Goal: Task Accomplishment & Management: Manage account settings

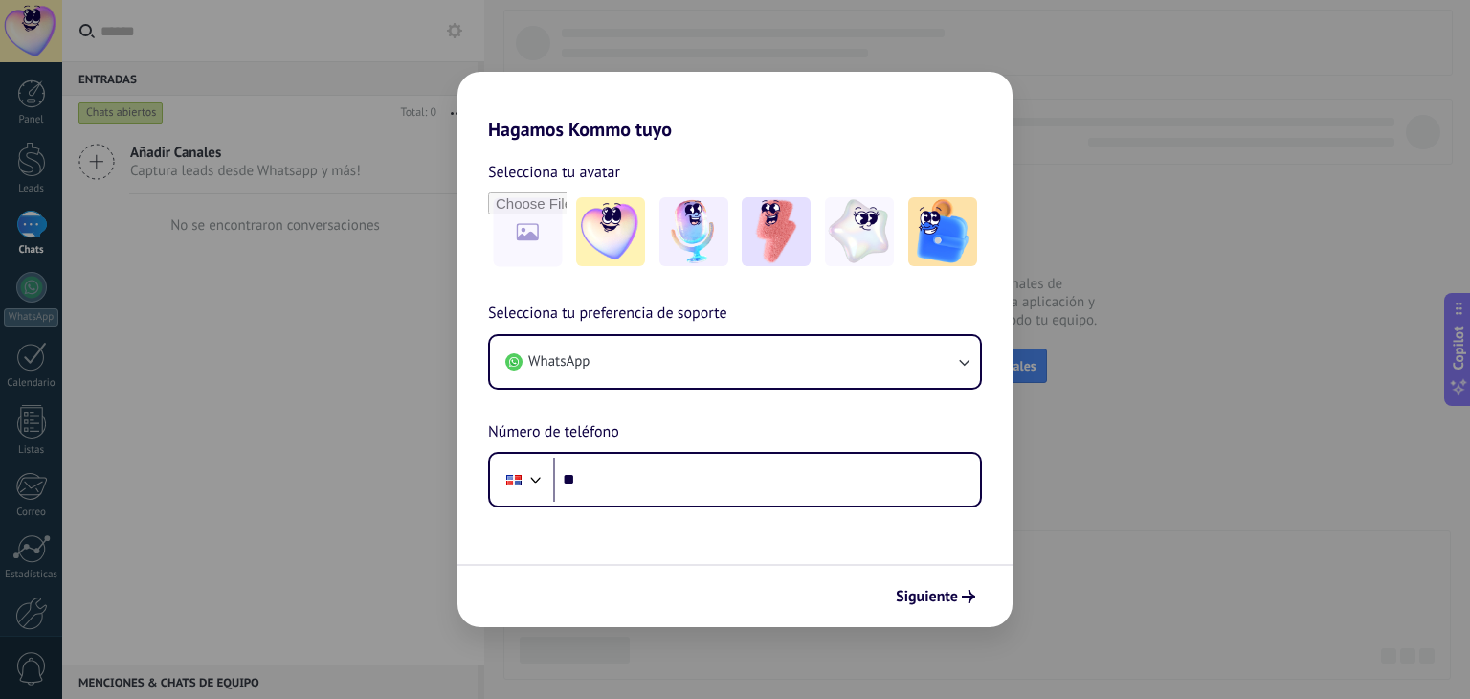
click at [1183, 411] on div "Hagamos Kommo tuyo Selecciona tu avatar Selecciona tu preferencia de soporte Wh…" at bounding box center [735, 349] width 1470 height 699
click at [935, 242] on img at bounding box center [942, 231] width 69 height 69
click at [1146, 283] on div "Hagamos Kommo tuyo Selecciona tu avatar Restablecer Selecciona tu preferencia d…" at bounding box center [735, 349] width 1470 height 699
click at [941, 593] on span "Siguiente" at bounding box center [927, 595] width 62 height 13
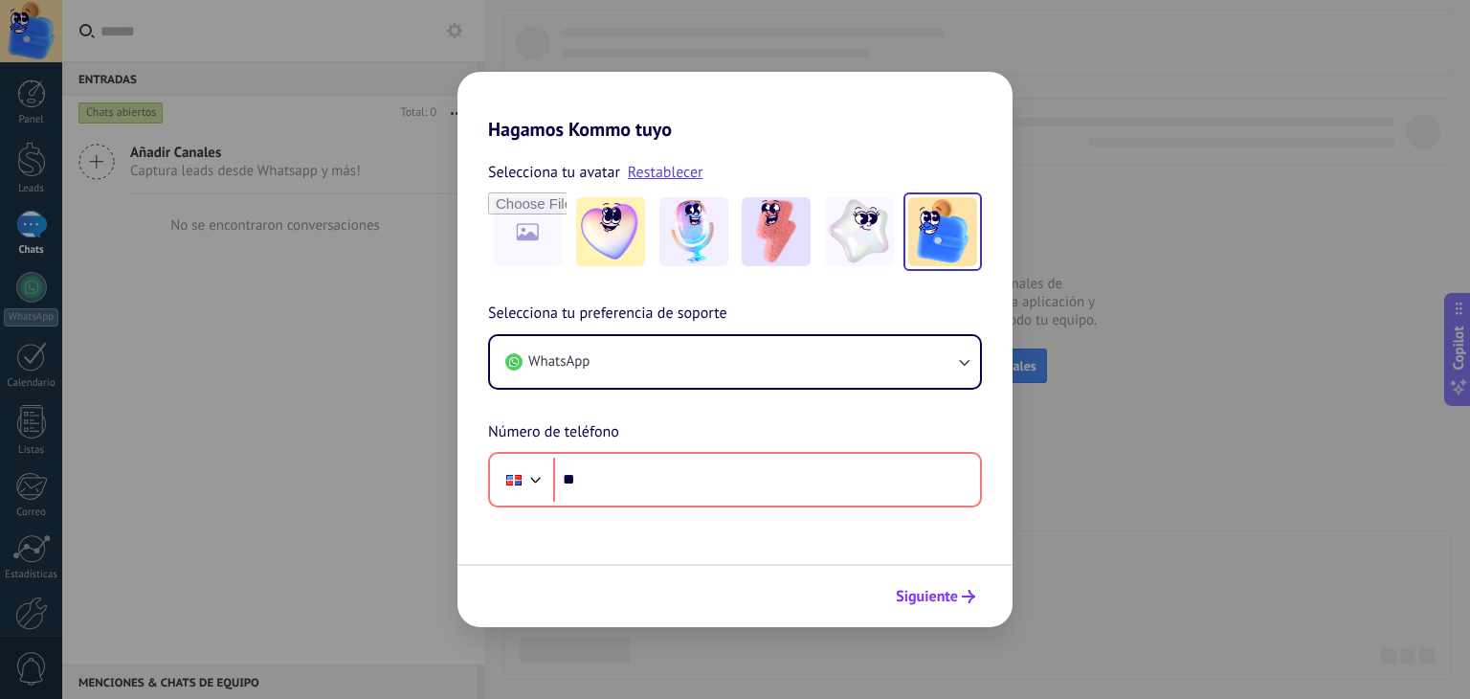
click at [941, 593] on span "Siguiente" at bounding box center [927, 595] width 62 height 13
click at [1299, 162] on div "Hagamos Kommo tuyo Selecciona tu avatar Restablecer Selecciona tu preferencia d…" at bounding box center [735, 349] width 1470 height 699
click at [422, 125] on div "Hagamos Kommo tuyo Selecciona tu avatar Restablecer Selecciona tu preferencia d…" at bounding box center [735, 349] width 1470 height 699
click at [269, 449] on div "Hagamos Kommo tuyo Selecciona tu avatar Restablecer Selecciona tu preferencia d…" at bounding box center [735, 349] width 1470 height 699
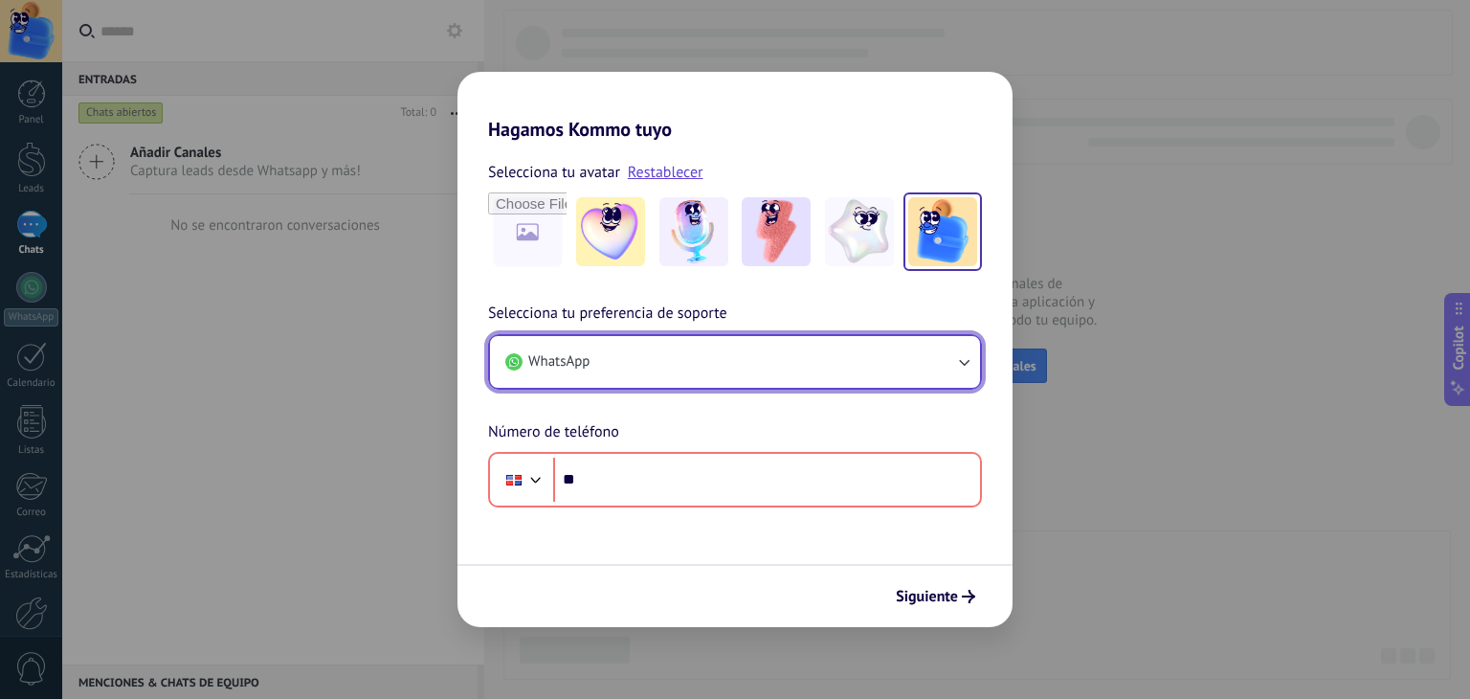
click at [718, 372] on button "WhatsApp" at bounding box center [735, 362] width 490 height 52
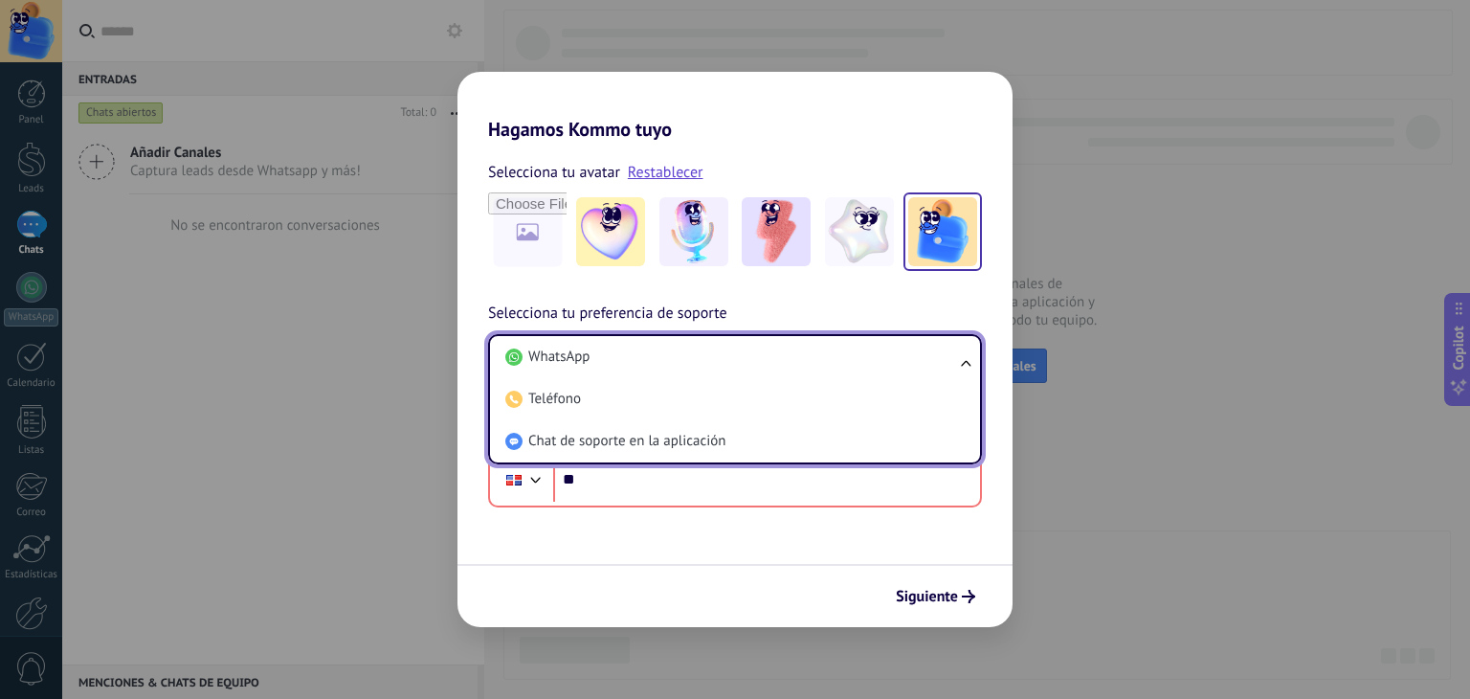
click at [1221, 127] on div "Hagamos Kommo tuyo Selecciona tu avatar Restablecer Selecciona tu preferencia d…" at bounding box center [735, 349] width 1470 height 699
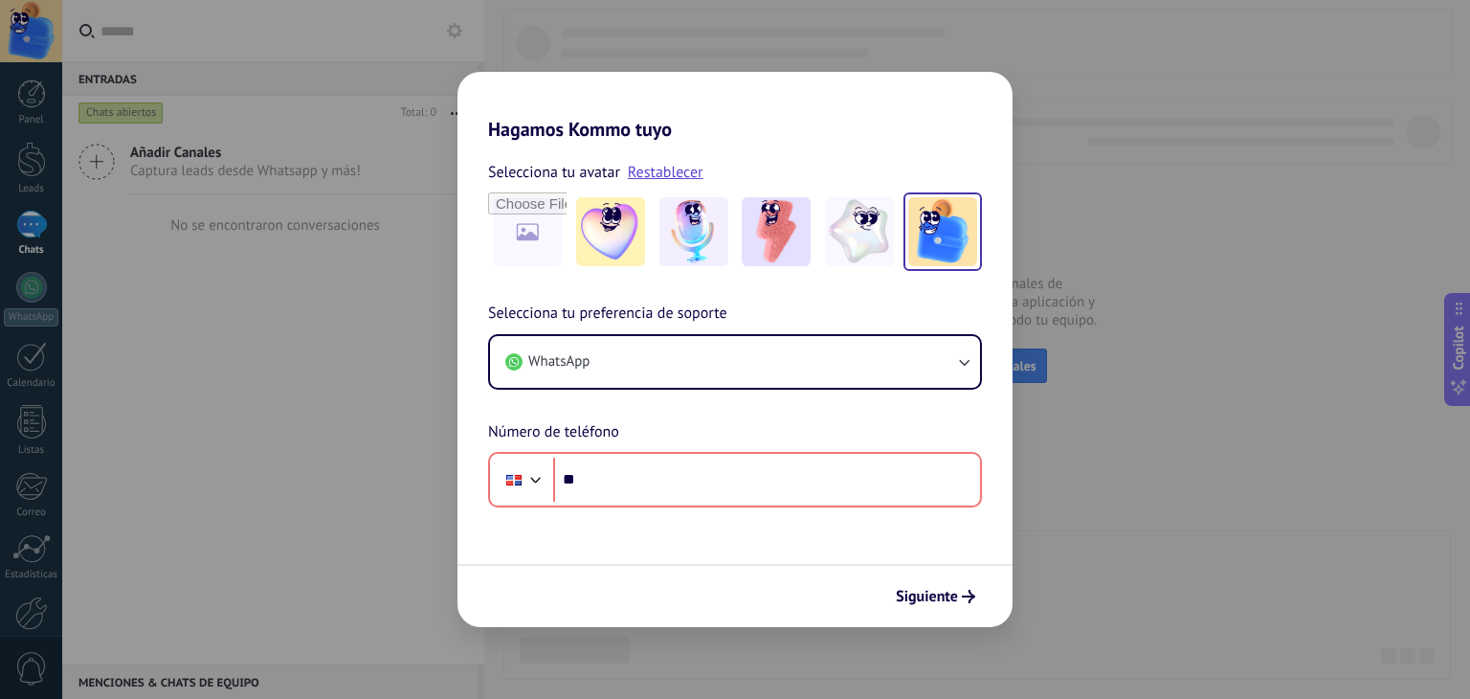
click at [973, 52] on div "Hagamos Kommo tuyo Selecciona tu avatar Restablecer Selecciona tu preferencia d…" at bounding box center [735, 349] width 1470 height 699
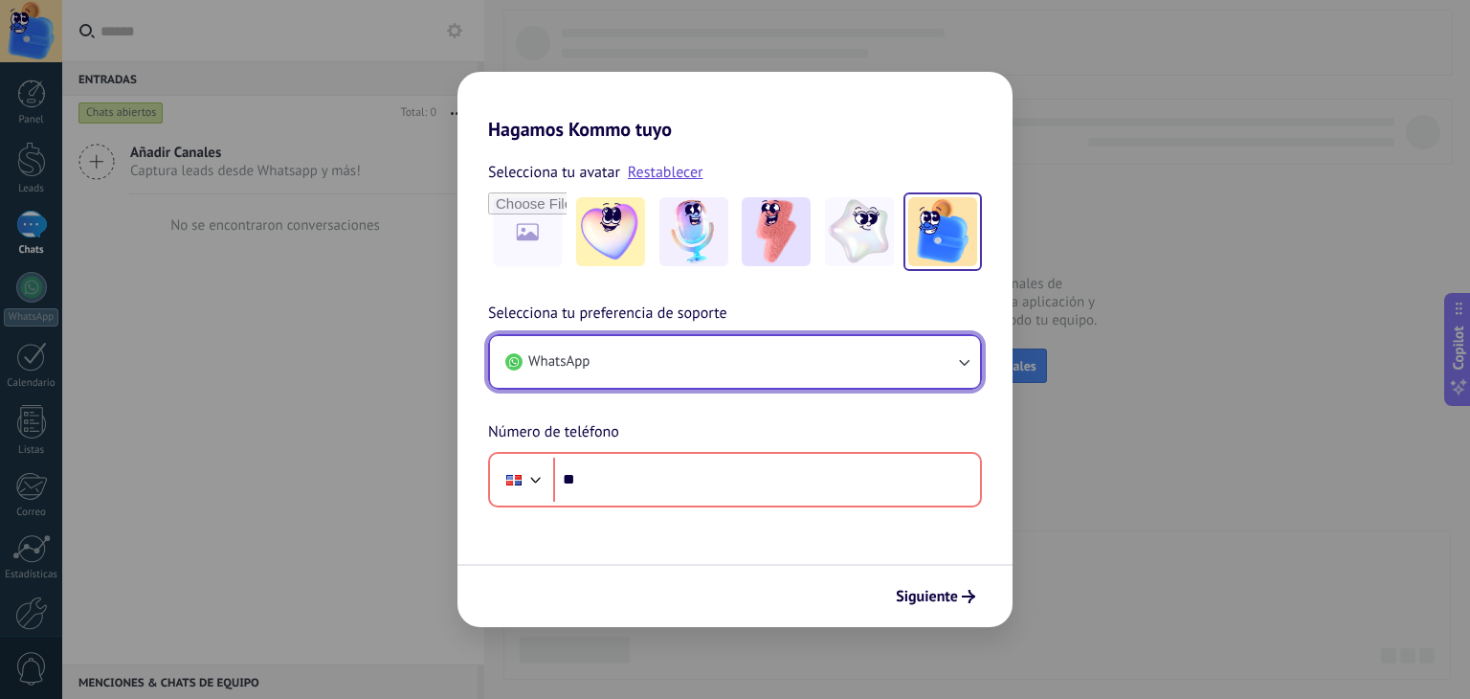
click at [773, 354] on button "WhatsApp" at bounding box center [735, 362] width 490 height 52
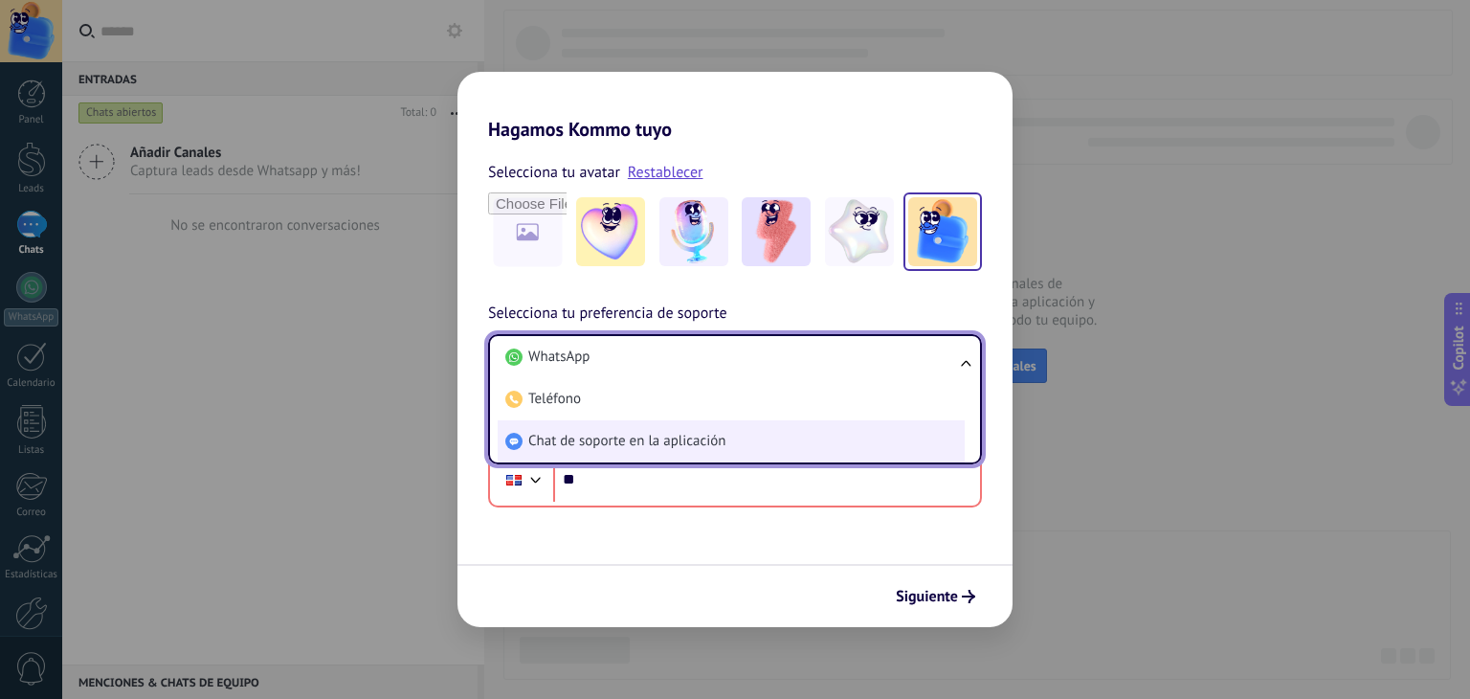
click at [650, 441] on span "Chat de soporte en la aplicación" at bounding box center [626, 441] width 197 height 19
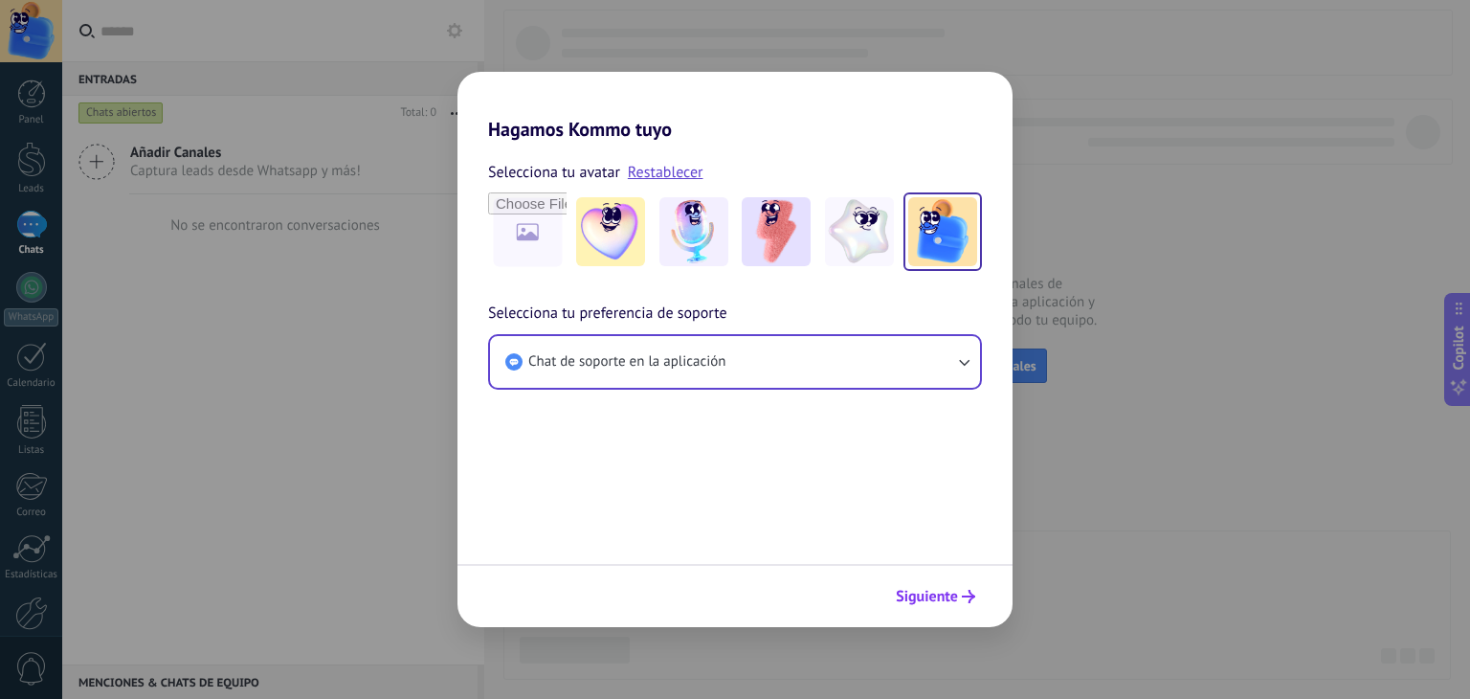
click at [944, 591] on span "Siguiente" at bounding box center [927, 595] width 62 height 13
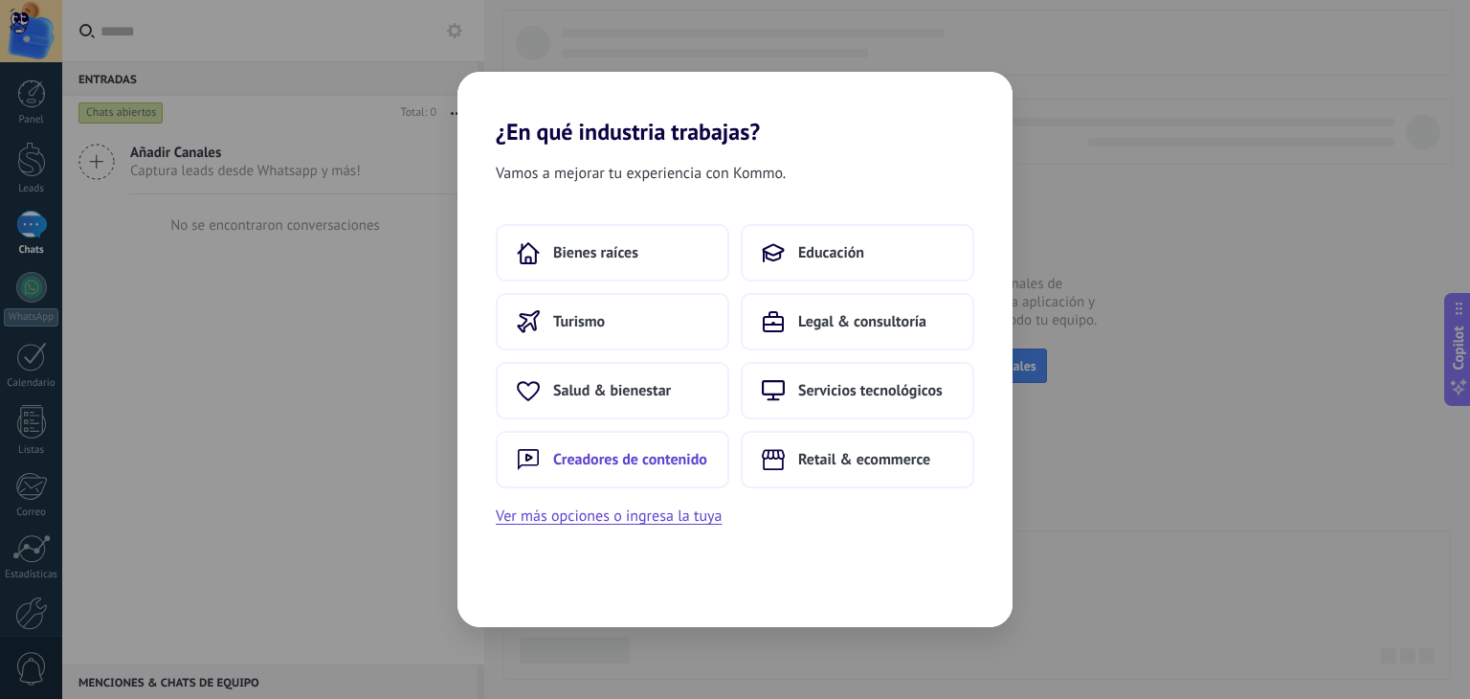
click at [585, 456] on span "Creadores de contenido" at bounding box center [630, 459] width 154 height 19
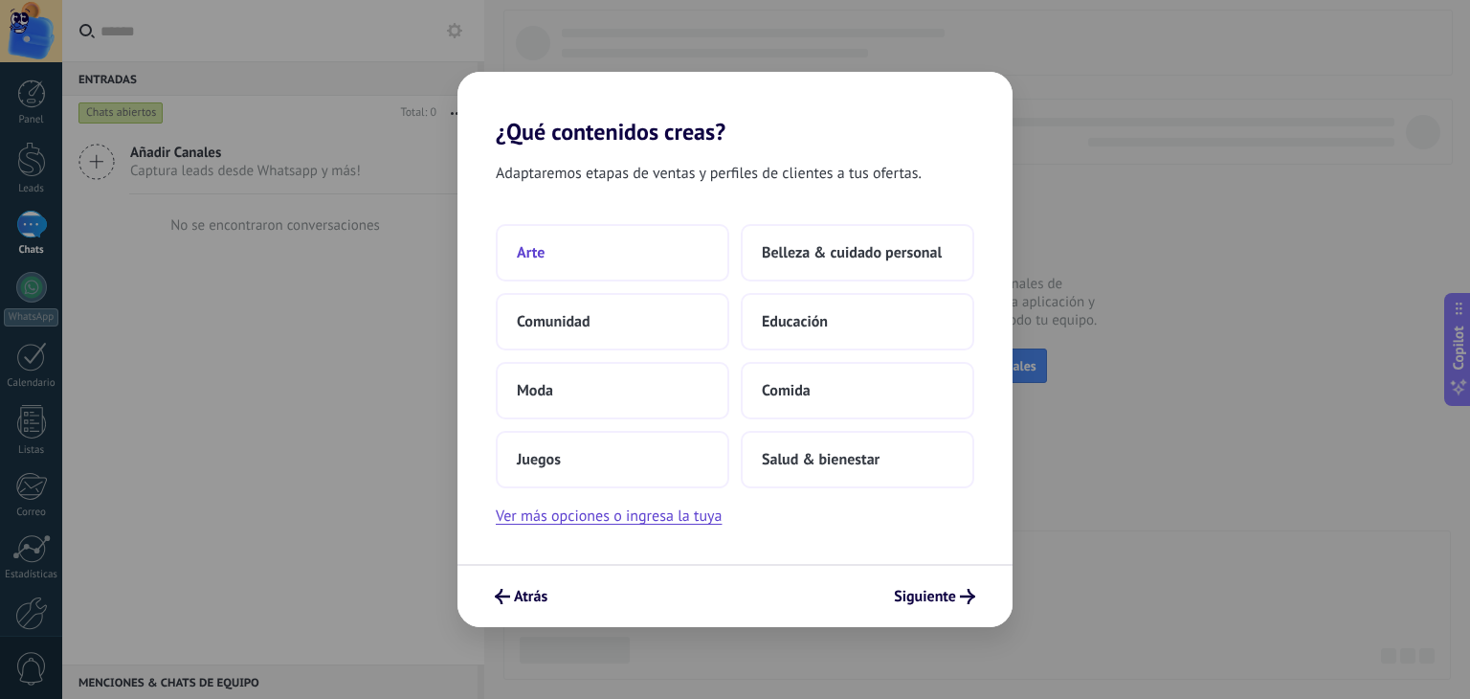
click at [534, 260] on span "Arte" at bounding box center [531, 252] width 28 height 19
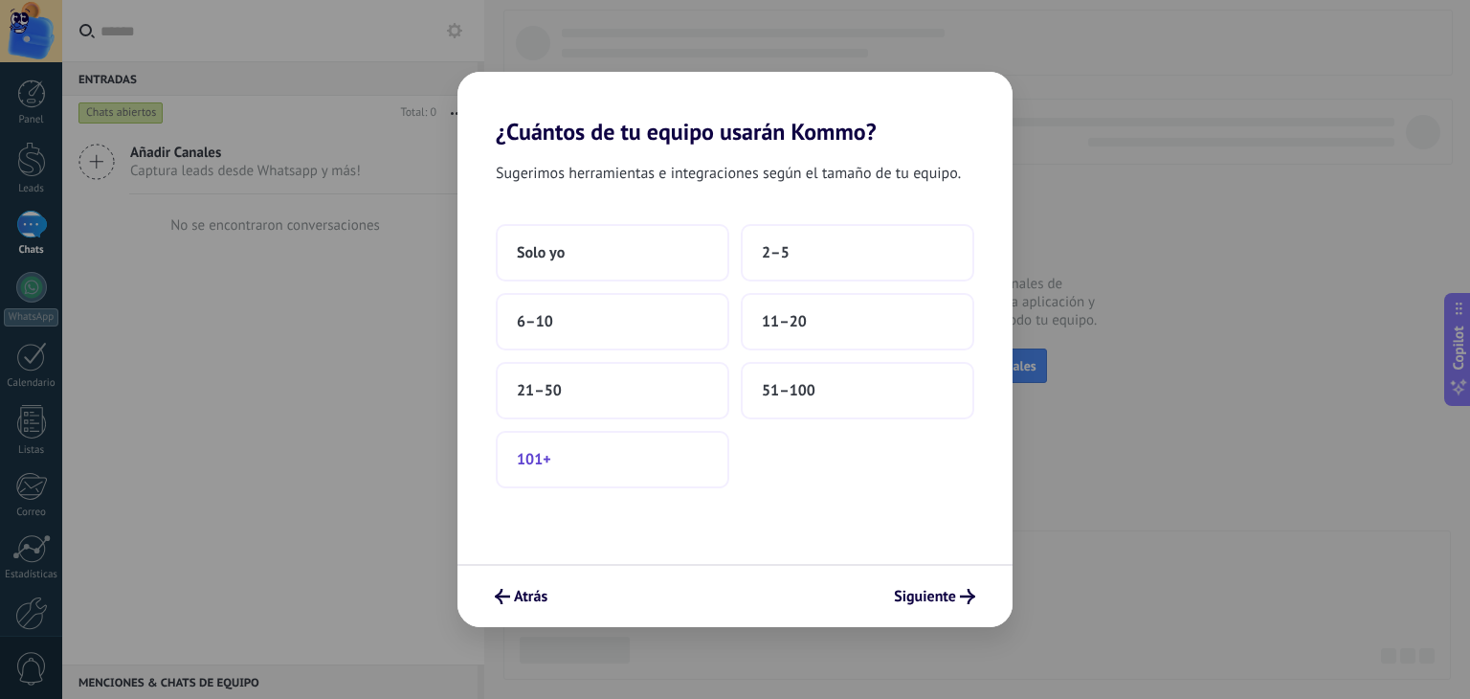
click at [548, 453] on span "101+" at bounding box center [534, 459] width 34 height 19
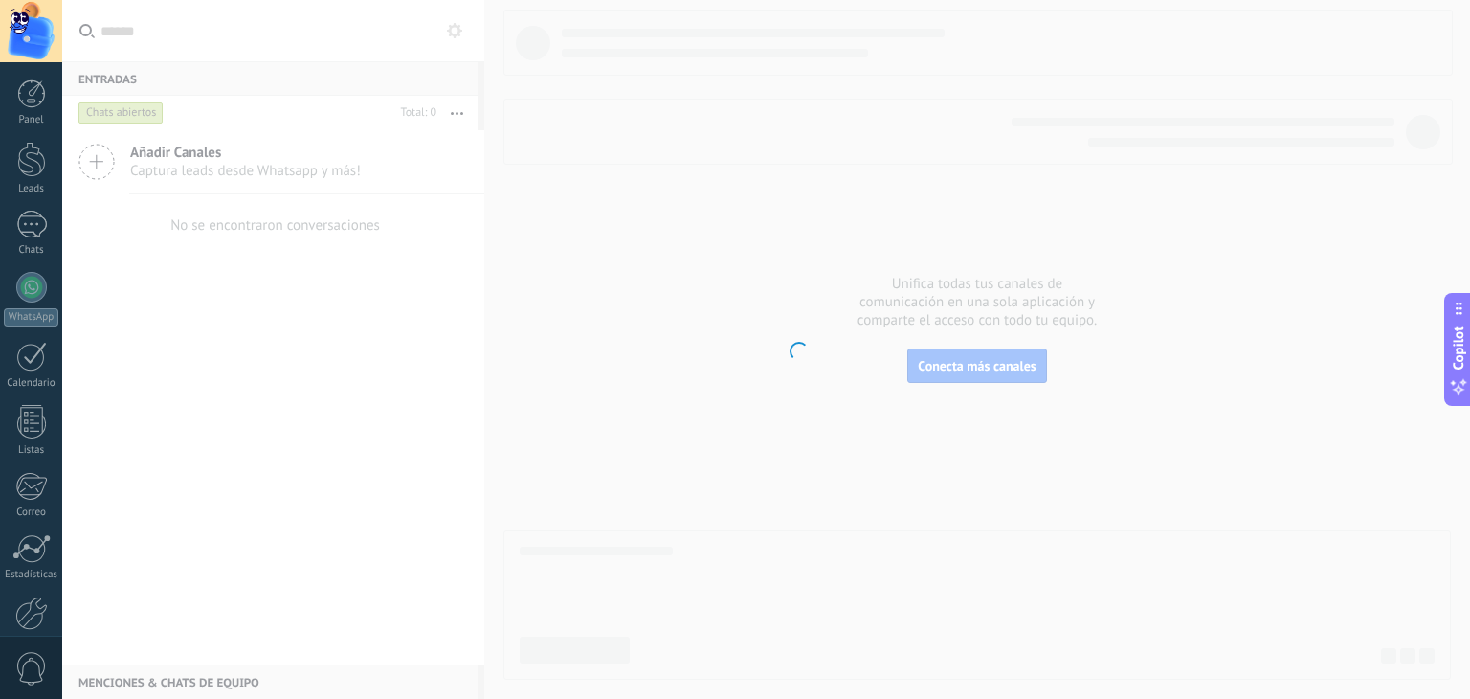
scroll to position [97, 0]
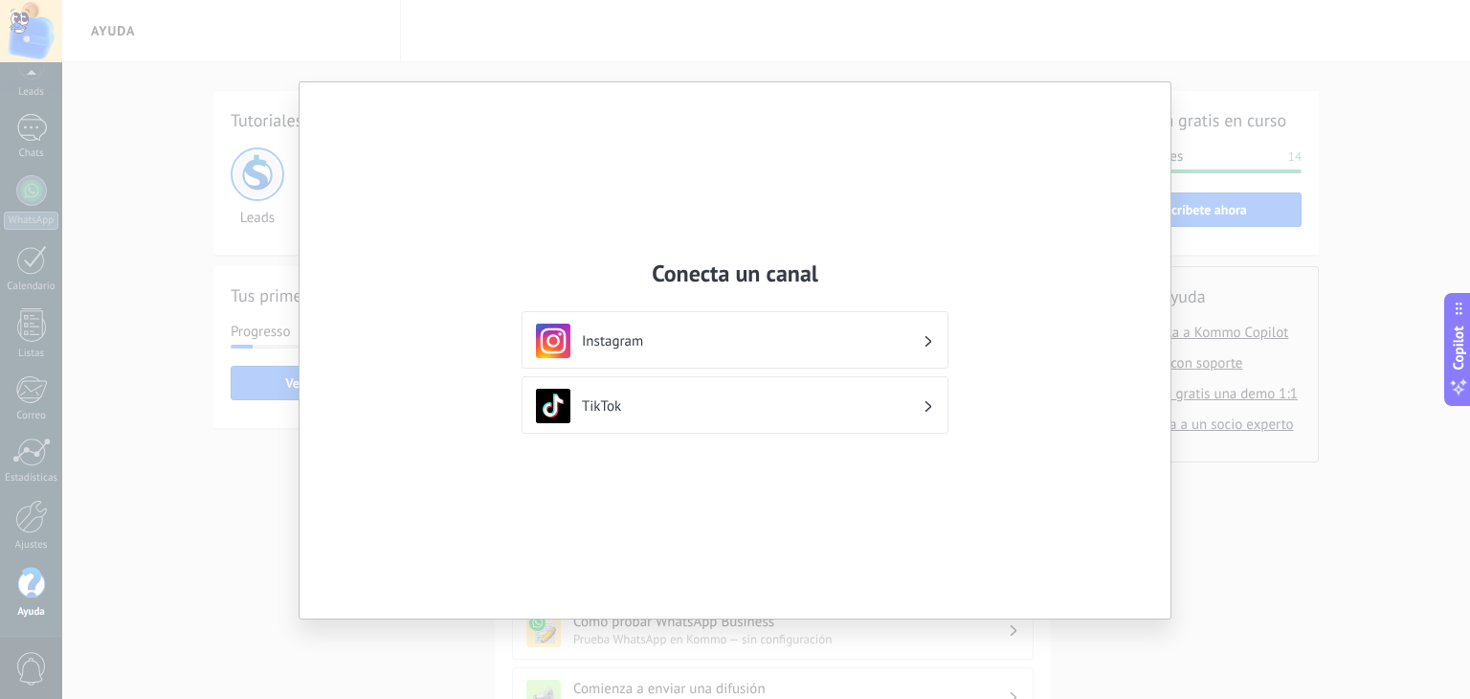
click at [1384, 570] on div "Conecta un canal Instagram TikTok" at bounding box center [735, 349] width 1470 height 699
click at [215, 233] on div "Conecta un canal Instagram TikTok" at bounding box center [735, 349] width 1470 height 699
click at [31, 136] on div "Conecta un canal Instagram TikTok" at bounding box center [735, 349] width 1470 height 699
click at [1258, 544] on div "Conecta un canal Instagram TikTok" at bounding box center [735, 349] width 1470 height 699
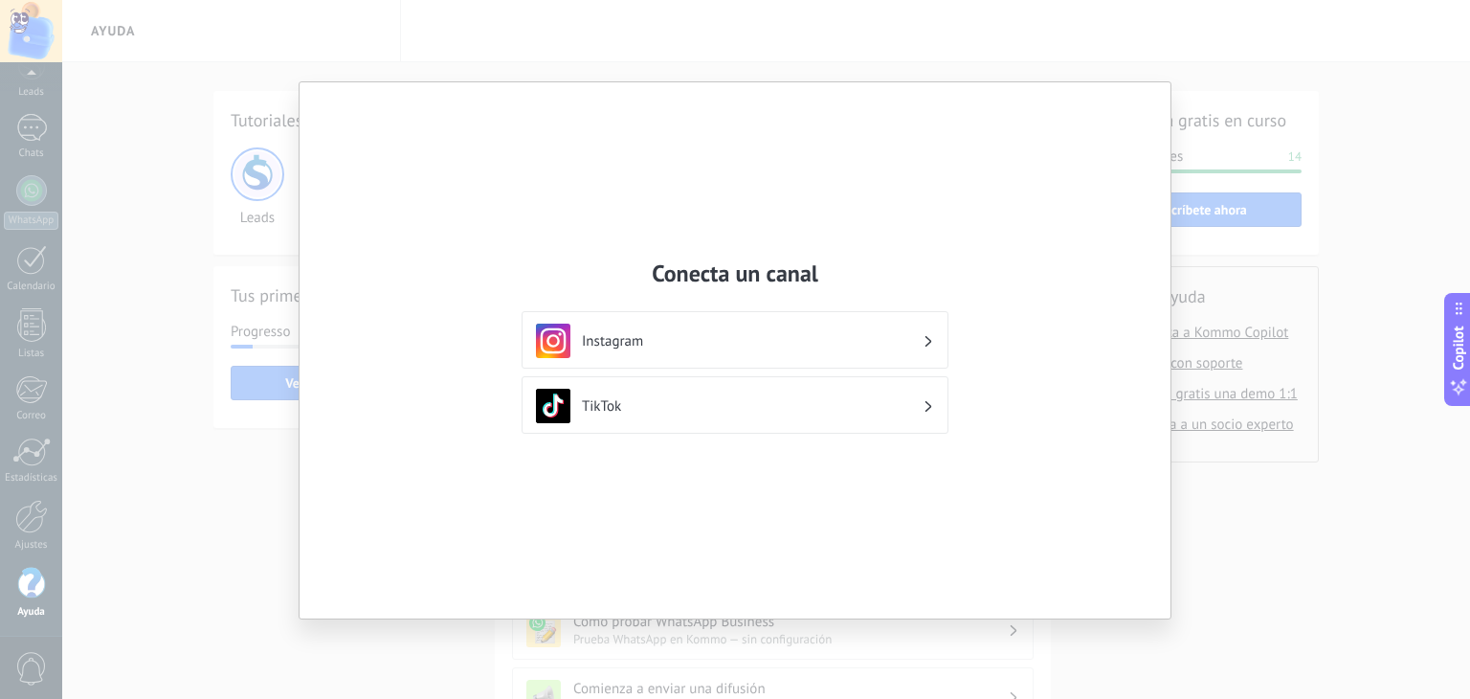
click at [1320, 618] on div "Conecta un canal Instagram TikTok" at bounding box center [735, 349] width 1470 height 699
click at [1420, 42] on div "Conecta un canal Instagram TikTok" at bounding box center [735, 349] width 1470 height 699
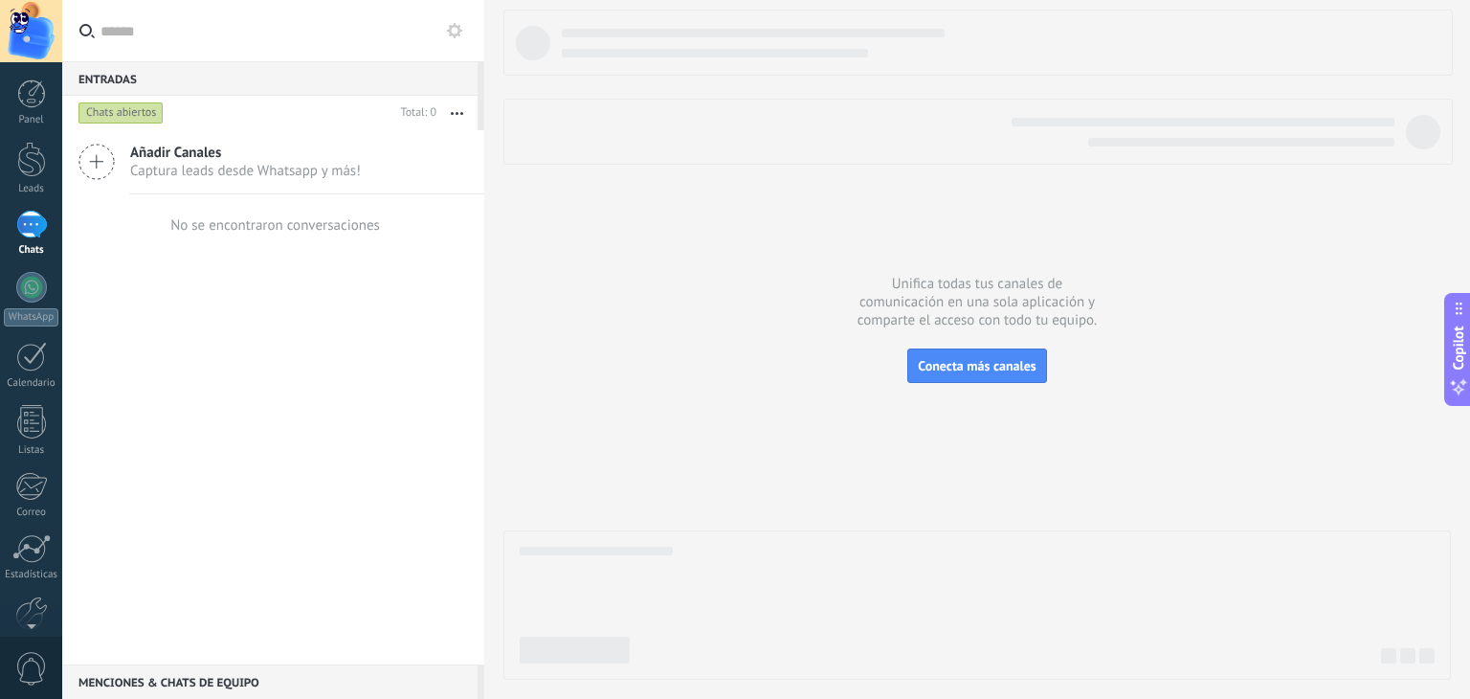
click at [33, 35] on div at bounding box center [31, 31] width 62 height 62
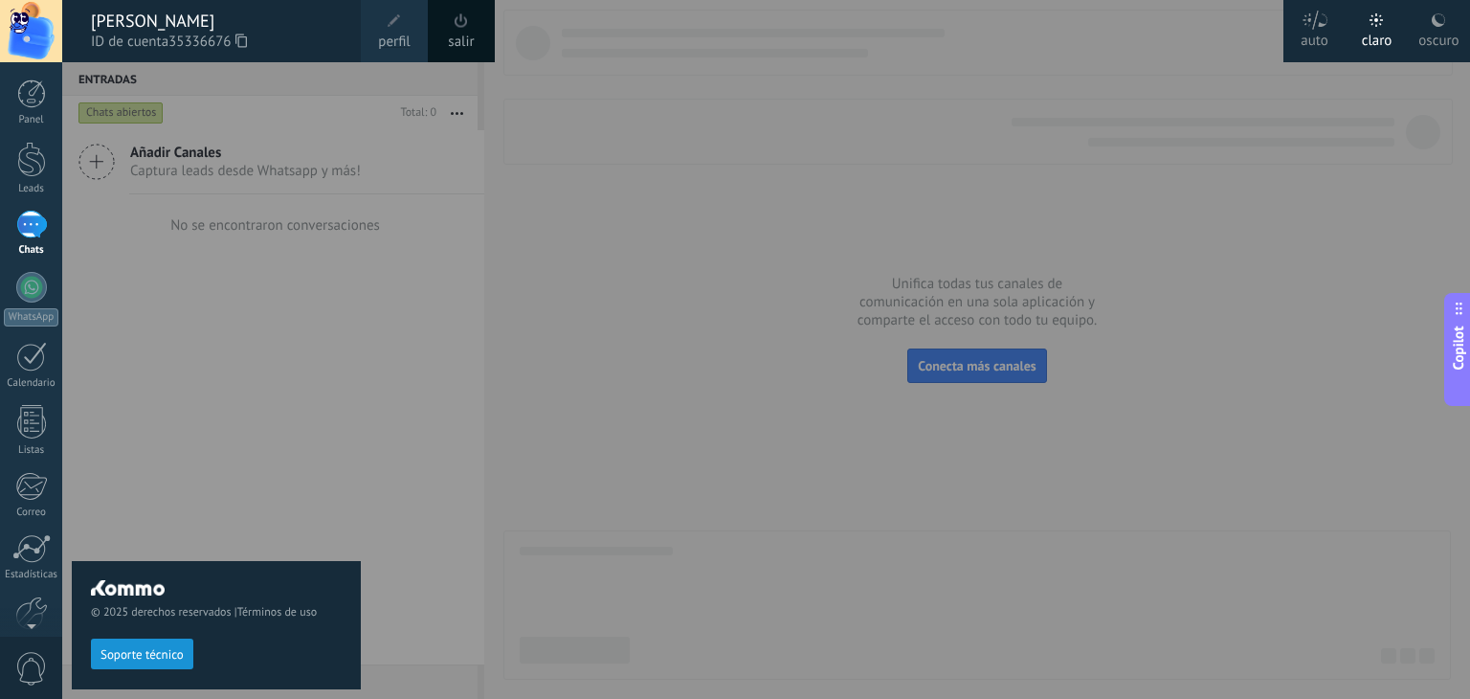
click at [388, 36] on span "perfil" at bounding box center [394, 42] width 32 height 21
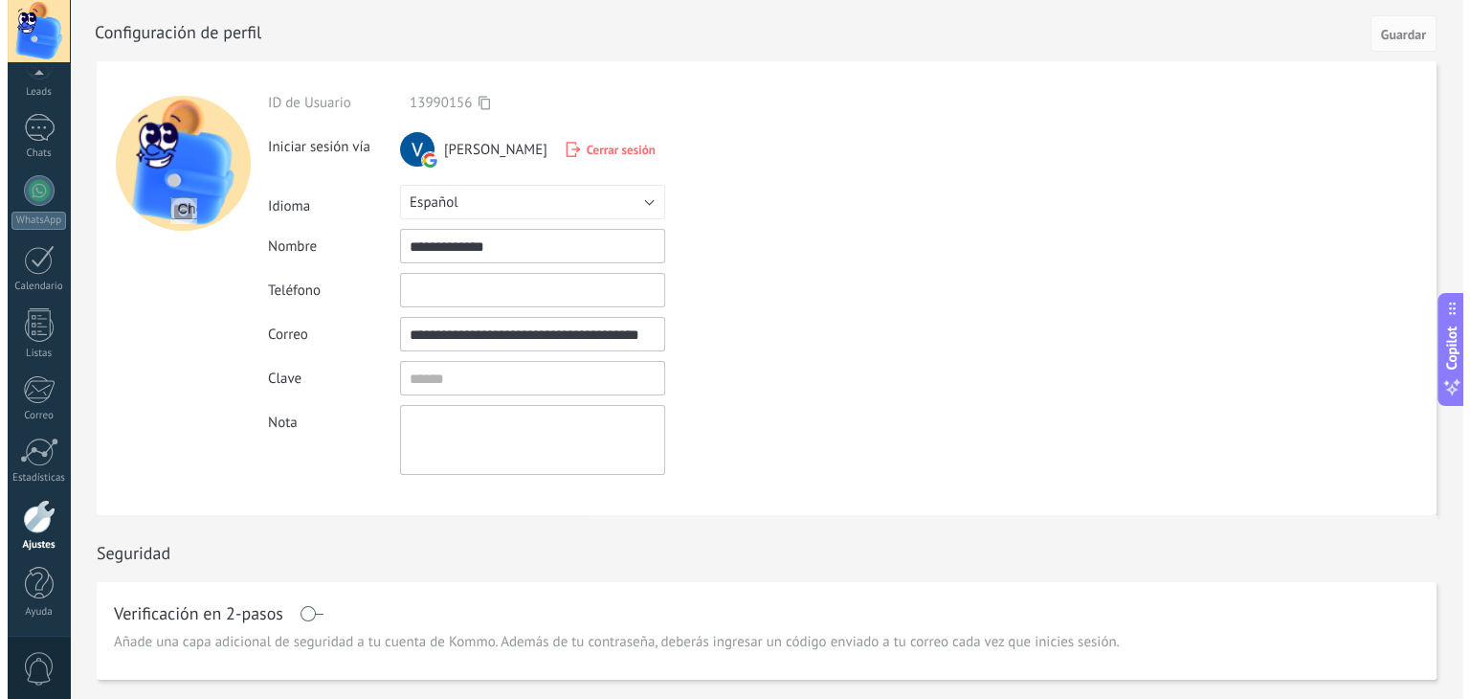
scroll to position [66, 0]
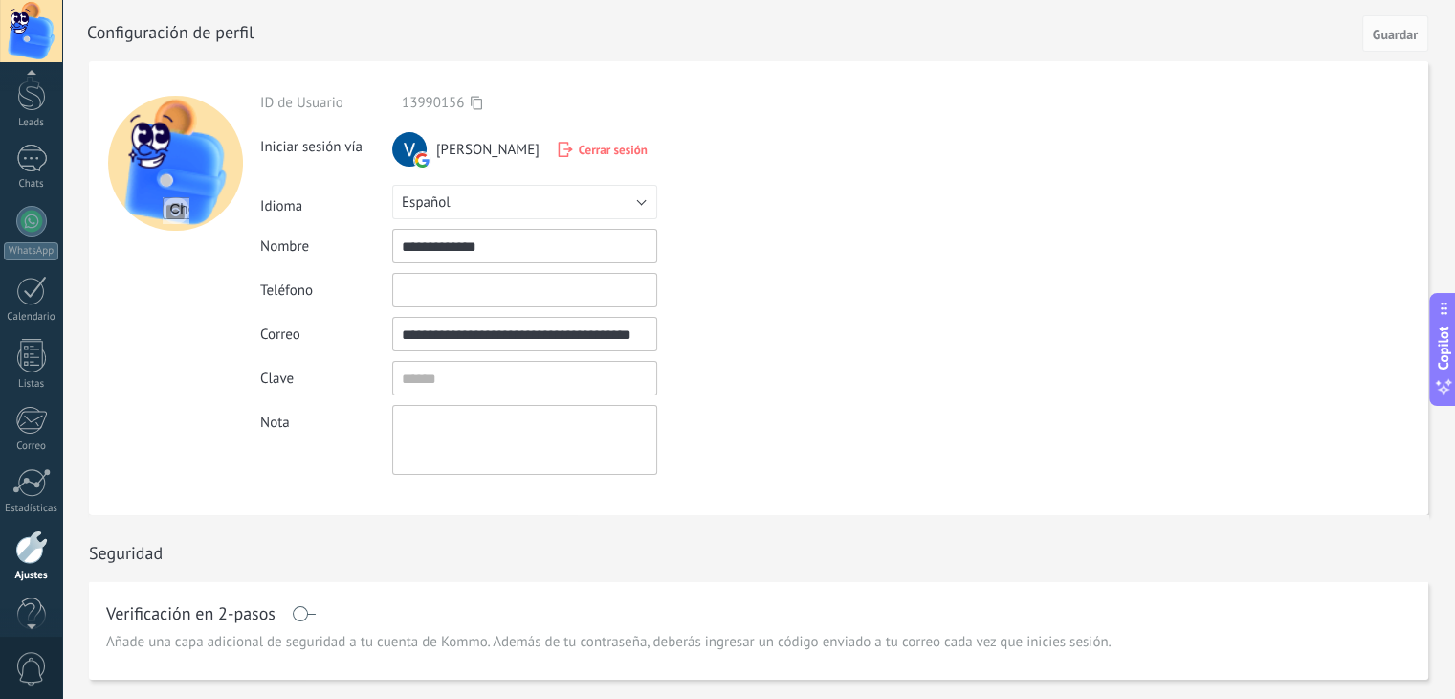
click at [19, 36] on div at bounding box center [31, 31] width 62 height 62
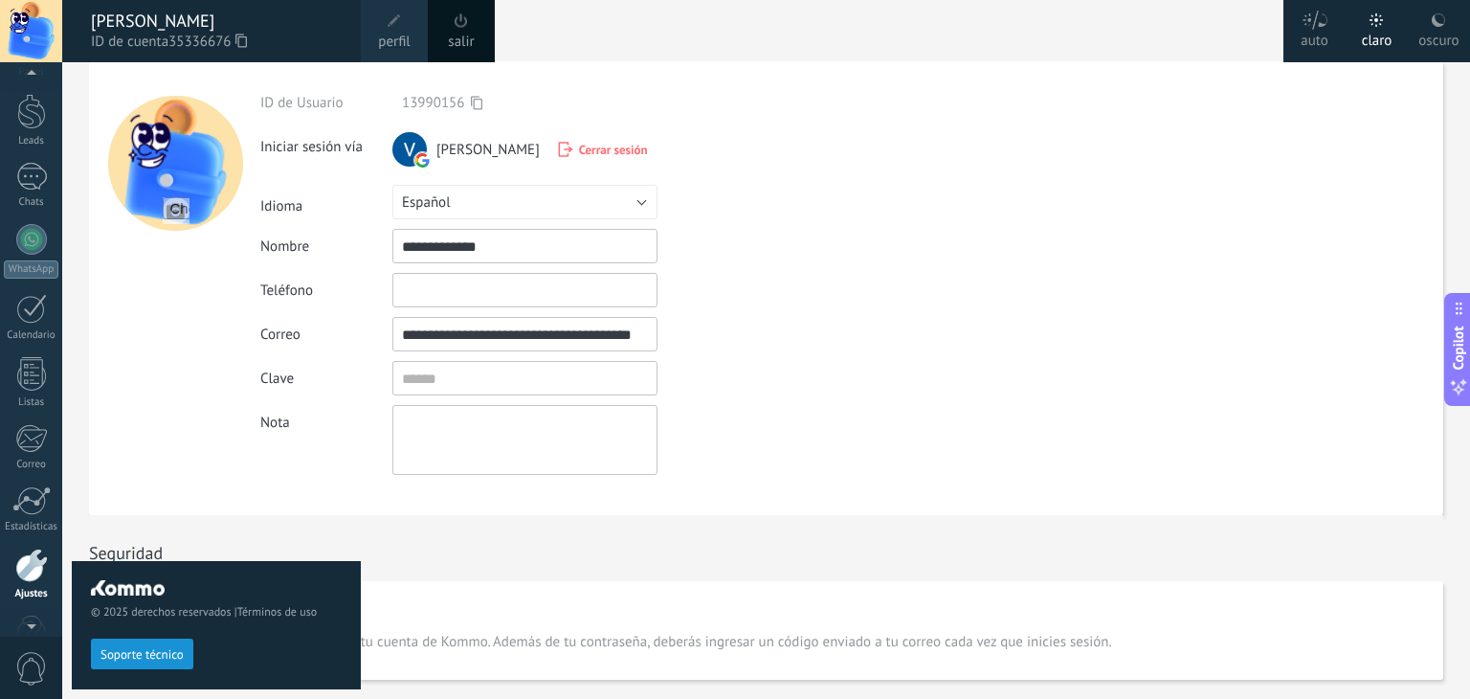
scroll to position [97, 0]
click at [28, 512] on div at bounding box center [31, 515] width 33 height 33
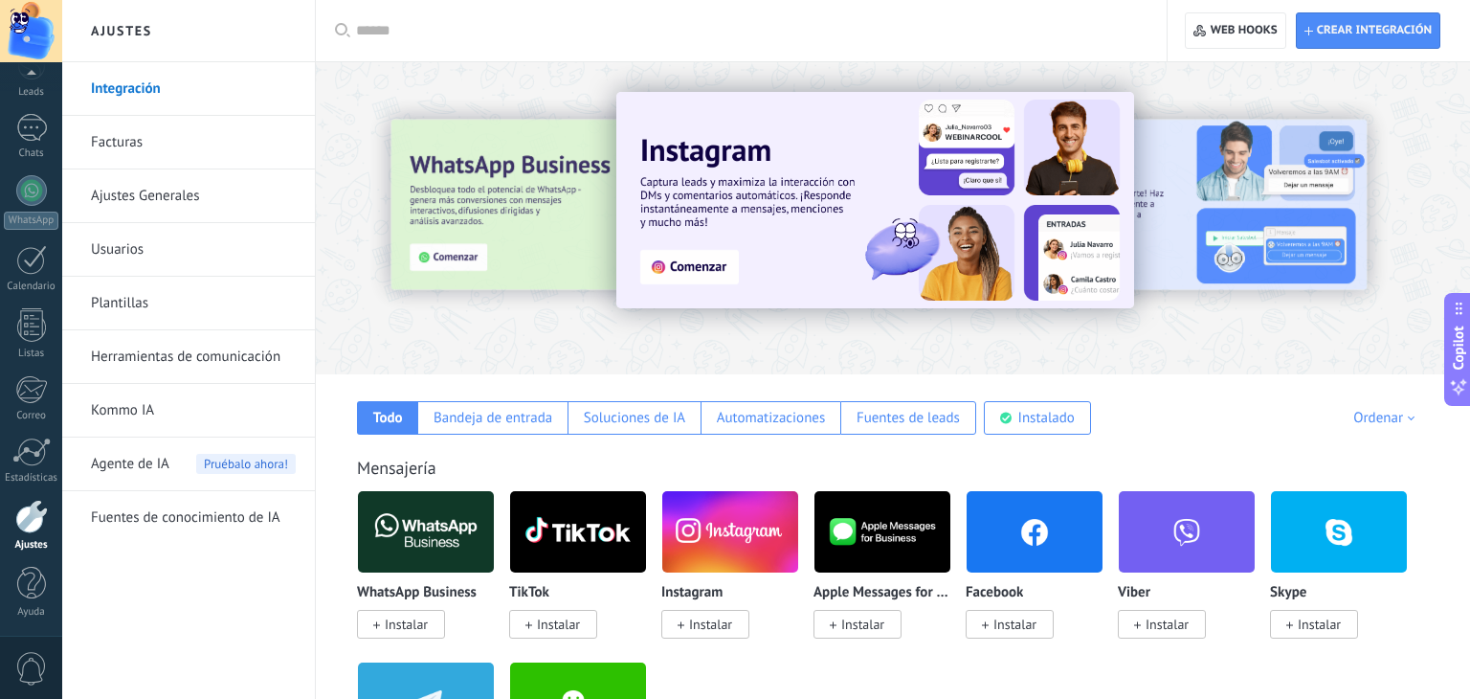
click at [24, 525] on div at bounding box center [31, 515] width 33 height 33
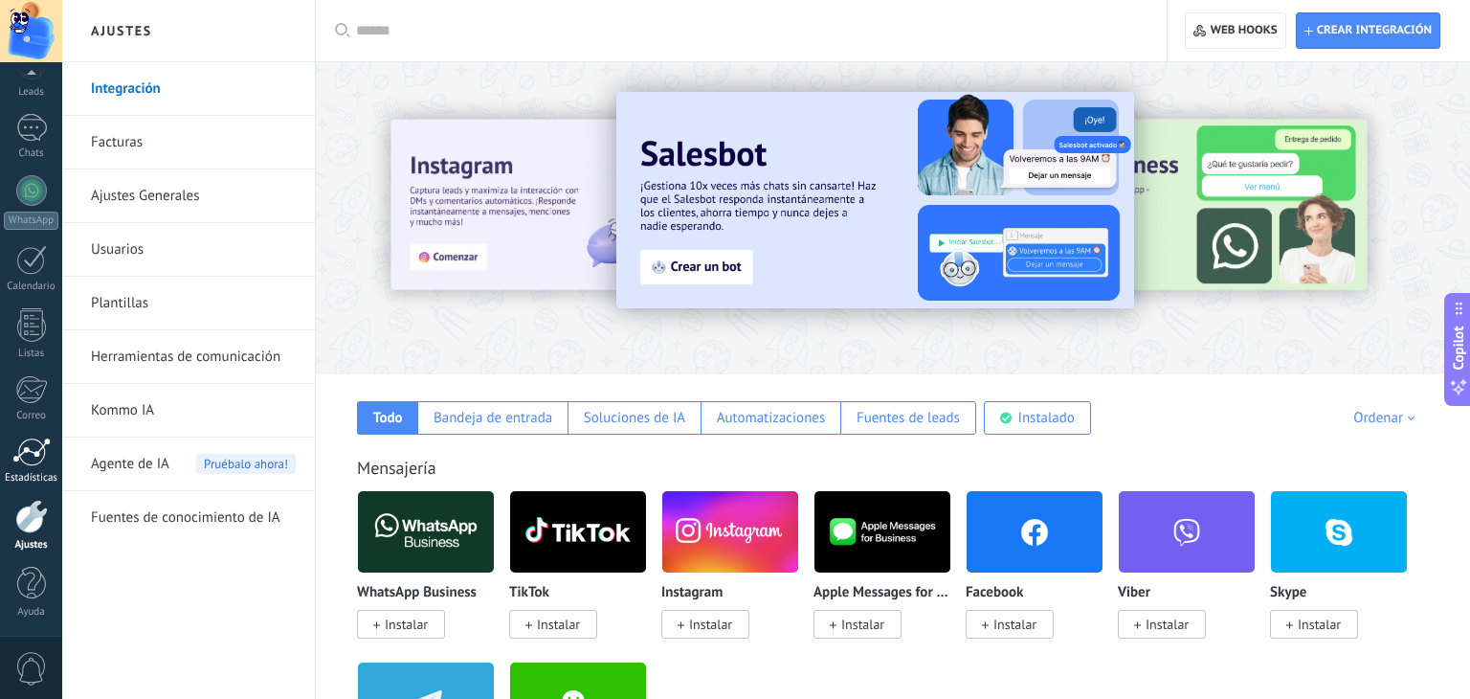
click at [26, 445] on div at bounding box center [31, 451] width 38 height 29
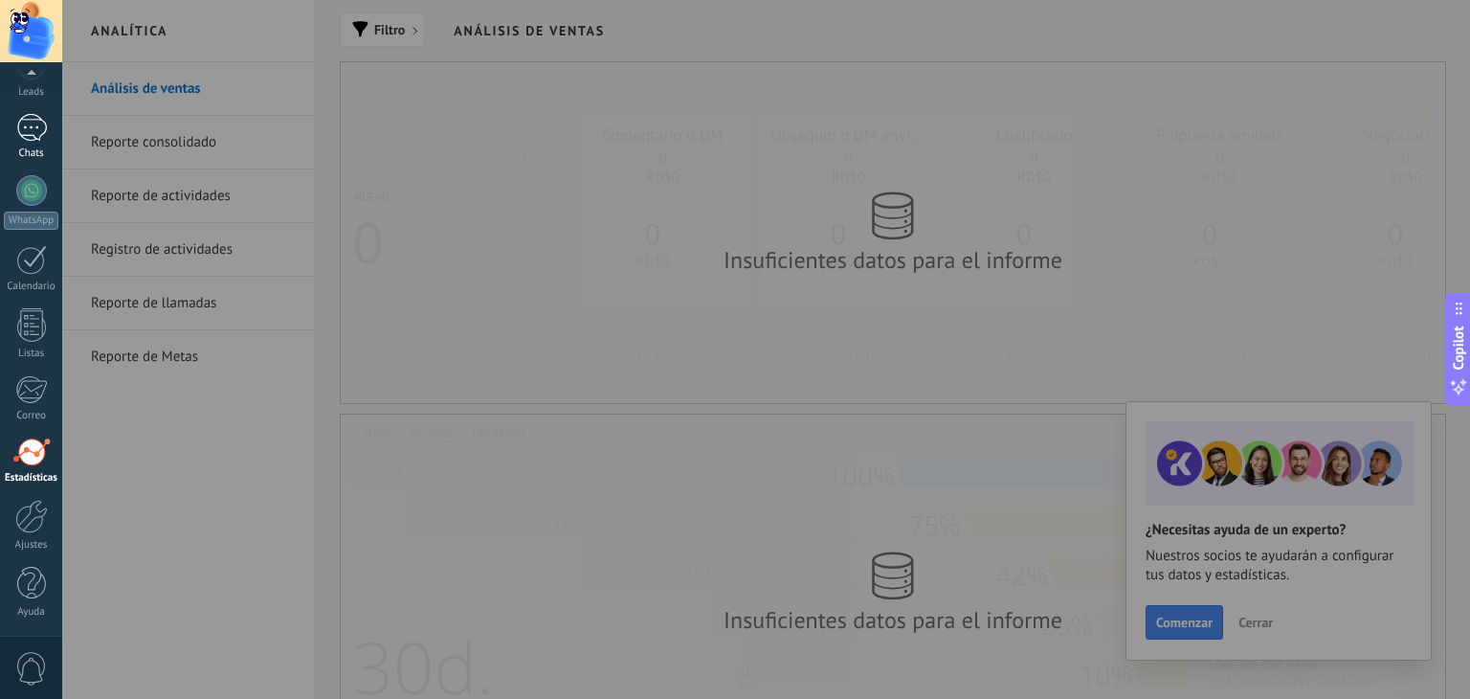
click at [25, 114] on div at bounding box center [31, 128] width 31 height 28
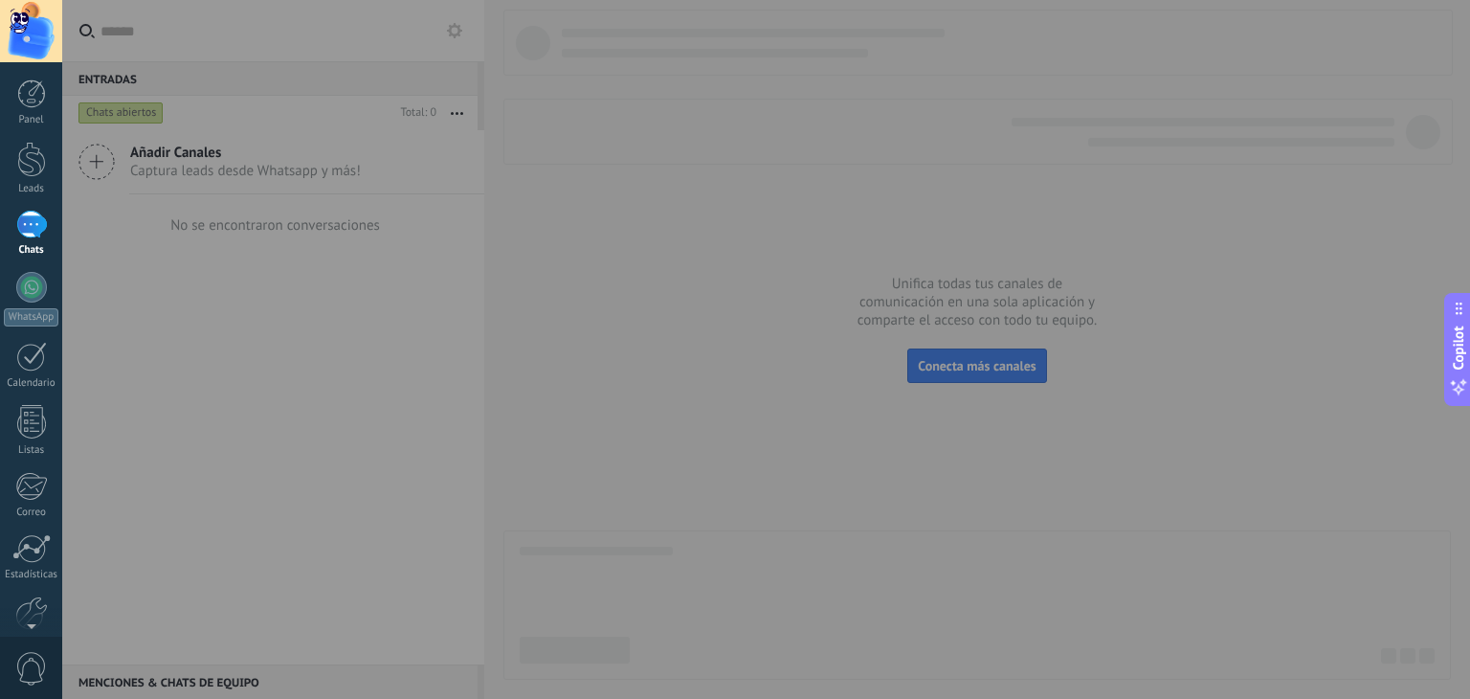
click at [25, 114] on div "Panel" at bounding box center [31, 120] width 55 height 12
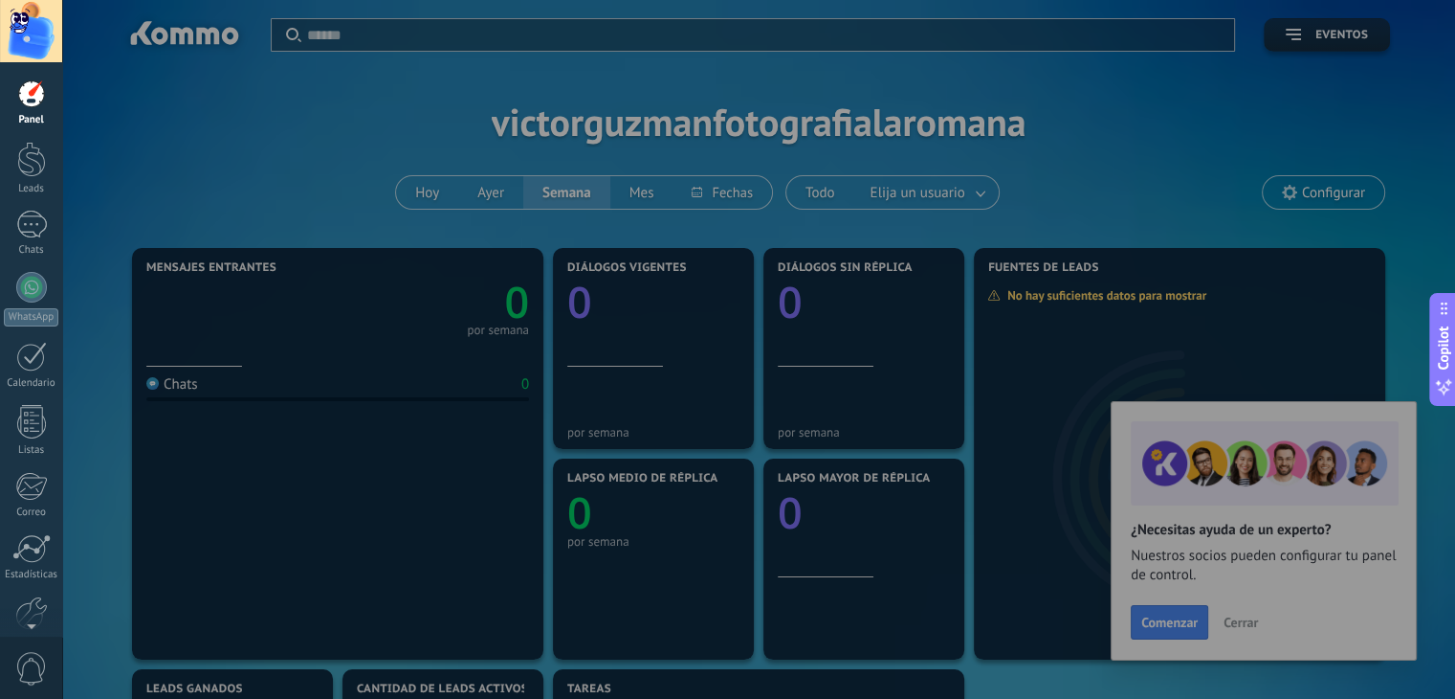
click at [1193, 154] on div at bounding box center [789, 349] width 1455 height 699
click at [34, 227] on div at bounding box center [31, 225] width 31 height 28
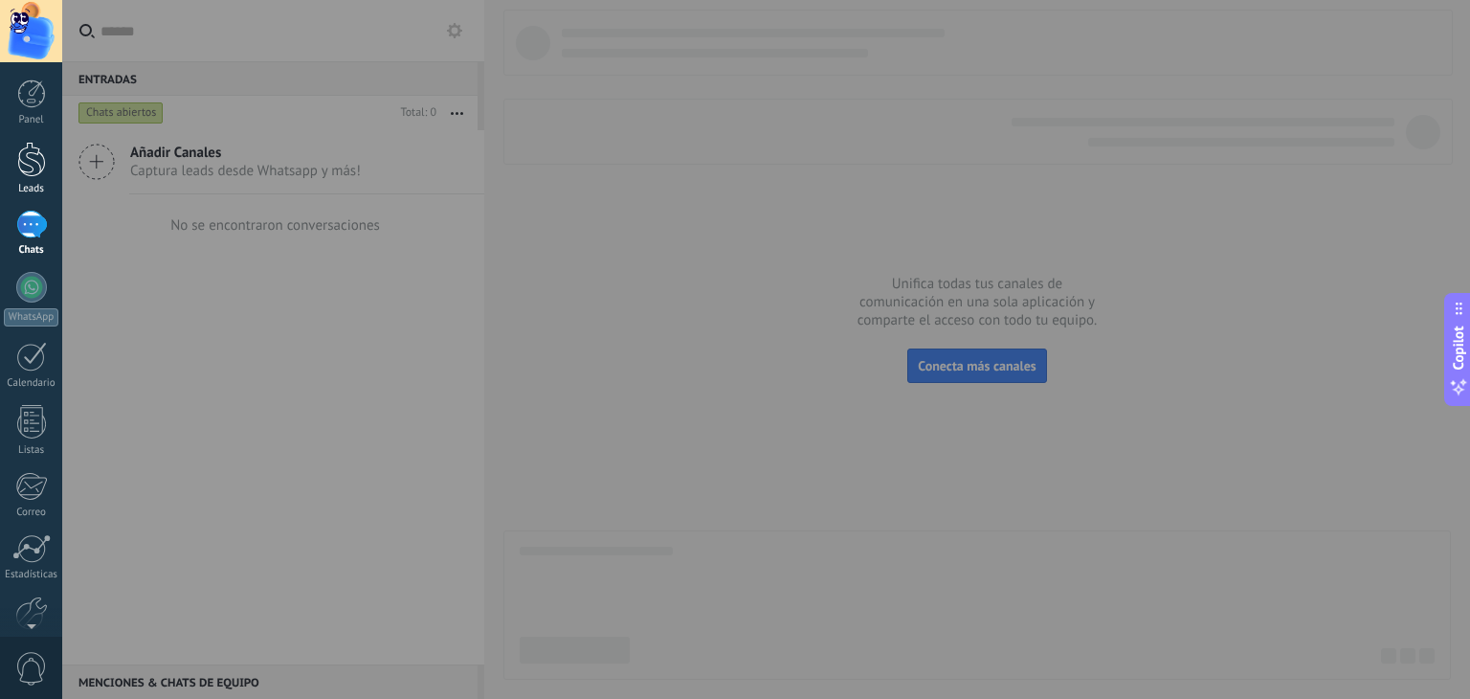
click at [23, 143] on div at bounding box center [31, 159] width 29 height 35
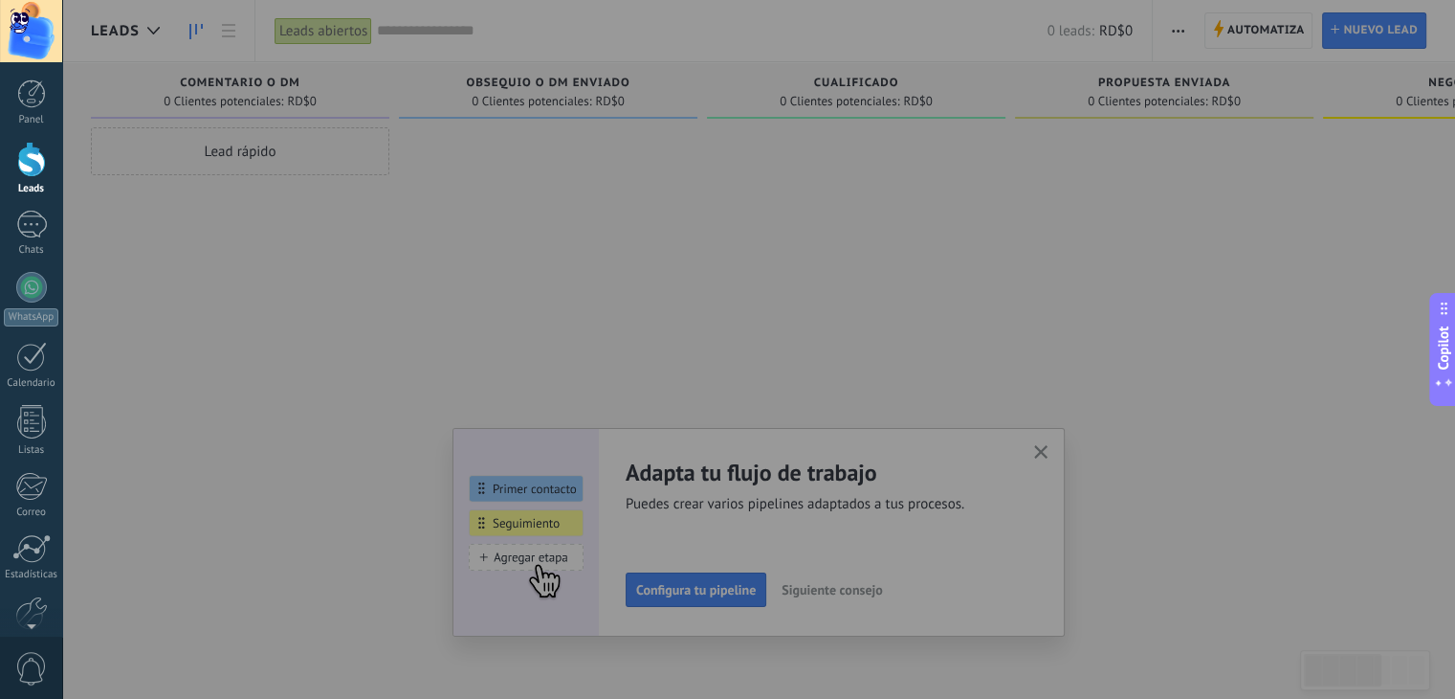
click at [1445, 360] on span "Copilot" at bounding box center [1443, 348] width 19 height 44
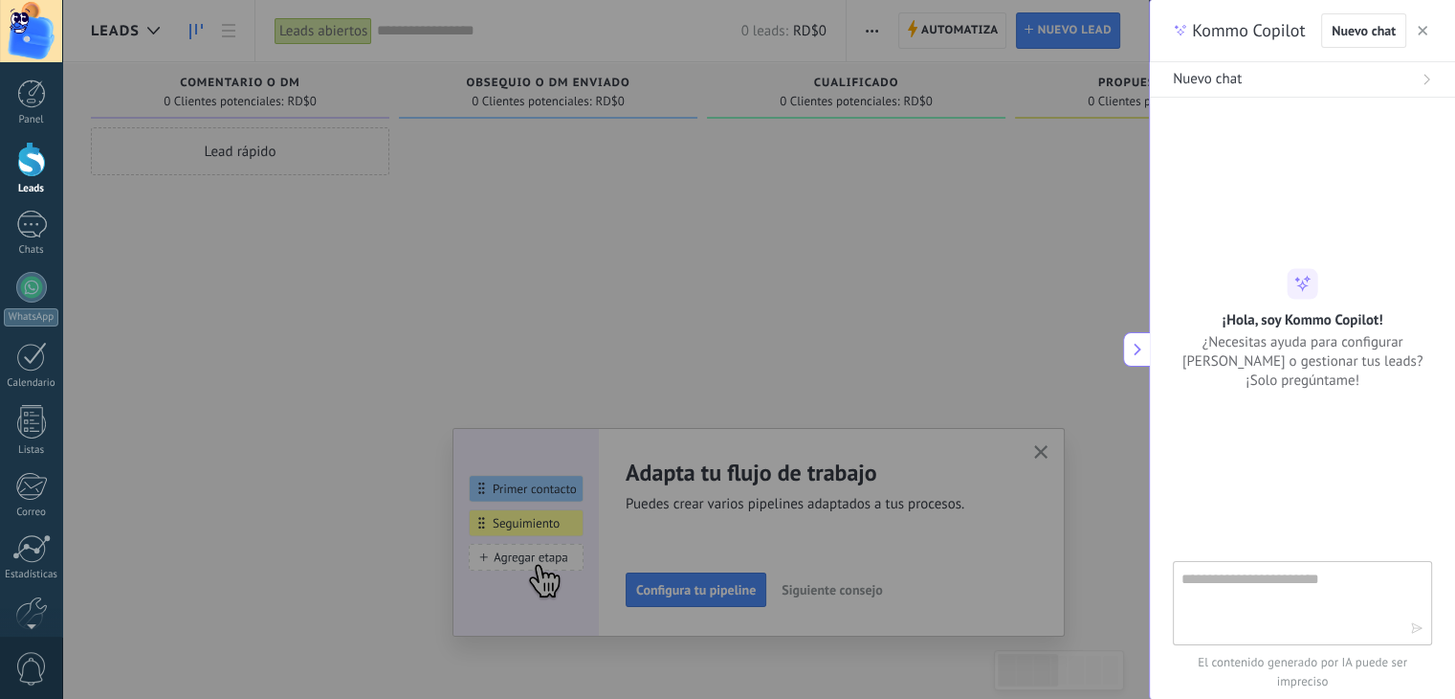
click at [1131, 338] on button at bounding box center [1136, 349] width 27 height 34
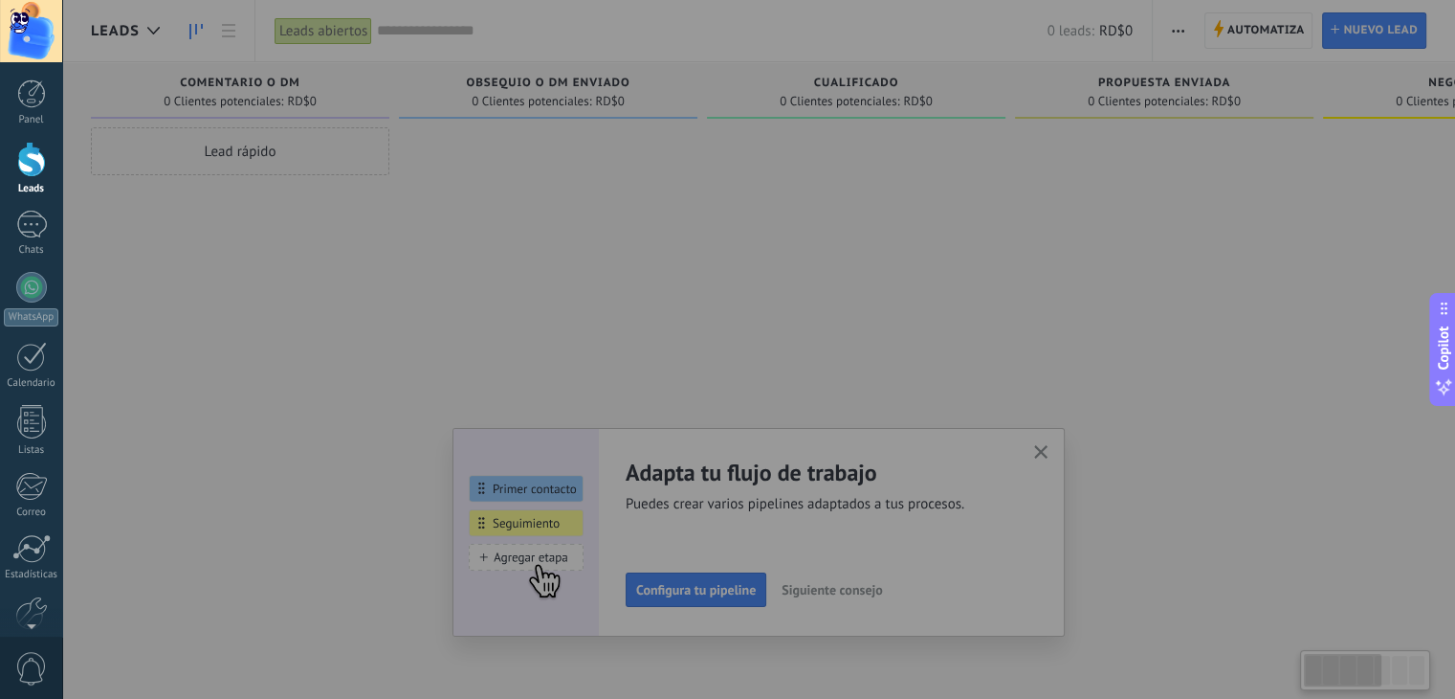
click at [1049, 454] on div at bounding box center [789, 349] width 1455 height 699
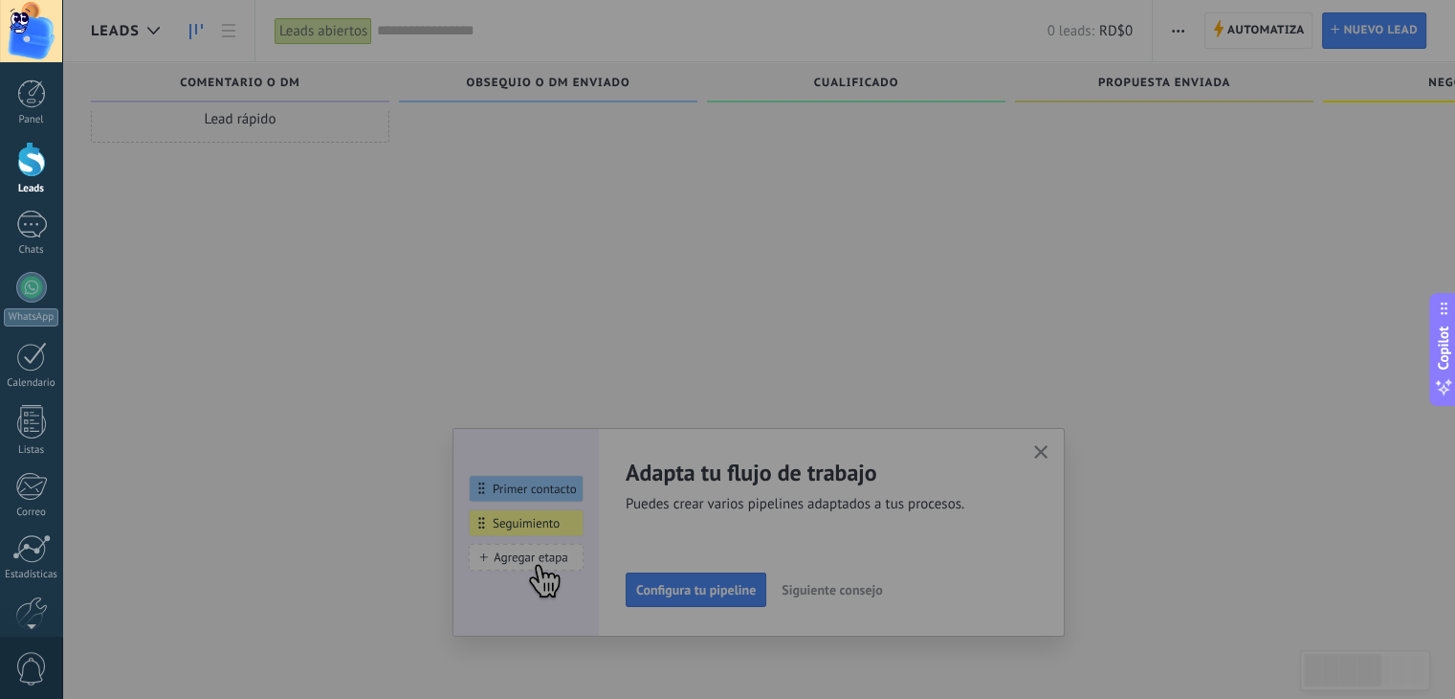
click at [1209, 144] on div at bounding box center [789, 349] width 1455 height 699
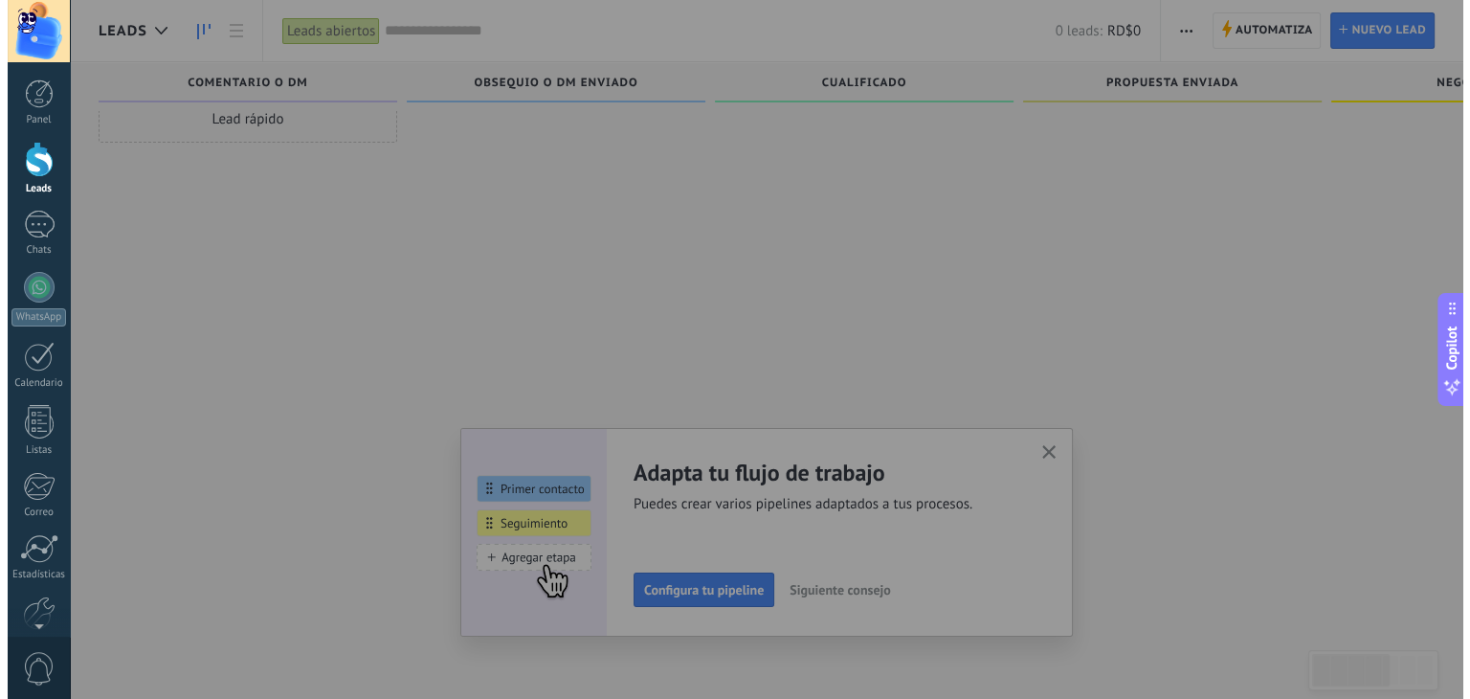
scroll to position [0, 0]
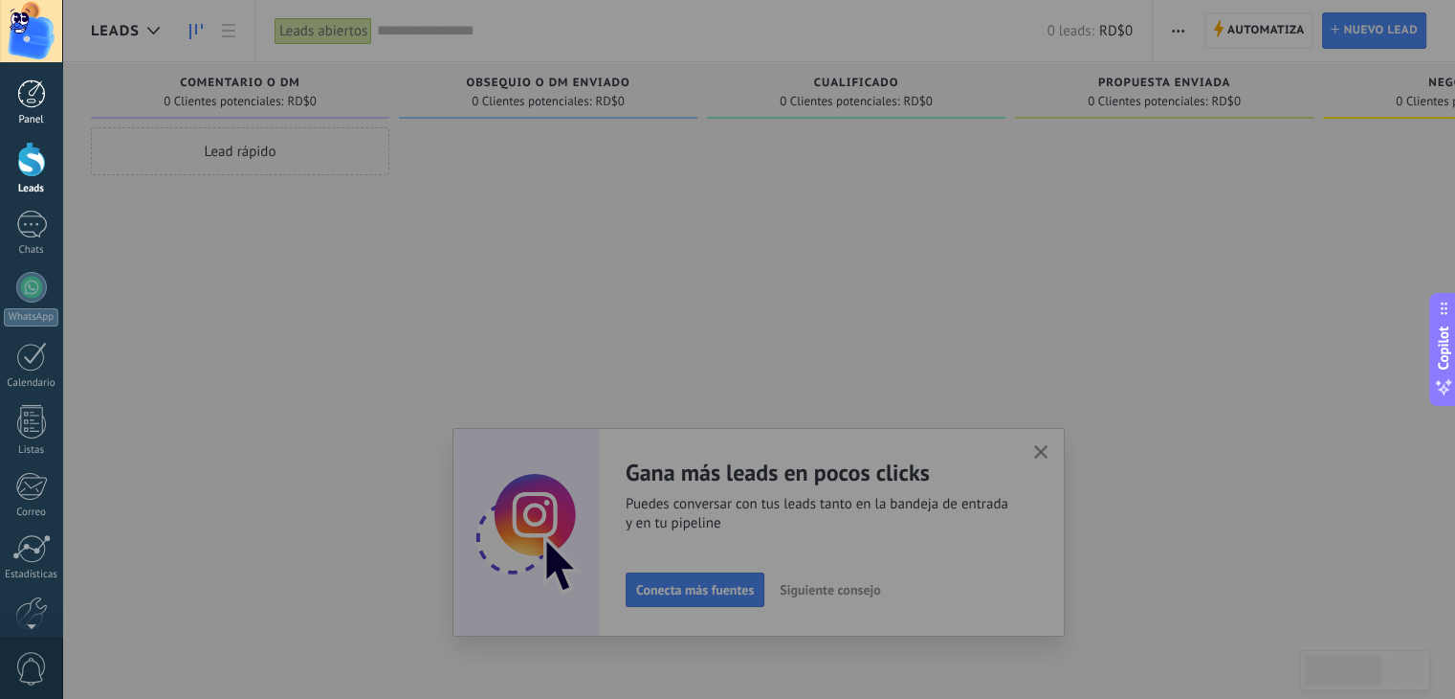
click at [31, 98] on div at bounding box center [31, 93] width 29 height 29
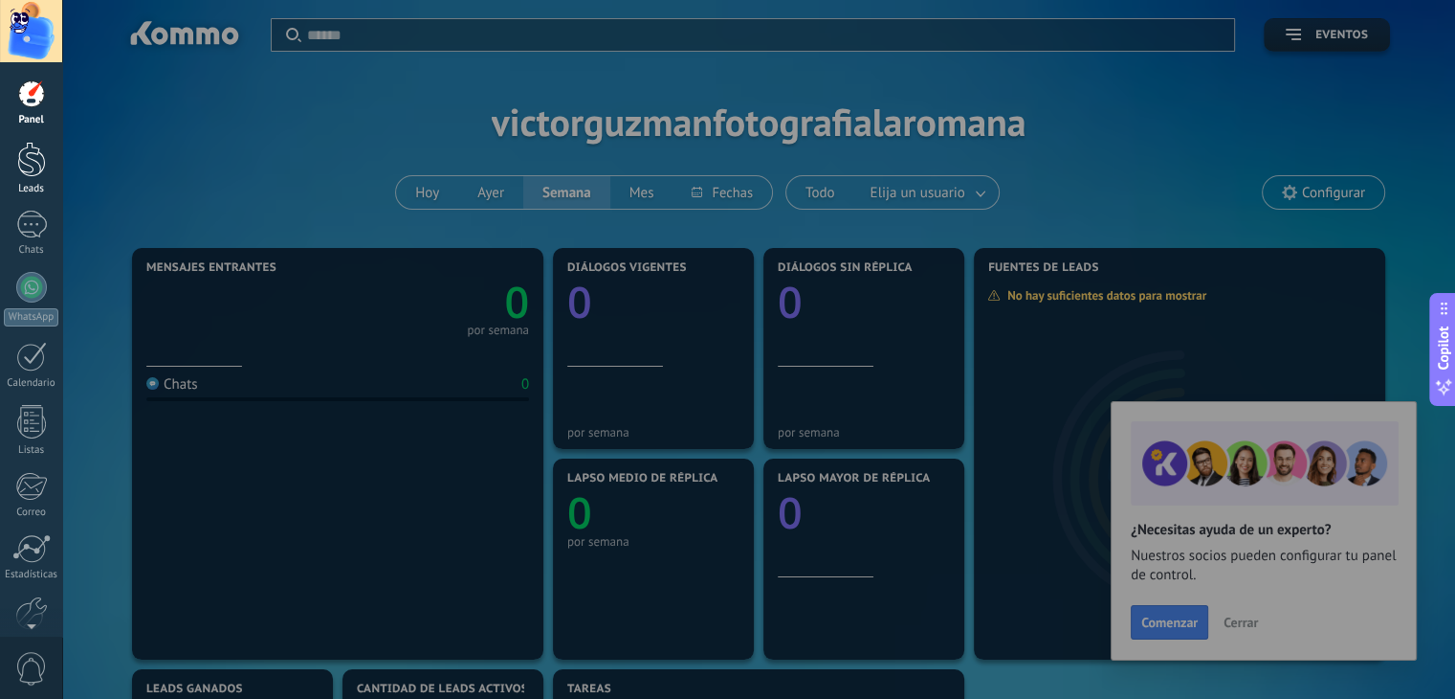
click at [29, 169] on div at bounding box center [31, 159] width 29 height 35
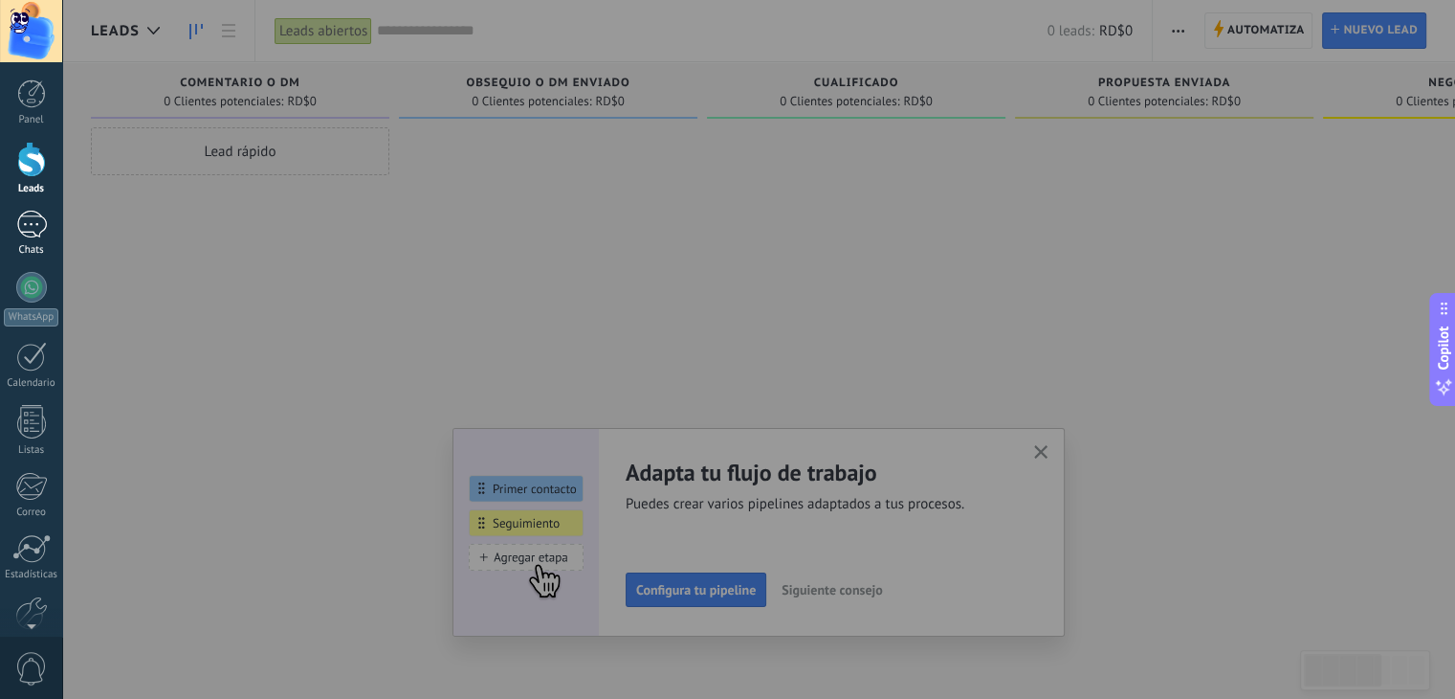
click at [33, 235] on div at bounding box center [31, 225] width 31 height 28
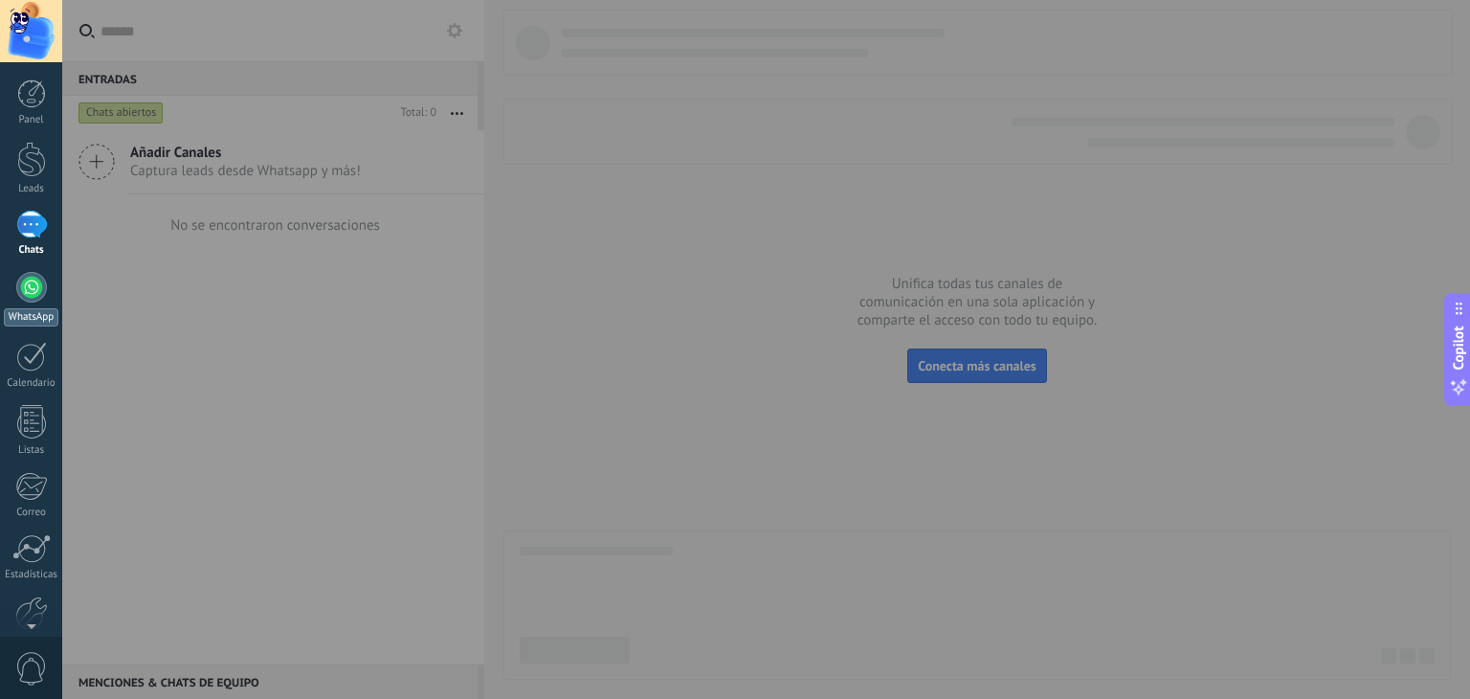
click at [28, 294] on div at bounding box center [31, 287] width 31 height 31
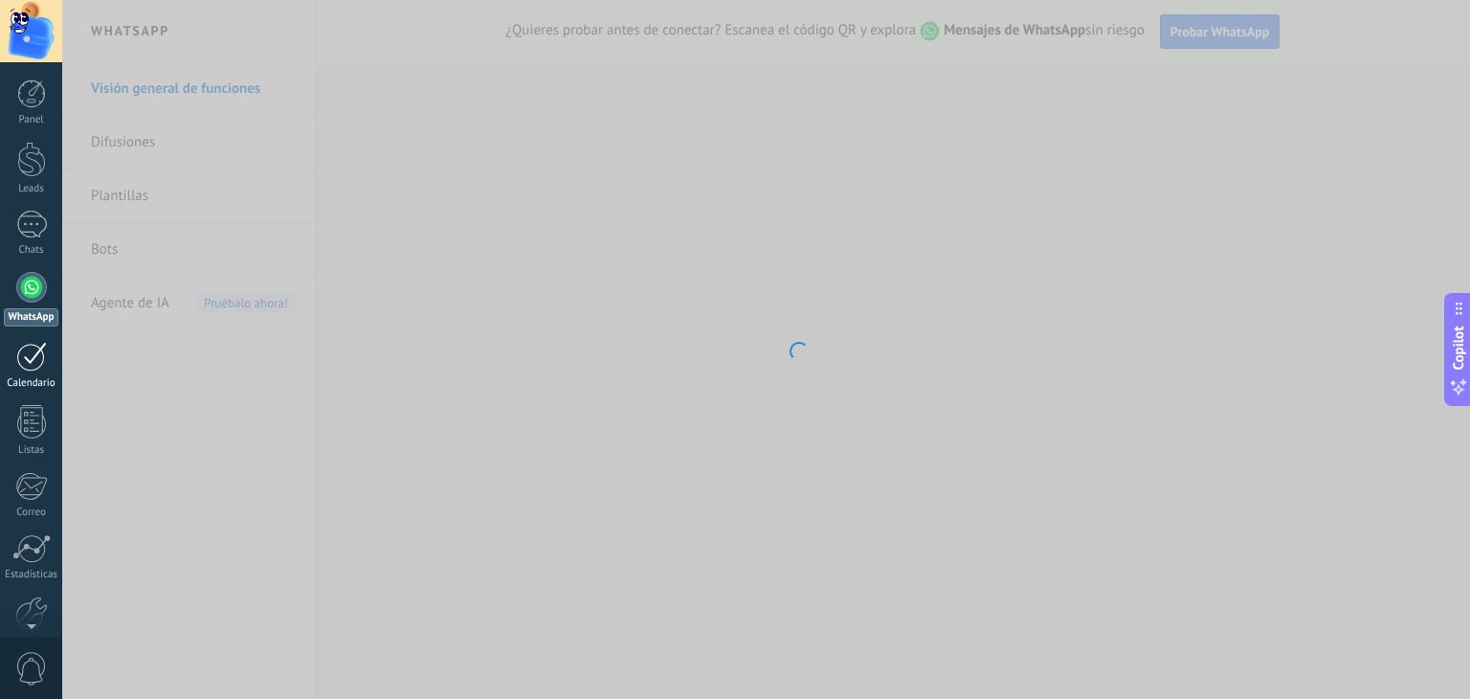
click at [31, 358] on div at bounding box center [31, 357] width 31 height 30
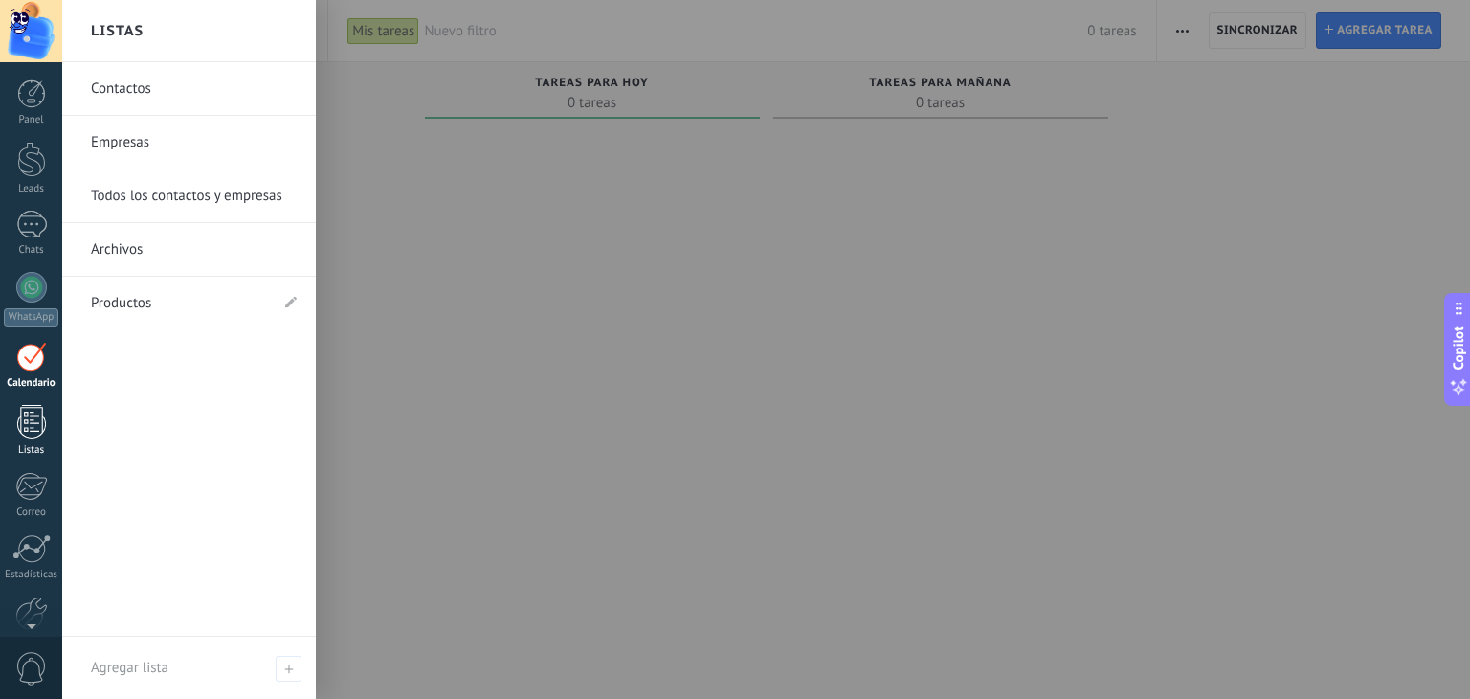
click at [27, 409] on div at bounding box center [31, 421] width 29 height 33
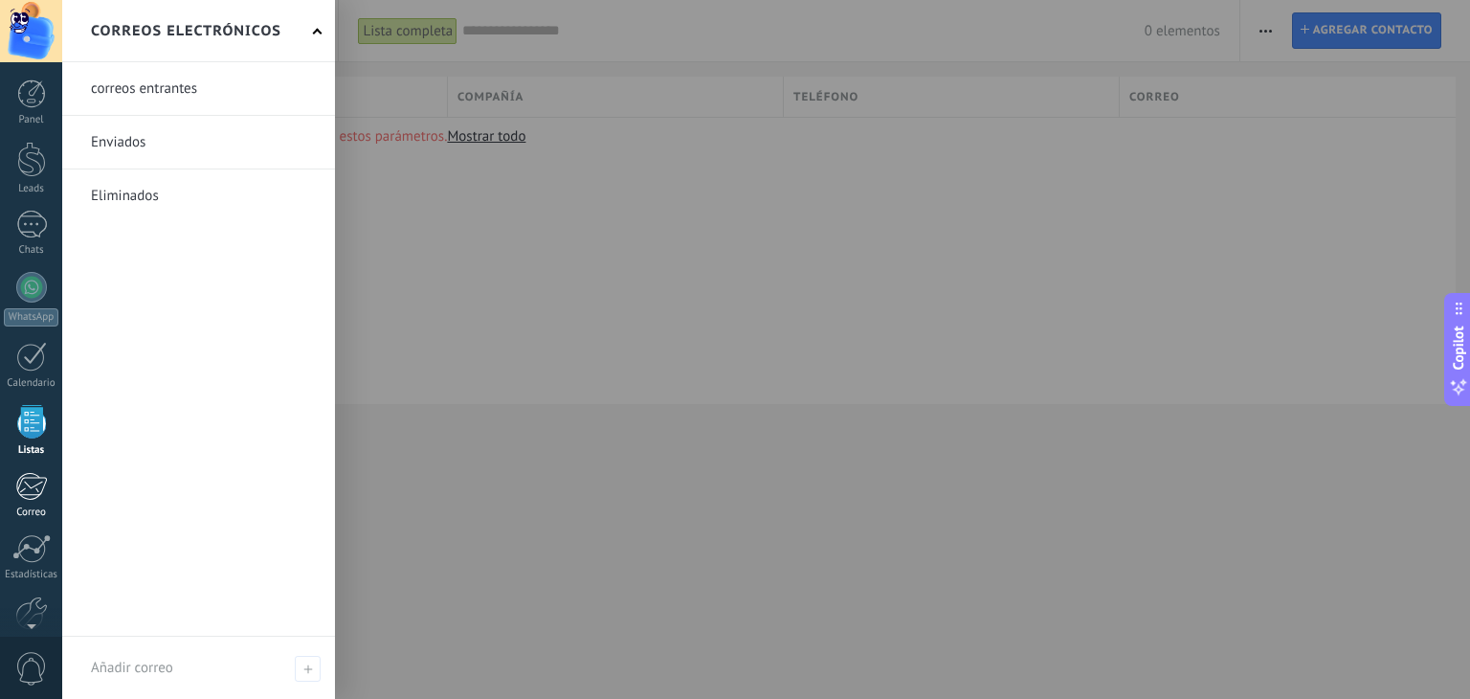
click at [22, 483] on div at bounding box center [31, 486] width 32 height 29
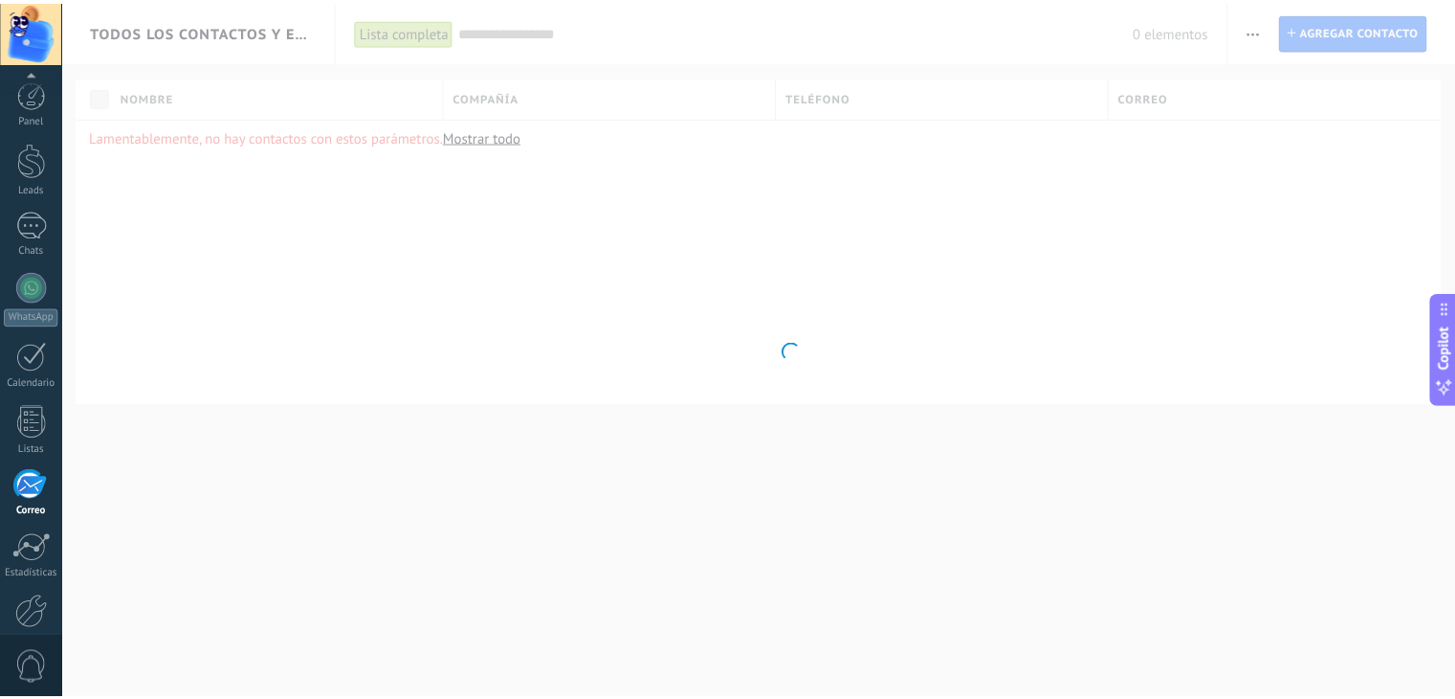
scroll to position [97, 0]
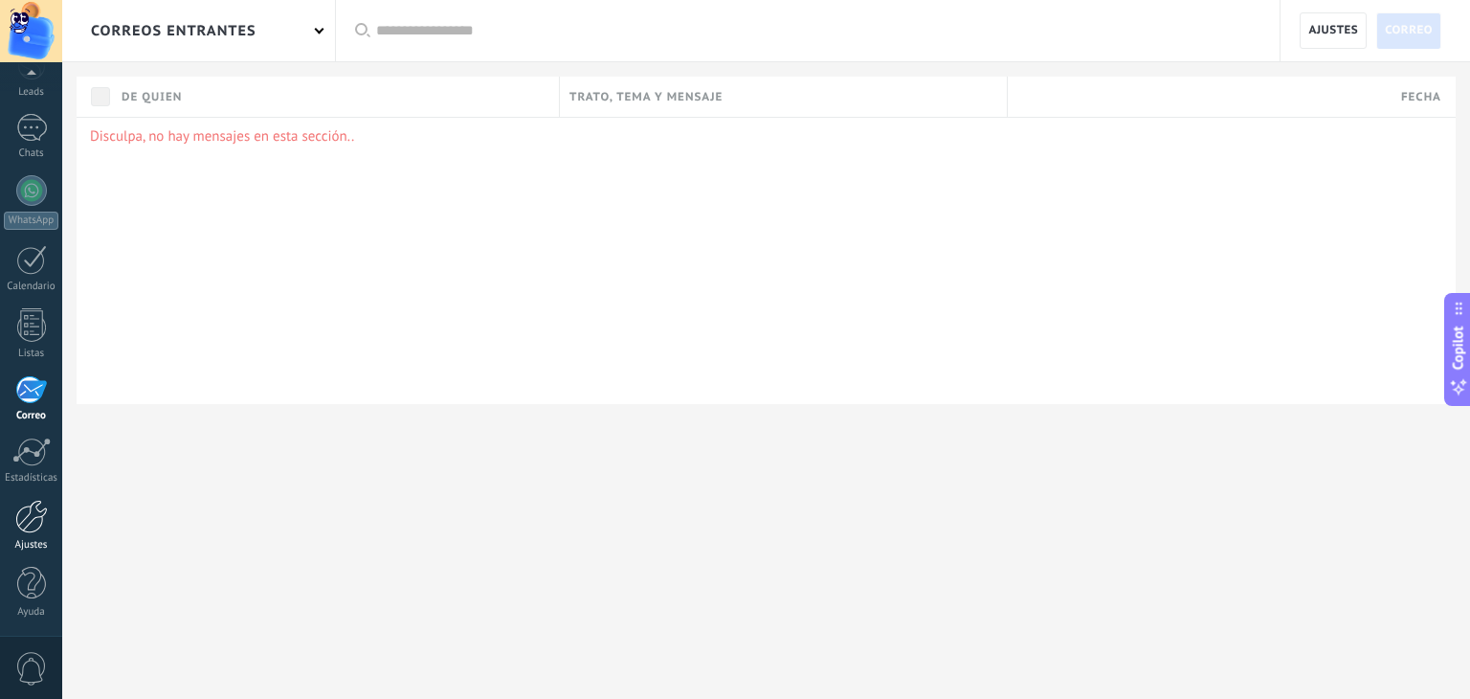
click at [31, 511] on div at bounding box center [31, 515] width 33 height 33
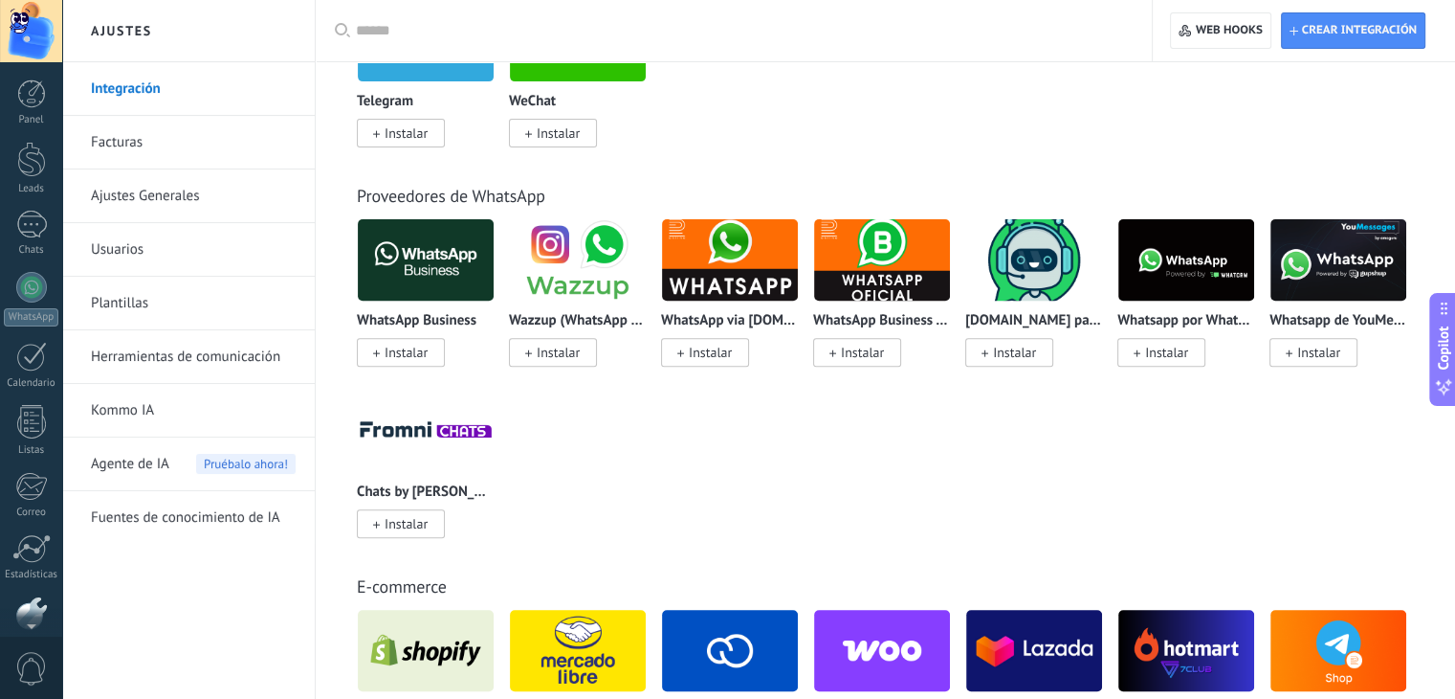
click at [46, 11] on div at bounding box center [31, 31] width 62 height 62
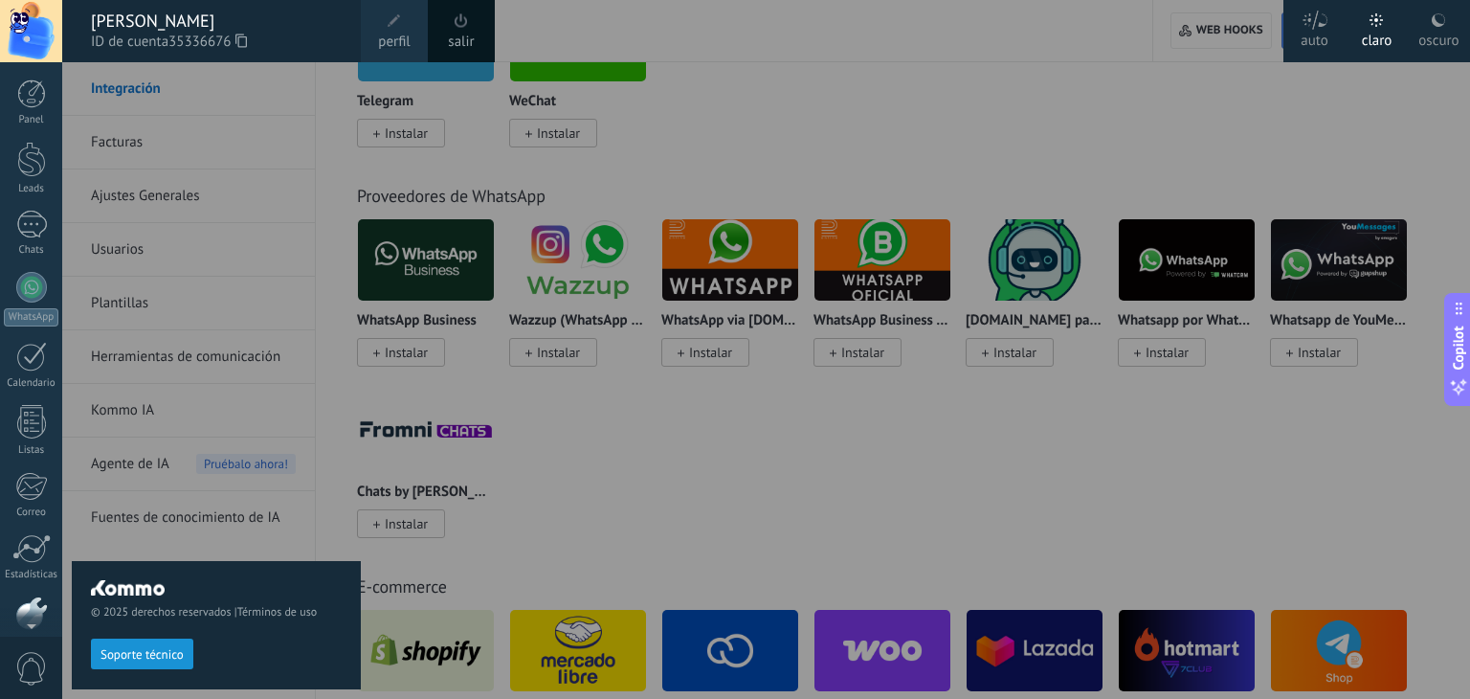
click at [166, 28] on div "[PERSON_NAME]" at bounding box center [216, 21] width 251 height 21
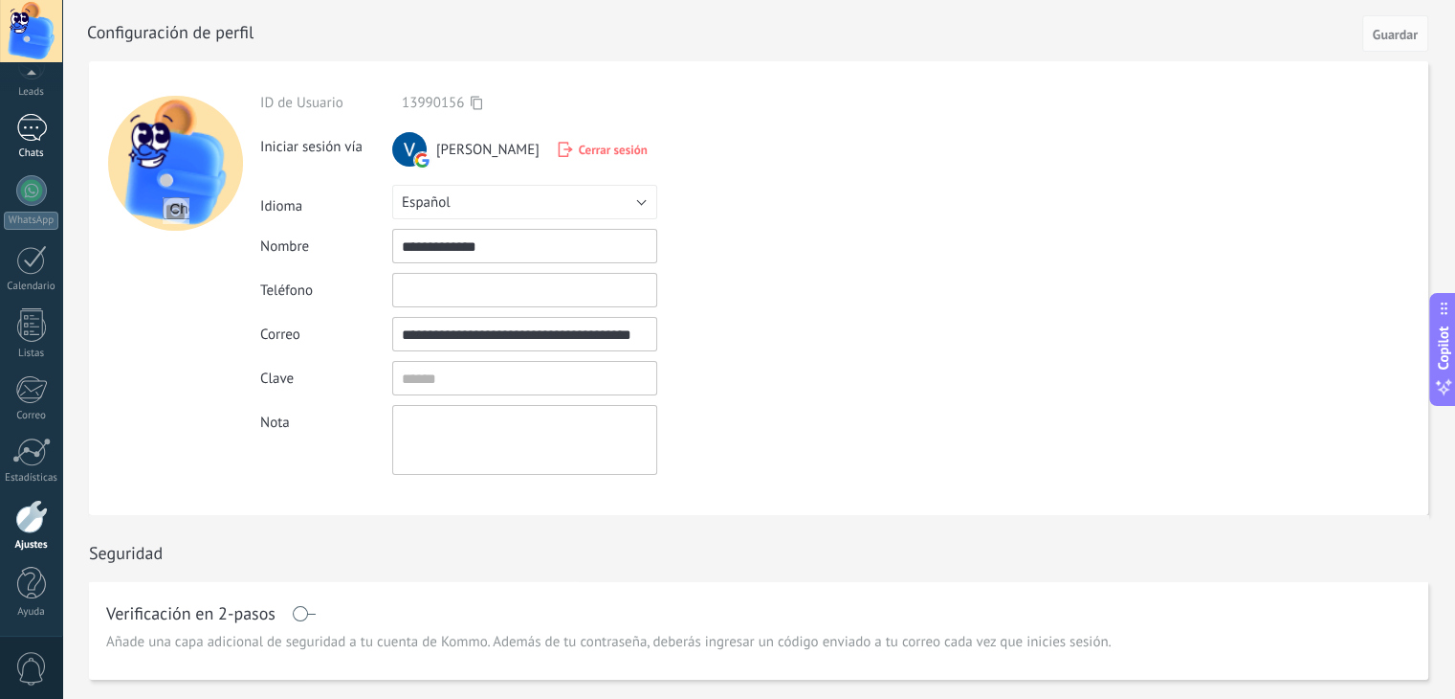
click at [23, 130] on div at bounding box center [31, 128] width 31 height 28
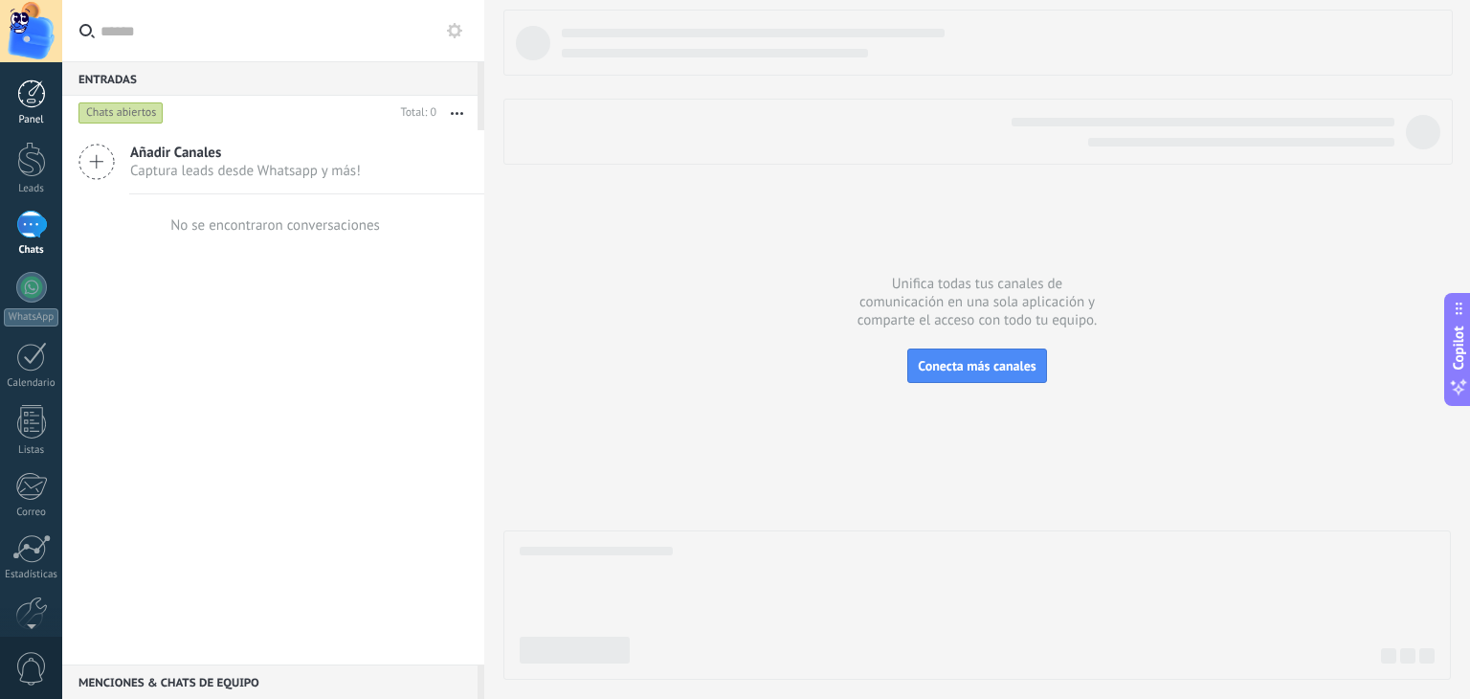
click at [31, 90] on div at bounding box center [31, 93] width 29 height 29
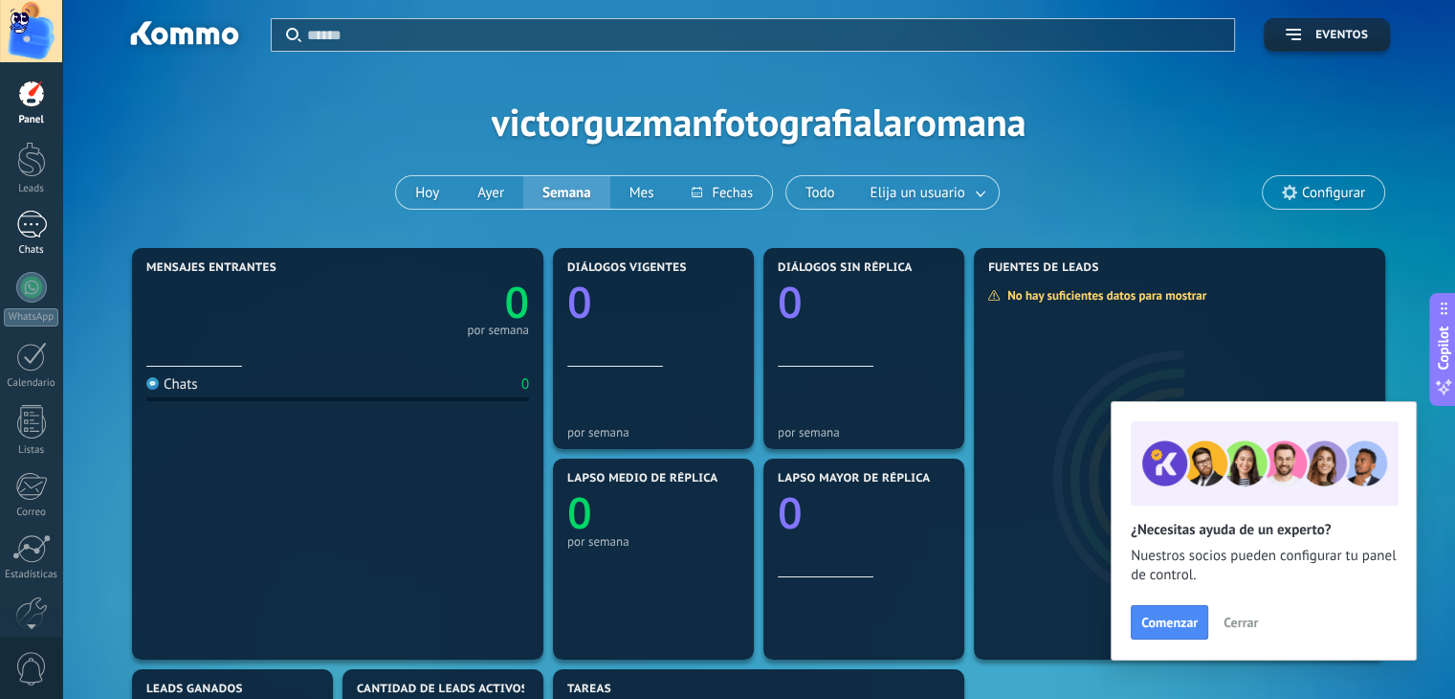
click at [33, 239] on link "Chats" at bounding box center [31, 234] width 62 height 46
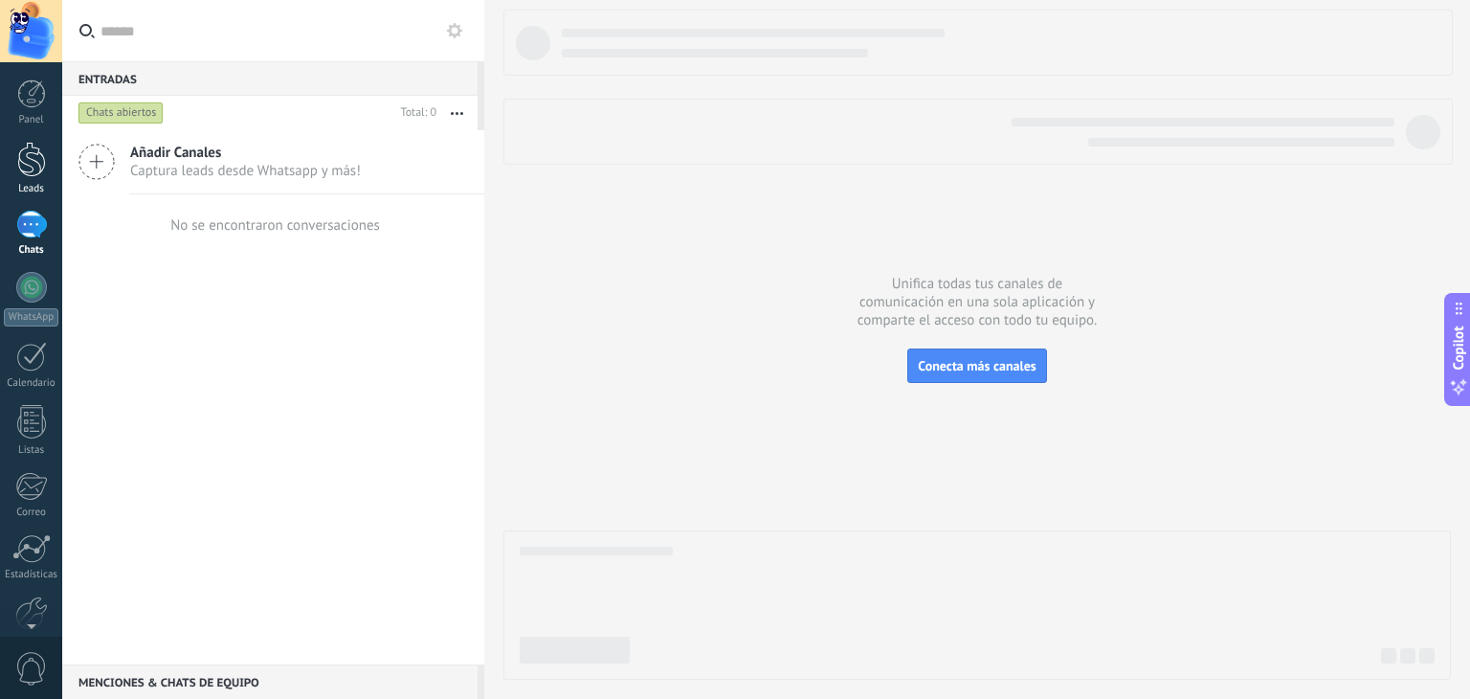
click at [30, 177] on link "Leads" at bounding box center [31, 169] width 62 height 54
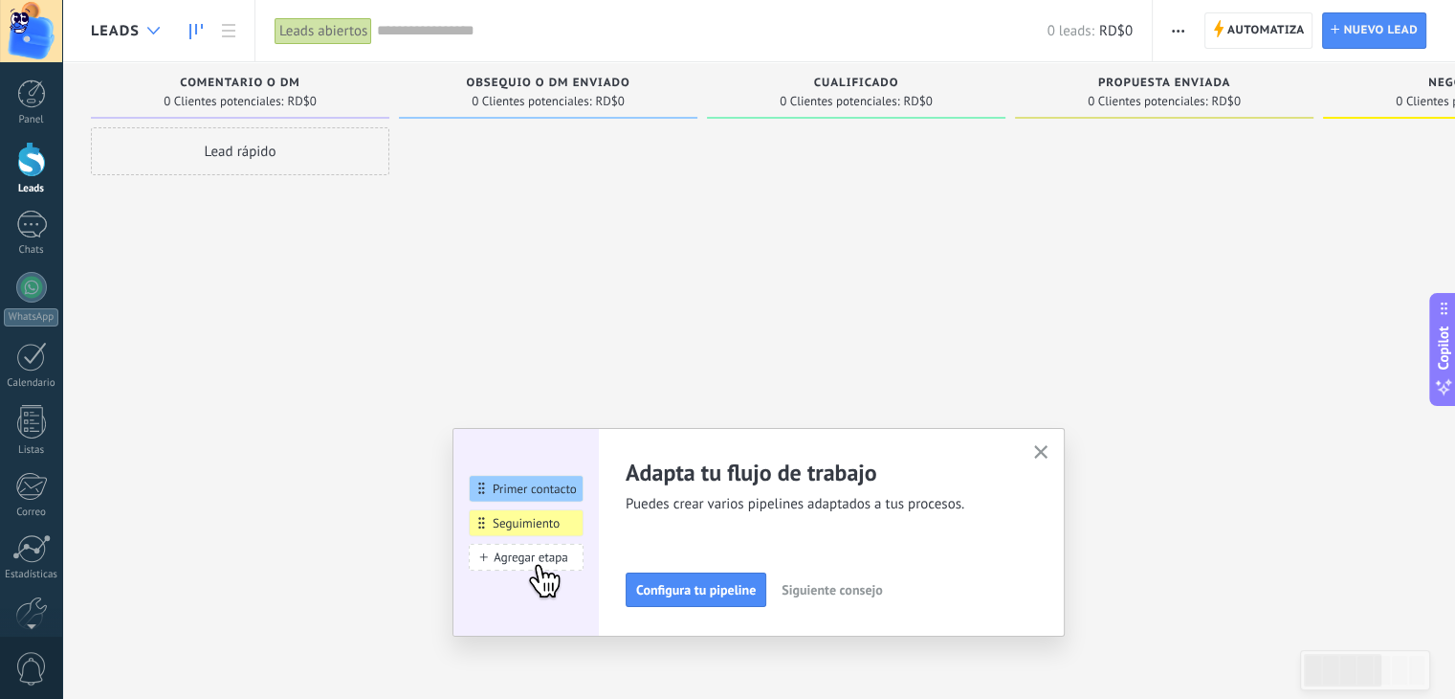
click at [145, 28] on div at bounding box center [154, 30] width 32 height 37
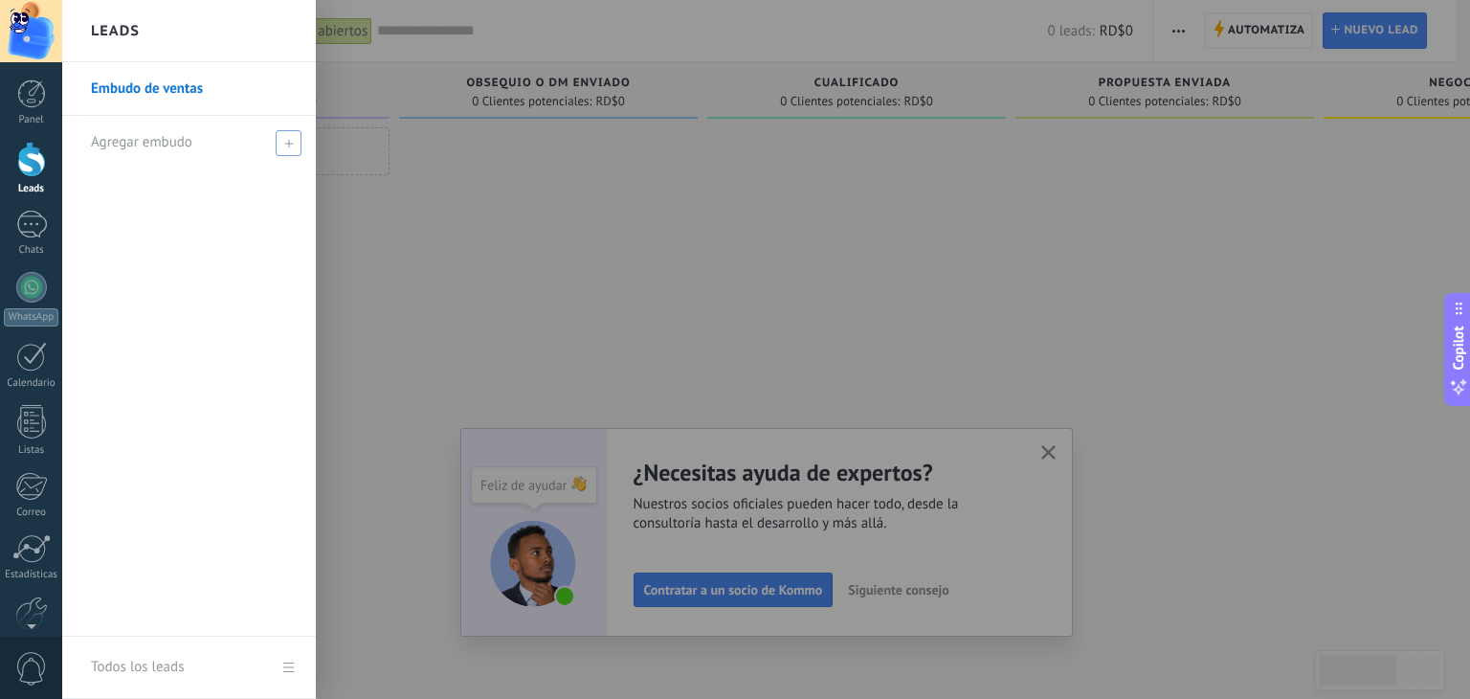
click at [283, 144] on span at bounding box center [289, 143] width 26 height 26
click at [168, 95] on link "Embudo de ventas" at bounding box center [194, 89] width 206 height 54
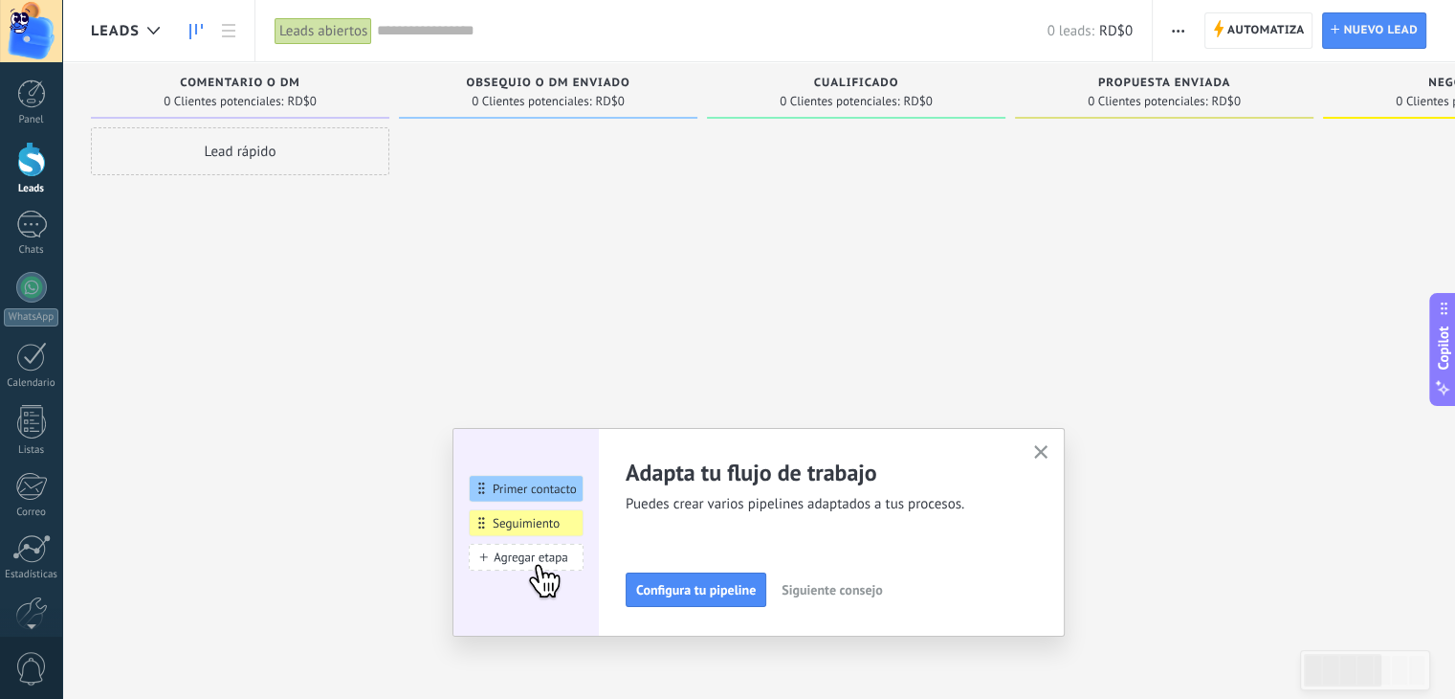
click at [130, 26] on span "Leads" at bounding box center [115, 31] width 49 height 18
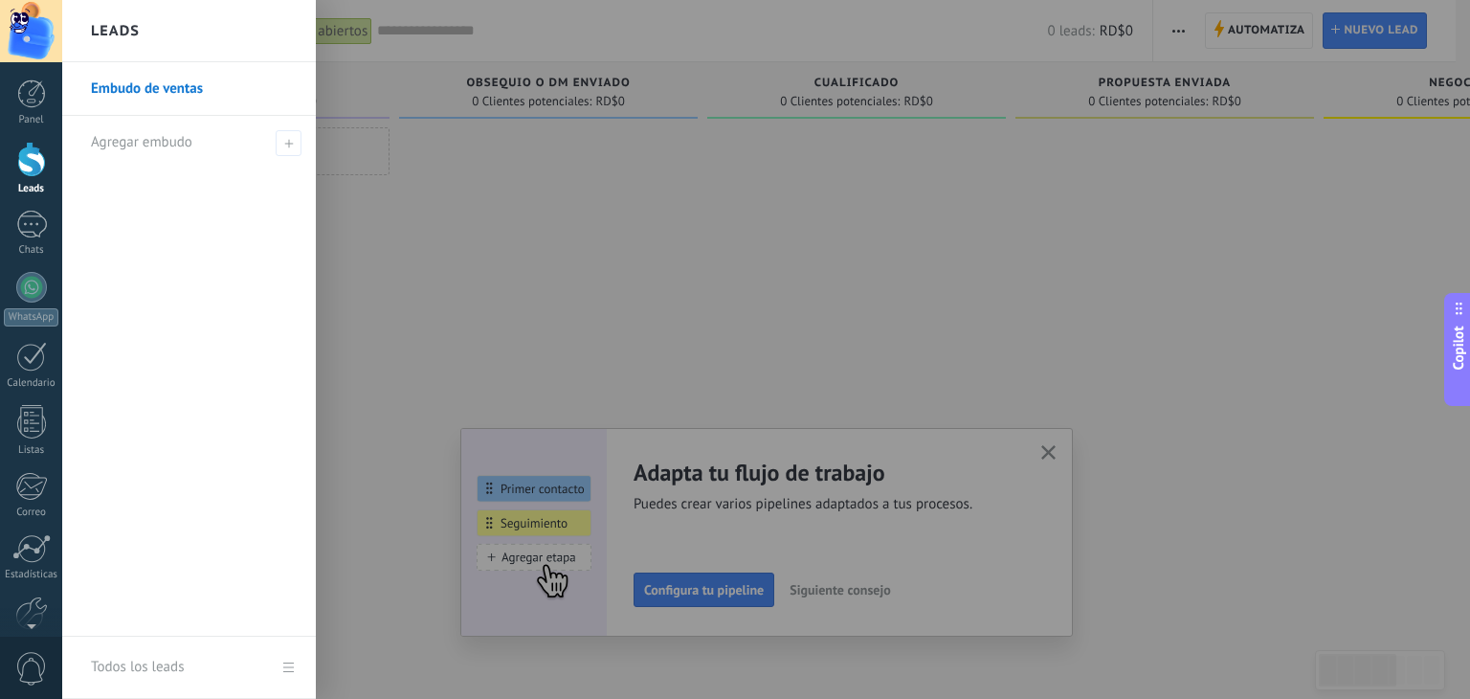
click at [130, 26] on h2 "Leads" at bounding box center [115, 31] width 49 height 60
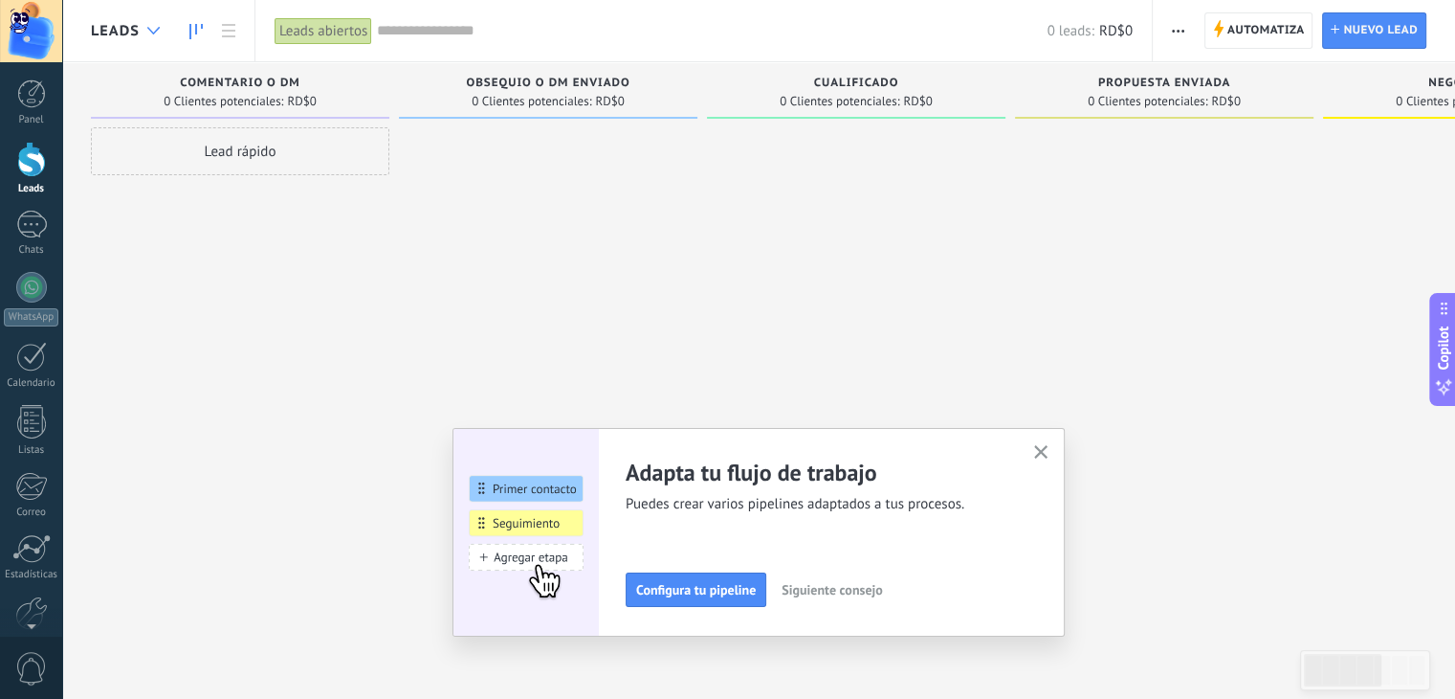
click at [152, 35] on div at bounding box center [154, 30] width 32 height 37
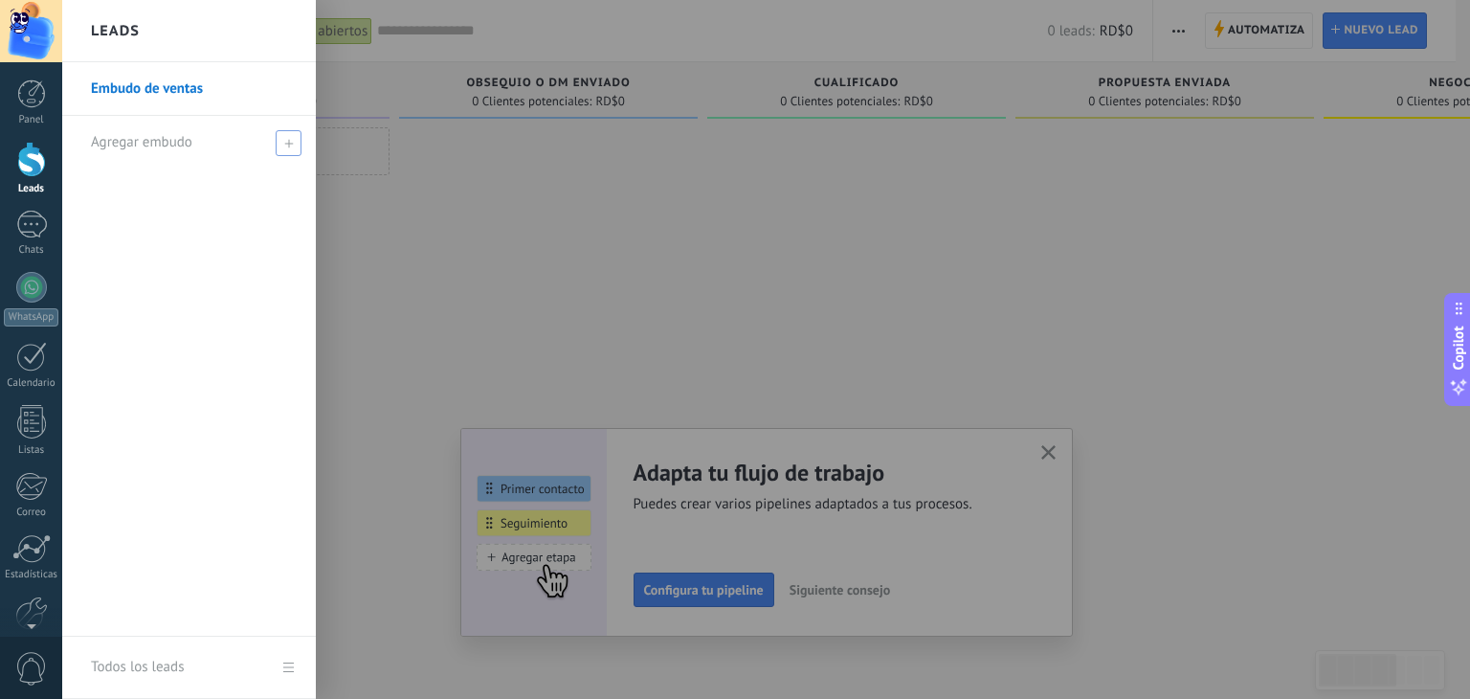
click at [284, 144] on icon at bounding box center [288, 143] width 9 height 9
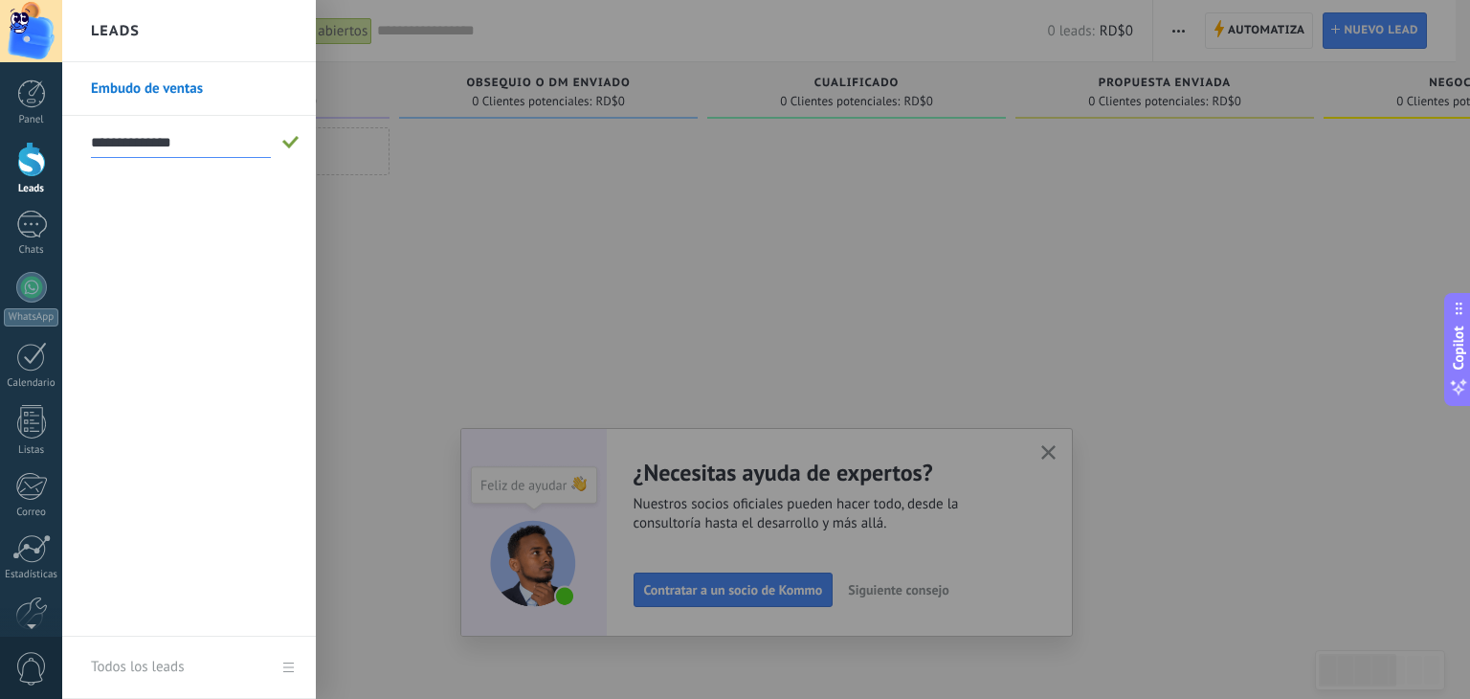
type input "**********"
click at [191, 205] on div "**********" at bounding box center [189, 349] width 254 height 574
click at [289, 137] on span at bounding box center [290, 142] width 17 height 13
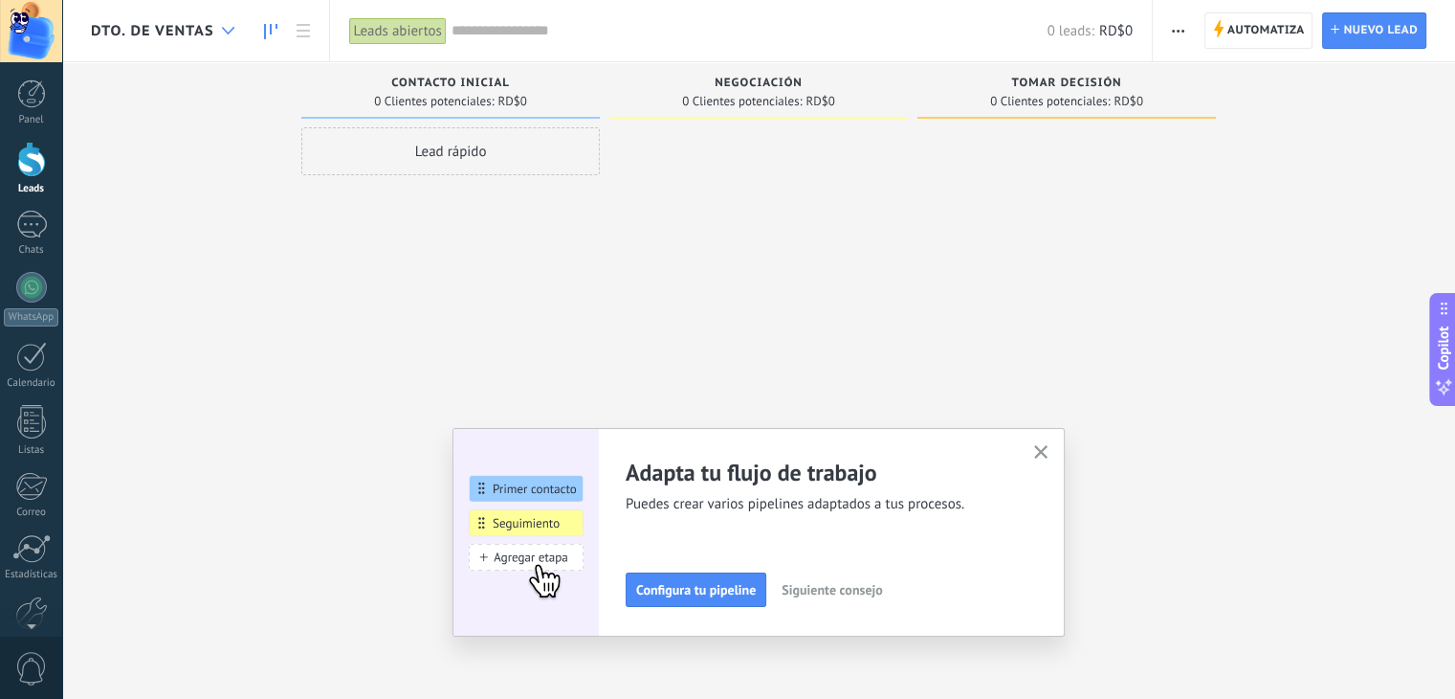
click at [219, 28] on div at bounding box center [228, 30] width 32 height 37
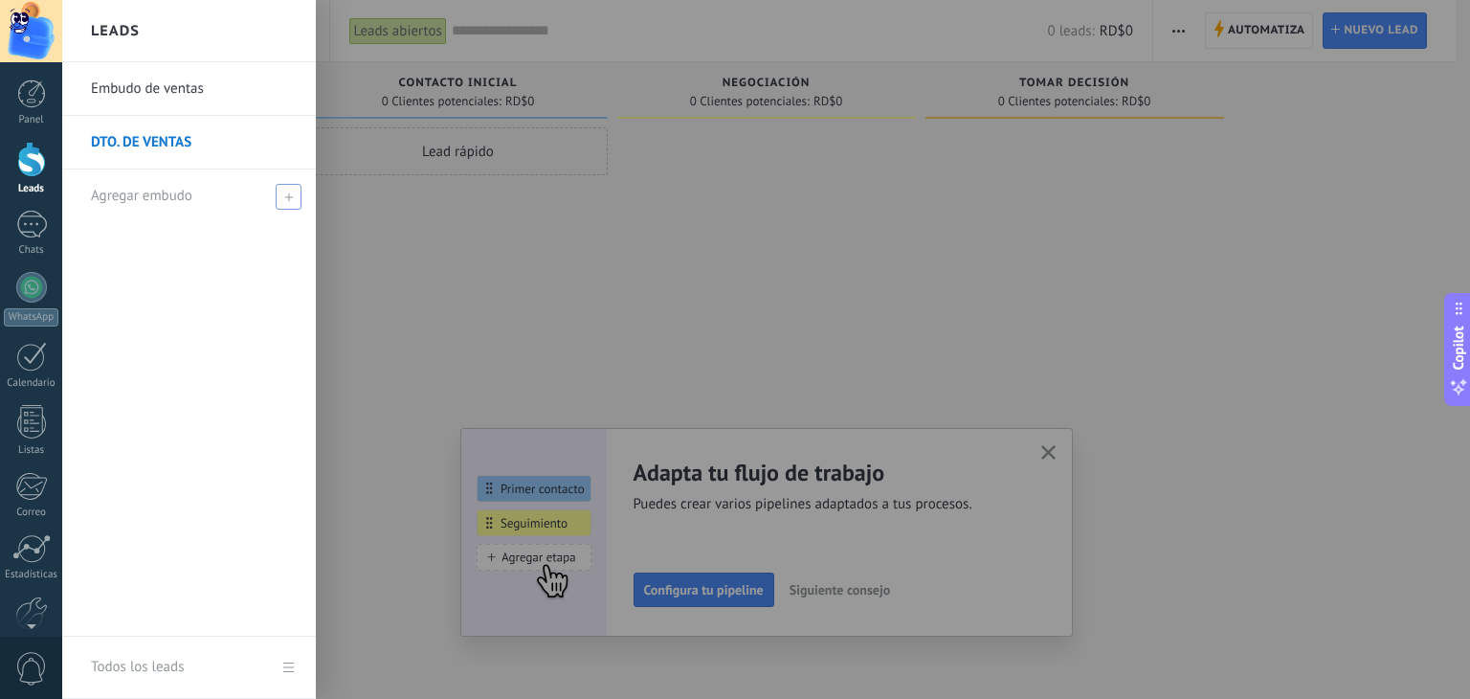
click at [279, 192] on span at bounding box center [289, 197] width 26 height 26
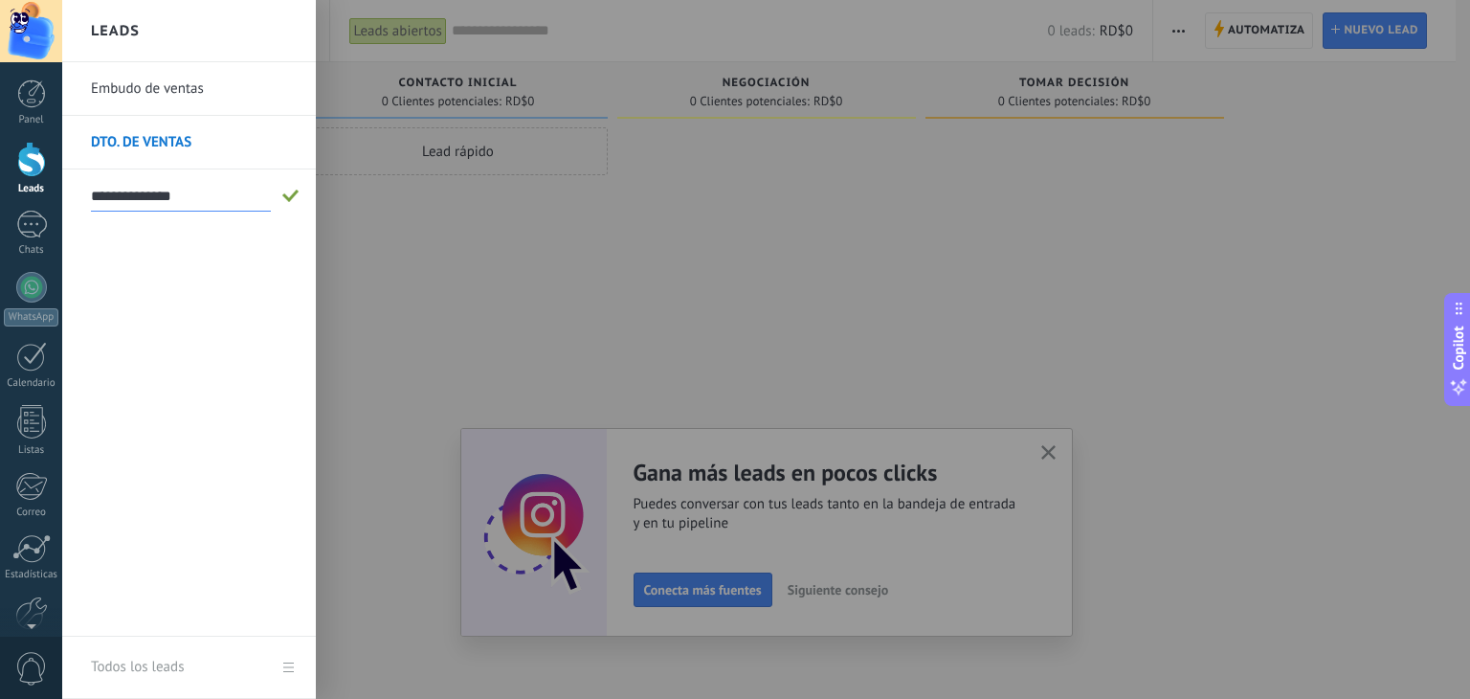
type input "**********"
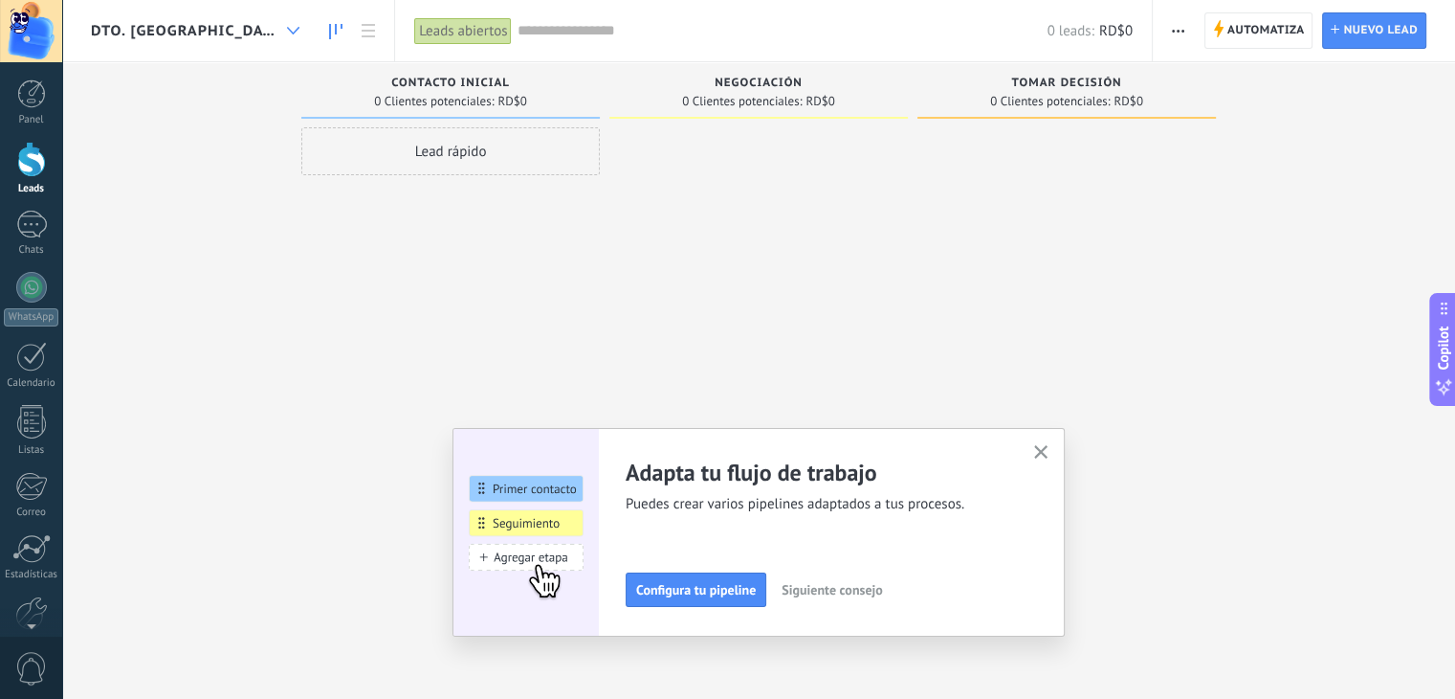
click at [277, 35] on div at bounding box center [293, 30] width 32 height 37
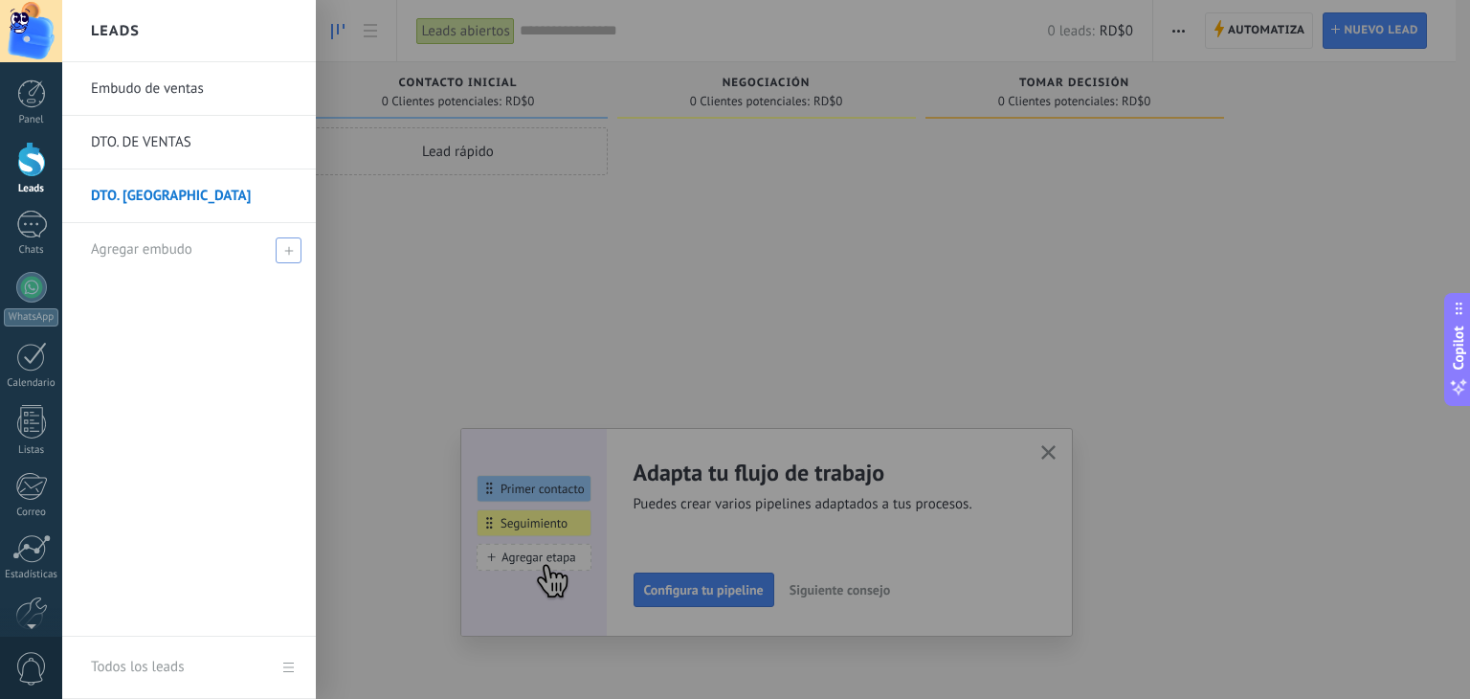
click at [281, 253] on span at bounding box center [289, 250] width 26 height 26
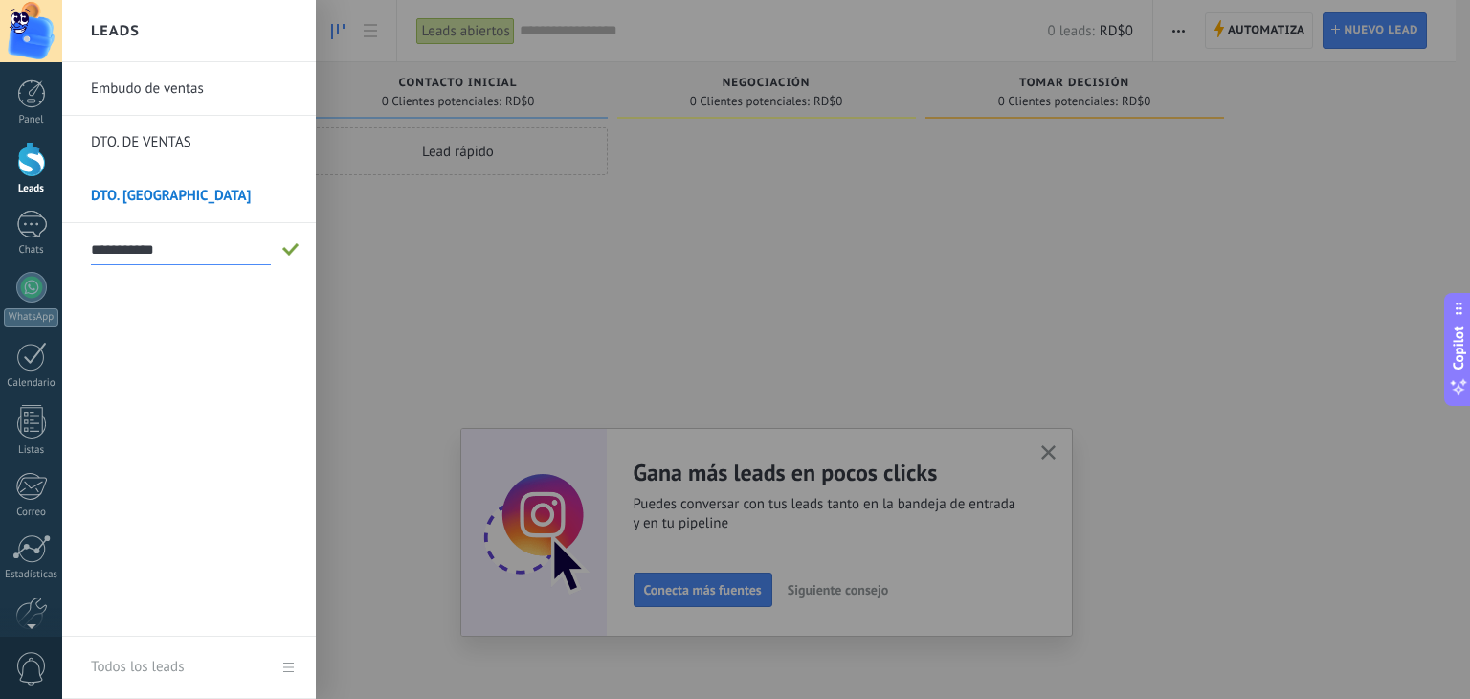
type input "**********"
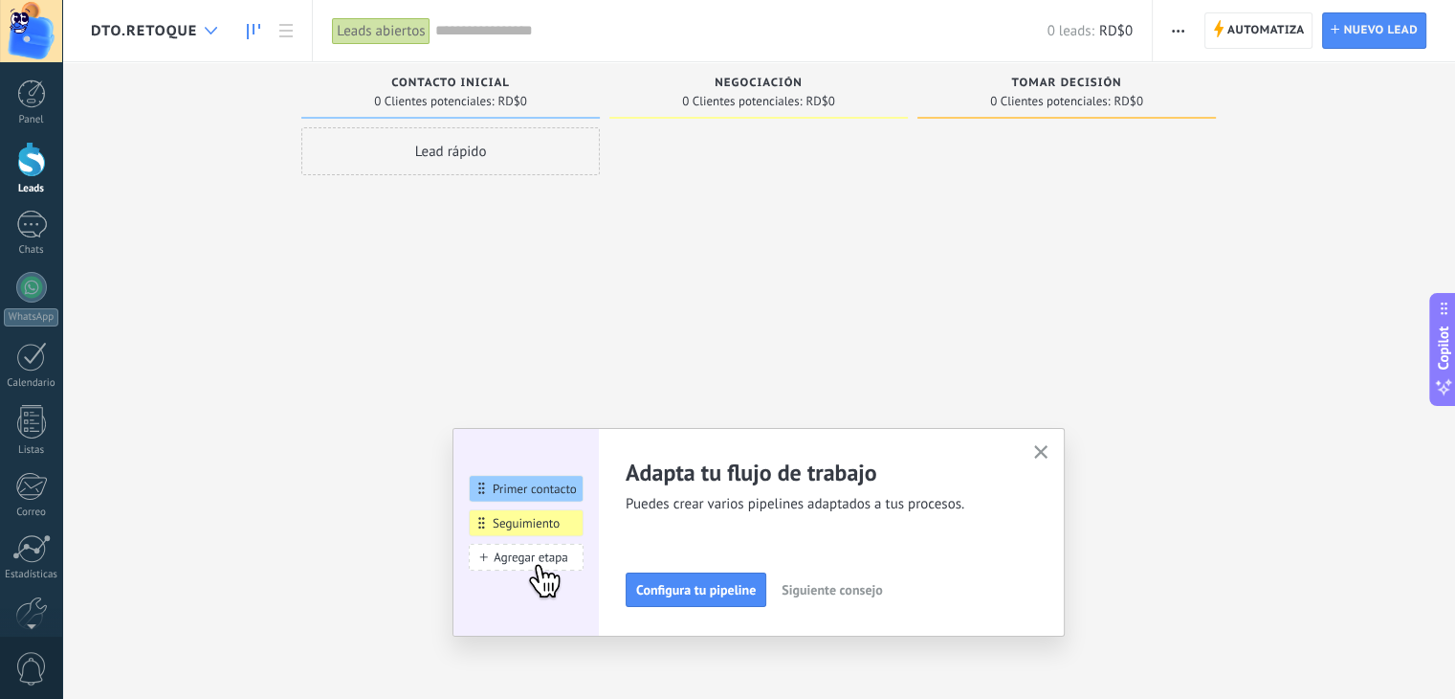
click at [217, 29] on icon at bounding box center [211, 31] width 12 height 8
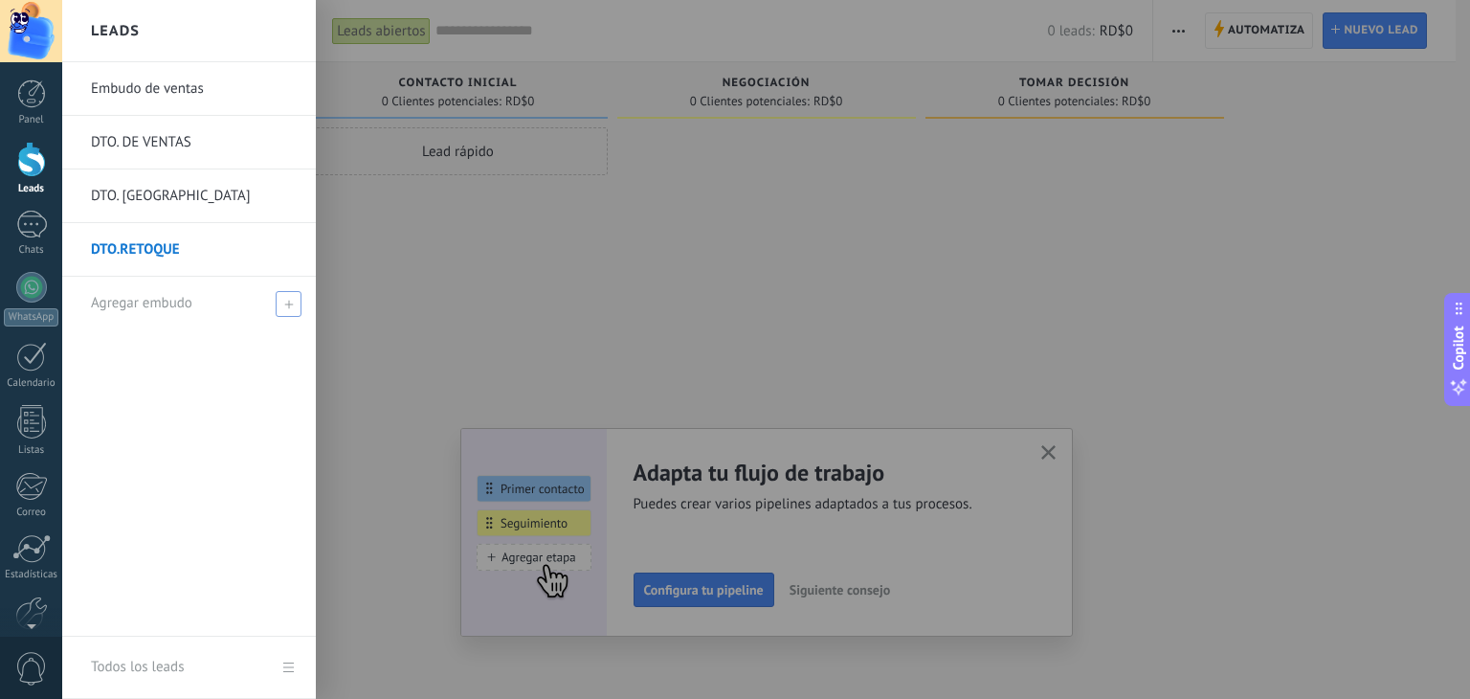
click at [294, 310] on span at bounding box center [289, 304] width 26 height 26
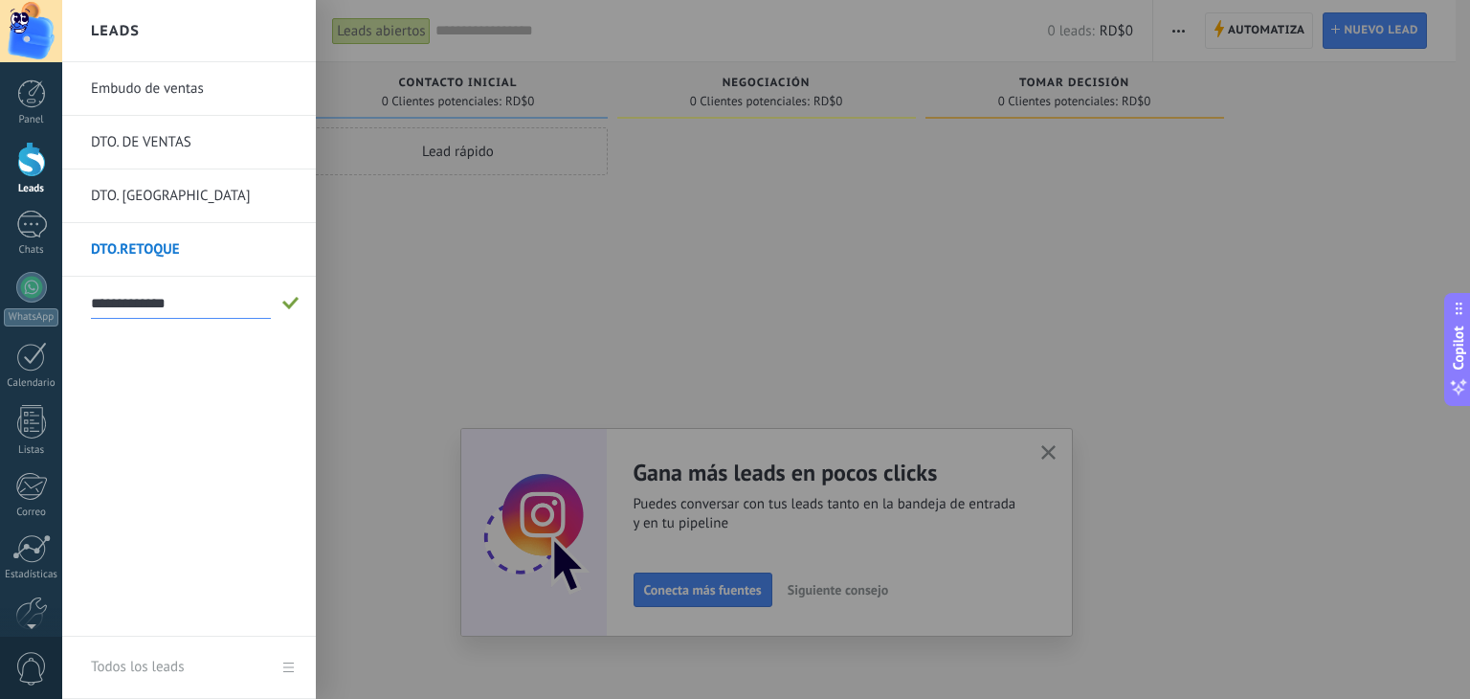
type input "**********"
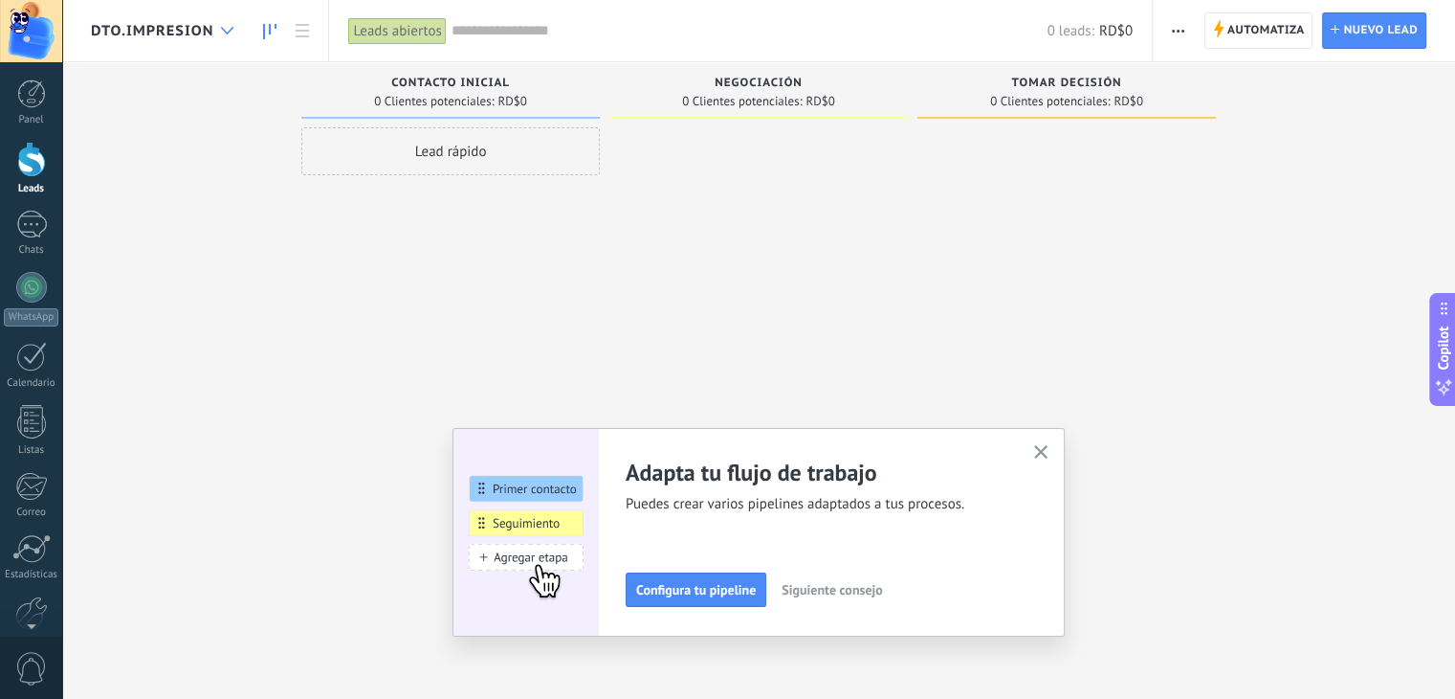
click at [233, 32] on icon at bounding box center [227, 31] width 12 height 8
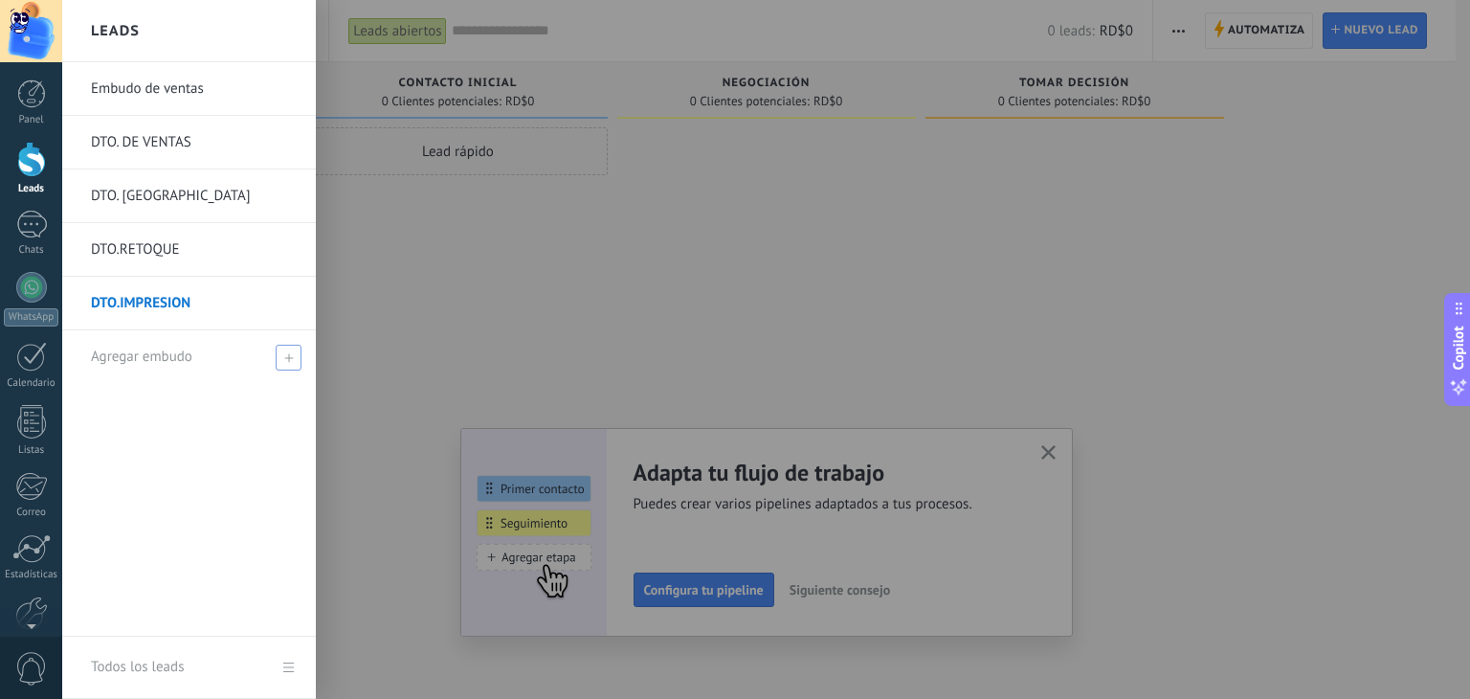
click at [274, 348] on div "Agregar embudo" at bounding box center [194, 356] width 206 height 53
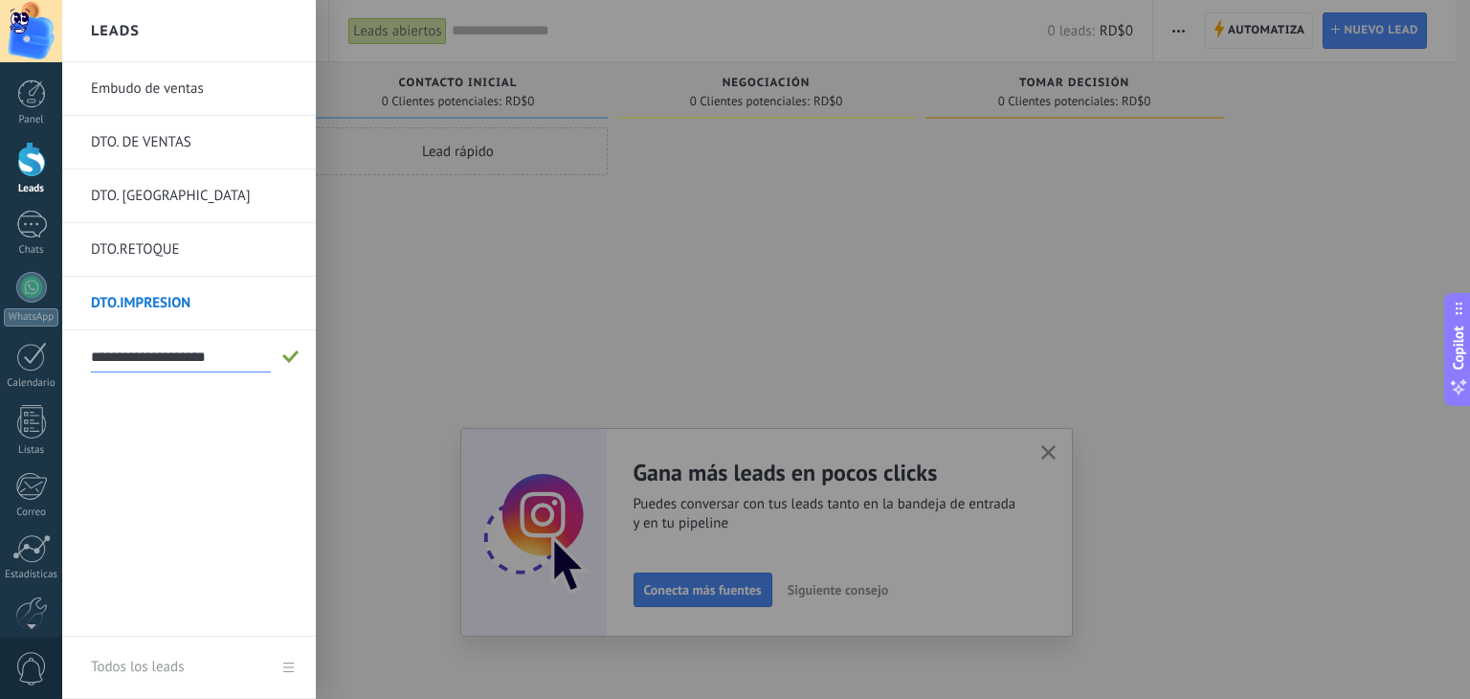
type input "**********"
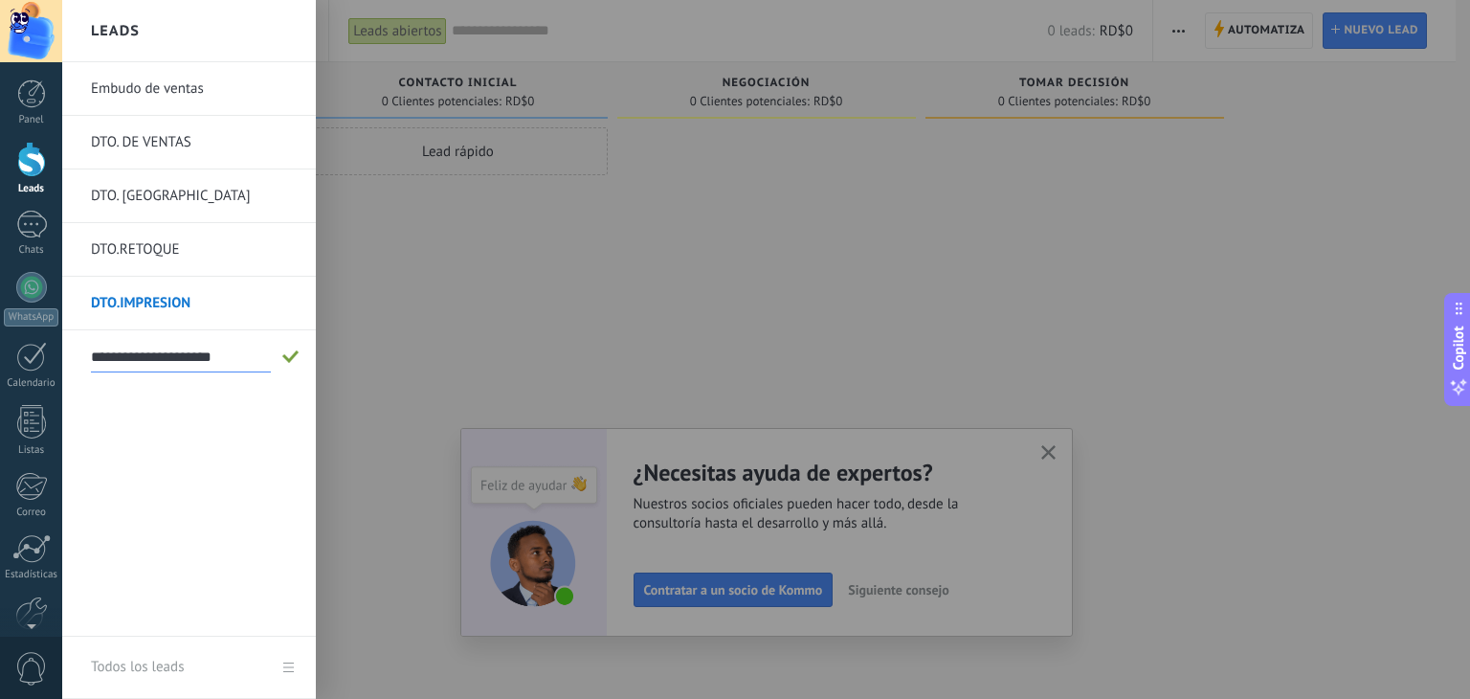
click at [119, 359] on input "**********" at bounding box center [181, 357] width 180 height 31
click at [172, 406] on div "Embudo de ventas DTO. DE VENTAS DTO. SELECCION DTO.RETOQUE DTO.IMPRESION" at bounding box center [189, 349] width 254 height 574
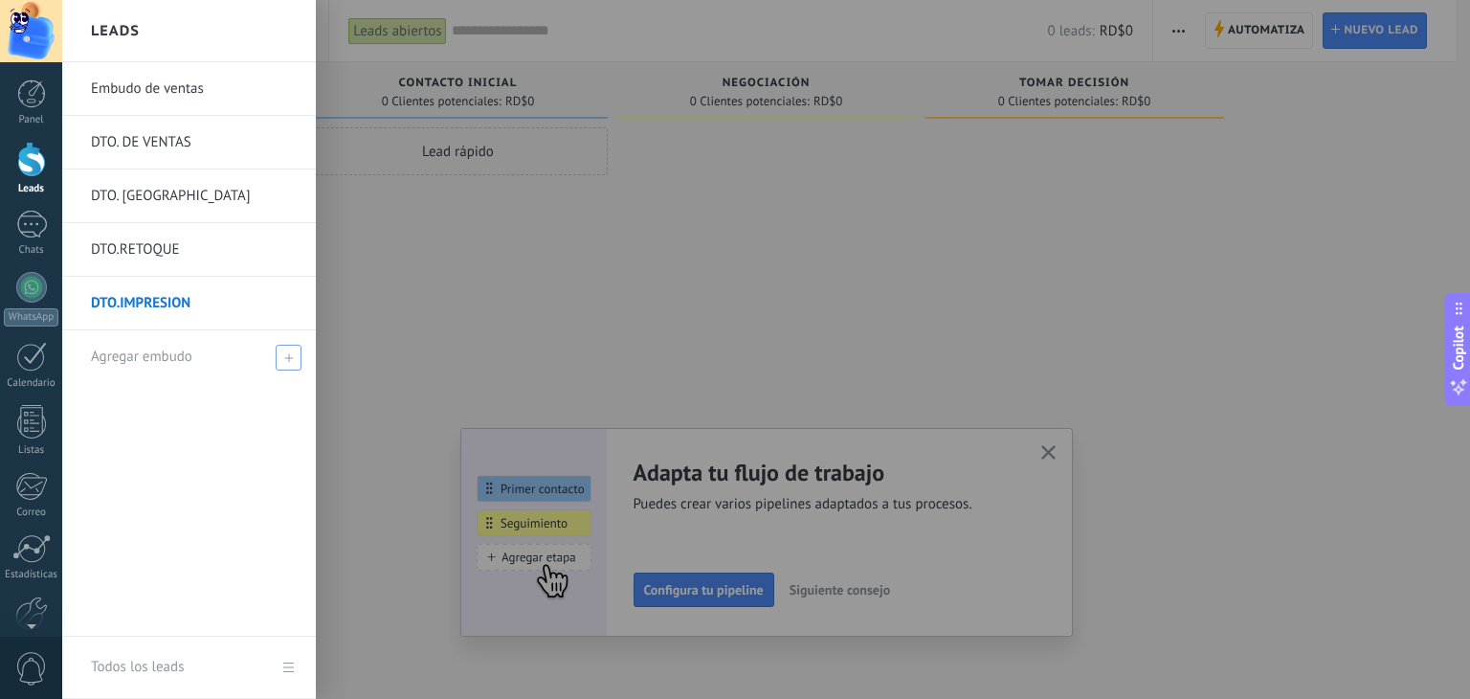
click at [286, 358] on icon at bounding box center [288, 357] width 9 height 9
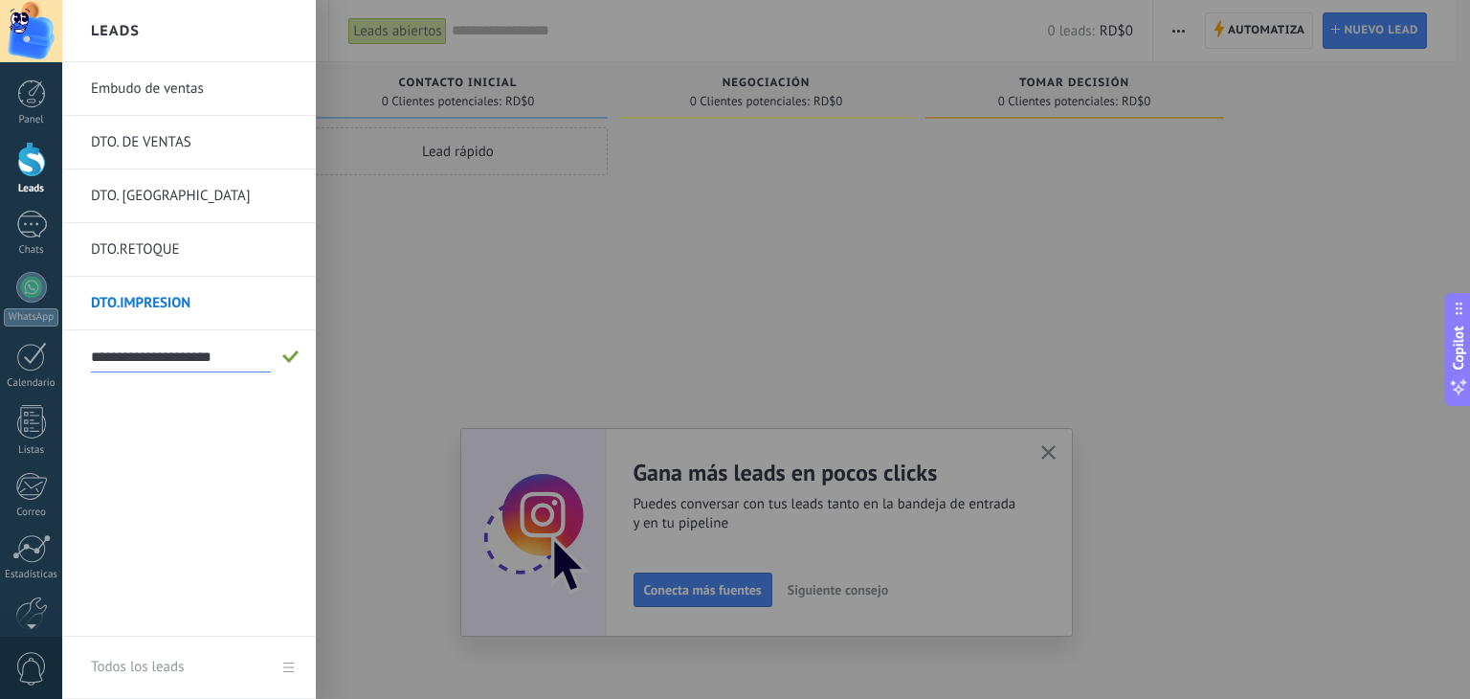
type input "**********"
click at [240, 408] on div "**********" at bounding box center [189, 349] width 254 height 574
click at [130, 349] on input "**********" at bounding box center [181, 357] width 180 height 31
click at [153, 444] on div "Embudo de ventas DTO. DE VENTAS DTO. SELECCION DTO.RETOQUE DTO.IMPRESION" at bounding box center [189, 349] width 254 height 574
click at [153, 444] on div "Embudo de ventas DTO. DE VENTAS DTO. SELECCION DTO.RETOQUE DTO.IMPRESION Agrega…" at bounding box center [189, 349] width 254 height 574
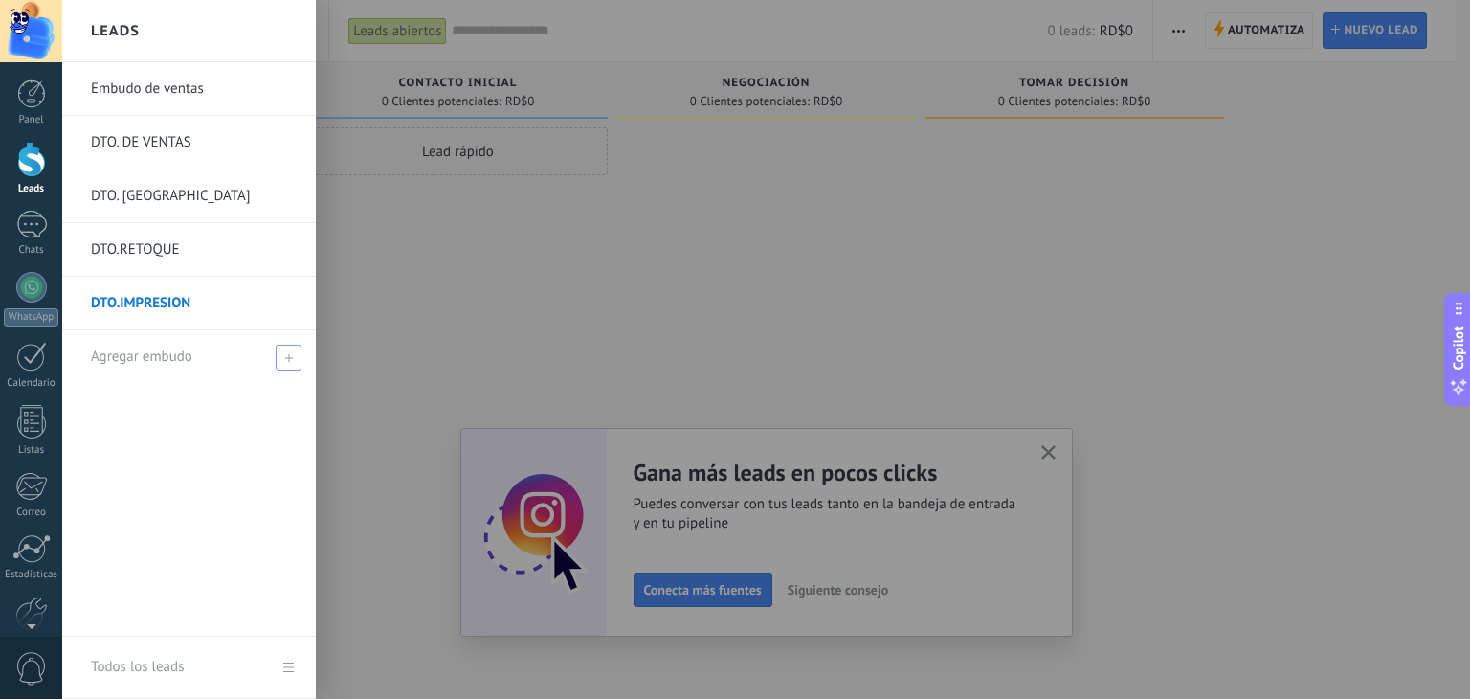
click at [458, 349] on div at bounding box center [797, 349] width 1470 height 699
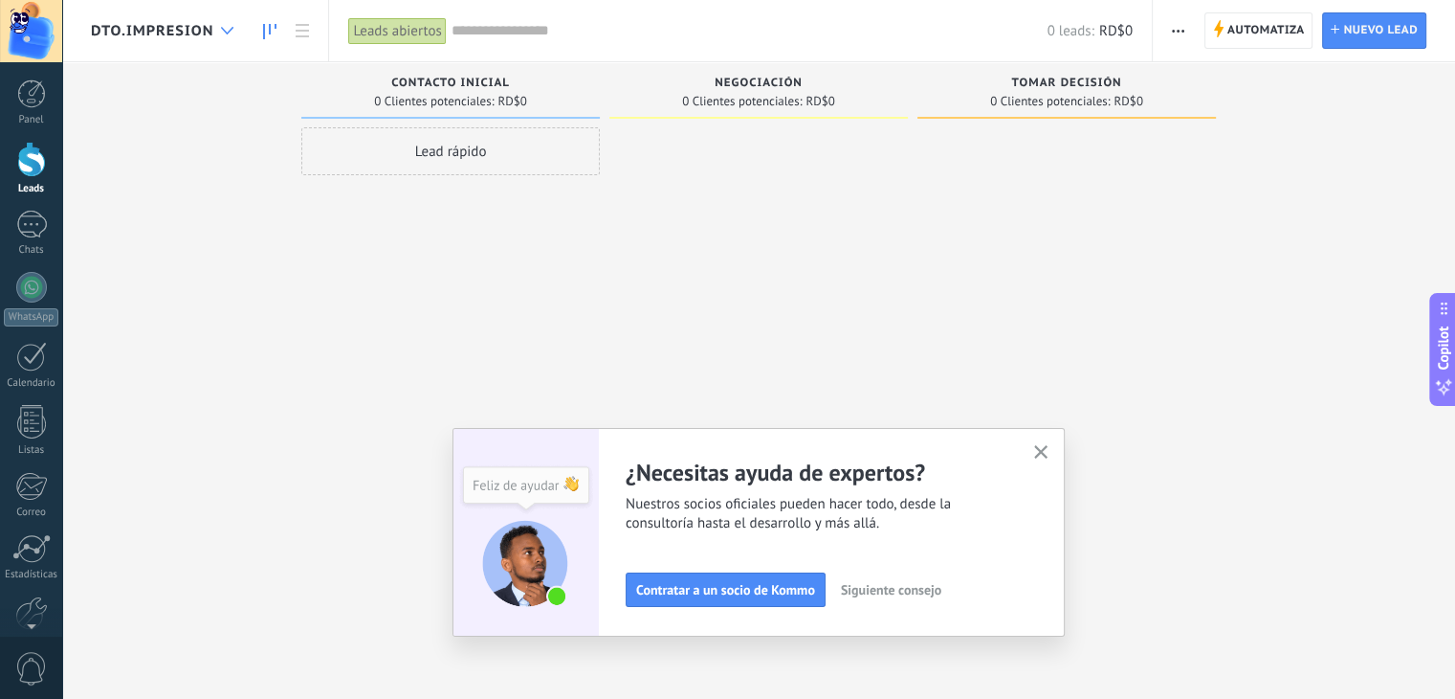
click at [240, 32] on div at bounding box center [227, 30] width 32 height 37
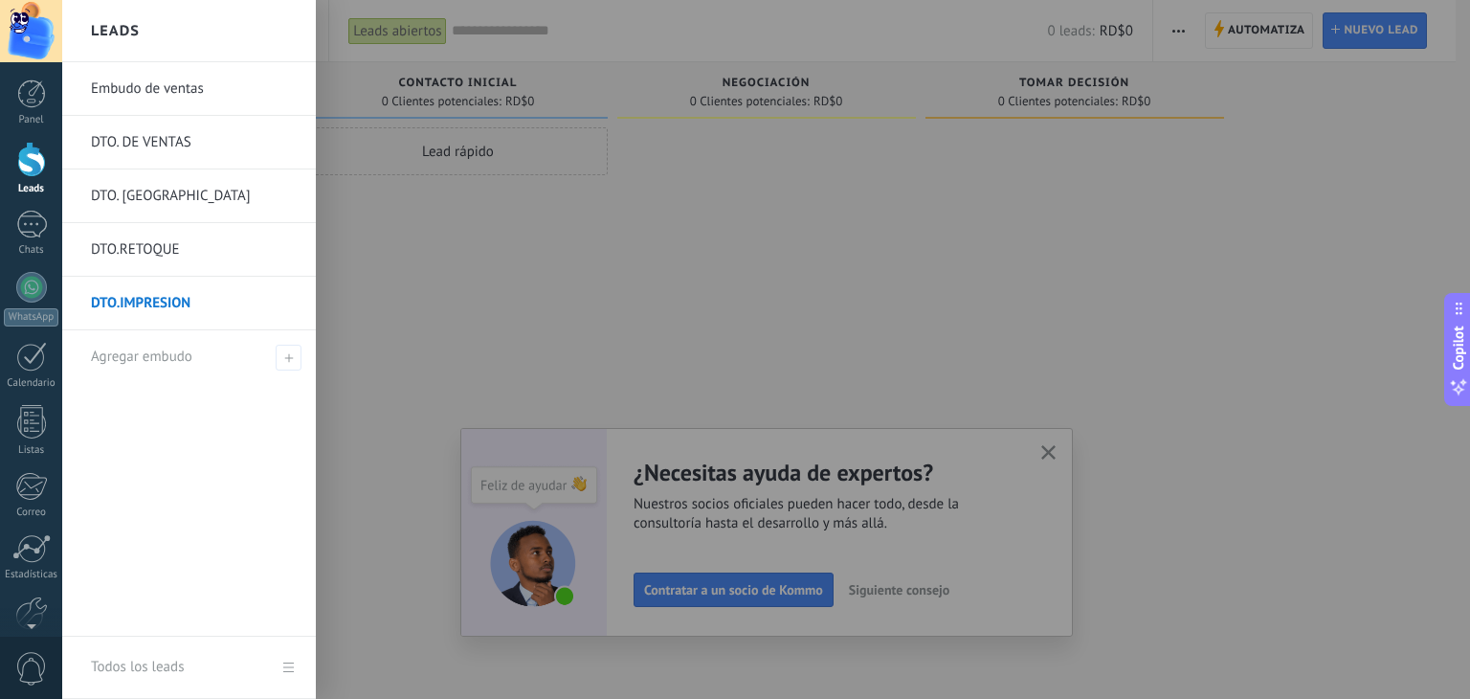
click at [240, 32] on div "Leads" at bounding box center [189, 31] width 254 height 62
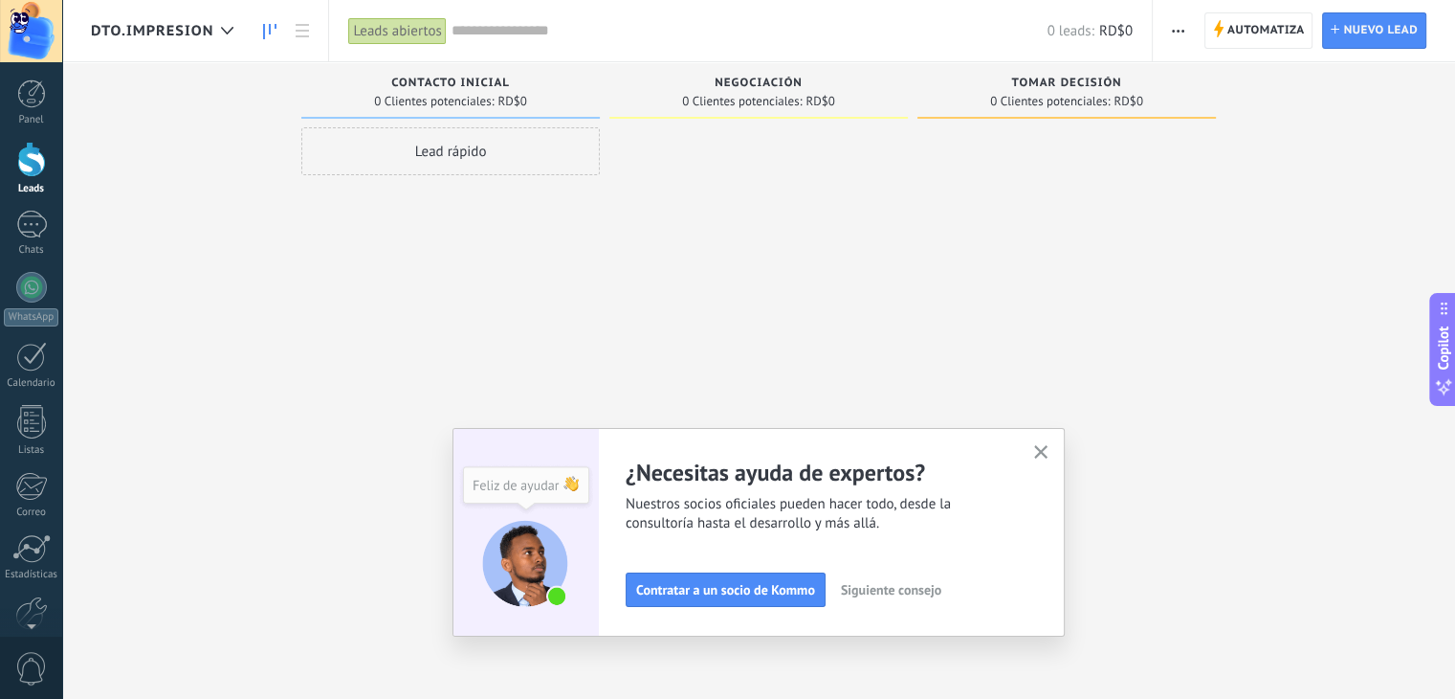
click at [201, 24] on span "DTO.IMPRESION" at bounding box center [152, 31] width 122 height 18
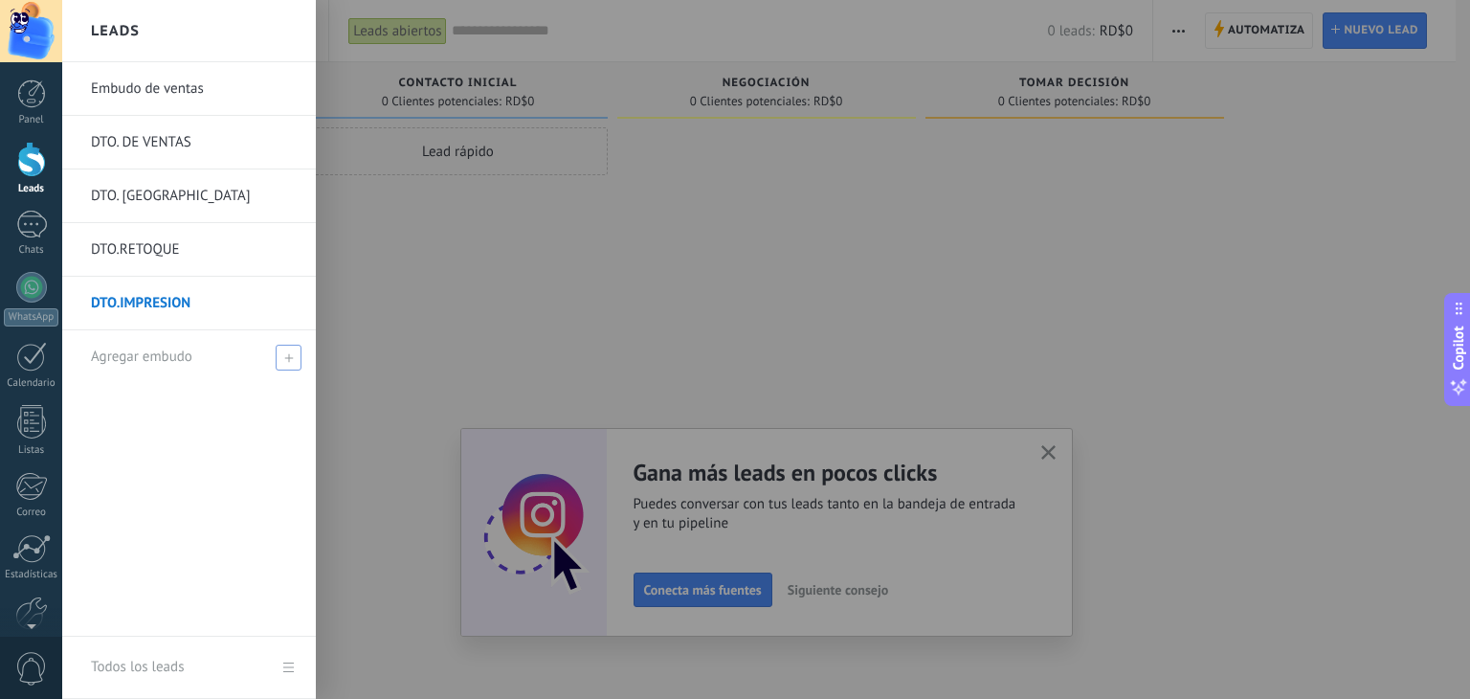
click at [293, 360] on span at bounding box center [289, 357] width 26 height 26
type input "***"
click at [455, 369] on div at bounding box center [797, 349] width 1470 height 699
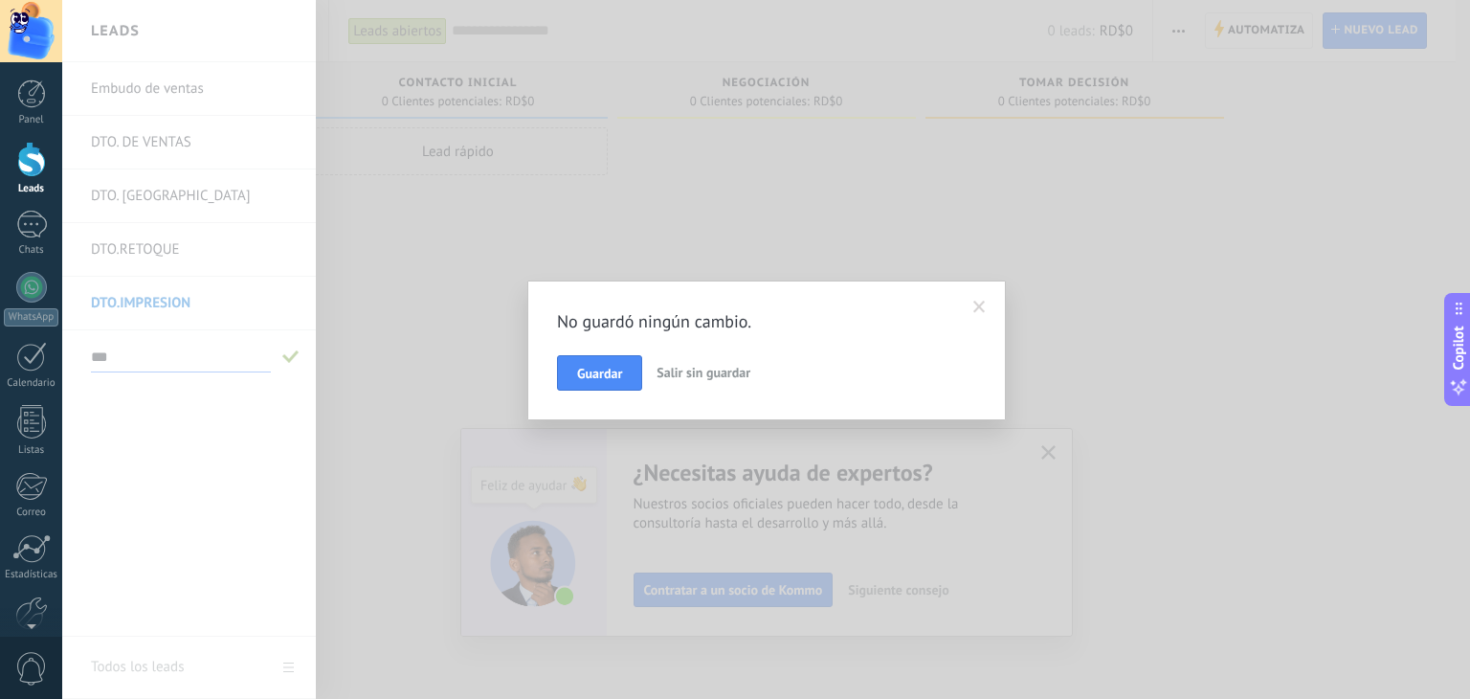
click at [705, 366] on span "Salir sin guardar" at bounding box center [703, 372] width 94 height 17
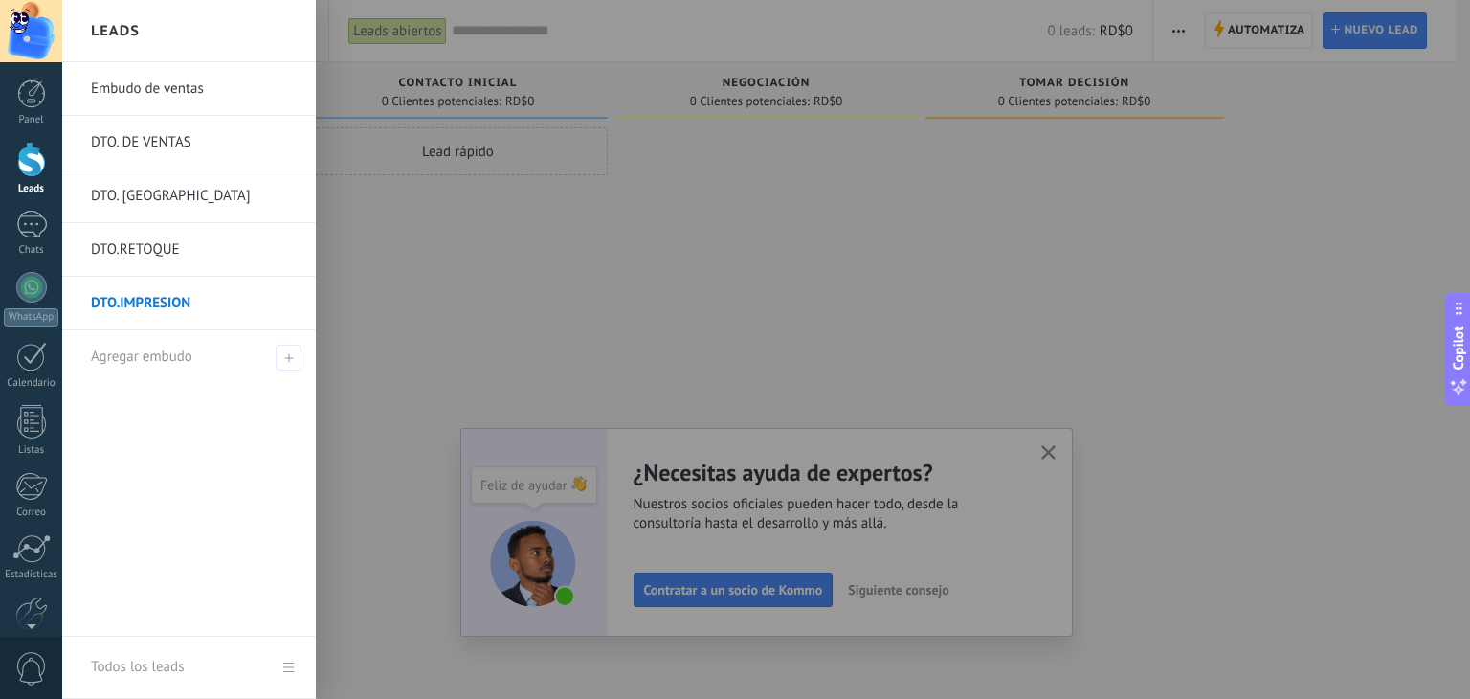
click at [20, 169] on div at bounding box center [31, 159] width 29 height 35
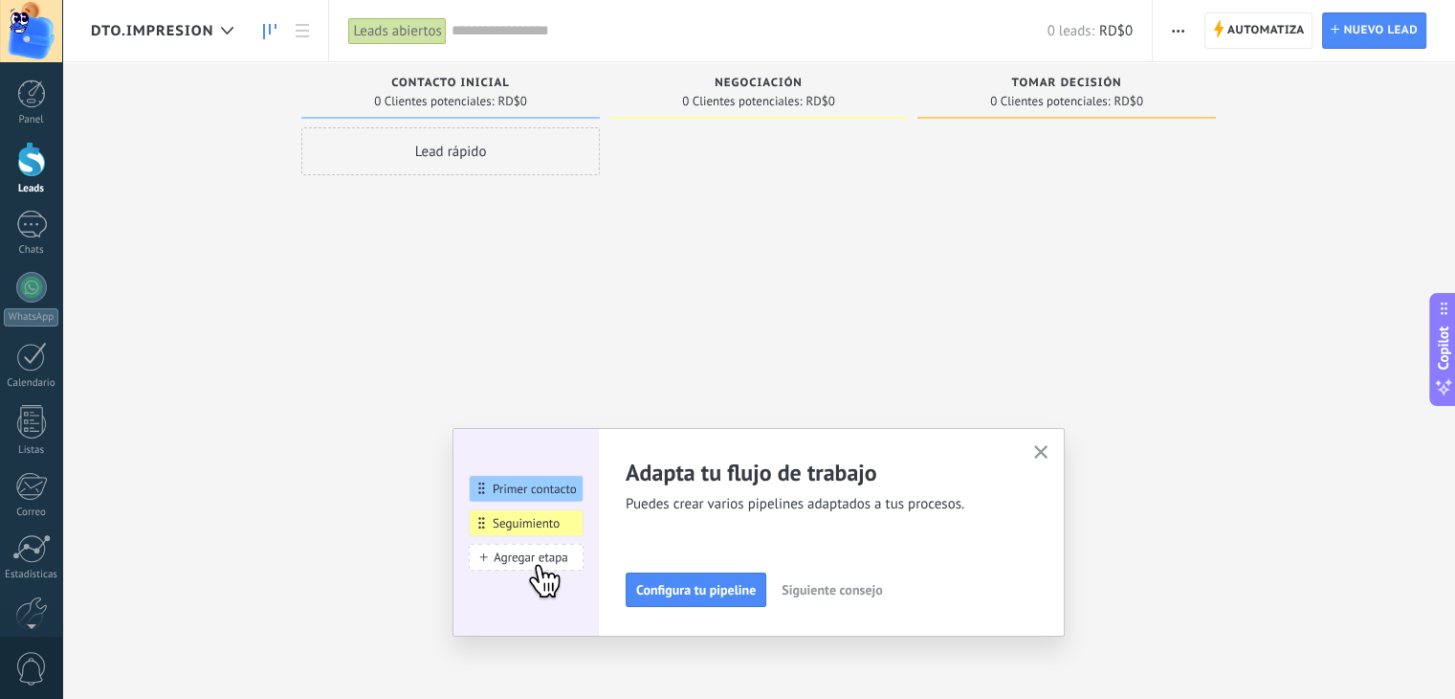
click at [20, 169] on div at bounding box center [31, 159] width 29 height 35
click at [25, 241] on link "Chats" at bounding box center [31, 234] width 62 height 46
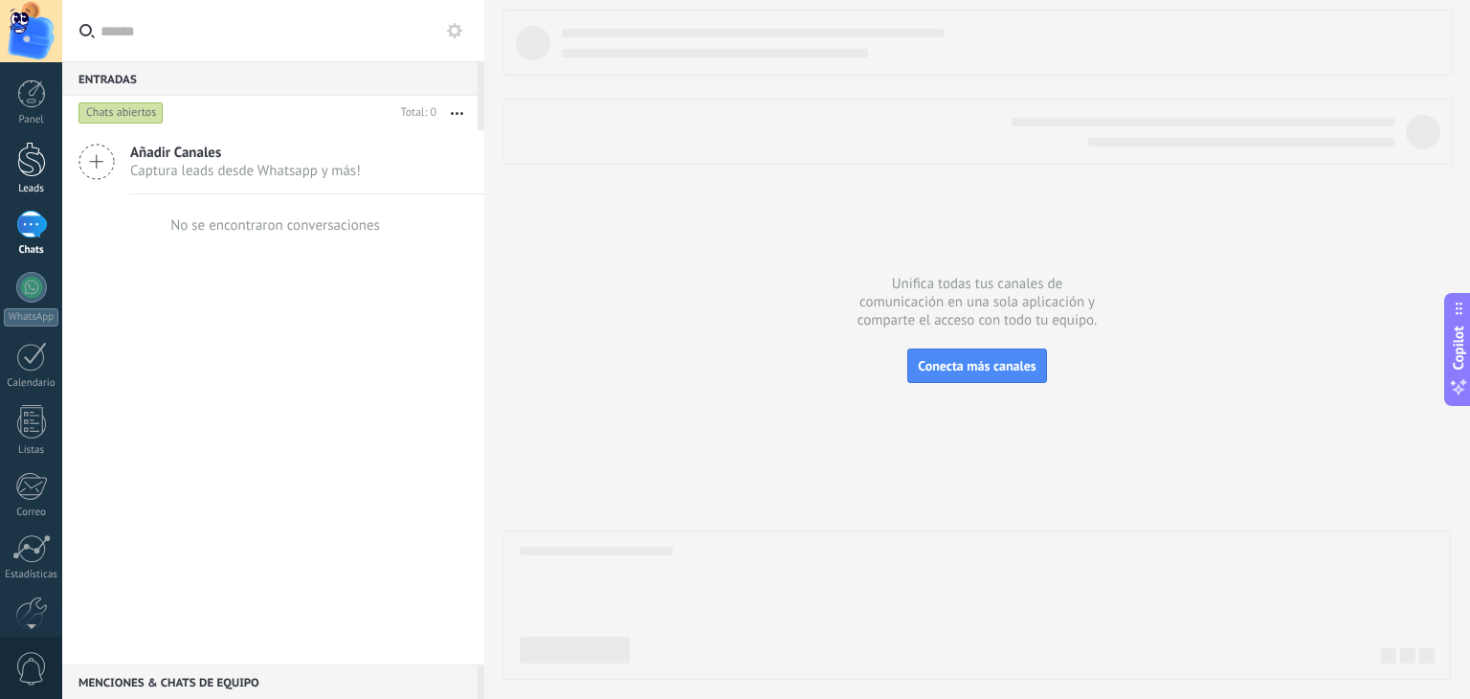
click at [29, 180] on link "Leads" at bounding box center [31, 169] width 62 height 54
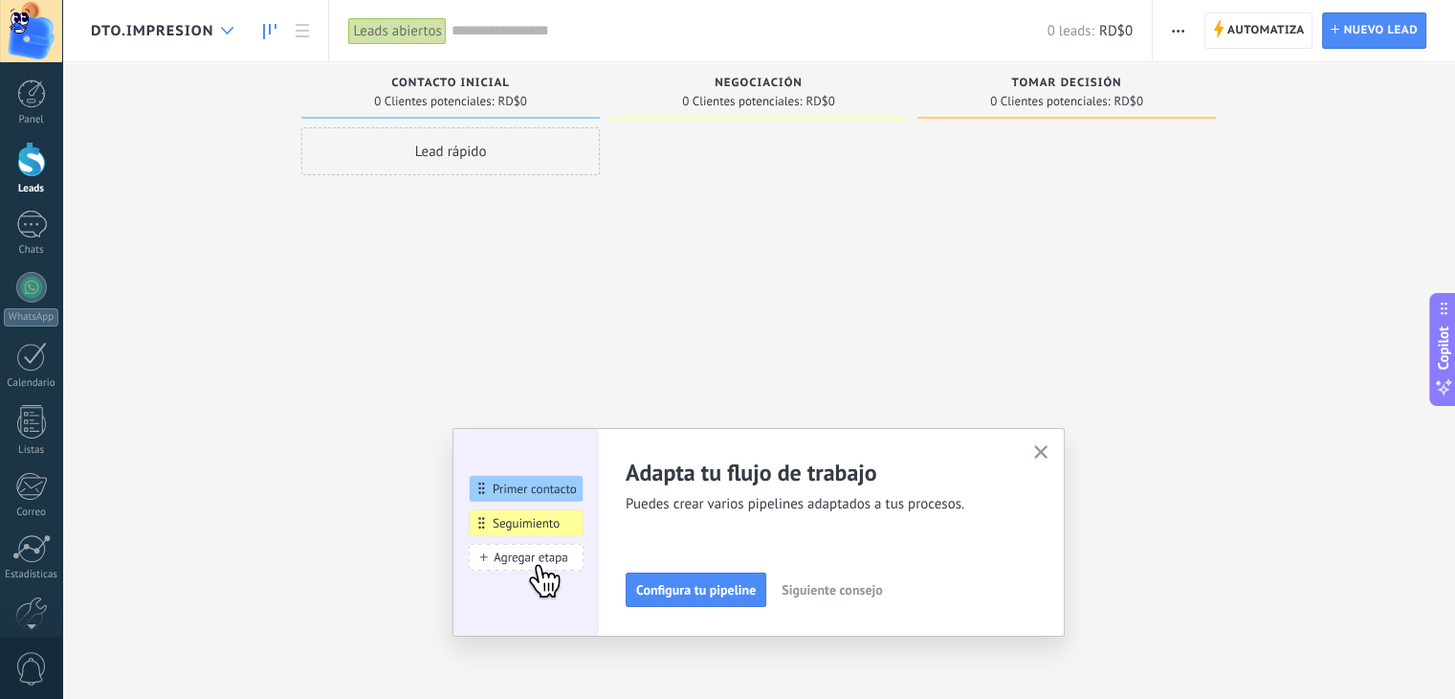
click at [225, 32] on icon at bounding box center [227, 31] width 12 height 8
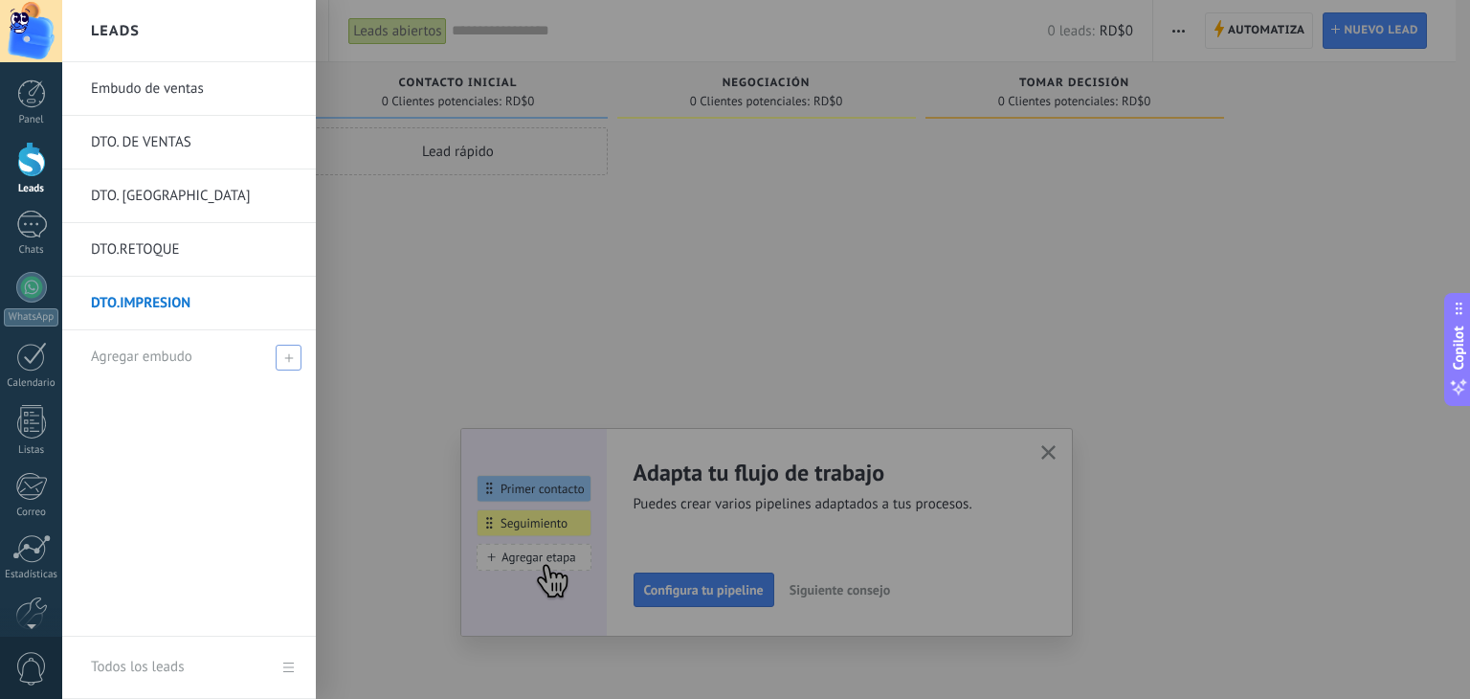
click at [149, 364] on span "Agregar embudo" at bounding box center [141, 356] width 101 height 18
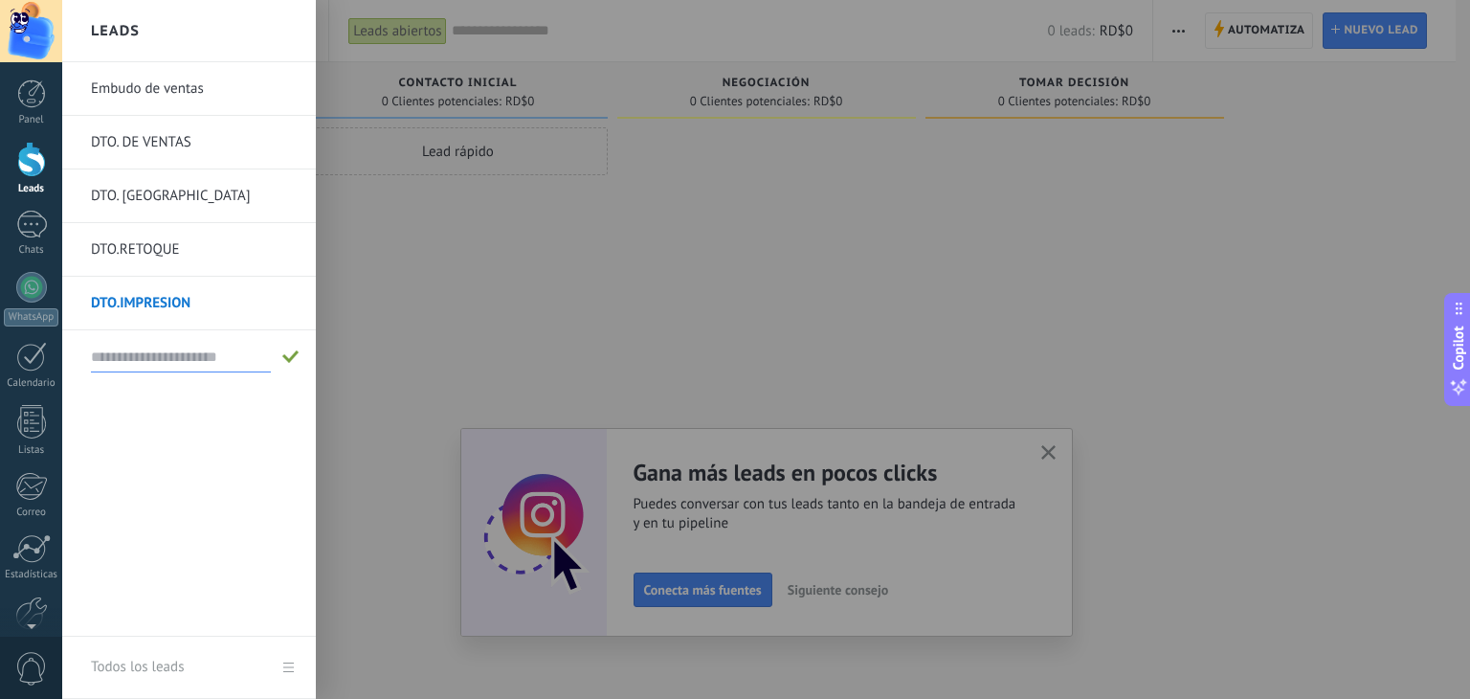
click at [175, 84] on link "Embudo de ventas" at bounding box center [194, 89] width 206 height 54
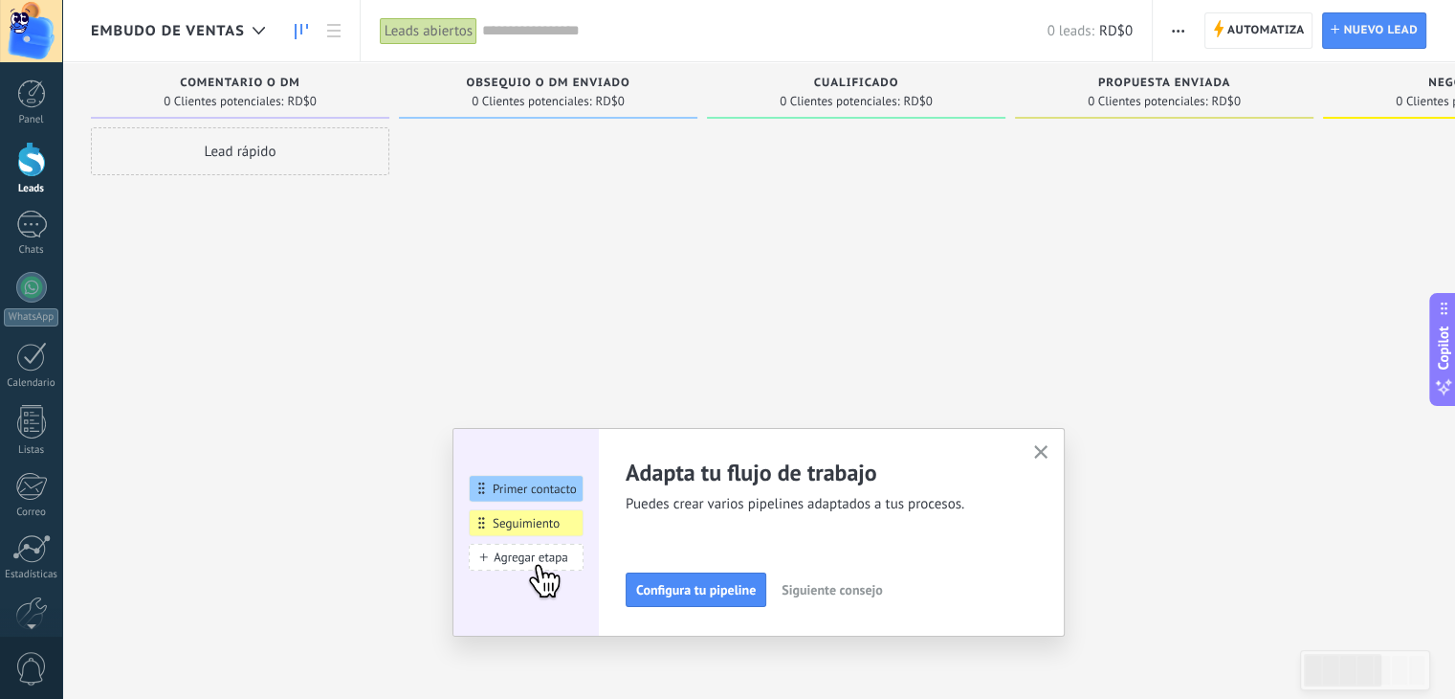
click at [1182, 30] on icon "button" at bounding box center [1178, 31] width 12 height 3
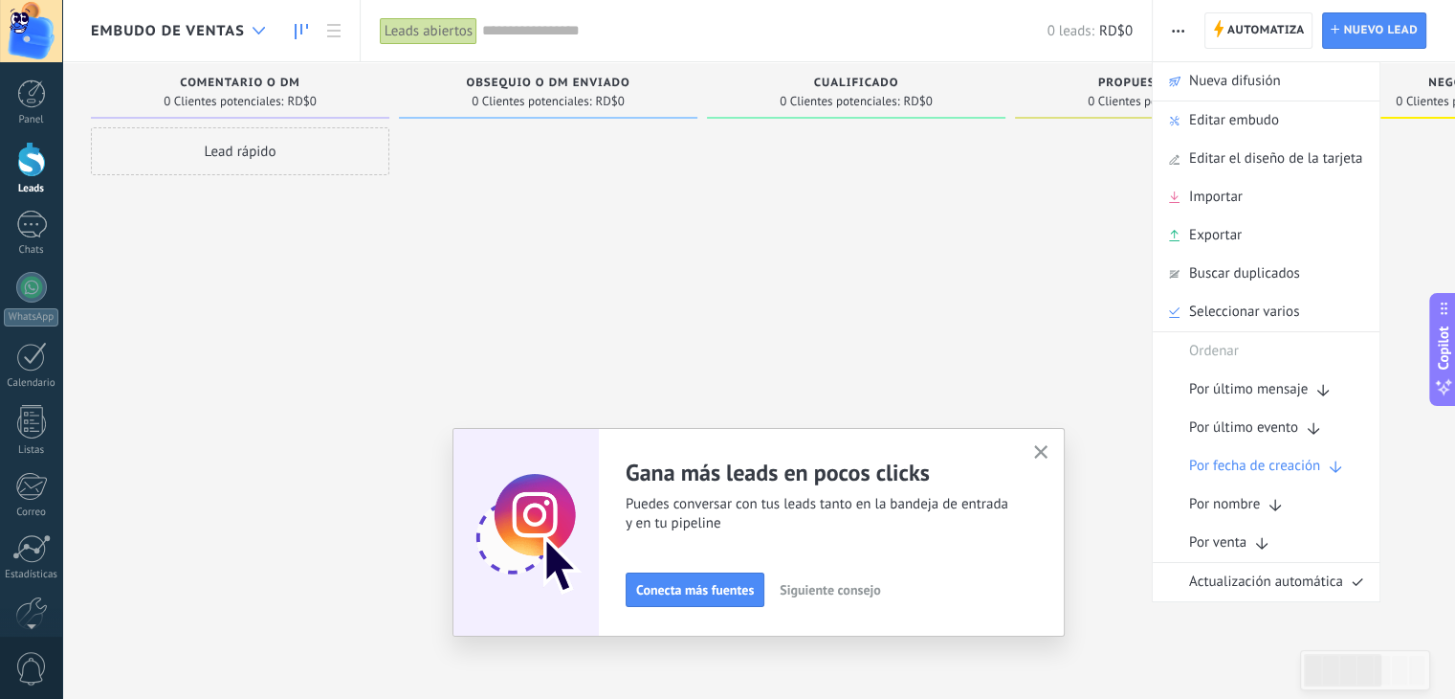
click at [245, 33] on div at bounding box center [259, 30] width 32 height 37
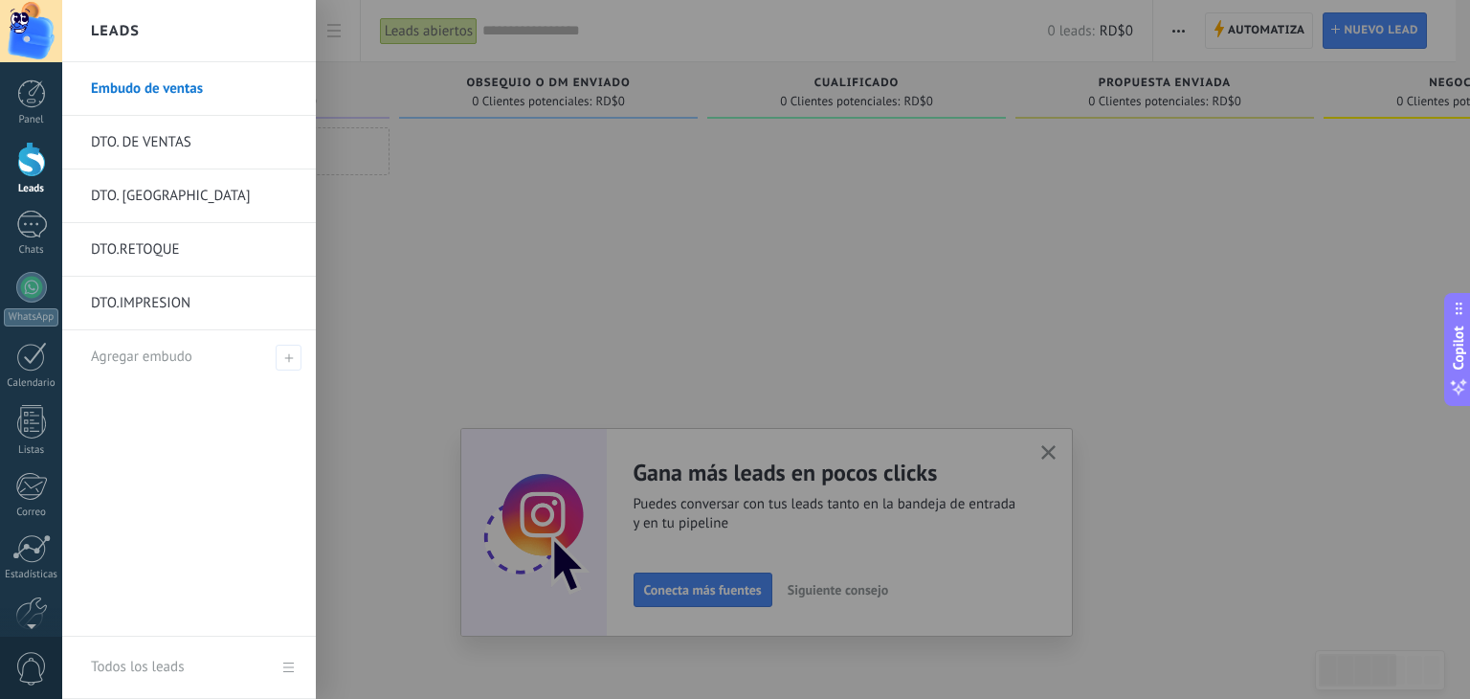
click at [530, 345] on div at bounding box center [797, 349] width 1470 height 699
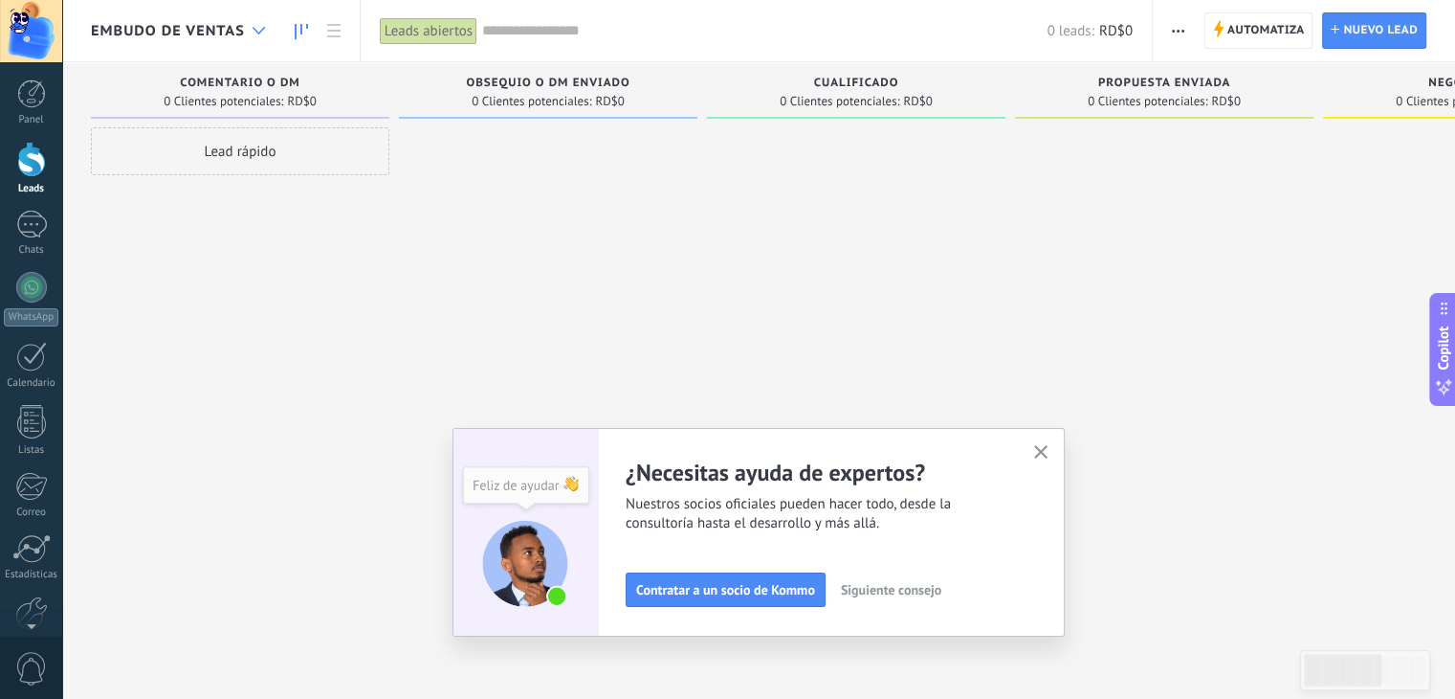
click at [255, 27] on icon at bounding box center [259, 31] width 12 height 8
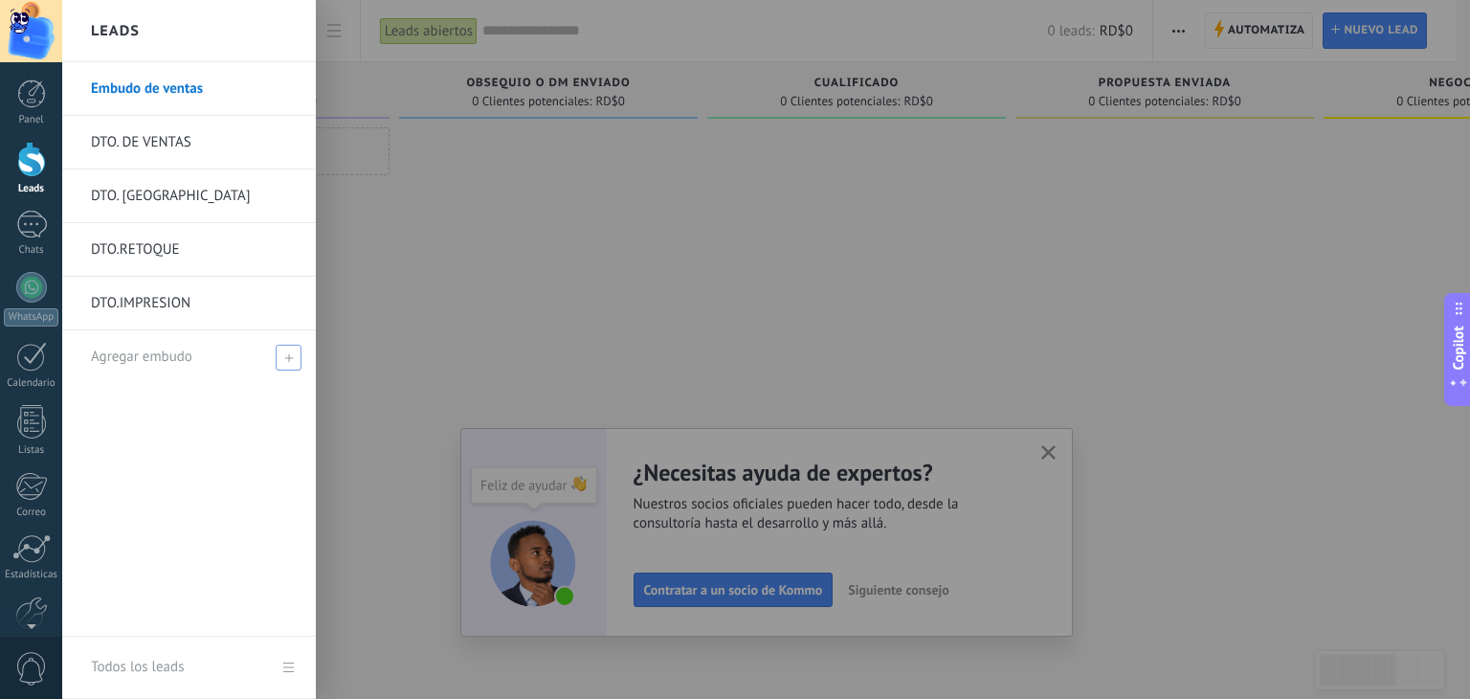
click at [289, 359] on icon at bounding box center [288, 357] width 9 height 9
click at [187, 353] on input "text" at bounding box center [181, 357] width 180 height 31
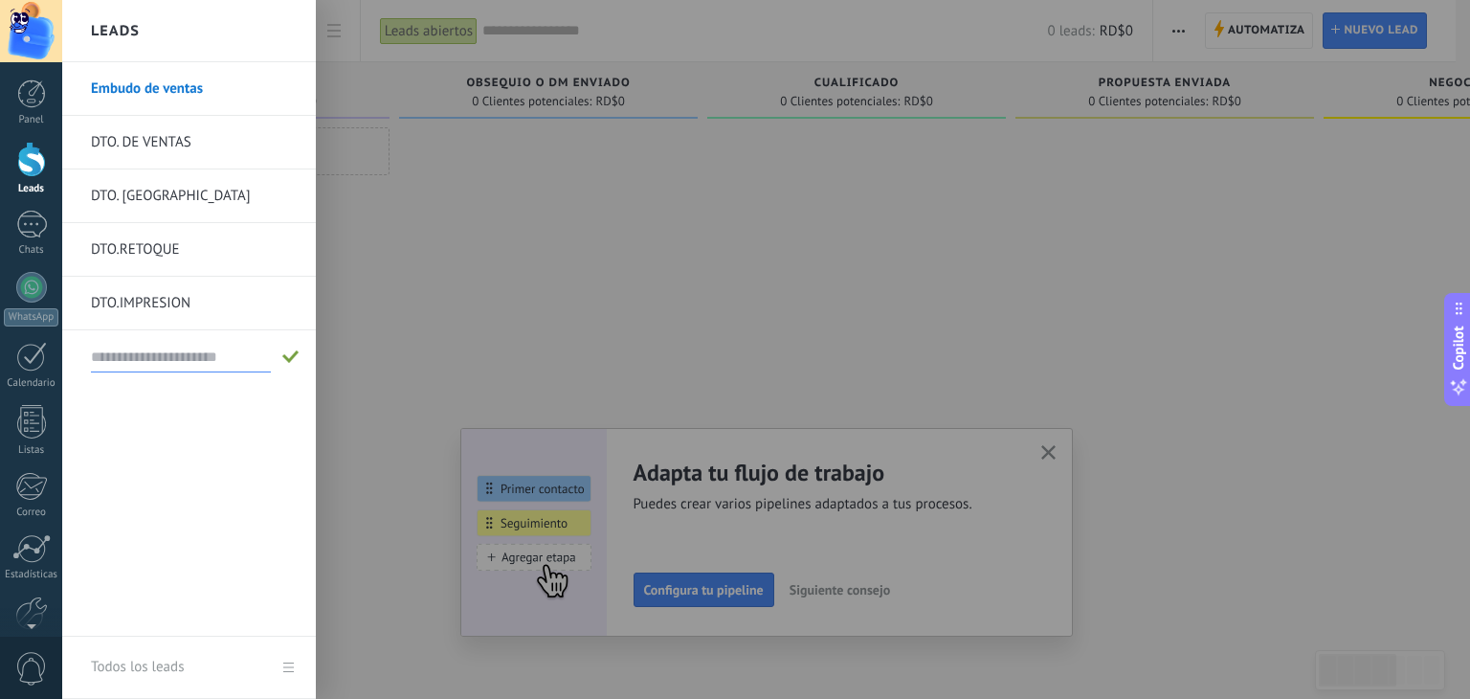
type input "*"
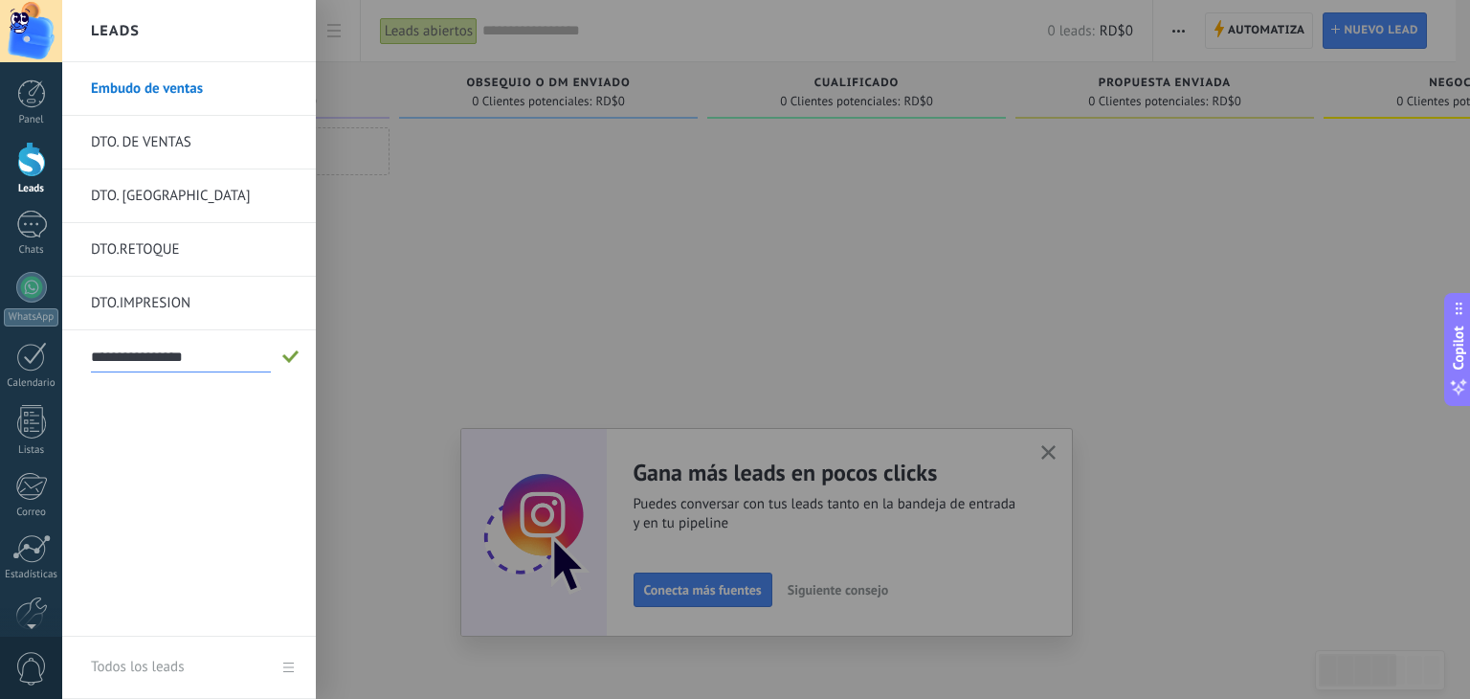
type input "**********"
click at [199, 441] on div "**********" at bounding box center [189, 349] width 254 height 574
click at [291, 353] on span at bounding box center [290, 356] width 17 height 13
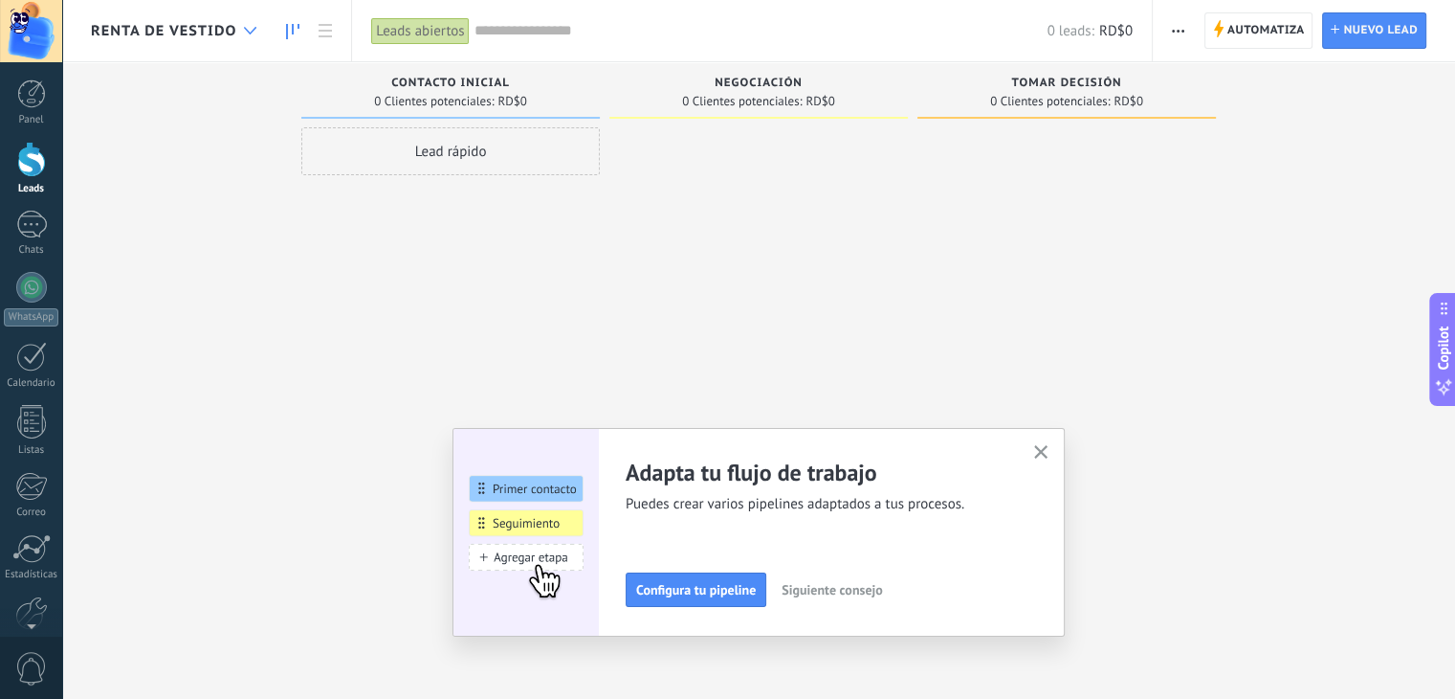
click at [253, 29] on icon at bounding box center [250, 31] width 12 height 8
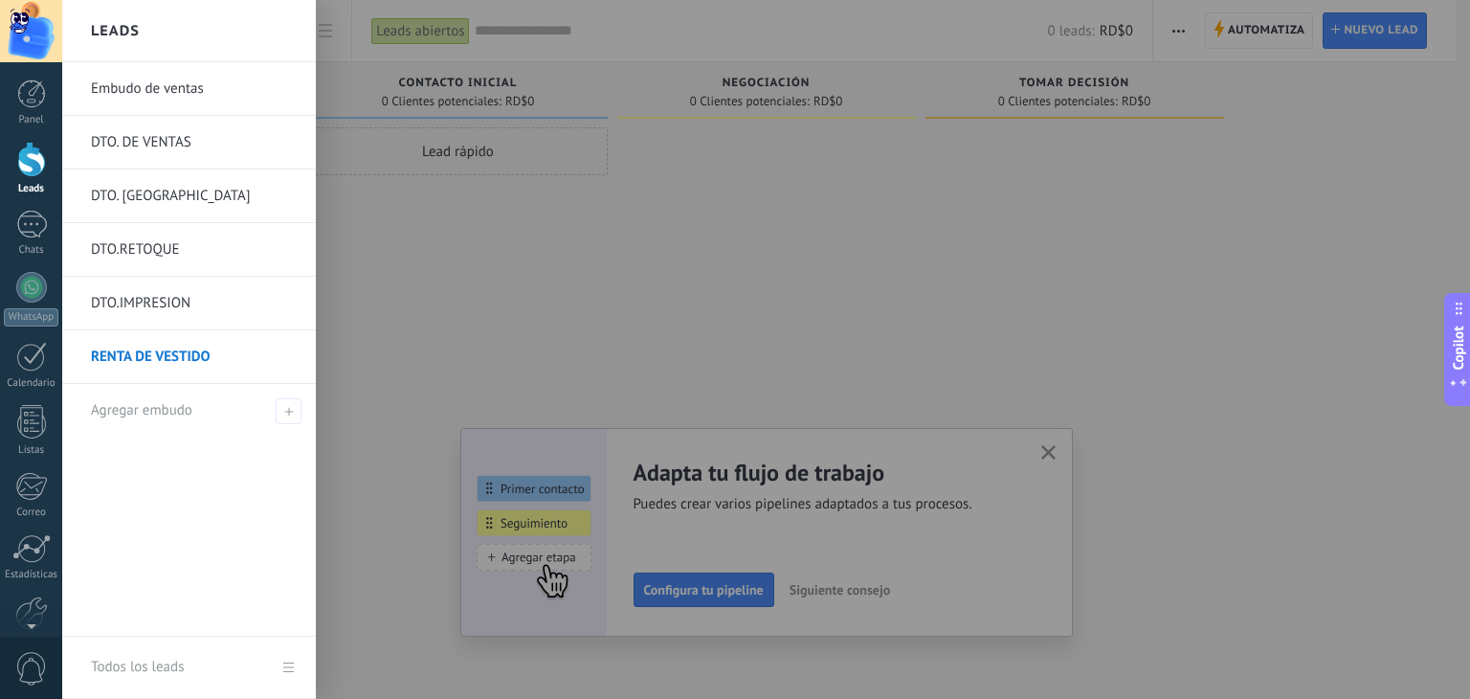
click at [212, 347] on link "RENTA DE VESTIDO" at bounding box center [194, 357] width 206 height 54
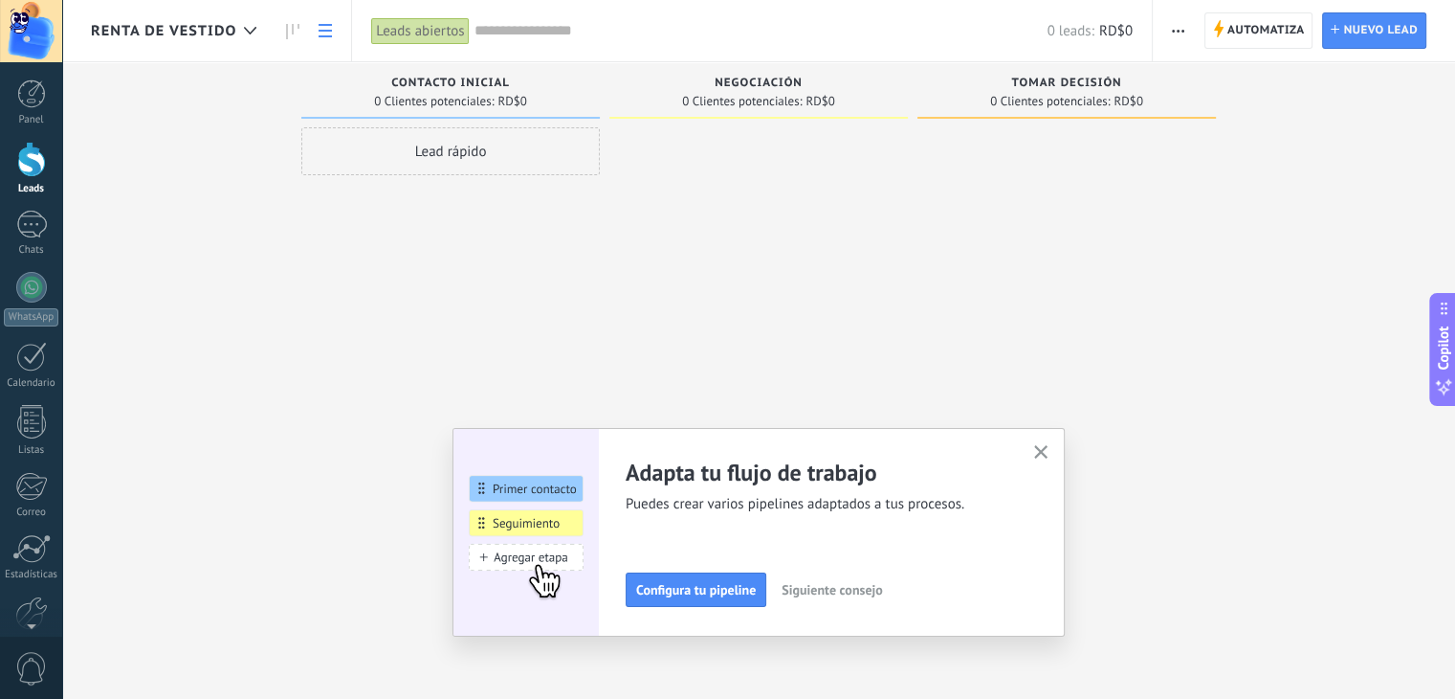
click at [328, 27] on icon at bounding box center [325, 30] width 13 height 13
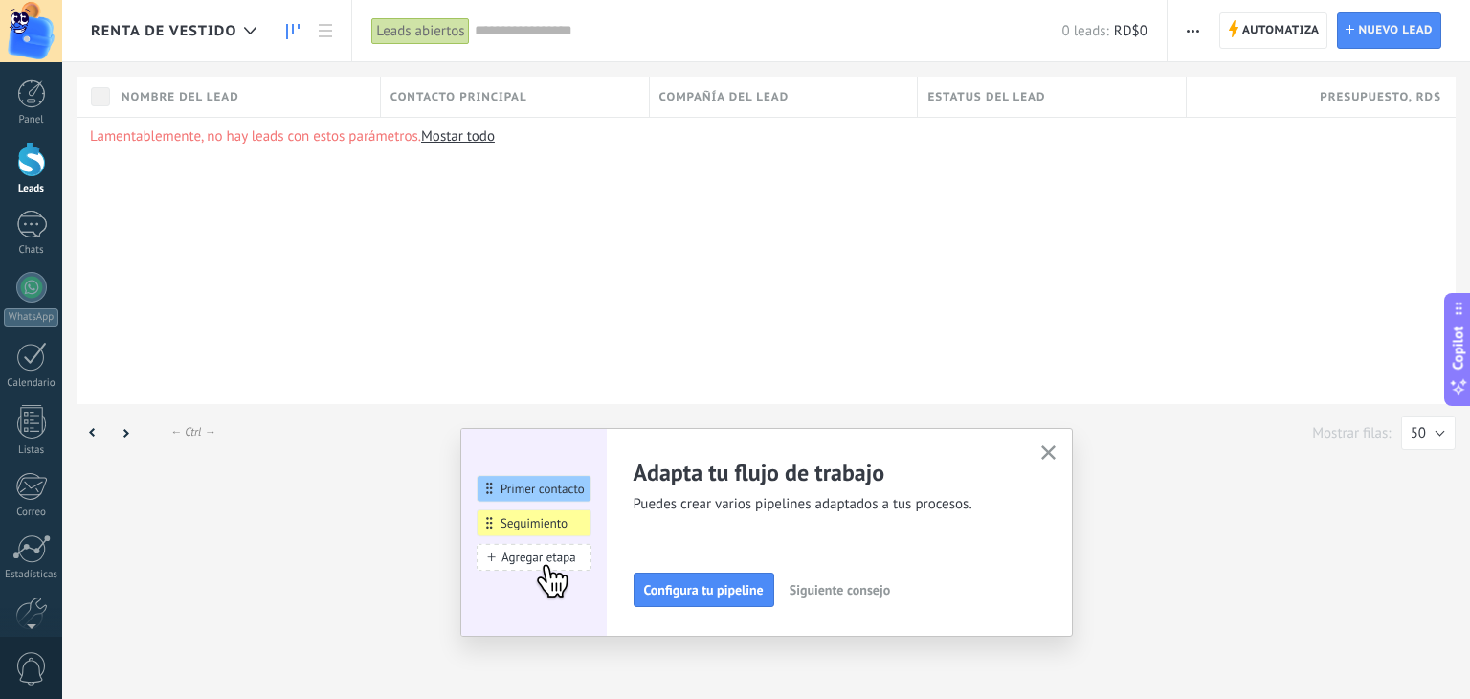
click at [284, 28] on link at bounding box center [293, 30] width 33 height 37
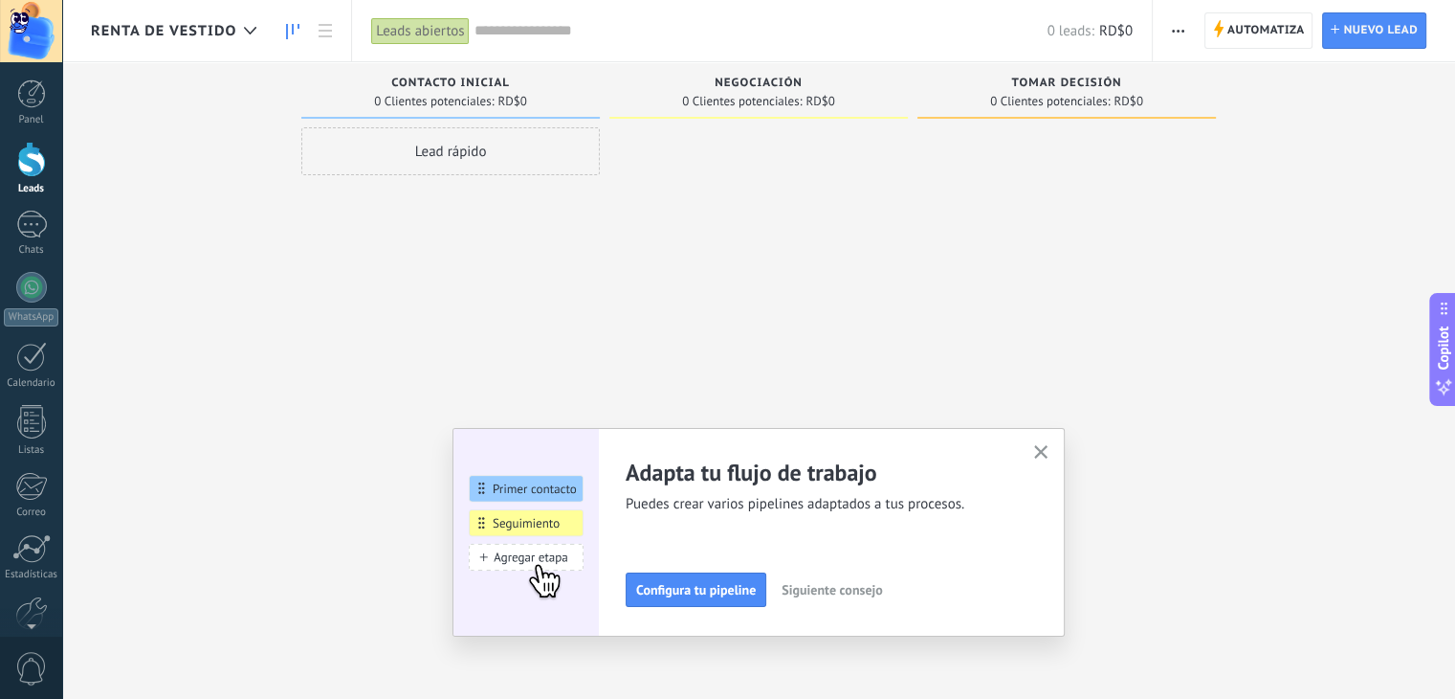
click at [1179, 24] on span "button" at bounding box center [1178, 30] width 12 height 36
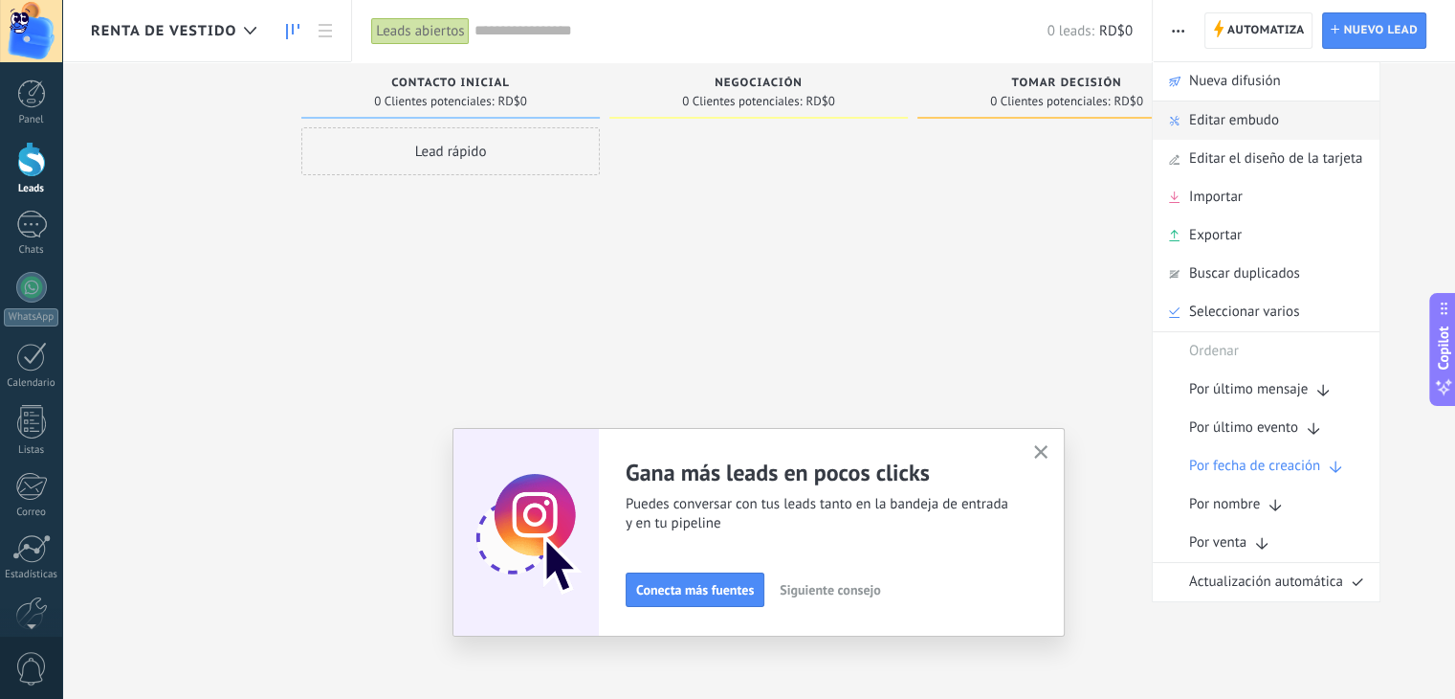
click at [1208, 120] on span "Editar embudo" at bounding box center [1234, 120] width 90 height 38
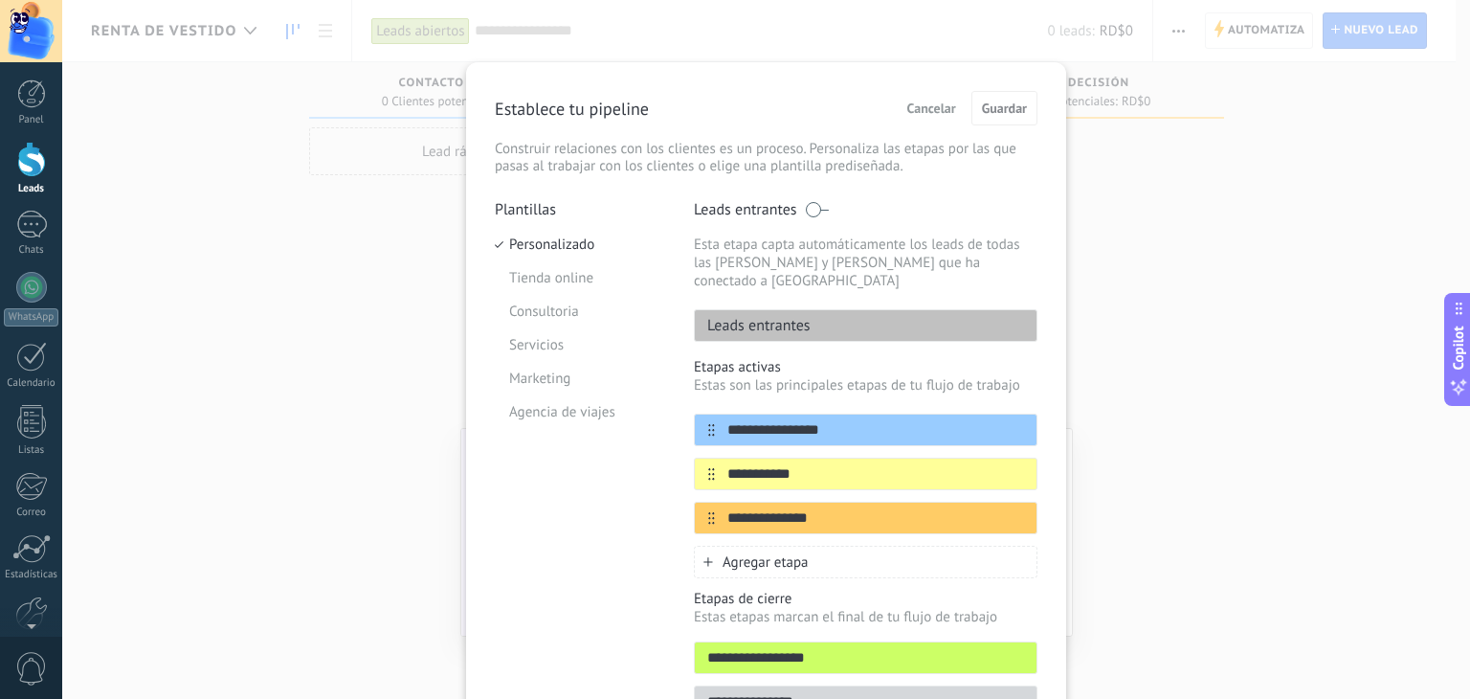
click at [941, 101] on span "Cancelar" at bounding box center [931, 107] width 49 height 13
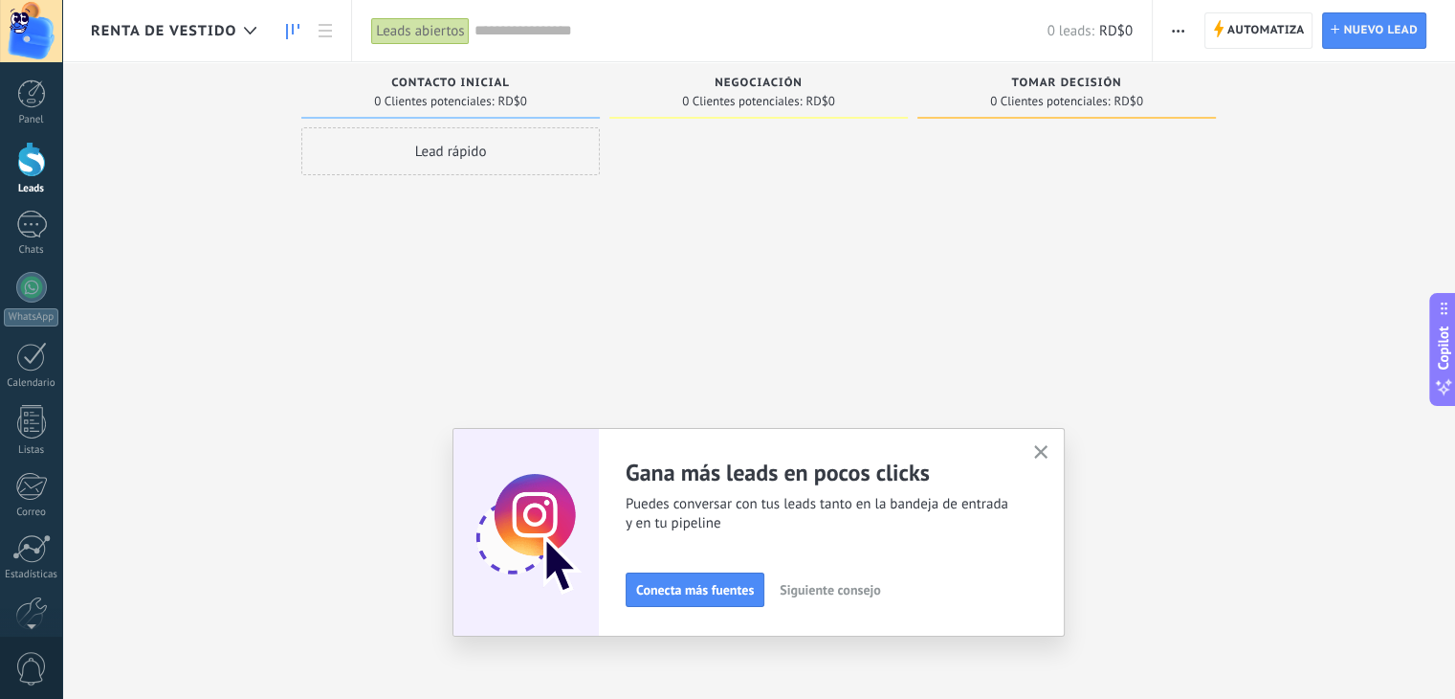
click at [1183, 34] on span "button" at bounding box center [1178, 30] width 12 height 36
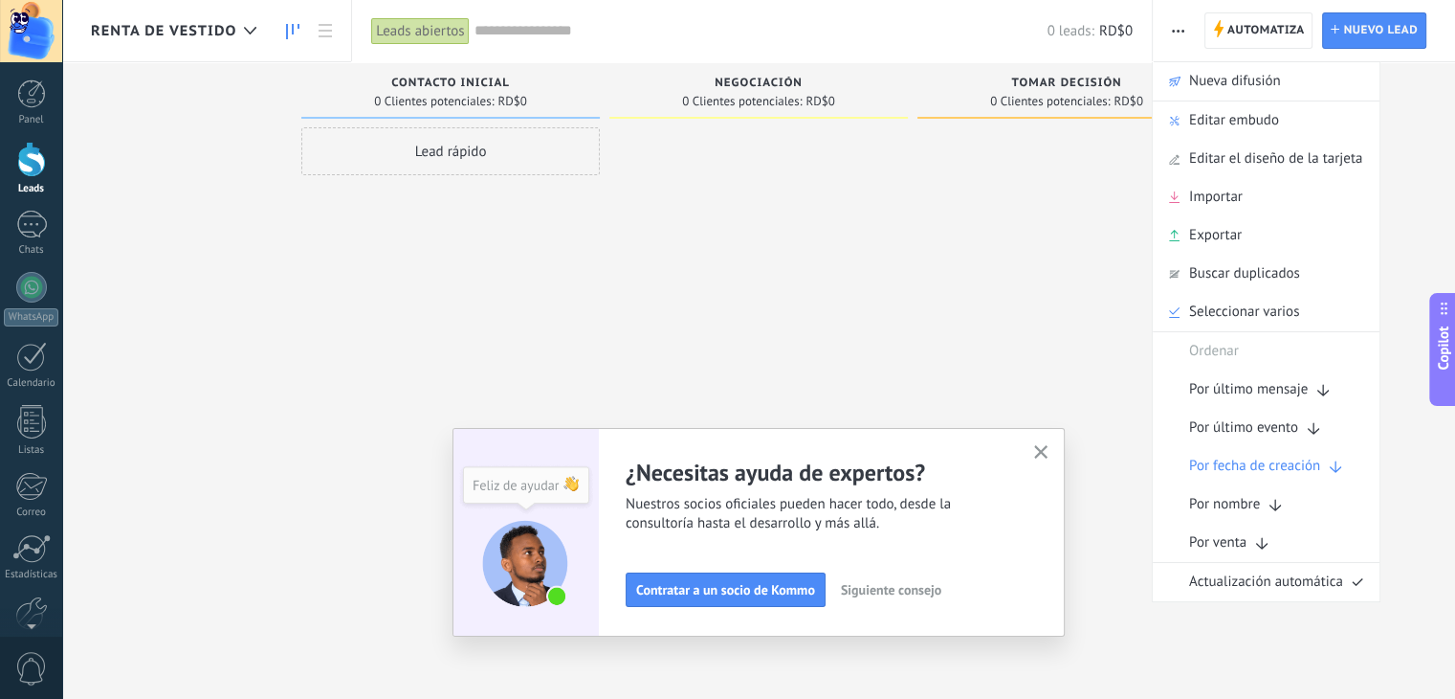
click at [958, 238] on div at bounding box center [1067, 351] width 299 height 449
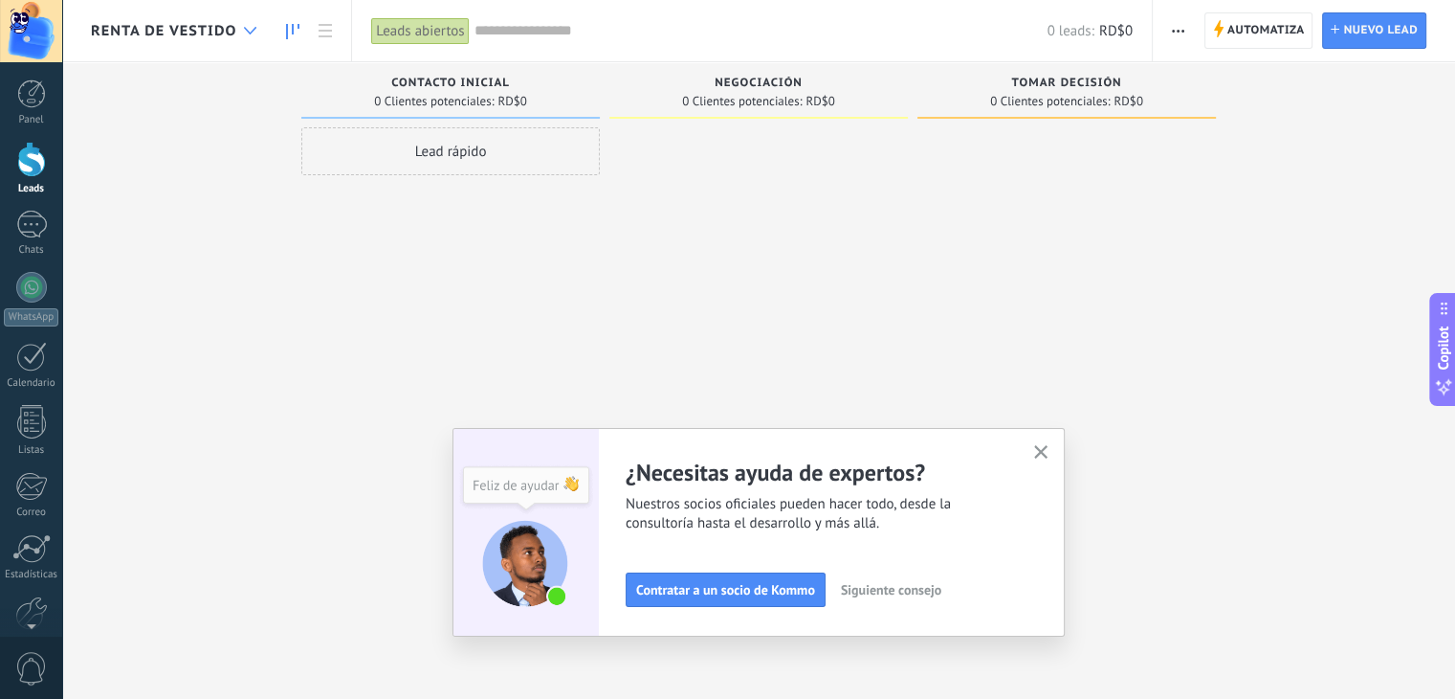
click at [248, 20] on div at bounding box center [250, 30] width 32 height 37
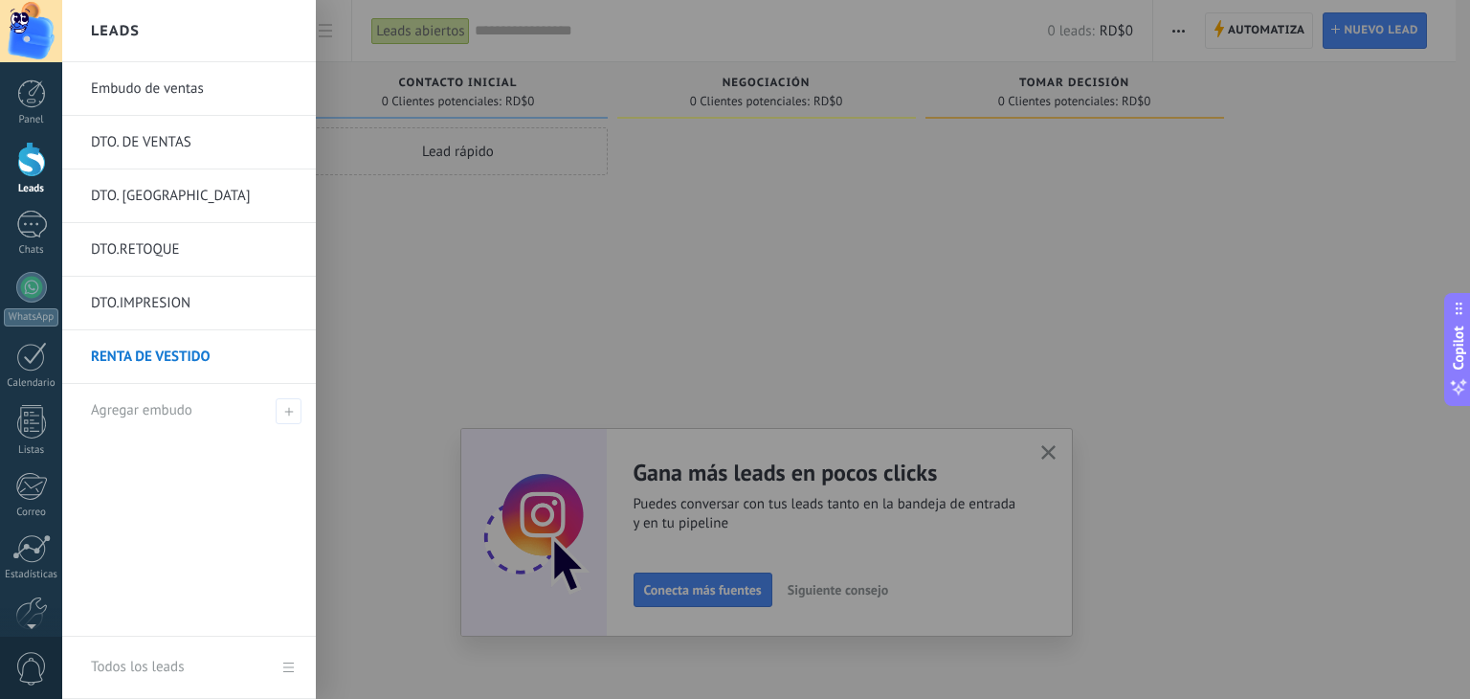
drag, startPoint x: 151, startPoint y: 353, endPoint x: 517, endPoint y: 275, distance: 373.8
click at [517, 275] on div at bounding box center [797, 349] width 1470 height 699
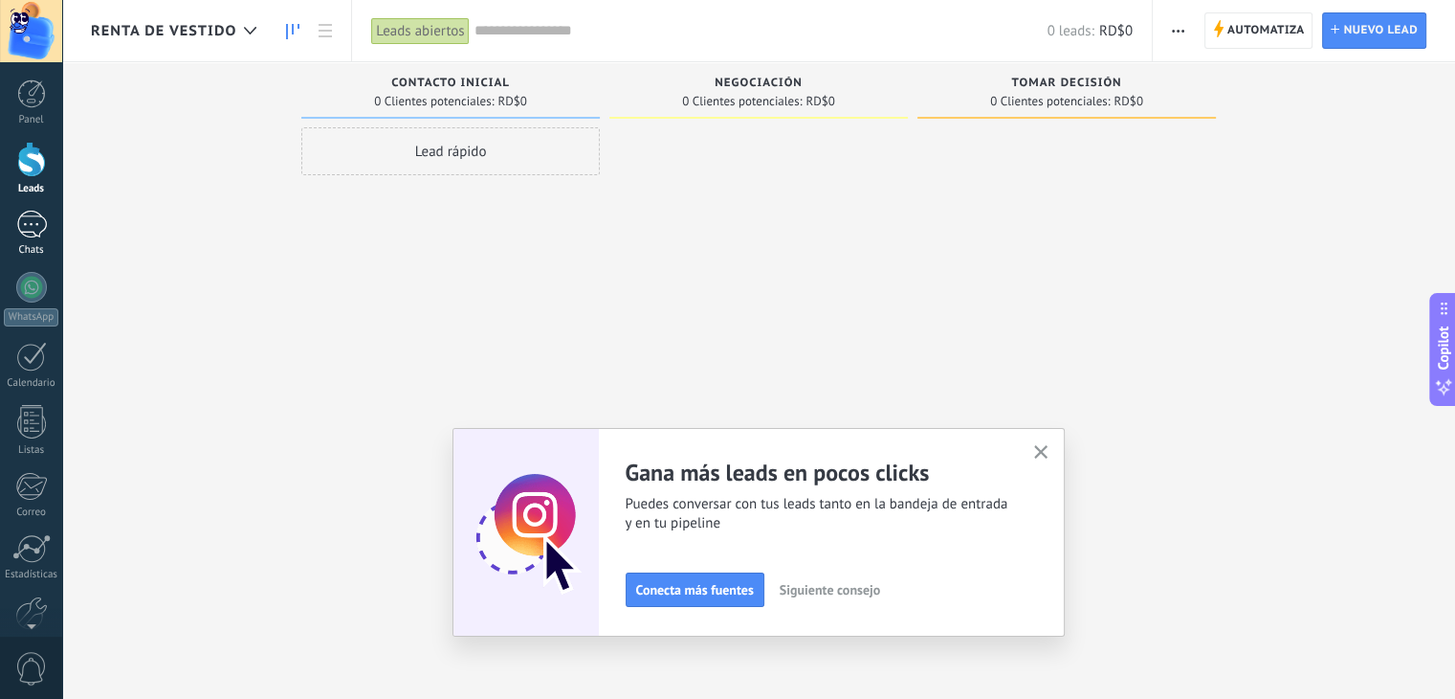
click at [25, 233] on div at bounding box center [31, 225] width 31 height 28
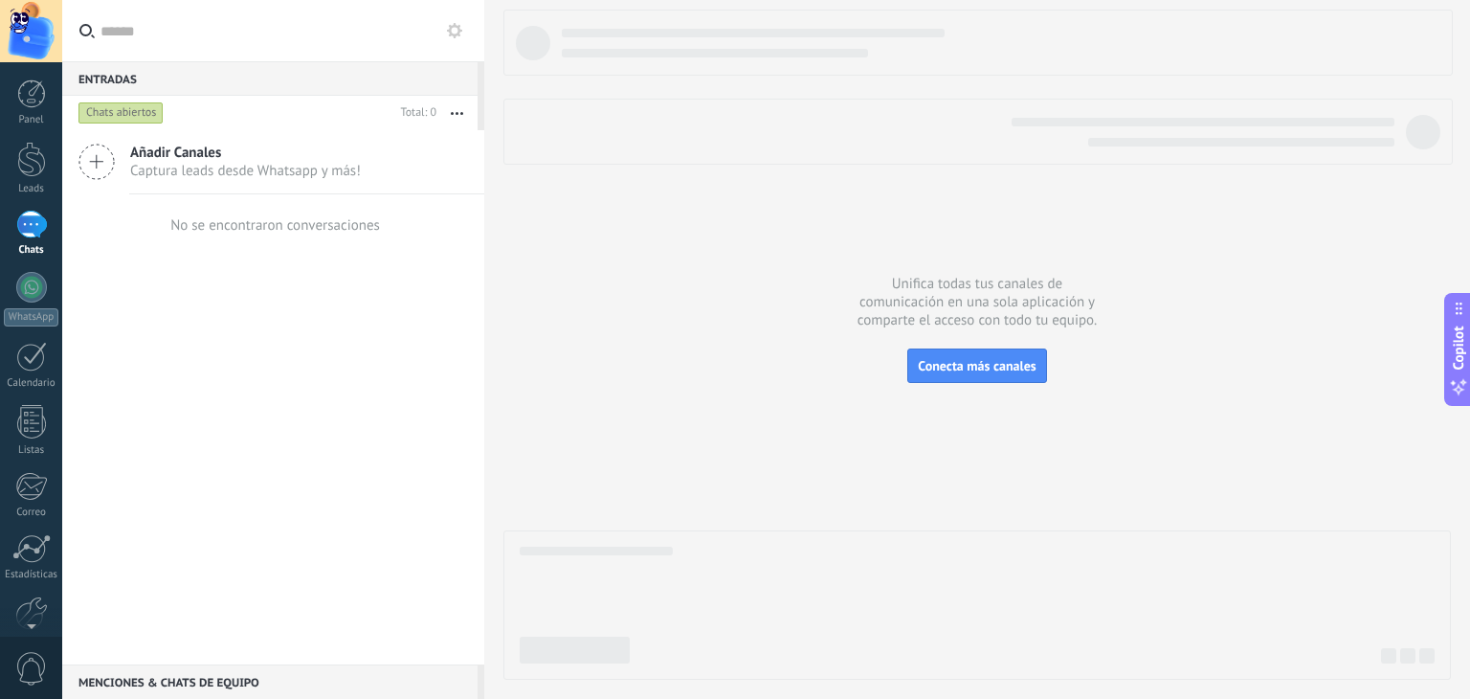
click at [200, 34] on input "text" at bounding box center [284, 30] width 368 height 61
click at [40, 166] on div at bounding box center [31, 159] width 29 height 35
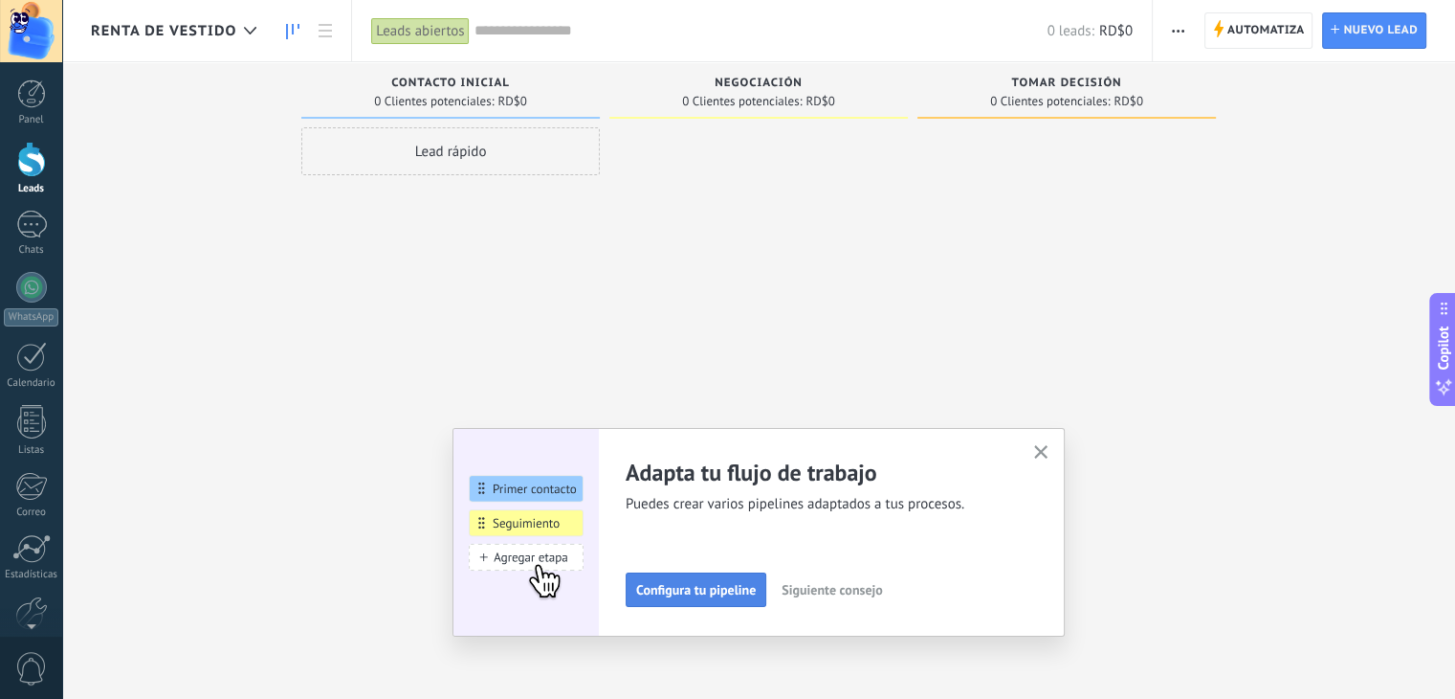
click at [729, 589] on span "Configura tu pipeline" at bounding box center [696, 589] width 120 height 13
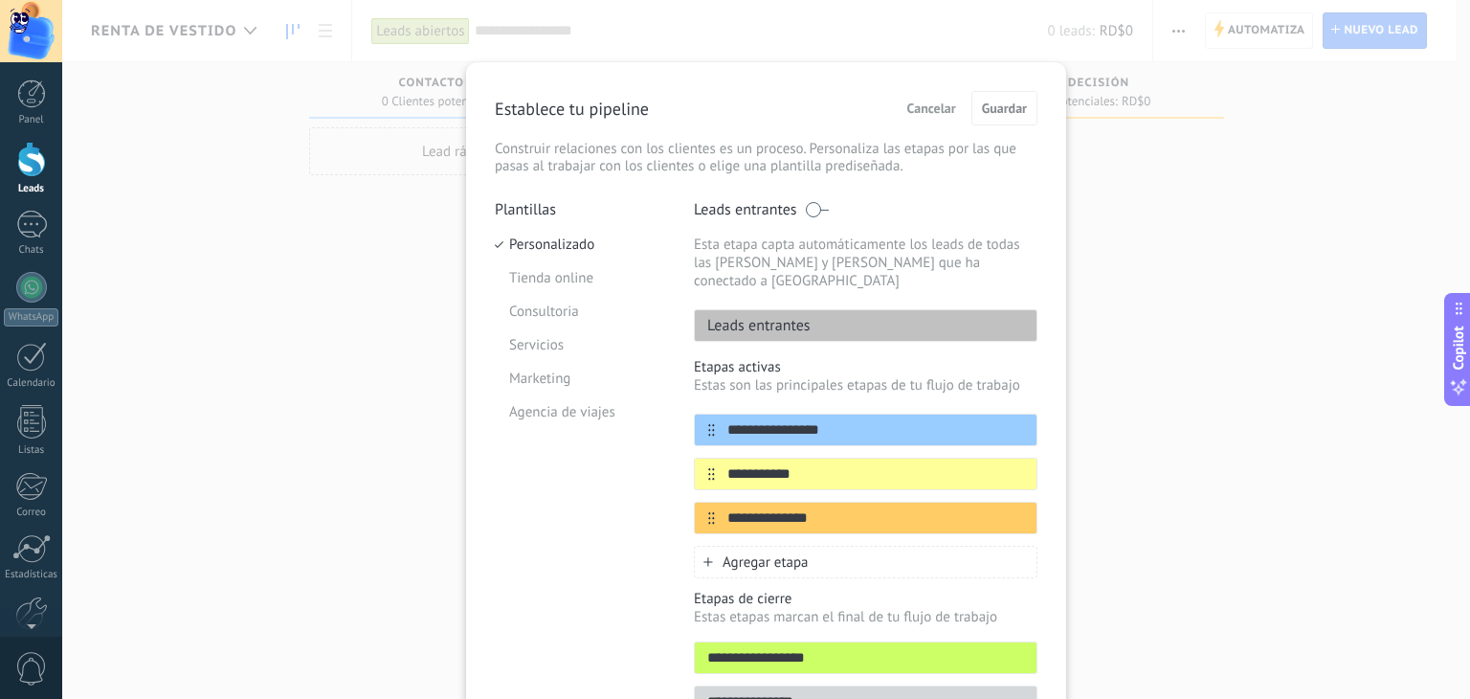
click at [907, 105] on span "Cancelar" at bounding box center [931, 107] width 49 height 13
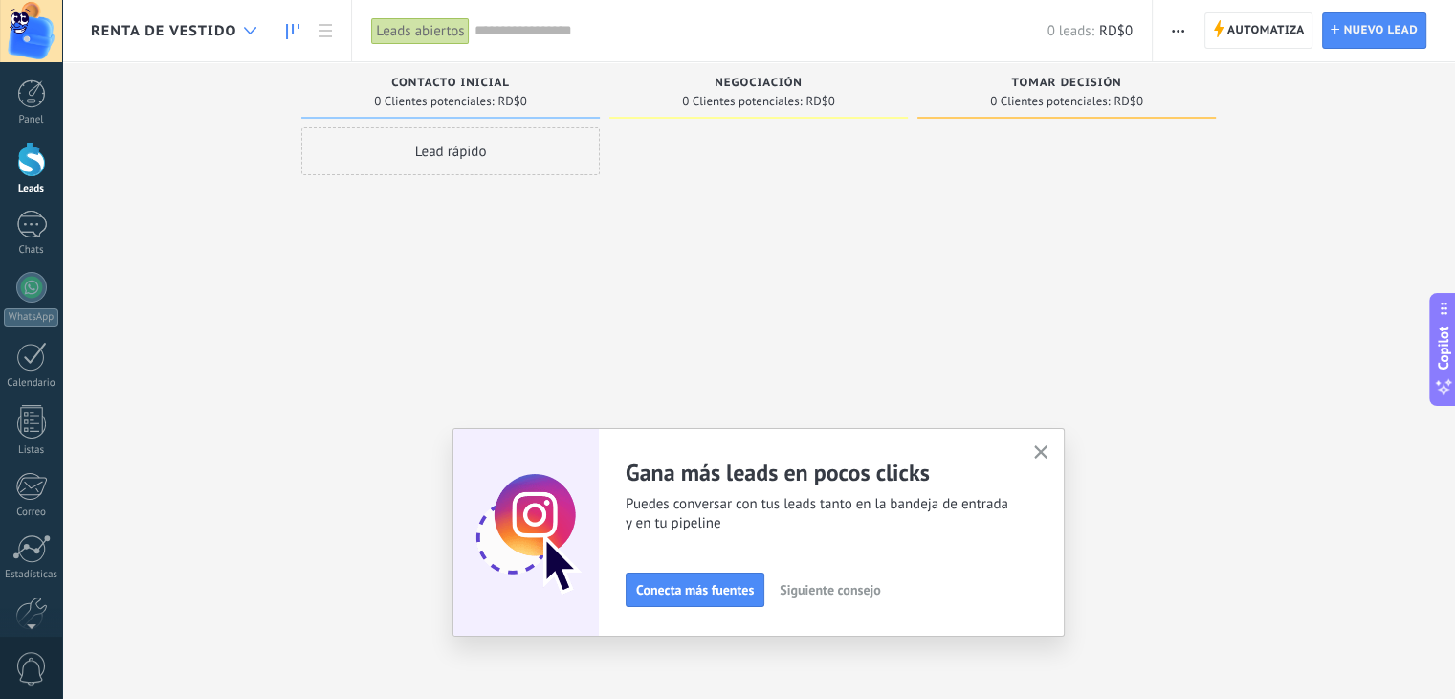
click at [252, 18] on div at bounding box center [250, 30] width 32 height 37
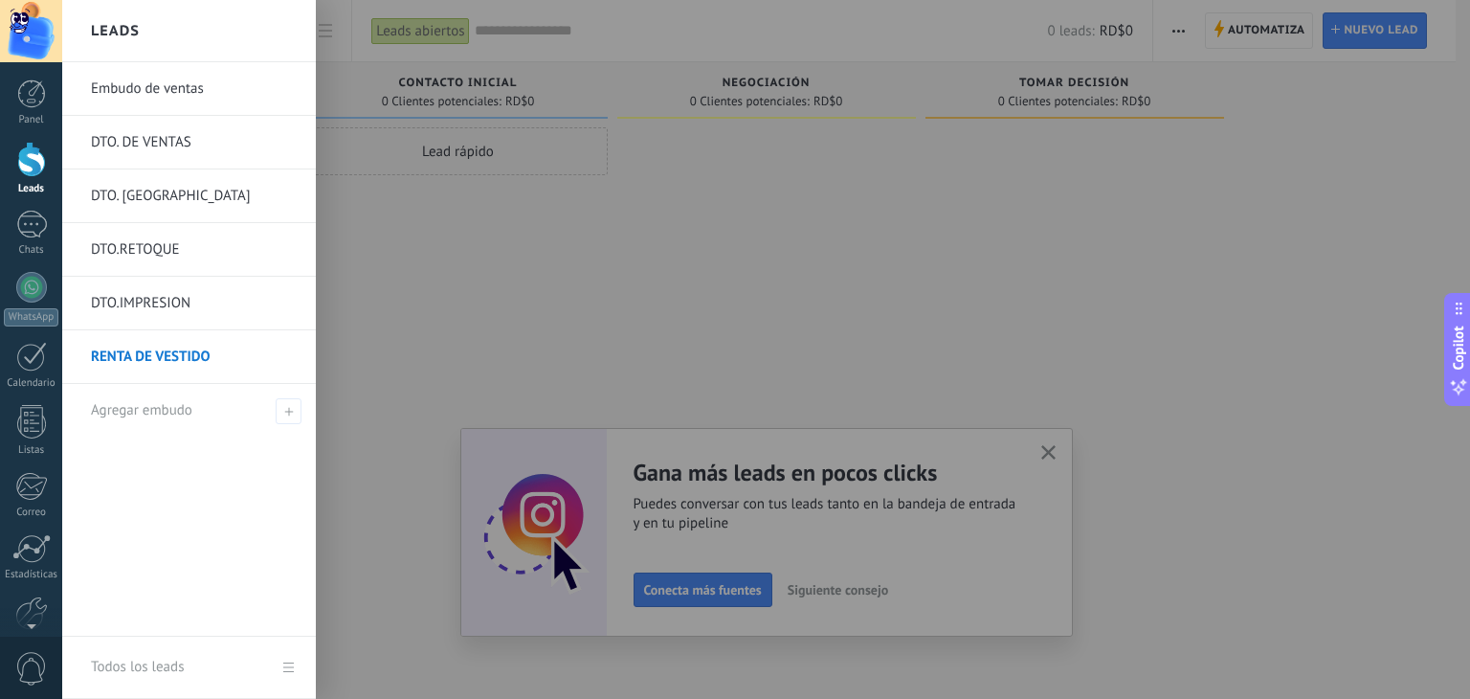
click at [144, 660] on div "Todos los leads" at bounding box center [137, 667] width 93 height 54
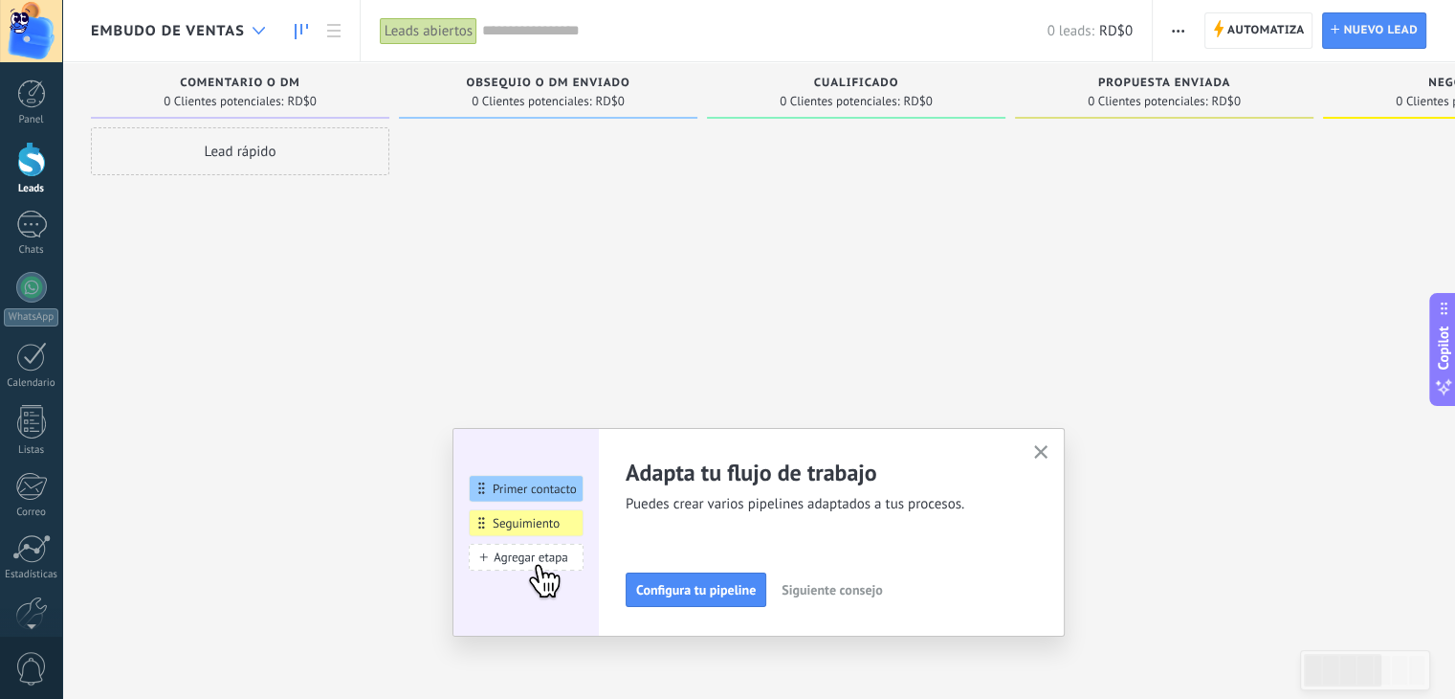
click at [254, 21] on div at bounding box center [259, 30] width 32 height 37
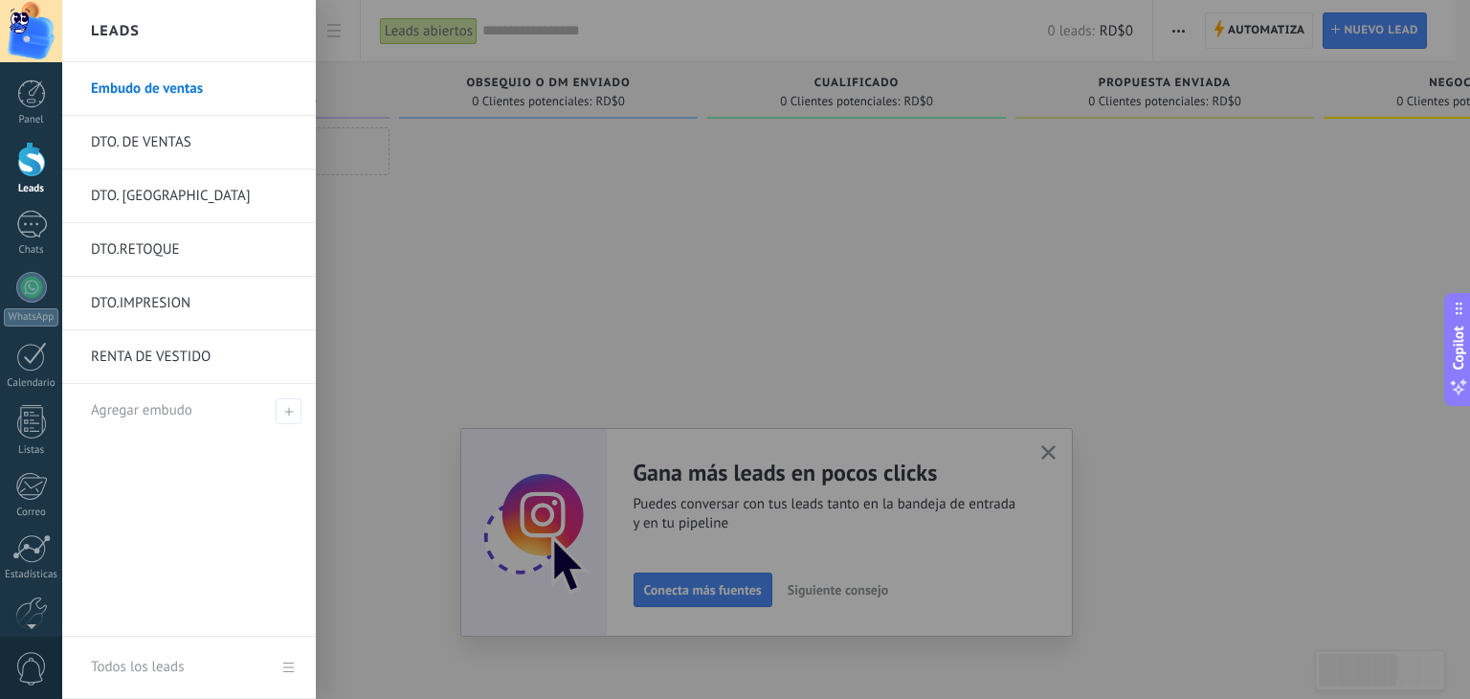
click at [288, 667] on link "Todos los leads" at bounding box center [189, 667] width 254 height 62
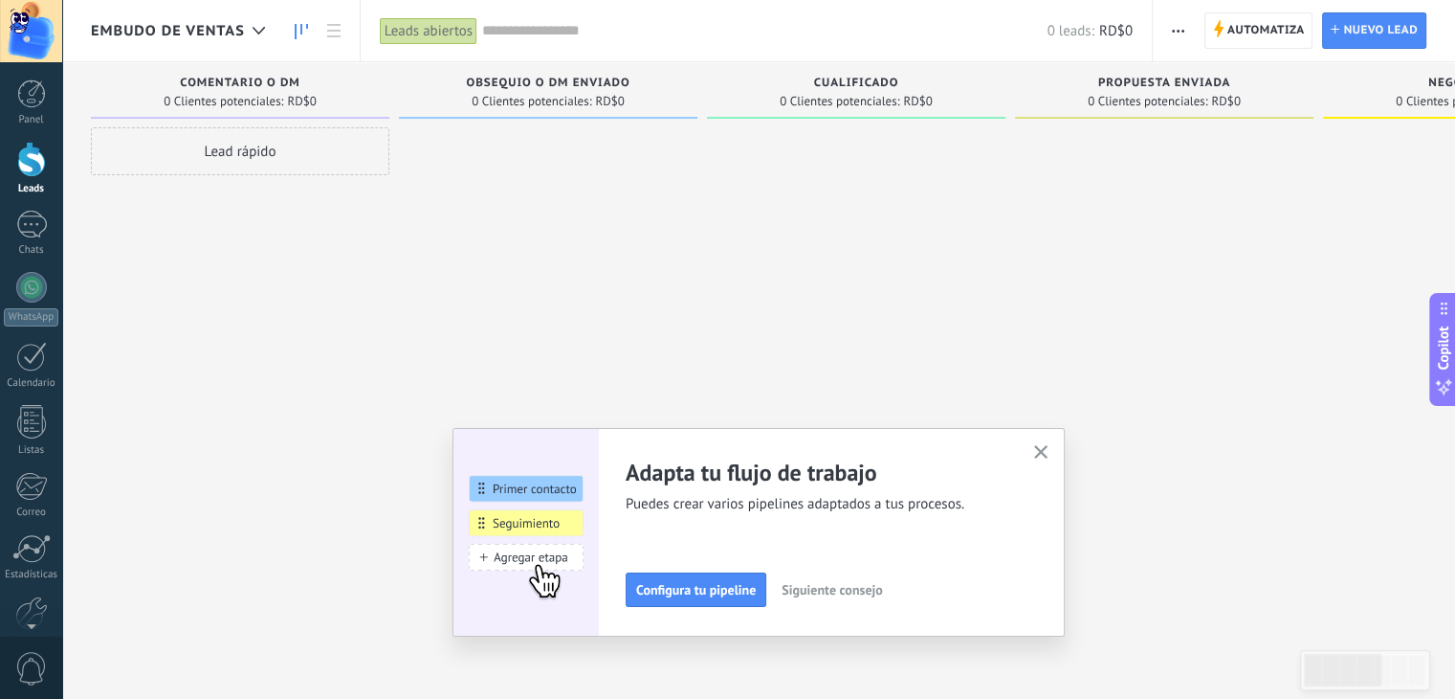
click at [227, 33] on span "Embudo de ventas" at bounding box center [168, 31] width 154 height 18
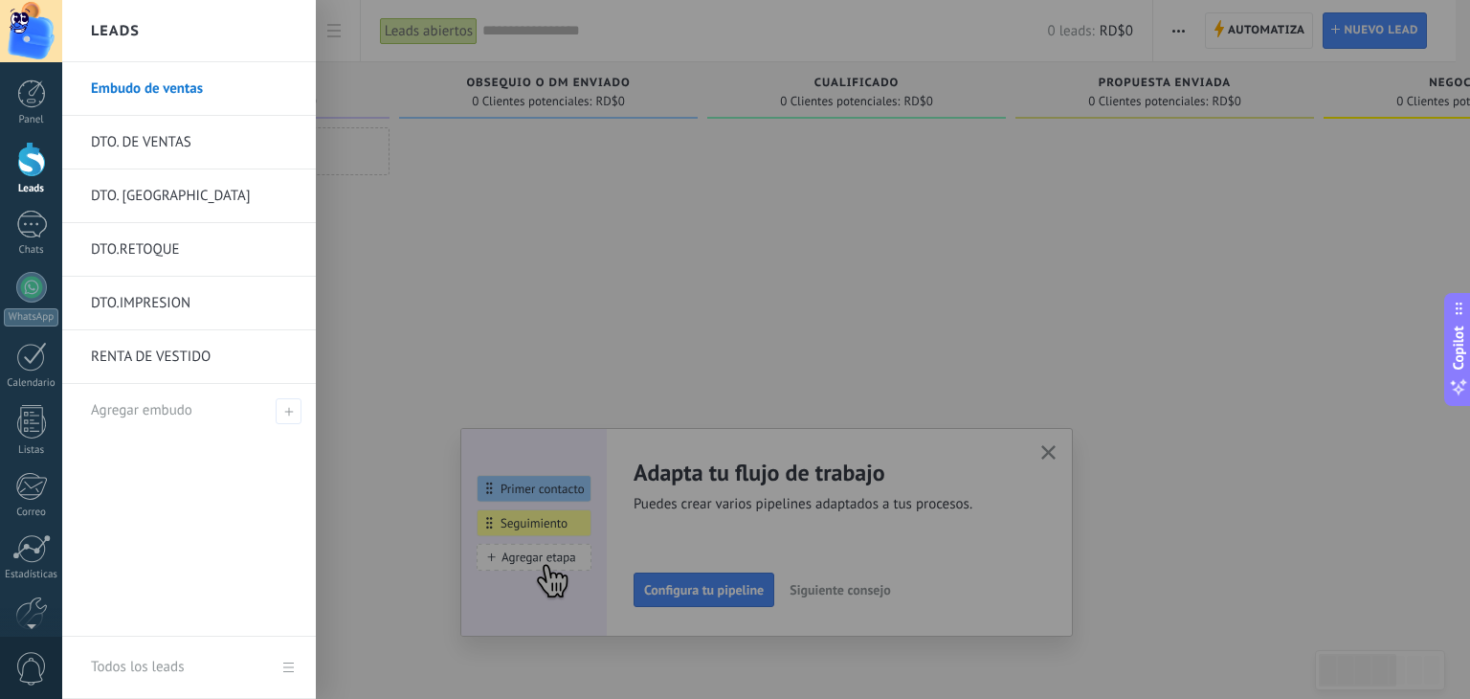
click at [134, 665] on div "Todos los leads" at bounding box center [137, 667] width 93 height 54
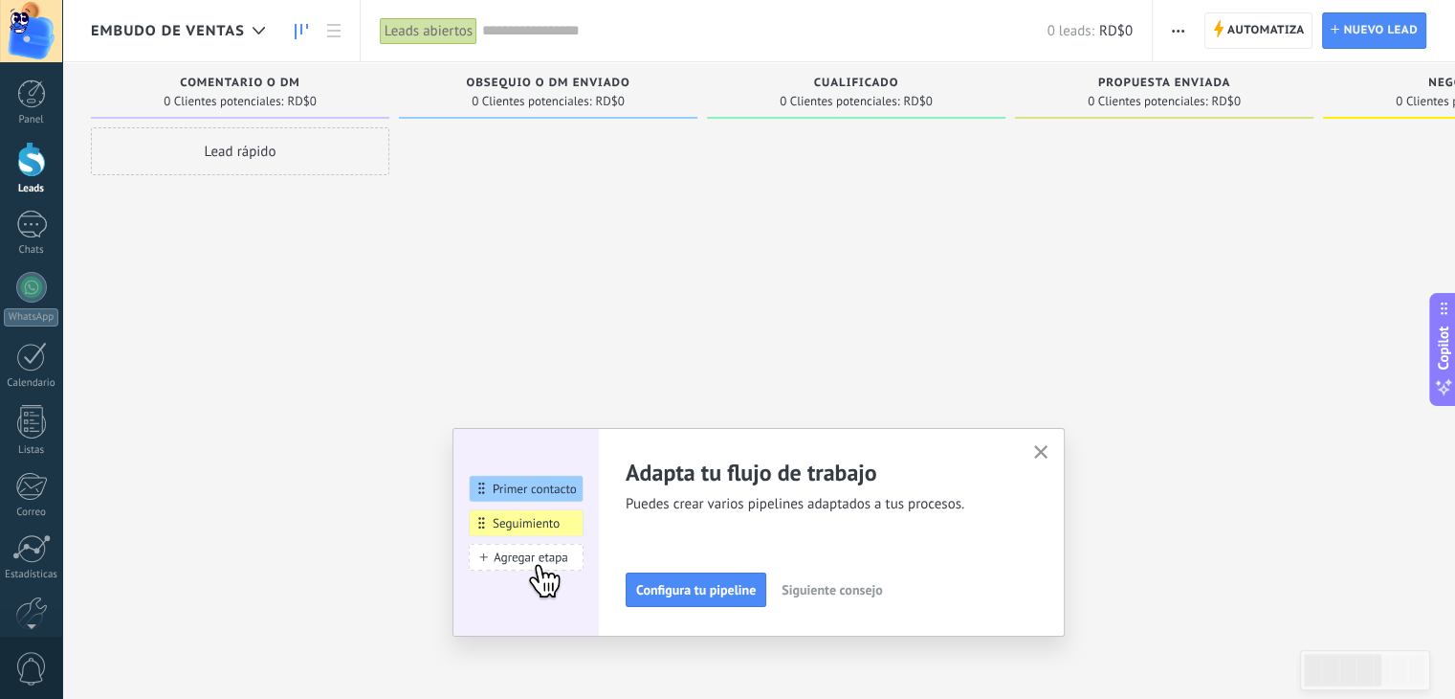
click at [1180, 31] on use "button" at bounding box center [1178, 31] width 12 height 3
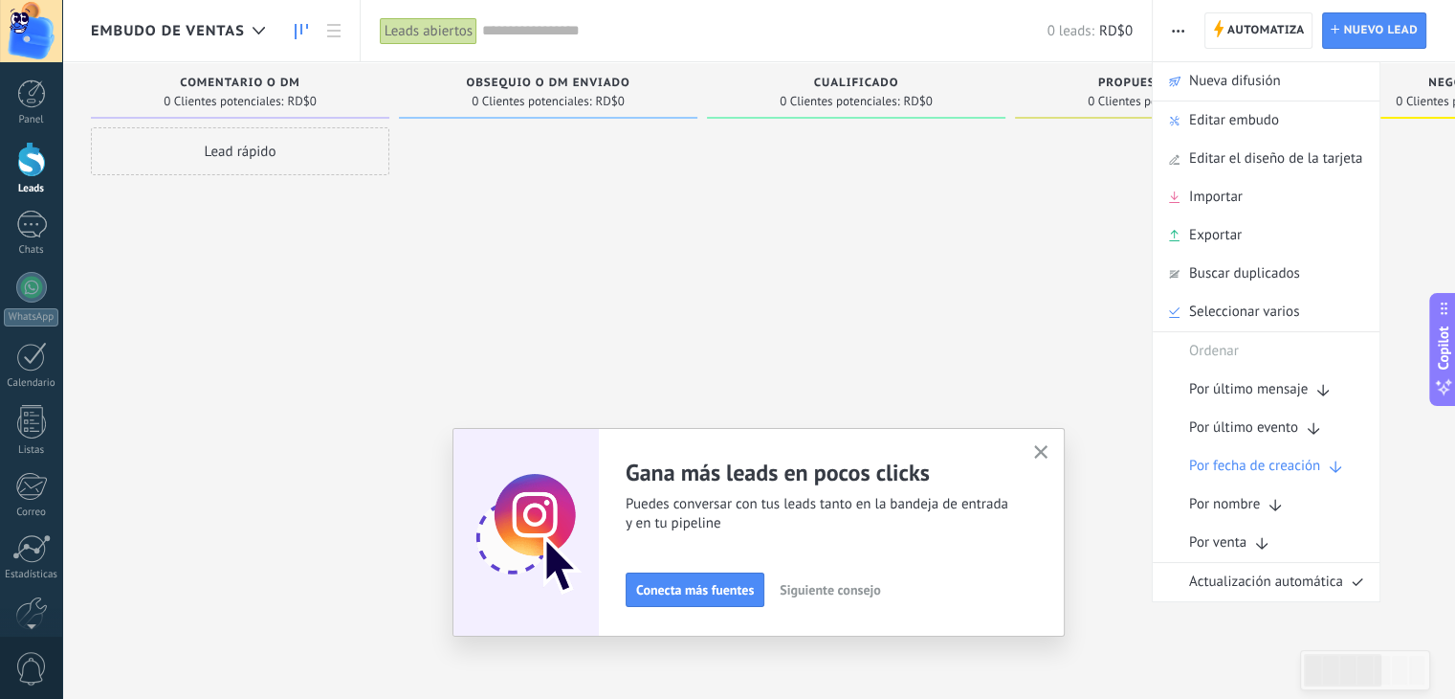
click at [555, 196] on div at bounding box center [548, 351] width 299 height 449
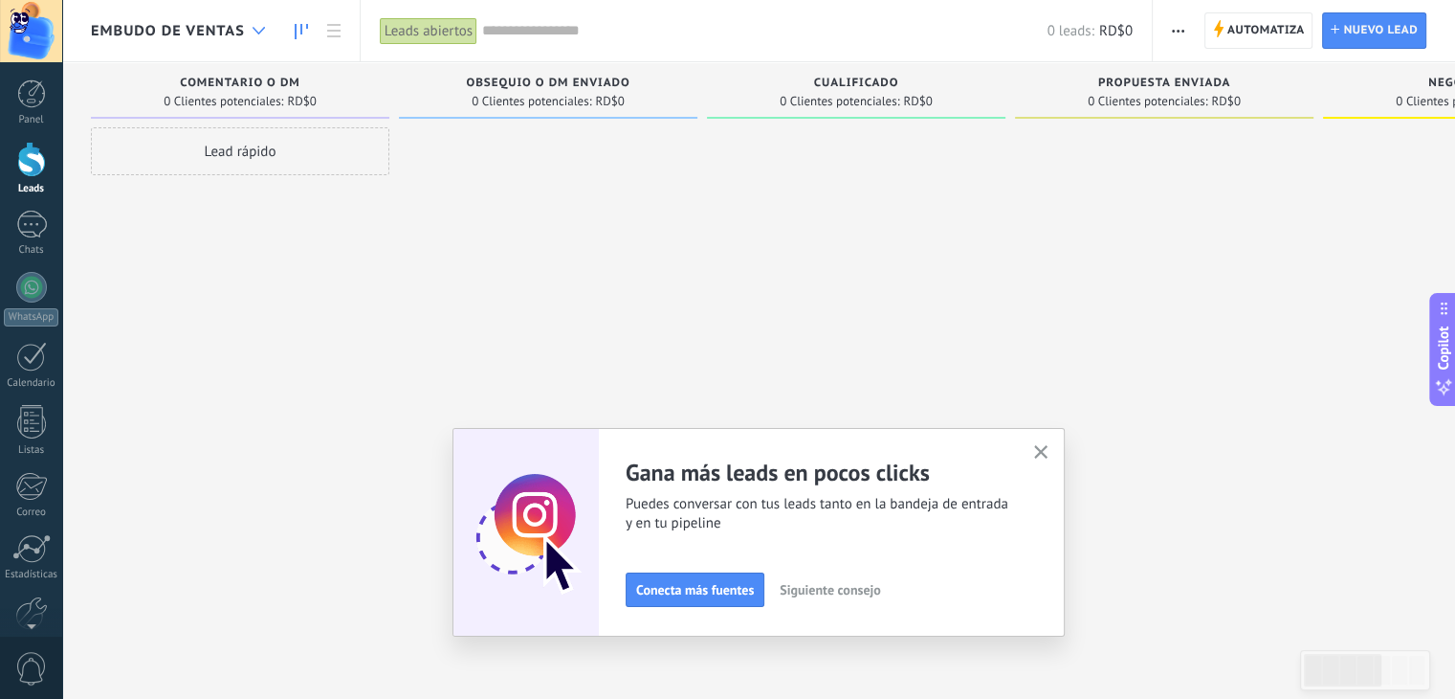
click at [258, 35] on div at bounding box center [259, 30] width 32 height 37
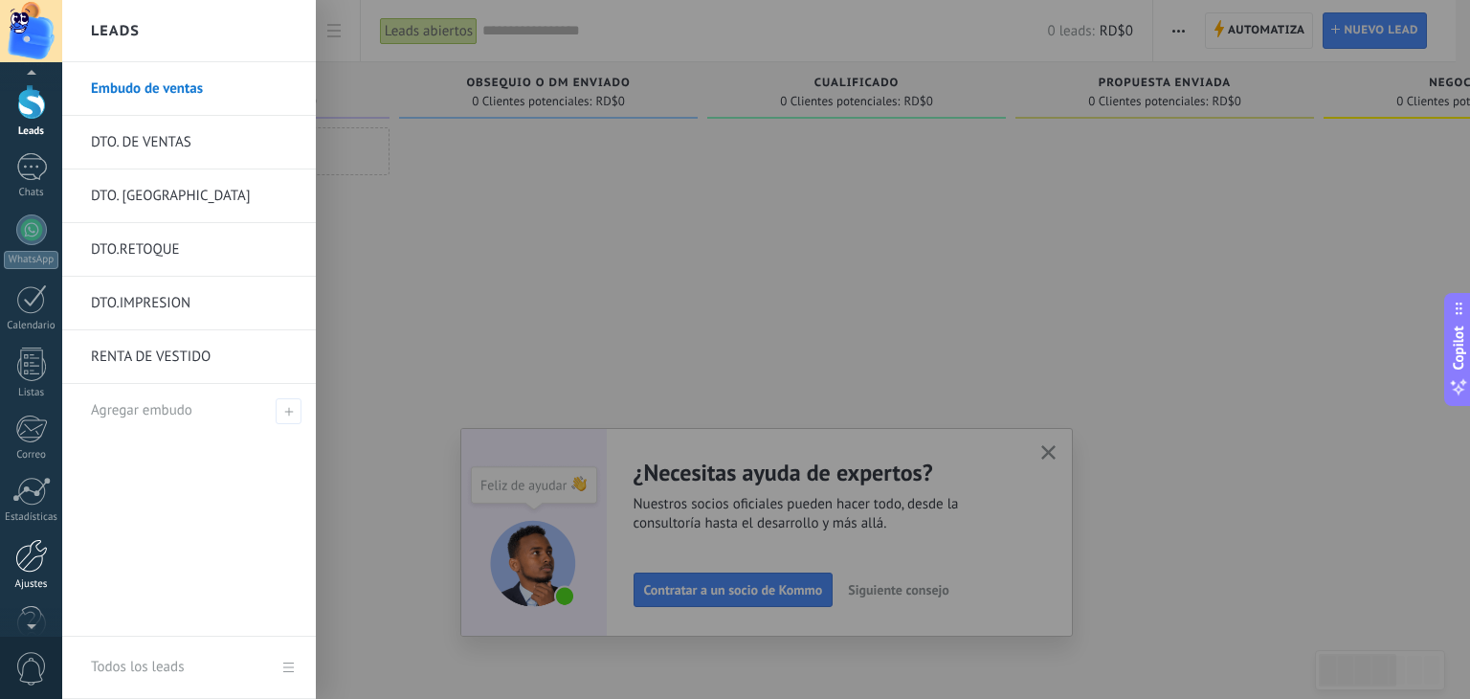
click at [23, 563] on div at bounding box center [31, 555] width 33 height 33
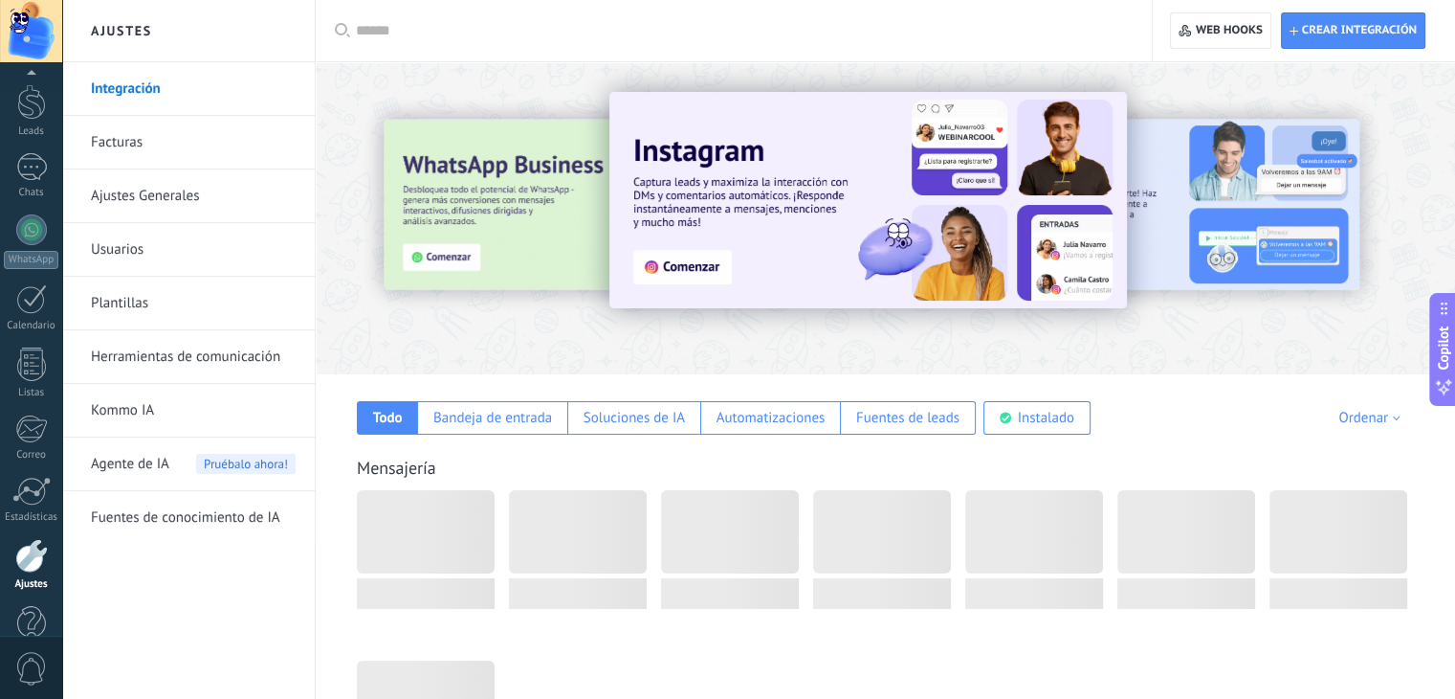
scroll to position [97, 0]
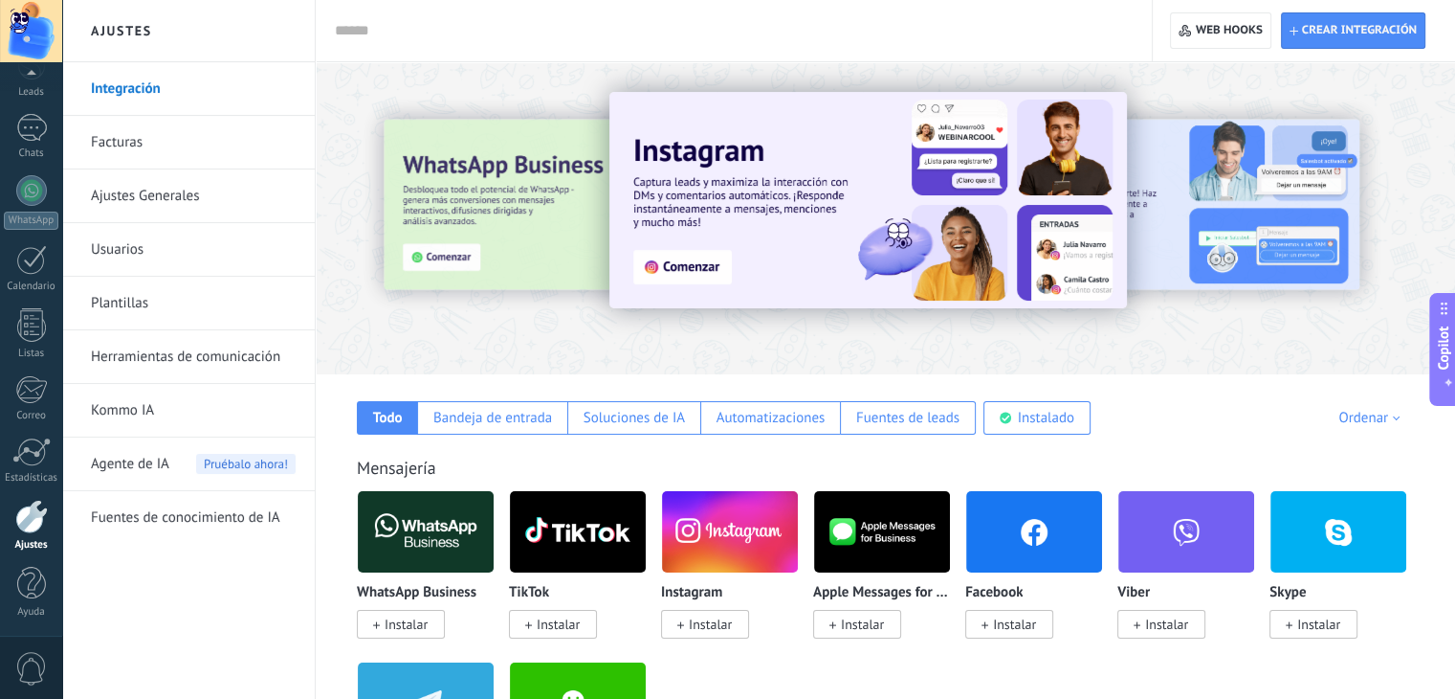
click at [176, 199] on link "Ajustes Generales" at bounding box center [193, 196] width 205 height 54
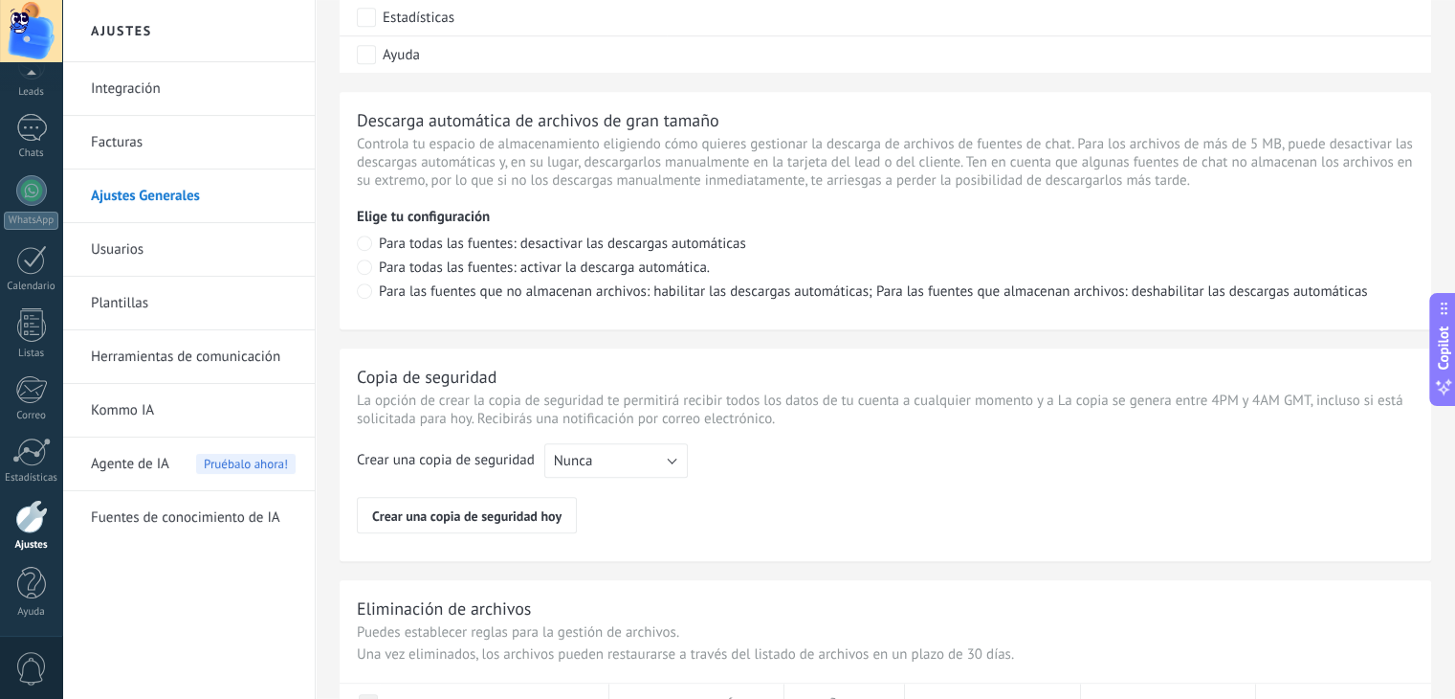
scroll to position [1412, 0]
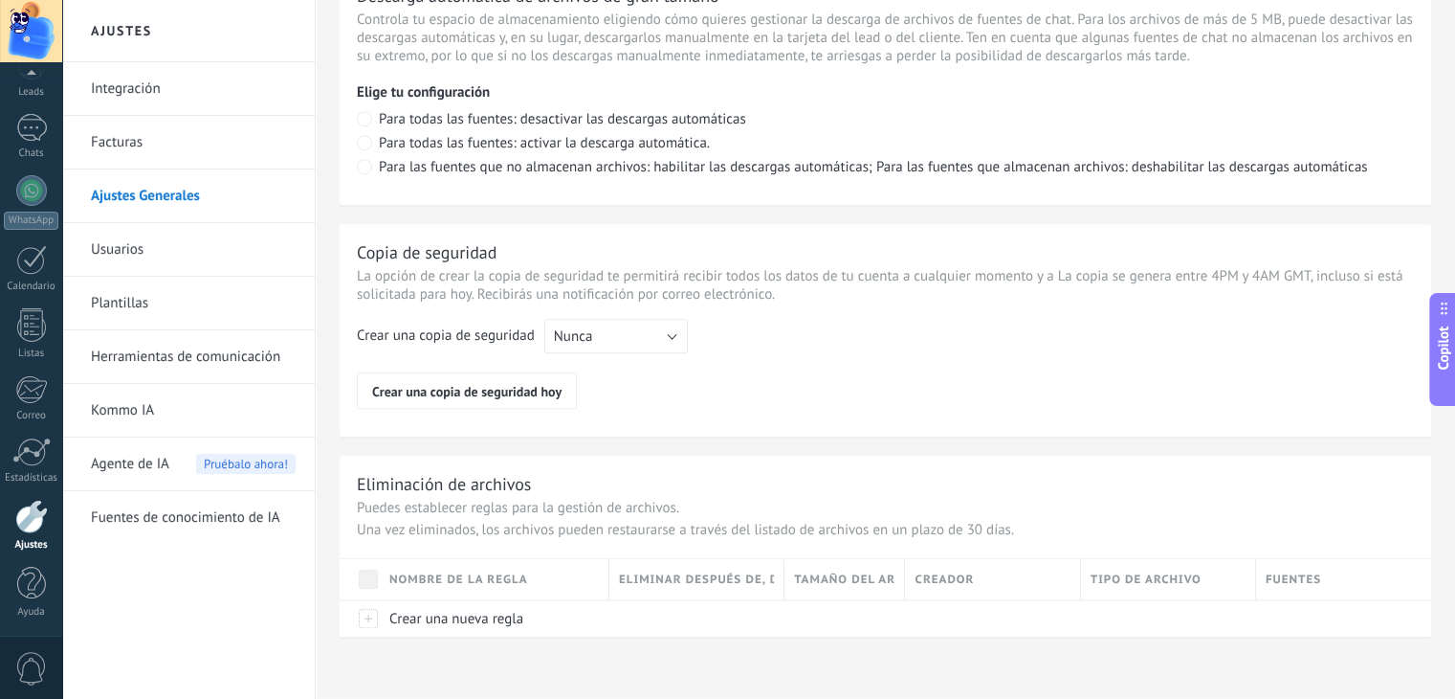
click at [138, 95] on link "Integración" at bounding box center [193, 89] width 205 height 54
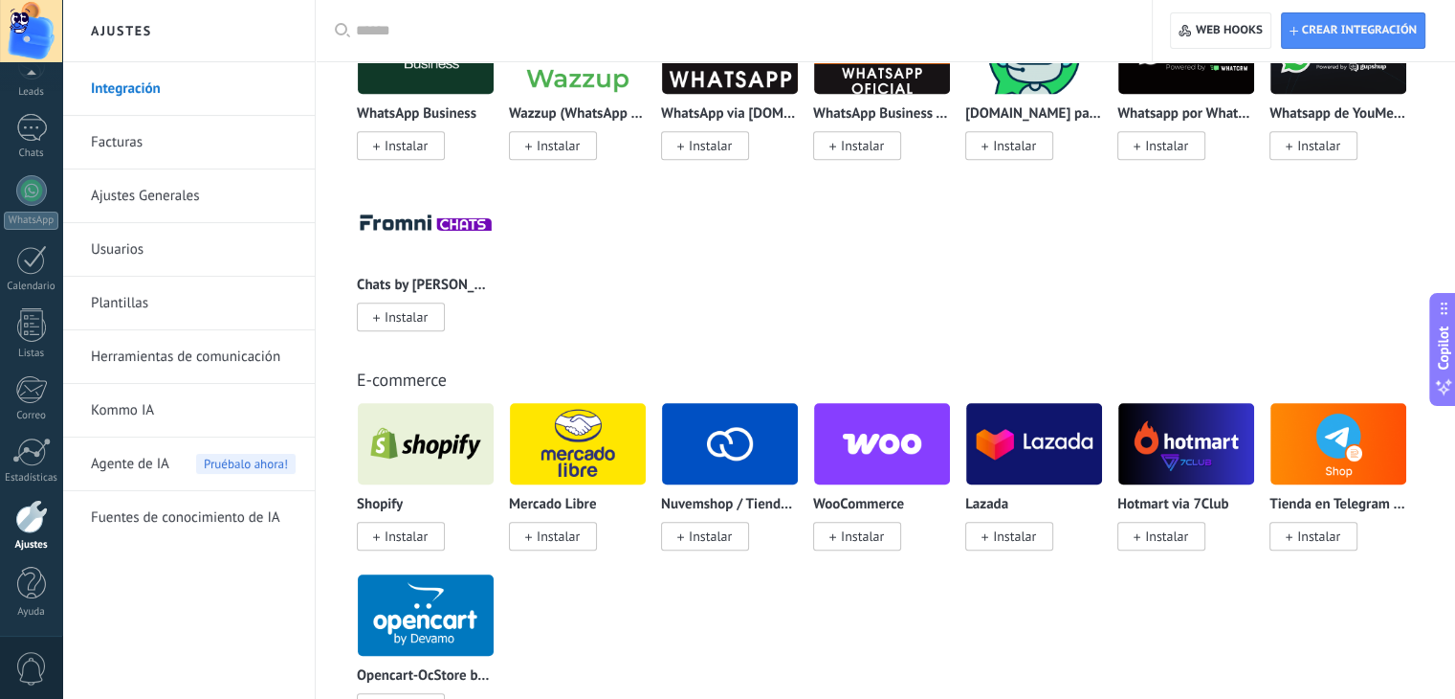
scroll to position [1020, 0]
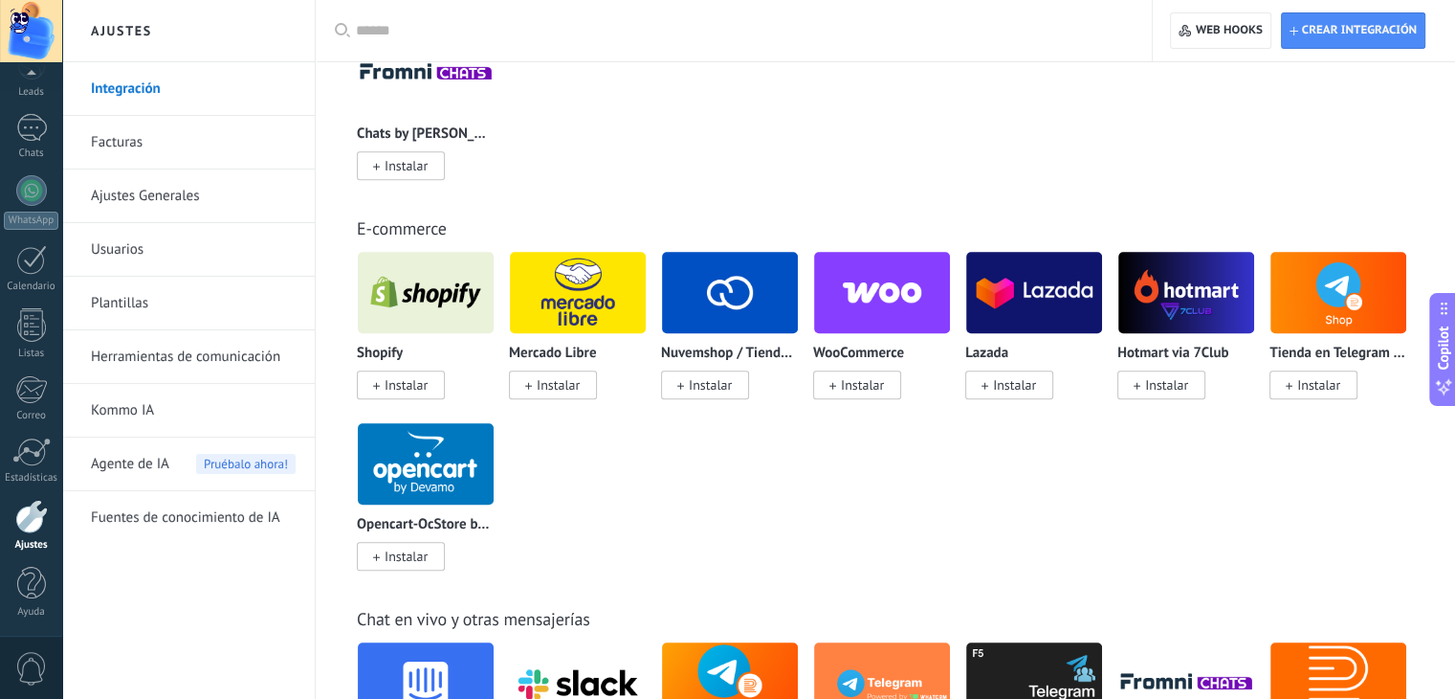
click at [116, 154] on link "Facturas" at bounding box center [193, 143] width 205 height 54
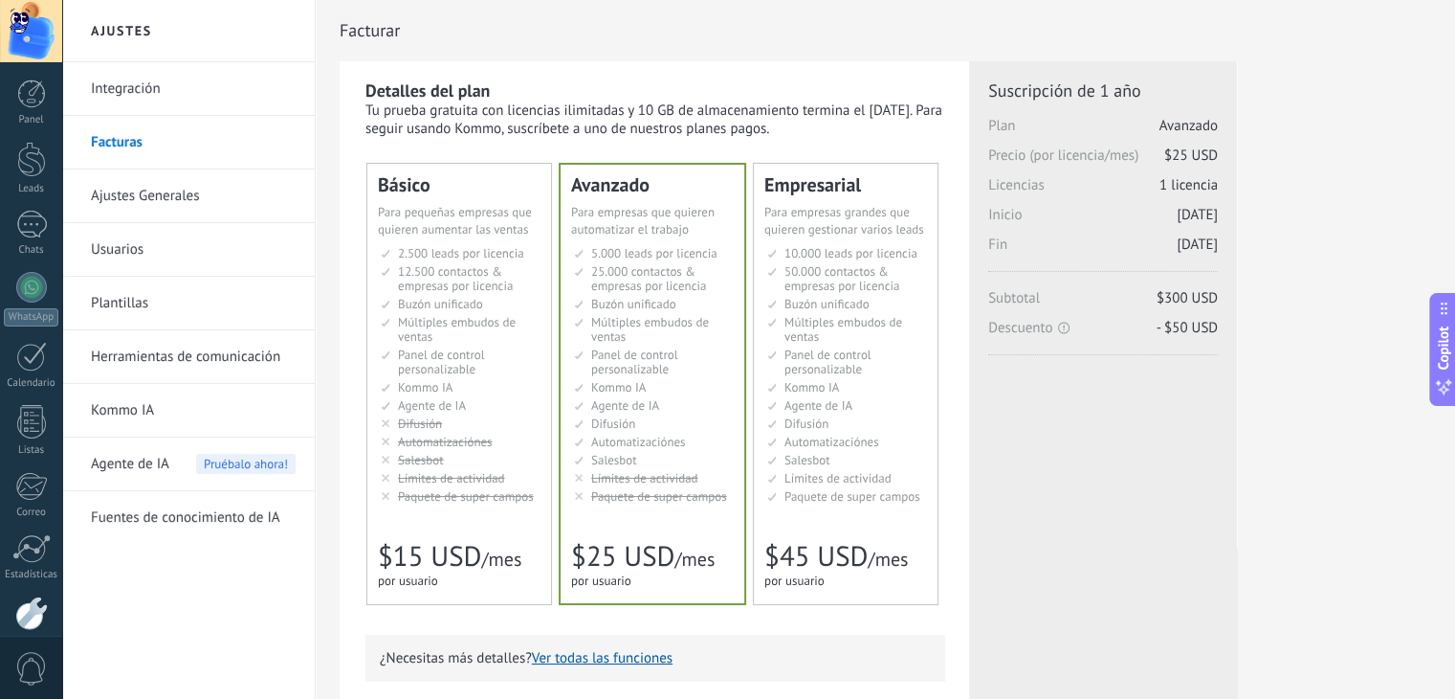
drag, startPoint x: 0, startPoint y: 0, endPoint x: 143, endPoint y: 196, distance: 242.5
click at [143, 196] on link "Ajustes Generales" at bounding box center [193, 196] width 205 height 54
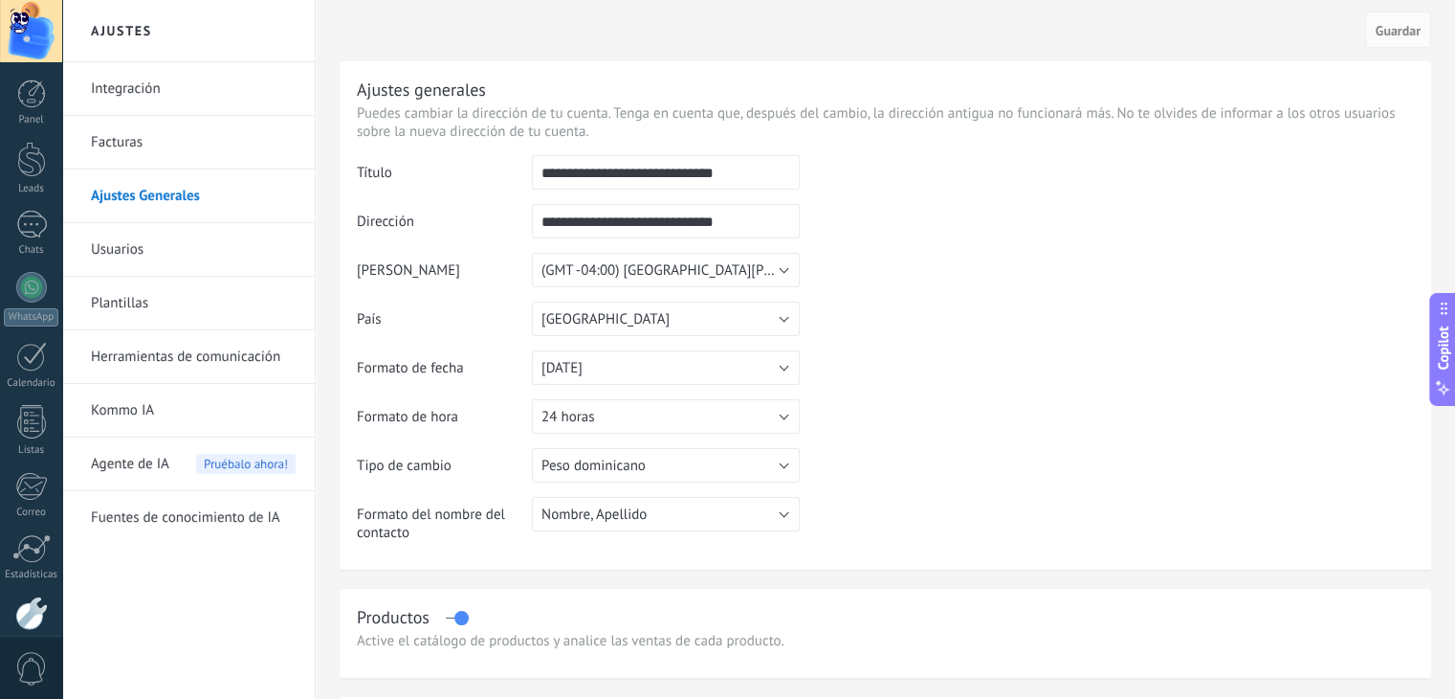
click at [122, 247] on link "Usuarios" at bounding box center [193, 250] width 205 height 54
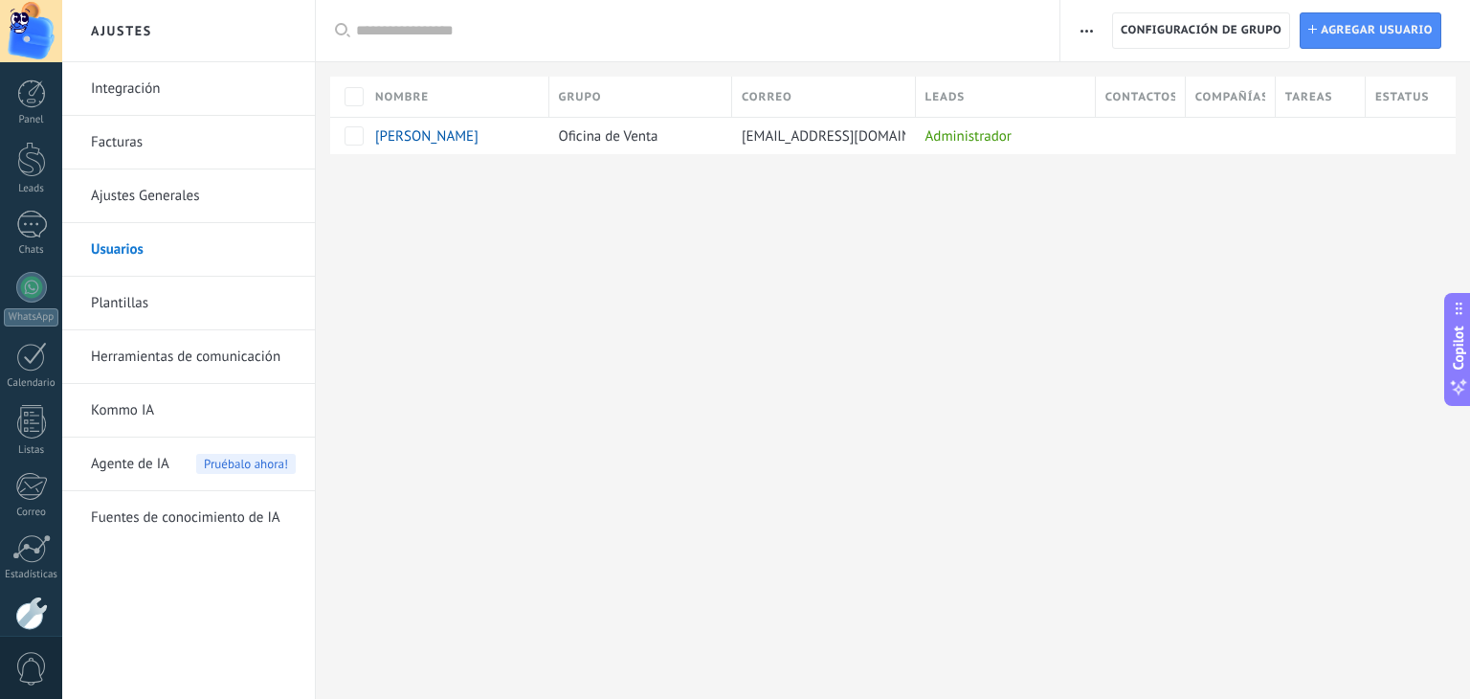
click at [122, 296] on link "Plantillas" at bounding box center [193, 304] width 205 height 54
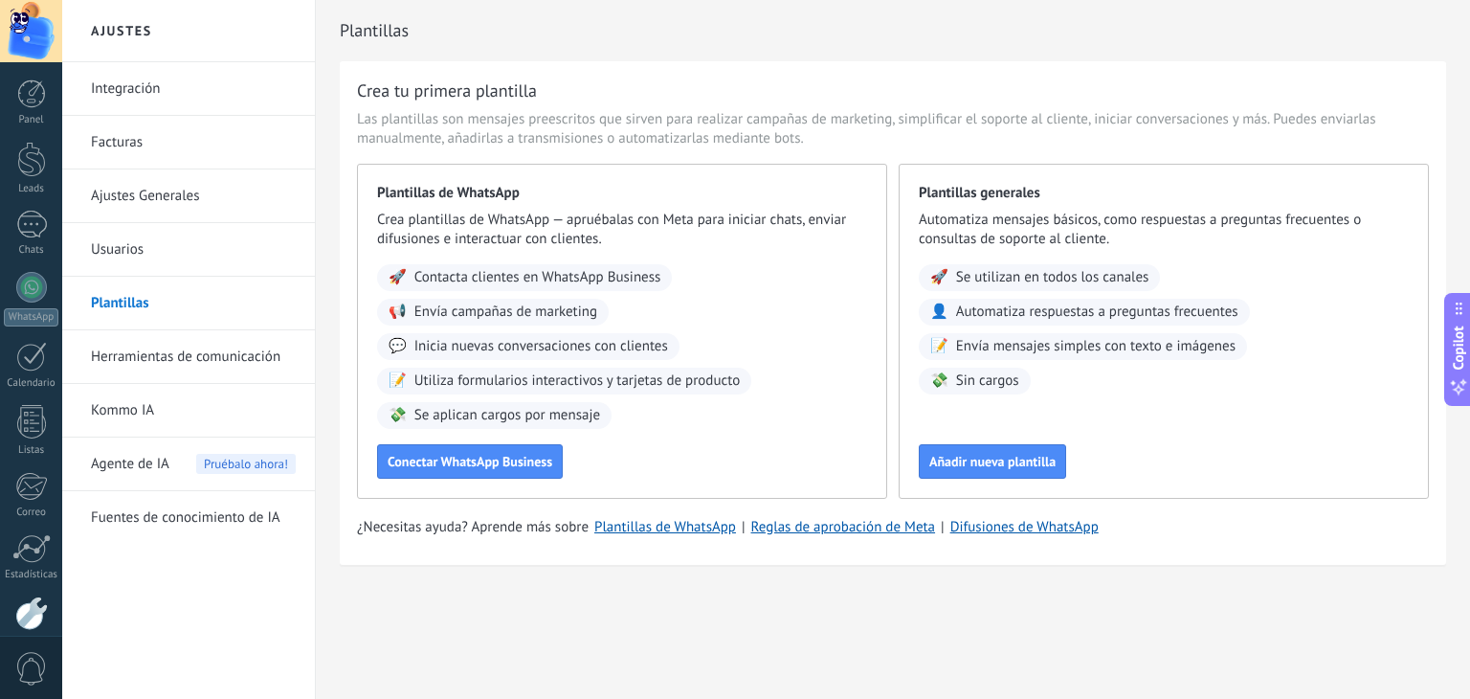
click at [151, 366] on link "Herramientas de comunicación" at bounding box center [193, 357] width 205 height 54
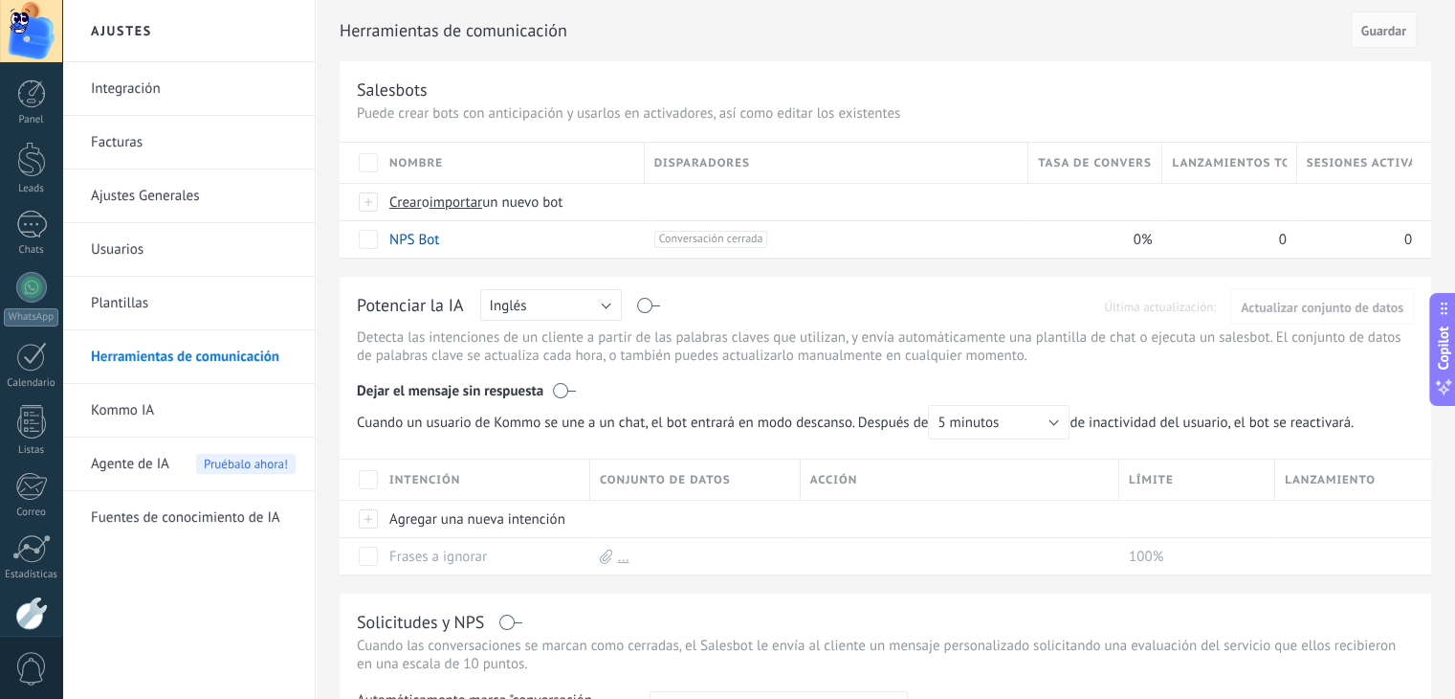
click at [129, 406] on link "Kommo IA" at bounding box center [193, 411] width 205 height 54
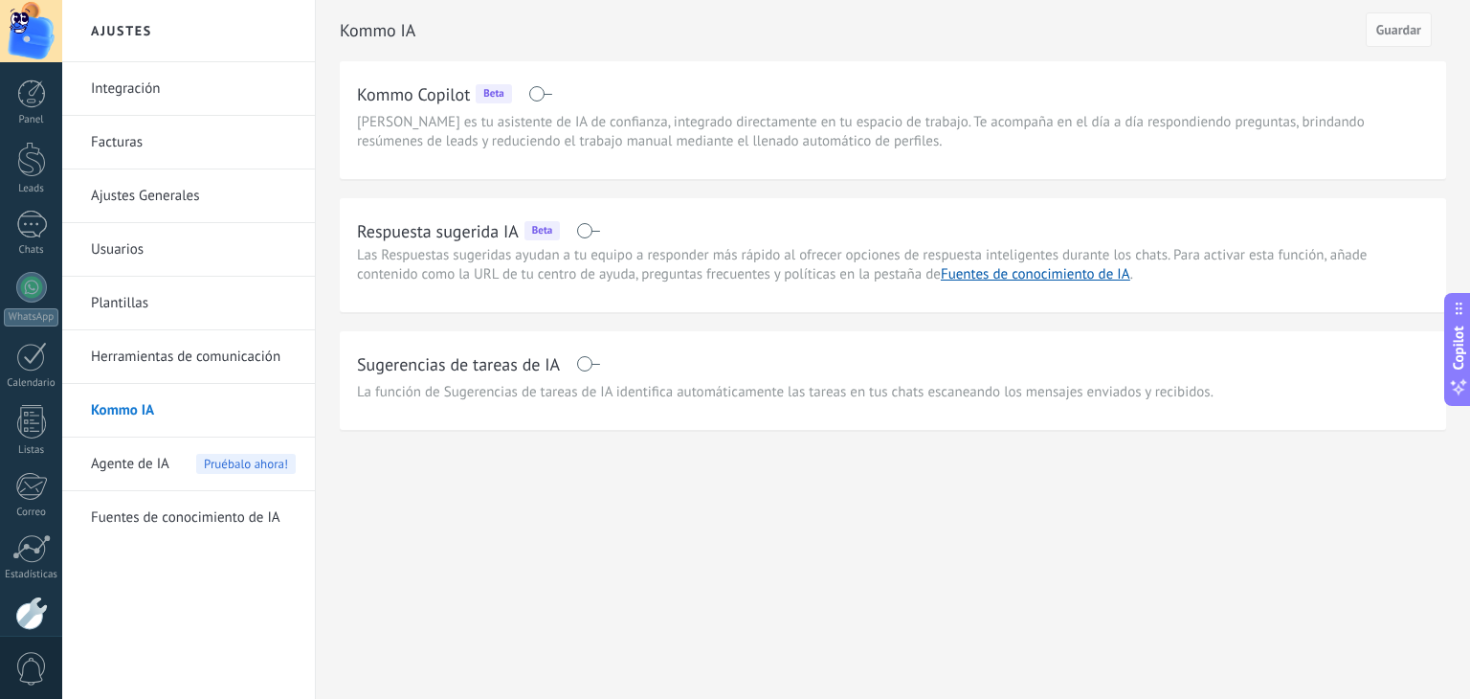
click at [137, 467] on span "Agente de IA" at bounding box center [130, 464] width 78 height 54
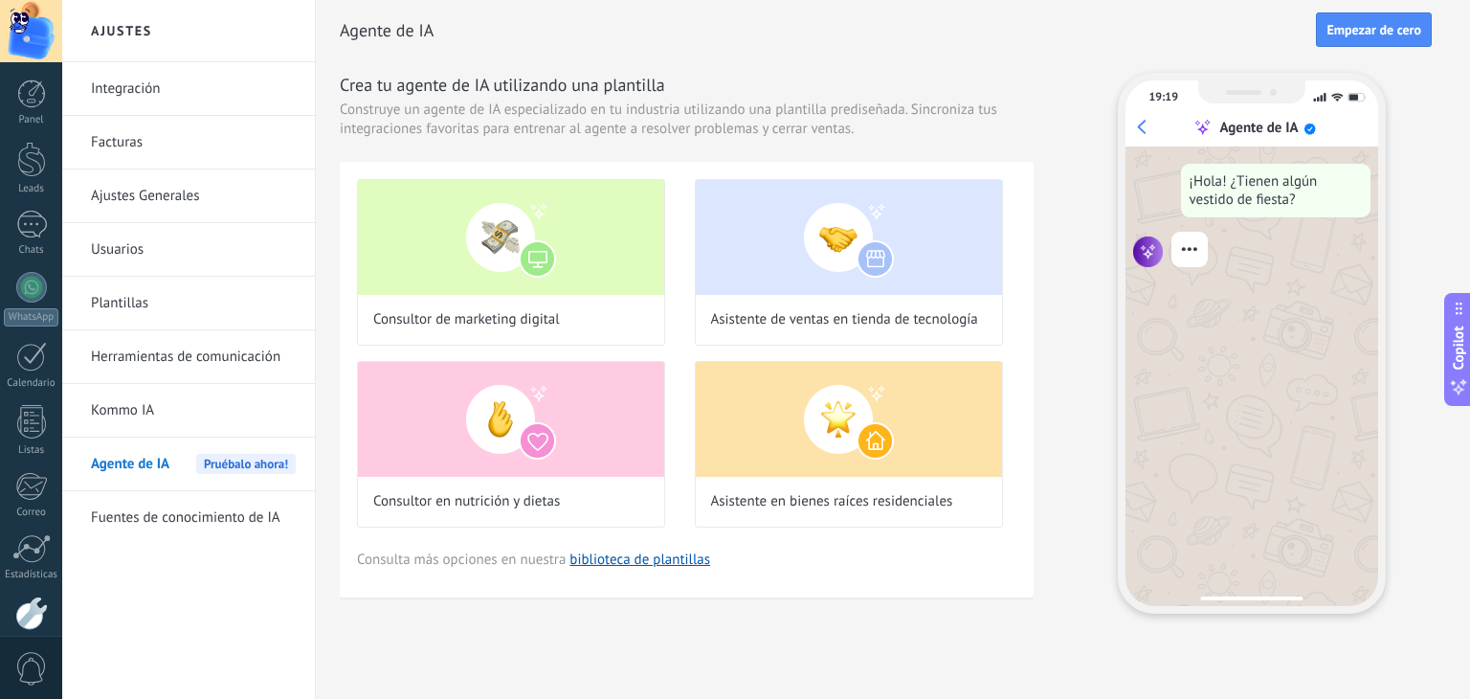
click at [173, 511] on link "Fuentes de conocimiento de IA" at bounding box center [193, 518] width 205 height 54
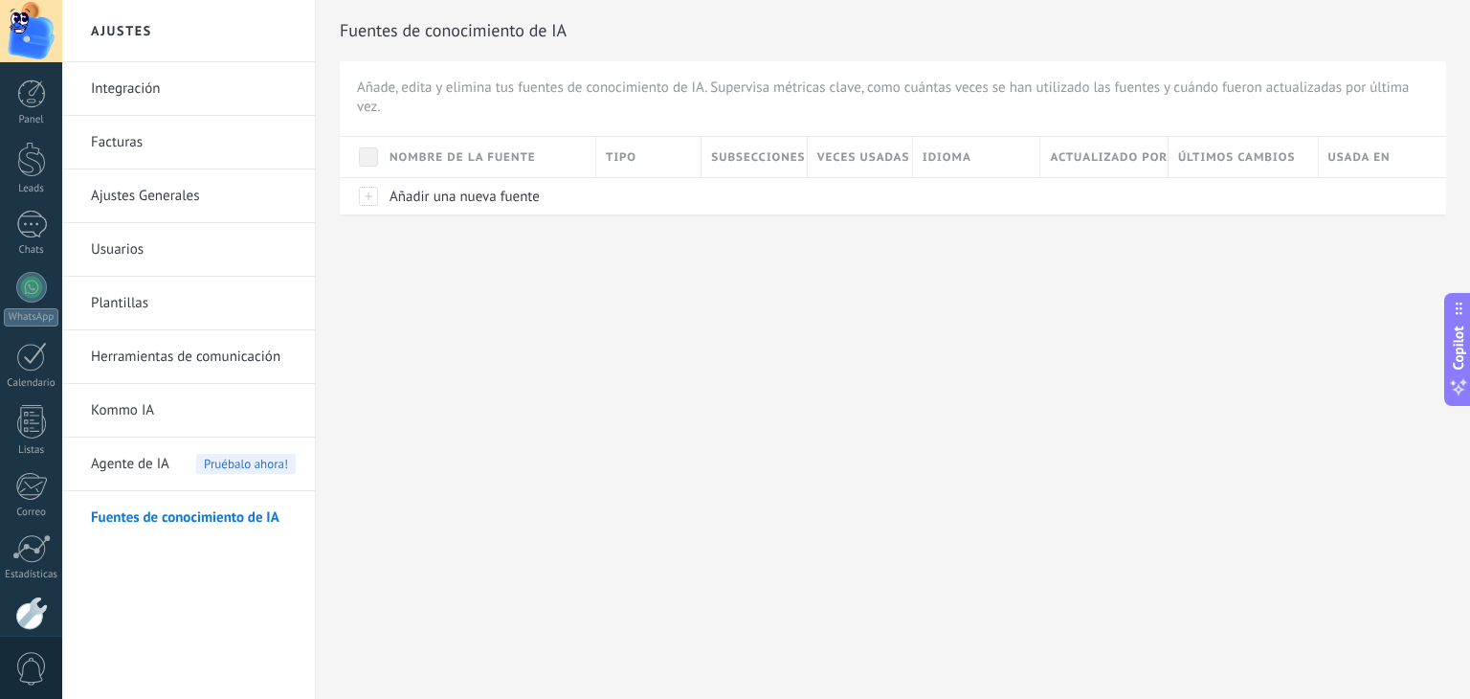
click at [143, 85] on link "Integración" at bounding box center [193, 89] width 205 height 54
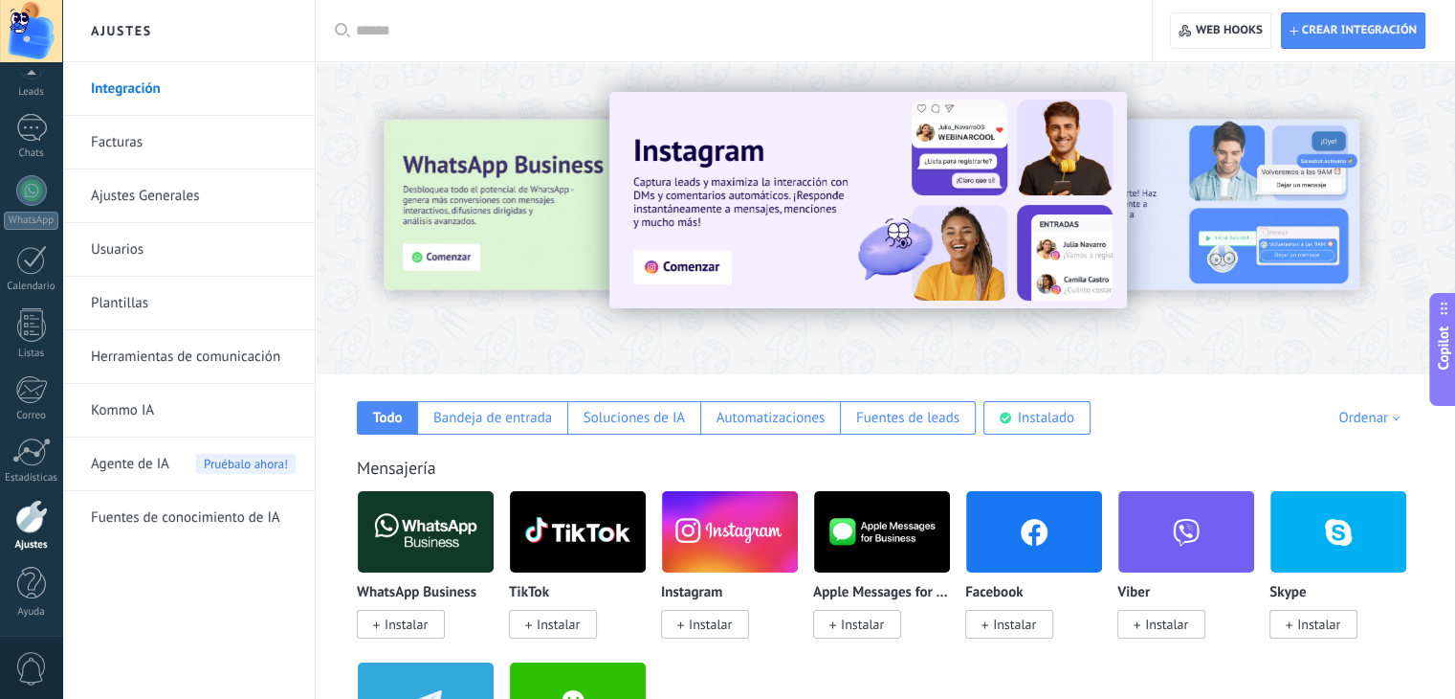
click at [122, 143] on link "Facturas" at bounding box center [193, 143] width 205 height 54
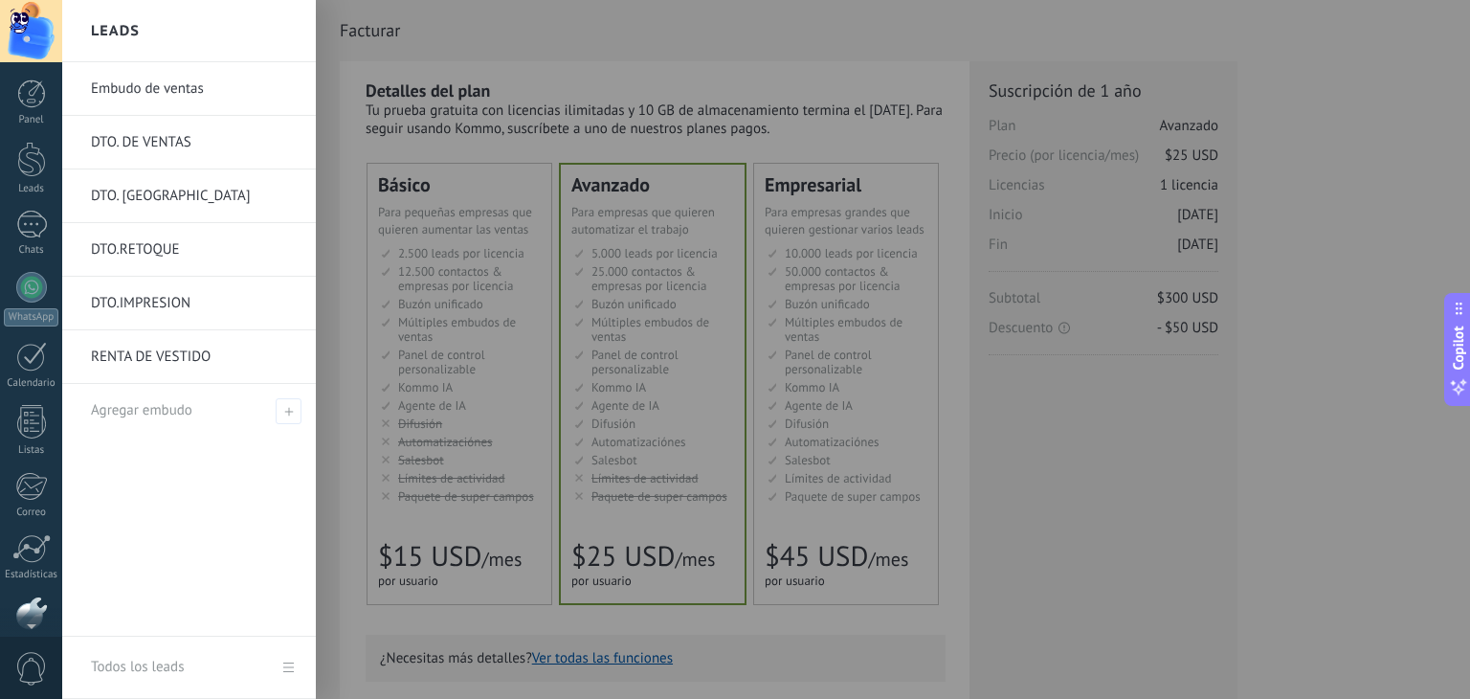
click at [159, 299] on link "DTO.IMPRESION" at bounding box center [194, 304] width 206 height 54
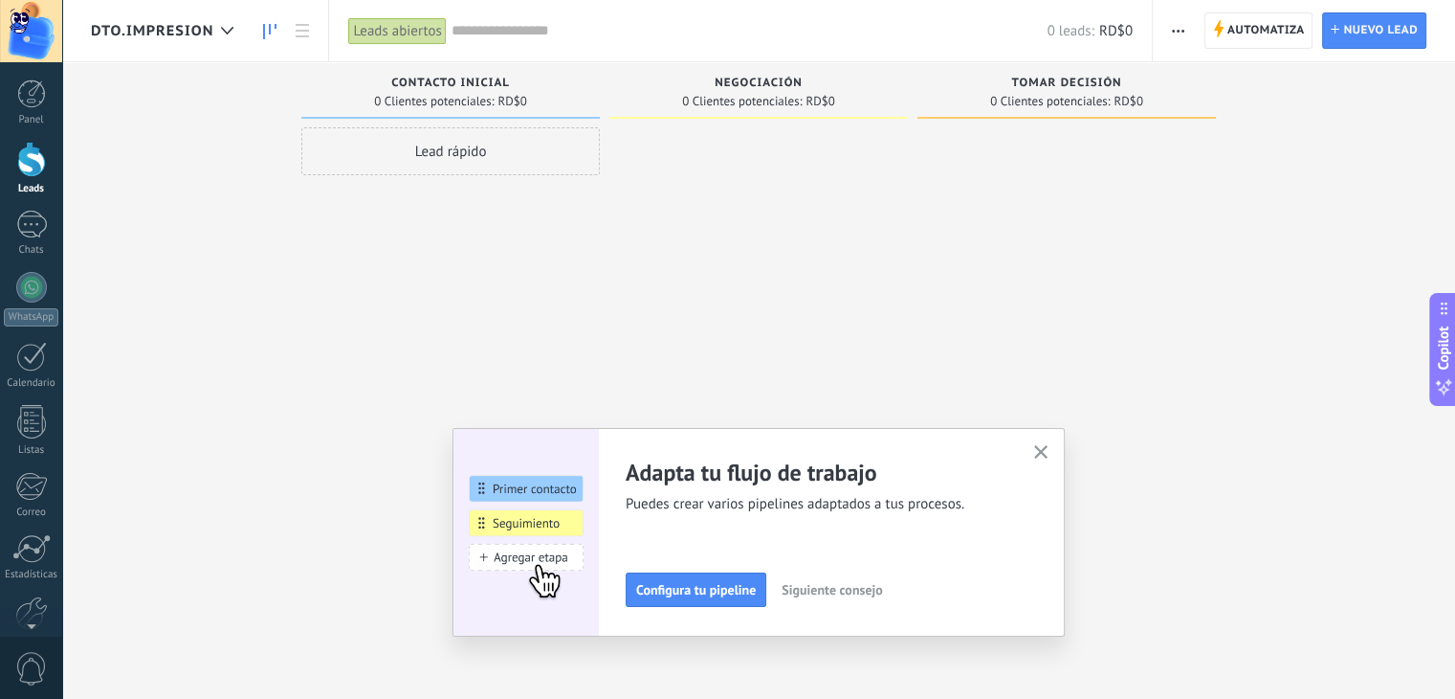
click at [1177, 30] on icon "button" at bounding box center [1178, 31] width 12 height 3
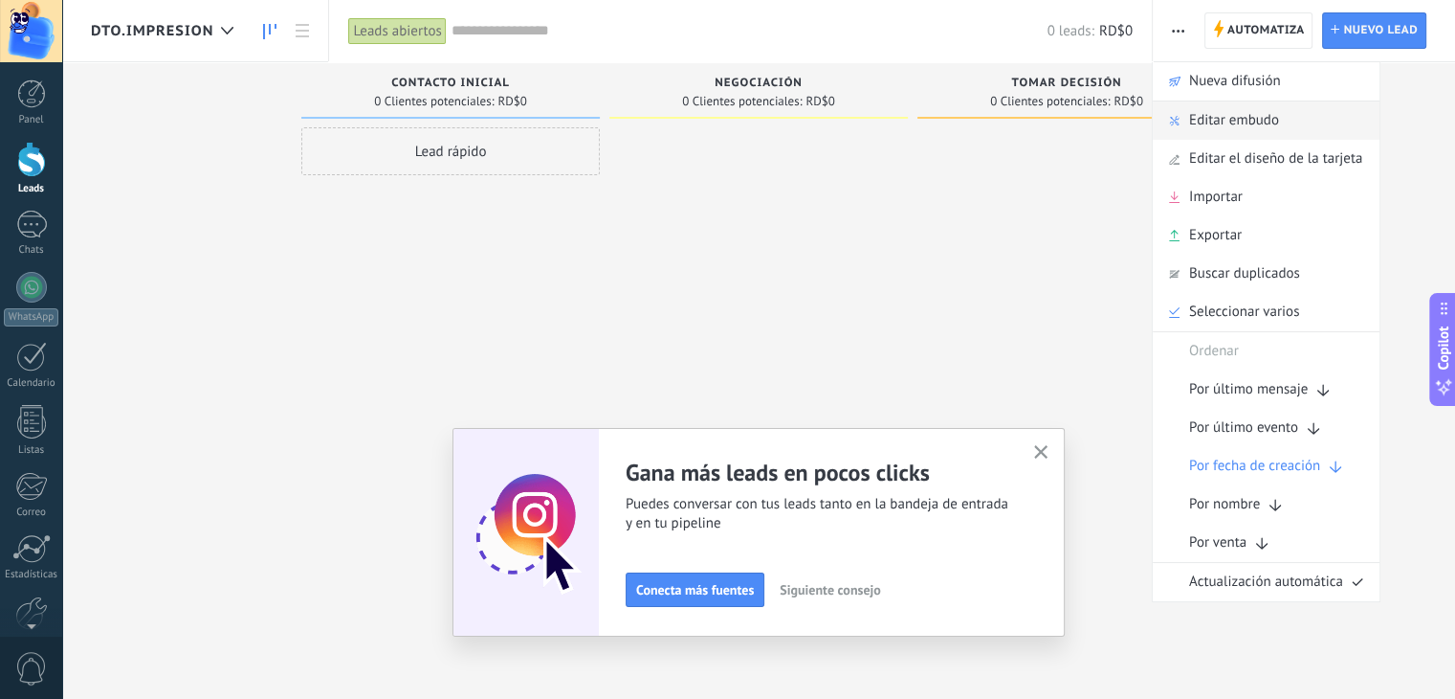
click at [1221, 125] on span "Editar embudo" at bounding box center [1234, 120] width 90 height 38
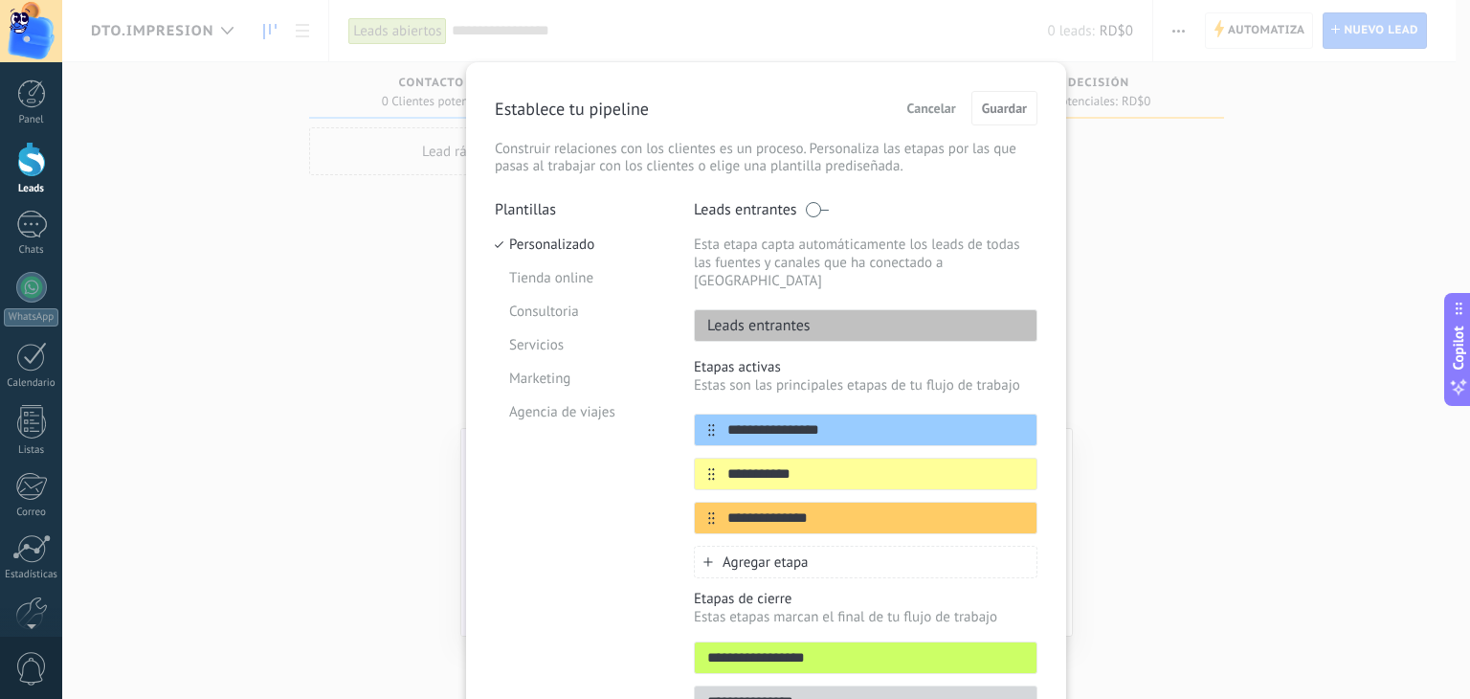
click at [942, 98] on button "Cancelar" at bounding box center [931, 108] width 66 height 29
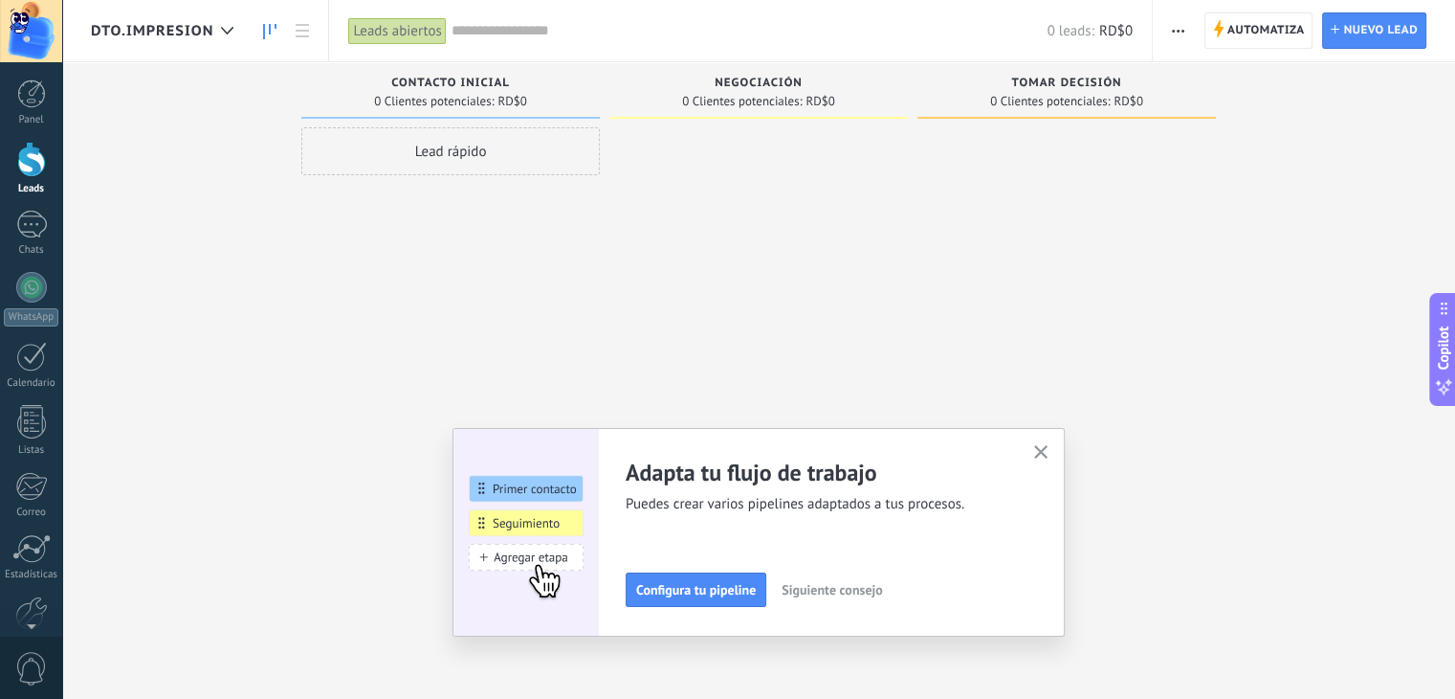
click at [207, 33] on span "DTO.IMPRESION" at bounding box center [152, 31] width 122 height 18
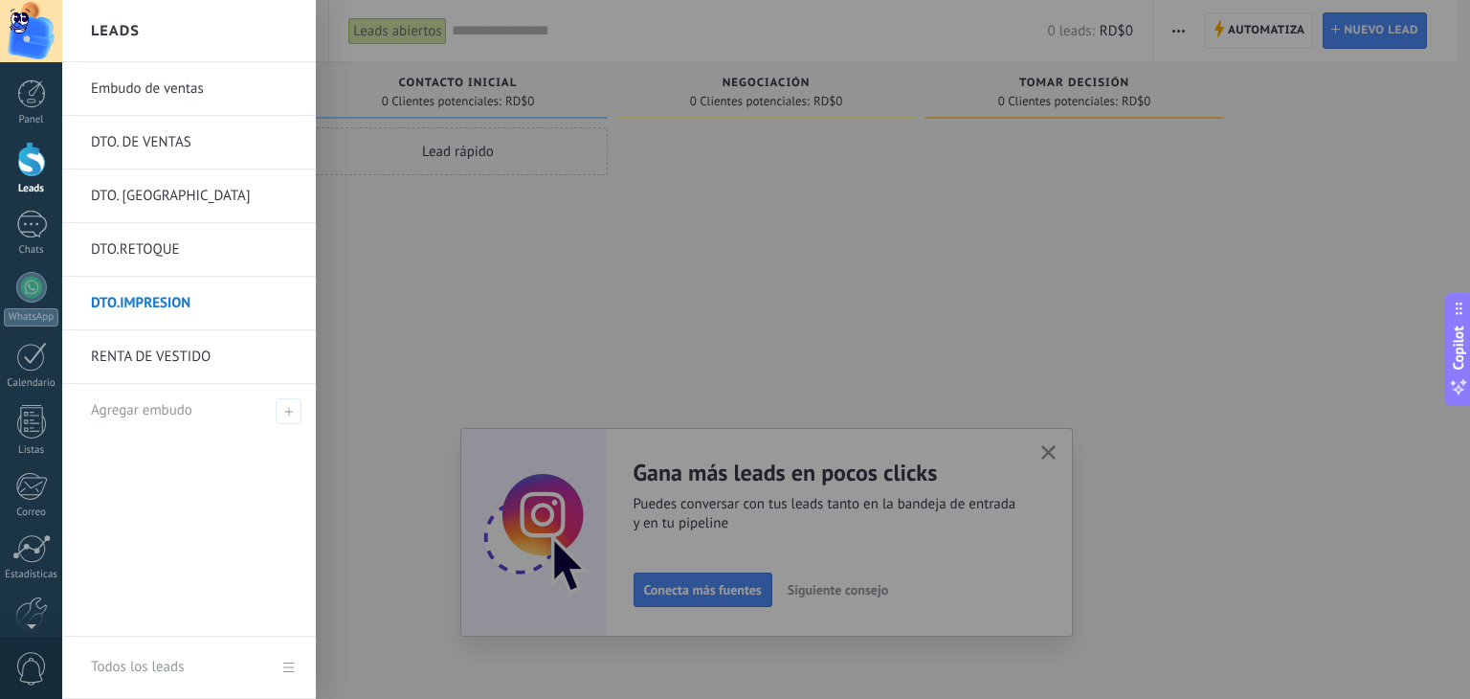
click at [148, 302] on link "DTO.IMPRESION" at bounding box center [194, 304] width 206 height 54
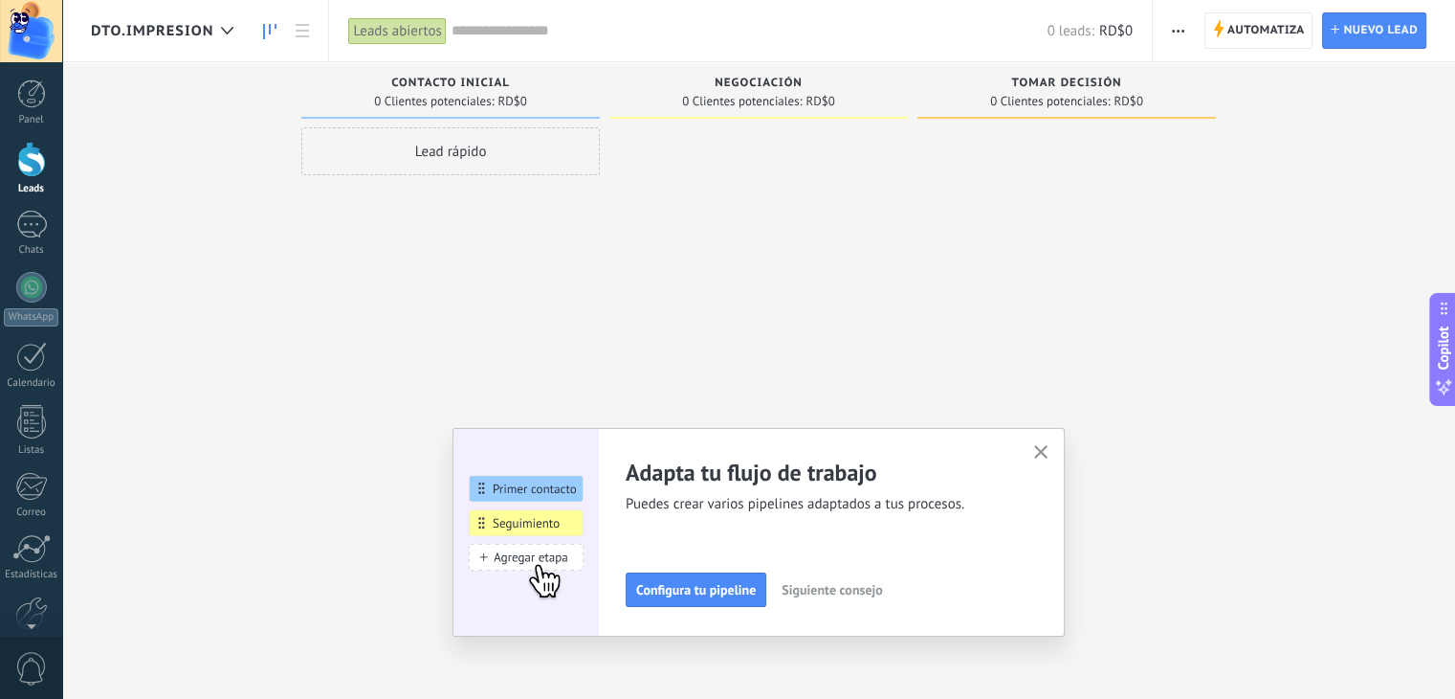
click at [222, 9] on div "DTO.IMPRESION" at bounding box center [167, 30] width 152 height 61
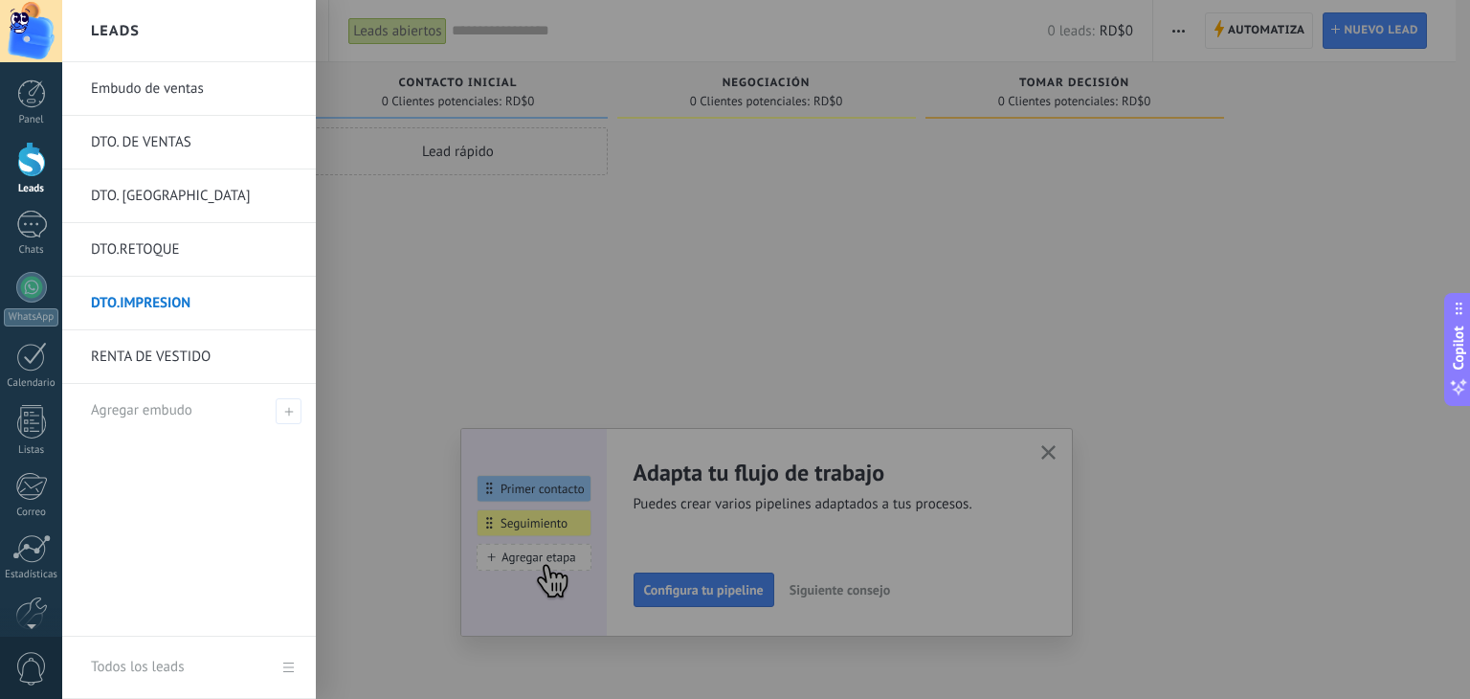
click at [562, 319] on div at bounding box center [797, 349] width 1470 height 699
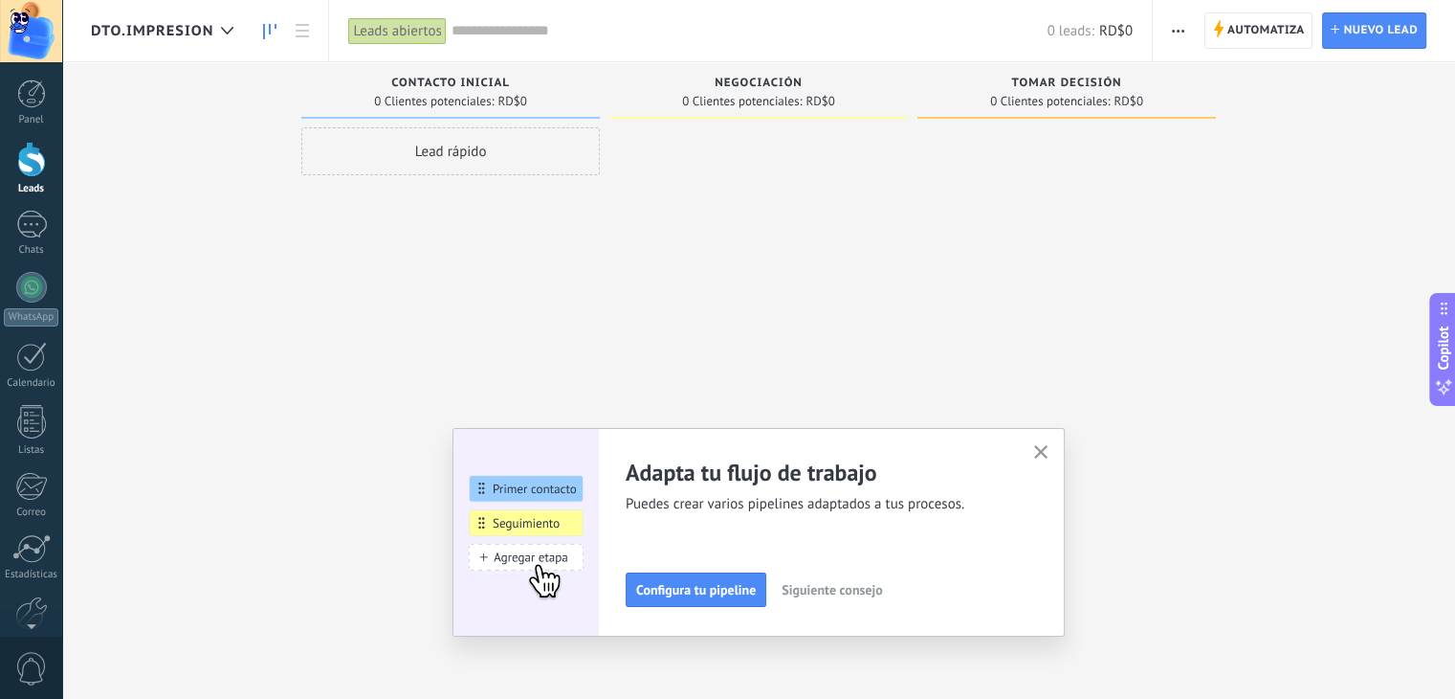
click at [832, 596] on span "Siguiente consejo" at bounding box center [832, 589] width 100 height 13
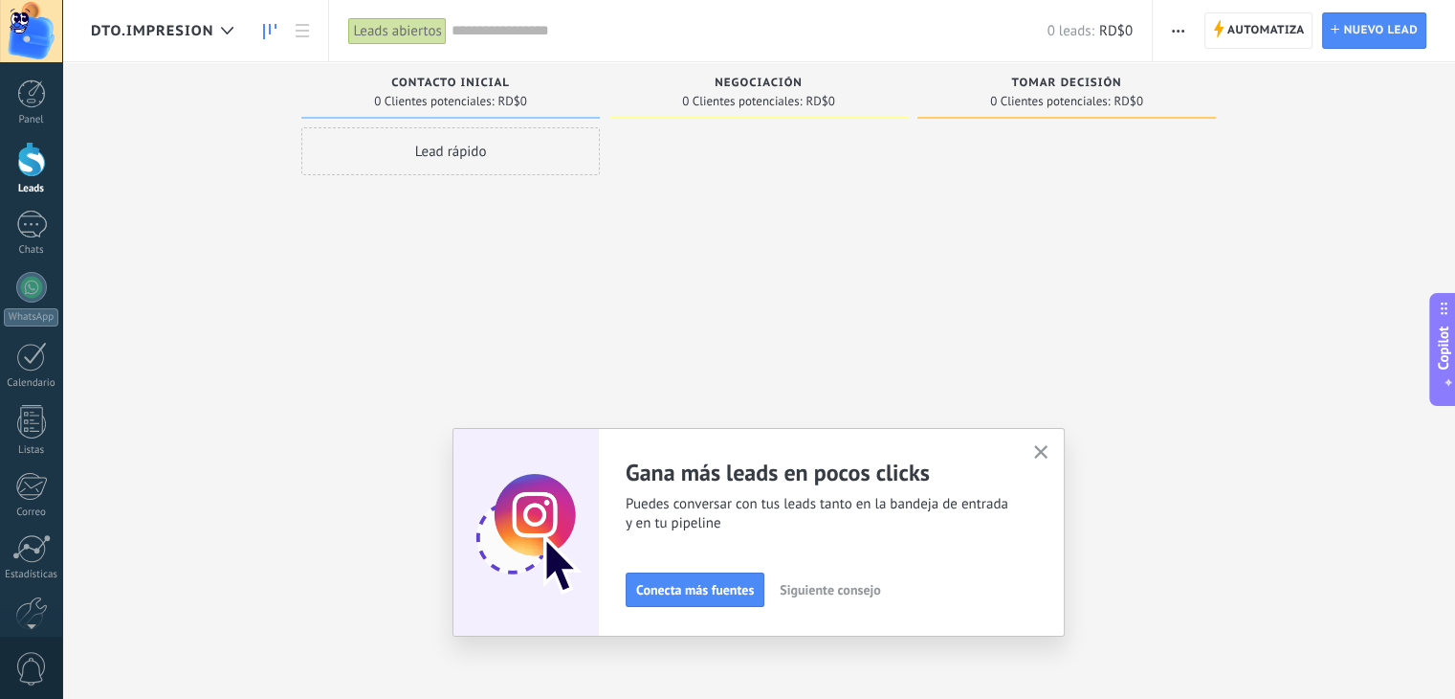
click at [832, 591] on span "Siguiente consejo" at bounding box center [830, 589] width 100 height 13
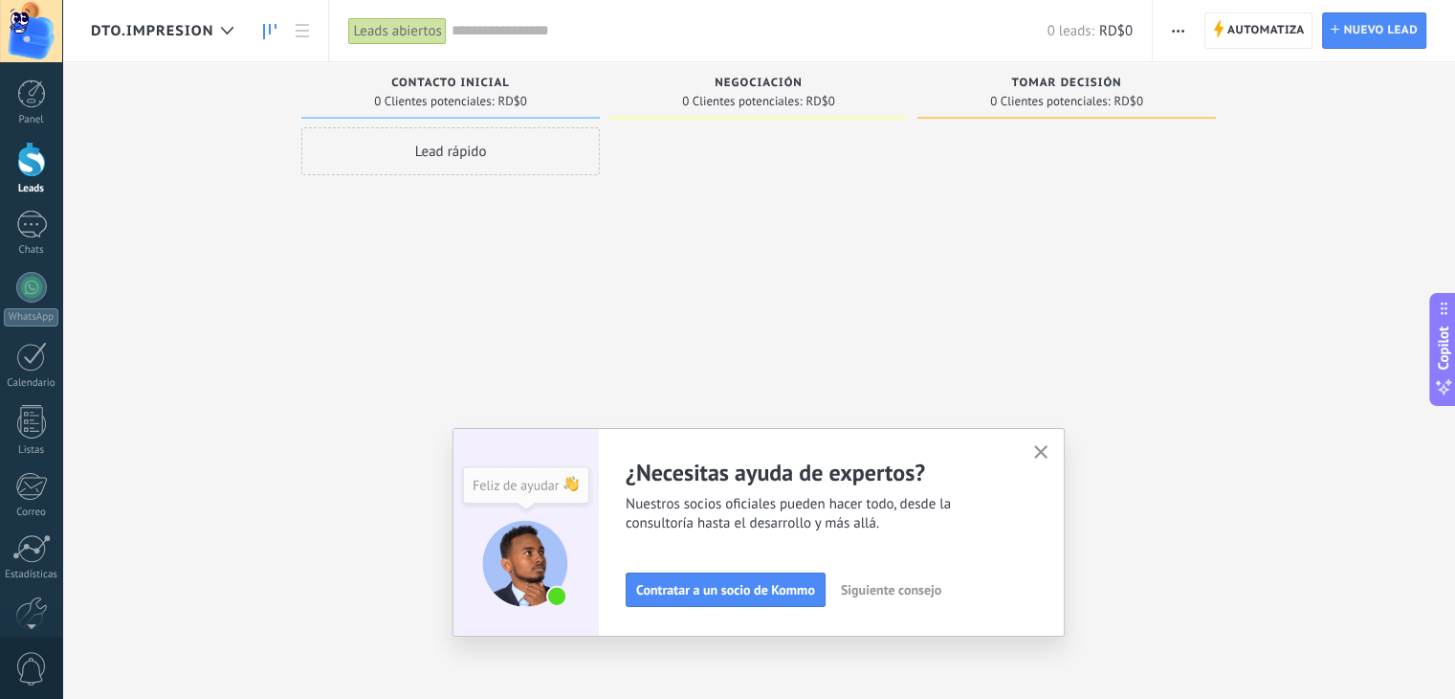
click at [896, 588] on span "Siguiente consejo" at bounding box center [891, 589] width 100 height 13
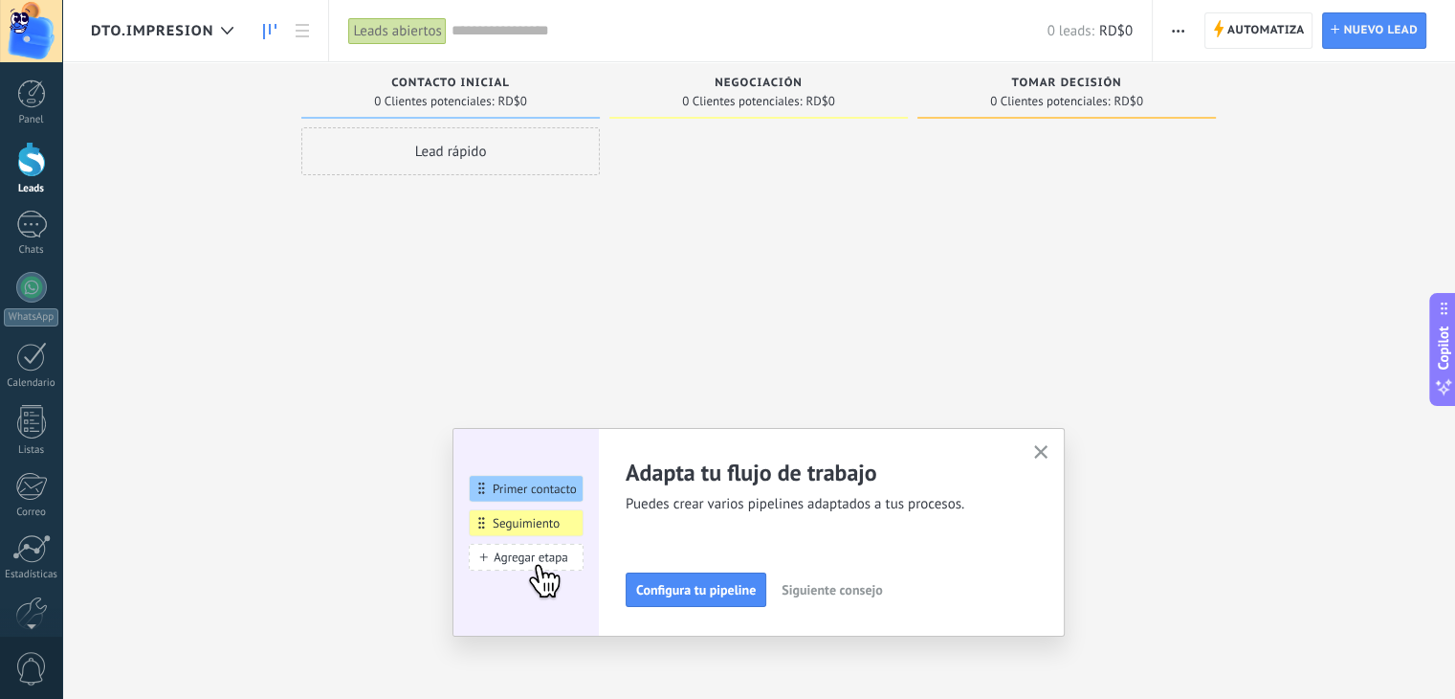
click at [891, 588] on button "Siguiente consejo" at bounding box center [832, 589] width 118 height 29
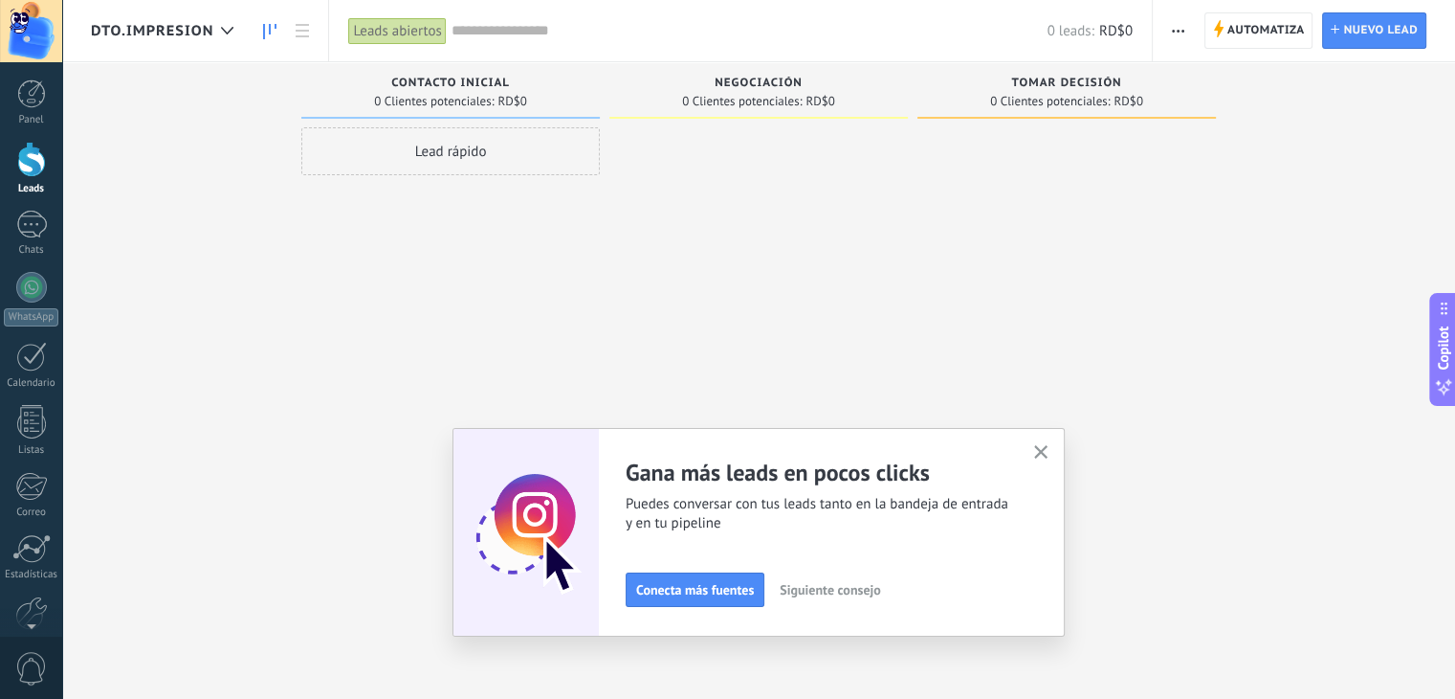
click at [1436, 340] on span "Copilot" at bounding box center [1443, 348] width 19 height 44
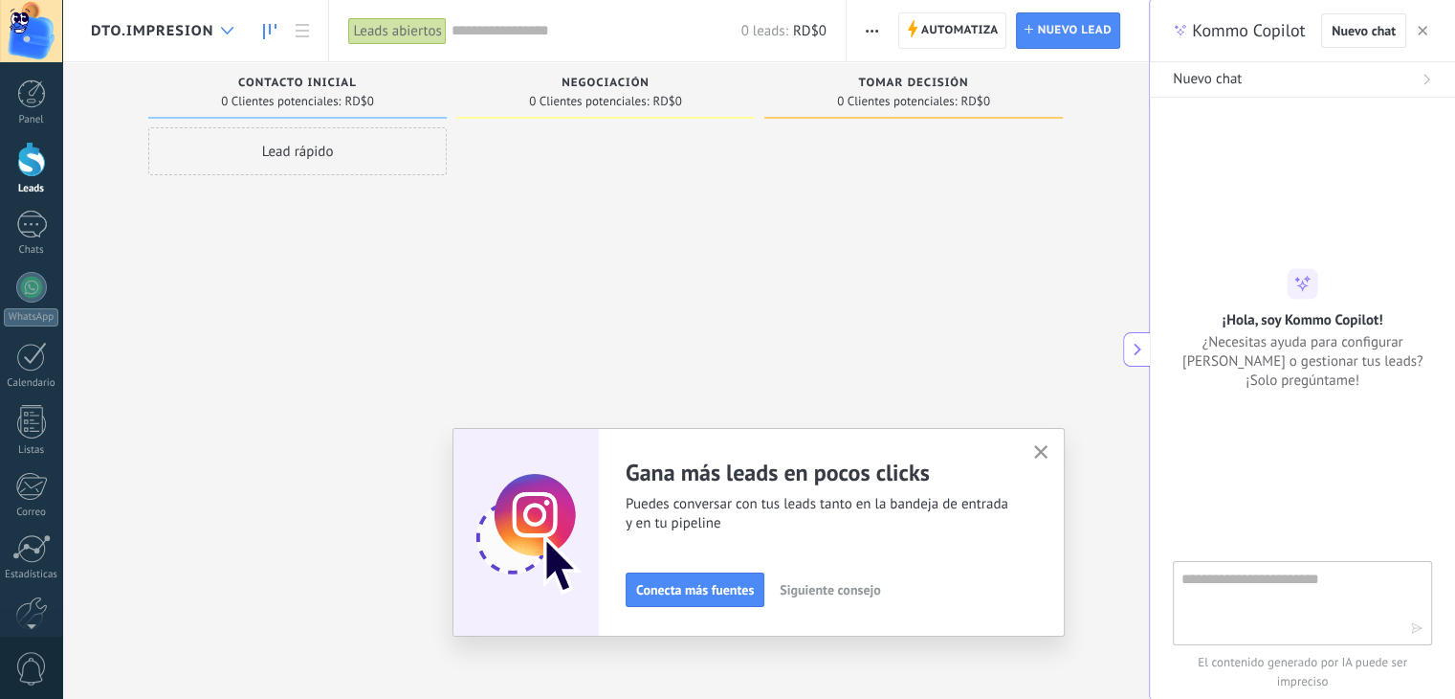
click at [241, 30] on div at bounding box center [227, 30] width 32 height 37
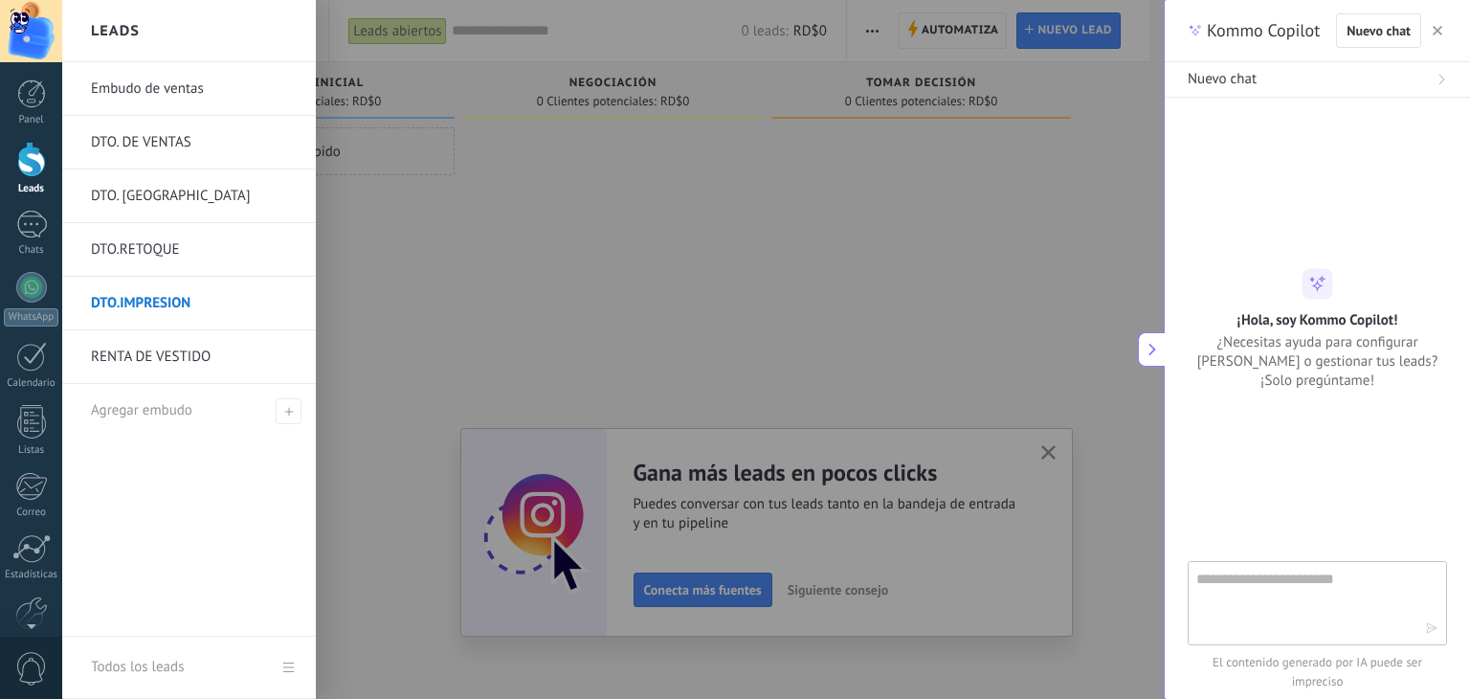
click at [1263, 606] on textarea at bounding box center [1303, 601] width 215 height 69
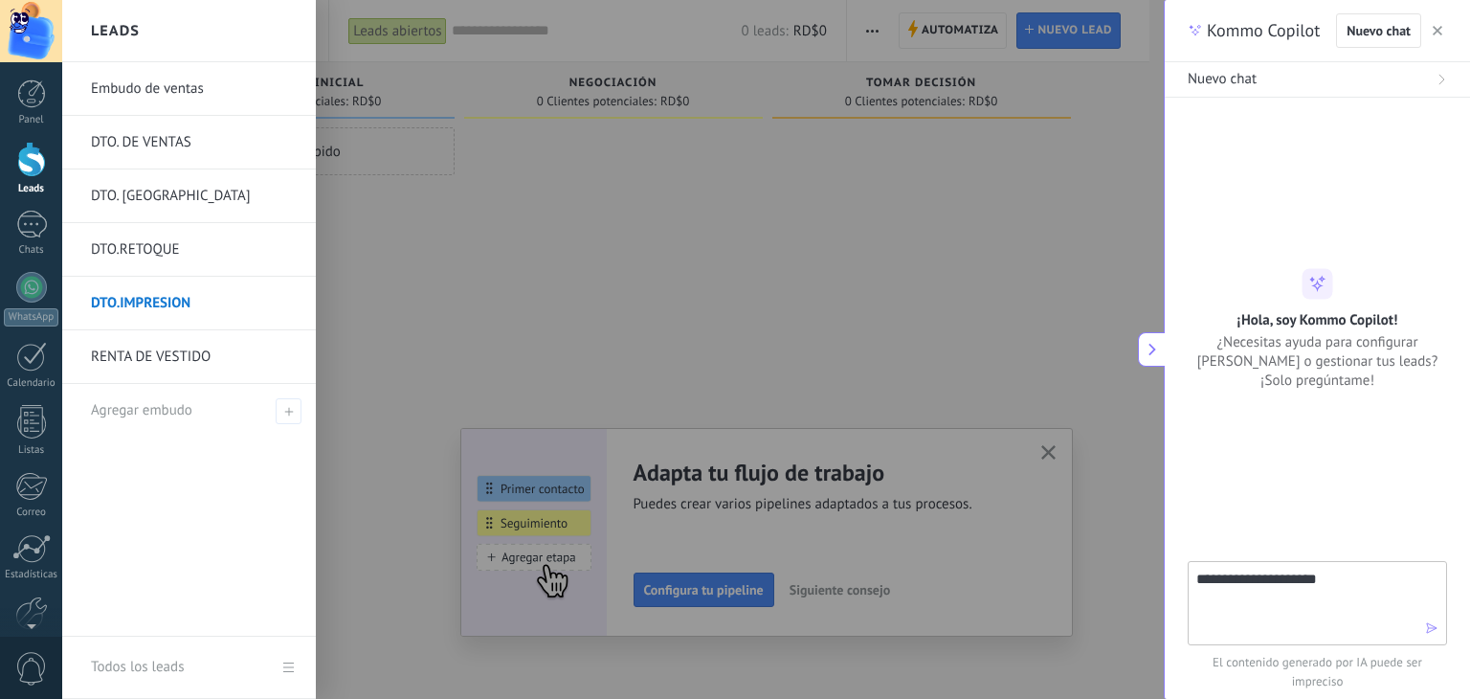
type textarea "**********"
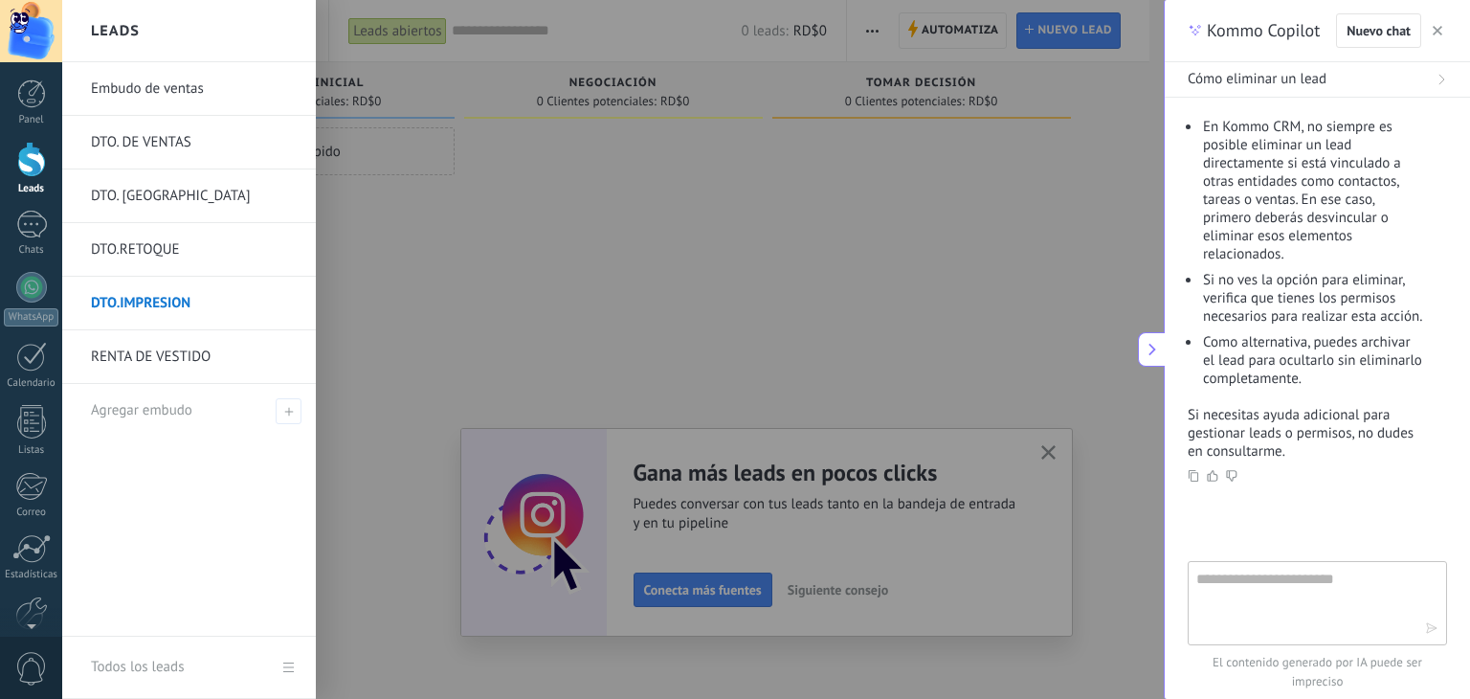
scroll to position [452, 0]
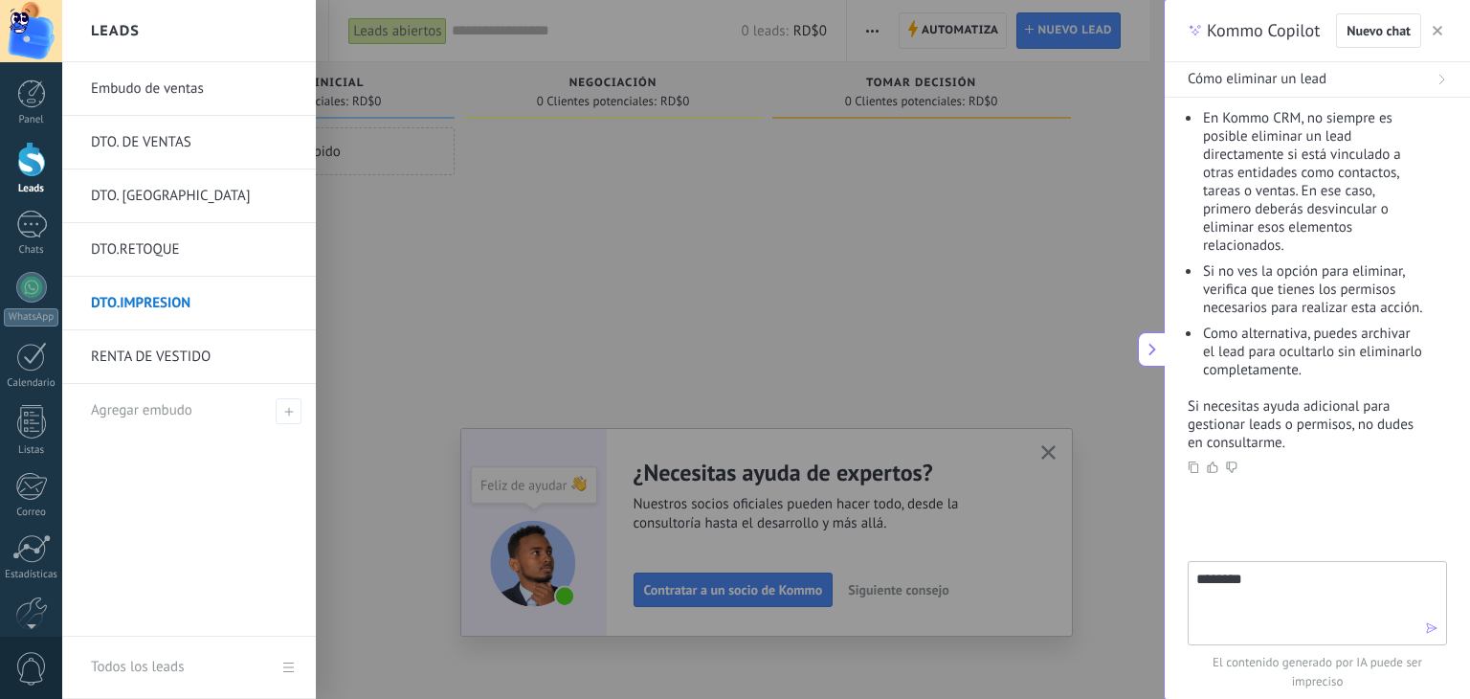
type textarea "*********"
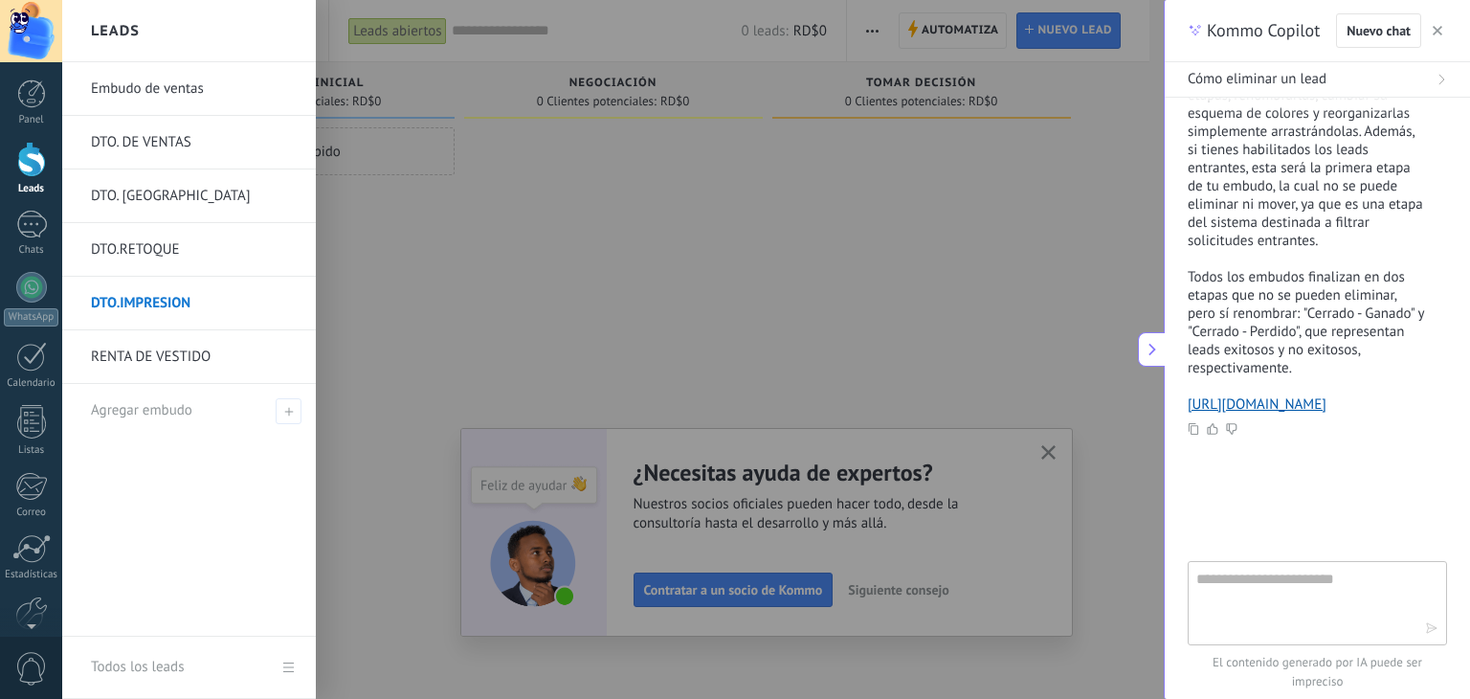
scroll to position [1231, 0]
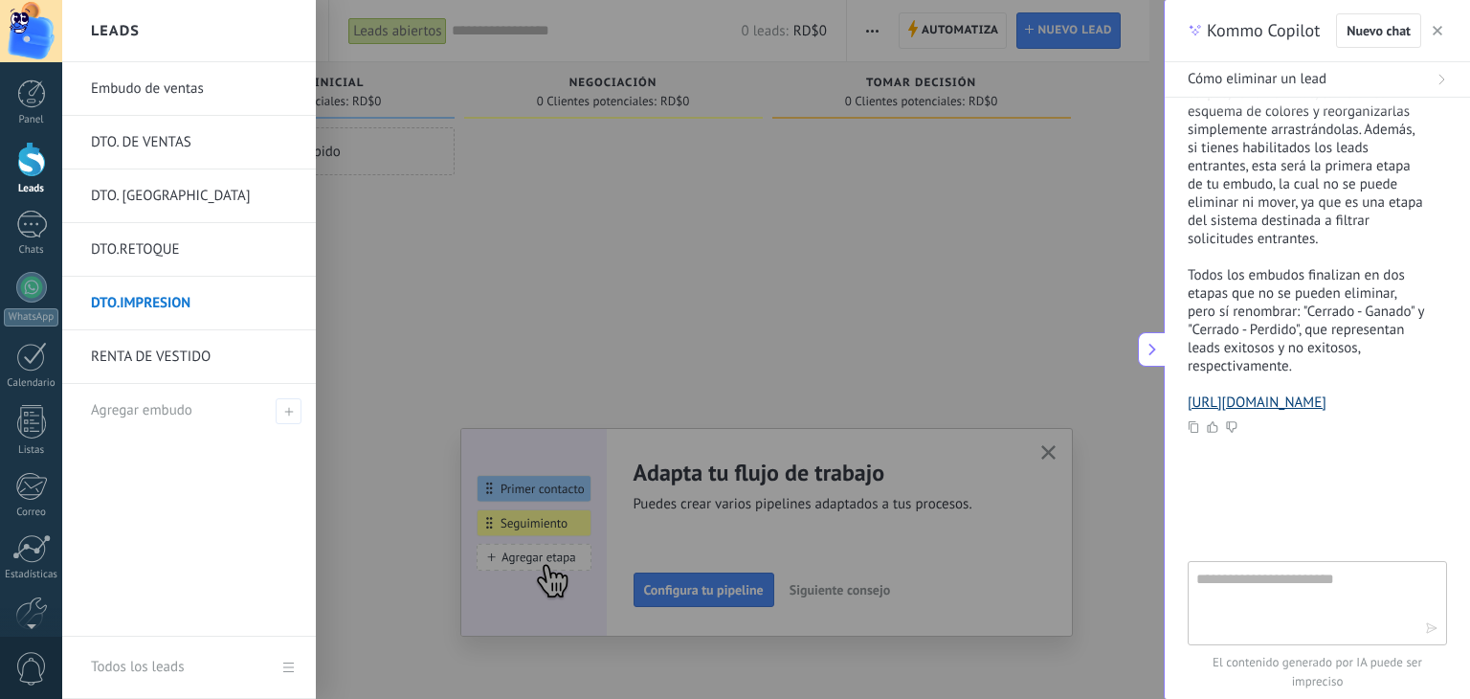
click at [1282, 411] on link "[URL][DOMAIN_NAME]" at bounding box center [1256, 402] width 139 height 18
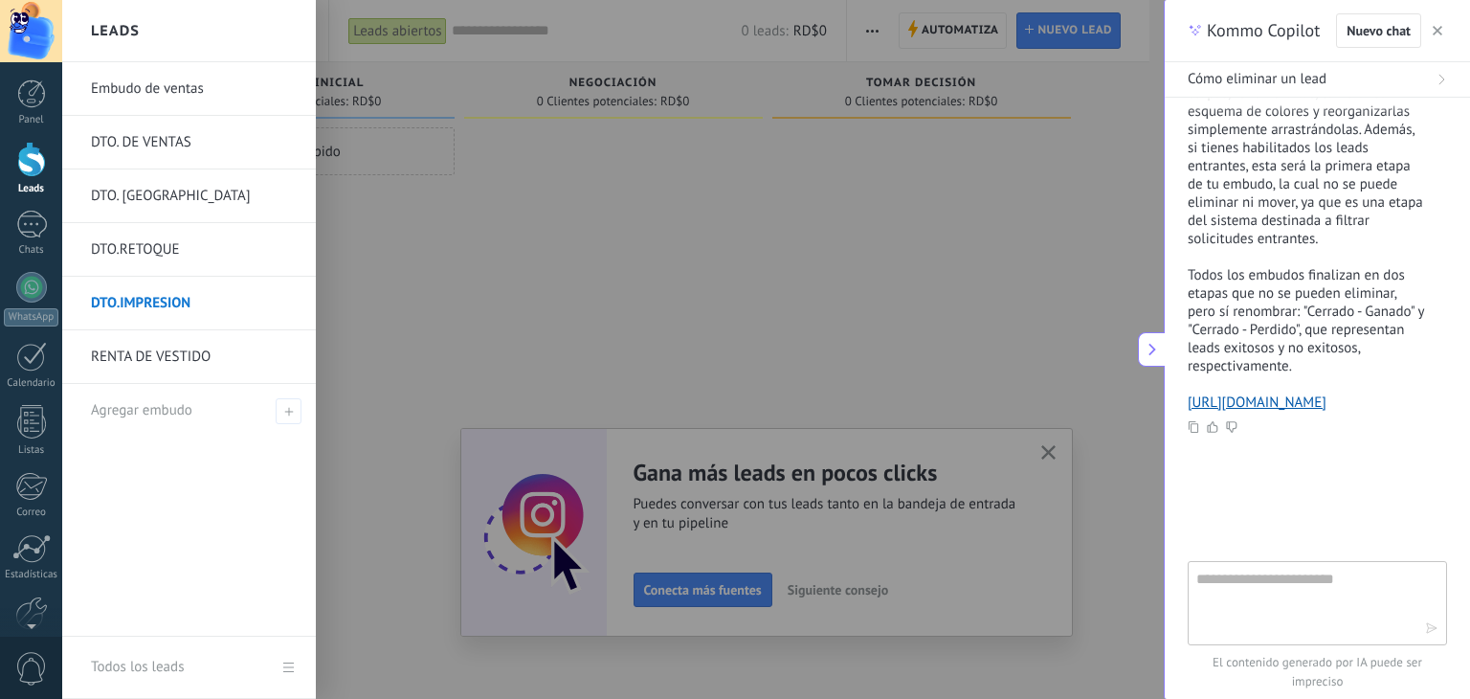
click at [291, 144] on link "DTO. DE VENTAS" at bounding box center [194, 143] width 206 height 54
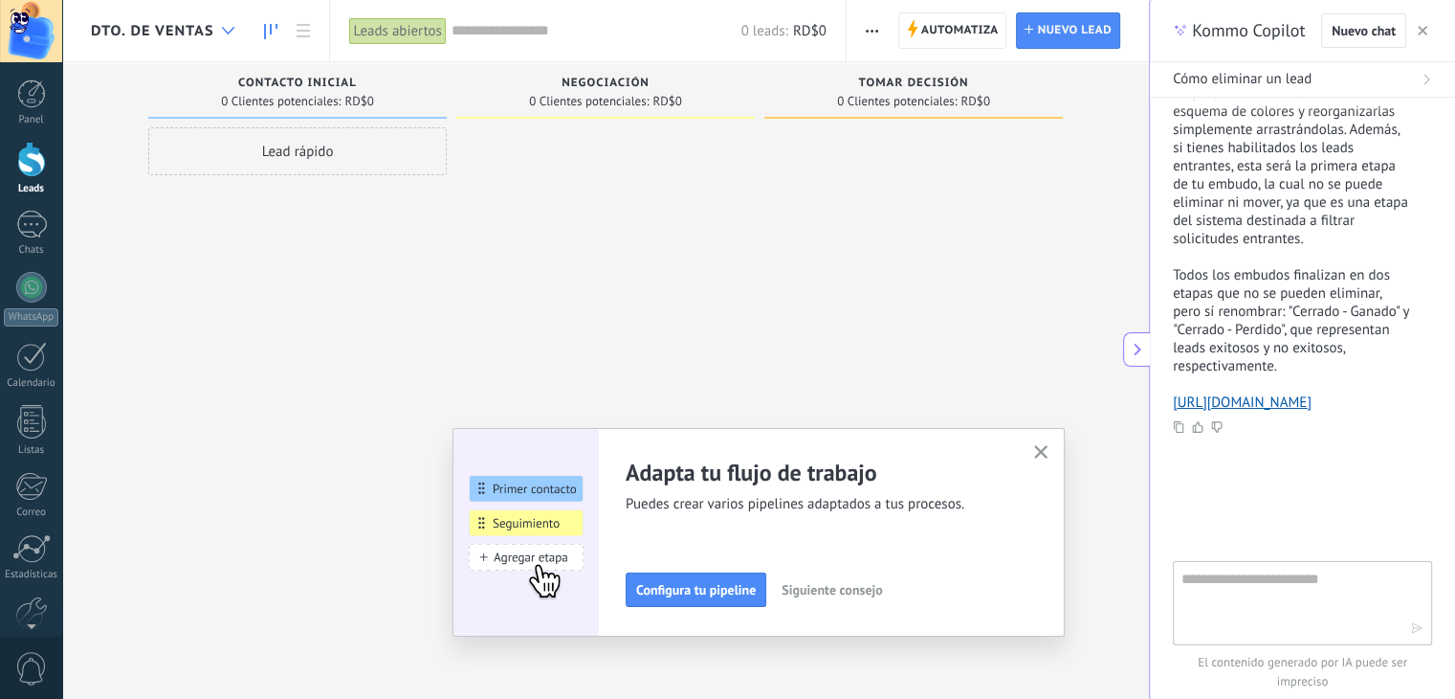
click at [215, 39] on div at bounding box center [228, 30] width 32 height 37
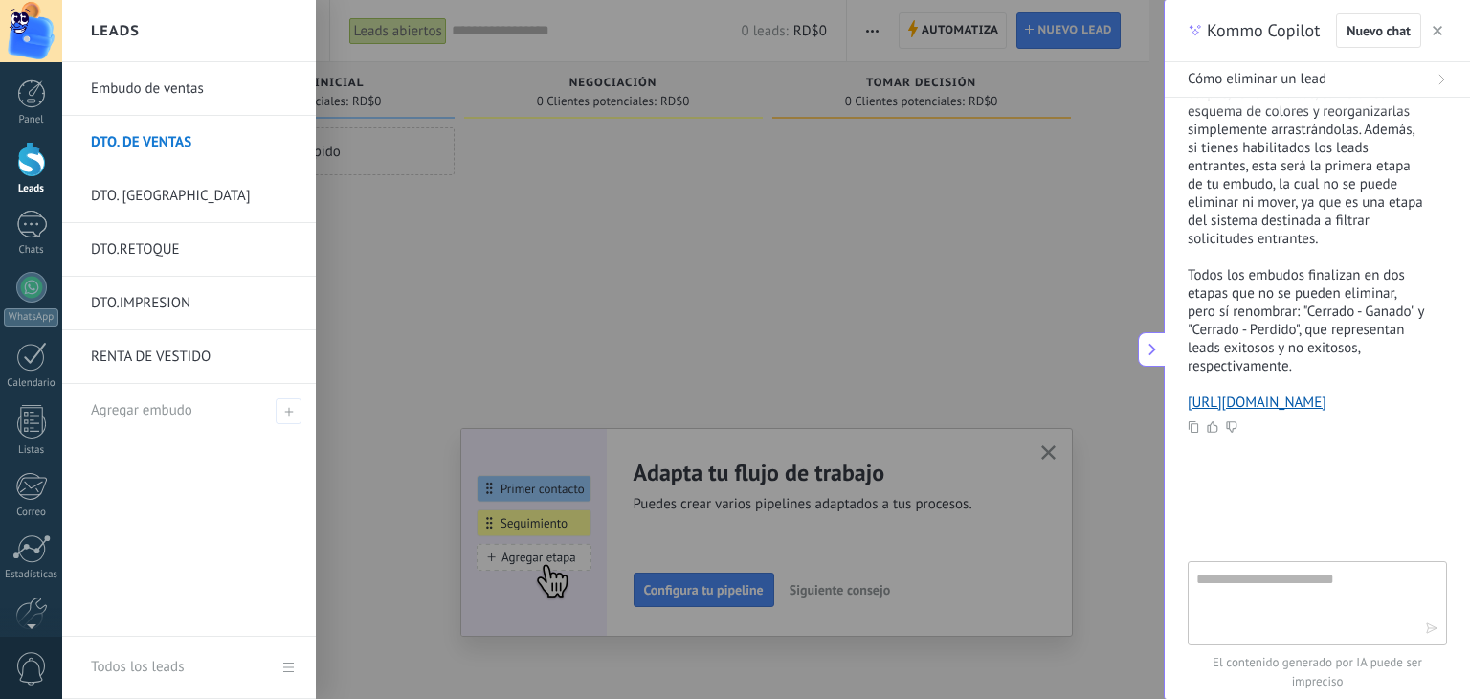
click at [471, 298] on div at bounding box center [797, 349] width 1470 height 699
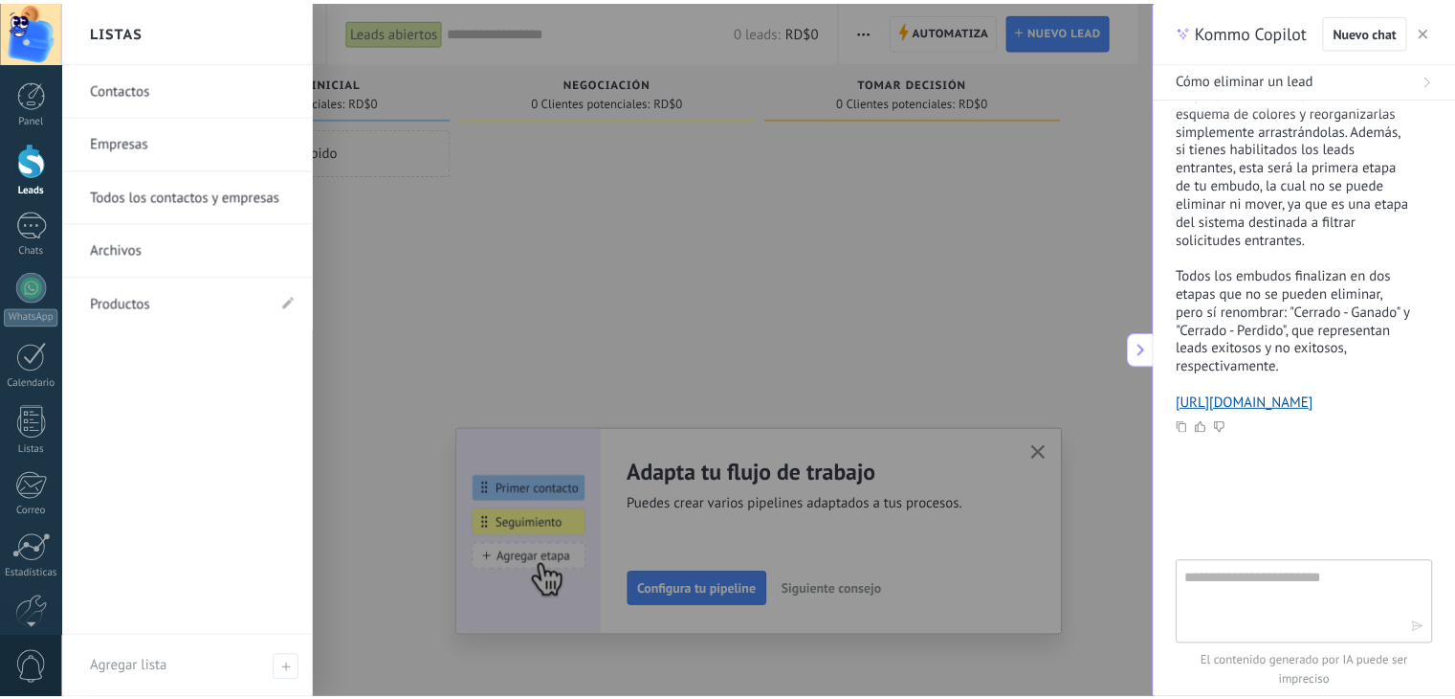
scroll to position [97, 0]
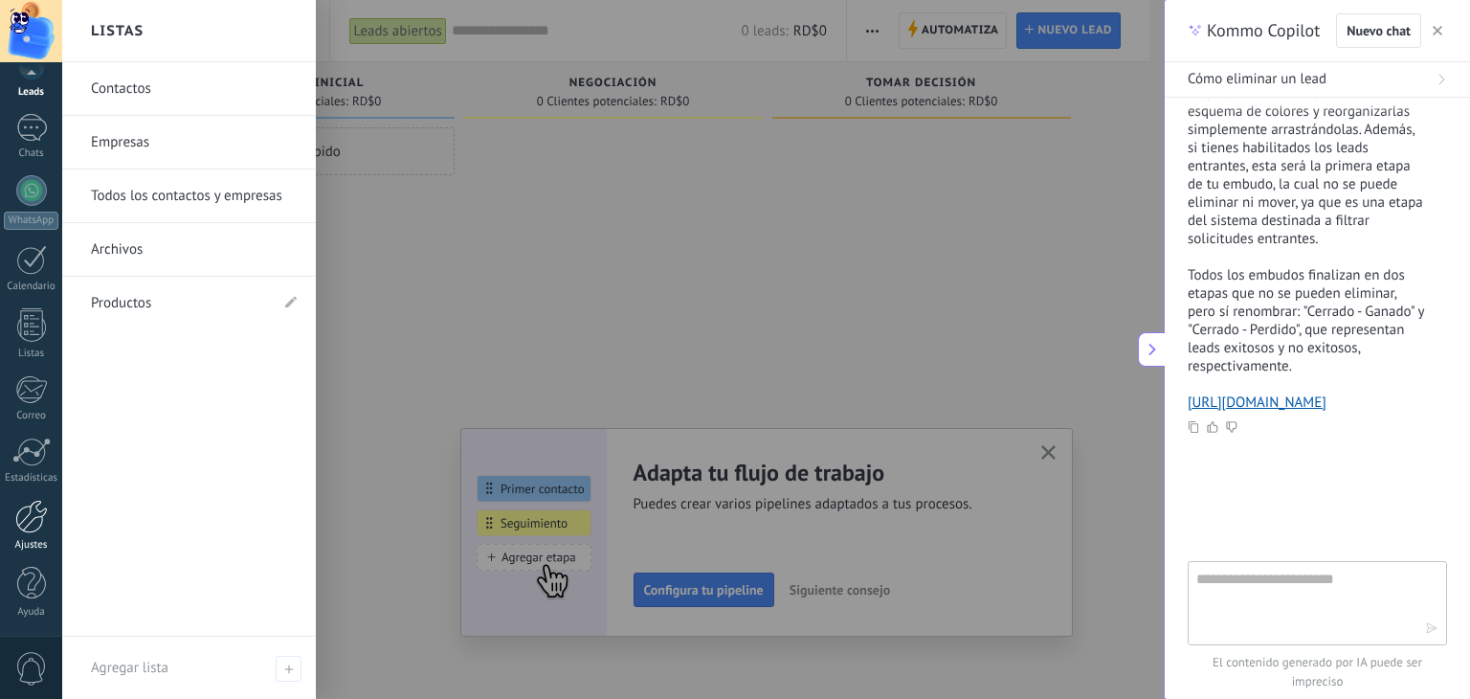
click at [33, 522] on div at bounding box center [31, 515] width 33 height 33
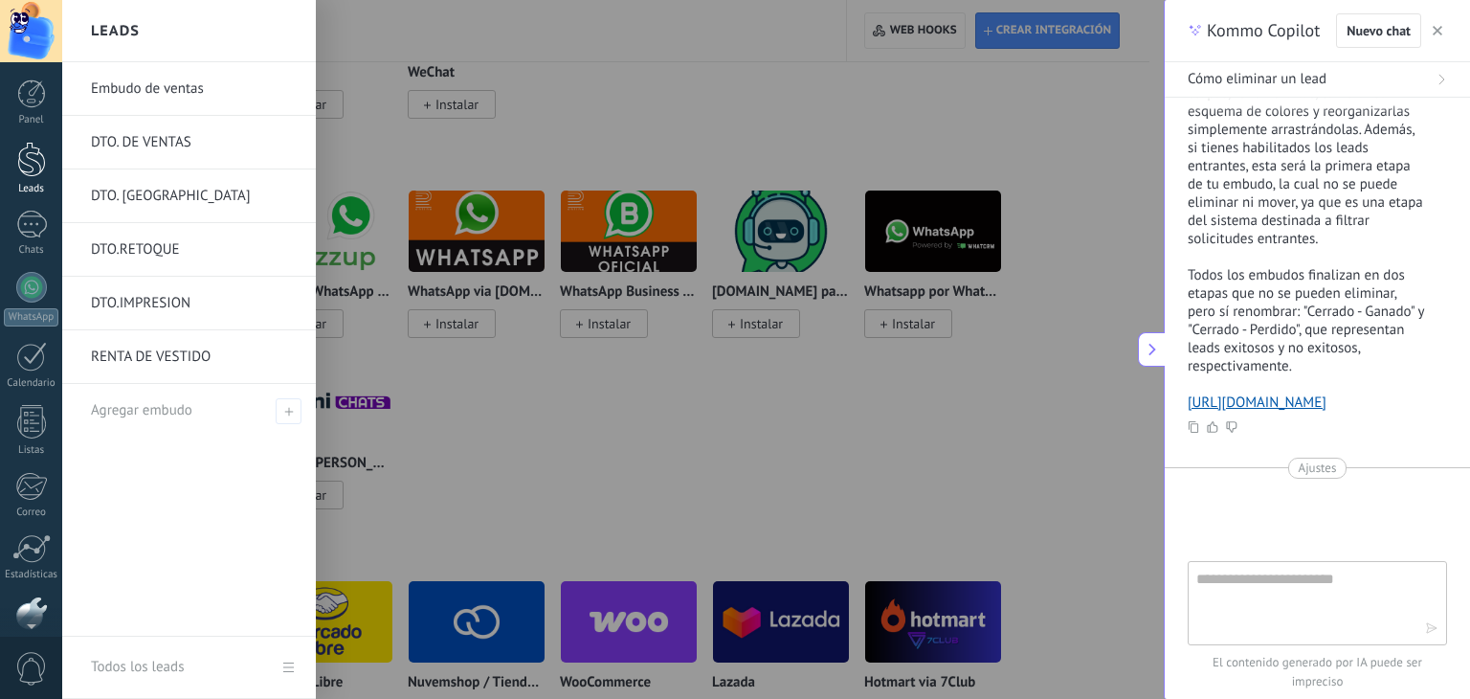
click at [27, 162] on div at bounding box center [31, 159] width 29 height 35
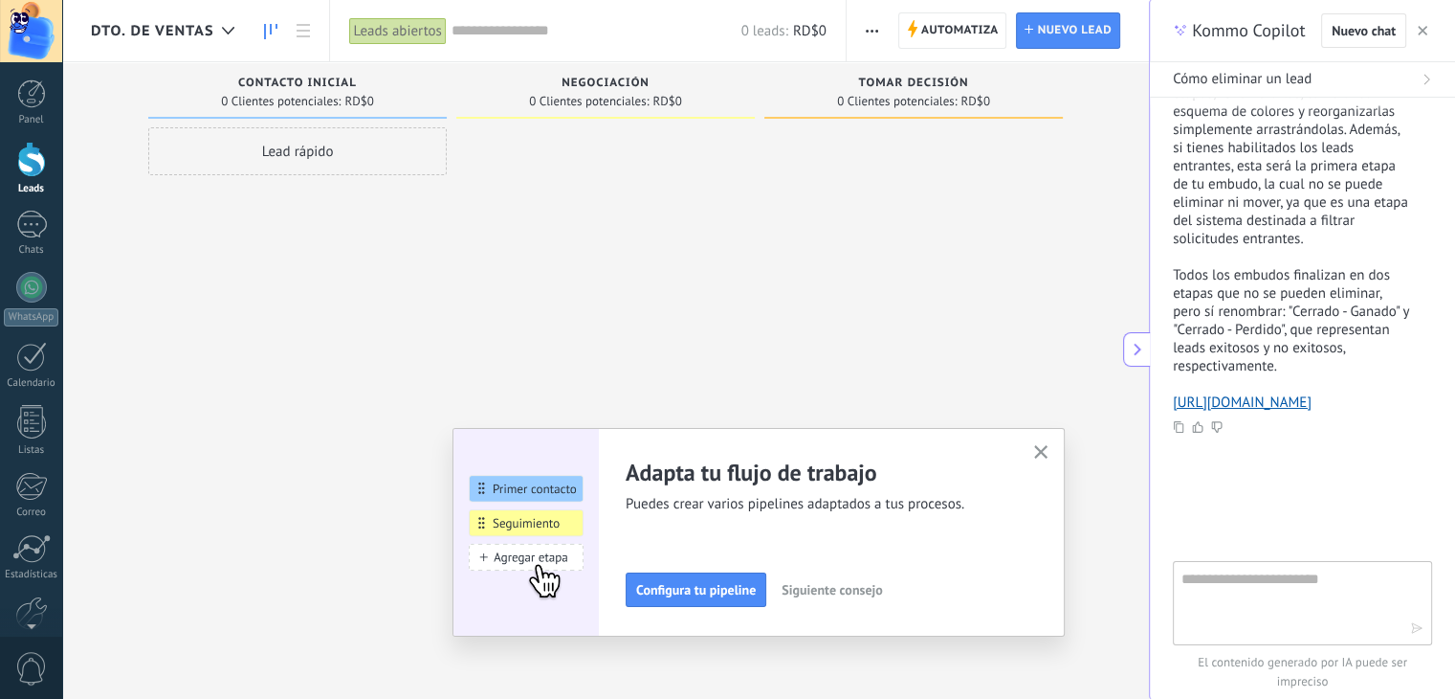
click at [27, 162] on div at bounding box center [31, 159] width 29 height 35
click at [214, 31] on div at bounding box center [228, 30] width 32 height 37
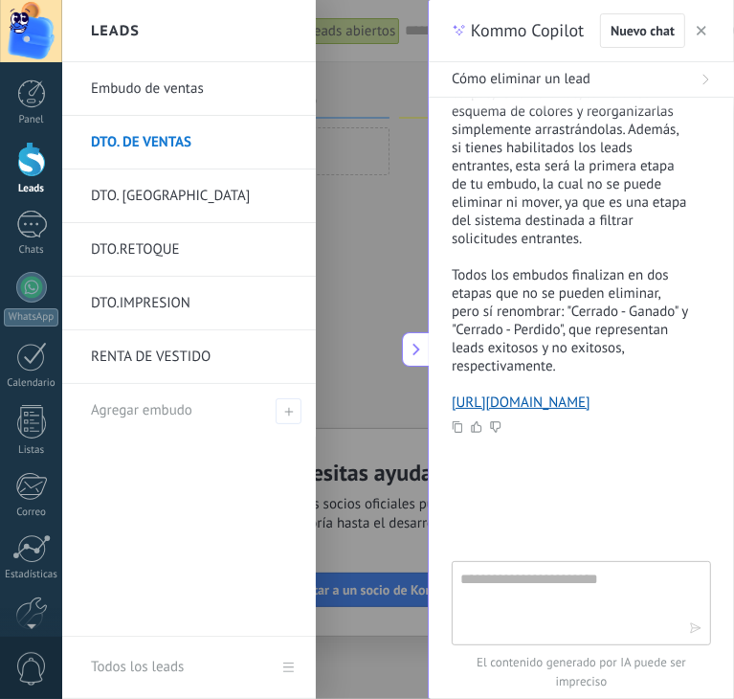
click at [402, 85] on div at bounding box center [429, 349] width 734 height 699
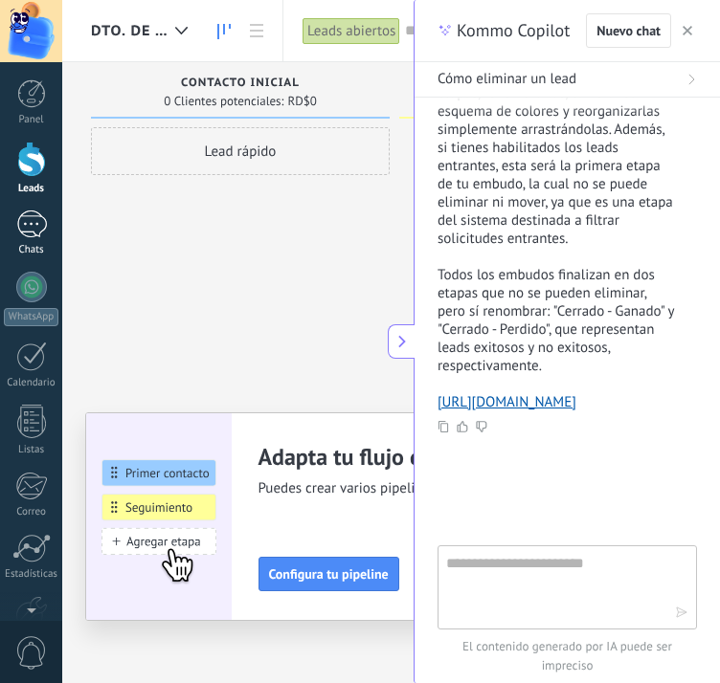
click at [32, 231] on div at bounding box center [31, 225] width 31 height 28
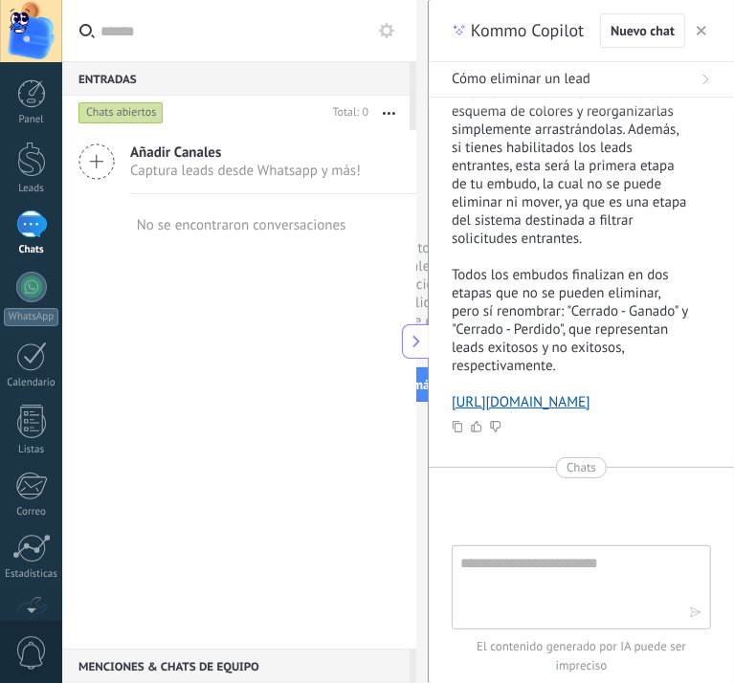
click at [397, 37] on button at bounding box center [386, 30] width 23 height 23
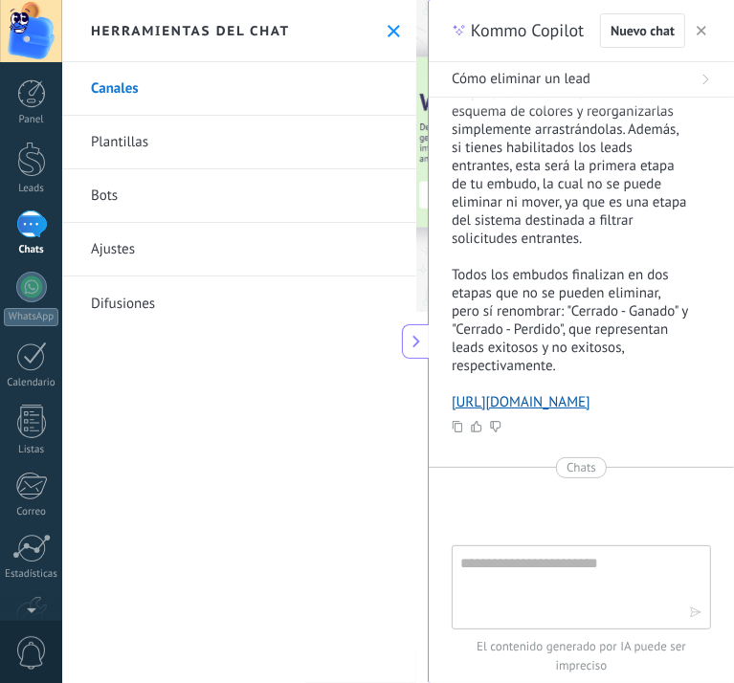
click at [129, 82] on link "Canales" at bounding box center [239, 89] width 354 height 54
click at [418, 340] on icon at bounding box center [416, 341] width 15 height 15
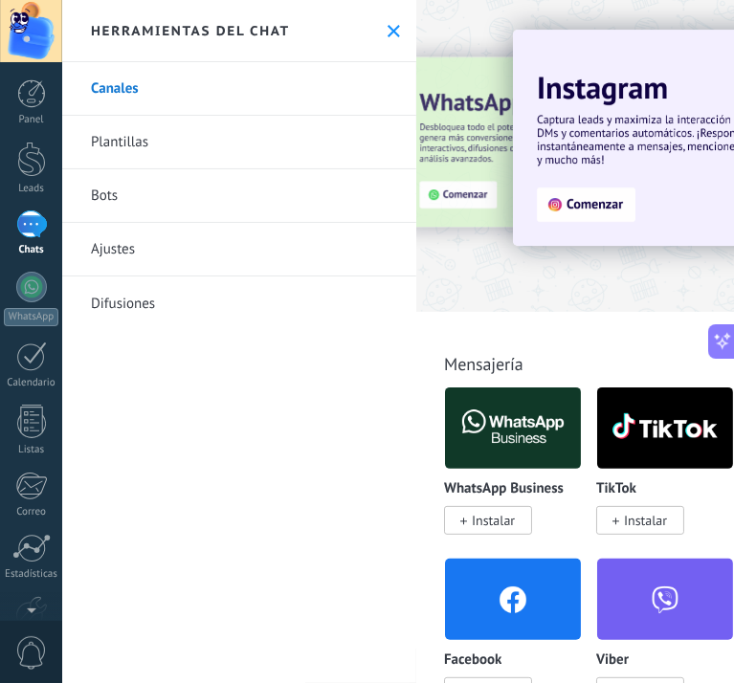
click at [115, 142] on link "Plantillas" at bounding box center [239, 143] width 354 height 54
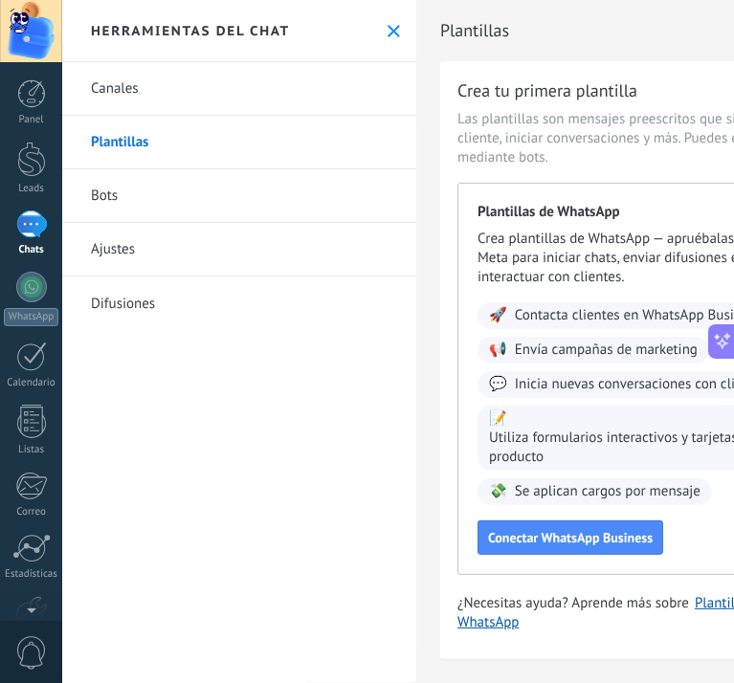
scroll to position [16, 0]
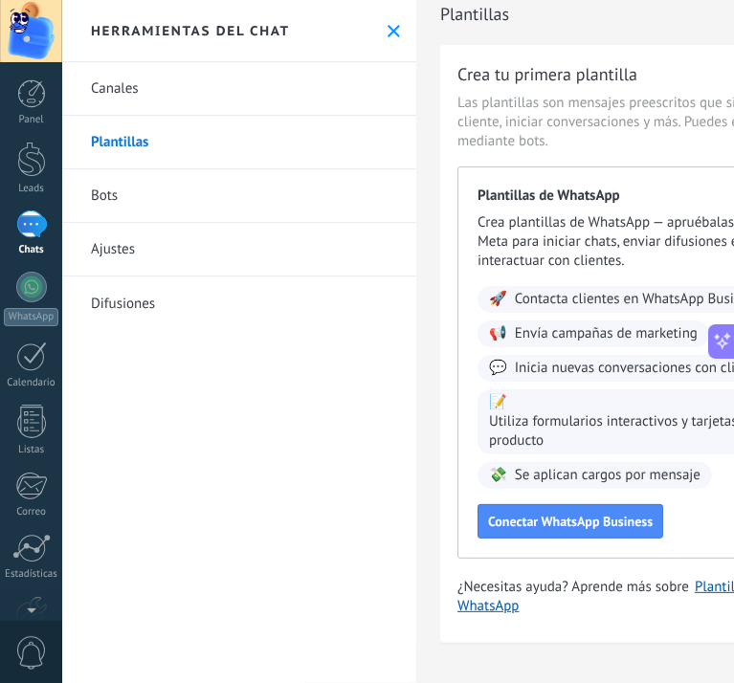
click at [103, 246] on link "Ajustes" at bounding box center [239, 250] width 354 height 54
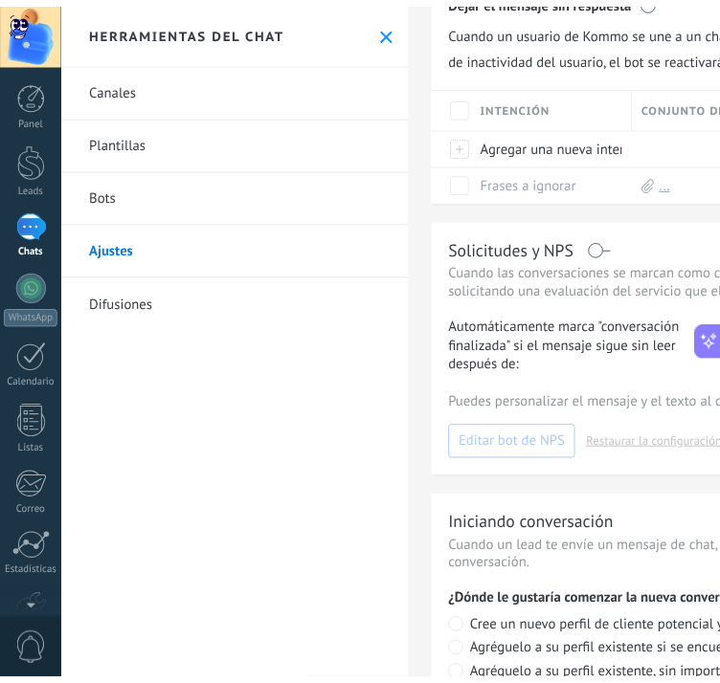
scroll to position [318, 0]
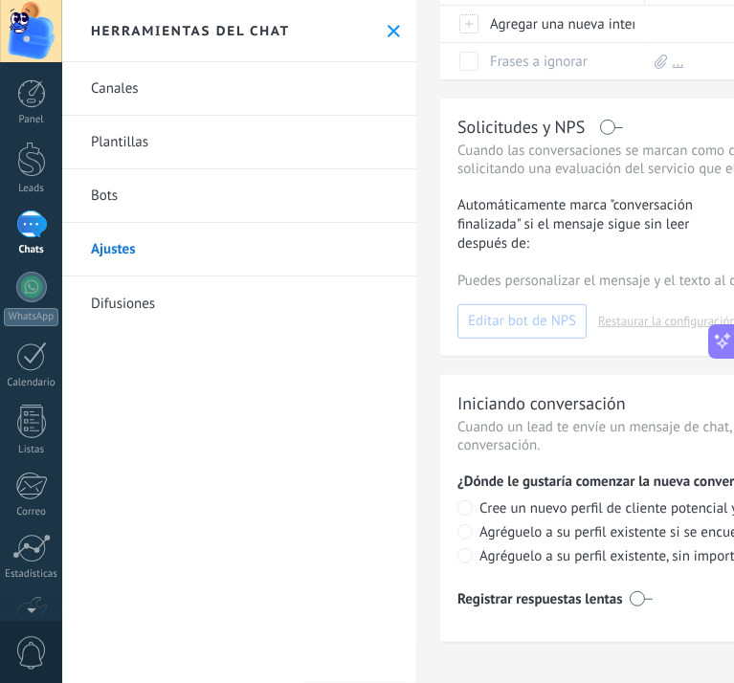
click at [119, 303] on link "Difusiones" at bounding box center [239, 304] width 354 height 54
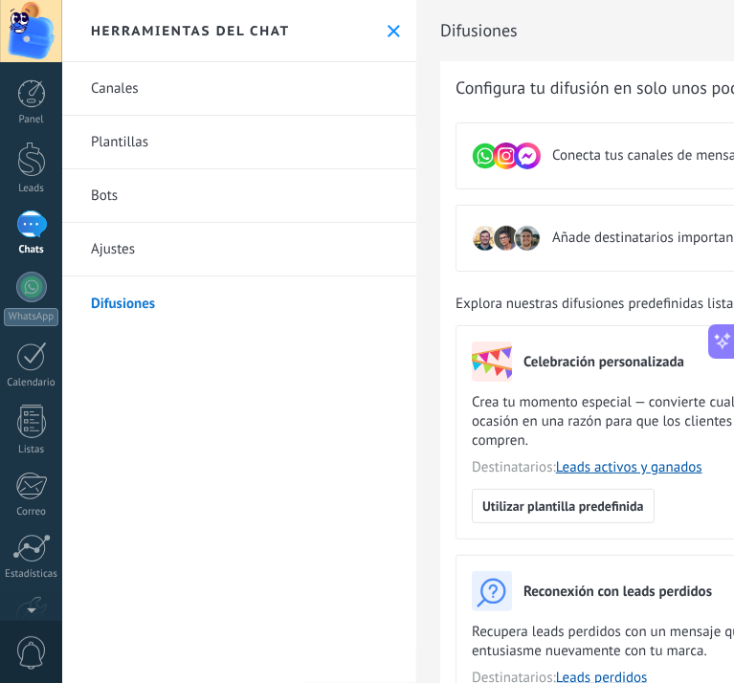
click at [24, 216] on div at bounding box center [31, 225] width 31 height 28
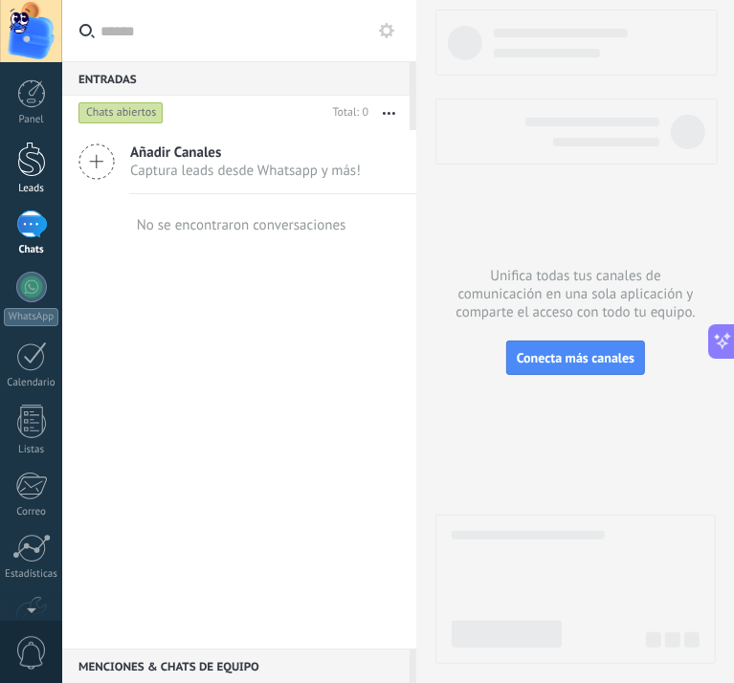
click at [43, 188] on div "Leads" at bounding box center [31, 189] width 55 height 12
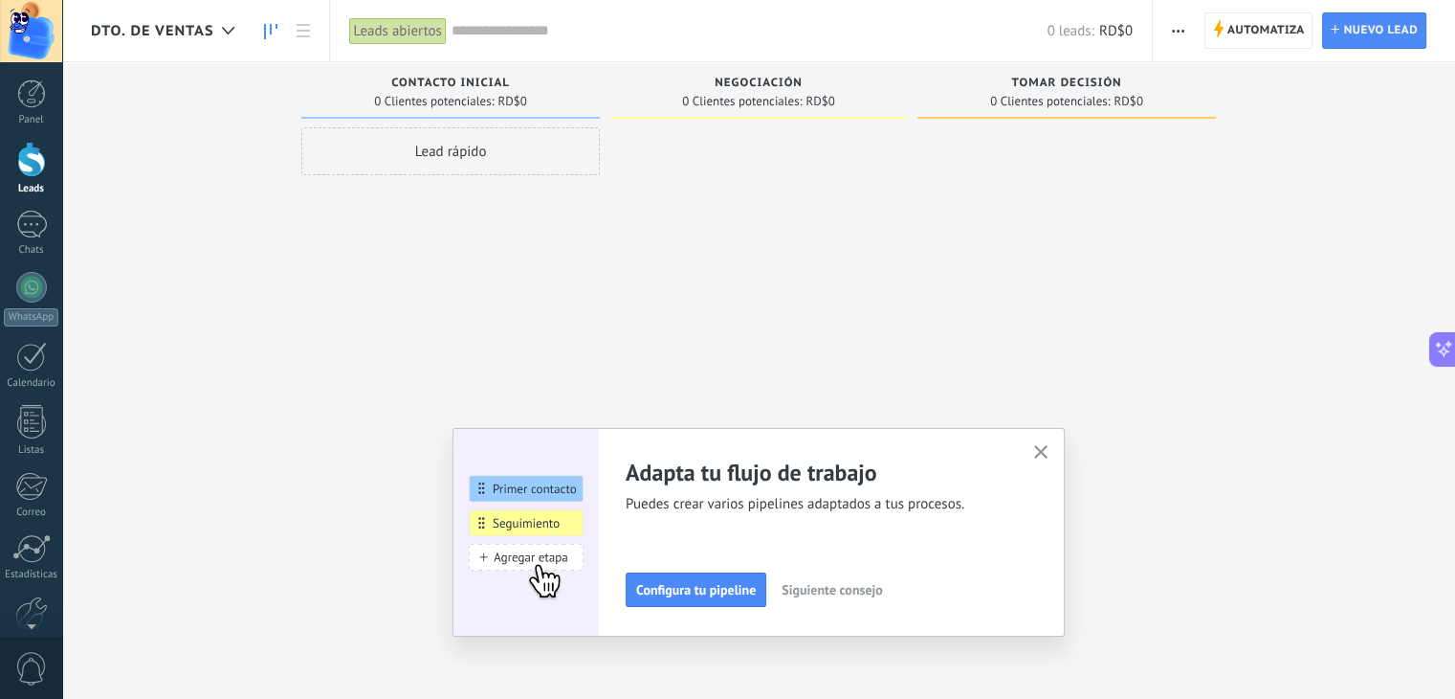
click at [1175, 31] on use "button" at bounding box center [1178, 31] width 12 height 3
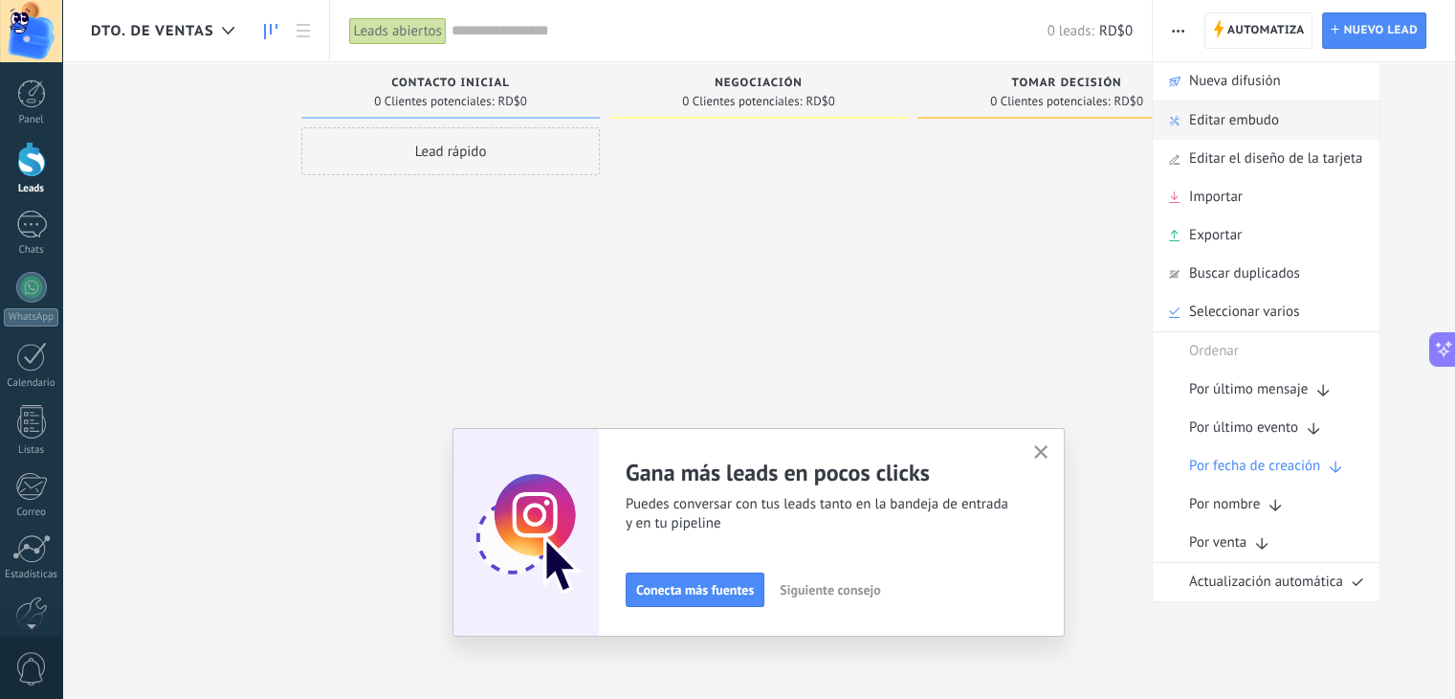
click at [1235, 110] on span "Editar embudo" at bounding box center [1234, 120] width 90 height 38
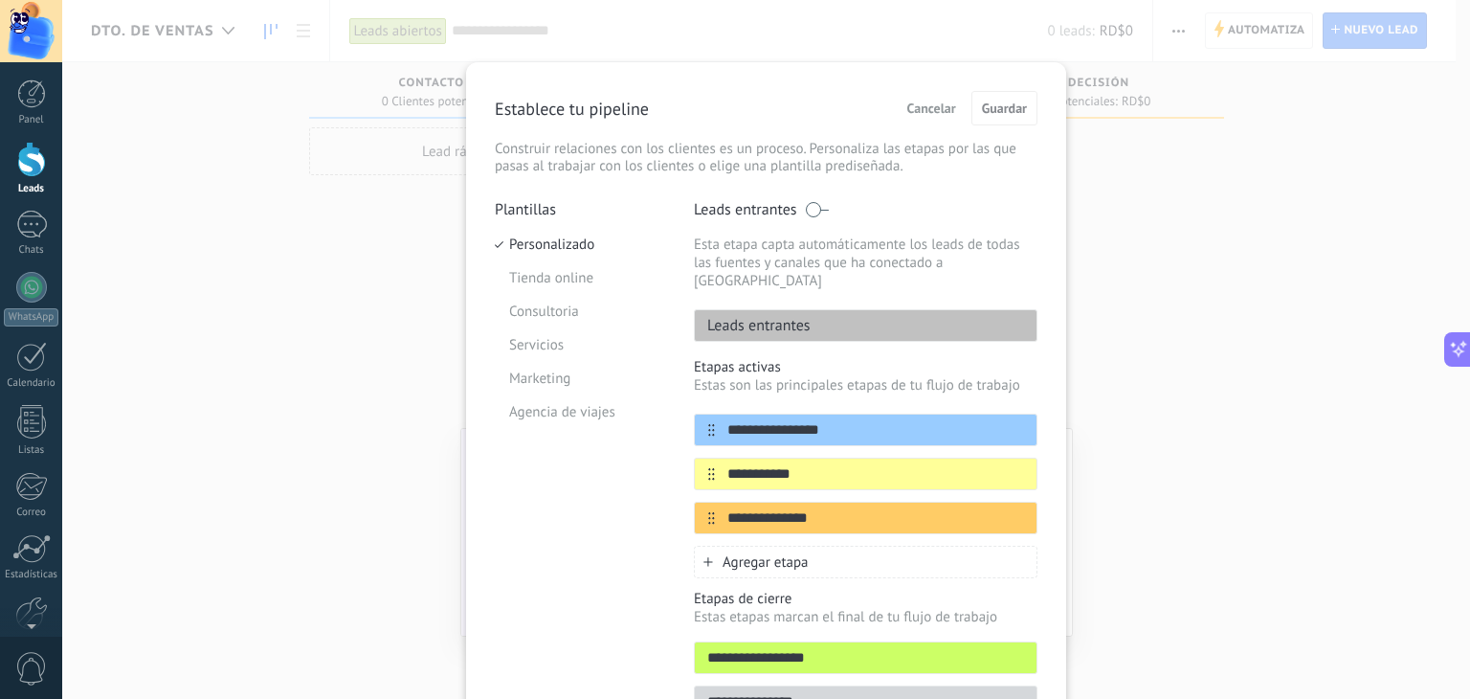
click at [1190, 274] on div "**********" at bounding box center [766, 349] width 1408 height 699
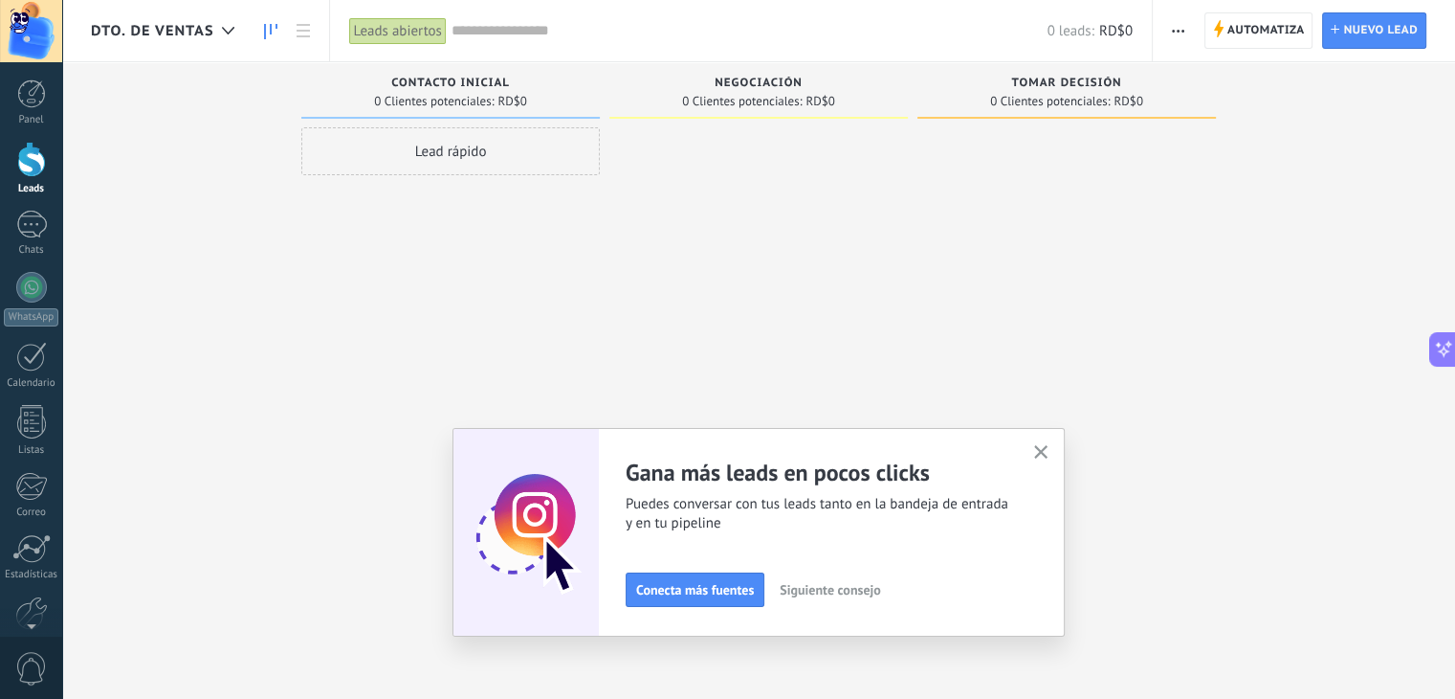
click at [1171, 26] on button "button" at bounding box center [1178, 30] width 28 height 36
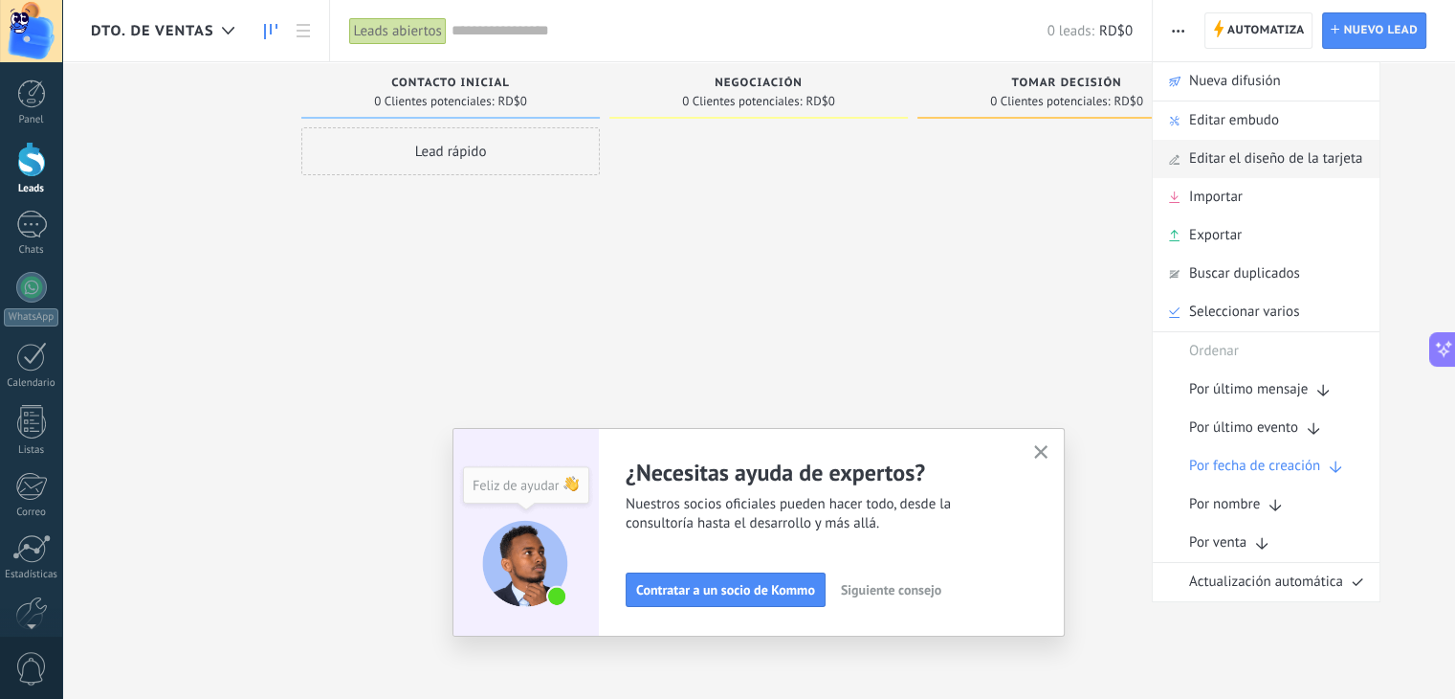
click at [1255, 162] on span "Editar el diseño de la tarjeta" at bounding box center [1275, 159] width 173 height 38
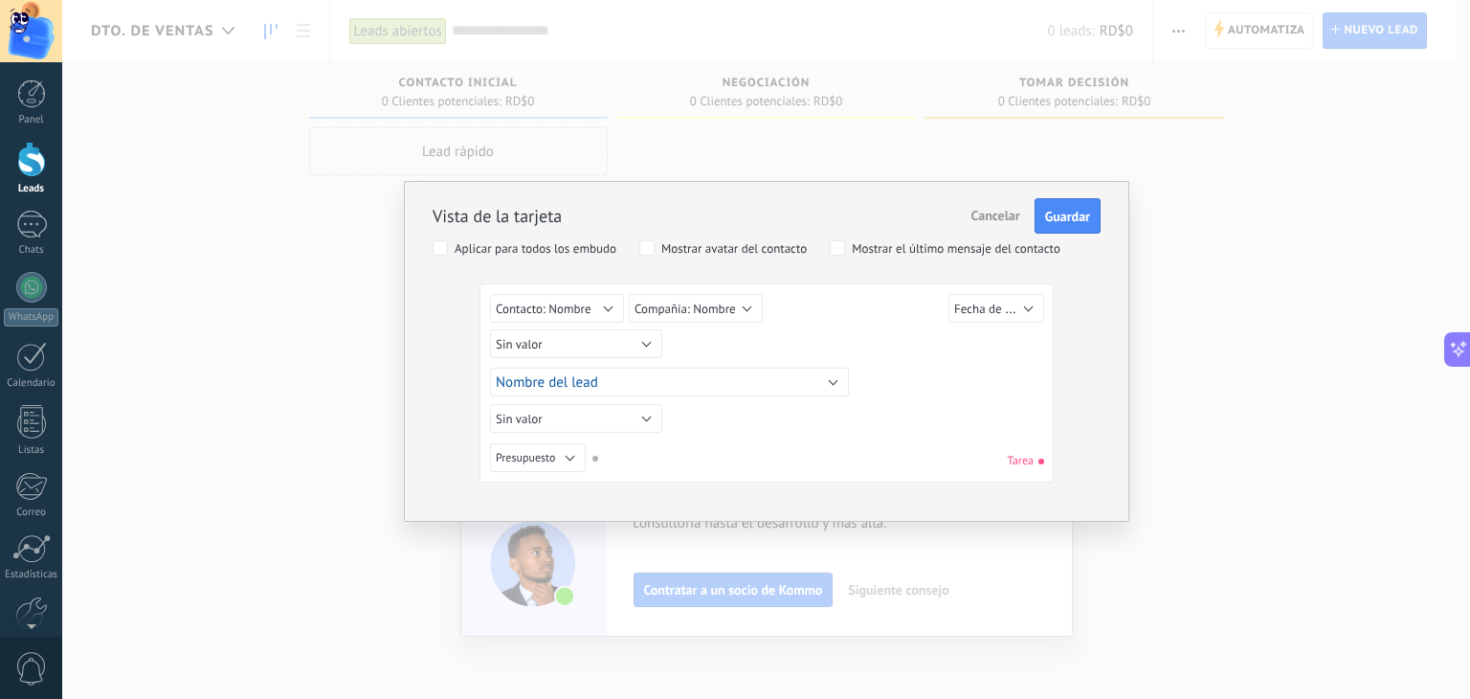
click at [996, 211] on span "Cancelar" at bounding box center [995, 215] width 49 height 17
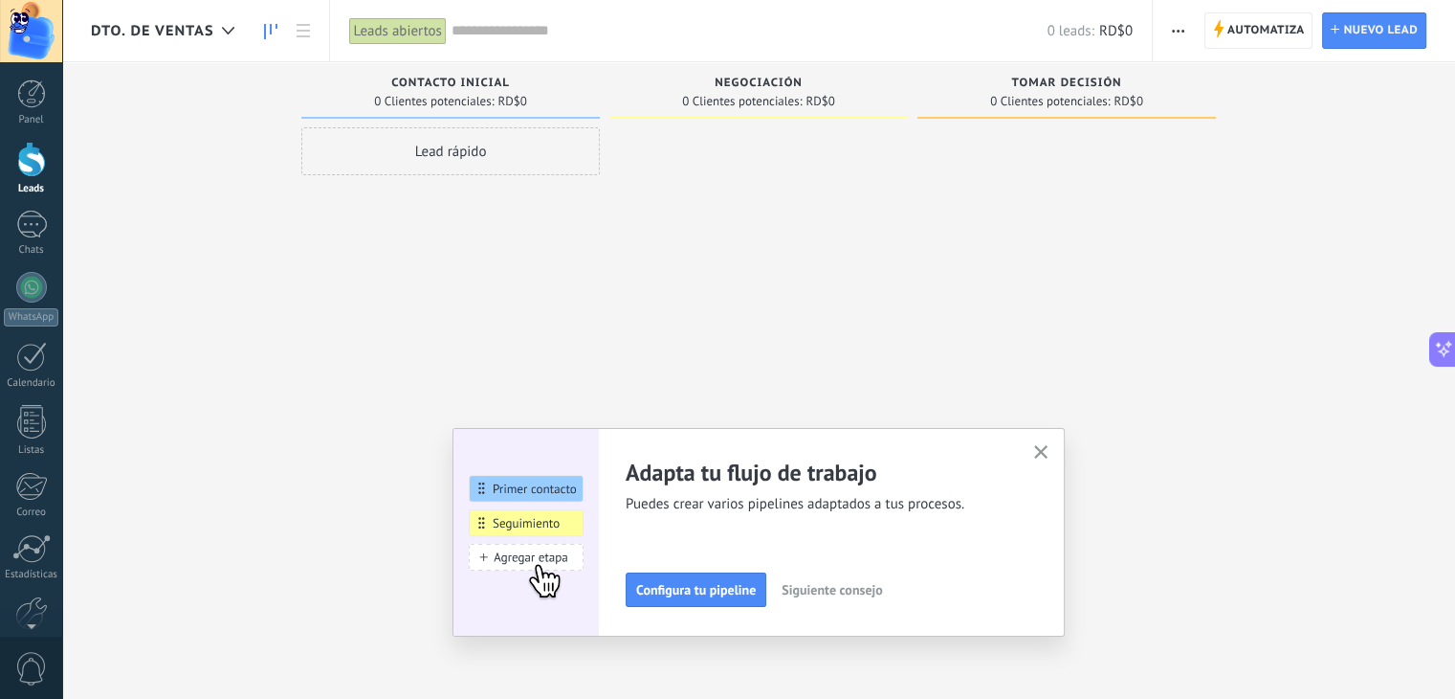
click at [1176, 30] on icon "button" at bounding box center [1178, 31] width 12 height 3
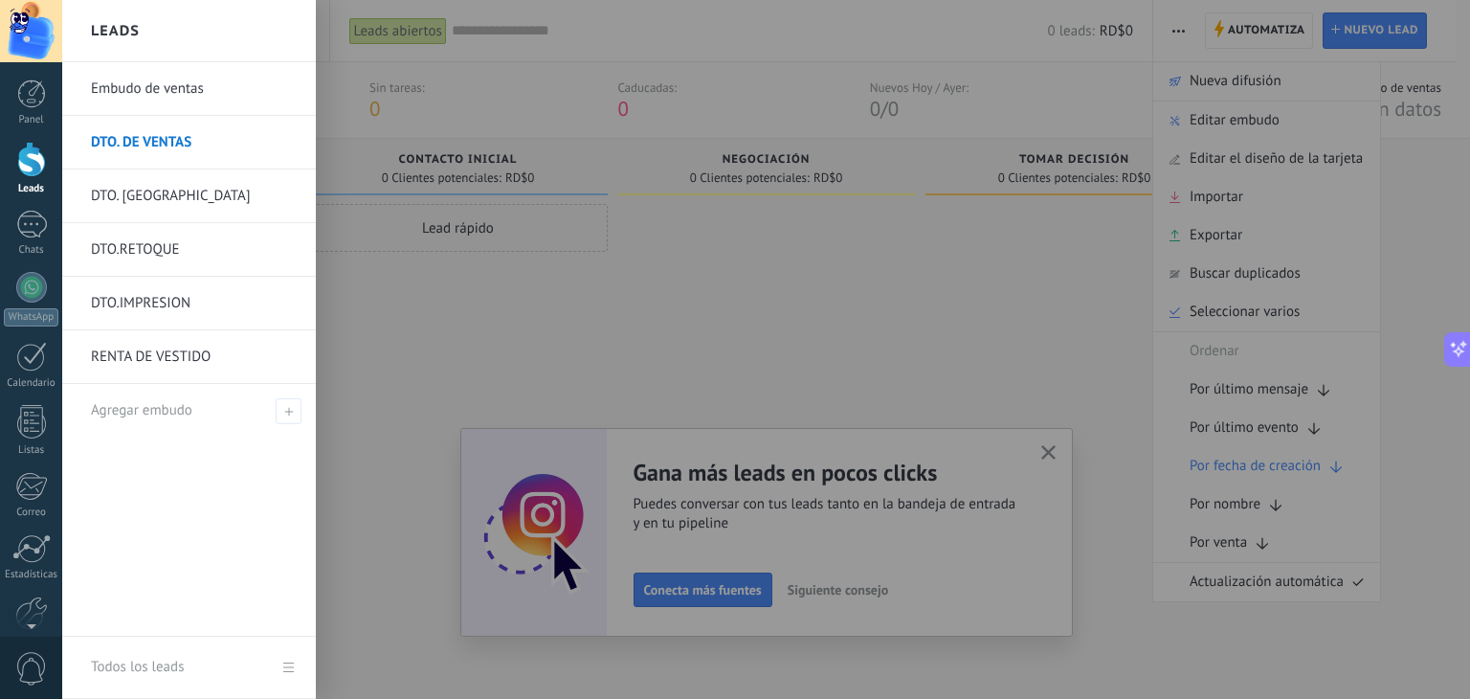
click at [283, 670] on link "Todos los leads" at bounding box center [189, 667] width 254 height 62
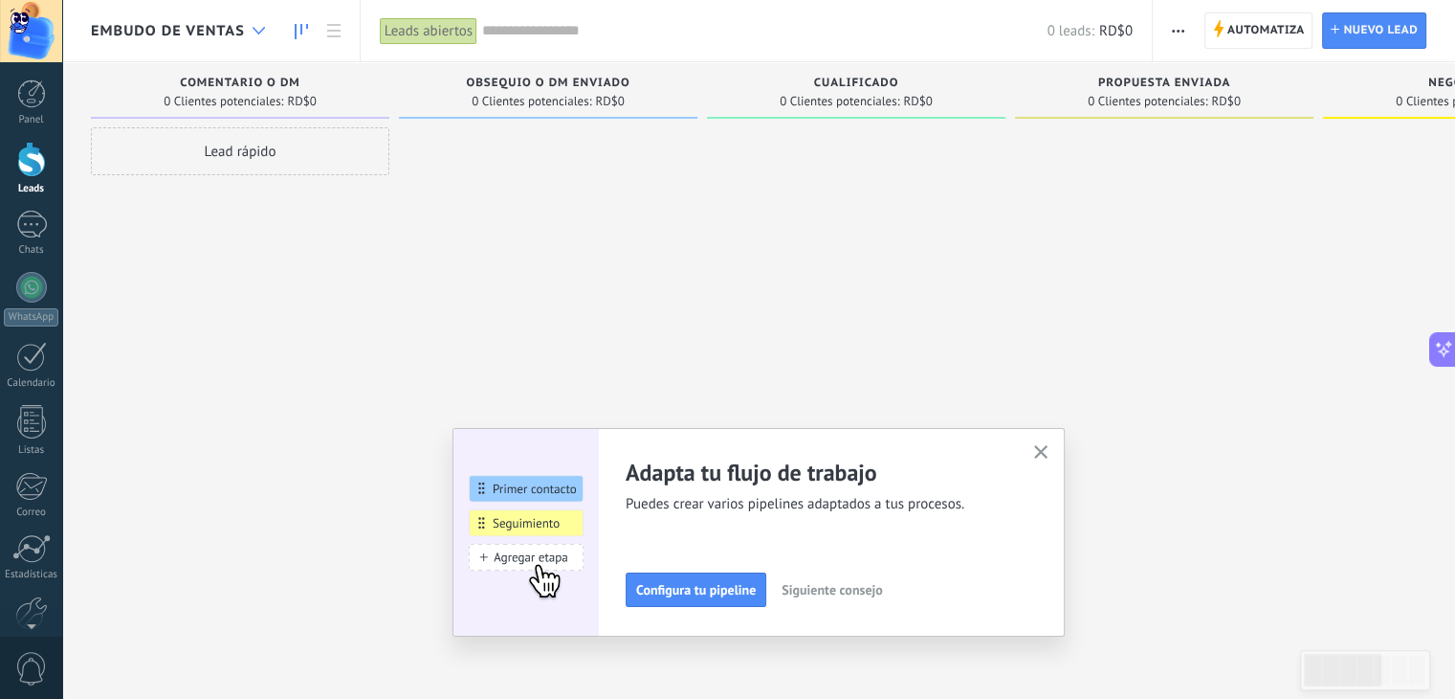
click at [253, 32] on icon at bounding box center [259, 31] width 12 height 8
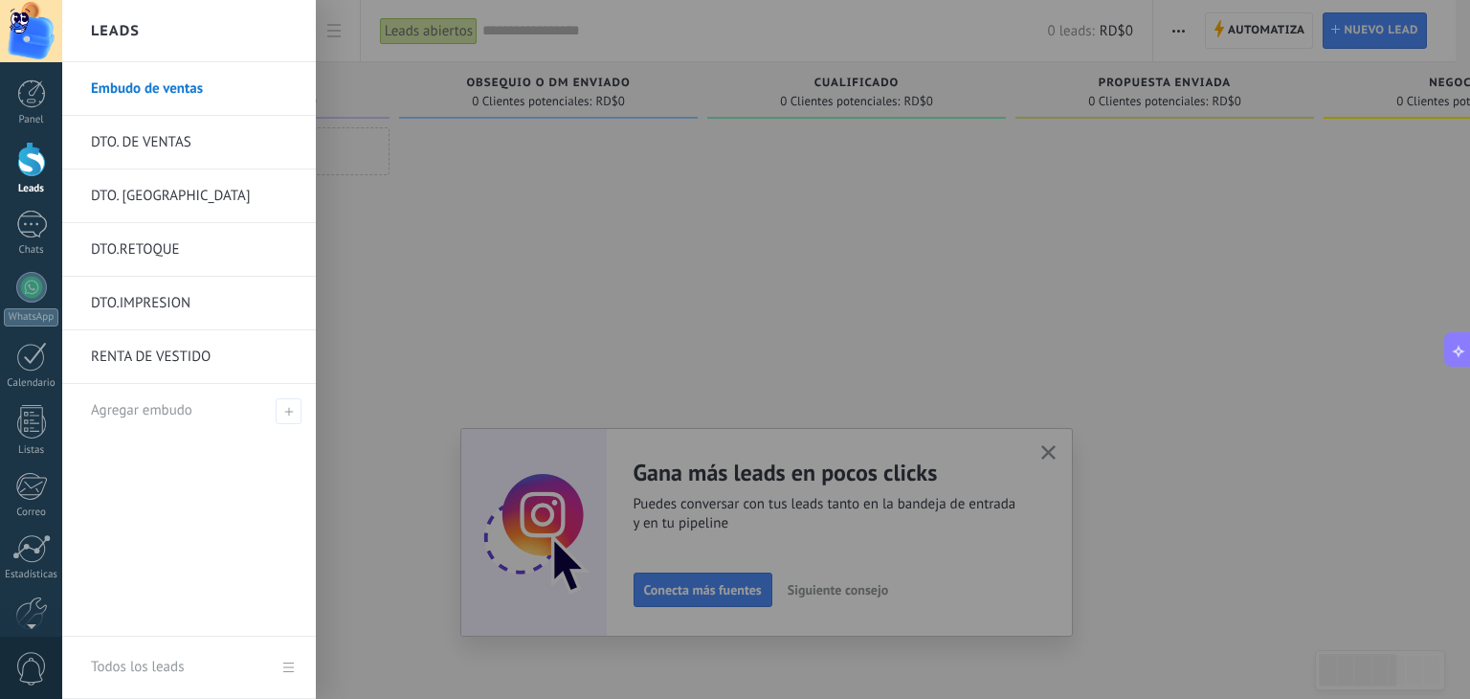
click at [283, 676] on link "Todos los leads" at bounding box center [189, 667] width 254 height 62
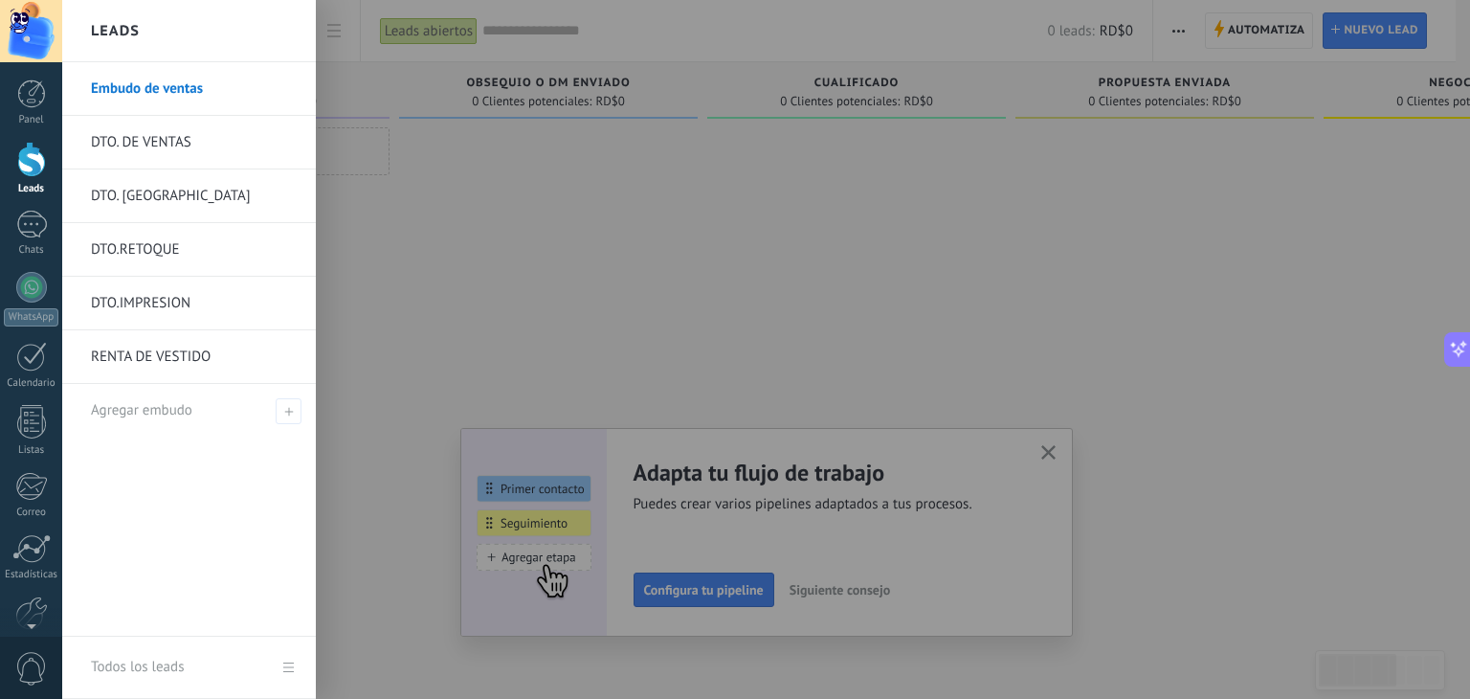
click at [31, 177] on link "Leads" at bounding box center [31, 169] width 62 height 54
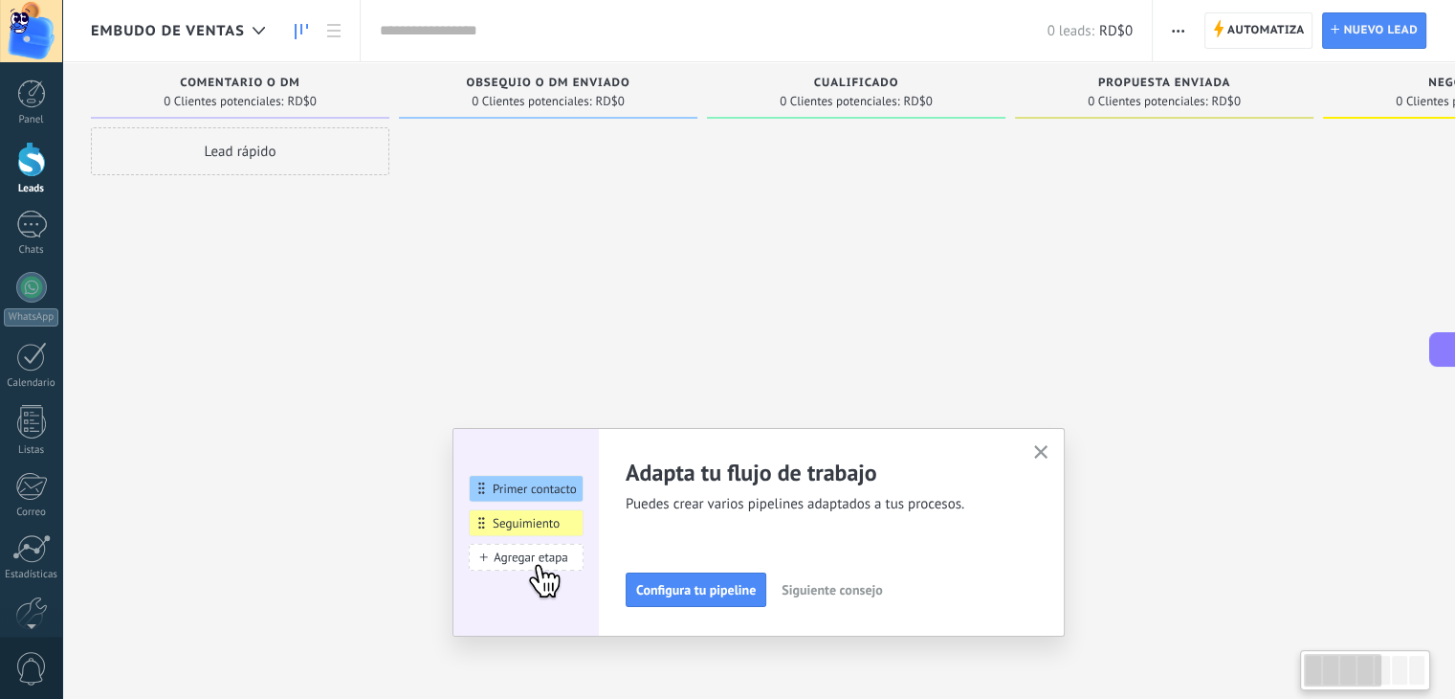
click at [20, 40] on div at bounding box center [31, 31] width 62 height 62
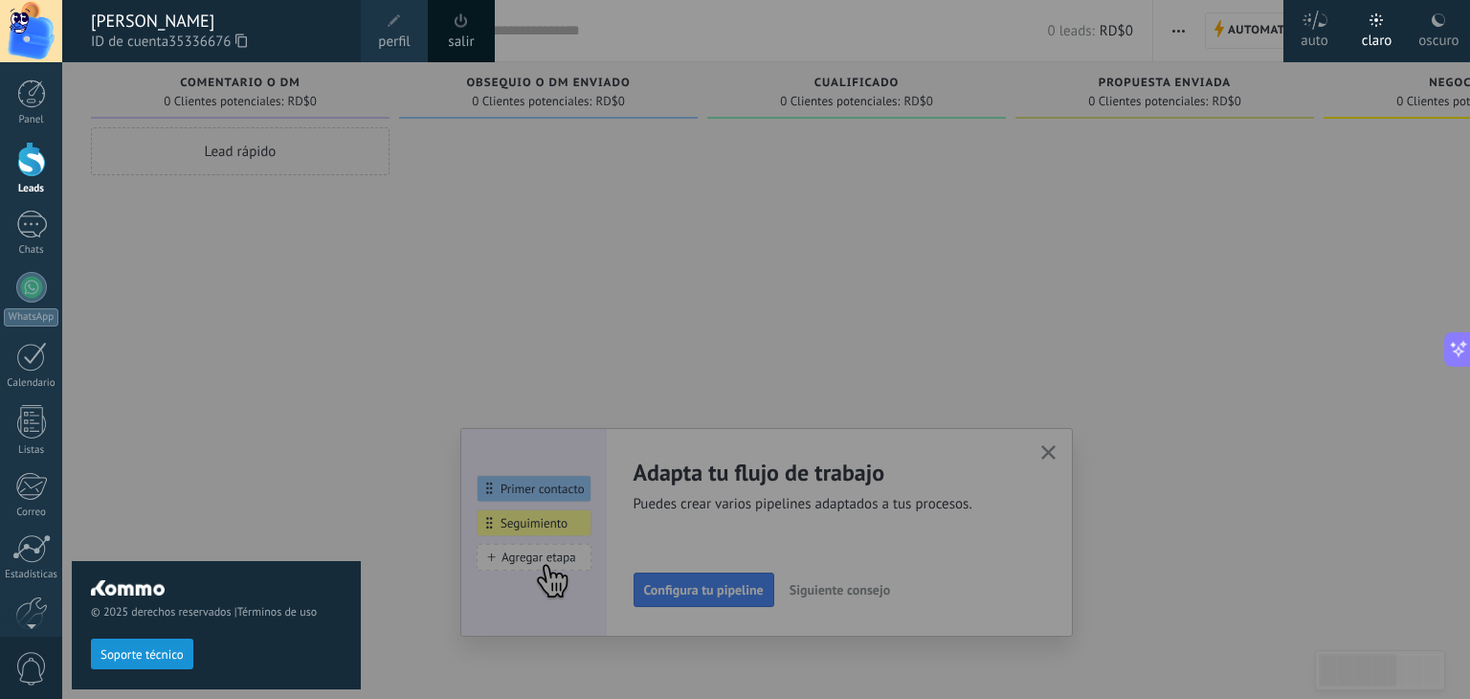
click at [156, 24] on div "[PERSON_NAME]" at bounding box center [216, 21] width 251 height 21
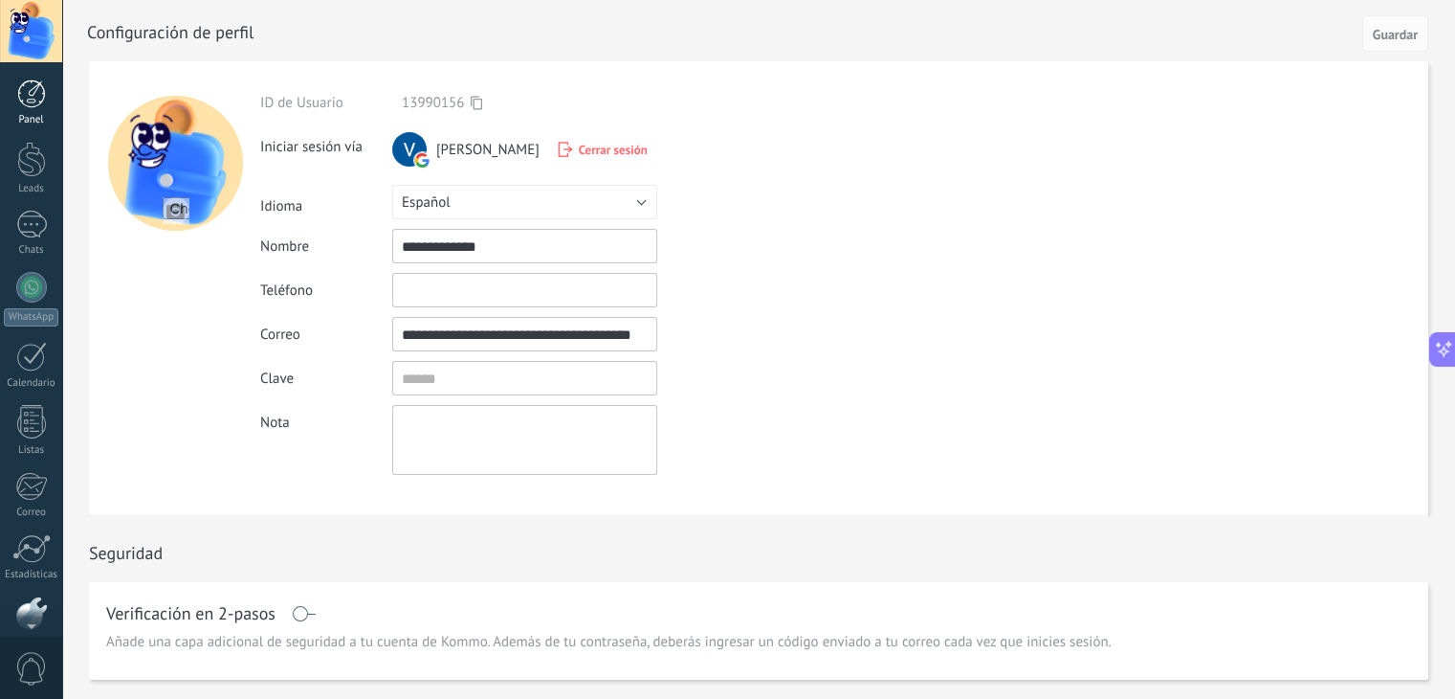
click at [39, 86] on div at bounding box center [31, 93] width 29 height 29
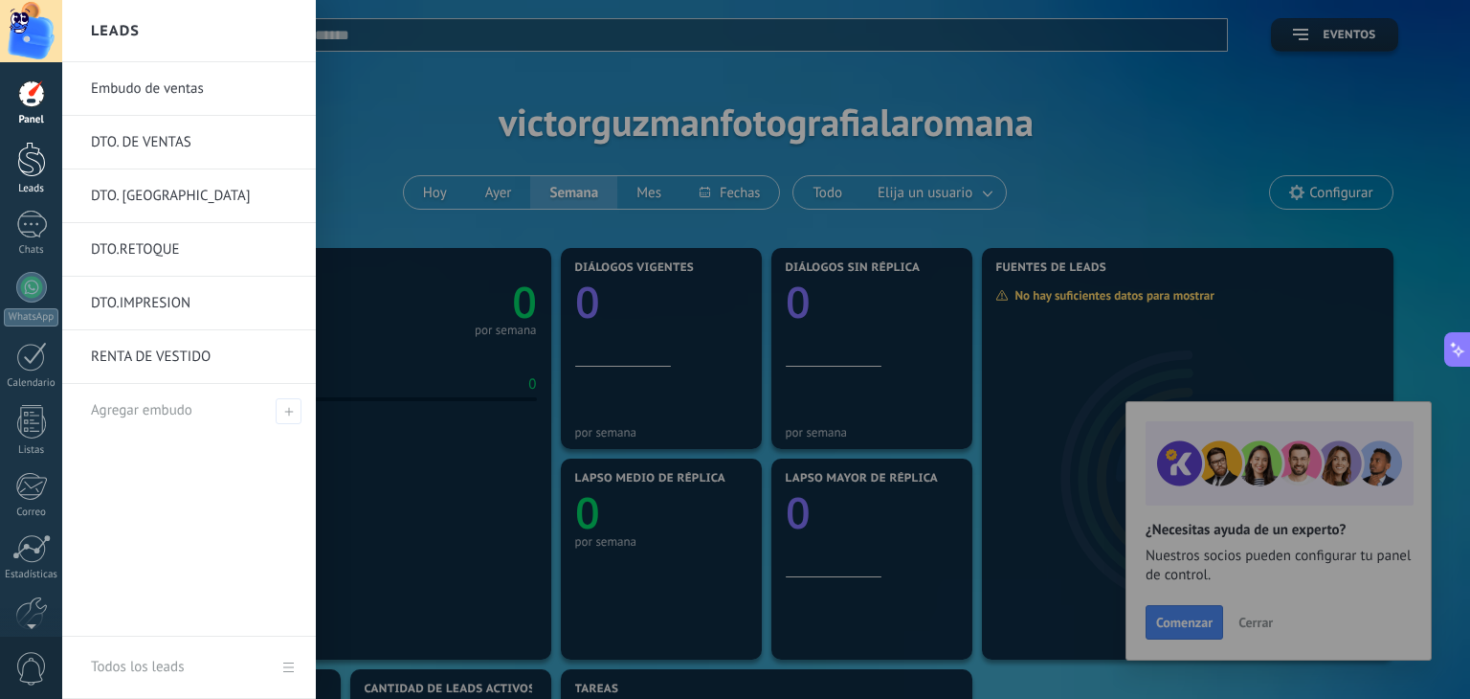
click at [28, 169] on div at bounding box center [31, 159] width 29 height 35
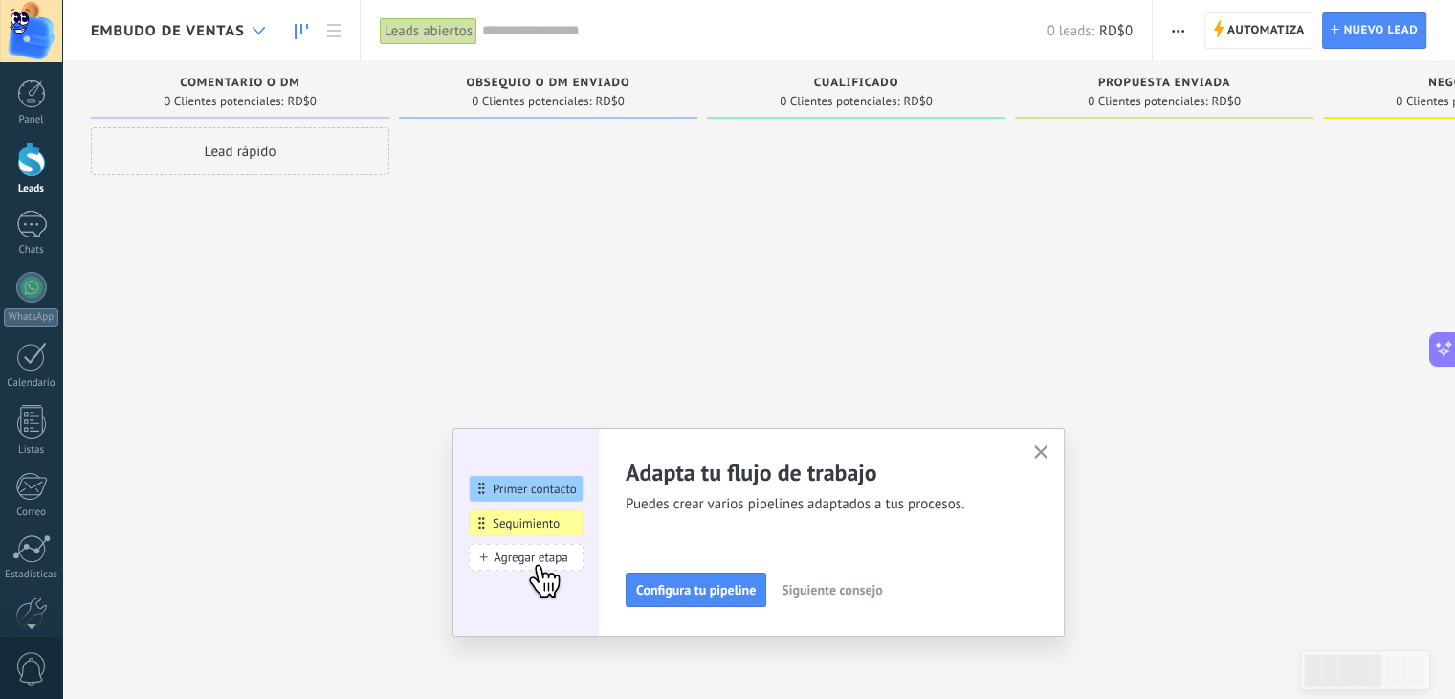
click at [255, 21] on div at bounding box center [259, 30] width 32 height 37
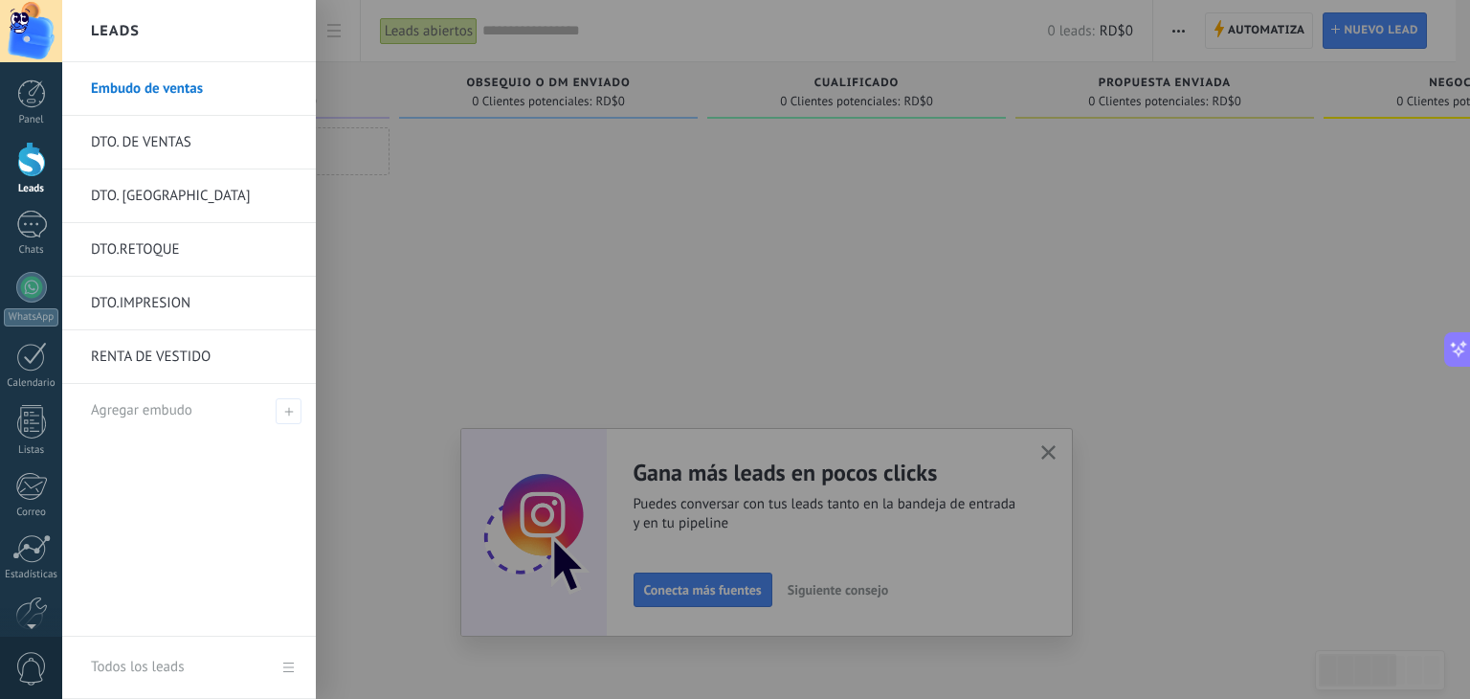
drag, startPoint x: 175, startPoint y: 98, endPoint x: 141, endPoint y: 102, distance: 34.8
click at [141, 102] on link "Embudo de ventas" at bounding box center [194, 89] width 206 height 54
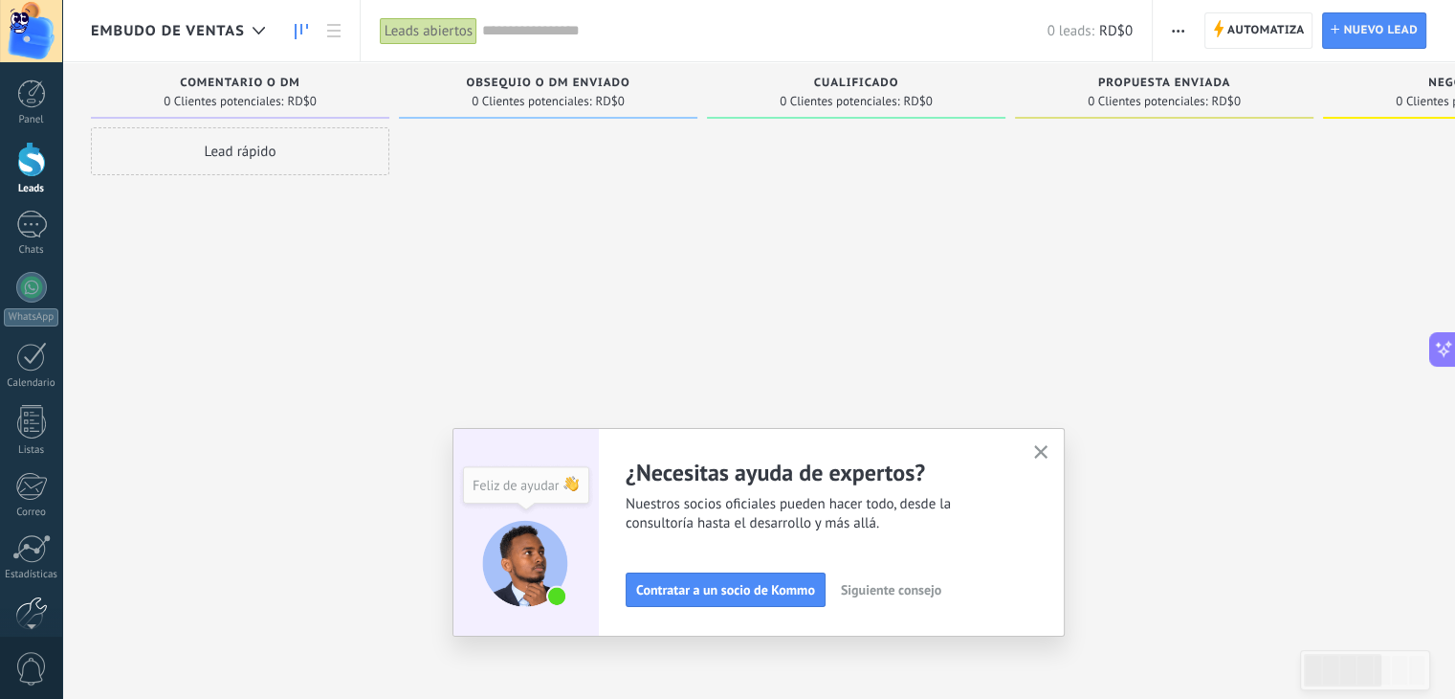
click at [31, 602] on div at bounding box center [31, 612] width 33 height 33
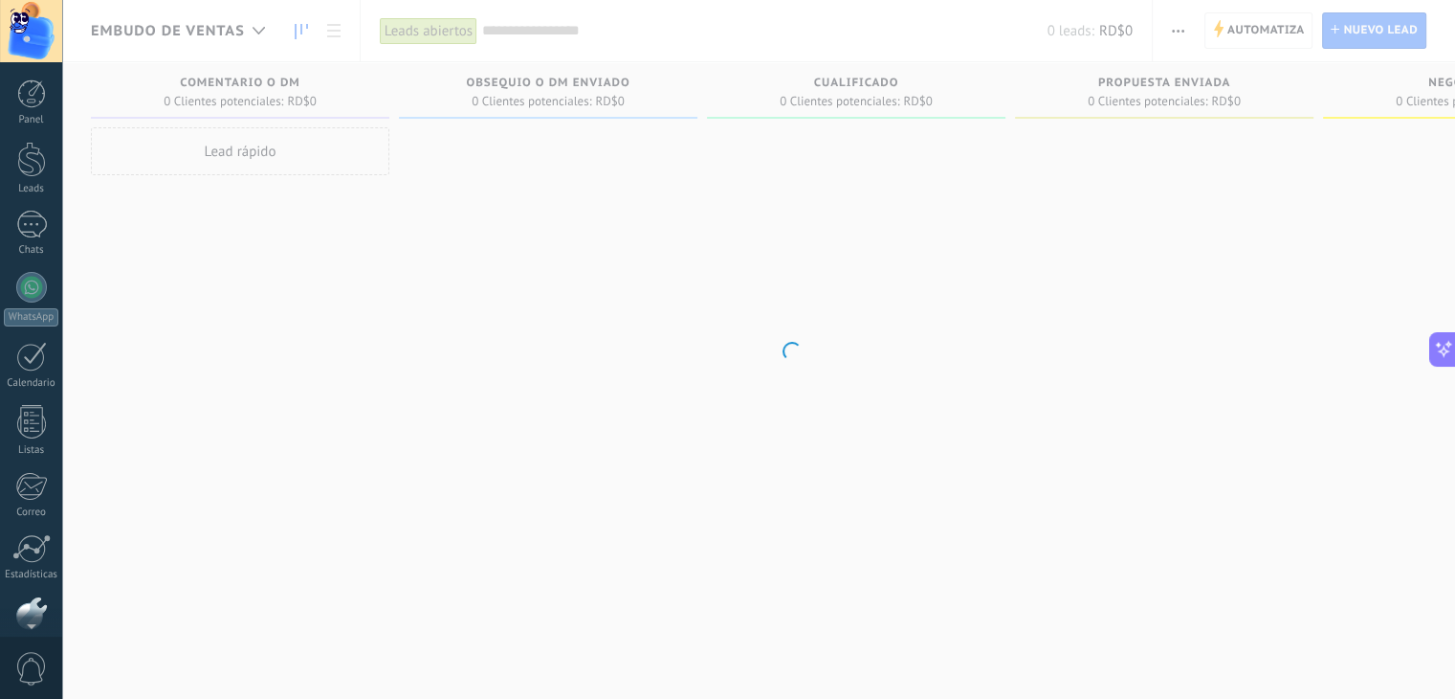
scroll to position [97, 0]
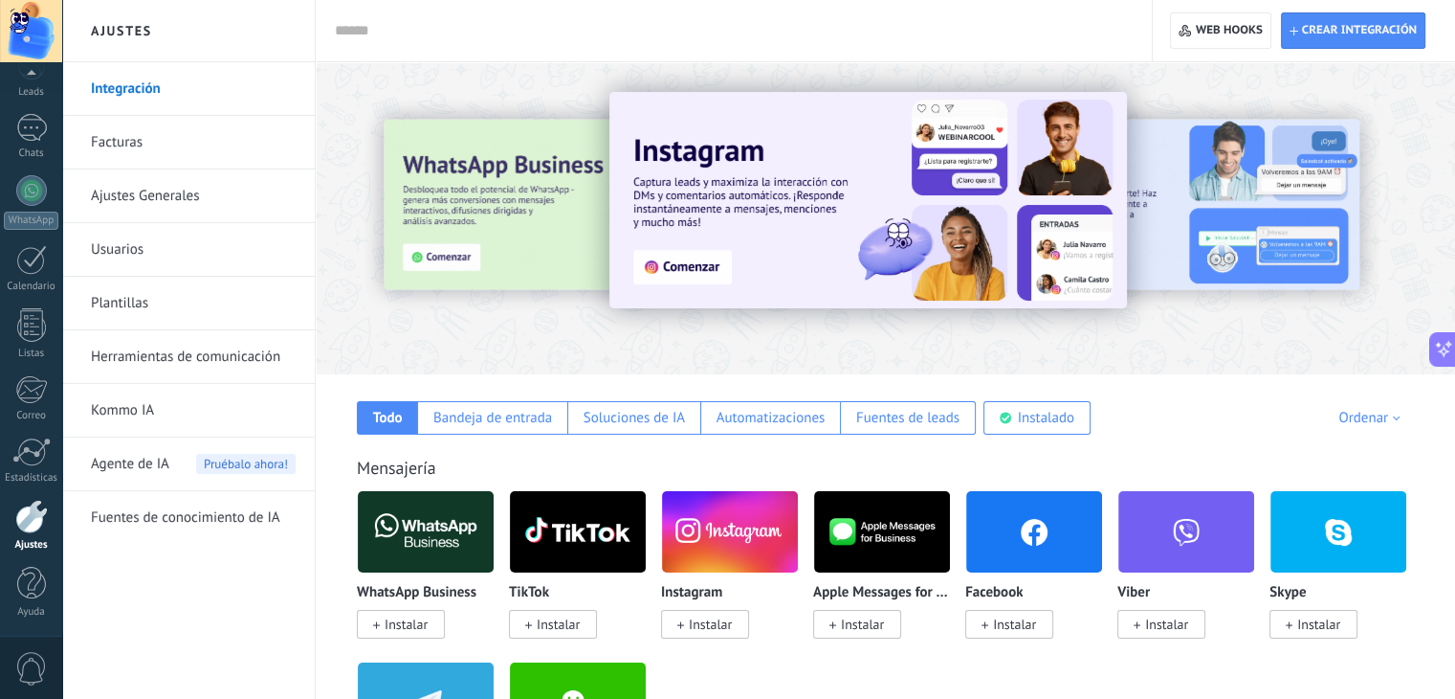
click at [119, 139] on link "Facturas" at bounding box center [193, 143] width 205 height 54
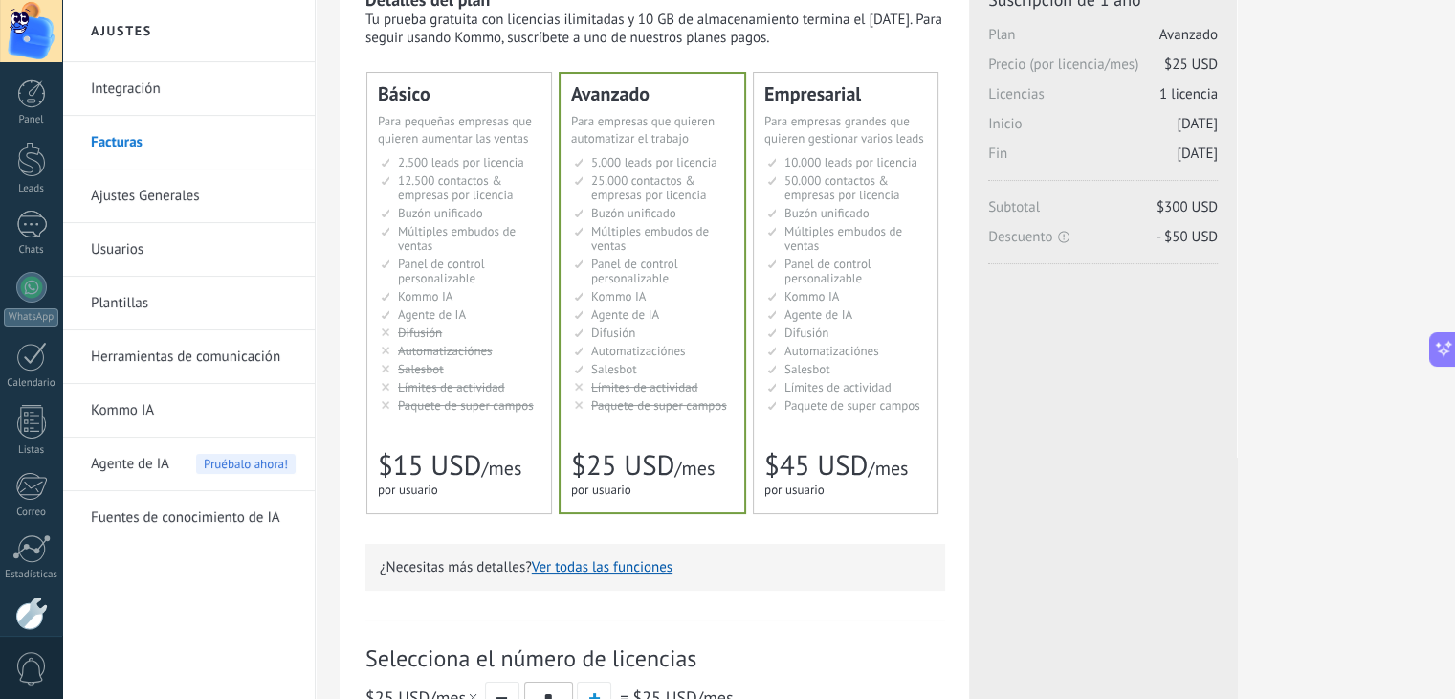
scroll to position [133, 0]
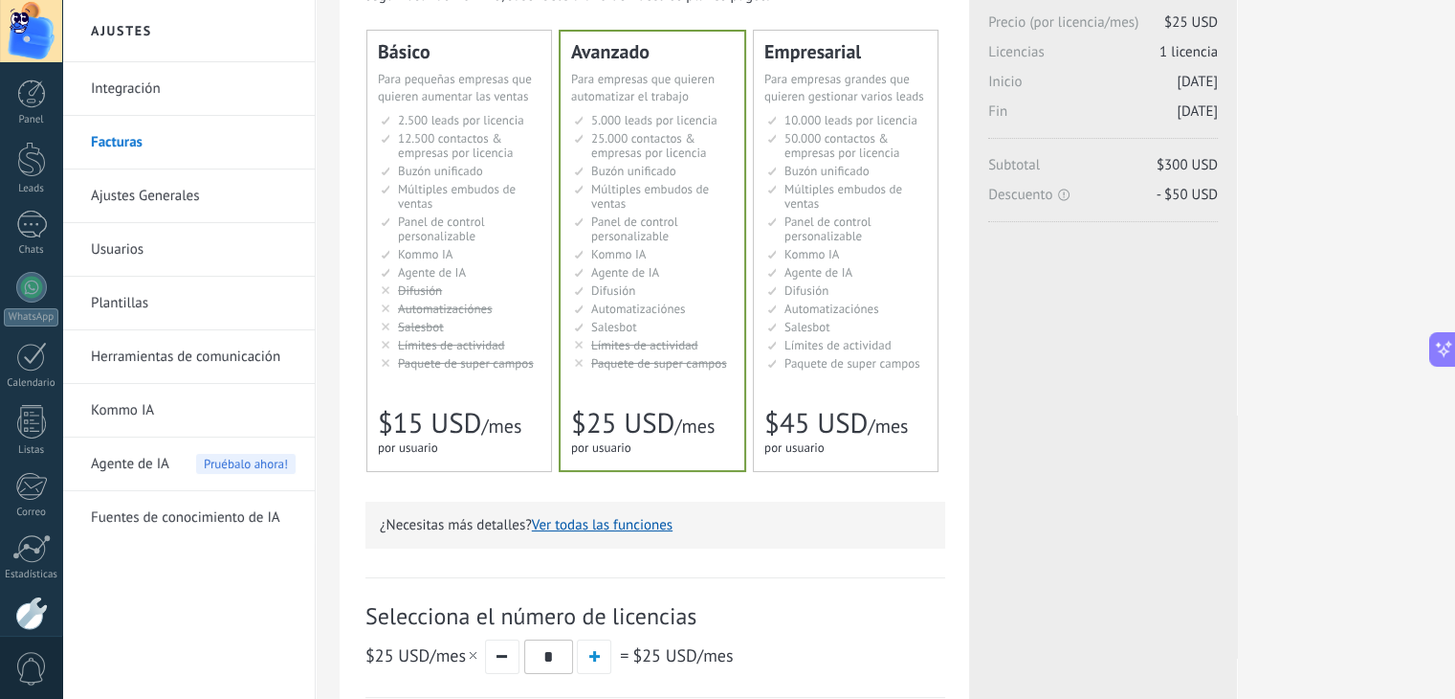
click at [871, 188] on span "Múltiples embudos de ventas" at bounding box center [844, 196] width 118 height 31
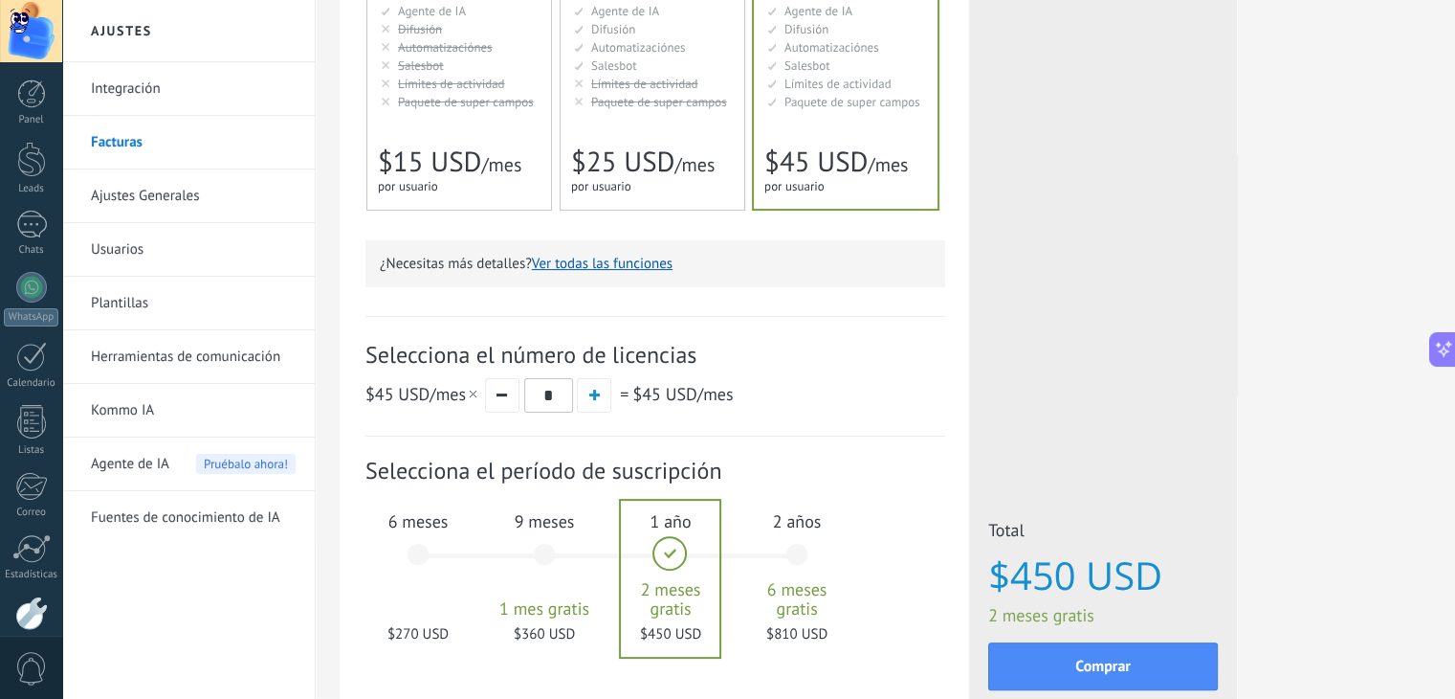
scroll to position [387, 0]
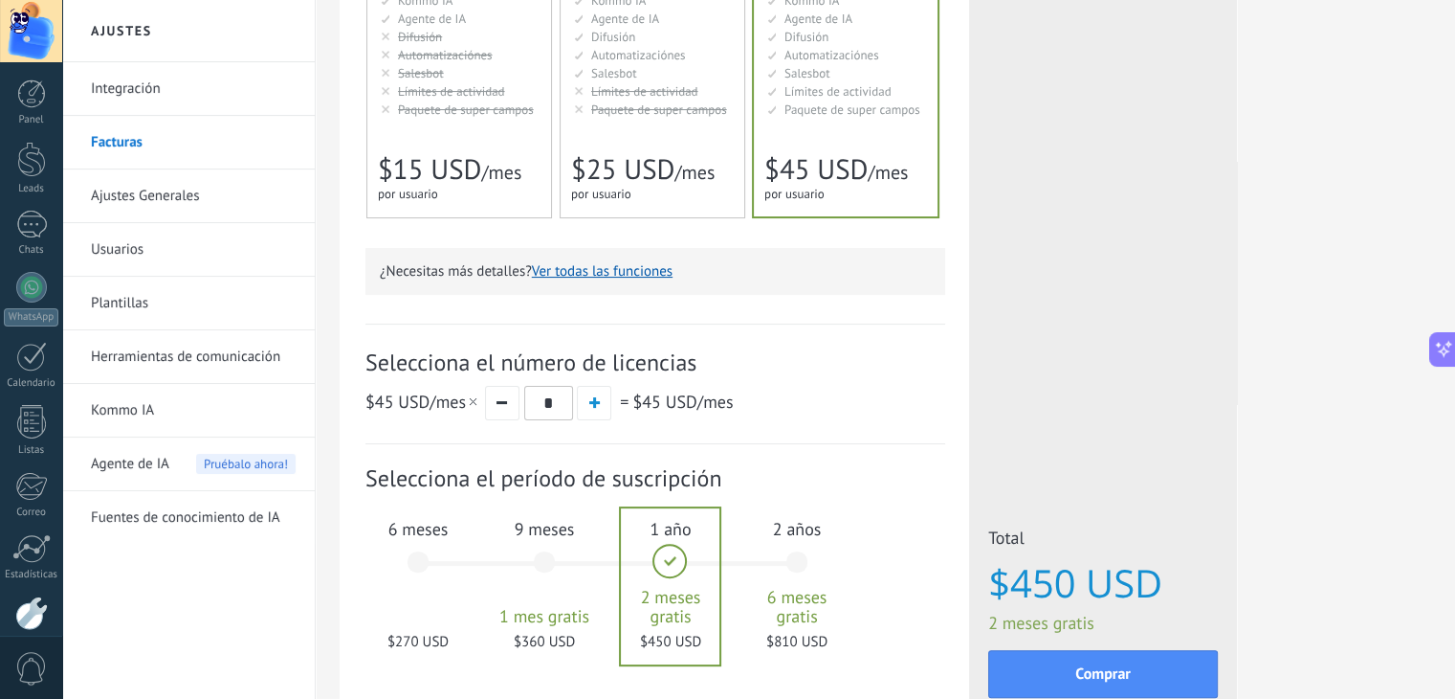
click at [792, 567] on div "2 años 6 meses gratis $810 USD" at bounding box center [796, 570] width 103 height 135
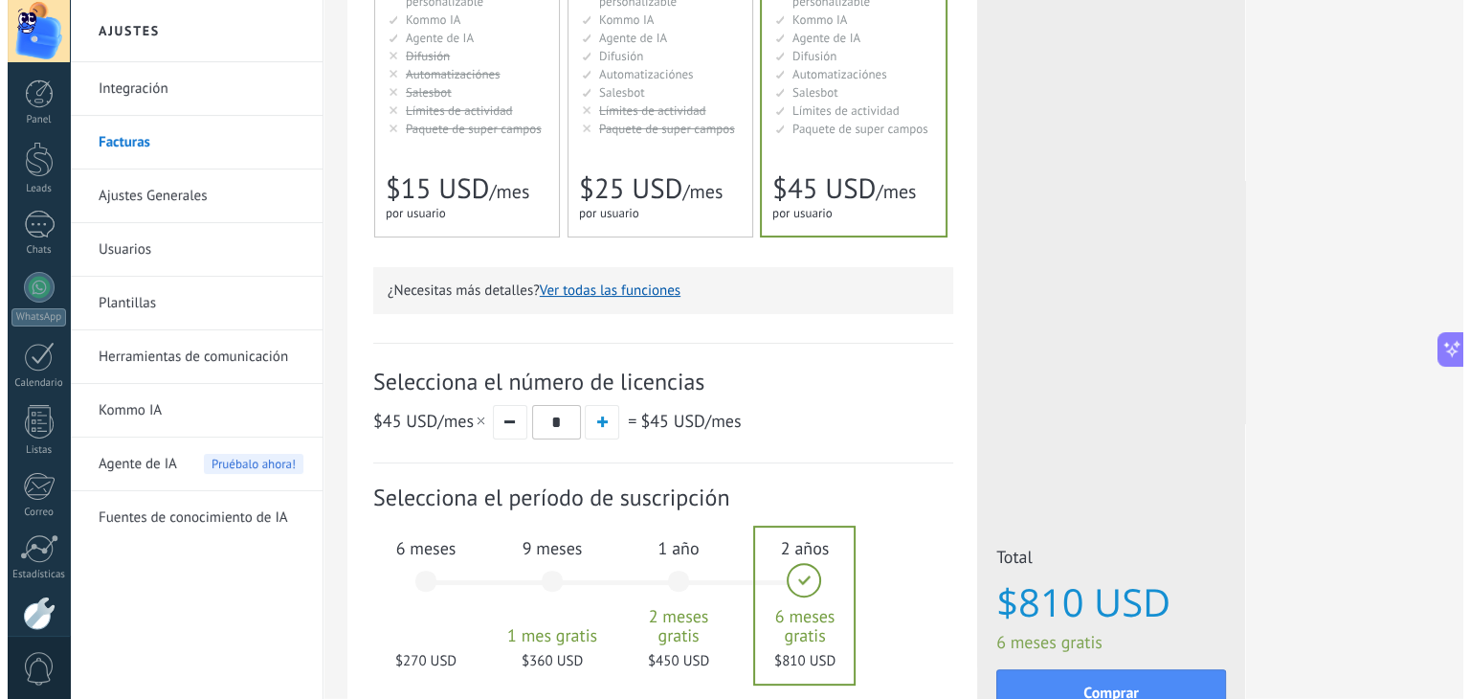
scroll to position [366, 0]
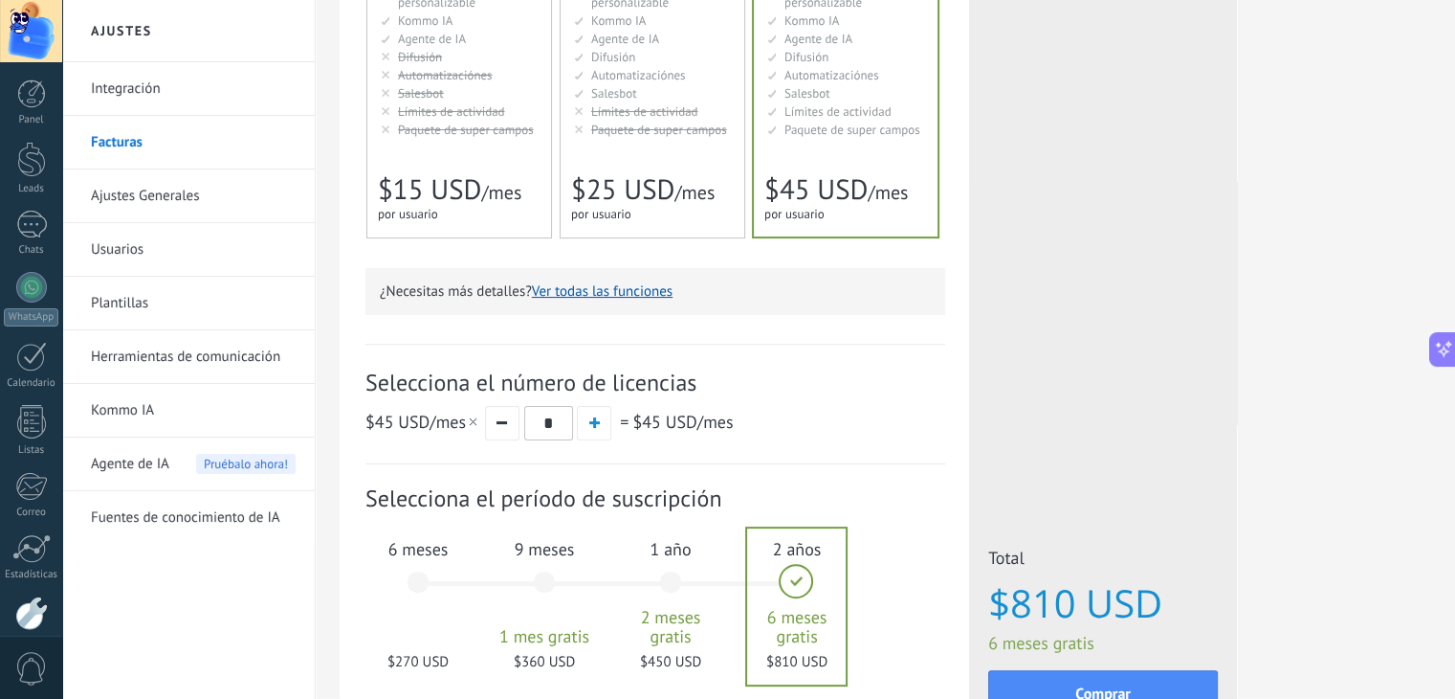
click at [622, 286] on button "Ver todas las funciones" at bounding box center [602, 291] width 141 height 18
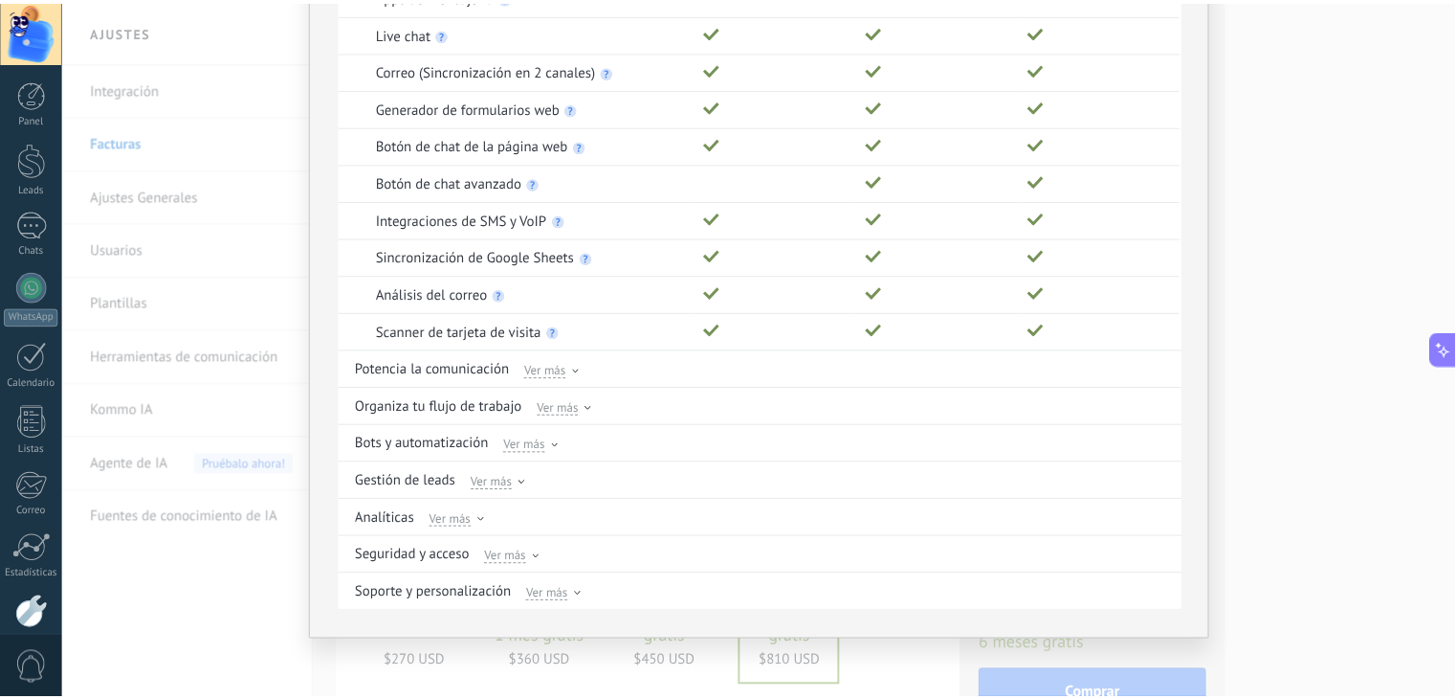
scroll to position [0, 0]
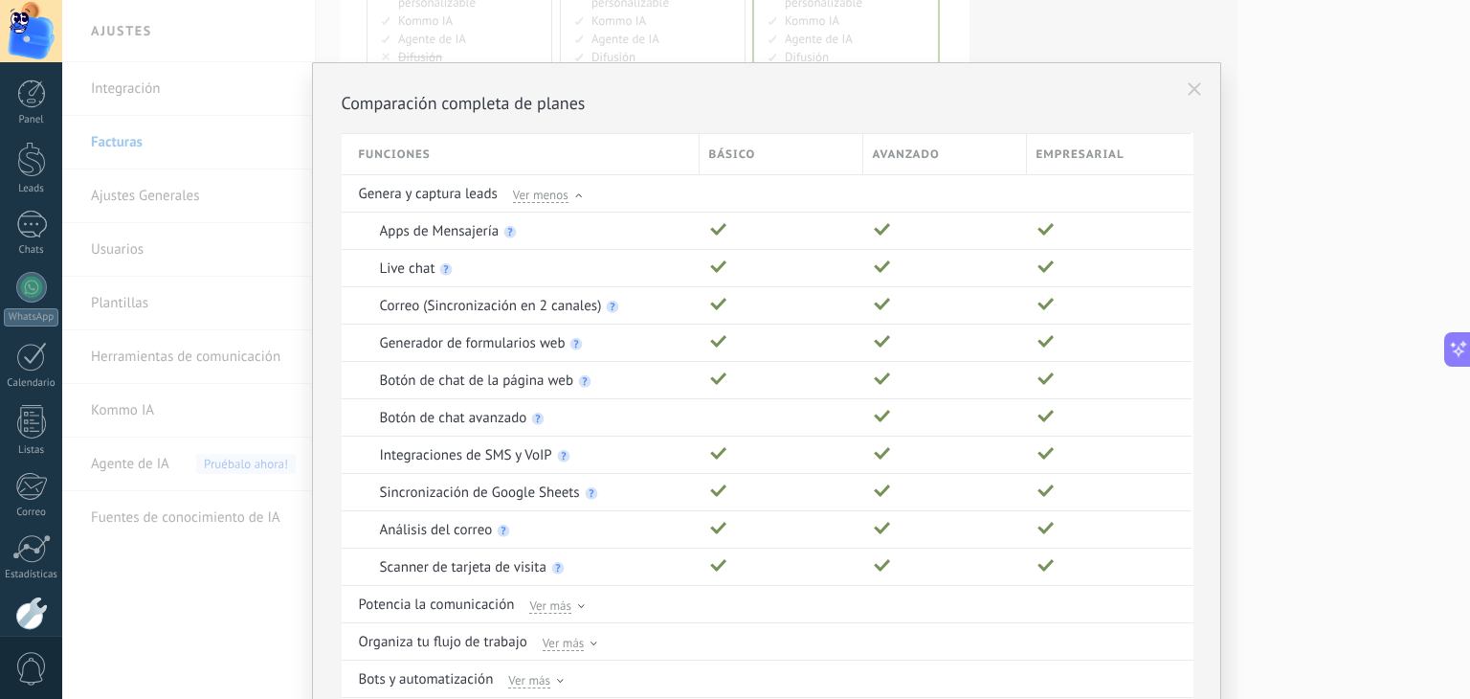
click at [1189, 91] on icon at bounding box center [1193, 88] width 13 height 13
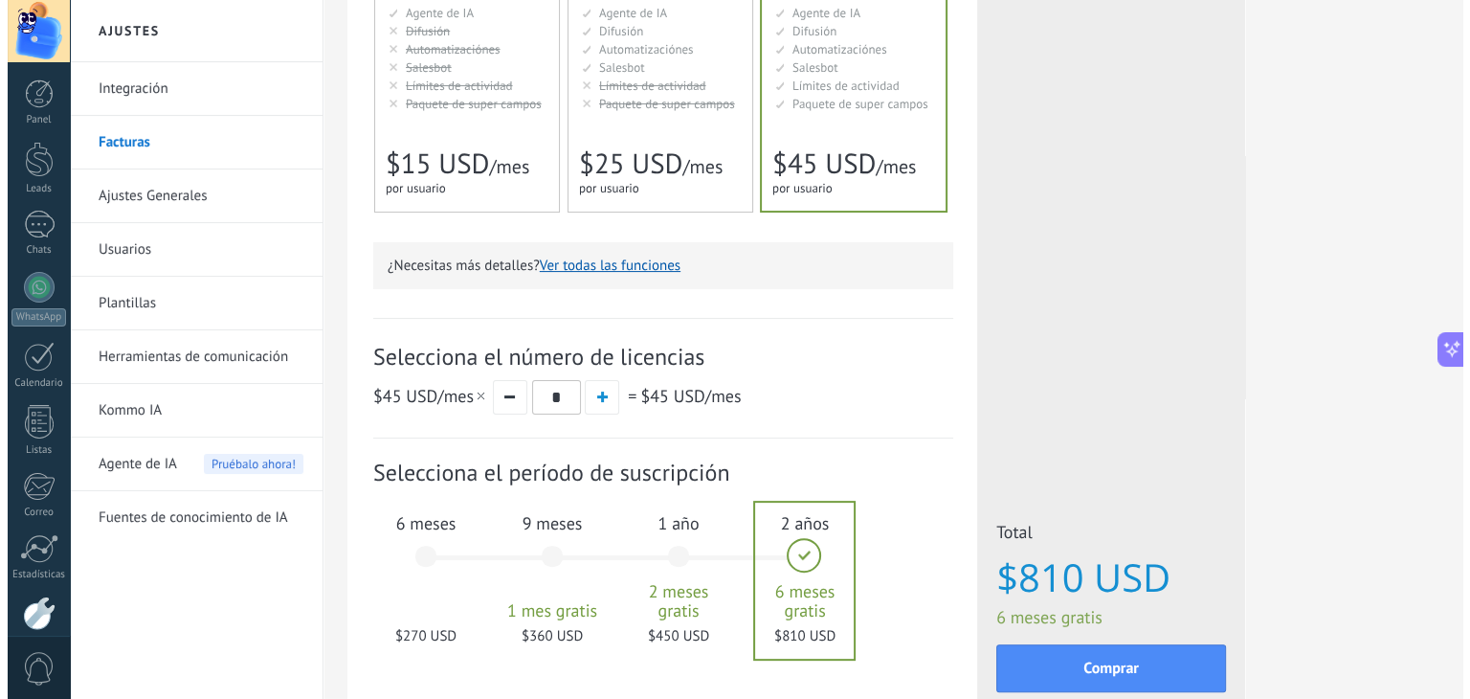
scroll to position [528, 0]
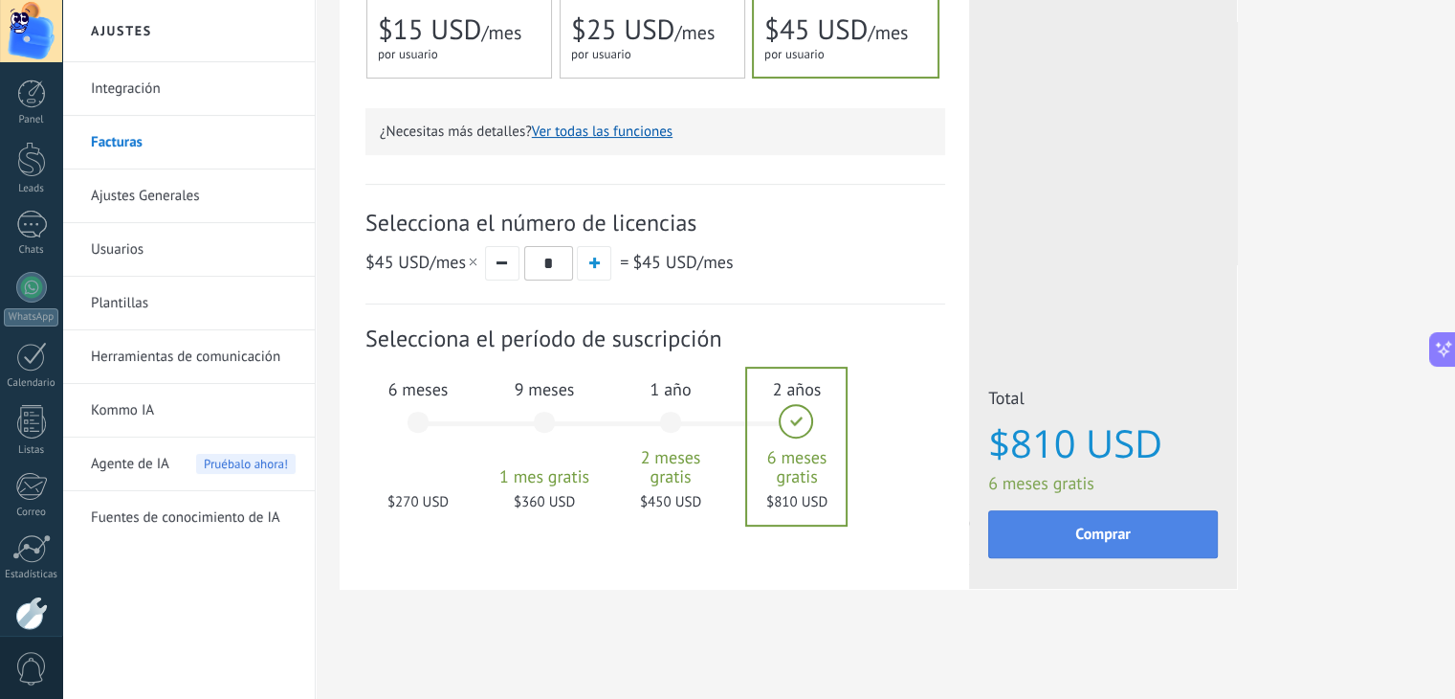
click at [1082, 543] on button "Comprar" at bounding box center [1103, 534] width 230 height 48
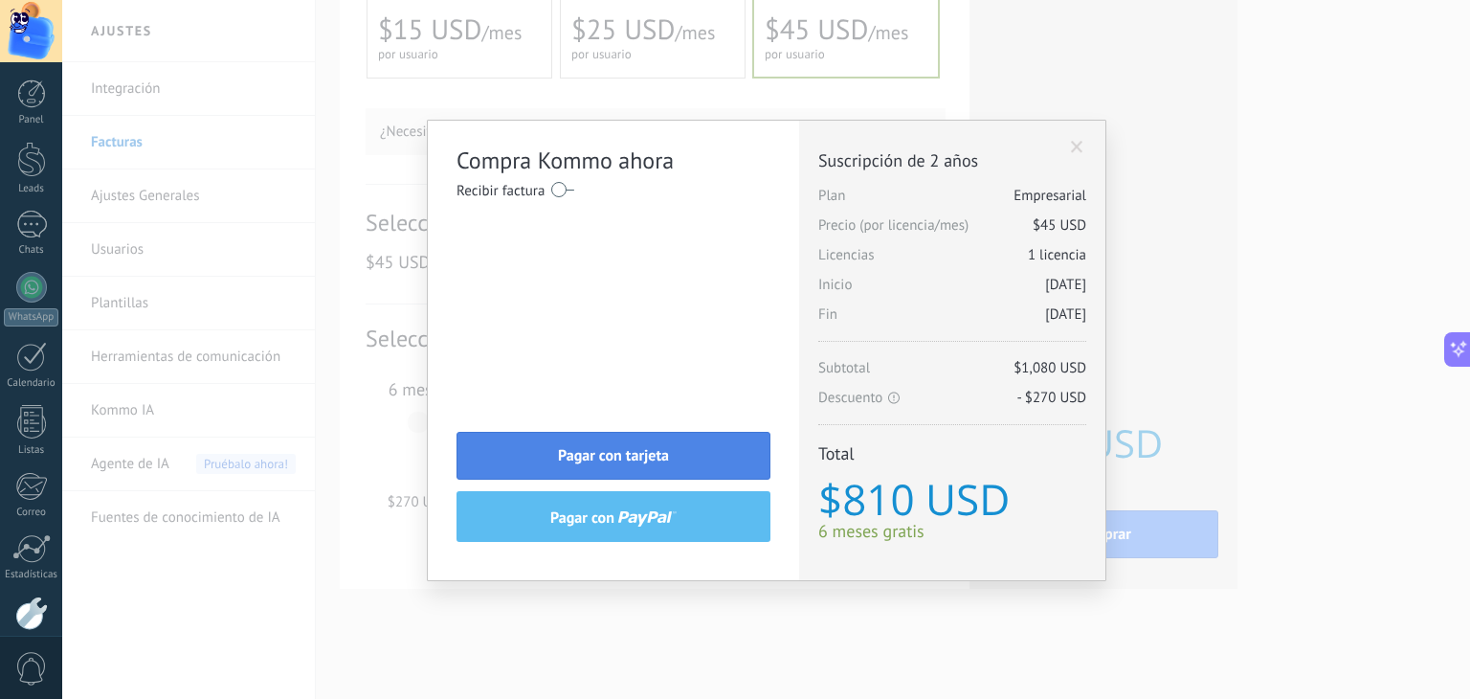
click at [626, 449] on span "Pagar con tarjeta" at bounding box center [613, 455] width 111 height 13
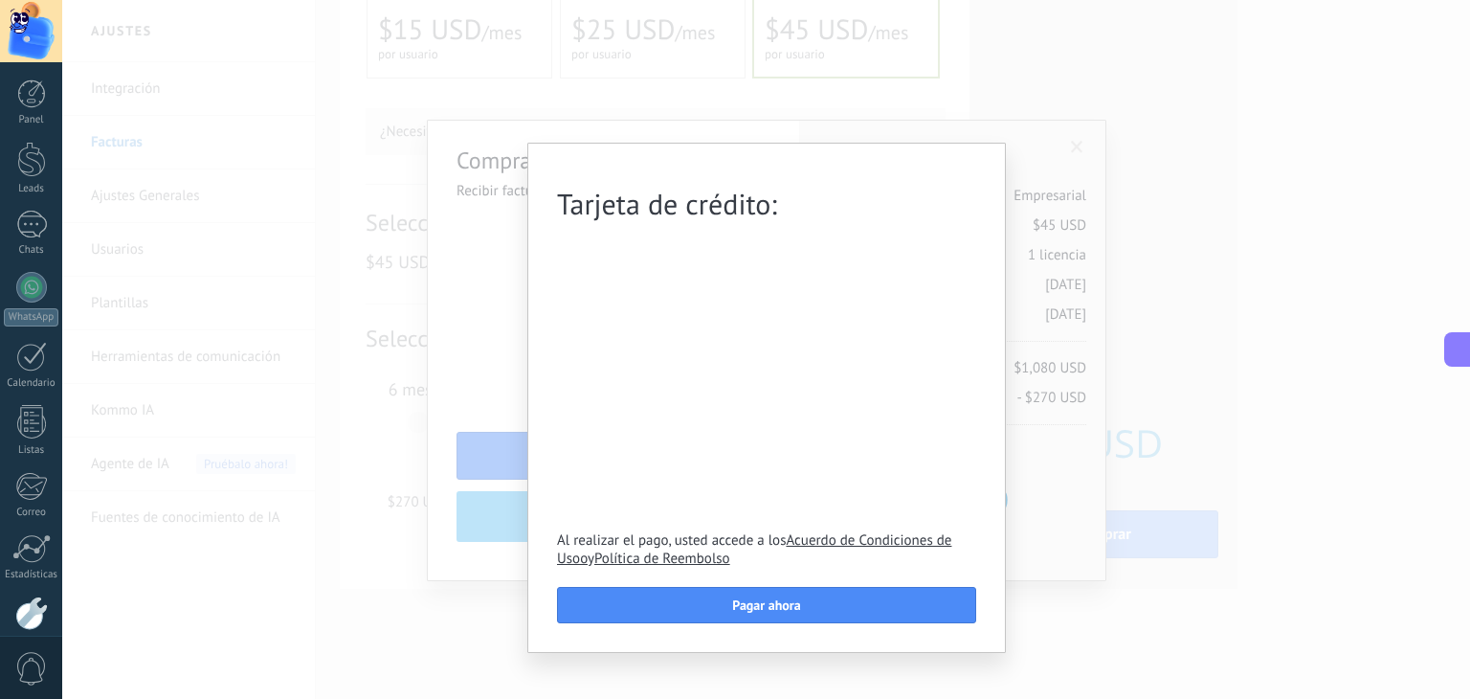
click at [1167, 169] on div "Tarjeta de crédito: Al realizar el pago, usted accede a los Acuerdo de Condicio…" at bounding box center [766, 349] width 1408 height 699
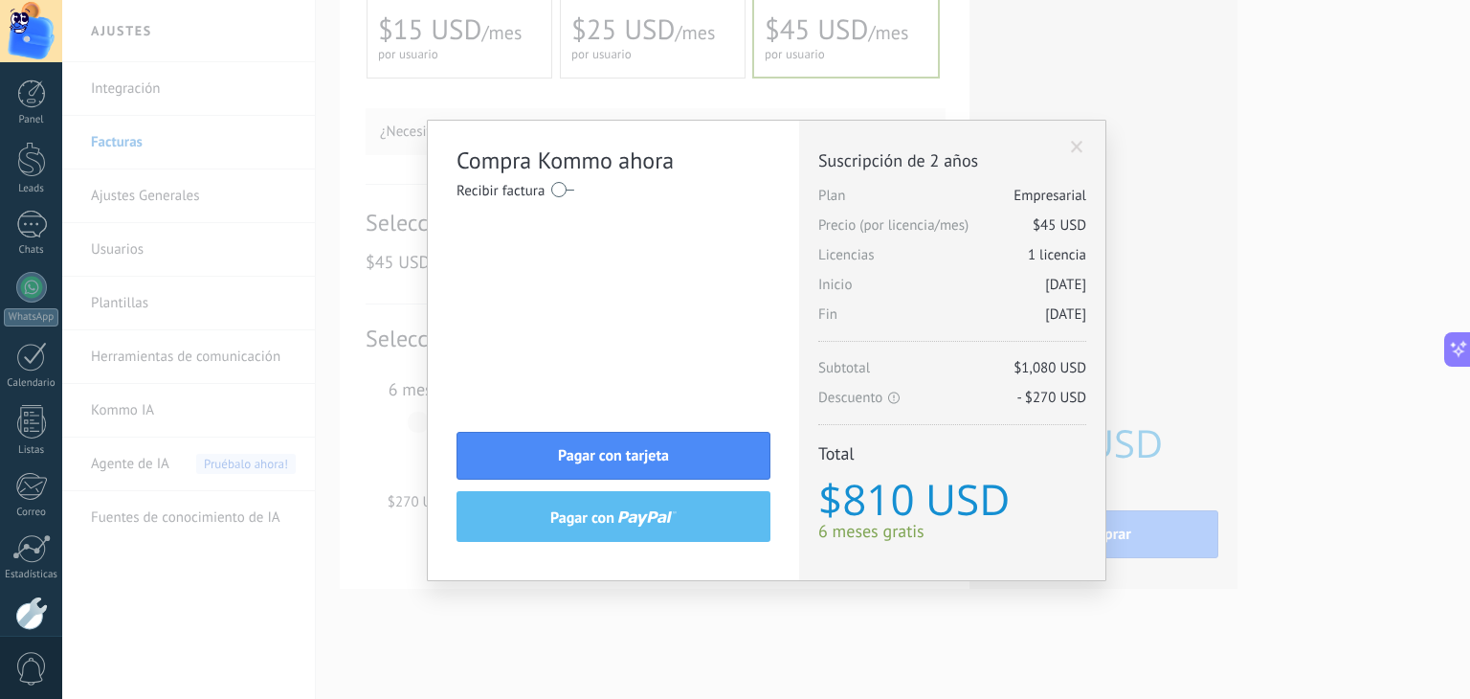
click at [558, 185] on label at bounding box center [562, 189] width 23 height 31
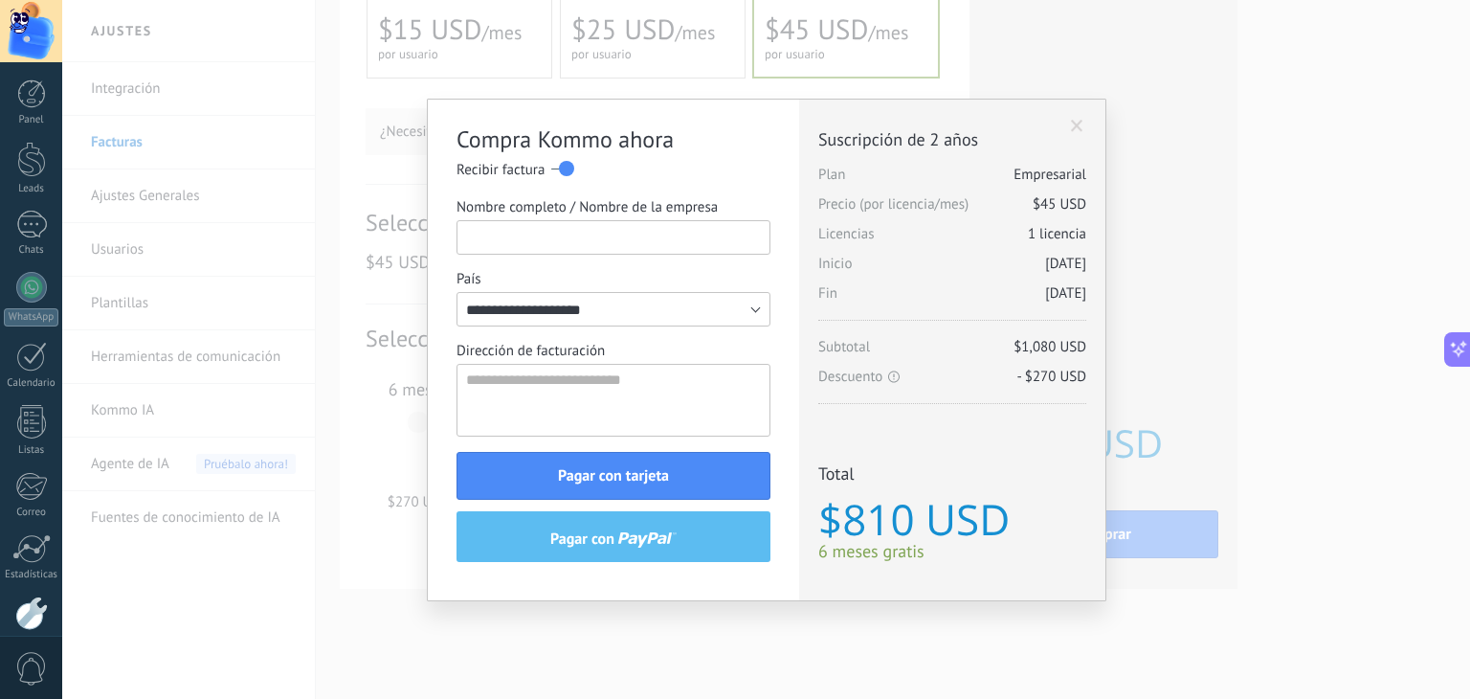
click at [552, 228] on input "Nombre completo / Nombre de la empresa" at bounding box center [613, 237] width 314 height 34
type input "*"
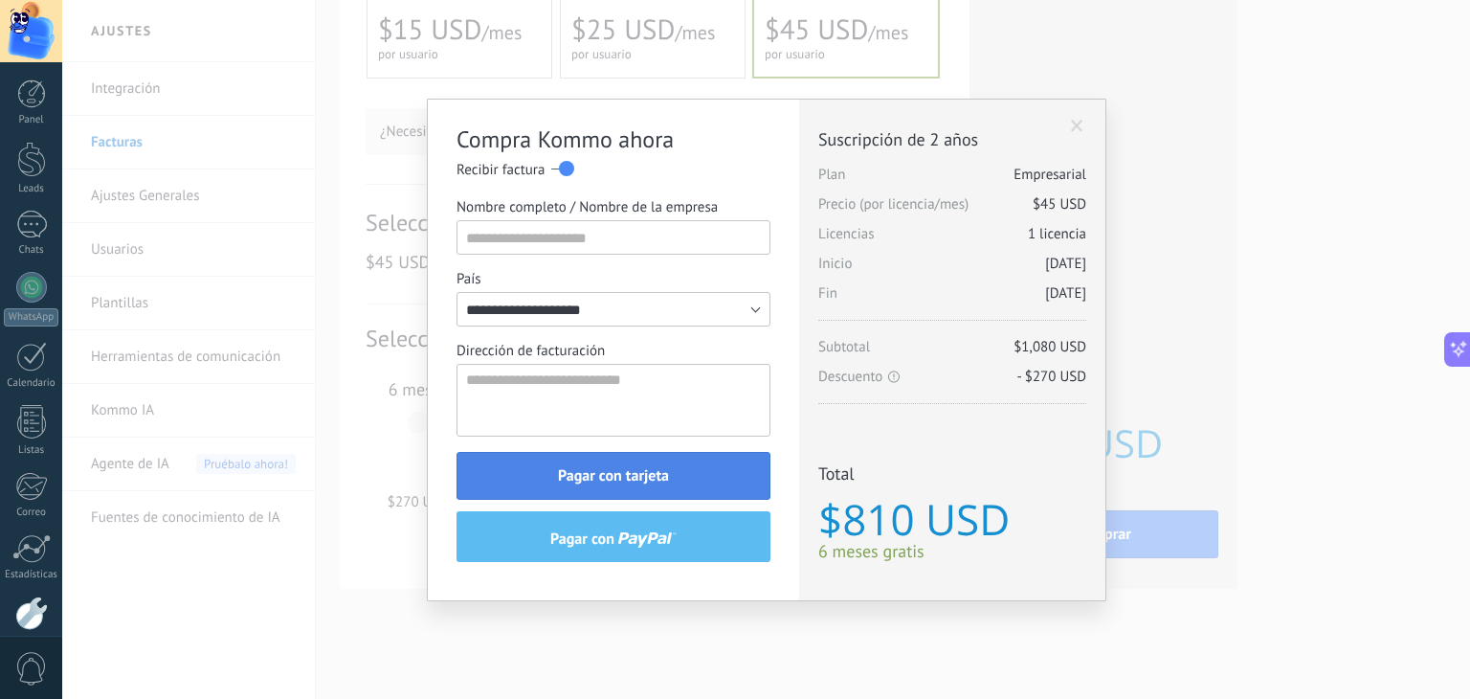
click at [570, 472] on span "Pagar con tarjeta" at bounding box center [613, 475] width 111 height 13
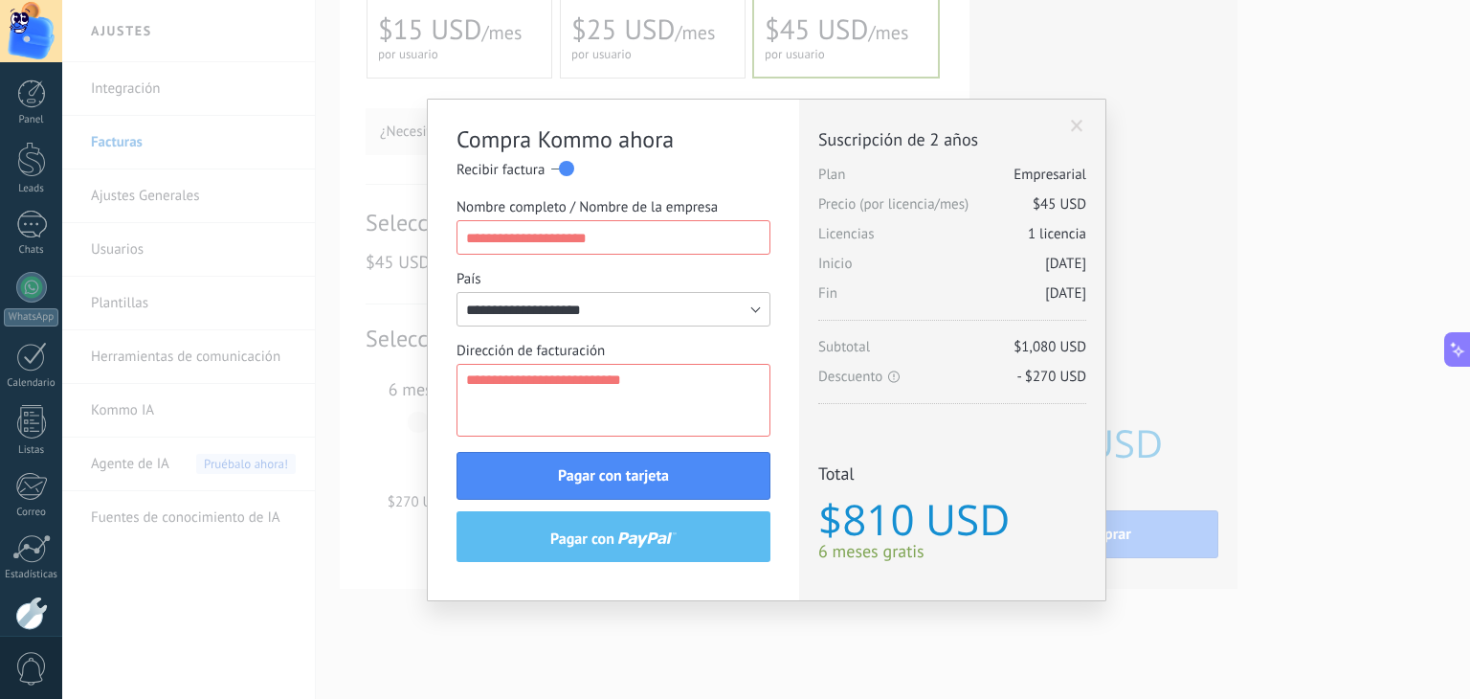
click at [563, 163] on label at bounding box center [562, 168] width 23 height 31
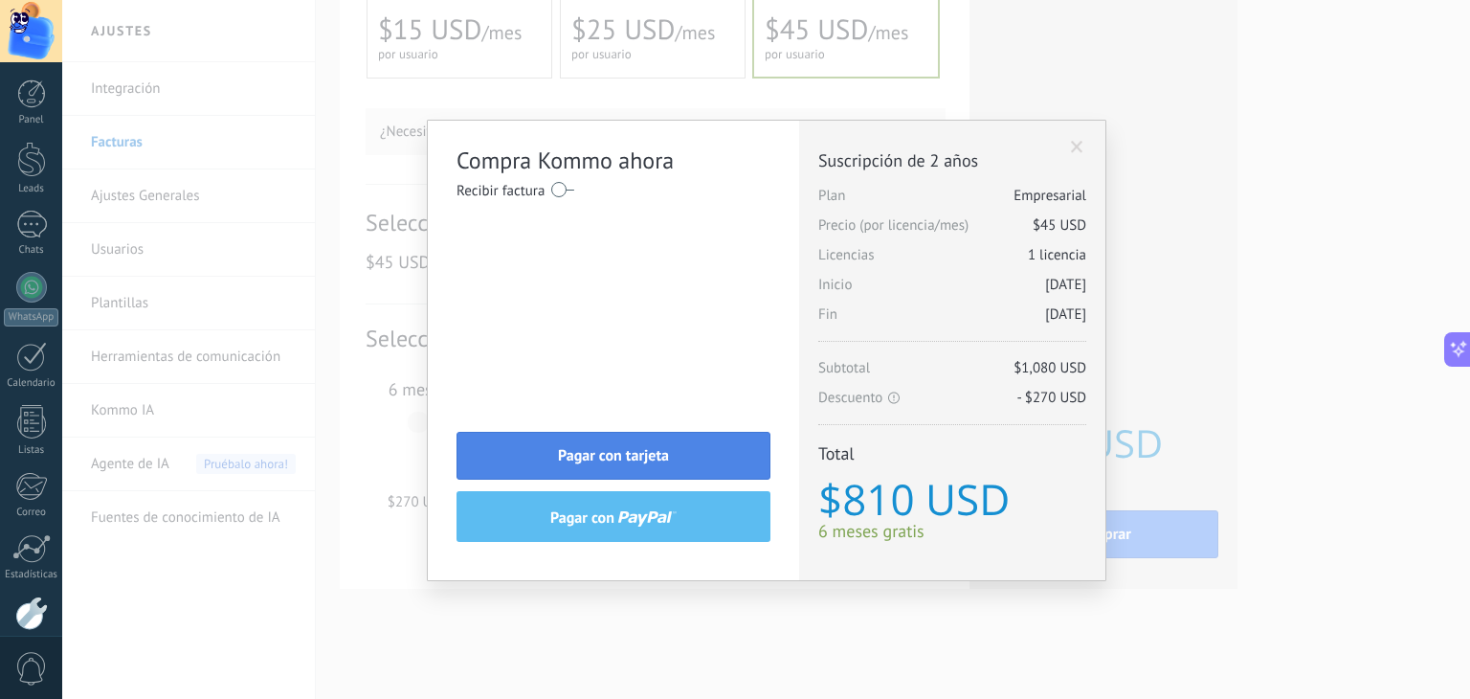
click at [630, 444] on button "Pagar con tarjeta" at bounding box center [613, 456] width 314 height 48
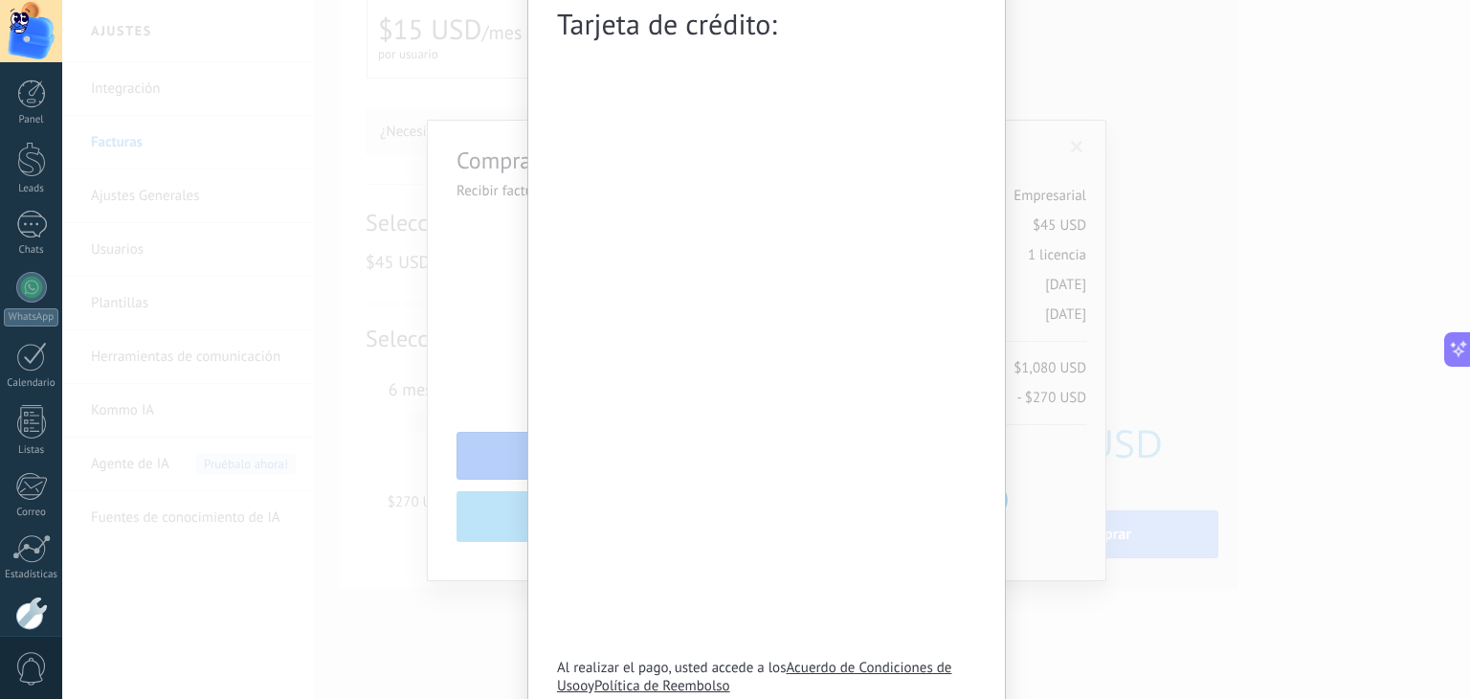
scroll to position [261, 0]
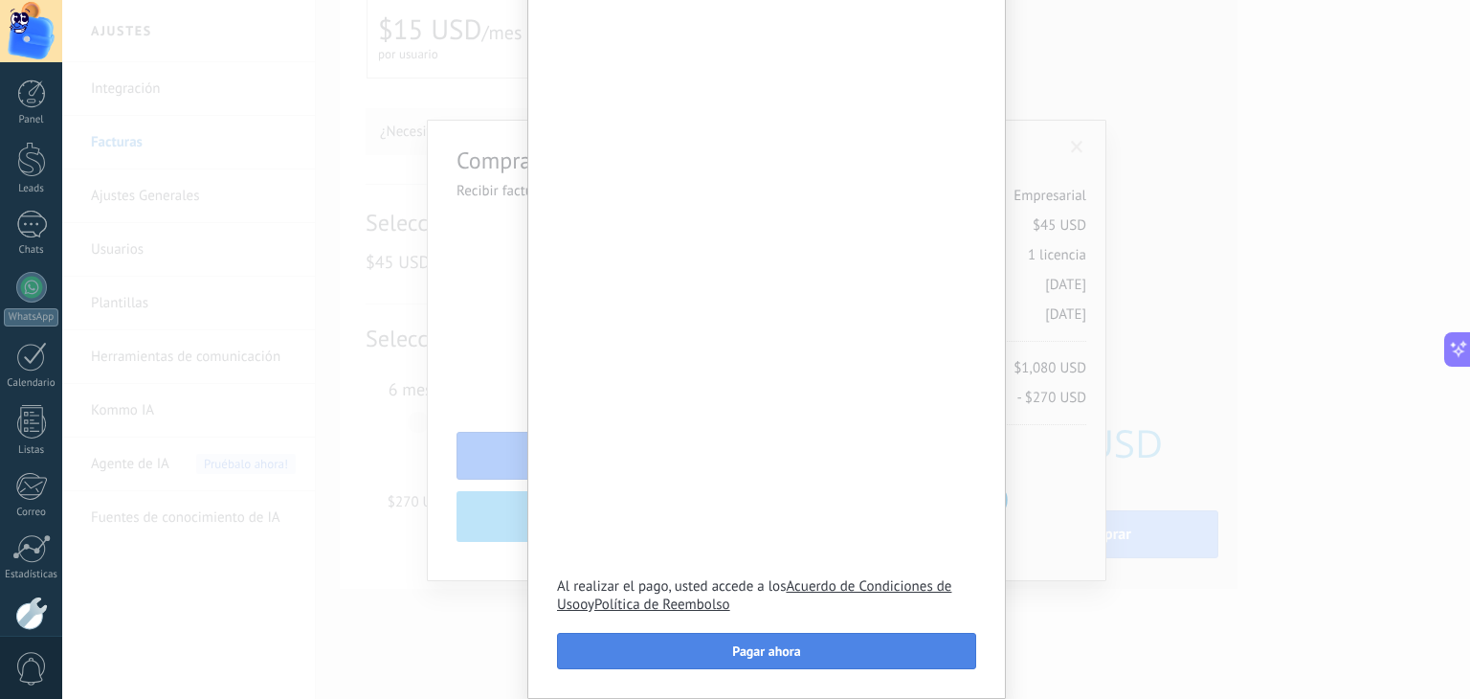
click at [733, 644] on span "Pagar ahora" at bounding box center [766, 650] width 68 height 13
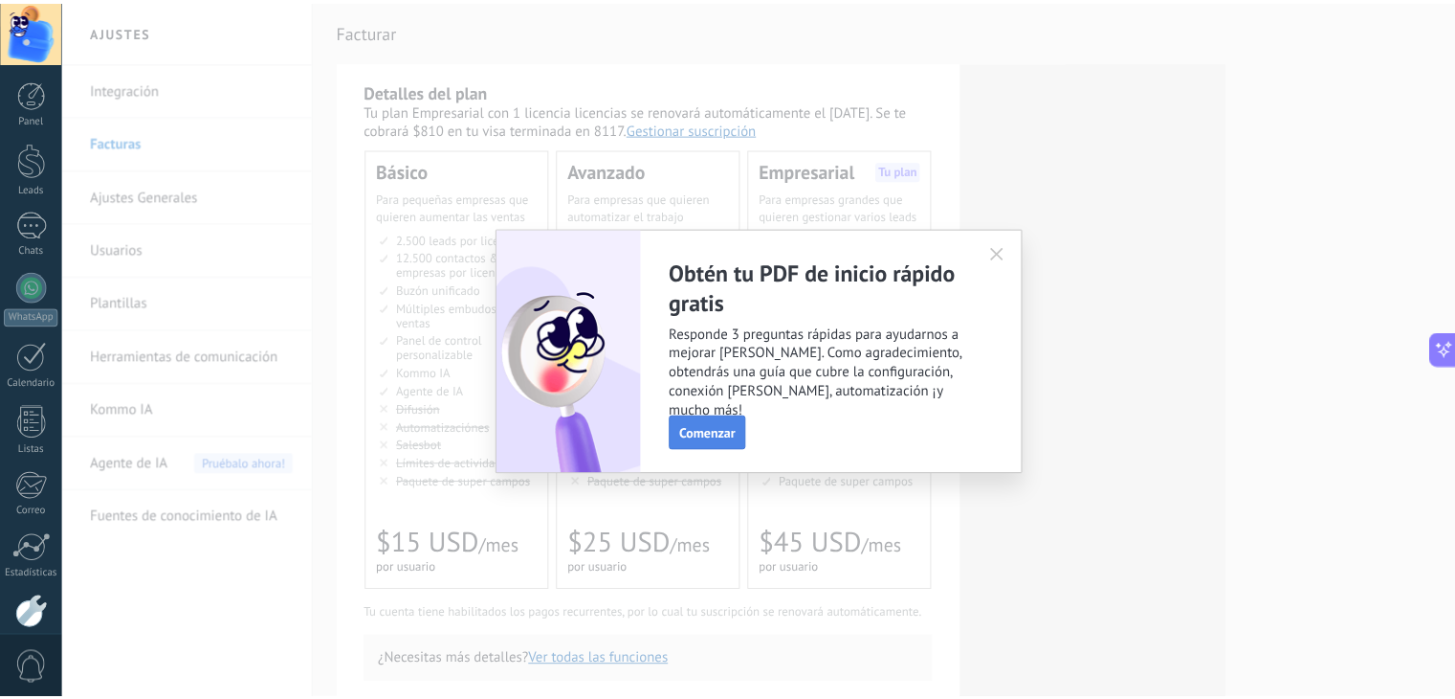
scroll to position [1323, 0]
click at [706, 430] on span "Comenzar" at bounding box center [714, 432] width 56 height 13
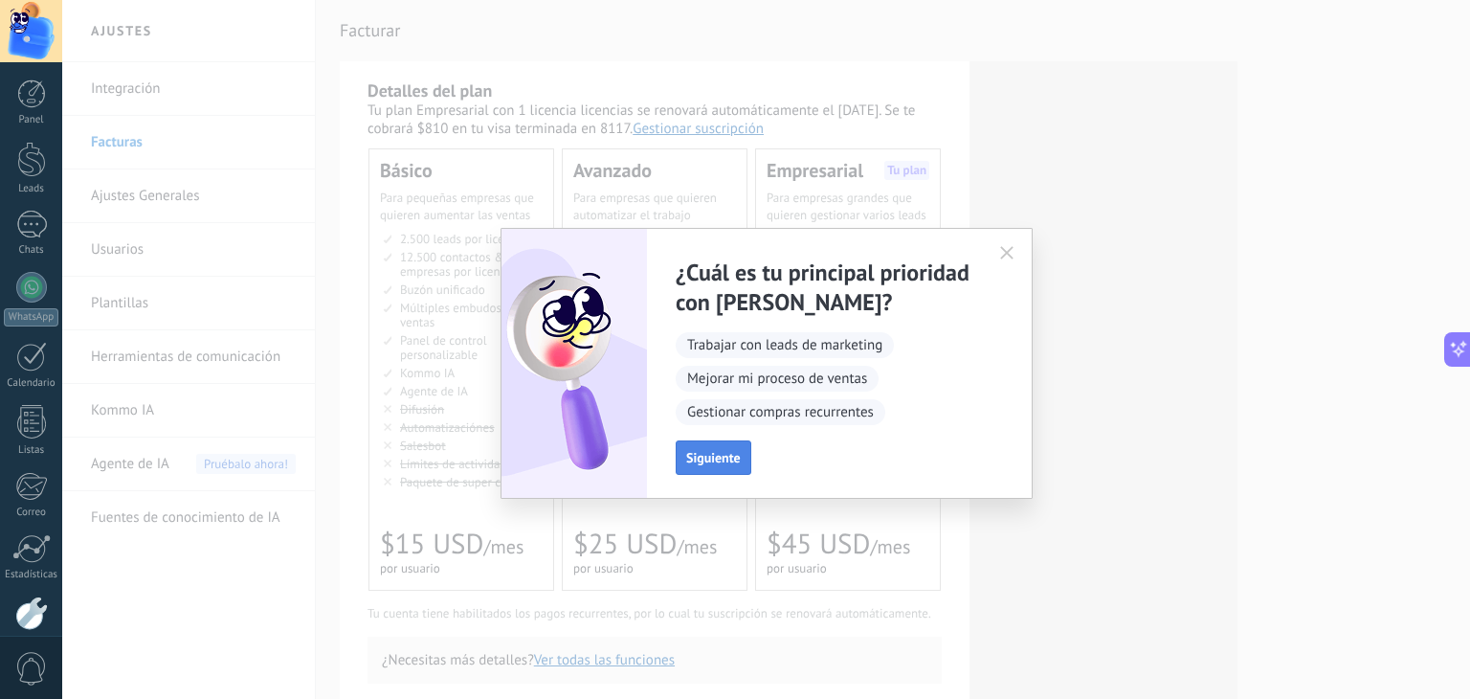
click at [716, 459] on span "Siguiente" at bounding box center [713, 457] width 55 height 13
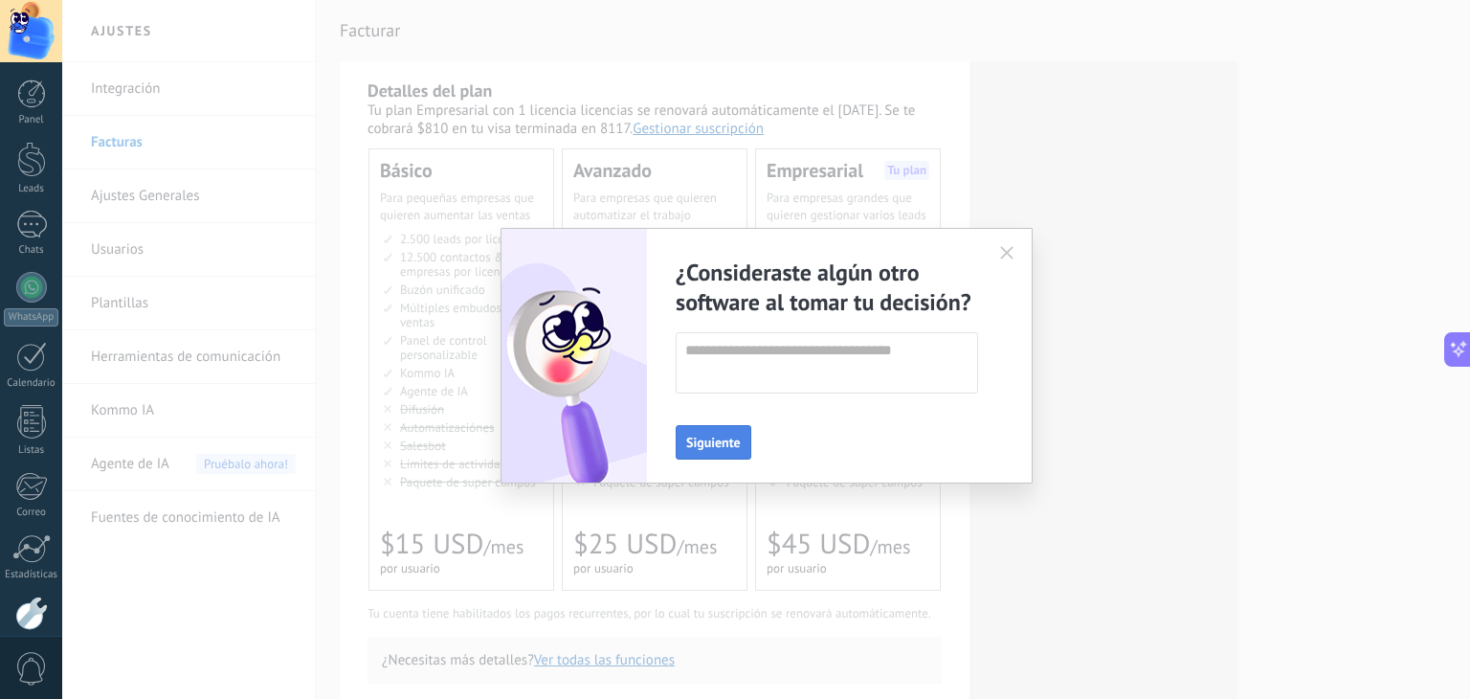
click at [719, 451] on button "Siguiente" at bounding box center [714, 442] width 76 height 34
click at [719, 451] on button "Enviar" at bounding box center [704, 442] width 56 height 34
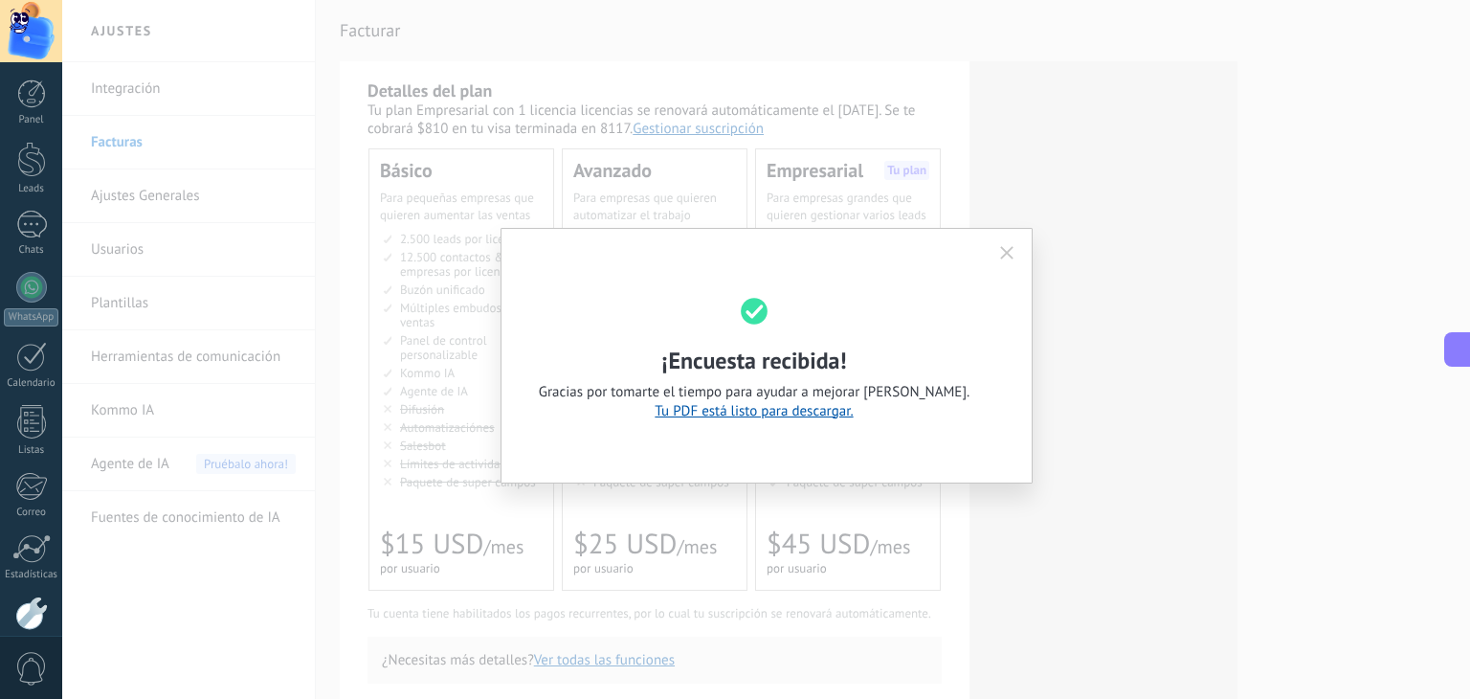
click at [1018, 244] on button "button" at bounding box center [1006, 252] width 31 height 29
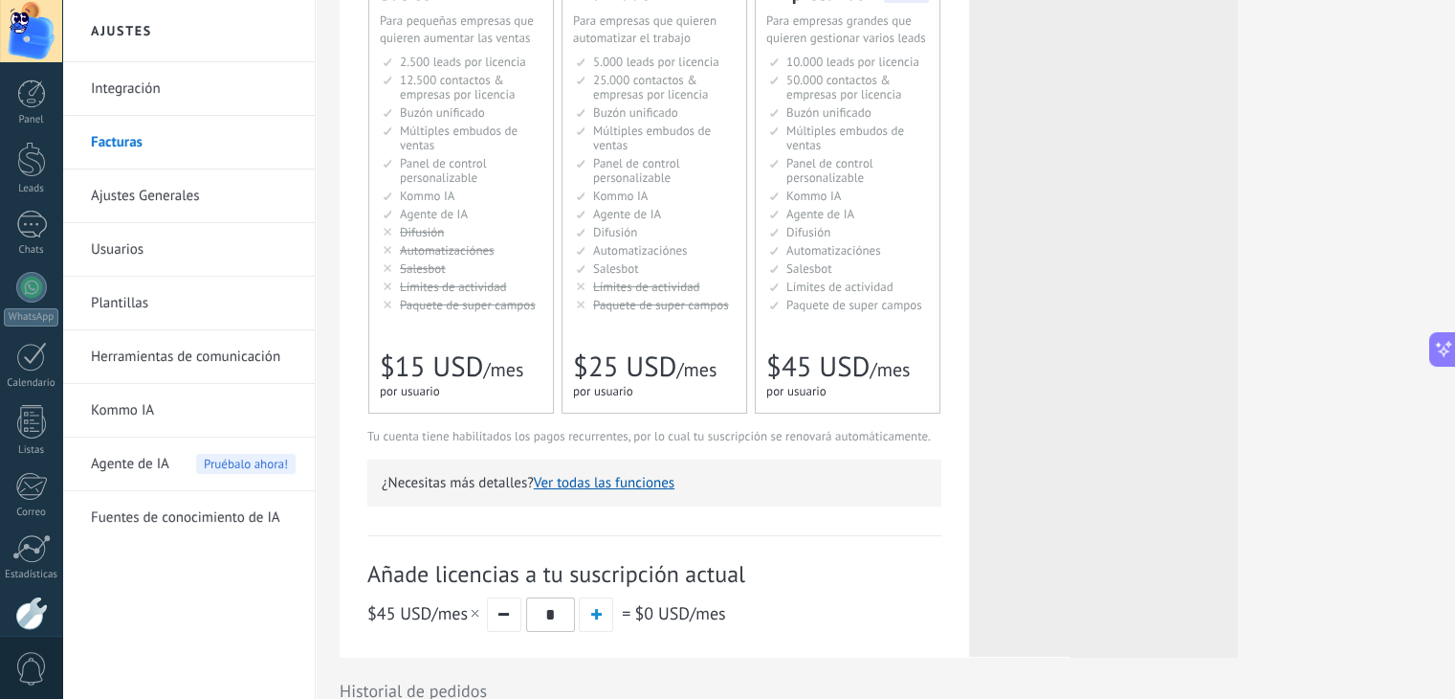
scroll to position [0, 0]
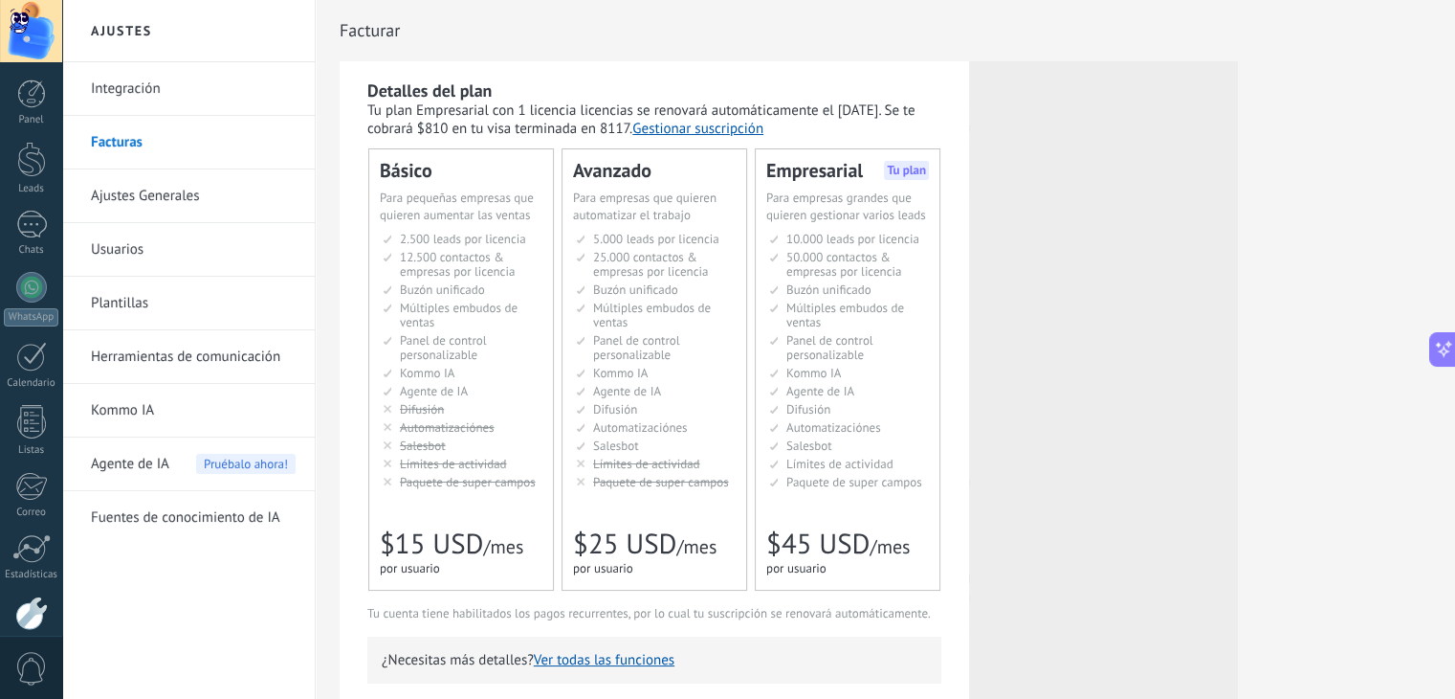
click at [122, 87] on link "Integración" at bounding box center [193, 89] width 205 height 54
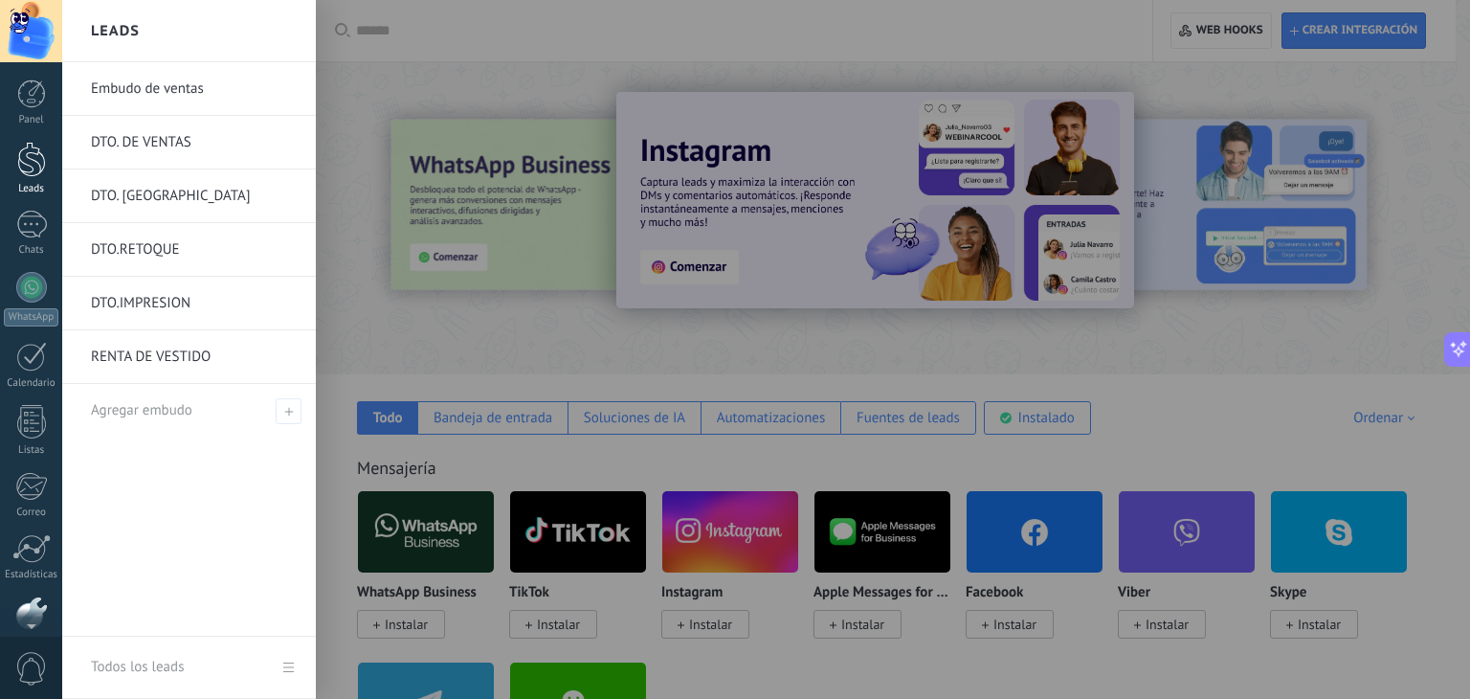
click at [27, 166] on div at bounding box center [31, 159] width 29 height 35
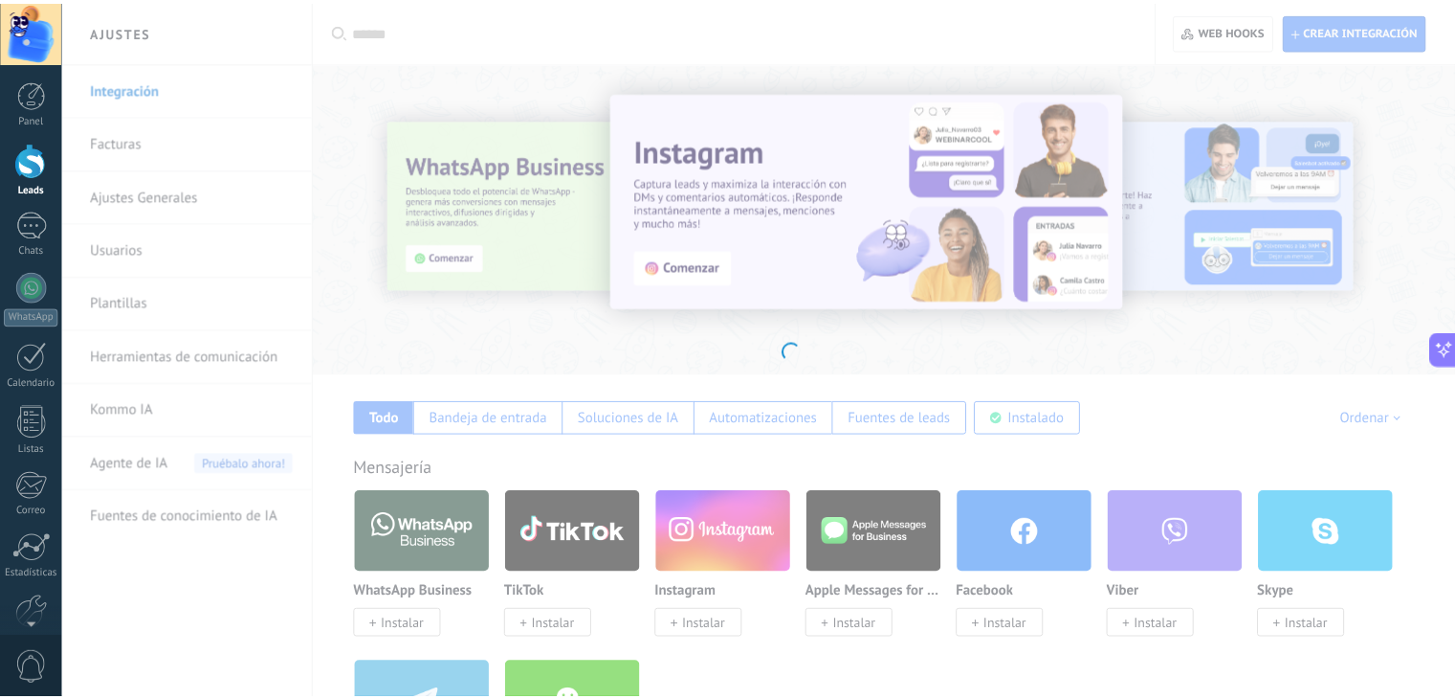
scroll to position [1279, 0]
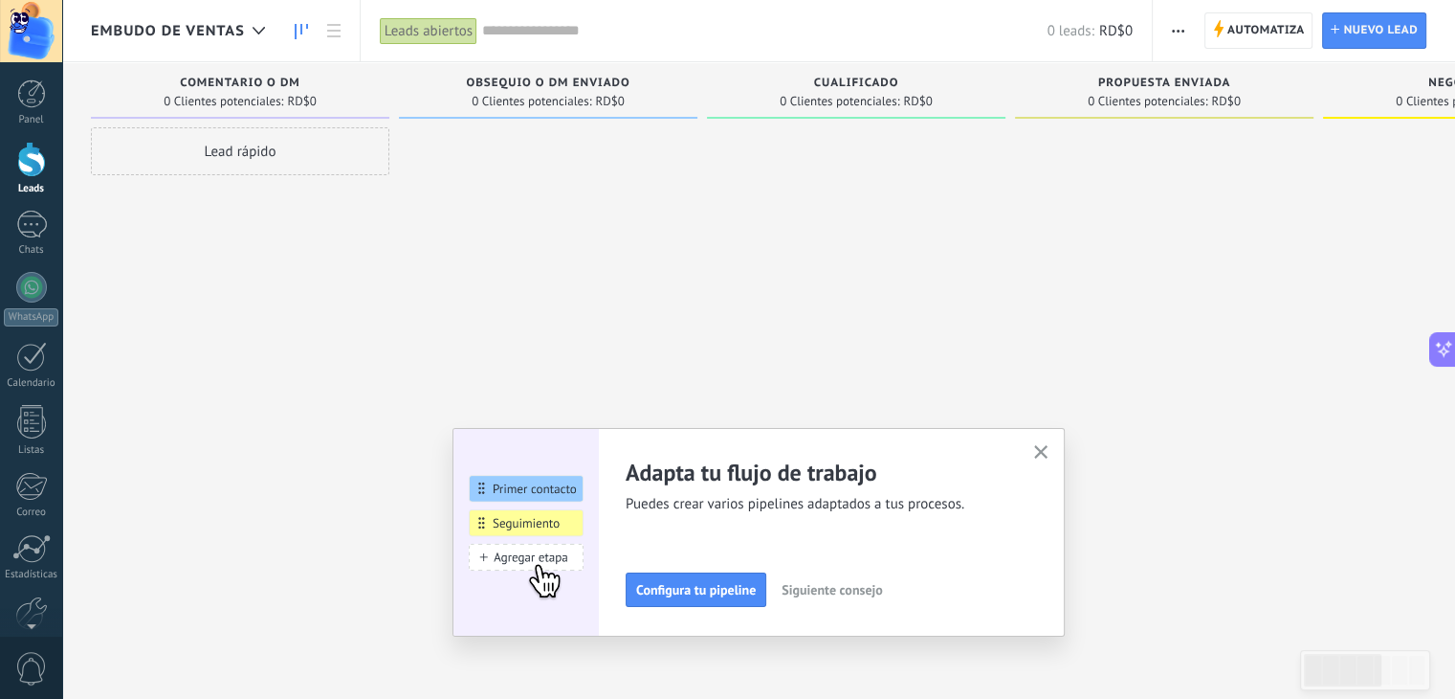
click at [238, 36] on span "Embudo de ventas" at bounding box center [168, 31] width 154 height 18
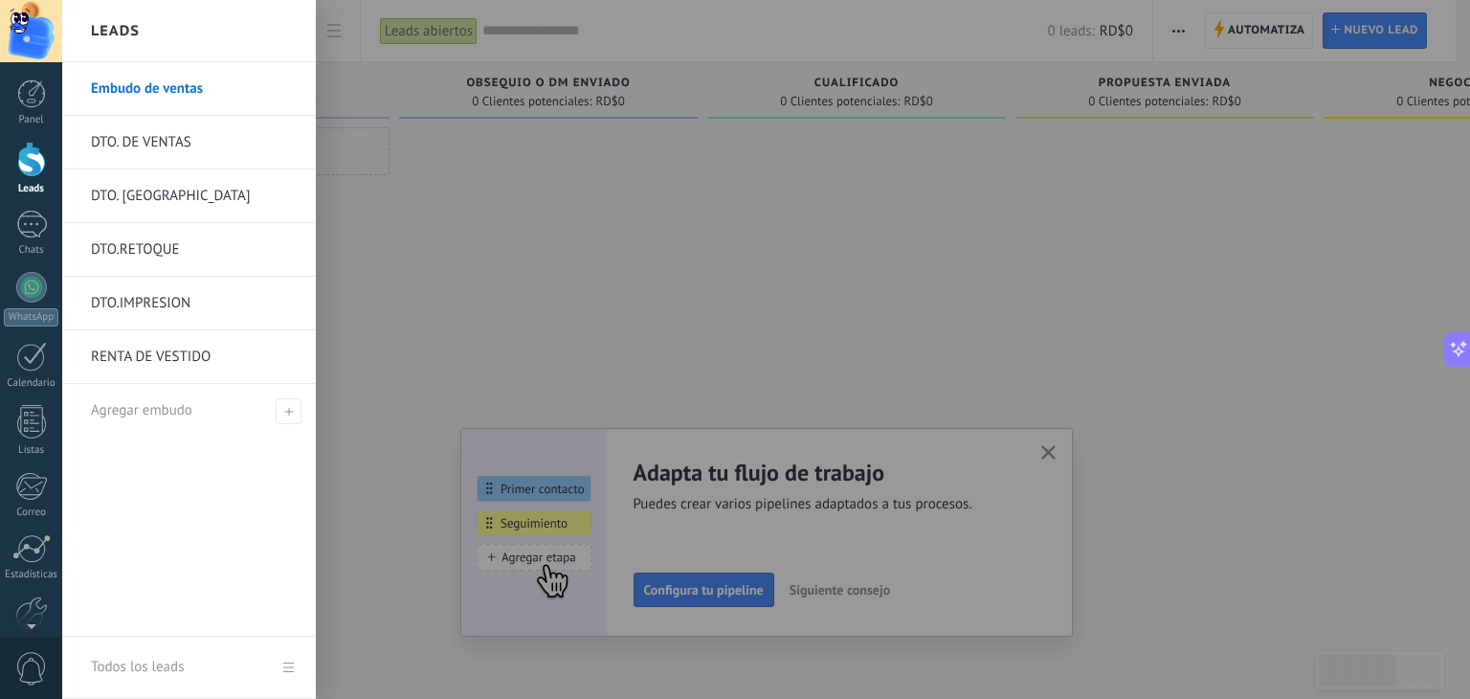
click at [290, 663] on link "Todos los leads" at bounding box center [189, 667] width 254 height 62
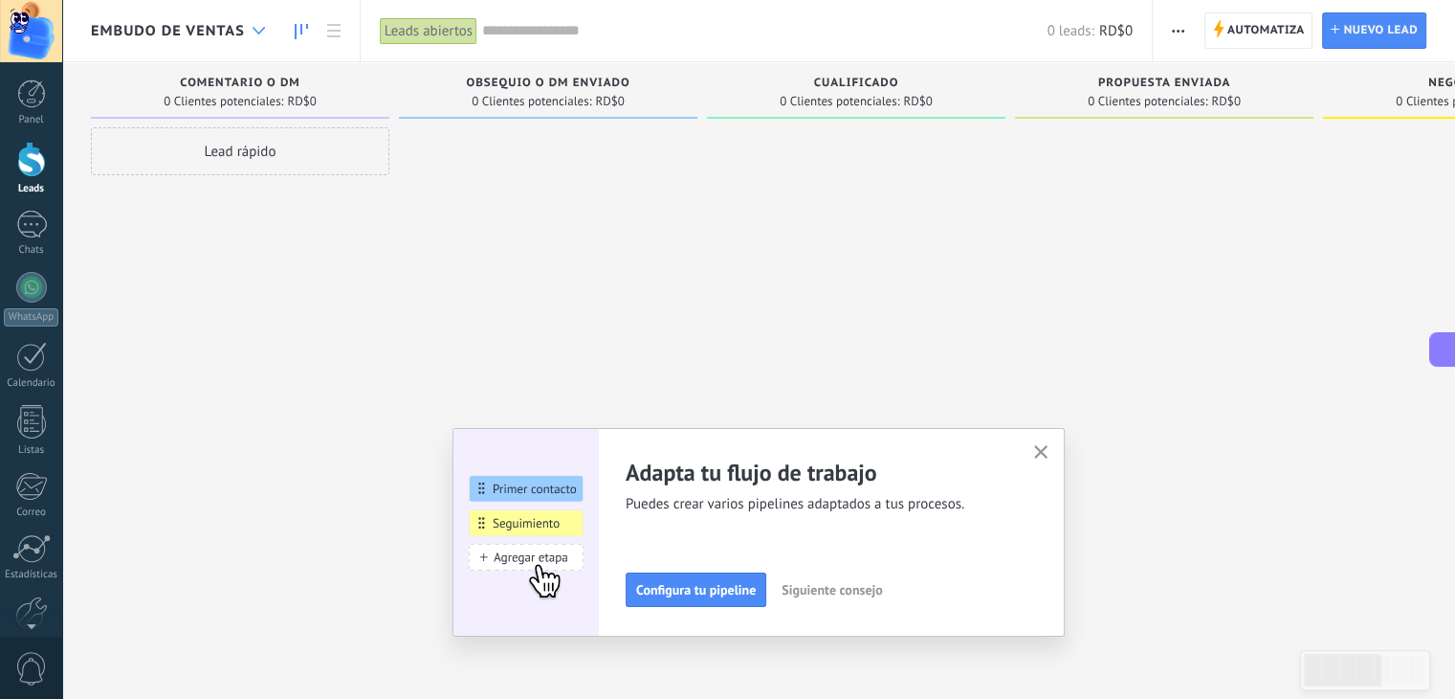
click at [250, 33] on div at bounding box center [259, 30] width 32 height 37
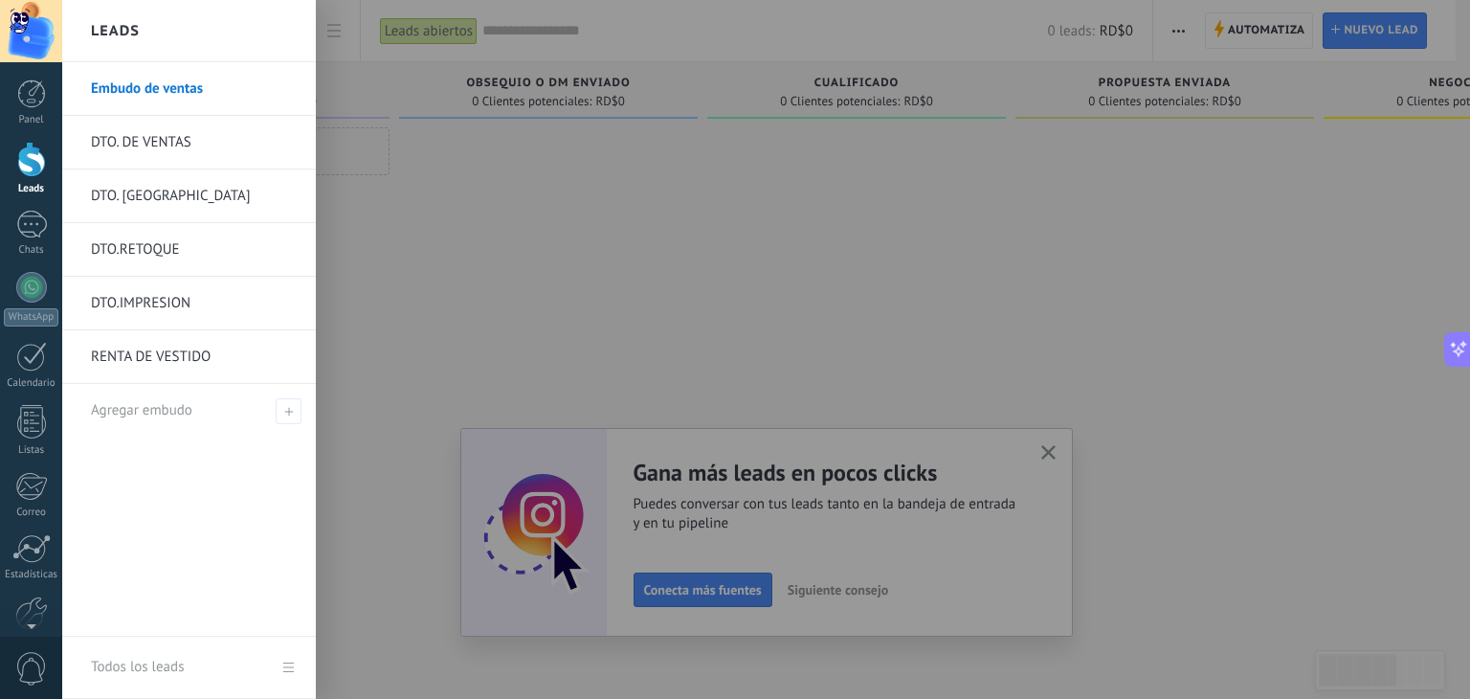
click at [130, 90] on link "Embudo de ventas" at bounding box center [194, 89] width 206 height 54
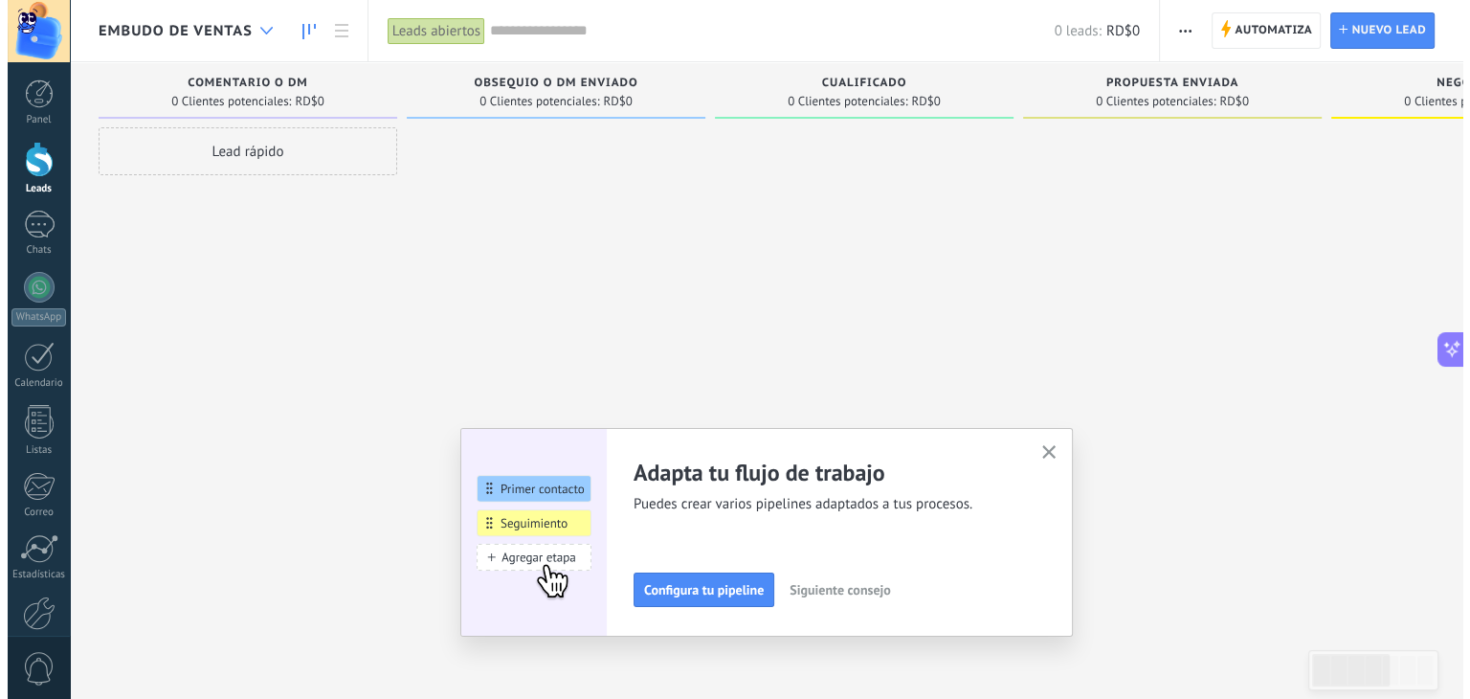
scroll to position [1279, 0]
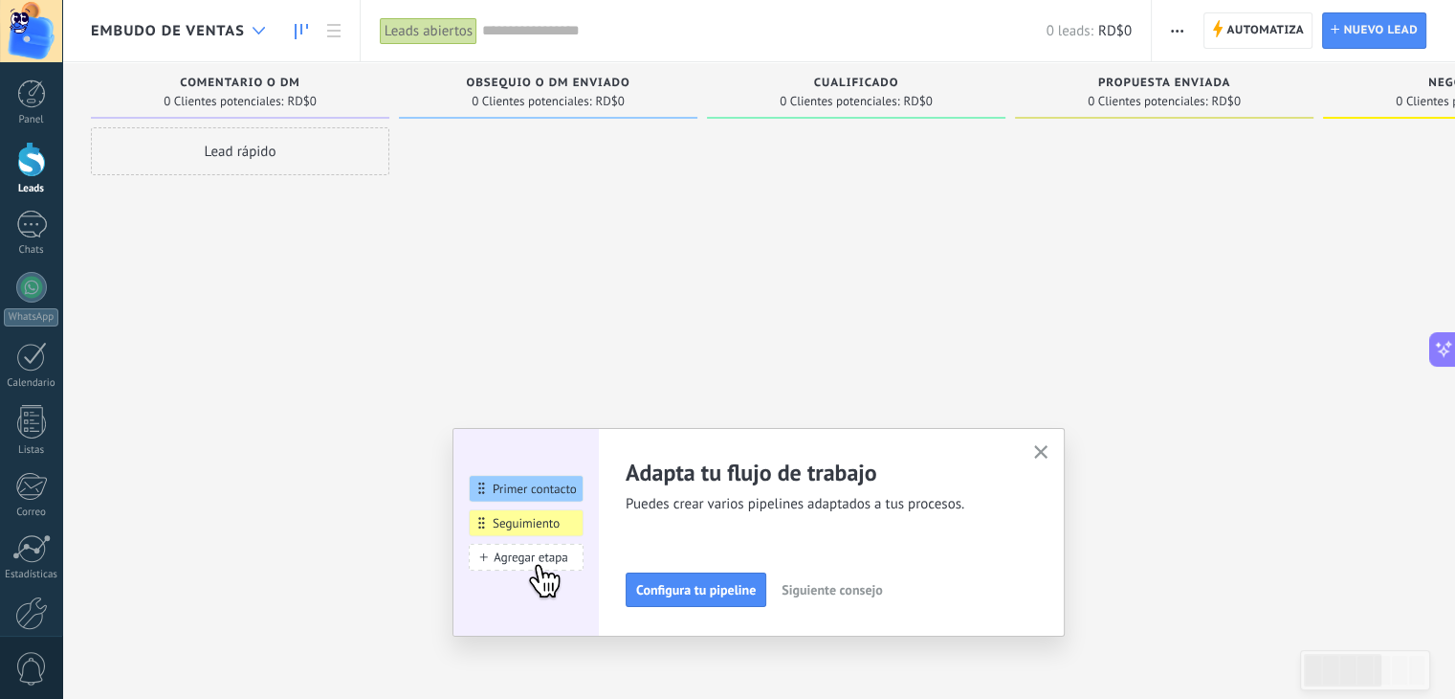
click at [254, 25] on div at bounding box center [259, 30] width 32 height 37
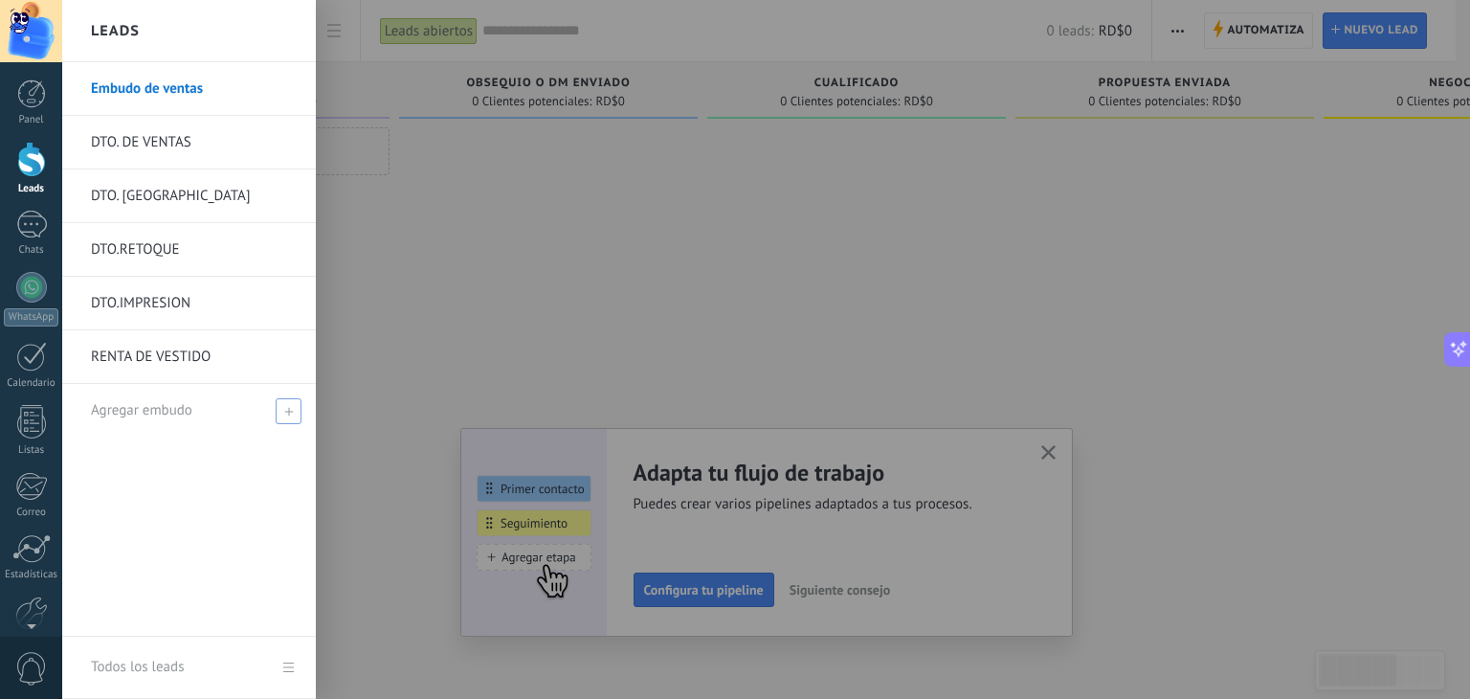
click at [286, 412] on icon at bounding box center [288, 411] width 9 height 9
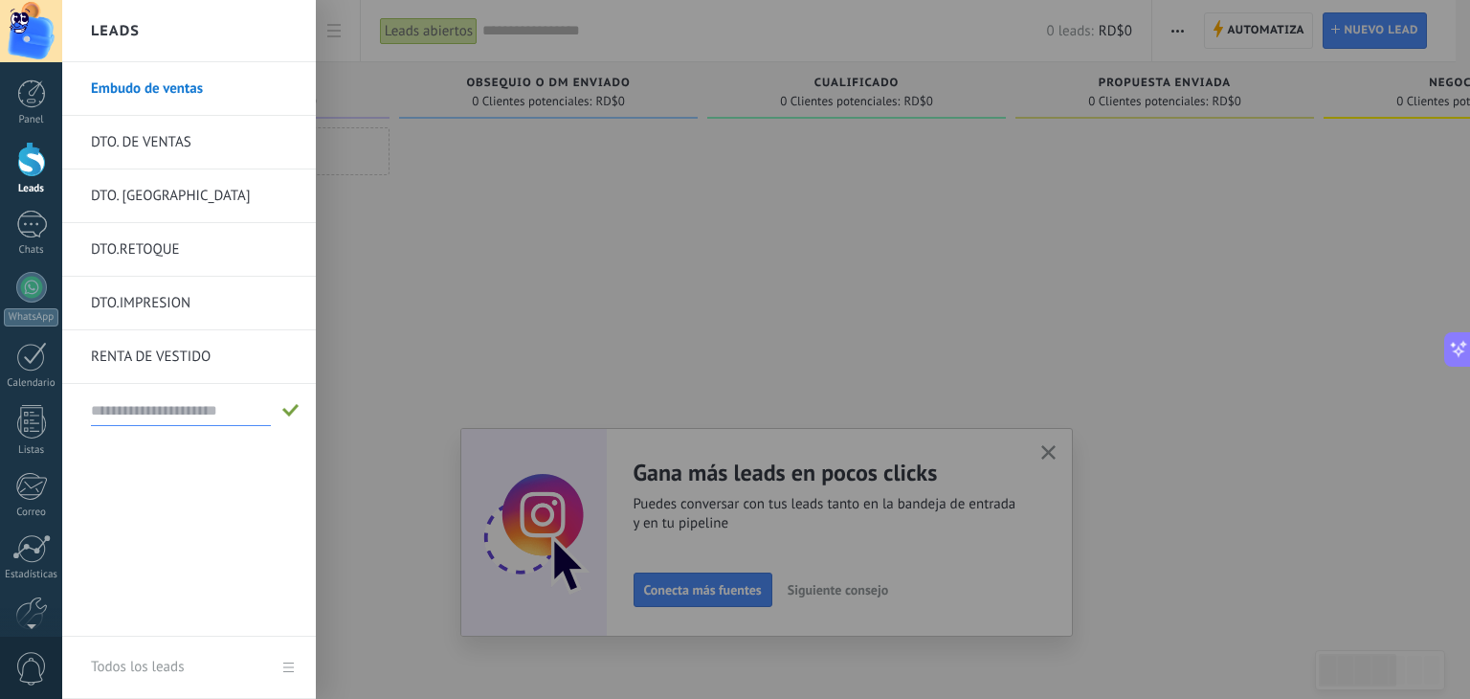
click at [203, 349] on link "RENTA DE VESTIDO" at bounding box center [194, 357] width 206 height 54
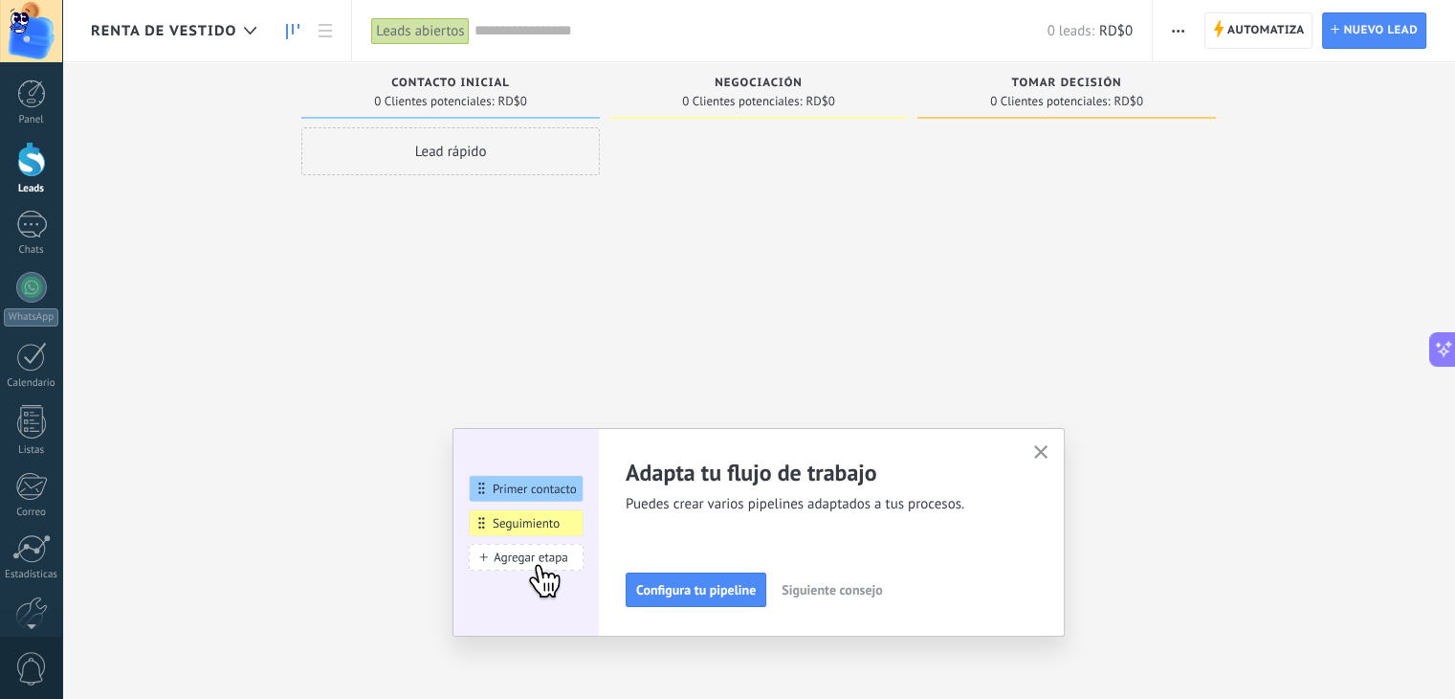
click at [184, 22] on span "RENTA DE VESTIDO" at bounding box center [163, 31] width 145 height 18
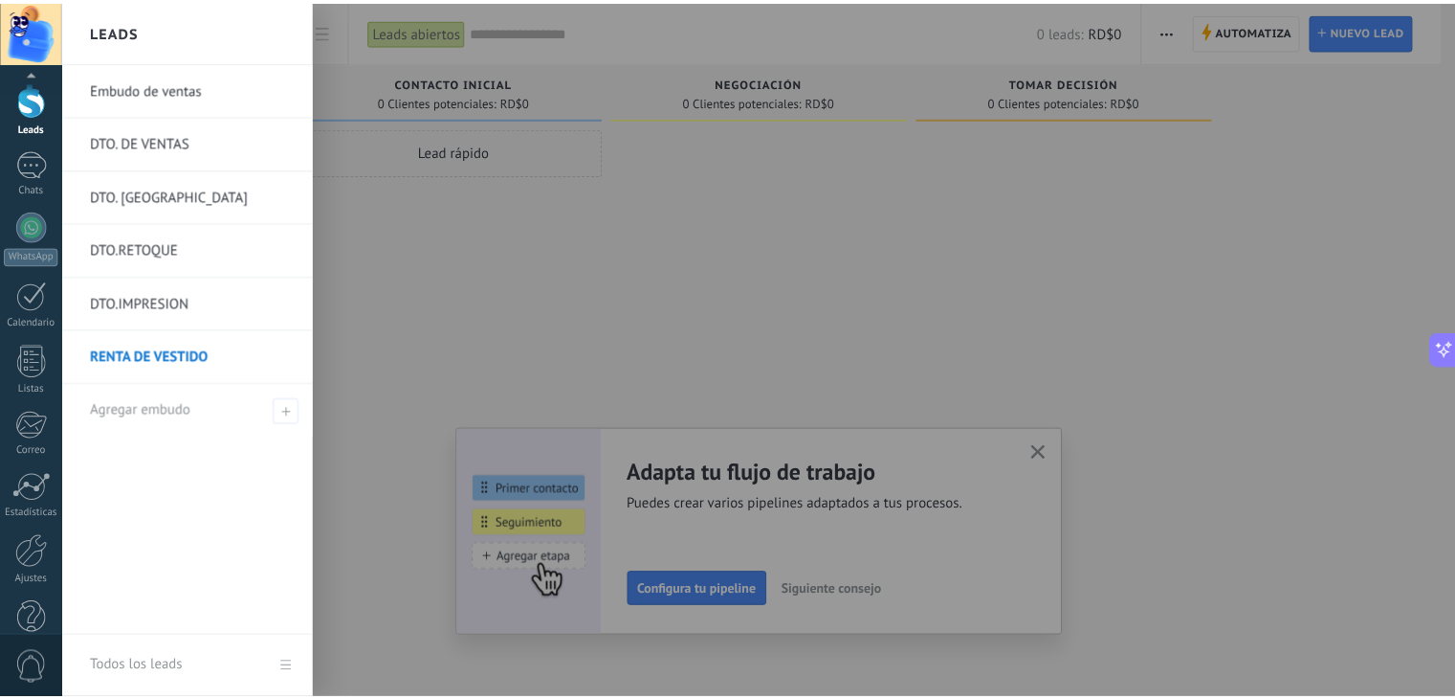
scroll to position [96, 0]
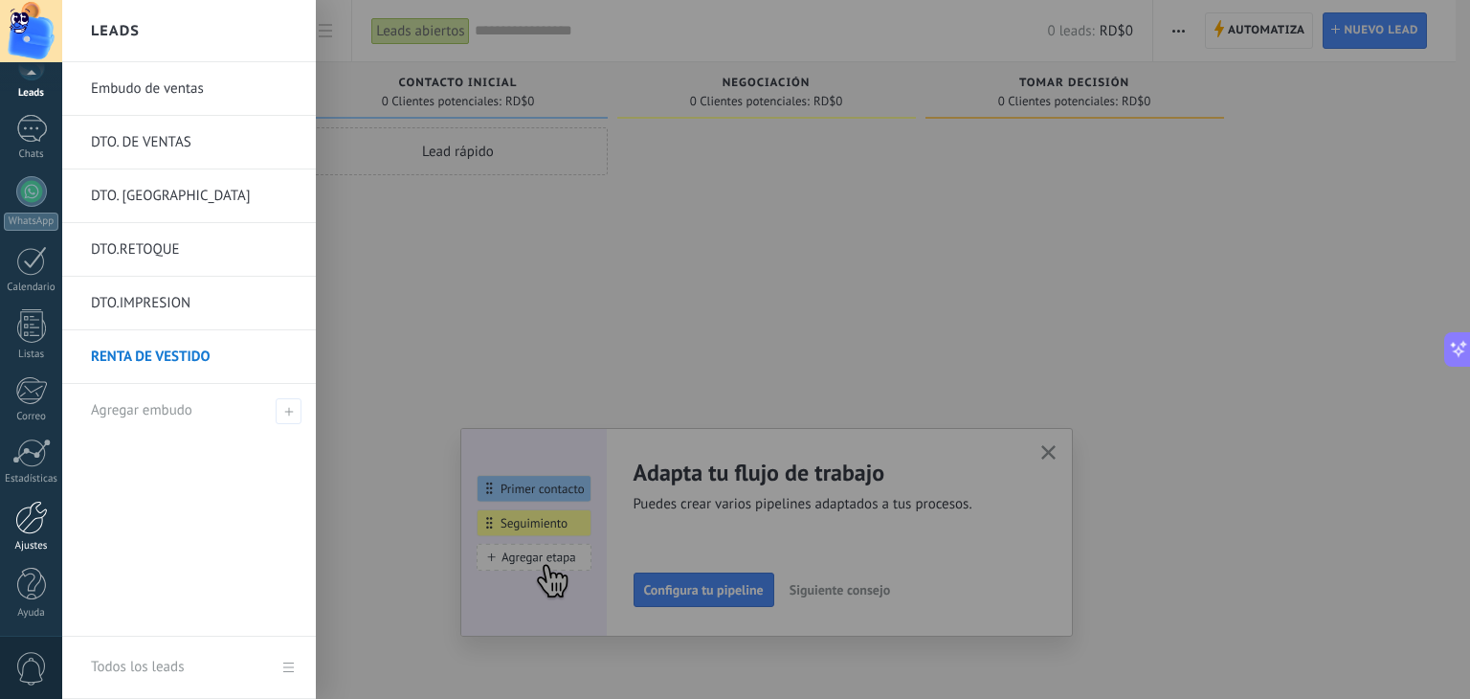
click at [30, 528] on div at bounding box center [31, 516] width 33 height 33
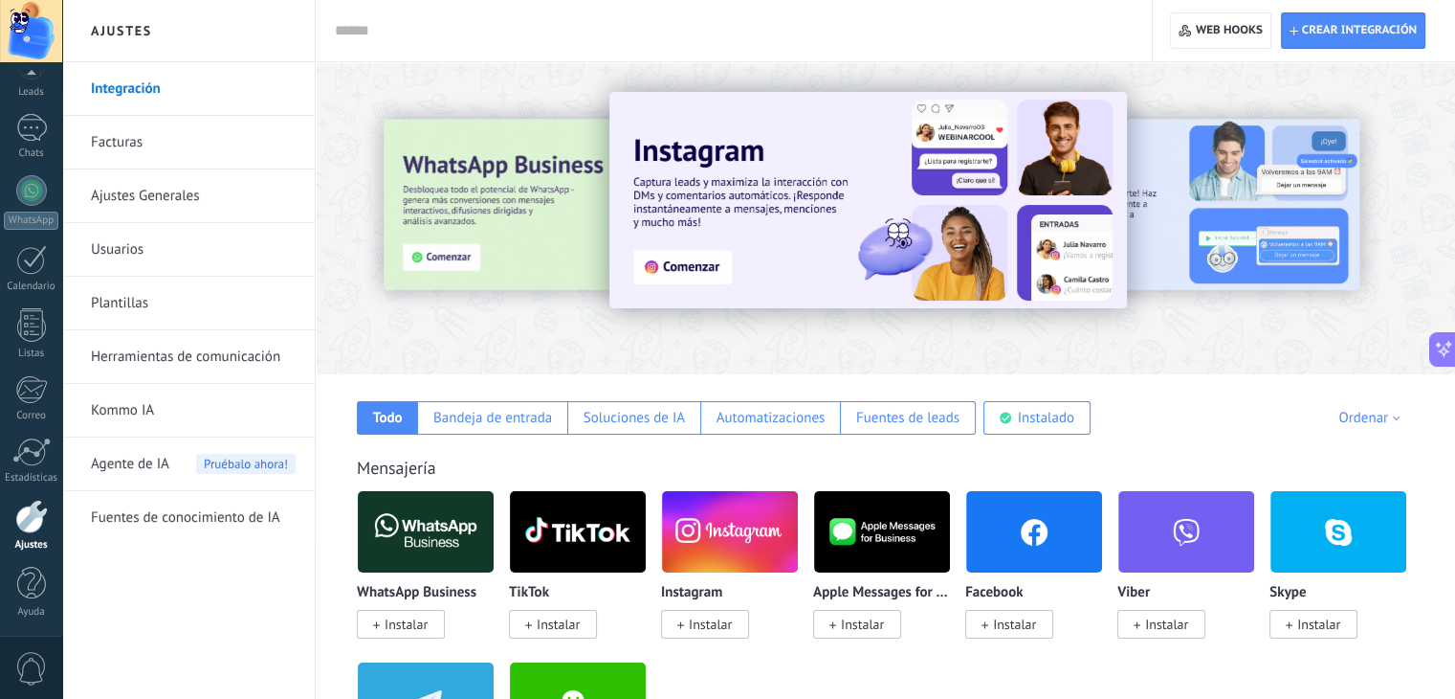
click at [137, 194] on link "Ajustes Generales" at bounding box center [193, 196] width 205 height 54
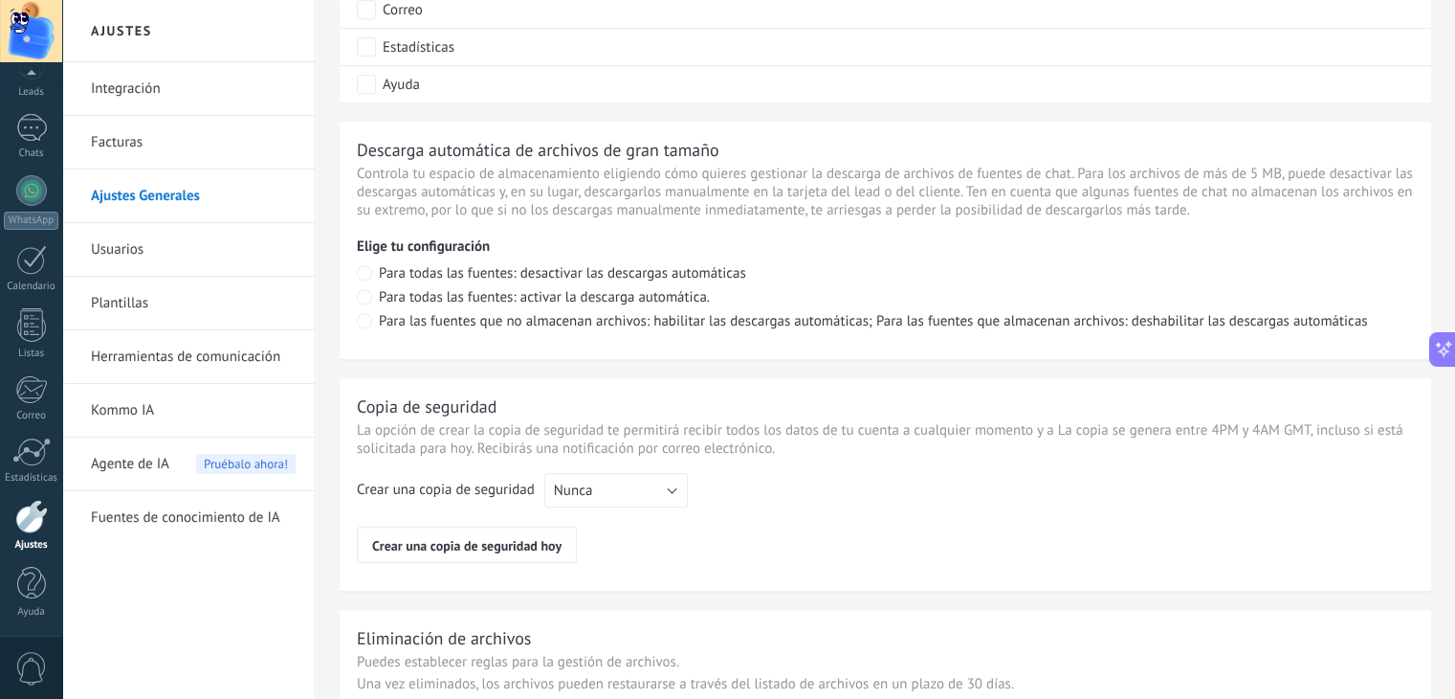
scroll to position [1412, 0]
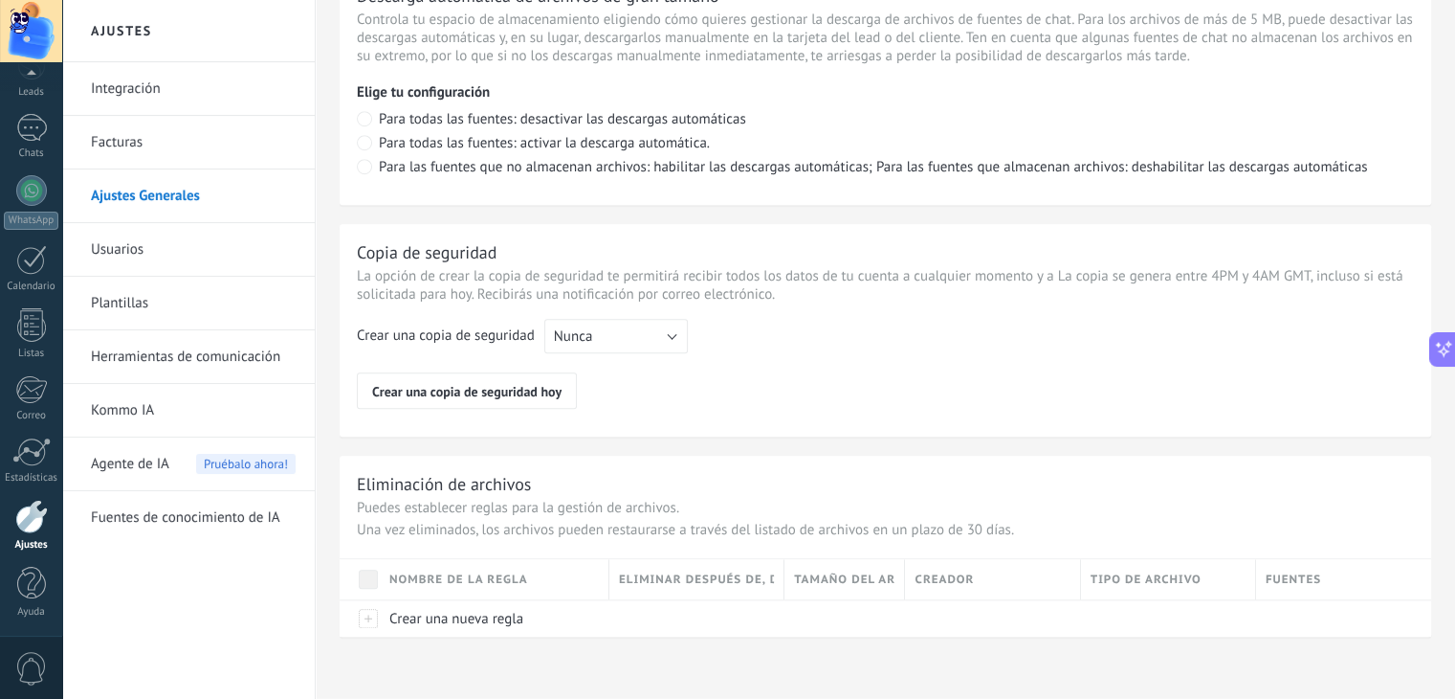
click at [142, 248] on link "Usuarios" at bounding box center [193, 250] width 205 height 54
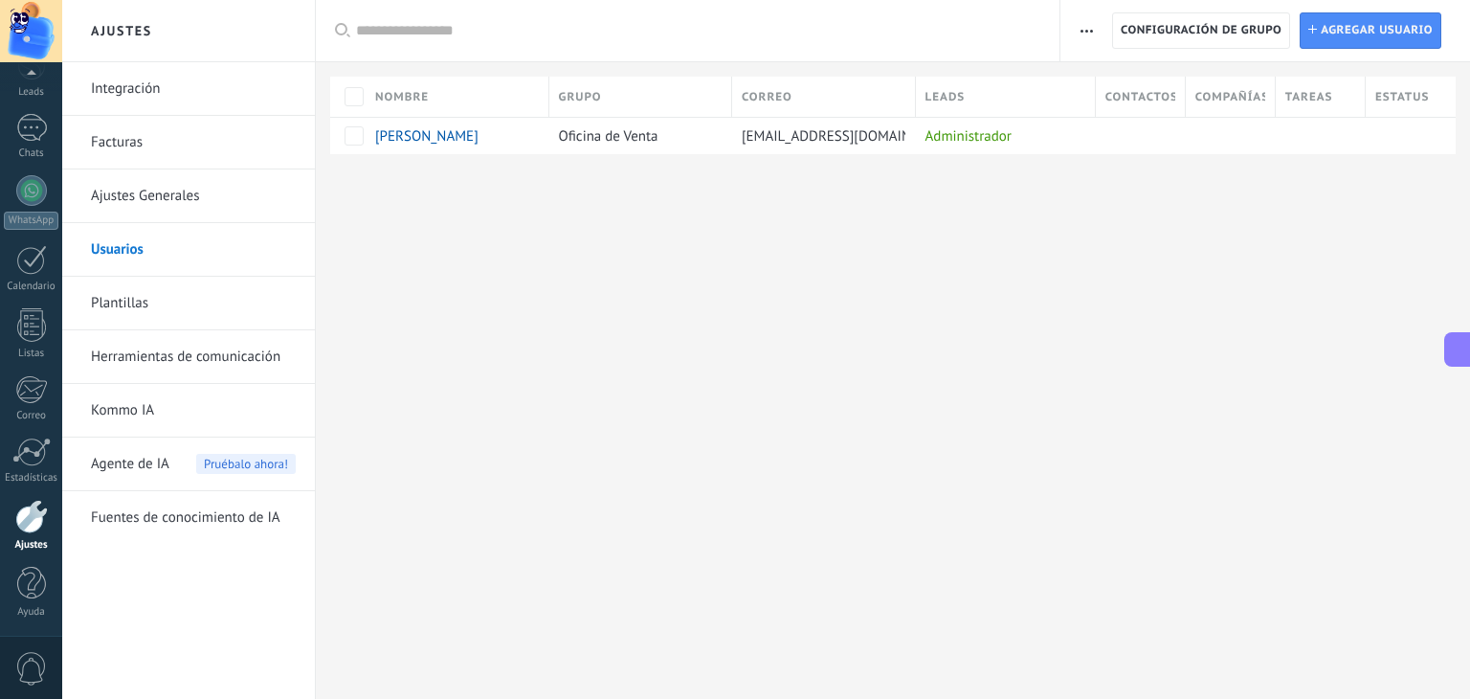
click at [123, 303] on link "Plantillas" at bounding box center [193, 304] width 205 height 54
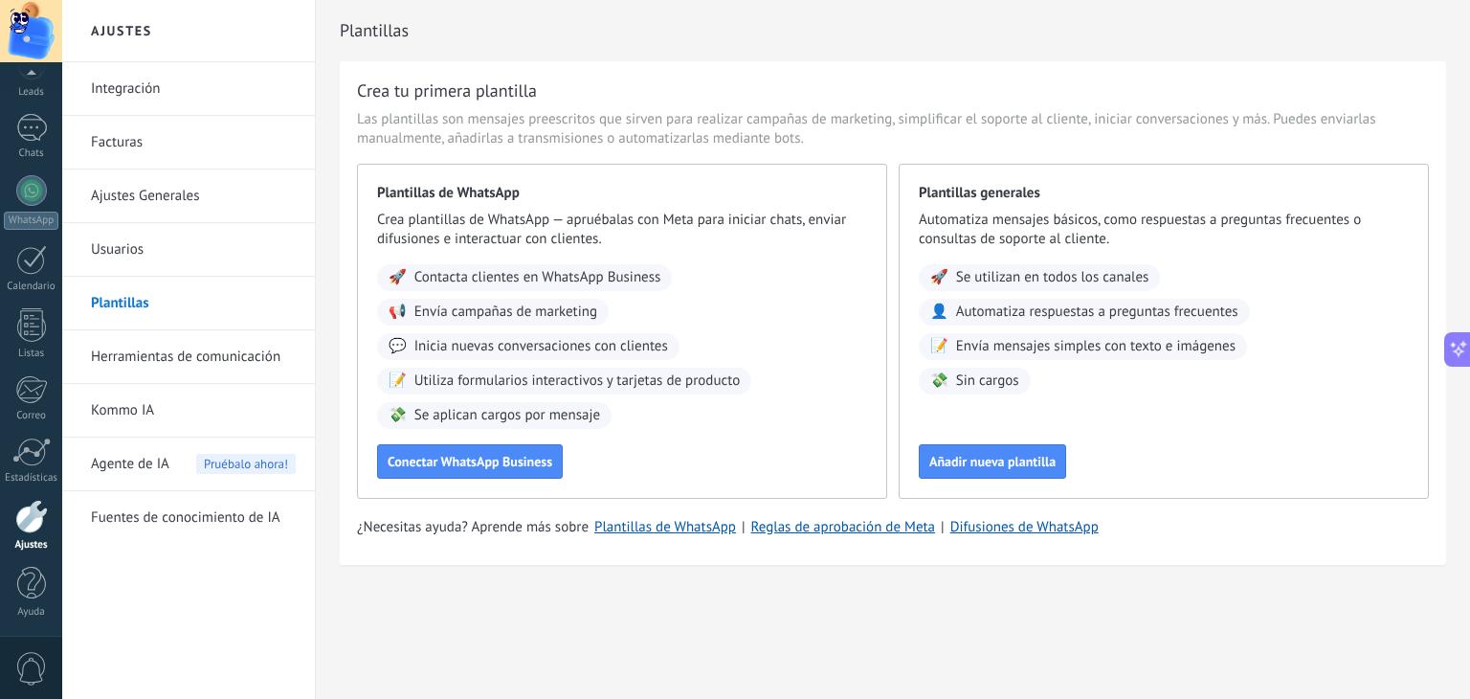
click at [124, 358] on link "Herramientas de comunicación" at bounding box center [193, 357] width 205 height 54
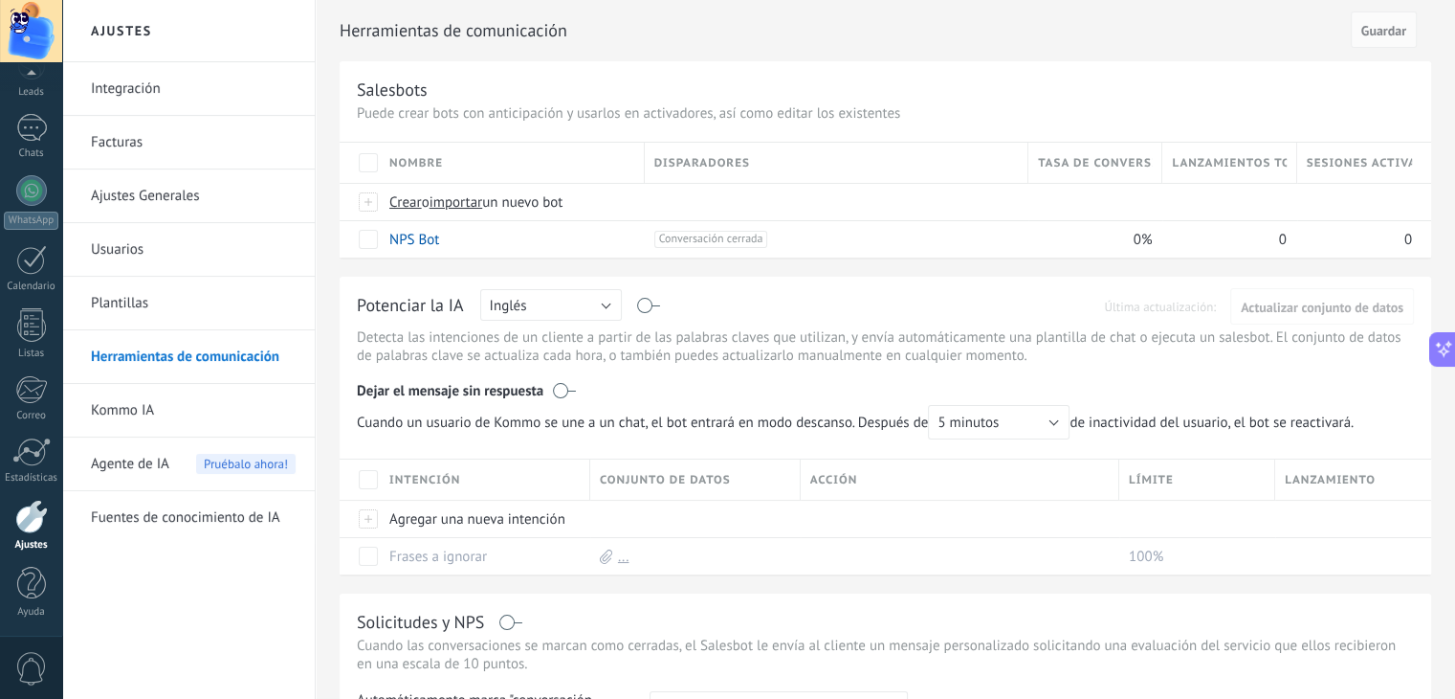
click at [132, 408] on link "Kommo IA" at bounding box center [193, 411] width 205 height 54
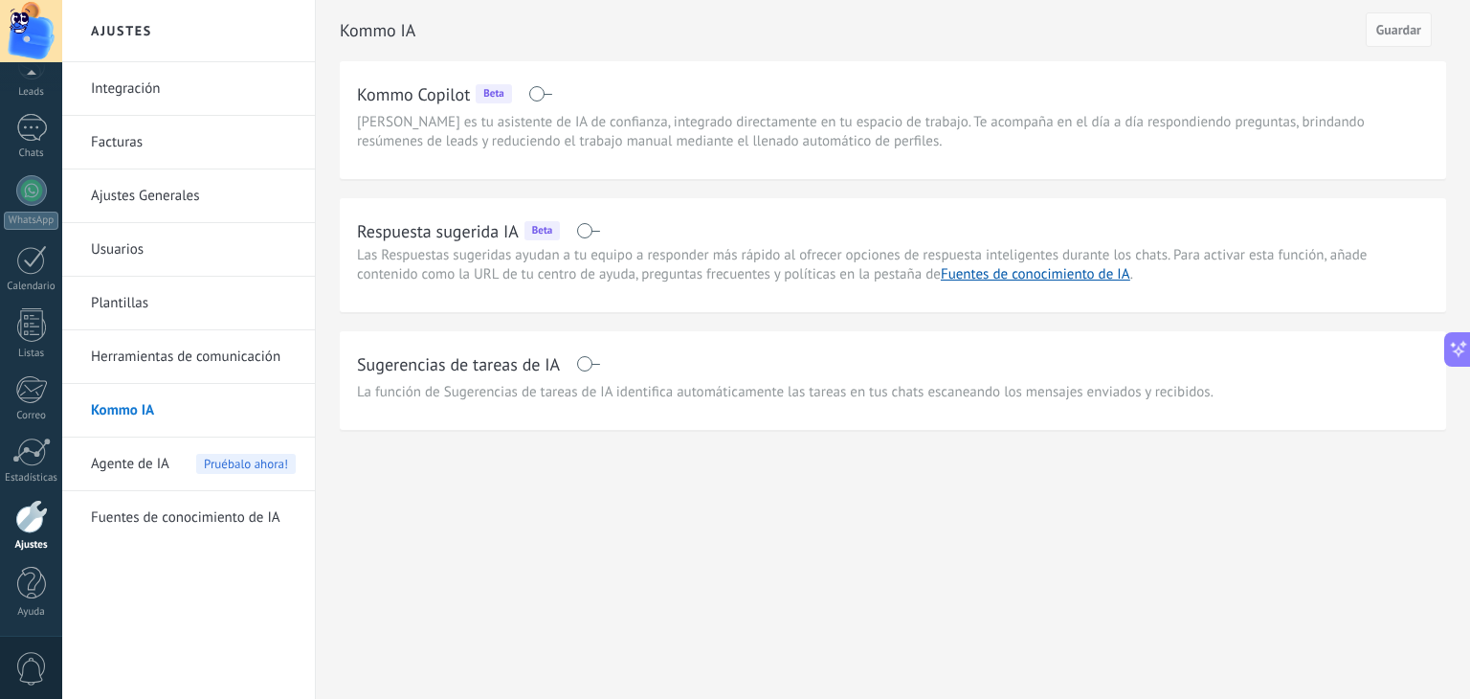
click at [134, 457] on span "Agente de IA" at bounding box center [130, 464] width 78 height 54
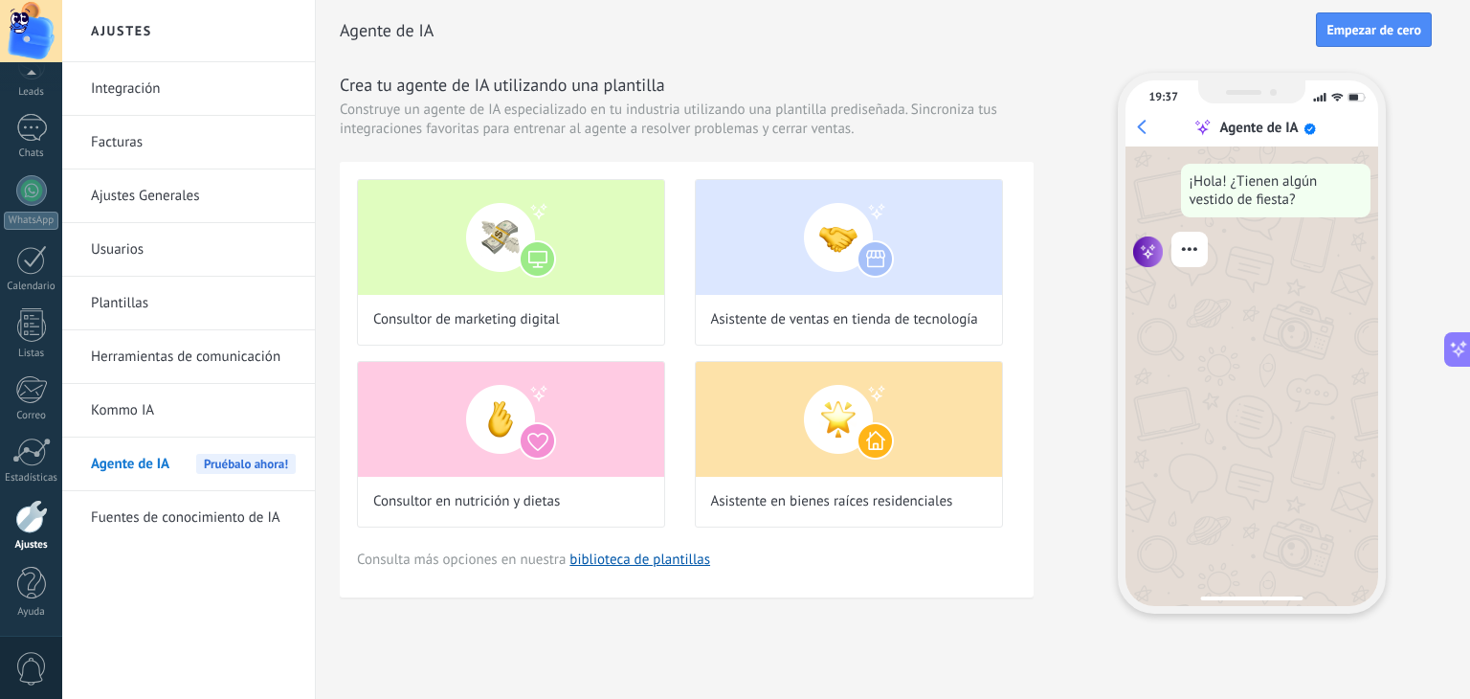
click at [146, 512] on link "Fuentes de conocimiento de IA" at bounding box center [193, 518] width 205 height 54
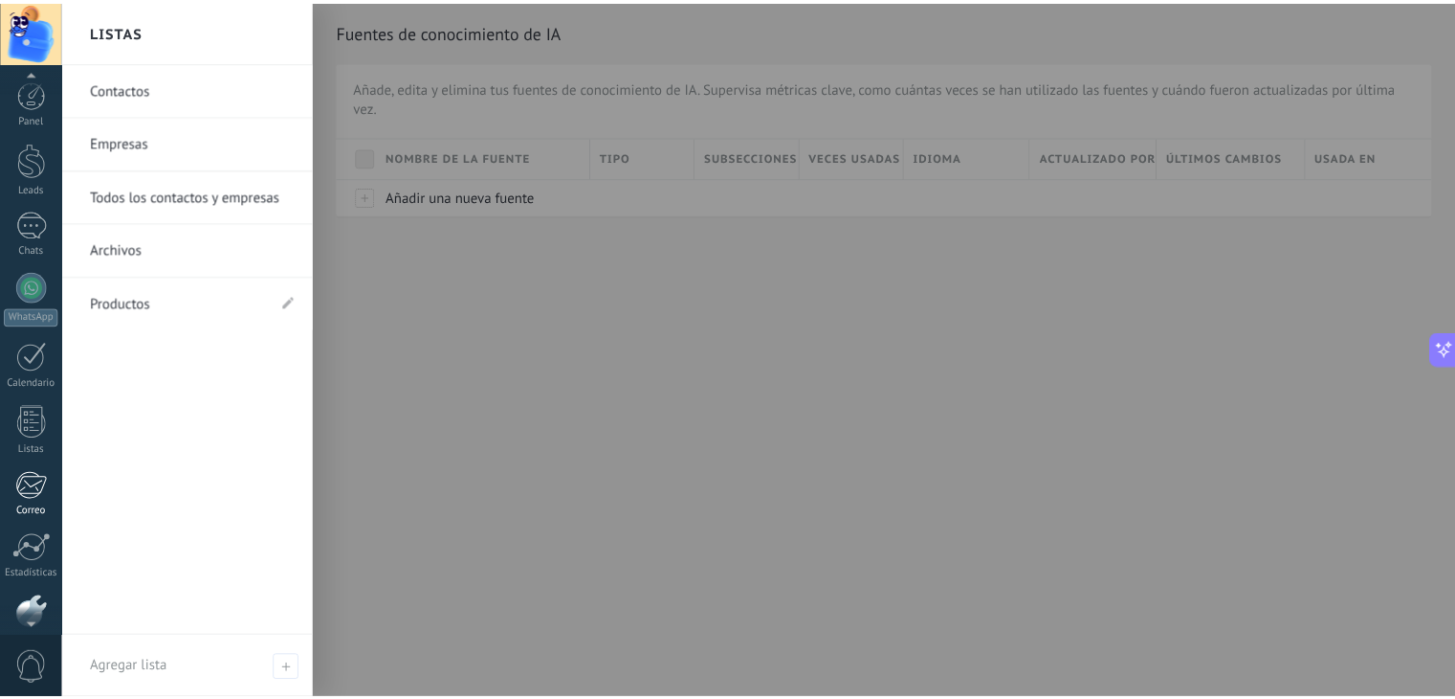
scroll to position [97, 0]
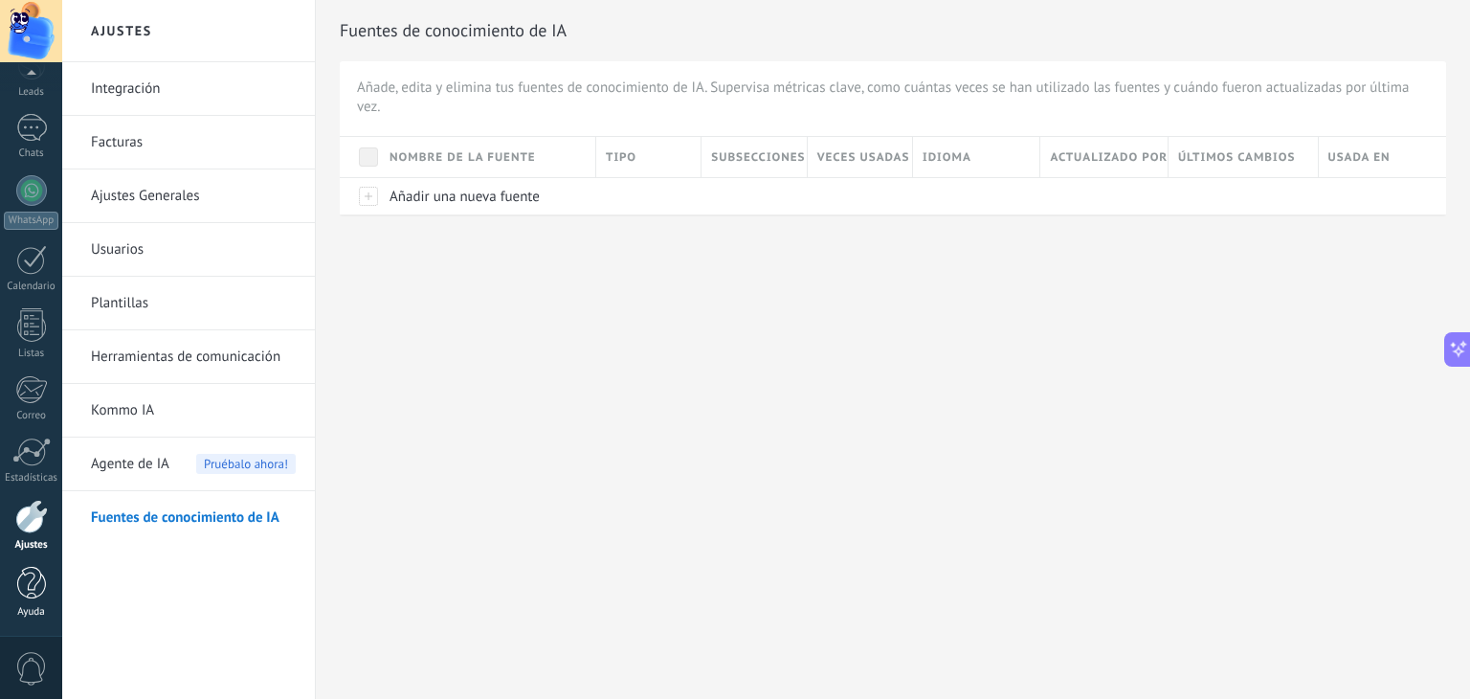
click at [25, 592] on div at bounding box center [31, 582] width 29 height 33
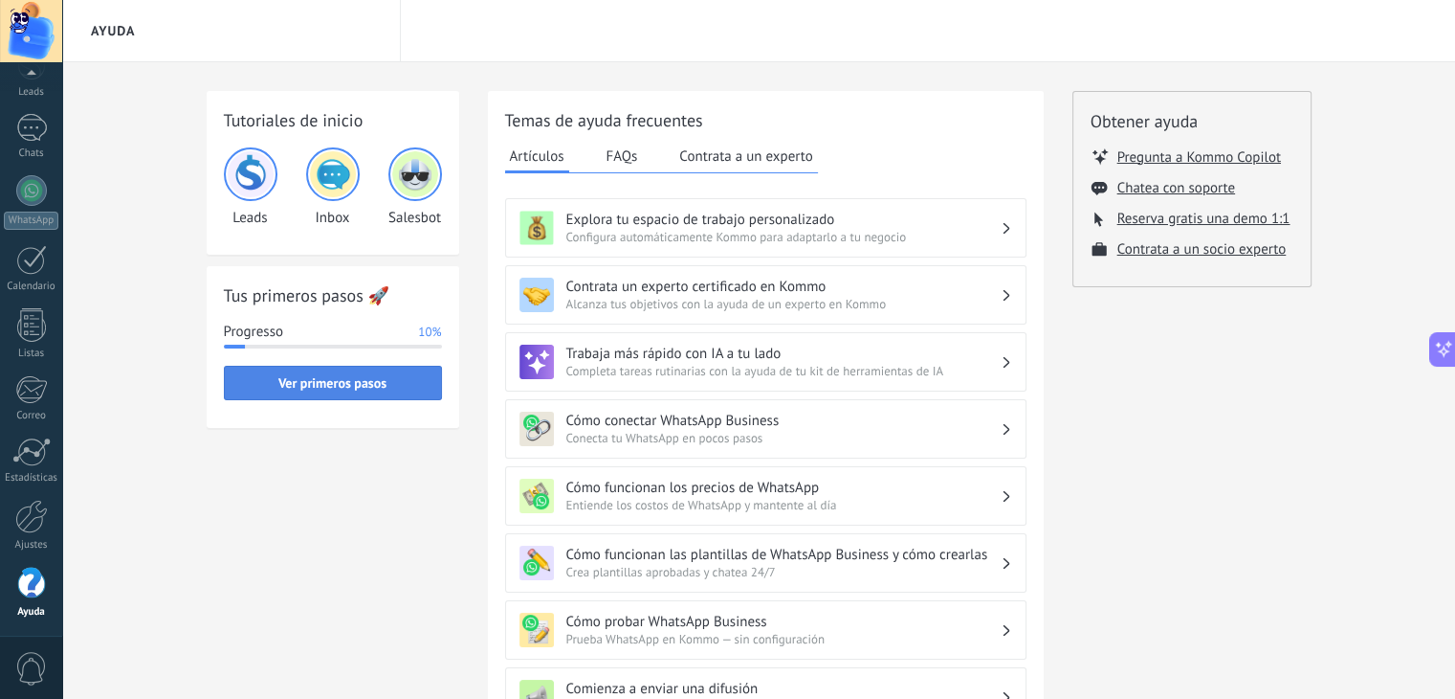
click at [368, 376] on span "Ver primeros pasos" at bounding box center [332, 382] width 108 height 13
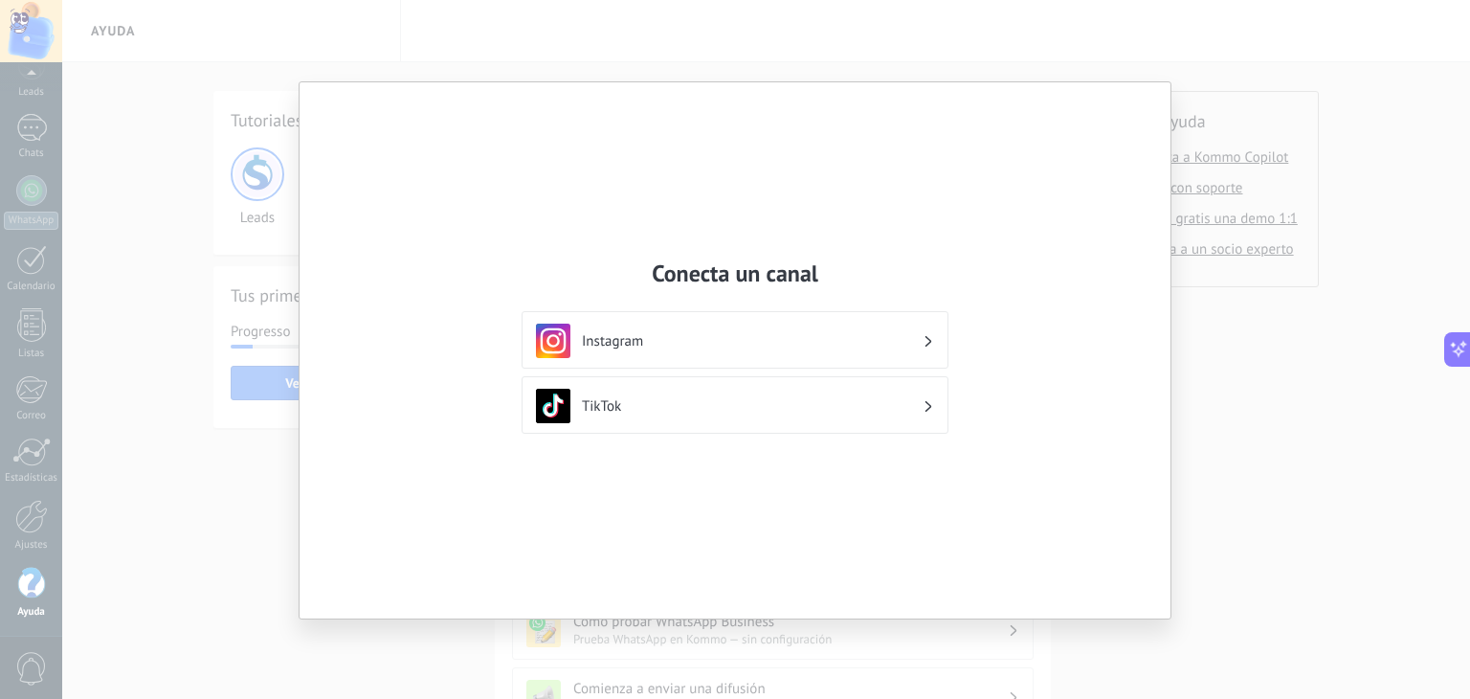
click at [1355, 221] on div "Conecta un canal Instagram TikTok" at bounding box center [735, 349] width 1470 height 699
click at [287, 100] on div "Conecta un canal Instagram TikTok" at bounding box center [735, 349] width 1470 height 699
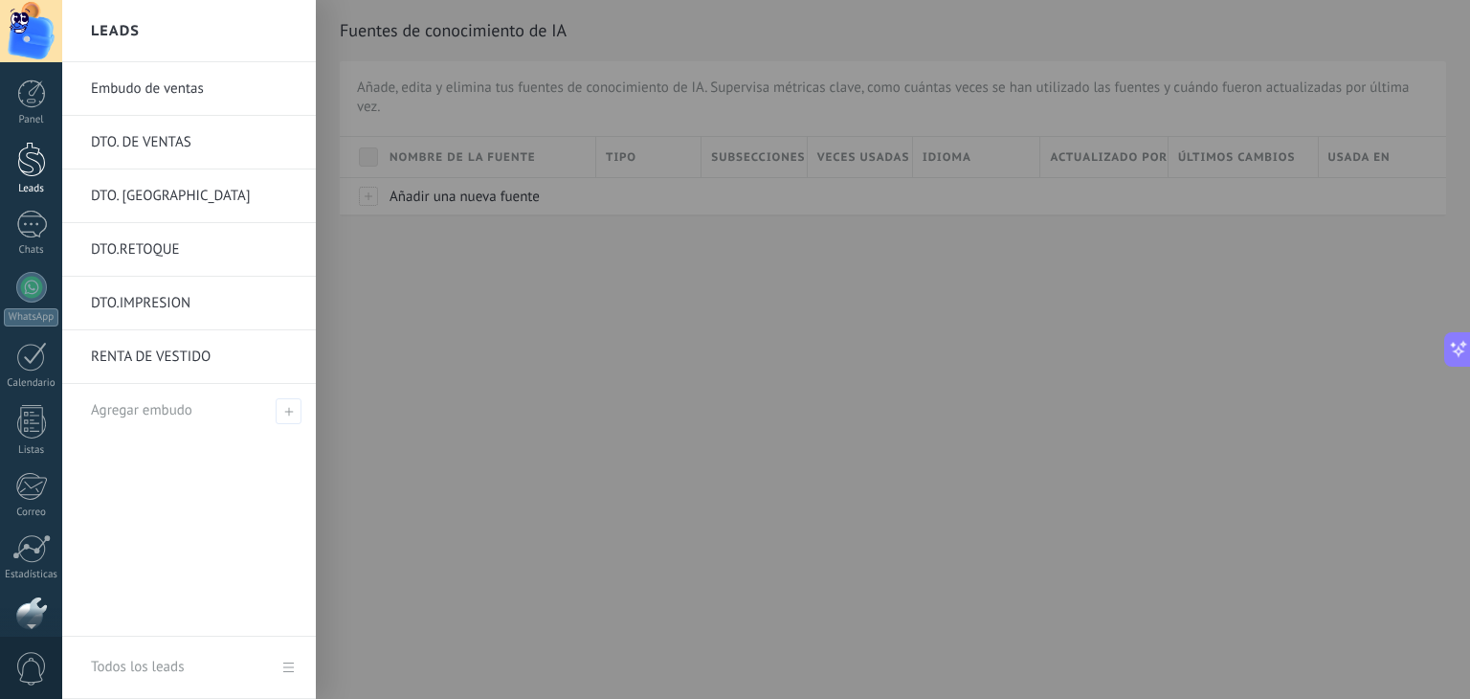
click at [33, 153] on div at bounding box center [31, 159] width 29 height 35
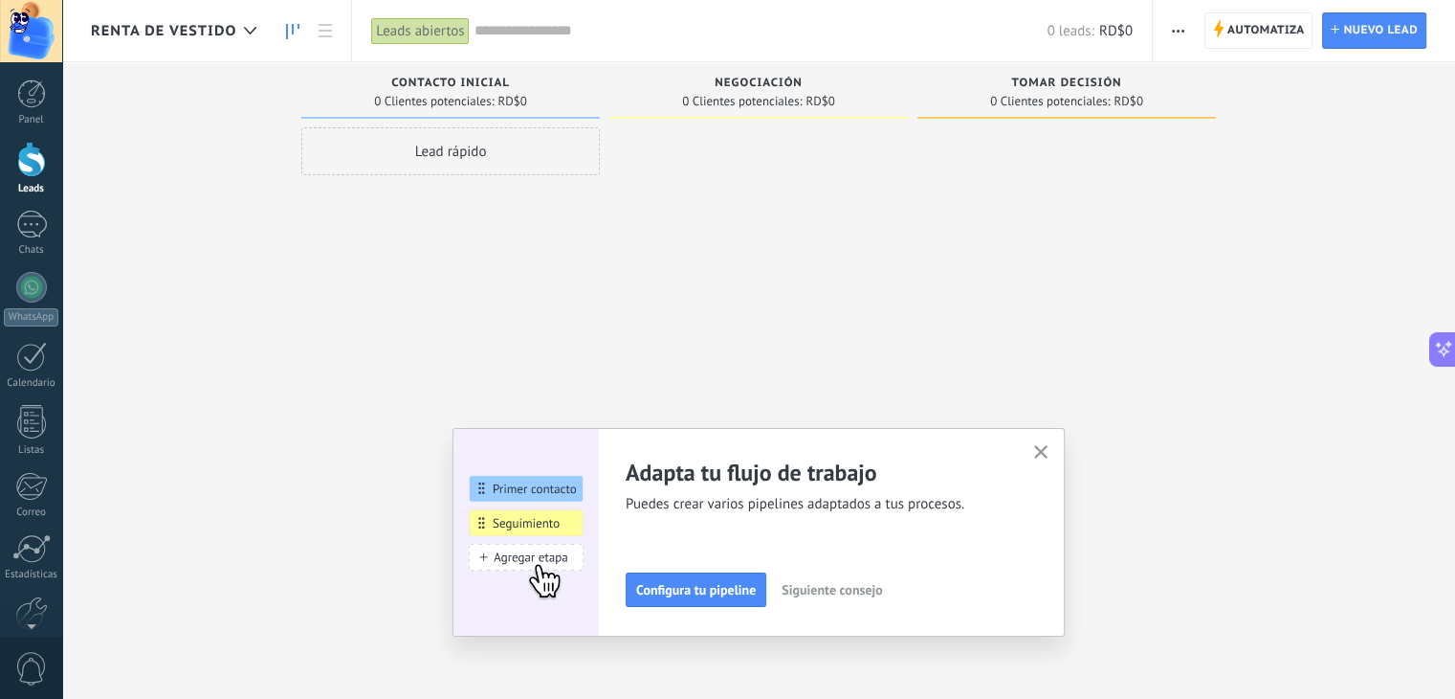
click at [1048, 454] on icon "button" at bounding box center [1041, 452] width 14 height 14
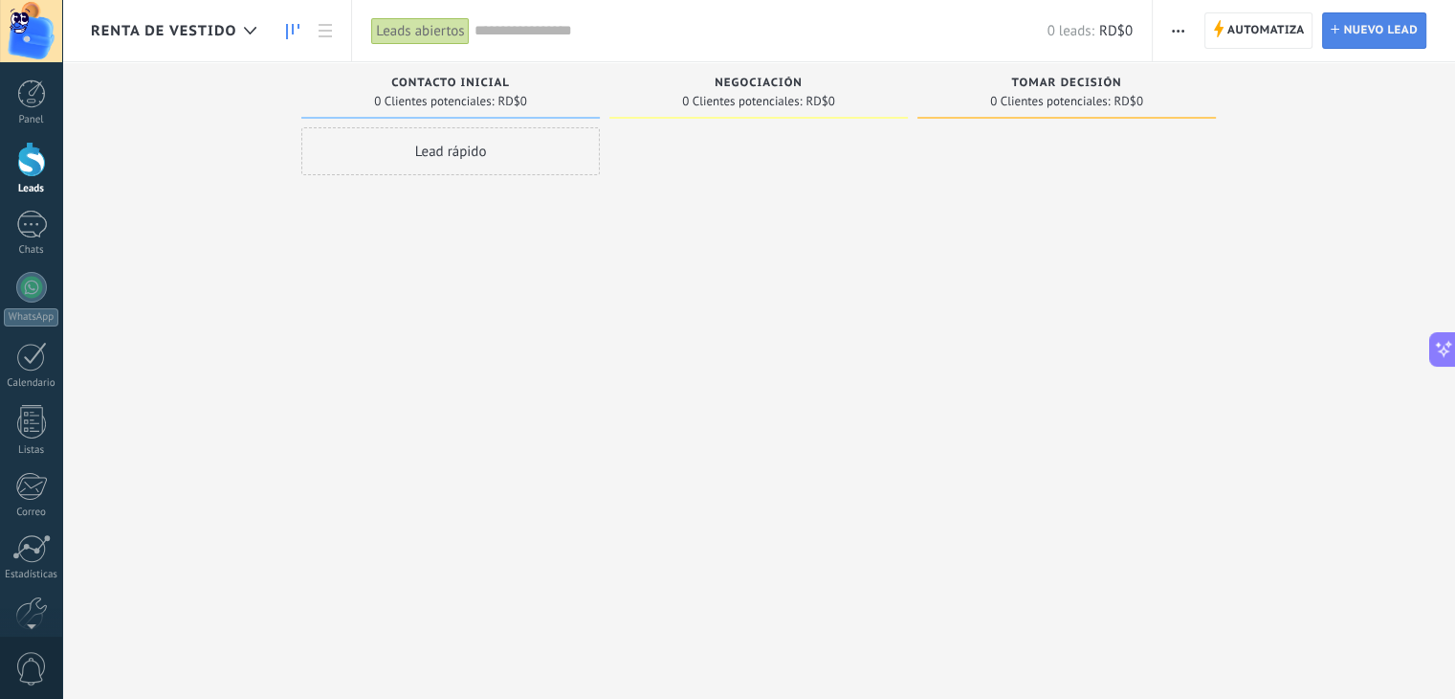
click at [1347, 37] on span "Nuevo lead" at bounding box center [1380, 30] width 75 height 34
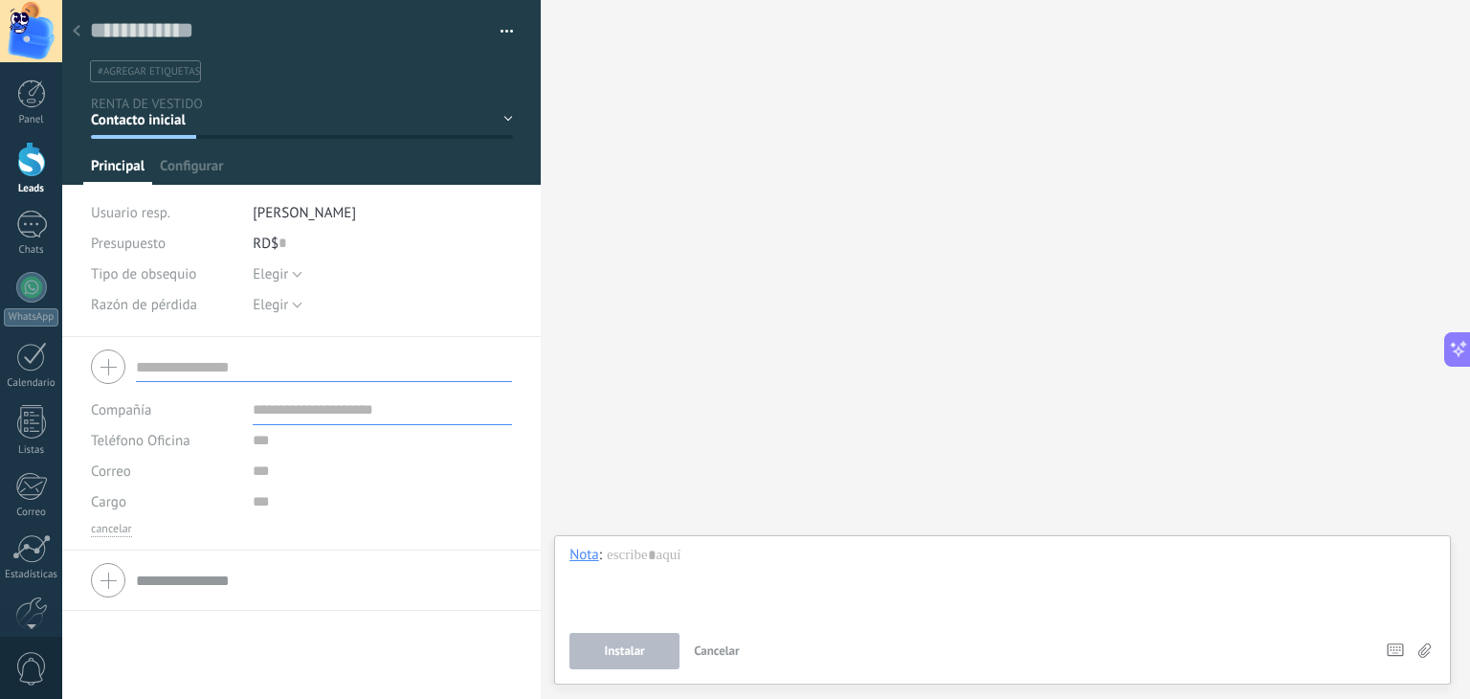
click at [66, 28] on div at bounding box center [76, 31] width 27 height 37
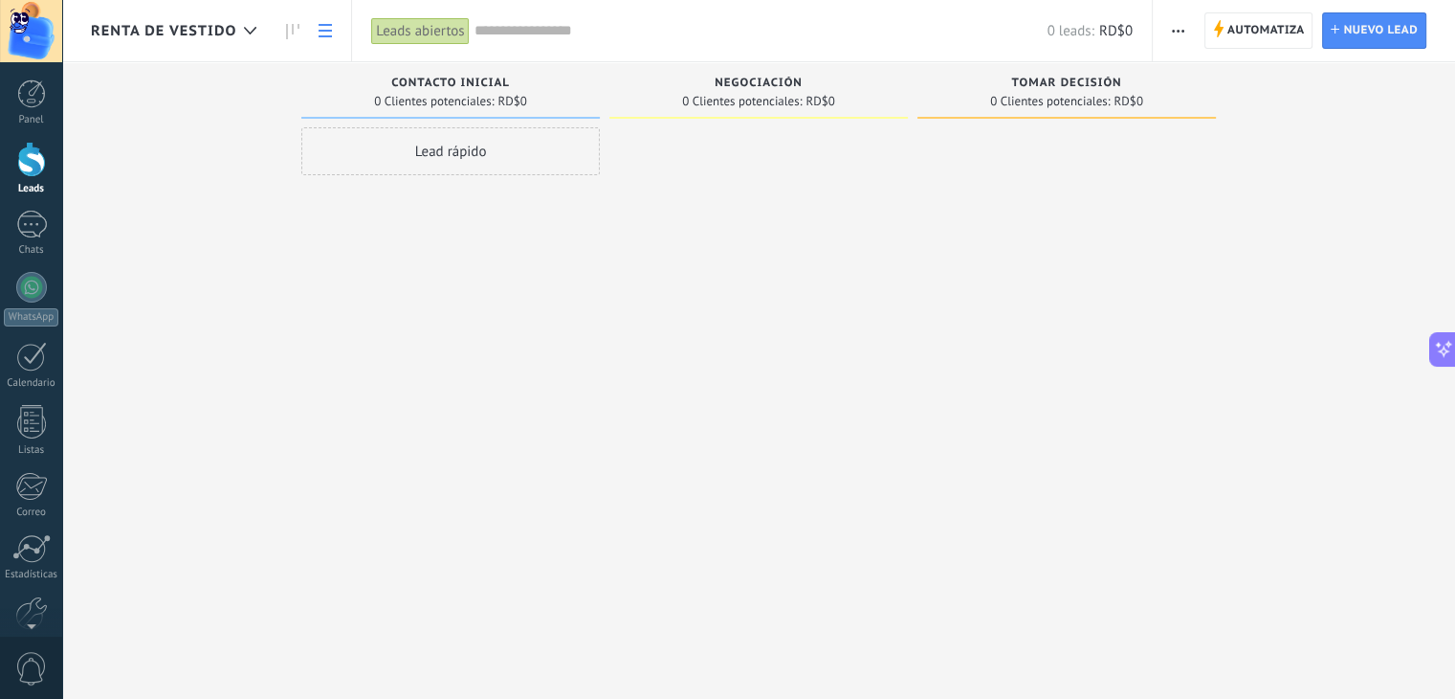
click at [327, 33] on icon at bounding box center [325, 30] width 13 height 13
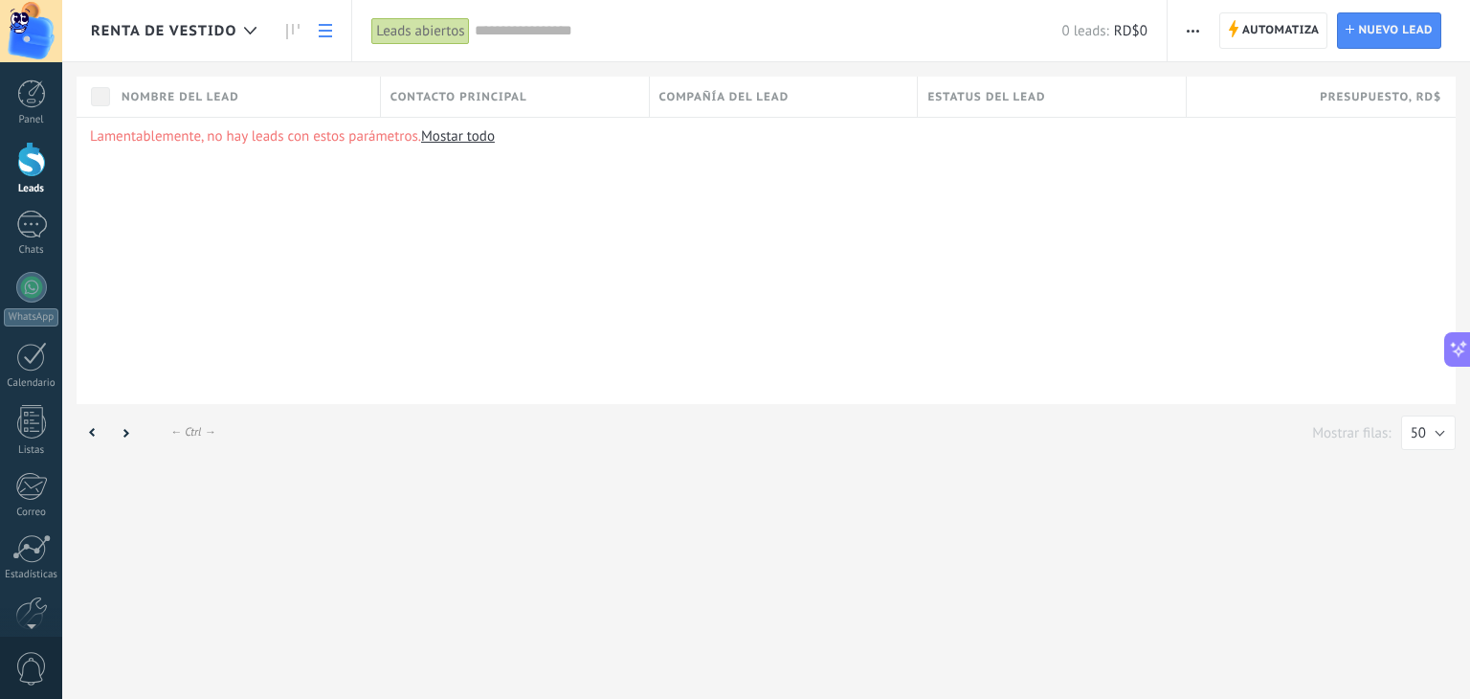
click at [469, 130] on link "Mostar todo" at bounding box center [458, 136] width 74 height 18
click at [461, 139] on link "Mostar todo" at bounding box center [458, 136] width 74 height 18
click at [1202, 24] on button "button" at bounding box center [1193, 30] width 28 height 36
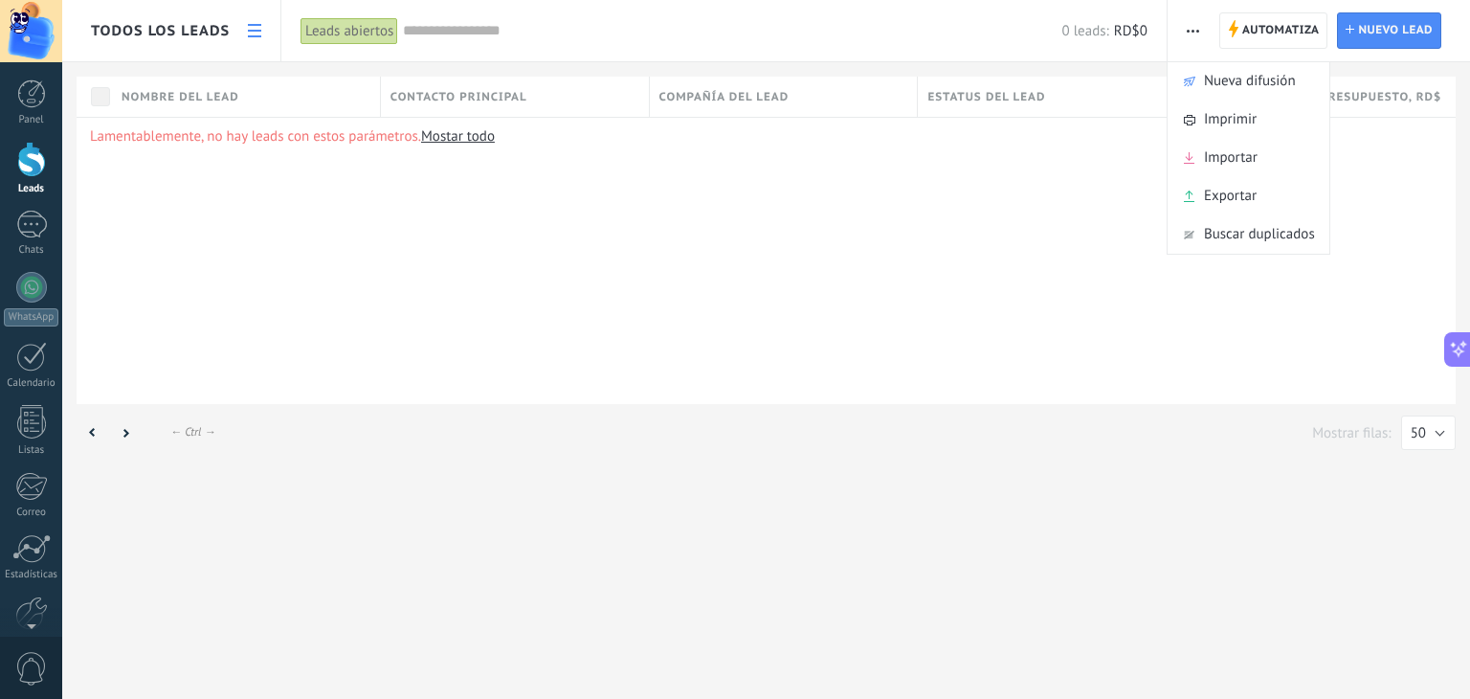
click at [1202, 24] on button "button" at bounding box center [1193, 30] width 28 height 36
click at [244, 19] on link at bounding box center [254, 30] width 33 height 37
click at [250, 26] on icon at bounding box center [254, 30] width 13 height 13
click at [176, 22] on span "Todos los leads" at bounding box center [160, 31] width 139 height 18
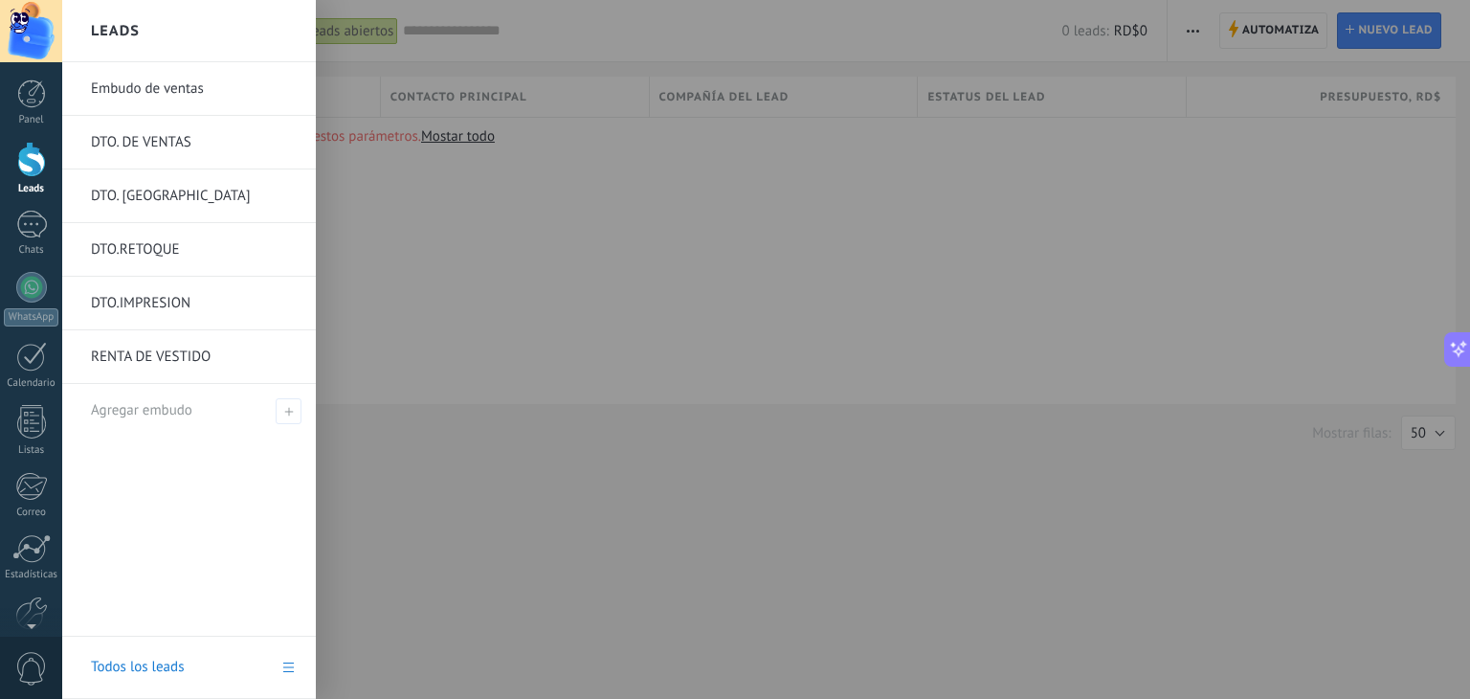
click at [182, 86] on link "Embudo de ventas" at bounding box center [194, 89] width 206 height 54
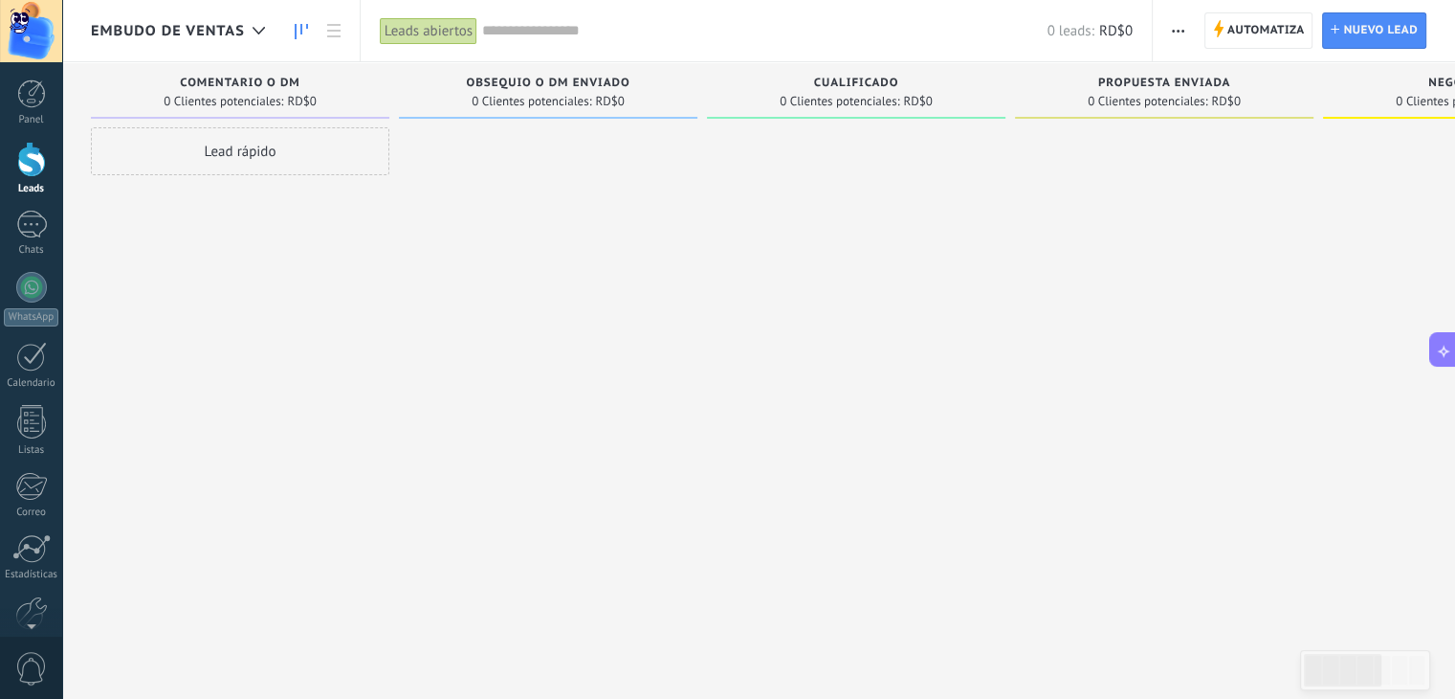
click at [189, 22] on span "Embudo de ventas" at bounding box center [168, 31] width 154 height 18
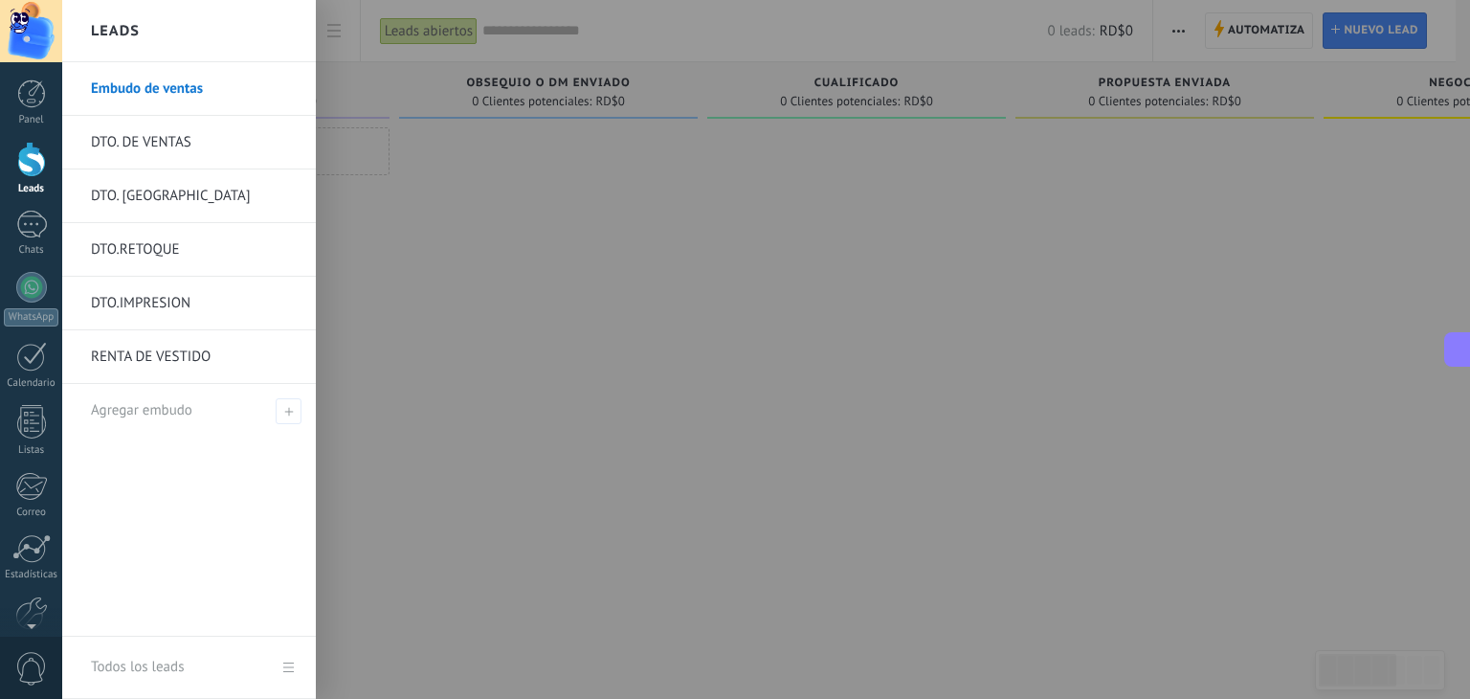
click at [189, 21] on div "Leads" at bounding box center [189, 31] width 254 height 62
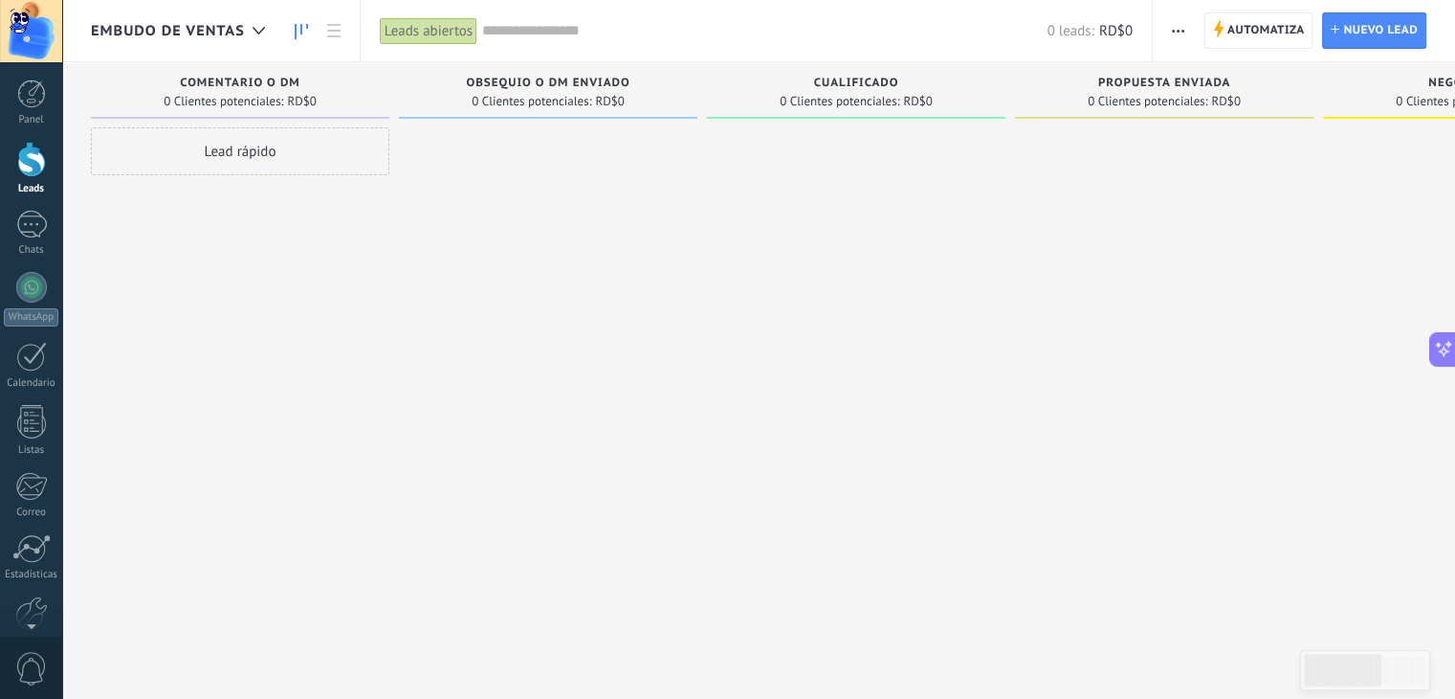
click at [1190, 27] on button "button" at bounding box center [1178, 30] width 28 height 36
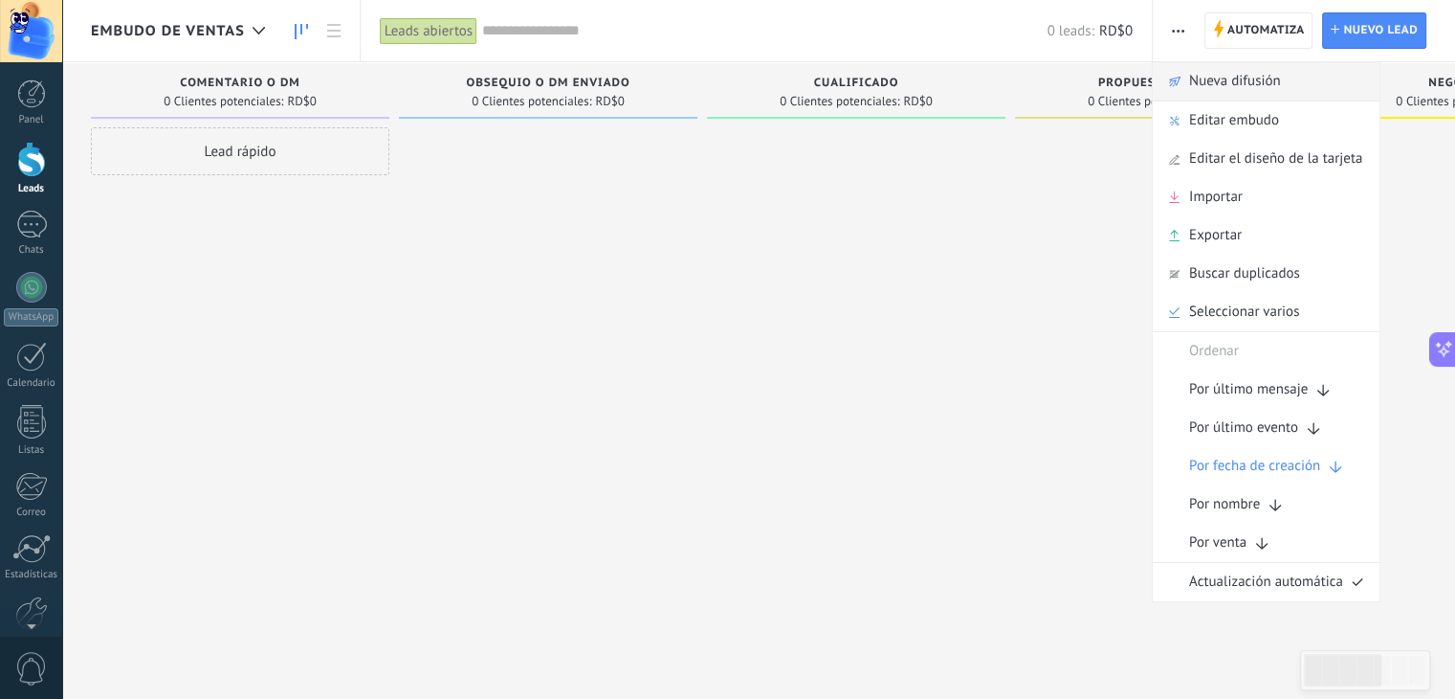
click at [1240, 95] on span "Nueva difusión" at bounding box center [1235, 81] width 92 height 38
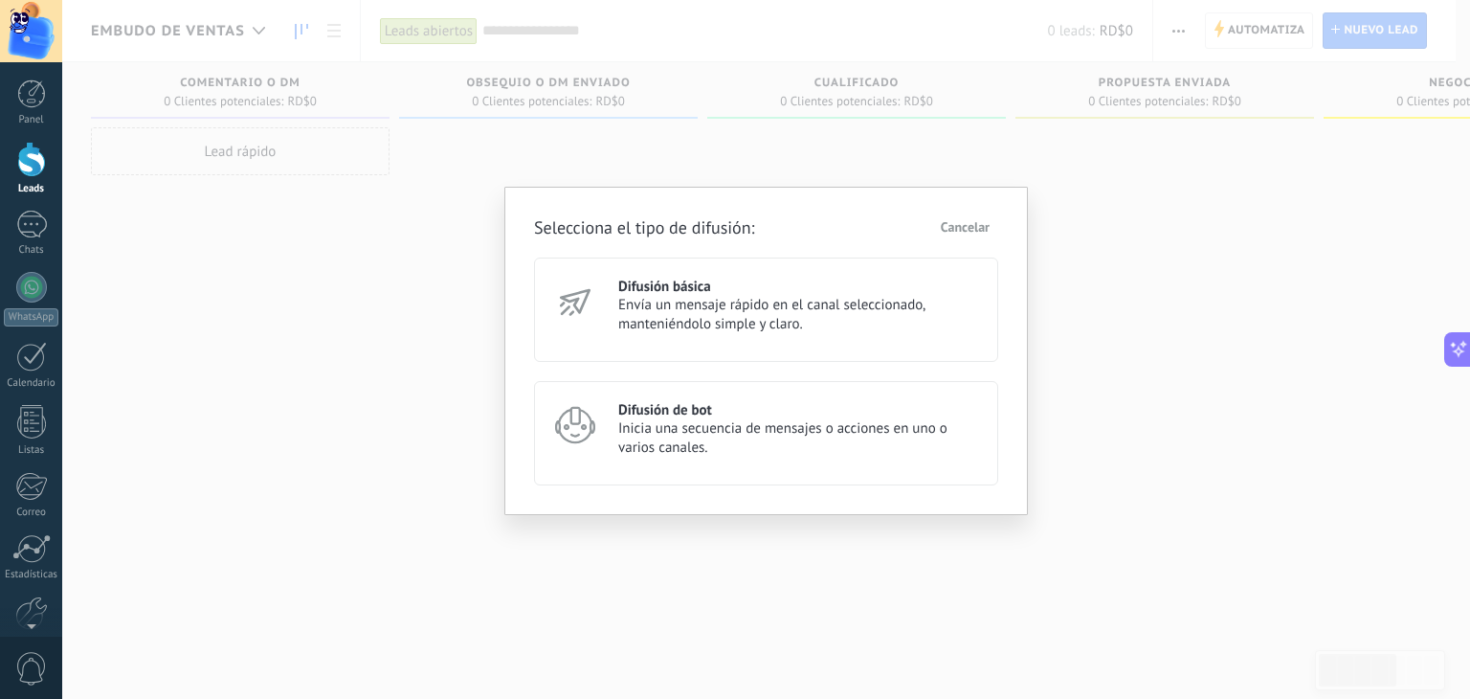
click at [973, 223] on span "Cancelar" at bounding box center [965, 226] width 49 height 13
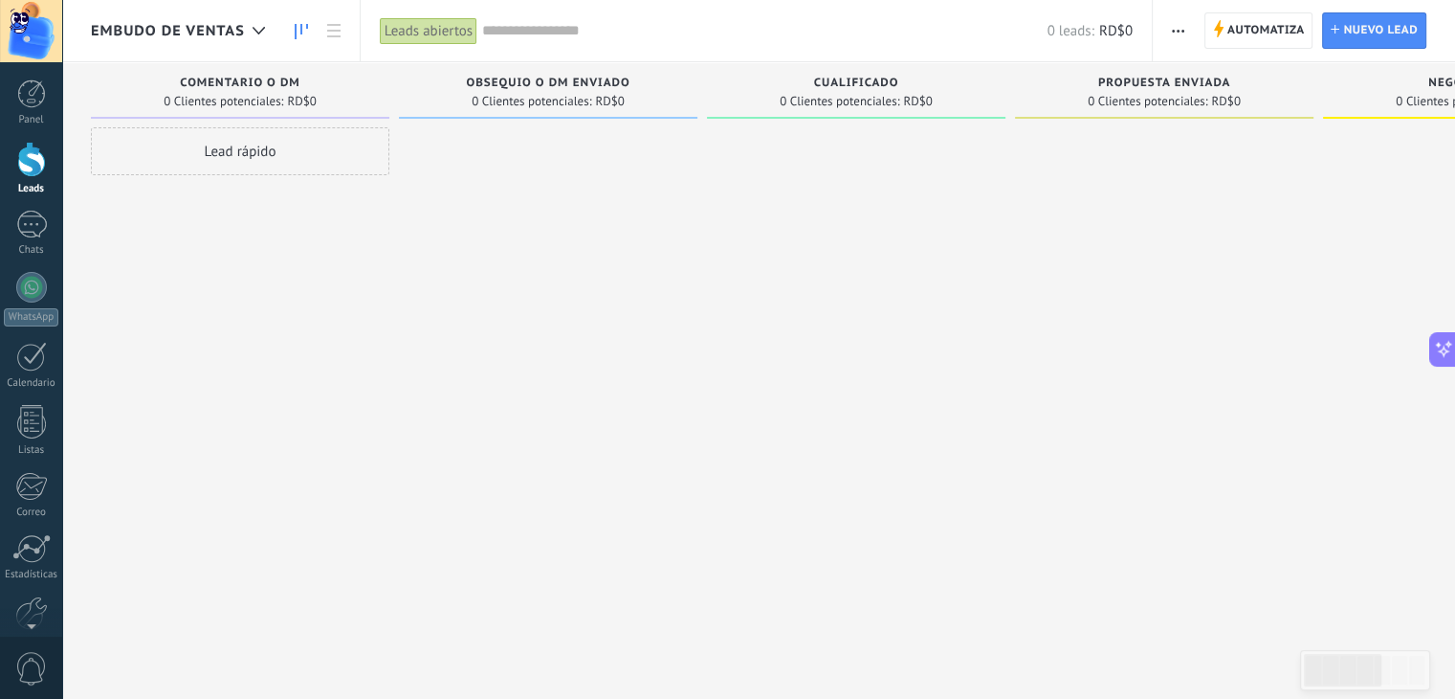
click at [1183, 28] on span "button" at bounding box center [1178, 30] width 12 height 36
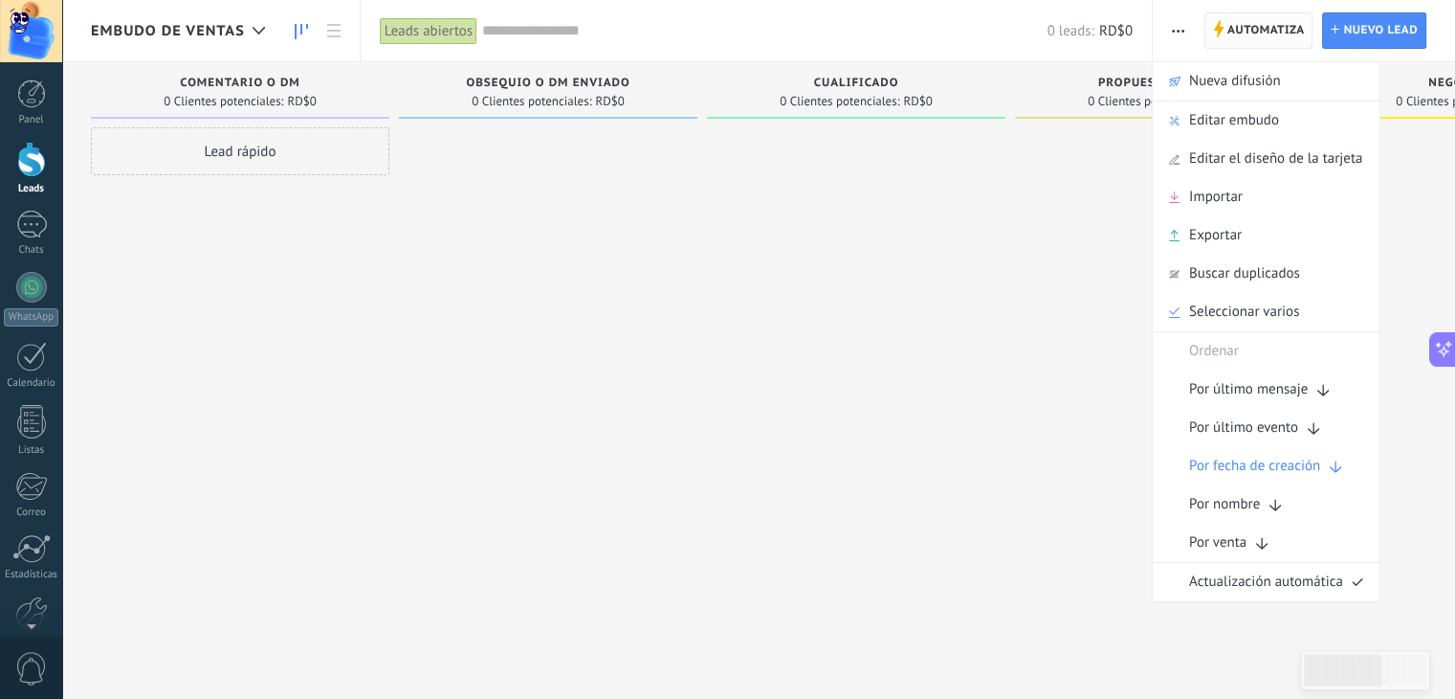
click at [1252, 25] on span "Automatiza" at bounding box center [1267, 30] width 78 height 34
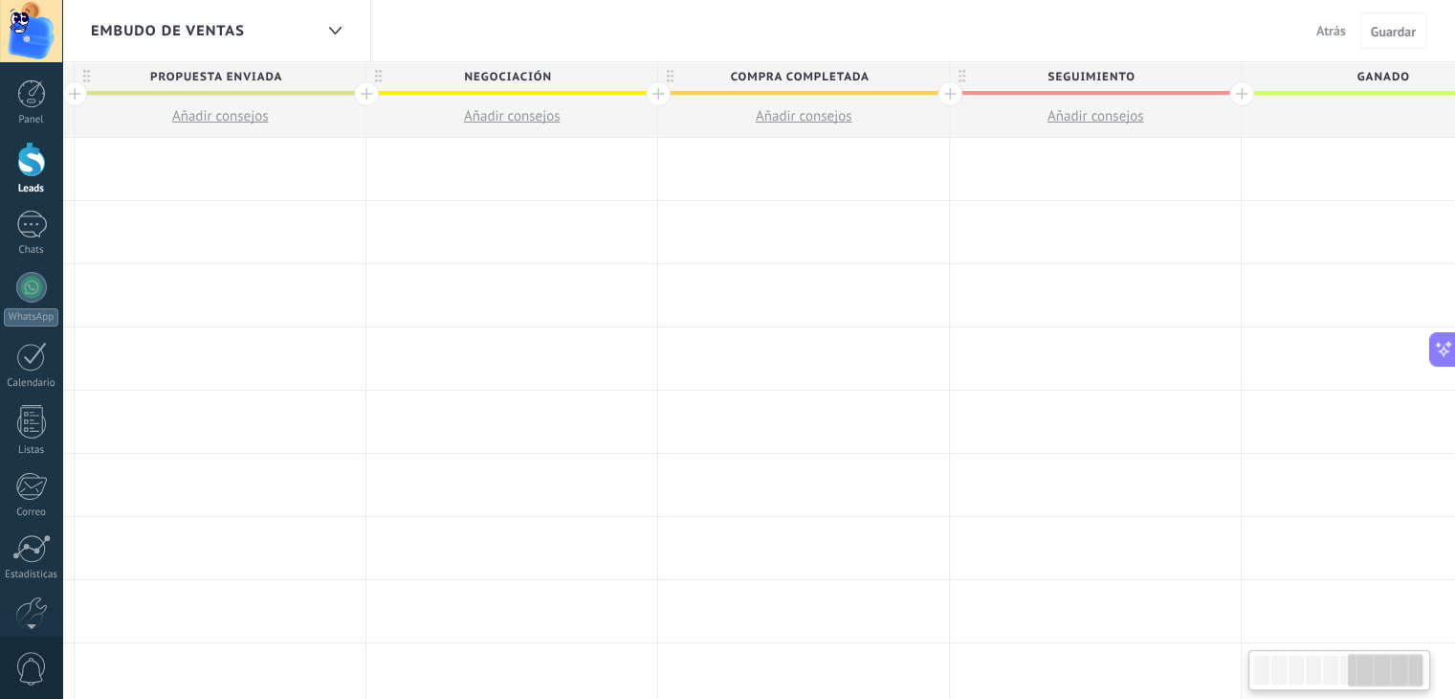
scroll to position [0, 1832]
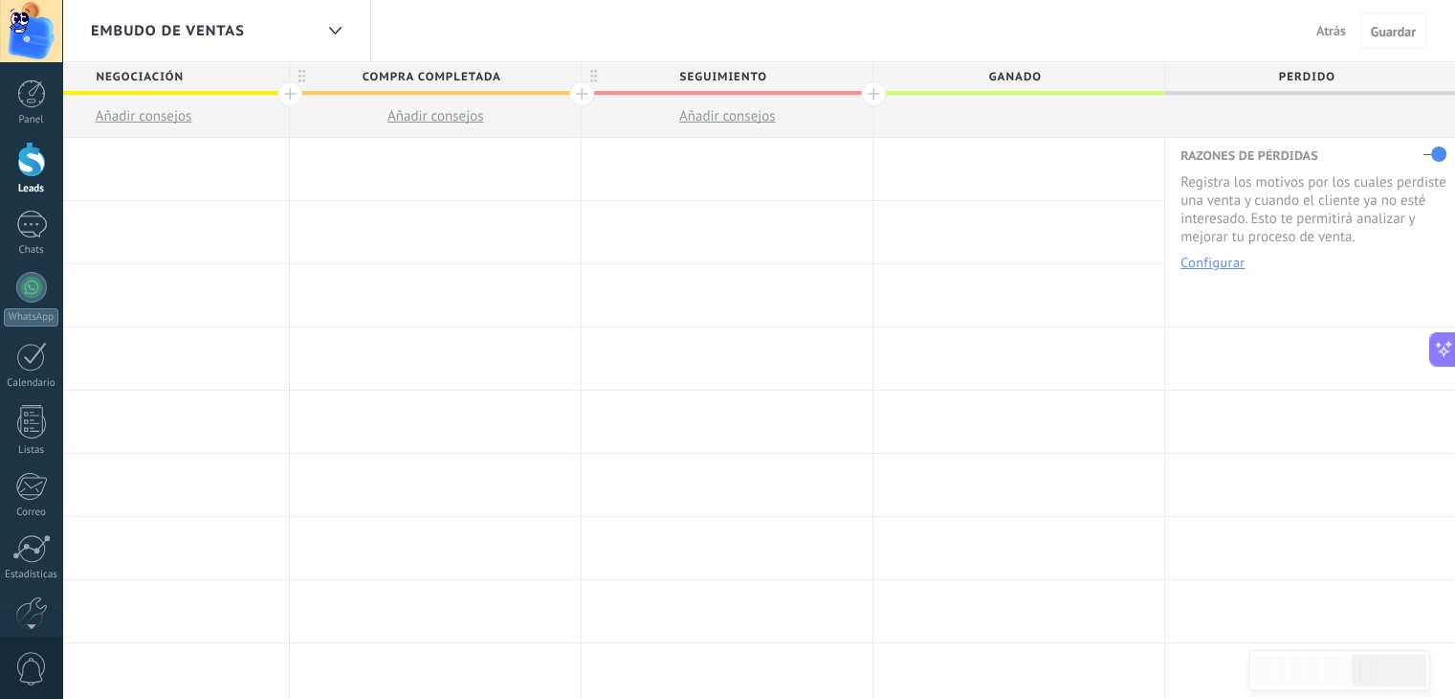
click at [1216, 258] on button "Configurar" at bounding box center [1213, 261] width 64 height 13
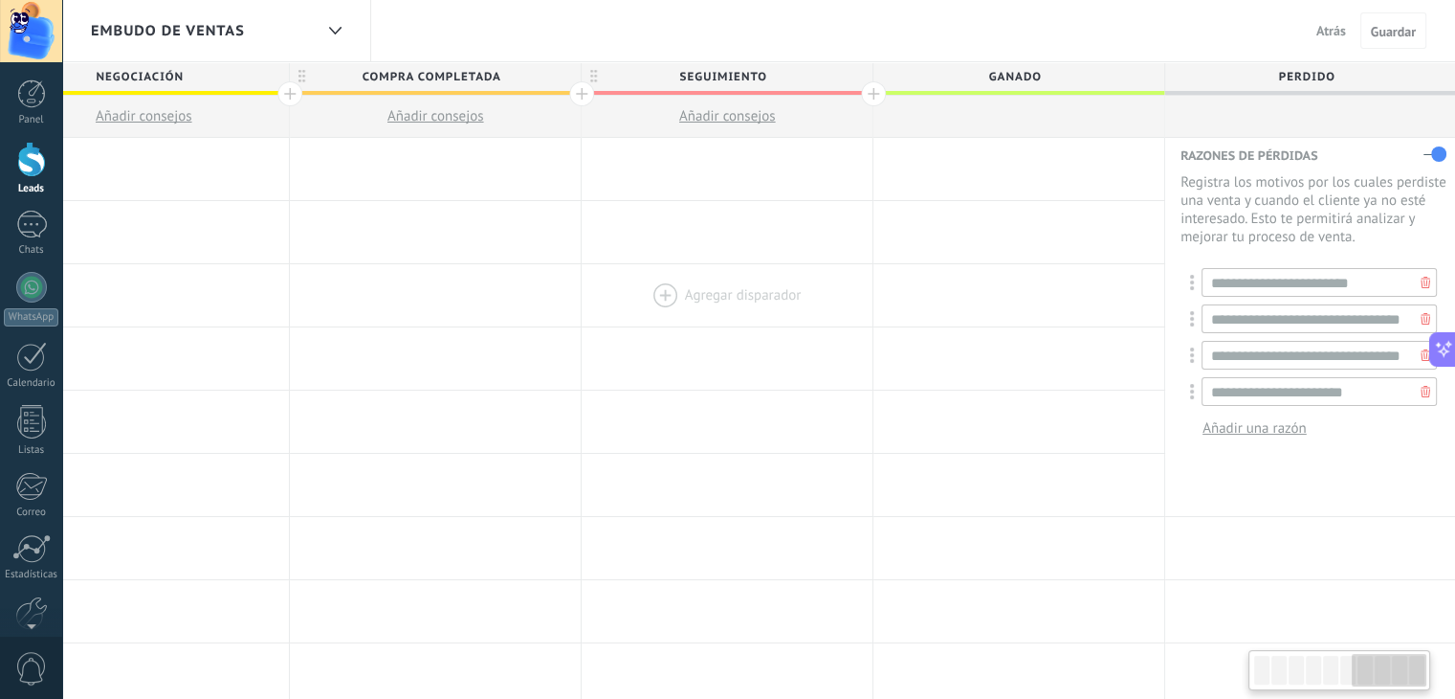
click at [781, 275] on div at bounding box center [727, 295] width 291 height 62
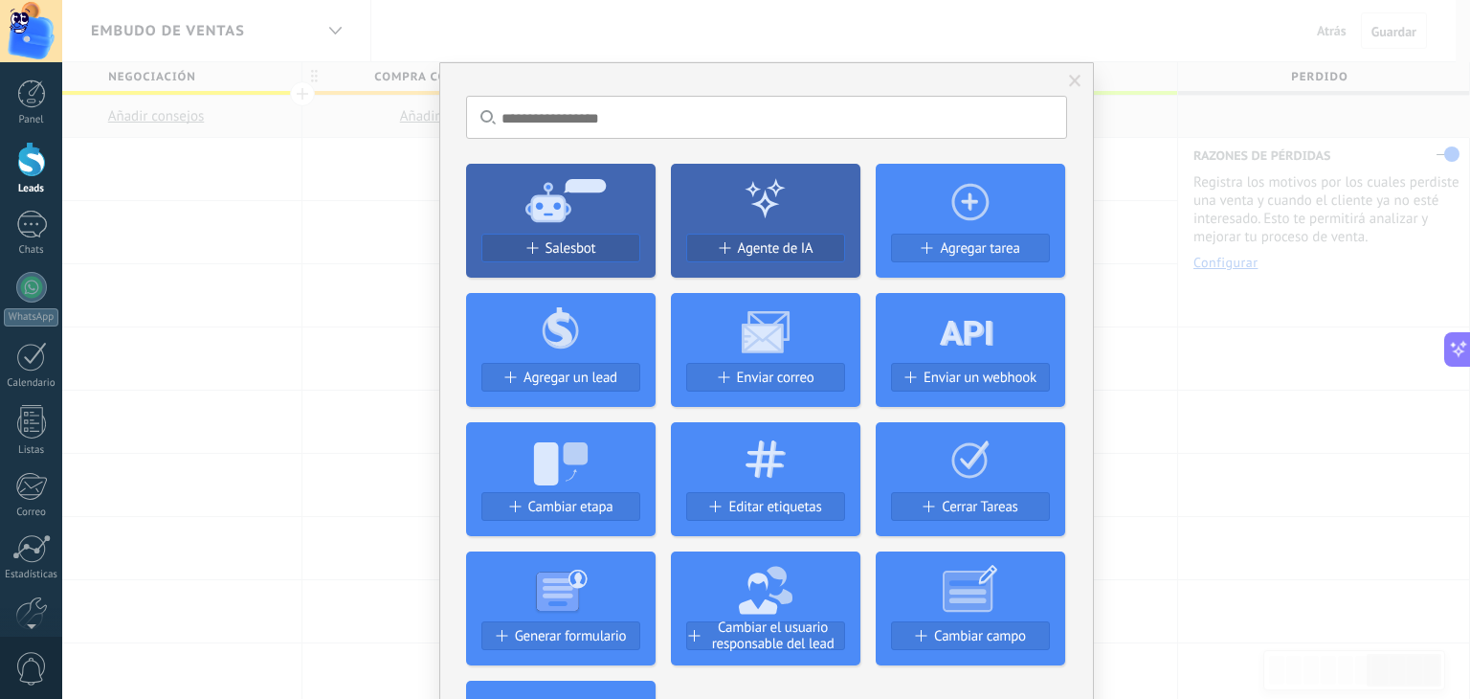
click at [1062, 80] on span at bounding box center [1075, 81] width 32 height 33
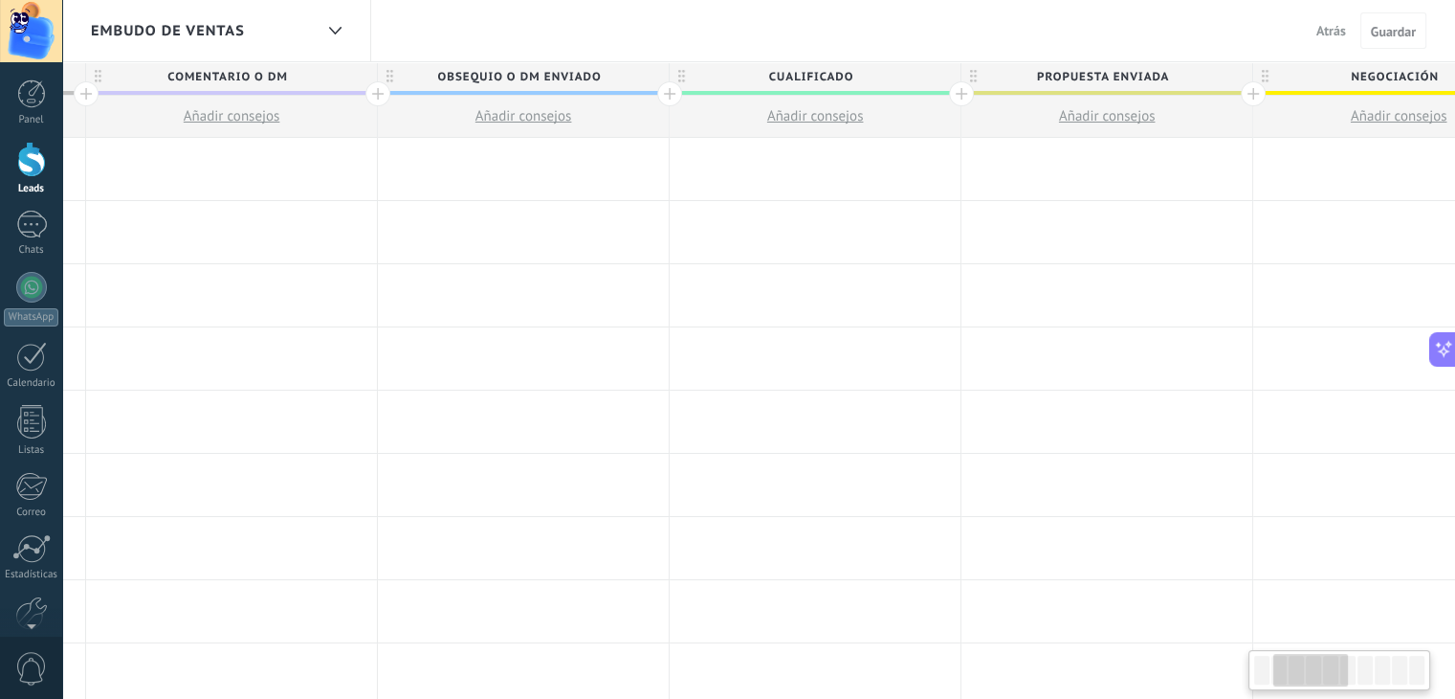
scroll to position [0, 0]
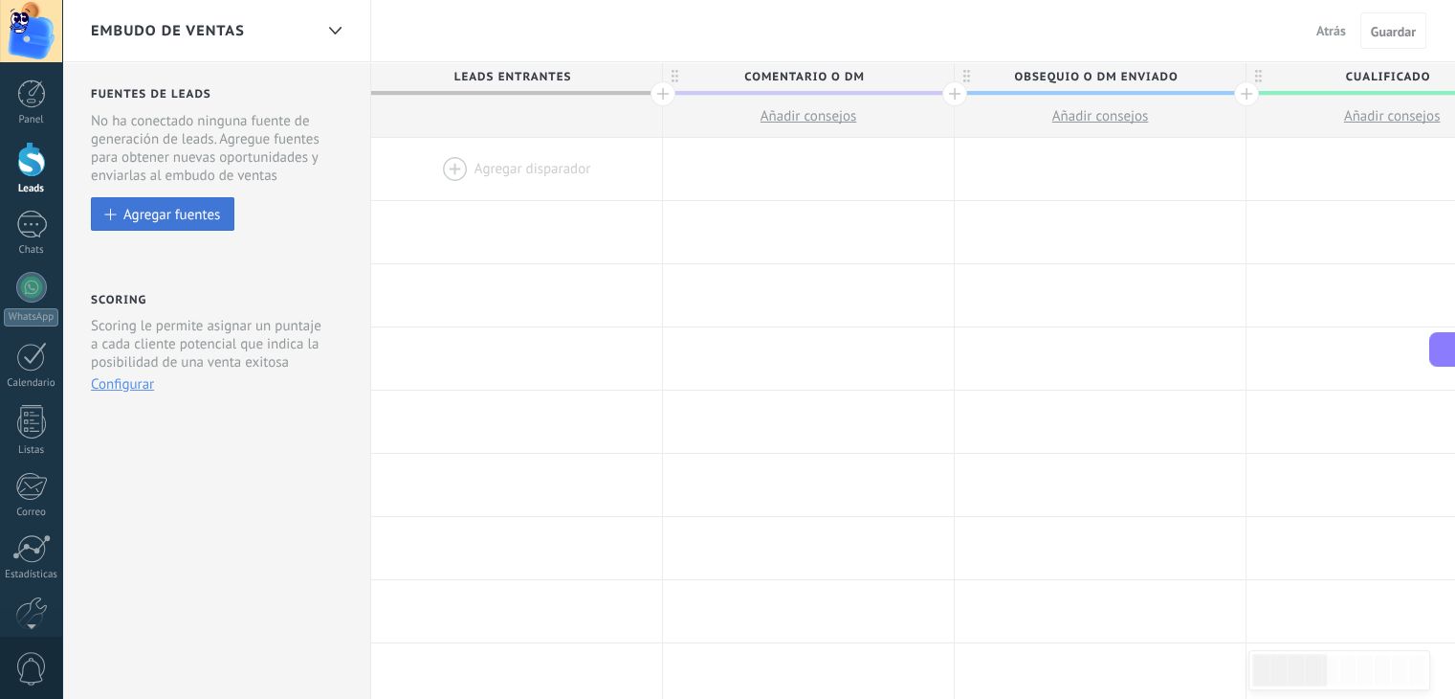
click at [184, 204] on button "Agregar fuentes" at bounding box center [163, 213] width 144 height 33
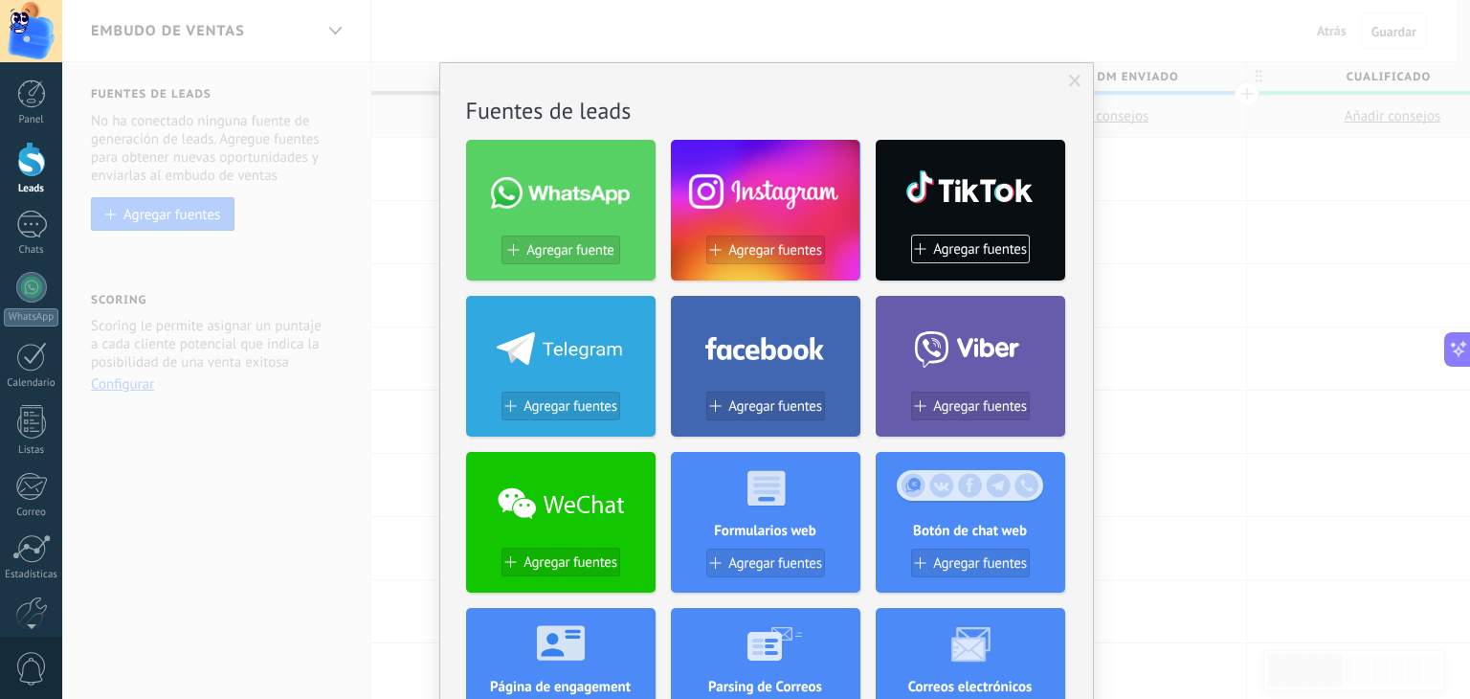
click at [1355, 272] on div "No hay resultados Fuentes de leads Agregar fuente Agregar fuentes Agregar fuent…" at bounding box center [766, 349] width 1408 height 699
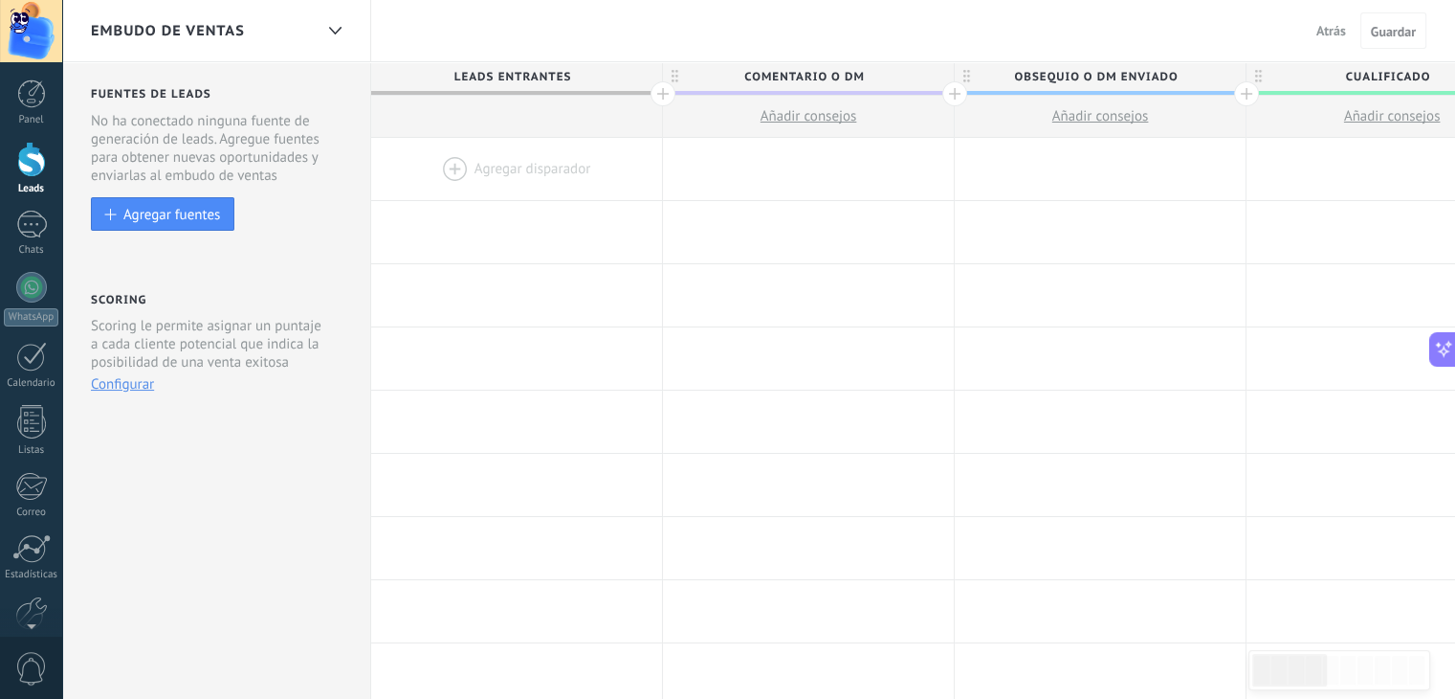
click at [116, 385] on button "Configurar" at bounding box center [122, 384] width 63 height 18
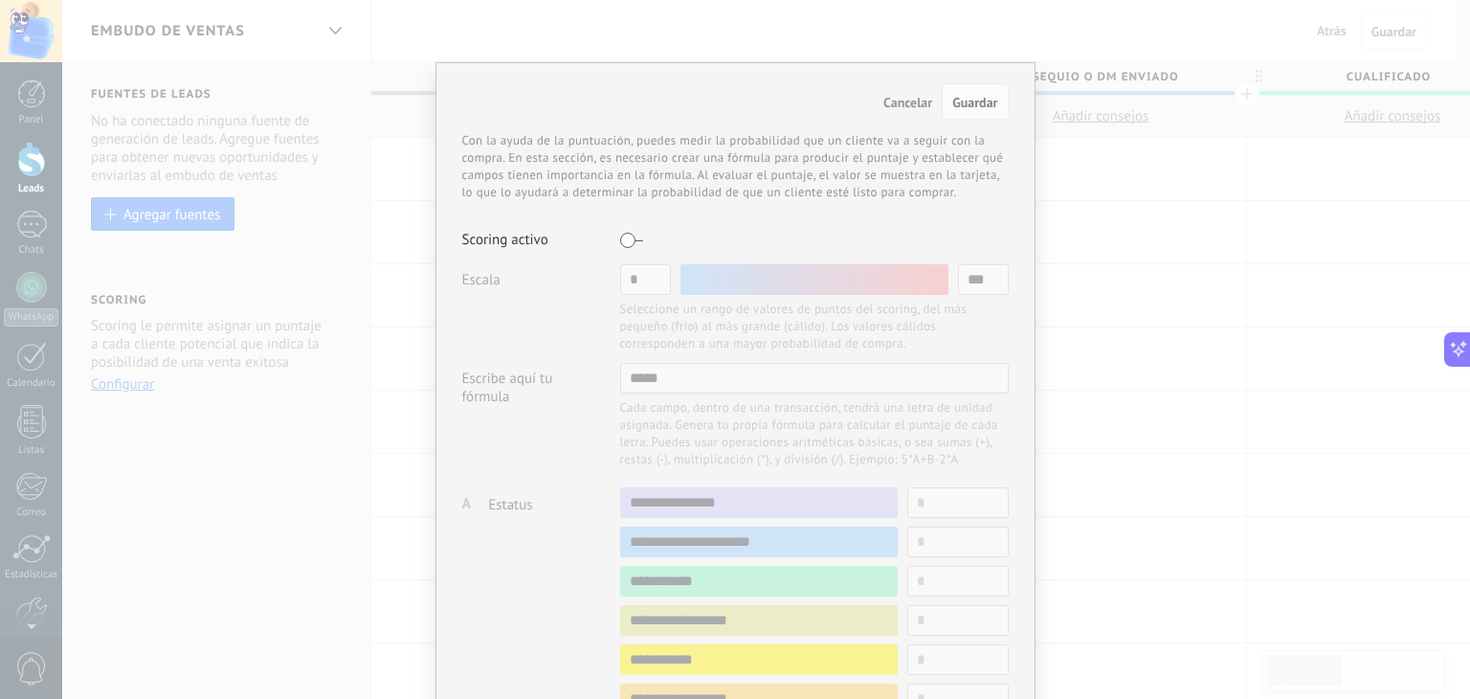
click at [910, 100] on span "Cancelar" at bounding box center [907, 102] width 49 height 17
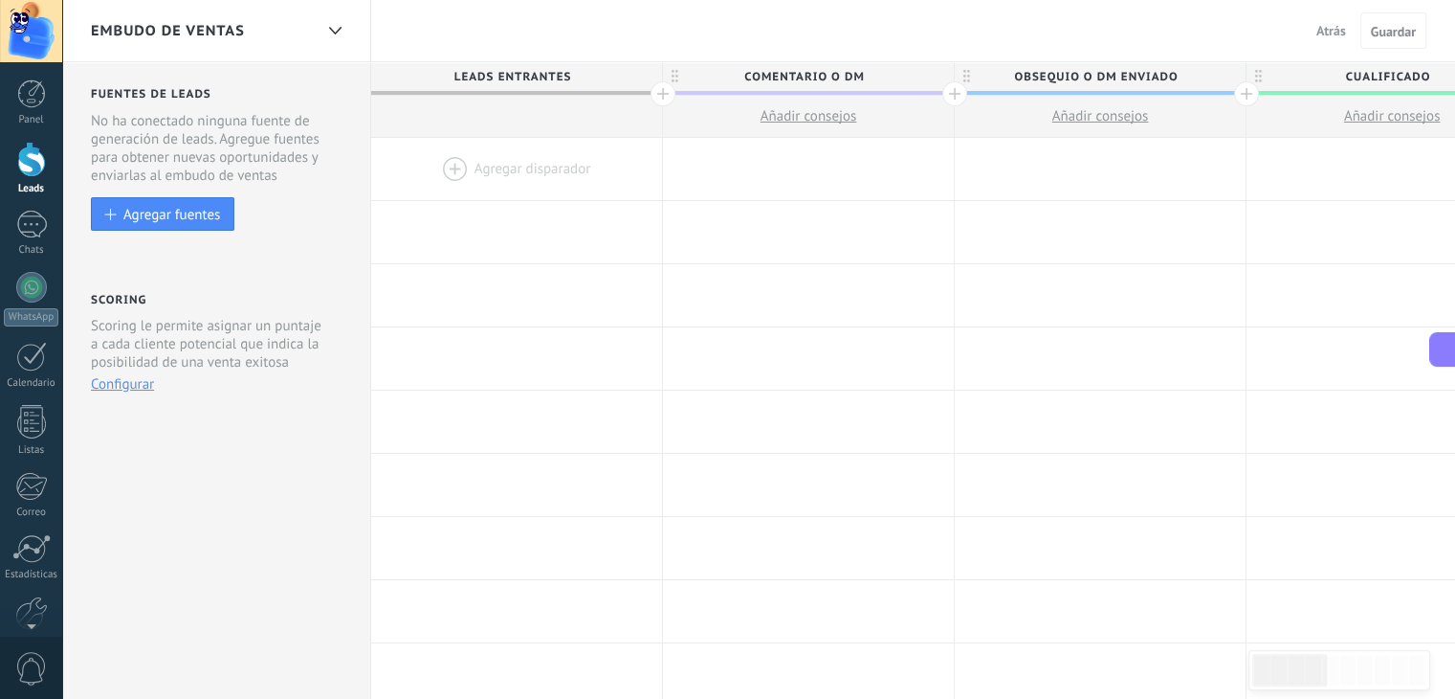
click at [171, 24] on span "Embudo de ventas" at bounding box center [168, 31] width 154 height 18
click at [110, 28] on span "Embudo de ventas" at bounding box center [168, 31] width 154 height 18
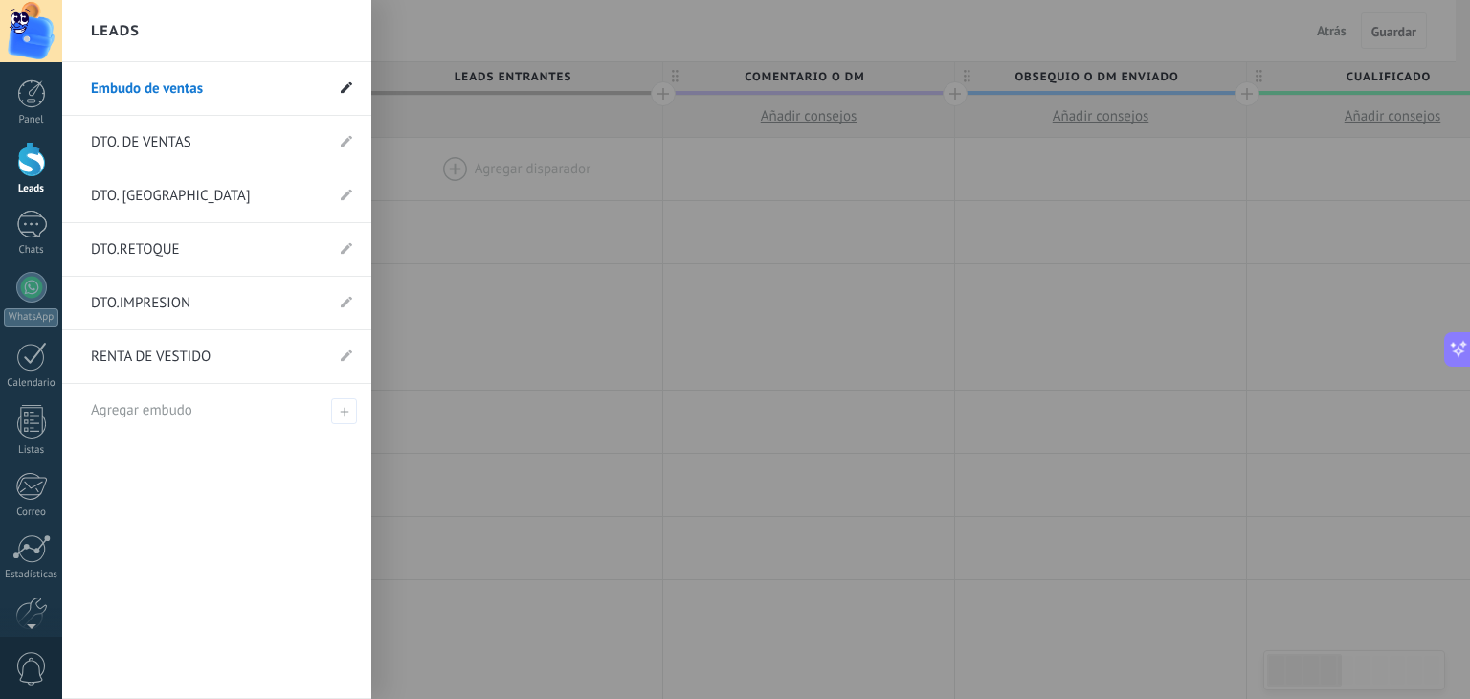
click at [344, 93] on icon at bounding box center [346, 86] width 11 height 11
click at [77, 90] on span at bounding box center [77, 88] width 5 height 16
type input "*"
click at [195, 142] on link "DTO. DE VENTAS" at bounding box center [207, 143] width 233 height 54
click at [345, 144] on use at bounding box center [346, 140] width 11 height 11
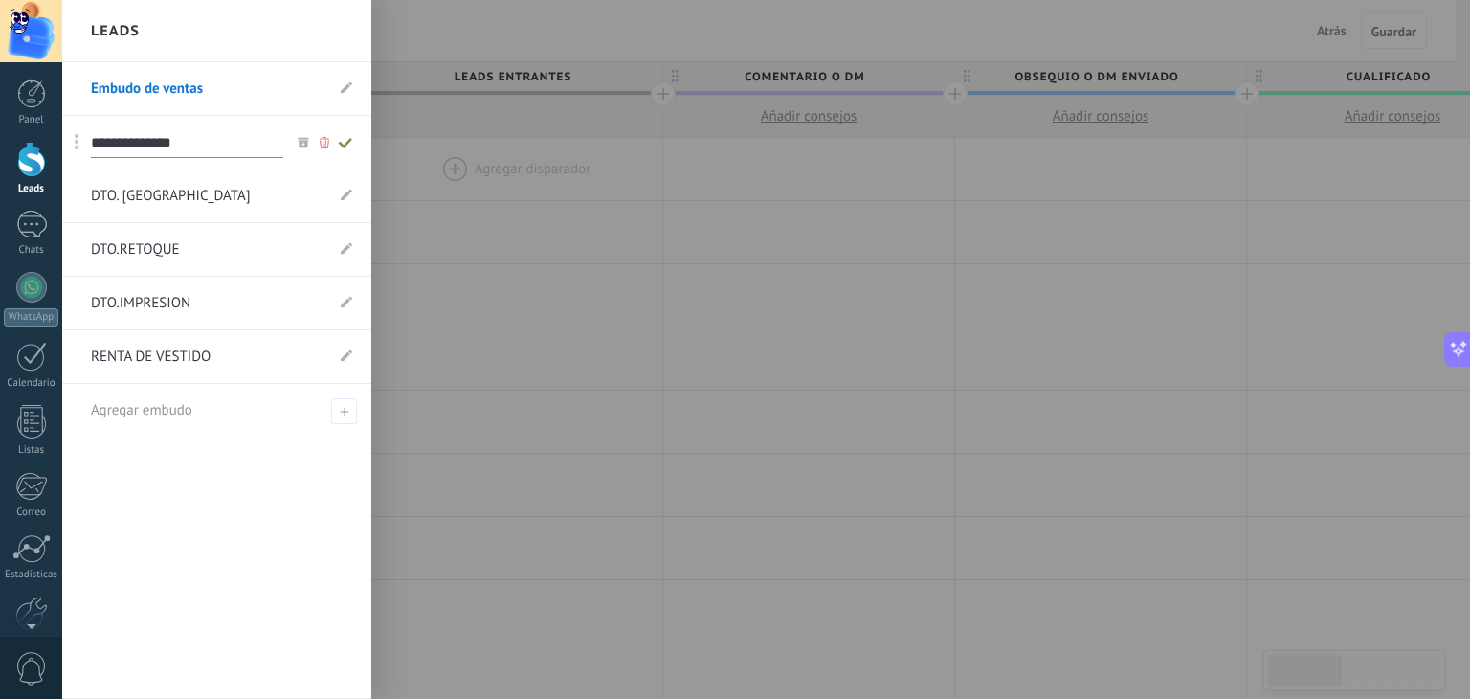
click at [303, 89] on link "Embudo de ventas" at bounding box center [207, 89] width 233 height 54
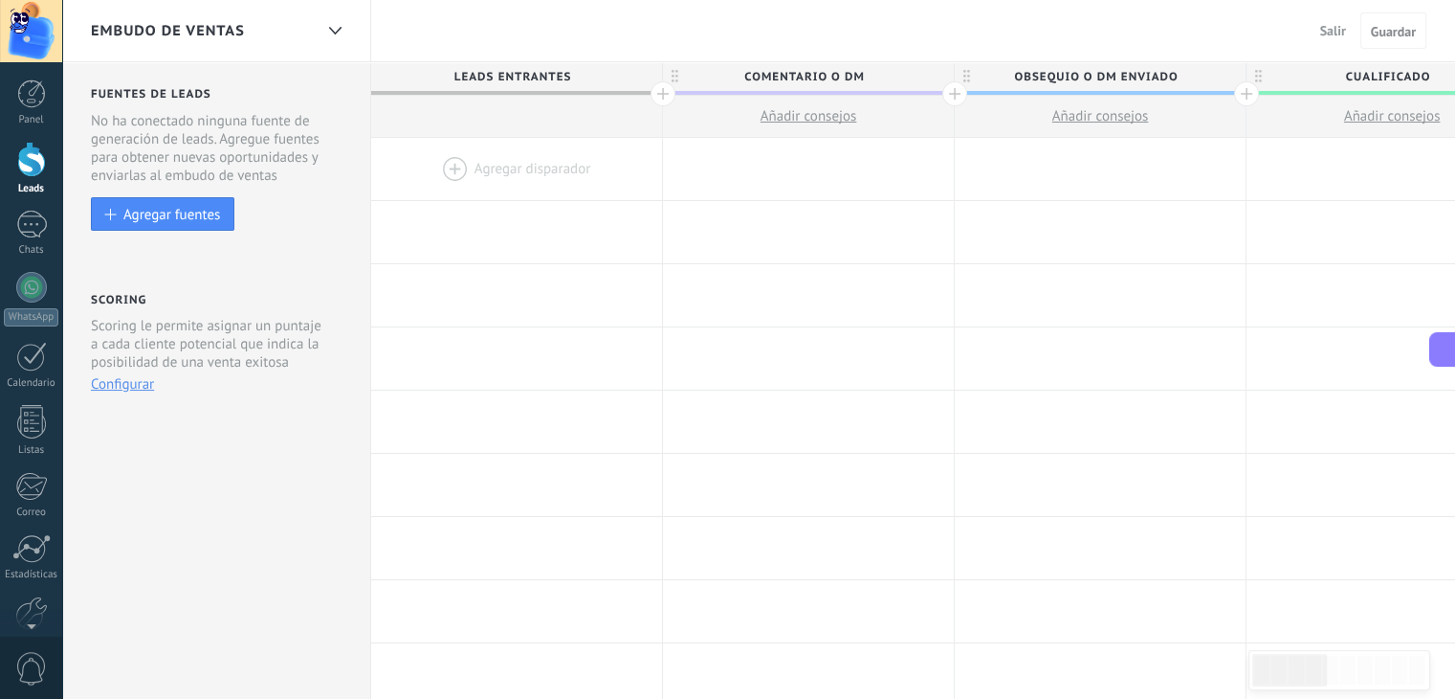
click at [245, 35] on div "Embudo de ventas" at bounding box center [202, 30] width 222 height 61
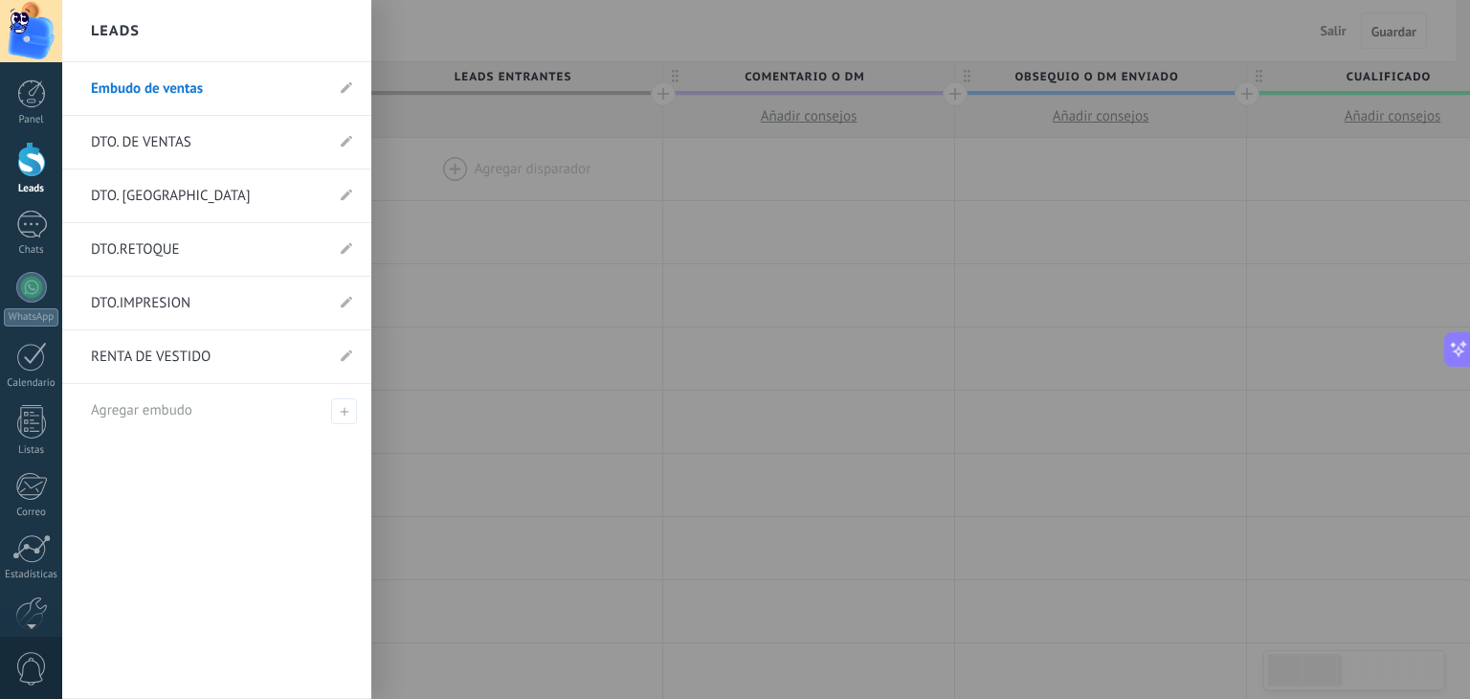
click at [246, 144] on link "DTO. DE VENTAS" at bounding box center [207, 143] width 233 height 54
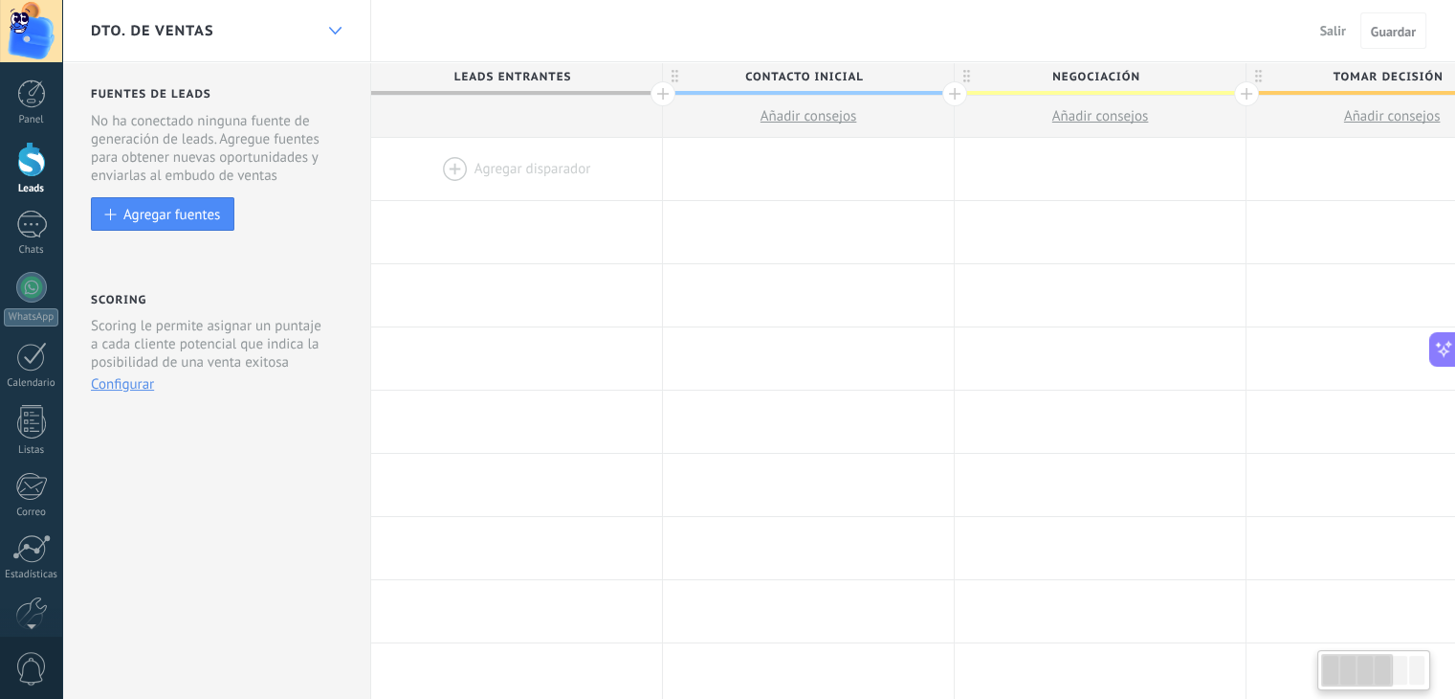
click at [326, 24] on div at bounding box center [335, 30] width 33 height 37
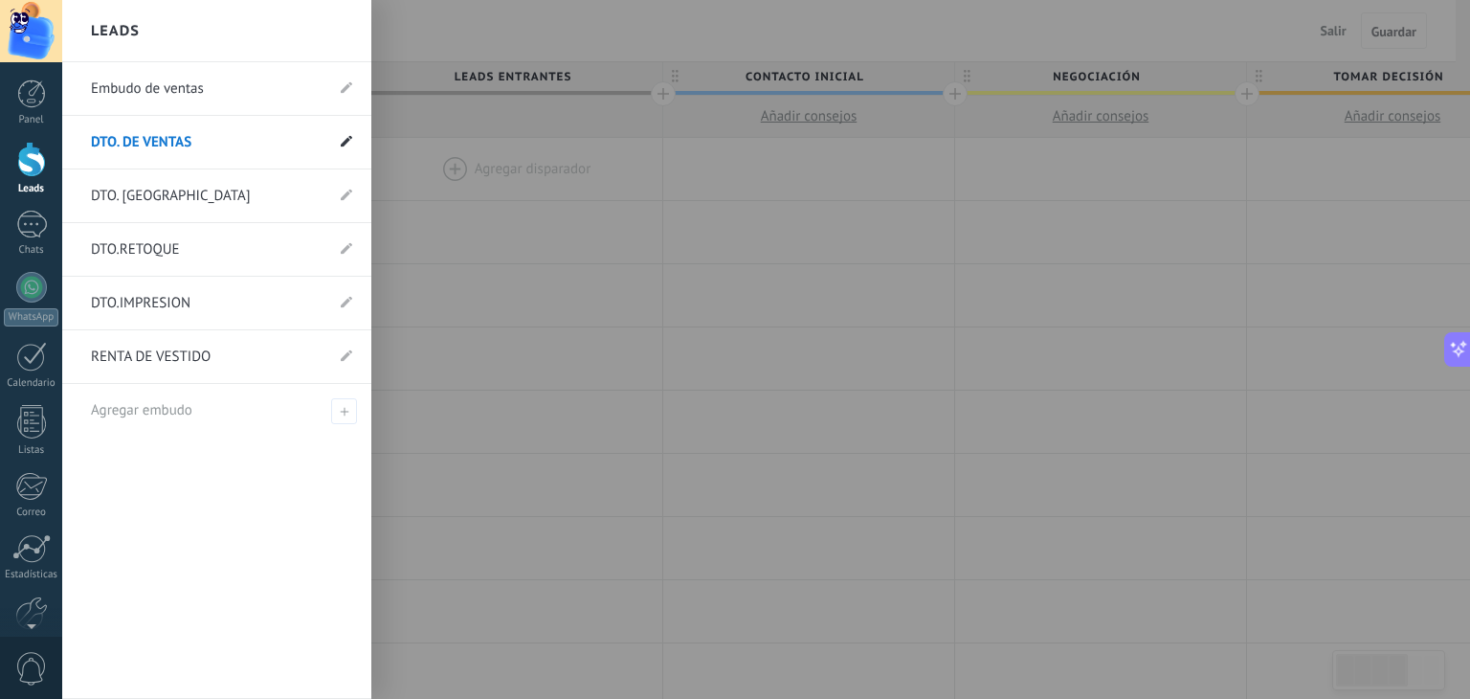
click at [342, 138] on icon at bounding box center [346, 140] width 11 height 11
drag, startPoint x: 210, startPoint y: 139, endPoint x: 78, endPoint y: 131, distance: 131.3
click at [78, 131] on li "**********" at bounding box center [216, 143] width 309 height 54
click at [345, 85] on icon at bounding box center [346, 86] width 11 height 11
drag, startPoint x: 224, startPoint y: 81, endPoint x: 58, endPoint y: 85, distance: 165.6
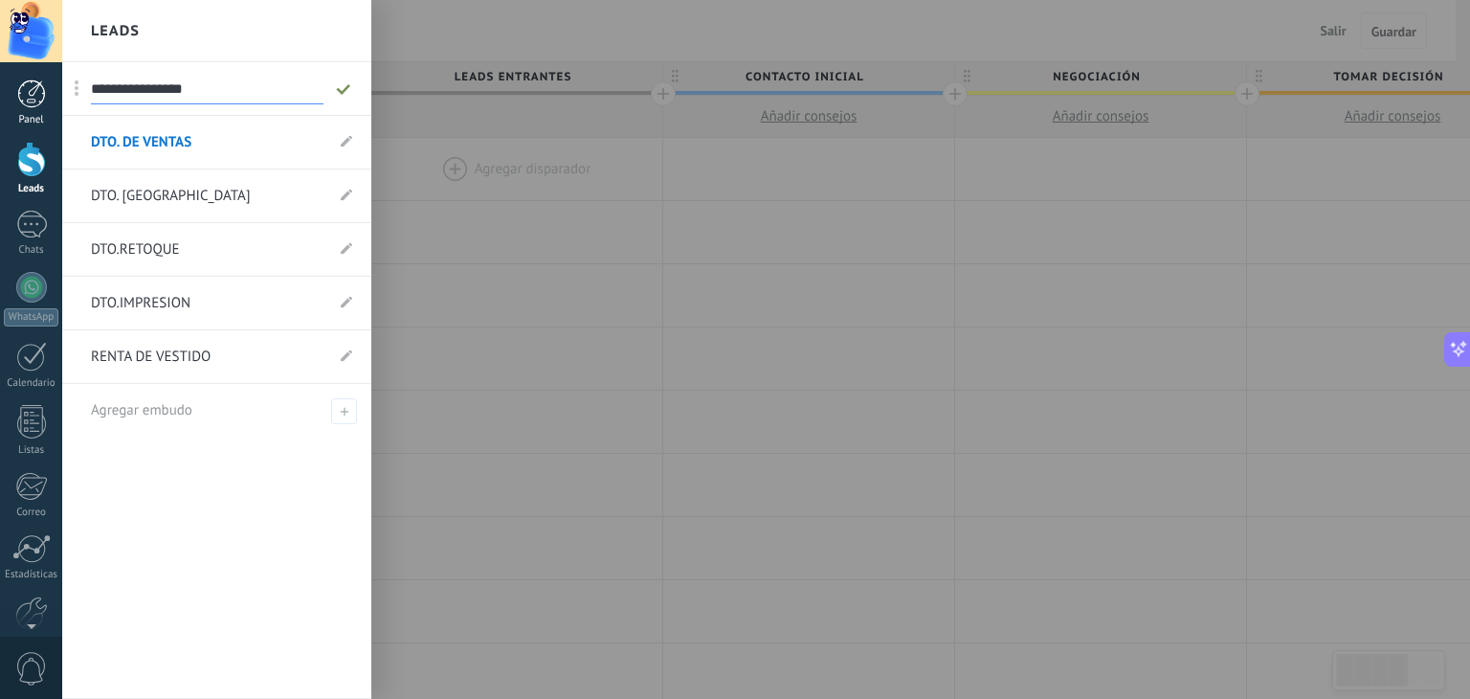
click at [58, 85] on div "© 2025 derechos reservados | Términos de uso Soporte técnico Víctor Guzman ID d…" at bounding box center [31, 349] width 62 height 699
click at [346, 96] on span at bounding box center [346, 88] width 11 height 18
drag, startPoint x: 218, startPoint y: 92, endPoint x: 93, endPoint y: 94, distance: 125.4
click at [93, 94] on input "**********" at bounding box center [207, 89] width 233 height 31
type input "**********"
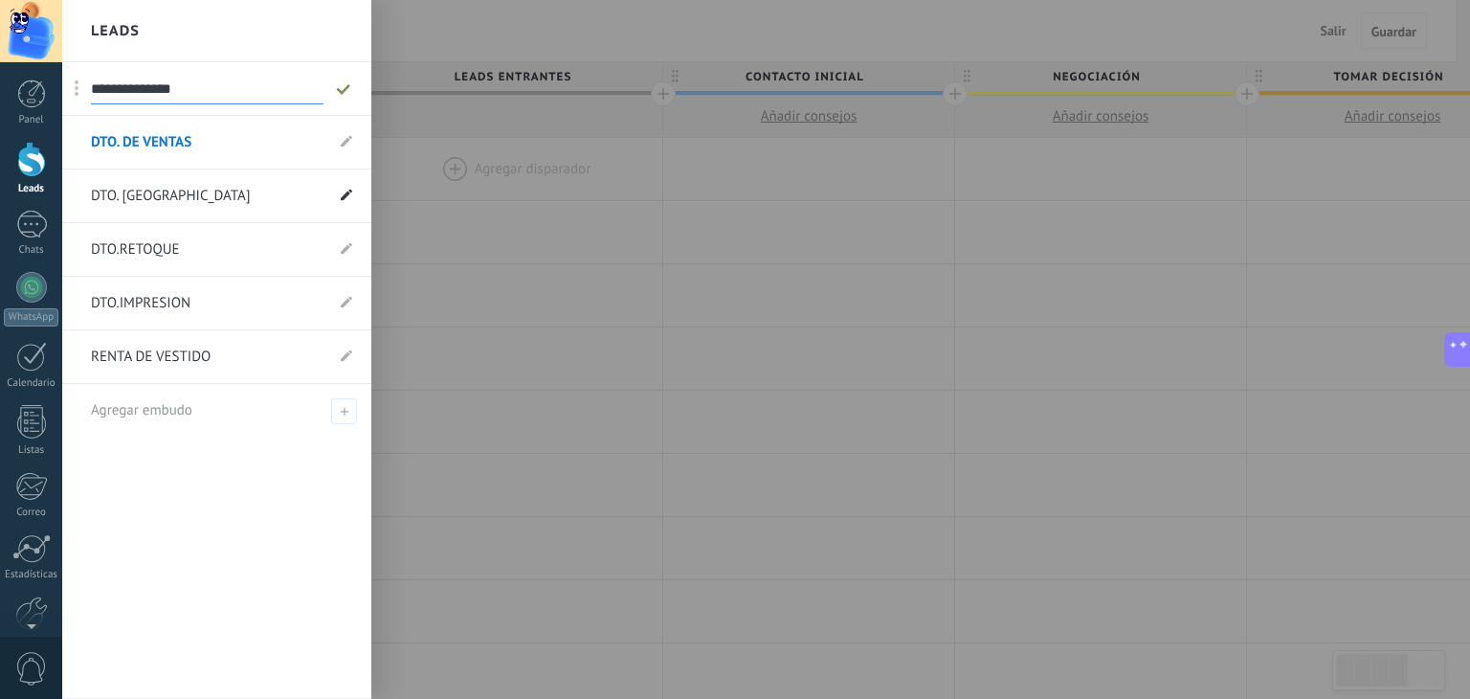
click at [344, 189] on icon at bounding box center [346, 194] width 11 height 11
click at [339, 83] on li "Embudo de ventas" at bounding box center [216, 89] width 309 height 54
click at [344, 89] on use at bounding box center [346, 86] width 11 height 11
drag, startPoint x: 223, startPoint y: 87, endPoint x: 88, endPoint y: 87, distance: 134.9
click at [88, 87] on li "**********" at bounding box center [216, 89] width 309 height 54
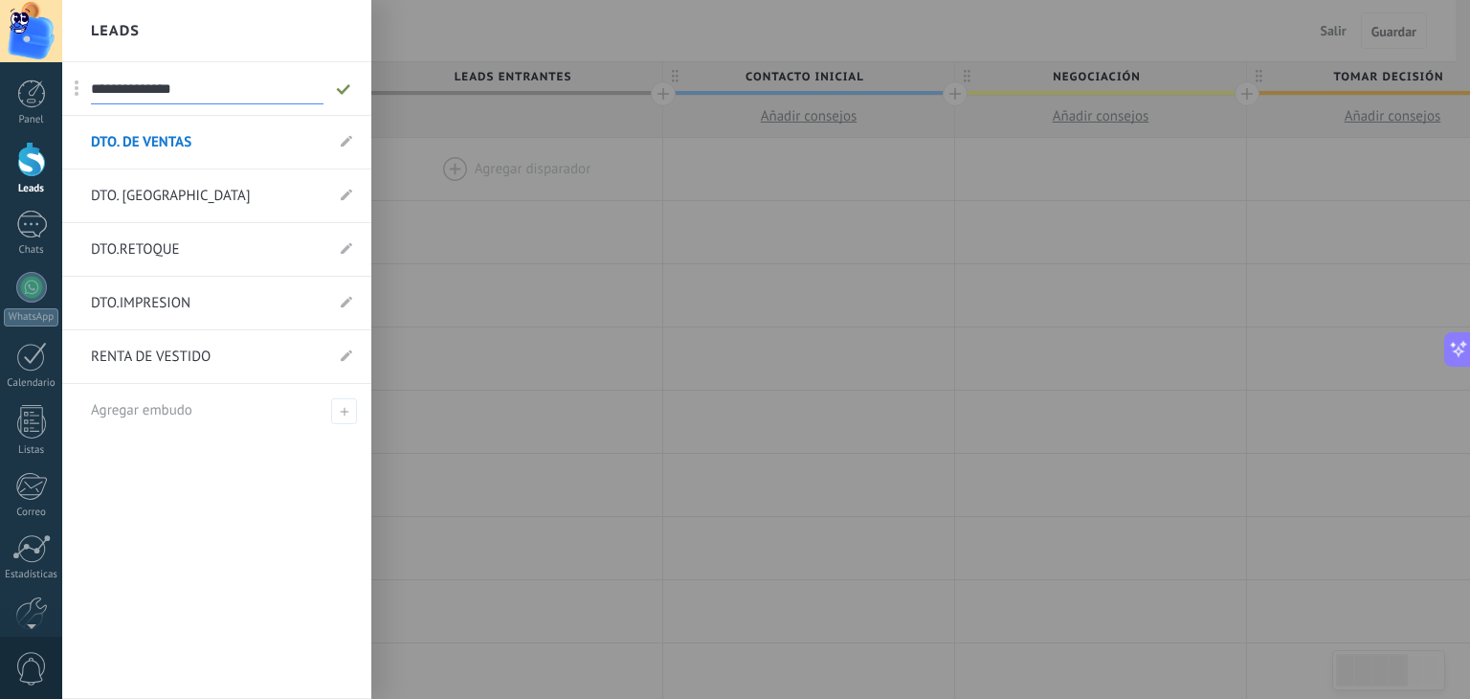
type input "**********"
click at [341, 87] on icon at bounding box center [343, 88] width 21 height 11
click at [344, 138] on icon at bounding box center [346, 140] width 11 height 11
click at [325, 142] on use at bounding box center [325, 142] width 10 height 11
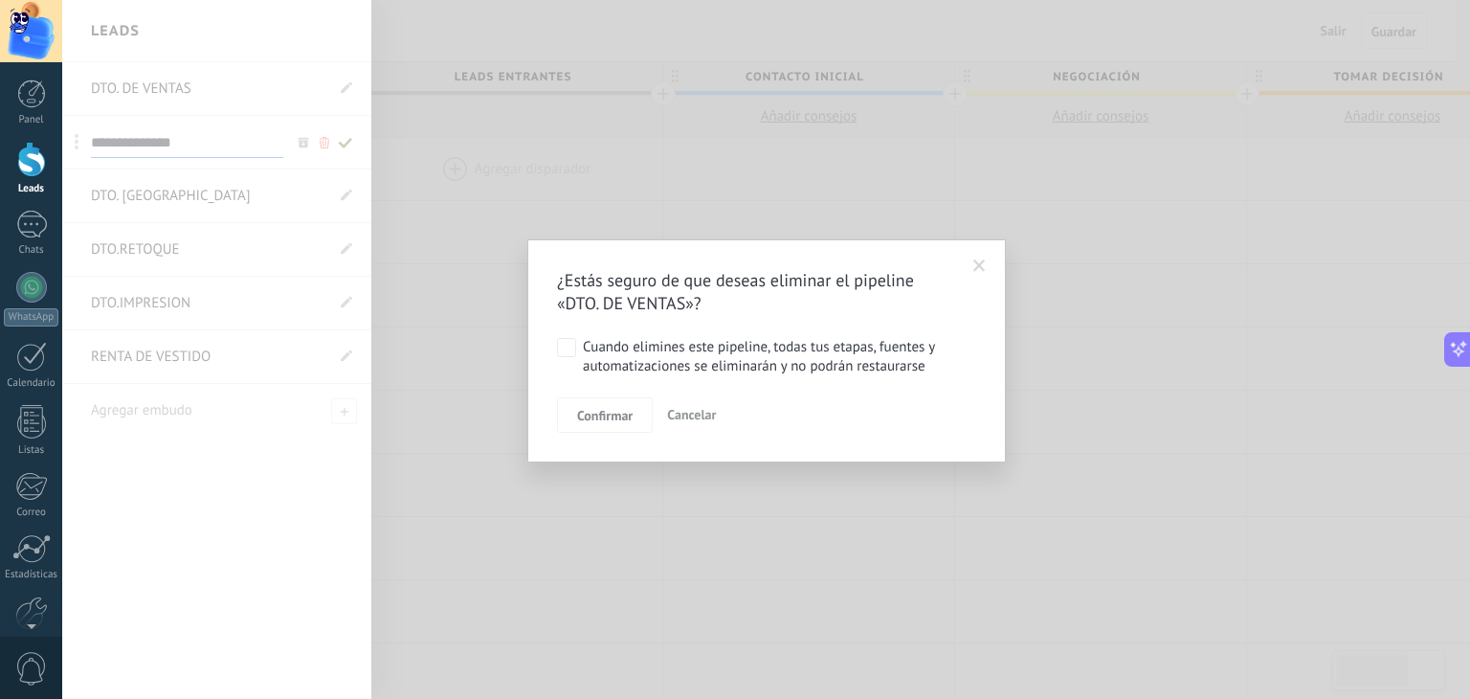
click at [225, 153] on div "¿Estás seguro de que deseas eliminar el pipeline «DTO. DE VENTAS»? Cuando elimi…" at bounding box center [766, 349] width 1408 height 699
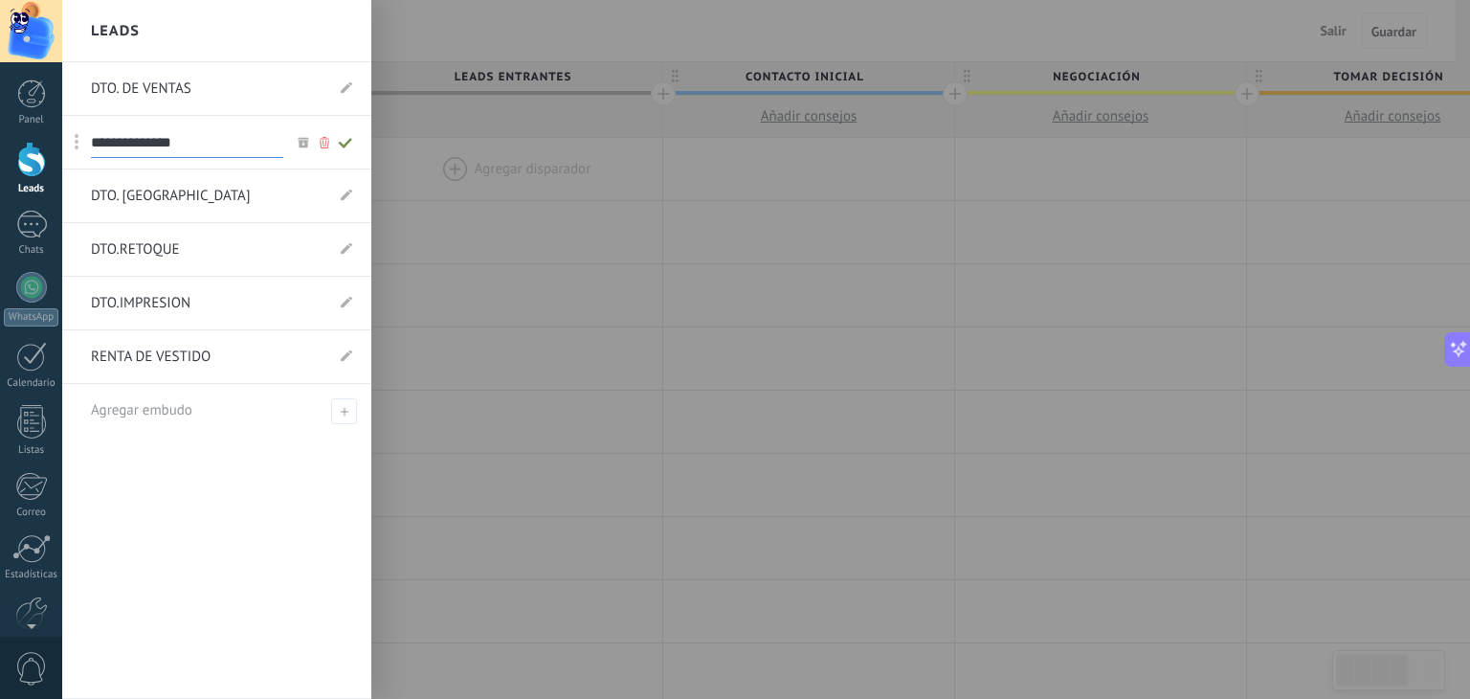
click at [351, 141] on icon at bounding box center [345, 142] width 21 height 11
click at [347, 141] on use at bounding box center [346, 140] width 11 height 11
drag, startPoint x: 213, startPoint y: 148, endPoint x: 145, endPoint y: 136, distance: 69.1
click at [145, 136] on input "**********" at bounding box center [187, 142] width 192 height 31
click at [156, 141] on input "**********" at bounding box center [187, 142] width 192 height 31
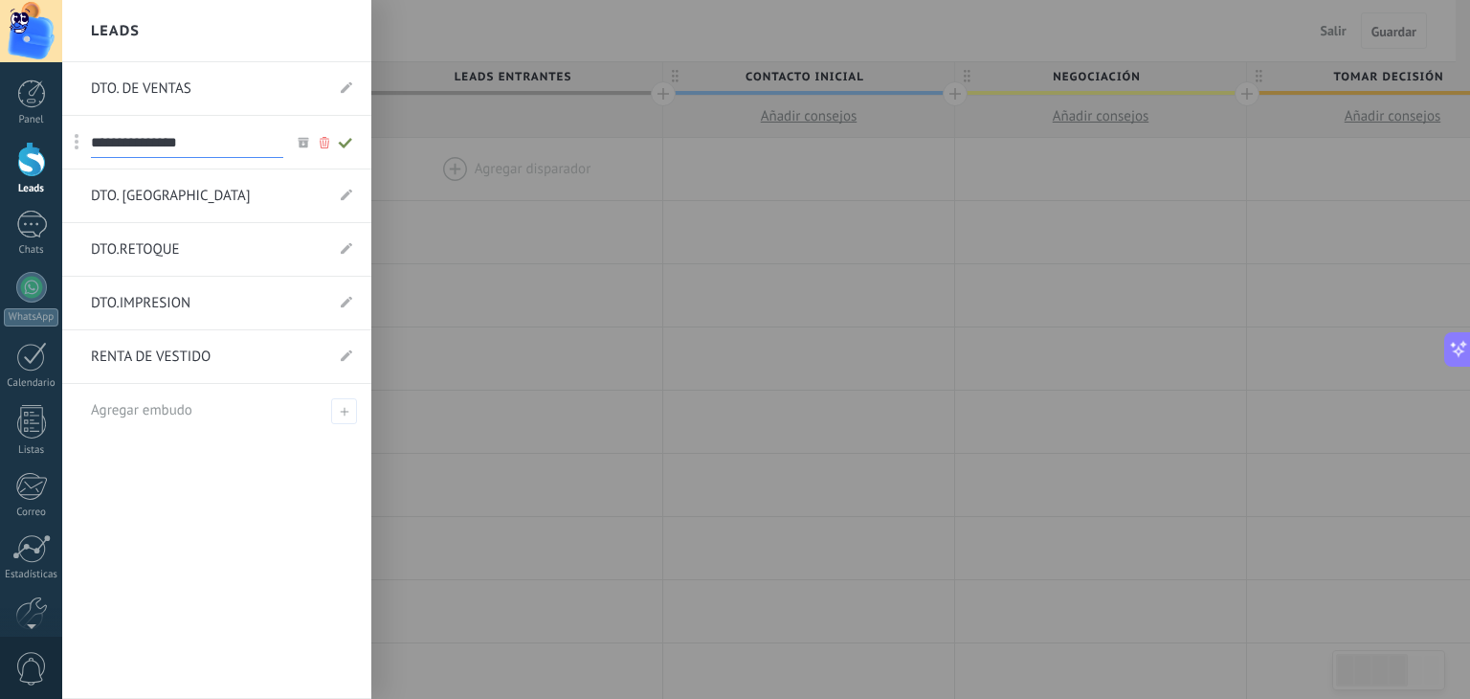
click at [156, 141] on input "**********" at bounding box center [187, 142] width 192 height 31
type input "**********"
click at [344, 143] on icon at bounding box center [345, 142] width 21 height 11
click at [348, 365] on span at bounding box center [346, 356] width 11 height 18
click at [241, 352] on input "**********" at bounding box center [187, 357] width 192 height 31
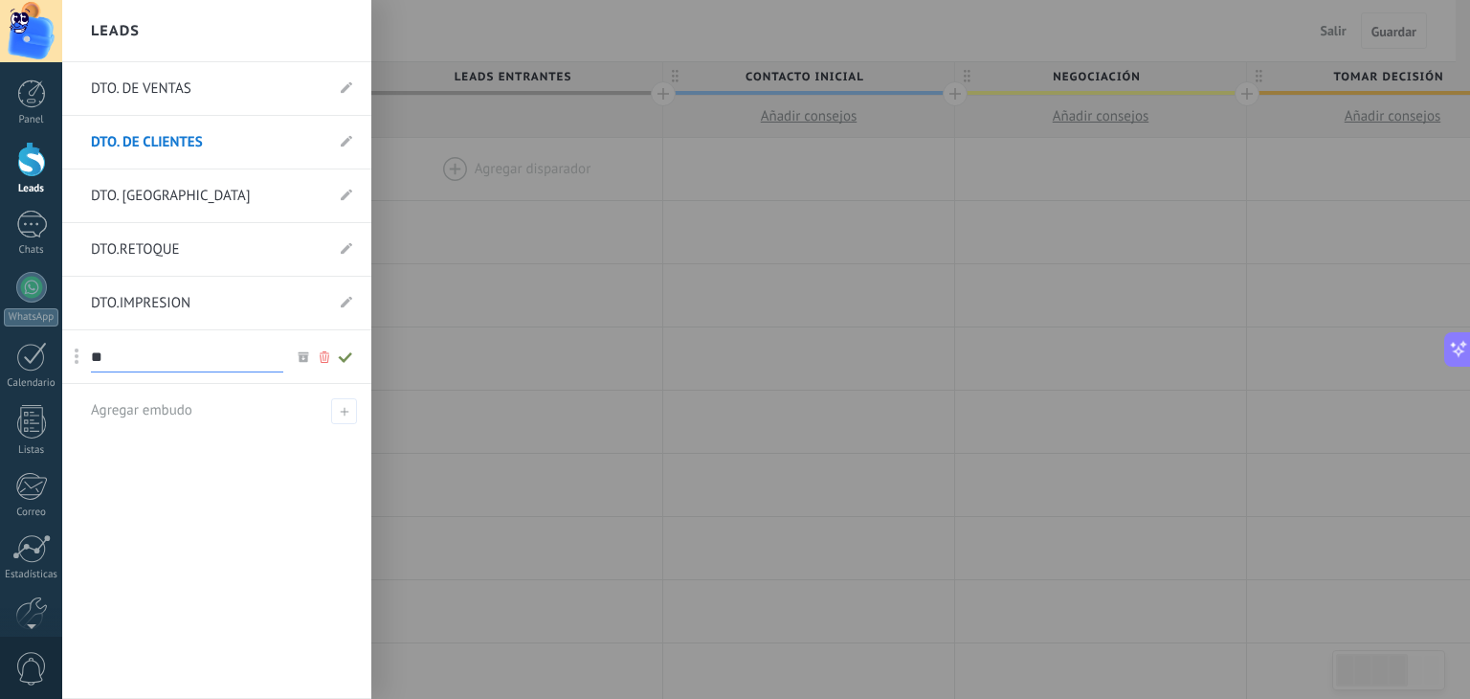
type input "*"
type input "**********"
click at [343, 352] on icon at bounding box center [345, 356] width 21 height 11
click at [347, 408] on icon at bounding box center [344, 411] width 9 height 9
type input "**********"
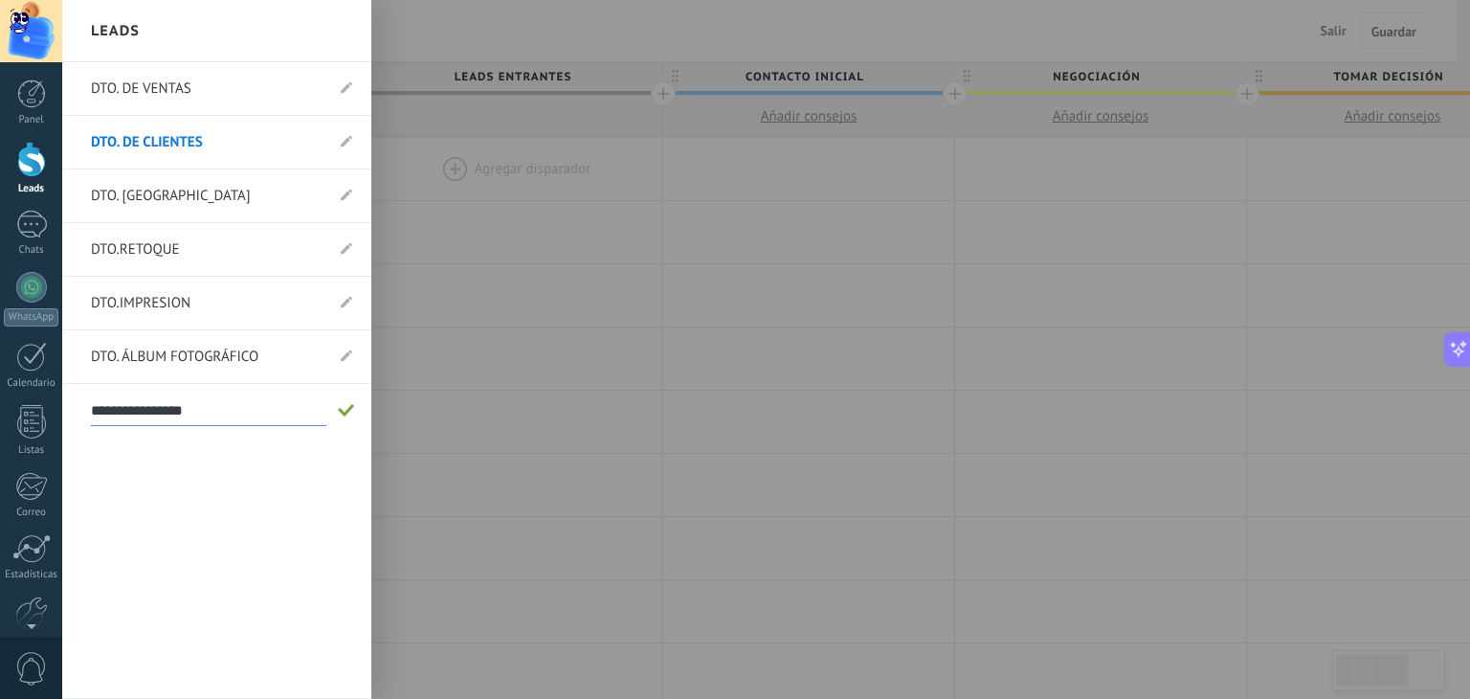
click at [344, 413] on span at bounding box center [346, 410] width 17 height 13
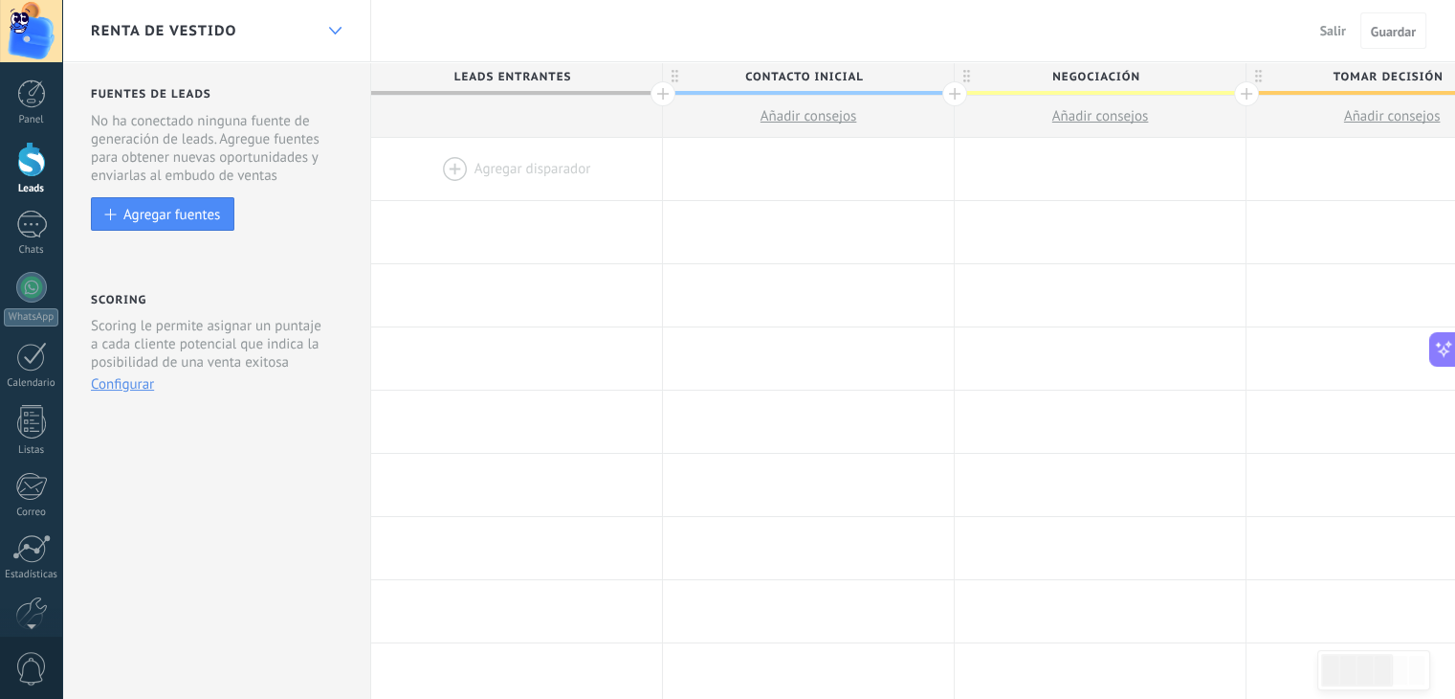
click at [334, 29] on icon at bounding box center [335, 31] width 12 height 8
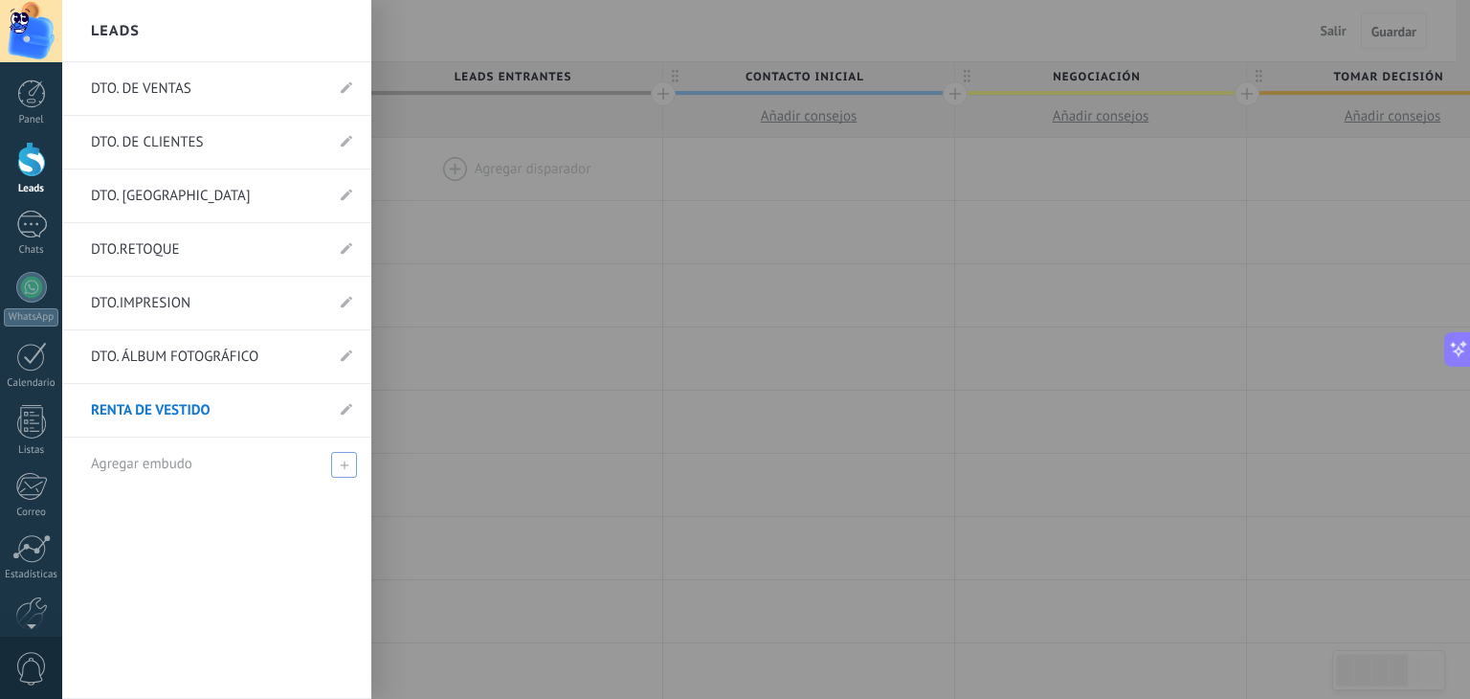
click at [344, 463] on use at bounding box center [344, 464] width 9 height 9
type input "**********"
click at [348, 468] on span at bounding box center [346, 463] width 17 height 13
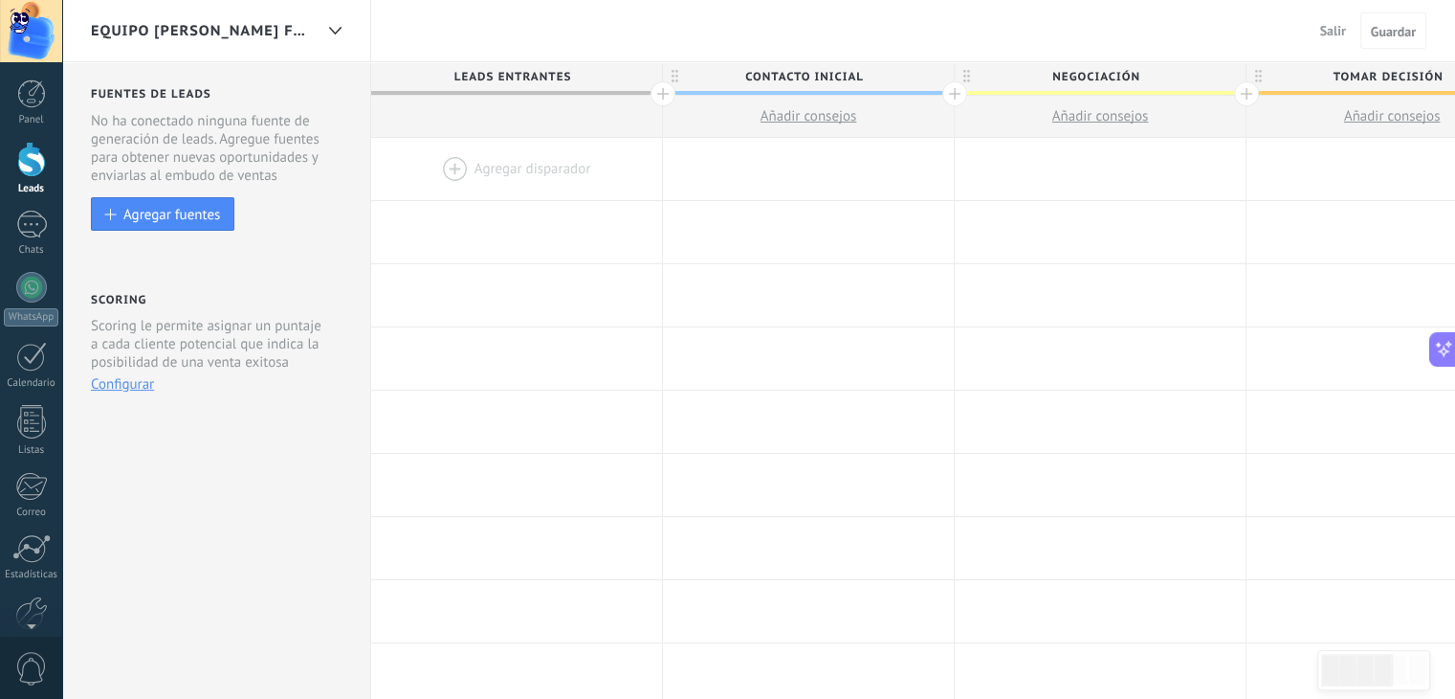
click at [229, 20] on div "EQUIPO [PERSON_NAME] FOTOGRAFIA" at bounding box center [202, 30] width 222 height 61
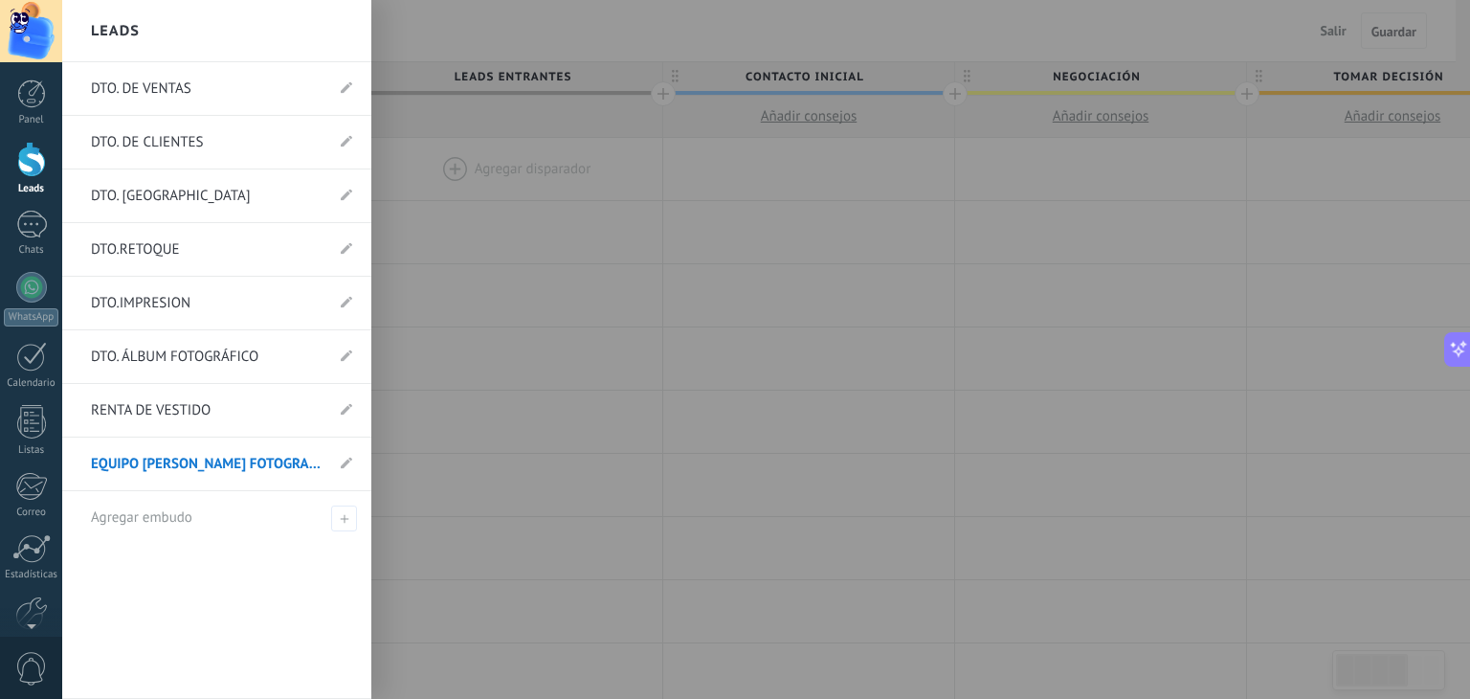
click at [180, 81] on link "DTO. DE VENTAS" at bounding box center [207, 89] width 233 height 54
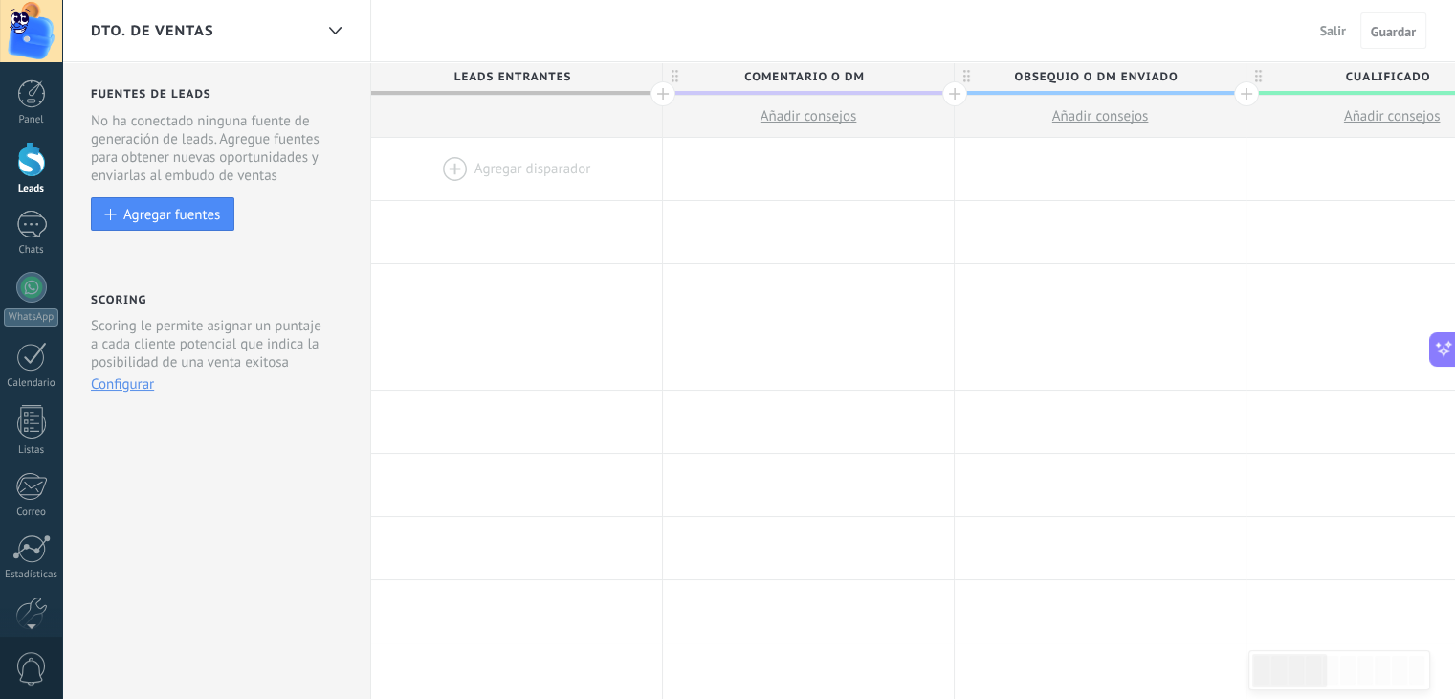
click at [863, 74] on span "Comentario o DM" at bounding box center [803, 77] width 281 height 30
click at [873, 76] on input "**********" at bounding box center [804, 76] width 254 height 29
type input "**********"
click at [1177, 78] on span "Obsequio o DM enviado" at bounding box center [1095, 77] width 281 height 30
type input "*"
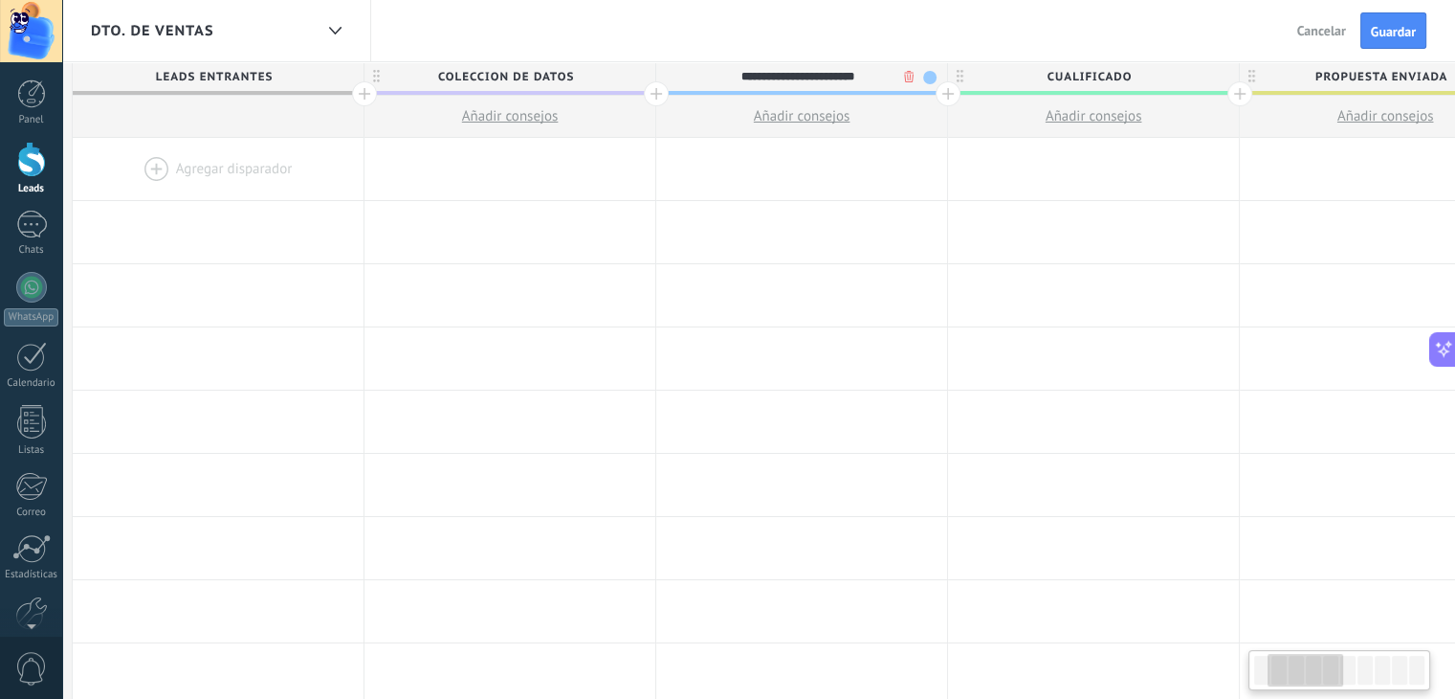
scroll to position [0, 300]
type input "**********"
click at [1146, 70] on span "Cualificado" at bounding box center [1086, 77] width 281 height 30
type input "*"
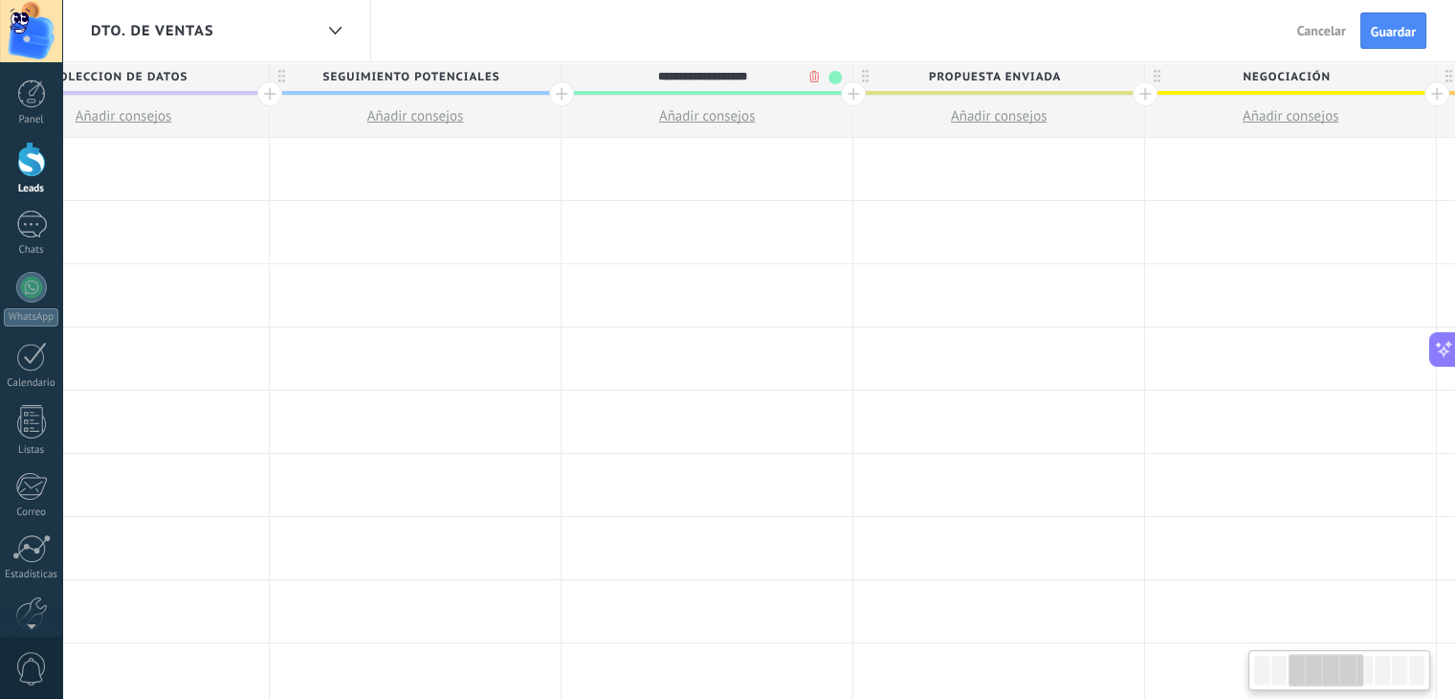
scroll to position [0, 689]
click at [1082, 76] on span "Propuesta enviada" at bounding box center [990, 77] width 281 height 30
type input "**********"
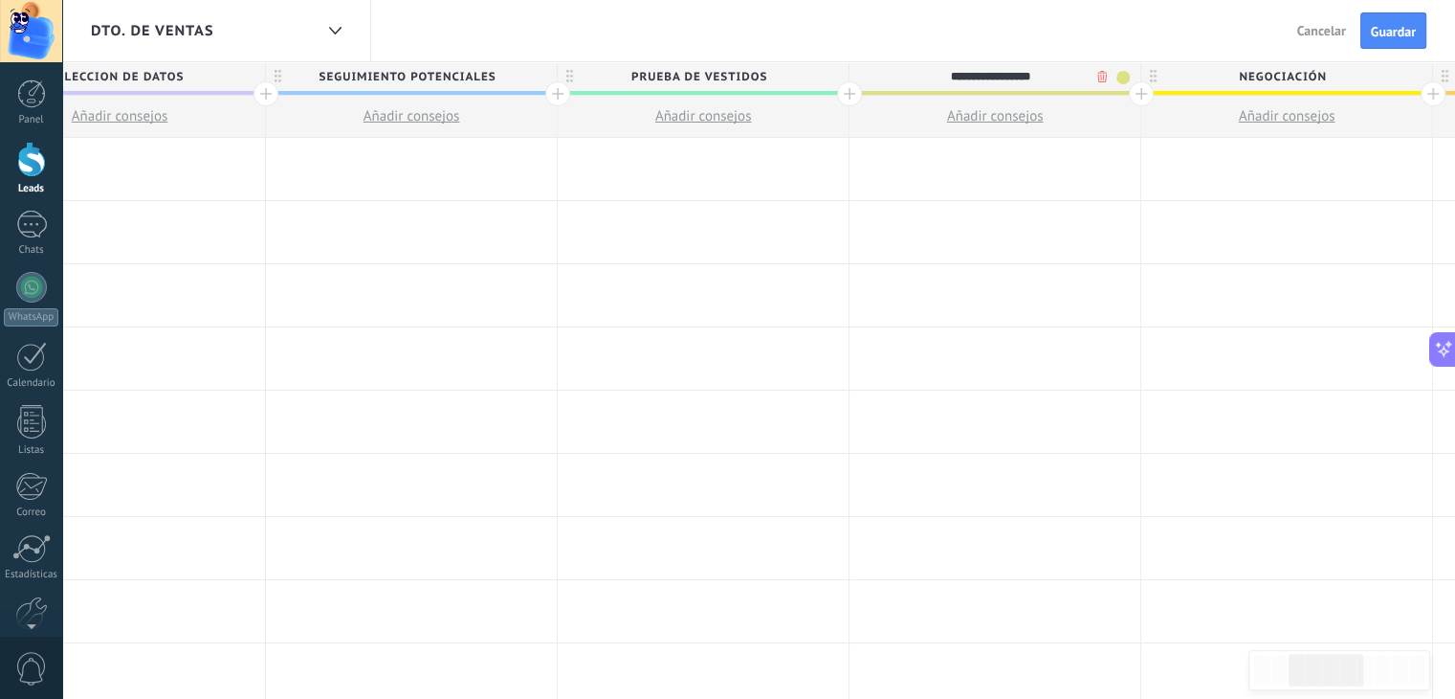
click at [1082, 76] on input "**********" at bounding box center [991, 76] width 254 height 29
type input "**********"
click at [1332, 81] on span "Negociación" at bounding box center [1282, 77] width 281 height 30
type input "*"
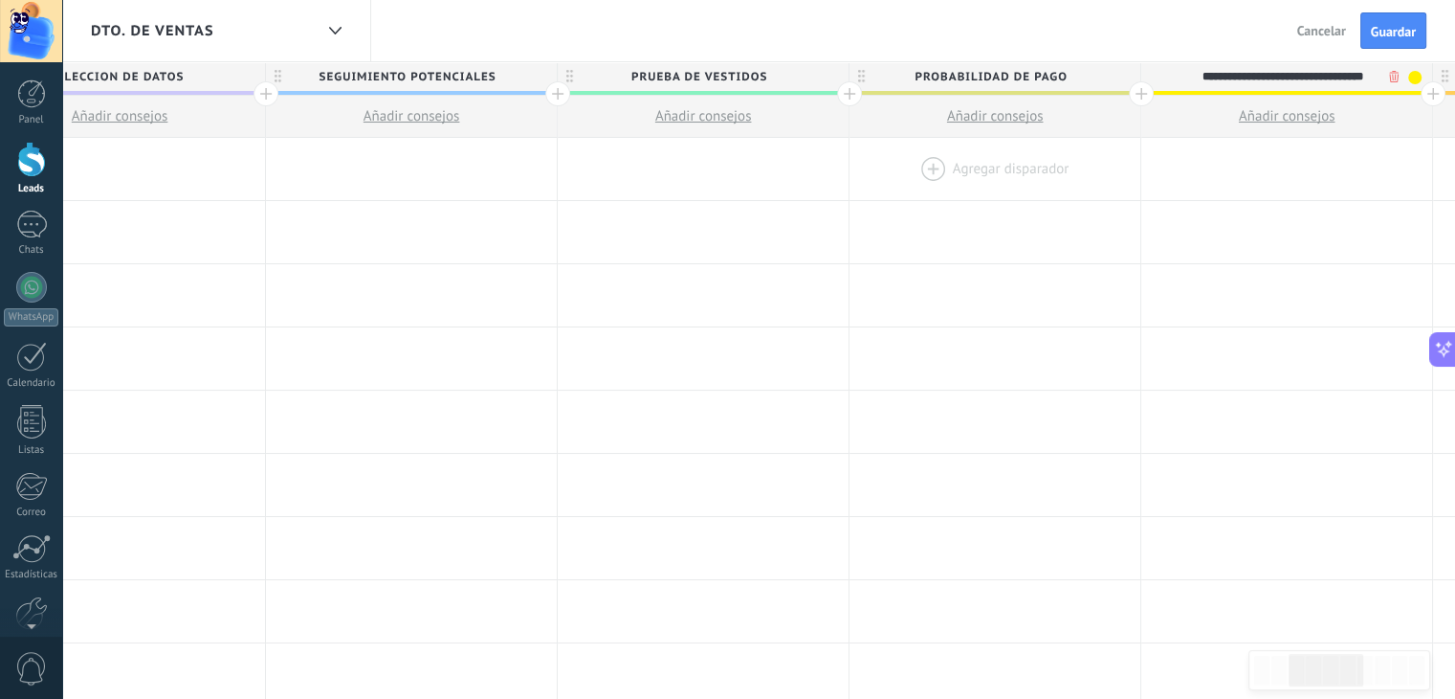
type input "**********"
click at [1085, 169] on div at bounding box center [995, 169] width 291 height 62
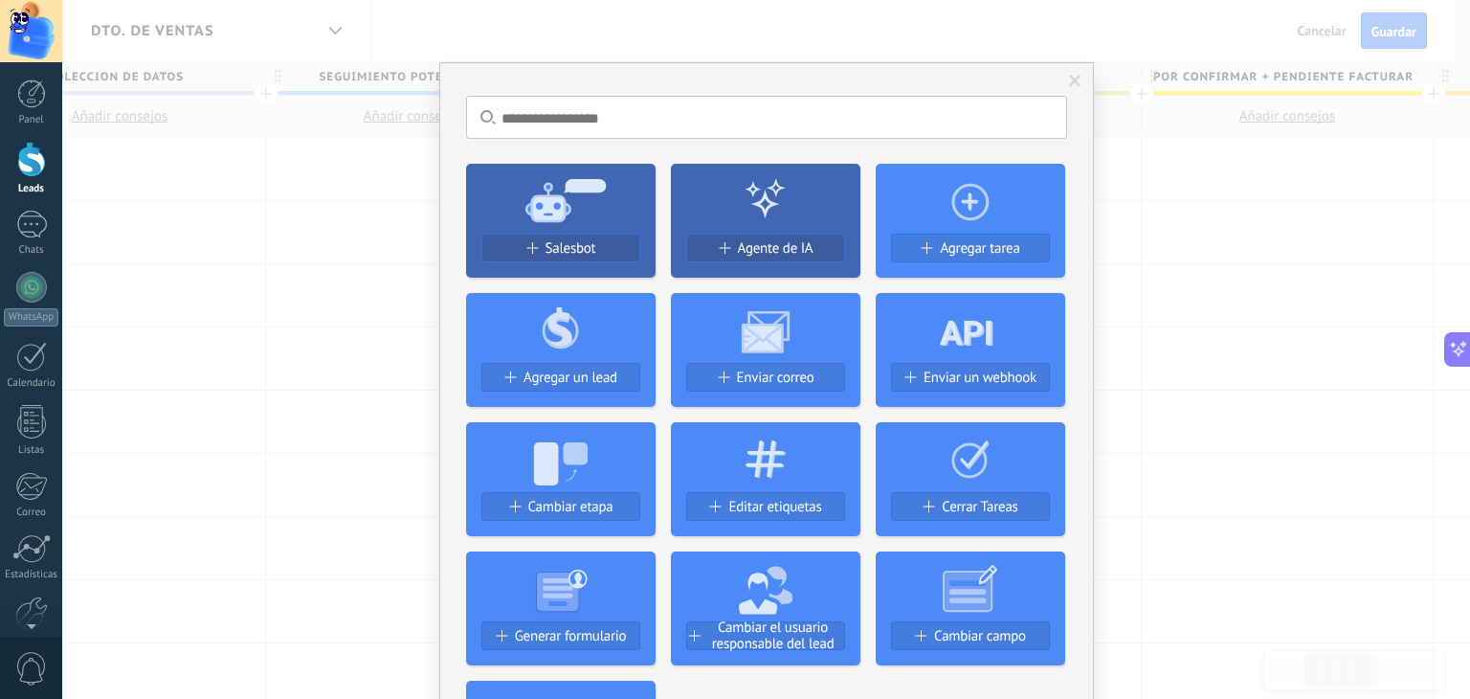
click at [1214, 215] on div "No hay resultados Salesbot Agente de IA Agregar tarea Agregar un lead Enviar co…" at bounding box center [766, 349] width 1408 height 699
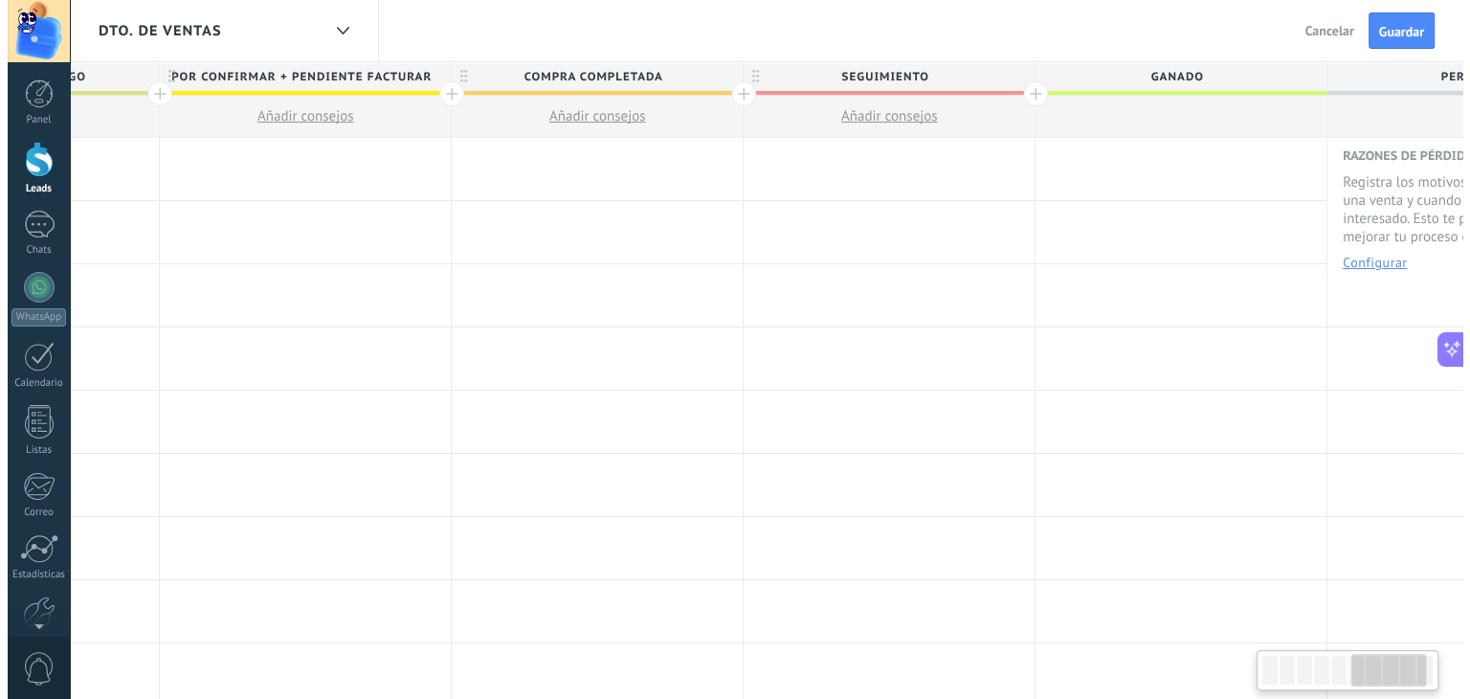
scroll to position [0, 1688]
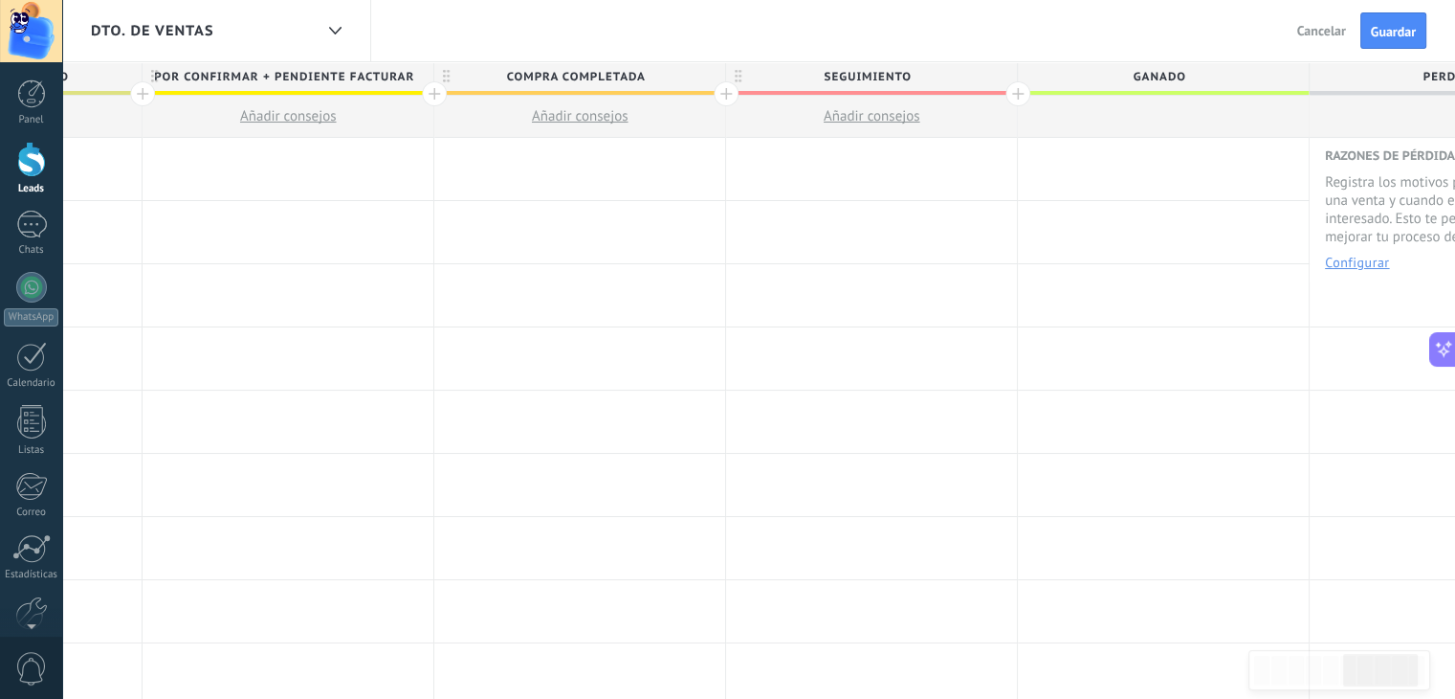
click at [653, 79] on span "Compra completada" at bounding box center [574, 77] width 281 height 30
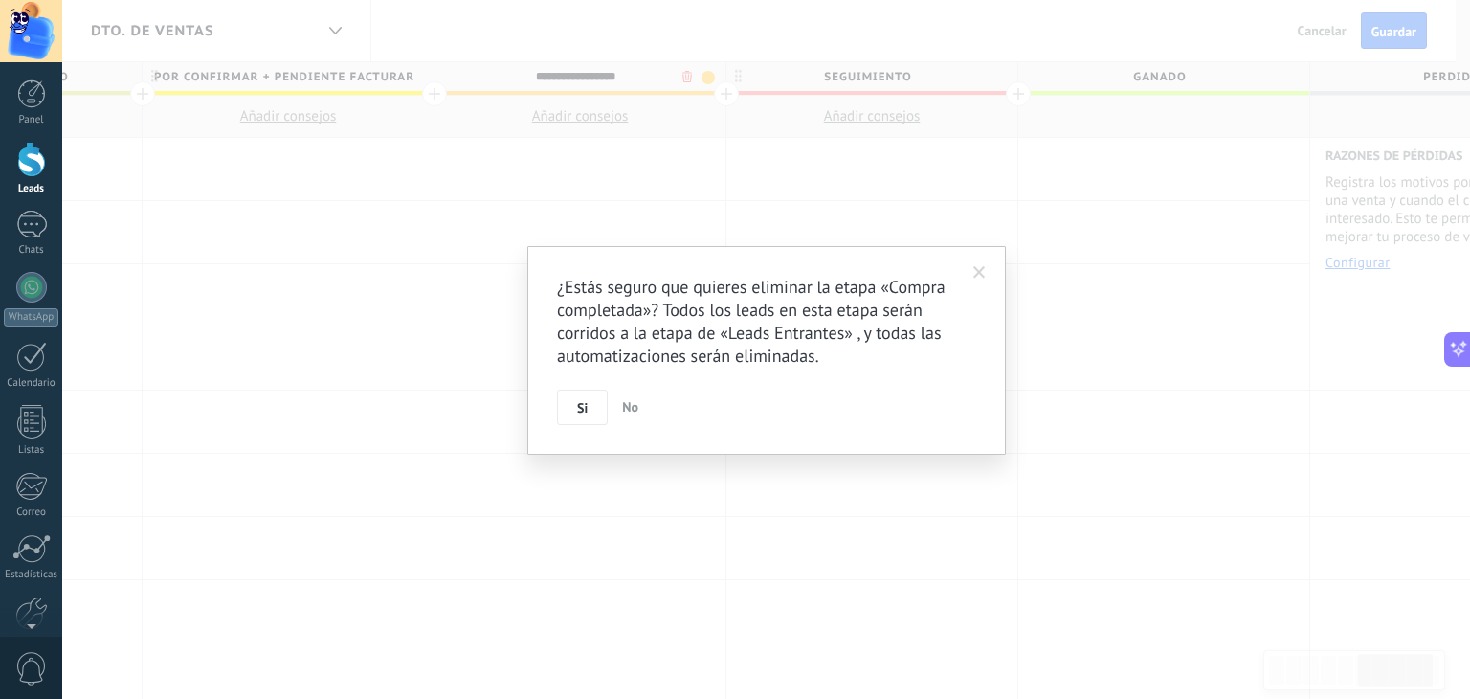
click at [683, 74] on body ".abecls-1,.abecls-2{fill-rule:evenodd}.abecls-2{fill:#fff} .abhcls-1{fill:none}…" at bounding box center [735, 349] width 1470 height 699
click at [591, 396] on button "Si" at bounding box center [582, 407] width 51 height 36
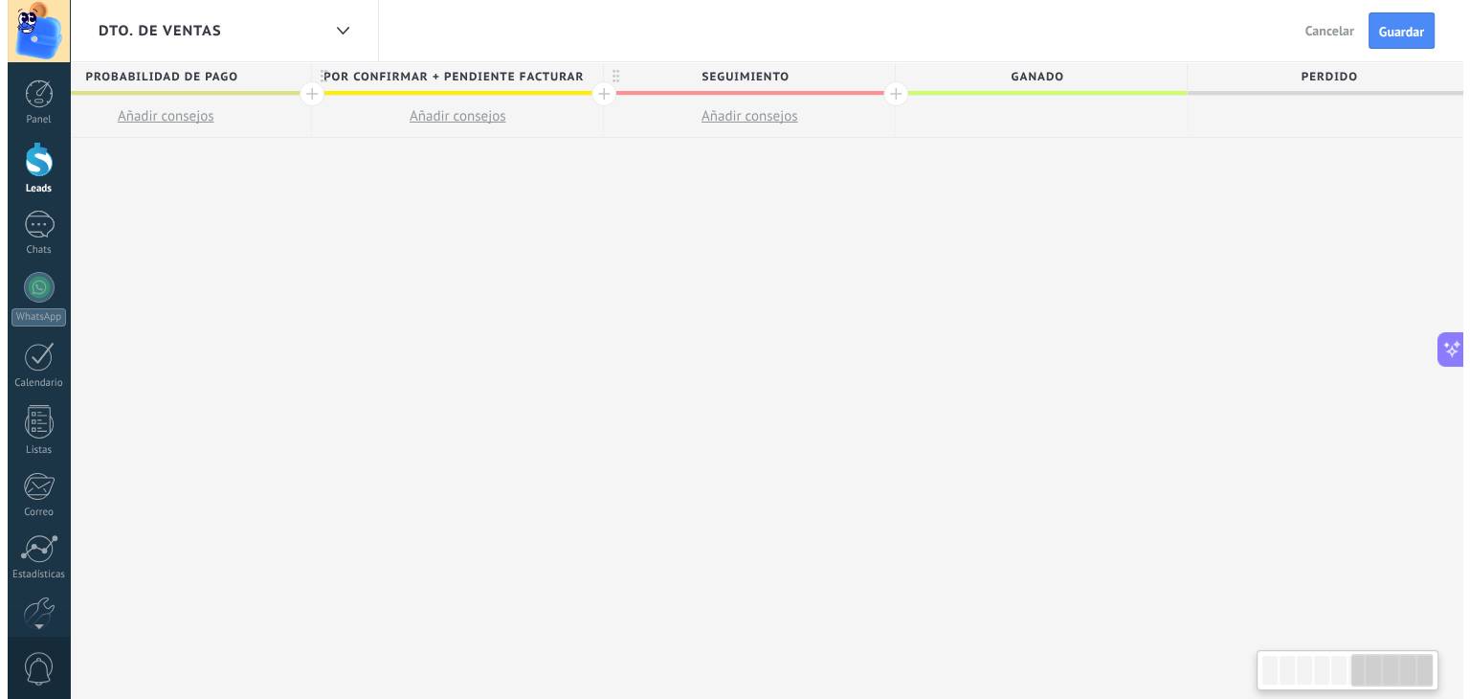
scroll to position [0, 1541]
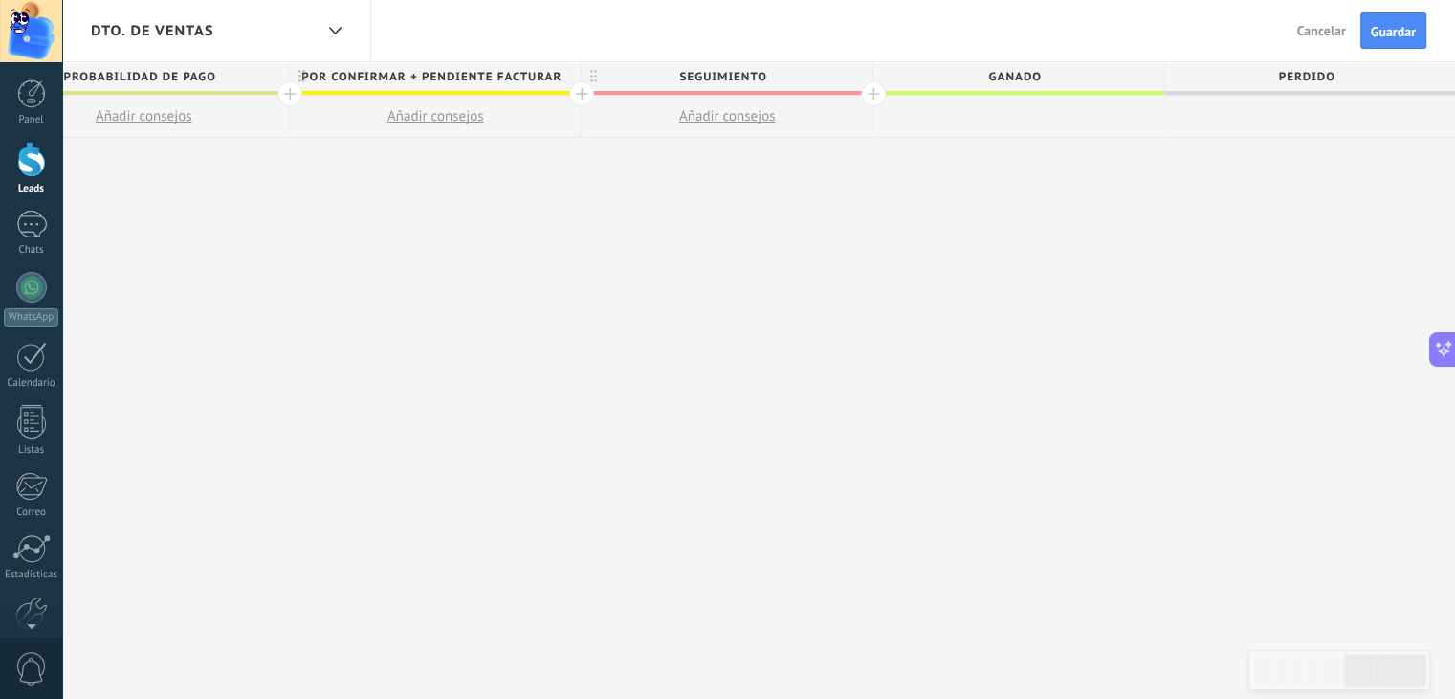
click at [597, 77] on span "Seguimiento" at bounding box center [722, 77] width 281 height 30
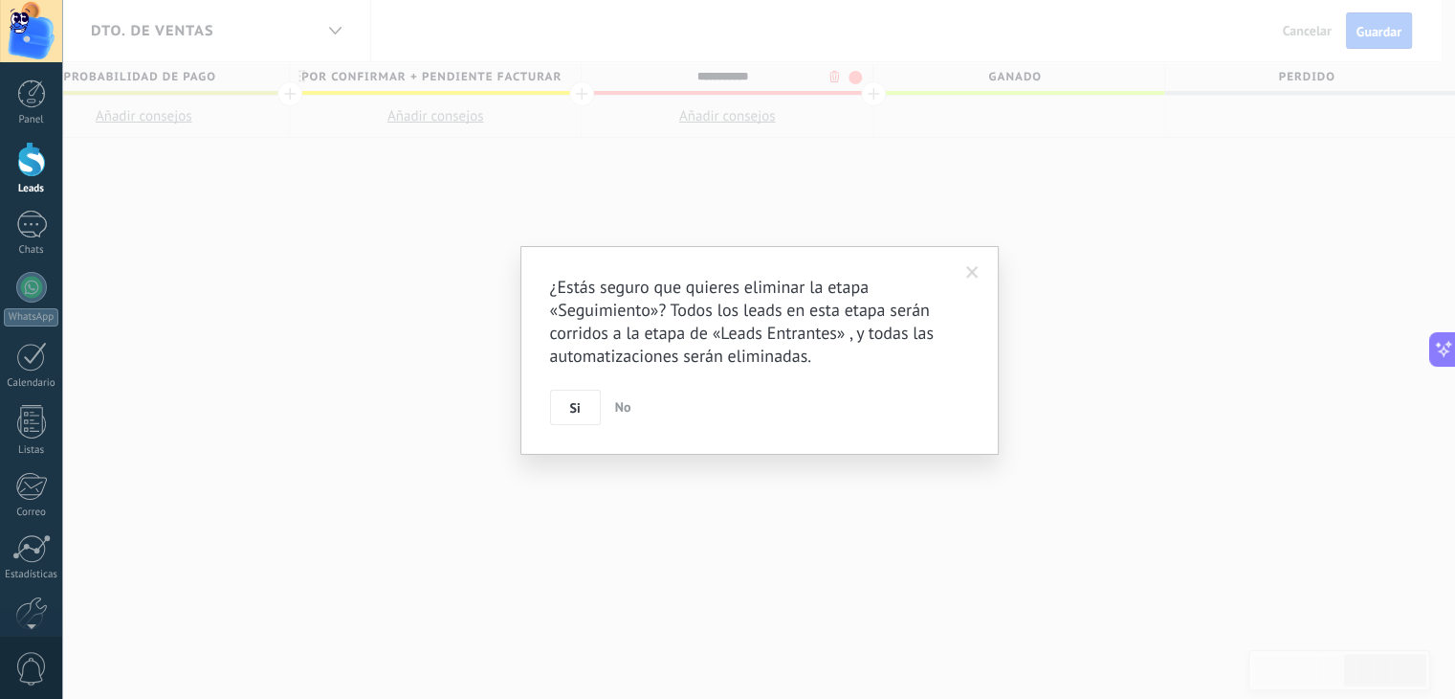
click at [834, 74] on body ".abecls-1,.abecls-2{fill-rule:evenodd}.abecls-2{fill:#fff} .abhcls-1{fill:none}…" at bounding box center [727, 349] width 1455 height 699
click at [578, 409] on span "Si" at bounding box center [582, 407] width 11 height 13
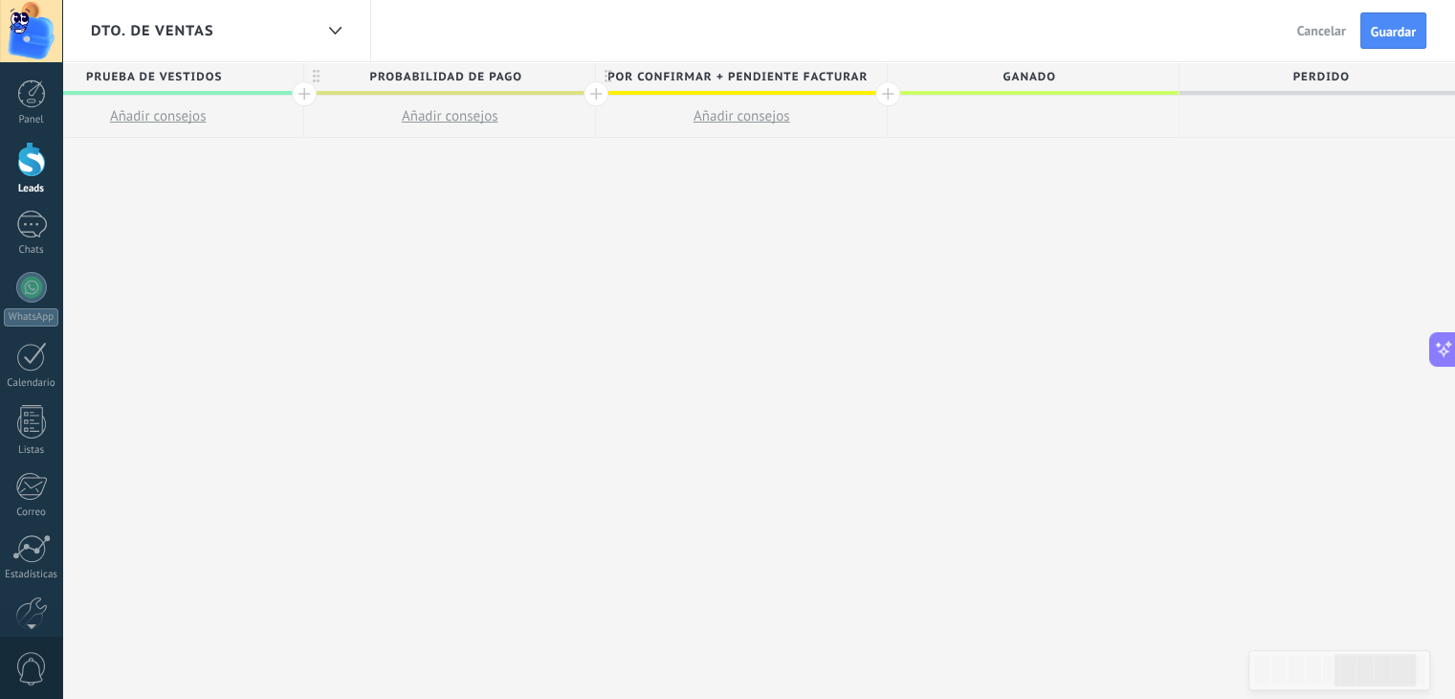
scroll to position [0, 1249]
click at [1405, 38] on span "Guardar" at bounding box center [1393, 31] width 45 height 13
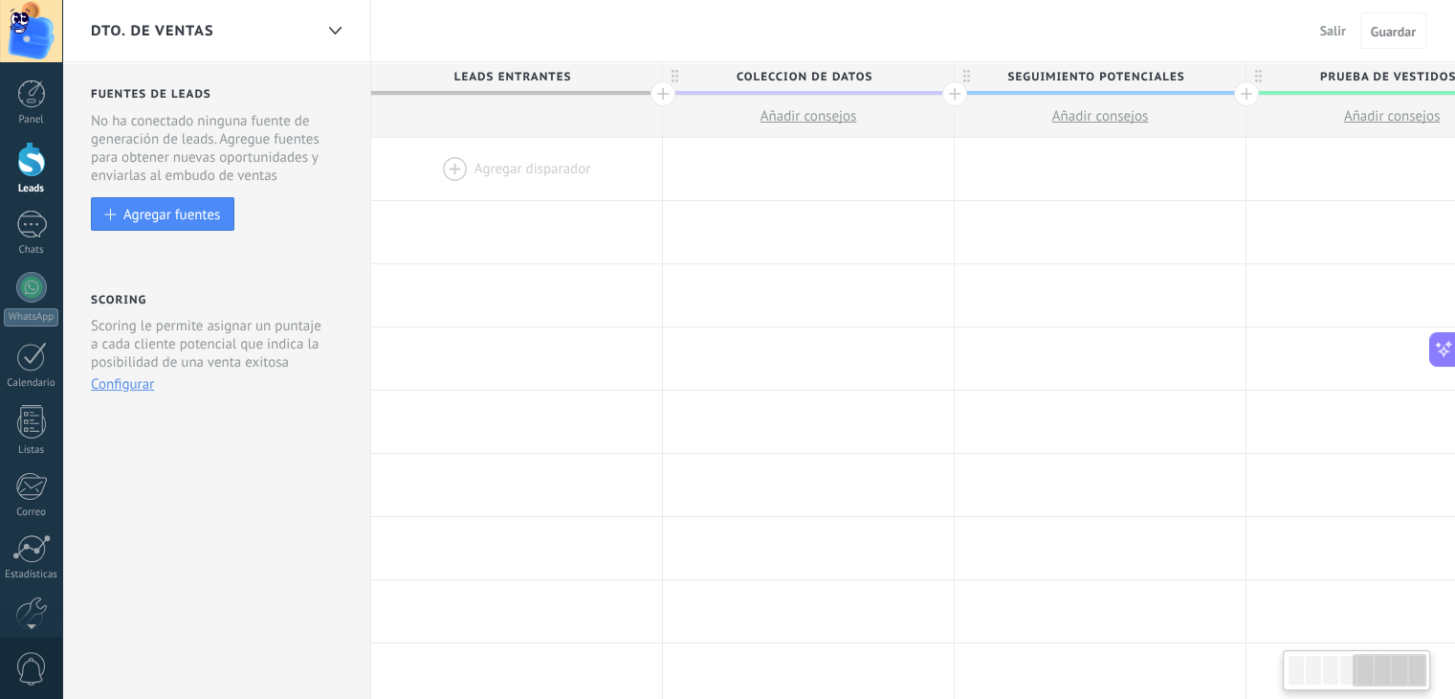
scroll to position [0, 1249]
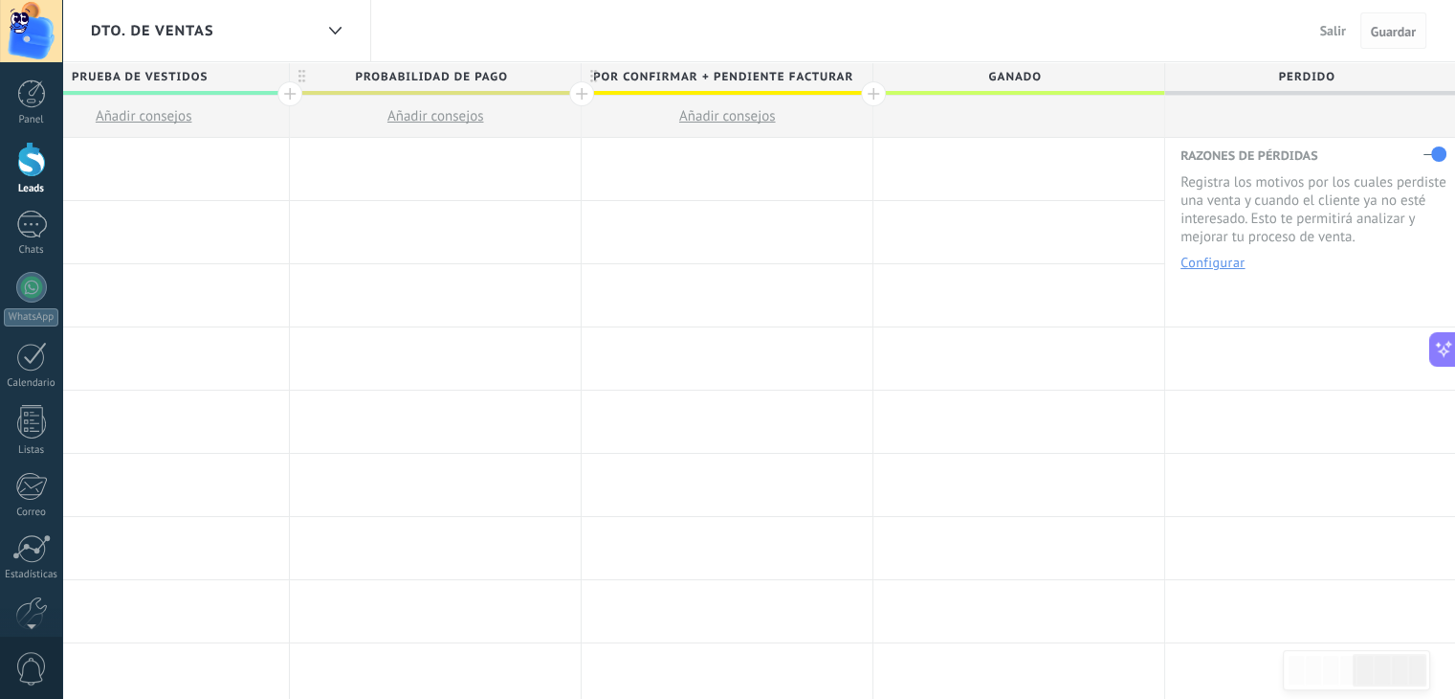
click at [1408, 43] on button "Guardar" at bounding box center [1394, 30] width 66 height 36
click at [330, 28] on use at bounding box center [334, 31] width 12 height 8
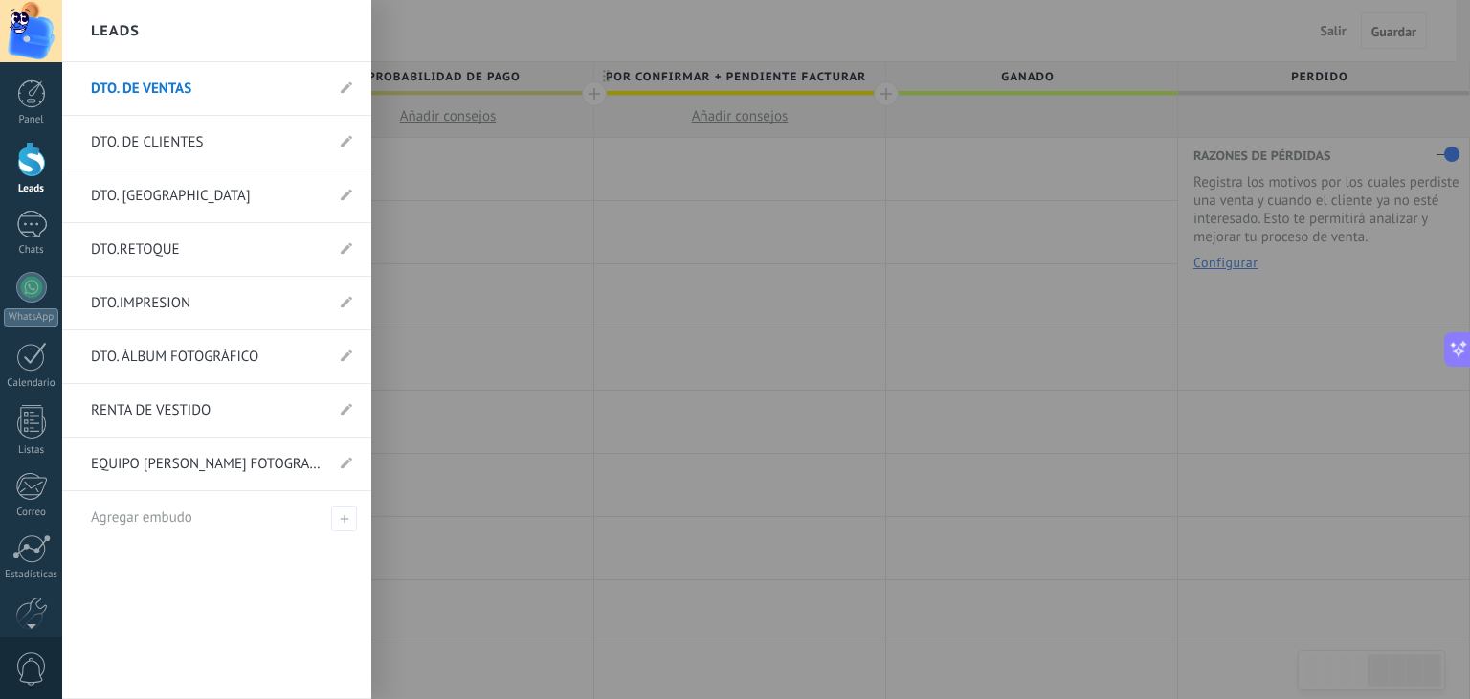
click at [161, 134] on link "DTO. DE CLIENTES" at bounding box center [207, 143] width 233 height 54
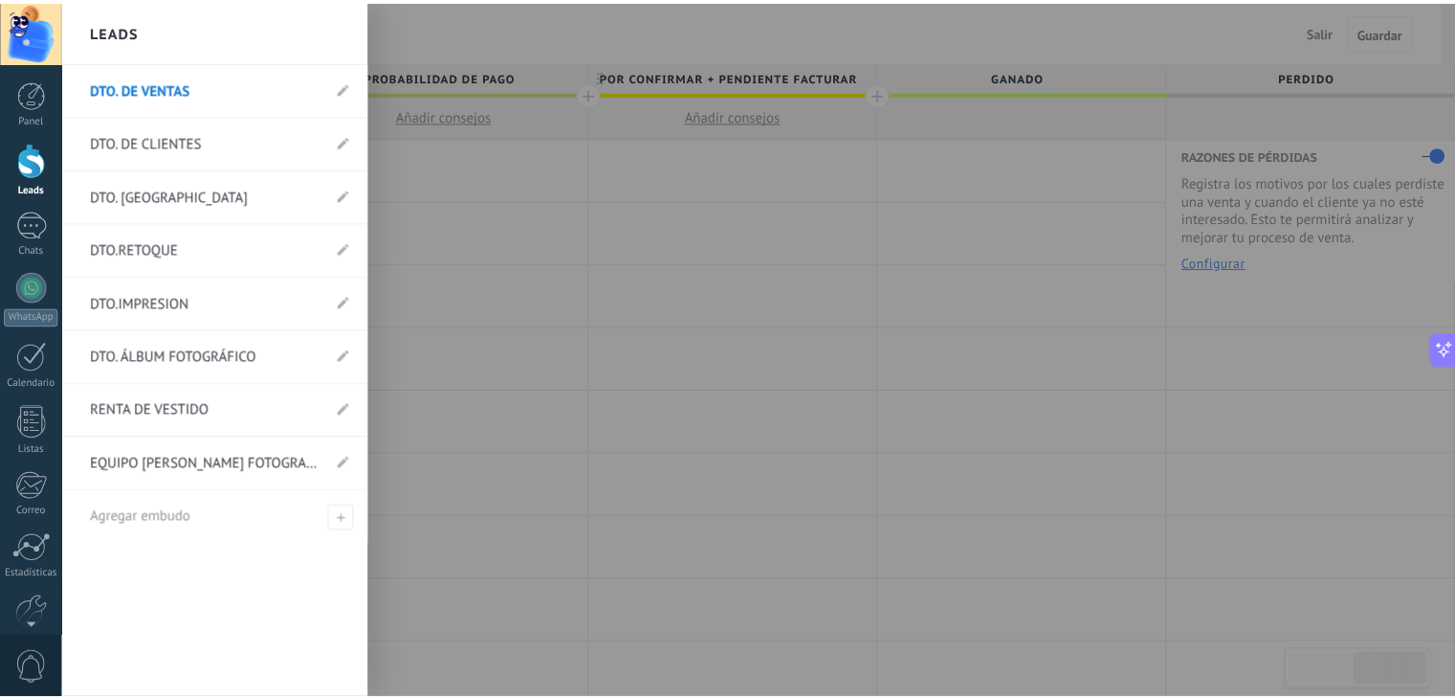
scroll to position [0, 1234]
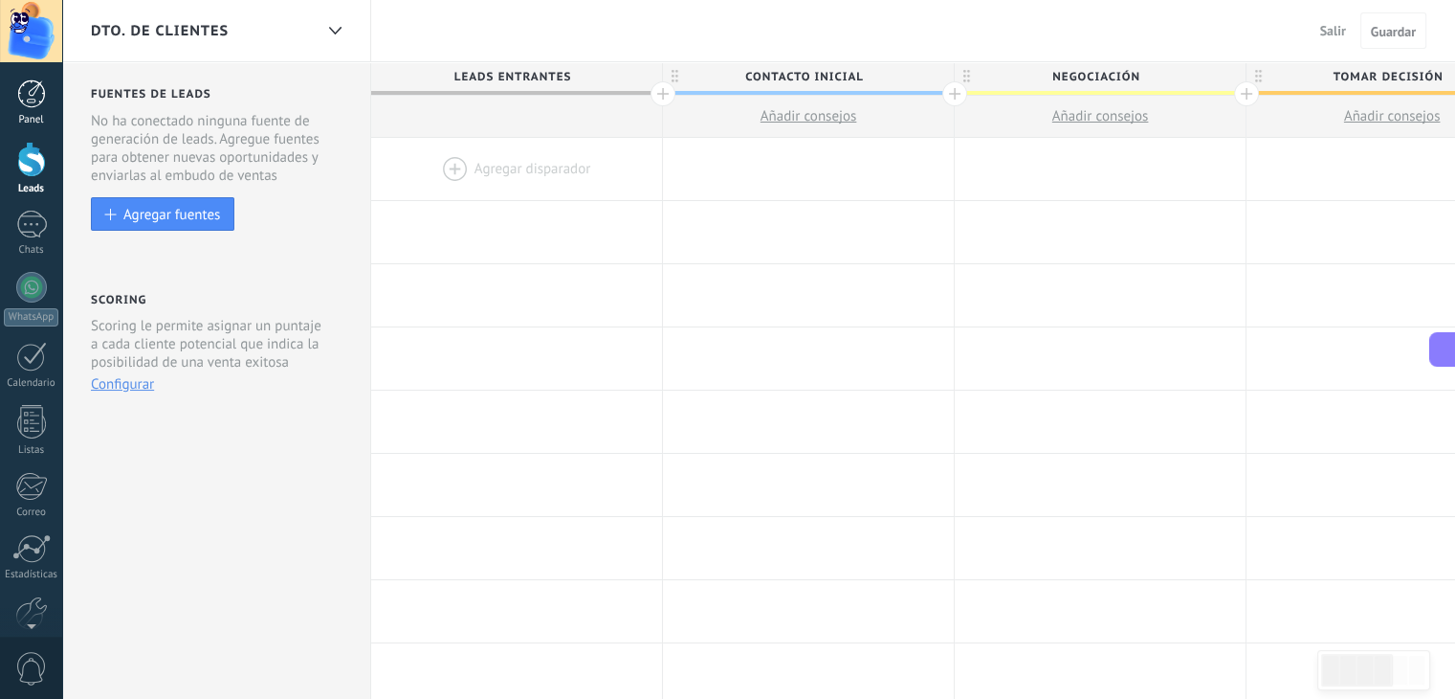
click at [33, 104] on div at bounding box center [31, 93] width 29 height 29
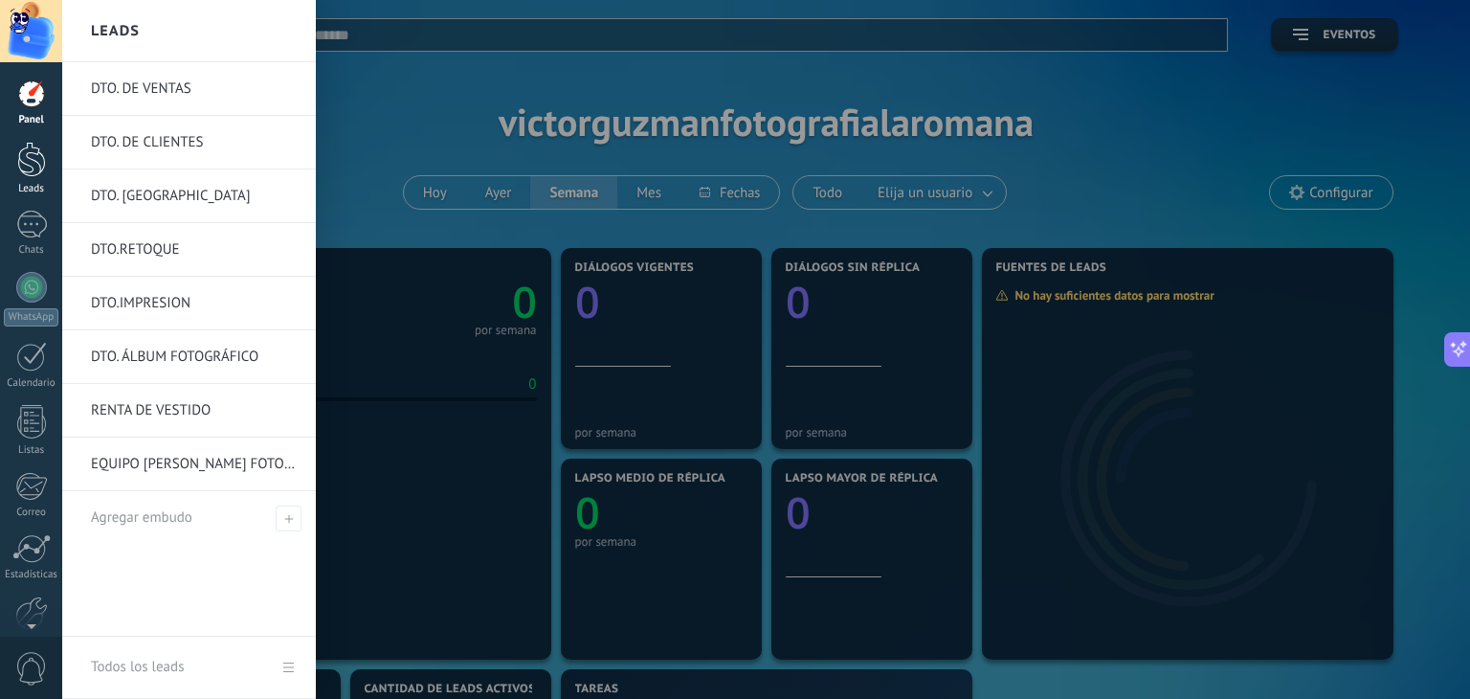
click at [33, 172] on div at bounding box center [31, 159] width 29 height 35
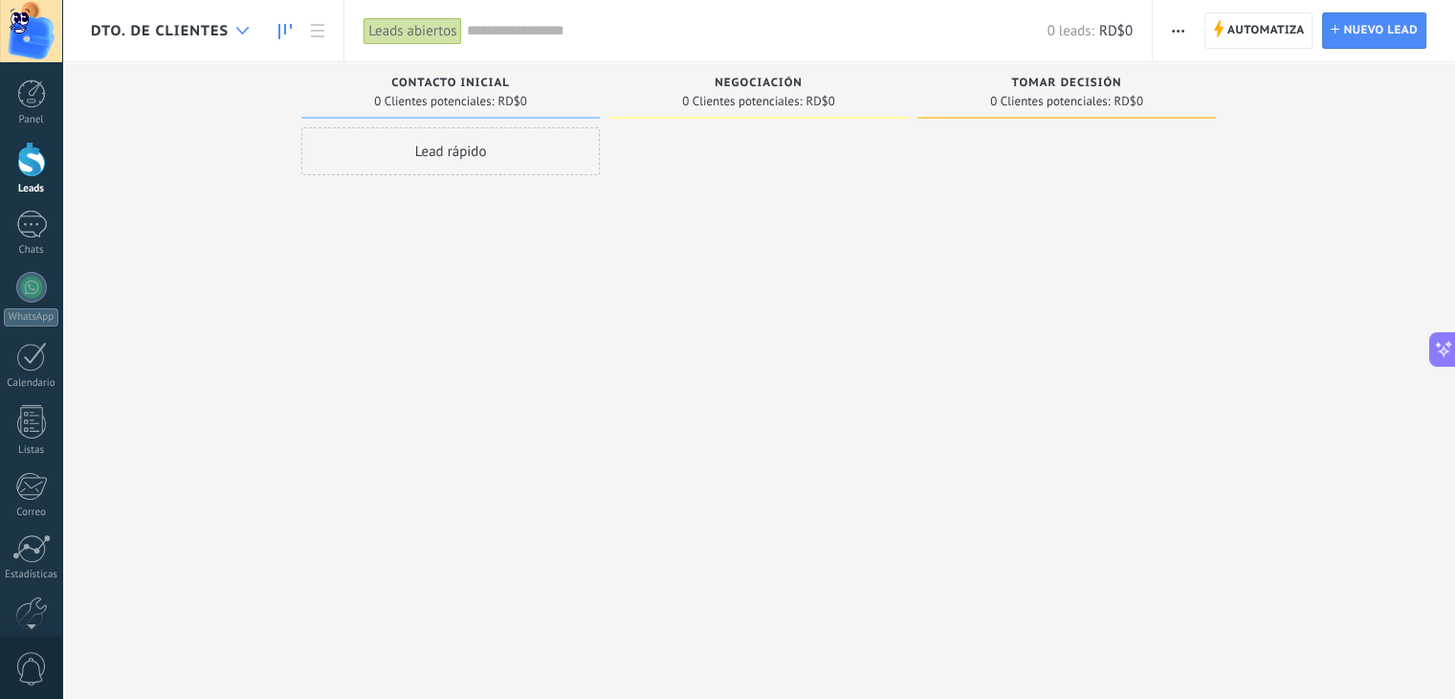
click at [233, 45] on div at bounding box center [243, 30] width 32 height 37
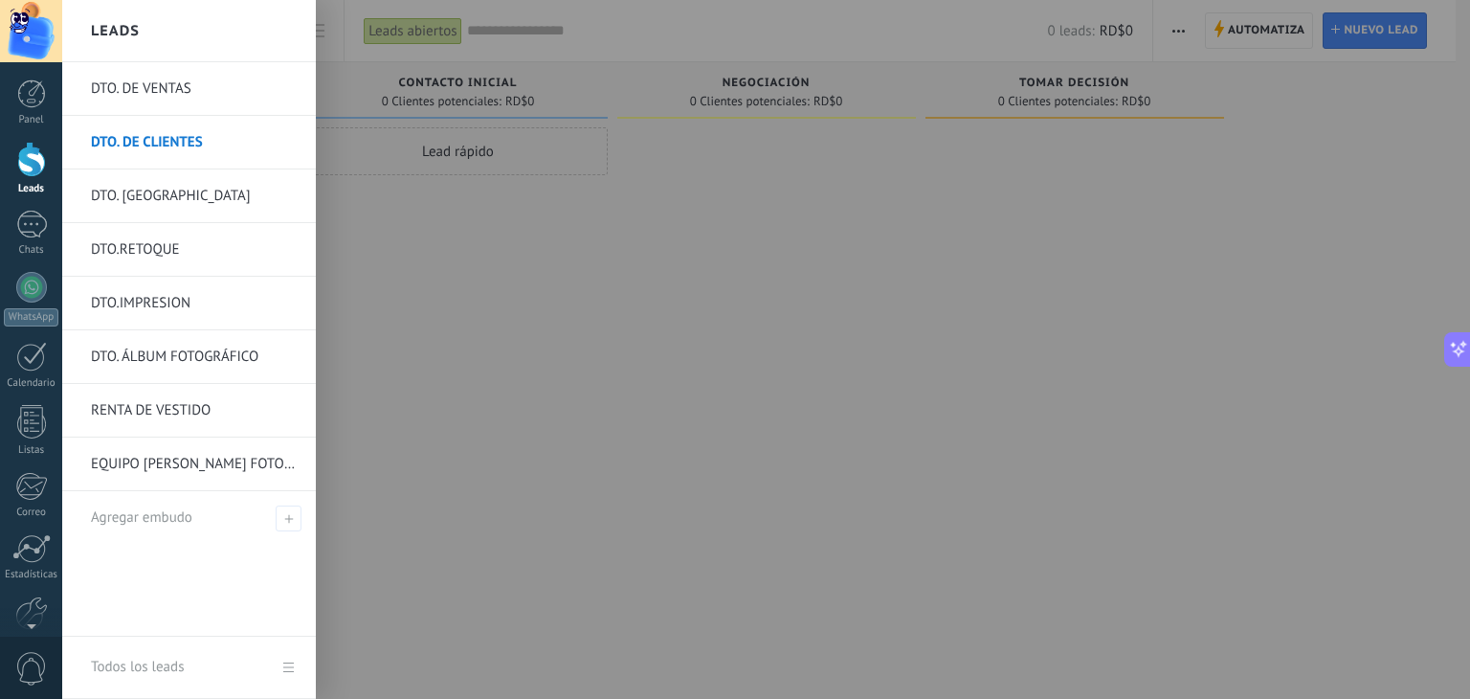
click at [182, 86] on link "DTO. DE VENTAS" at bounding box center [194, 89] width 206 height 54
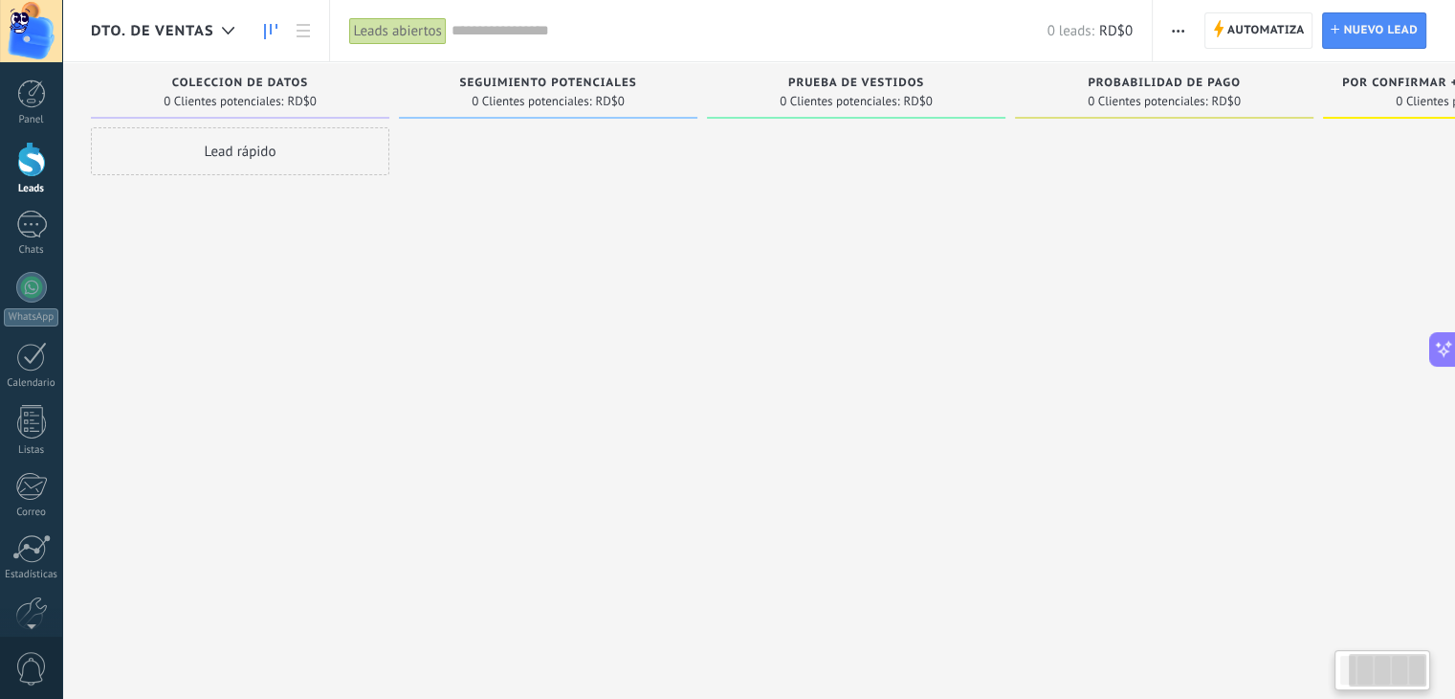
scroll to position [0, 195]
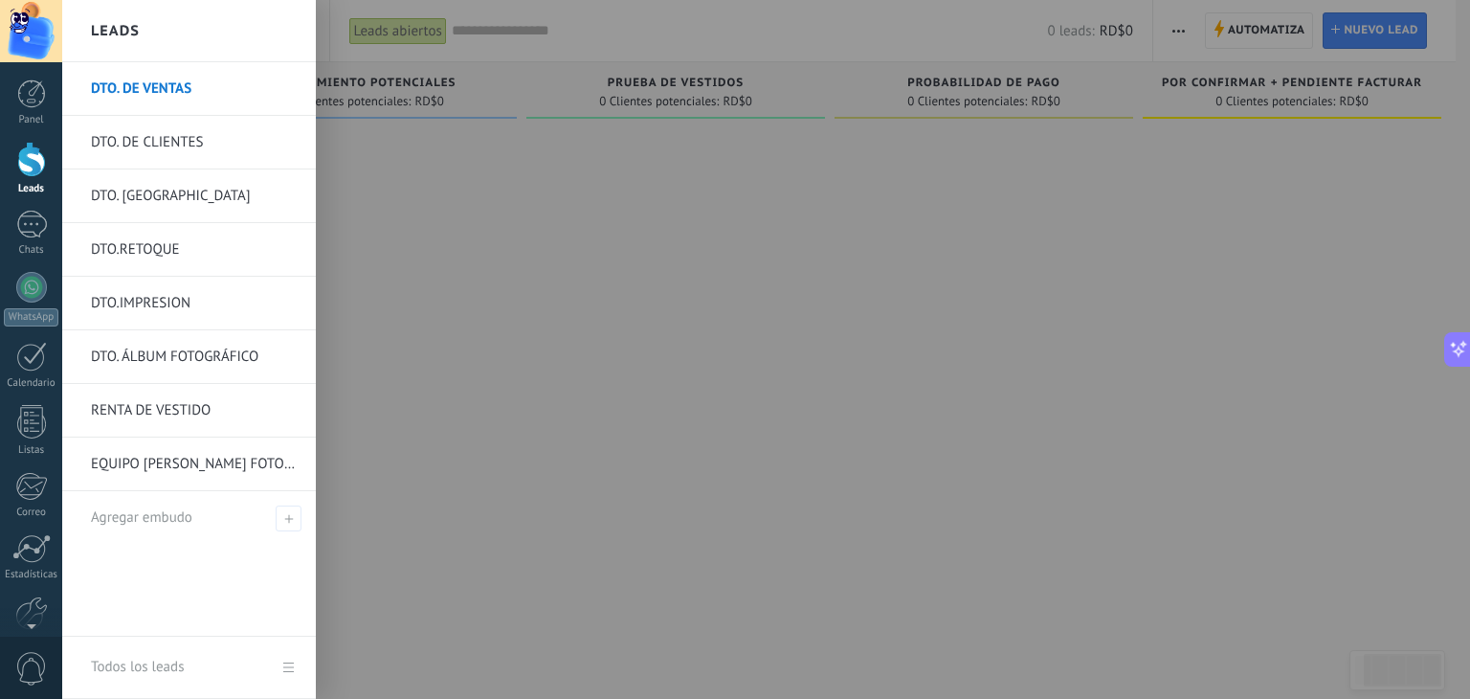
click at [133, 143] on link "DTO. DE CLIENTES" at bounding box center [194, 143] width 206 height 54
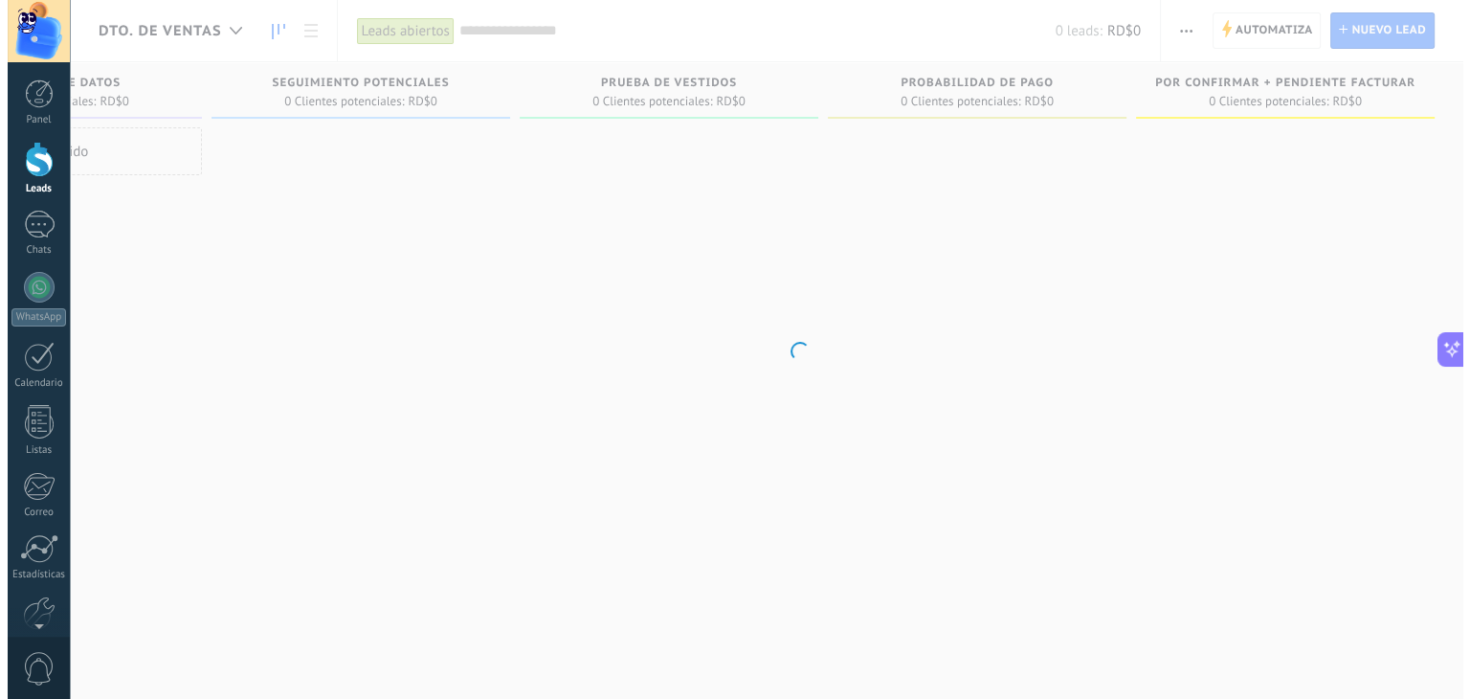
scroll to position [0, 180]
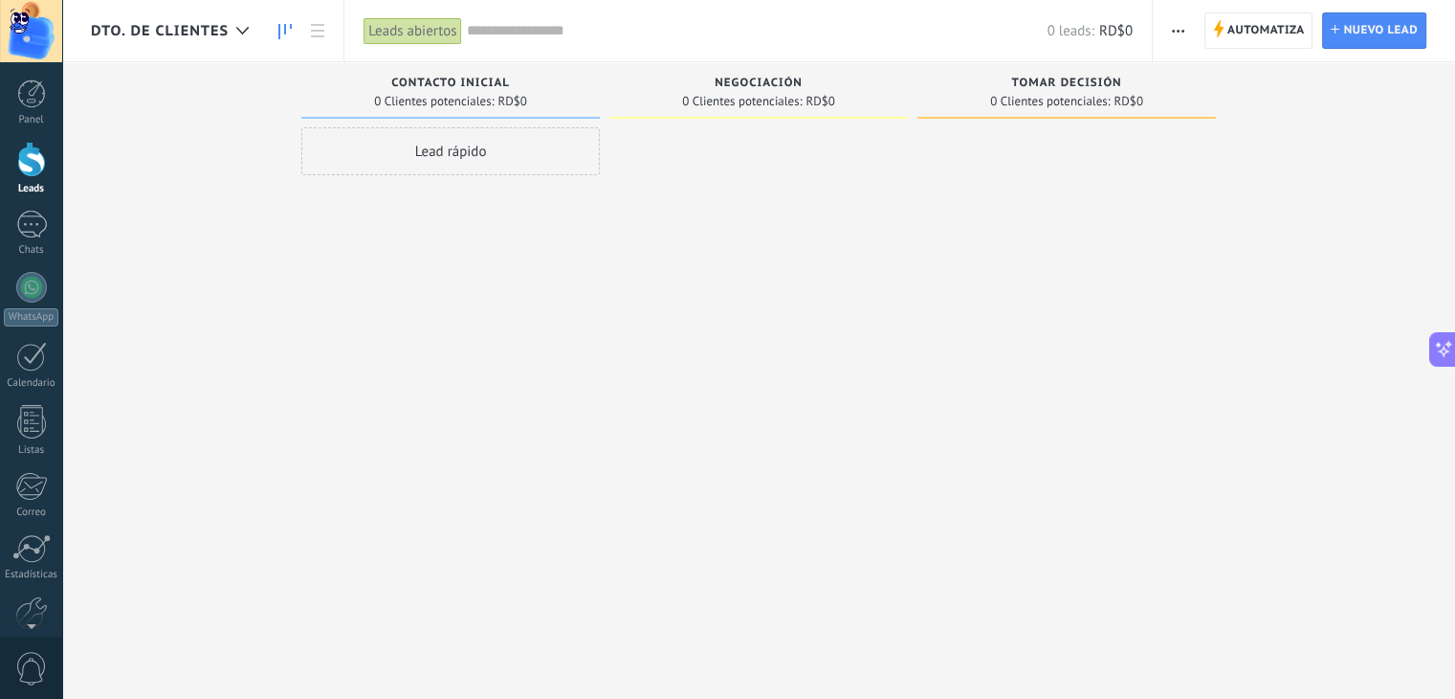
click at [513, 81] on div "Contacto inicial" at bounding box center [450, 85] width 279 height 16
click at [501, 81] on span "Contacto inicial" at bounding box center [450, 83] width 119 height 13
click at [513, 81] on div "Contacto inicial" at bounding box center [450, 85] width 279 height 16
click at [500, 81] on span "Contacto inicial" at bounding box center [450, 83] width 119 height 13
click at [1182, 22] on span "button" at bounding box center [1178, 30] width 12 height 36
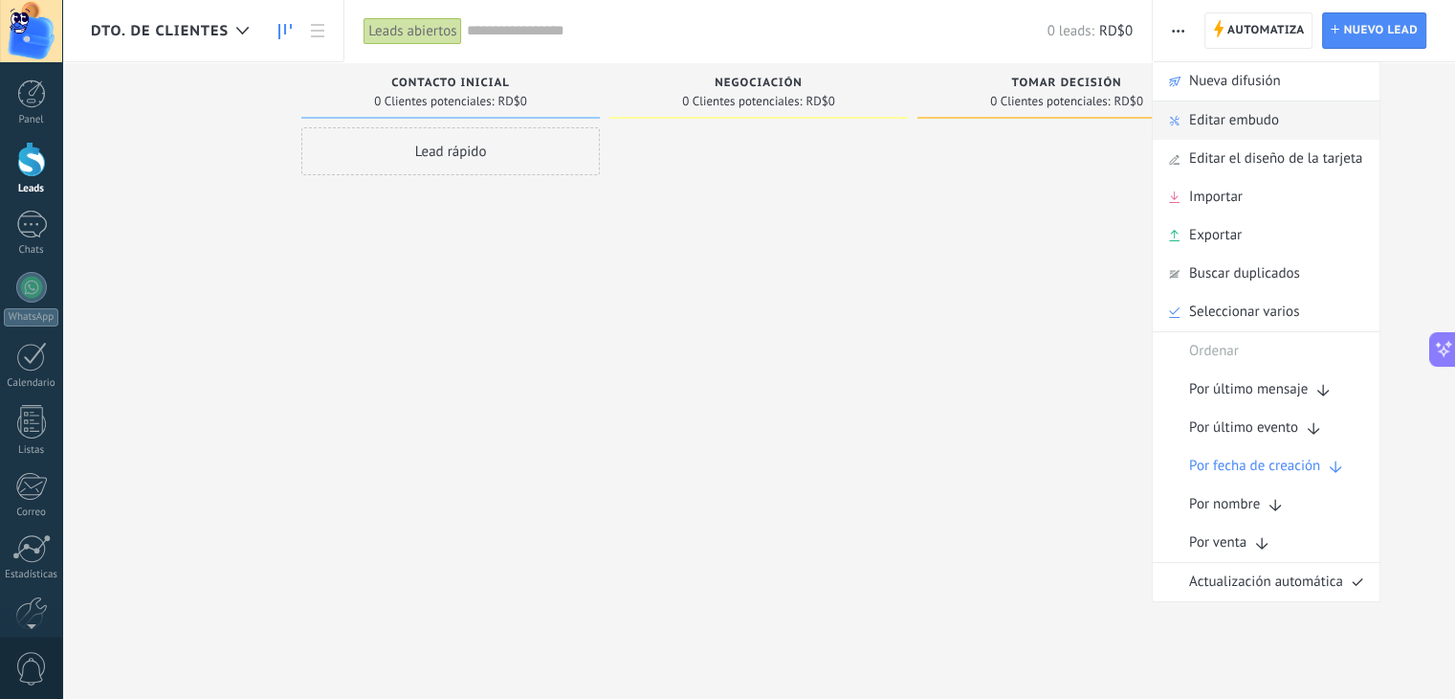
click at [1247, 117] on span "Editar embudo" at bounding box center [1234, 120] width 90 height 38
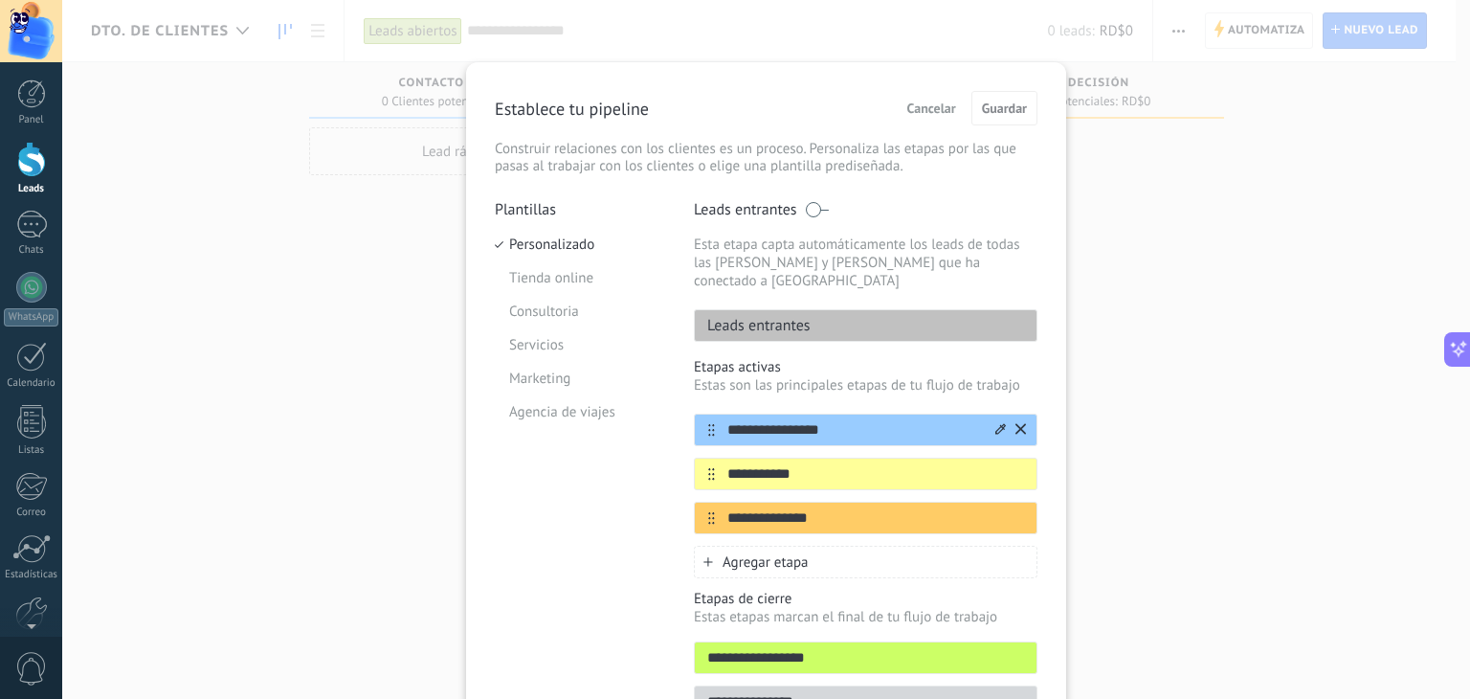
click at [827, 420] on input "**********" at bounding box center [853, 430] width 277 height 20
type input "*"
type input "**********"
click at [823, 464] on input "**********" at bounding box center [853, 474] width 277 height 20
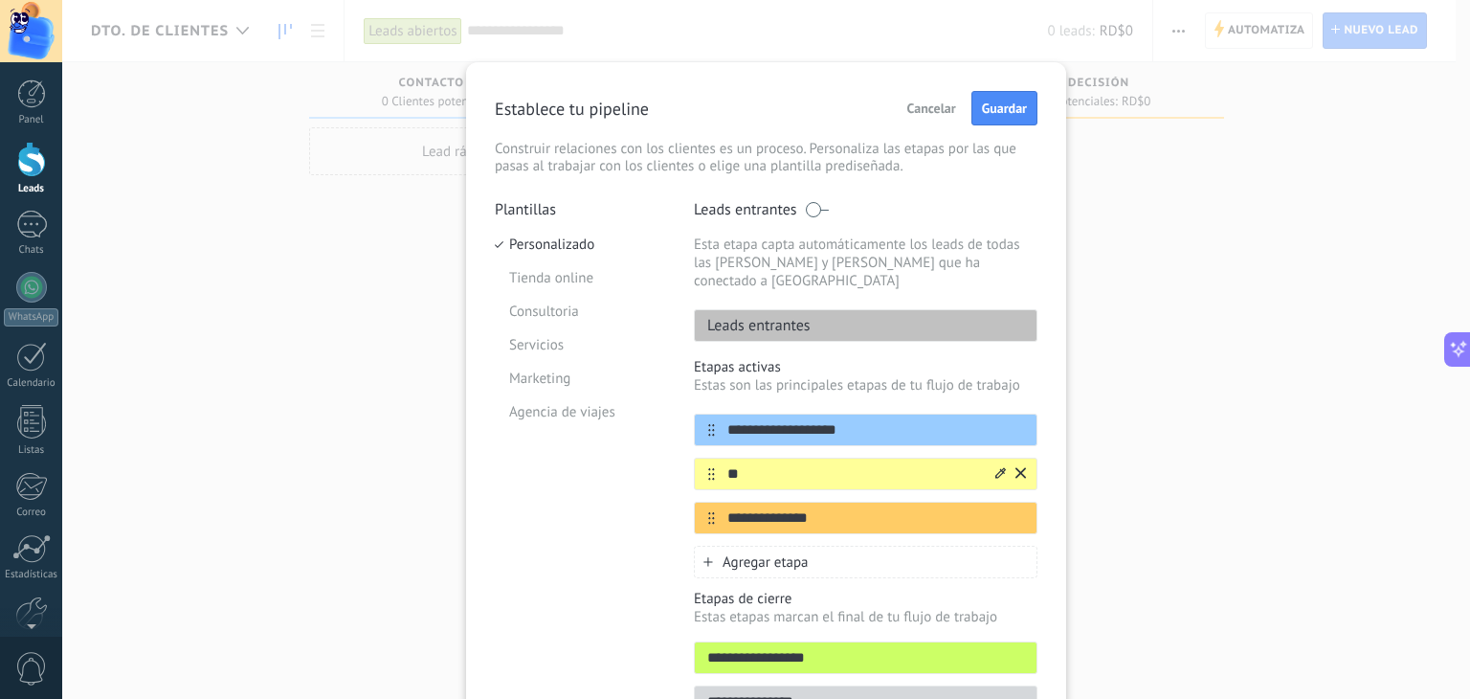
type input "*"
type input "*********"
click at [820, 508] on input "**********" at bounding box center [853, 518] width 277 height 20
type input "*"
click at [831, 508] on input "**********" at bounding box center [853, 518] width 277 height 20
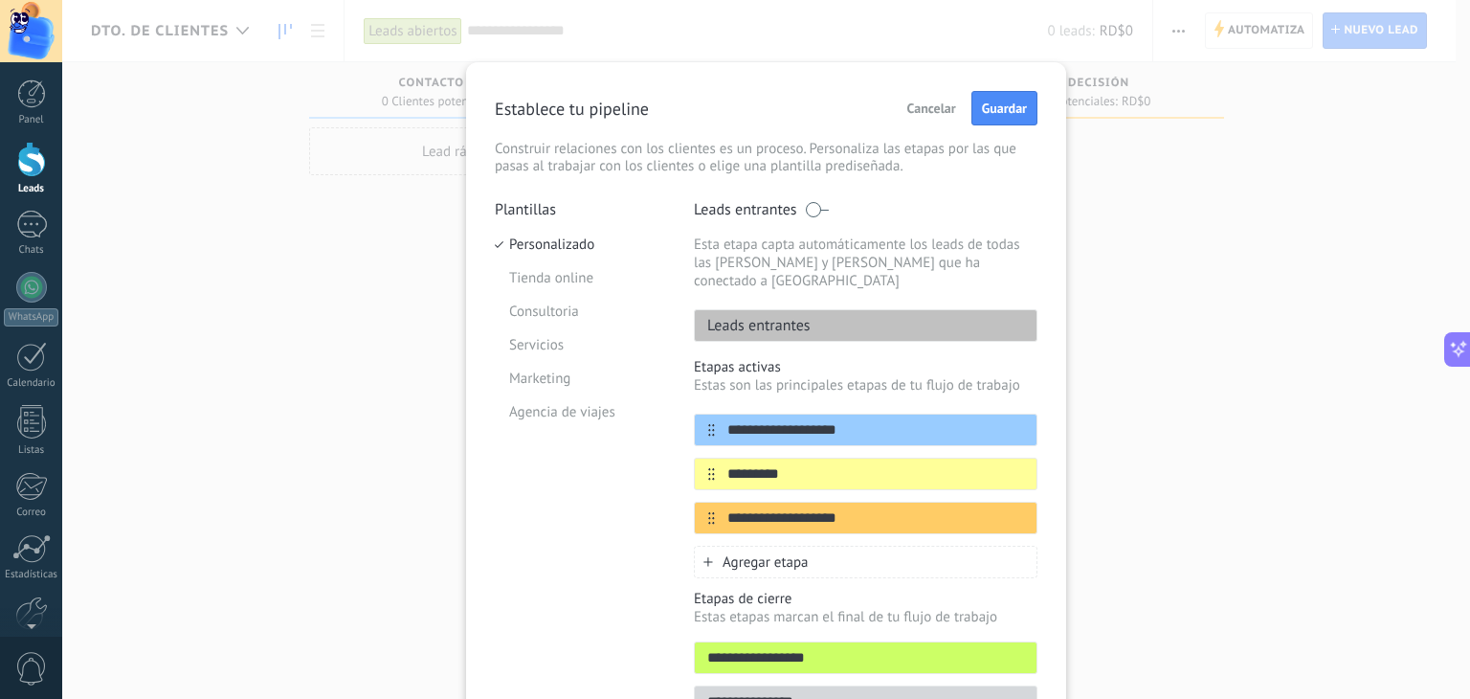
type input "**********"
click at [814, 545] on div "Agregar etapa" at bounding box center [866, 561] width 344 height 33
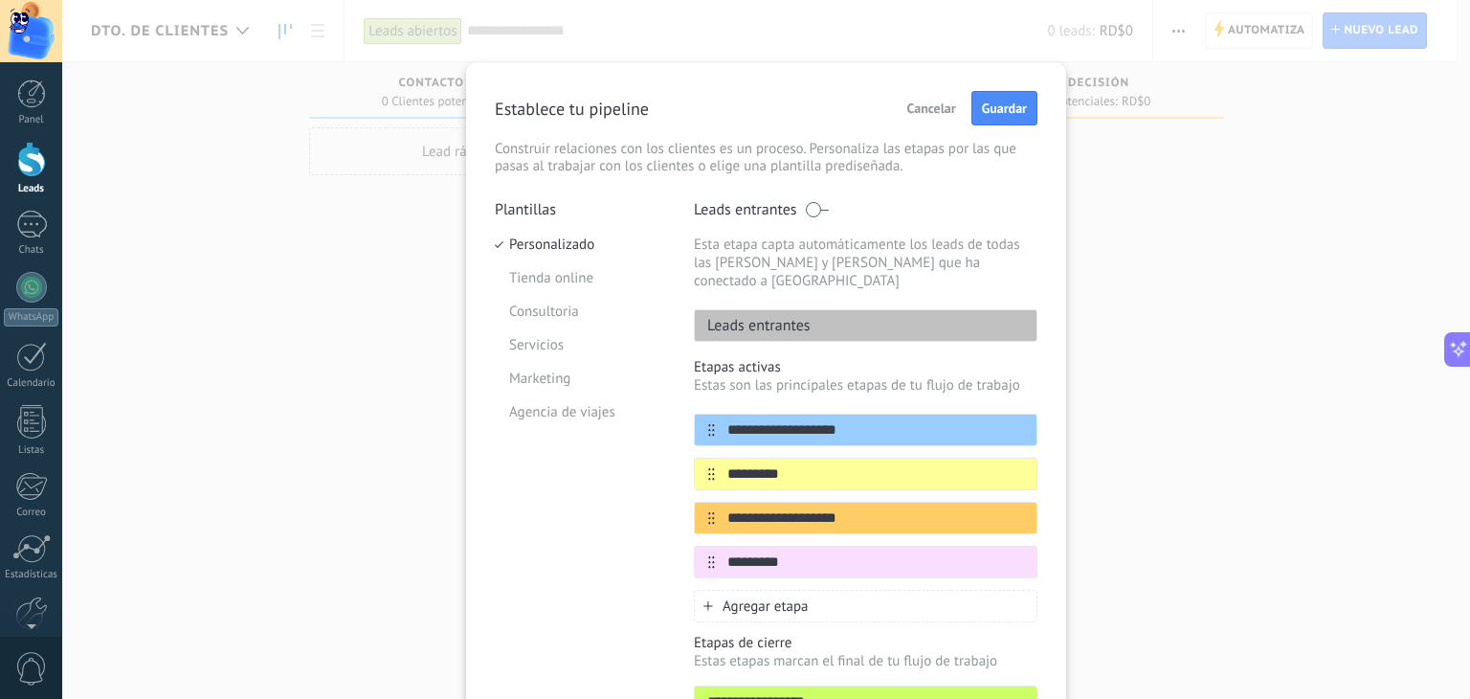
type input "*********"
click at [784, 597] on span "Agregar etapa" at bounding box center [765, 606] width 86 height 18
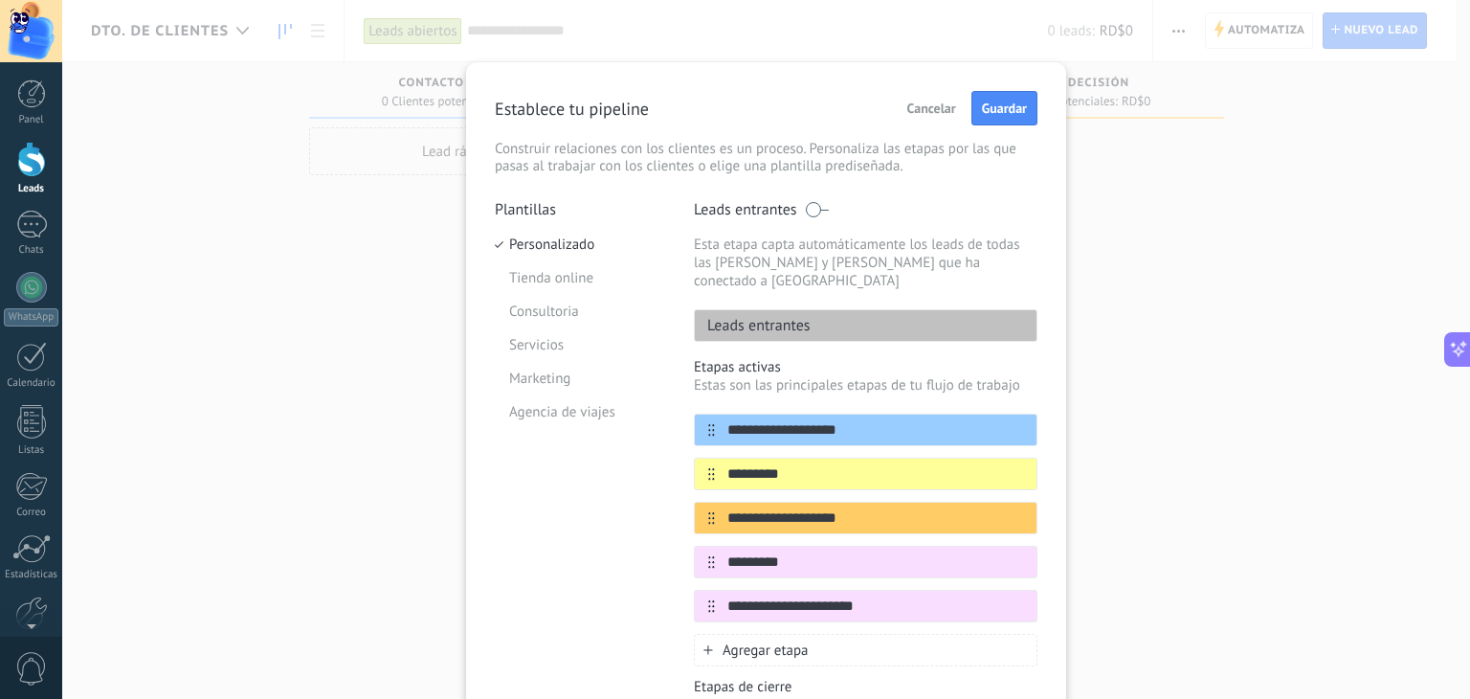
type input "**********"
click at [1136, 502] on div "**********" at bounding box center [766, 349] width 1408 height 699
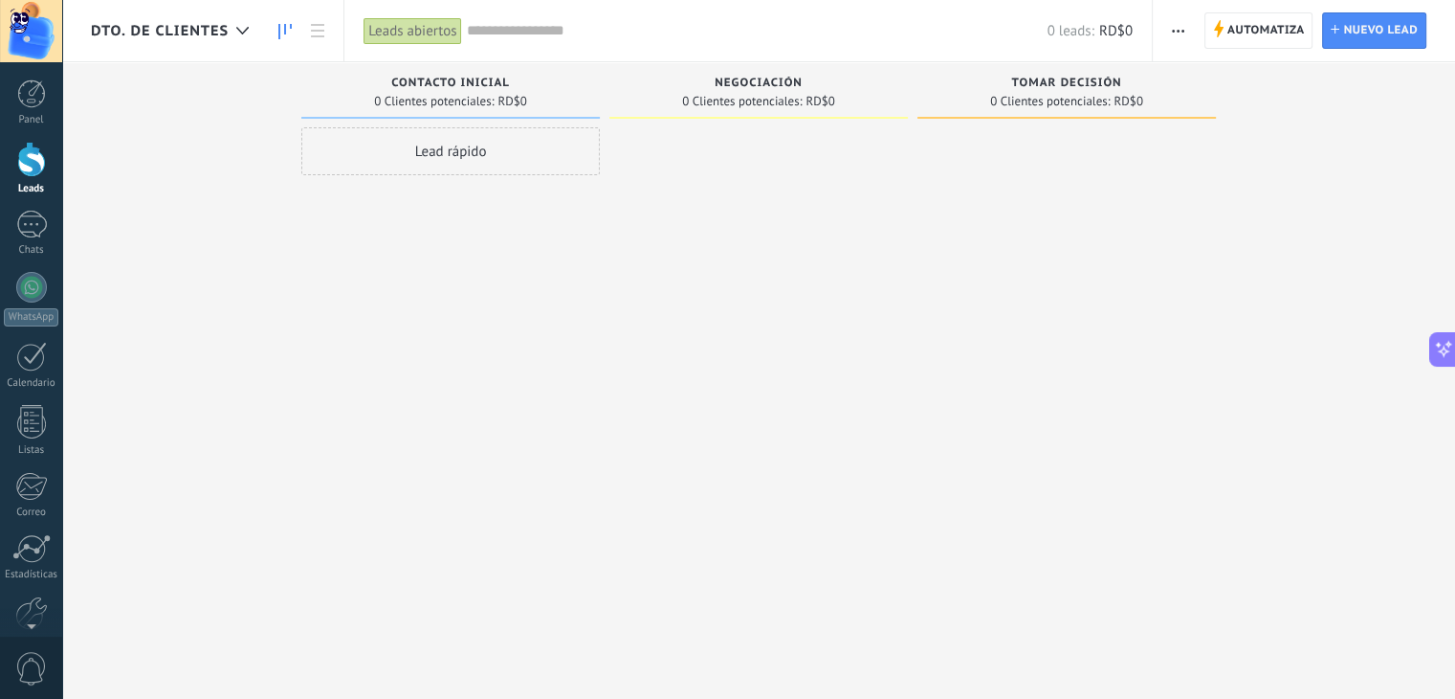
click at [1171, 25] on button "button" at bounding box center [1178, 30] width 28 height 36
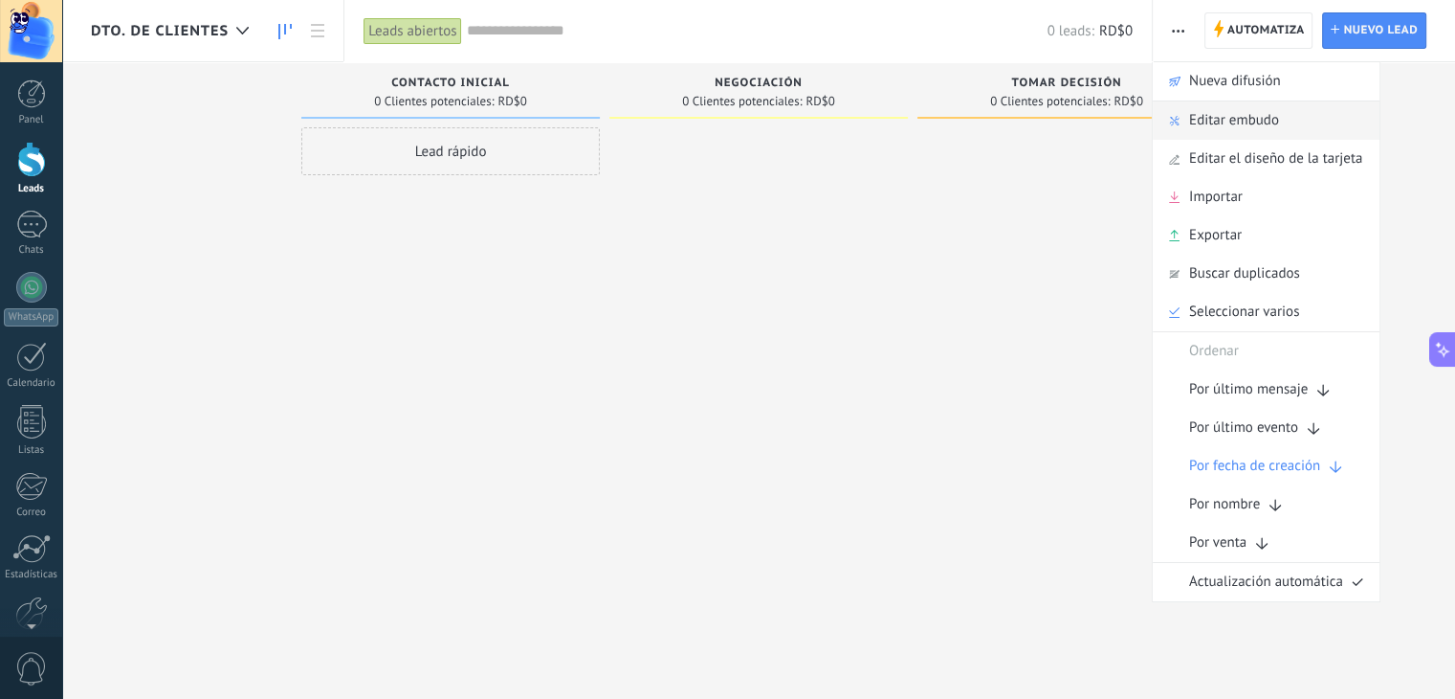
click at [1221, 123] on span "Editar embudo" at bounding box center [1234, 120] width 90 height 38
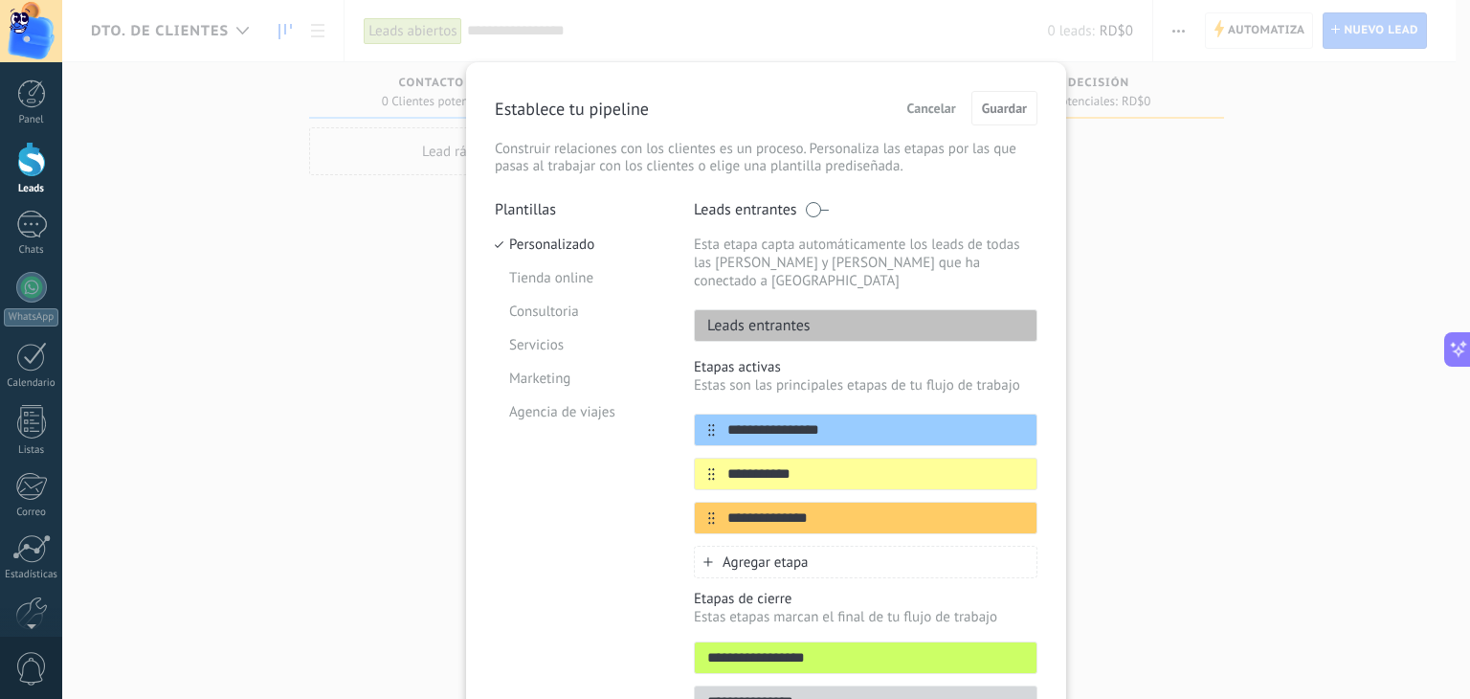
click at [919, 112] on span "Cancelar" at bounding box center [931, 107] width 49 height 13
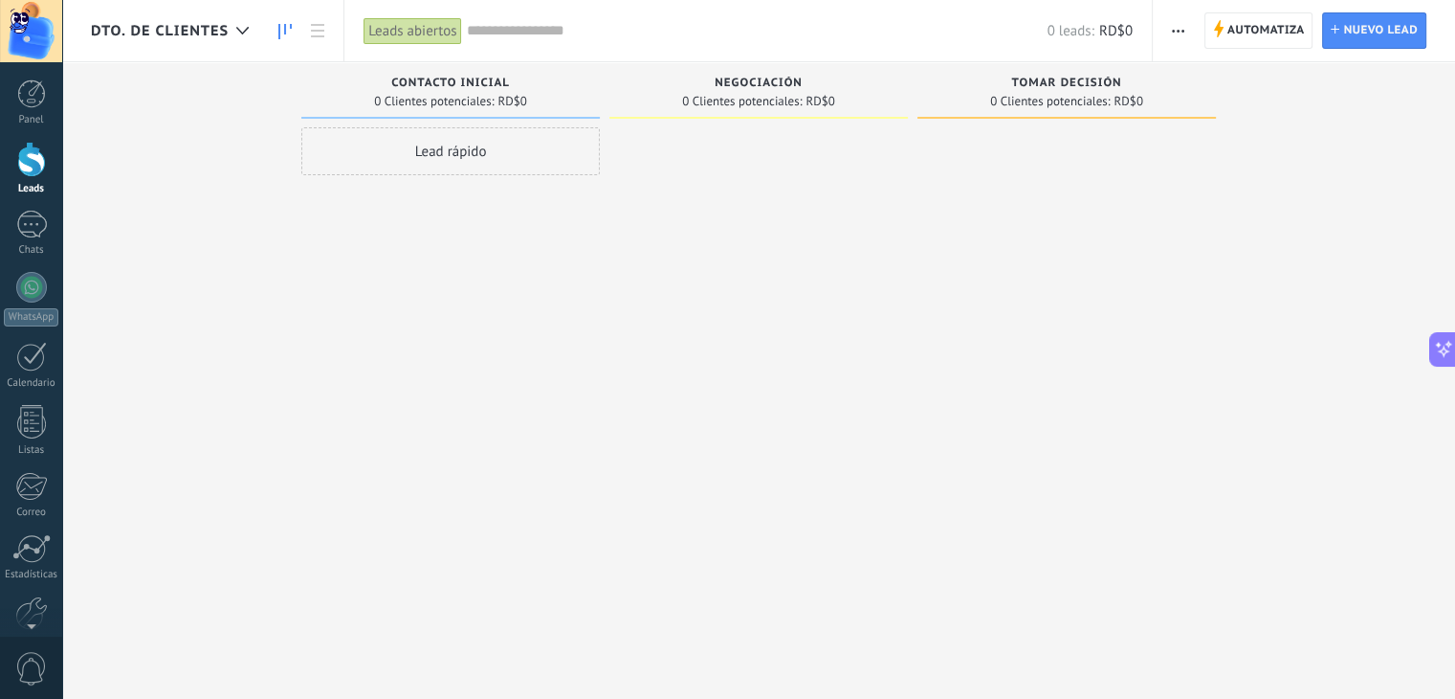
click at [515, 84] on div "Contacto inicial" at bounding box center [450, 85] width 279 height 16
click at [495, 83] on span "Contacto inicial" at bounding box center [450, 83] width 119 height 13
click at [1177, 28] on span "button" at bounding box center [1178, 30] width 12 height 36
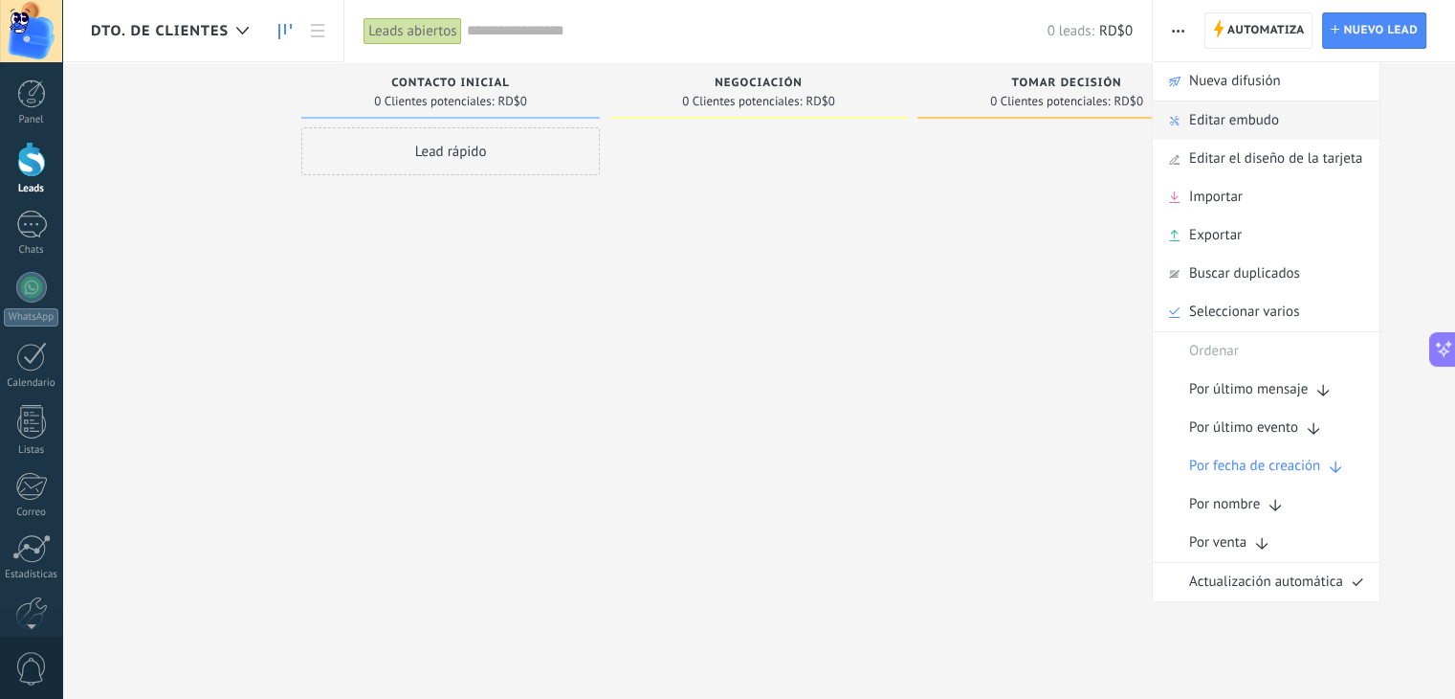
click at [1228, 116] on span "Editar embudo" at bounding box center [1234, 120] width 90 height 38
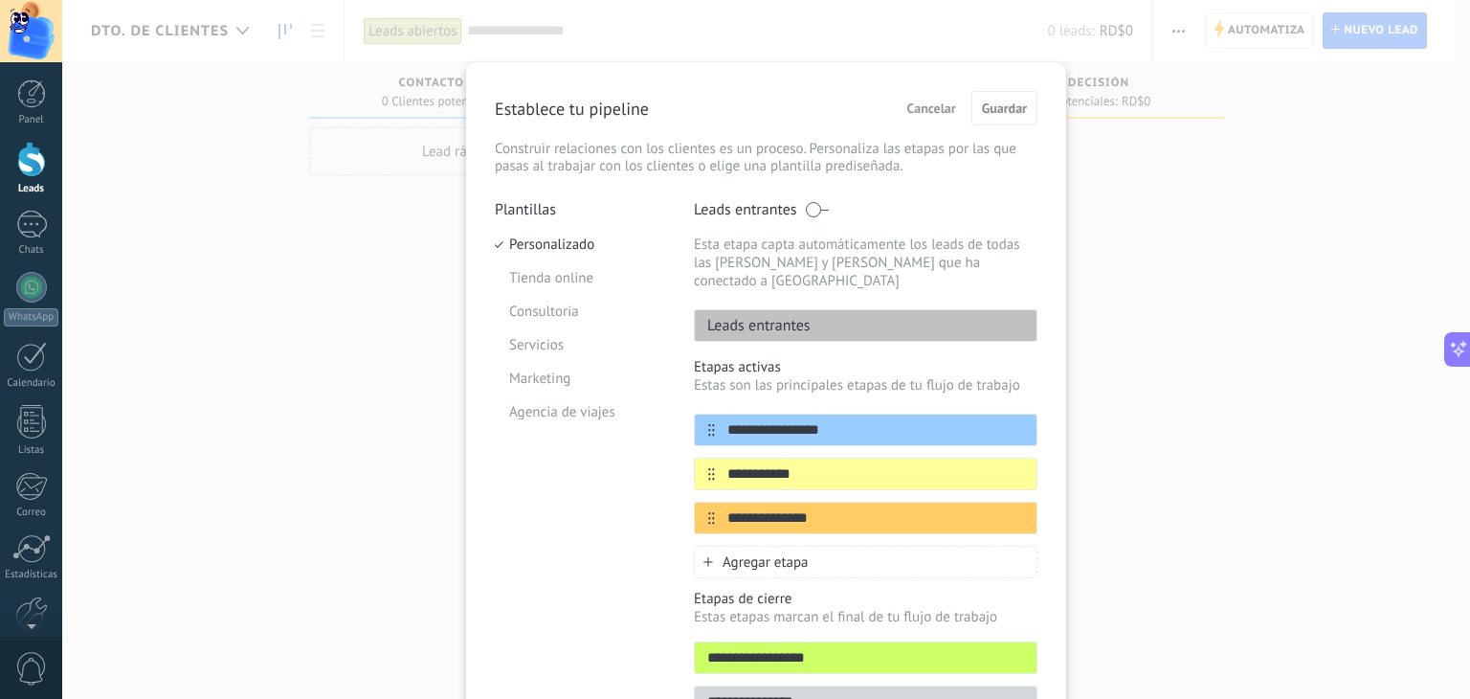
click at [940, 104] on span "Cancelar" at bounding box center [931, 107] width 49 height 13
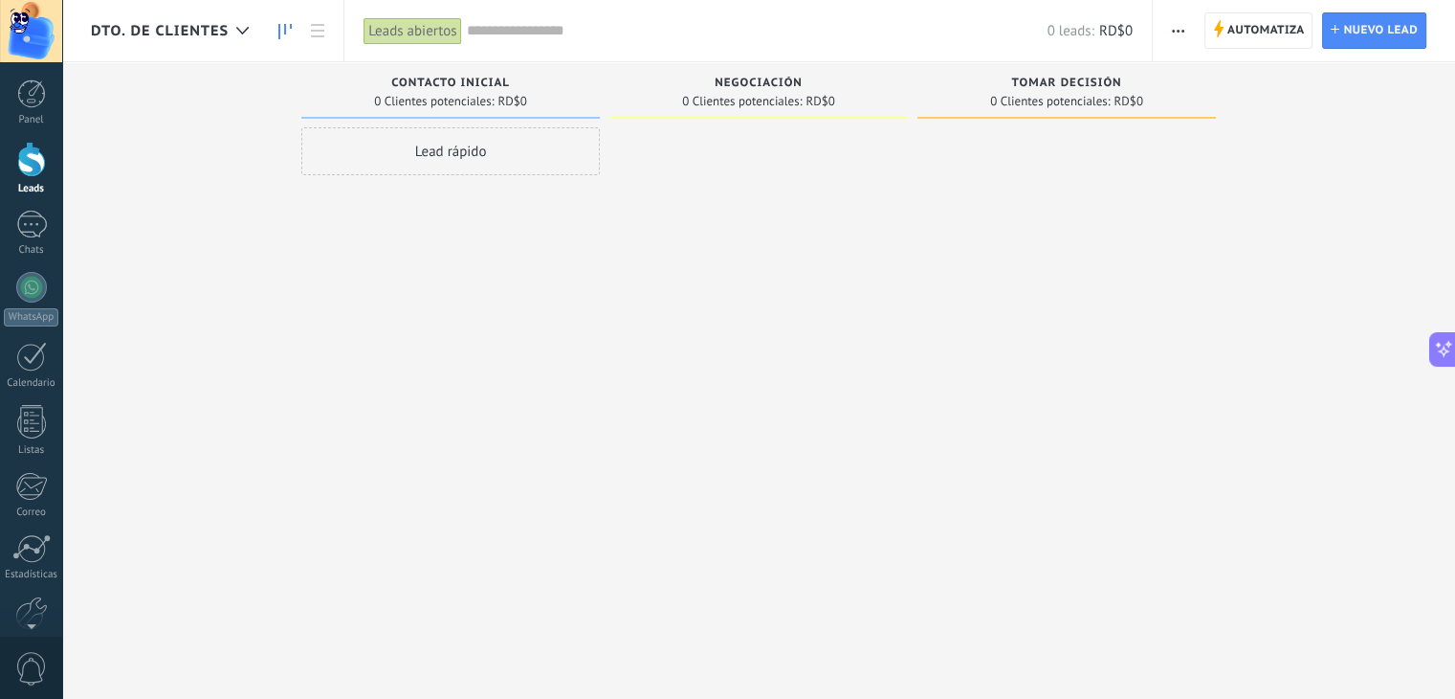
click at [1184, 30] on use "button" at bounding box center [1178, 31] width 12 height 3
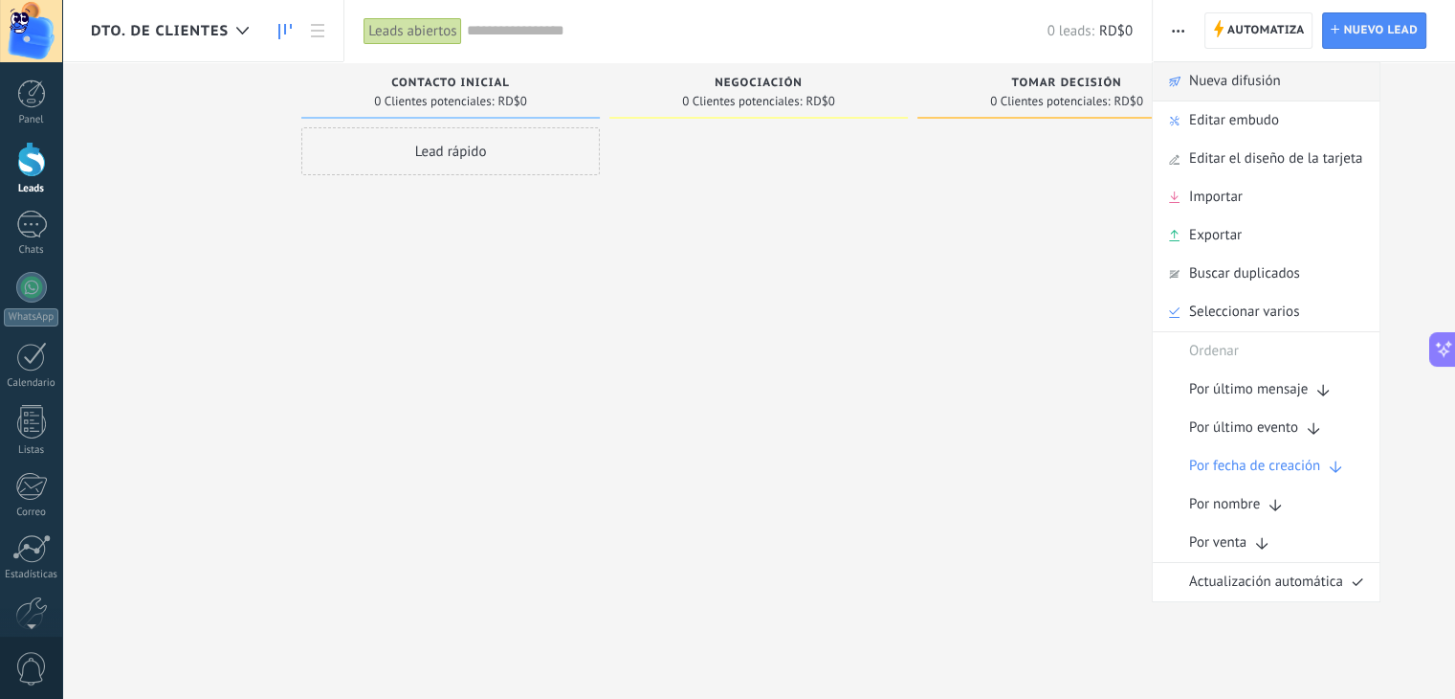
click at [1289, 81] on div "Nueva difusión" at bounding box center [1266, 81] width 227 height 38
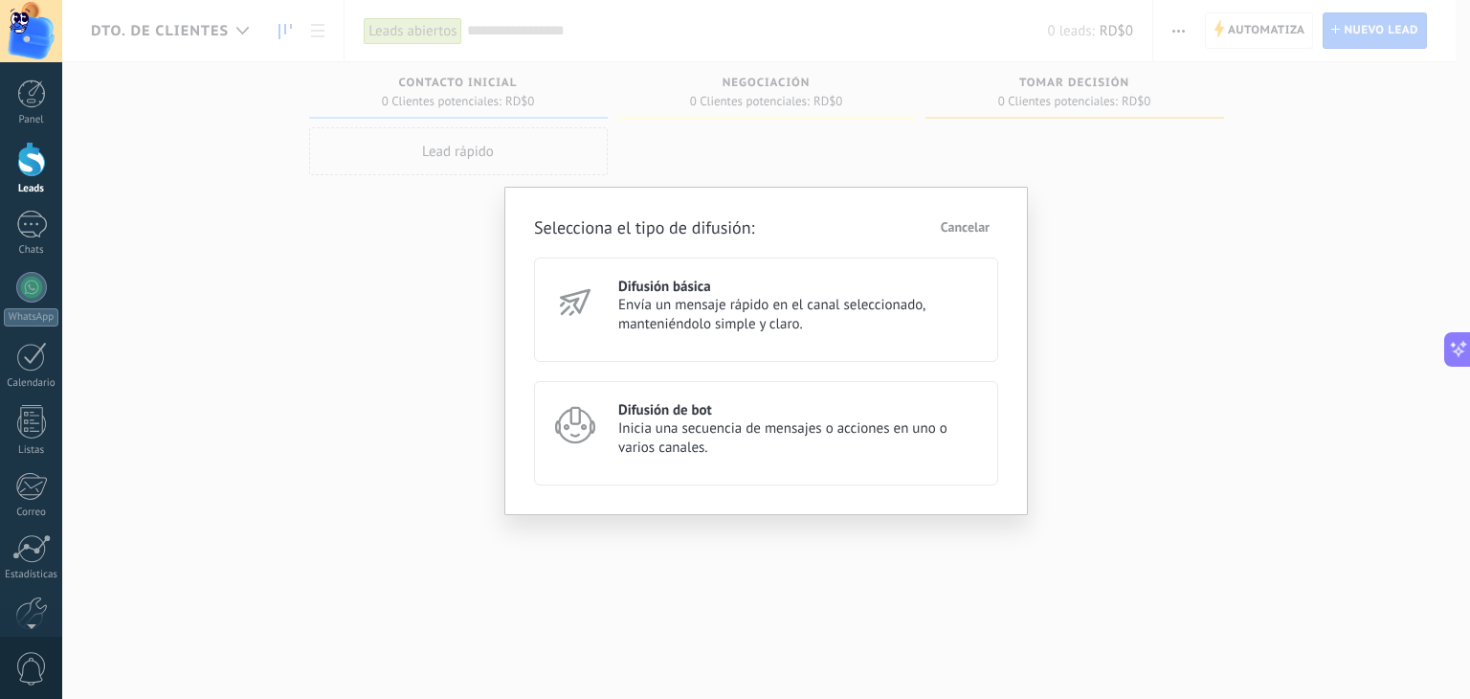
click at [972, 215] on button "Cancelar" at bounding box center [965, 226] width 66 height 29
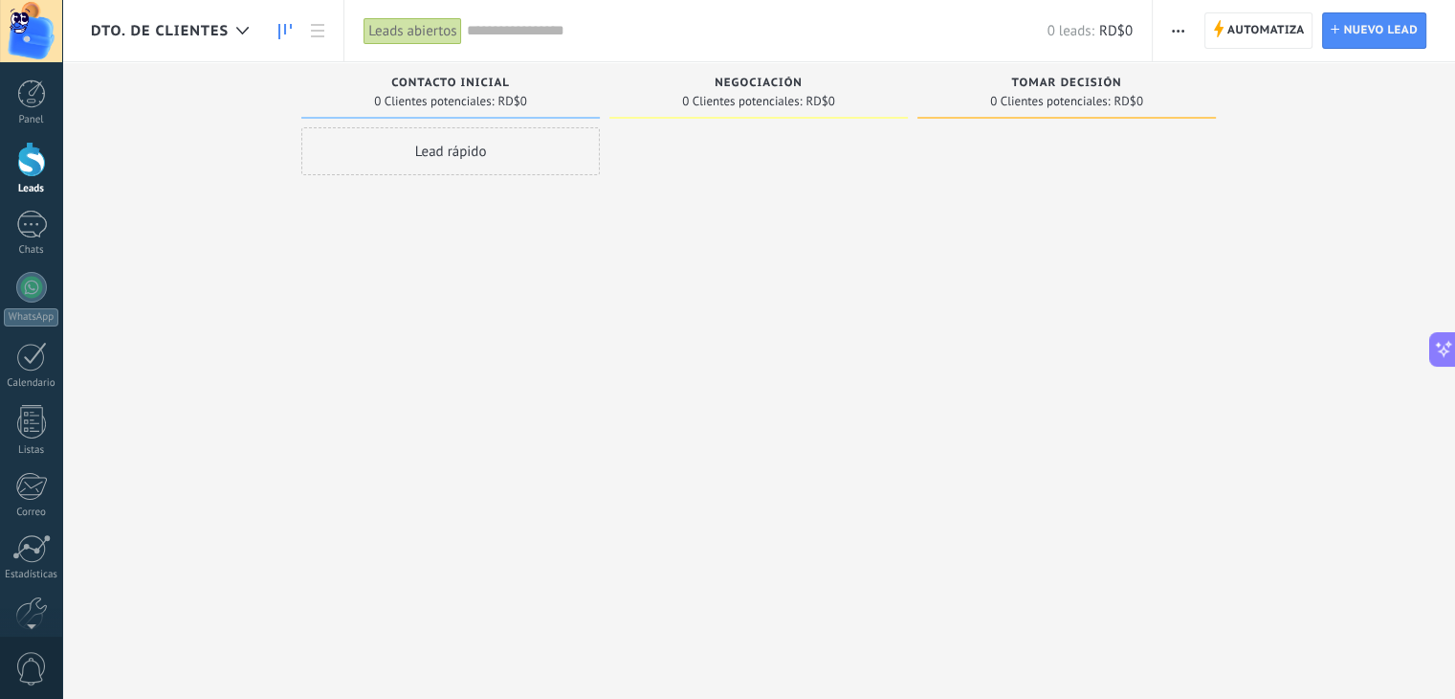
click at [1175, 28] on span "button" at bounding box center [1178, 30] width 12 height 36
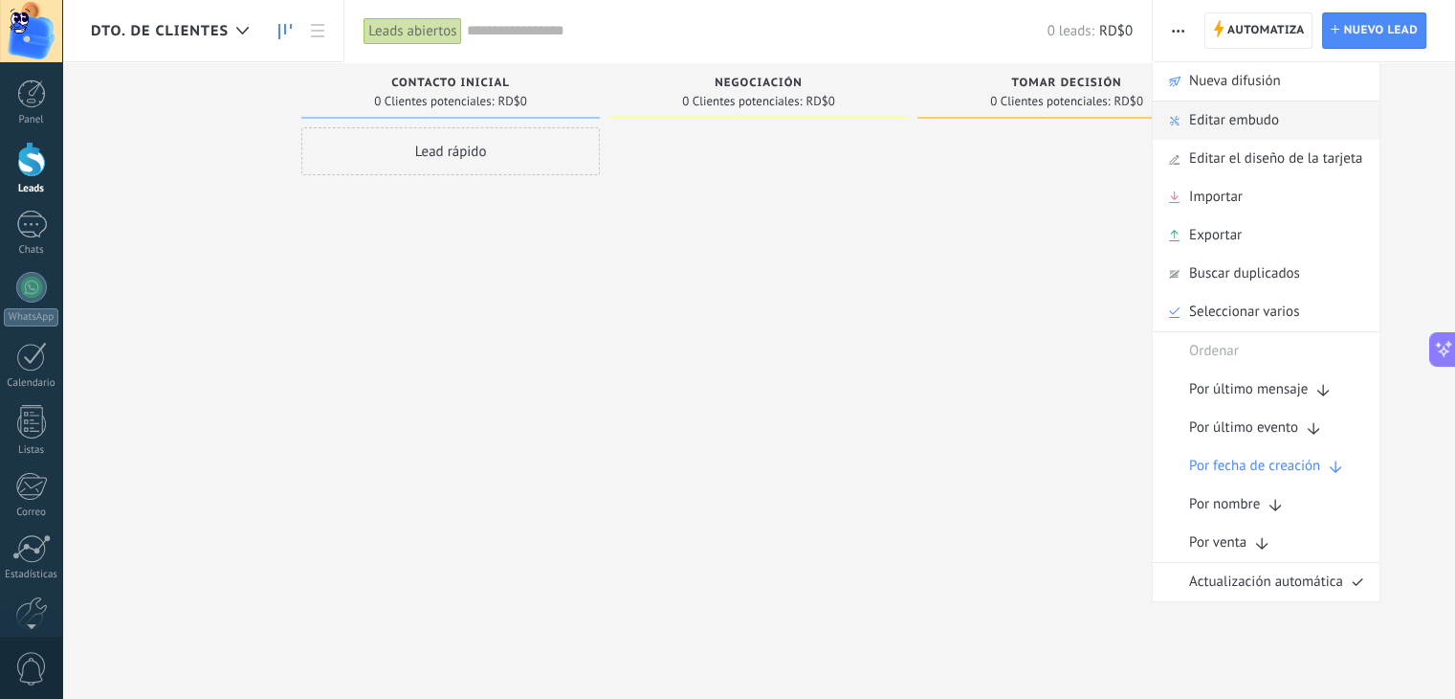
click at [1249, 111] on span "Editar embudo" at bounding box center [1234, 120] width 90 height 38
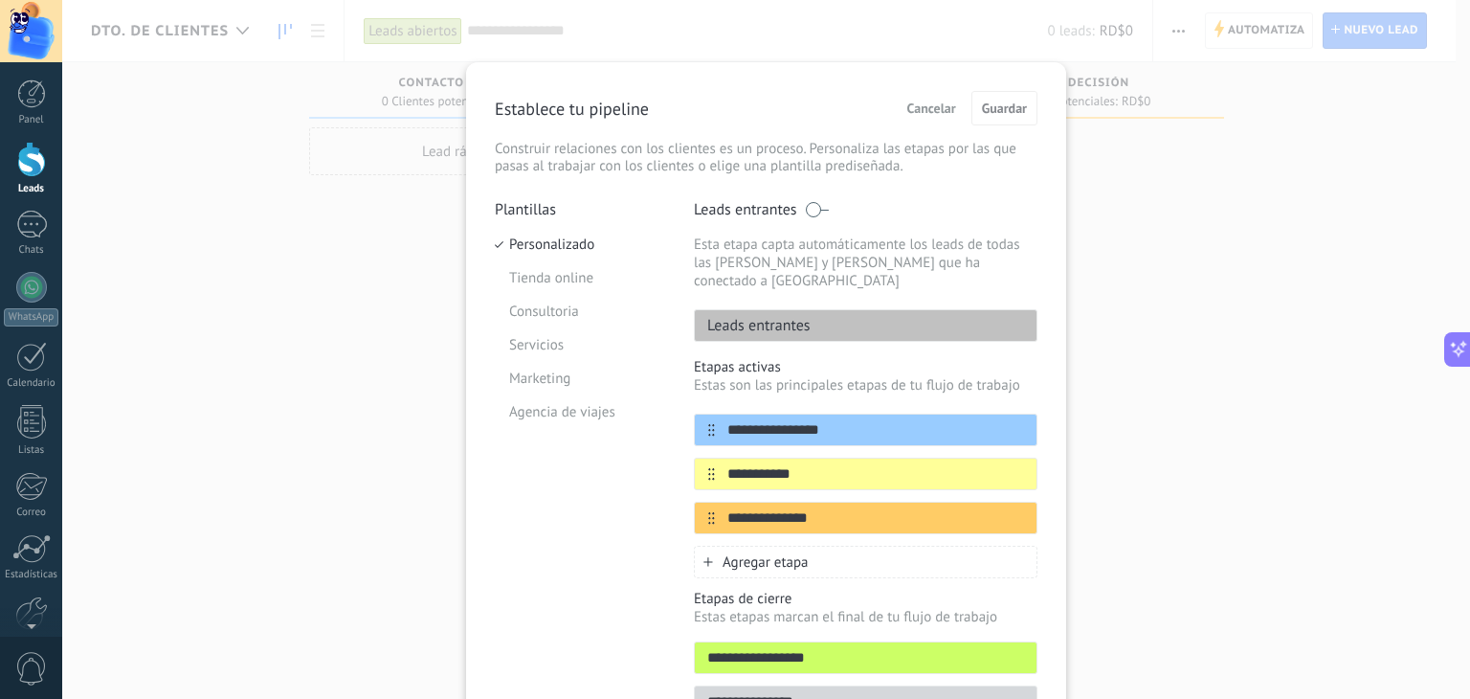
click at [921, 107] on span "Cancelar" at bounding box center [931, 107] width 49 height 13
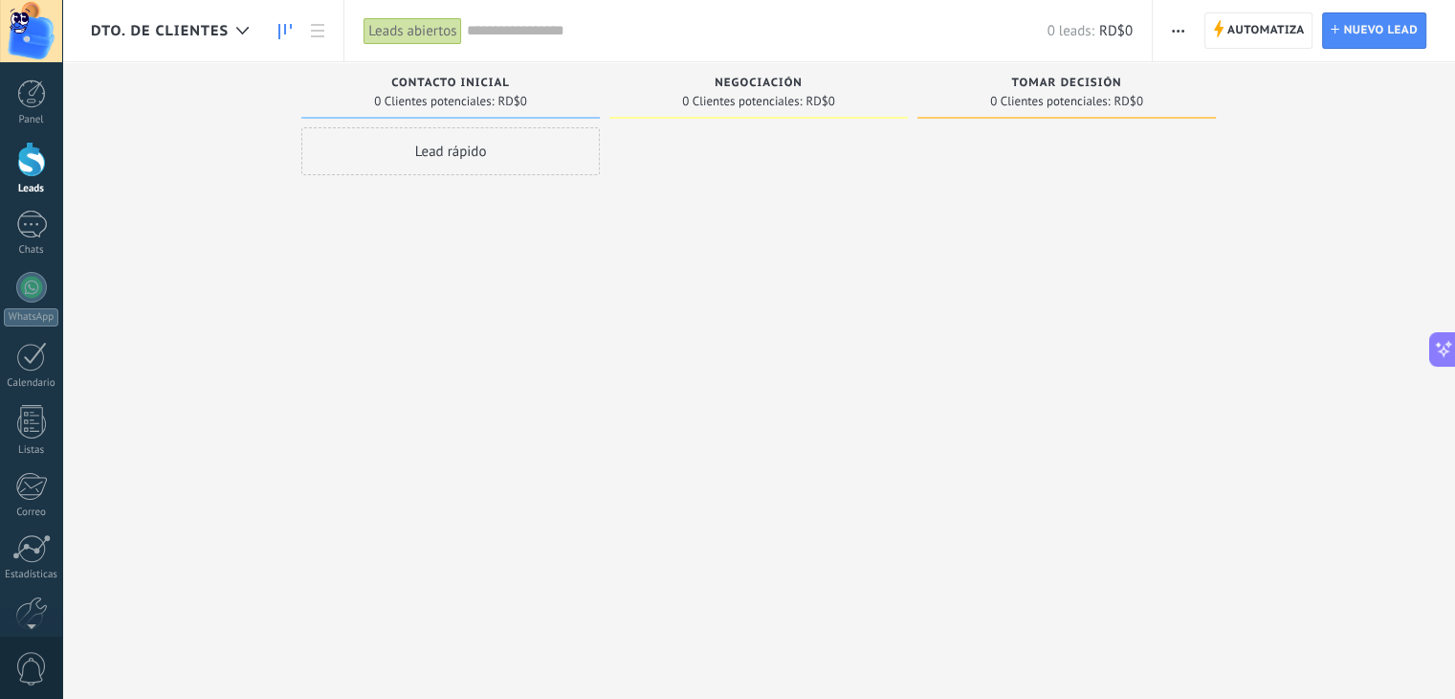
click at [459, 86] on span "Contacto inicial" at bounding box center [450, 83] width 119 height 13
click at [462, 150] on div "Lead rápido" at bounding box center [450, 151] width 299 height 48
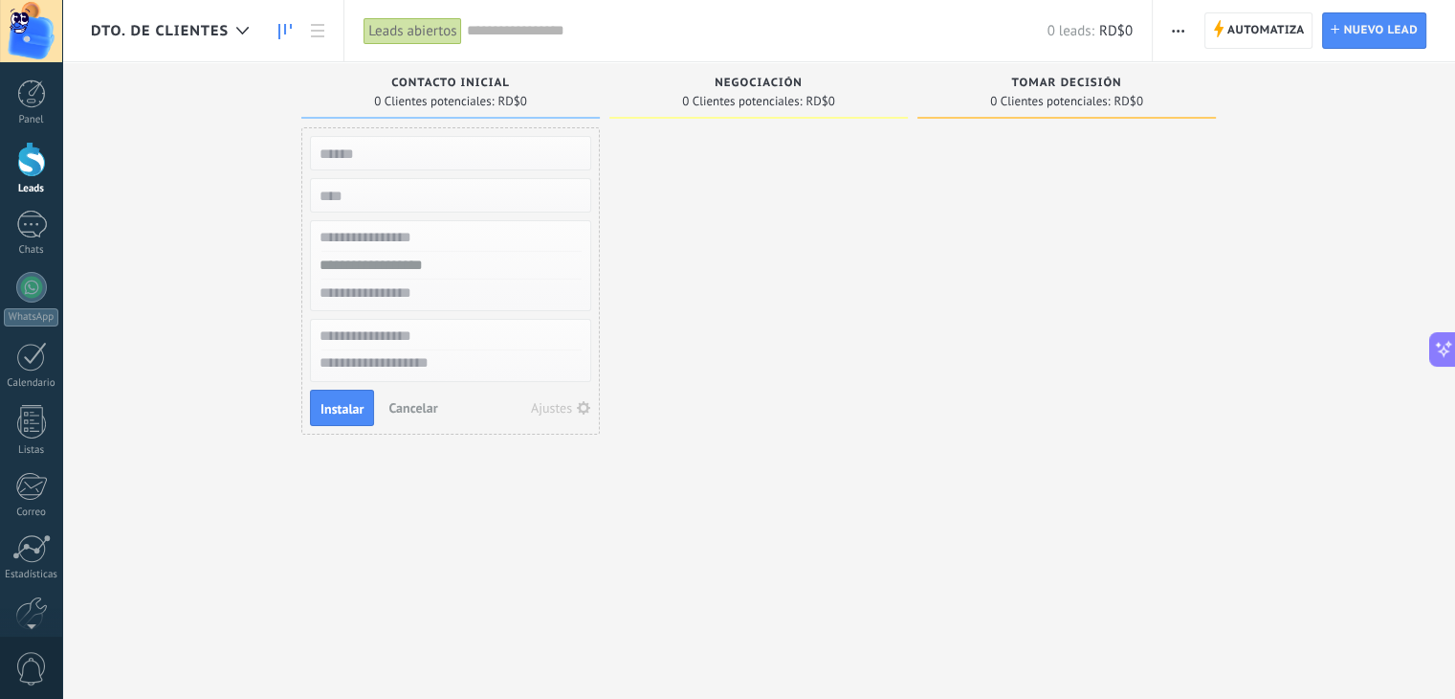
click at [782, 225] on div at bounding box center [759, 351] width 299 height 449
click at [1178, 35] on span "button" at bounding box center [1178, 30] width 12 height 36
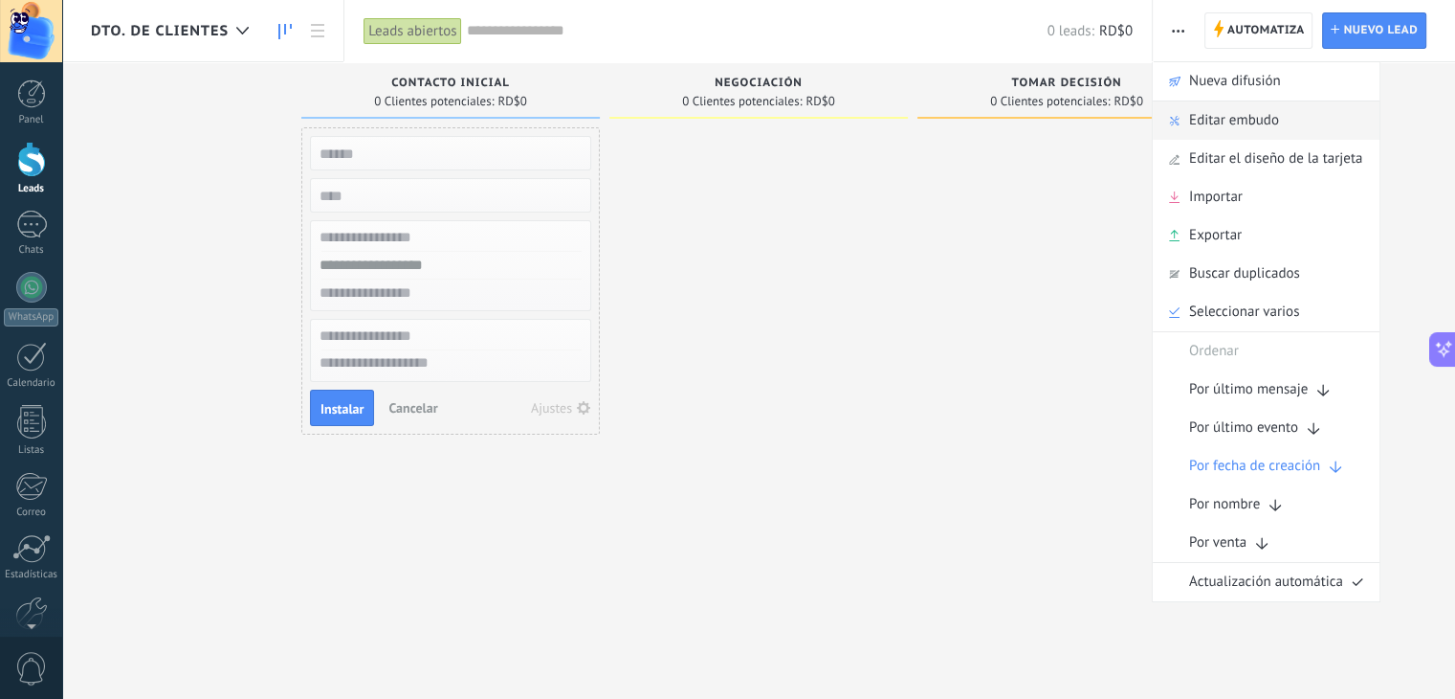
click at [1240, 113] on span "Editar embudo" at bounding box center [1234, 120] width 90 height 38
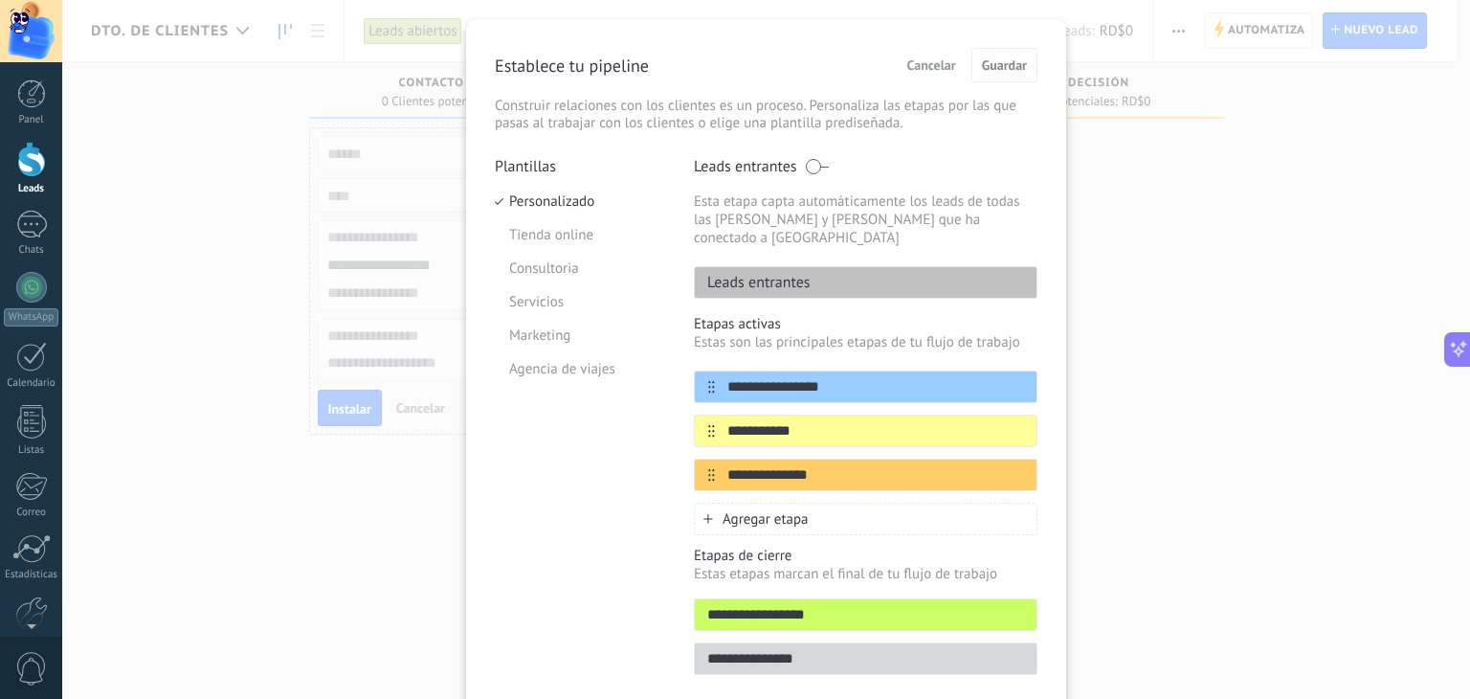
scroll to position [42, 0]
click at [840, 378] on input "**********" at bounding box center [853, 388] width 277 height 20
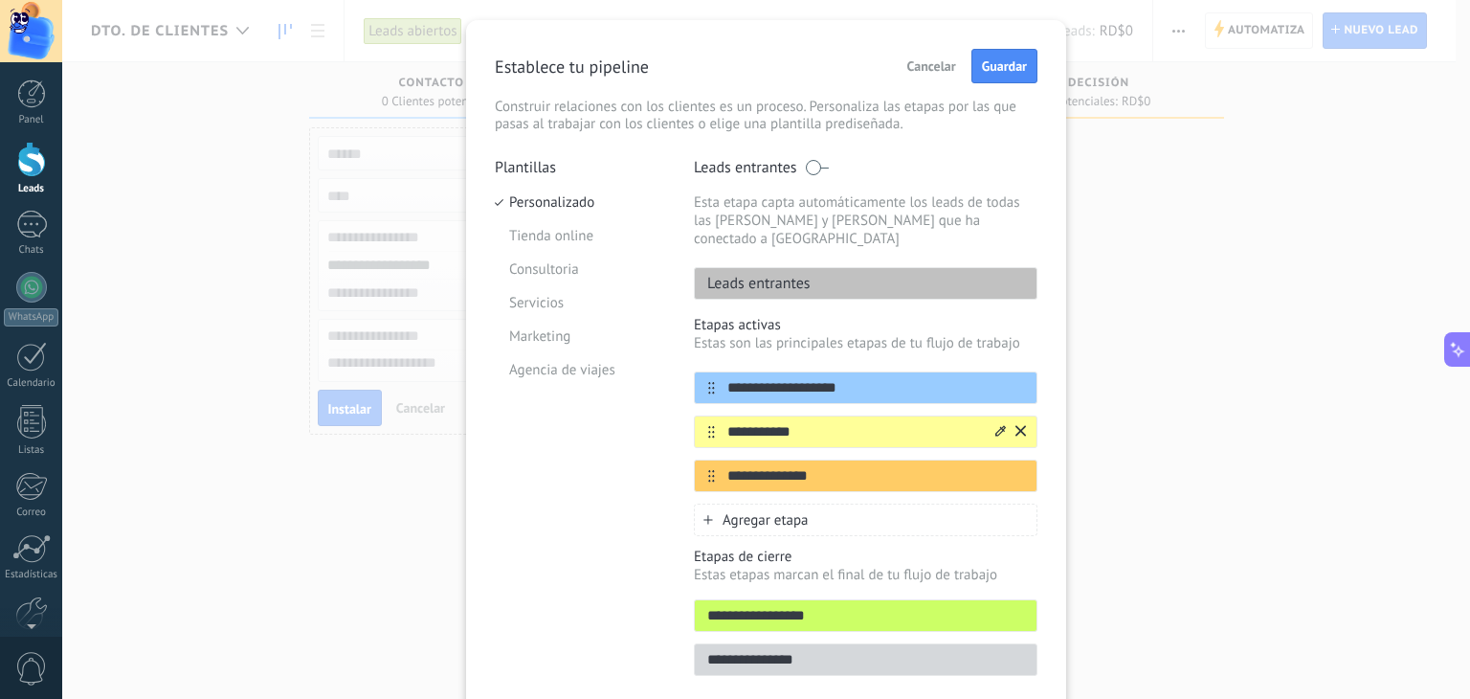
type input "**********"
click at [827, 422] on input "**********" at bounding box center [853, 432] width 277 height 20
type input "*"
type input "*********"
click at [818, 466] on input "**********" at bounding box center [853, 476] width 277 height 20
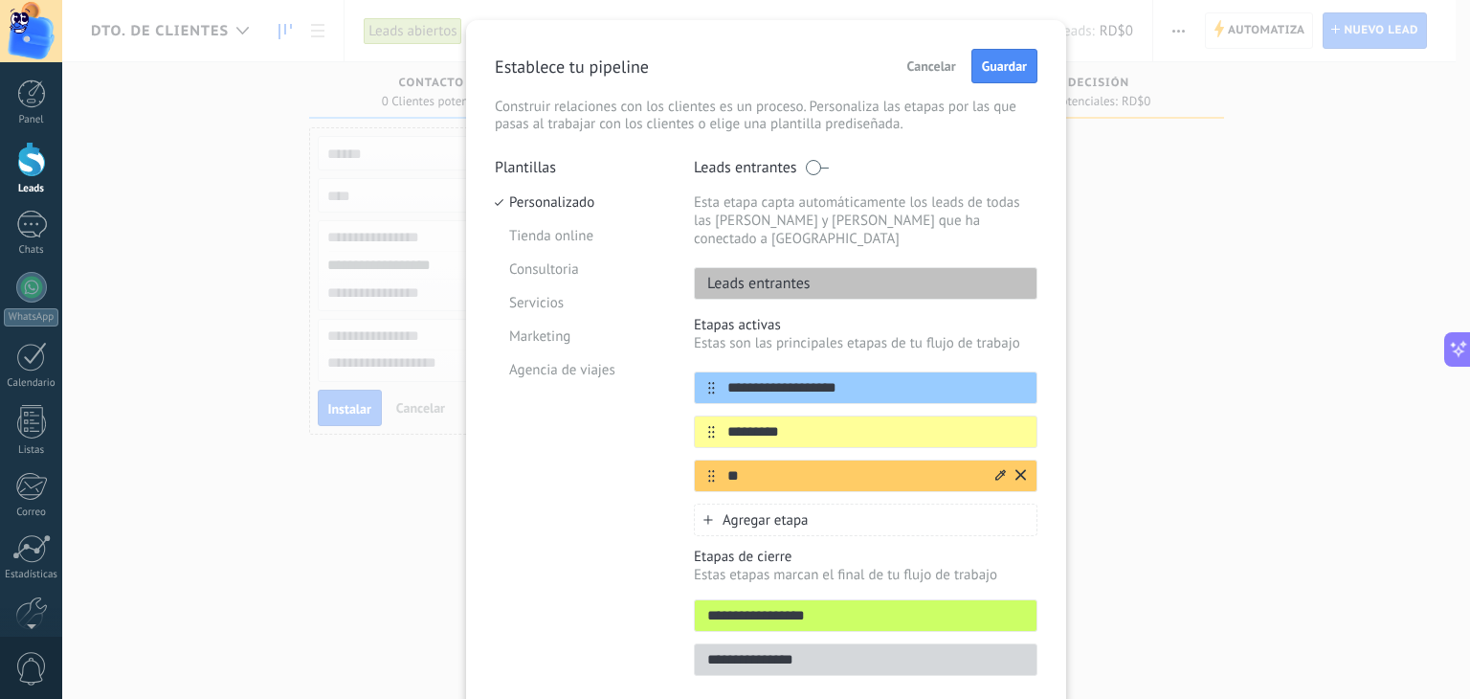
type input "*"
click at [784, 466] on input "**********" at bounding box center [853, 476] width 277 height 20
type input "**********"
click at [790, 511] on span "Agregar etapa" at bounding box center [765, 520] width 86 height 18
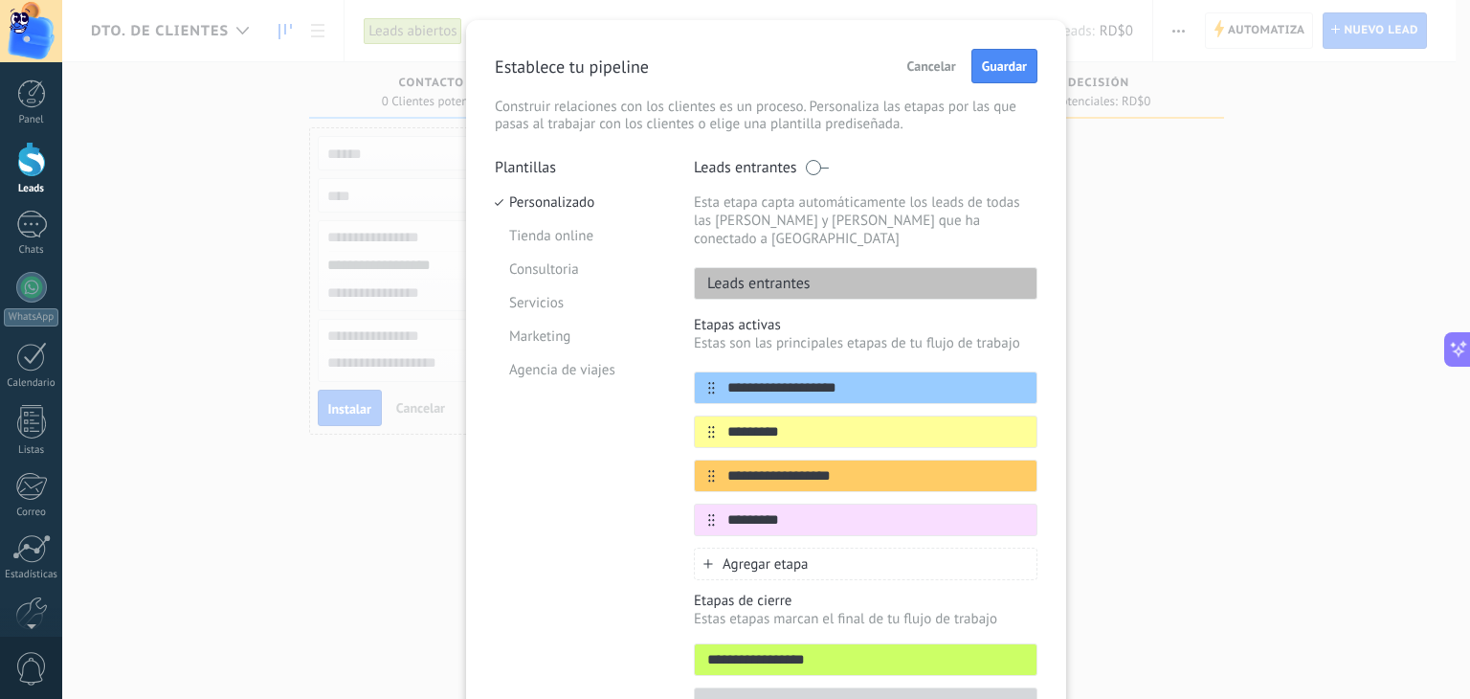
type input "*********"
click at [772, 555] on span "Agregar etapa" at bounding box center [765, 564] width 86 height 18
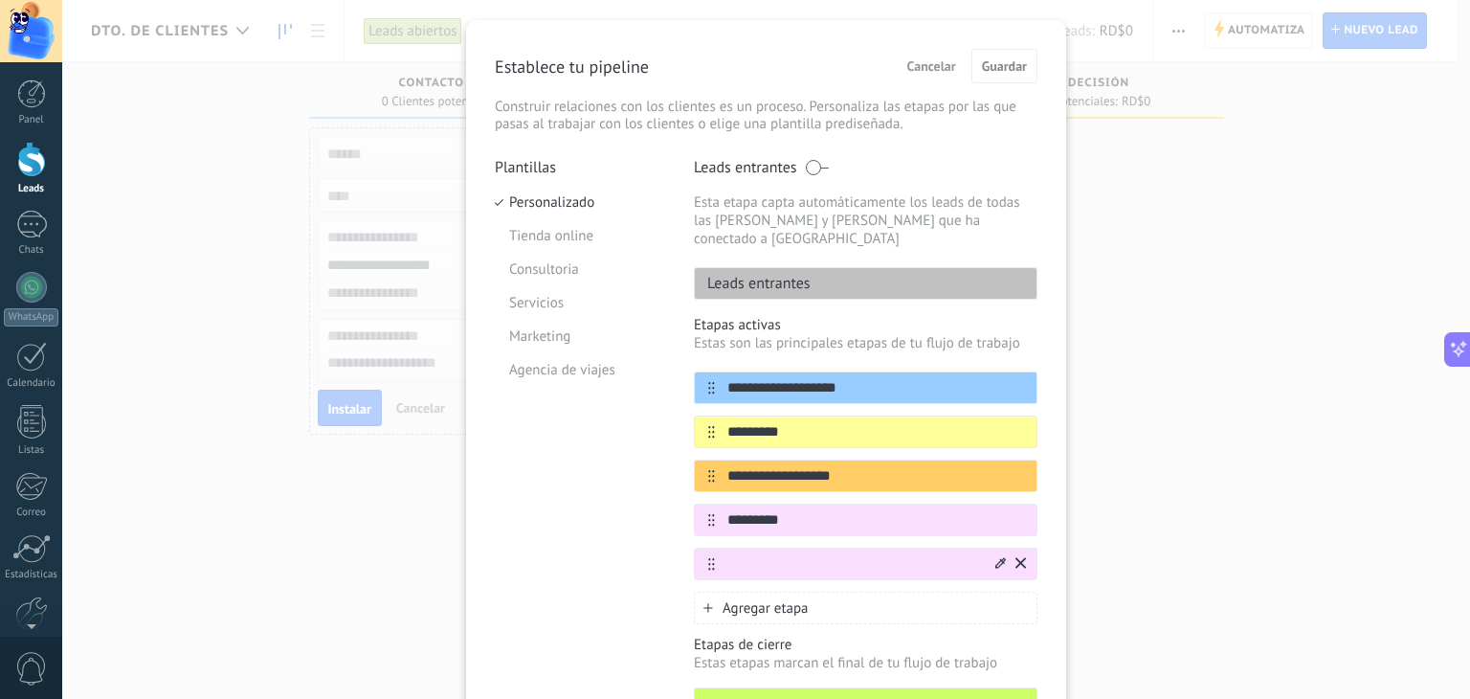
click at [995, 557] on icon at bounding box center [1000, 562] width 11 height 11
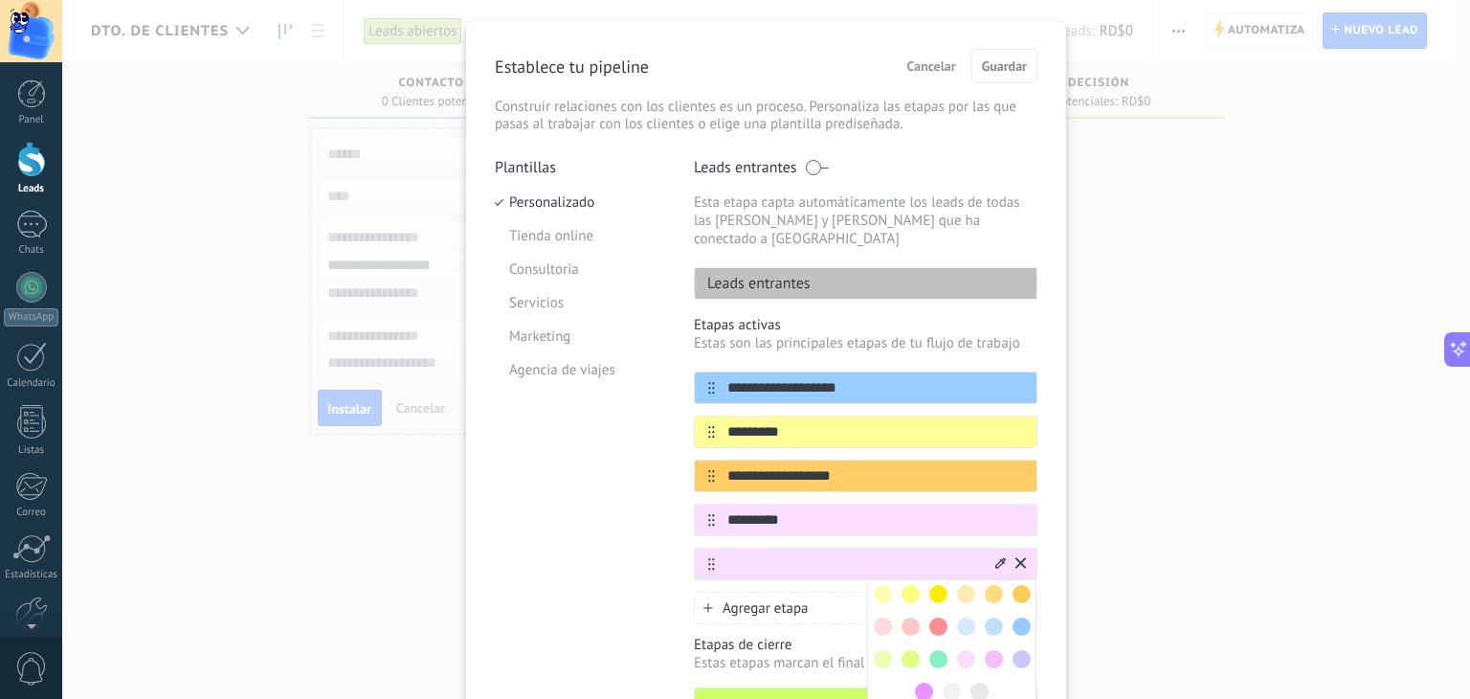
click at [929, 650] on span at bounding box center [938, 659] width 18 height 18
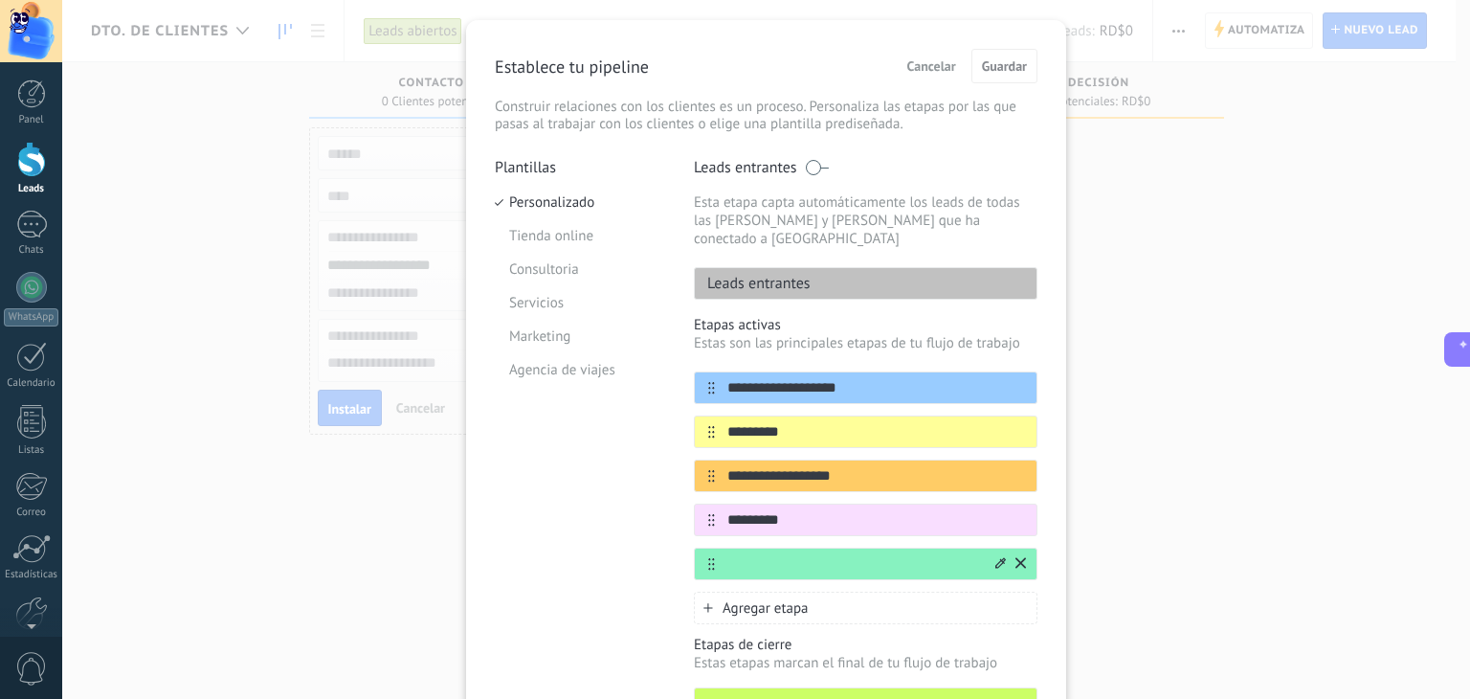
click at [814, 554] on input "text" at bounding box center [853, 564] width 277 height 20
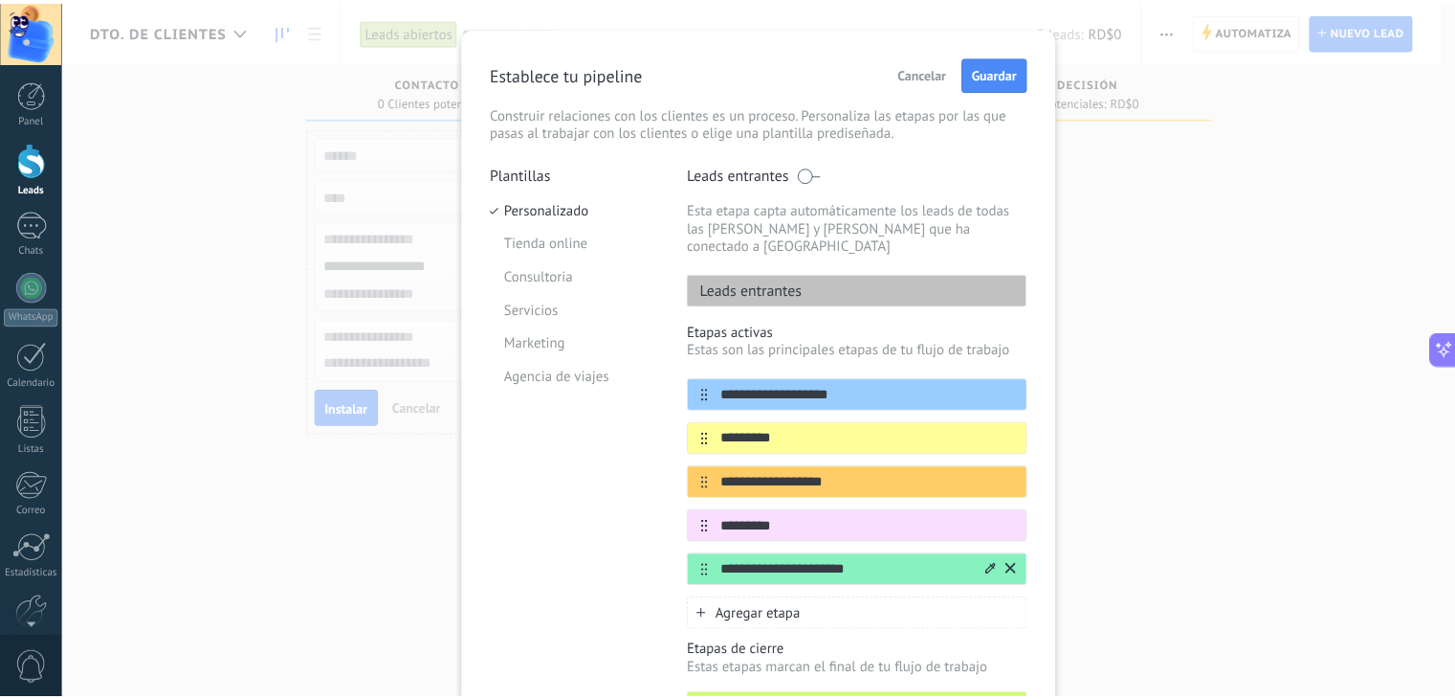
scroll to position [34, 0]
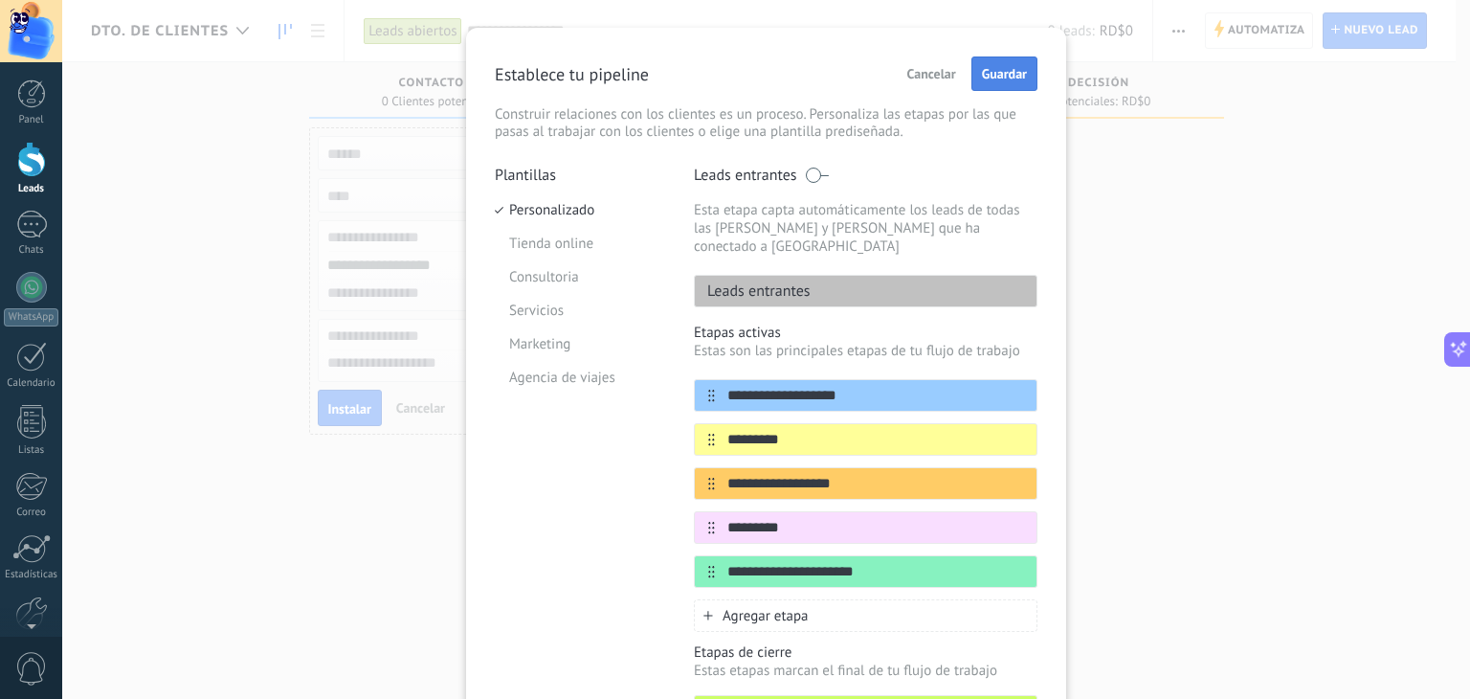
type input "**********"
click at [1006, 67] on span "Guardar" at bounding box center [1004, 73] width 45 height 13
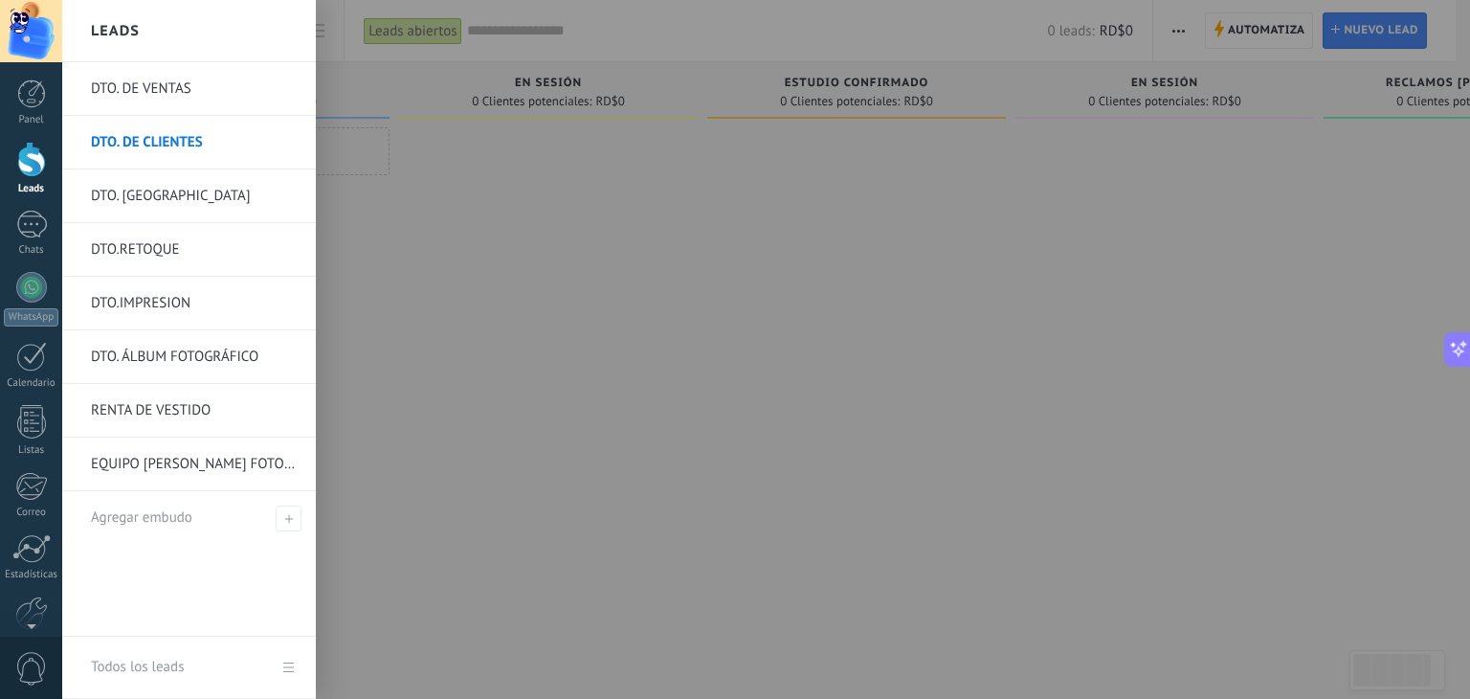
click at [170, 191] on link "DTO. [GEOGRAPHIC_DATA]" at bounding box center [194, 196] width 206 height 54
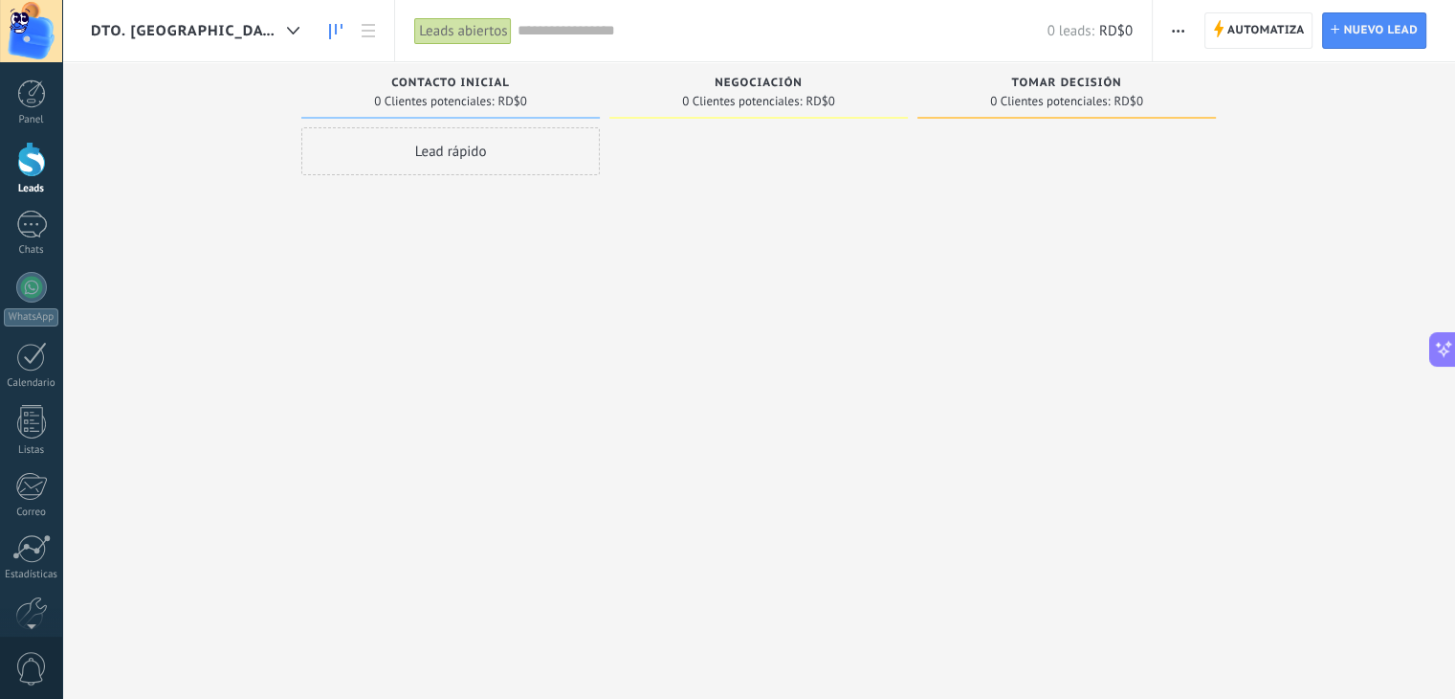
click at [1175, 23] on span "button" at bounding box center [1178, 30] width 12 height 36
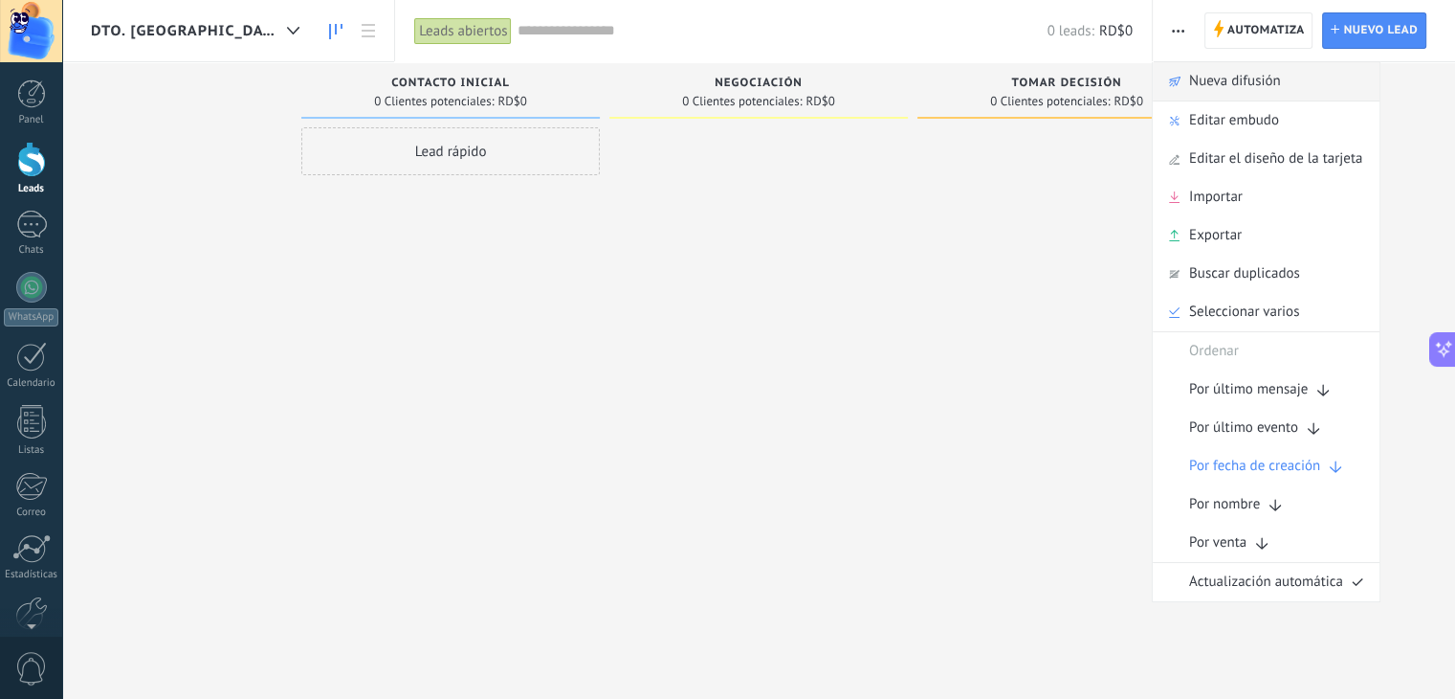
click at [1209, 93] on span "Nueva difusión" at bounding box center [1235, 81] width 92 height 38
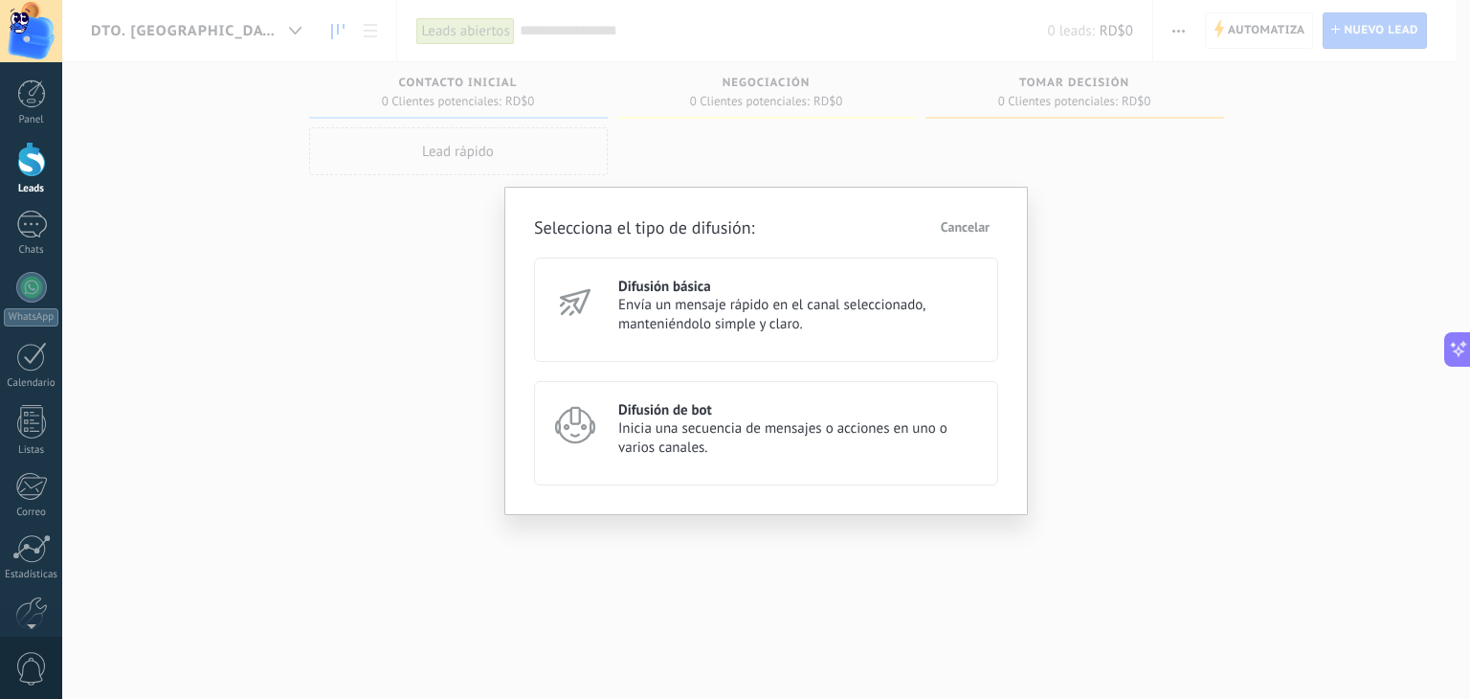
click at [954, 224] on span "Cancelar" at bounding box center [965, 226] width 49 height 13
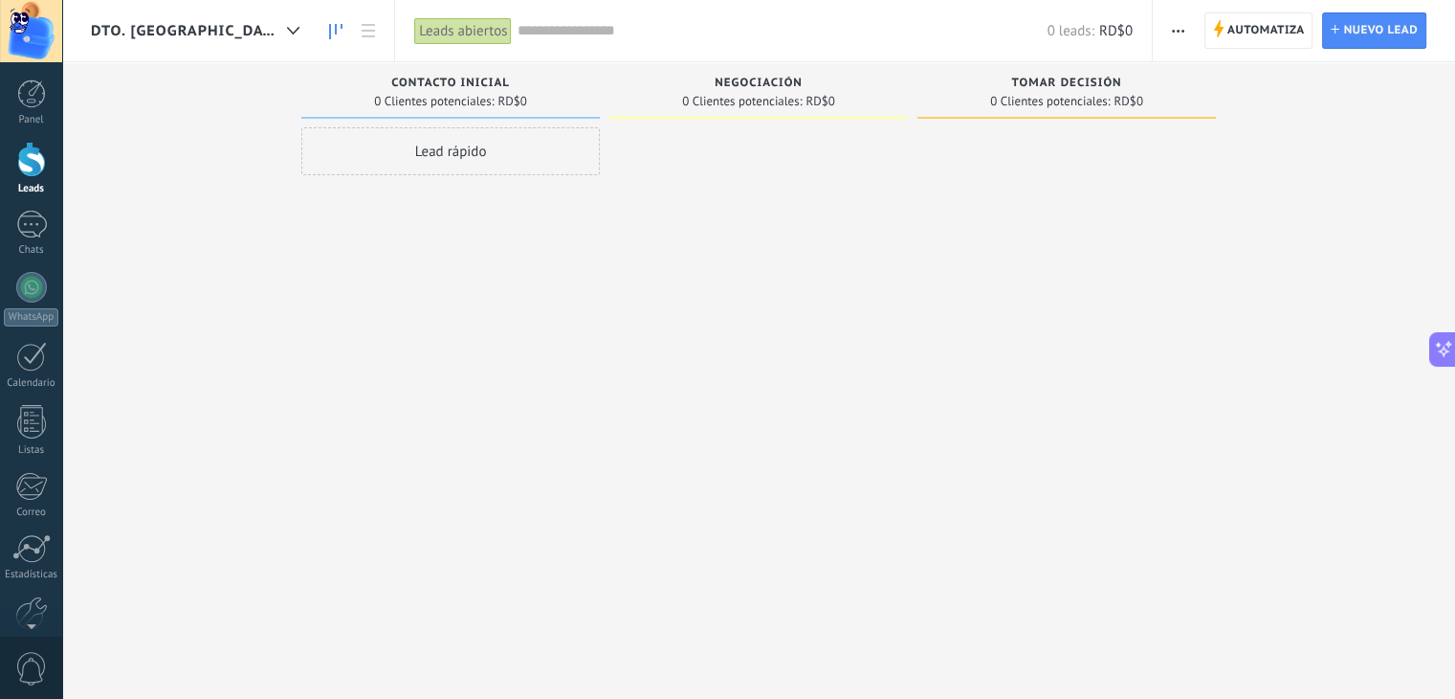
click at [1174, 28] on span "button" at bounding box center [1178, 30] width 12 height 36
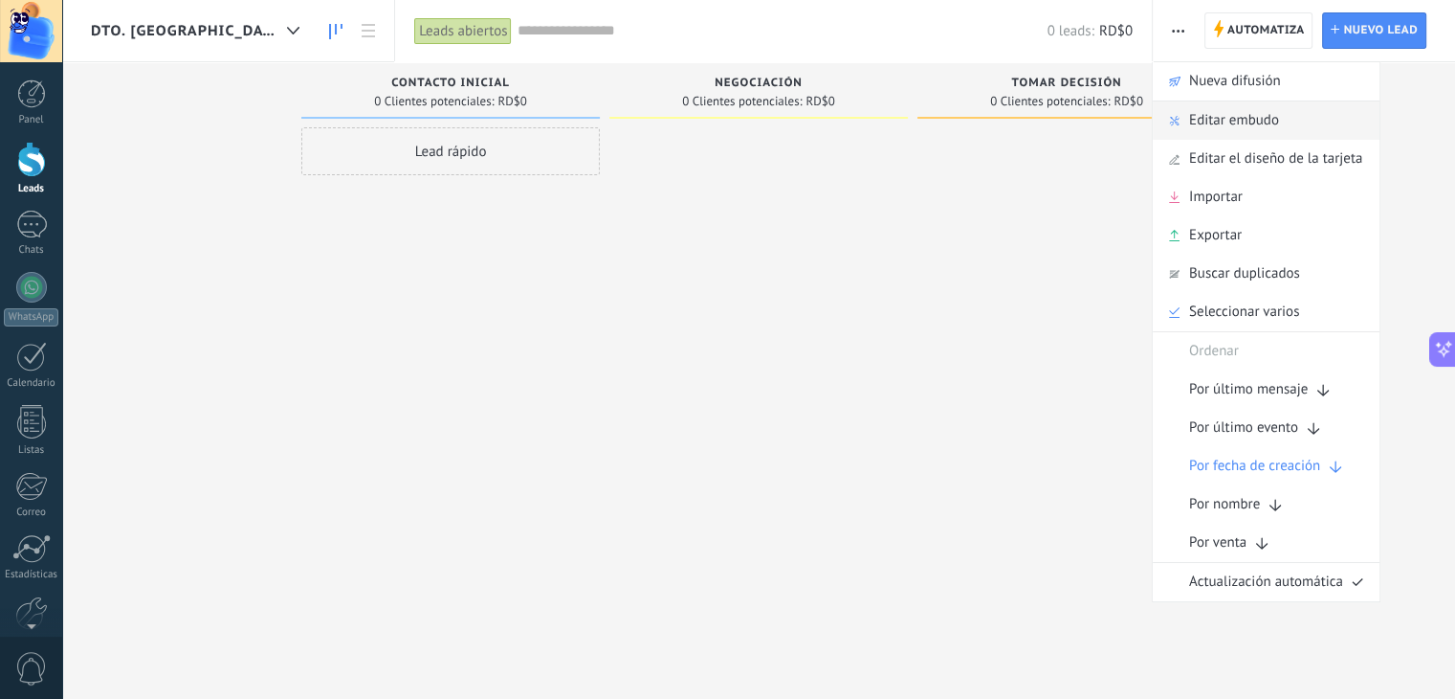
click at [1221, 120] on span "Editar embudo" at bounding box center [1234, 120] width 90 height 38
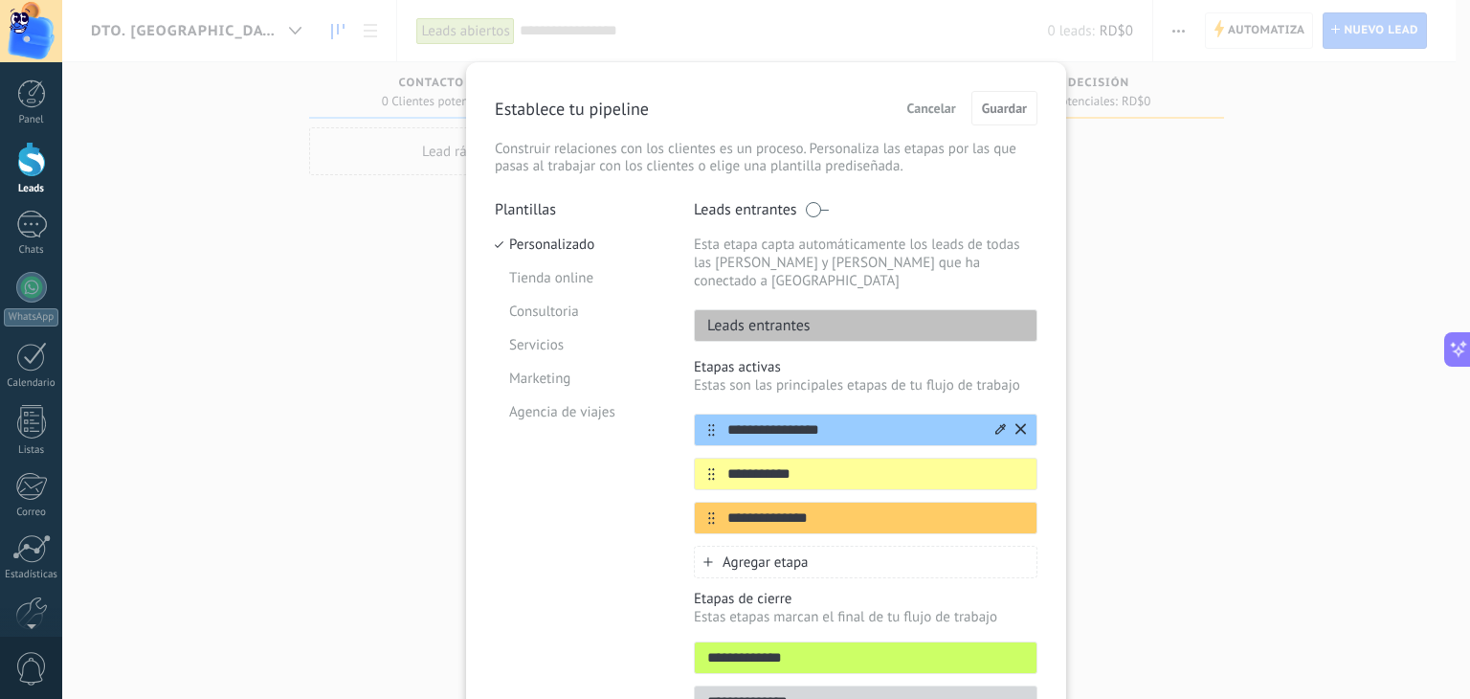
click at [843, 420] on input "**********" at bounding box center [853, 430] width 277 height 20
type input "*"
type input "**********"
click at [815, 464] on input "**********" at bounding box center [853, 474] width 277 height 20
type input "*"
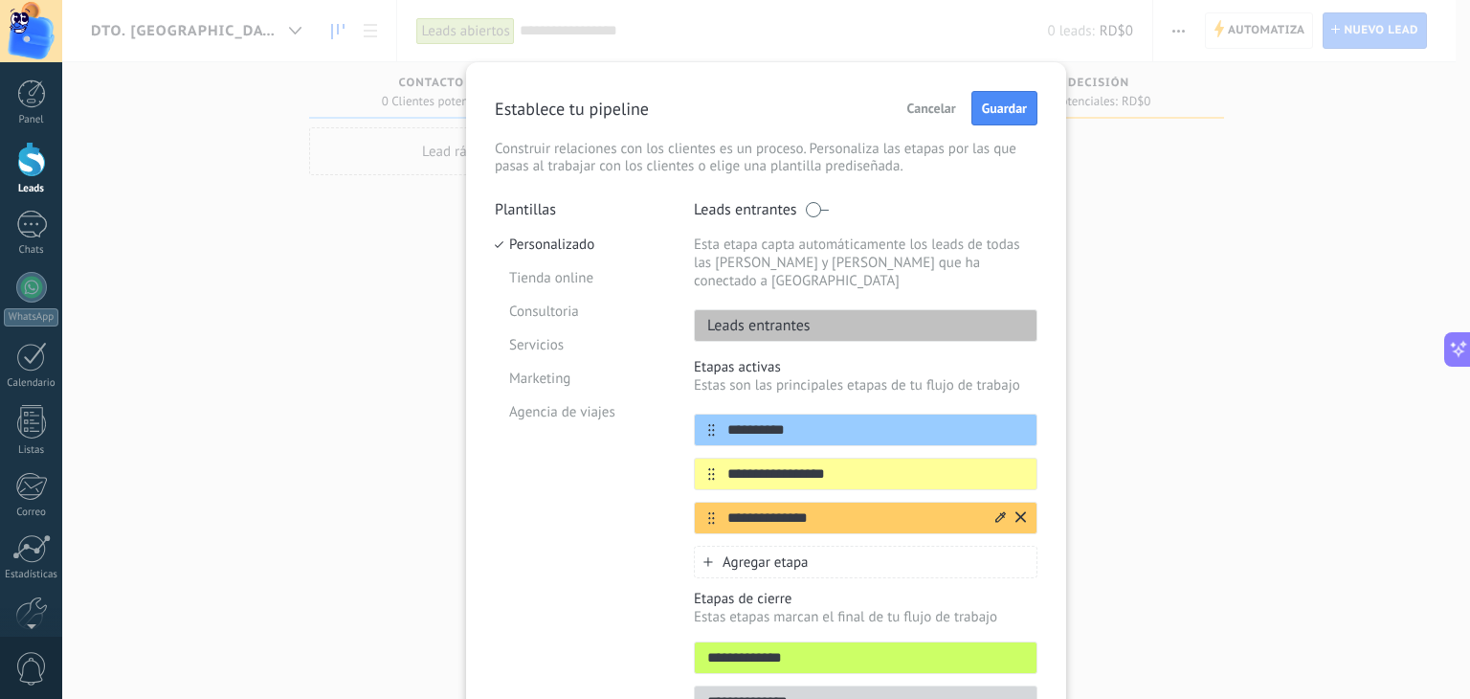
type input "**********"
click at [837, 508] on input "**********" at bounding box center [853, 518] width 277 height 20
type input "*"
type input "**********"
click at [813, 545] on div "Agregar etapa" at bounding box center [866, 561] width 344 height 33
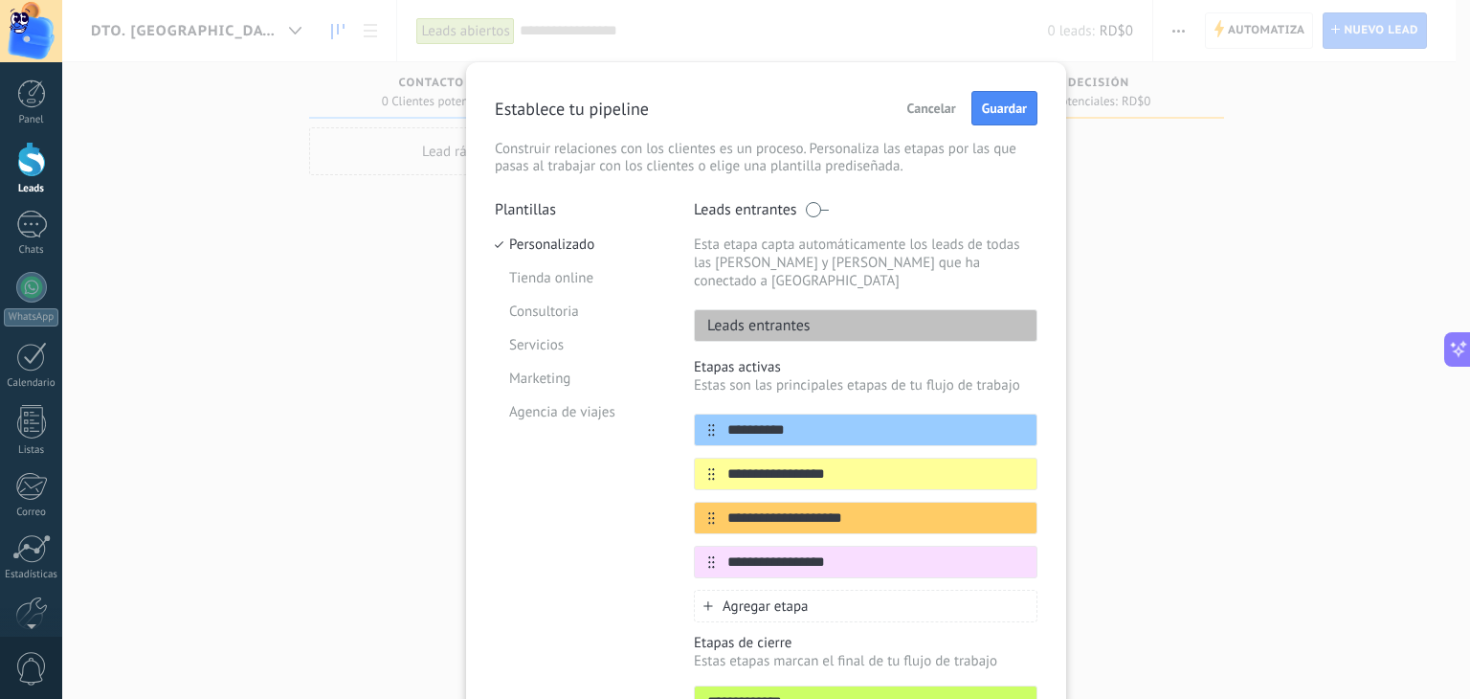
type input "**********"
click at [794, 597] on span "Agregar etapa" at bounding box center [765, 606] width 86 height 18
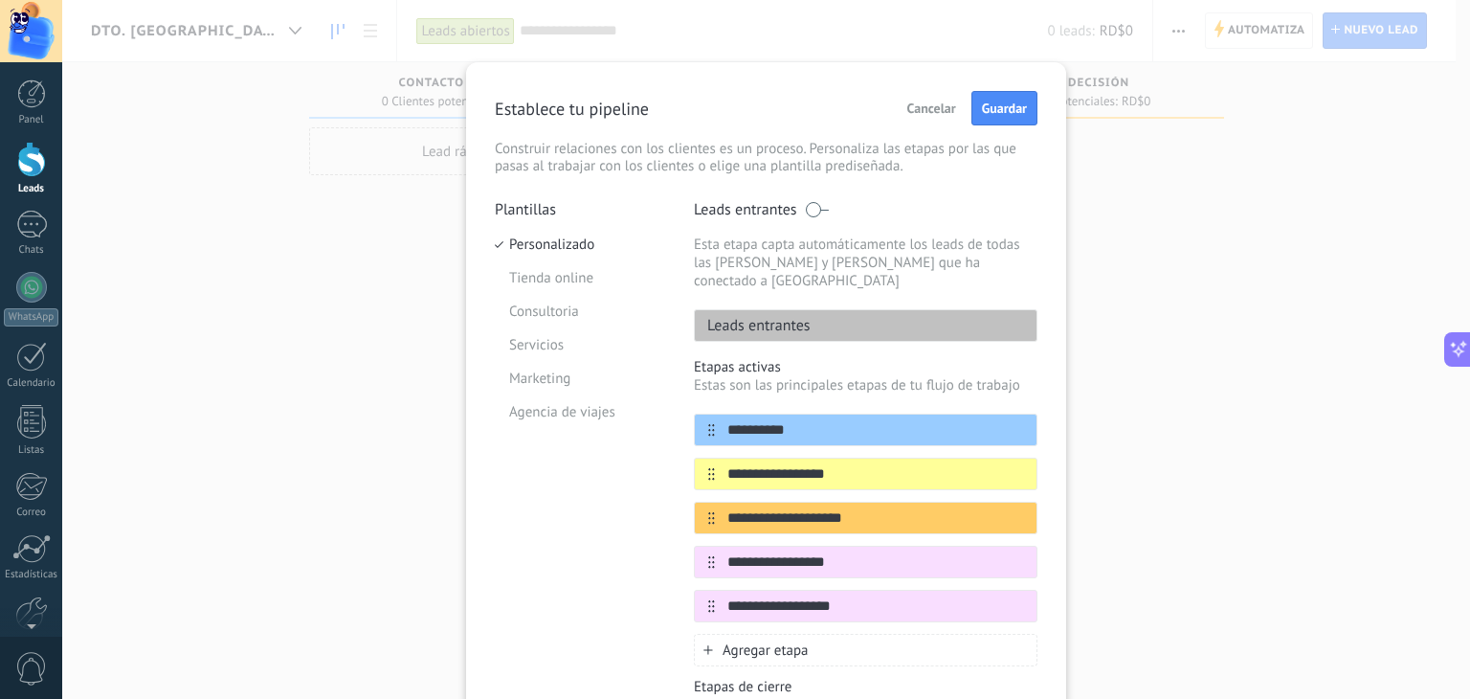
type input "**********"
click at [712, 633] on div "Agregar etapa" at bounding box center [866, 649] width 344 height 33
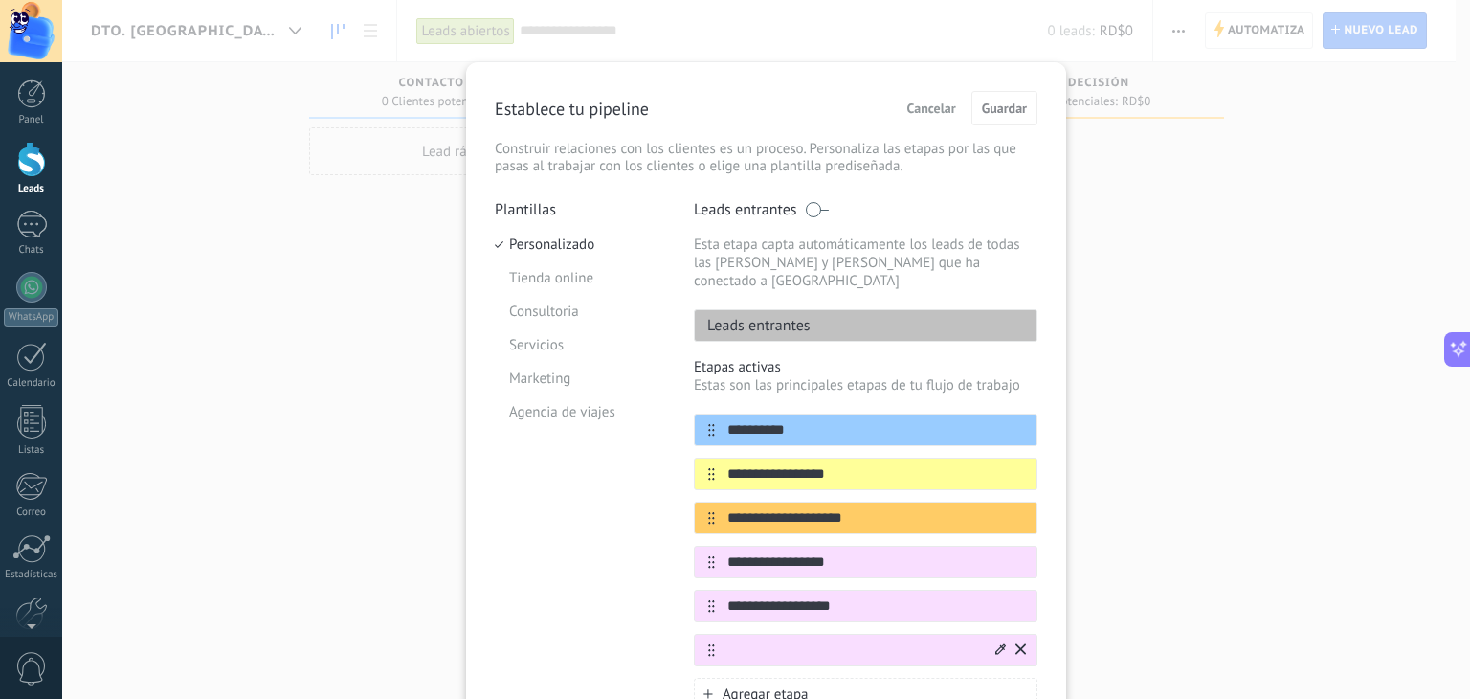
click at [785, 640] on input "text" at bounding box center [853, 650] width 277 height 20
type input "**********"
click at [995, 599] on icon at bounding box center [1000, 604] width 11 height 11
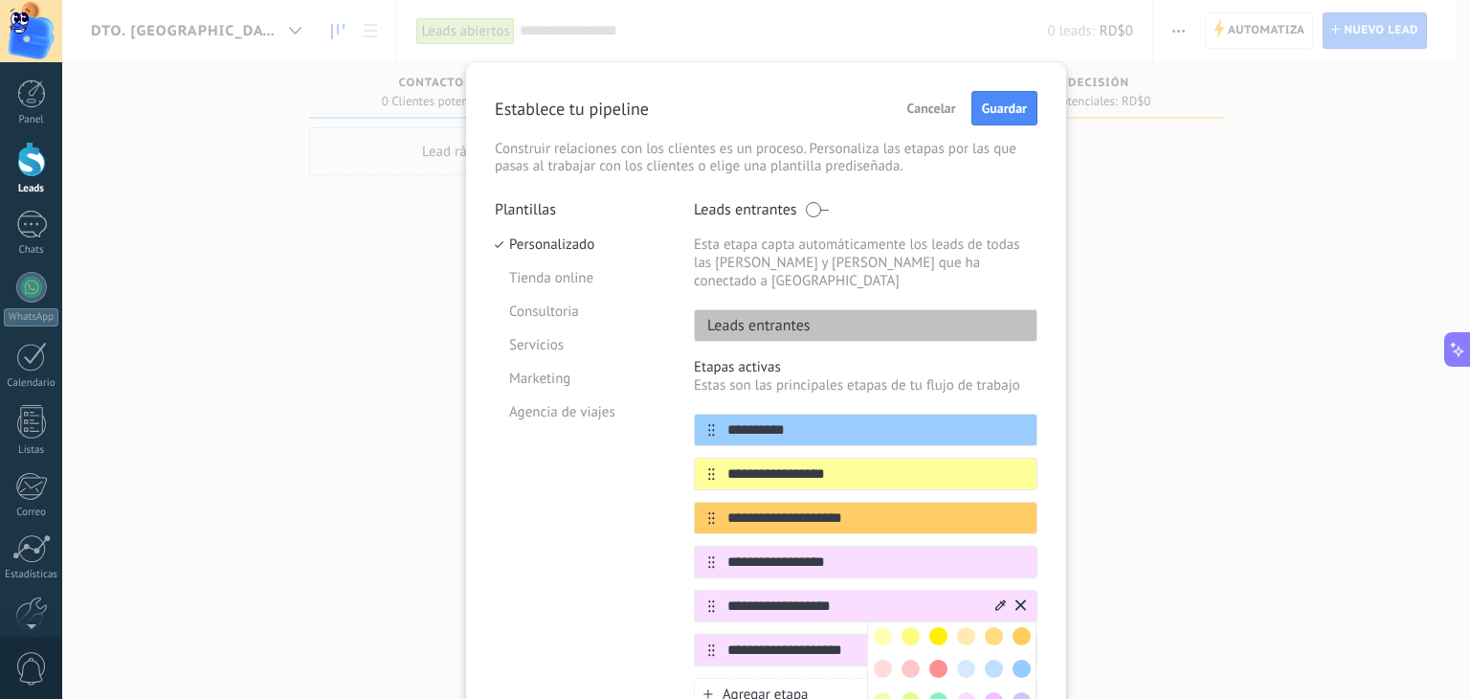
click at [995, 659] on span at bounding box center [994, 668] width 18 height 18
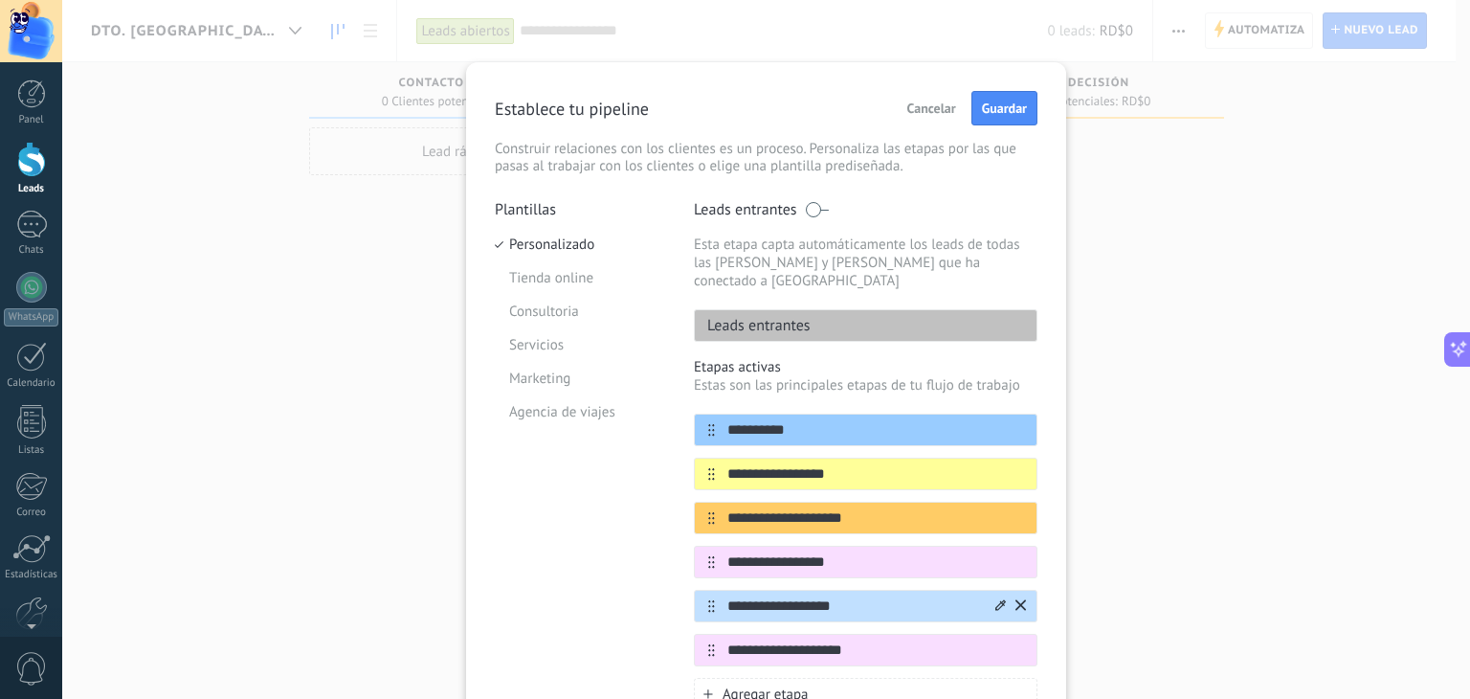
click at [995, 599] on icon at bounding box center [1000, 604] width 11 height 11
click at [929, 692] on span at bounding box center [938, 701] width 18 height 18
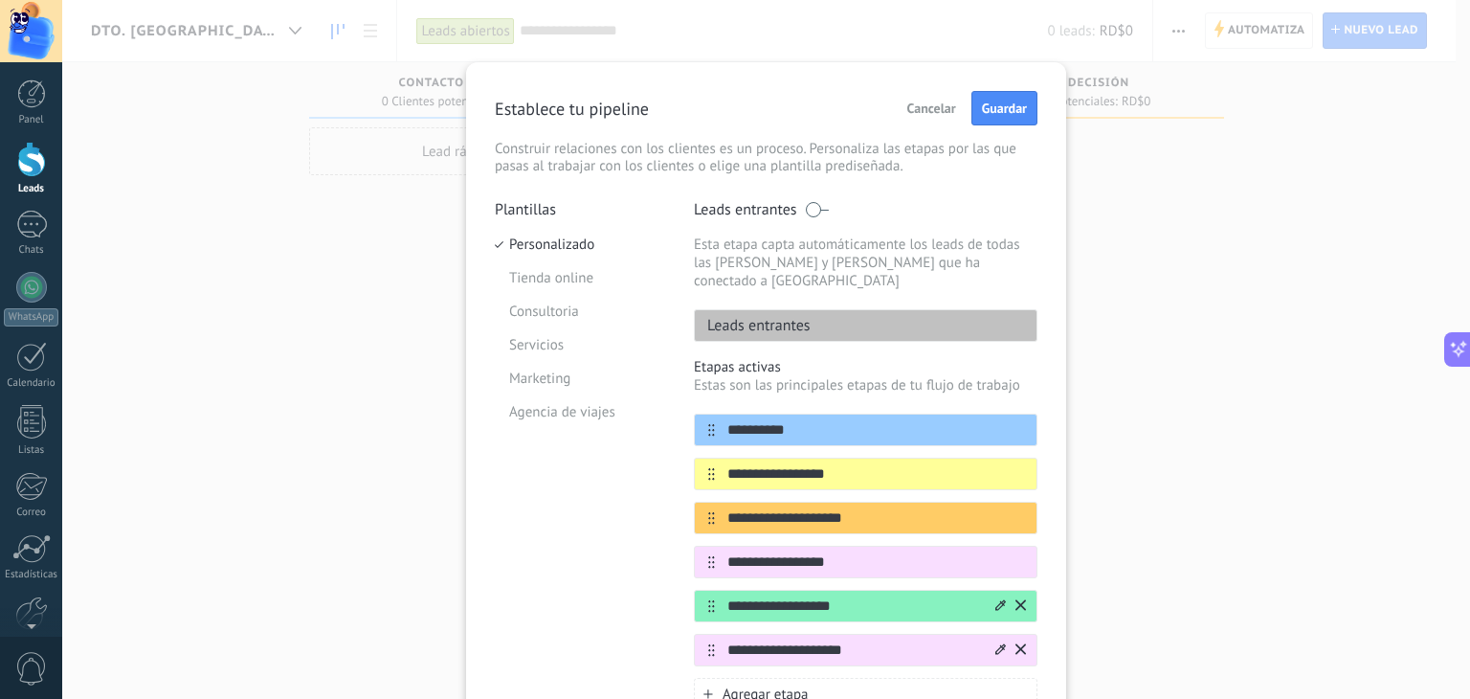
click at [995, 641] on div at bounding box center [1000, 650] width 11 height 18
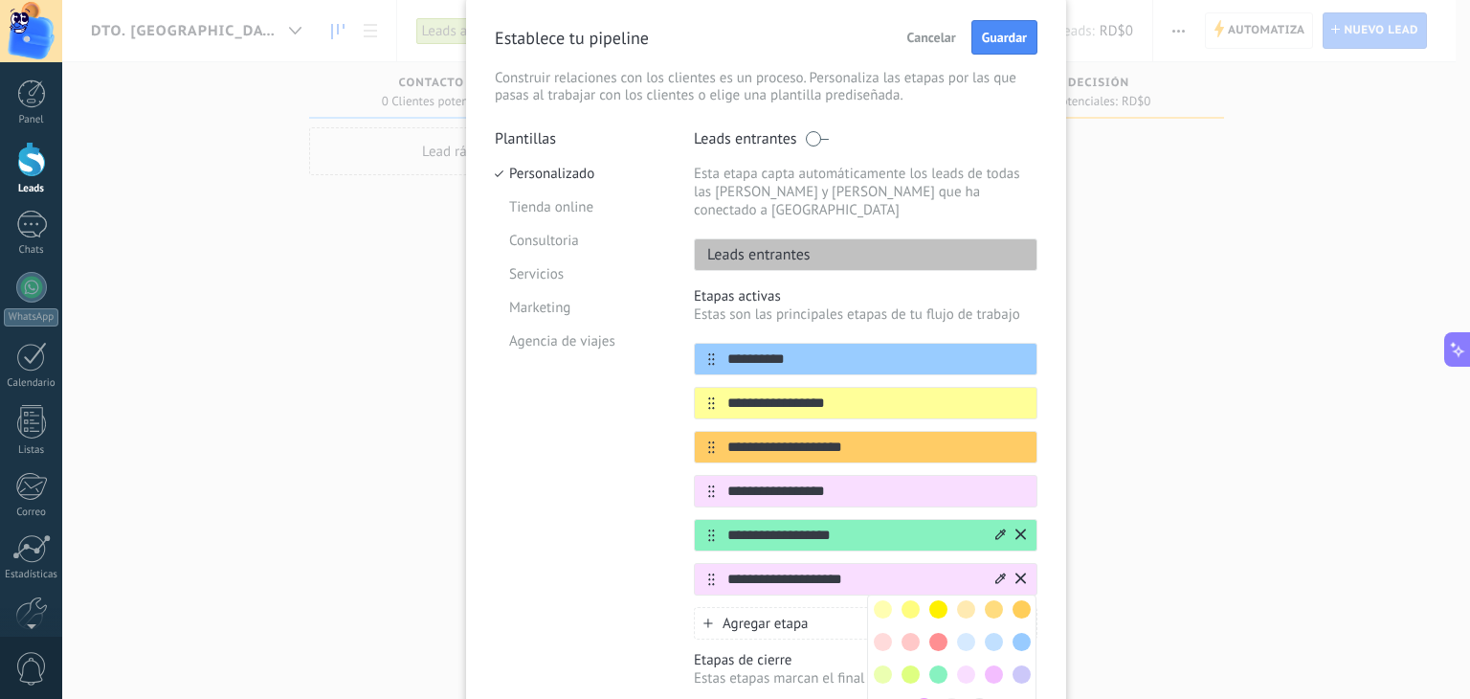
scroll to position [72, 0]
click at [979, 697] on span at bounding box center [979, 706] width 18 height 18
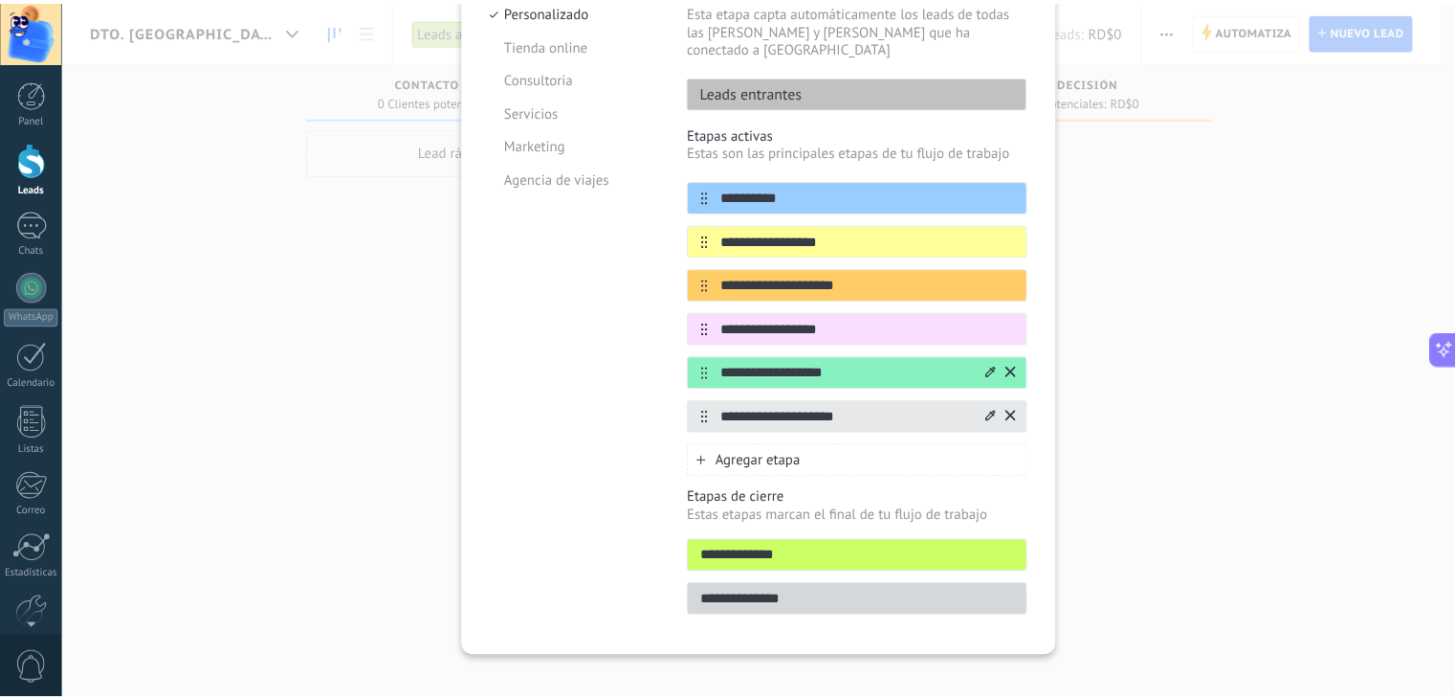
scroll to position [0, 0]
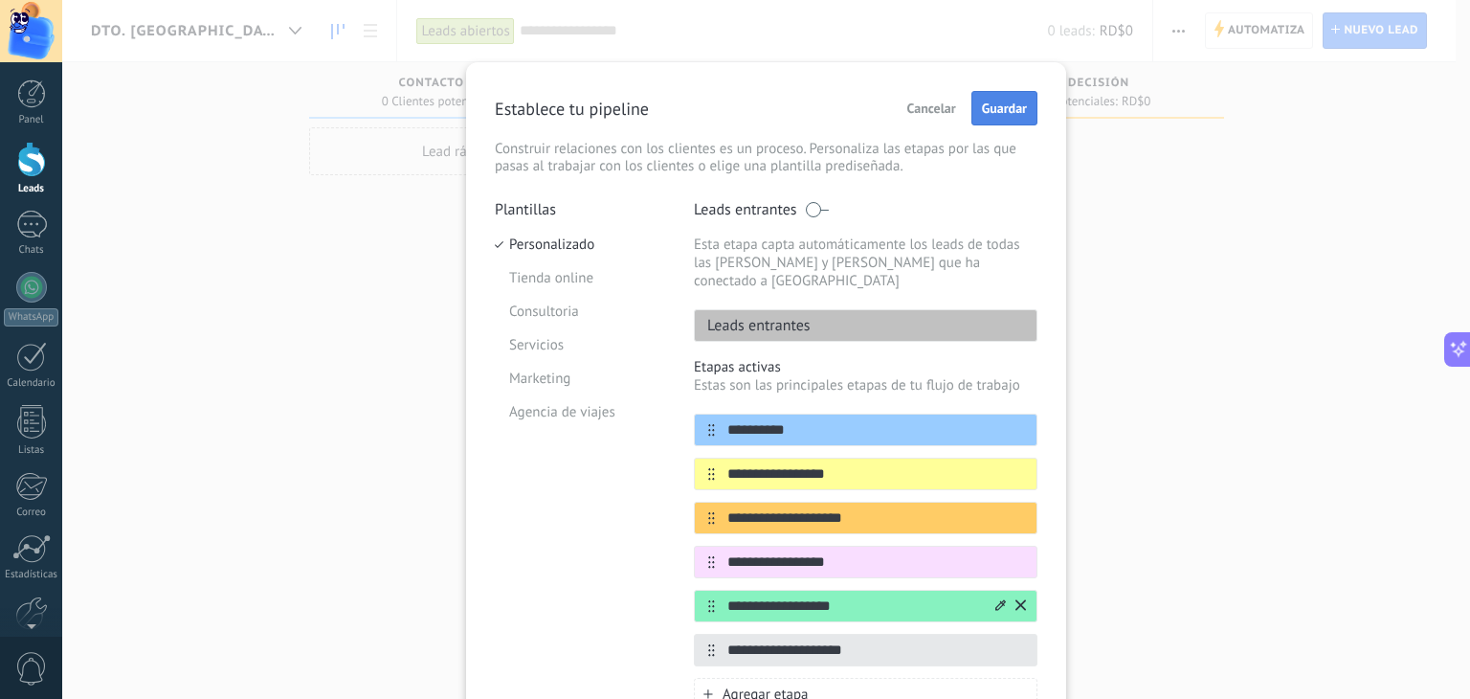
click at [991, 114] on span "Guardar" at bounding box center [1004, 107] width 45 height 13
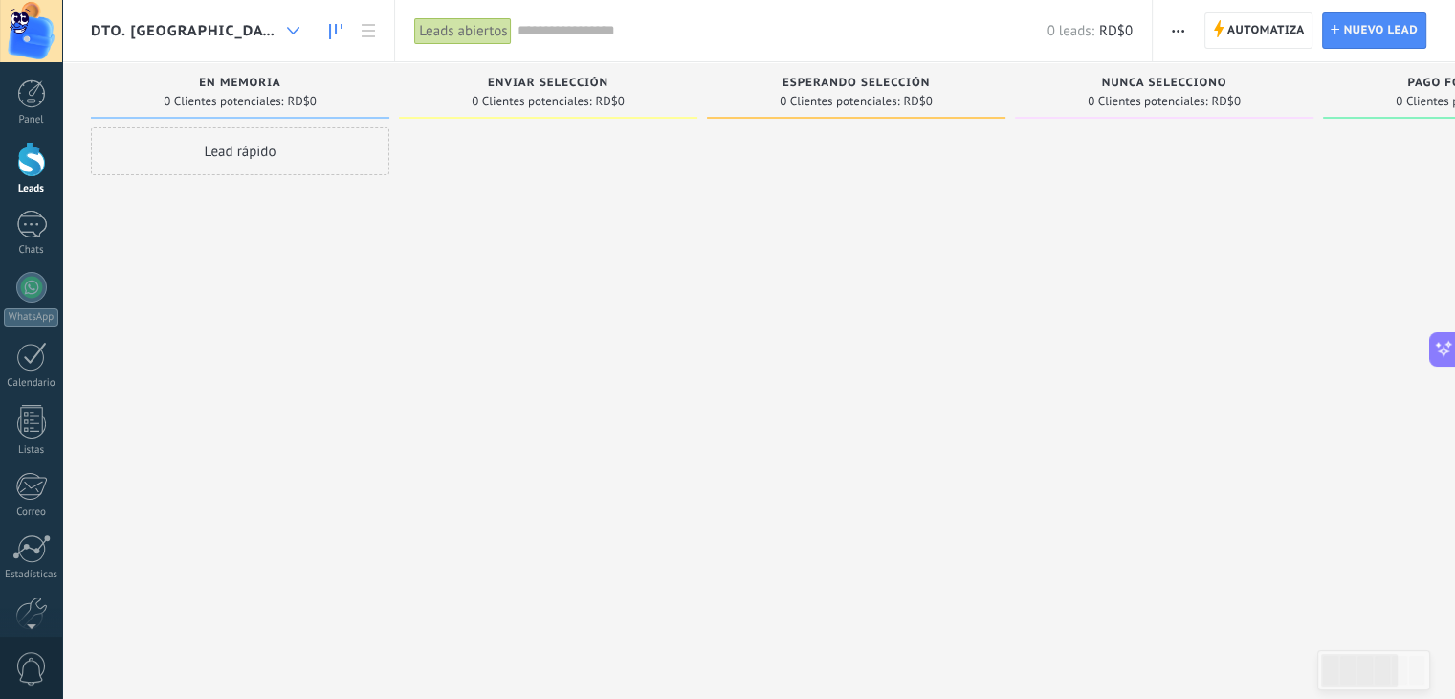
click at [287, 28] on icon at bounding box center [293, 31] width 12 height 8
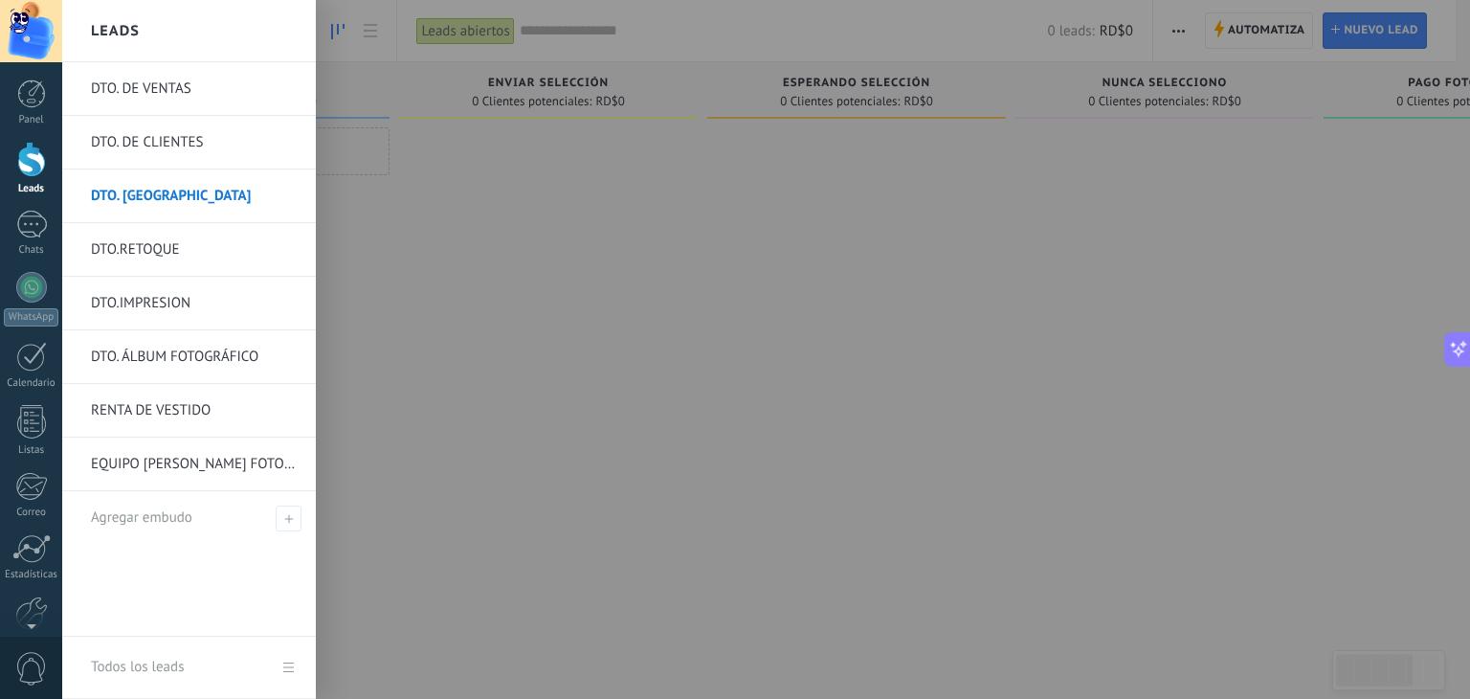
click at [157, 238] on link "DTO.RETOQUE" at bounding box center [194, 250] width 206 height 54
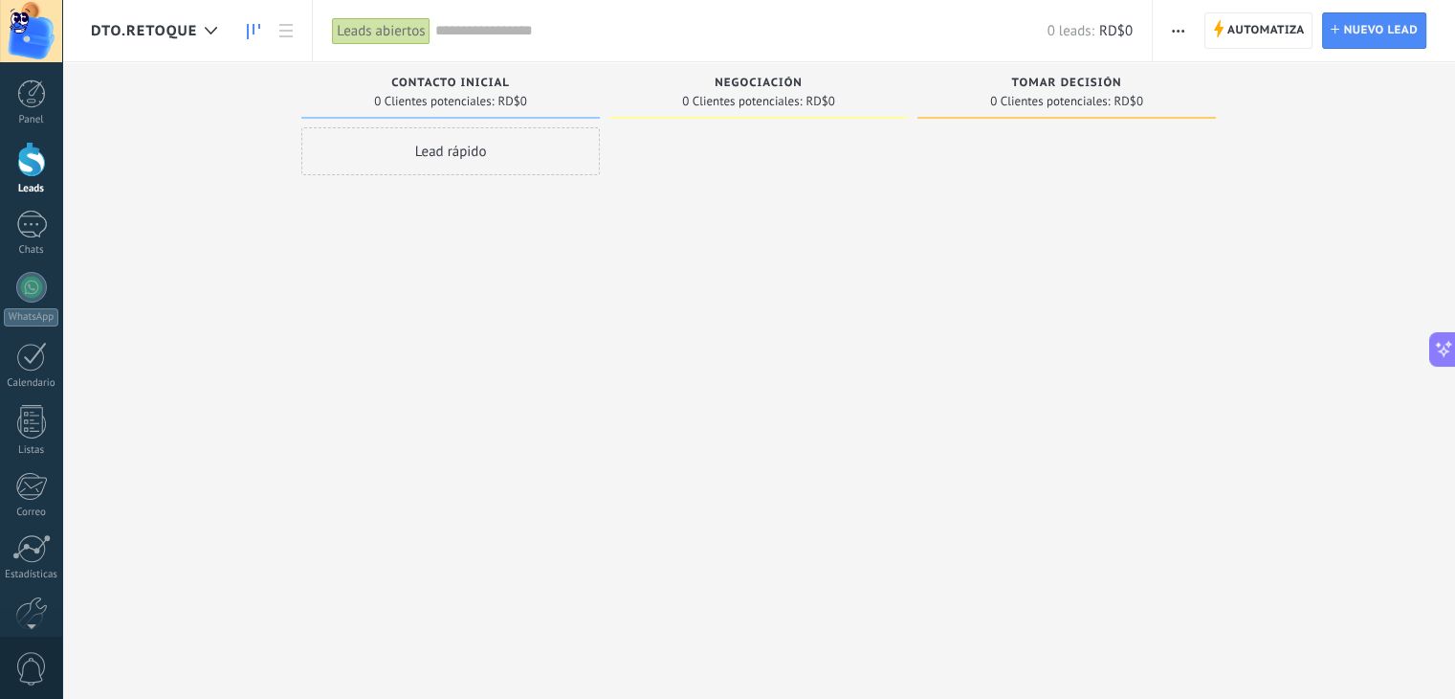
click at [1171, 32] on button "button" at bounding box center [1178, 30] width 28 height 36
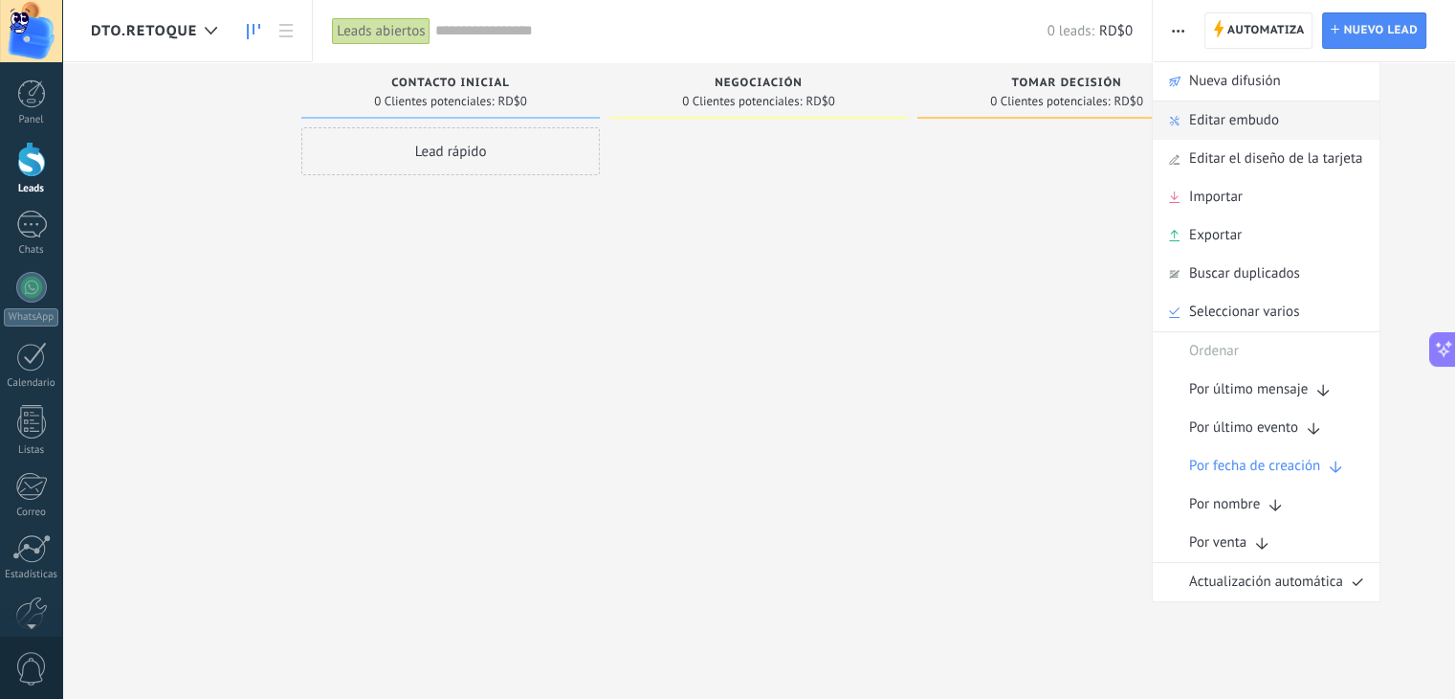
click at [1229, 117] on span "Editar embudo" at bounding box center [1234, 120] width 90 height 38
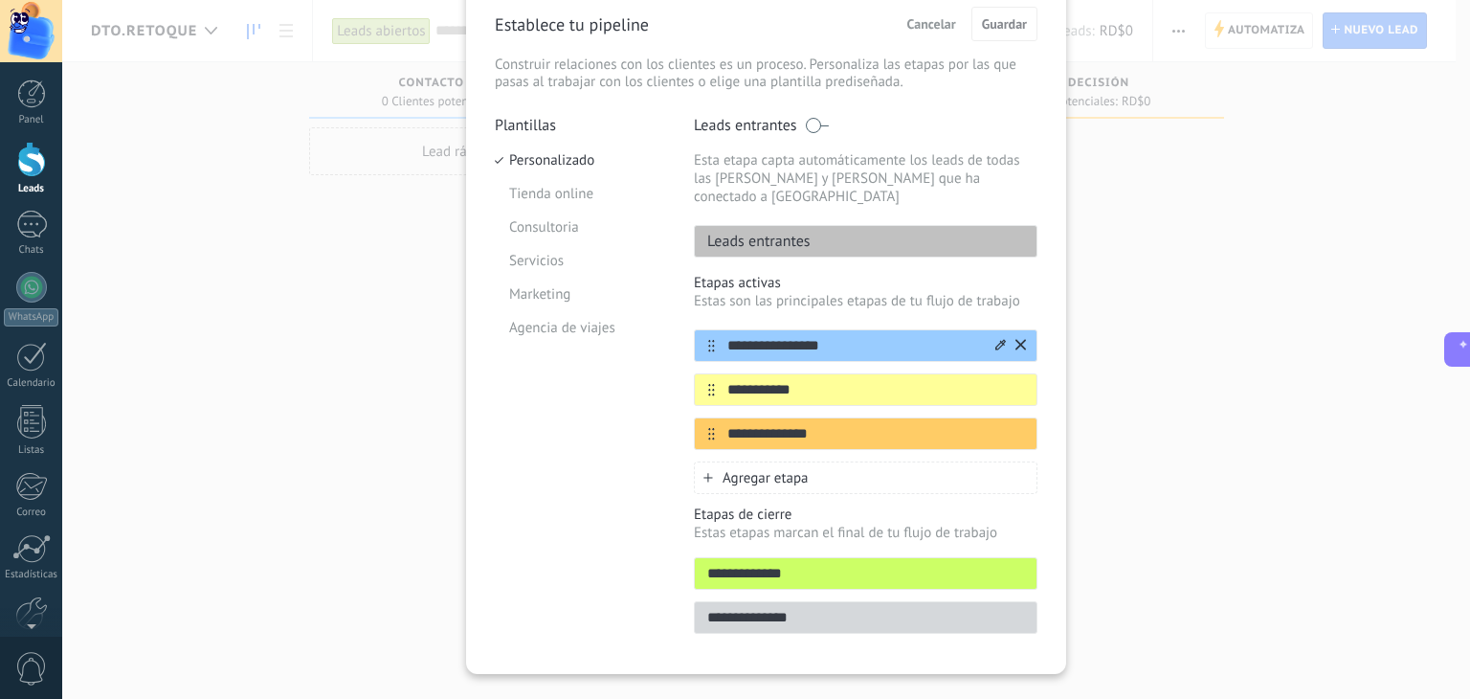
scroll to position [102, 0]
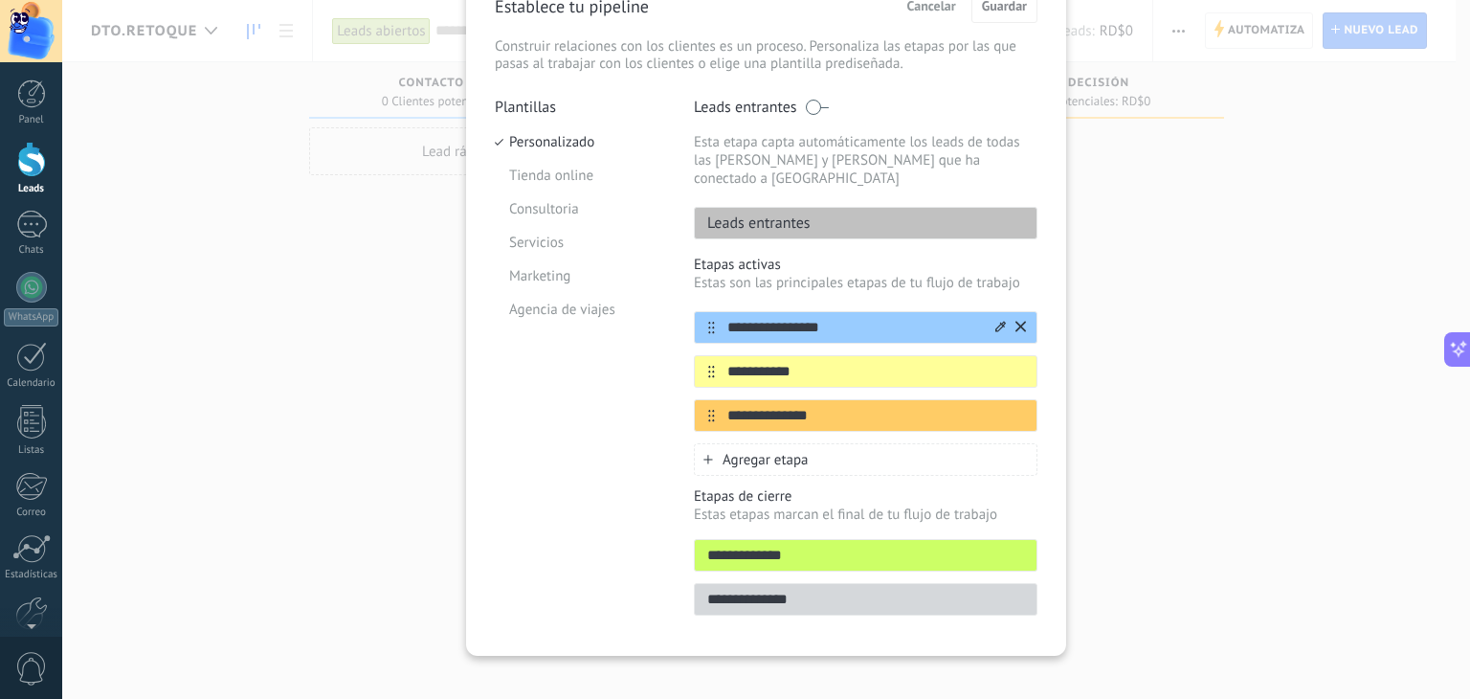
click at [841, 318] on input "**********" at bounding box center [853, 328] width 277 height 20
type input "*"
type input "**********"
click at [808, 362] on input "**********" at bounding box center [853, 372] width 277 height 20
type input "*"
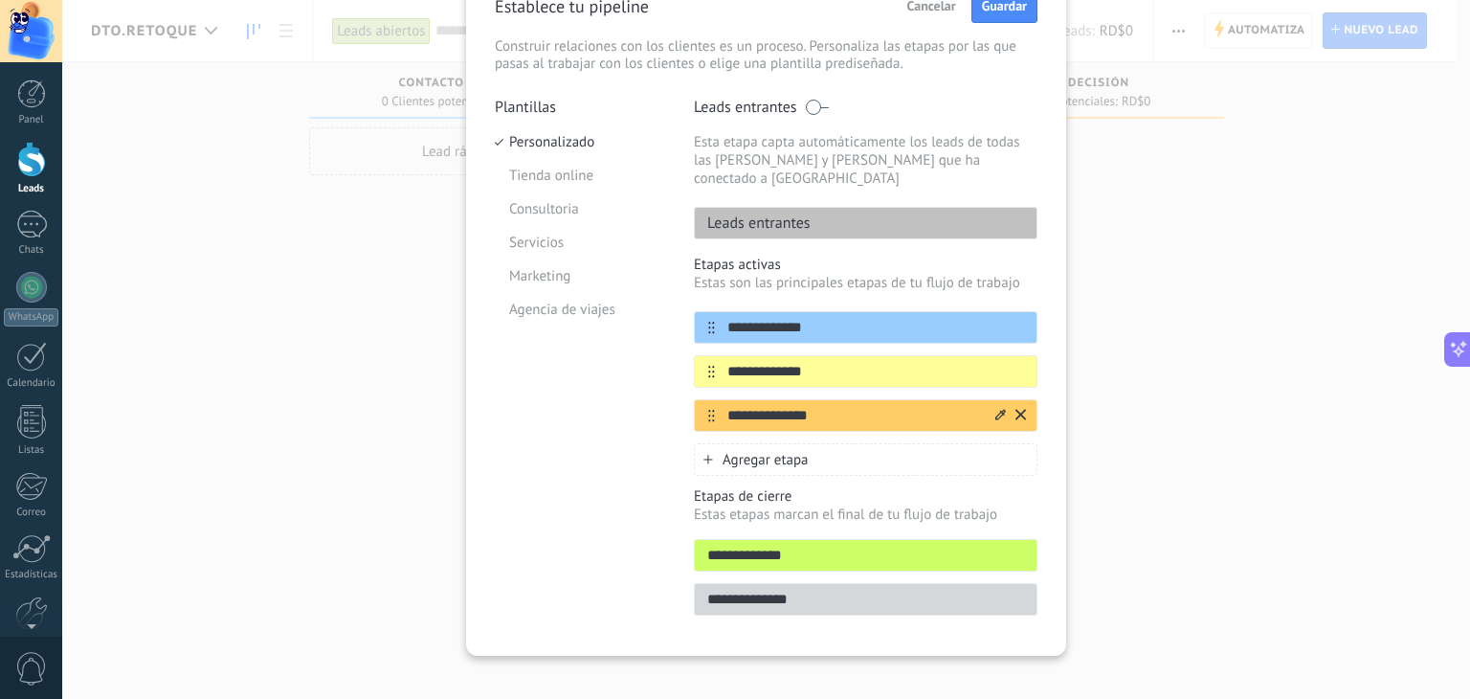
type input "**********"
click at [829, 406] on input "**********" at bounding box center [853, 416] width 277 height 20
type input "*"
type input "**********"
click at [787, 451] on span "Agregar etapa" at bounding box center [765, 460] width 86 height 18
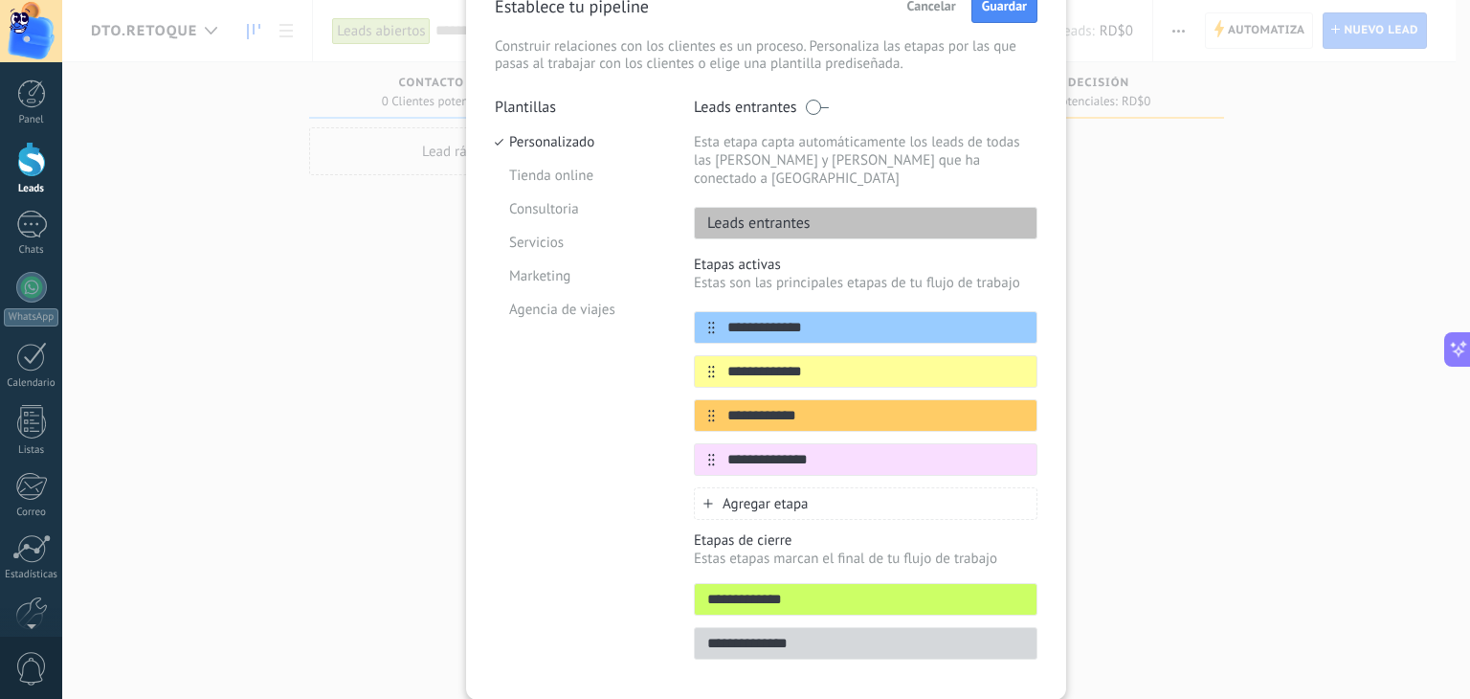
type input "**********"
click at [787, 495] on span "Agregar etapa" at bounding box center [765, 504] width 86 height 18
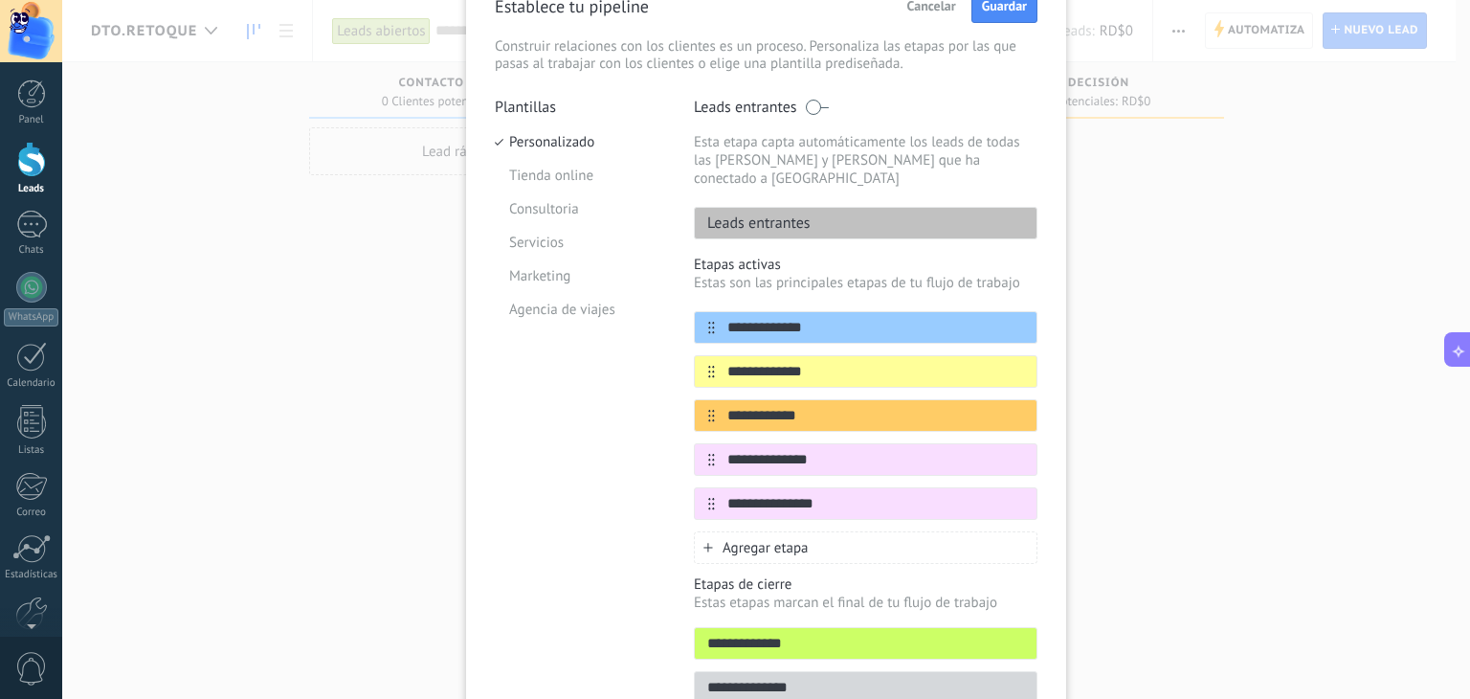
type input "**********"
click at [802, 539] on span "Agregar etapa" at bounding box center [765, 548] width 86 height 18
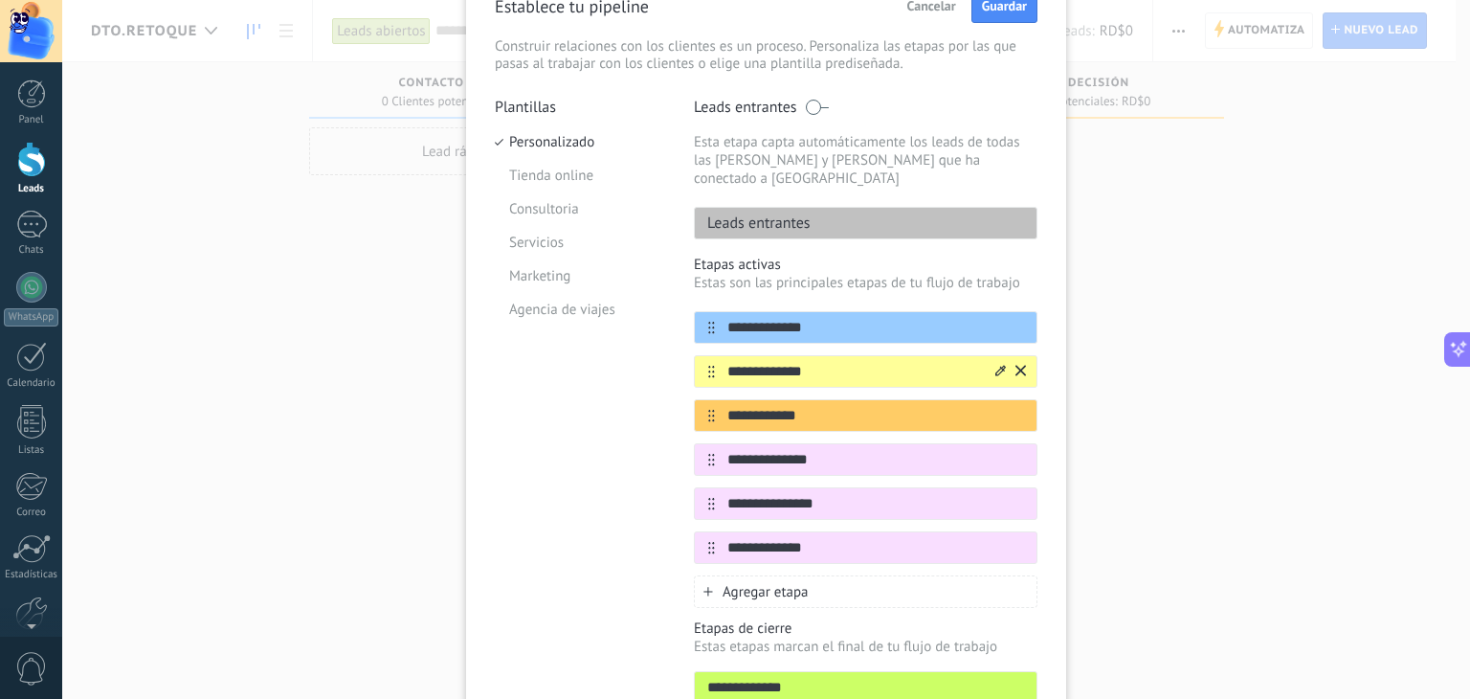
type input "**********"
click at [998, 365] on icon at bounding box center [1000, 370] width 11 height 11
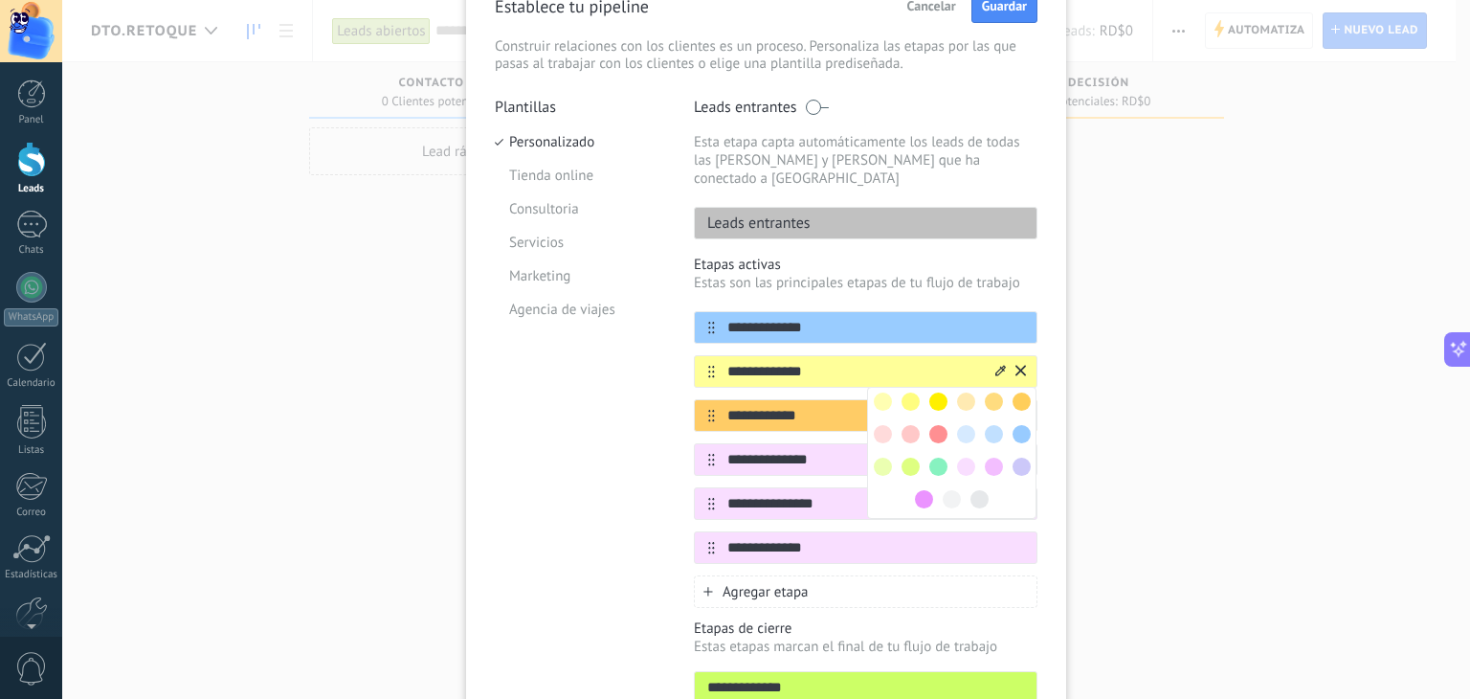
click at [1014, 425] on span at bounding box center [1021, 434] width 18 height 18
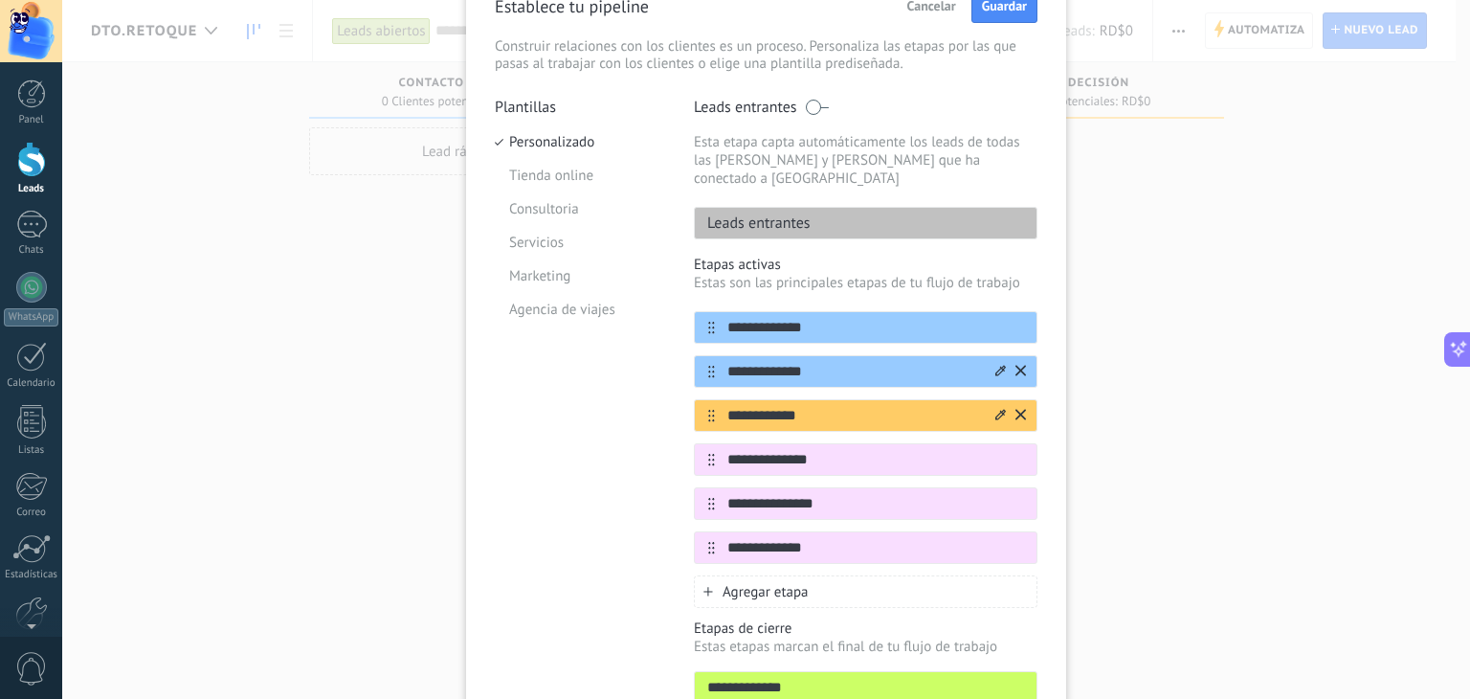
click at [995, 409] on icon at bounding box center [1000, 414] width 11 height 11
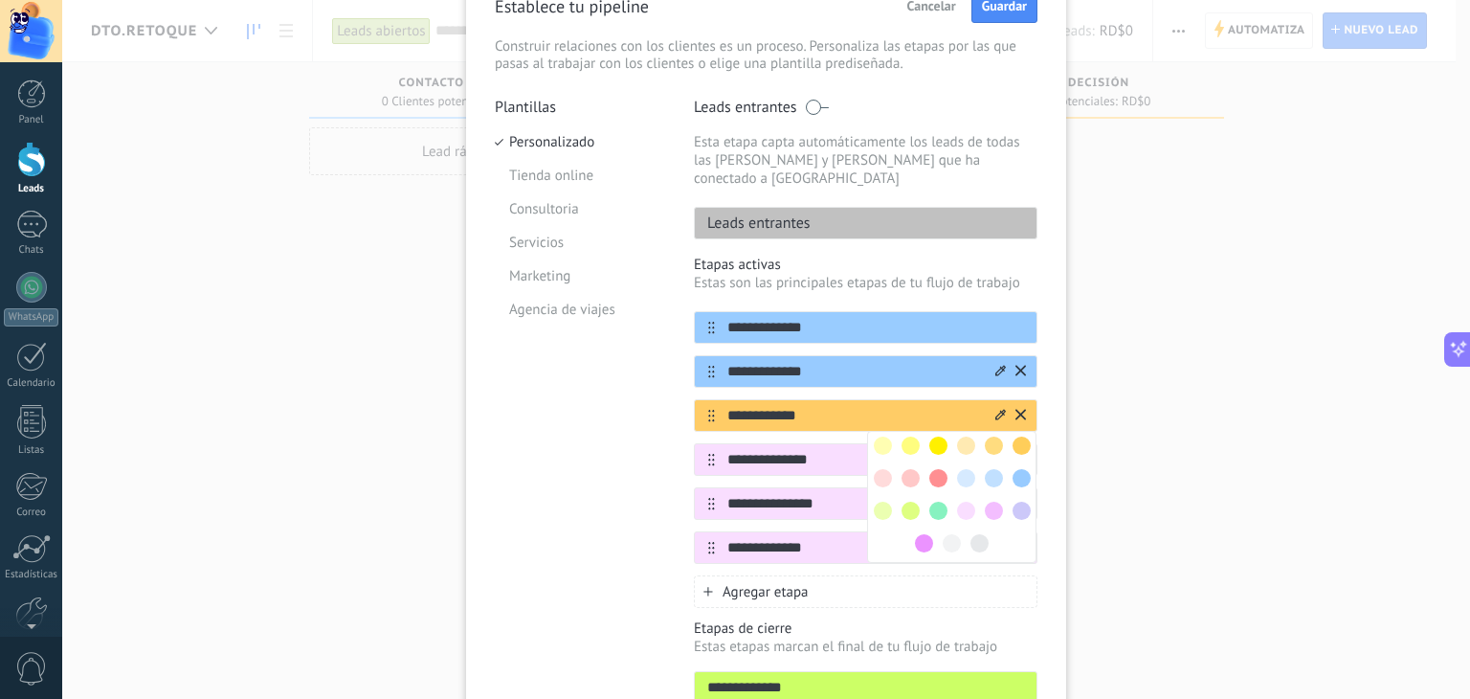
click at [1014, 469] on span at bounding box center [1021, 478] width 18 height 18
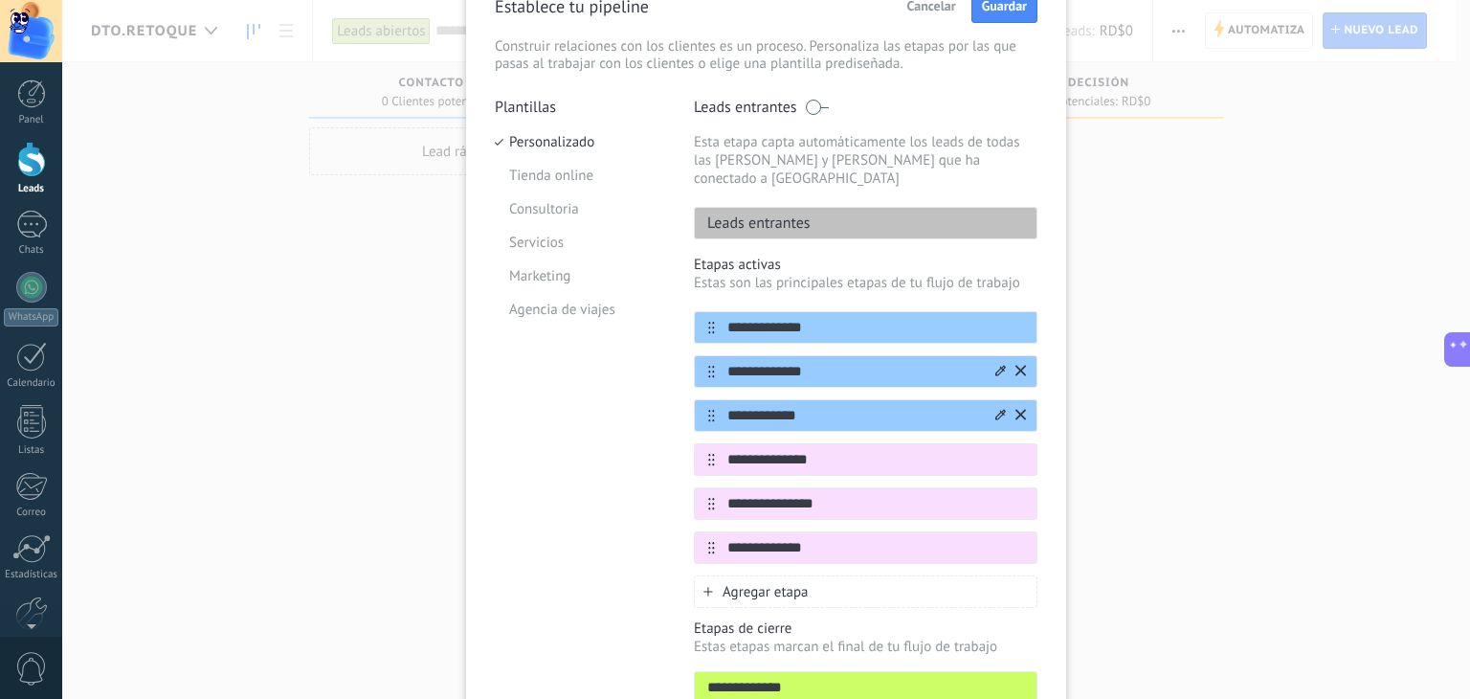
click at [840, 575] on div "Agregar etapa" at bounding box center [866, 591] width 344 height 33
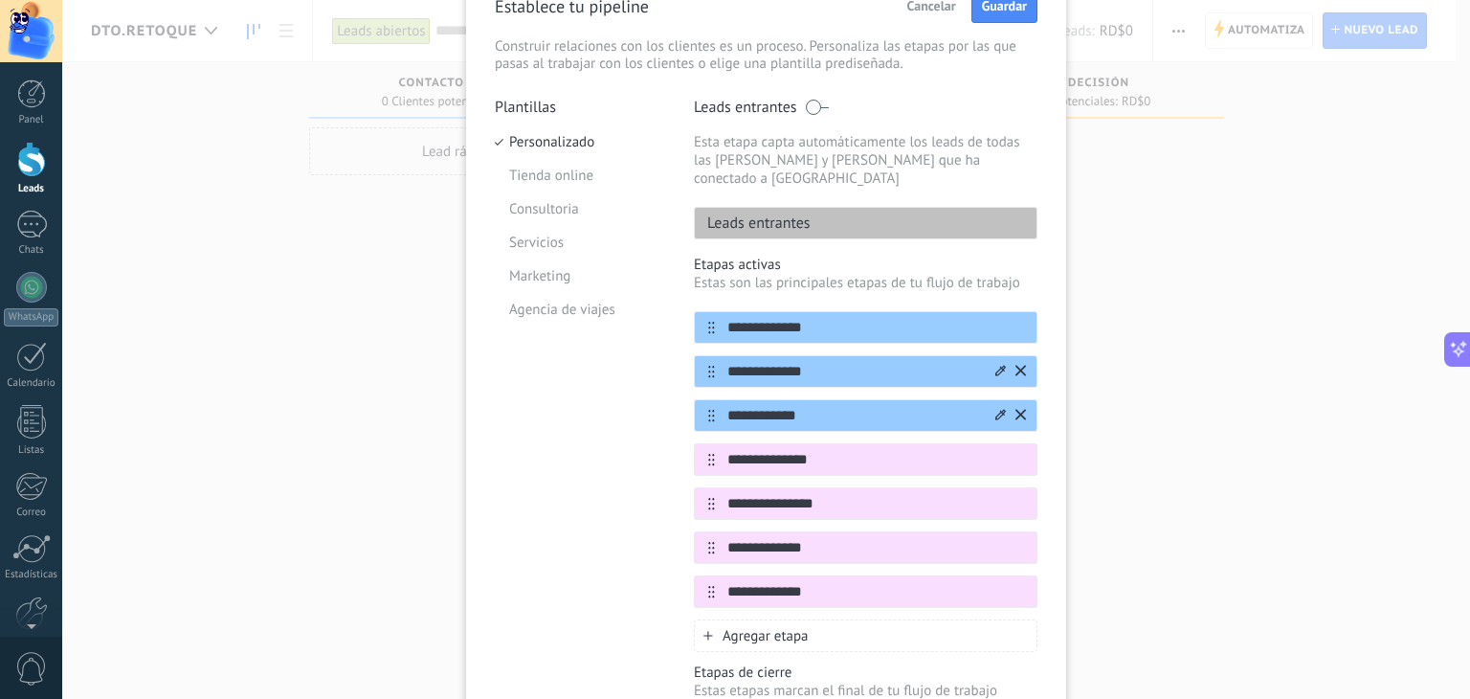
type input "**********"
click at [760, 627] on span "Agregar etapa" at bounding box center [765, 636] width 86 height 18
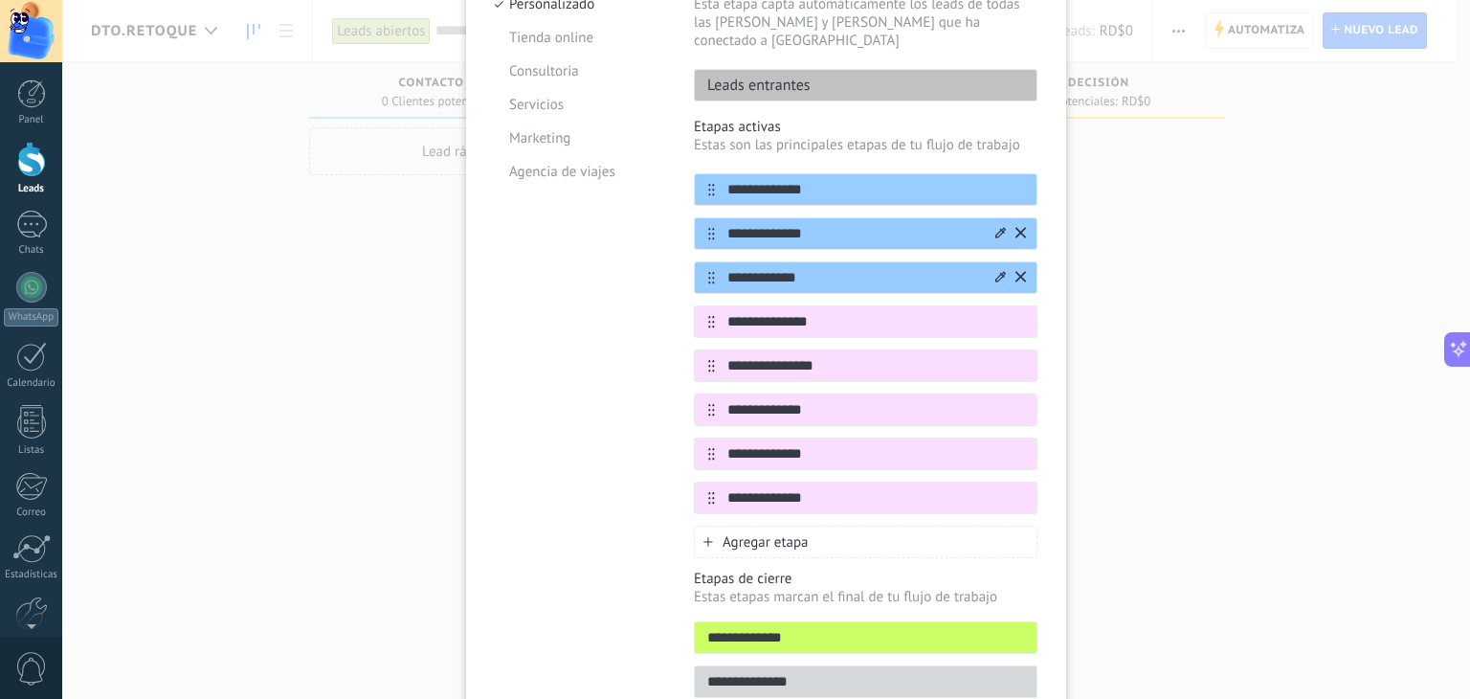
scroll to position [241, 0]
type input "**********"
click at [995, 446] on icon at bounding box center [1000, 451] width 11 height 11
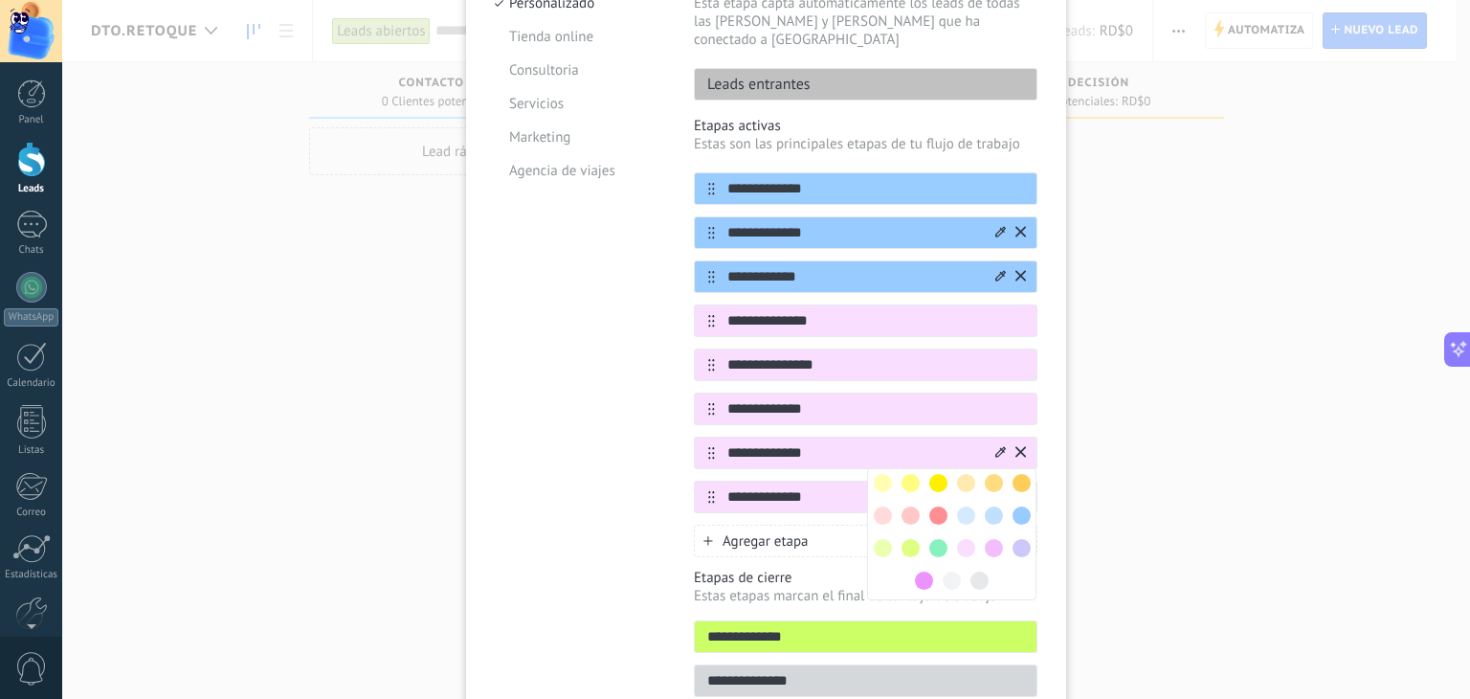
click at [965, 474] on span at bounding box center [966, 483] width 18 height 18
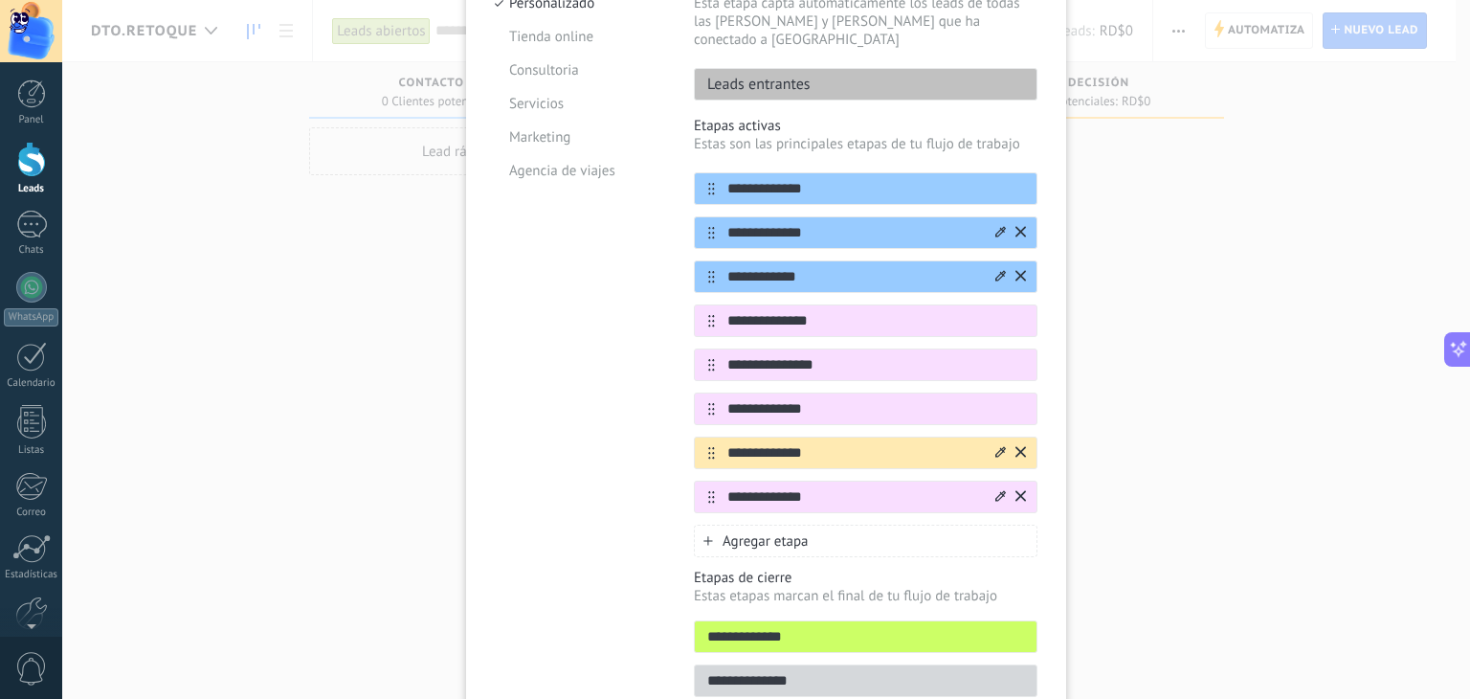
click at [995, 488] on div at bounding box center [1000, 497] width 11 height 18
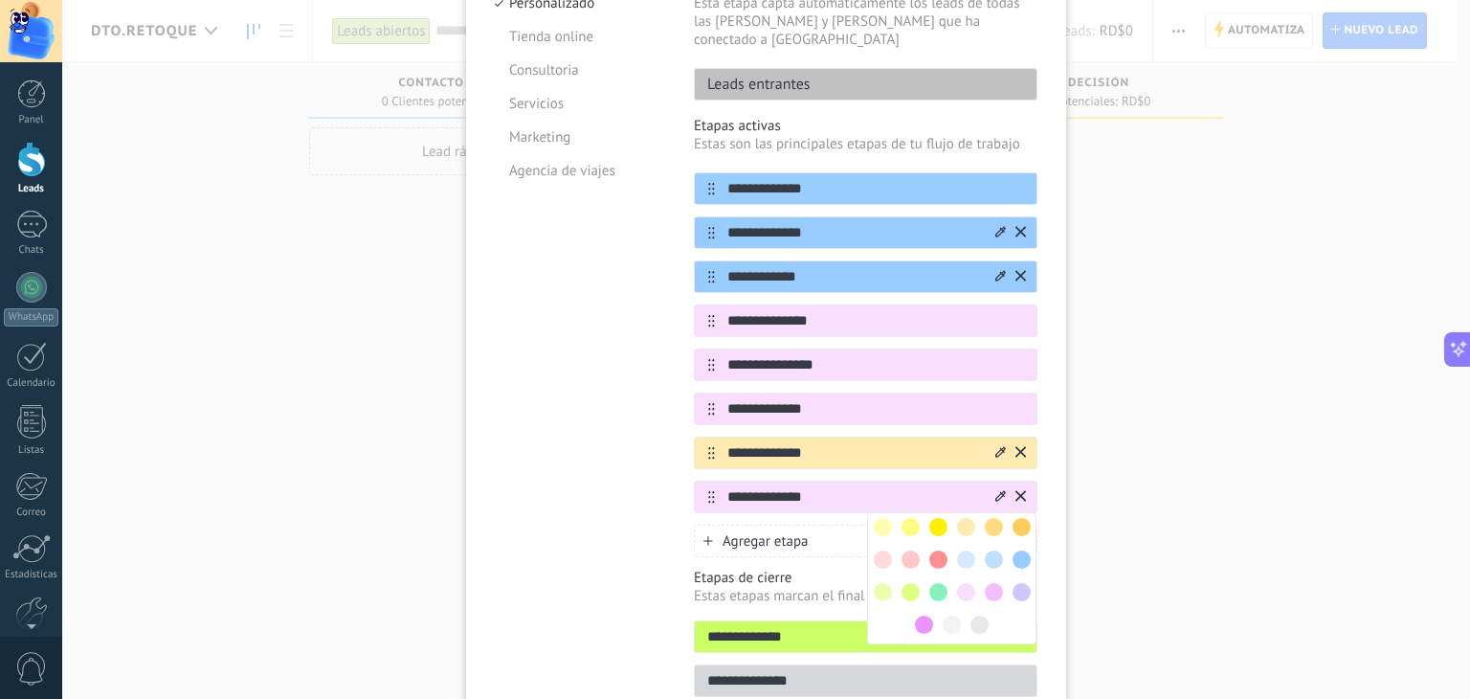
click at [965, 518] on span at bounding box center [966, 527] width 18 height 18
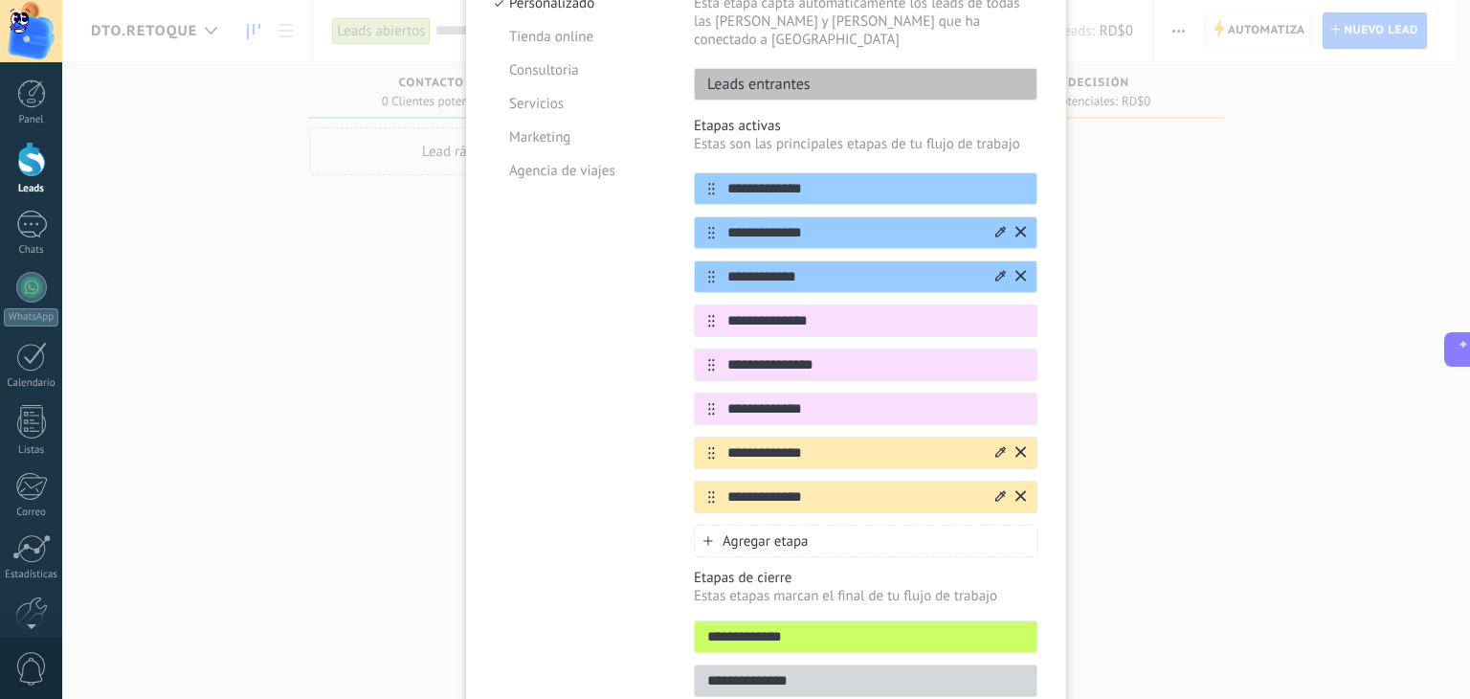
click at [820, 524] on div "Agregar etapa" at bounding box center [866, 540] width 344 height 33
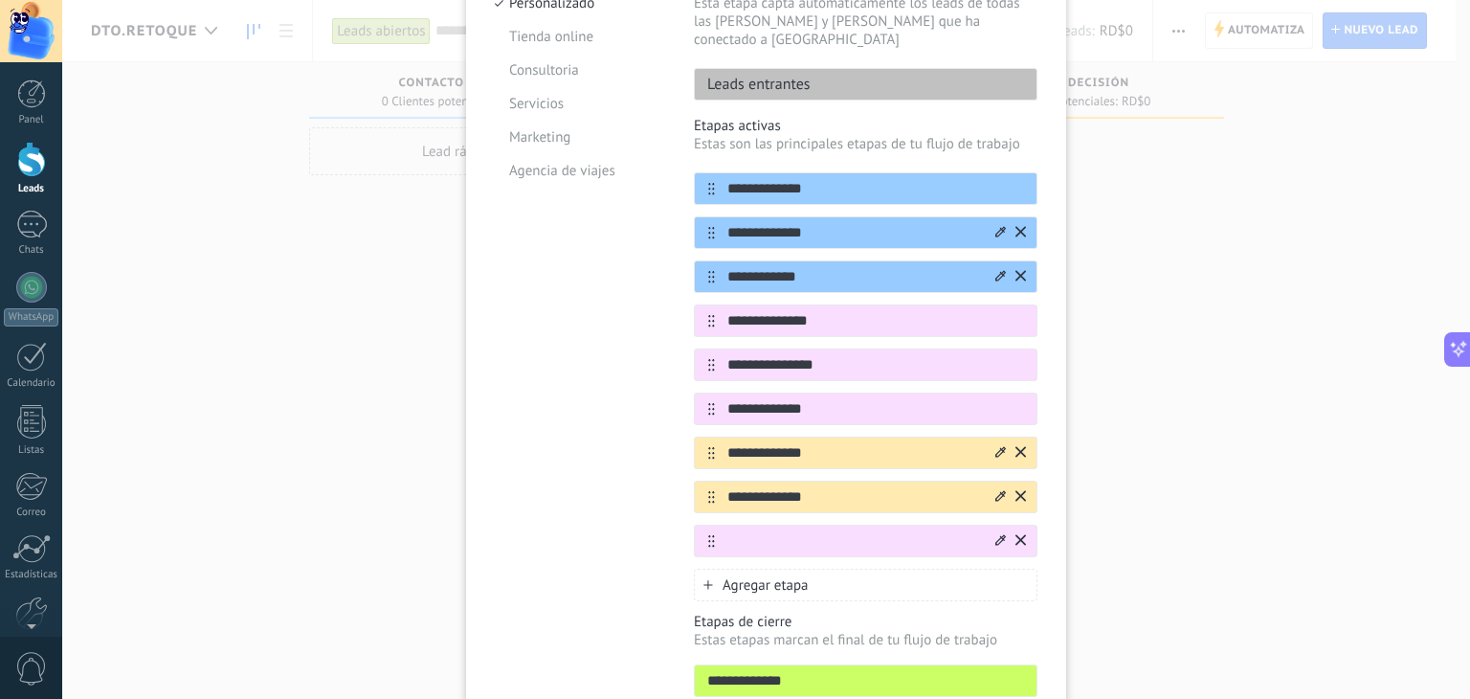
click at [999, 534] on icon at bounding box center [1000, 539] width 11 height 11
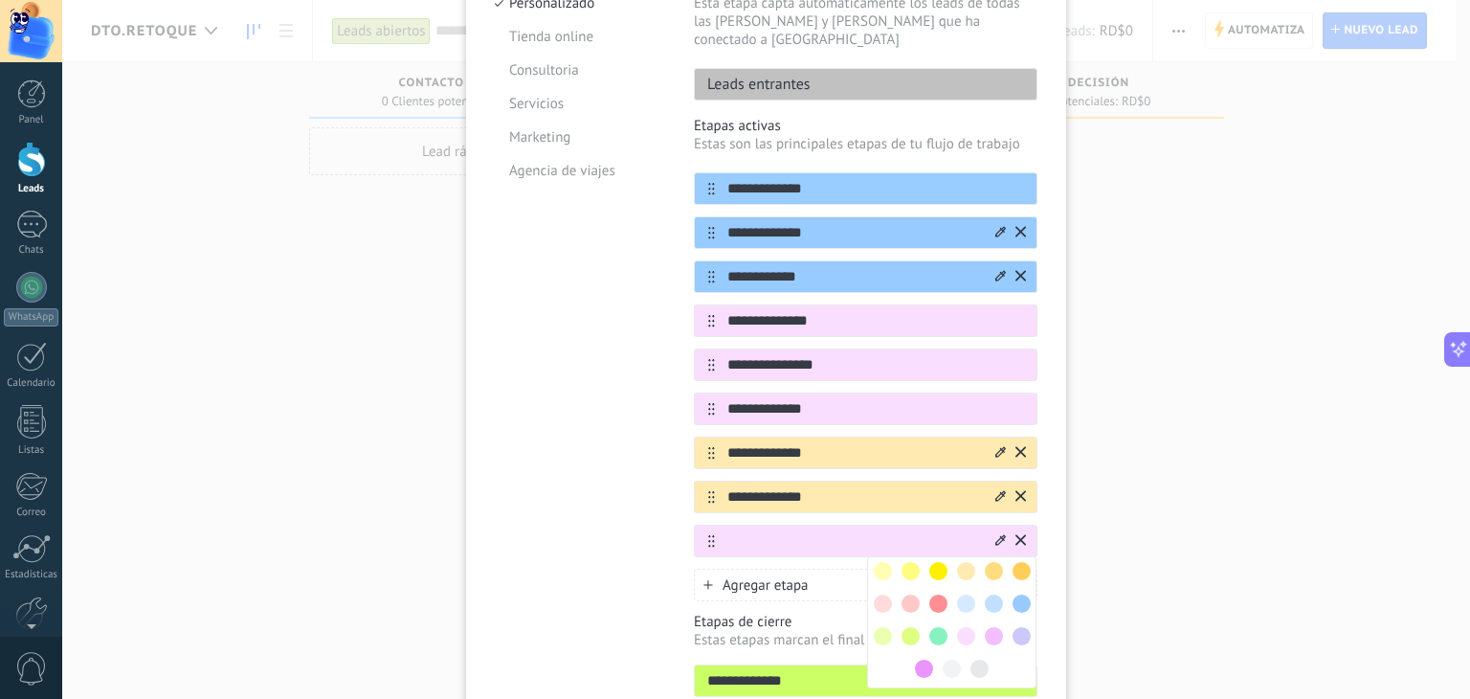
click at [909, 622] on div at bounding box center [911, 636] width 28 height 28
click at [909, 627] on span at bounding box center [910, 636] width 18 height 18
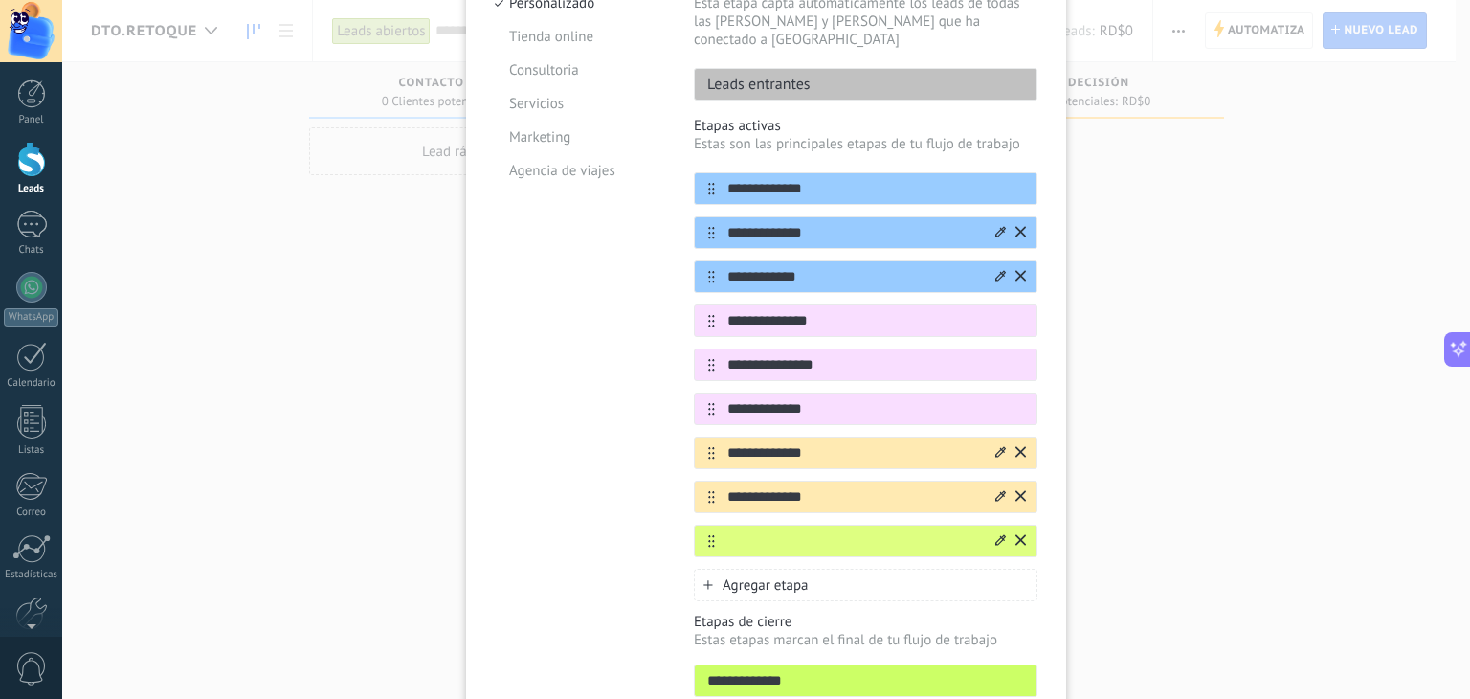
click at [814, 531] on input "text" at bounding box center [853, 541] width 277 height 20
type input "**********"
click at [797, 576] on span "Agregar etapa" at bounding box center [765, 585] width 86 height 18
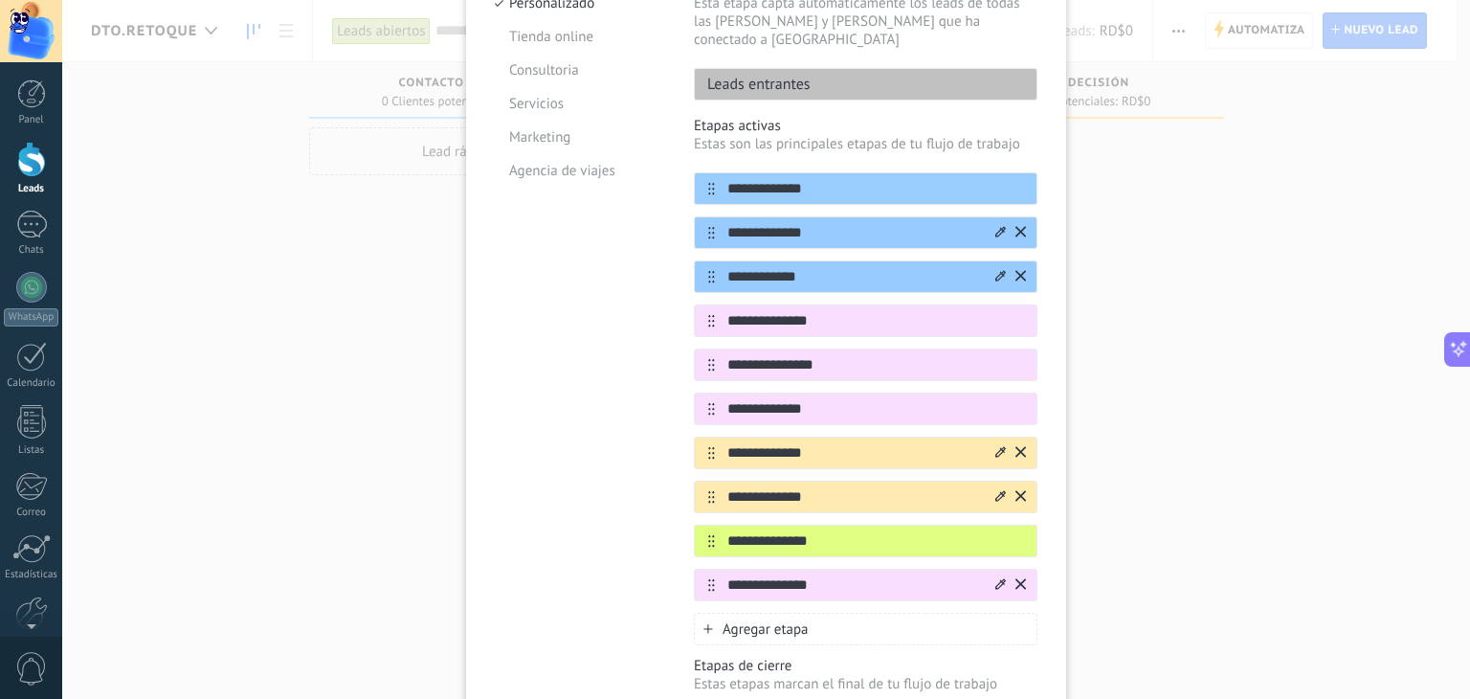
type input "**********"
click at [996, 578] on icon at bounding box center [1000, 583] width 11 height 11
click at [911, 671] on span at bounding box center [910, 680] width 18 height 18
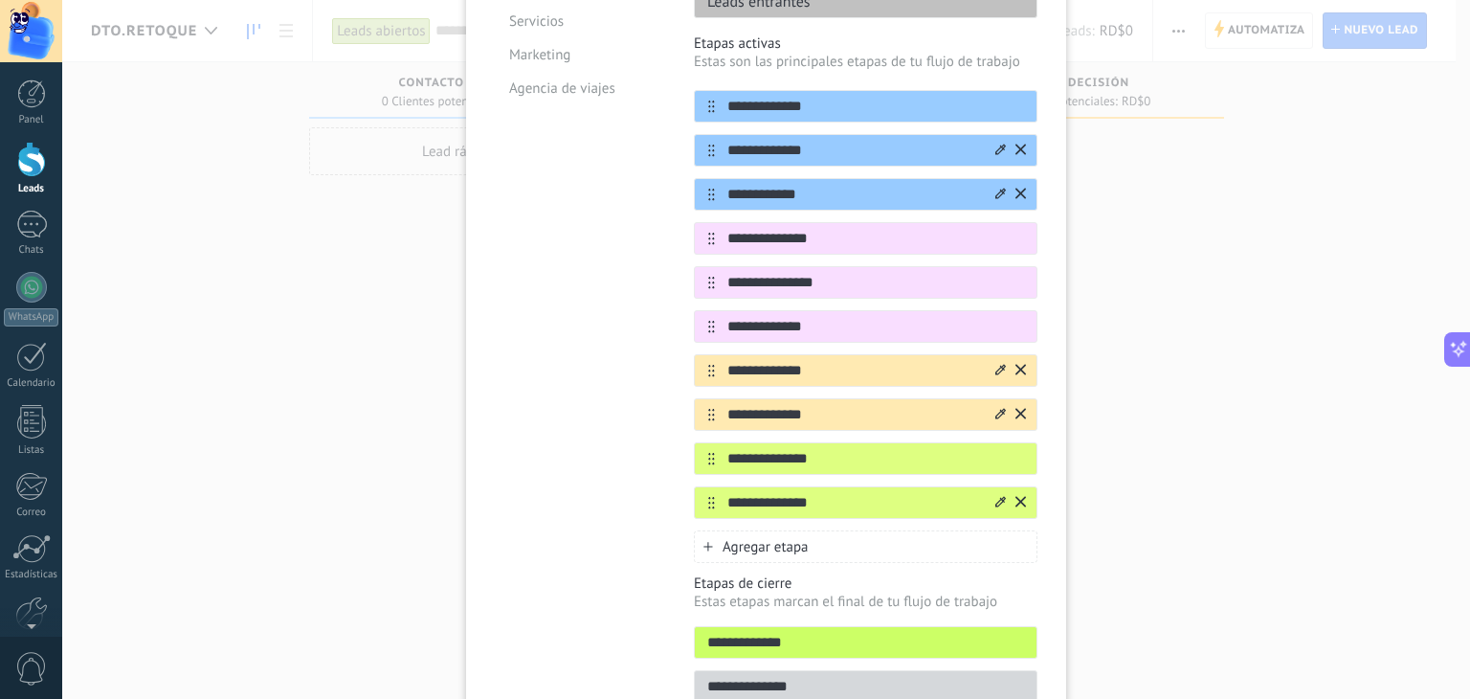
scroll to position [328, 0]
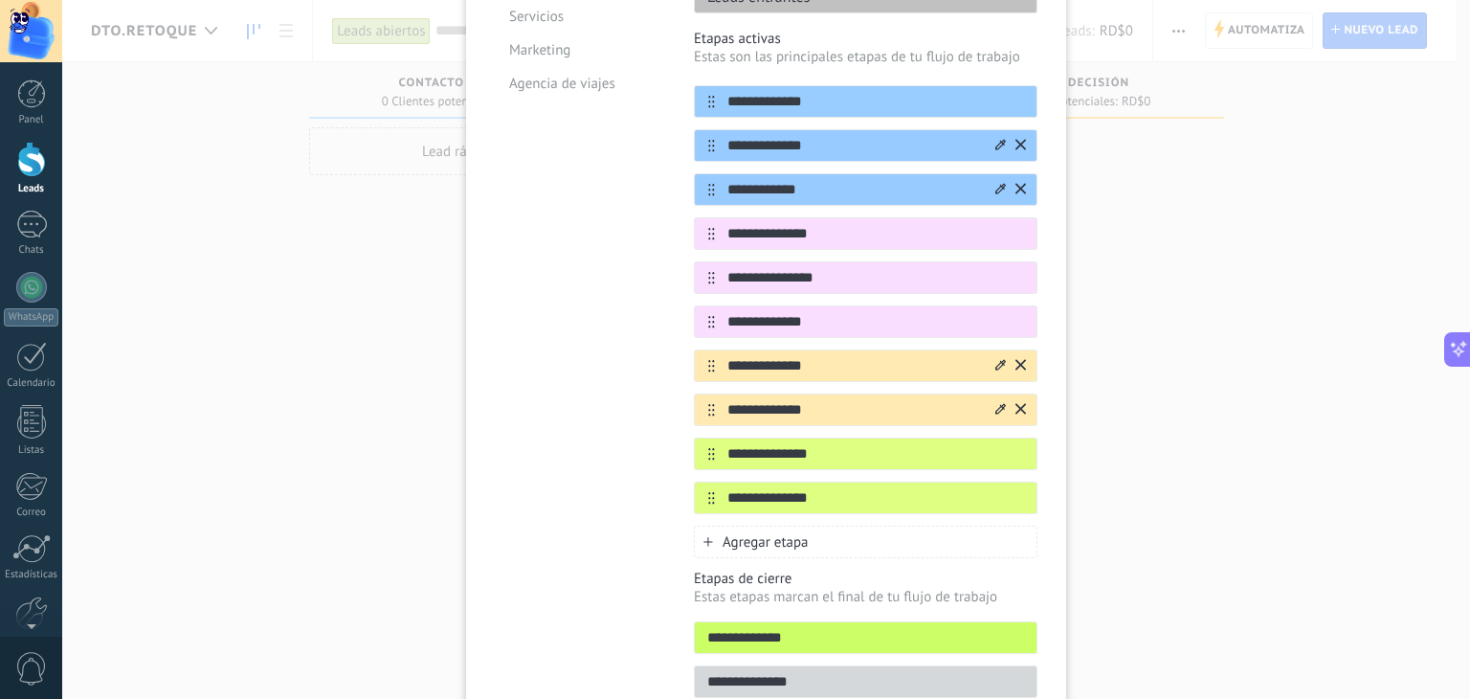
click at [753, 533] on span "Agregar etapa" at bounding box center [765, 542] width 86 height 18
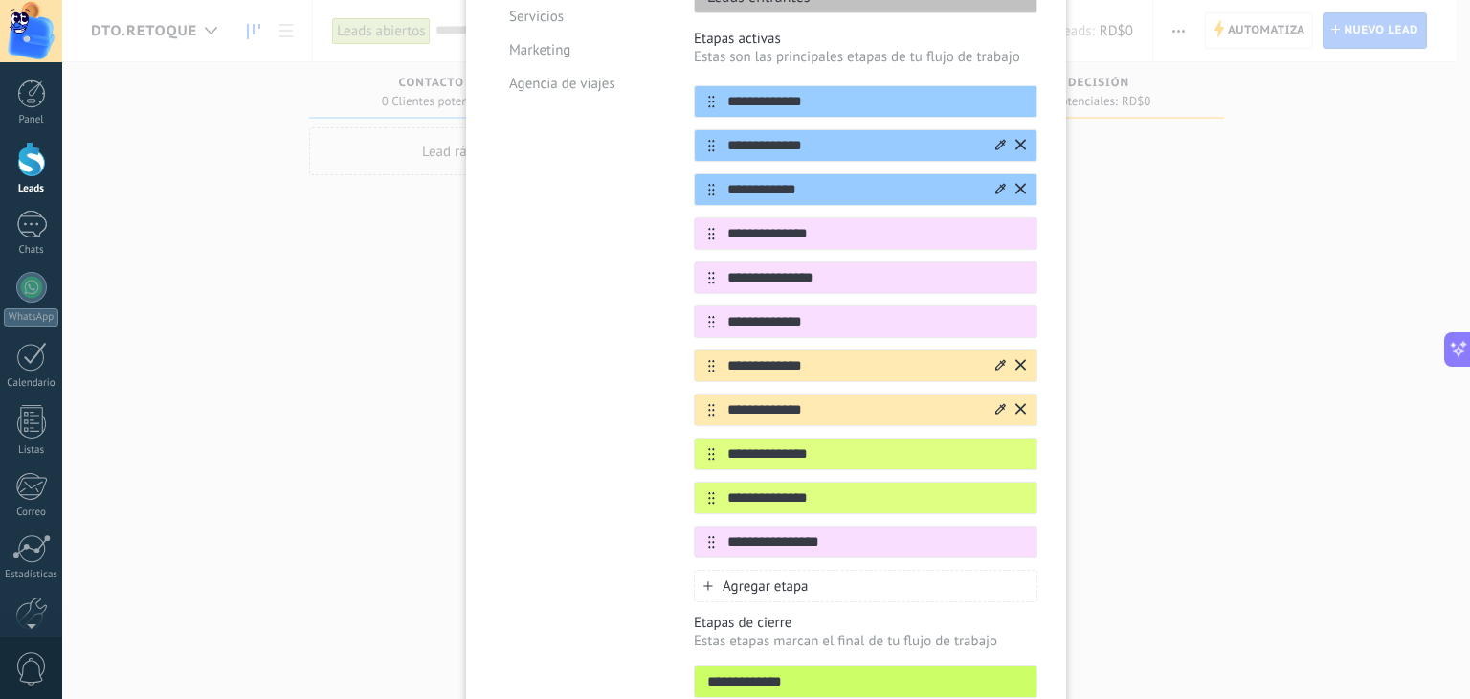
type input "**********"
click at [765, 577] on span "Agregar etapa" at bounding box center [765, 586] width 86 height 18
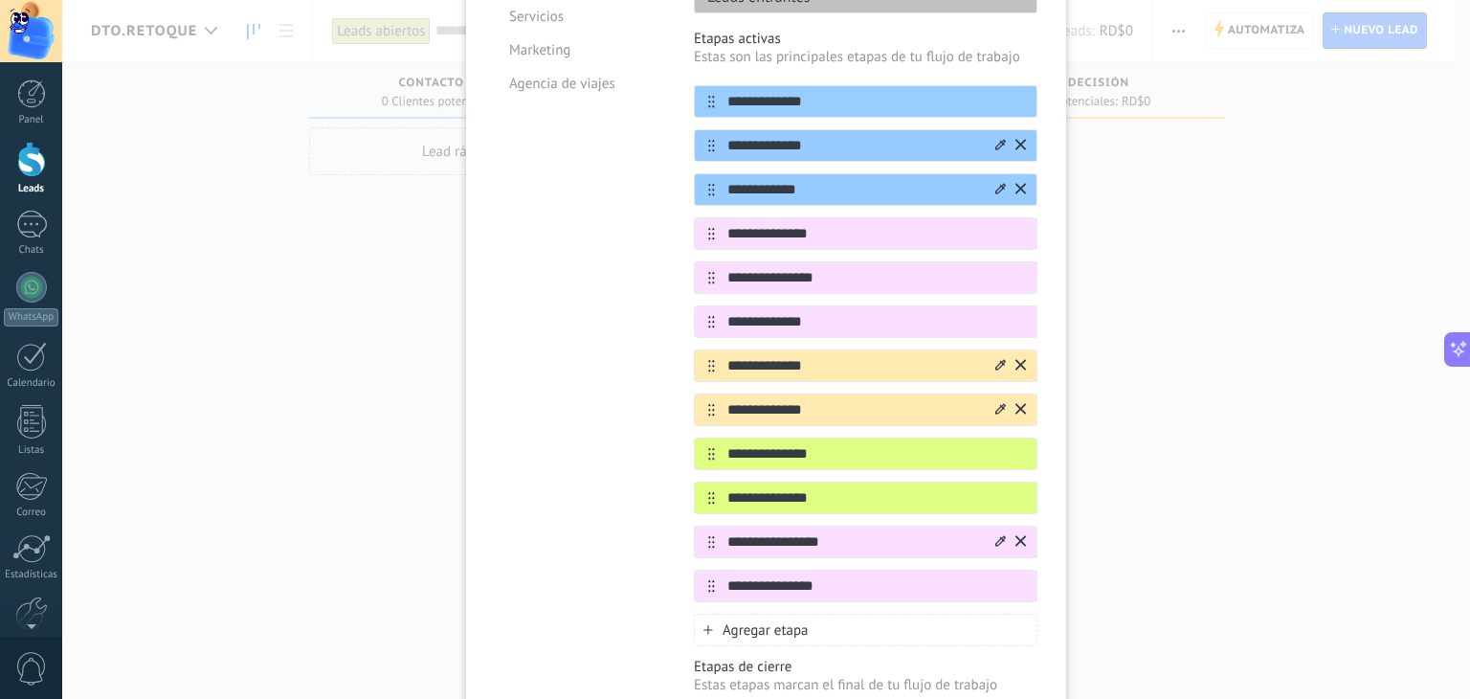
type input "**********"
click at [996, 535] on icon at bounding box center [1000, 540] width 11 height 11
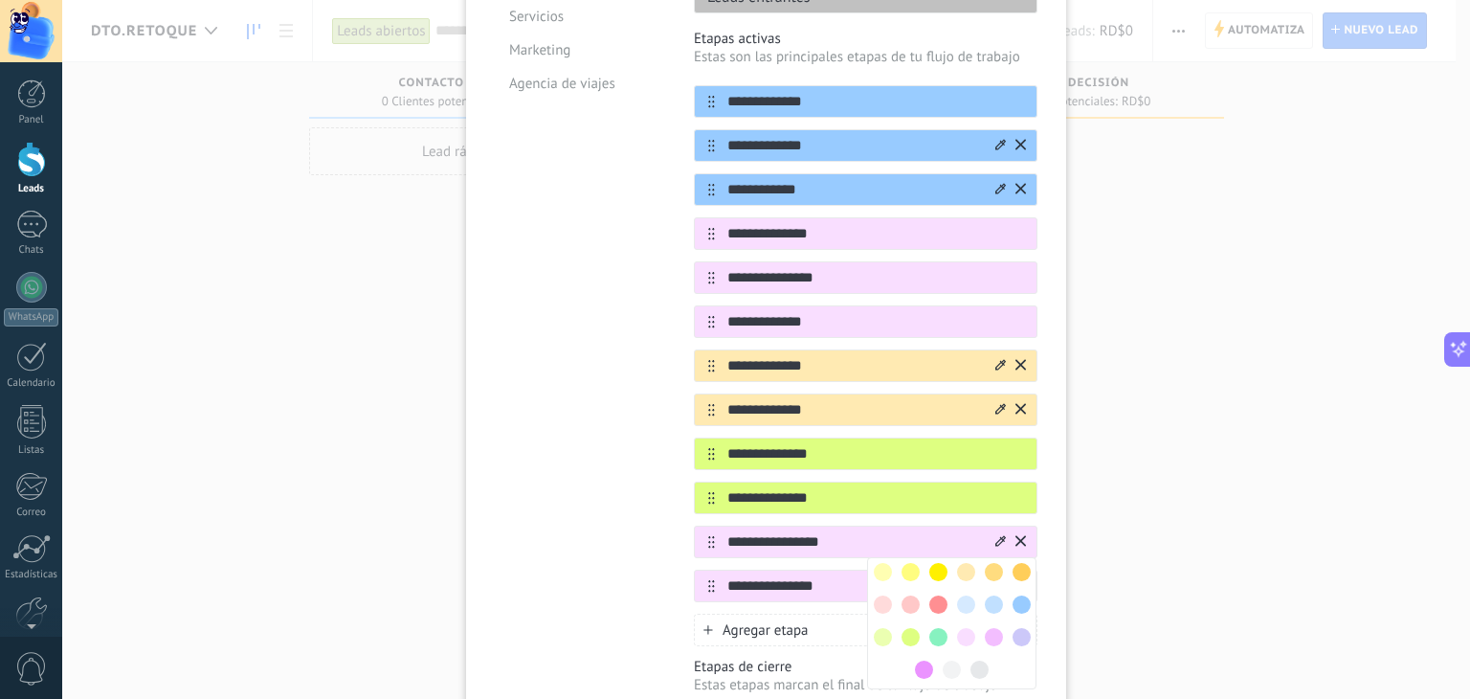
click at [936, 595] on span at bounding box center [938, 604] width 18 height 18
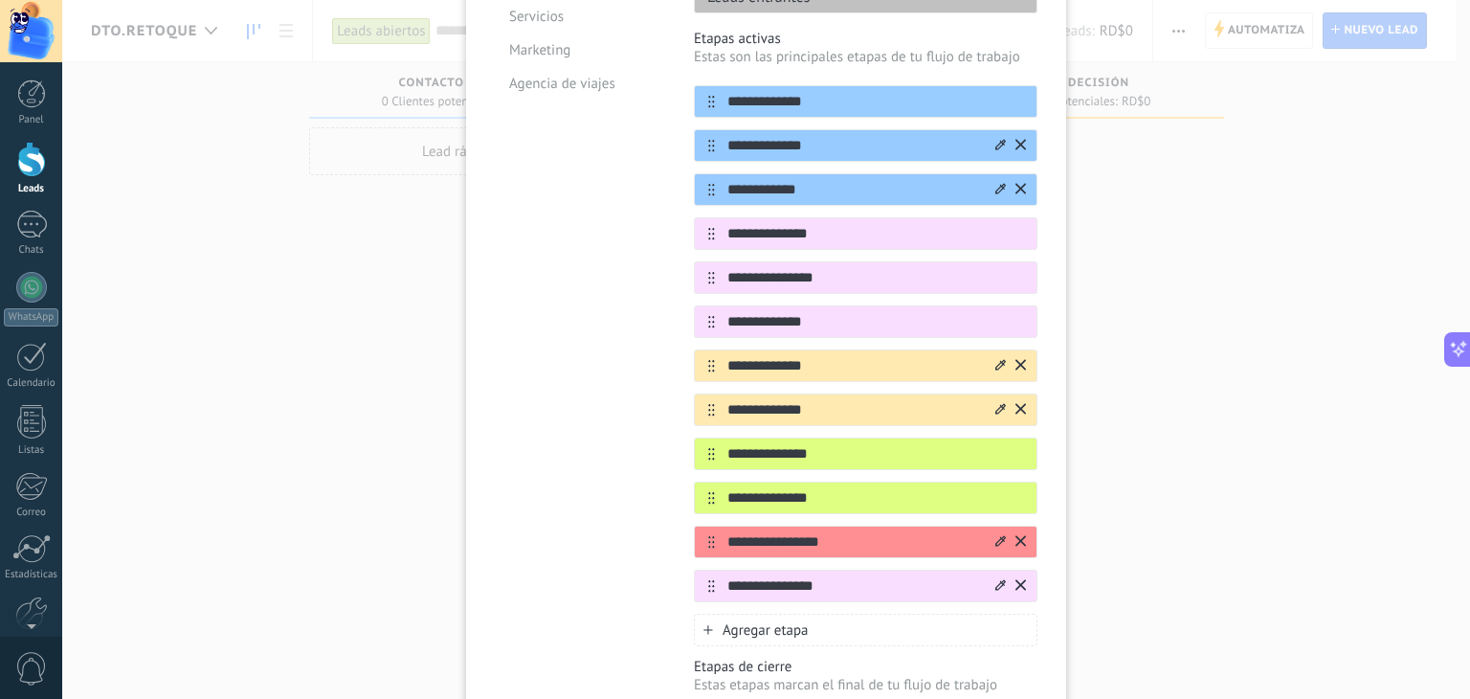
click at [995, 579] on icon at bounding box center [1000, 584] width 11 height 11
click at [932, 639] on span at bounding box center [938, 648] width 18 height 18
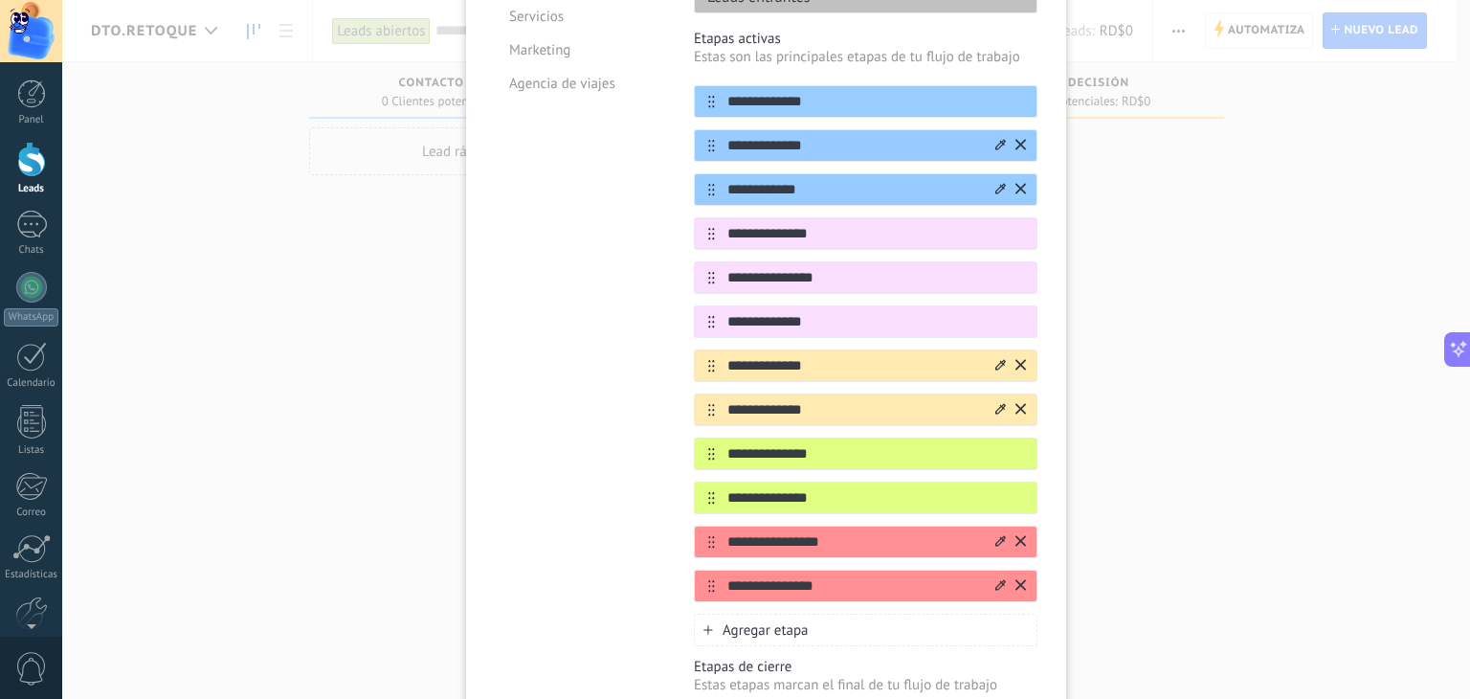
scroll to position [495, 0]
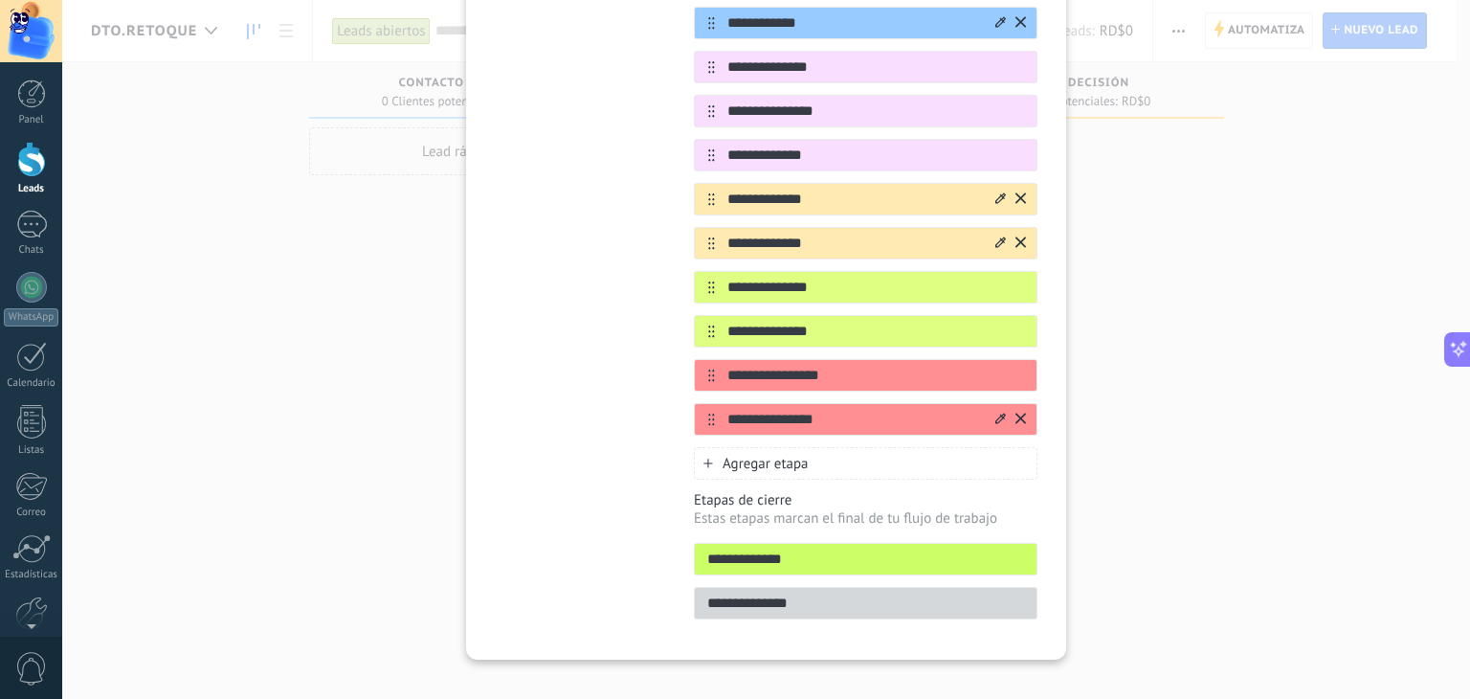
click at [793, 455] on span "Agregar etapa" at bounding box center [765, 464] width 86 height 18
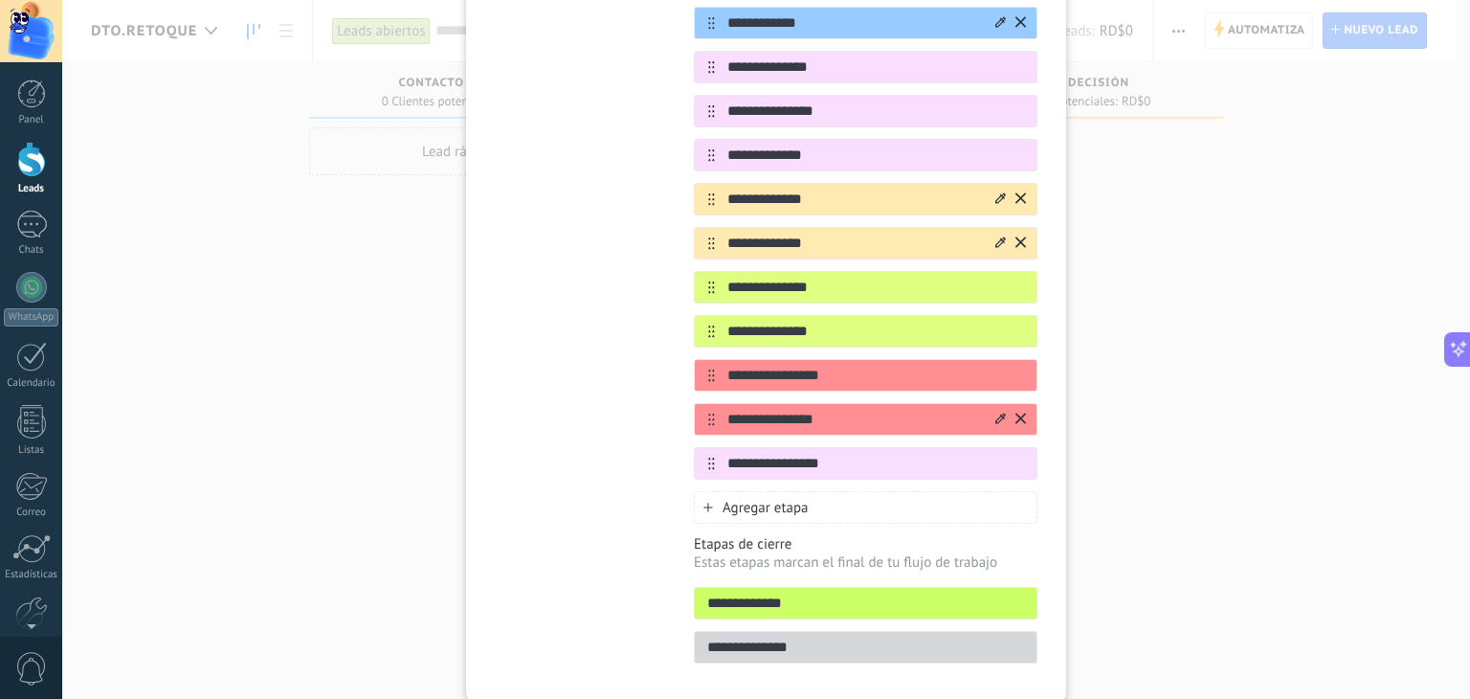
type input "**********"
click at [792, 499] on span "Agregar etapa" at bounding box center [765, 508] width 86 height 18
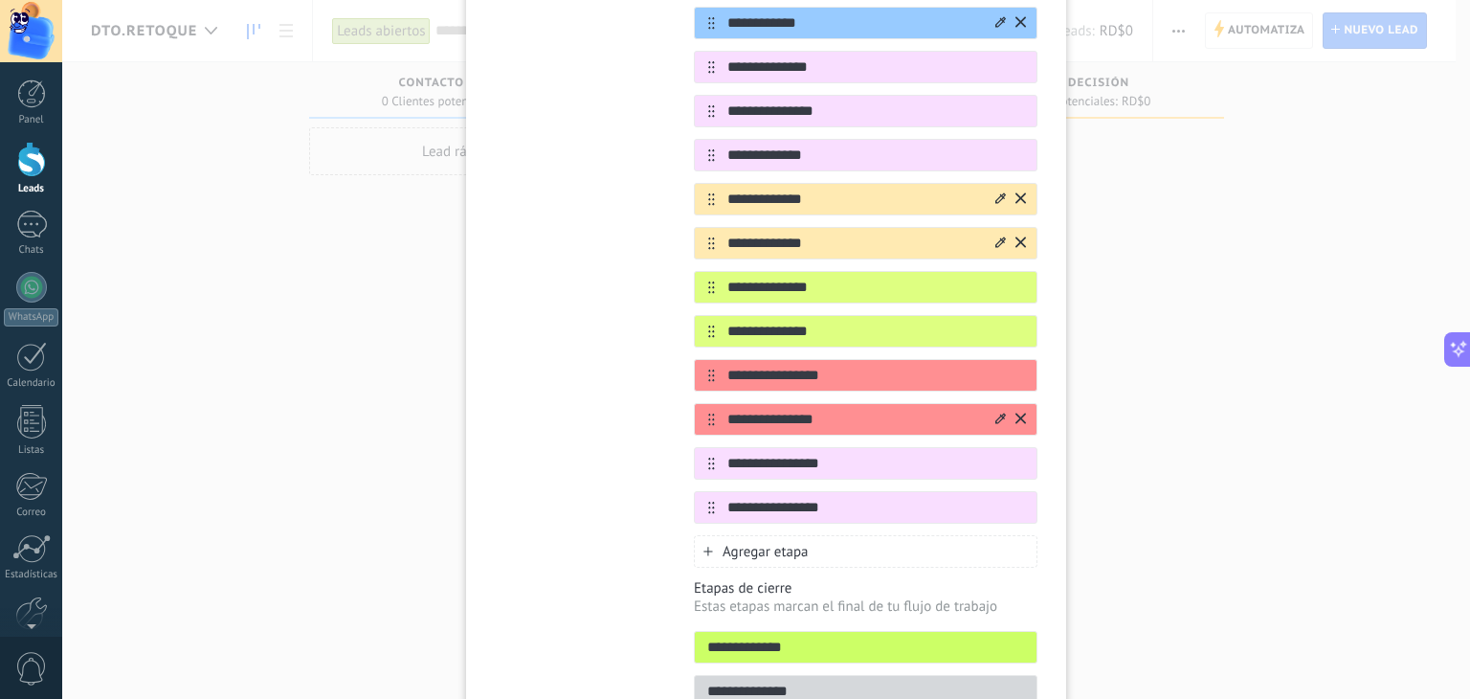
type input "**********"
click at [787, 543] on span "Agregar etapa" at bounding box center [765, 552] width 86 height 18
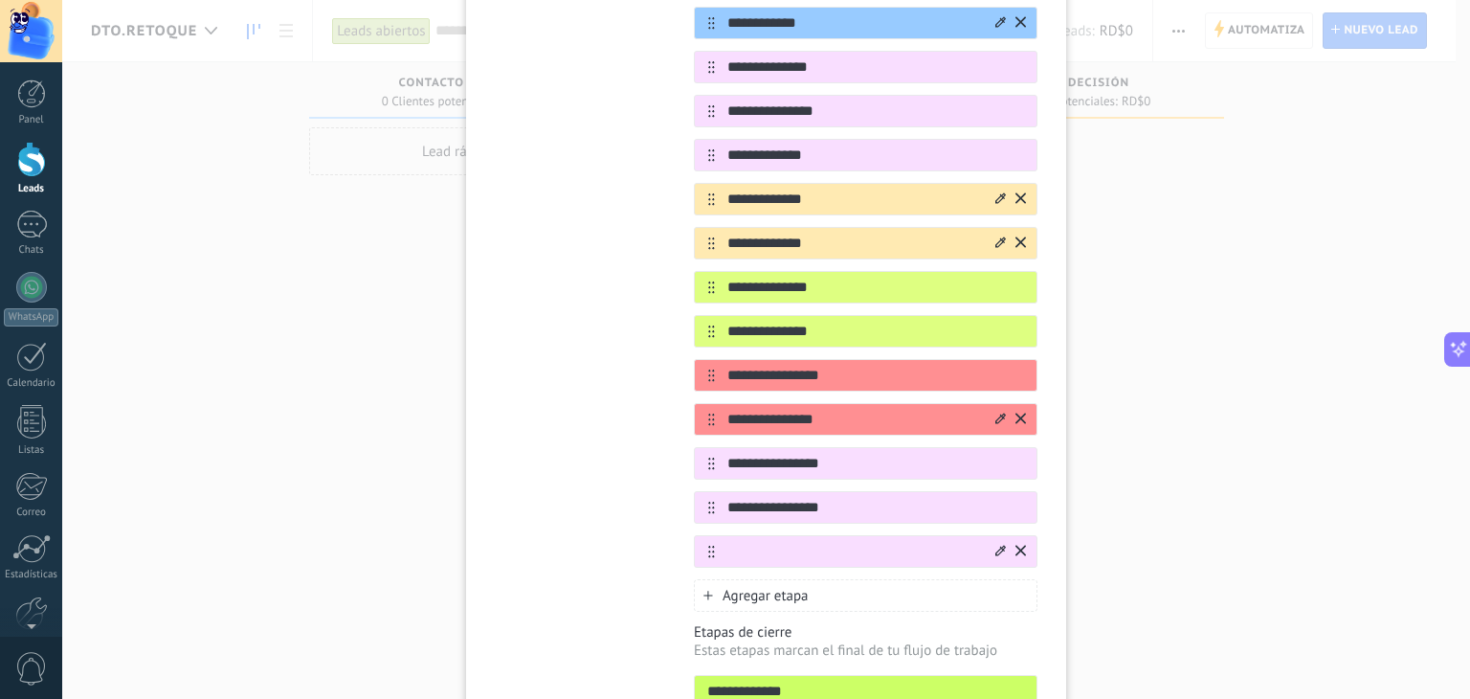
click at [995, 544] on icon at bounding box center [1000, 549] width 11 height 11
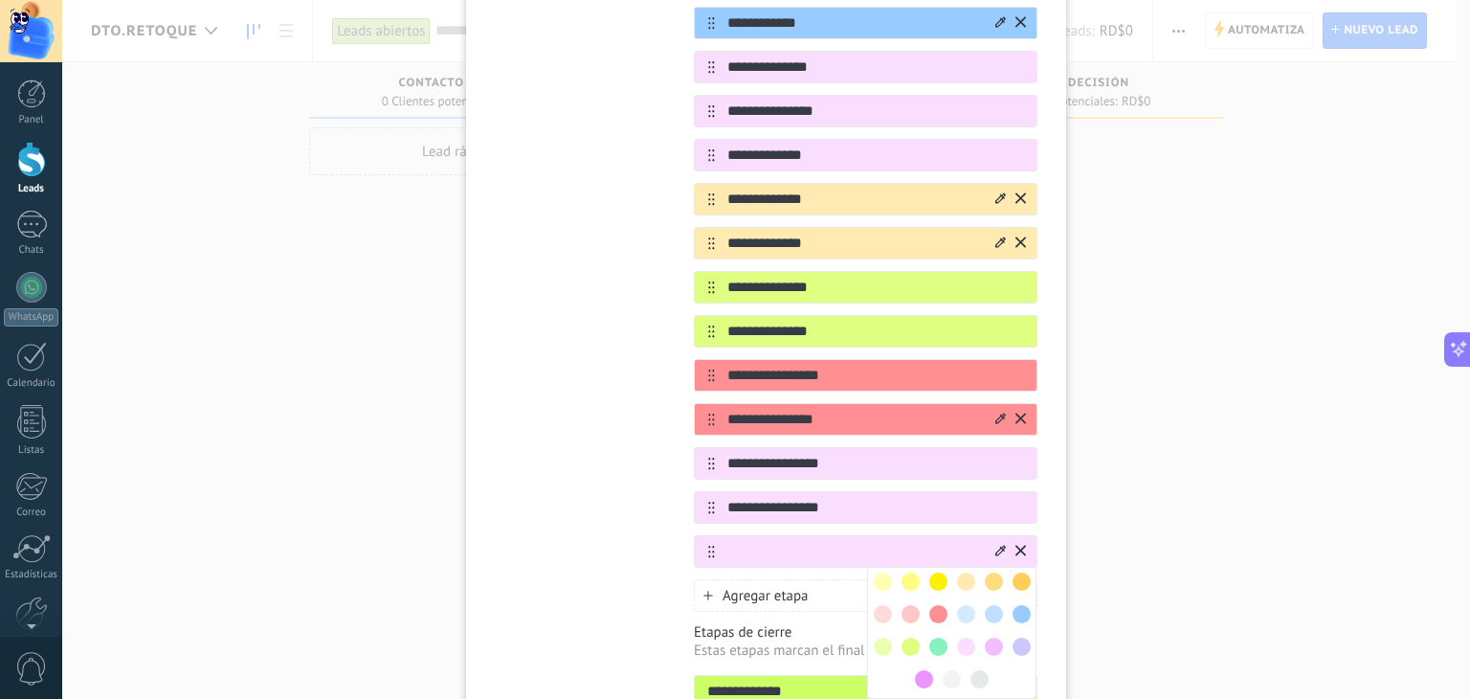
click at [920, 670] on span at bounding box center [924, 679] width 18 height 18
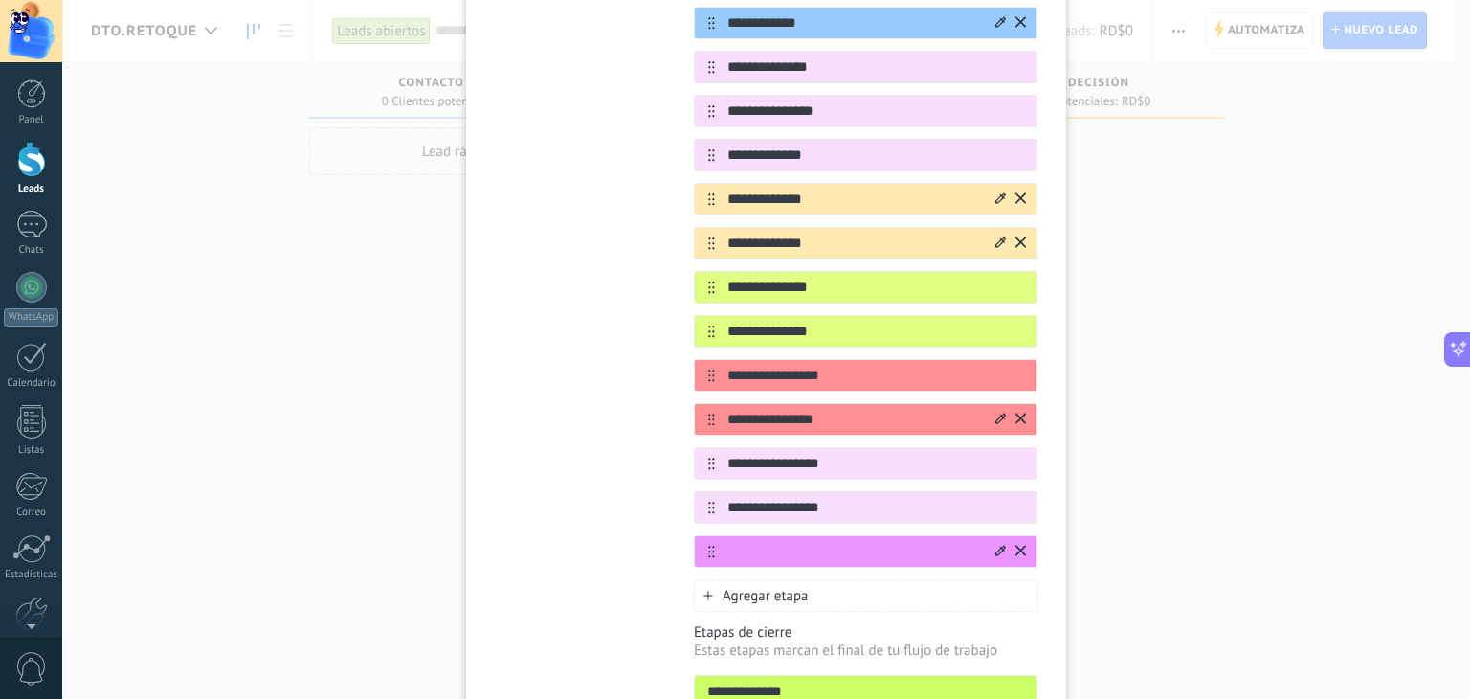
click at [802, 542] on input "text" at bounding box center [853, 552] width 277 height 20
type input "**********"
click at [736, 587] on span "Agregar etapa" at bounding box center [765, 596] width 86 height 18
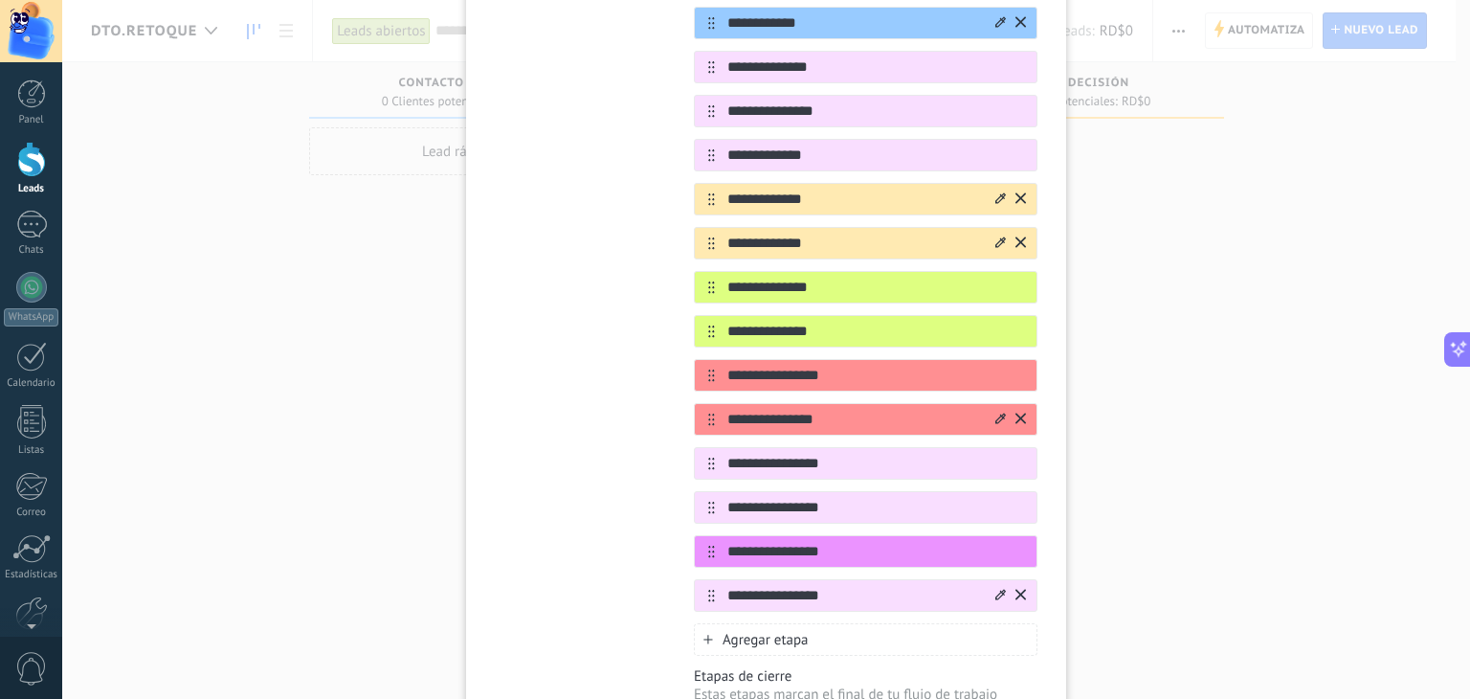
type input "**********"
click at [995, 588] on icon at bounding box center [1000, 593] width 11 height 11
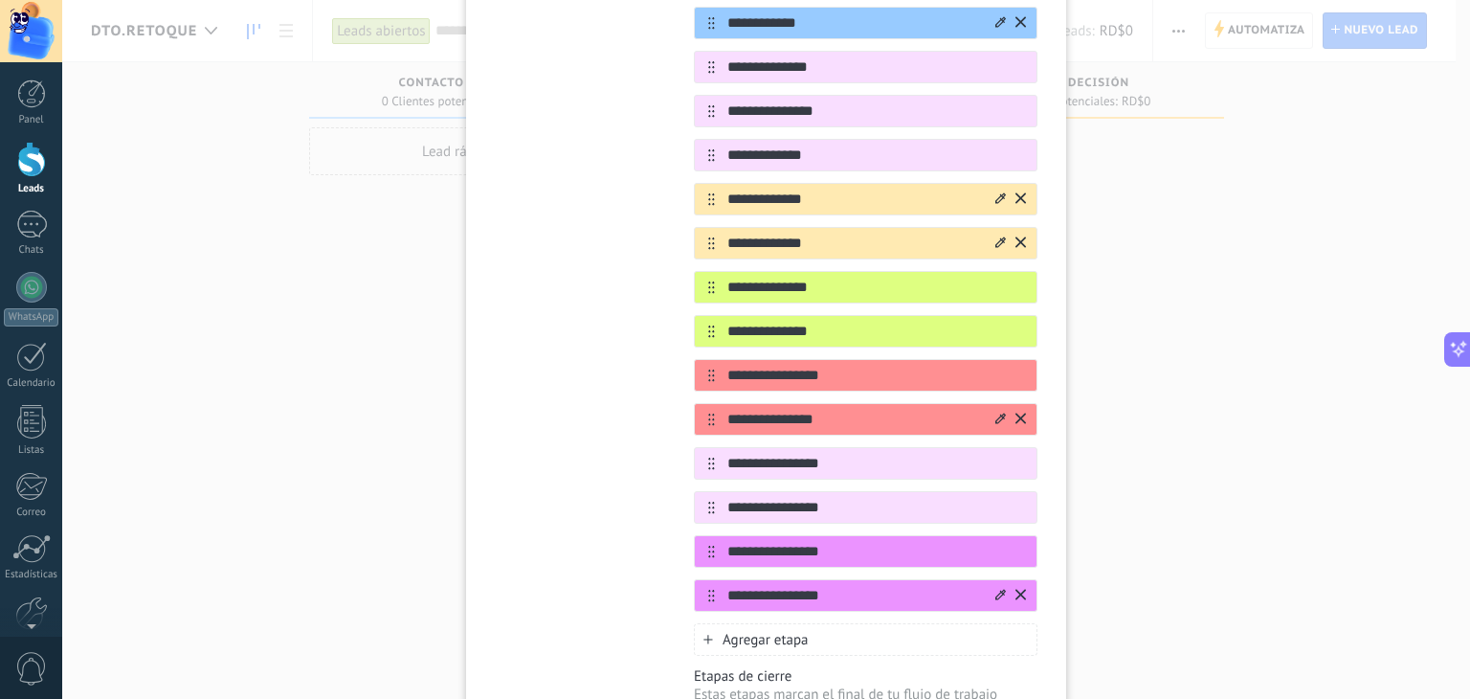
click at [854, 623] on div "Agregar etapa" at bounding box center [866, 639] width 344 height 33
click at [826, 630] on input "**********" at bounding box center [853, 640] width 277 height 20
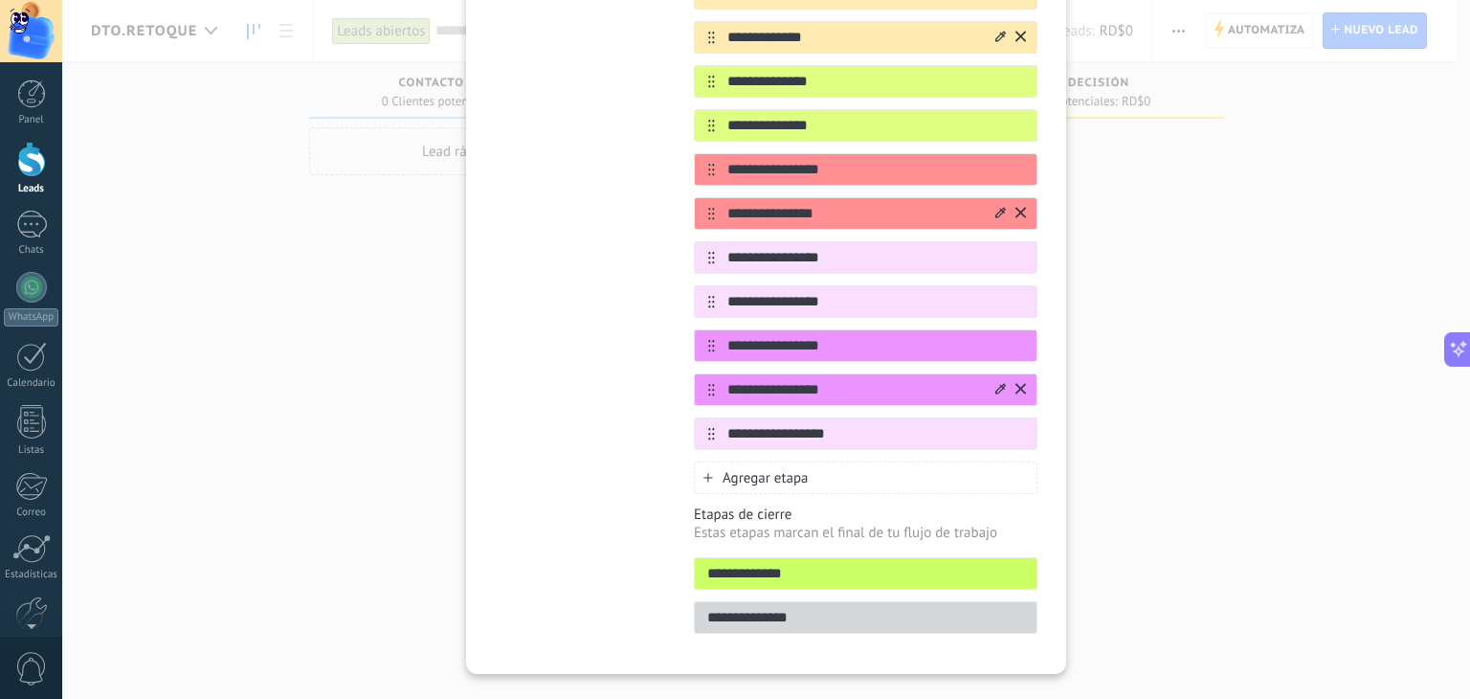
scroll to position [701, 0]
type input "**********"
click at [760, 468] on span "Agregar etapa" at bounding box center [765, 477] width 86 height 18
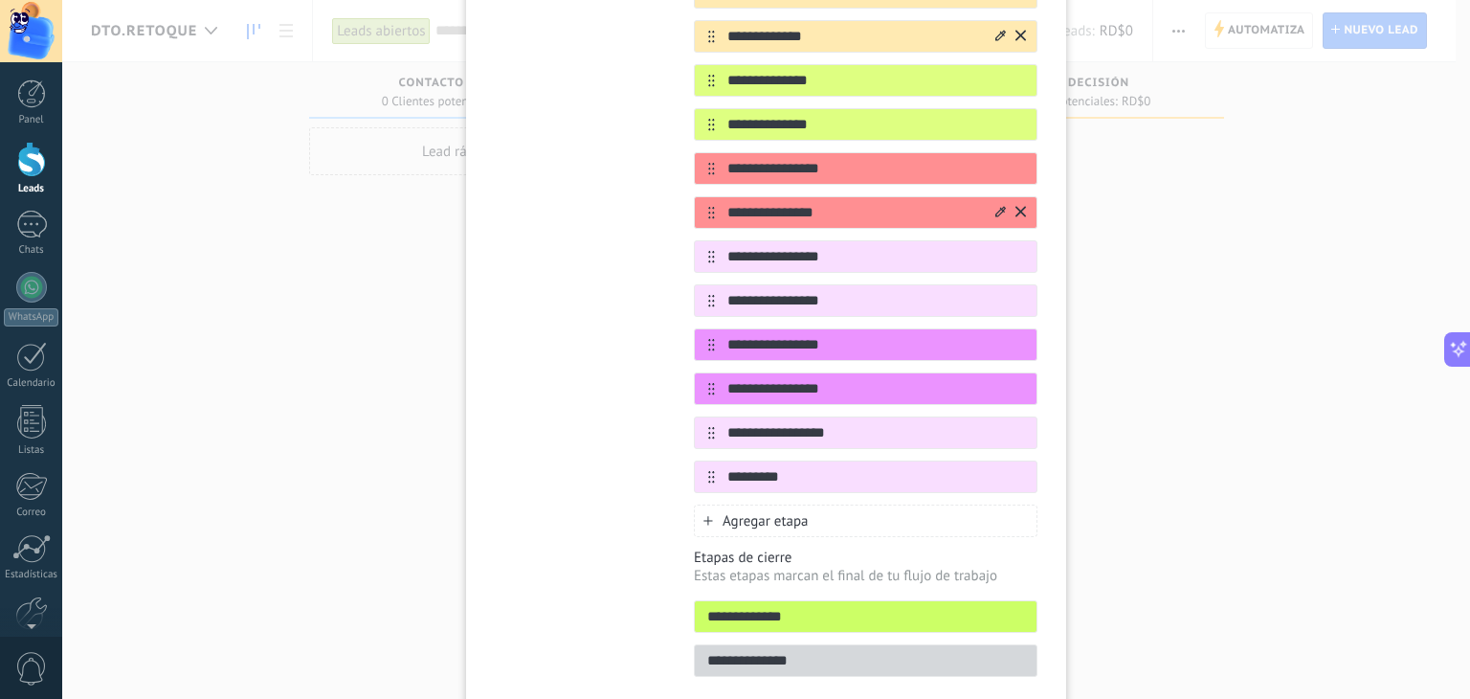
type input "*********"
click at [1099, 469] on div "**********" at bounding box center [766, 349] width 1408 height 699
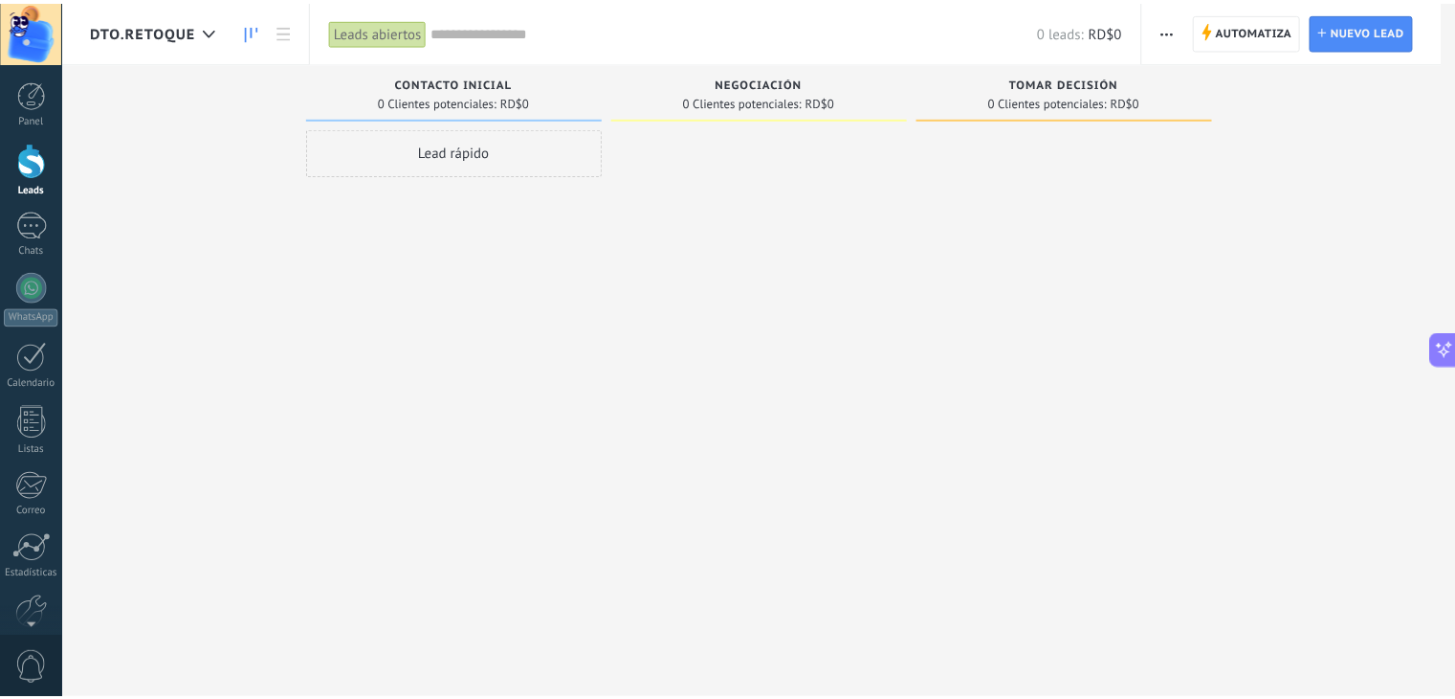
scroll to position [0, 0]
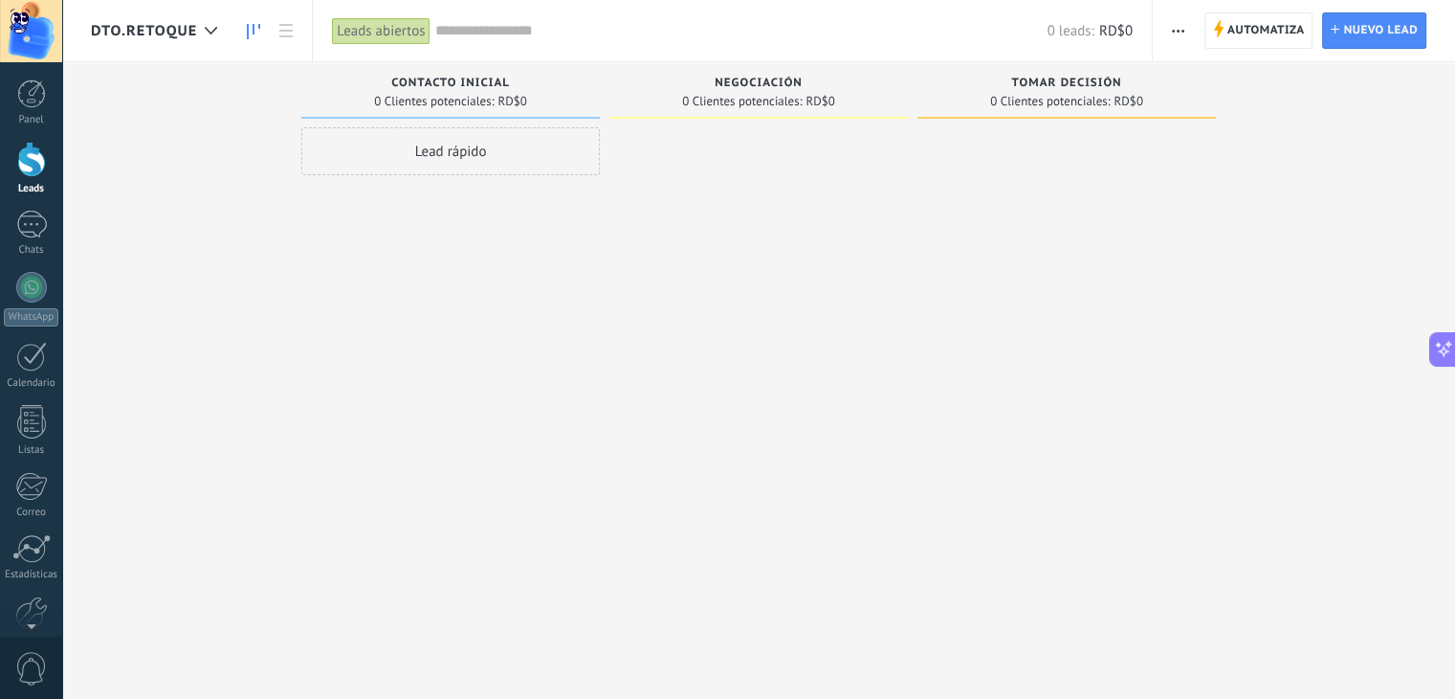
click at [610, 90] on div "Negociación 0 Clientes potenciales: RD$0" at bounding box center [759, 90] width 299 height 56
click at [1171, 34] on button "button" at bounding box center [1178, 30] width 28 height 36
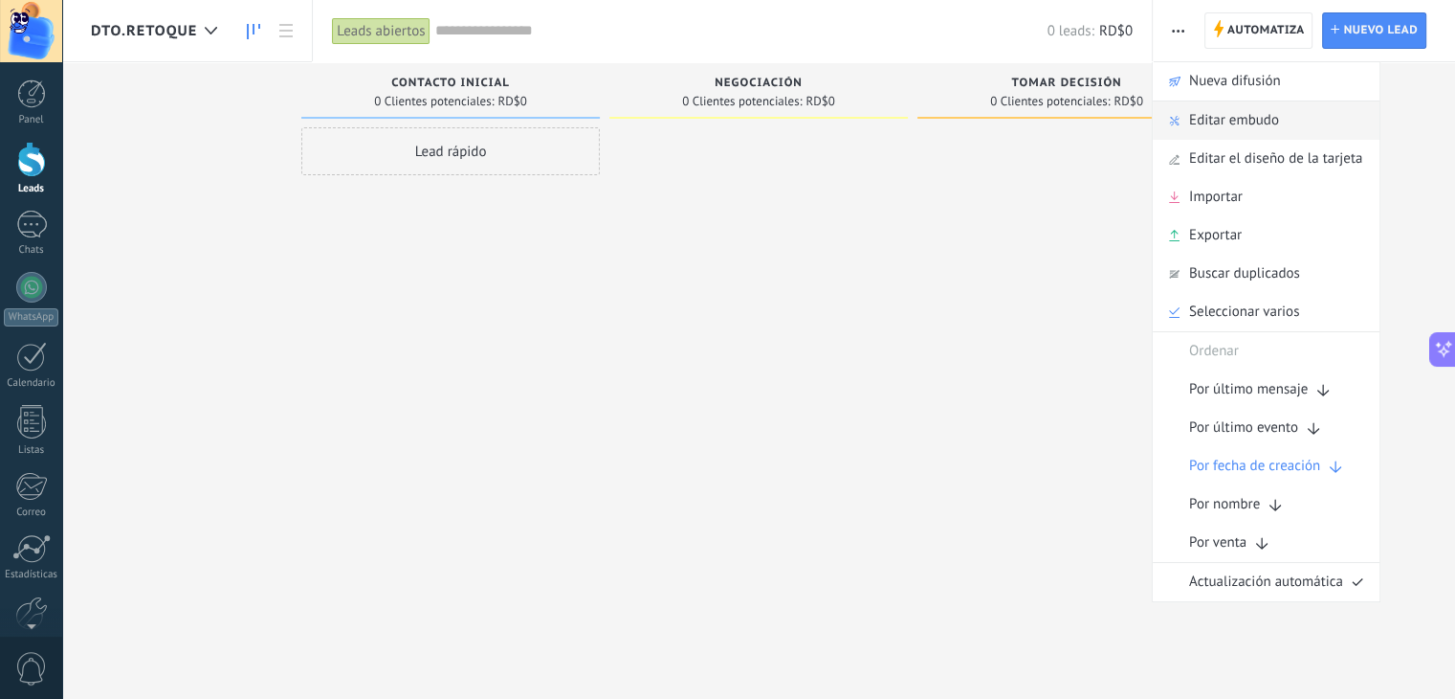
click at [1232, 111] on span "Editar embudo" at bounding box center [1234, 120] width 90 height 38
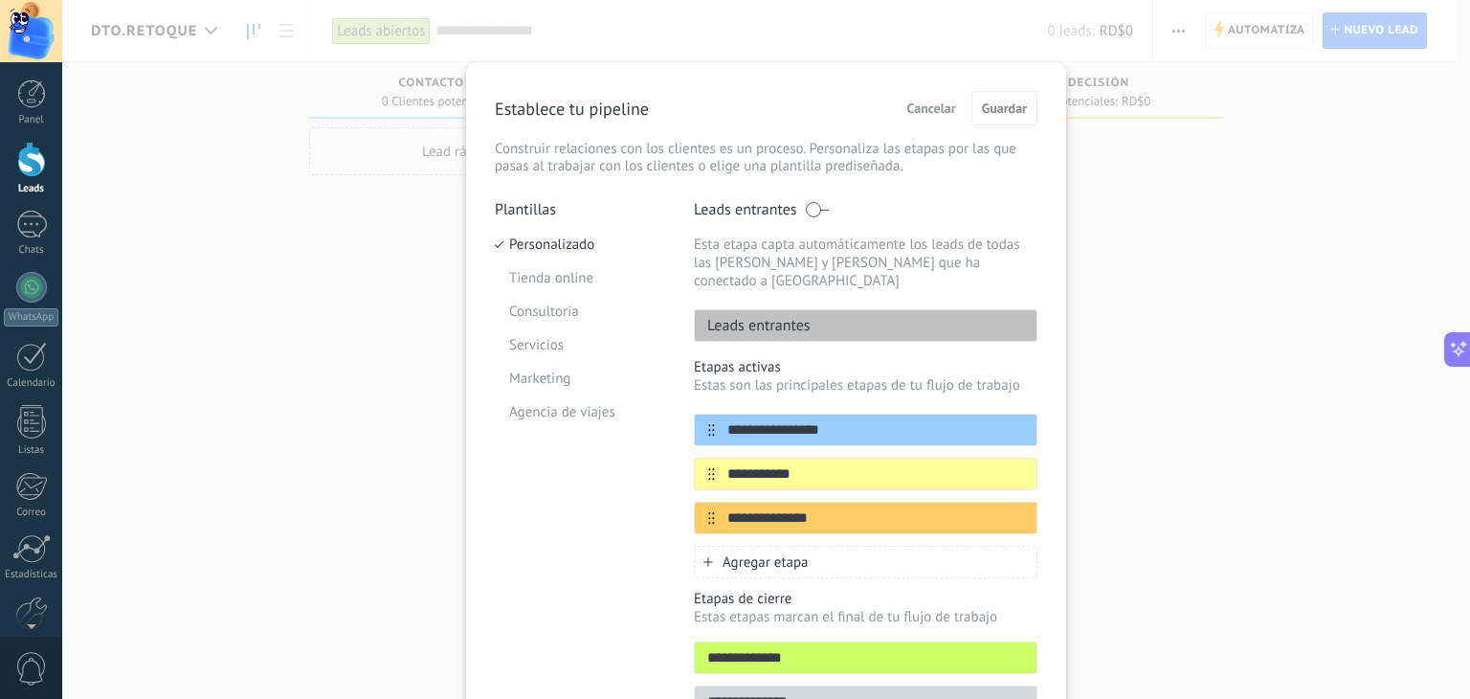
click at [922, 104] on span "Cancelar" at bounding box center [931, 107] width 49 height 13
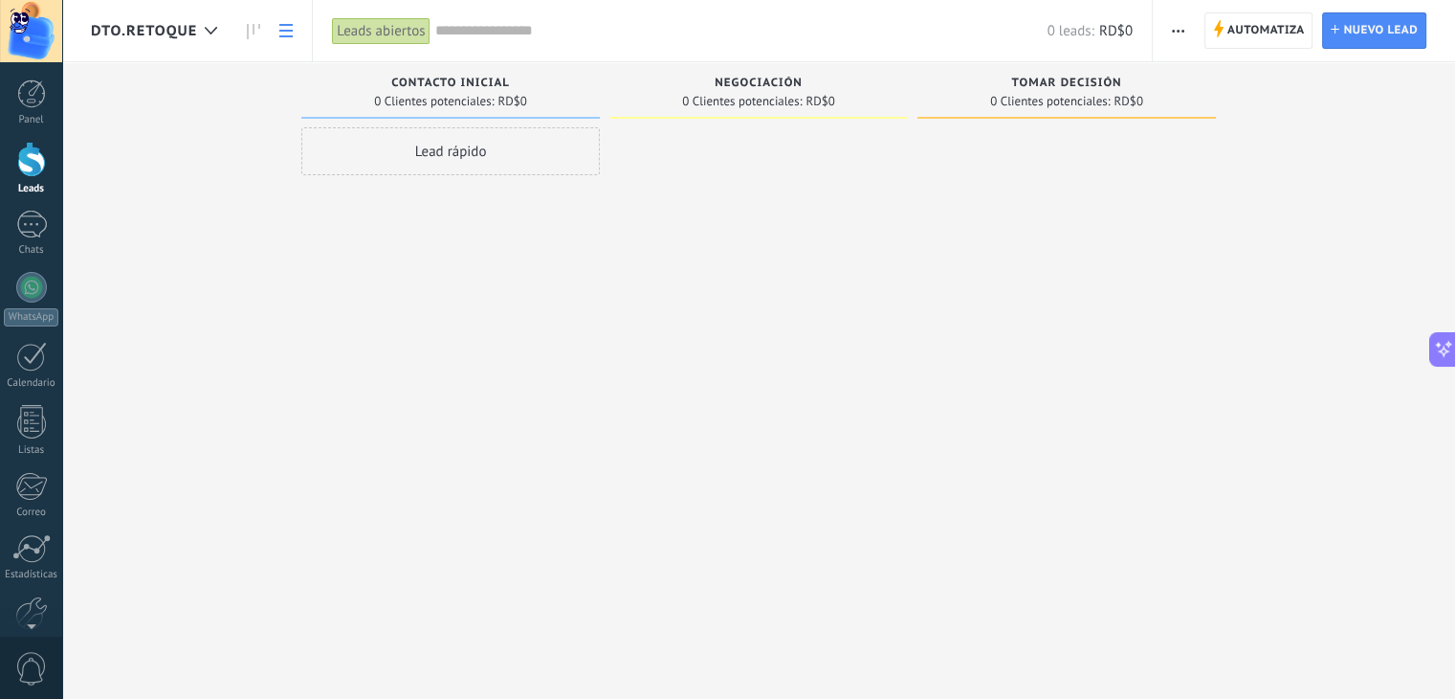
click at [292, 33] on icon at bounding box center [285, 30] width 13 height 13
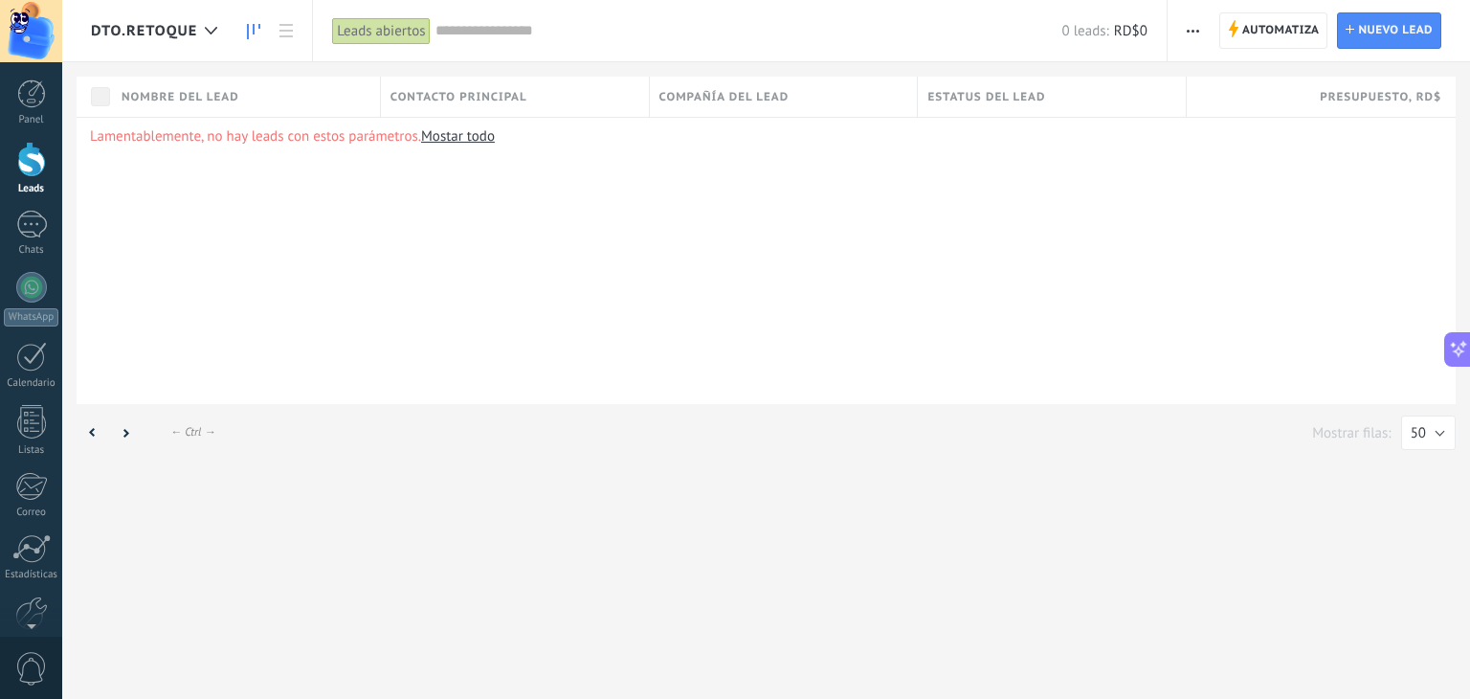
click at [247, 31] on use at bounding box center [253, 31] width 13 height 15
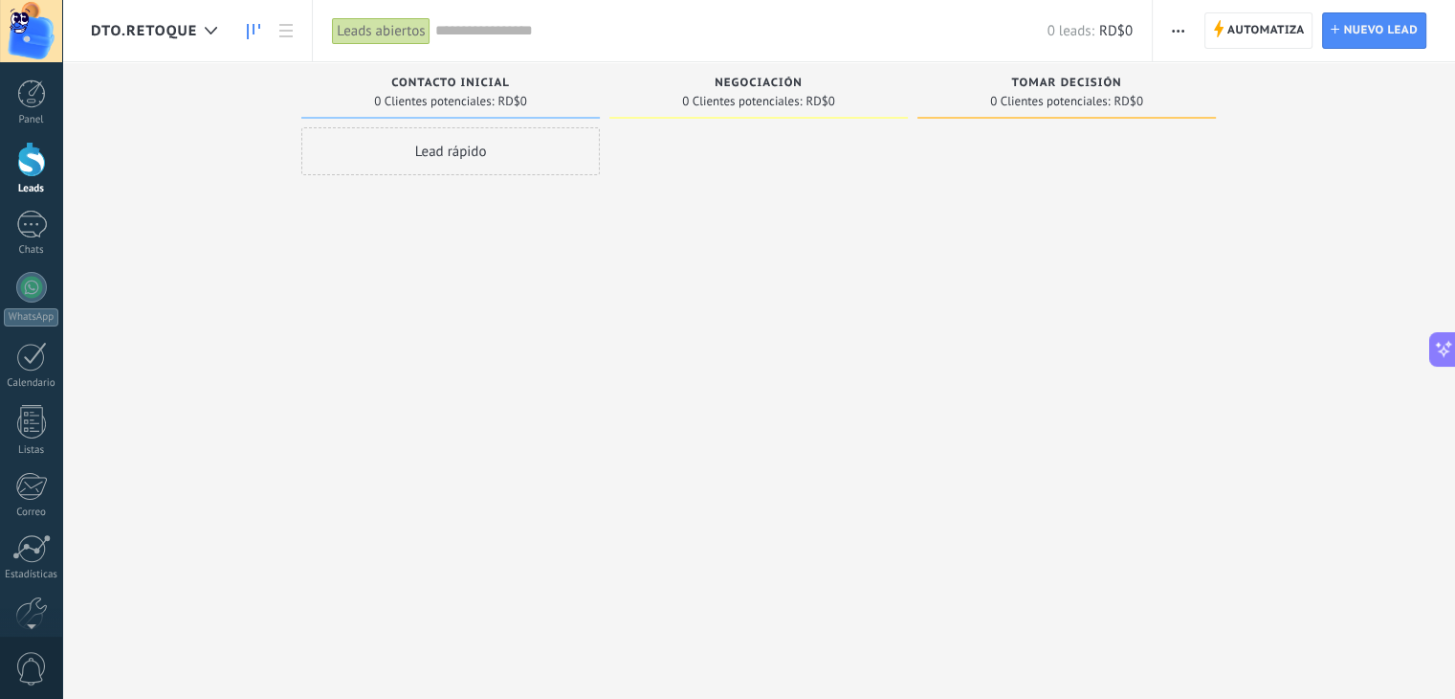
click at [447, 92] on div "Contacto inicial" at bounding box center [450, 85] width 279 height 16
click at [1171, 24] on button "button" at bounding box center [1178, 30] width 28 height 36
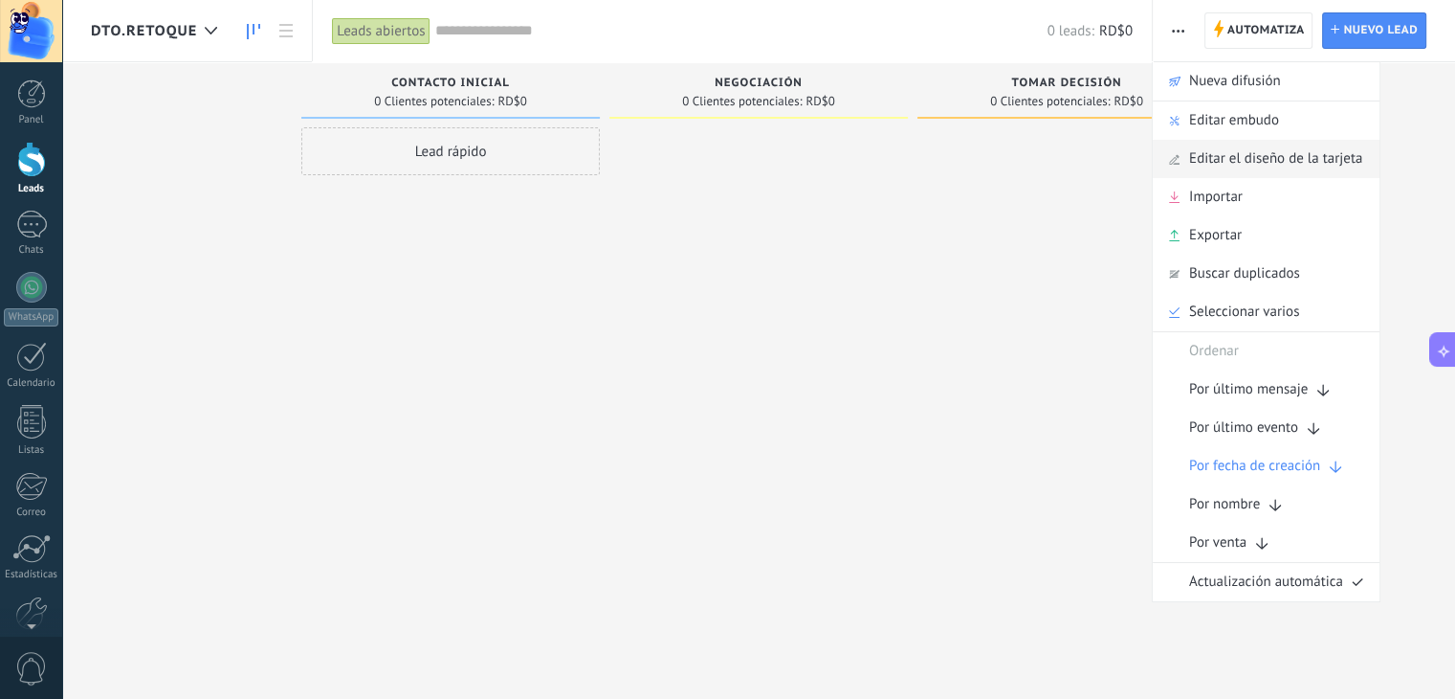
click at [1179, 159] on icon at bounding box center [1174, 158] width 11 height 11
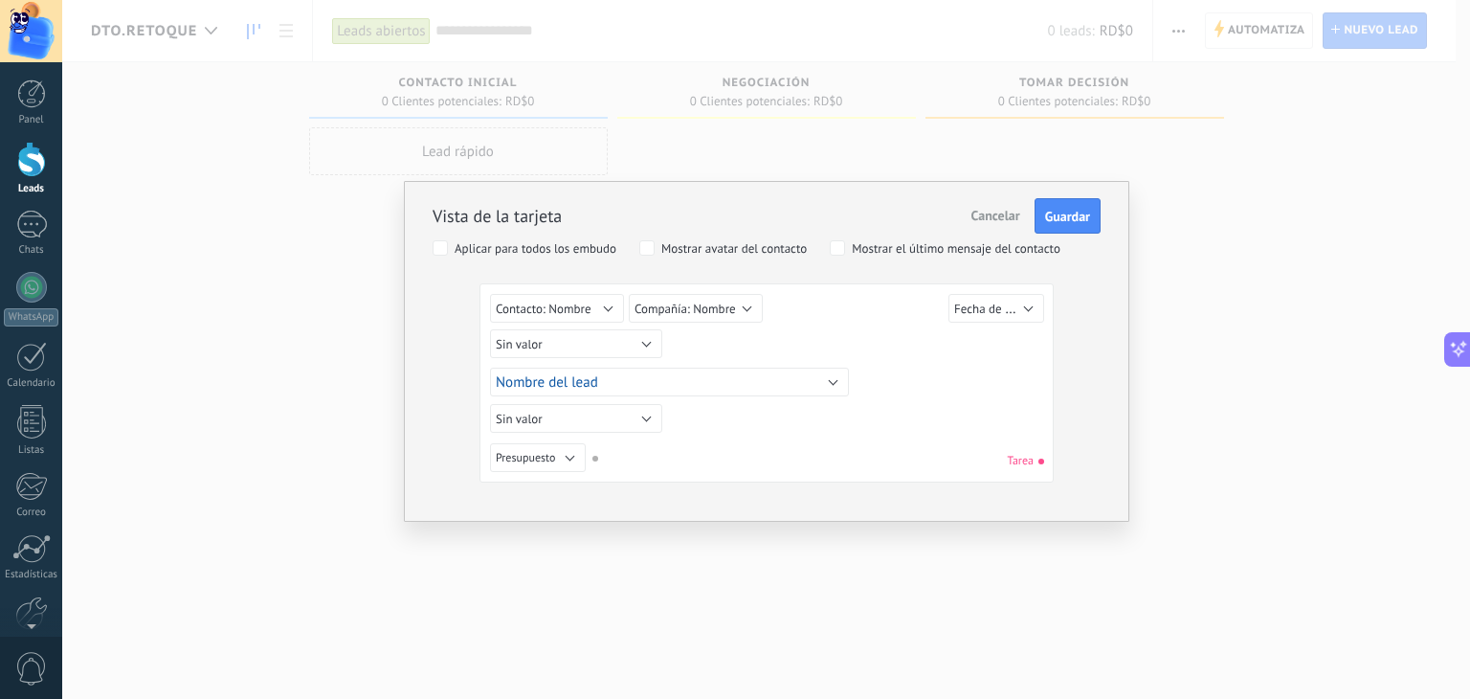
click at [978, 215] on span "Cancelar" at bounding box center [995, 215] width 49 height 17
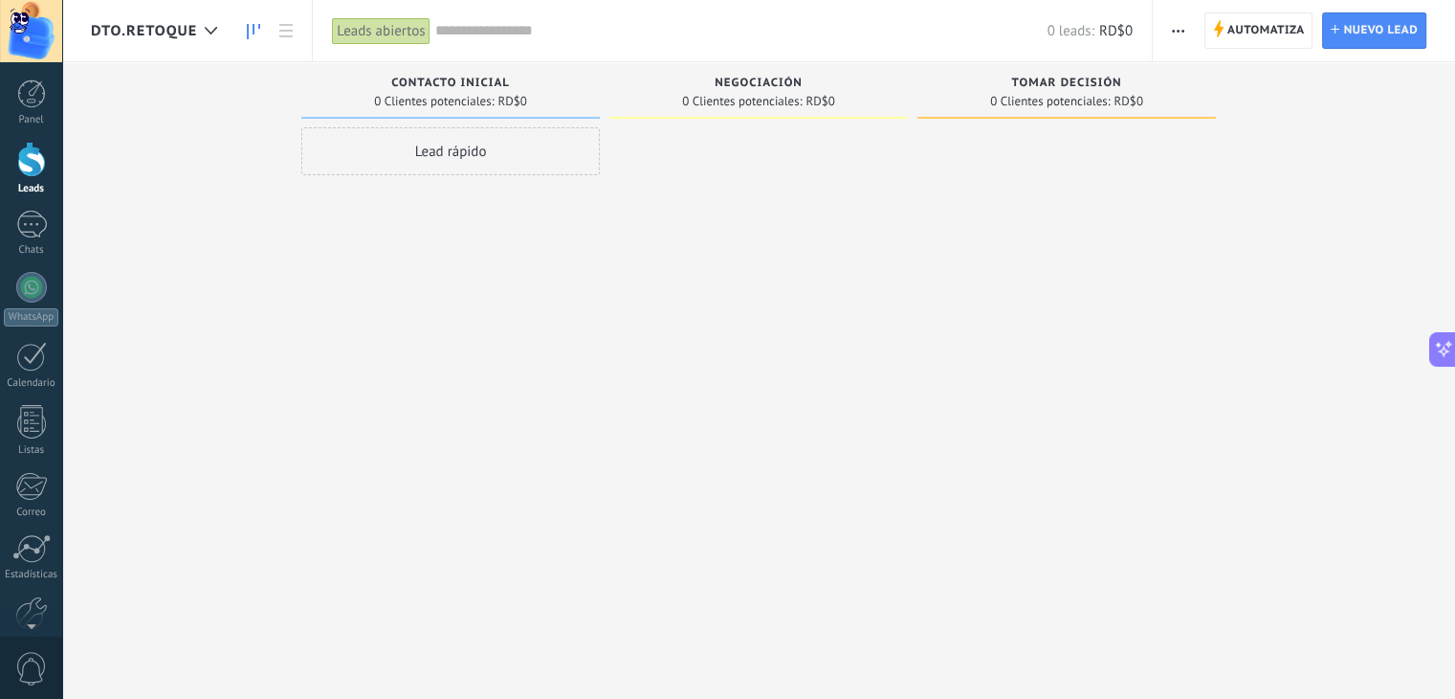
drag, startPoint x: 389, startPoint y: 216, endPoint x: 345, endPoint y: 219, distance: 44.1
click at [345, 219] on div "Lead rápido" at bounding box center [450, 351] width 299 height 449
click at [1367, 29] on span "Nuevo lead" at bounding box center [1380, 30] width 75 height 34
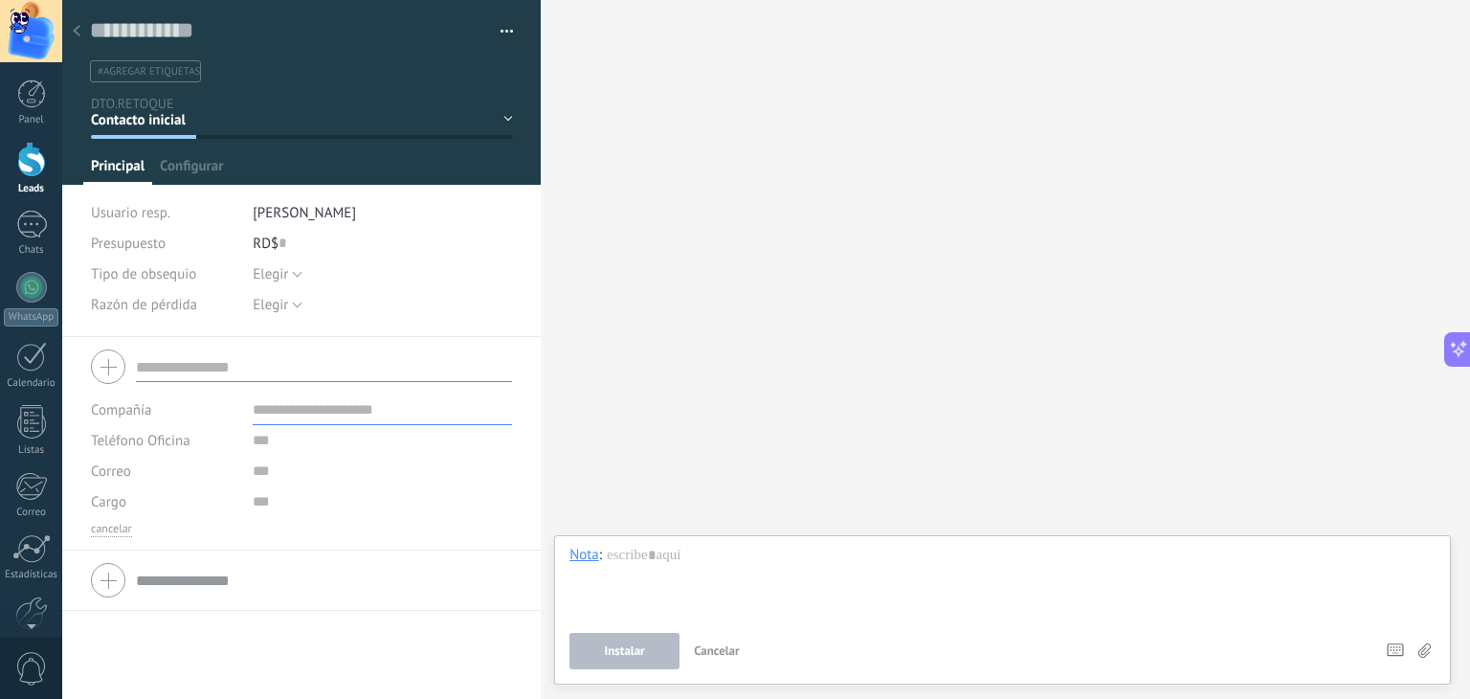
click at [77, 16] on div at bounding box center [76, 31] width 27 height 37
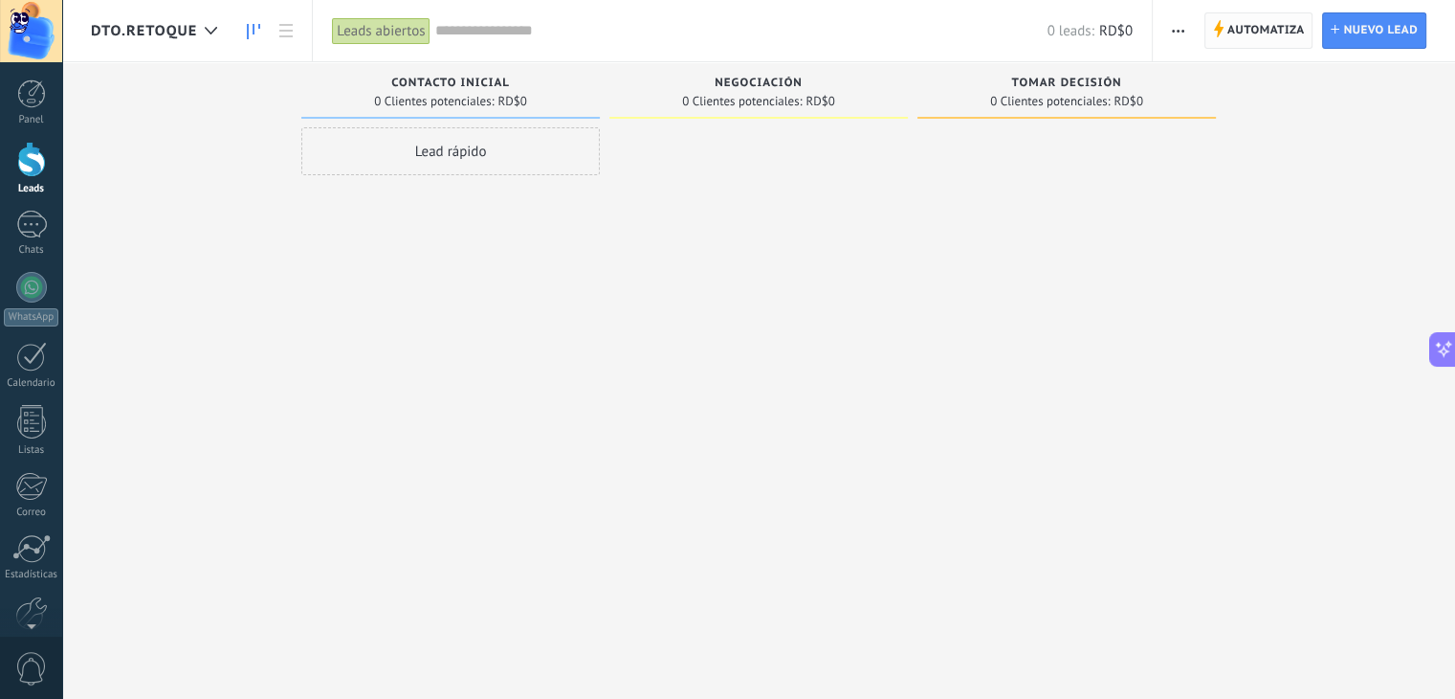
click at [1267, 37] on span "Automatiza" at bounding box center [1267, 30] width 78 height 34
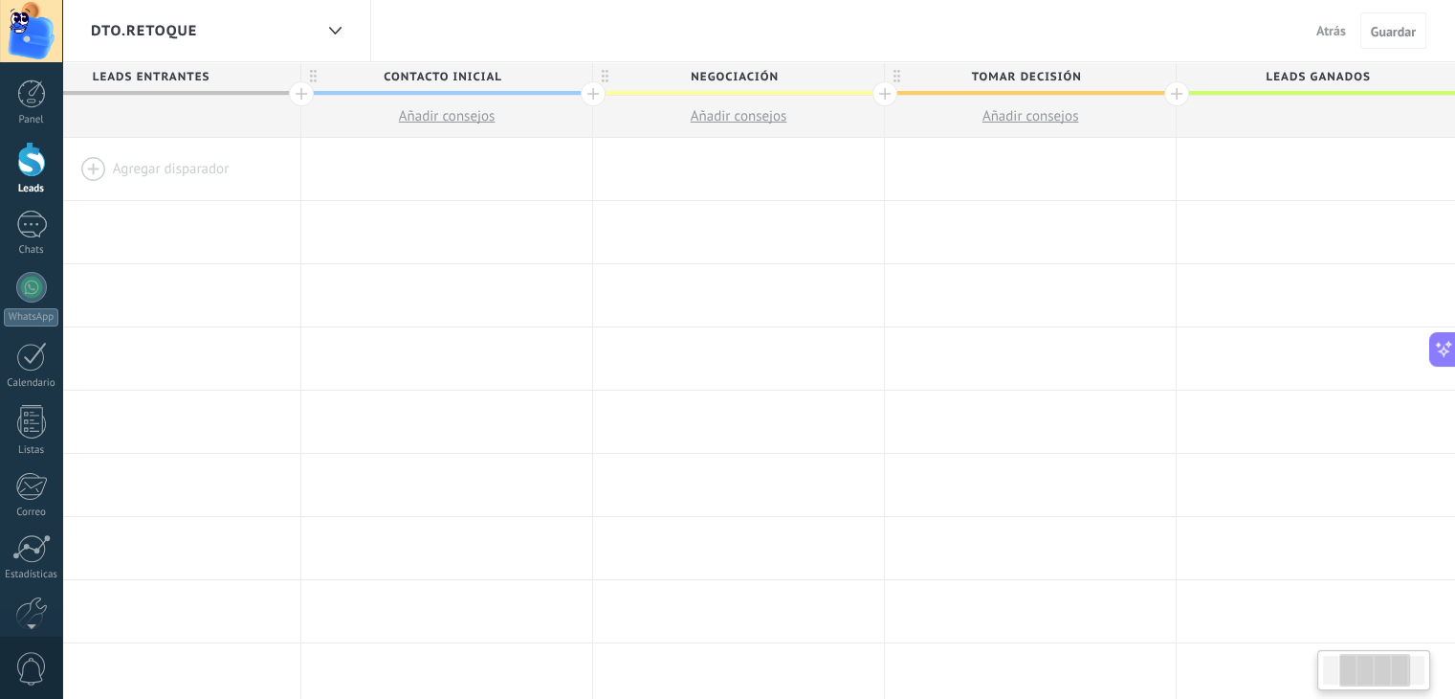
scroll to position [0, 363]
click at [523, 83] on span "Contacto inicial" at bounding box center [440, 77] width 281 height 30
type input "*"
type input "**********"
click at [788, 75] on span "Negociación" at bounding box center [732, 77] width 281 height 30
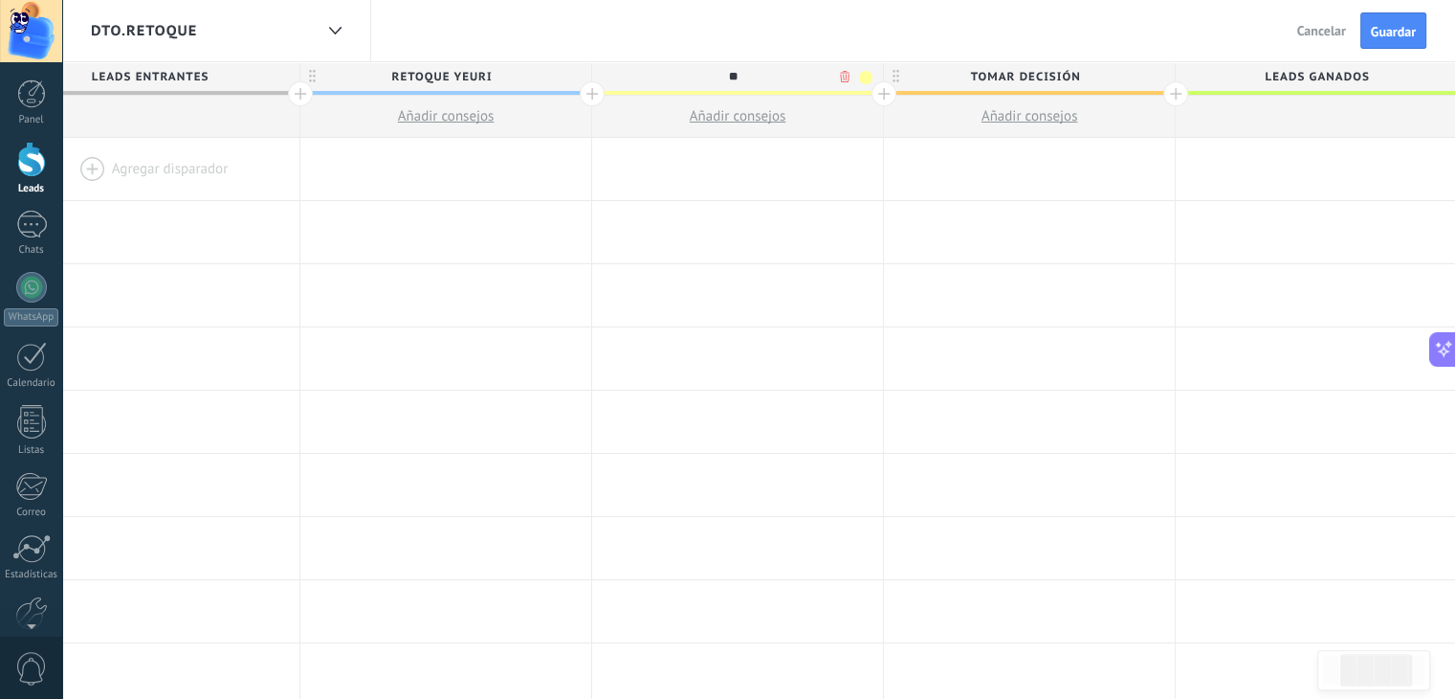
type input "*"
click at [701, 75] on input "*******" at bounding box center [734, 76] width 254 height 29
type input "**********"
click at [865, 78] on span at bounding box center [865, 77] width 13 height 13
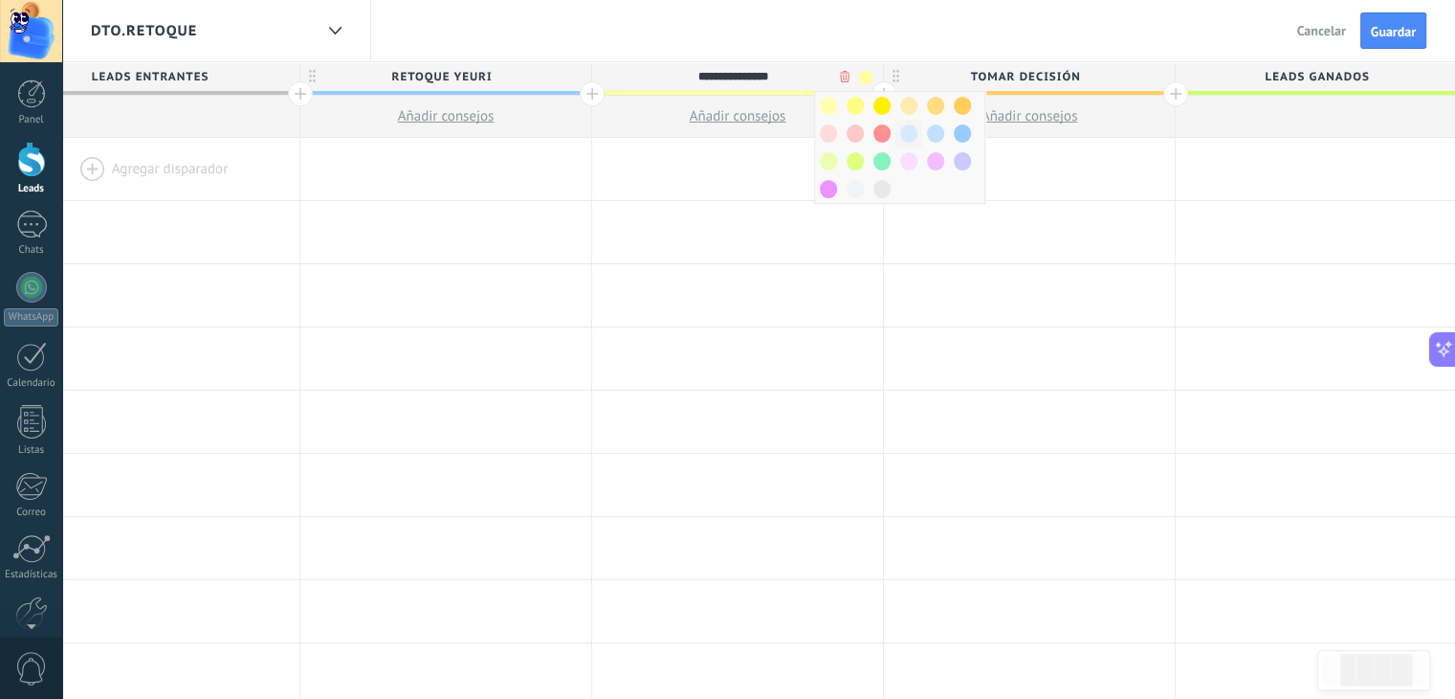
click at [915, 141] on div at bounding box center [909, 134] width 27 height 28
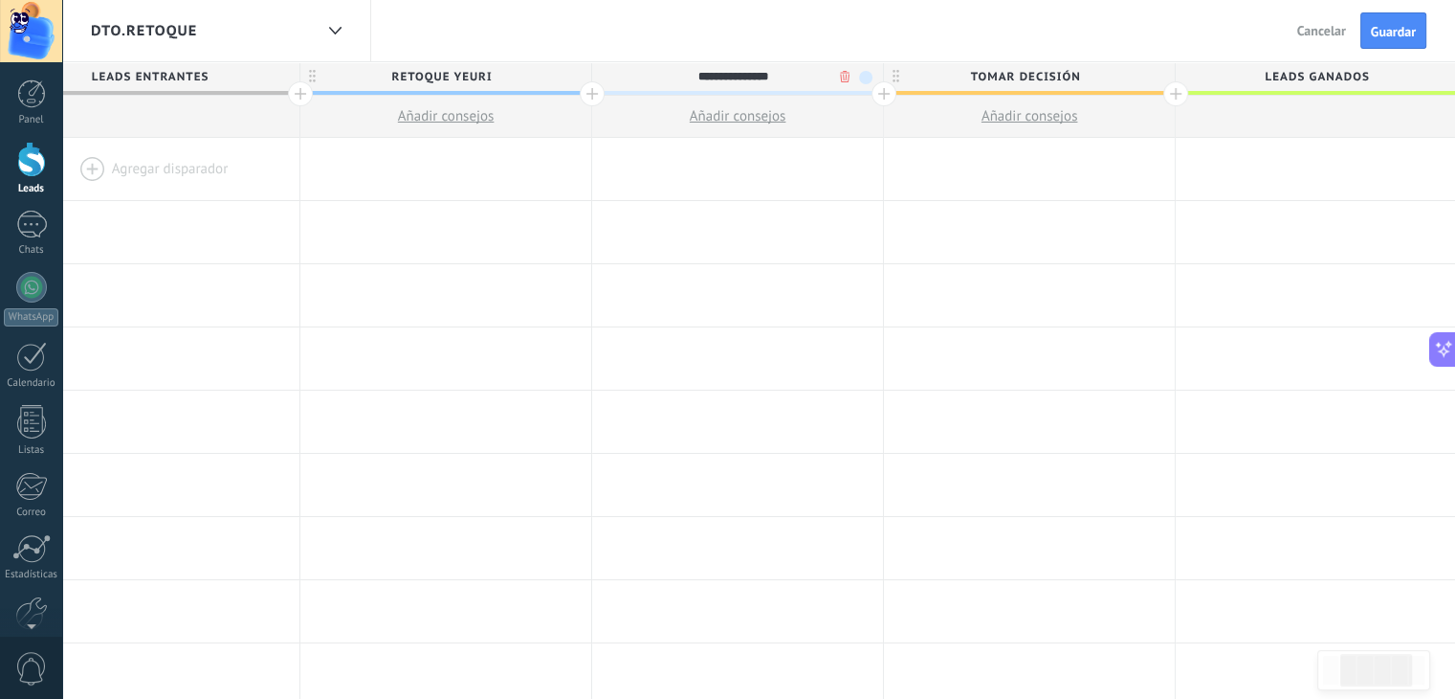
click at [863, 77] on span at bounding box center [865, 77] width 13 height 13
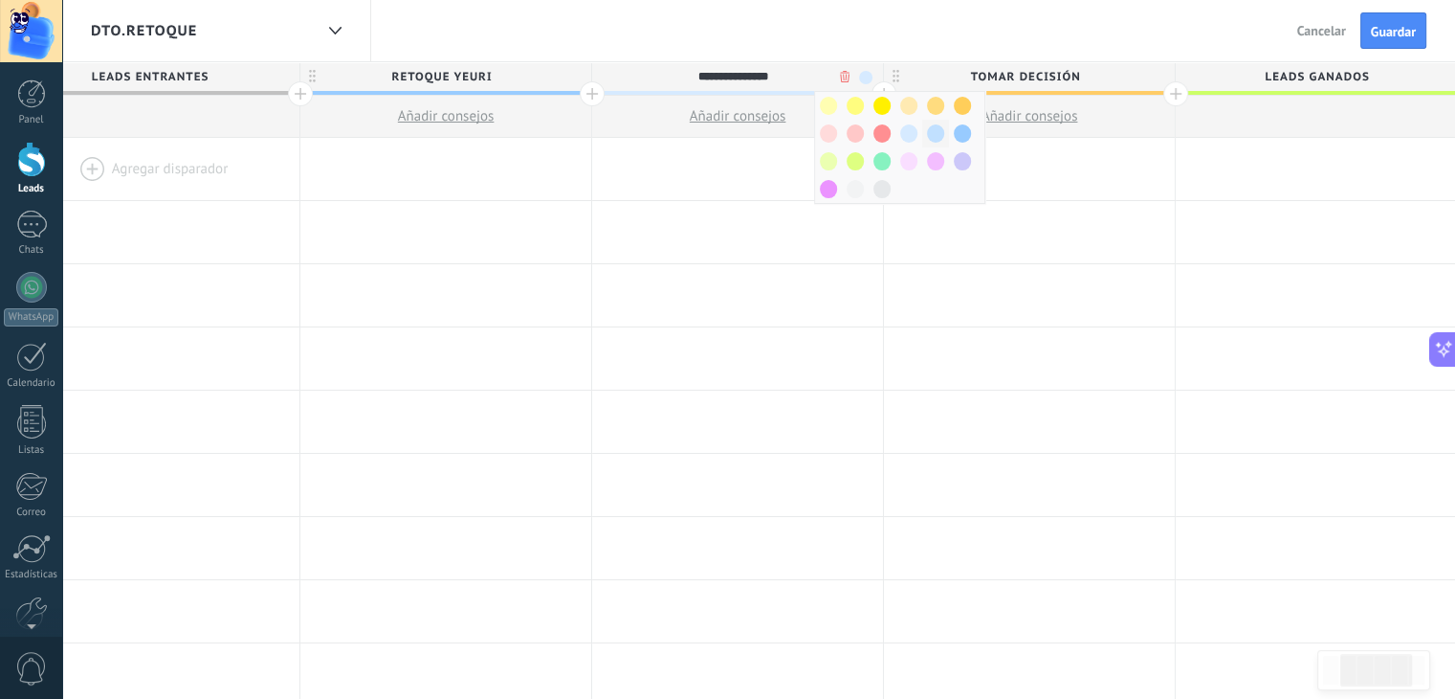
click at [929, 128] on span at bounding box center [935, 133] width 17 height 18
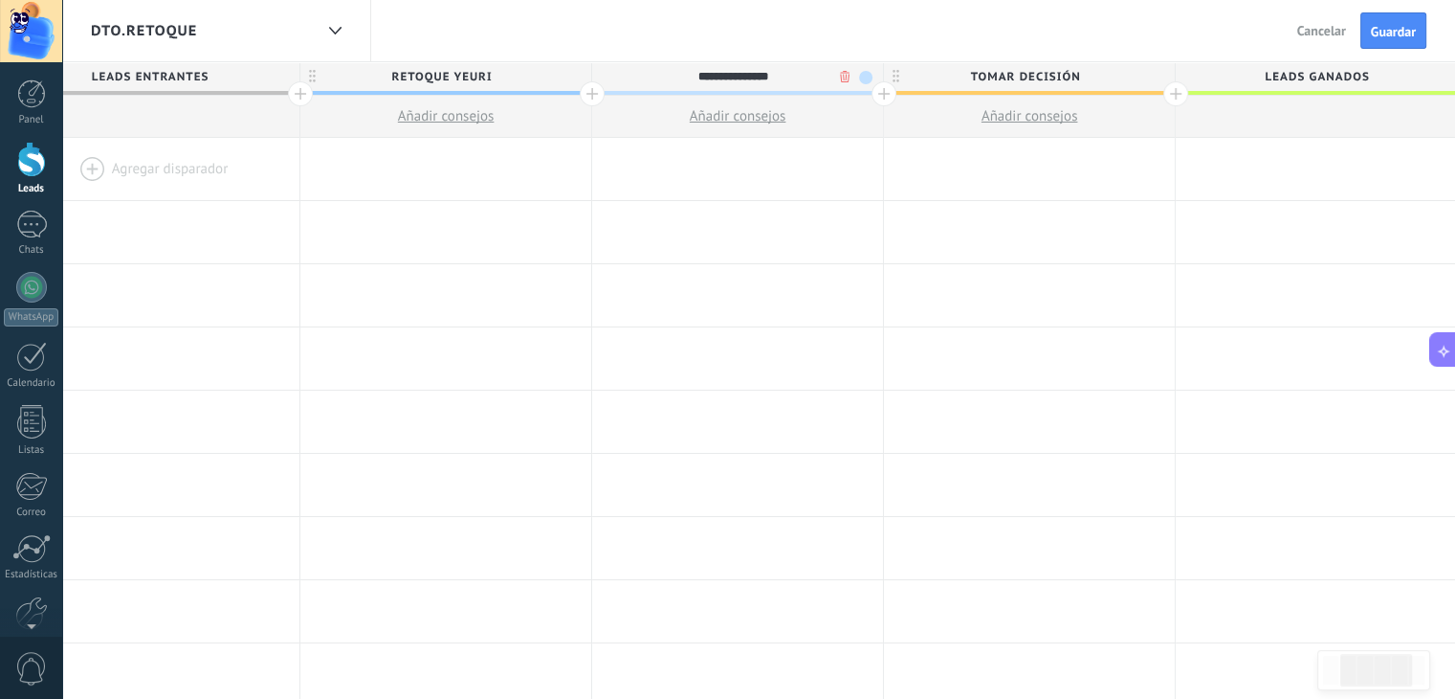
click at [869, 74] on span at bounding box center [865, 77] width 13 height 13
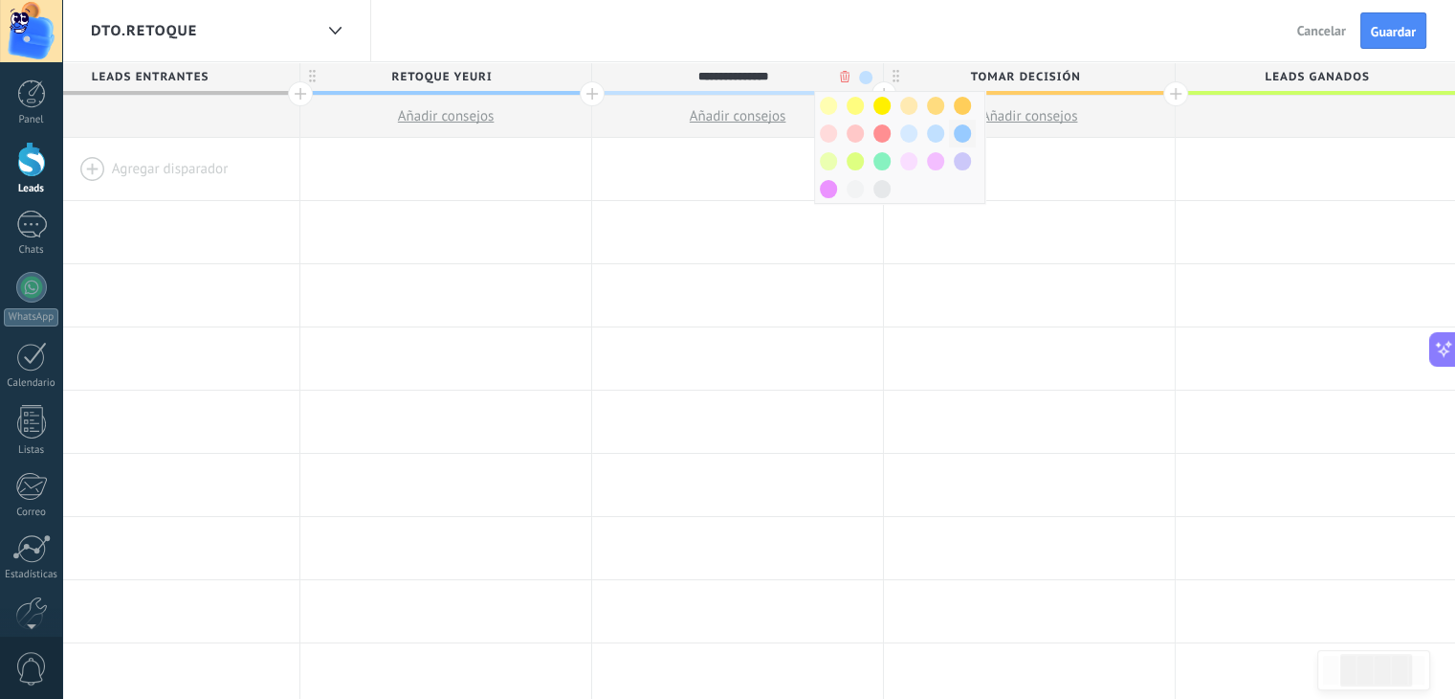
click at [960, 134] on span at bounding box center [962, 133] width 17 height 18
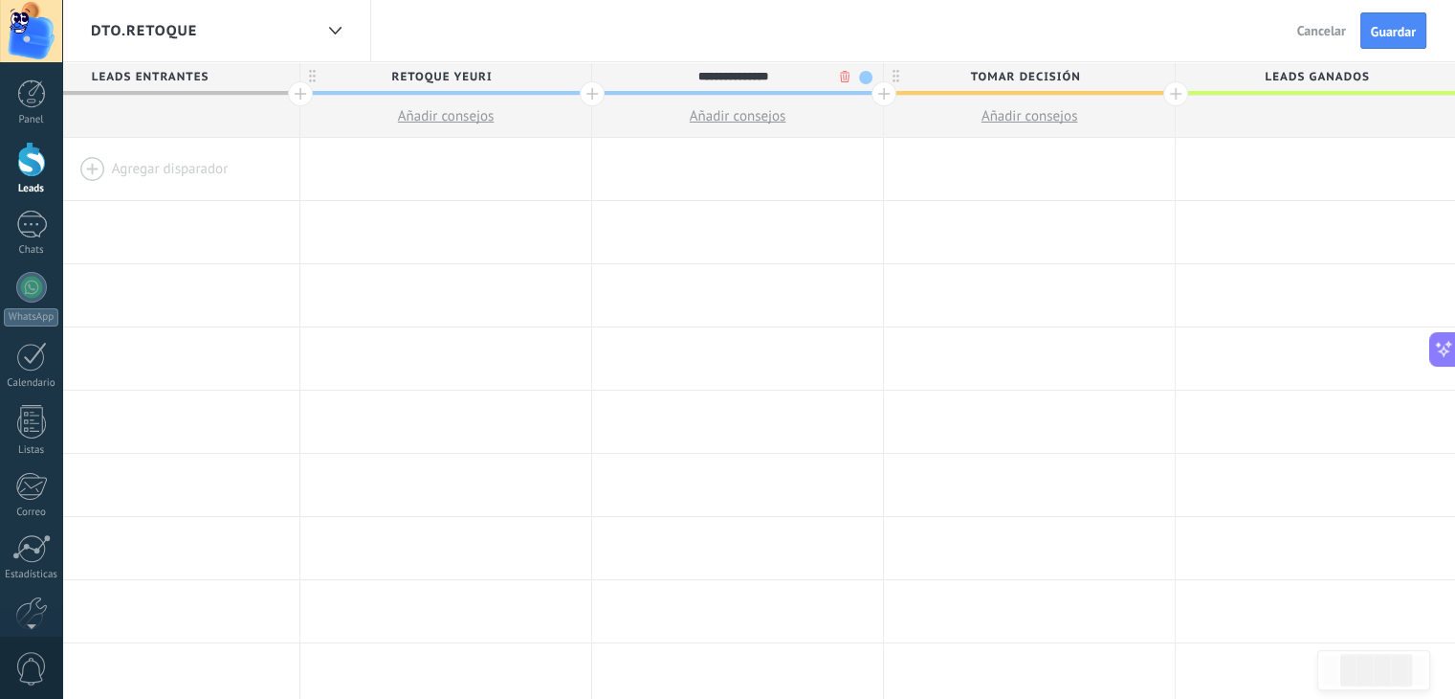
click at [1077, 75] on span "Tomar decisión" at bounding box center [1024, 77] width 281 height 30
type input "*"
type input "**********"
click at [1160, 78] on span at bounding box center [1157, 77] width 13 height 13
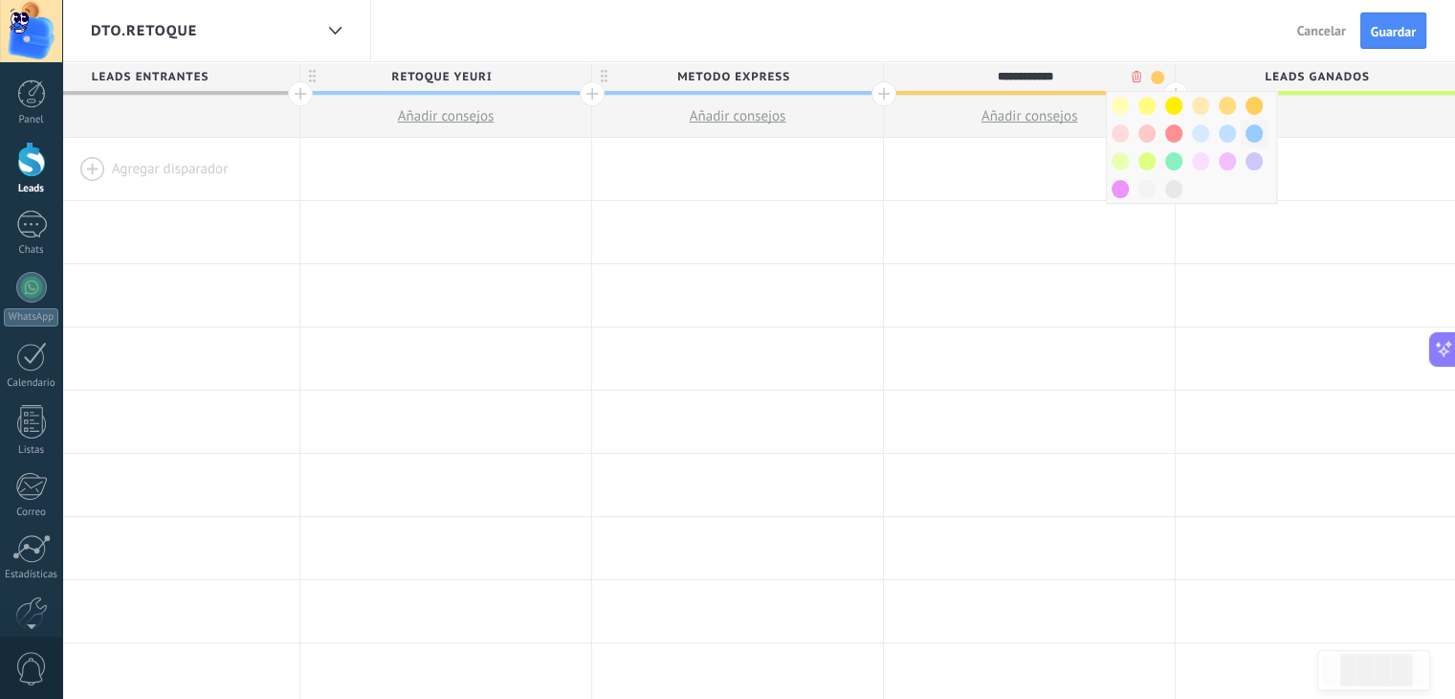
click at [1248, 132] on span at bounding box center [1254, 133] width 17 height 18
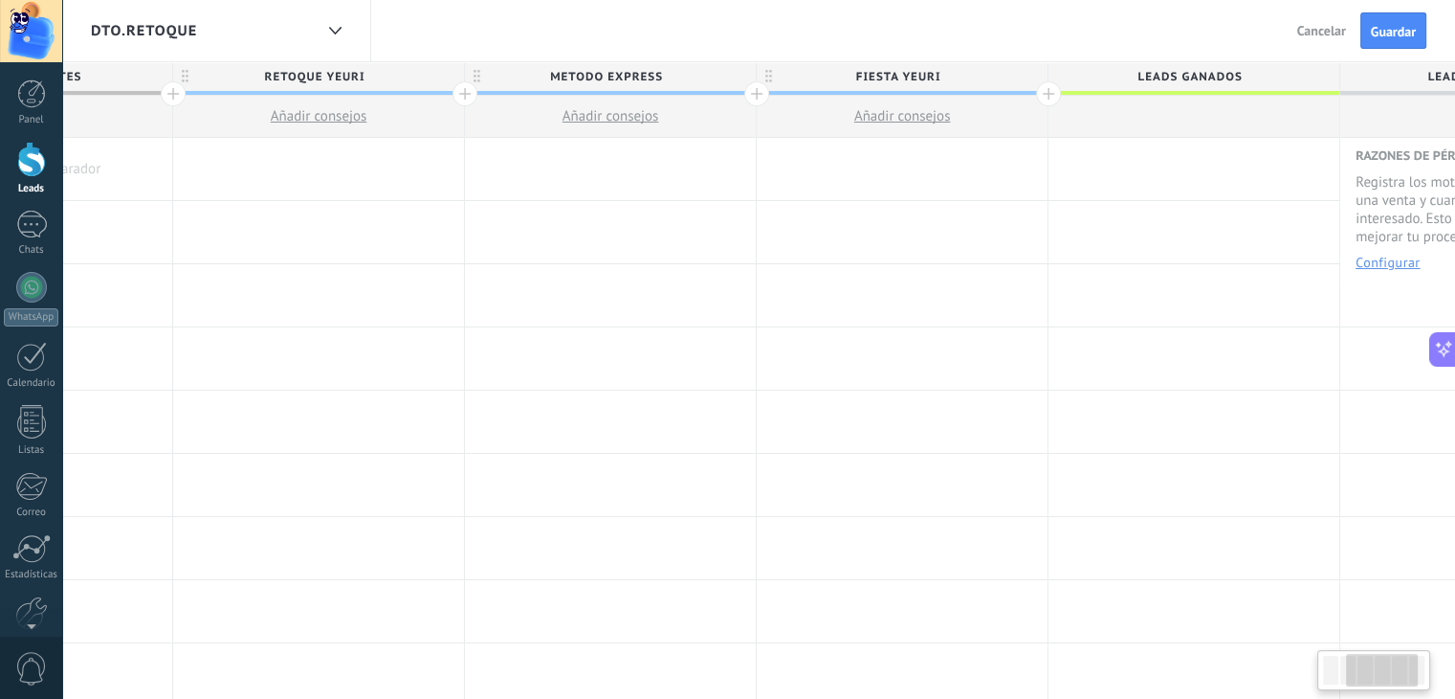
scroll to position [0, 485]
click at [1053, 94] on div at bounding box center [1053, 93] width 25 height 25
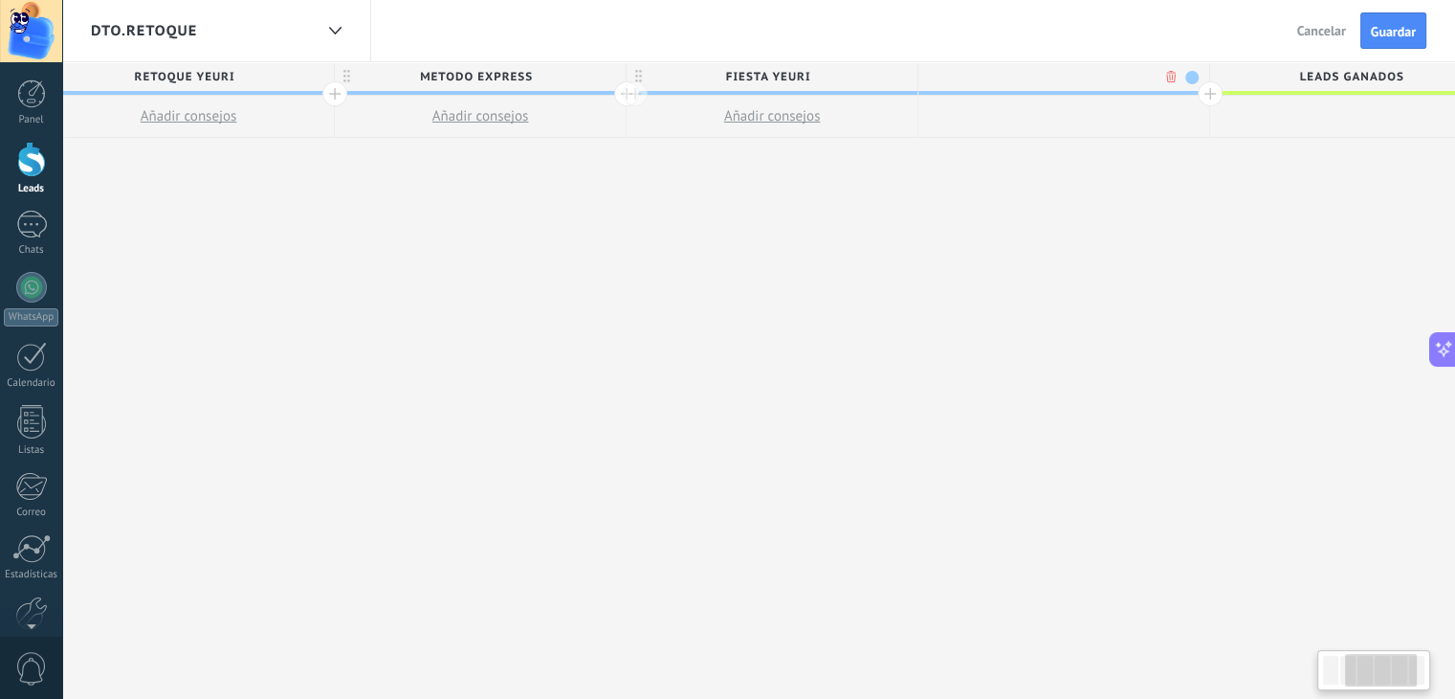
scroll to position [0, 627]
click at [1194, 97] on div at bounding box center [1203, 93] width 25 height 25
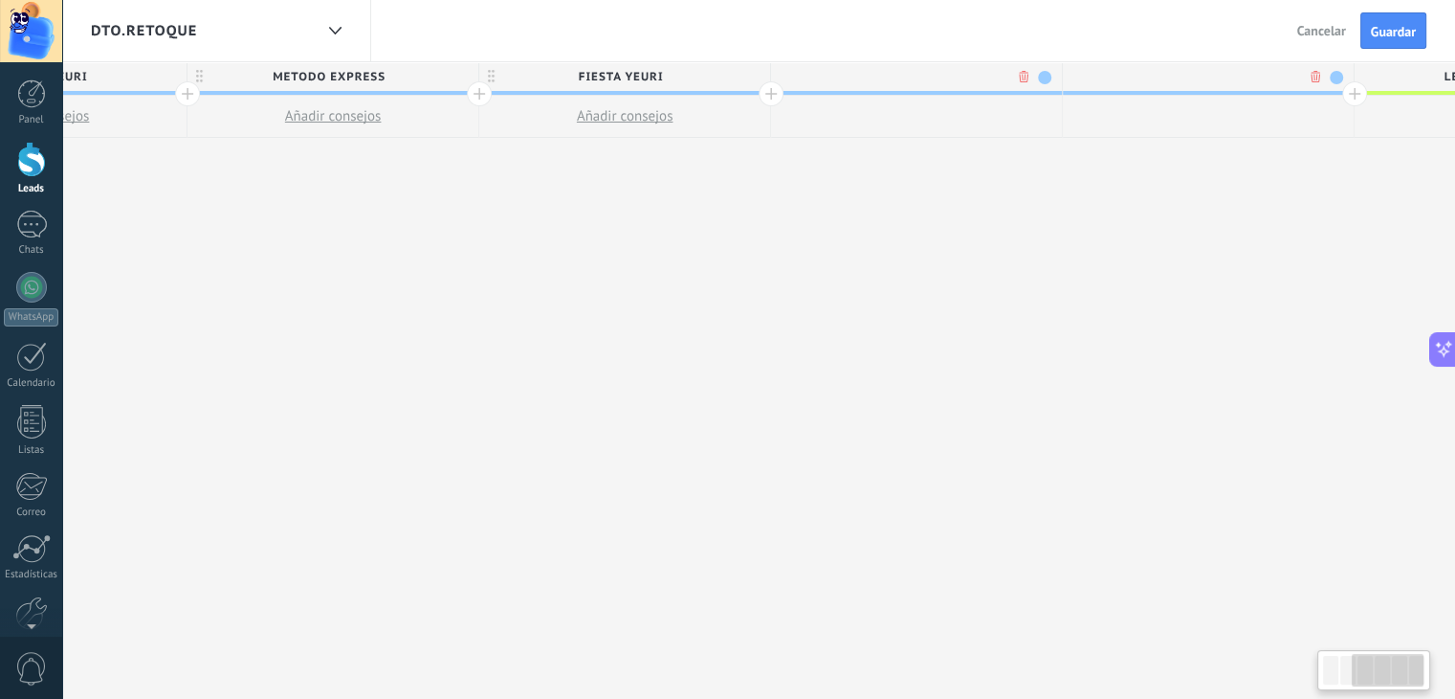
scroll to position [0, 768]
click at [972, 85] on div at bounding box center [915, 76] width 291 height 29
click at [1049, 78] on span at bounding box center [1043, 77] width 13 height 13
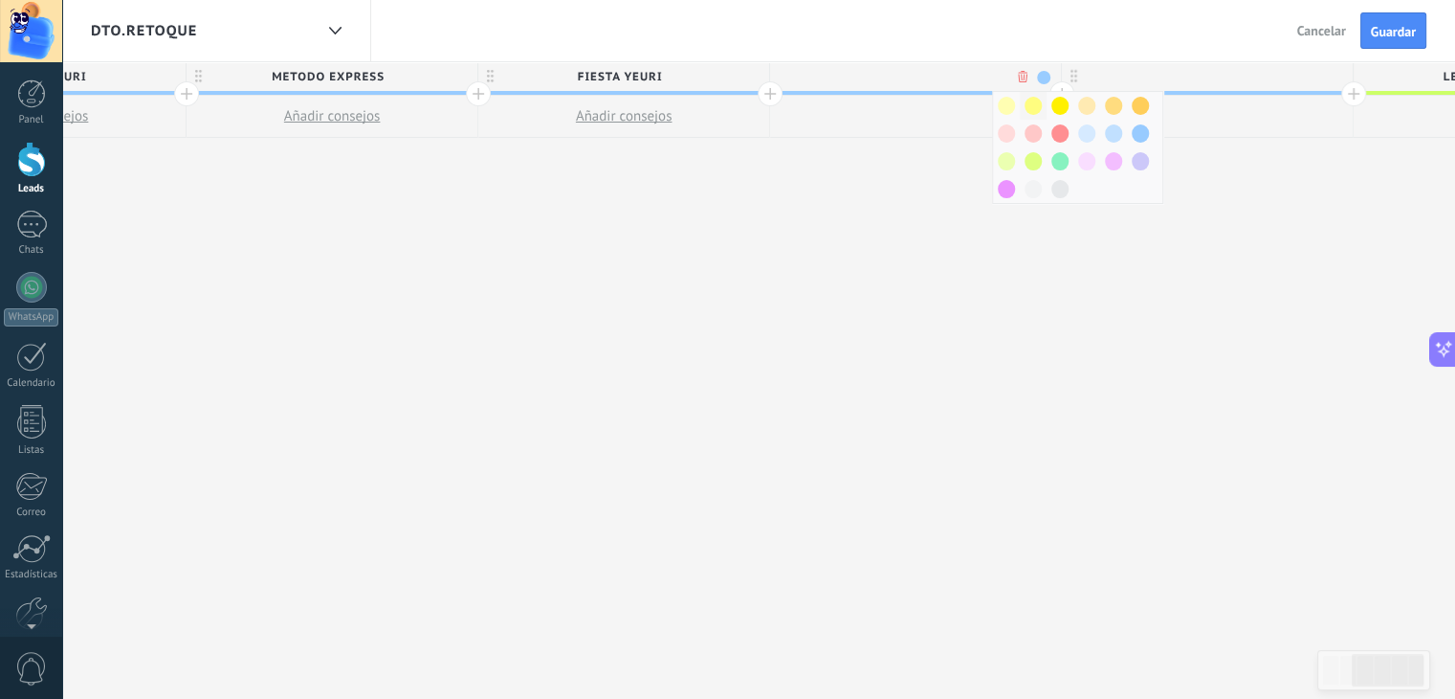
click at [1035, 104] on span at bounding box center [1033, 106] width 17 height 18
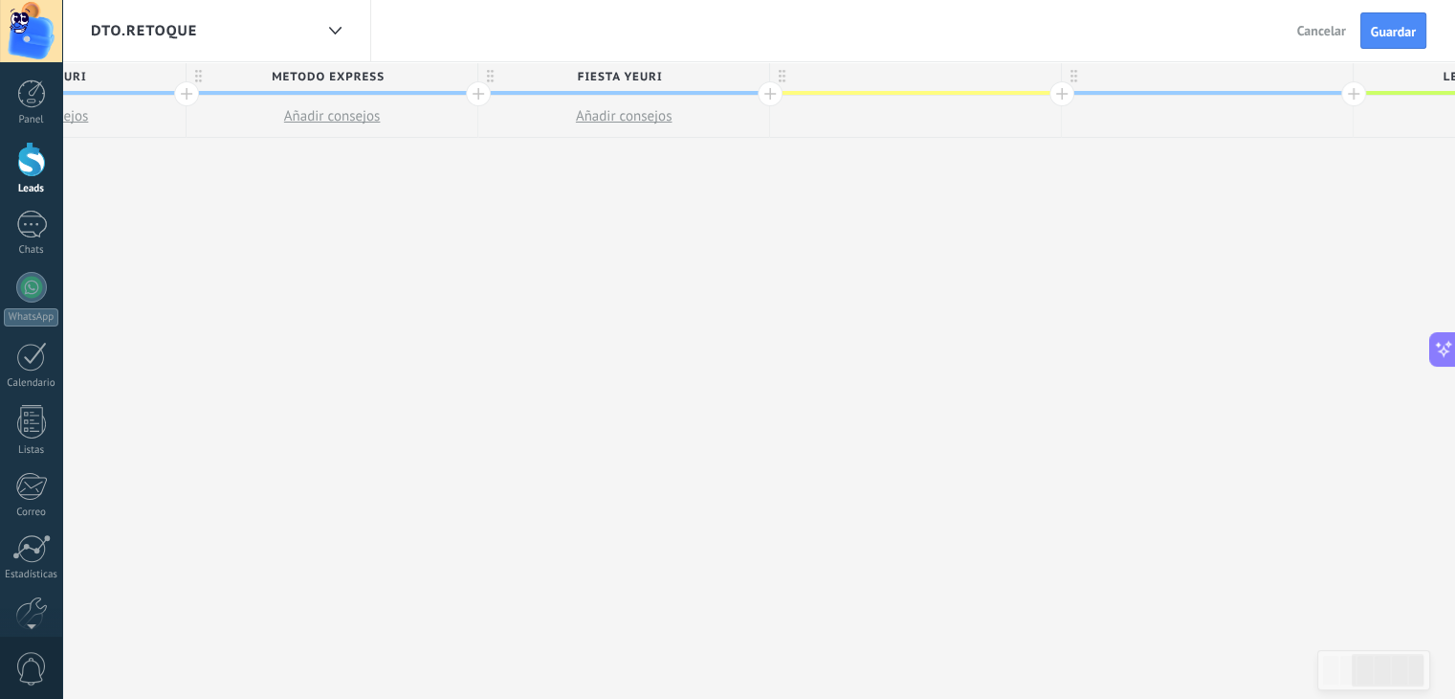
click at [928, 81] on div at bounding box center [915, 76] width 291 height 29
click at [1038, 80] on span at bounding box center [1043, 77] width 13 height 13
click at [993, 133] on div at bounding box center [1006, 134] width 27 height 28
type input "**********"
click at [1065, 92] on div at bounding box center [1062, 93] width 25 height 25
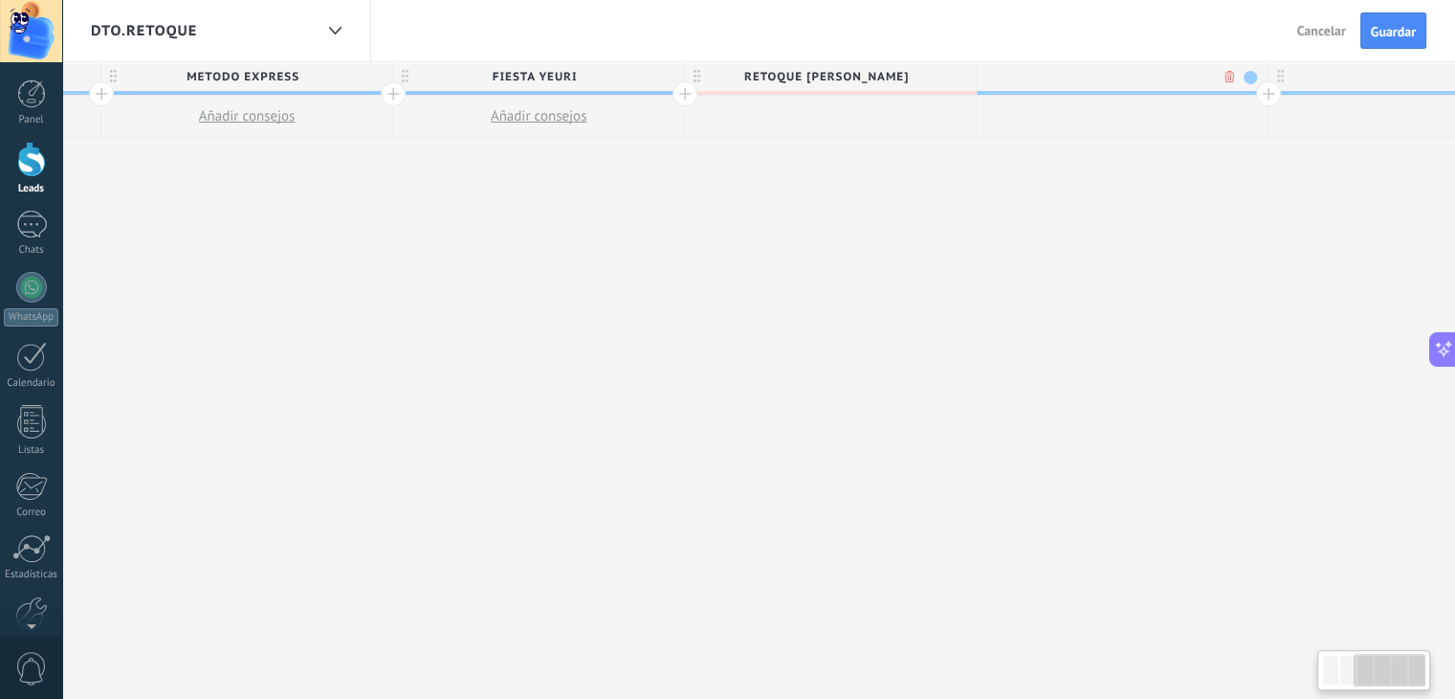
scroll to position [0, 910]
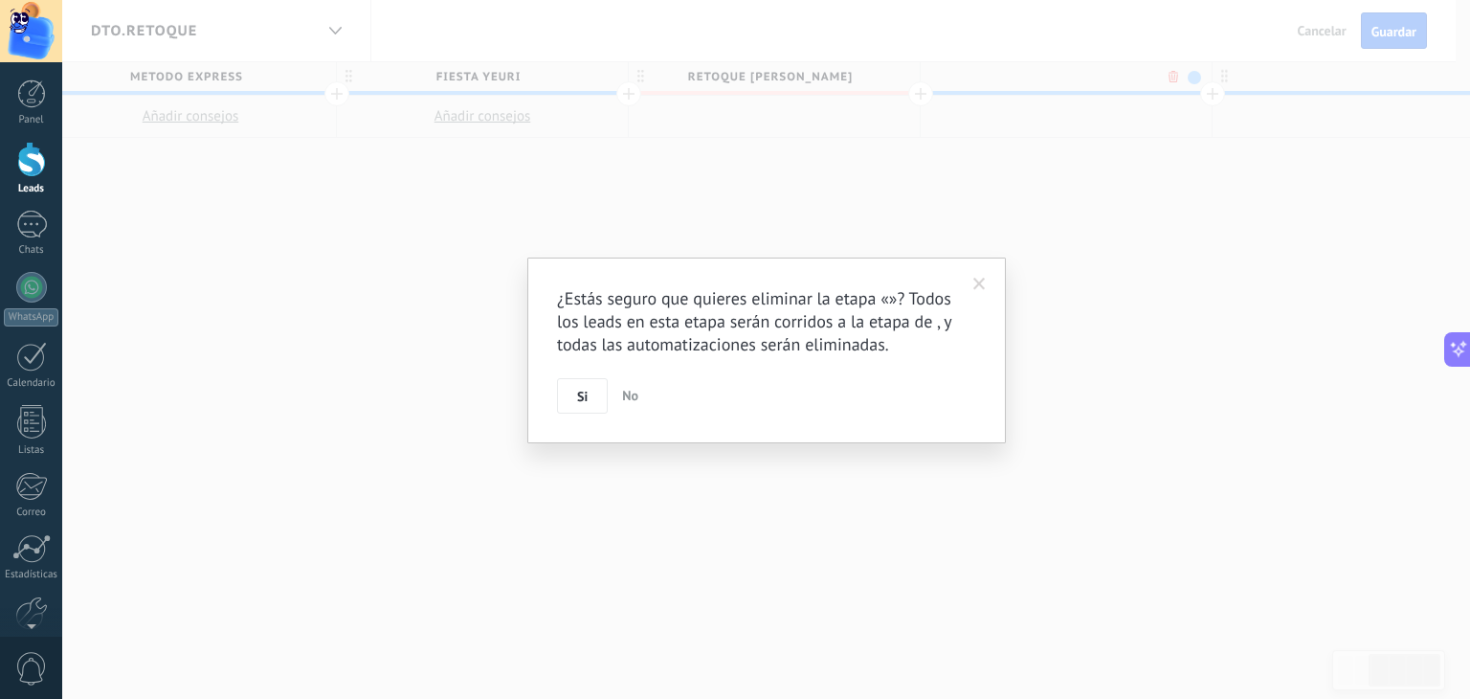
click at [1171, 74] on body ".abecls-1,.abecls-2{fill-rule:evenodd}.abecls-2{fill:#fff} .abhcls-1{fill:none}…" at bounding box center [735, 349] width 1470 height 699
click at [981, 280] on span at bounding box center [979, 283] width 12 height 13
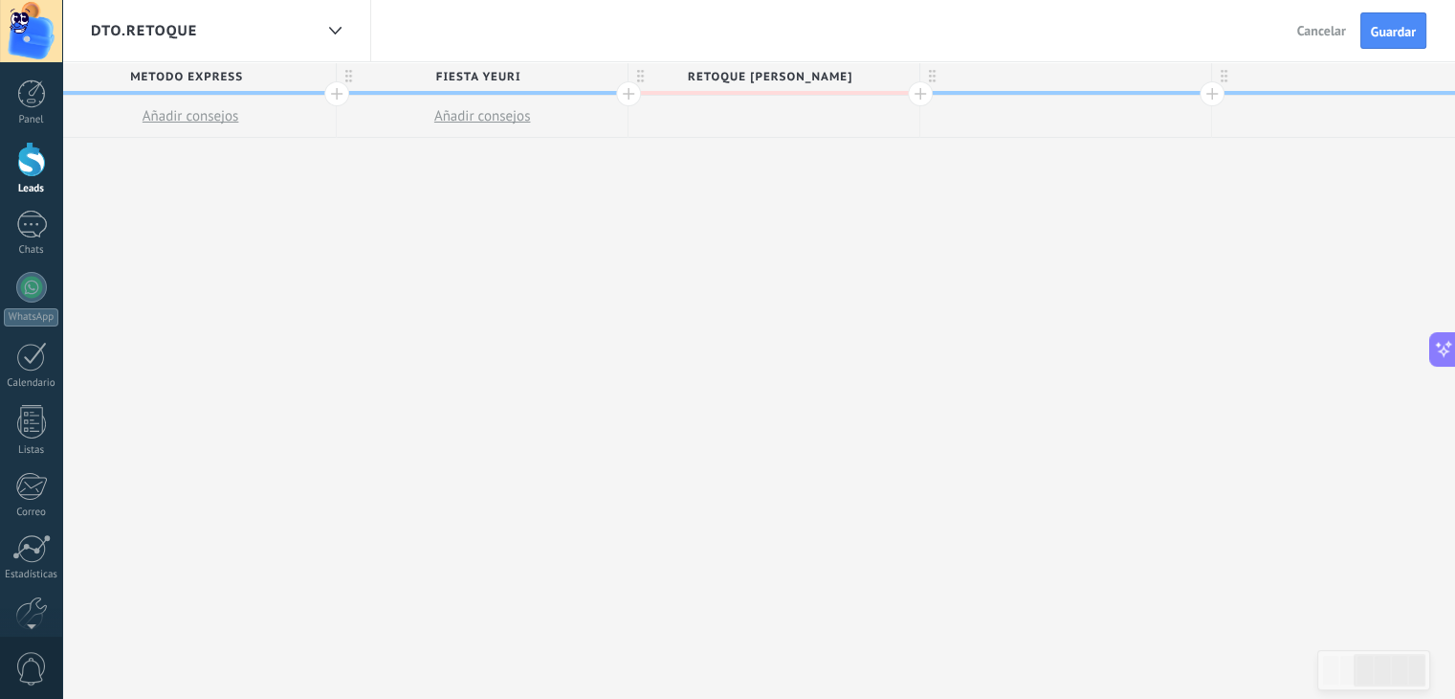
click at [789, 77] on span "RETOQUE kARINA" at bounding box center [769, 77] width 281 height 30
click at [920, 94] on div at bounding box center [920, 93] width 25 height 25
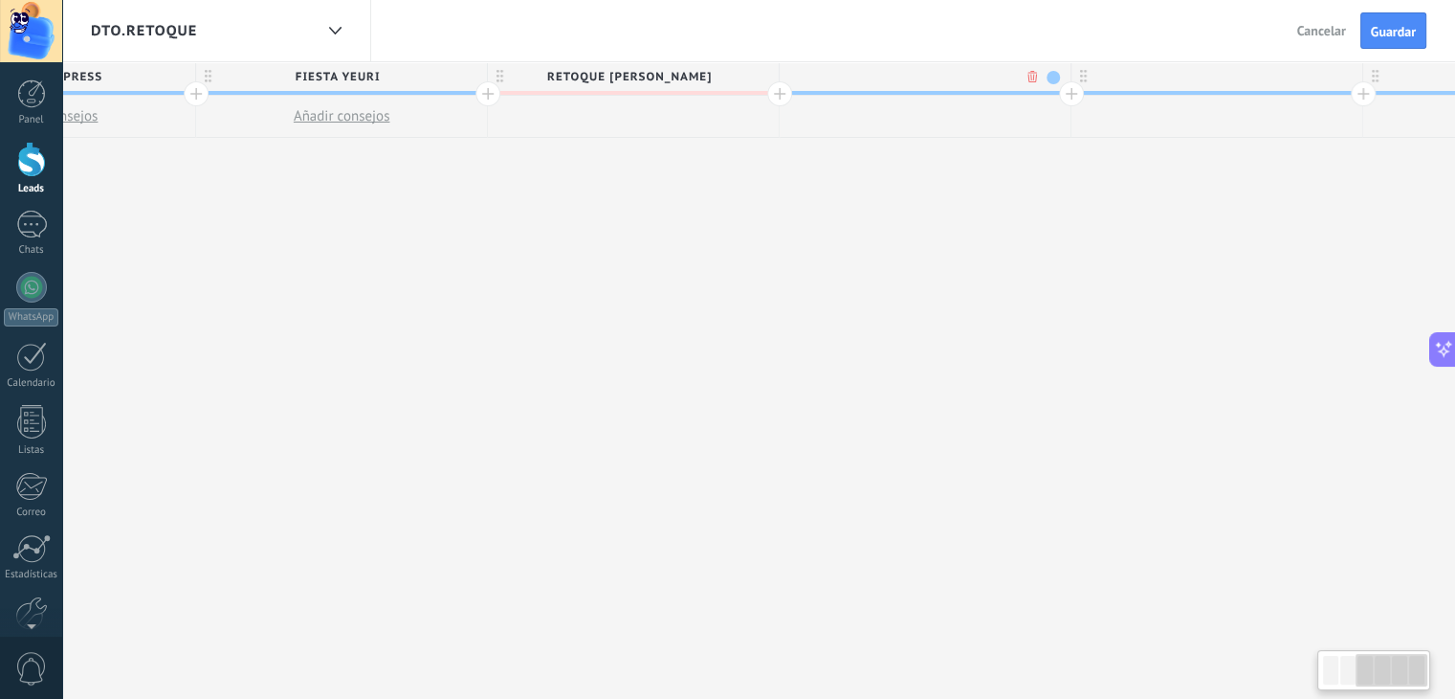
scroll to position [0, 1052]
click at [1152, 83] on div at bounding box center [1216, 76] width 291 height 29
type input "**********"
click at [1007, 83] on span "METODO EXPRESS" at bounding box center [919, 77] width 281 height 30
click at [1051, 77] on span at bounding box center [1052, 77] width 13 height 13
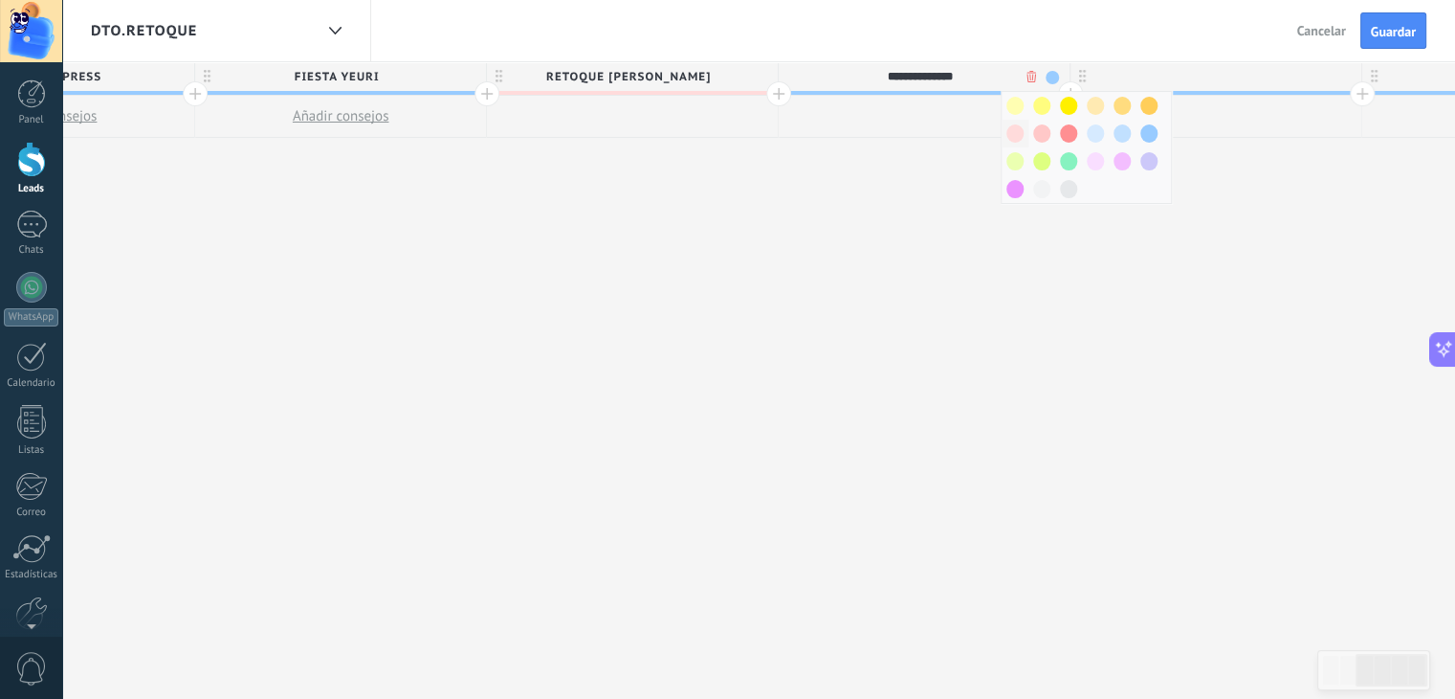
click at [1019, 131] on span at bounding box center [1015, 133] width 17 height 18
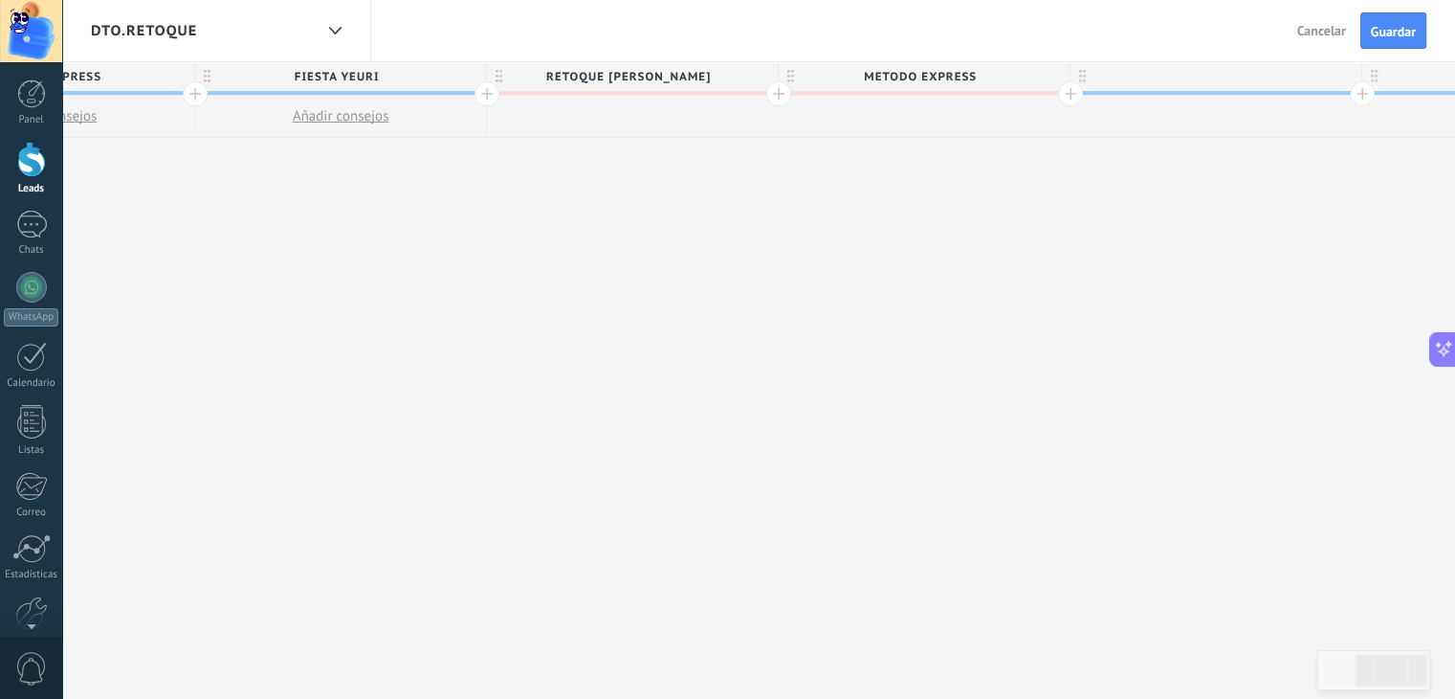
click at [1164, 80] on div at bounding box center [1216, 76] width 291 height 29
type input "**********"
click at [1346, 79] on span at bounding box center [1344, 77] width 13 height 13
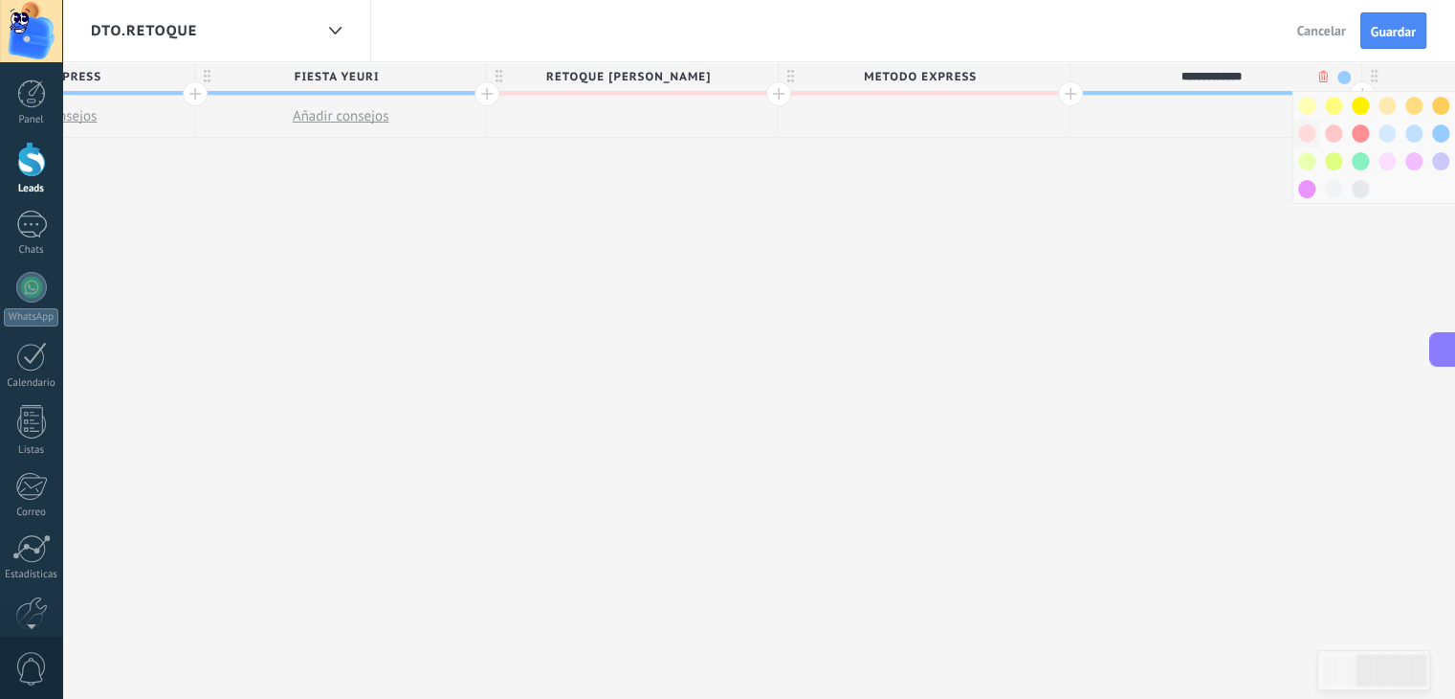
click at [1304, 132] on span at bounding box center [1306, 133] width 17 height 18
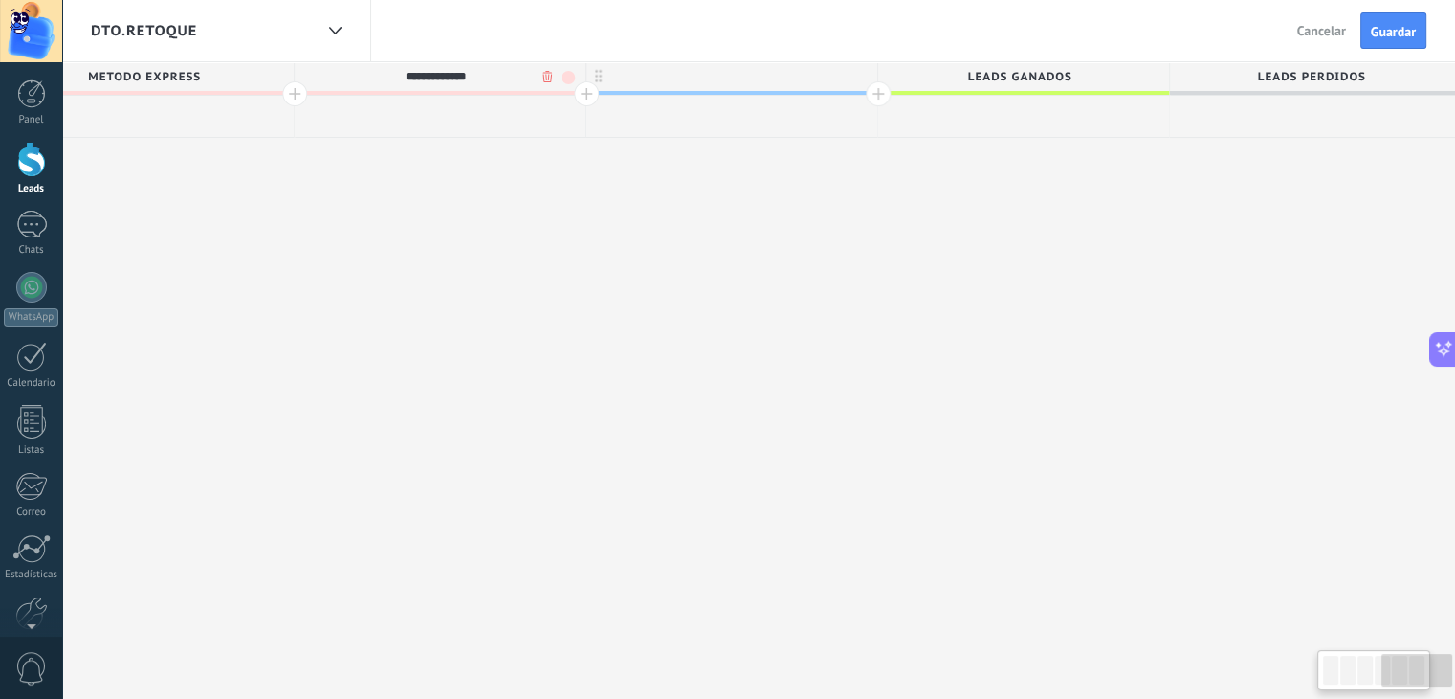
scroll to position [0, 1832]
click at [735, 70] on div at bounding box center [727, 76] width 291 height 29
type input "**********"
click at [850, 75] on span at bounding box center [855, 77] width 13 height 13
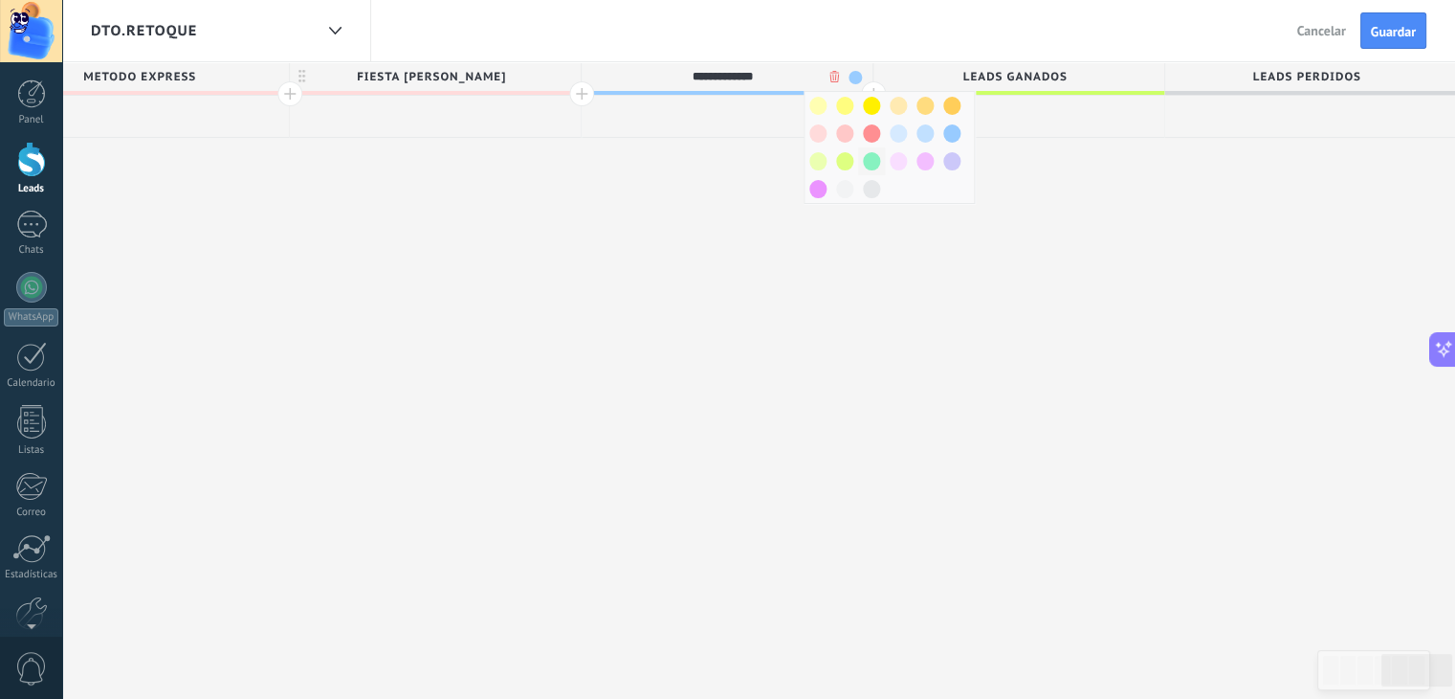
click at [863, 160] on span at bounding box center [871, 161] width 17 height 18
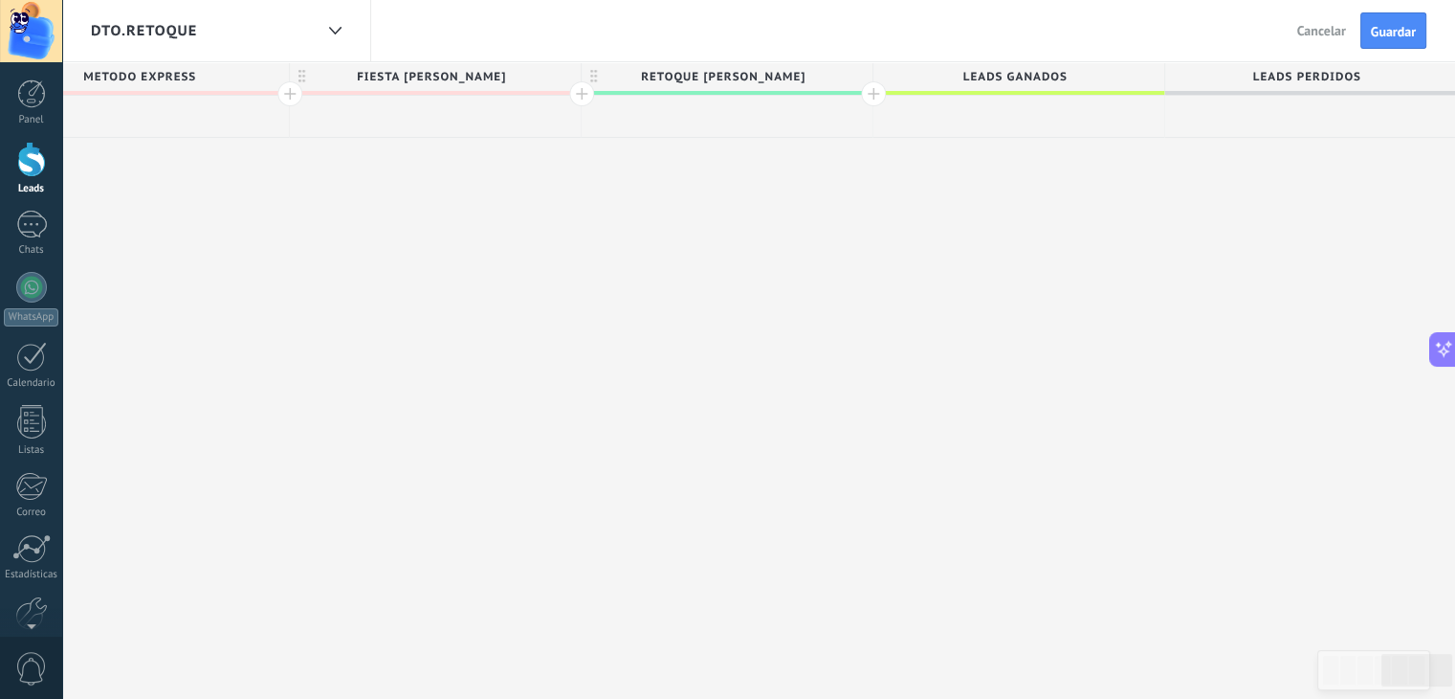
click at [867, 99] on div at bounding box center [873, 93] width 25 height 25
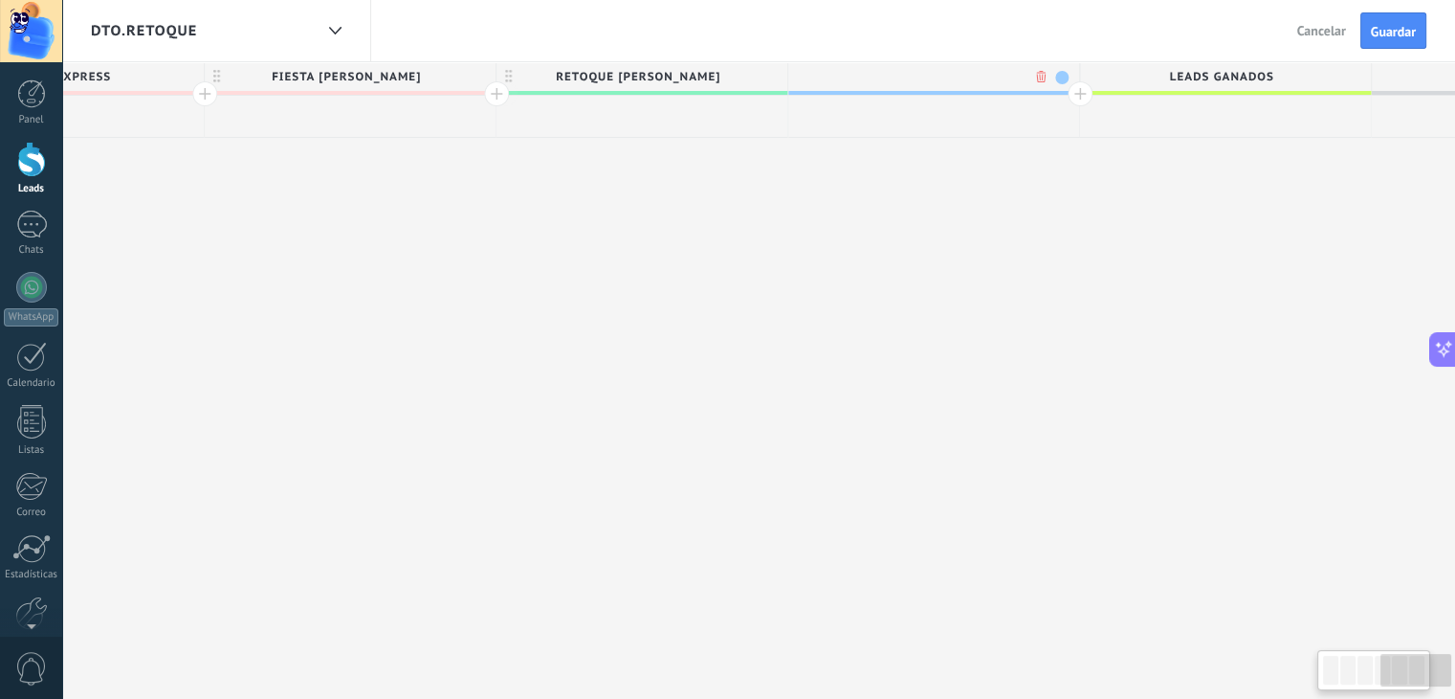
scroll to position [0, 1974]
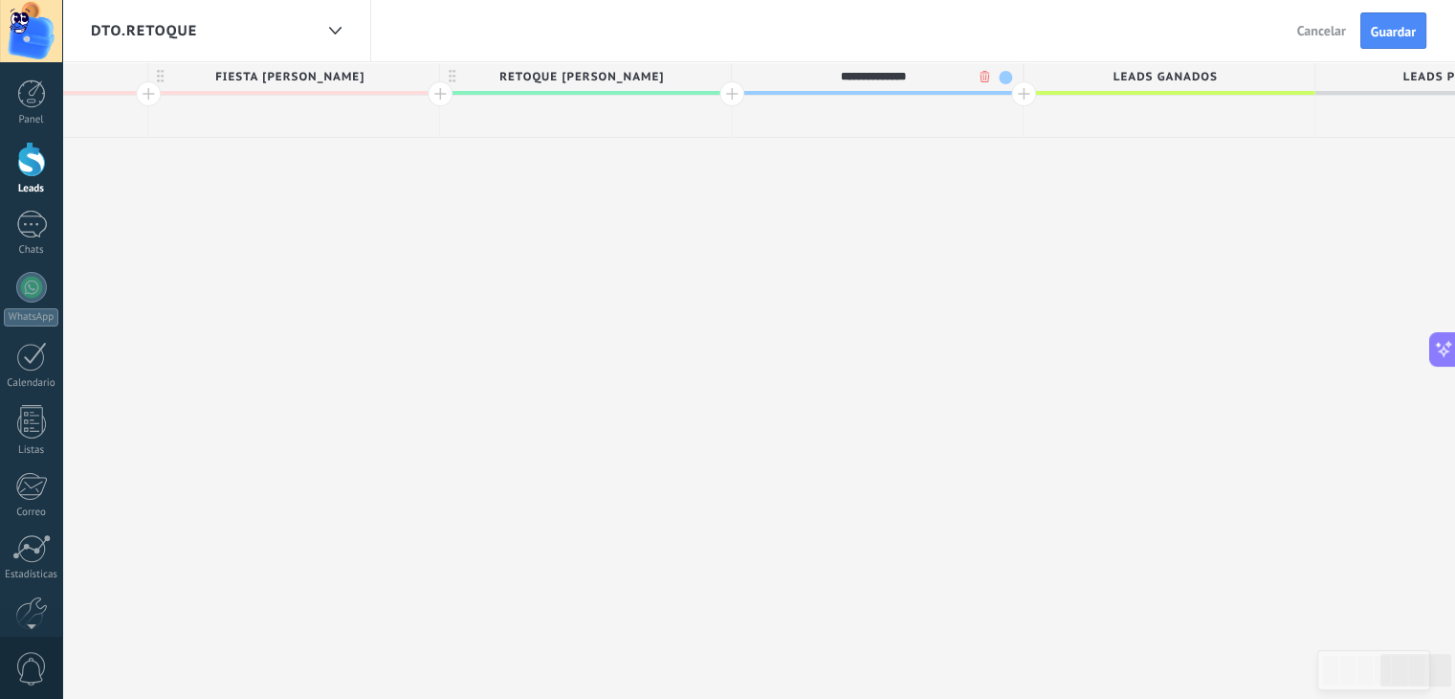
type input "**********"
click at [1001, 76] on span at bounding box center [1005, 77] width 13 height 13
click at [1015, 160] on span at bounding box center [1021, 161] width 17 height 18
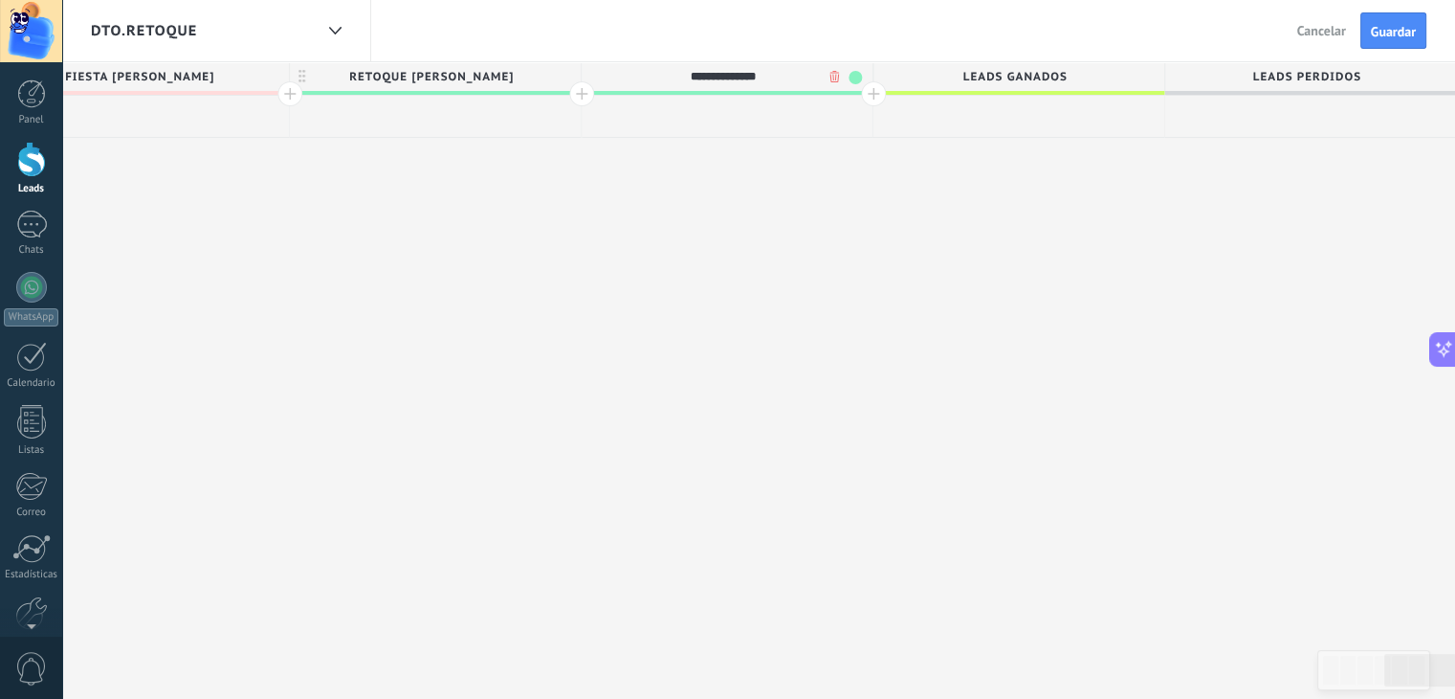
click at [1023, 70] on span "Leads ganados" at bounding box center [1014, 77] width 281 height 30
click at [869, 93] on div at bounding box center [873, 93] width 25 height 25
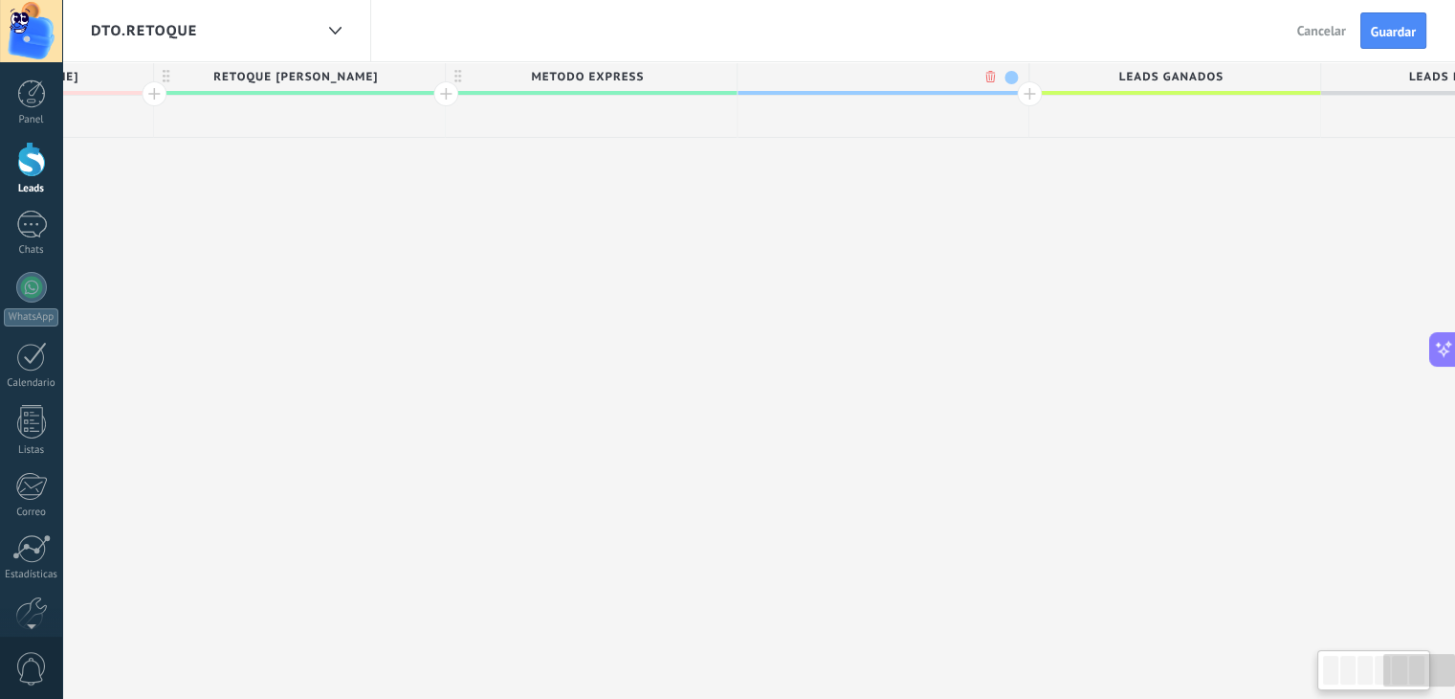
scroll to position [0, 2266]
type input "**********"
click at [1004, 78] on span at bounding box center [1005, 77] width 13 height 13
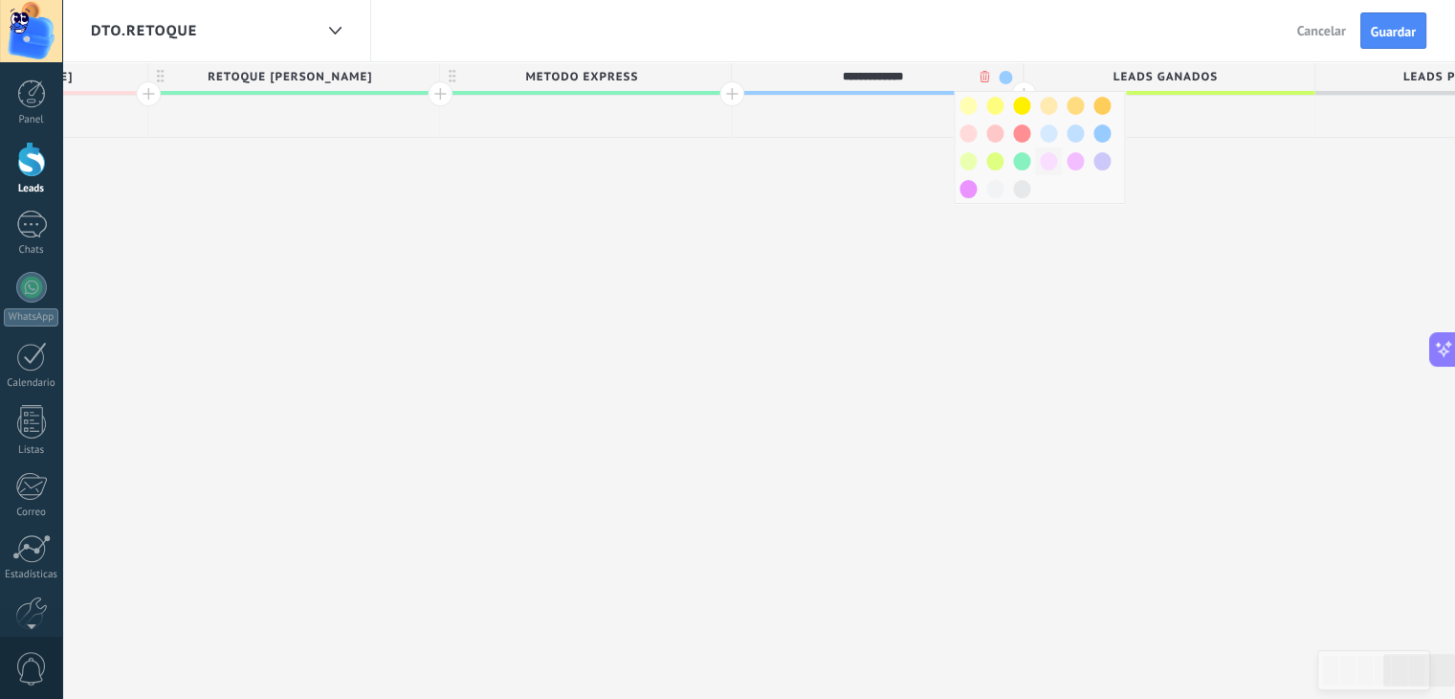
click at [1050, 157] on span at bounding box center [1048, 161] width 17 height 18
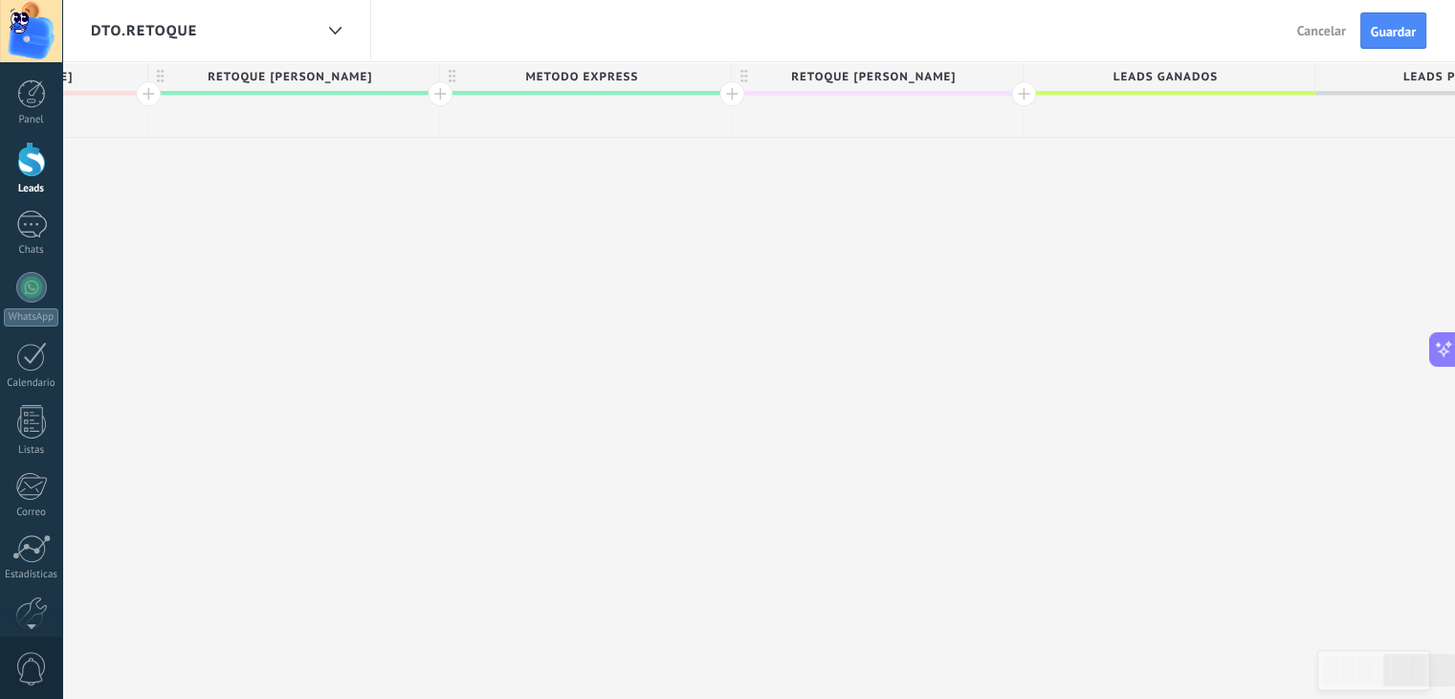
click at [949, 78] on span "RETOQUE [PERSON_NAME]" at bounding box center [872, 77] width 281 height 30
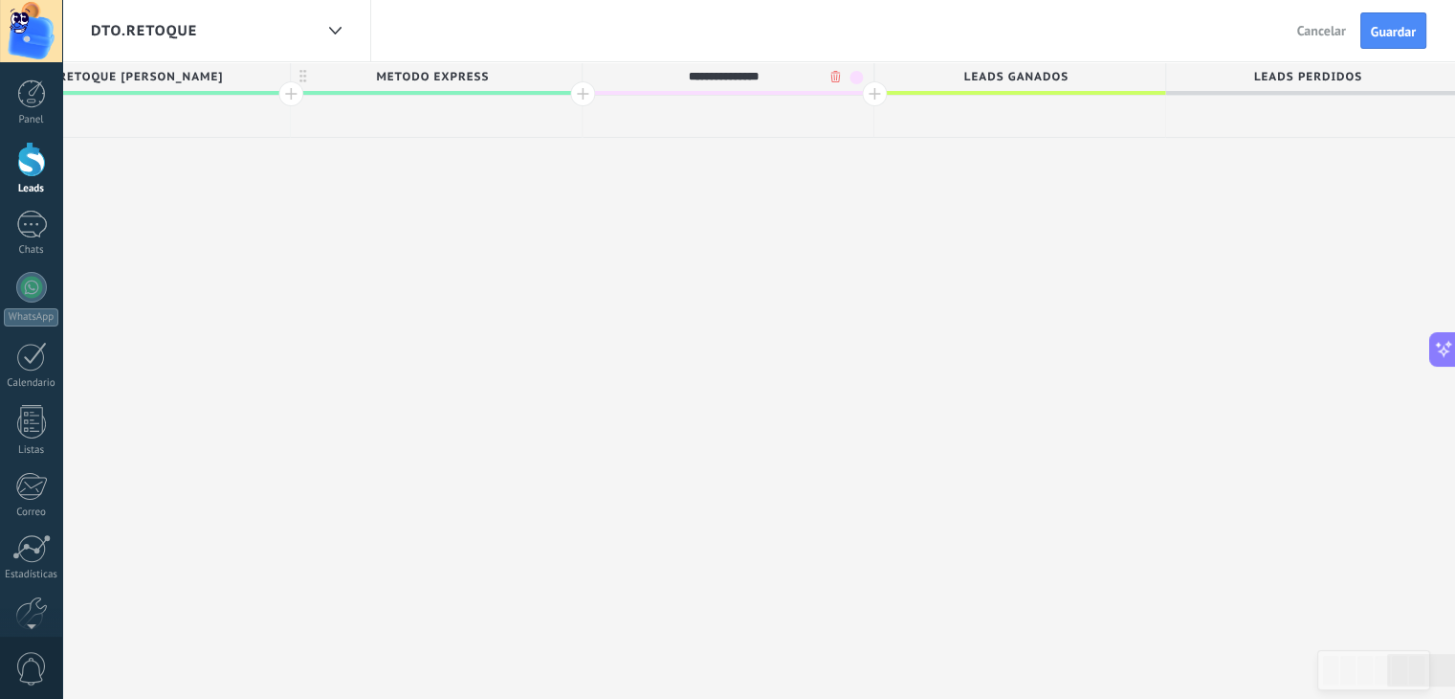
type input "**********"
click at [875, 98] on div at bounding box center [874, 93] width 25 height 25
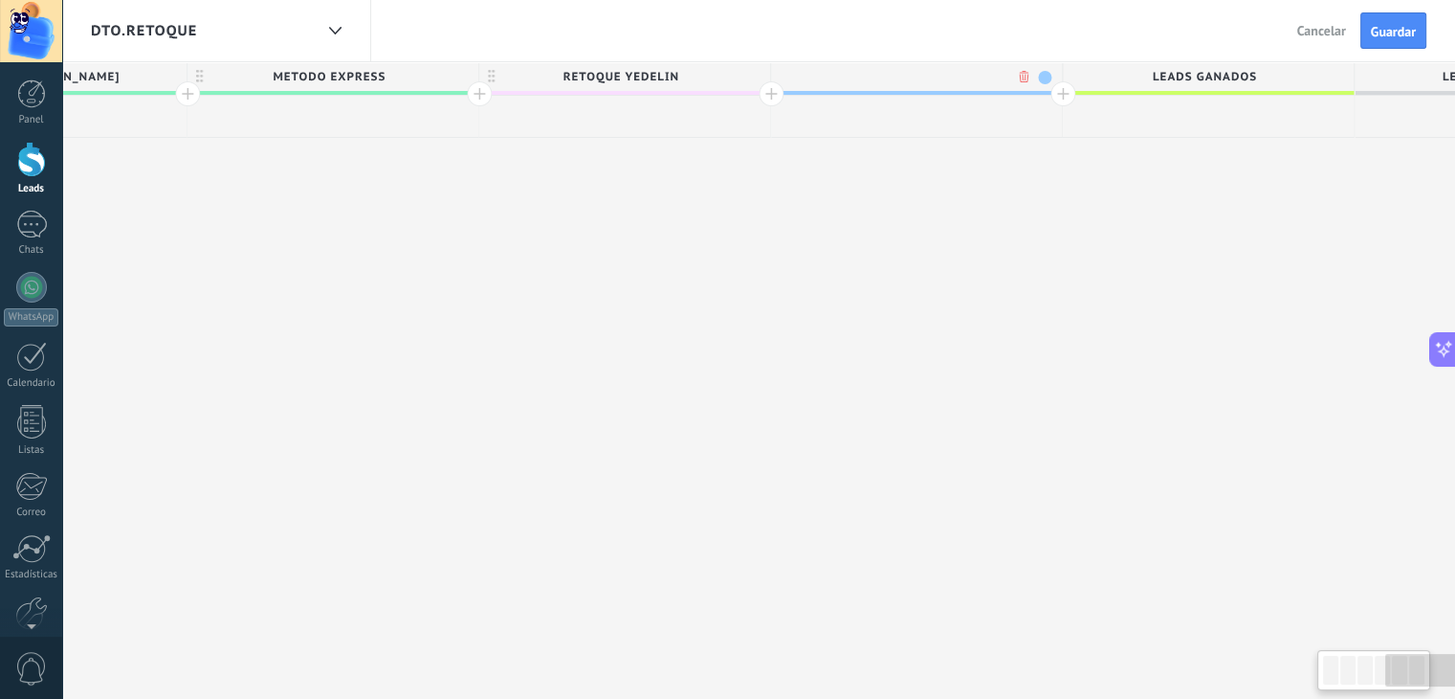
scroll to position [0, 2557]
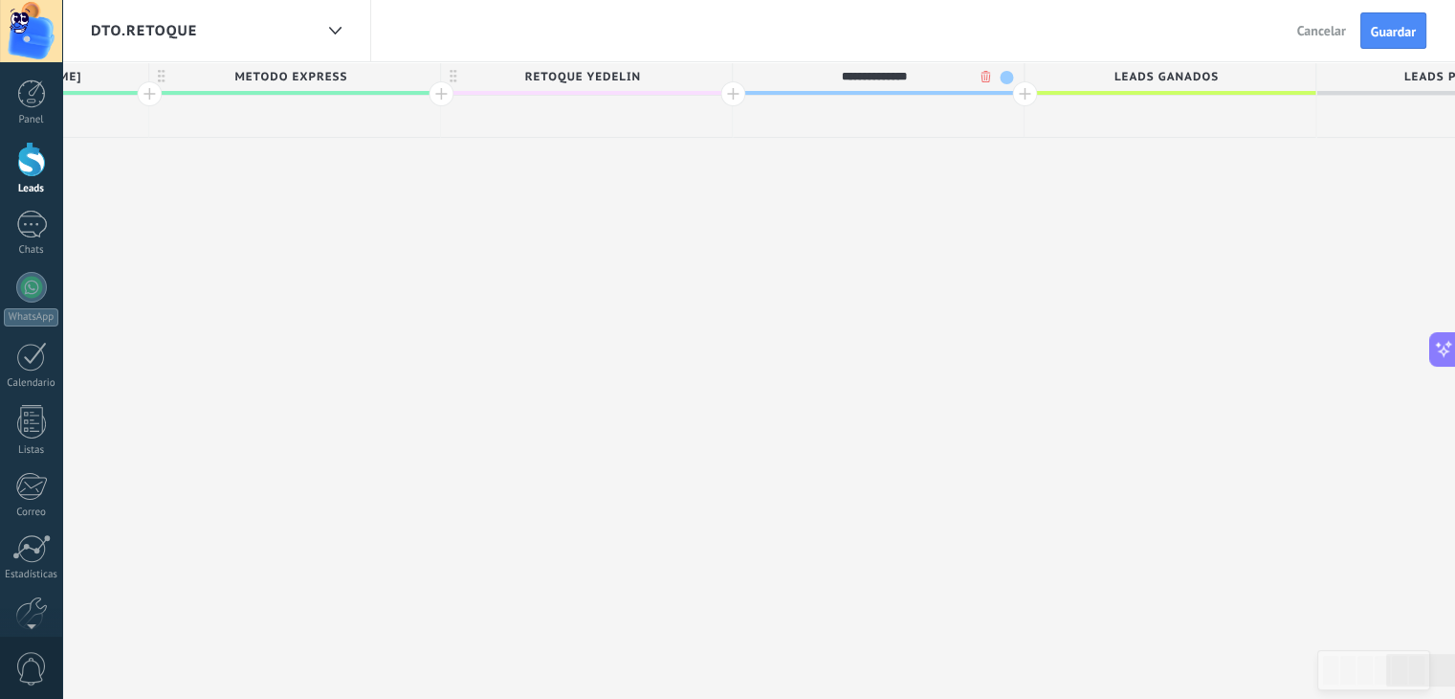
type input "**********"
click at [1002, 74] on span at bounding box center [1006, 77] width 13 height 13
click at [1051, 165] on span at bounding box center [1049, 161] width 17 height 18
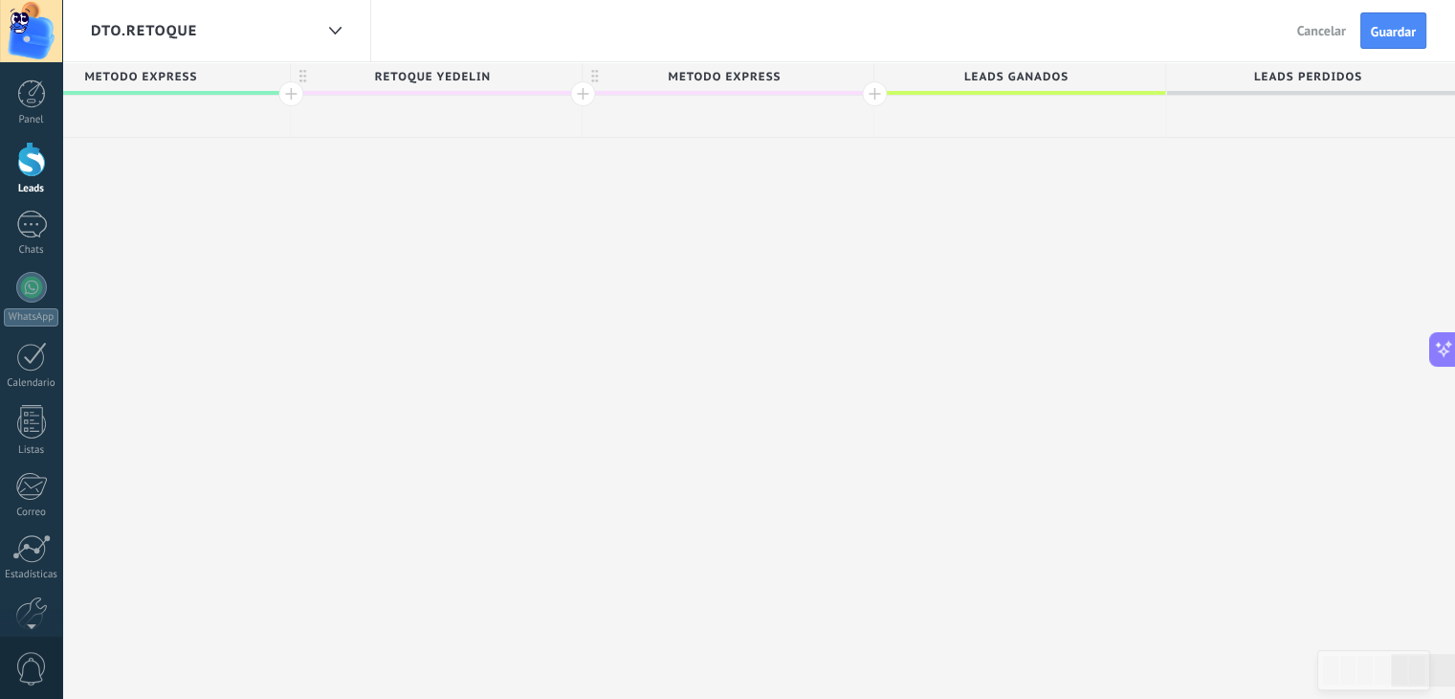
click at [868, 93] on div at bounding box center [874, 93] width 25 height 25
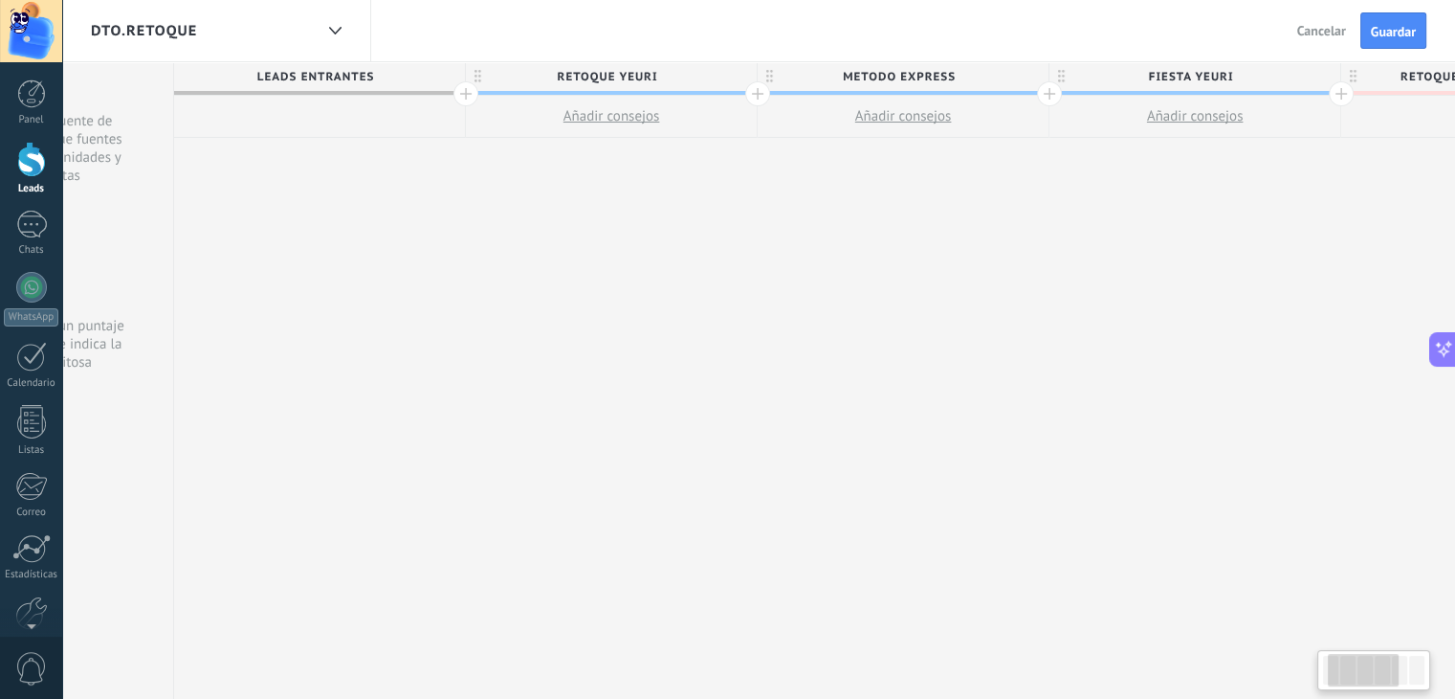
scroll to position [0, 0]
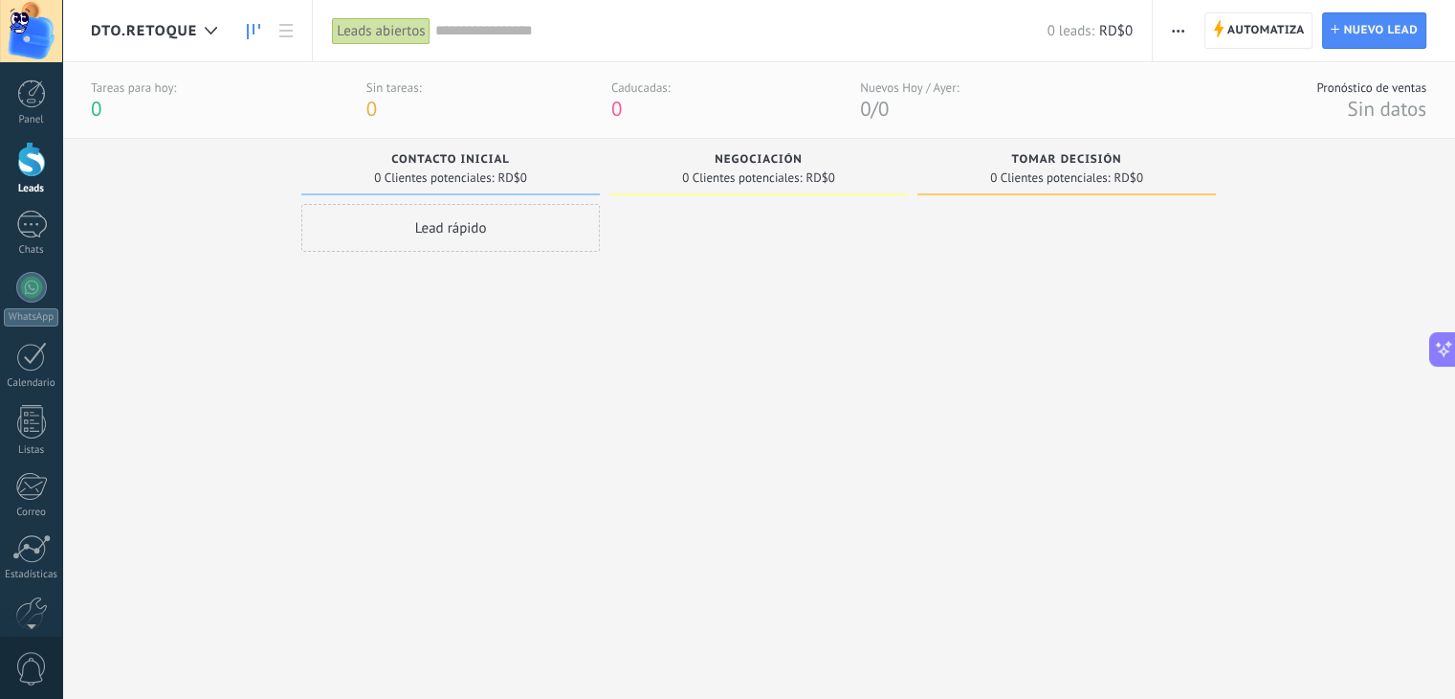
click at [565, 178] on div "0 Clientes potenciales: RD$0" at bounding box center [450, 177] width 279 height 16
click at [1261, 27] on span "Automatiza" at bounding box center [1267, 30] width 78 height 34
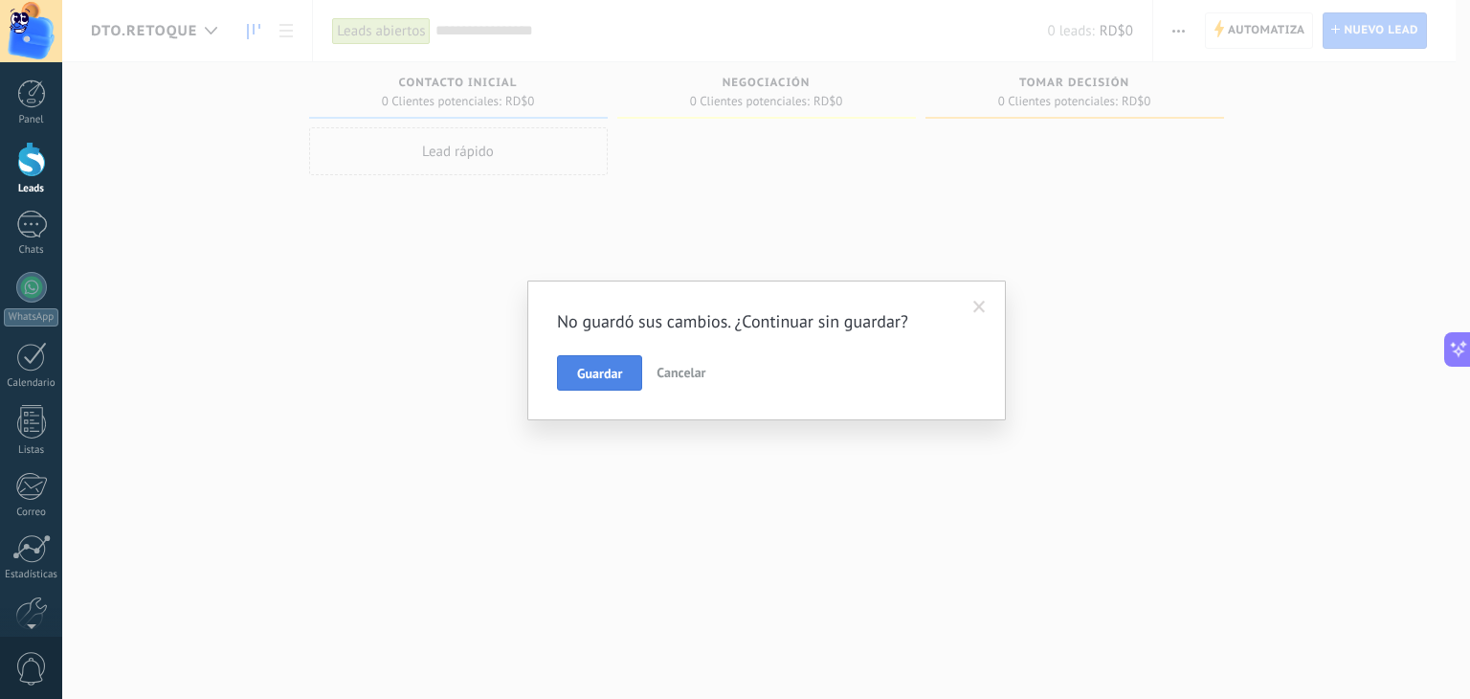
click at [626, 368] on button "Guardar" at bounding box center [599, 373] width 85 height 36
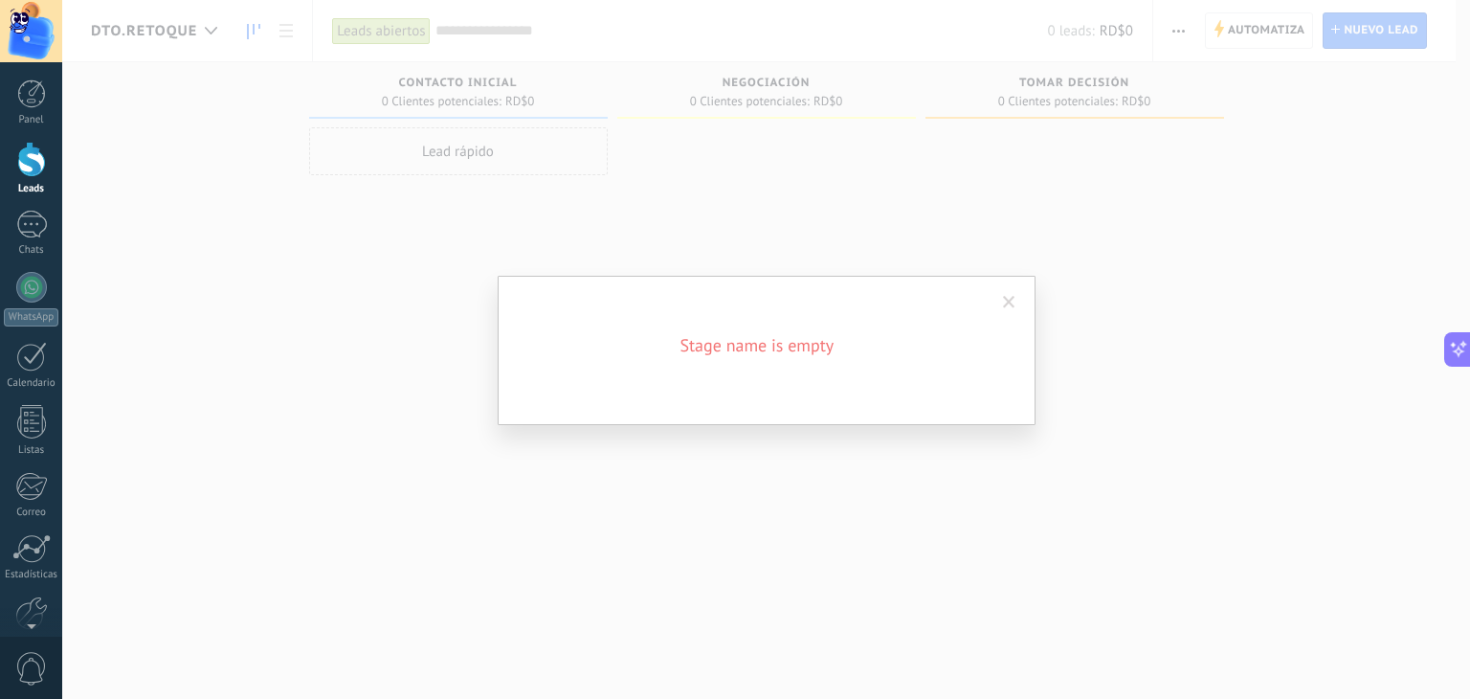
click at [1007, 298] on span at bounding box center [1009, 302] width 12 height 13
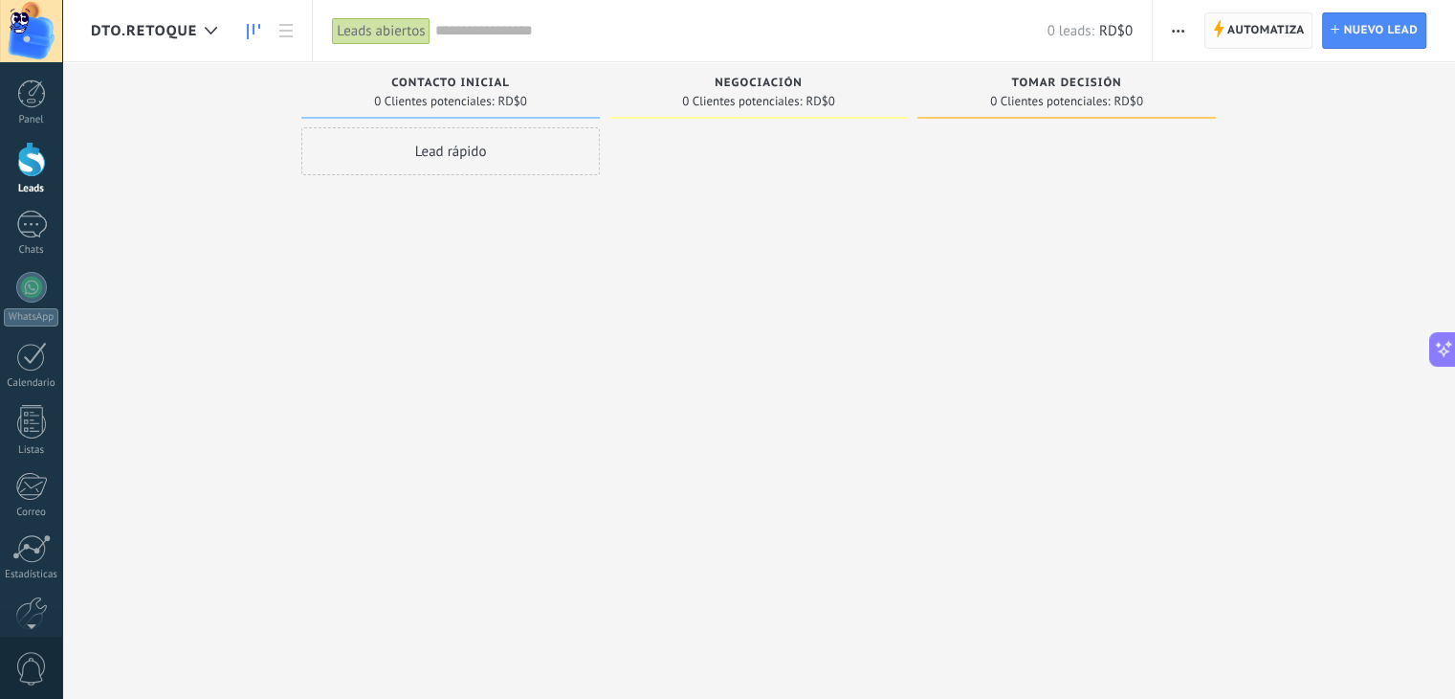
click at [1249, 24] on span "Automatiza" at bounding box center [1267, 30] width 78 height 34
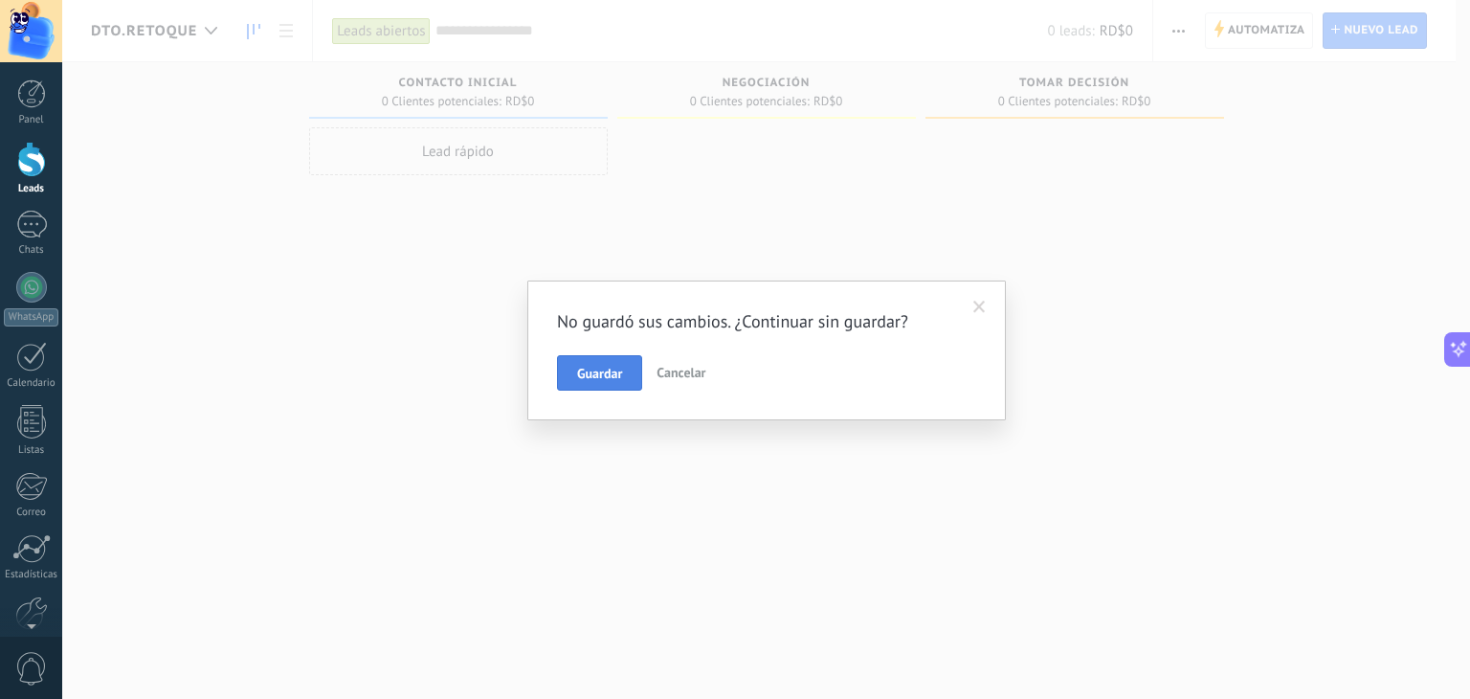
click at [598, 370] on span "Guardar" at bounding box center [599, 372] width 45 height 13
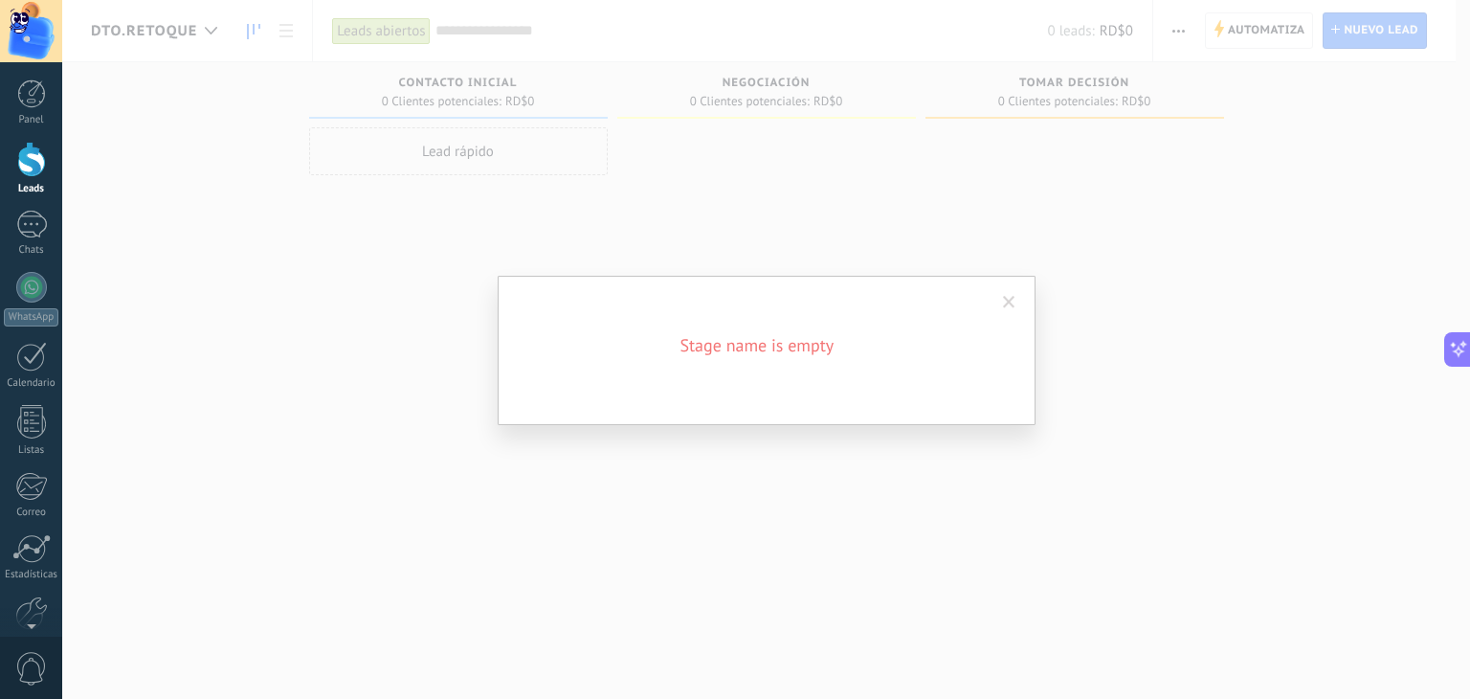
click at [1013, 301] on span at bounding box center [1009, 302] width 12 height 13
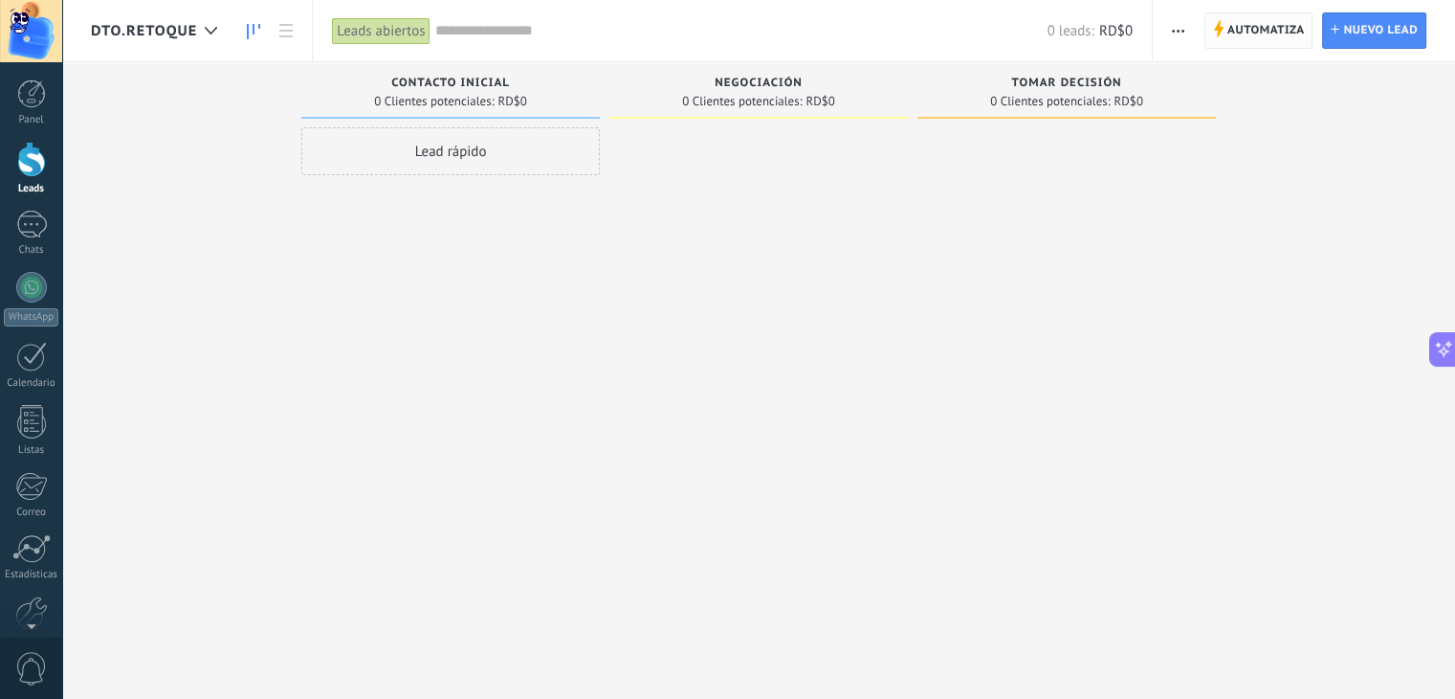
click at [1252, 40] on span "Automatiza" at bounding box center [1267, 30] width 78 height 34
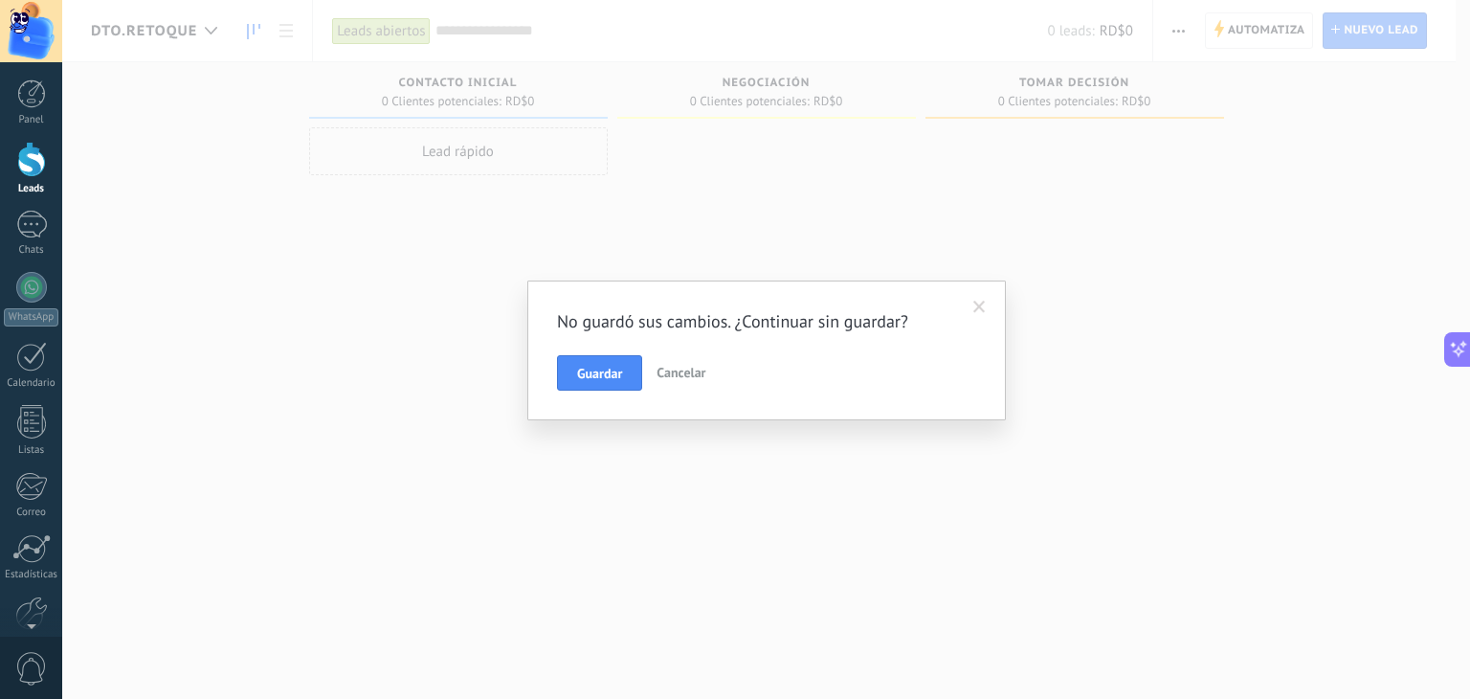
click at [679, 372] on span "Cancelar" at bounding box center [680, 372] width 49 height 17
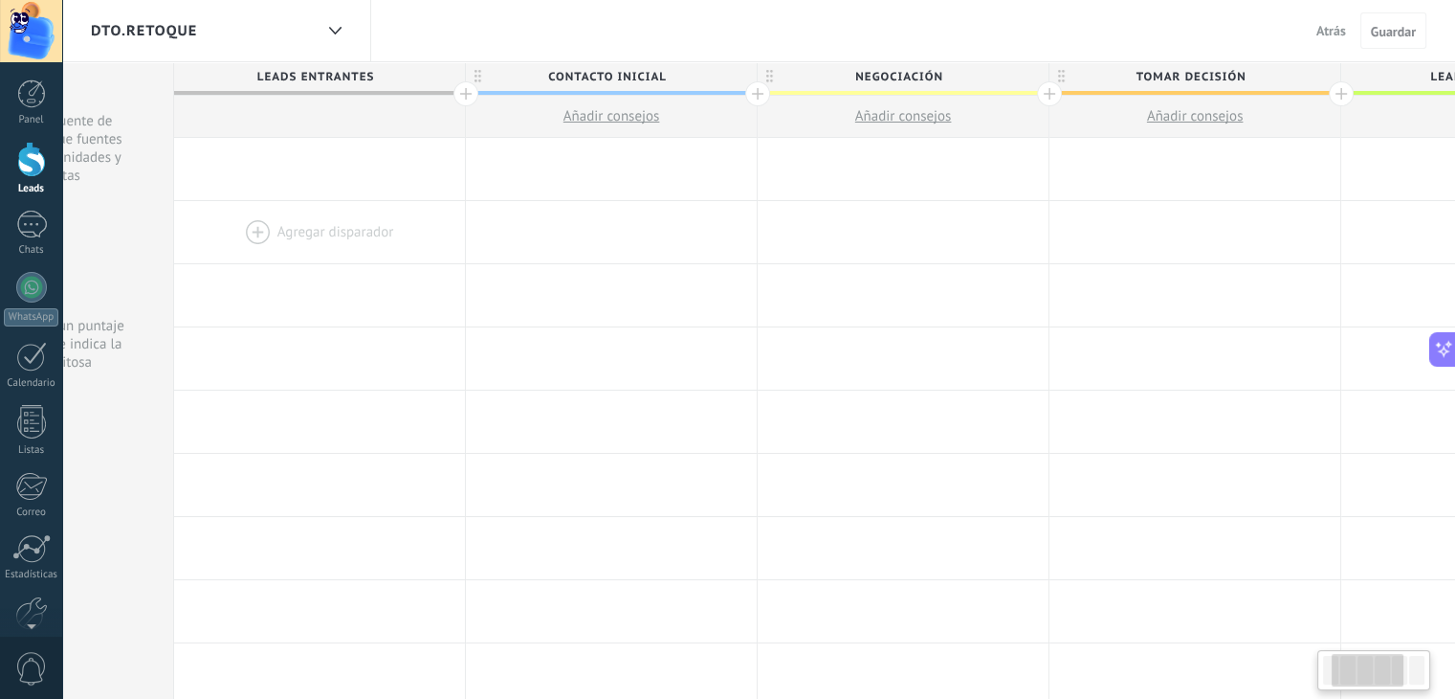
scroll to position [0, 198]
click at [664, 77] on span "Contacto inicial" at bounding box center [605, 77] width 281 height 30
type input "*"
type input "**********"
click at [971, 71] on span "Negociación" at bounding box center [897, 77] width 281 height 30
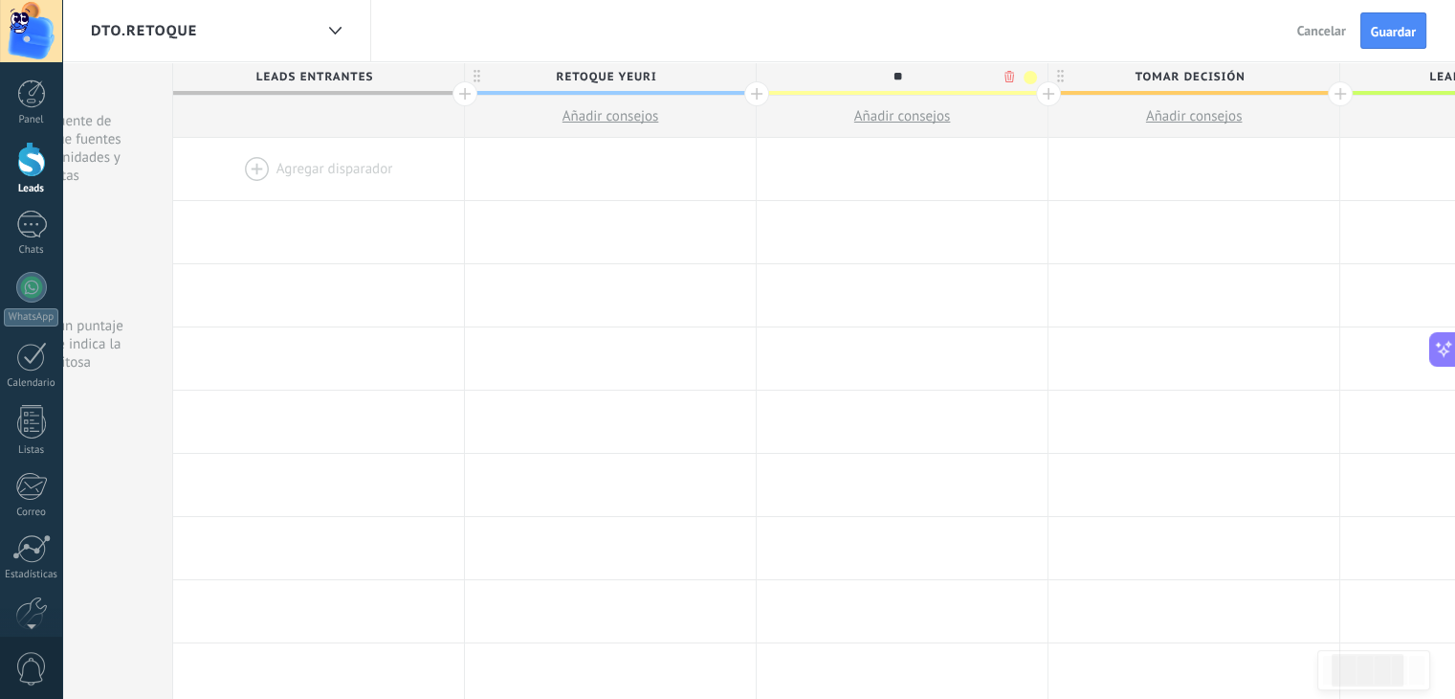
type input "*"
click at [971, 71] on input "*******" at bounding box center [898, 76] width 254 height 29
click at [930, 77] on input "*******" at bounding box center [898, 76] width 254 height 29
type input "**********"
click at [1028, 79] on span at bounding box center [1030, 77] width 13 height 13
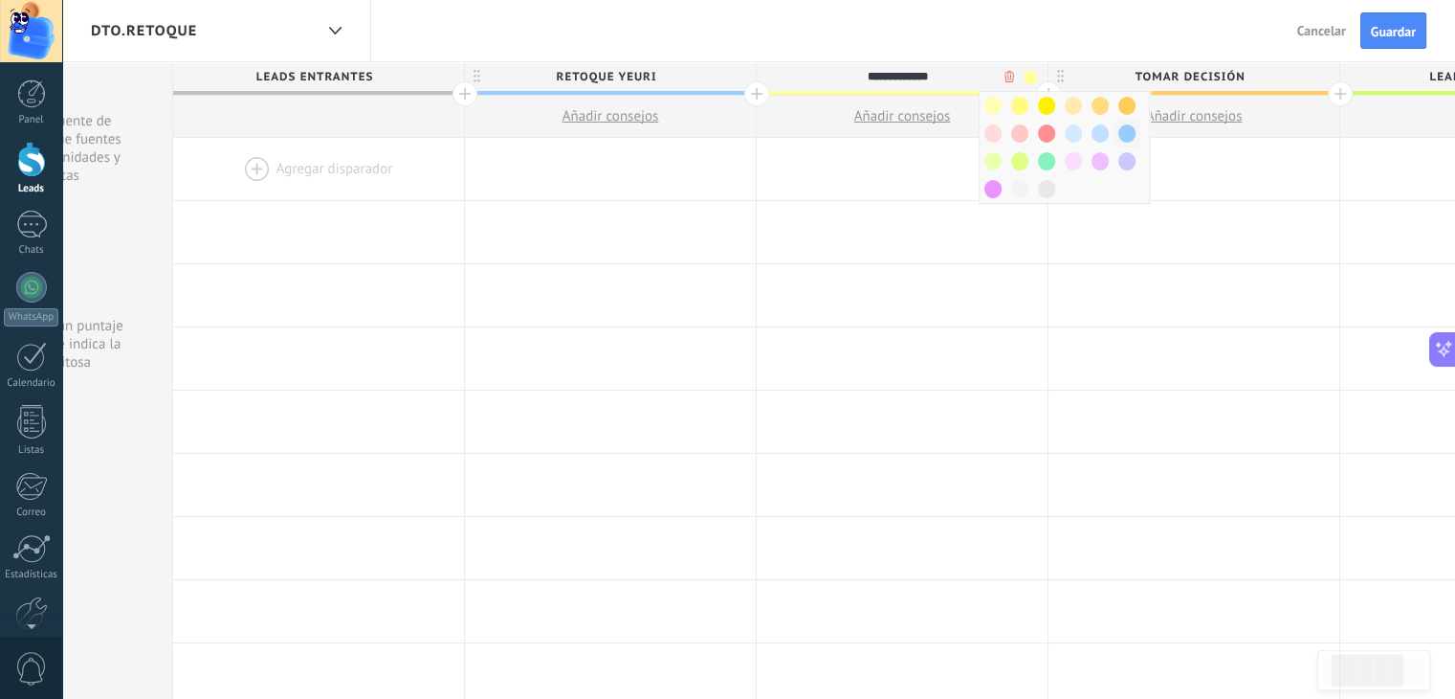
click at [1117, 139] on div at bounding box center [1127, 134] width 27 height 28
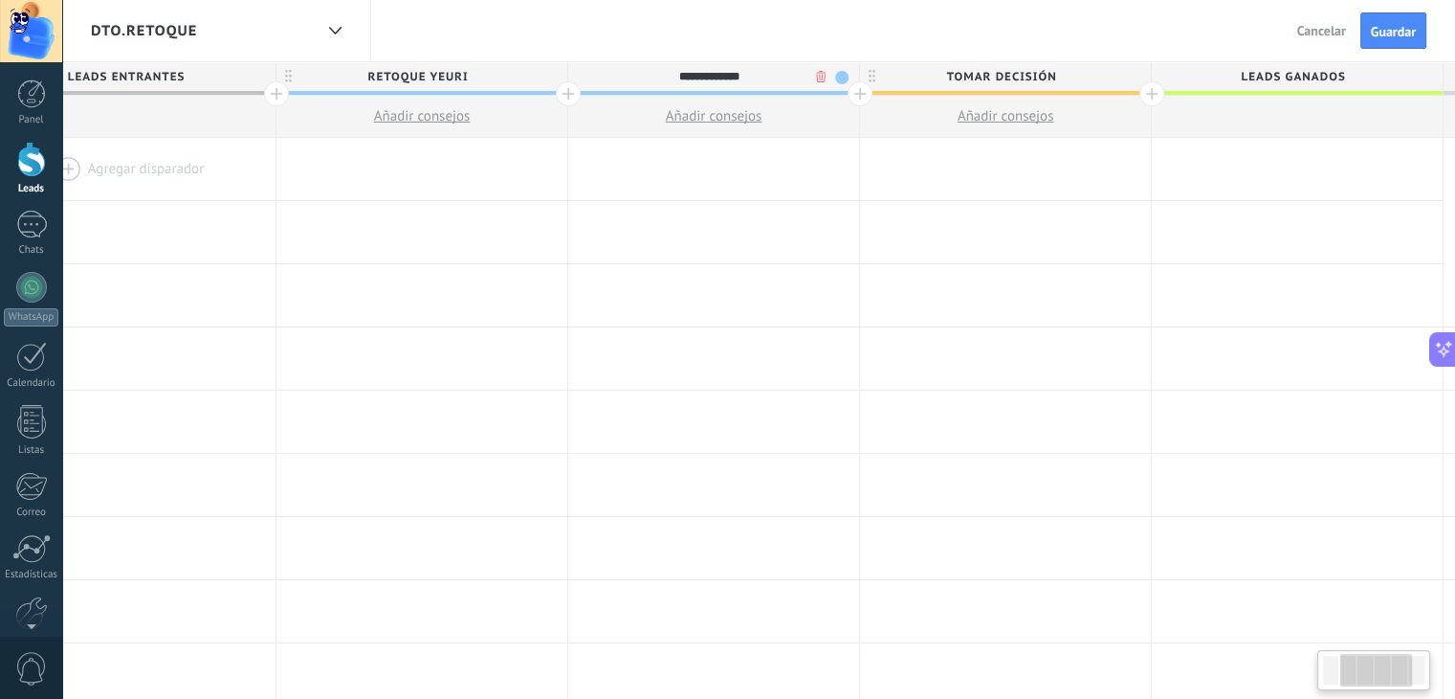
scroll to position [0, 394]
click at [1065, 77] on span "Tomar decisión" at bounding box center [993, 77] width 281 height 30
type input "*"
type input "**********"
click at [1130, 79] on span at bounding box center [1126, 77] width 13 height 13
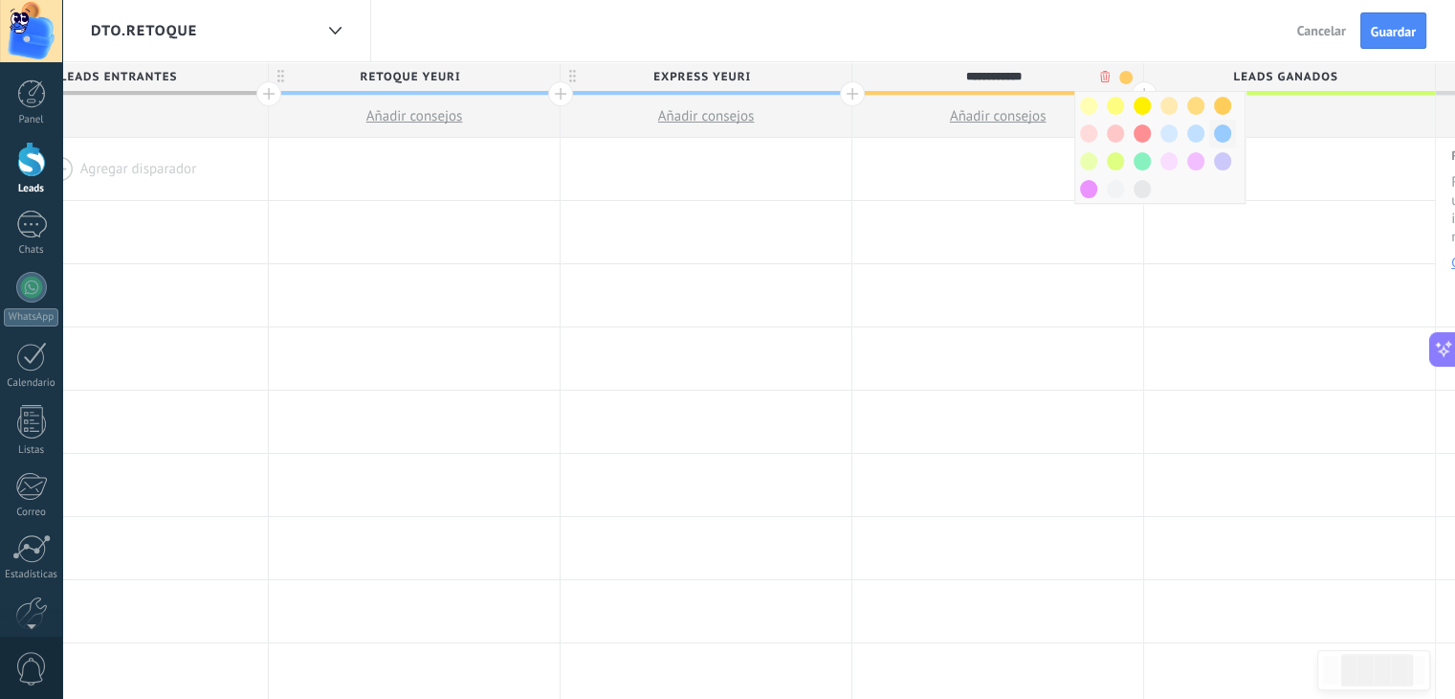
click at [1226, 133] on span at bounding box center [1222, 133] width 17 height 18
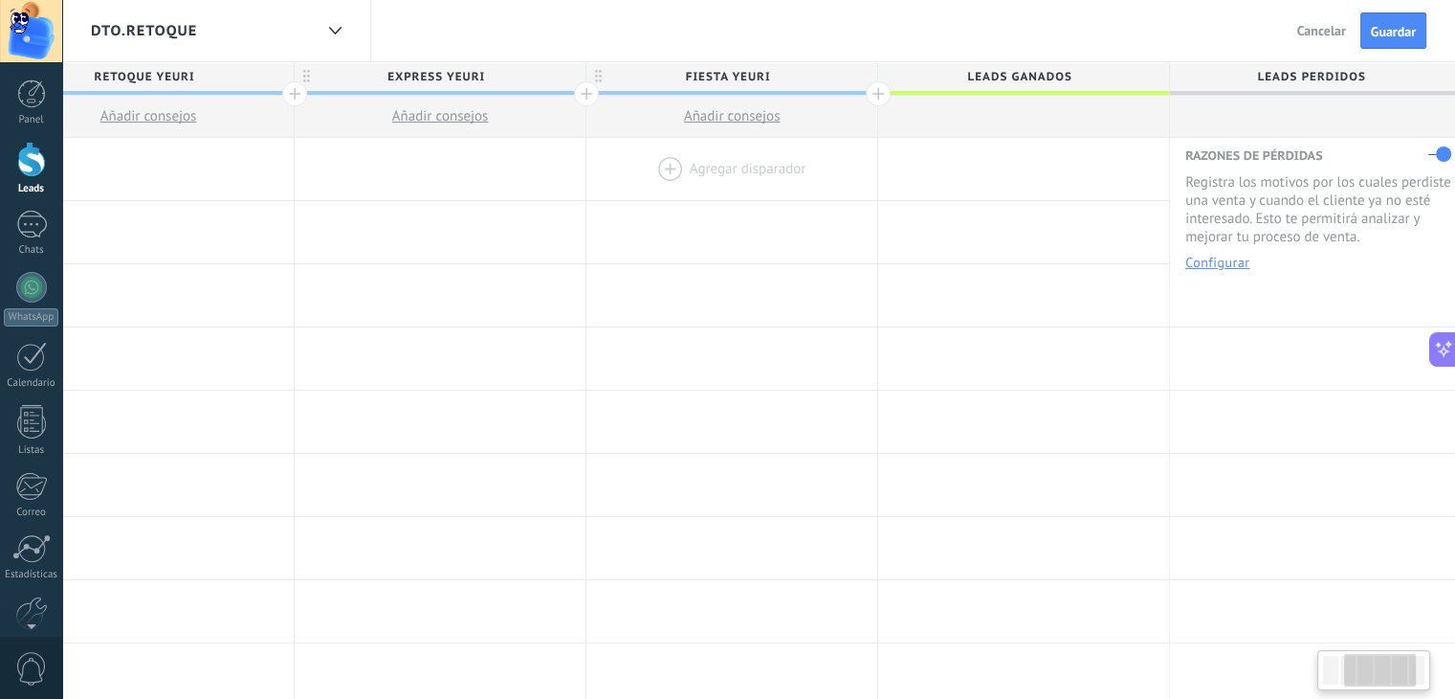
scroll to position [0, 666]
click at [875, 92] on div at bounding box center [872, 93] width 25 height 25
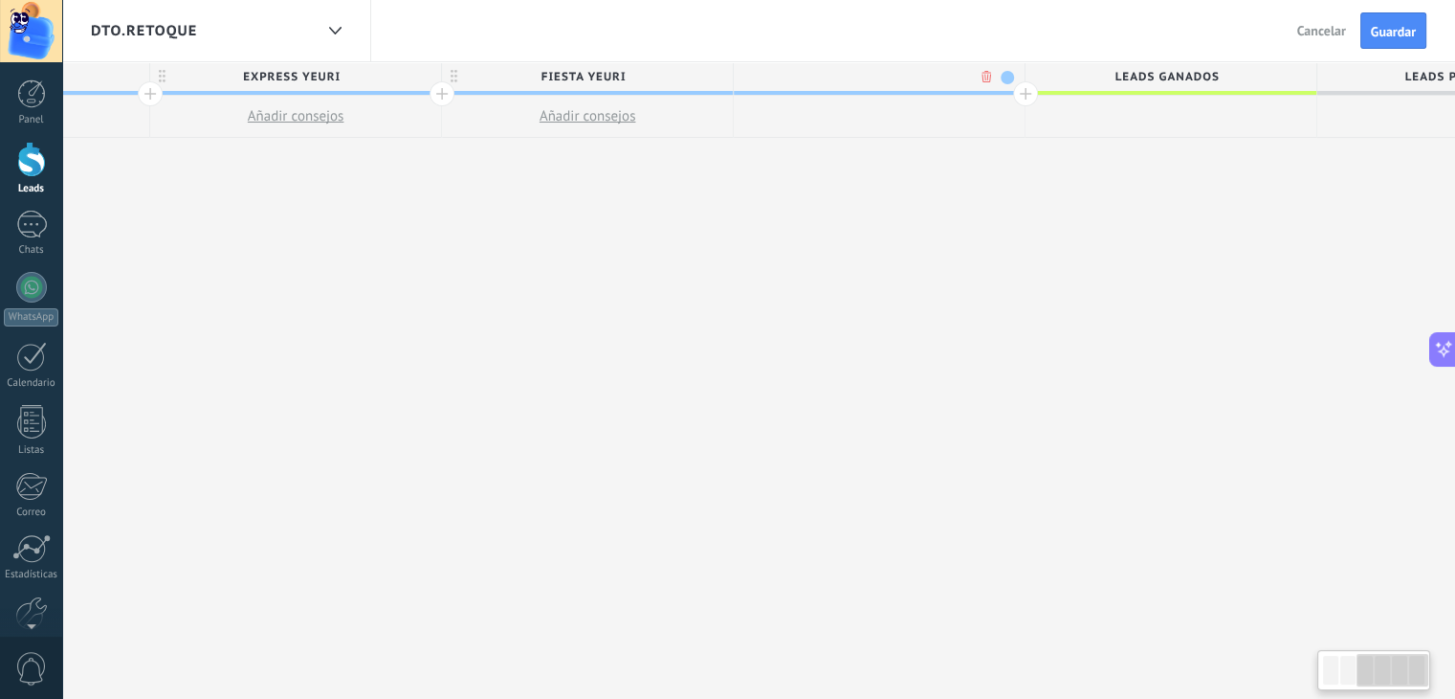
scroll to position [0, 808]
type input "**********"
click at [1001, 78] on span at bounding box center [1004, 77] width 13 height 13
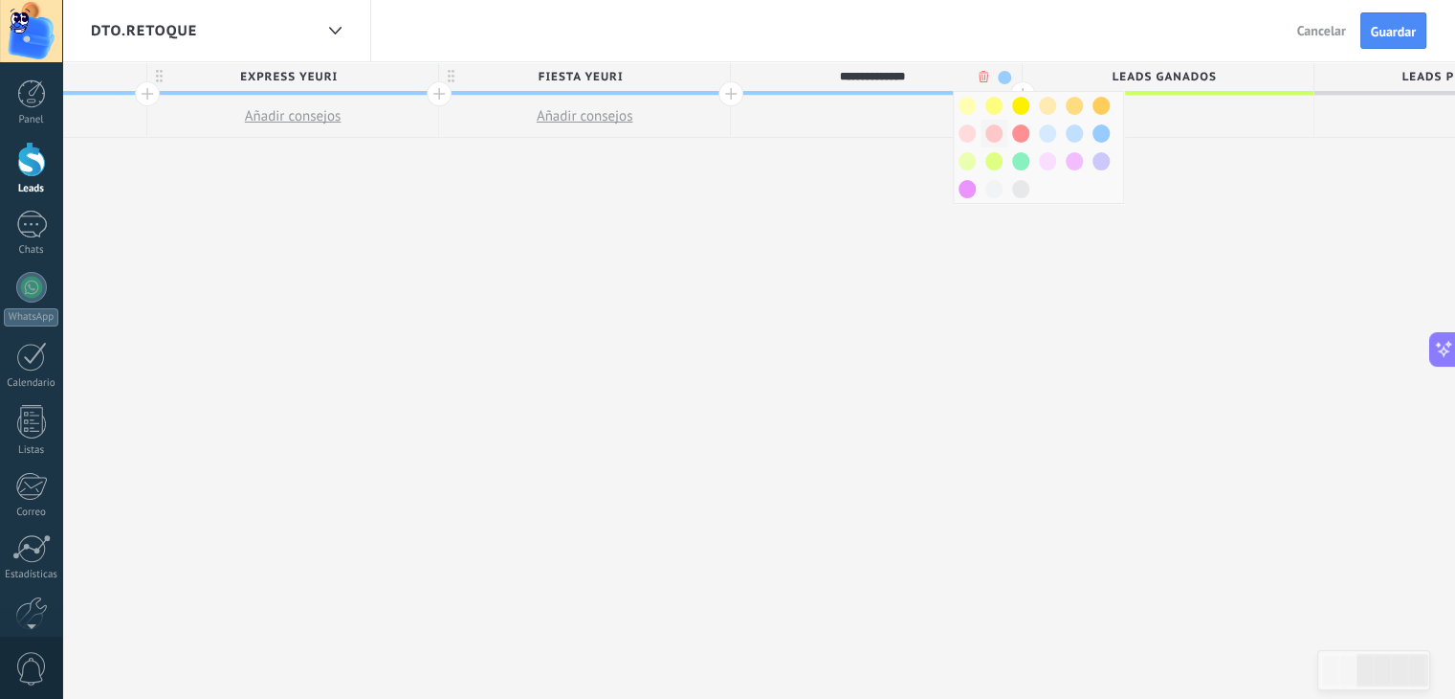
click at [997, 125] on span at bounding box center [994, 133] width 17 height 18
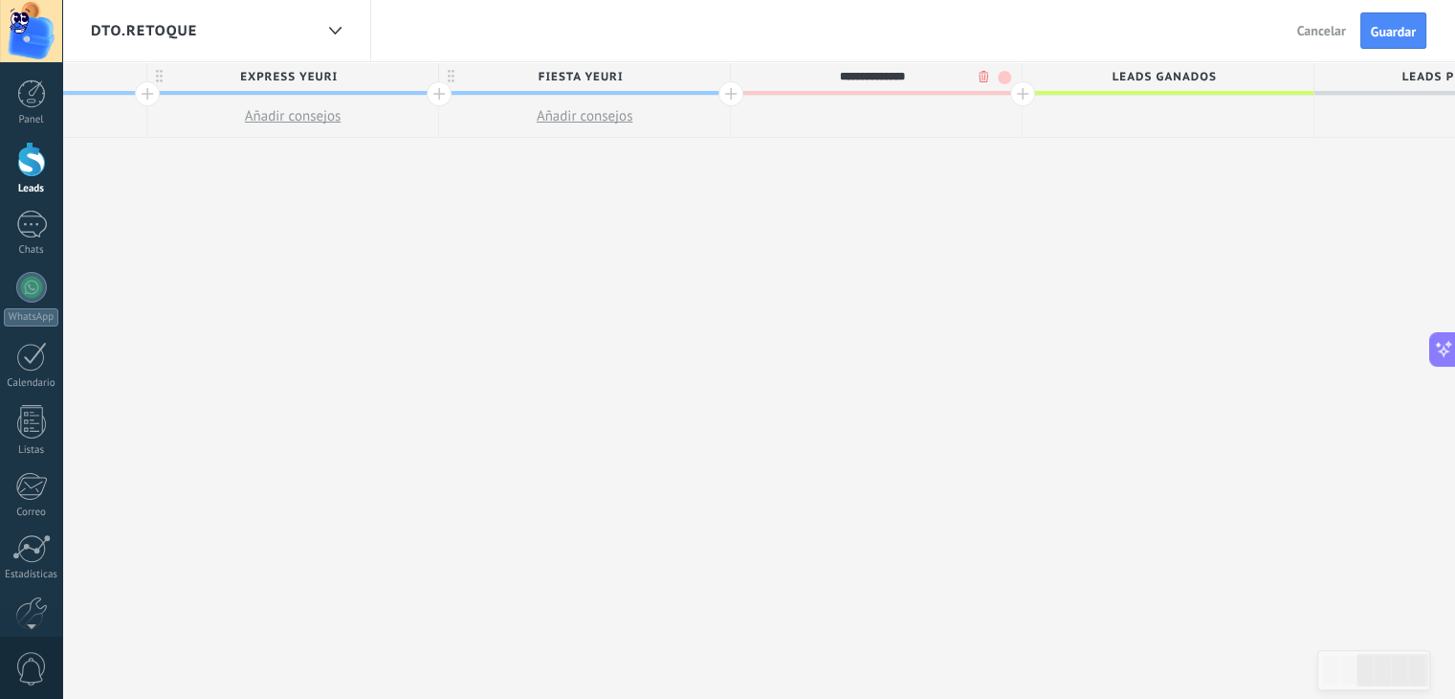
click at [1022, 94] on div at bounding box center [1022, 93] width 25 height 25
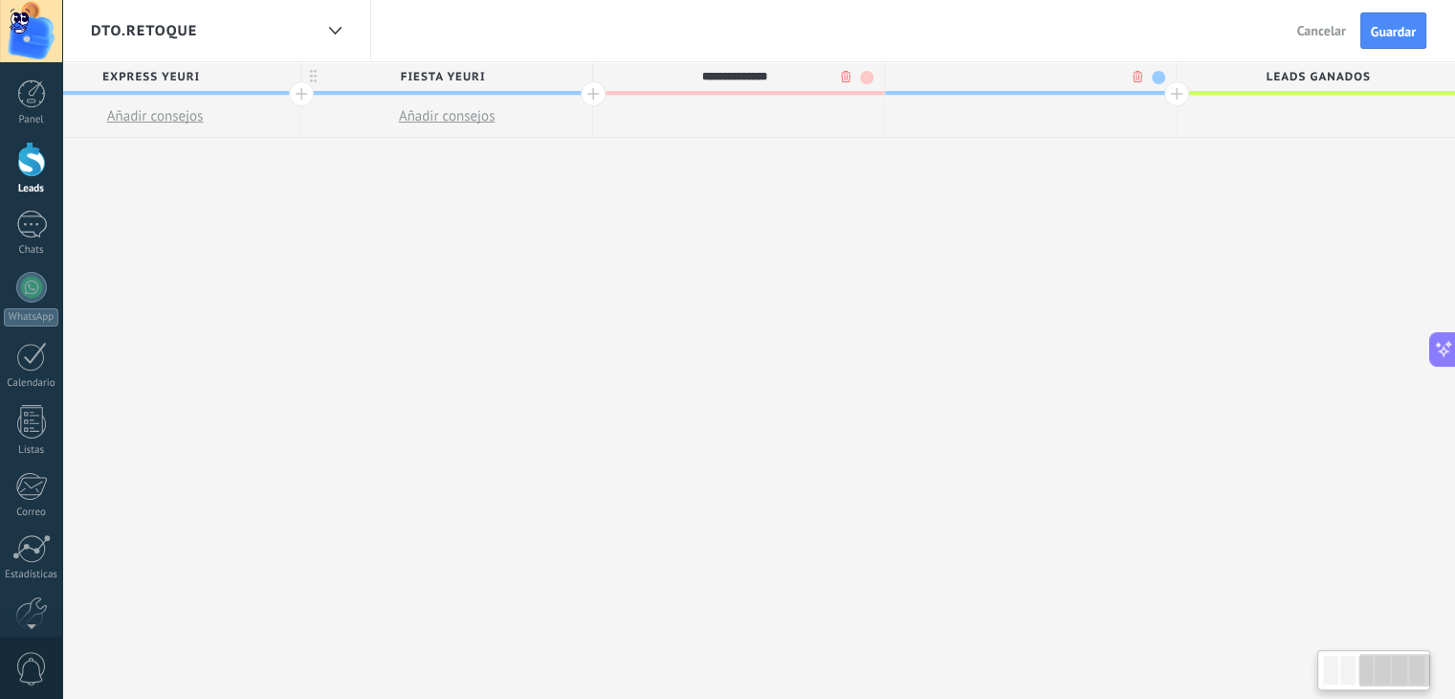
scroll to position [0, 949]
type input "**********"
click at [1152, 80] on span at bounding box center [1154, 77] width 13 height 13
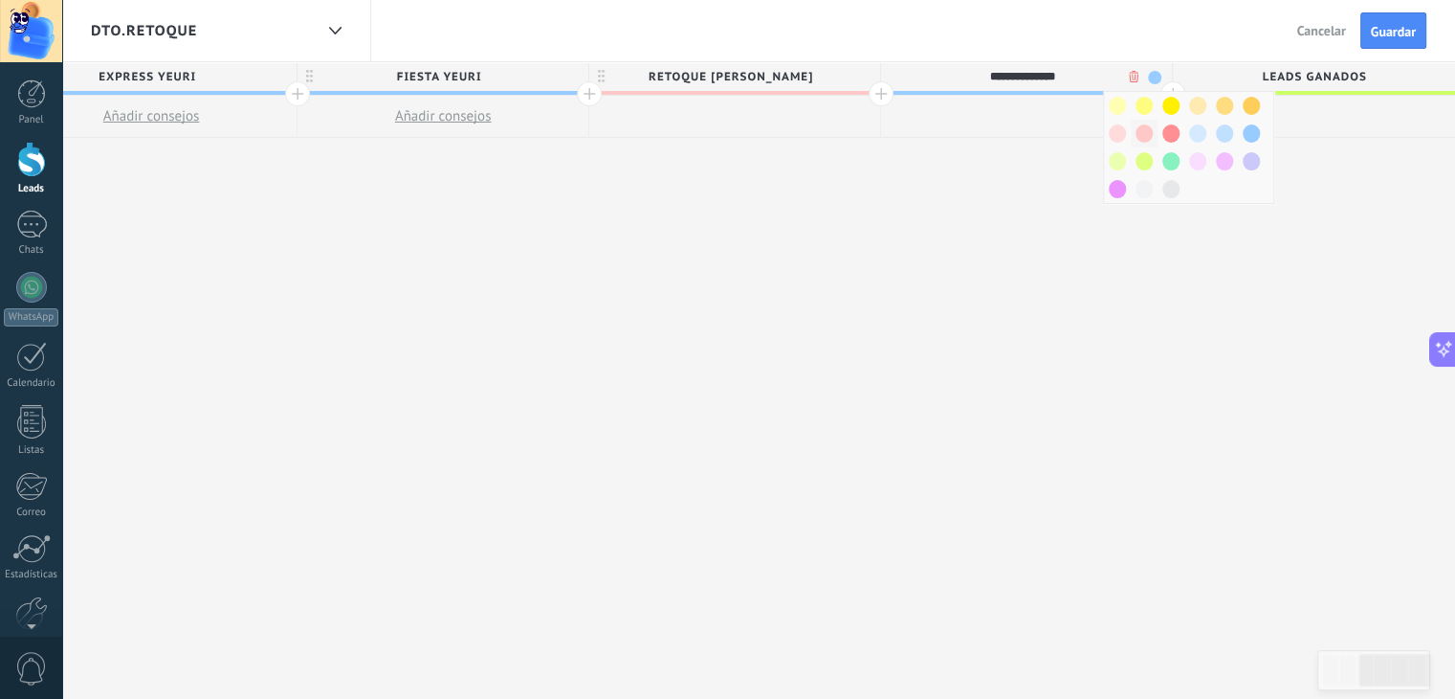
click at [1139, 133] on span at bounding box center [1144, 133] width 17 height 18
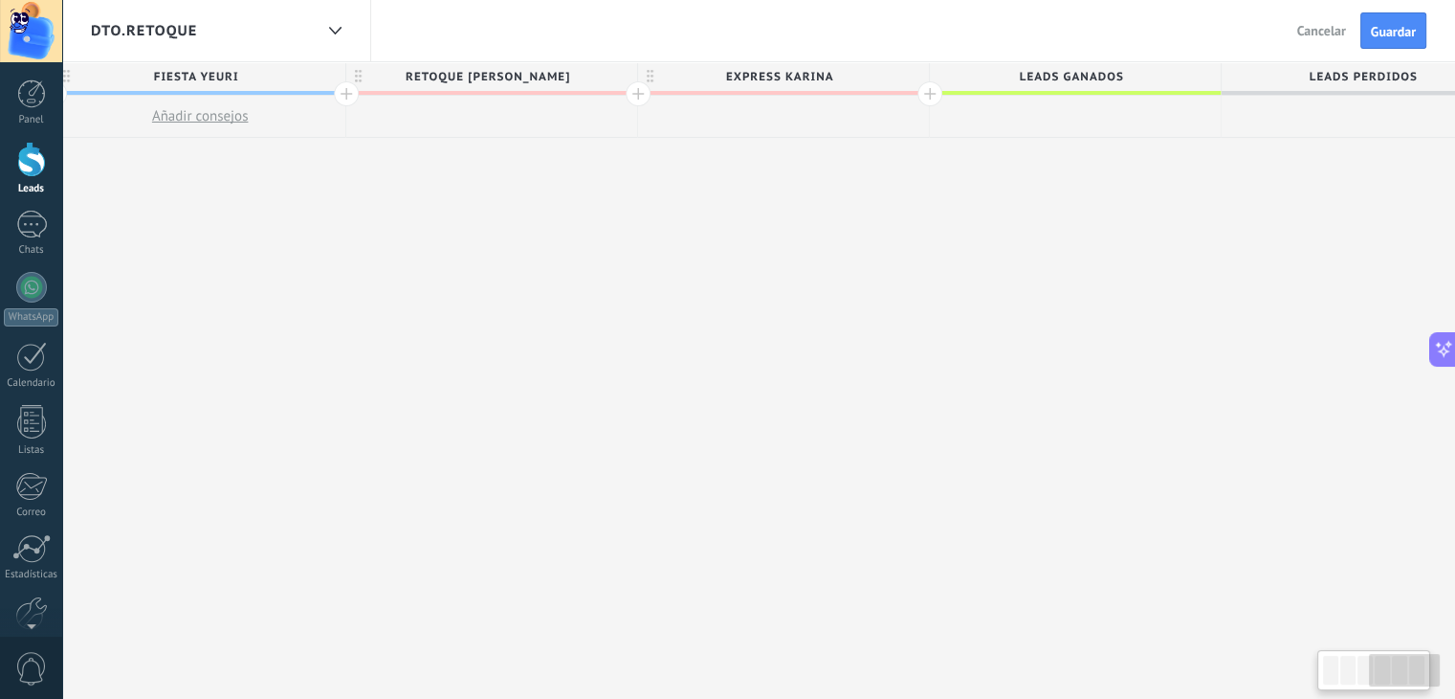
scroll to position [0, 1193]
click at [925, 98] on div at bounding box center [929, 93] width 25 height 25
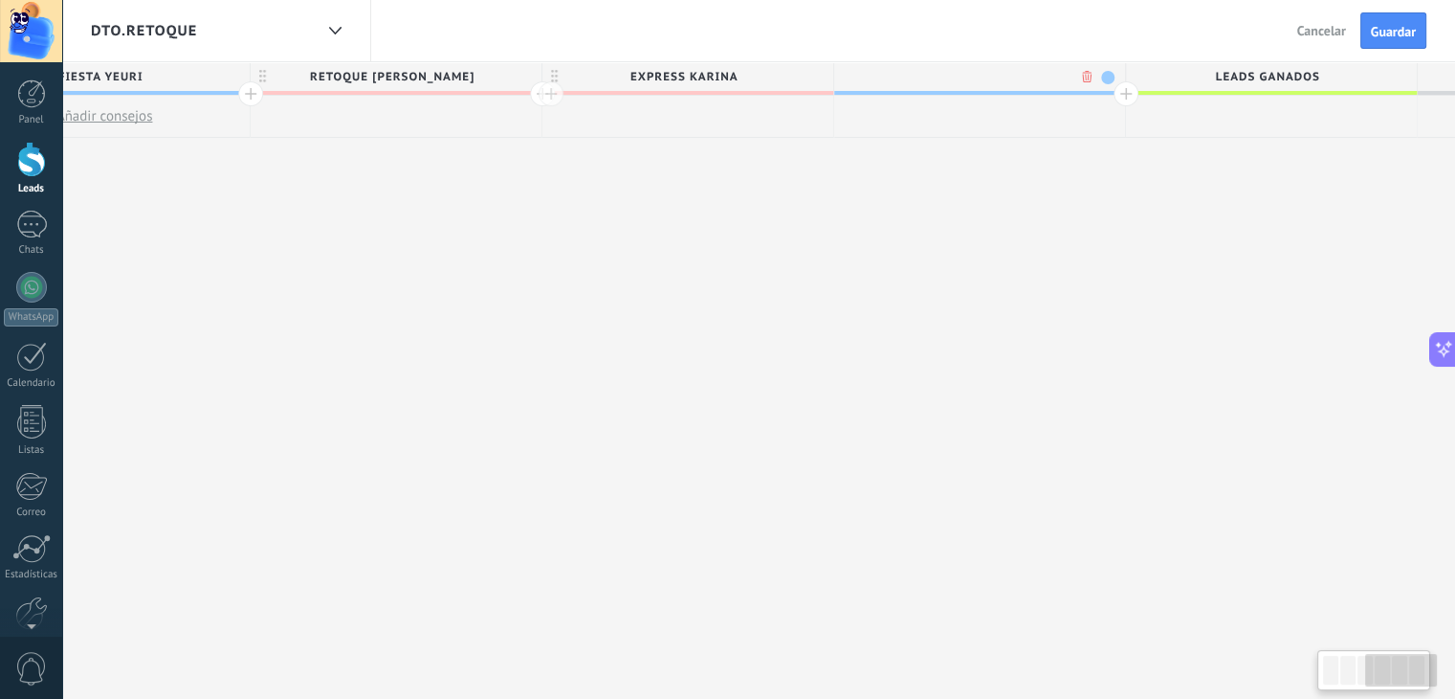
scroll to position [0, 1335]
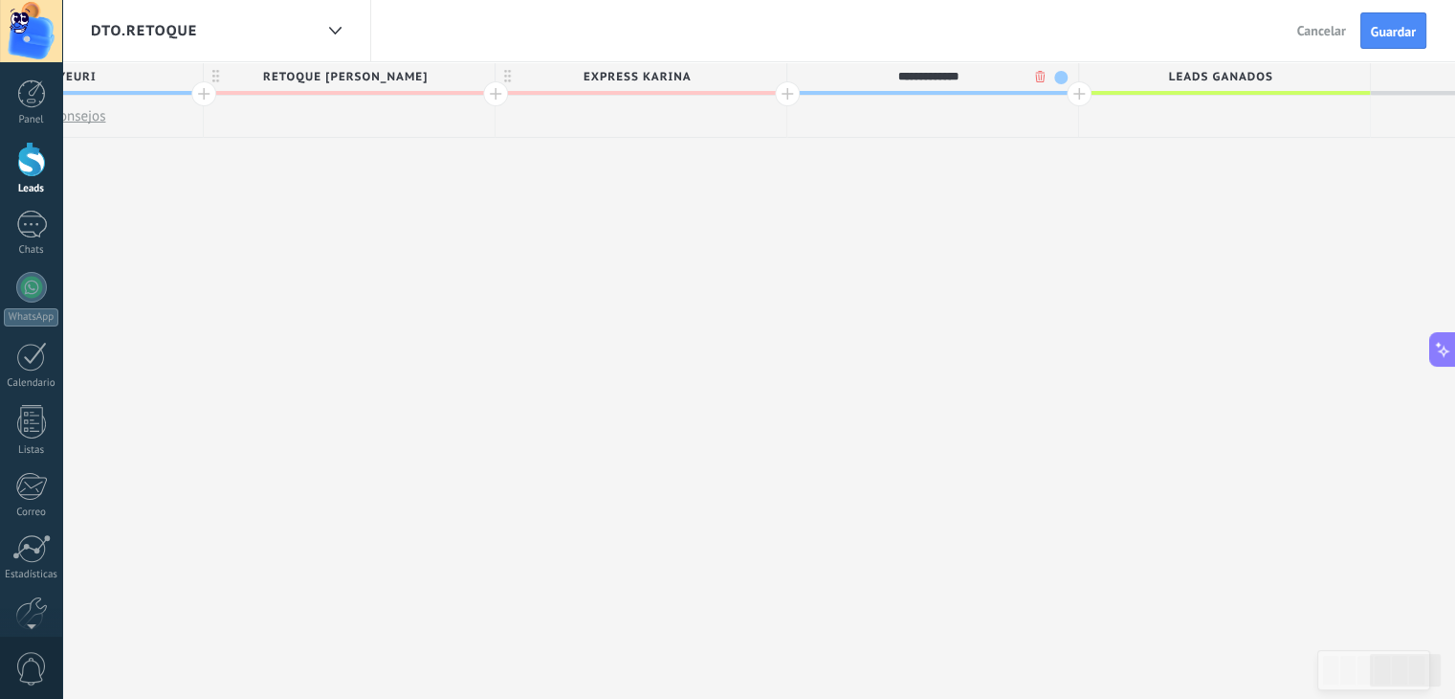
type input "**********"
click at [1056, 78] on span at bounding box center [1060, 77] width 13 height 13
click at [1056, 134] on span at bounding box center [1050, 133] width 17 height 18
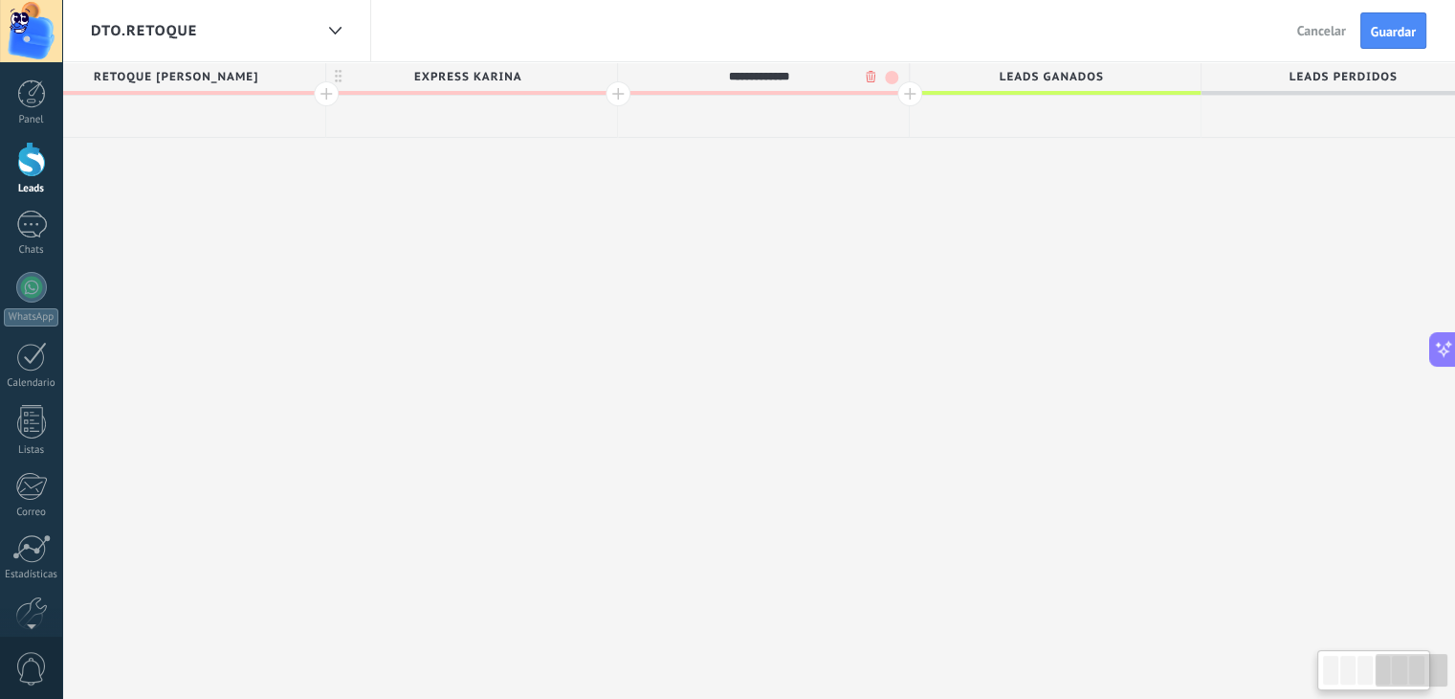
scroll to position [0, 1541]
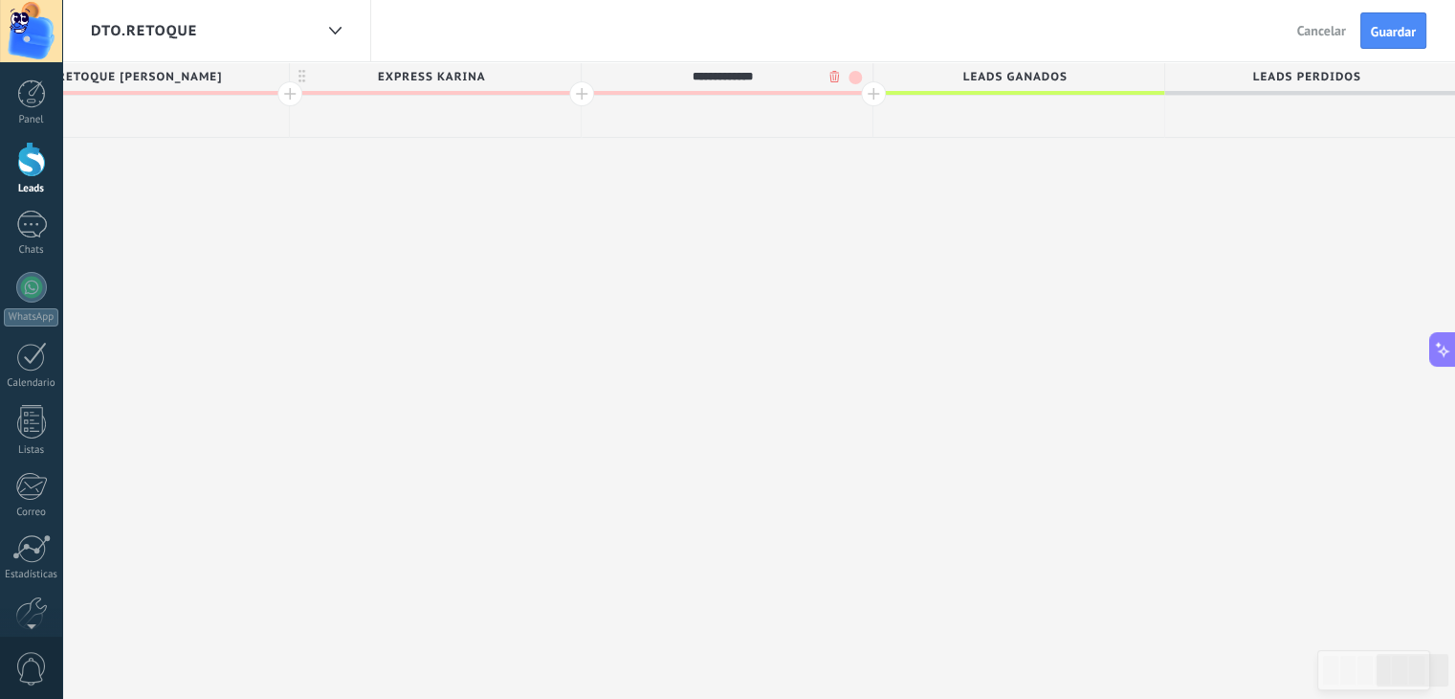
click at [870, 92] on div at bounding box center [873, 93] width 25 height 25
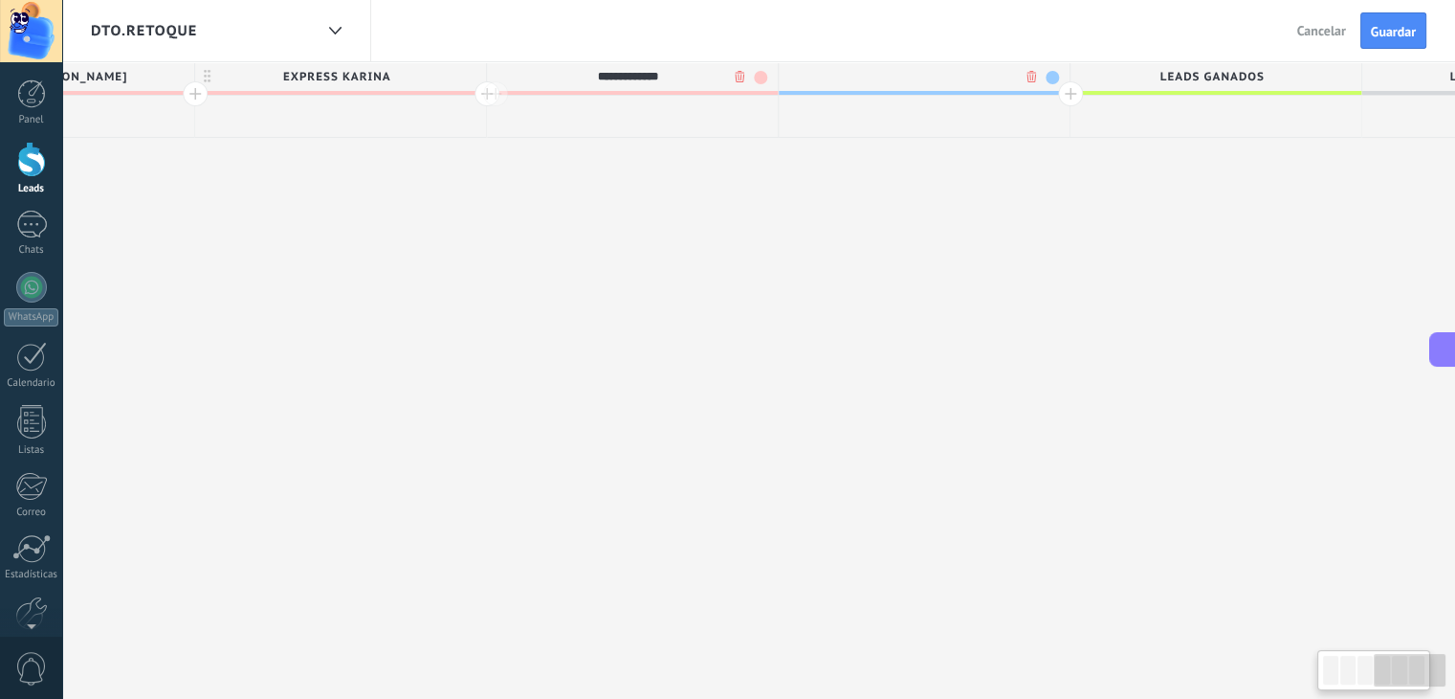
scroll to position [0, 1682]
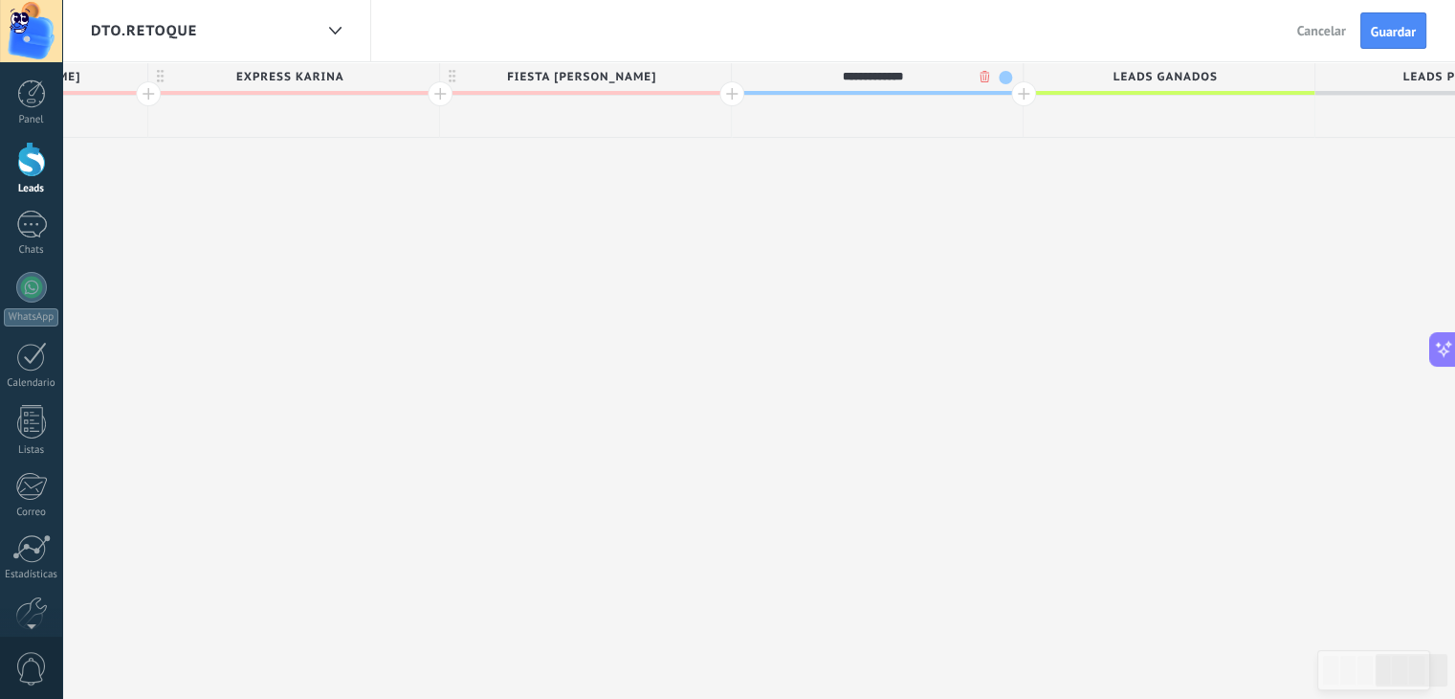
type input "**********"
click at [1003, 76] on span at bounding box center [1005, 77] width 13 height 13
click at [1021, 156] on span at bounding box center [1021, 161] width 17 height 18
click at [1026, 93] on div at bounding box center [1023, 93] width 25 height 25
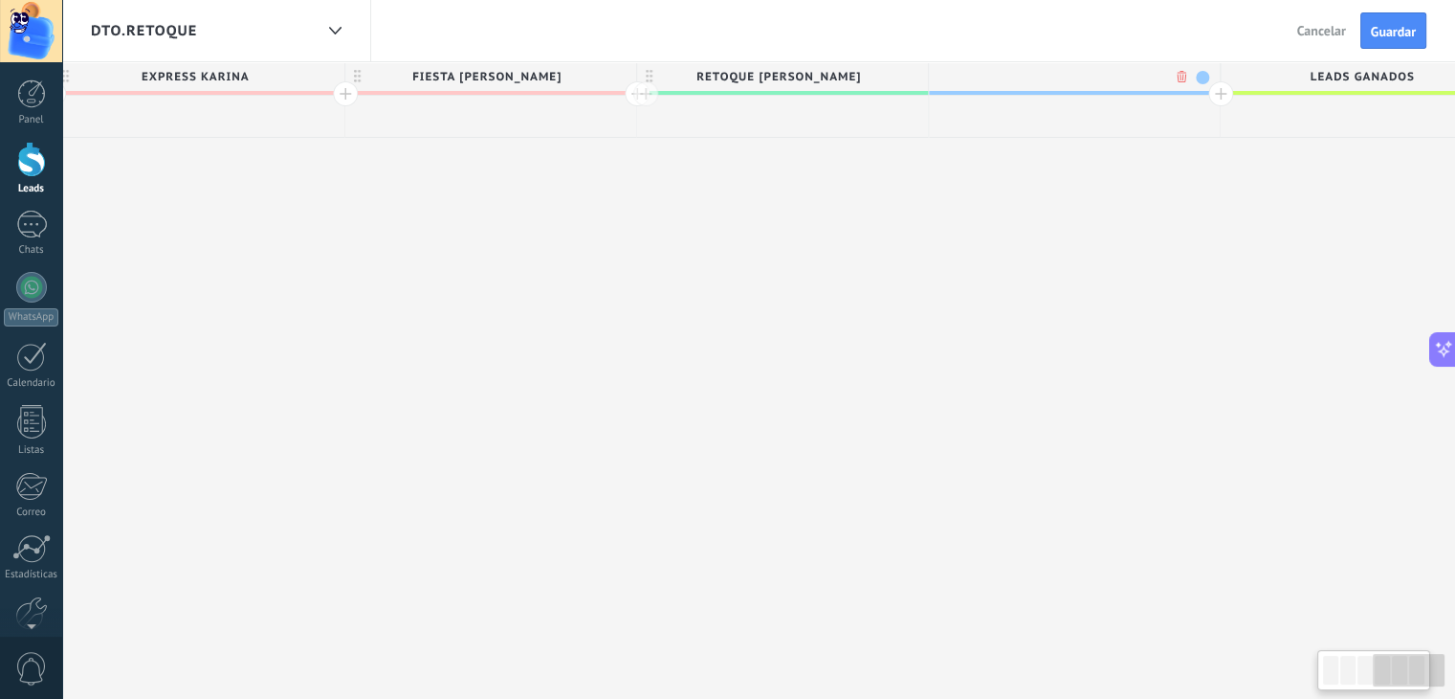
scroll to position [0, 1824]
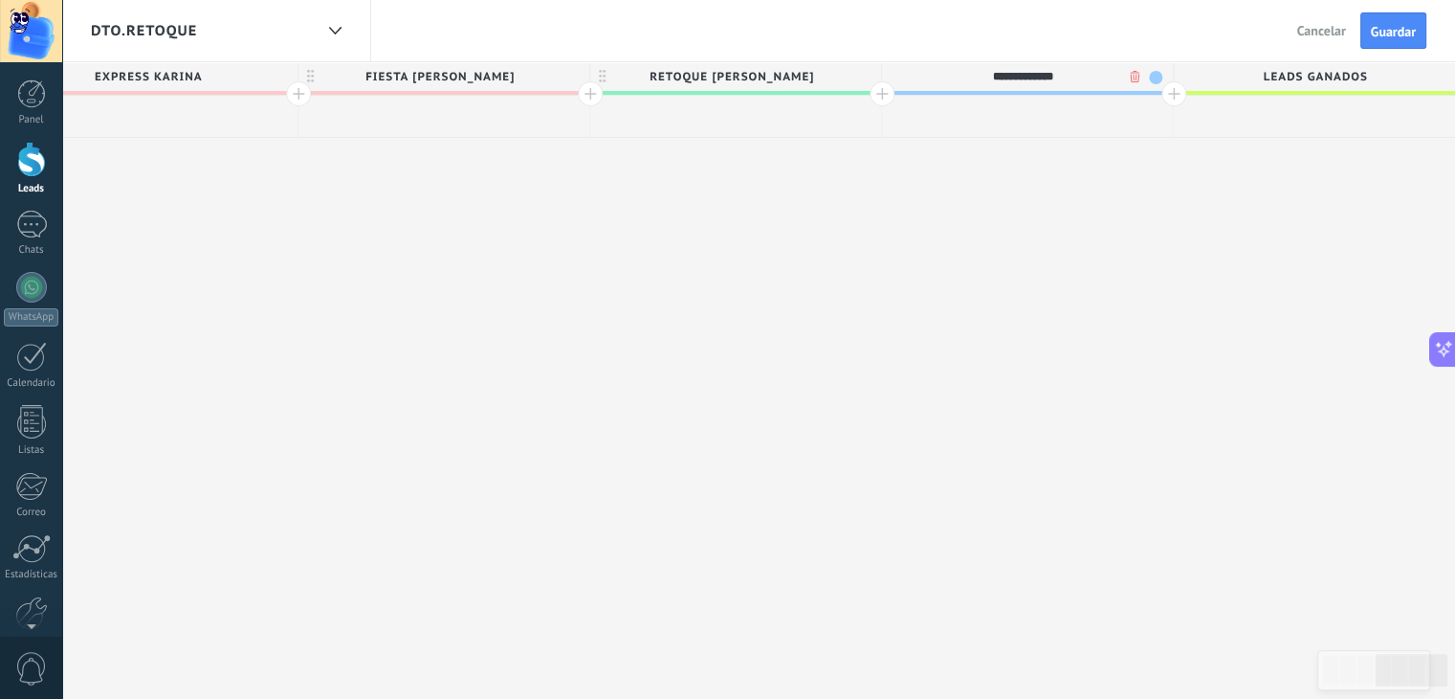
type input "**********"
click at [1149, 80] on span at bounding box center [1155, 77] width 13 height 13
click at [1165, 154] on span at bounding box center [1172, 161] width 17 height 18
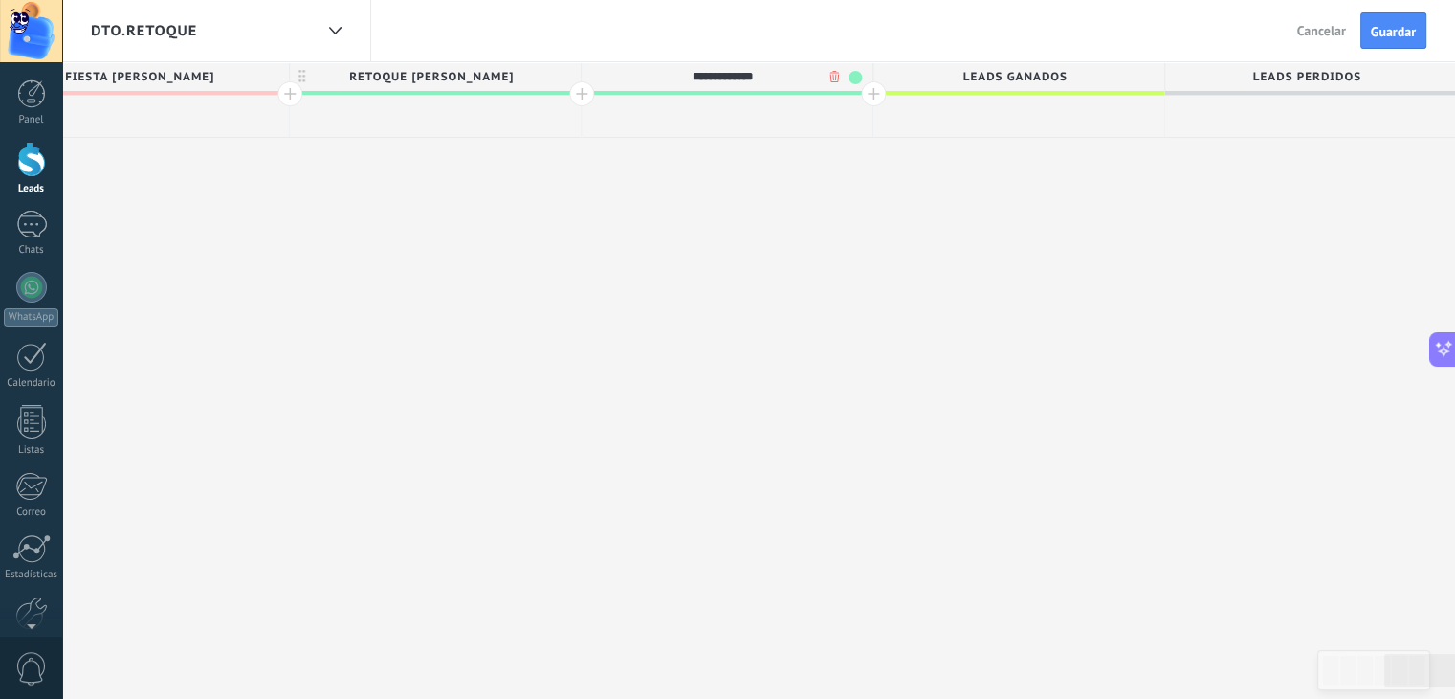
scroll to position [0, 0]
click at [873, 92] on div at bounding box center [873, 94] width 25 height 25
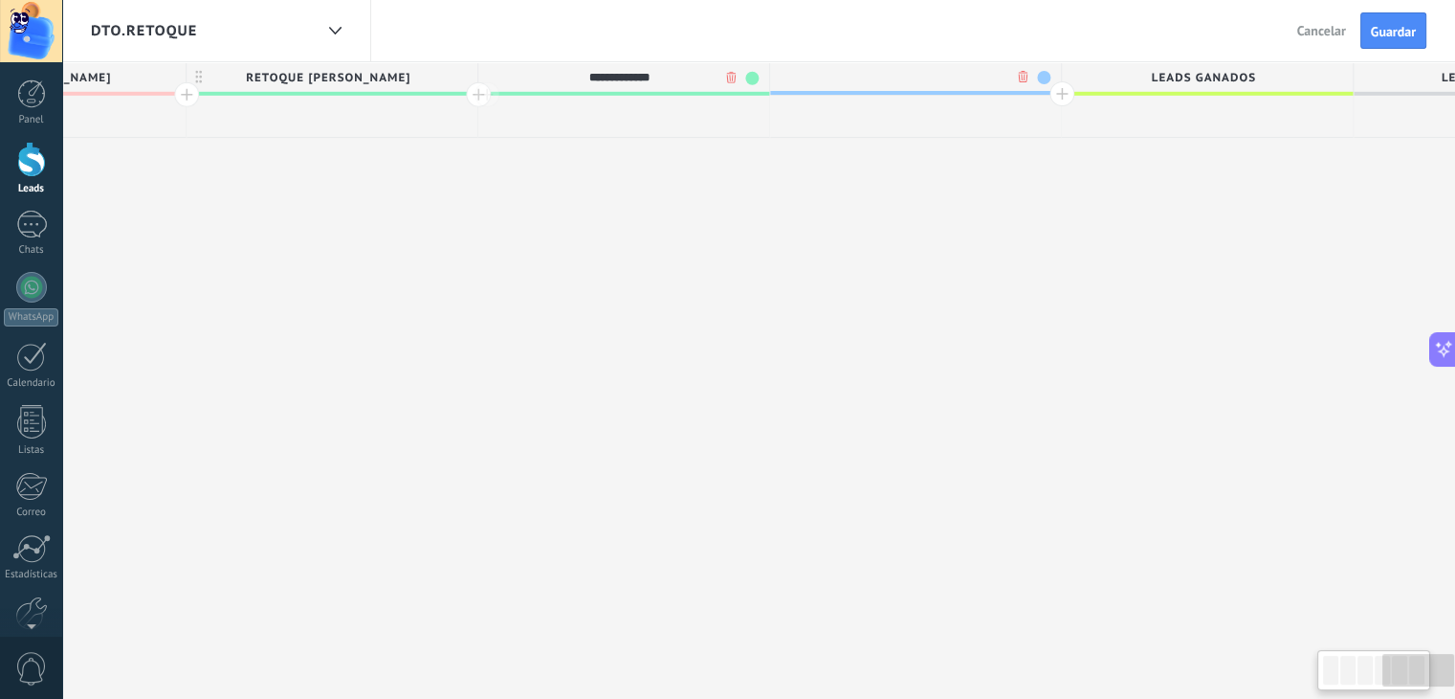
scroll to position [0, 2266]
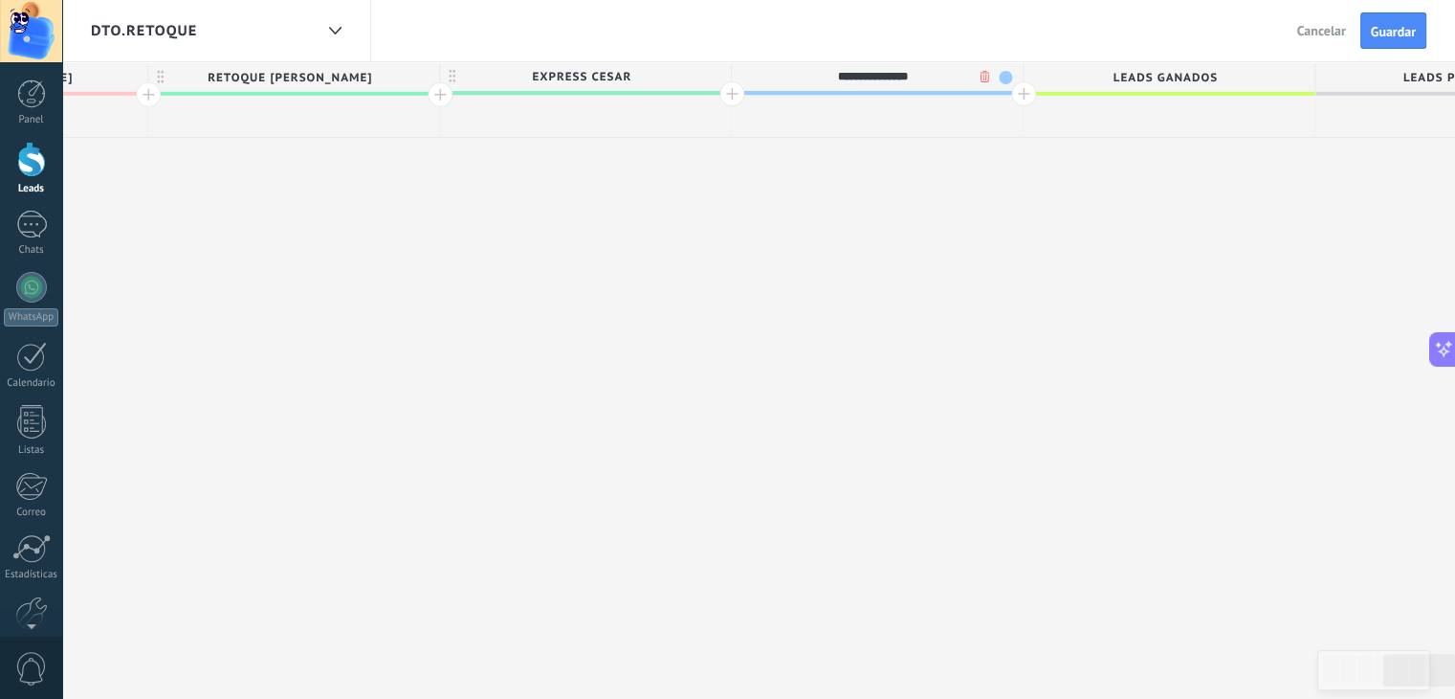
click at [920, 74] on input "**********" at bounding box center [873, 76] width 254 height 29
type input "**********"
click at [1020, 95] on div at bounding box center [1023, 93] width 25 height 25
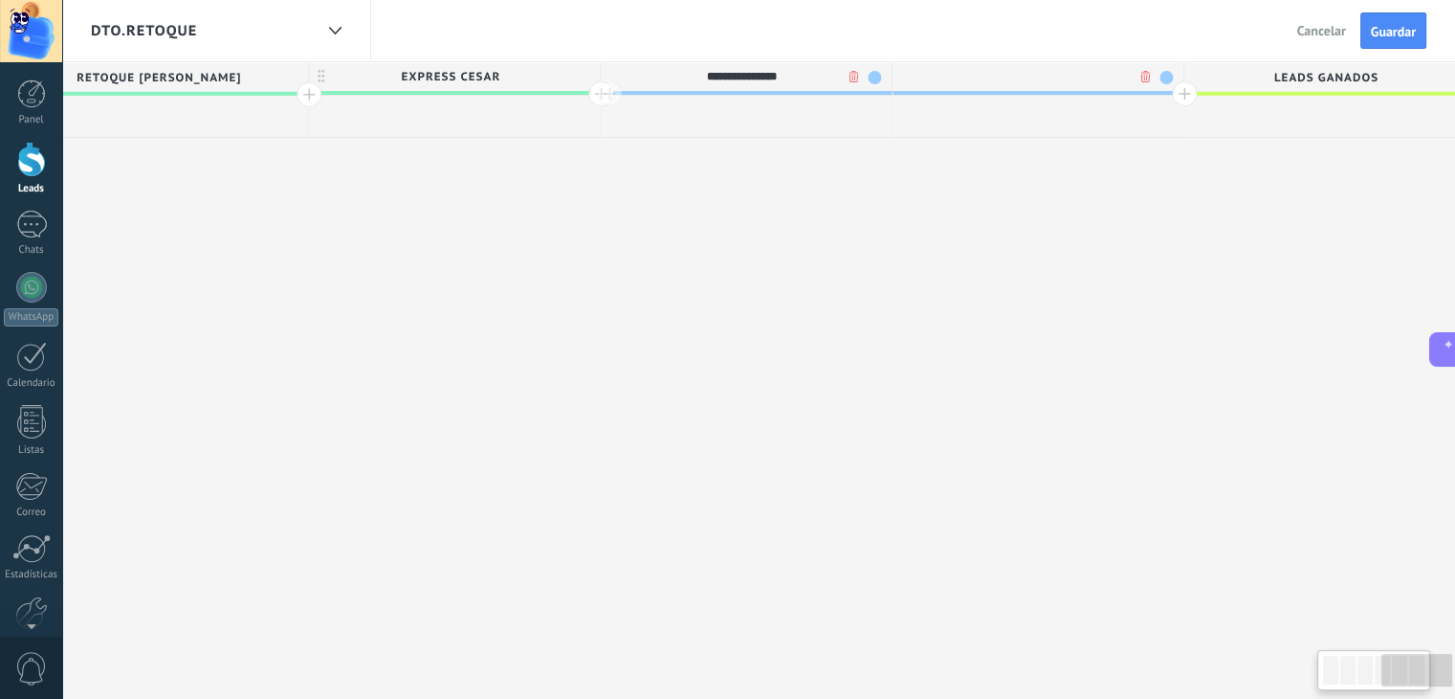
scroll to position [0, 2407]
type input "*"
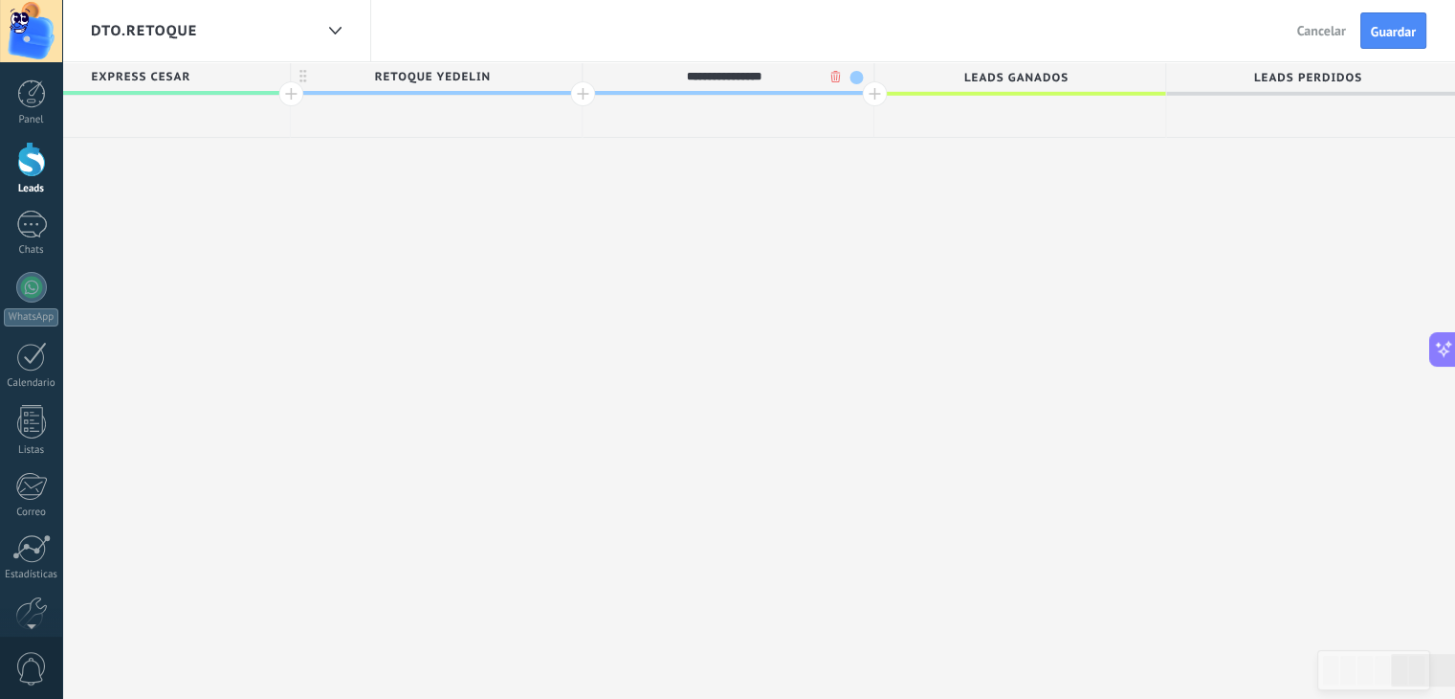
click at [551, 78] on span "RETOQUE YEDELIN" at bounding box center [431, 77] width 281 height 30
type input "**********"
click at [559, 78] on span at bounding box center [564, 77] width 13 height 13
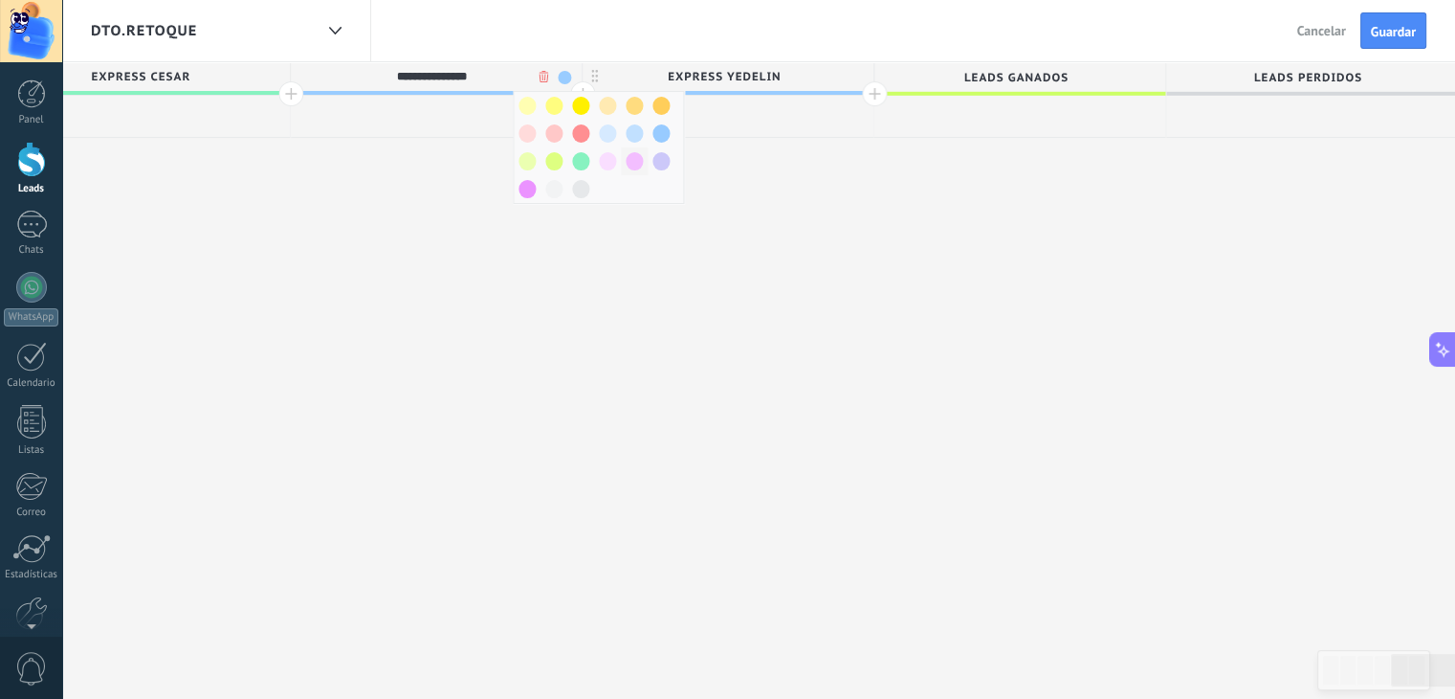
click at [631, 154] on span at bounding box center [634, 161] width 17 height 18
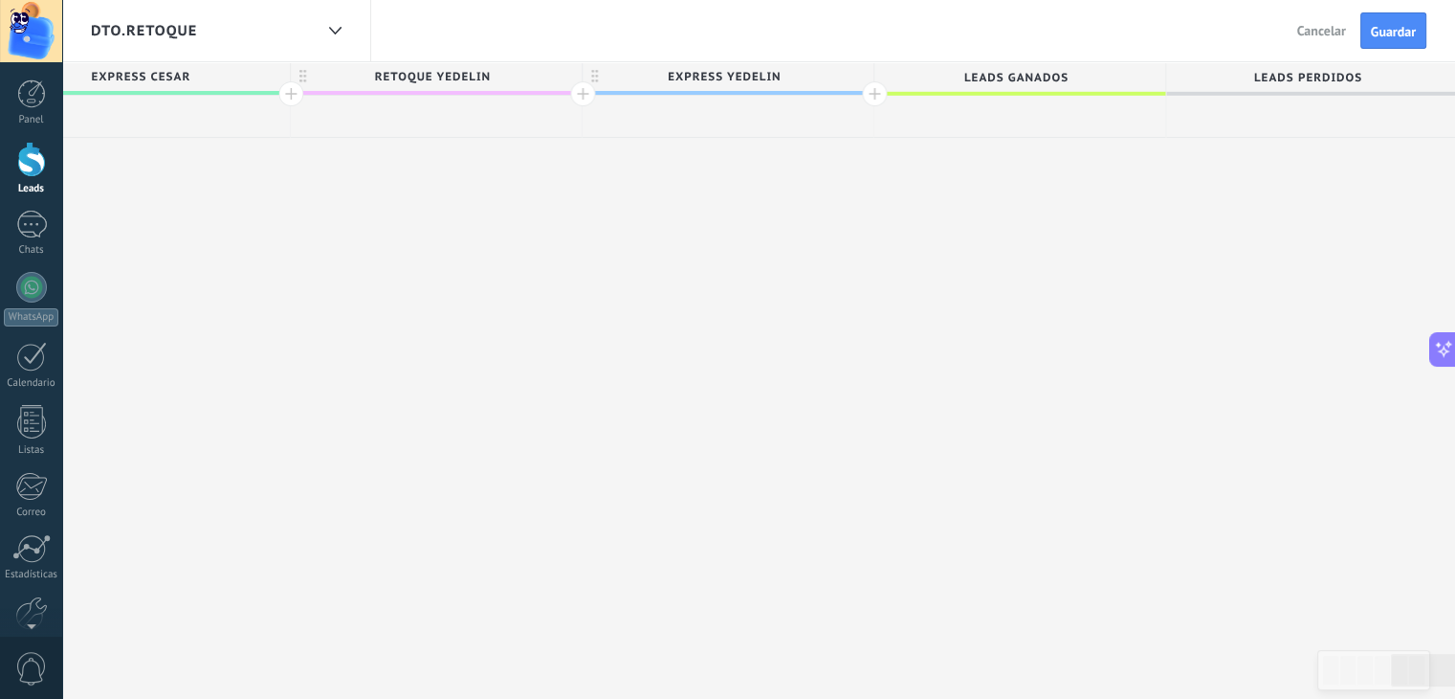
click at [828, 70] on span "EXPRESS YEDELIN" at bounding box center [723, 77] width 281 height 30
click at [858, 75] on span at bounding box center [856, 77] width 13 height 13
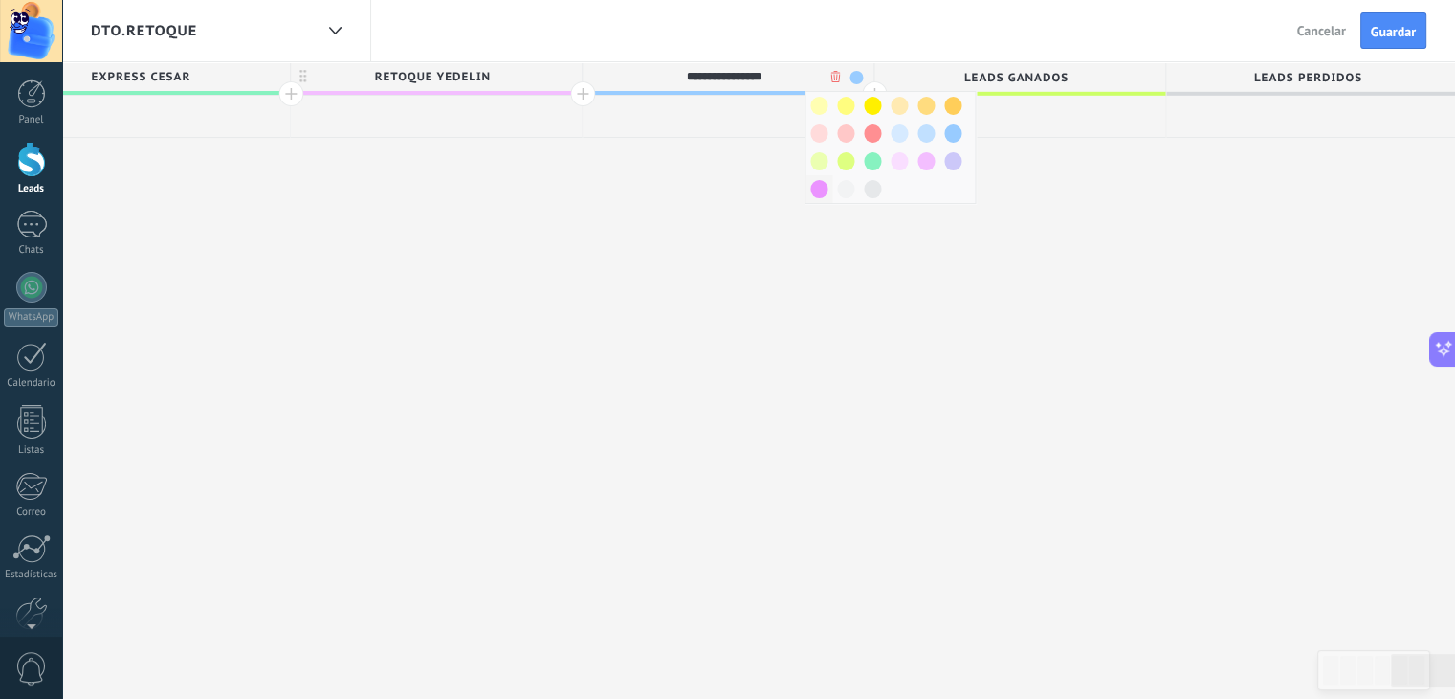
click at [807, 189] on div at bounding box center [819, 189] width 27 height 28
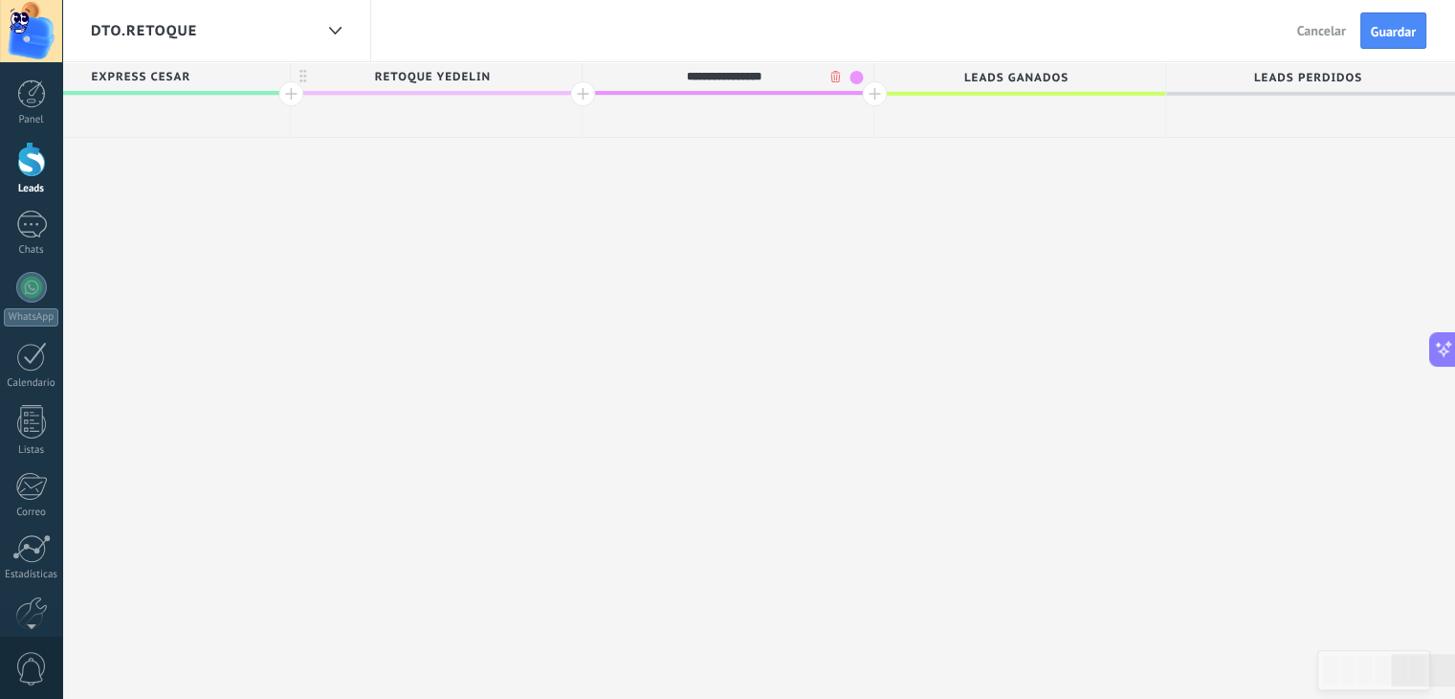
click at [525, 81] on span "RETOQUE YEDELIN" at bounding box center [431, 77] width 281 height 30
click at [562, 75] on span at bounding box center [564, 77] width 13 height 13
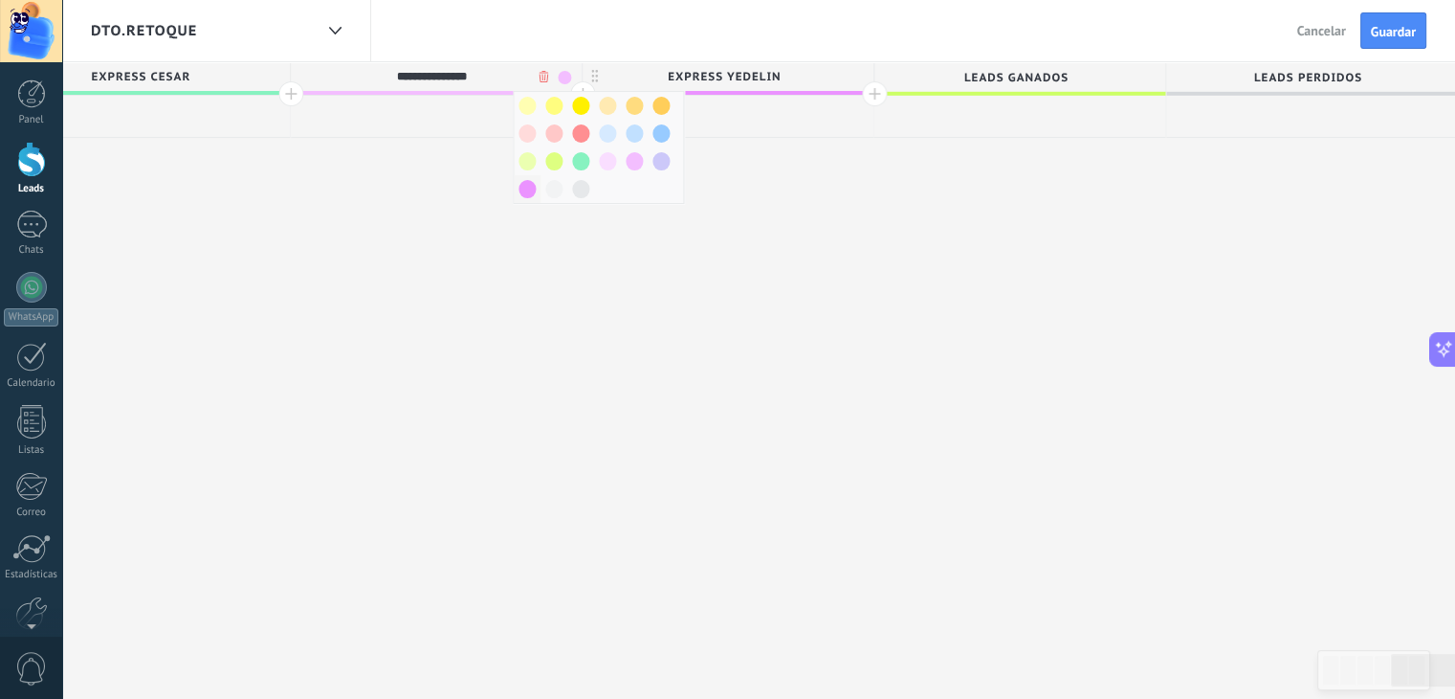
click at [523, 194] on span at bounding box center [527, 189] width 17 height 18
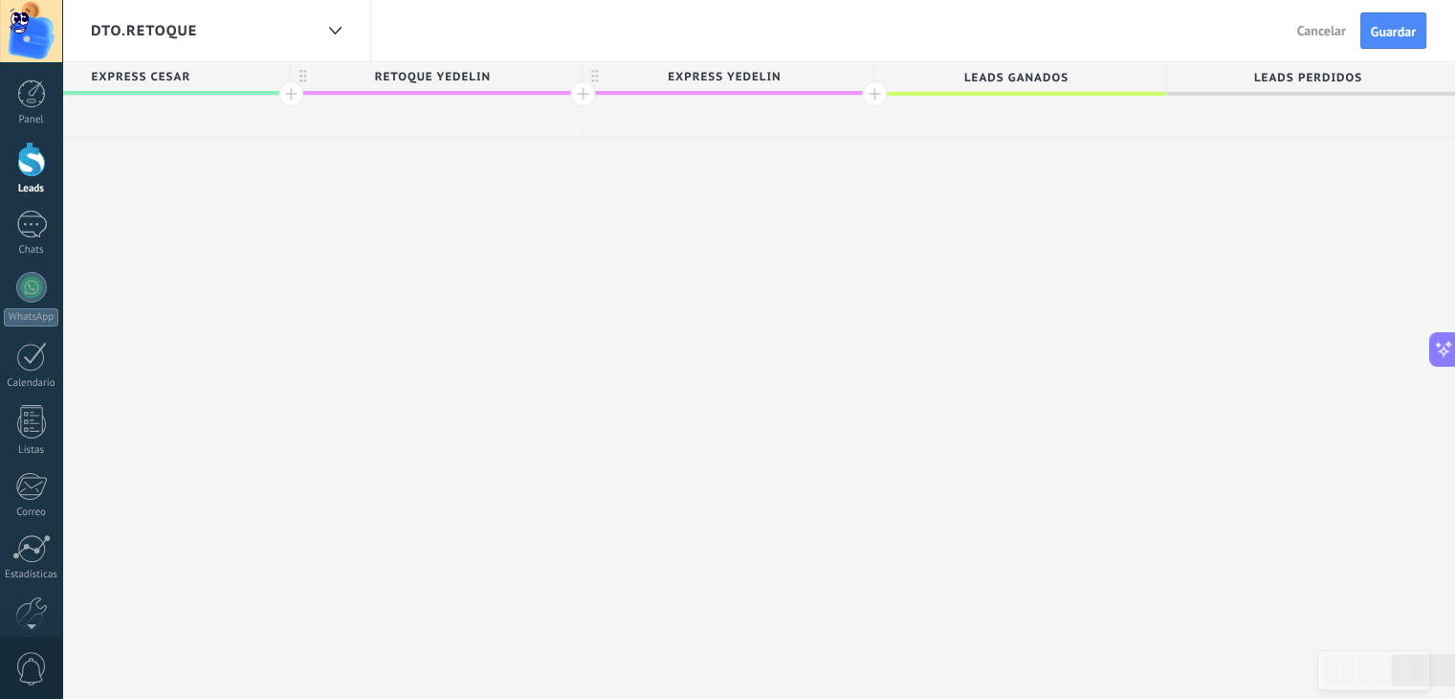
scroll to position [0, 0]
click at [873, 90] on div at bounding box center [874, 94] width 25 height 25
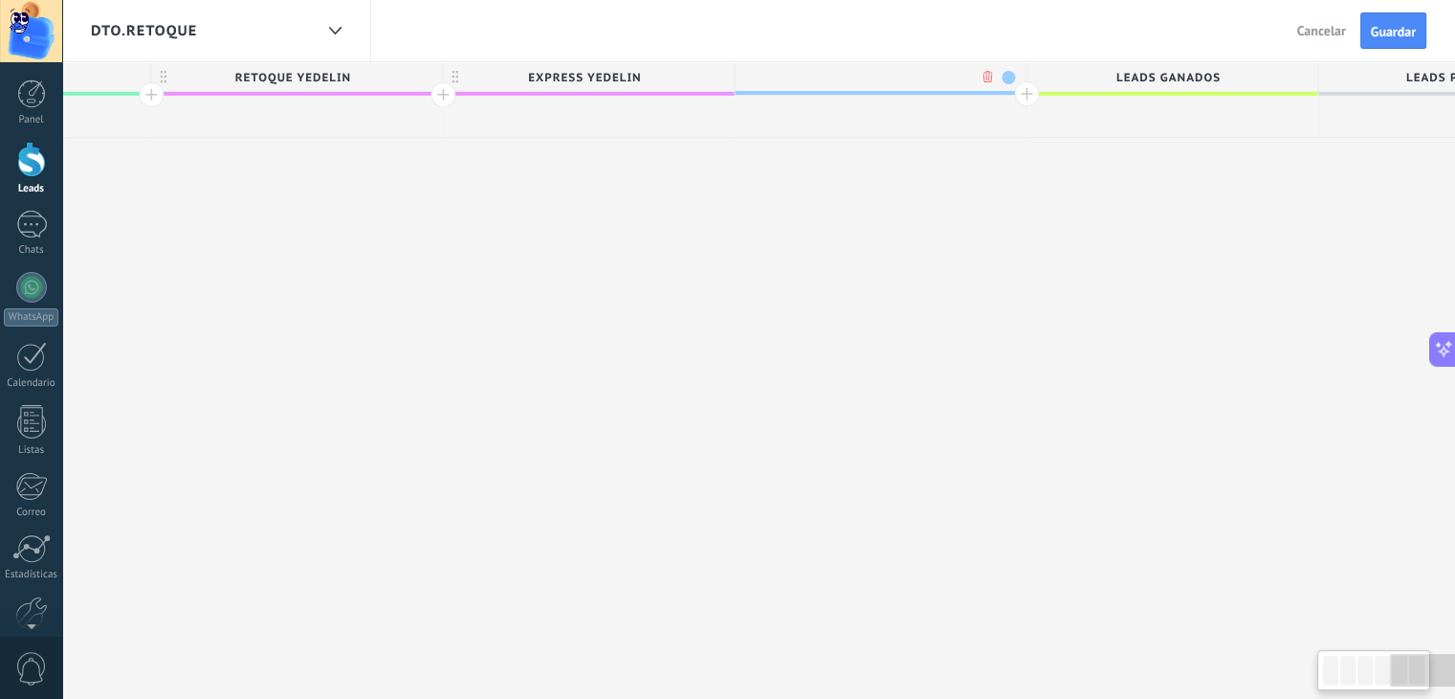
scroll to position [0, 2849]
type input "**********"
click at [1007, 78] on span at bounding box center [1006, 77] width 13 height 13
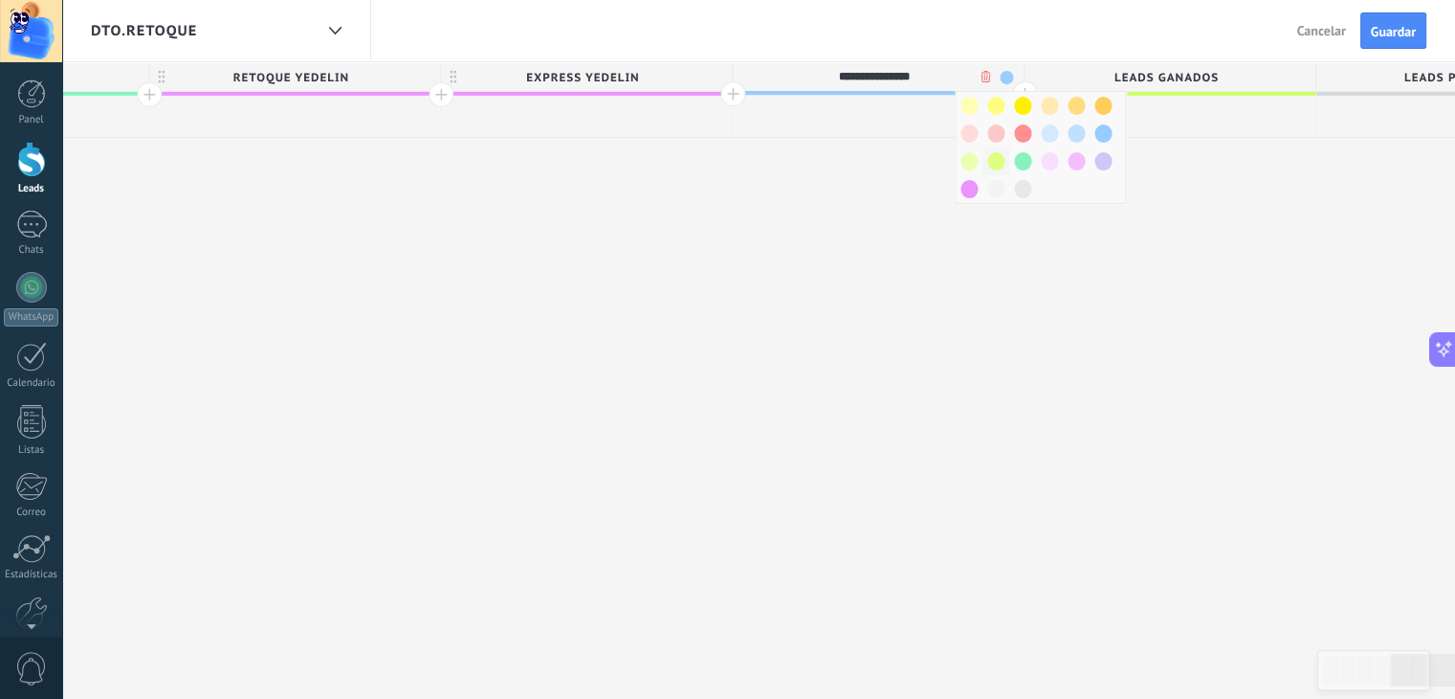
click at [992, 166] on span at bounding box center [995, 161] width 17 height 18
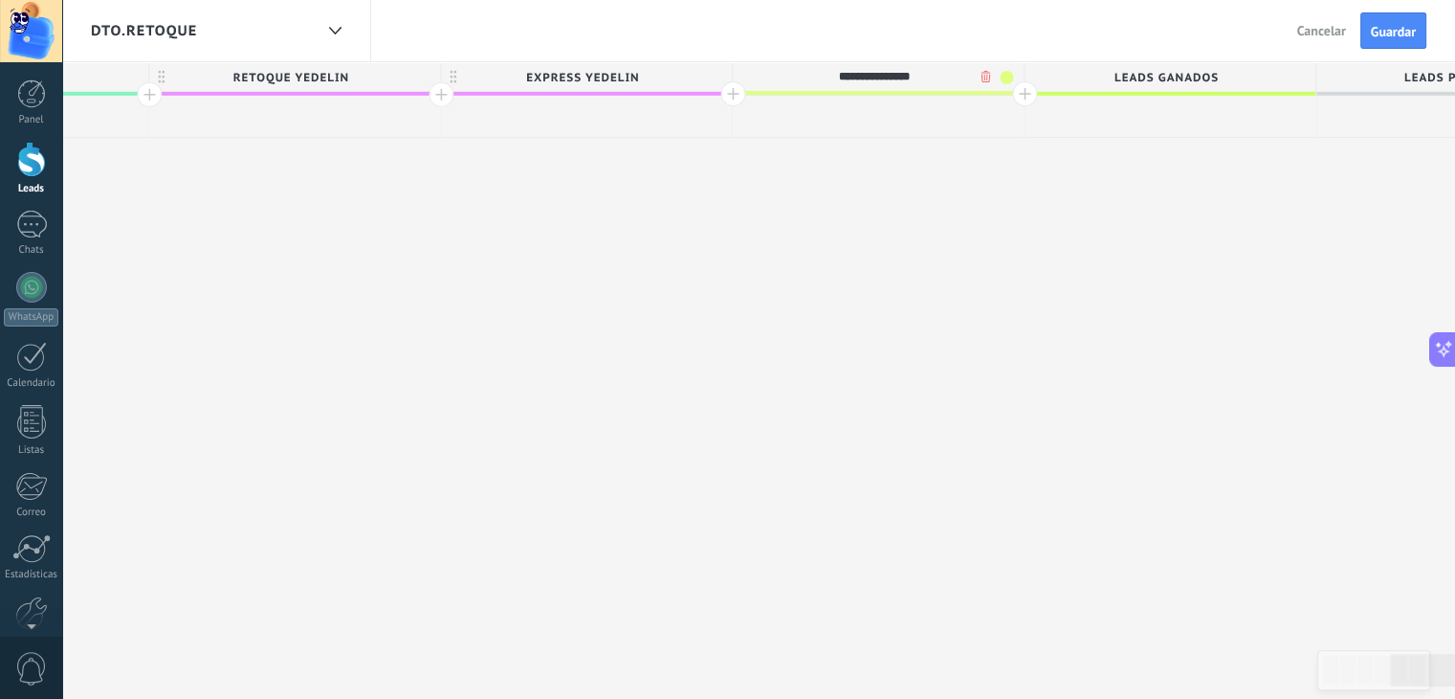
click at [1023, 90] on div at bounding box center [1024, 93] width 25 height 25
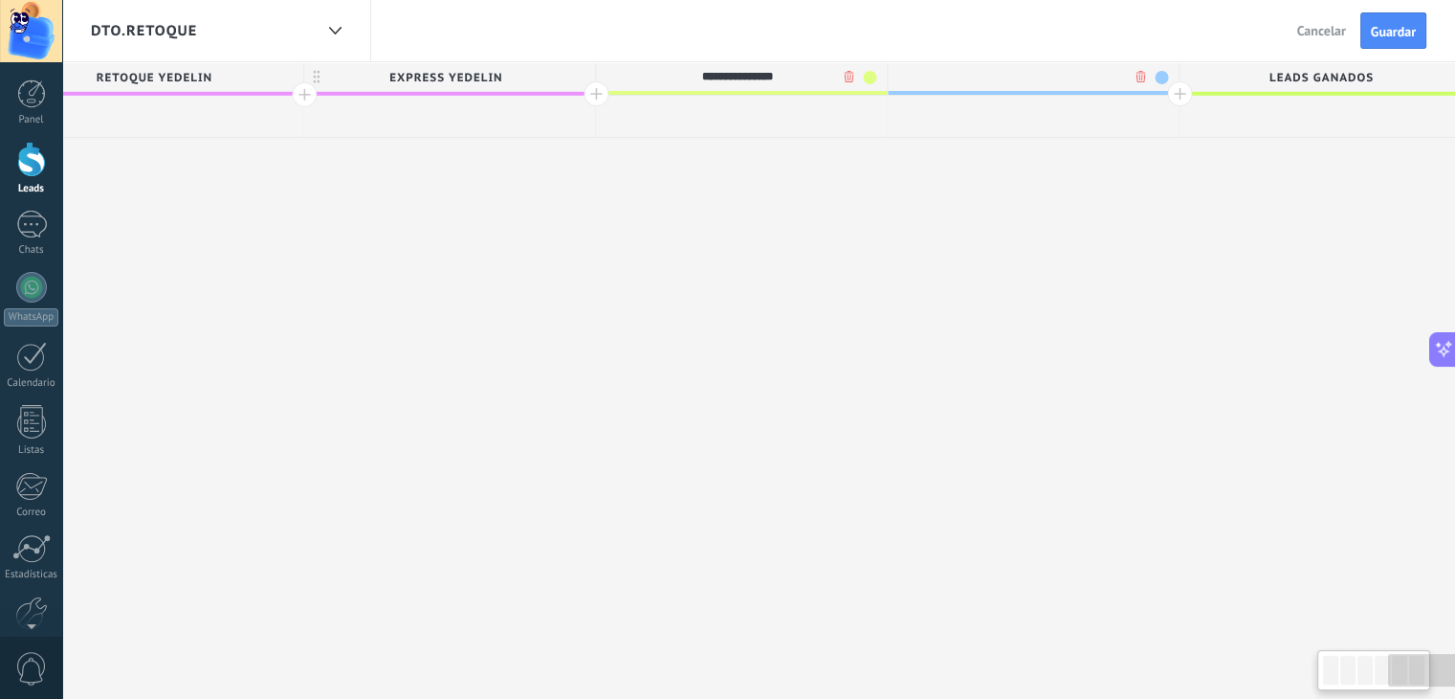
scroll to position [0, 2990]
type input "**********"
click at [1152, 75] on span at bounding box center [1156, 77] width 13 height 13
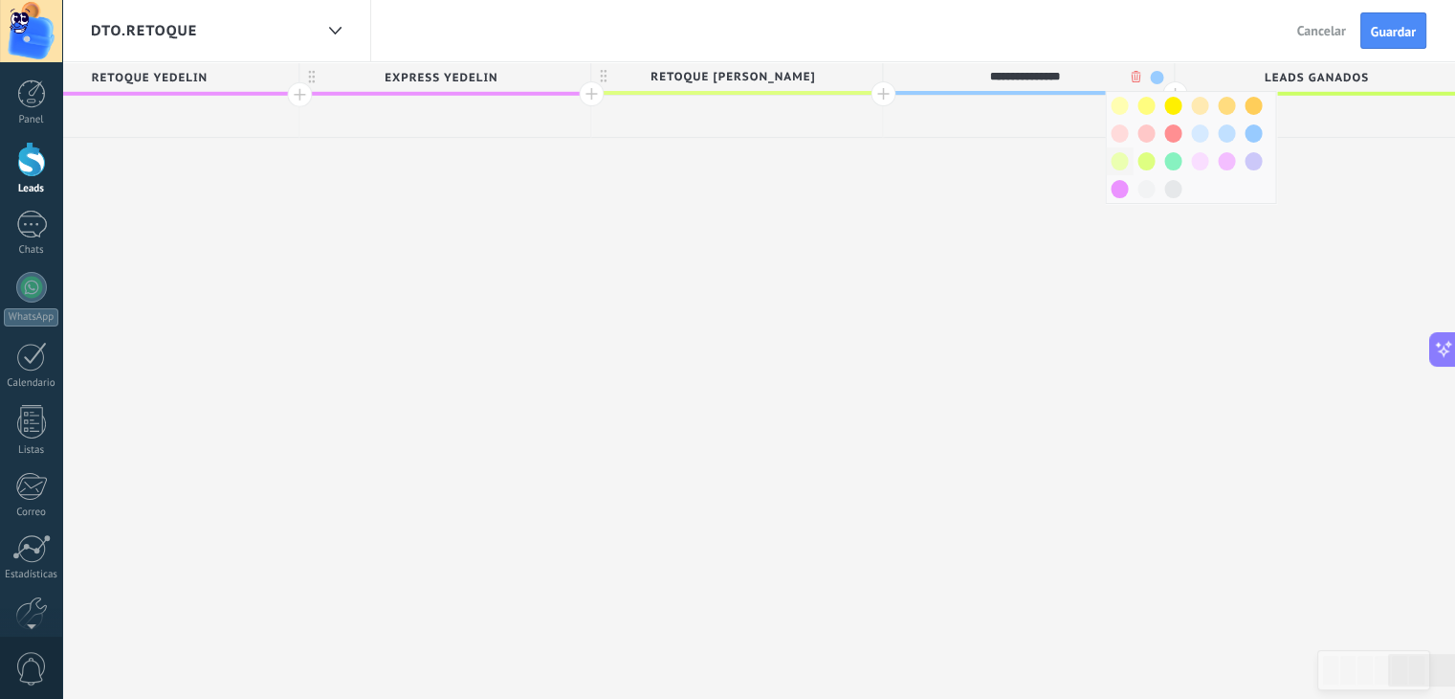
click at [1125, 161] on div at bounding box center [1119, 161] width 27 height 28
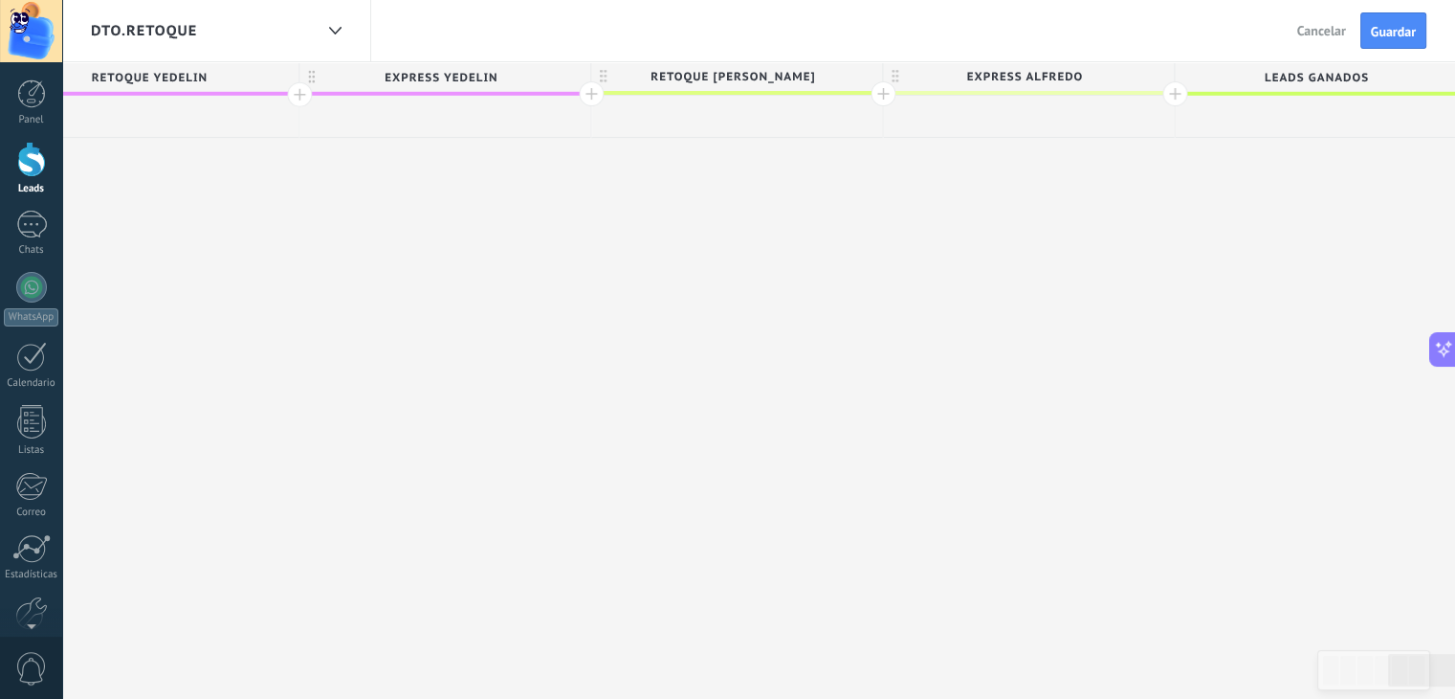
click at [1146, 78] on span "EXPRESS ALFREDO" at bounding box center [1023, 77] width 281 height 30
click at [1160, 78] on span at bounding box center [1156, 77] width 13 height 13
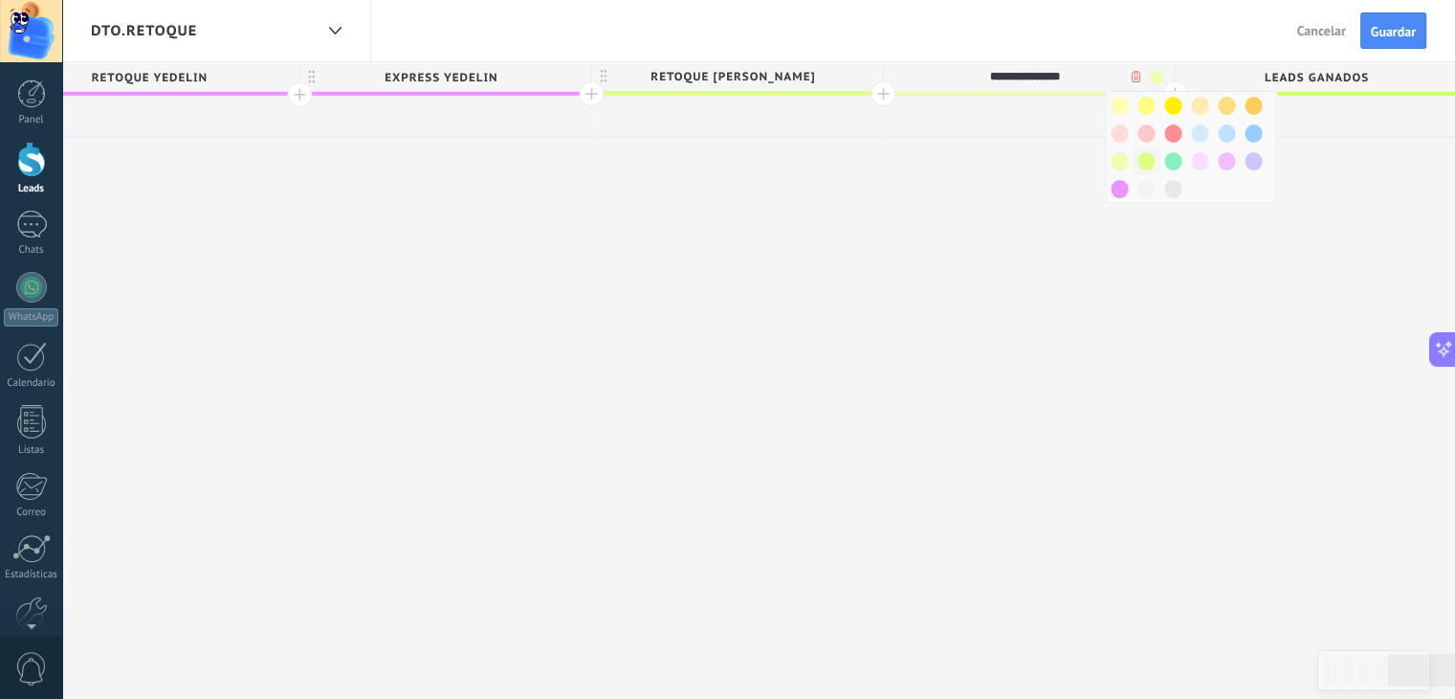
click at [1142, 152] on span at bounding box center [1146, 161] width 17 height 18
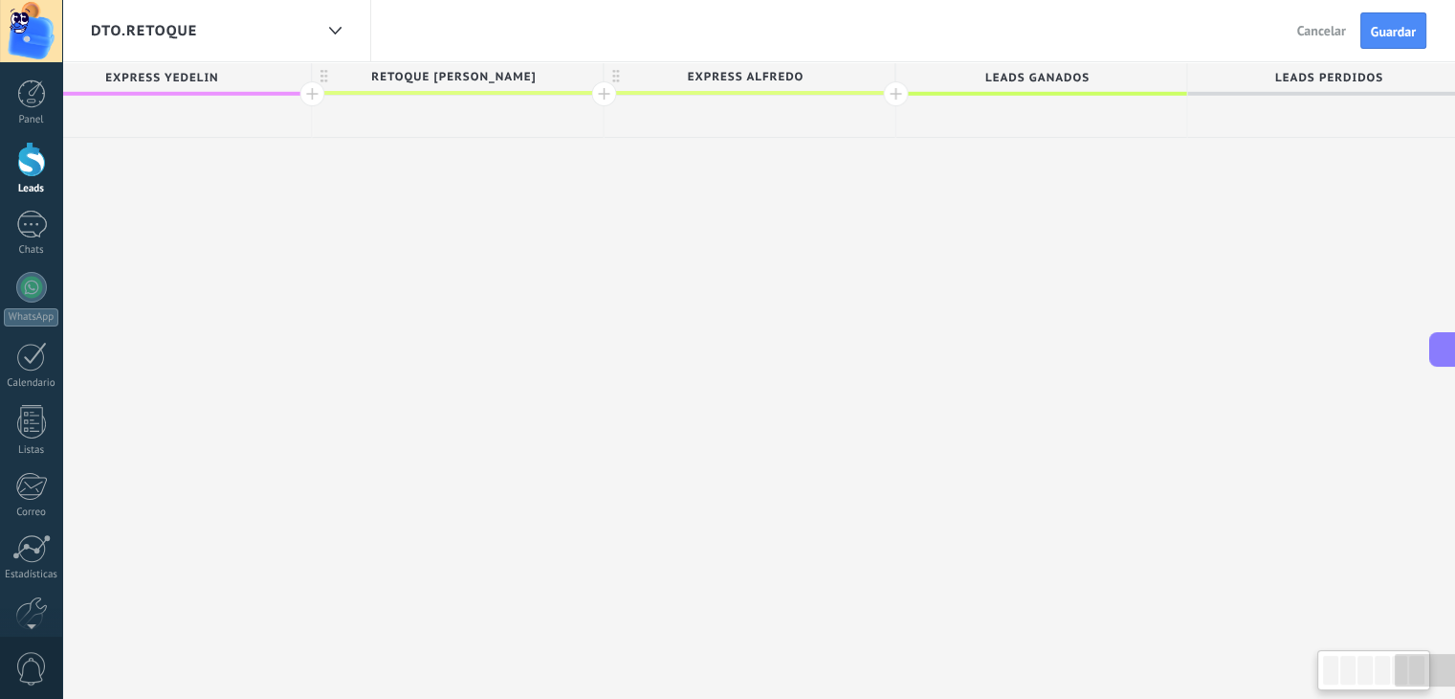
scroll to position [0, 3271]
click at [891, 93] on div at bounding box center [894, 93] width 25 height 25
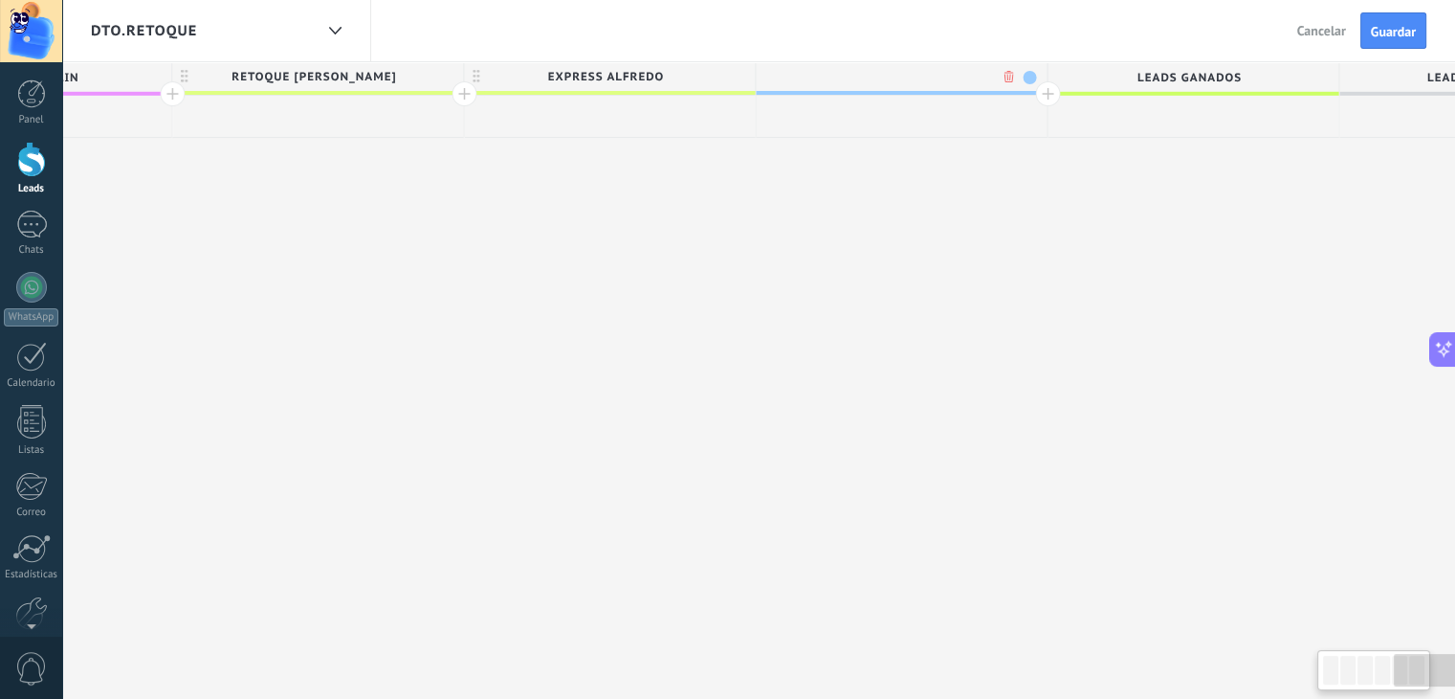
scroll to position [0, 3412]
type input "**********"
click at [1026, 81] on span at bounding box center [1026, 77] width 13 height 13
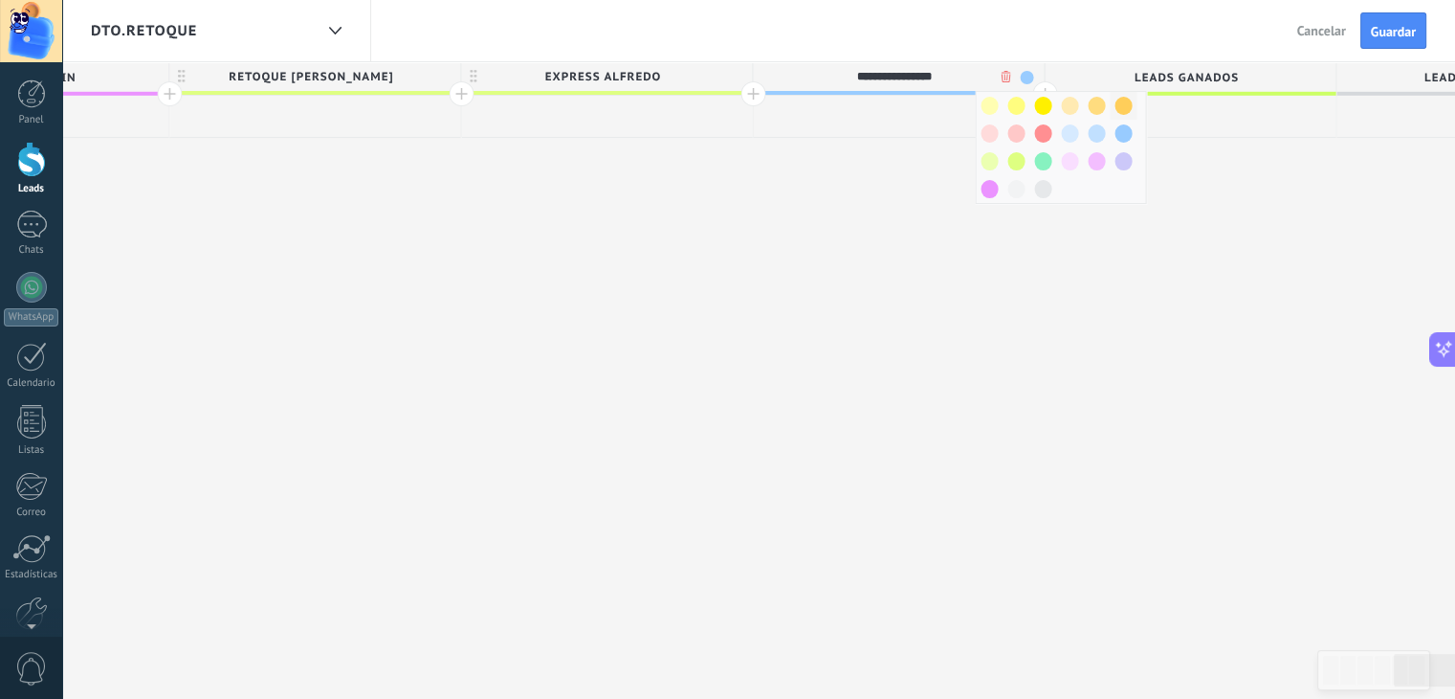
click at [1121, 100] on span at bounding box center [1123, 106] width 17 height 18
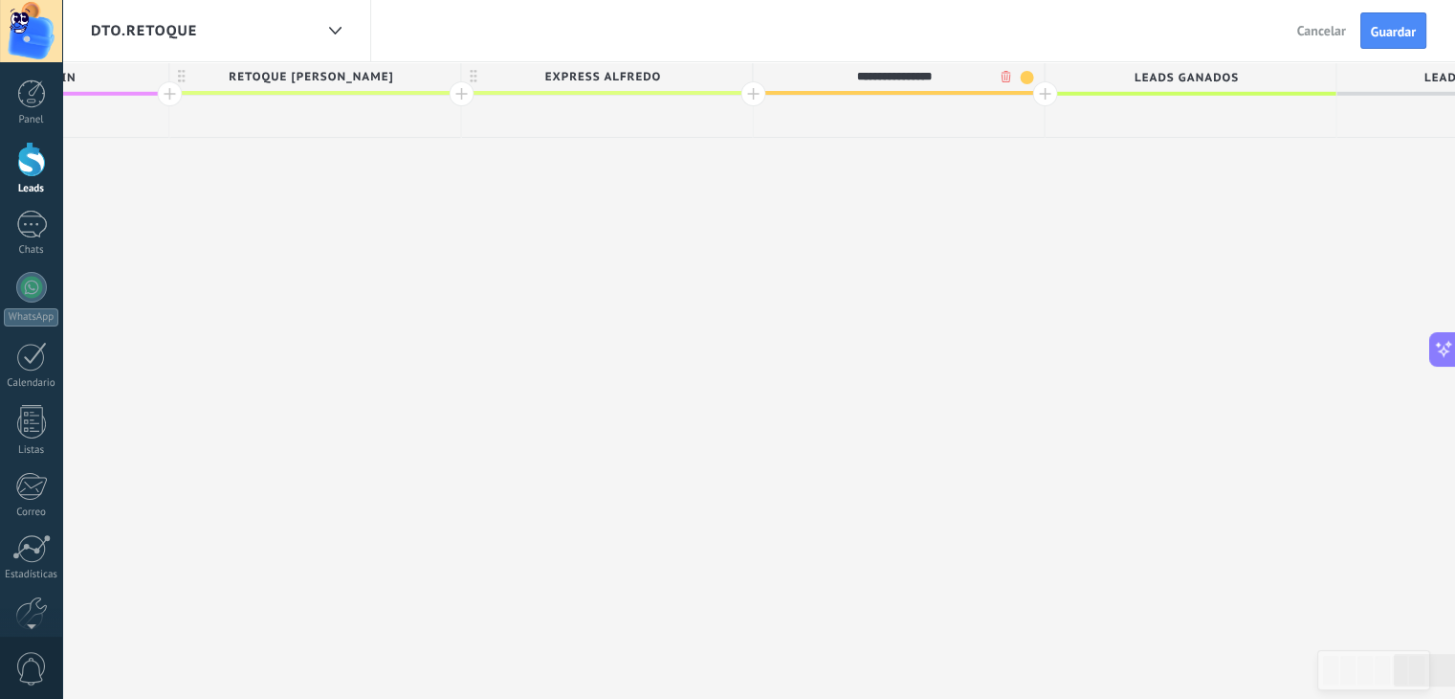
click at [1041, 93] on div at bounding box center [1044, 93] width 25 height 25
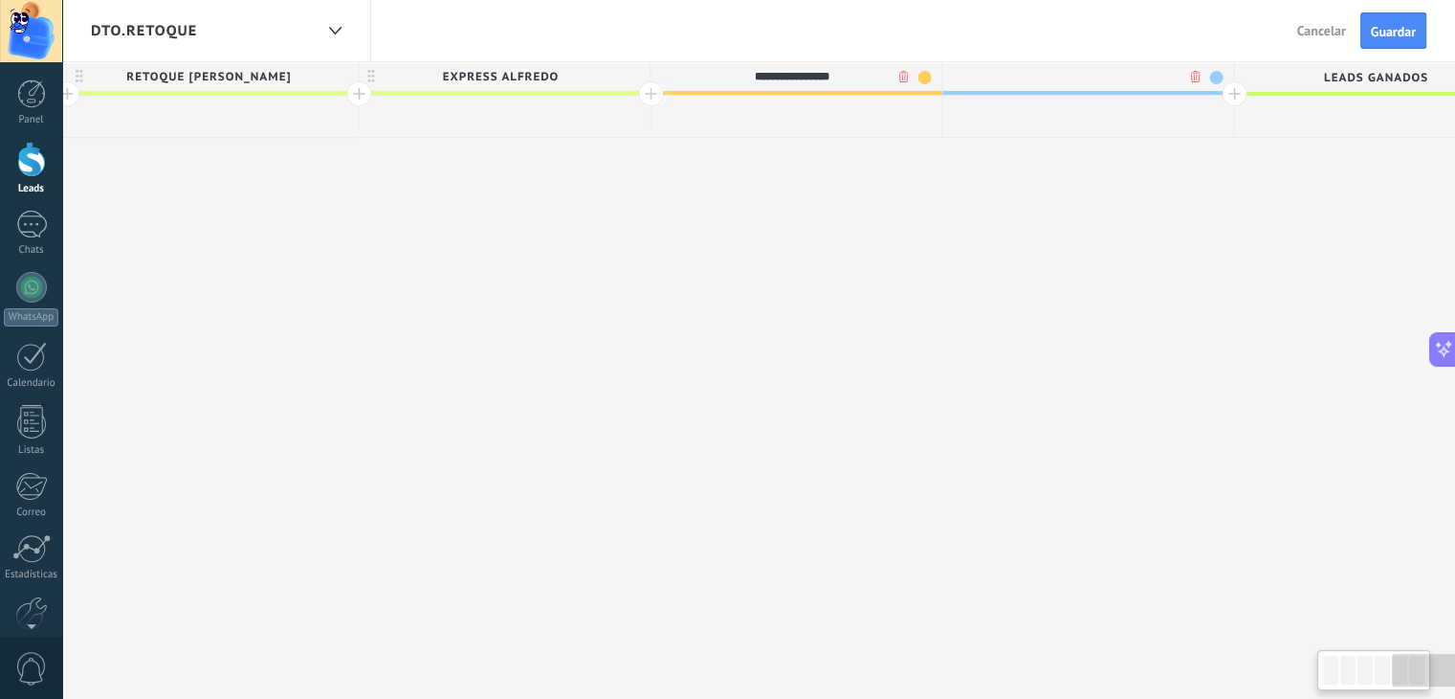
scroll to position [0, 3554]
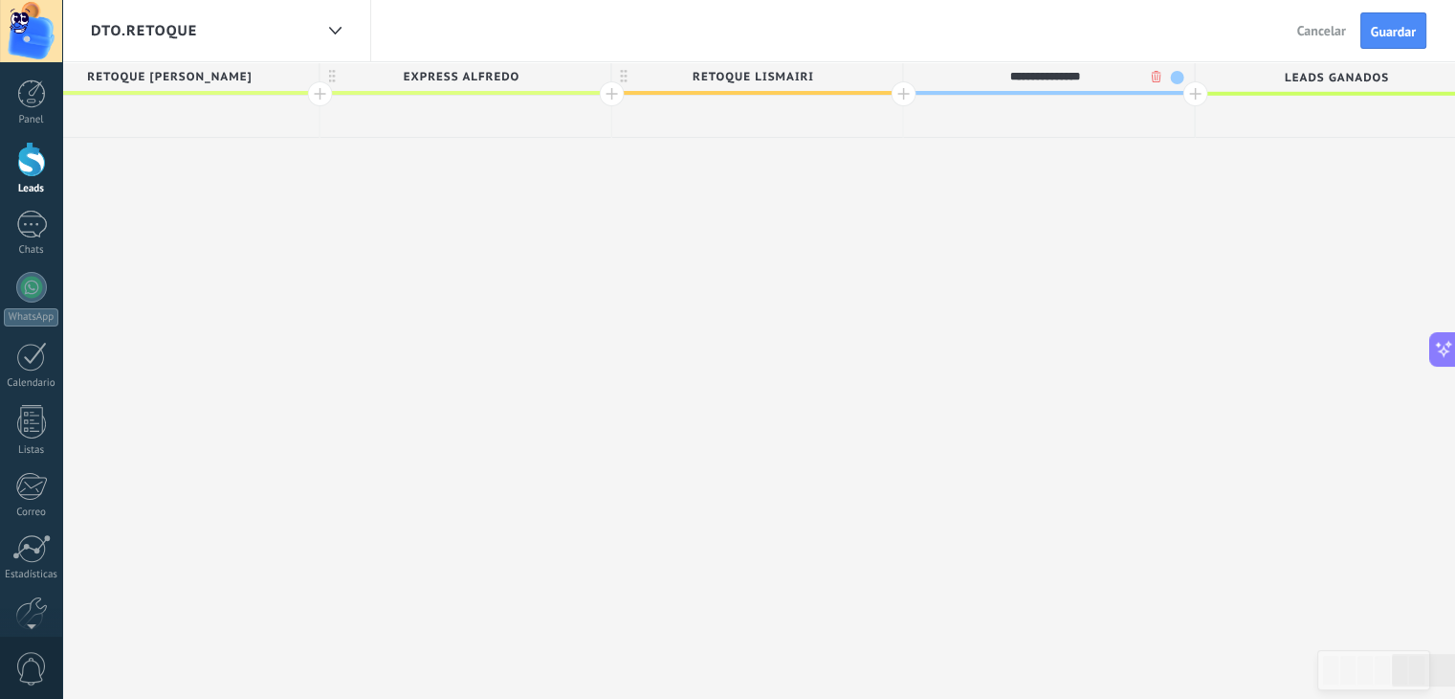
type input "**********"
click at [1176, 78] on span at bounding box center [1176, 77] width 13 height 13
click at [1269, 102] on span at bounding box center [1273, 106] width 17 height 18
click at [1191, 99] on div at bounding box center [1195, 93] width 25 height 25
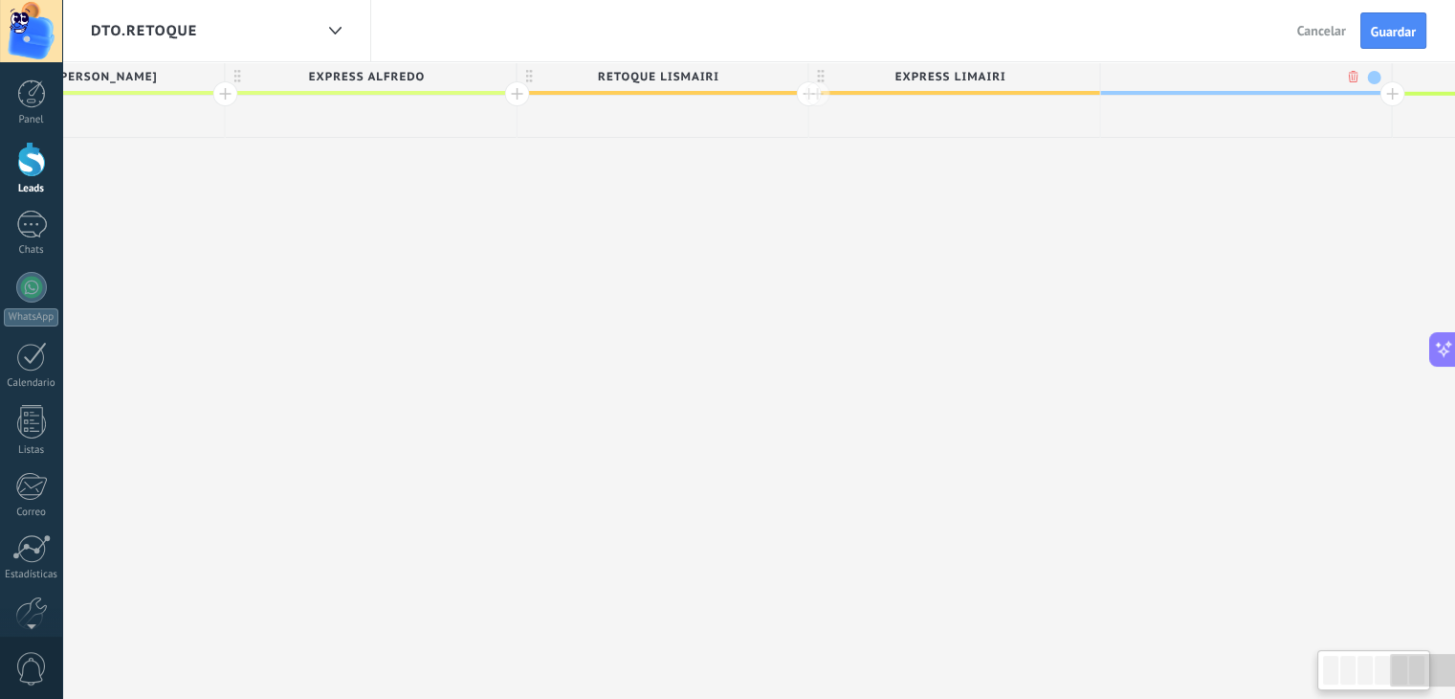
scroll to position [0, 3695]
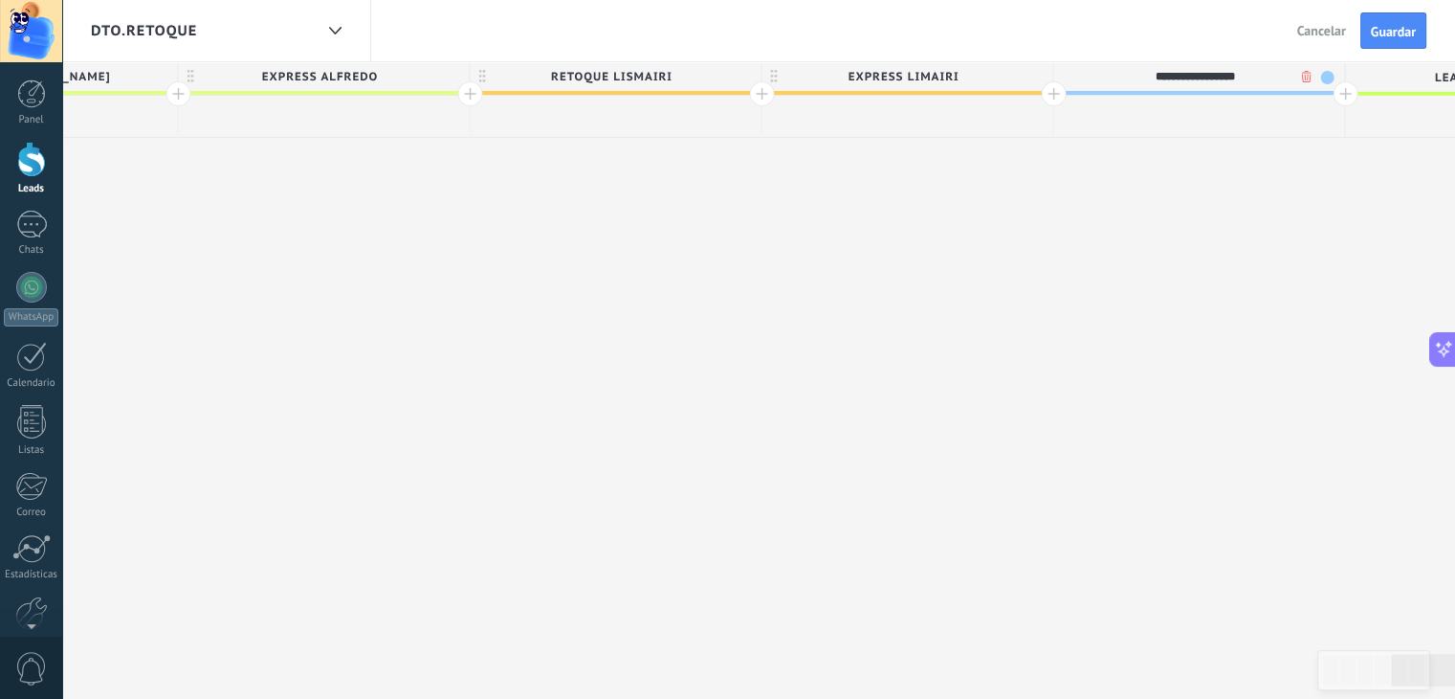
type input "**********"
click at [1342, 100] on div at bounding box center [1345, 93] width 25 height 25
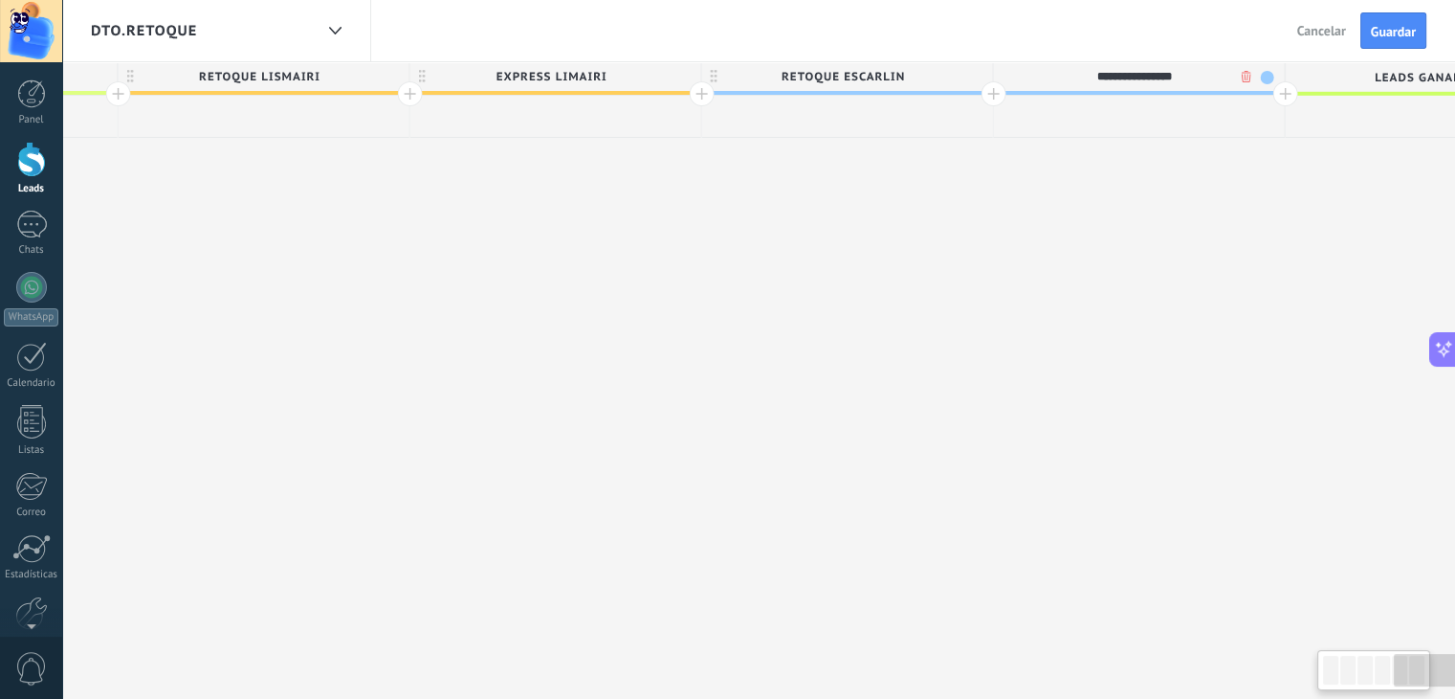
scroll to position [0, 4055]
click at [925, 78] on span "RETOQUE ESCARLIN" at bounding box center [834, 77] width 281 height 30
type input "**********"
click at [966, 73] on span at bounding box center [967, 77] width 13 height 13
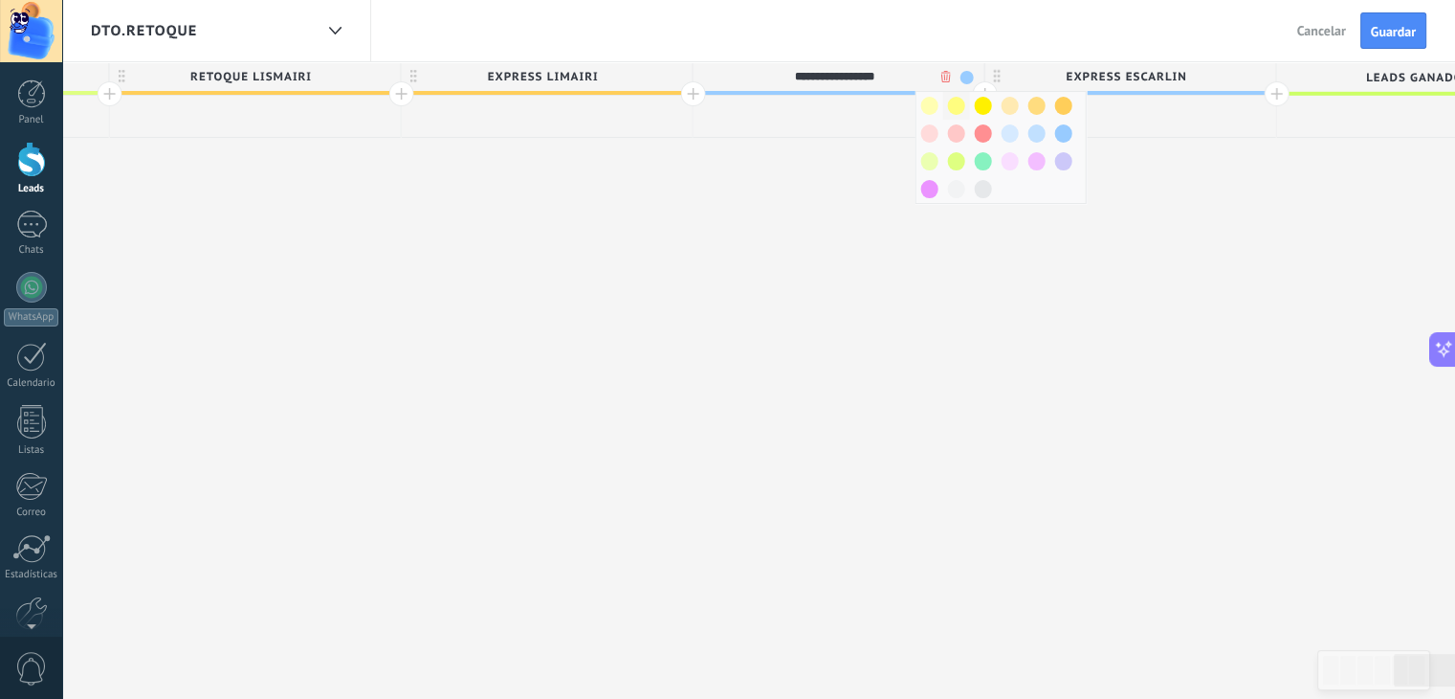
click at [951, 109] on span at bounding box center [956, 106] width 17 height 18
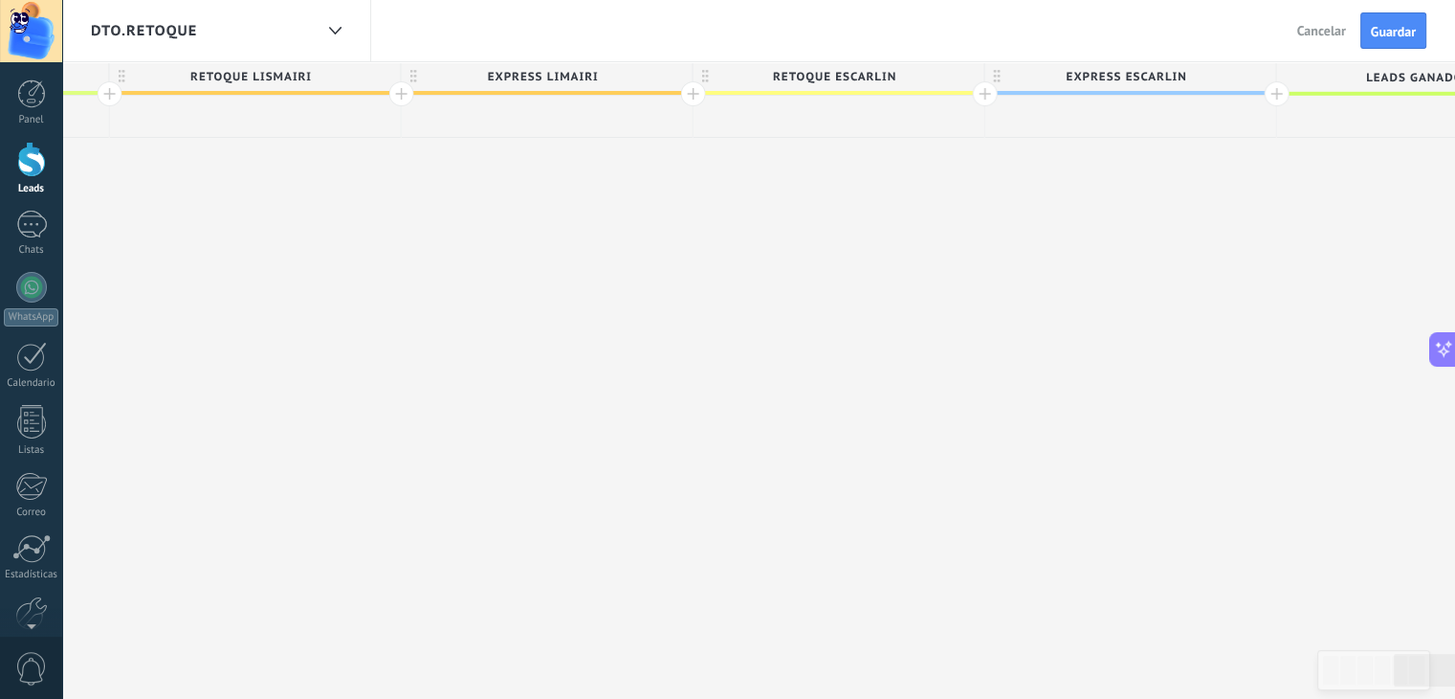
click at [1202, 79] on span "EXPRESS ESCARLIN" at bounding box center [1126, 77] width 281 height 30
click at [1254, 76] on span at bounding box center [1259, 77] width 13 height 13
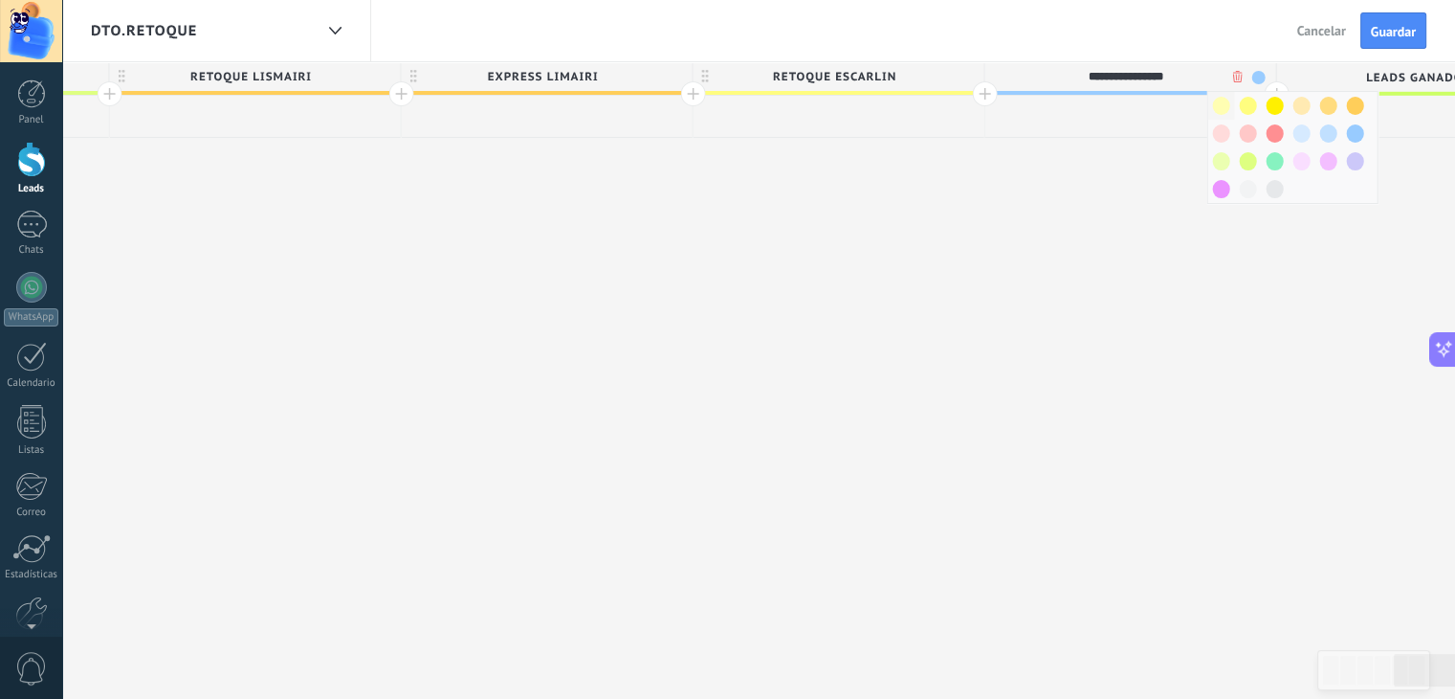
click at [1221, 108] on span at bounding box center [1221, 106] width 17 height 18
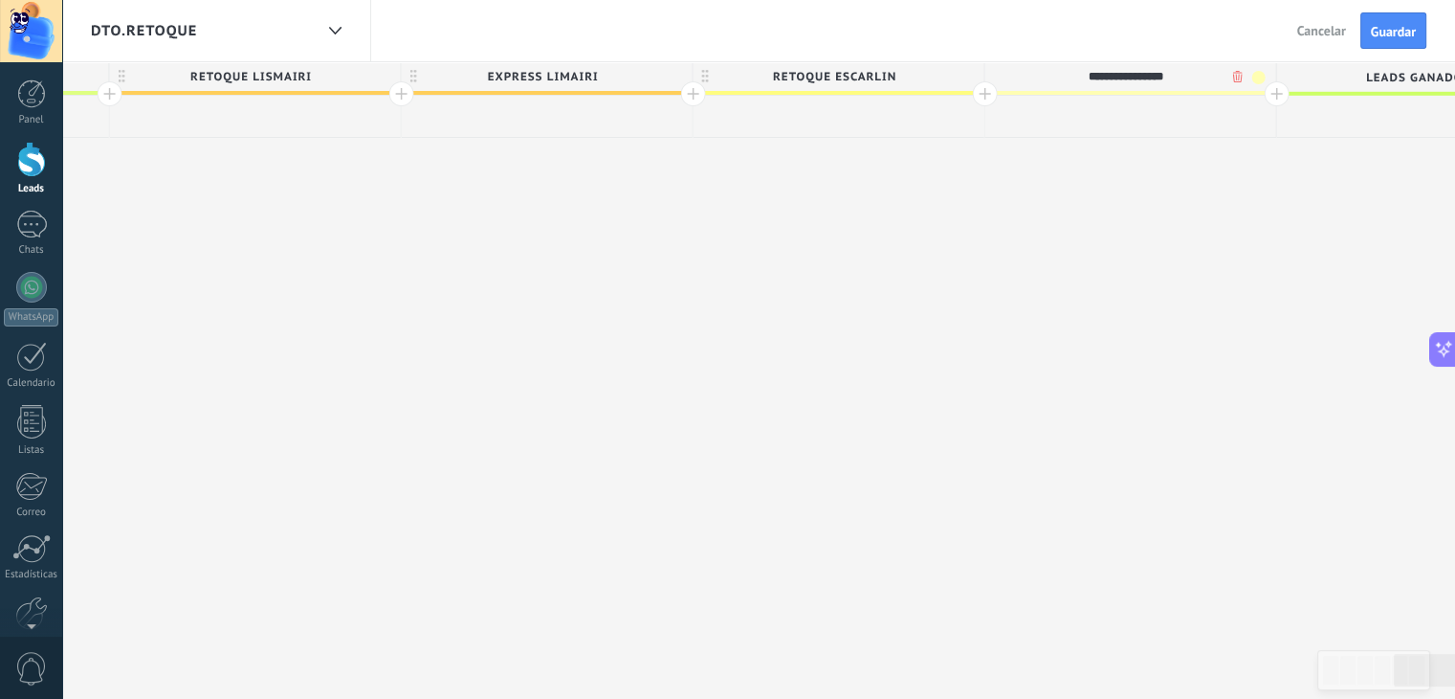
click at [1254, 76] on span at bounding box center [1259, 77] width 13 height 13
click at [1245, 114] on div at bounding box center [1248, 106] width 27 height 28
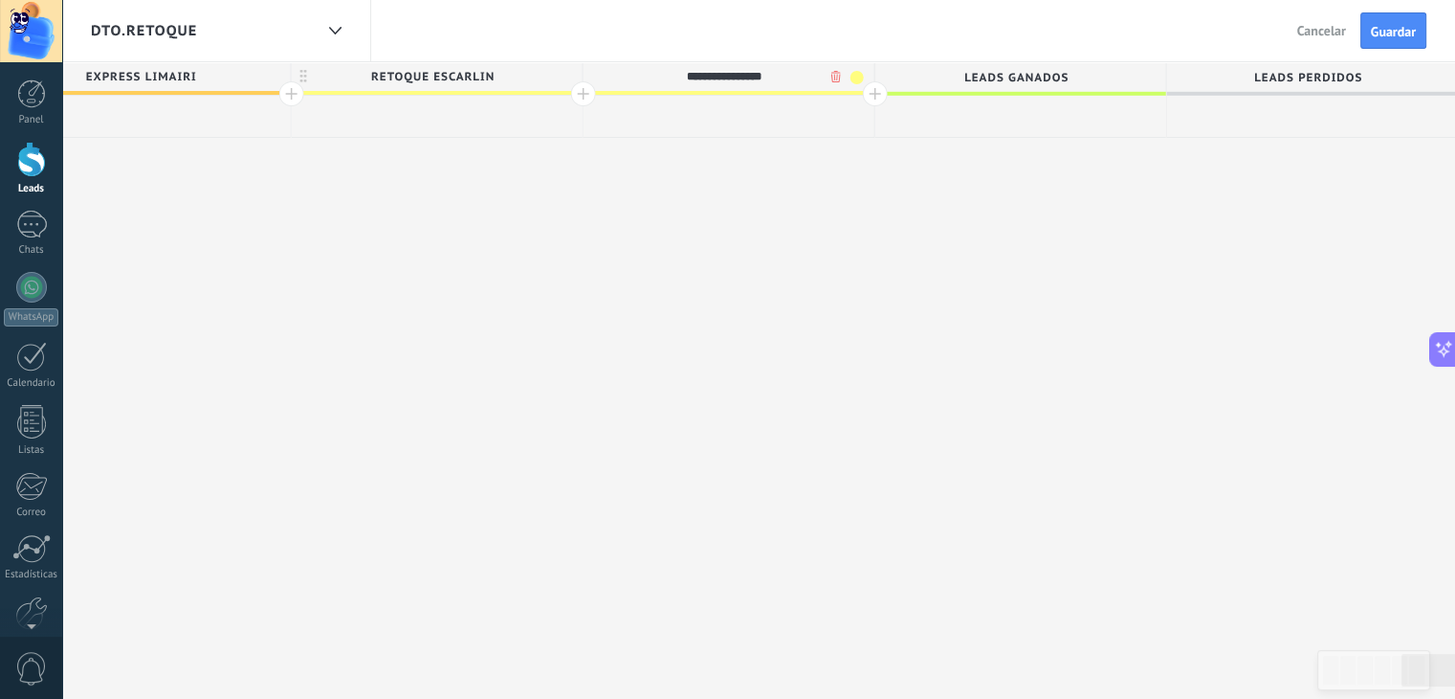
click at [869, 96] on div at bounding box center [875, 93] width 25 height 25
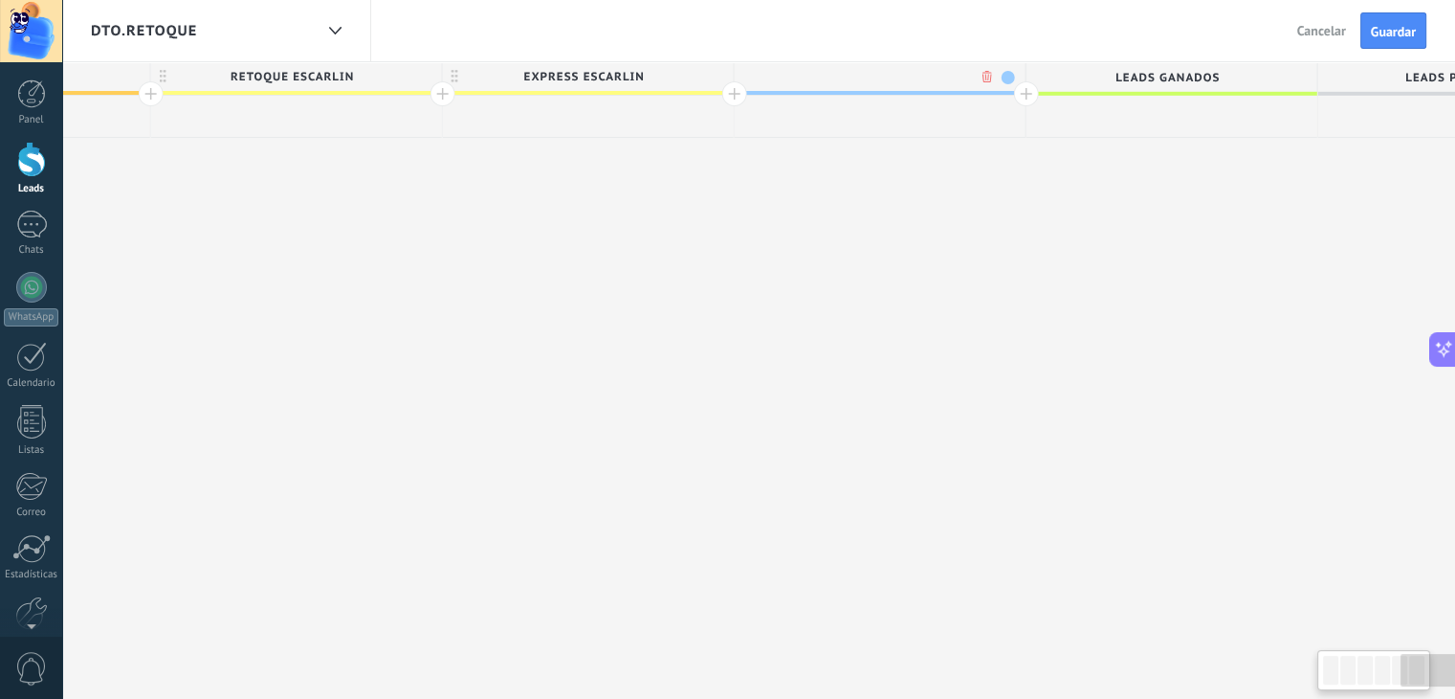
scroll to position [0, 4599]
type input "**********"
click at [1001, 74] on span at bounding box center [1007, 77] width 13 height 13
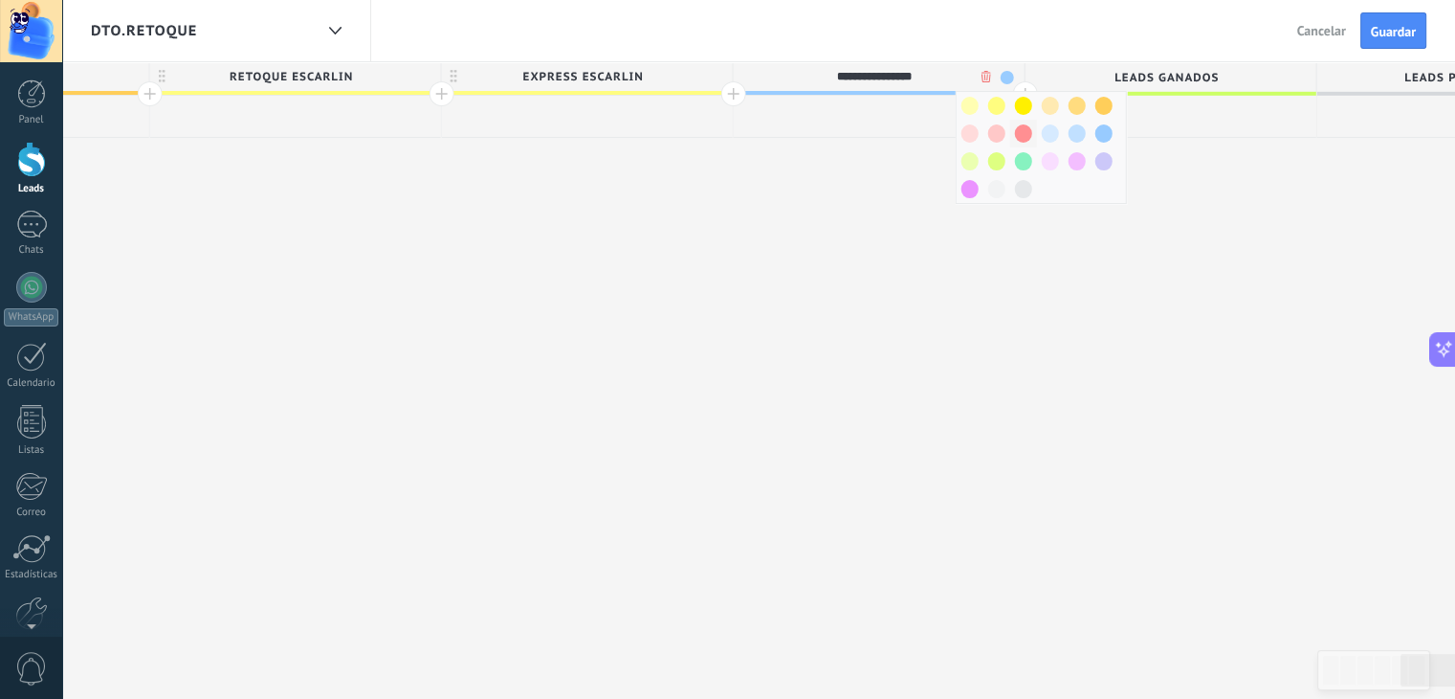
click at [1022, 129] on span at bounding box center [1023, 133] width 17 height 18
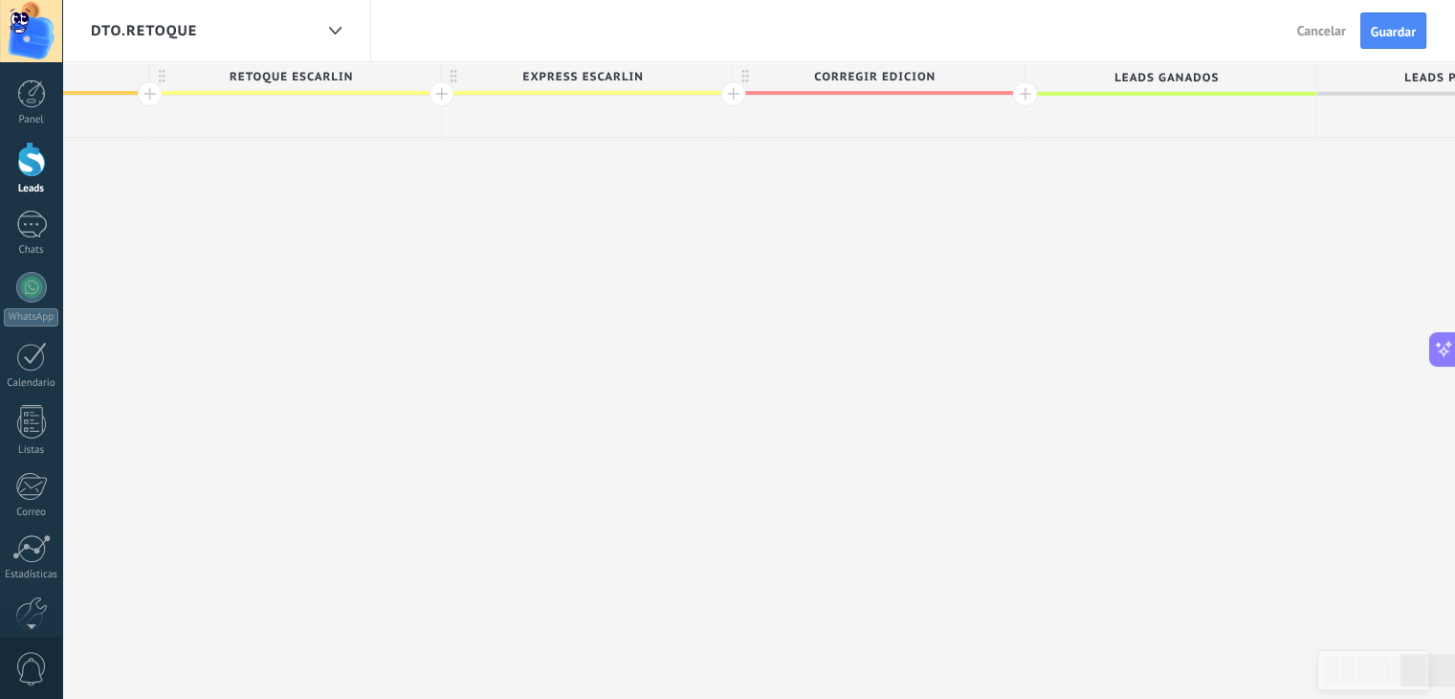
click at [1019, 96] on div at bounding box center [1025, 93] width 25 height 25
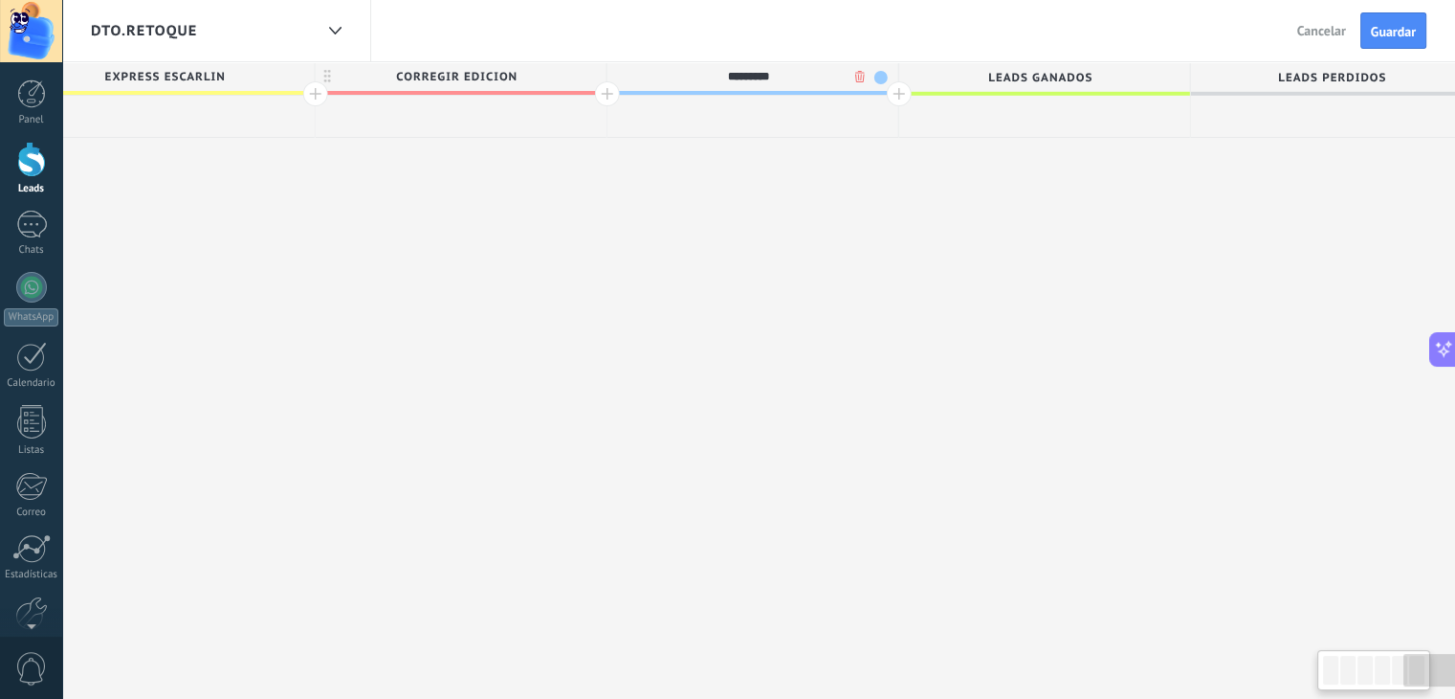
scroll to position [0, 5041]
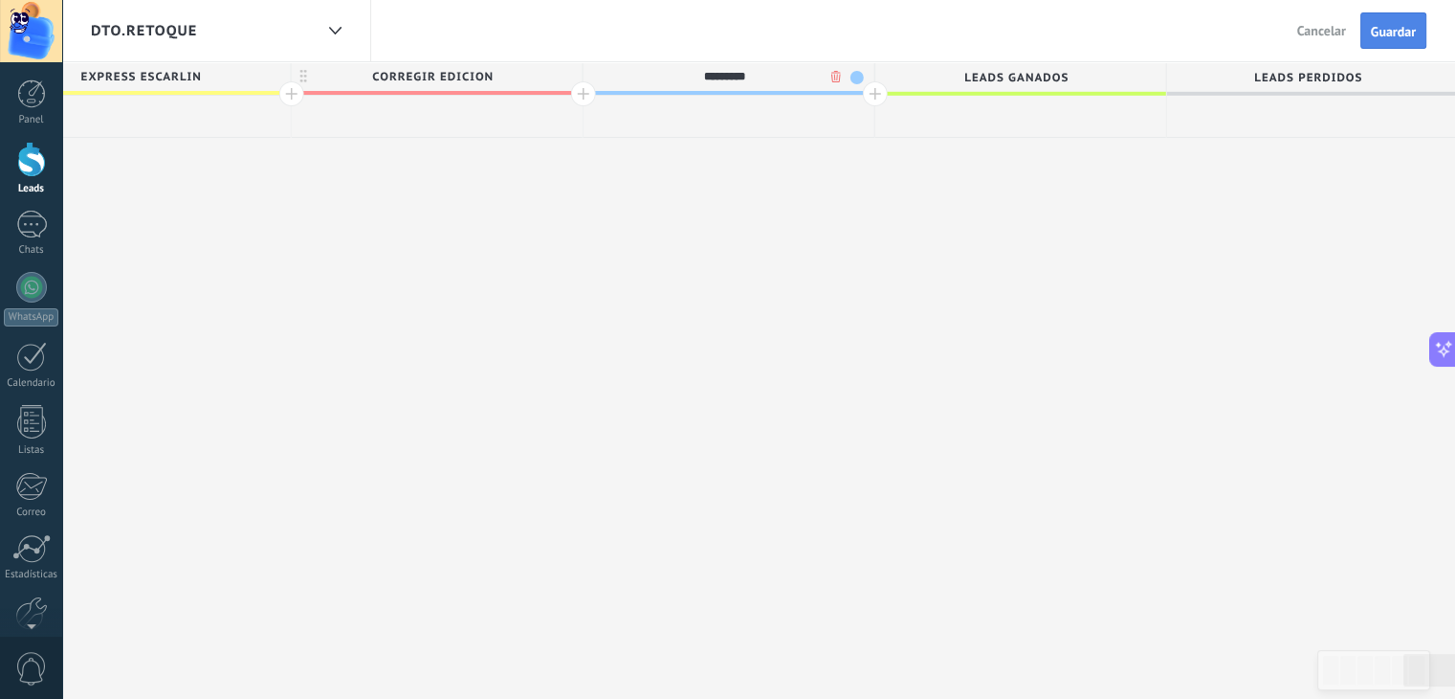
type input "*********"
click at [1371, 35] on span "Guardar" at bounding box center [1393, 31] width 45 height 13
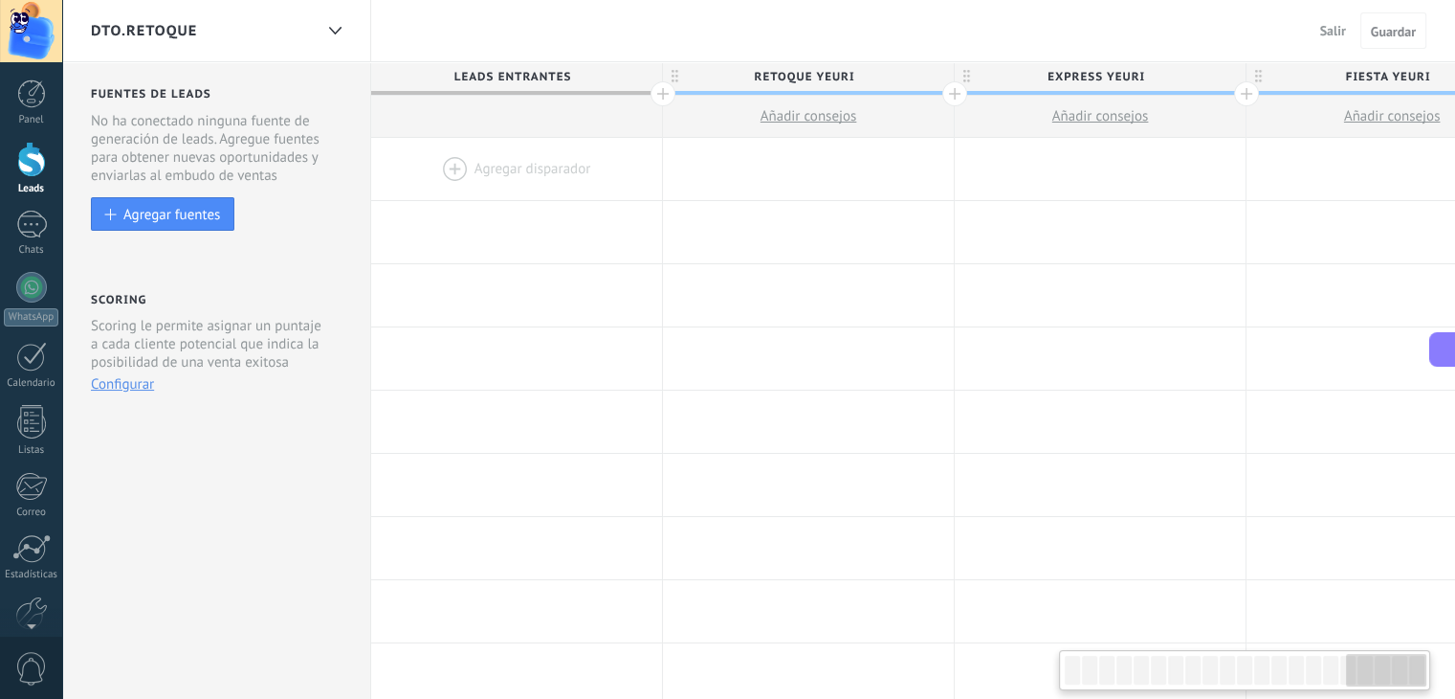
scroll to position [0, 5041]
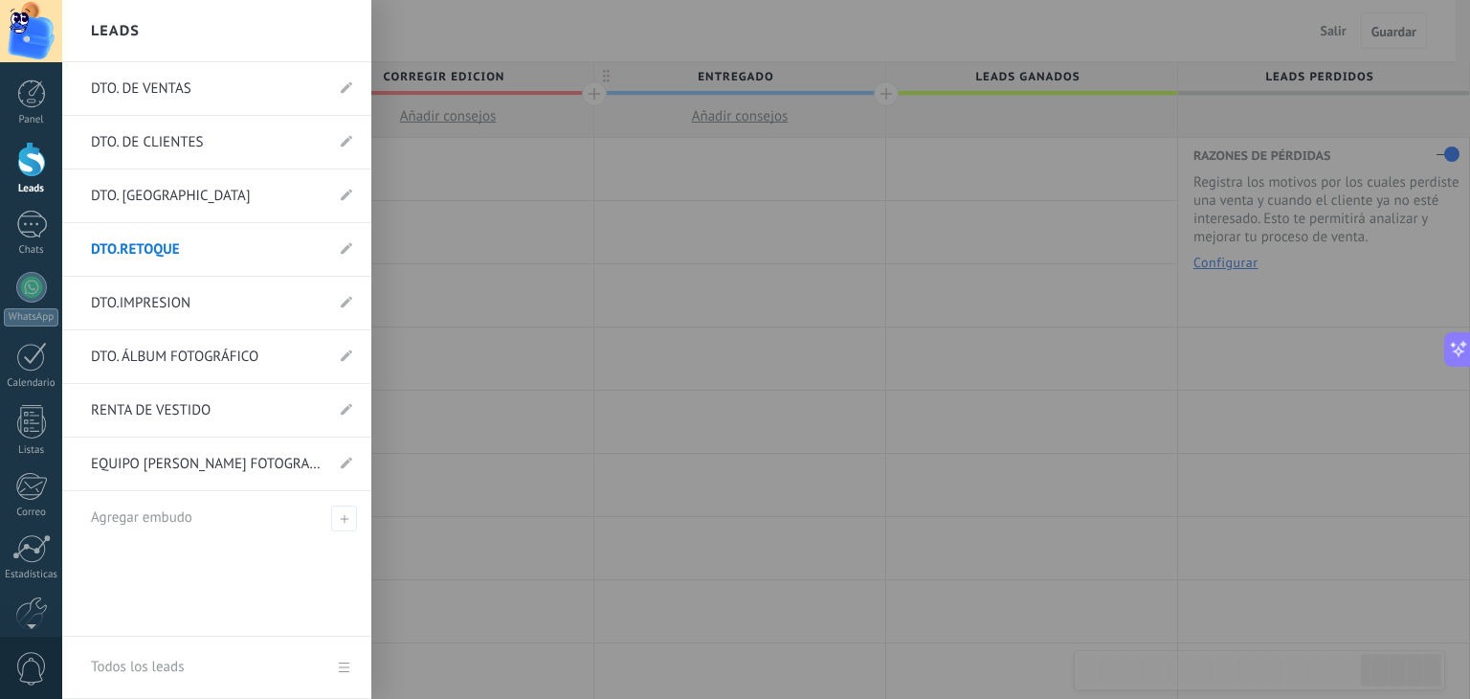
click at [169, 307] on link "DTO.IMPRESION" at bounding box center [207, 304] width 233 height 54
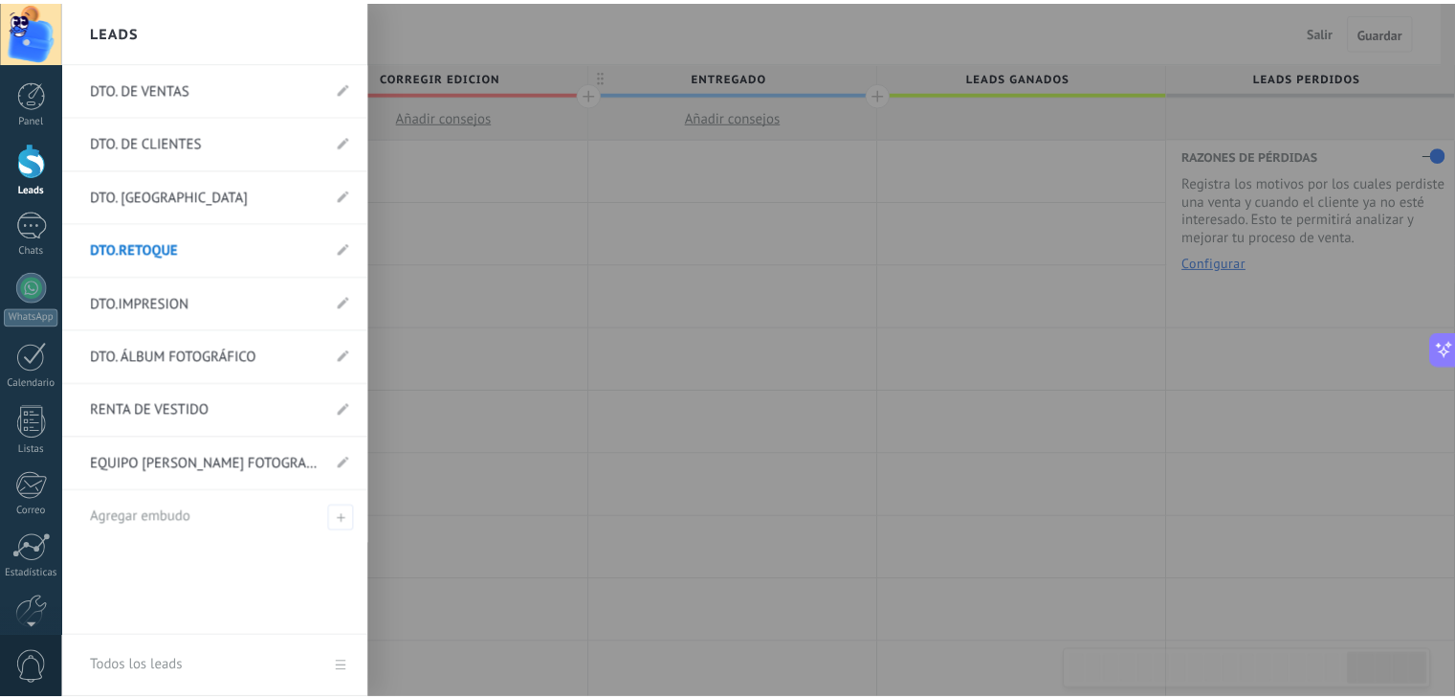
scroll to position [0, 5025]
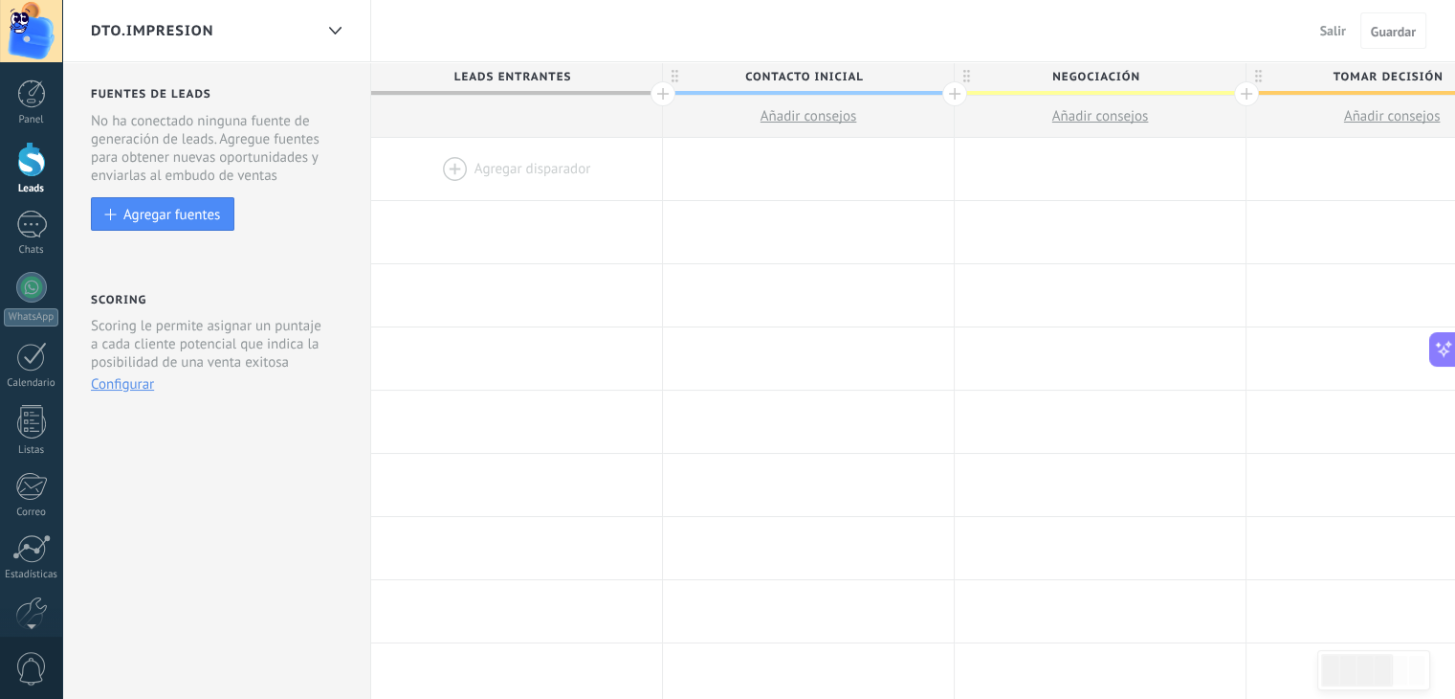
click at [878, 75] on span "Contacto inicial" at bounding box center [803, 77] width 281 height 30
click at [578, 75] on span "Leads Entrantes" at bounding box center [511, 77] width 281 height 30
click at [23, 223] on div at bounding box center [31, 225] width 31 height 28
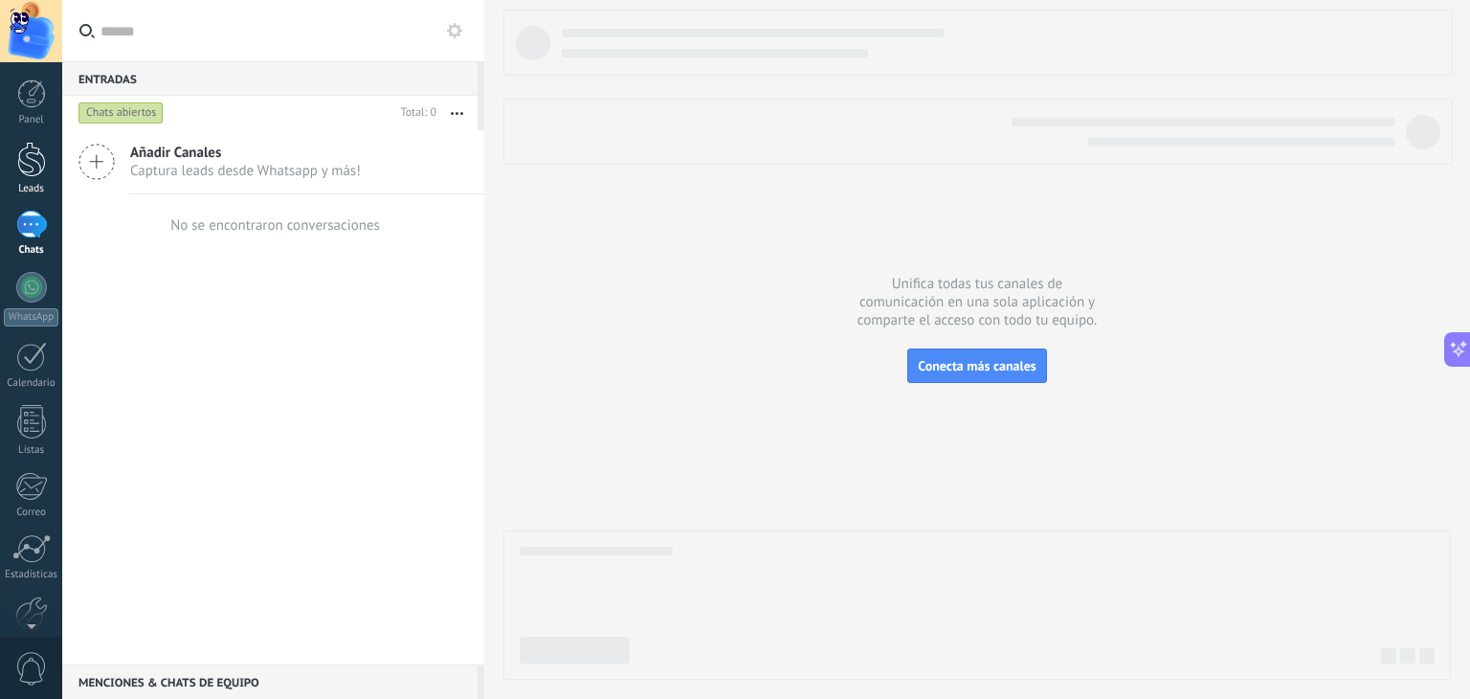
click at [27, 155] on div at bounding box center [31, 159] width 29 height 35
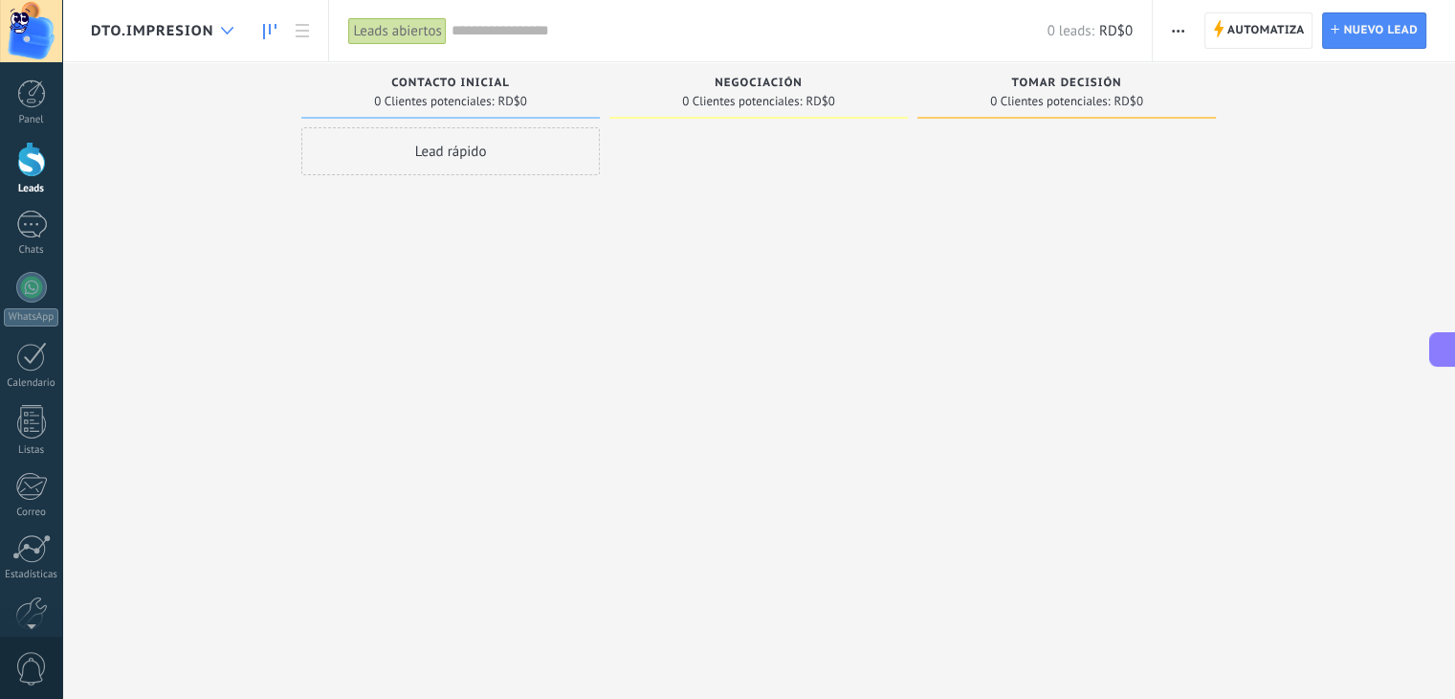
click at [219, 28] on div at bounding box center [227, 30] width 32 height 37
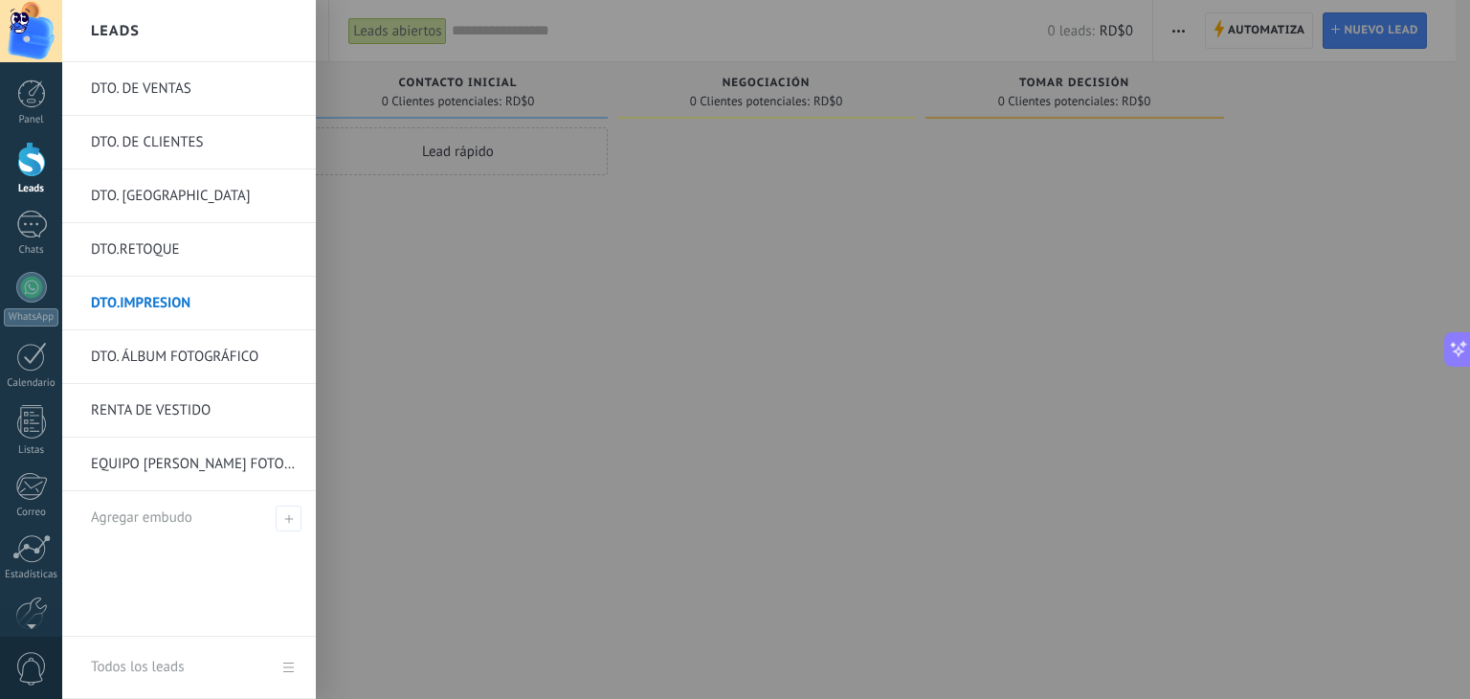
click at [498, 78] on div at bounding box center [797, 349] width 1470 height 699
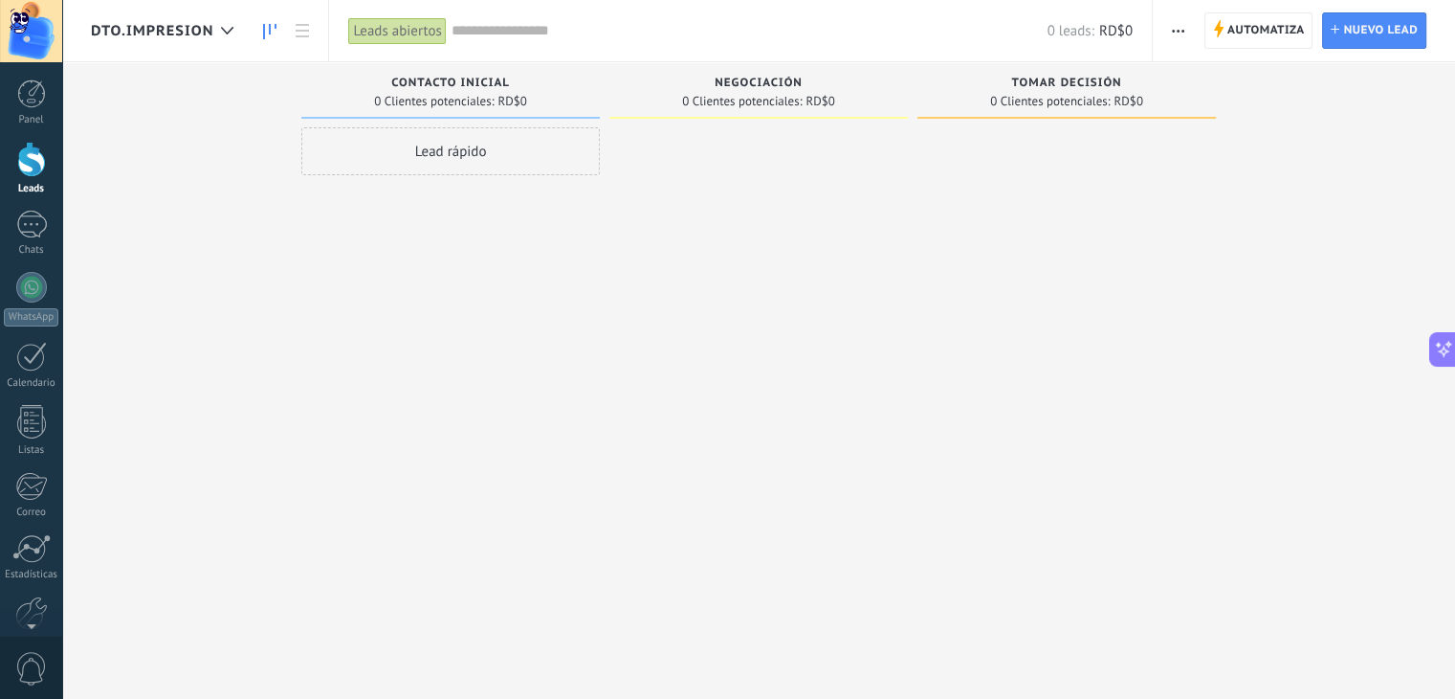
click at [505, 78] on span "Contacto inicial" at bounding box center [450, 83] width 119 height 13
click at [227, 28] on icon at bounding box center [227, 31] width 12 height 8
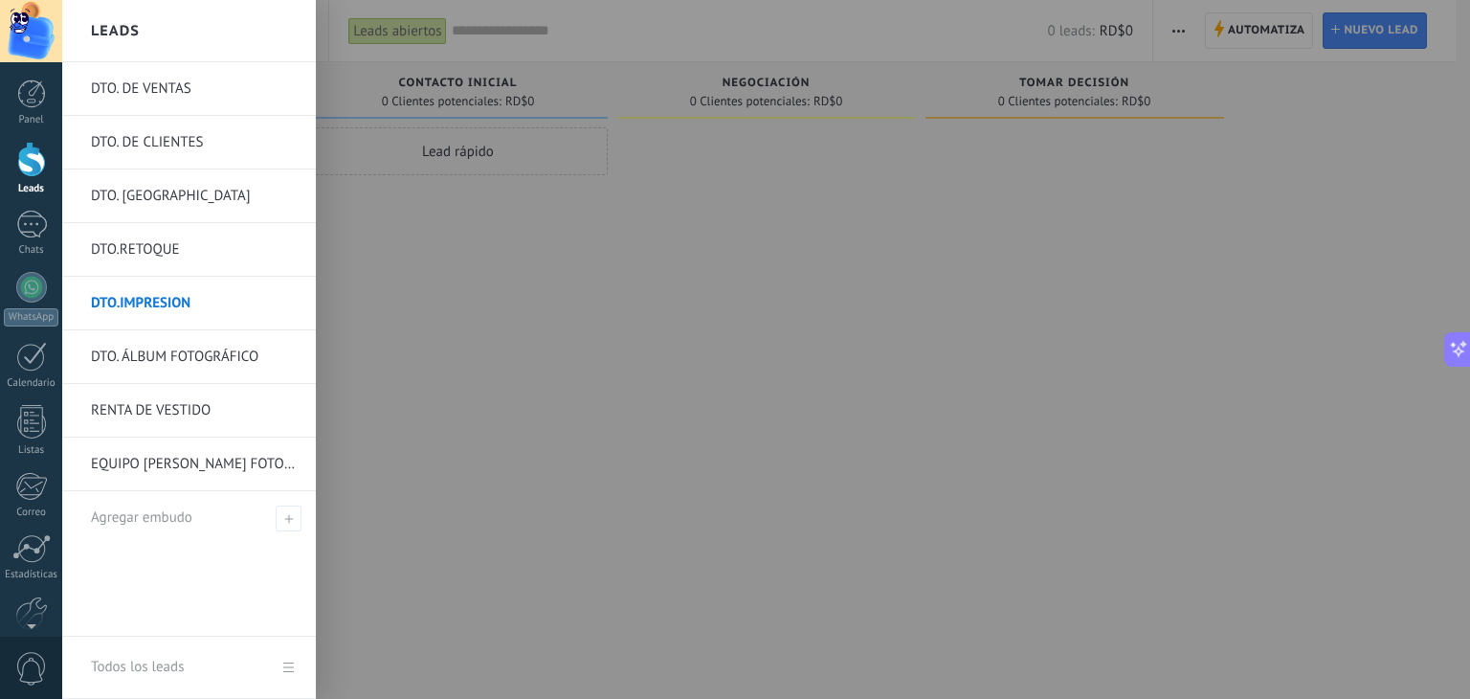
click at [165, 148] on link "DTO. DE CLIENTES" at bounding box center [194, 143] width 206 height 54
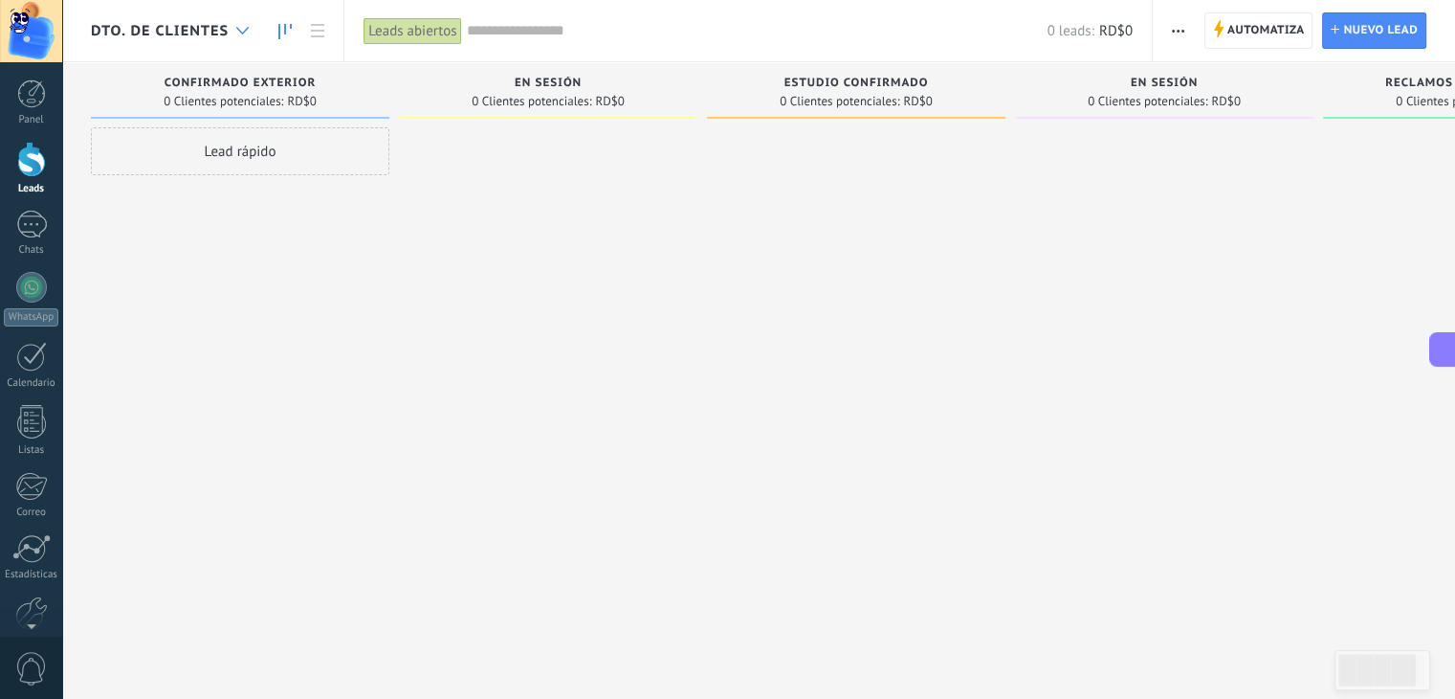
click at [233, 30] on div at bounding box center [243, 30] width 32 height 37
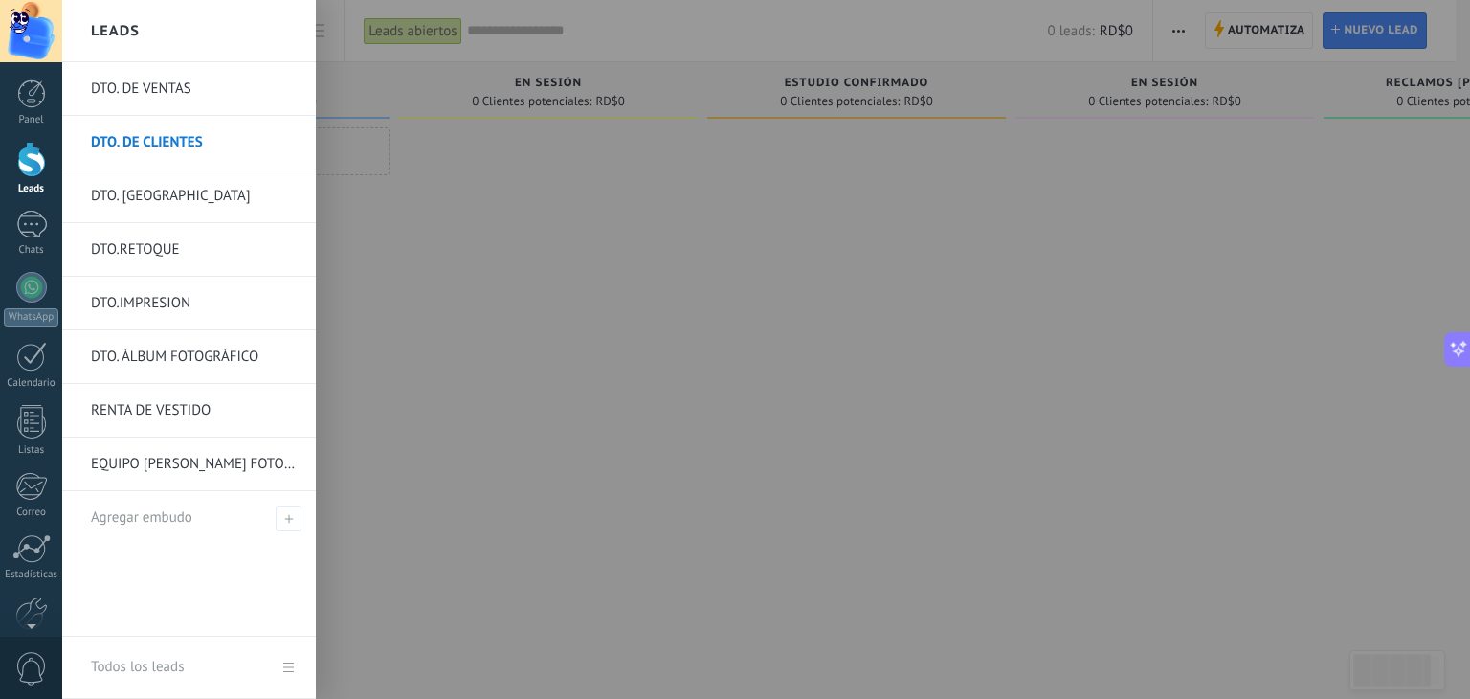
click at [161, 317] on link "DTO.IMPRESION" at bounding box center [194, 304] width 206 height 54
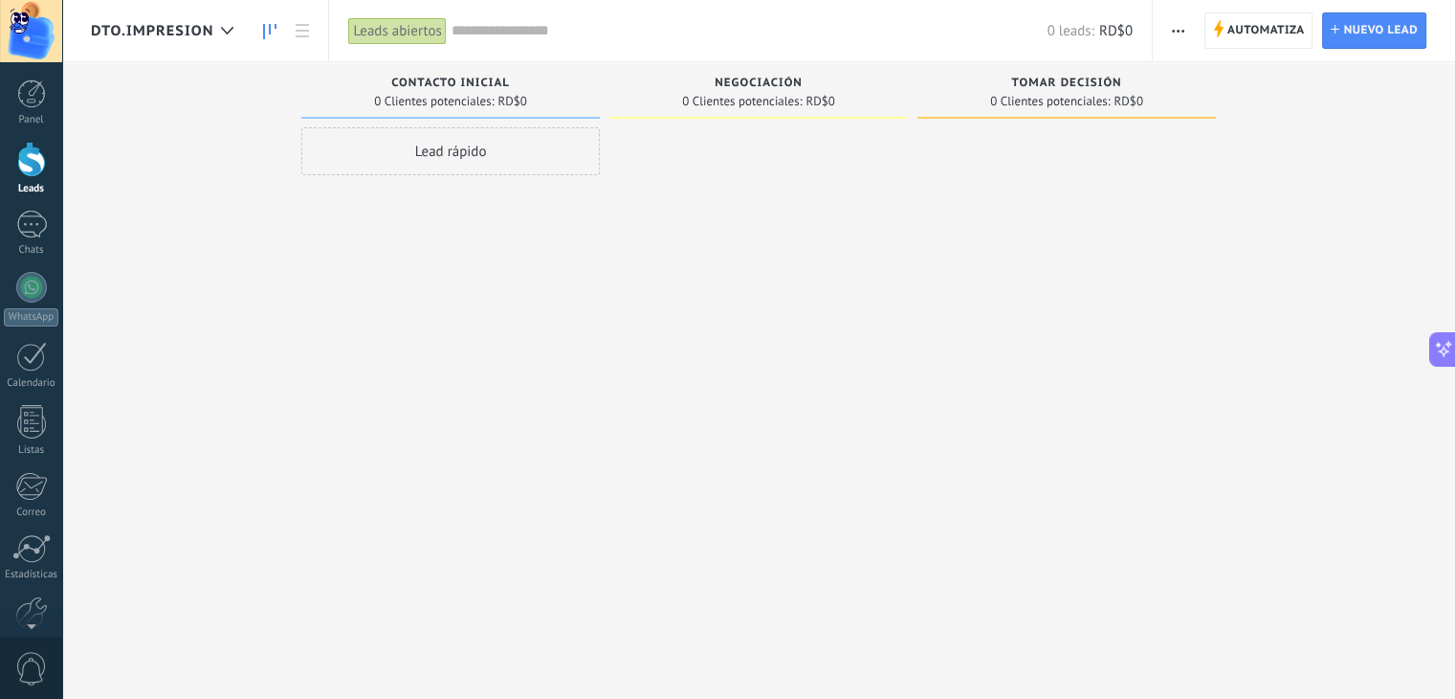
click at [1177, 27] on span "button" at bounding box center [1178, 30] width 12 height 36
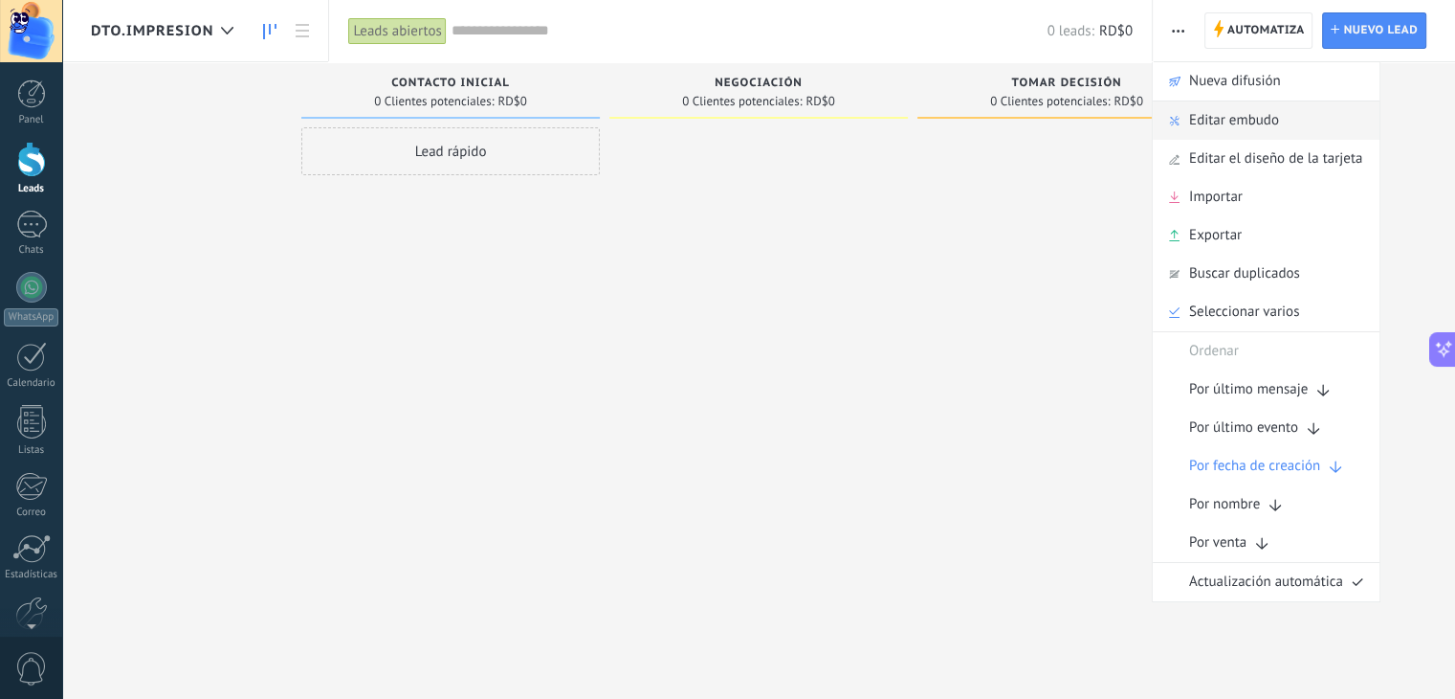
click at [1213, 110] on span "Editar embudo" at bounding box center [1234, 120] width 90 height 38
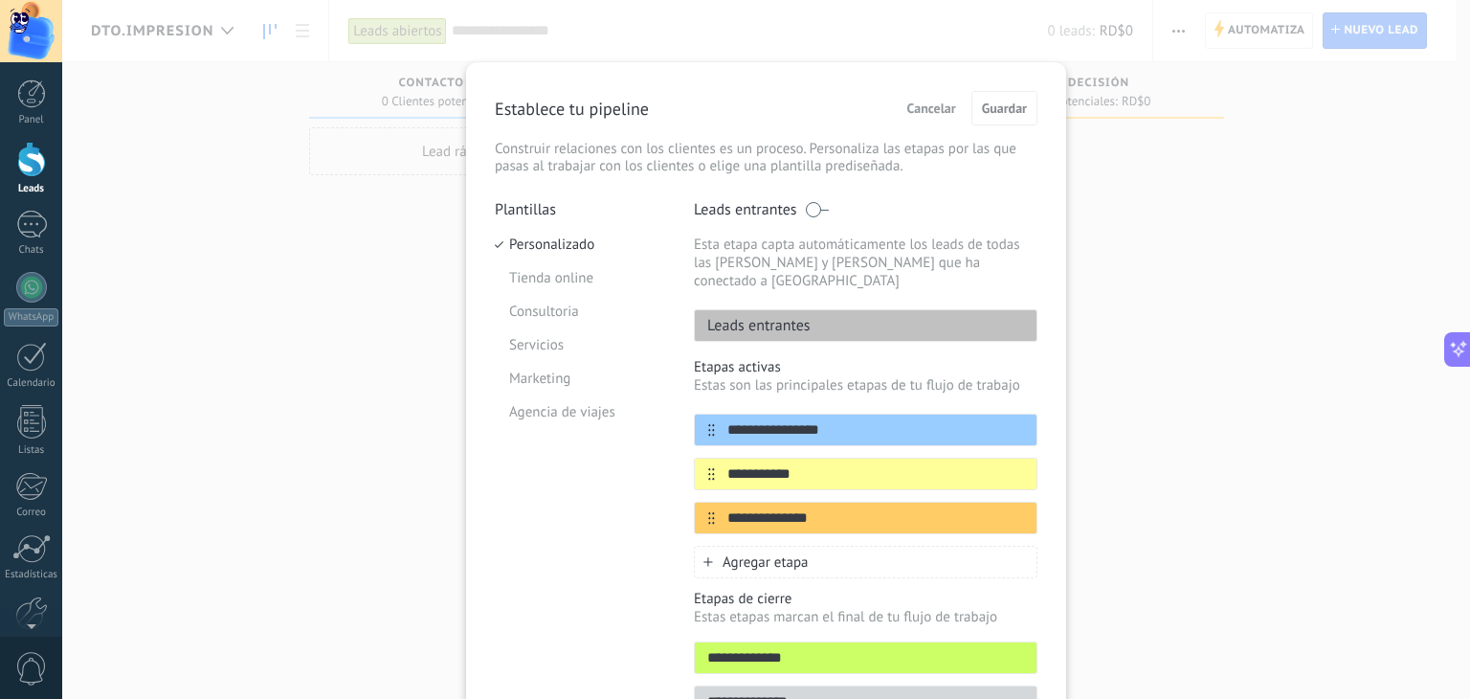
click at [923, 101] on span "Cancelar" at bounding box center [931, 107] width 49 height 13
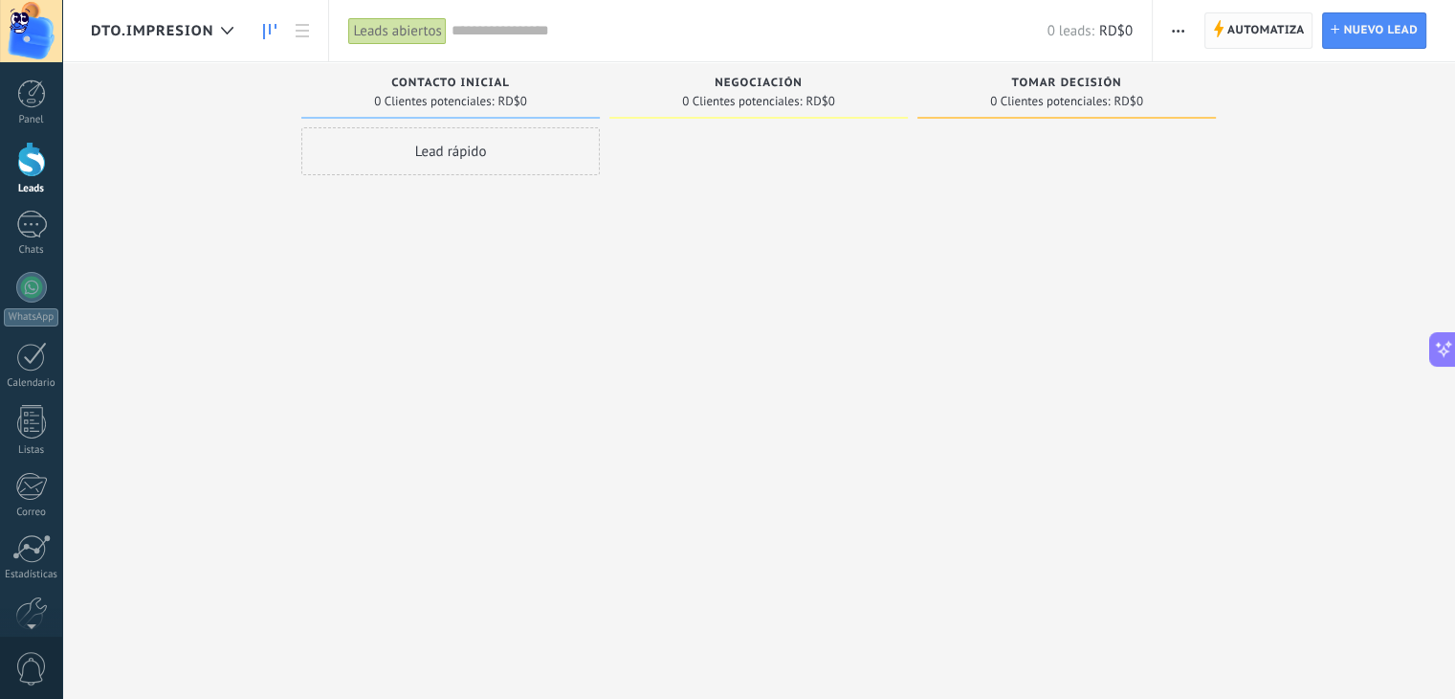
click at [1271, 26] on span "Automatiza" at bounding box center [1267, 30] width 78 height 34
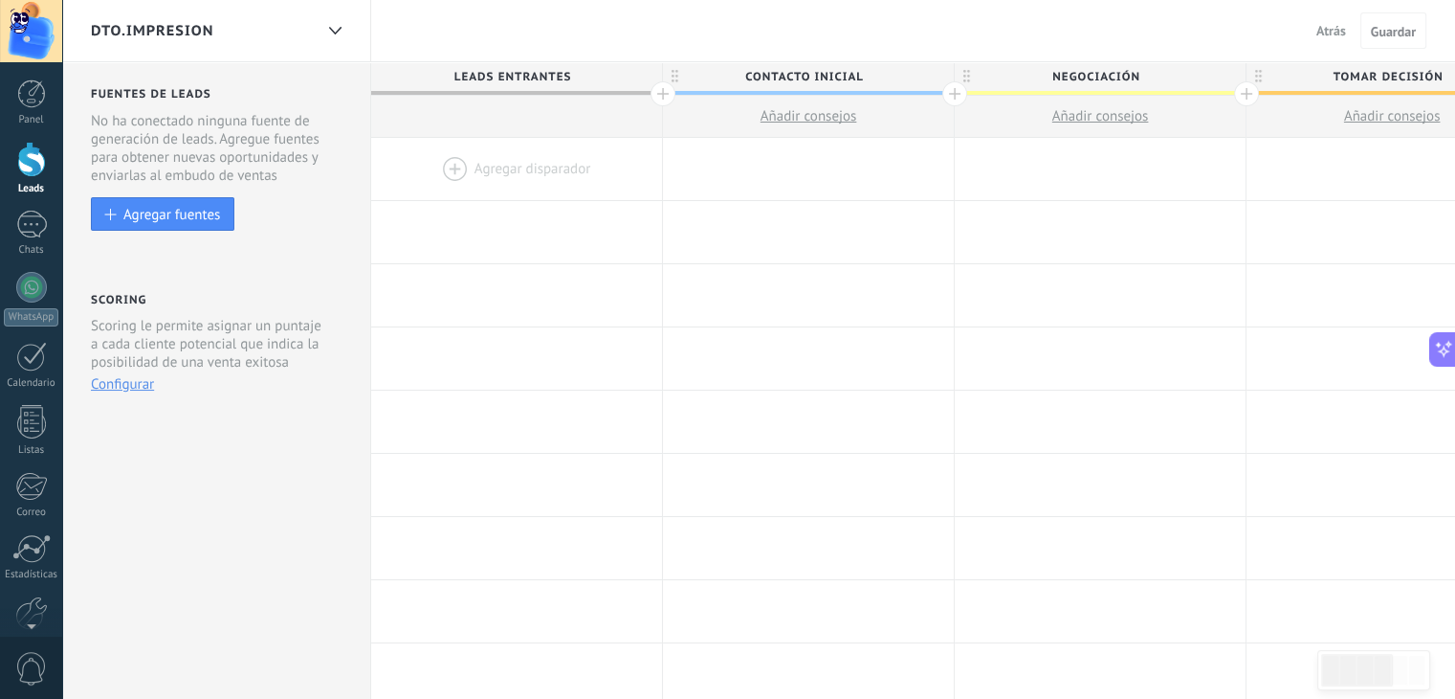
click at [873, 74] on span "Contacto inicial" at bounding box center [803, 77] width 281 height 30
type input "*"
type input "**********"
click at [1164, 77] on span "Negociación" at bounding box center [1095, 77] width 281 height 30
type input "*"
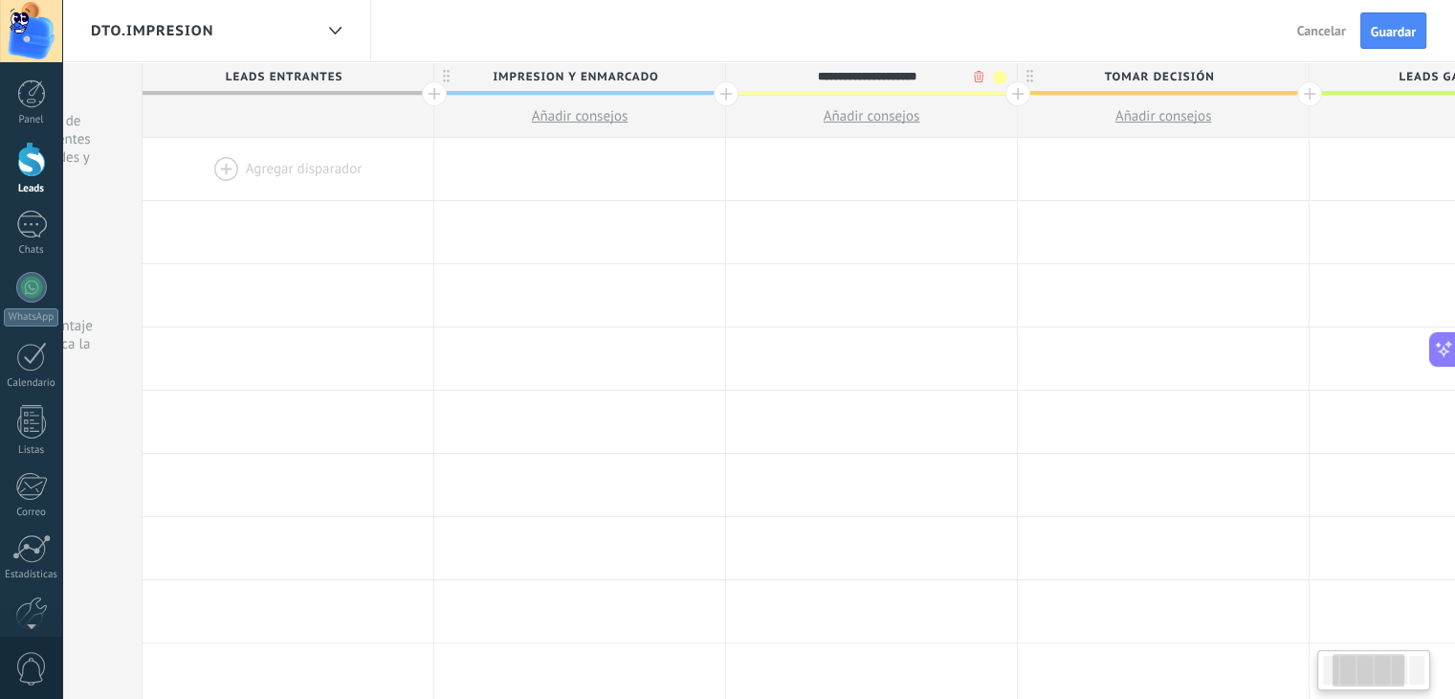
scroll to position [0, 235]
click at [1217, 70] on span "Tomar decisión" at bounding box center [1151, 77] width 281 height 30
type input "**********"
type input "*"
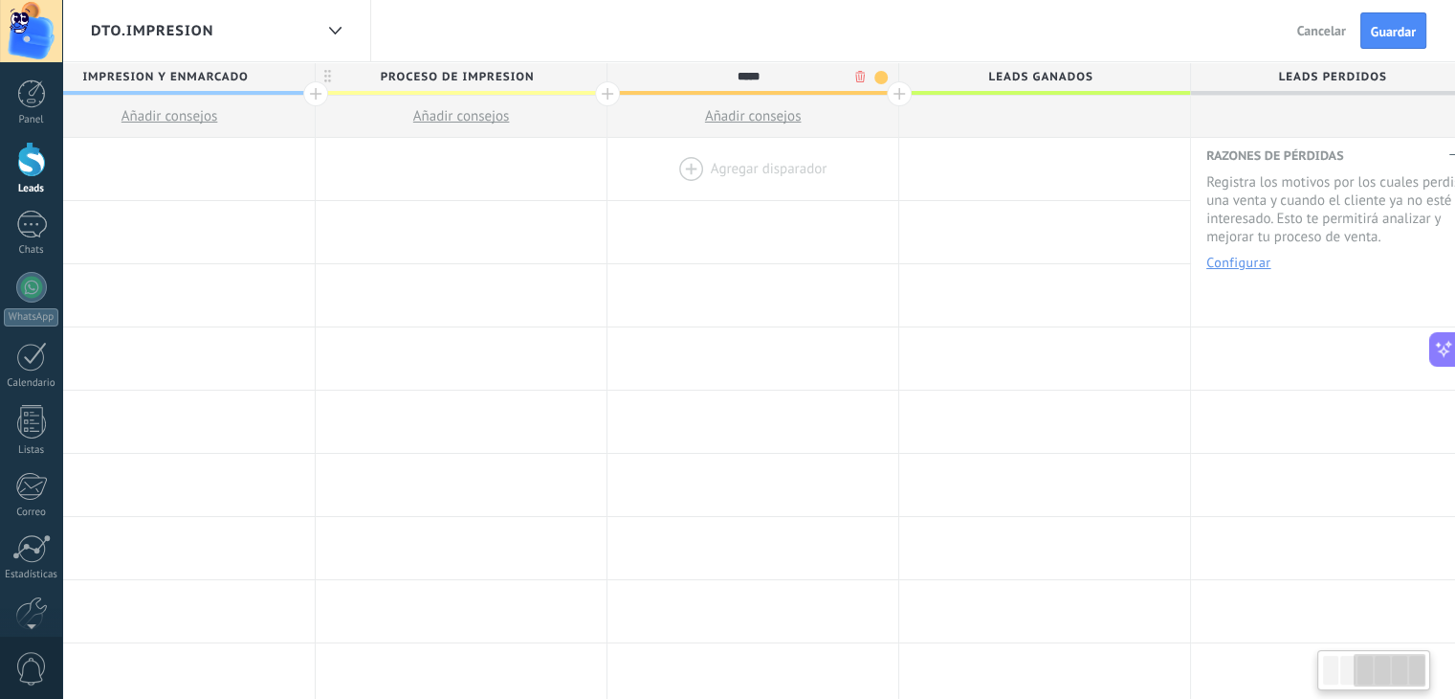
scroll to position [0, 666]
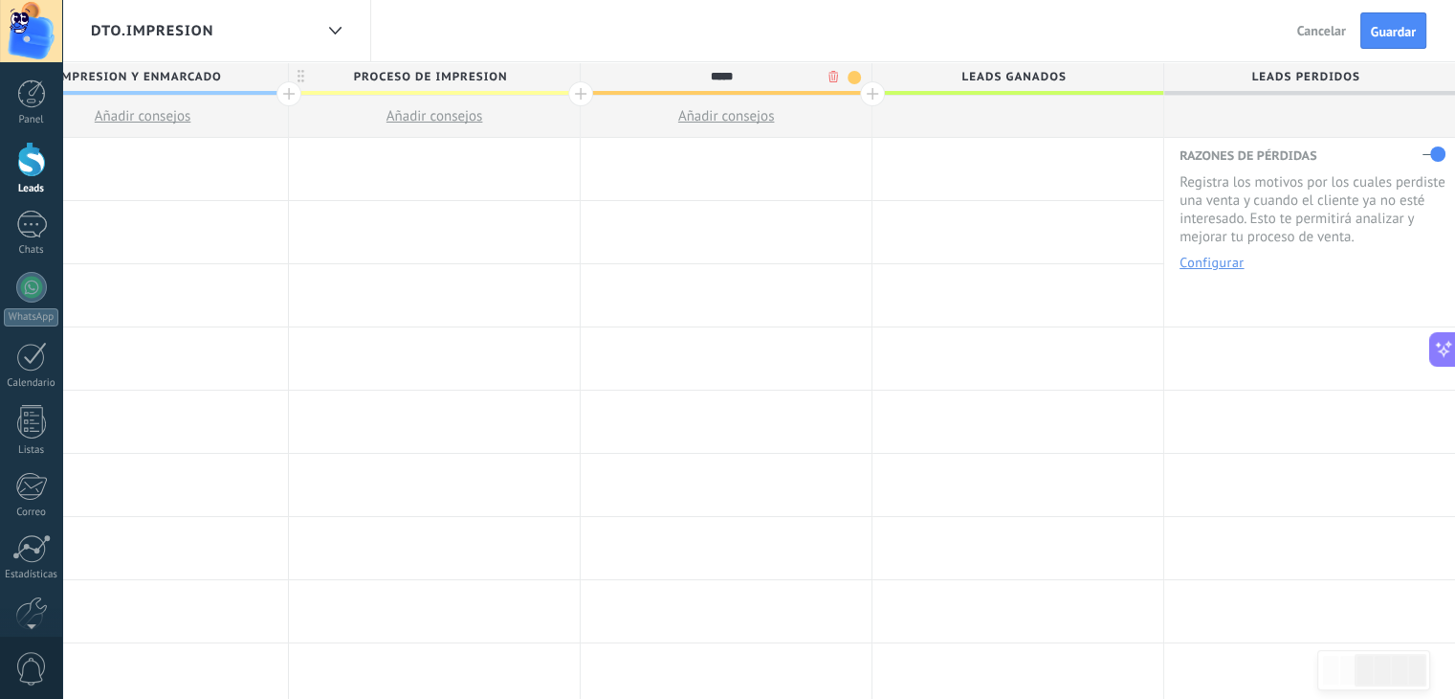
type input "*****"
click at [863, 96] on div at bounding box center [872, 93] width 25 height 25
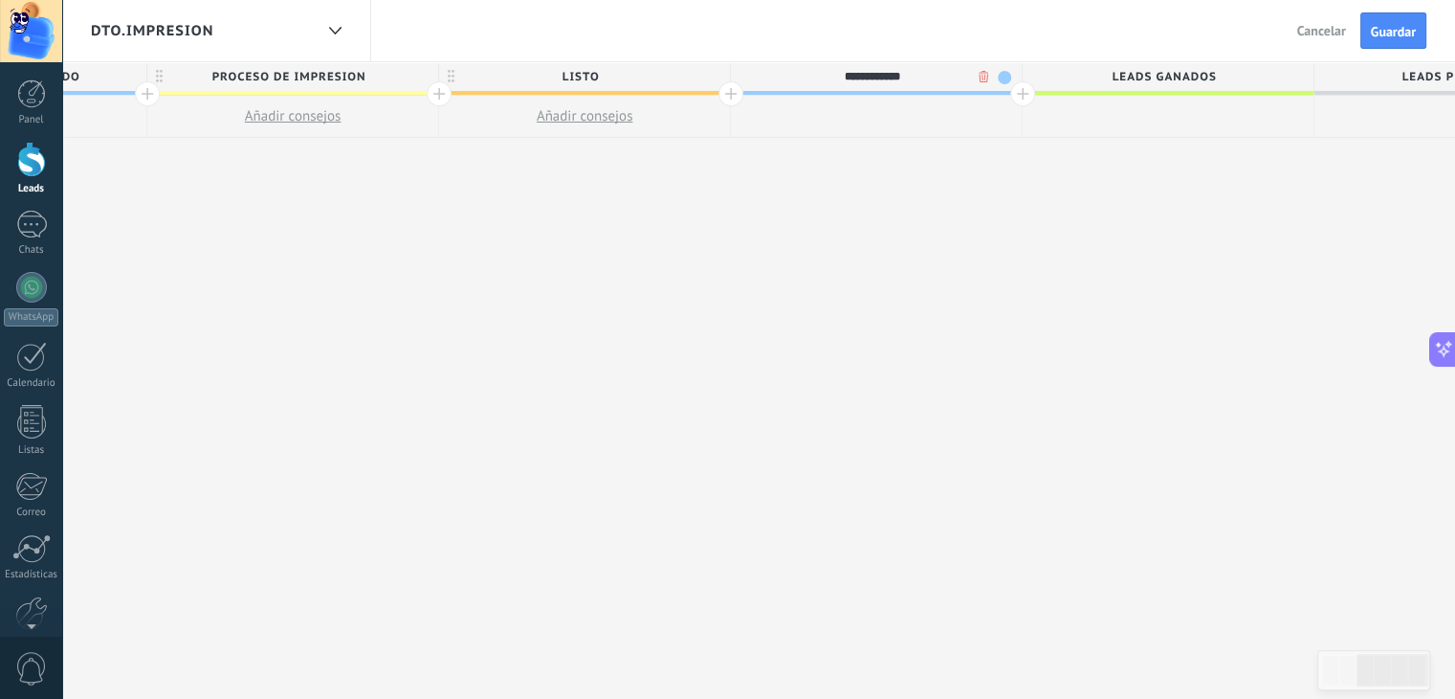
scroll to position [0, 957]
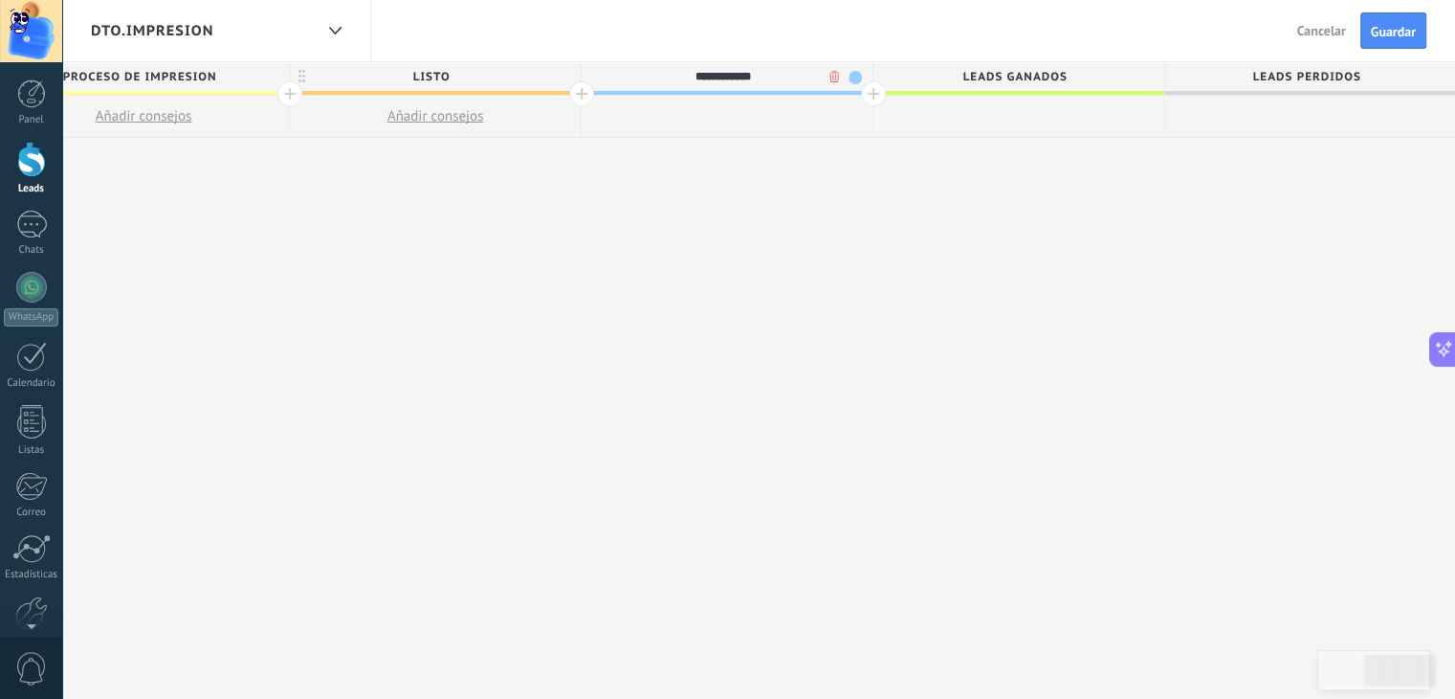
type input "**********"
click at [872, 97] on div at bounding box center [873, 93] width 25 height 25
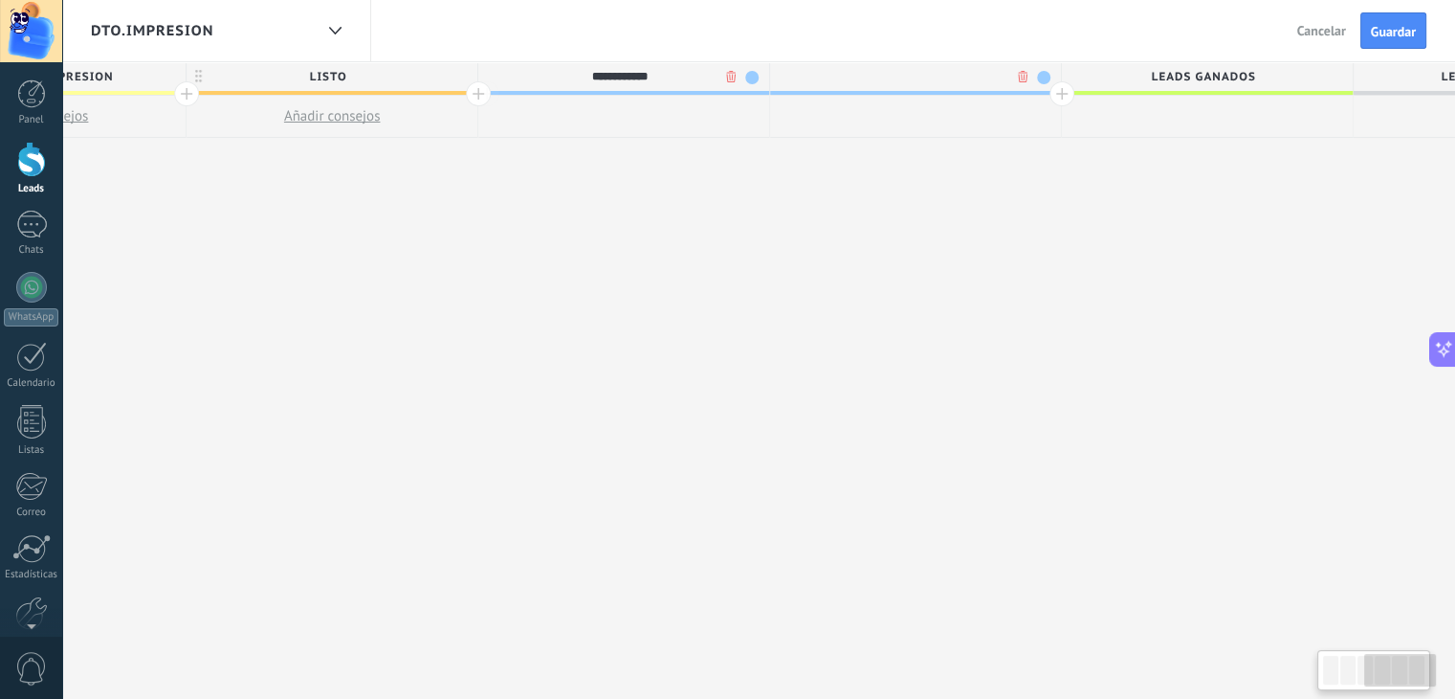
scroll to position [0, 1098]
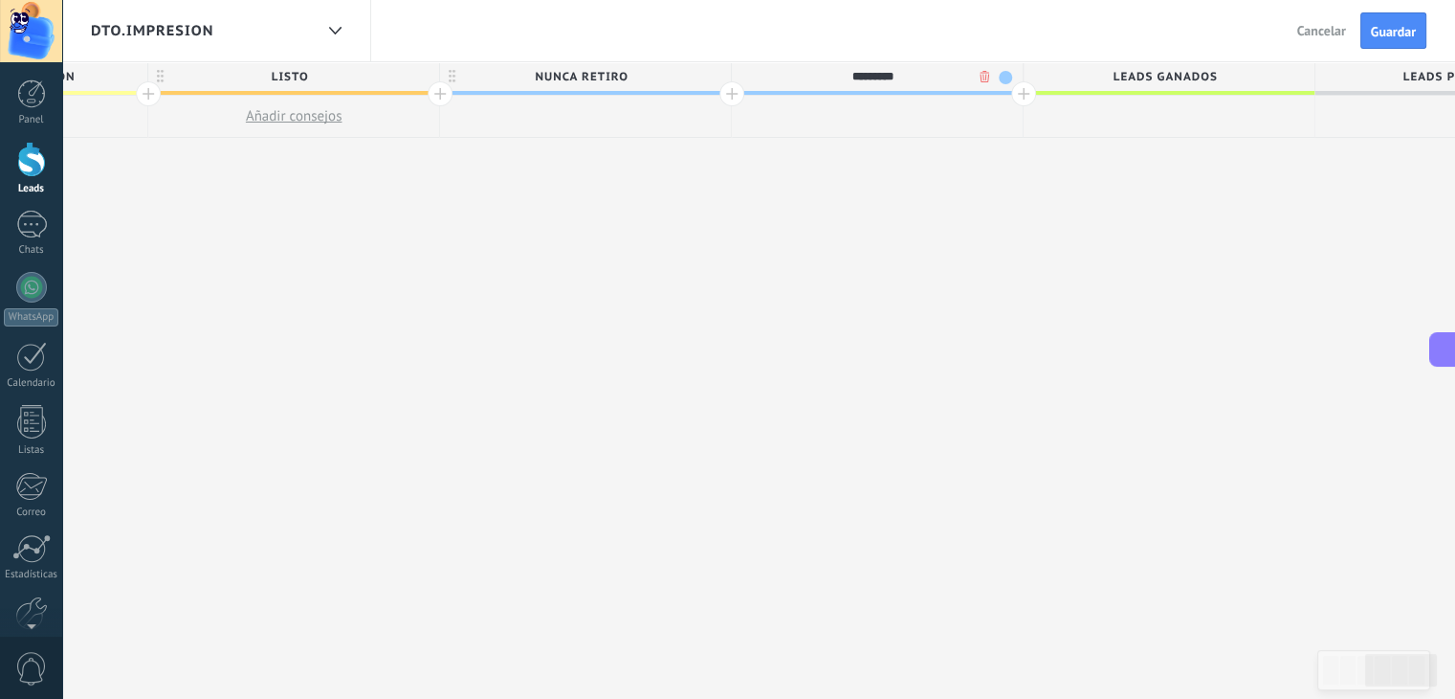
type input "*********"
click at [1007, 77] on span at bounding box center [1005, 77] width 13 height 13
click at [1022, 163] on span at bounding box center [1021, 161] width 17 height 18
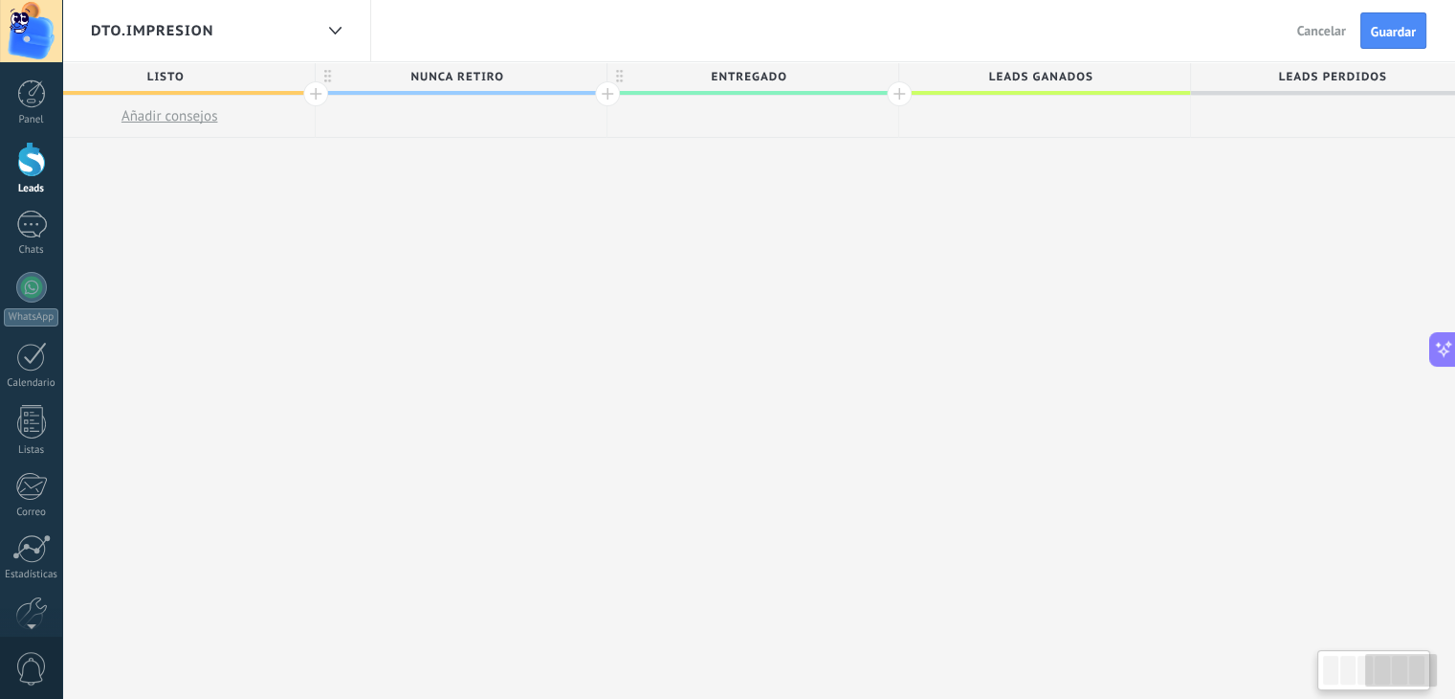
scroll to position [0, 1249]
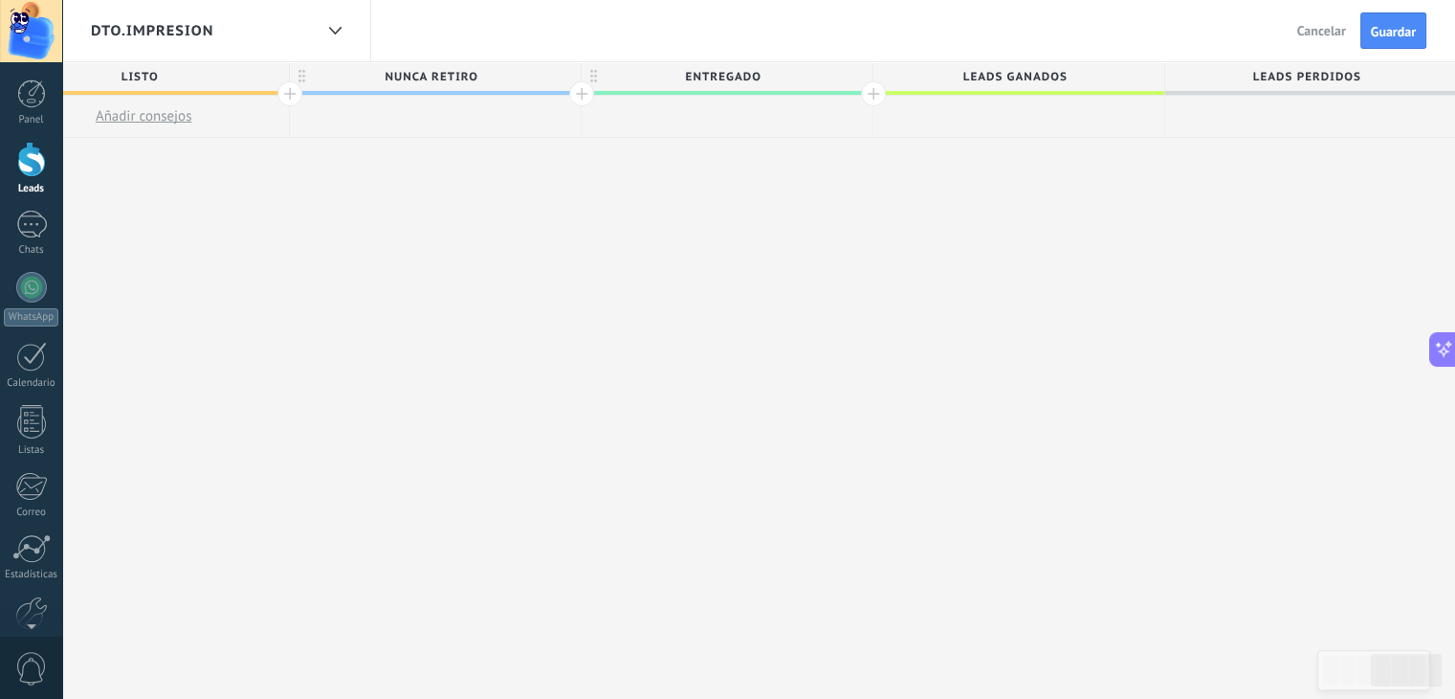
click at [798, 79] on span "ENTREGADO" at bounding box center [722, 77] width 281 height 30
click at [850, 78] on span at bounding box center [855, 77] width 13 height 13
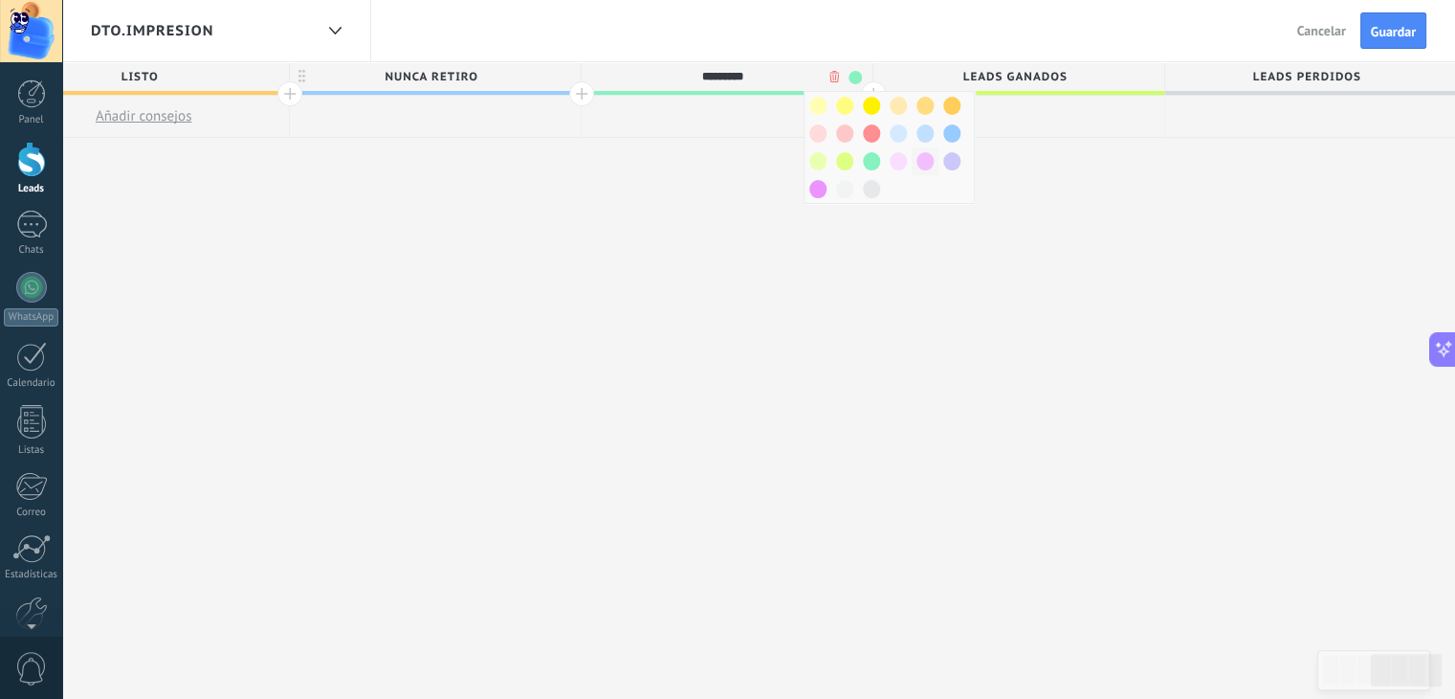
click at [921, 163] on span at bounding box center [925, 161] width 17 height 18
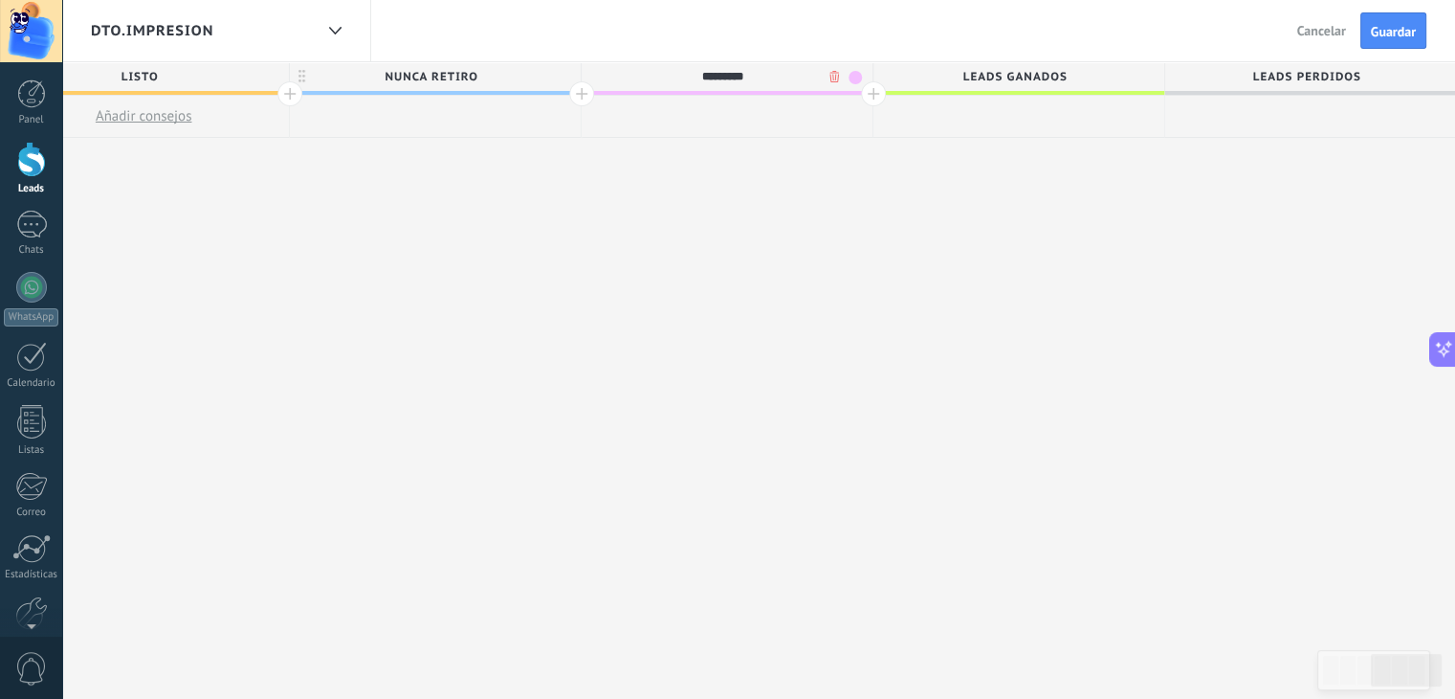
click at [507, 78] on span "NUNCA RETIRO" at bounding box center [430, 77] width 281 height 30
click at [566, 72] on span at bounding box center [563, 77] width 13 height 13
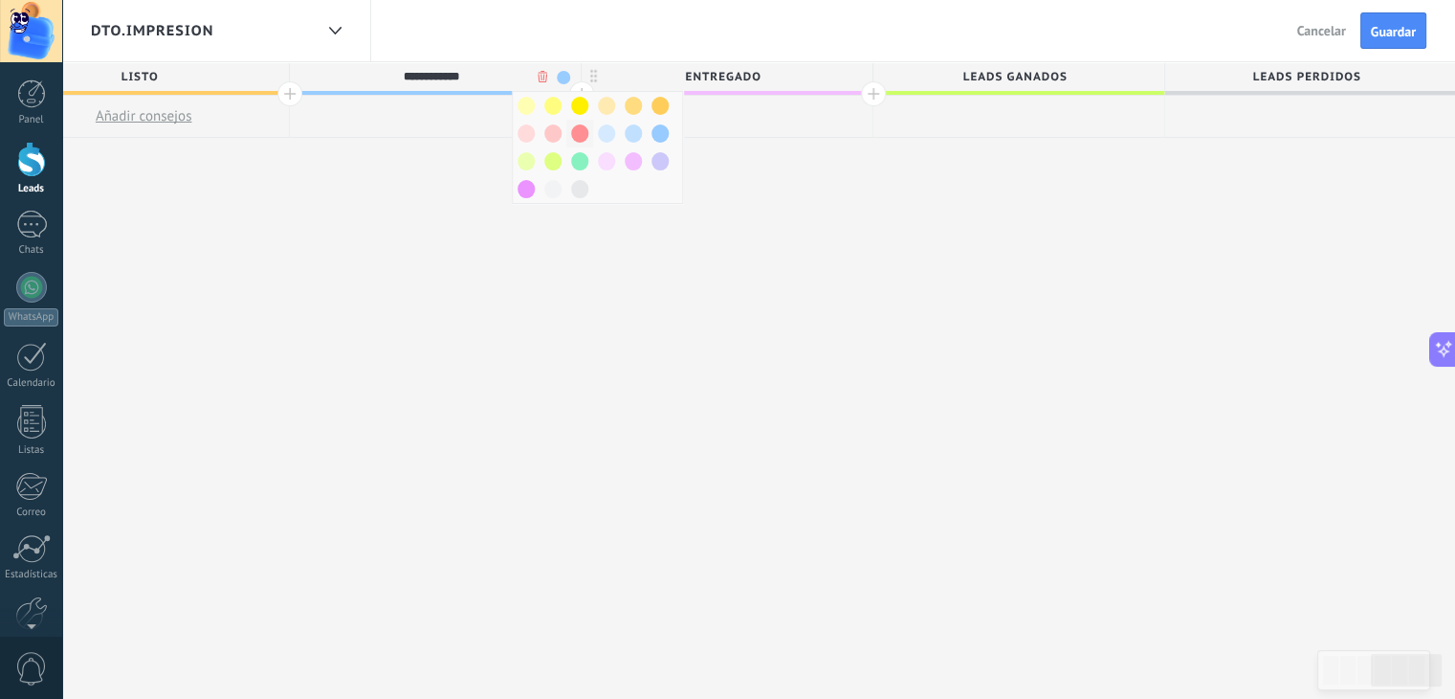
click at [588, 135] on div at bounding box center [579, 134] width 27 height 28
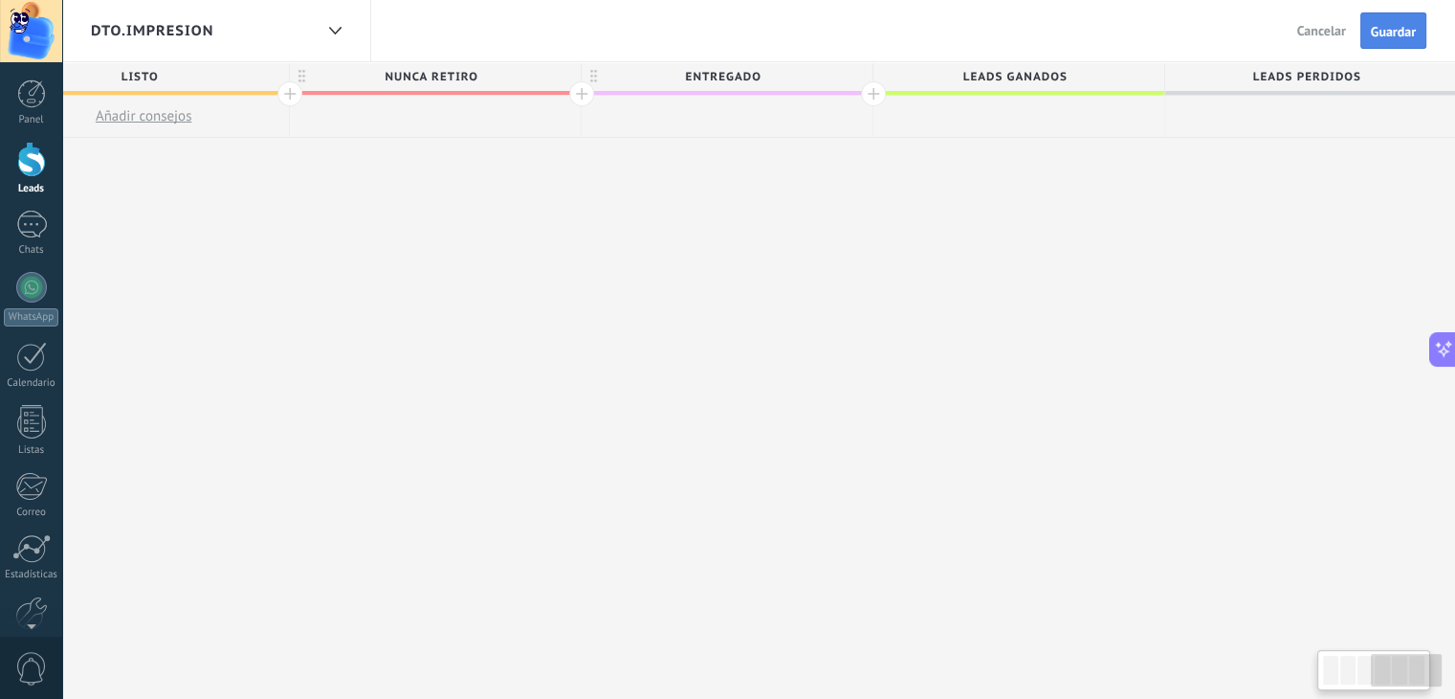
scroll to position [0, 1248]
click at [1396, 15] on button "Guardar" at bounding box center [1394, 30] width 66 height 36
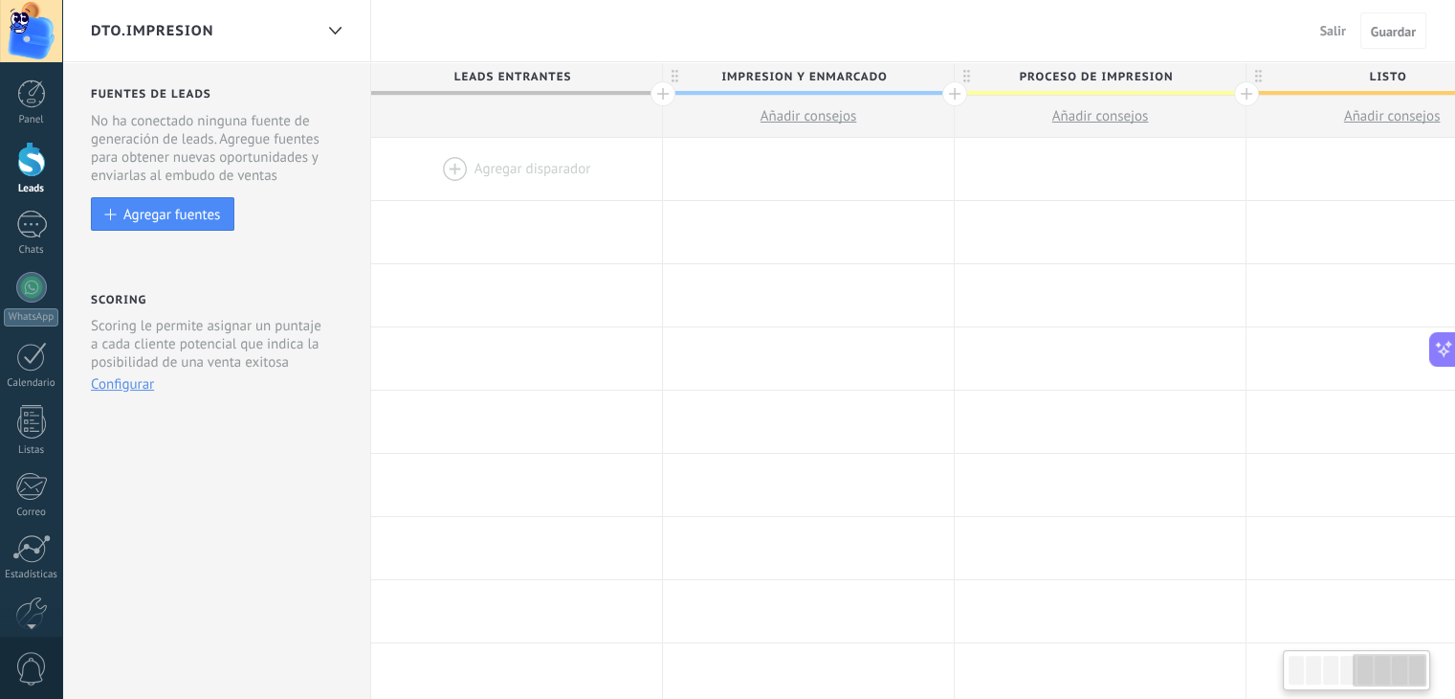
scroll to position [0, 1248]
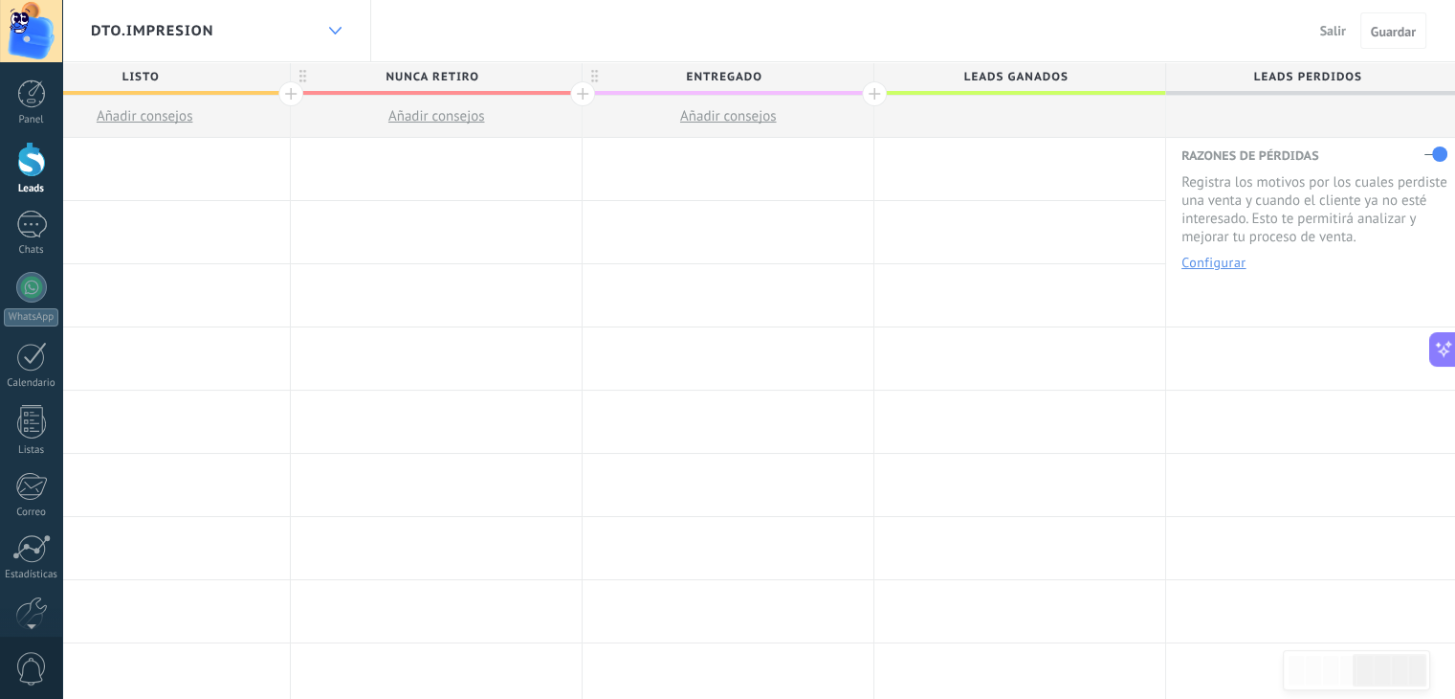
click at [330, 35] on div at bounding box center [335, 30] width 33 height 37
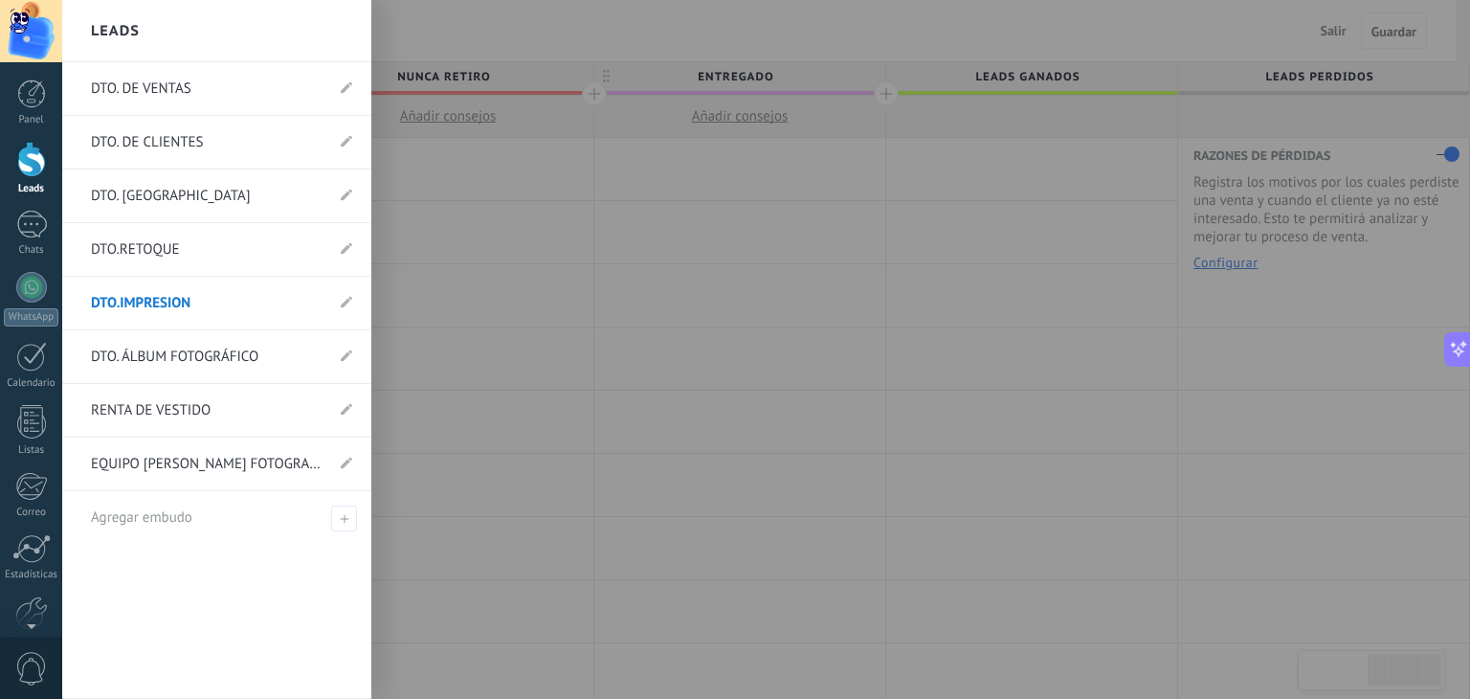
click at [206, 361] on link "DTO. ÁLBUM FOTOGRÁFICO" at bounding box center [207, 357] width 233 height 54
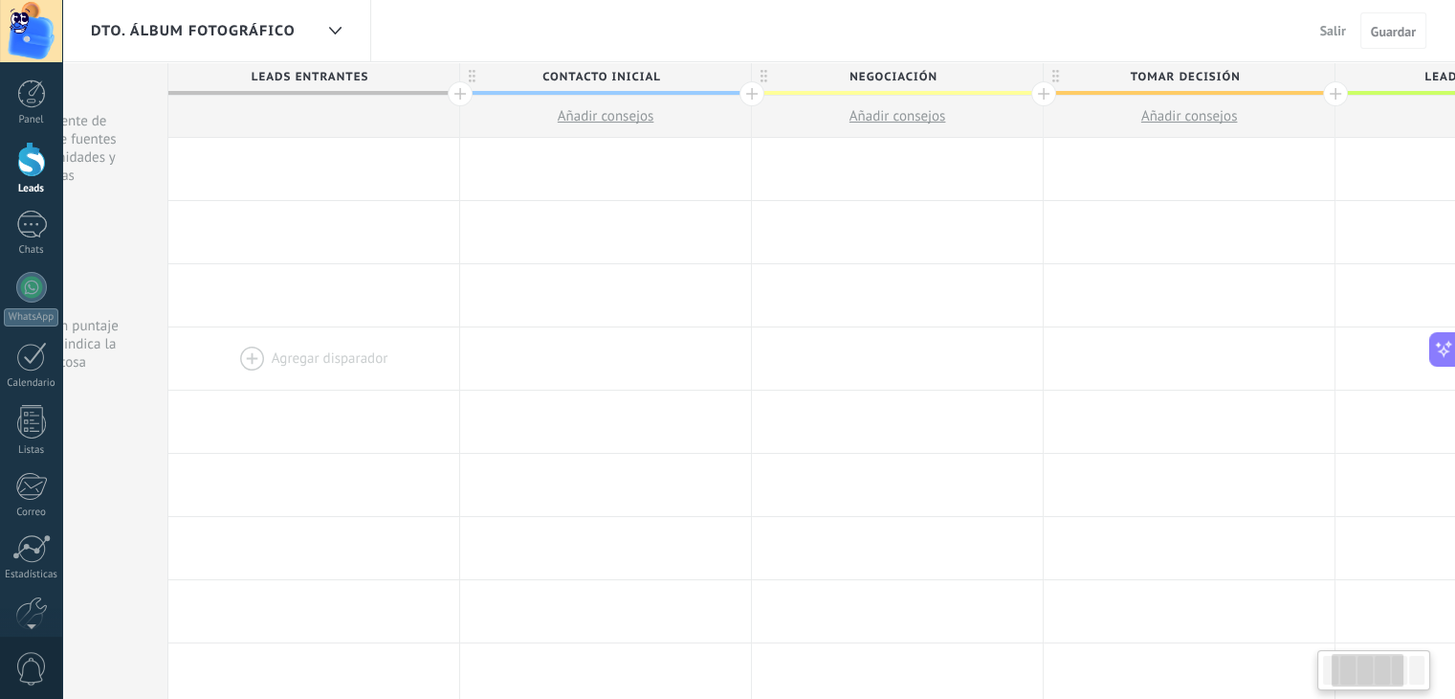
scroll to position [0, 214]
click at [659, 79] on span "Contacto inicial" at bounding box center [589, 77] width 281 height 30
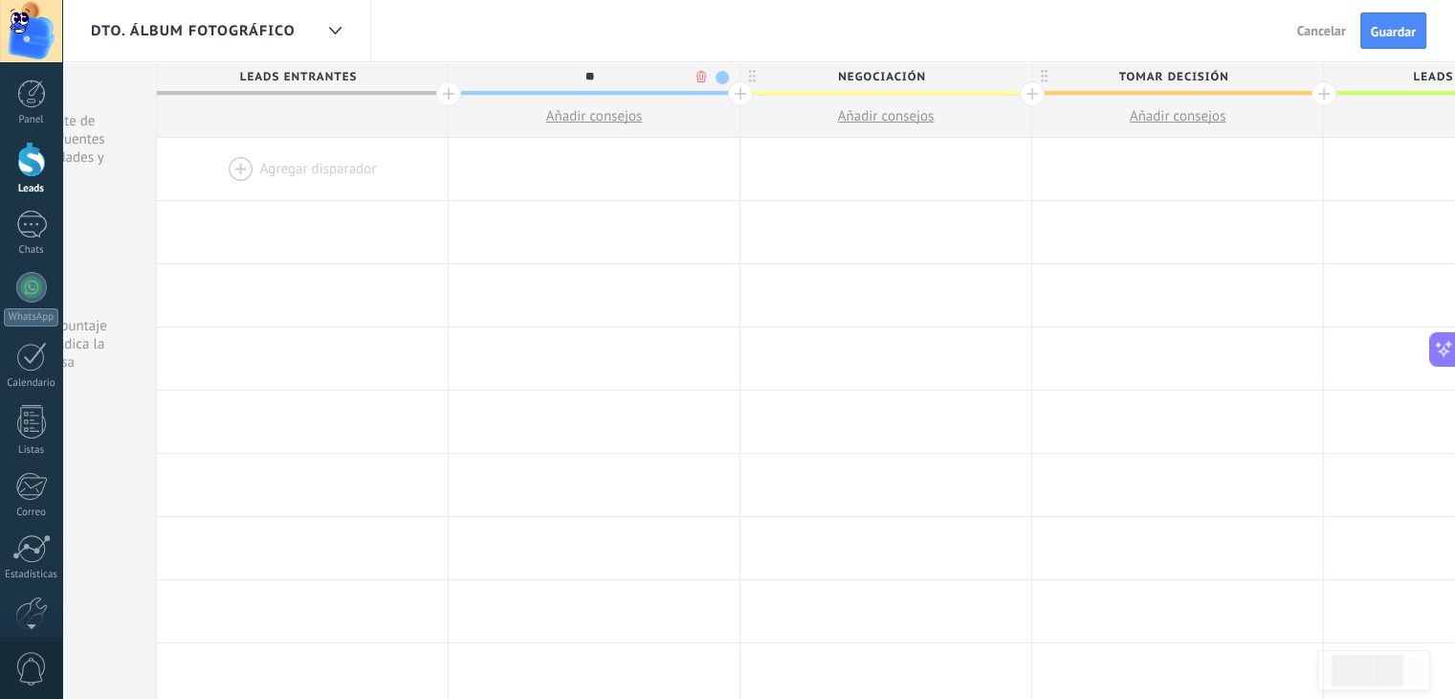
type input "*"
type input "**********"
click at [927, 76] on span "Negociación" at bounding box center [881, 77] width 281 height 30
type input "*"
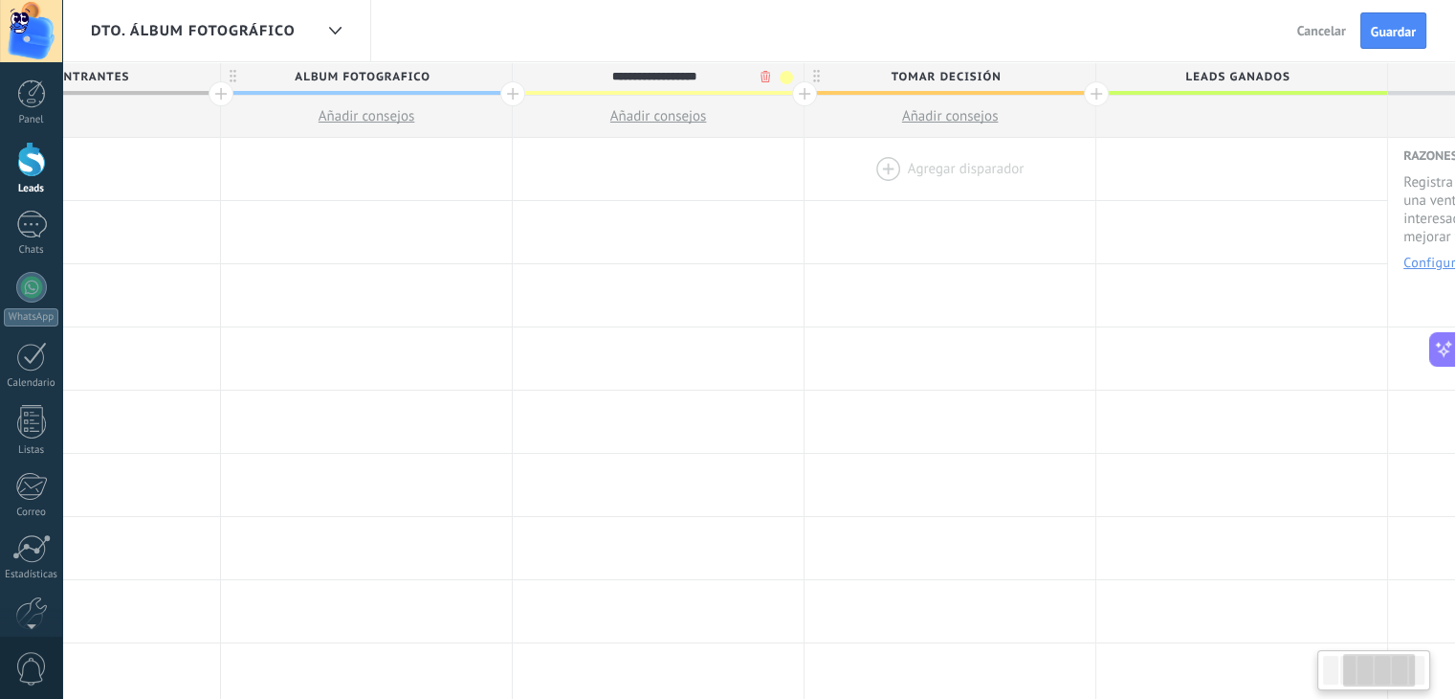
scroll to position [0, 443]
click at [1010, 81] on span "Tomar decisión" at bounding box center [944, 77] width 281 height 30
type input "**********"
type input "*"
type input "**********"
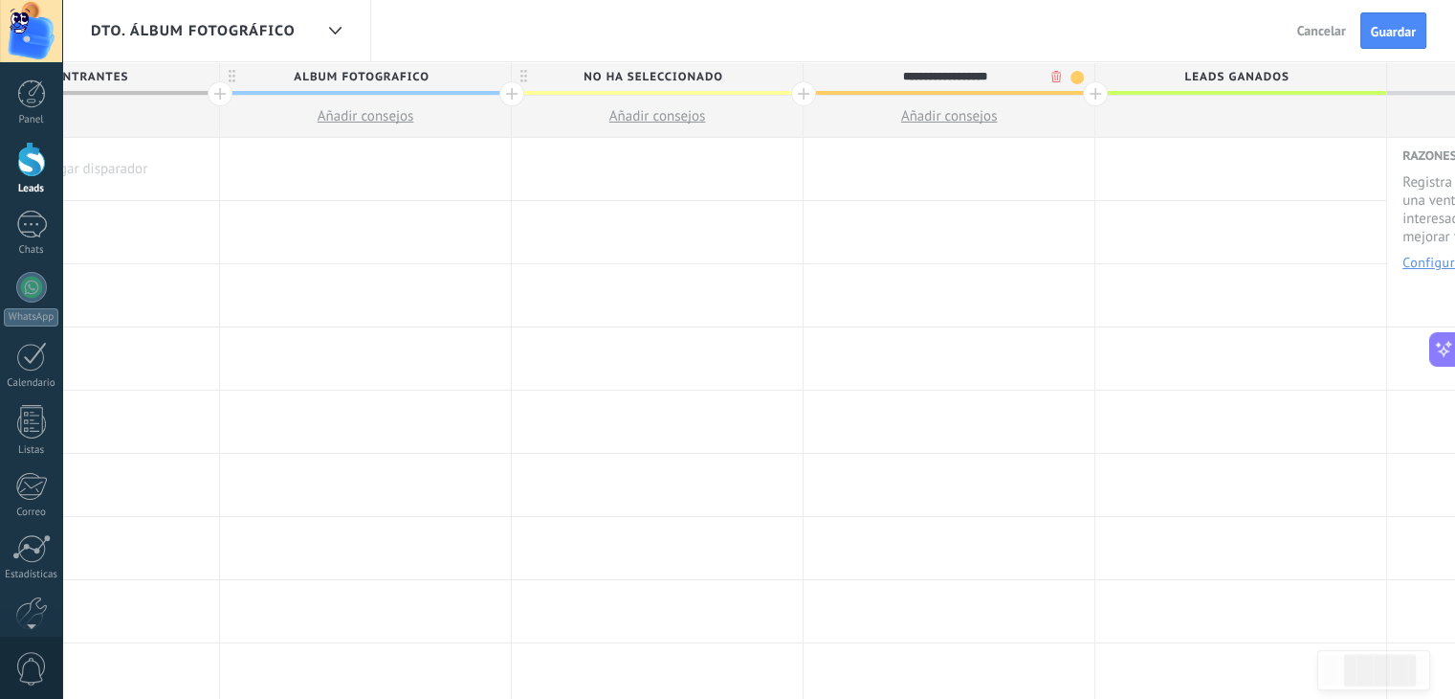
click at [1075, 77] on span at bounding box center [1077, 77] width 13 height 13
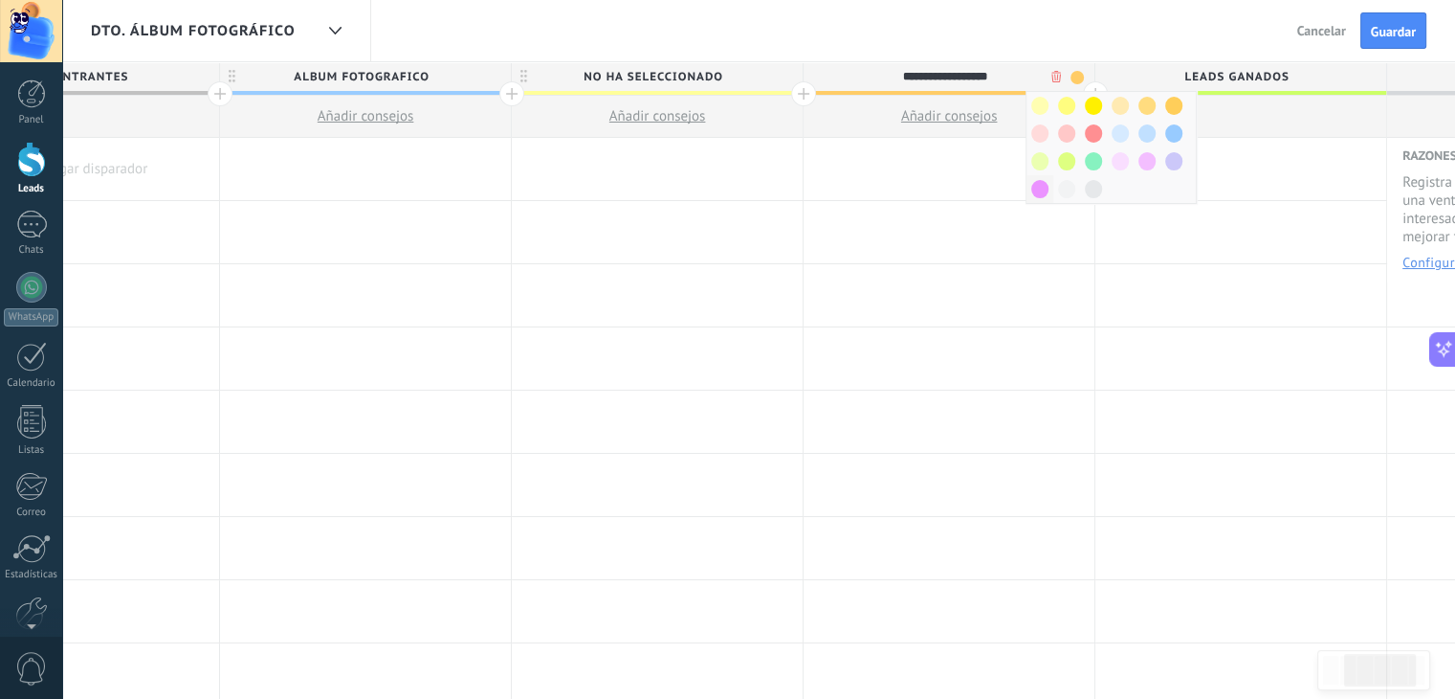
click at [1038, 189] on span at bounding box center [1039, 189] width 17 height 18
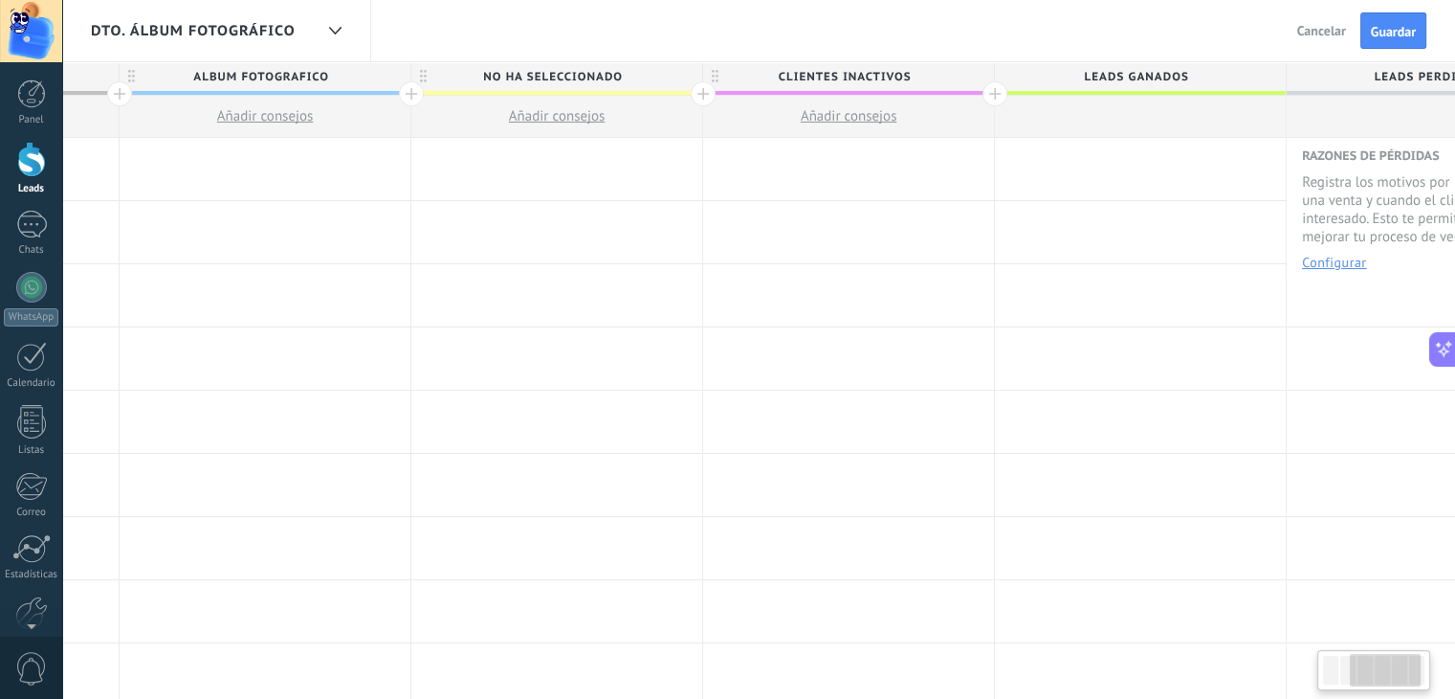
scroll to position [0, 545]
click at [991, 92] on div at bounding box center [993, 93] width 25 height 25
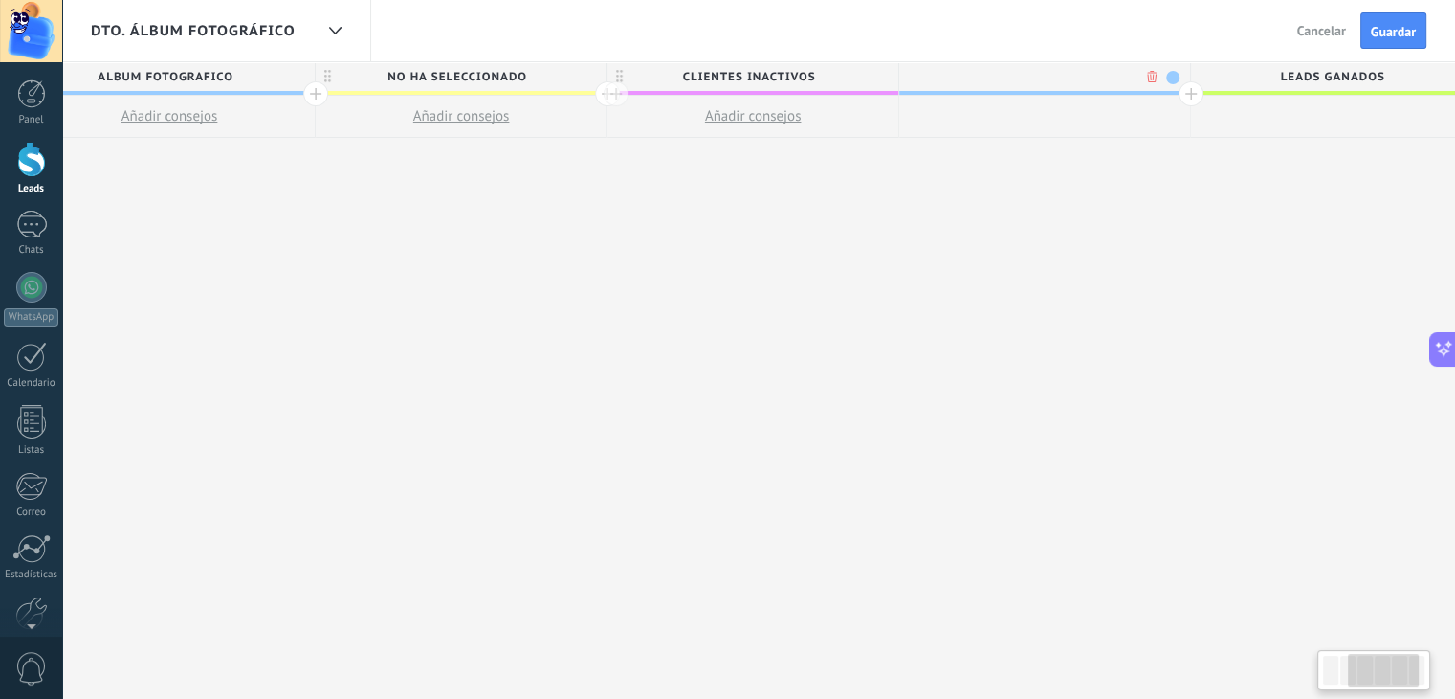
scroll to position [0, 687]
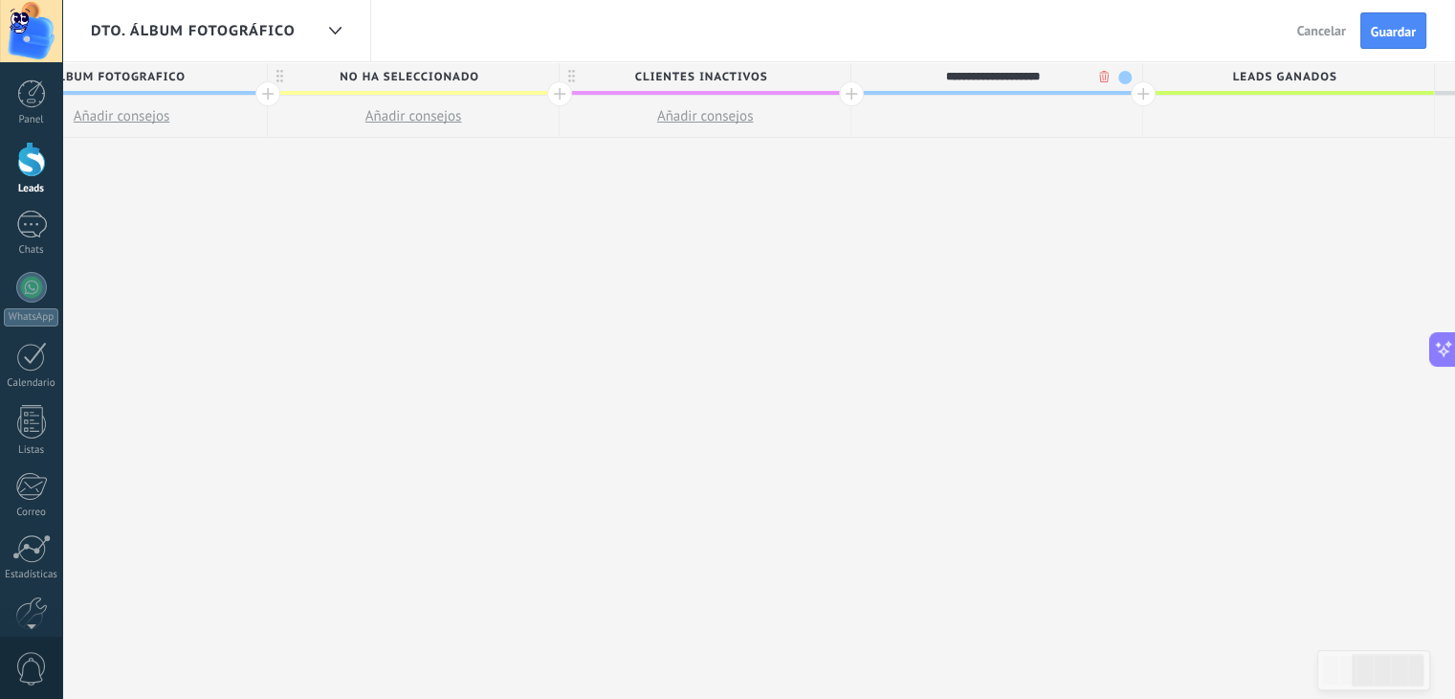
type input "**********"
click at [1121, 81] on span at bounding box center [1125, 77] width 13 height 13
click at [1144, 161] on span at bounding box center [1141, 161] width 17 height 18
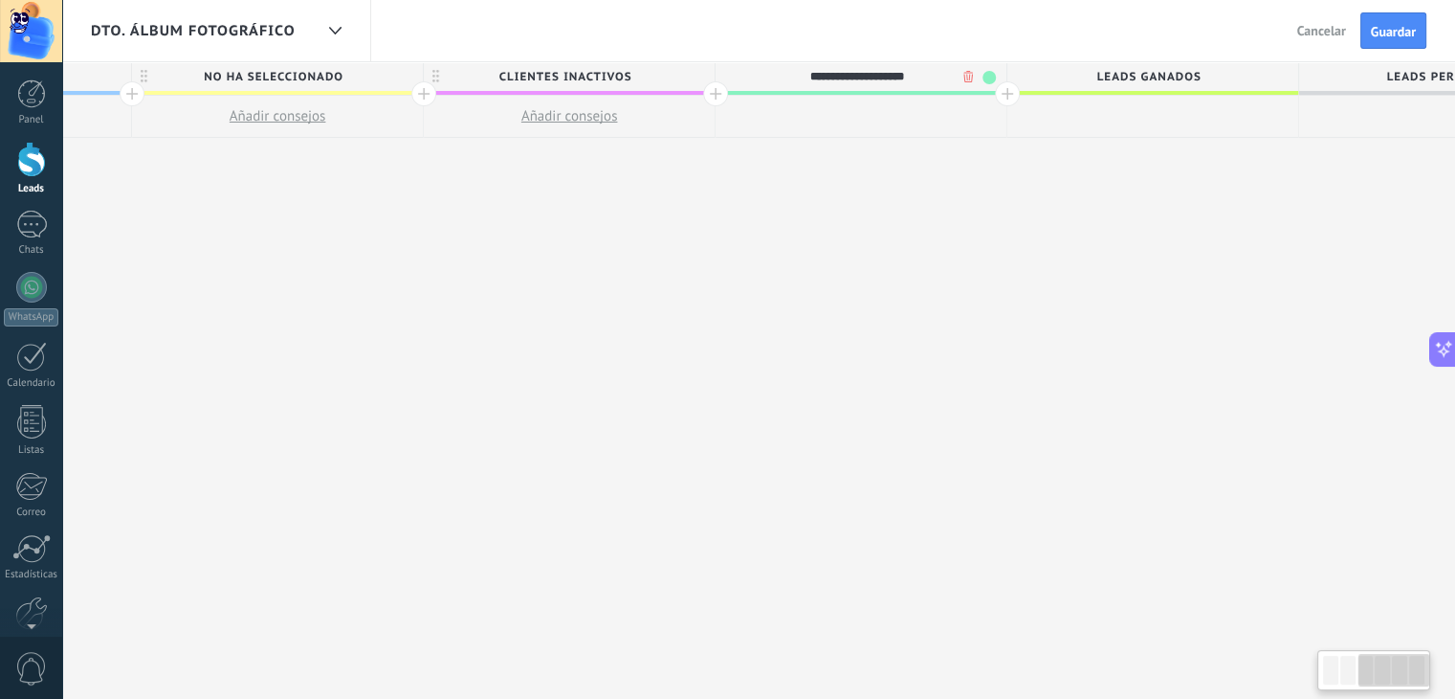
scroll to position [0, 823]
click at [1004, 93] on div at bounding box center [1007, 93] width 25 height 25
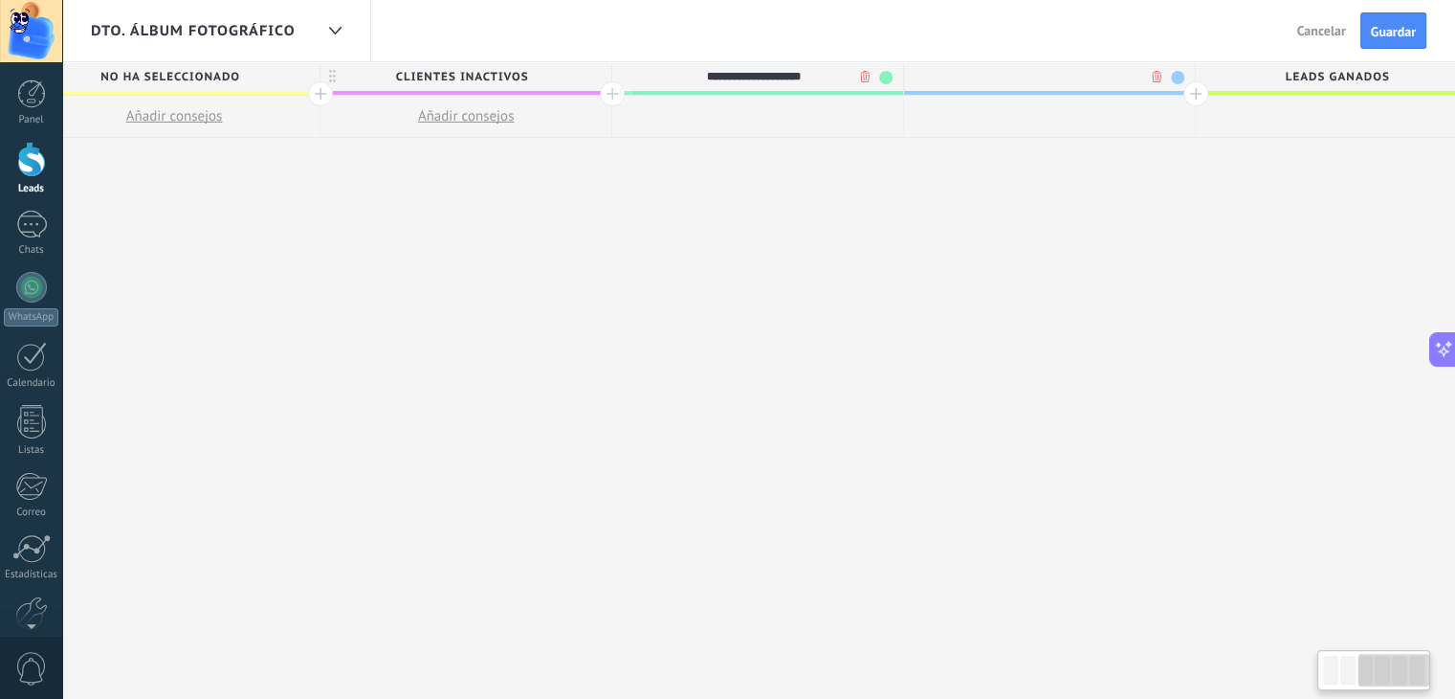
scroll to position [0, 965]
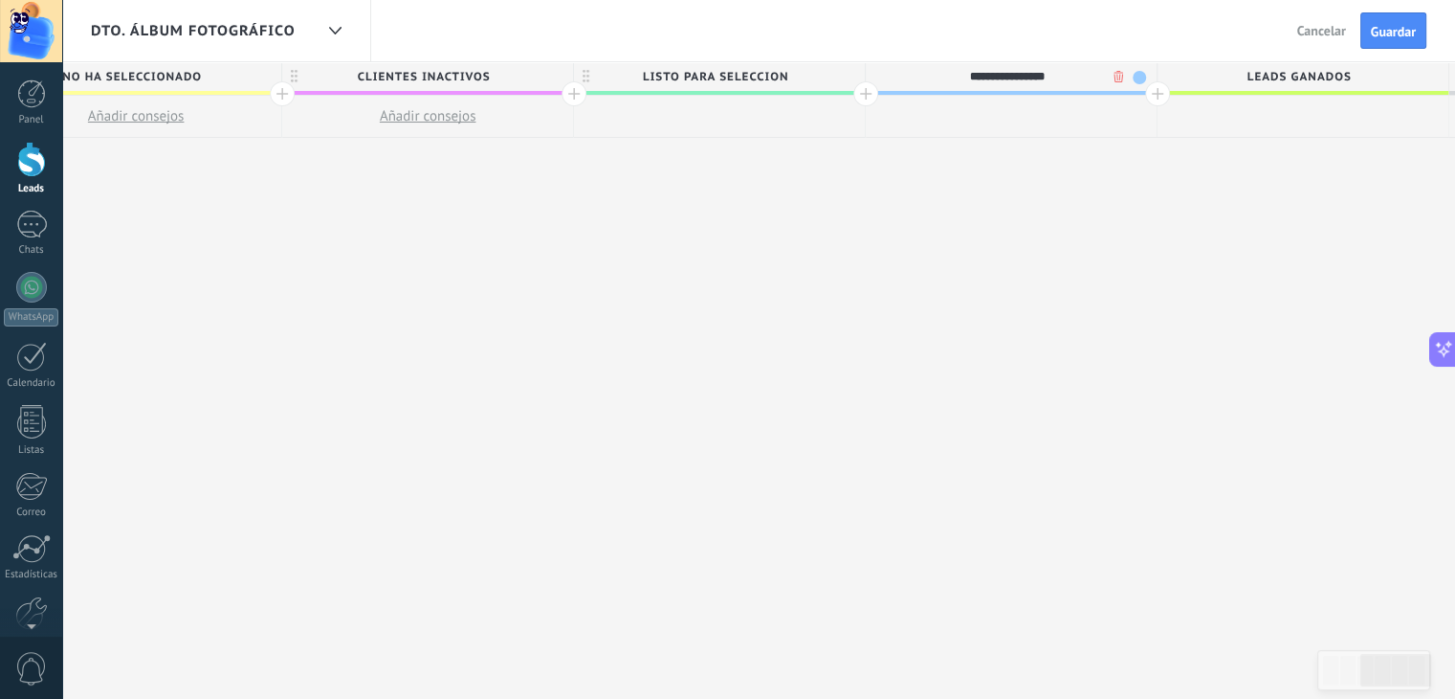
type input "**********"
click at [1137, 78] on span at bounding box center [1139, 77] width 13 height 13
click at [1152, 131] on span at bounding box center [1155, 133] width 17 height 18
click at [1157, 95] on div at bounding box center [1157, 93] width 25 height 25
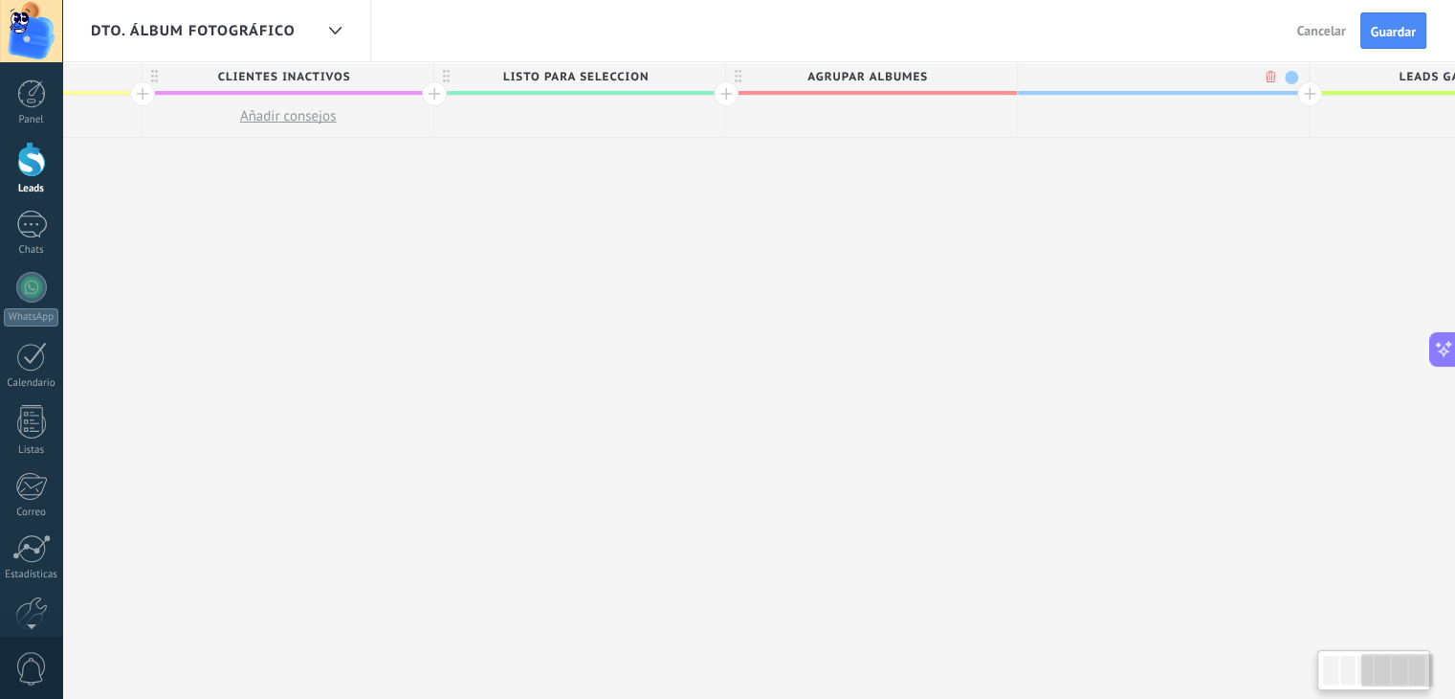
scroll to position [0, 1106]
type input "*********"
click at [1305, 97] on div at bounding box center [1308, 93] width 25 height 25
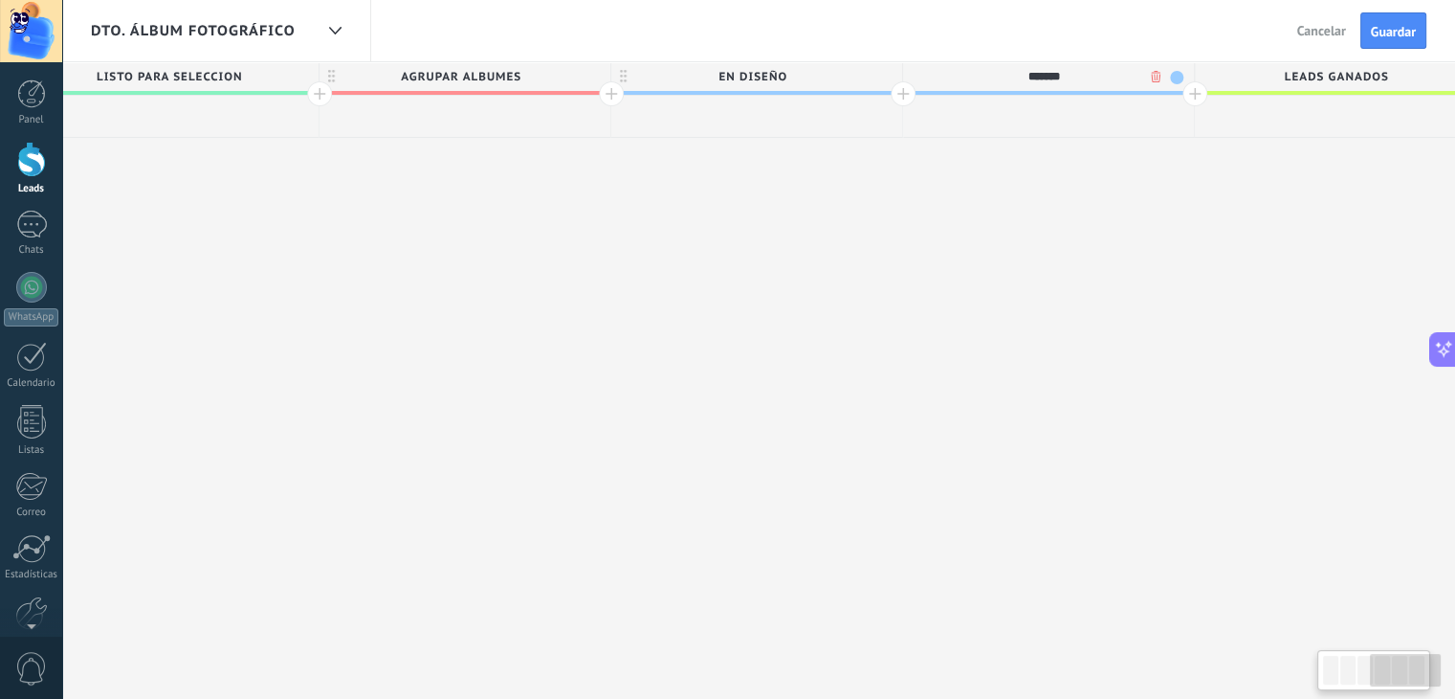
scroll to position [0, 1519]
type input "*******"
click at [1165, 77] on span at bounding box center [1168, 77] width 13 height 13
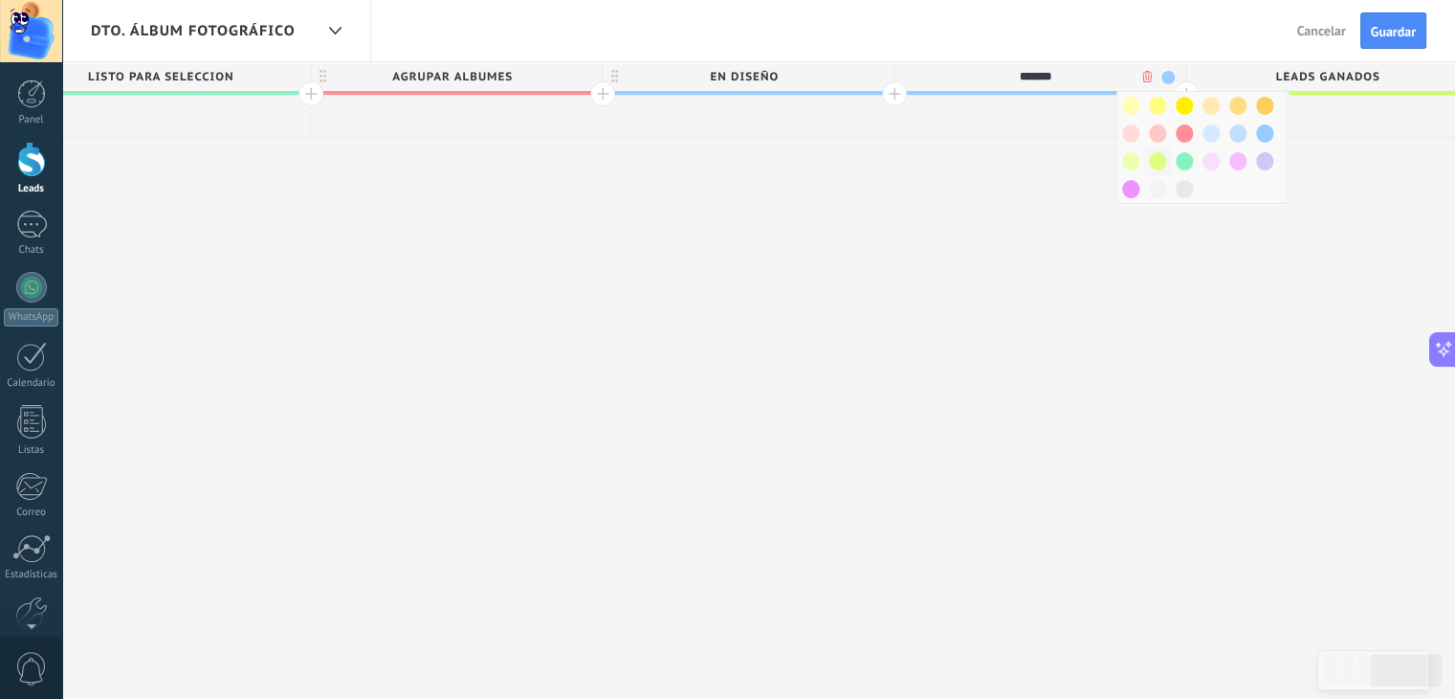
click at [1160, 155] on span at bounding box center [1157, 161] width 17 height 18
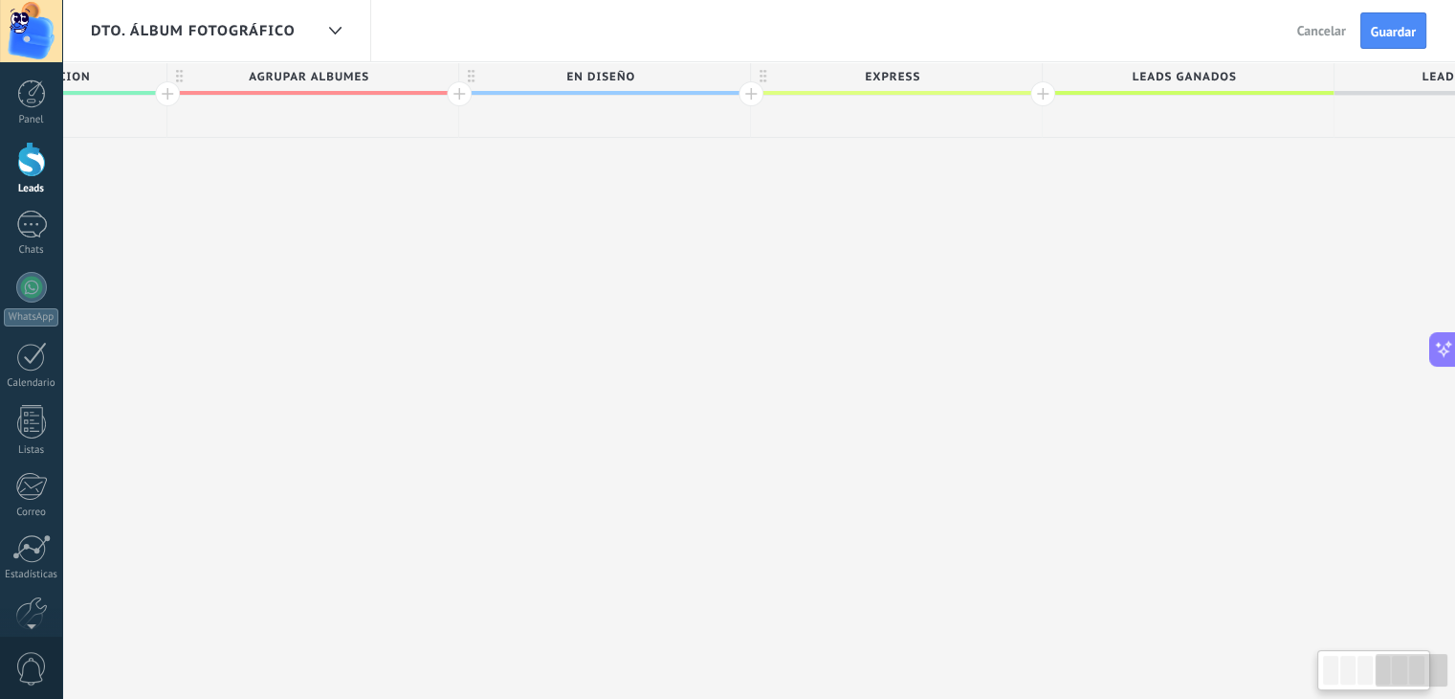
scroll to position [0, 1674]
click at [1027, 92] on div at bounding box center [1031, 93] width 25 height 25
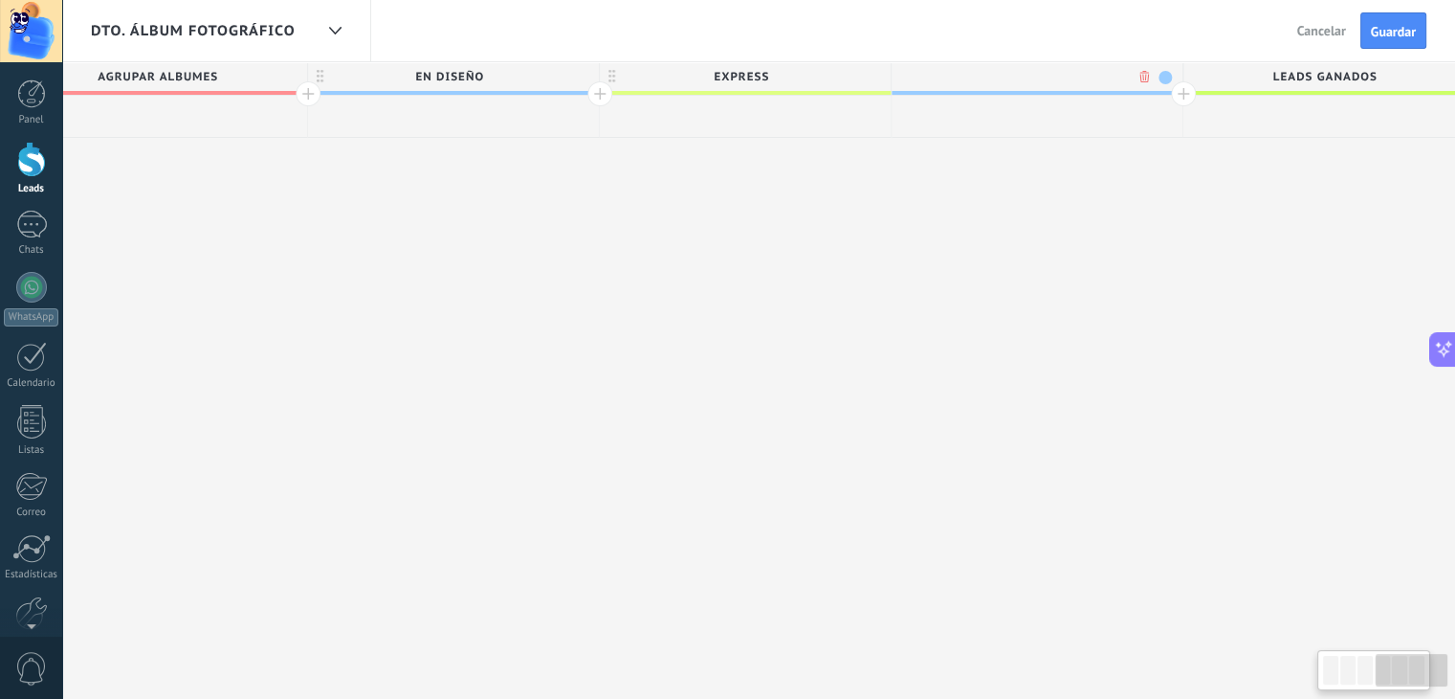
scroll to position [0, 1816]
type input "**********"
click at [1162, 78] on span at bounding box center [1163, 77] width 13 height 13
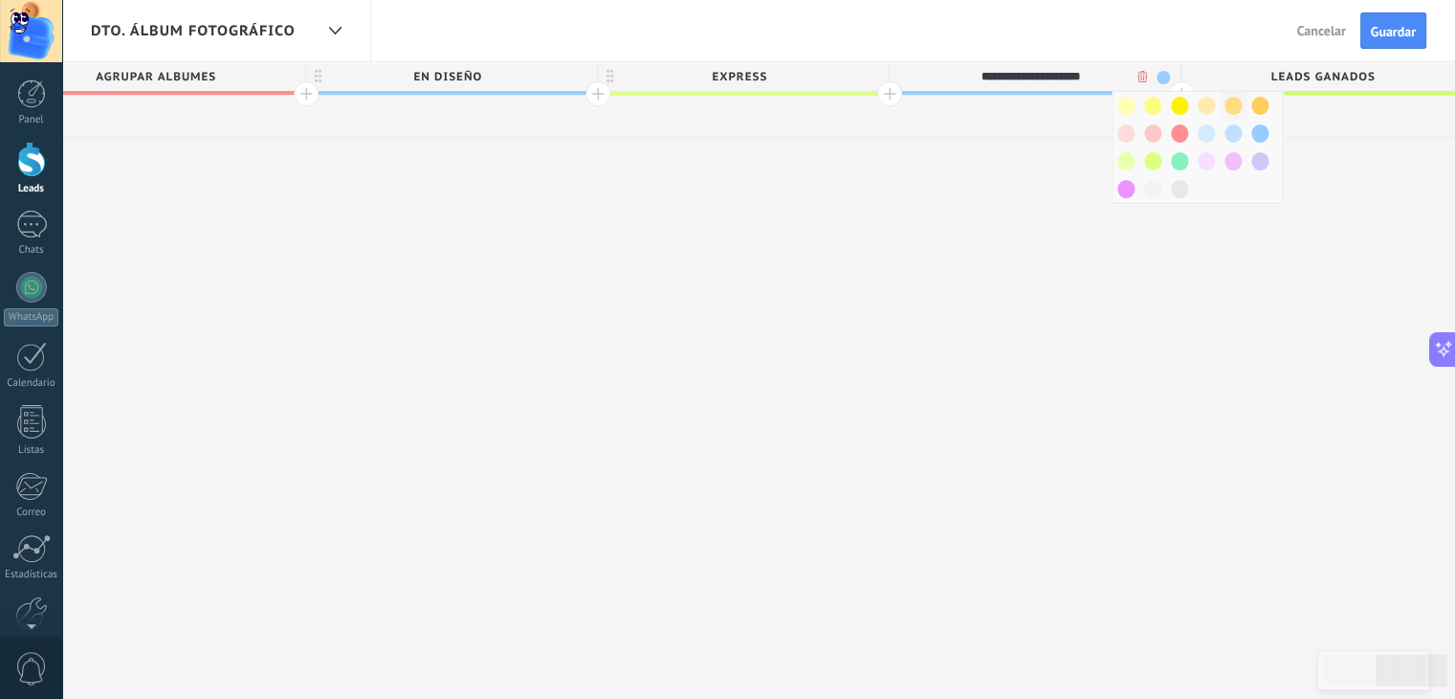
click at [1240, 97] on div at bounding box center [1233, 106] width 27 height 28
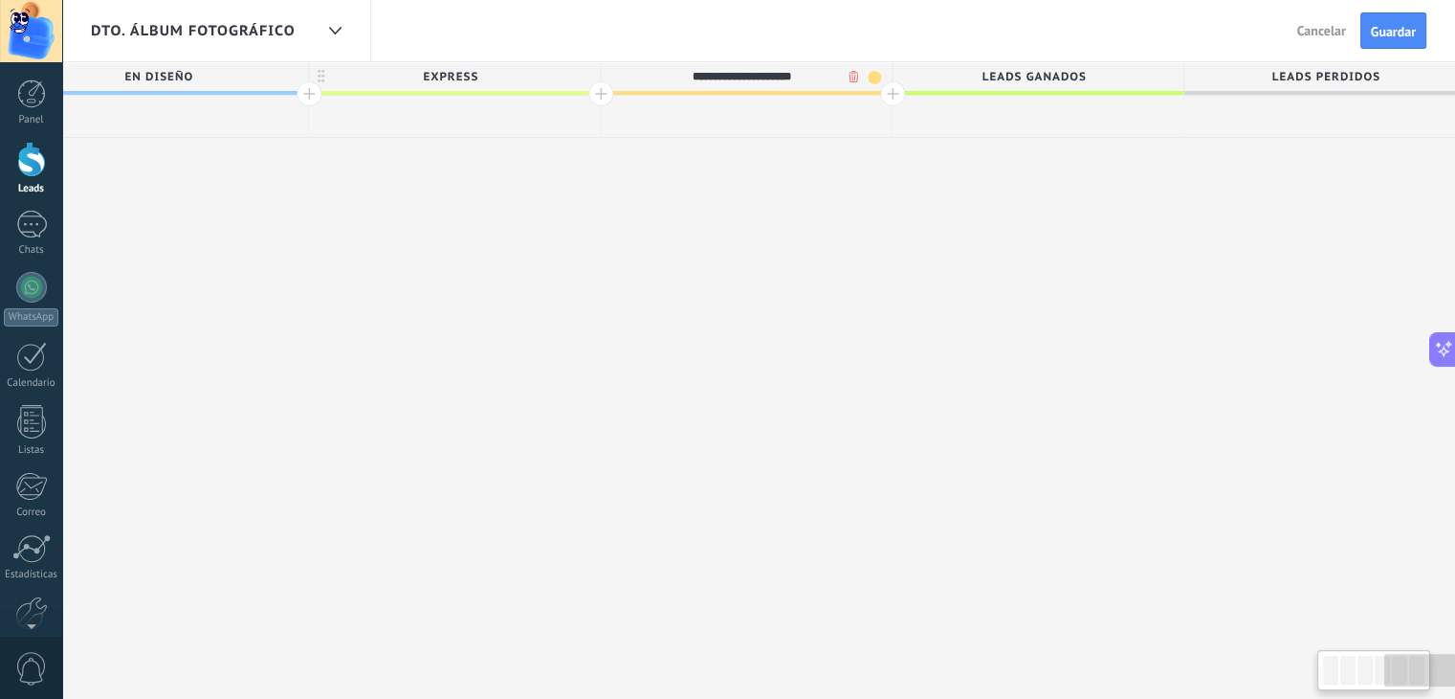
scroll to position [0, 2105]
click at [885, 86] on div at bounding box center [892, 93] width 25 height 25
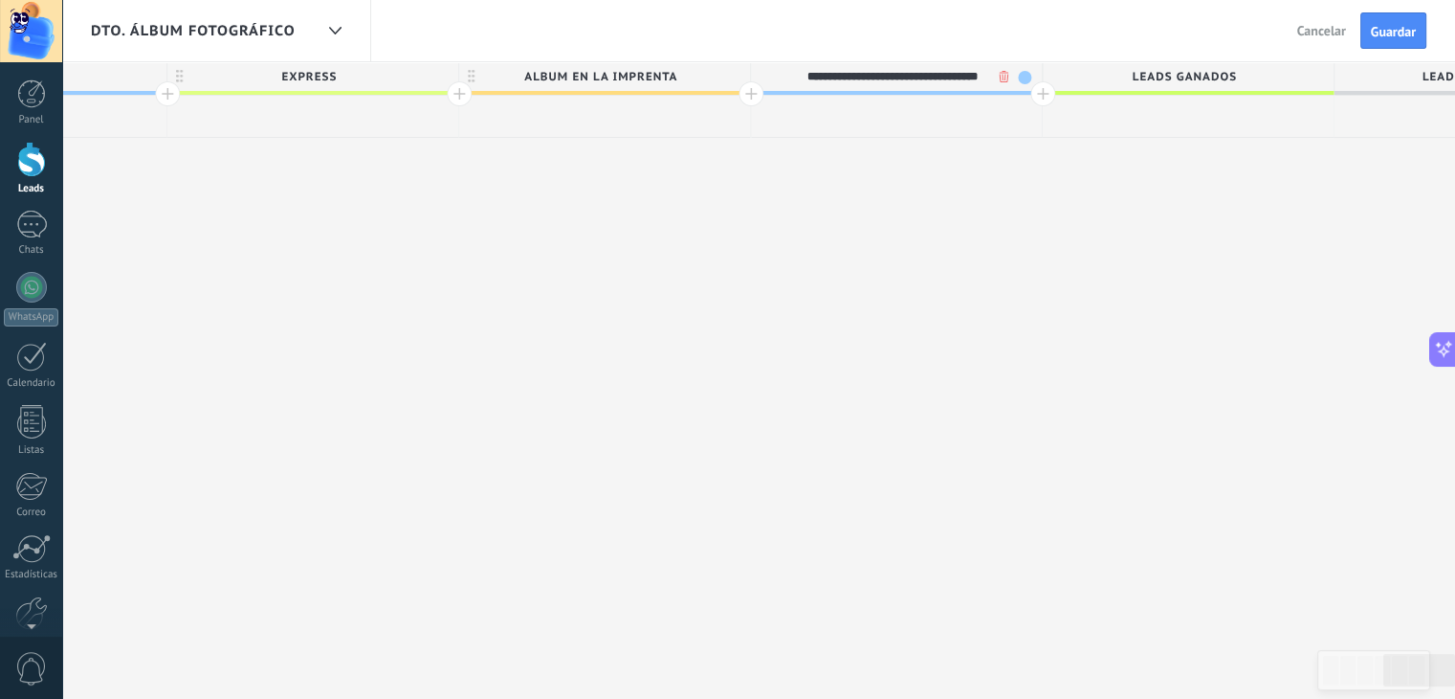
scroll to position [0, 22]
type input "**********"
click at [1026, 75] on span at bounding box center [1024, 77] width 13 height 13
click at [1009, 103] on span at bounding box center [1014, 106] width 17 height 18
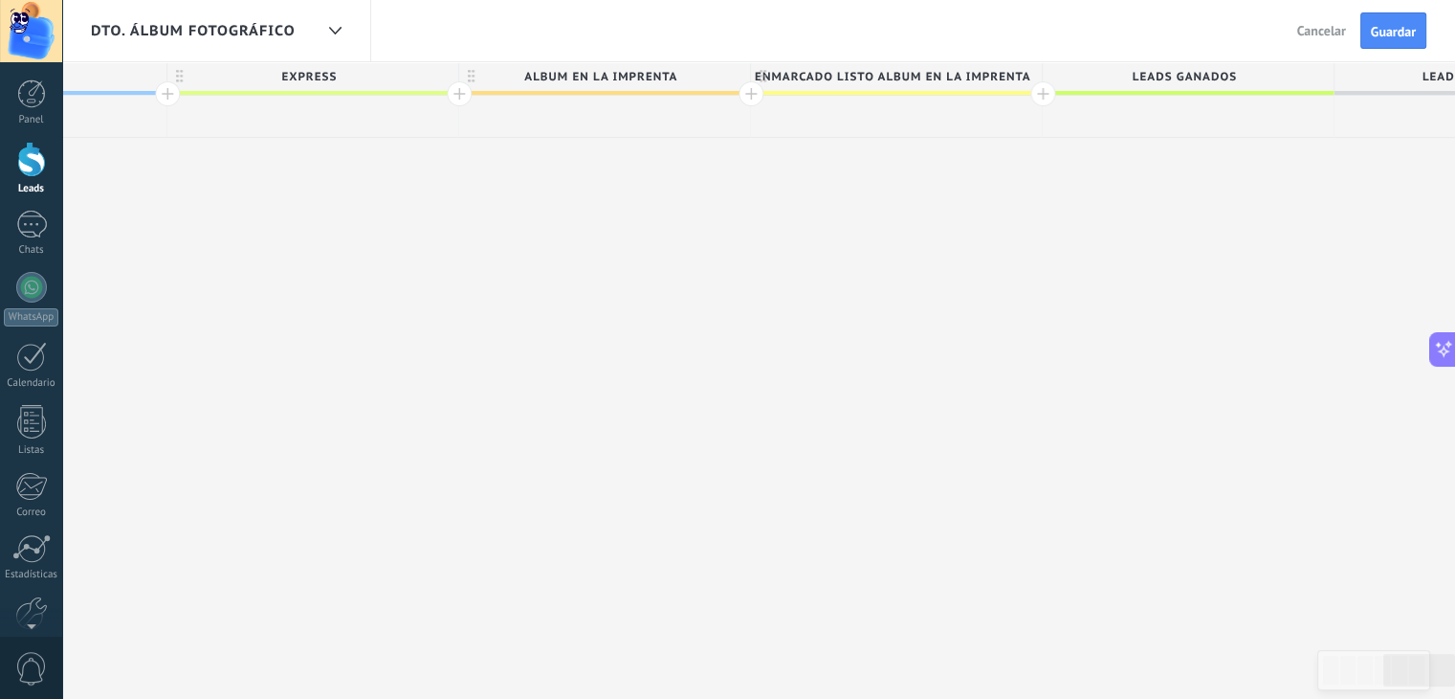
click at [1039, 96] on div at bounding box center [1043, 93] width 25 height 25
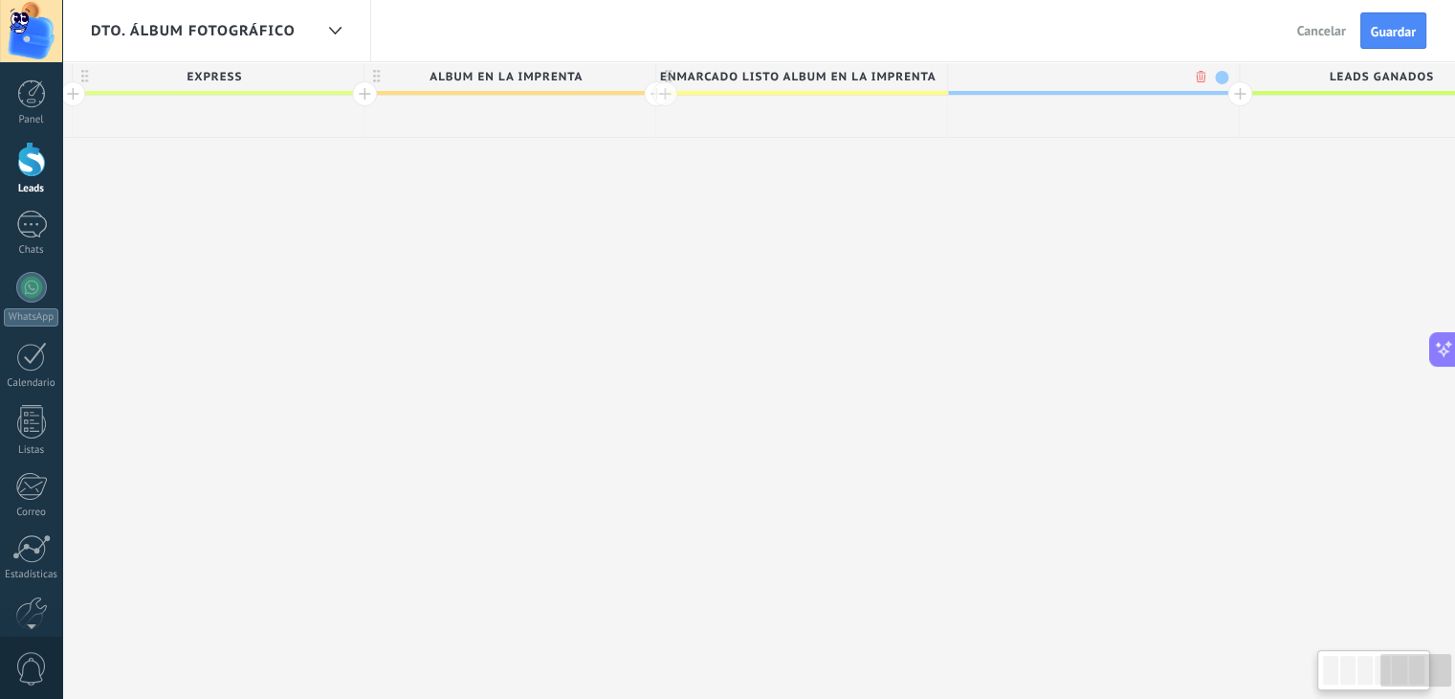
scroll to position [0, 2388]
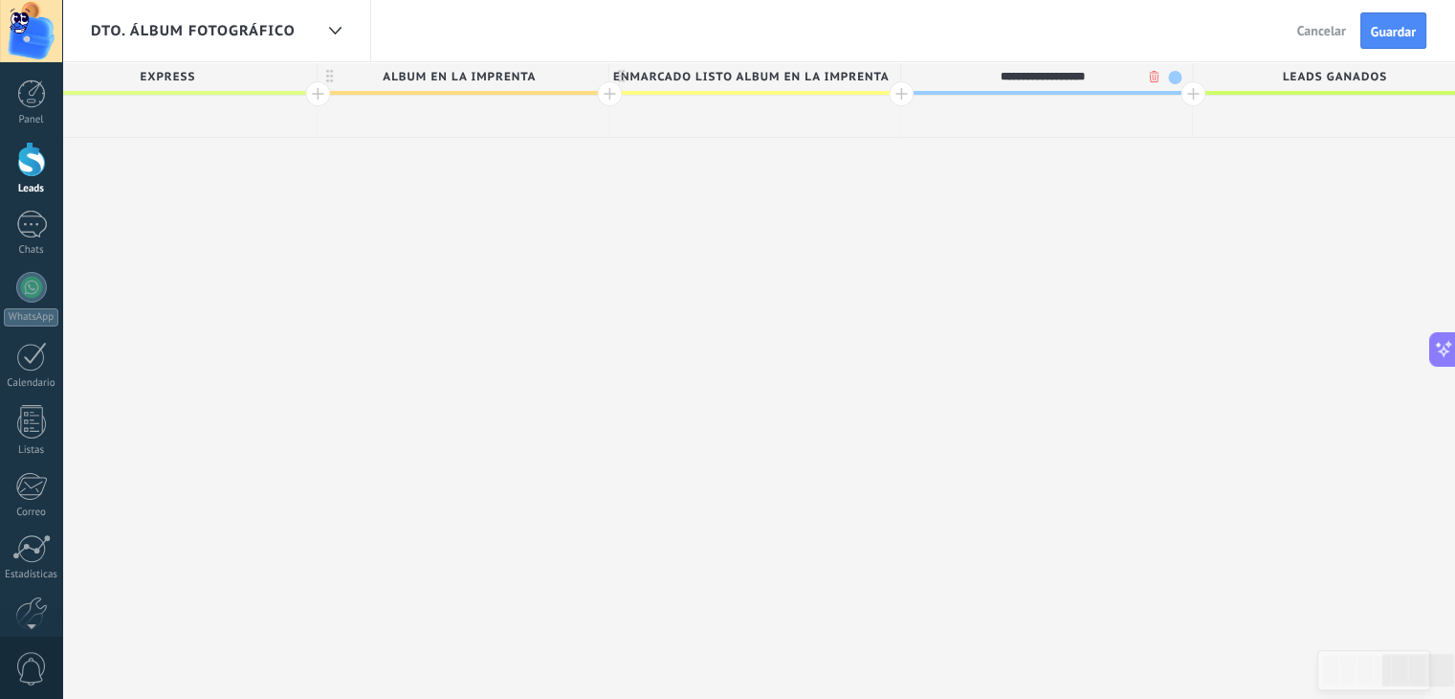
type input "**********"
click at [1183, 95] on div at bounding box center [1193, 93] width 25 height 25
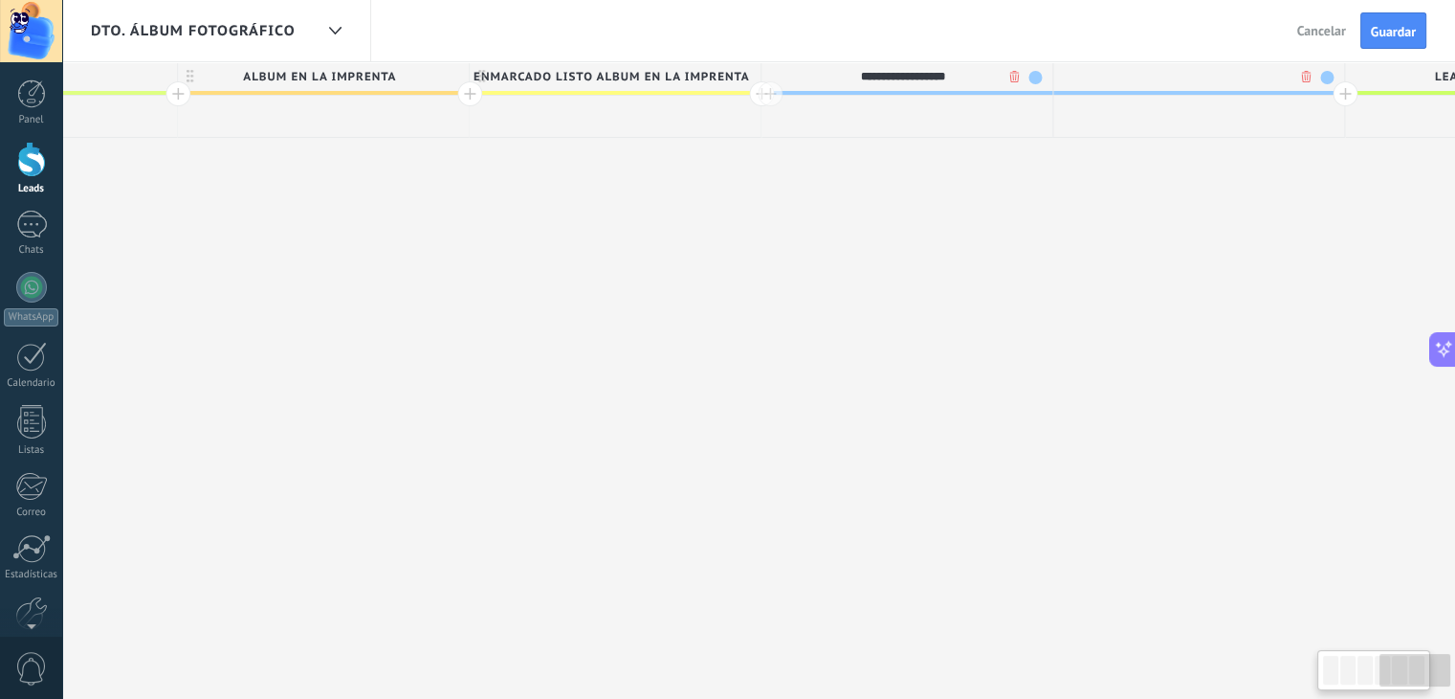
scroll to position [0, 2530]
click at [1328, 78] on div at bounding box center [1192, 76] width 281 height 29
click at [1203, 80] on div at bounding box center [1197, 76] width 291 height 29
click at [1322, 78] on span at bounding box center [1325, 77] width 13 height 13
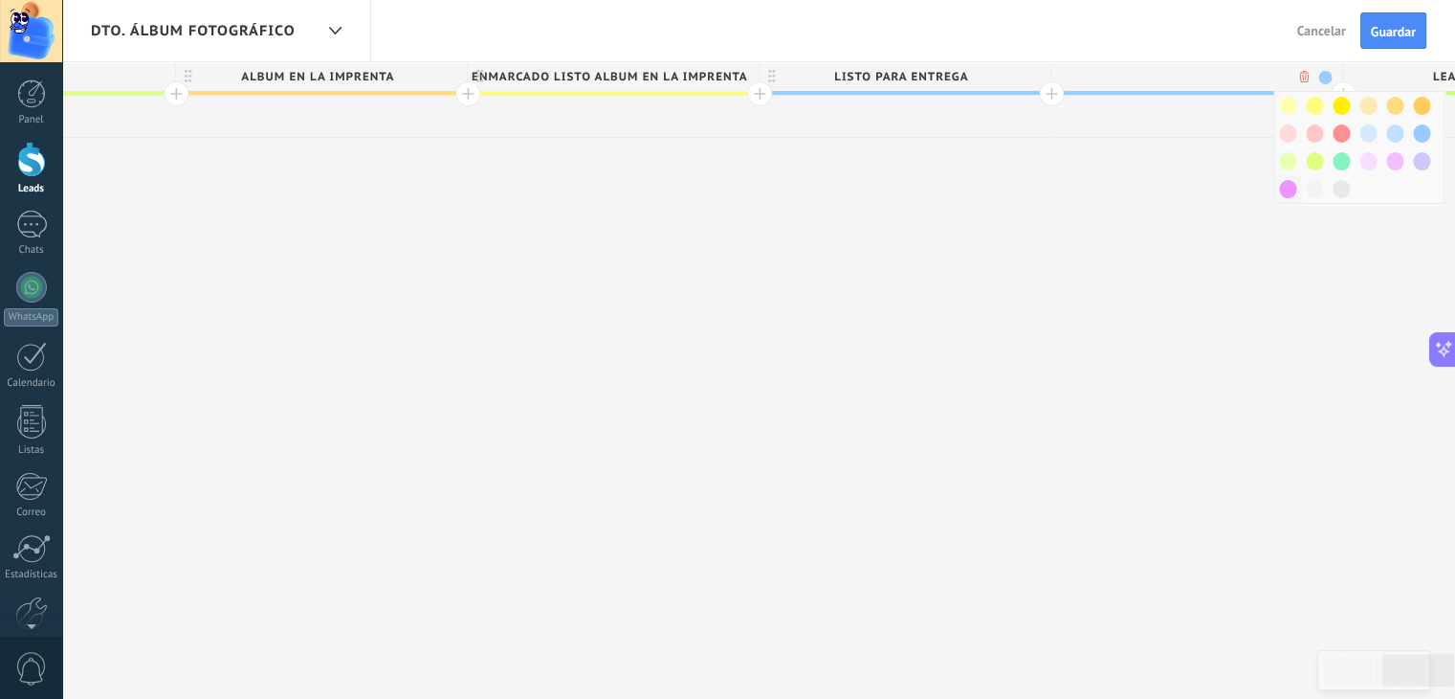
click at [1290, 181] on span at bounding box center [1287, 189] width 17 height 18
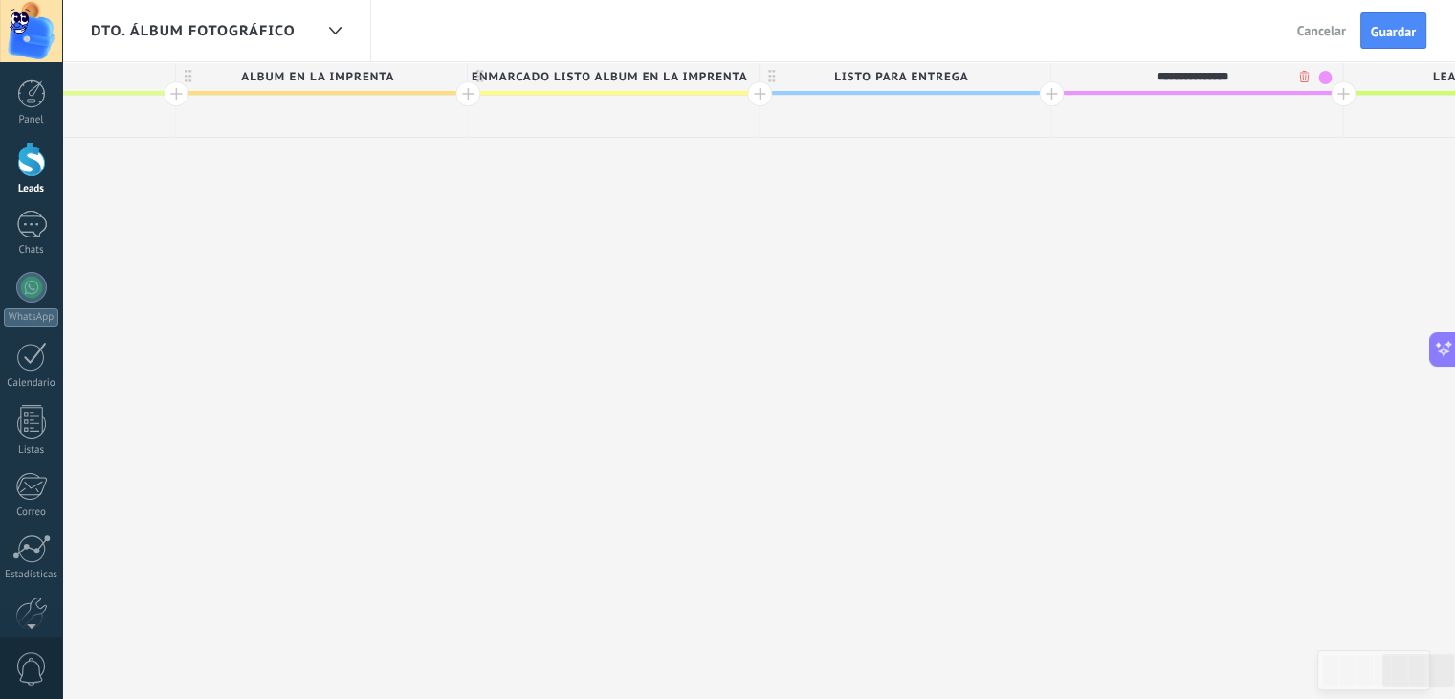
type input "**********"
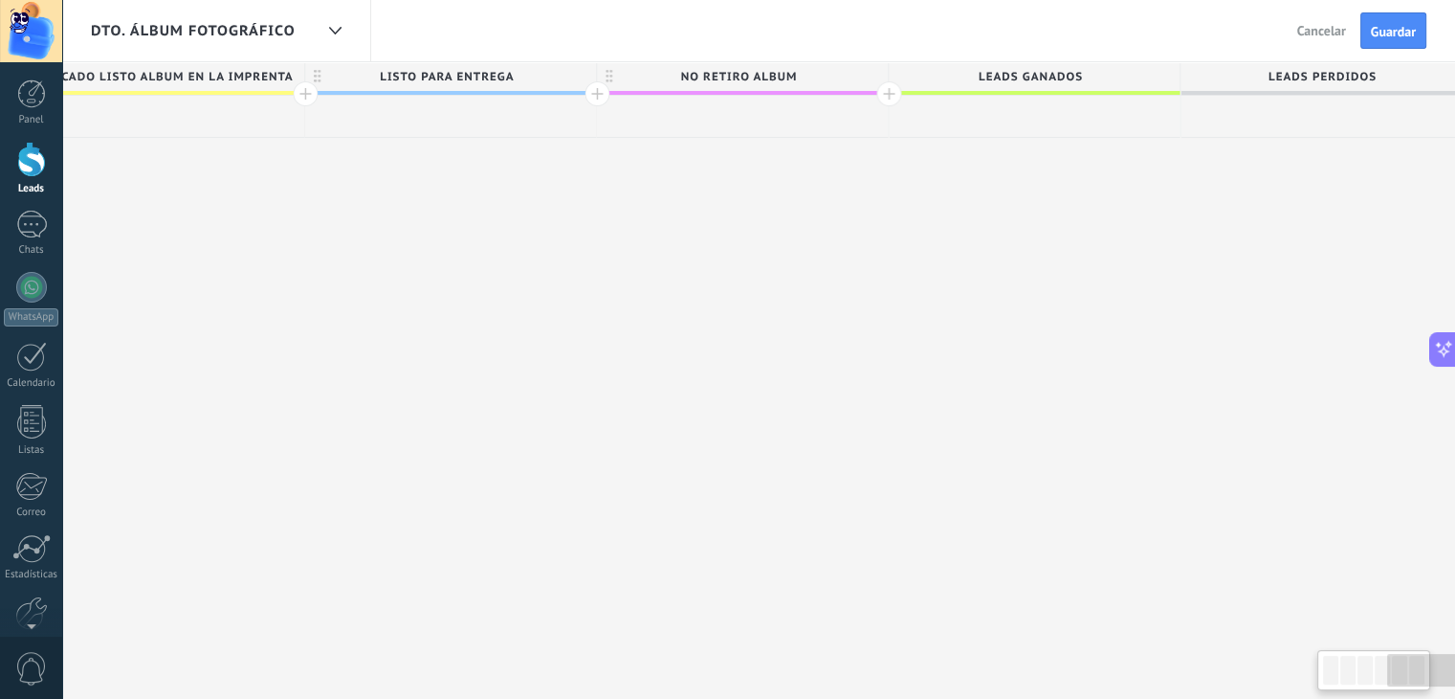
scroll to position [0, 2999]
click at [867, 93] on div at bounding box center [874, 93] width 25 height 25
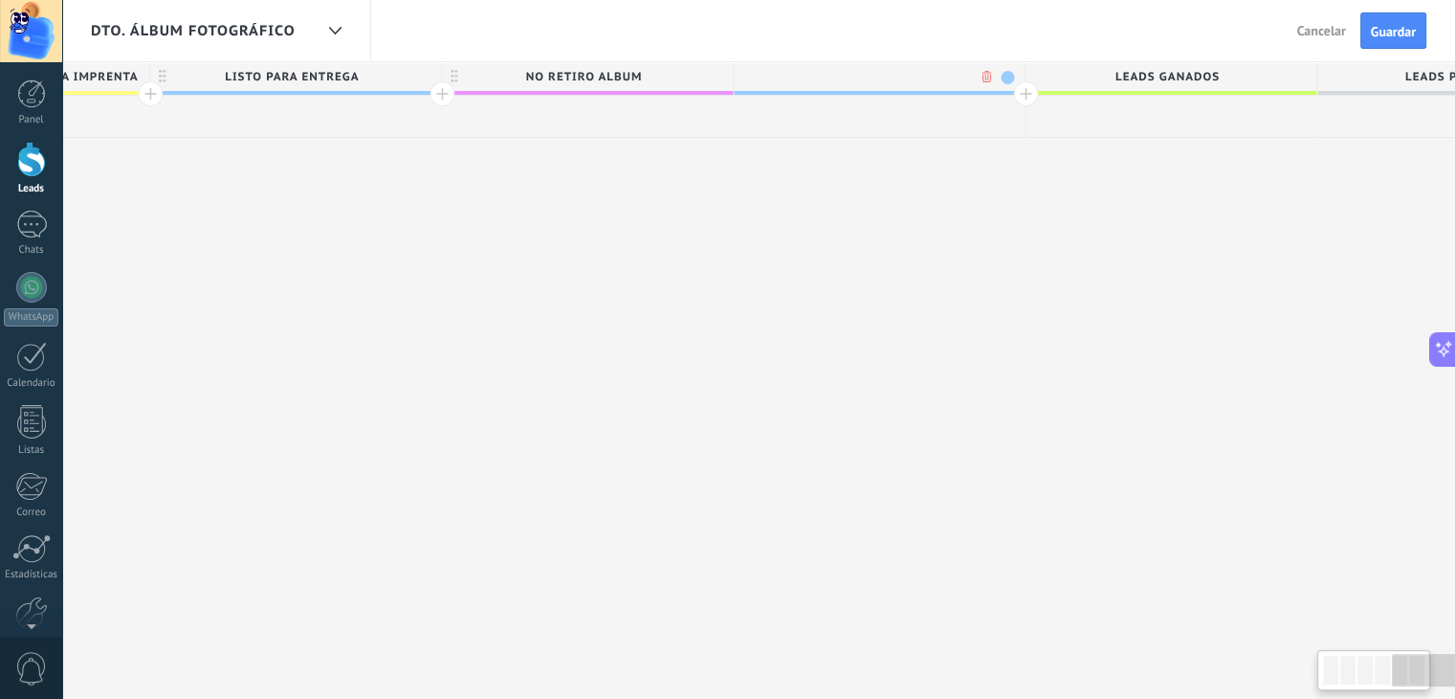
scroll to position [0, 3140]
type input "*********"
click at [1002, 78] on span at bounding box center [1006, 77] width 13 height 13
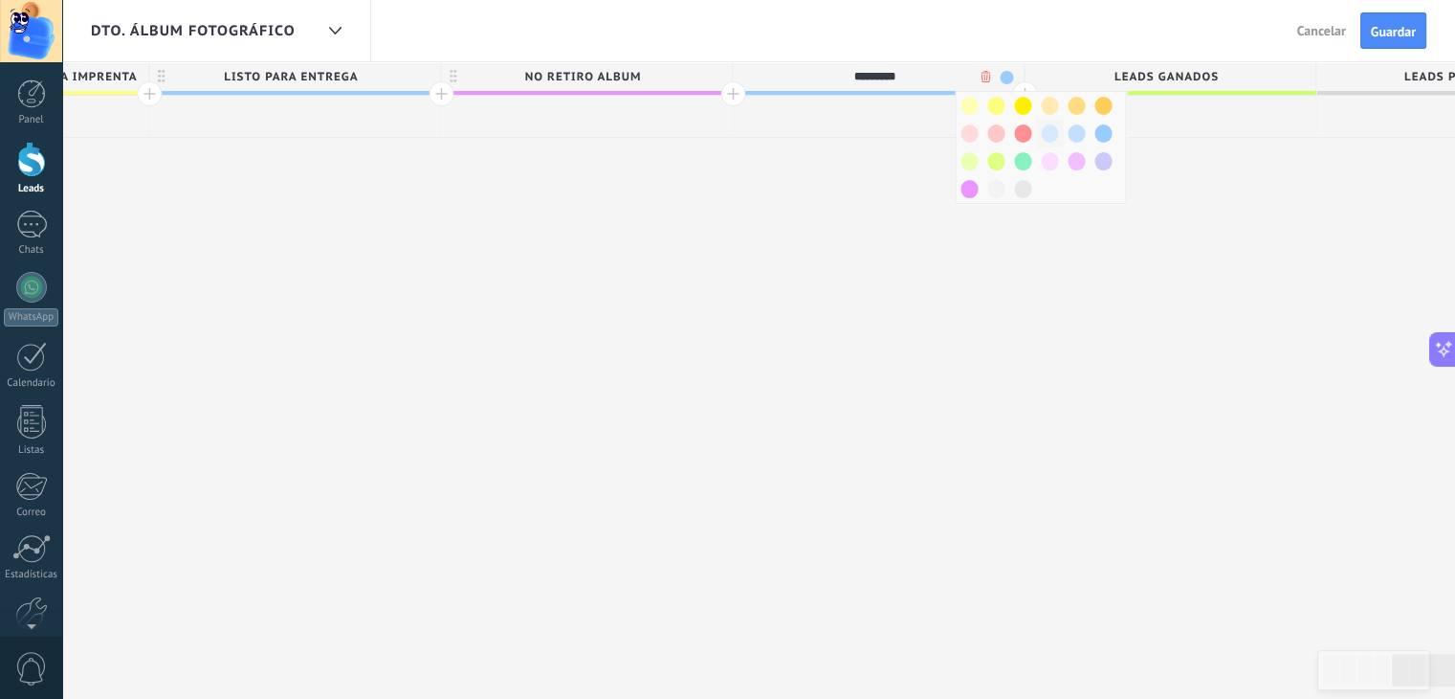
click at [1055, 132] on div at bounding box center [1049, 134] width 27 height 28
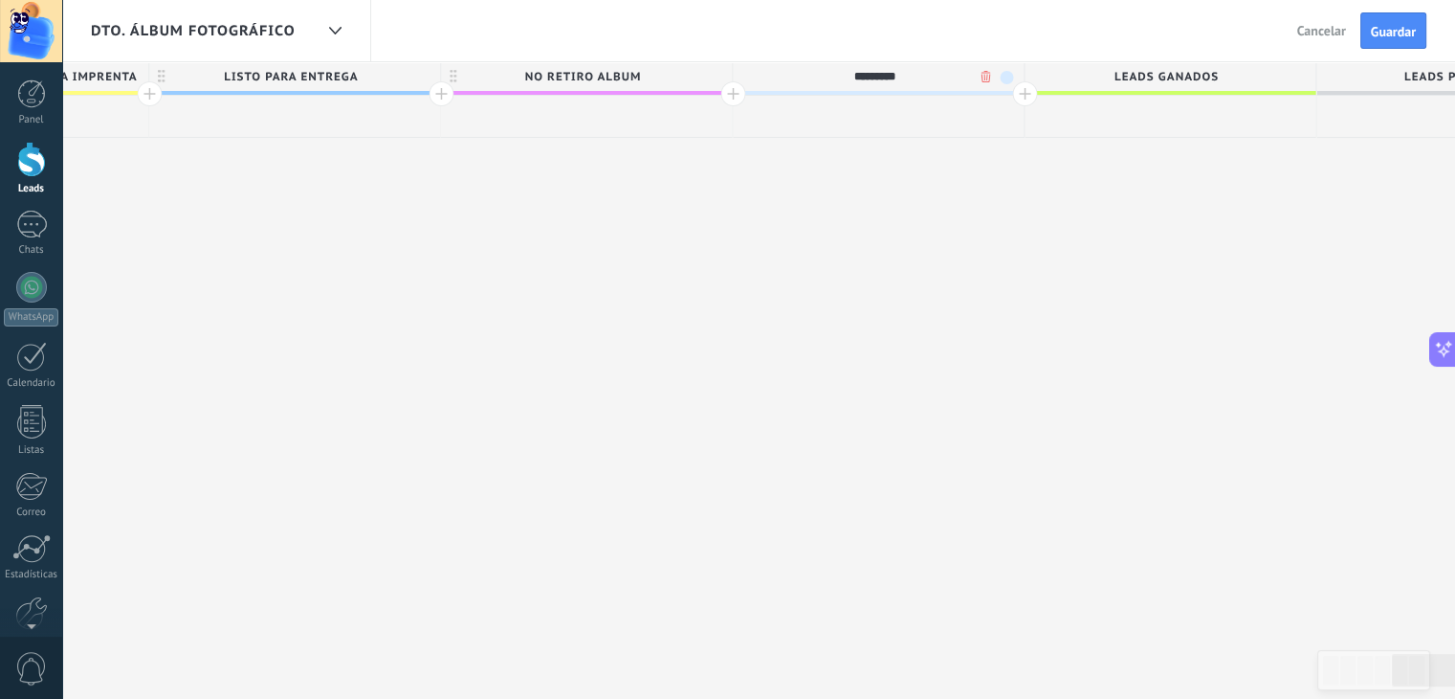
click at [1015, 90] on div at bounding box center [1024, 93] width 25 height 25
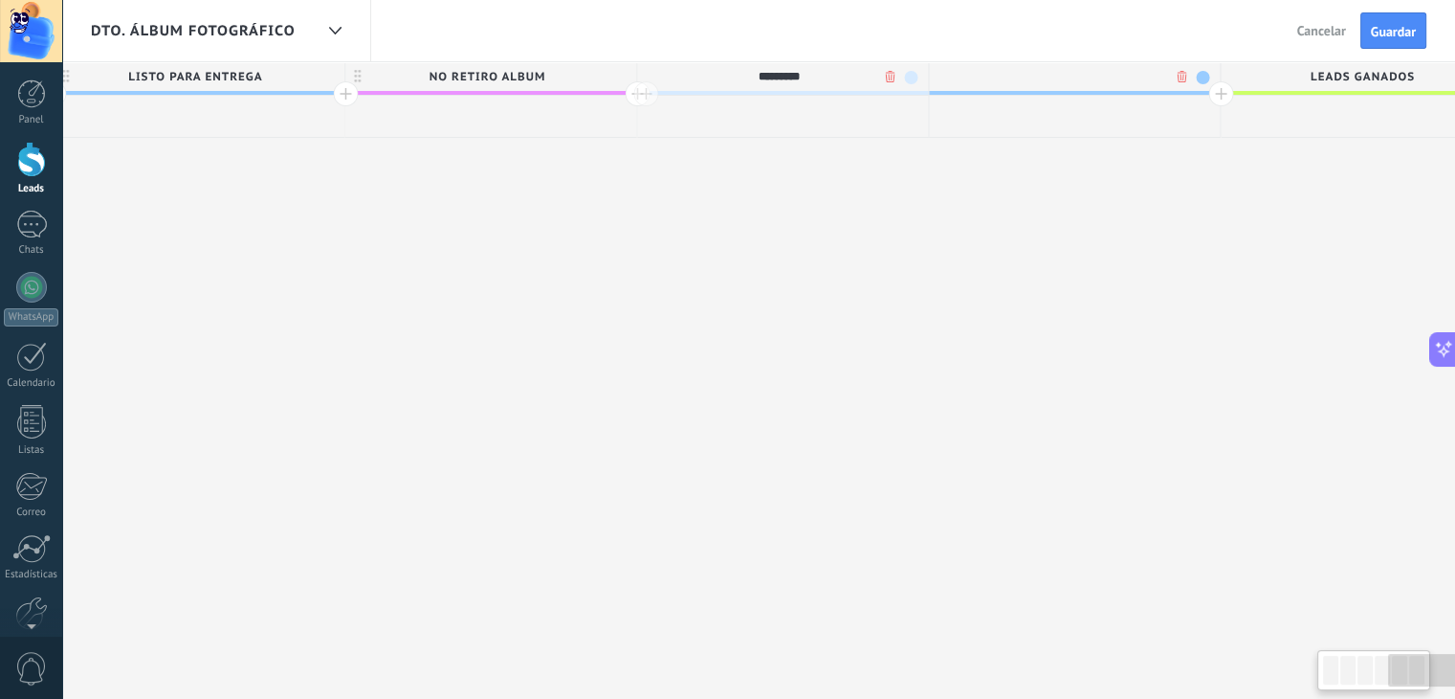
scroll to position [0, 3282]
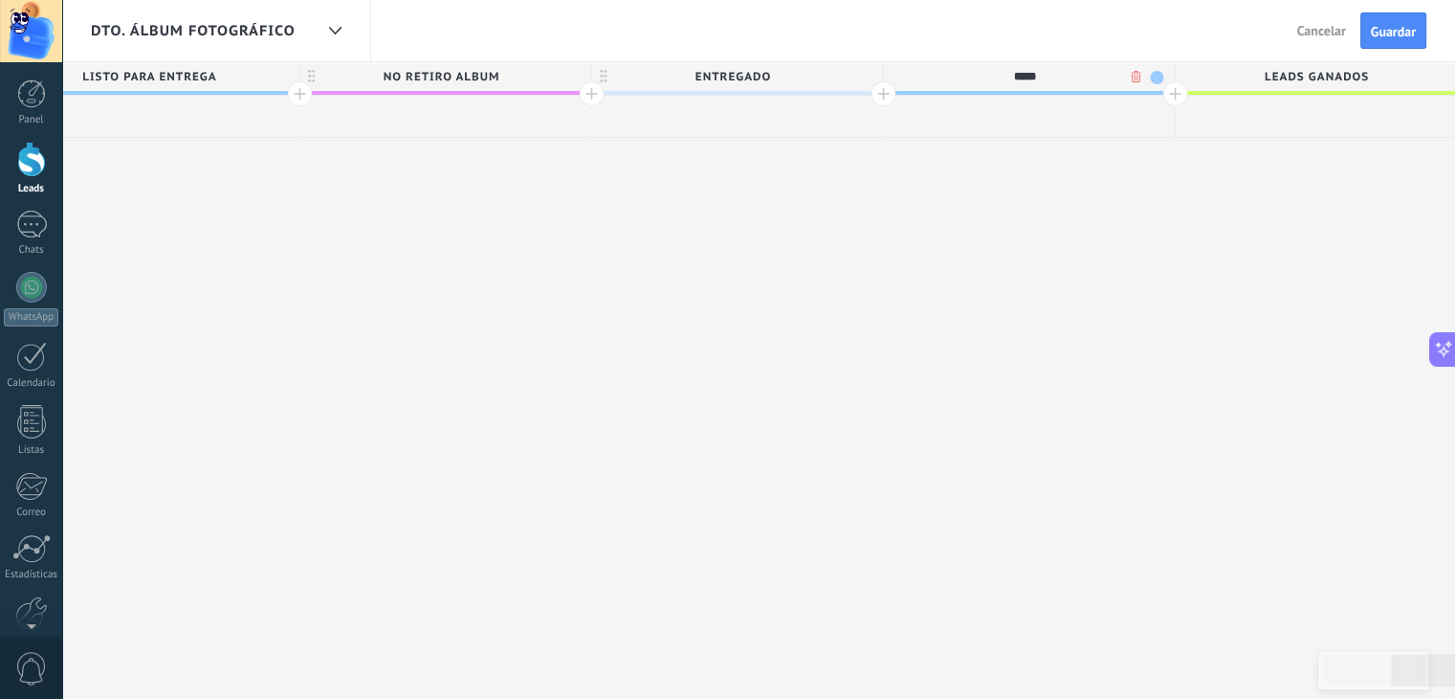
type input "*****"
click at [1154, 73] on span at bounding box center [1156, 77] width 13 height 13
click at [1165, 162] on span at bounding box center [1172, 161] width 17 height 18
click at [1171, 94] on div at bounding box center [1175, 93] width 25 height 25
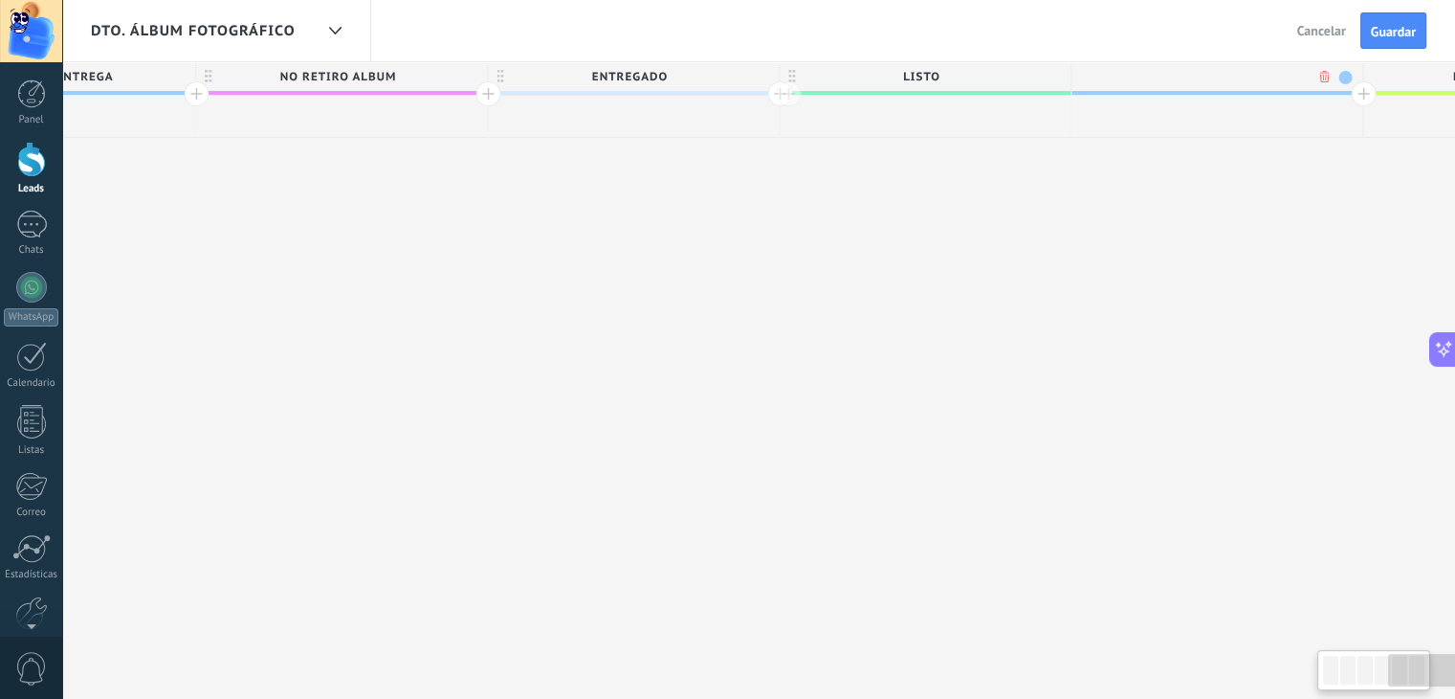
scroll to position [0, 3424]
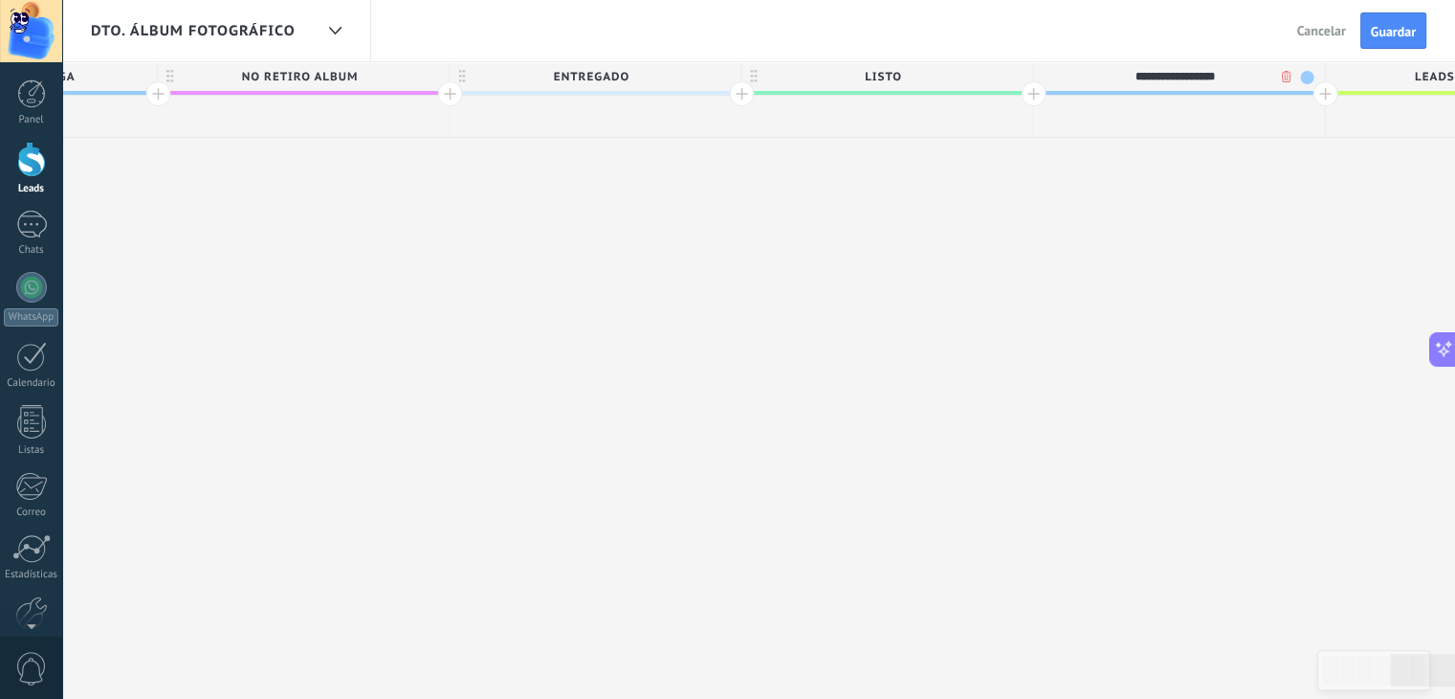
type input "**********"
click at [1304, 78] on span at bounding box center [1306, 77] width 13 height 13
click at [1320, 130] on span at bounding box center [1323, 133] width 17 height 18
click at [1326, 96] on div at bounding box center [1325, 93] width 25 height 25
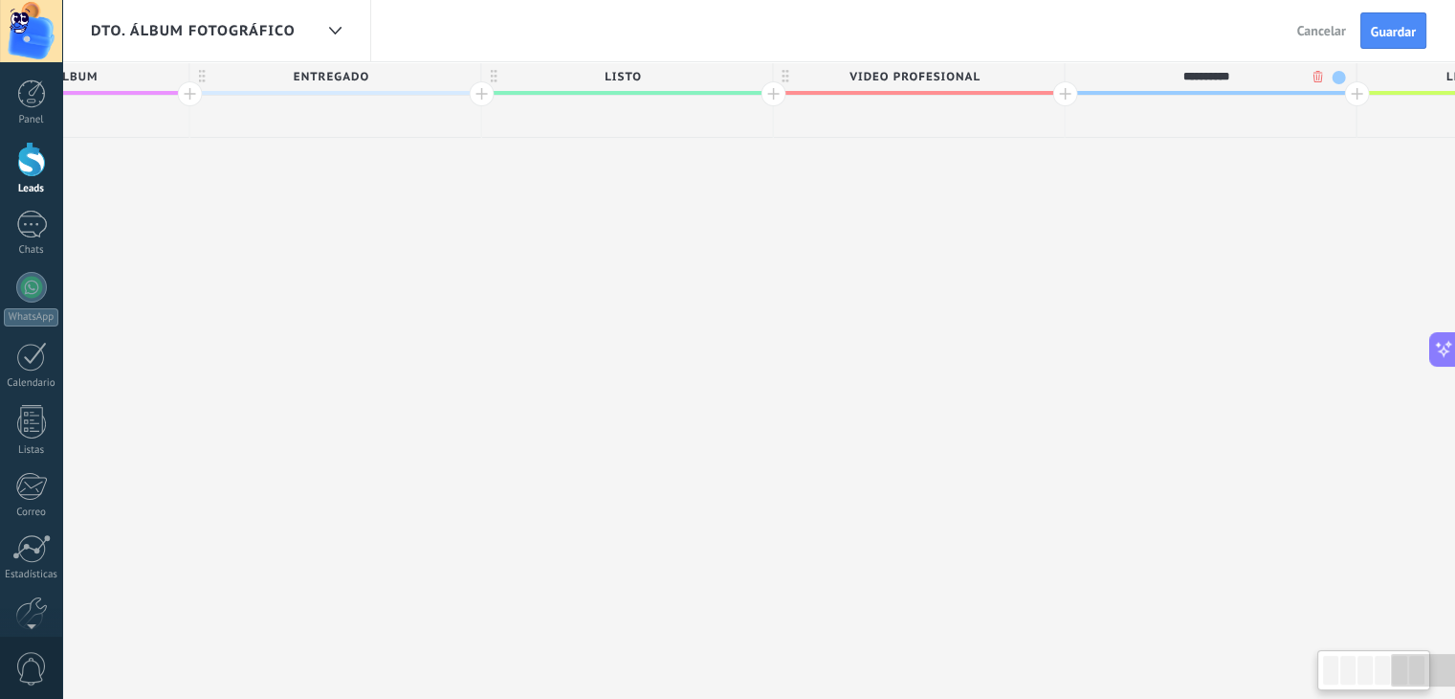
scroll to position [0, 3693]
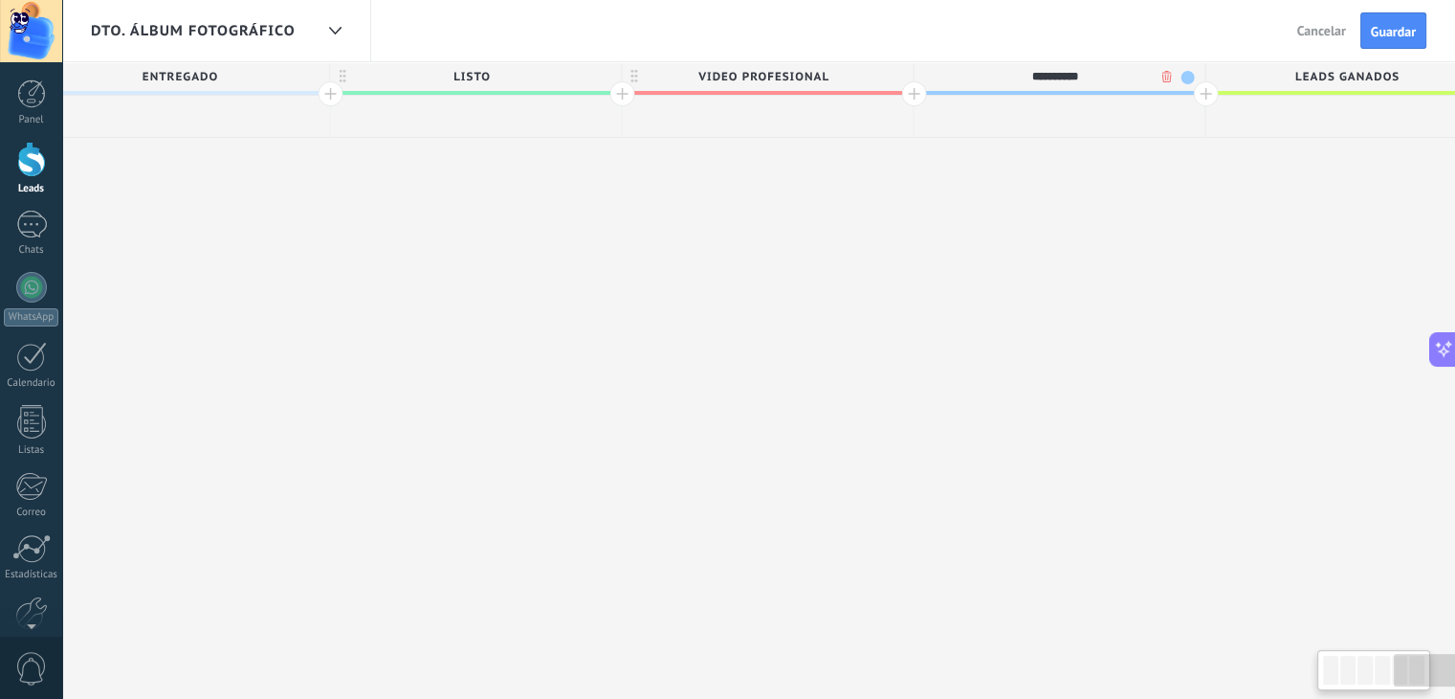
type input "**********"
click at [1198, 88] on div at bounding box center [1206, 93] width 25 height 25
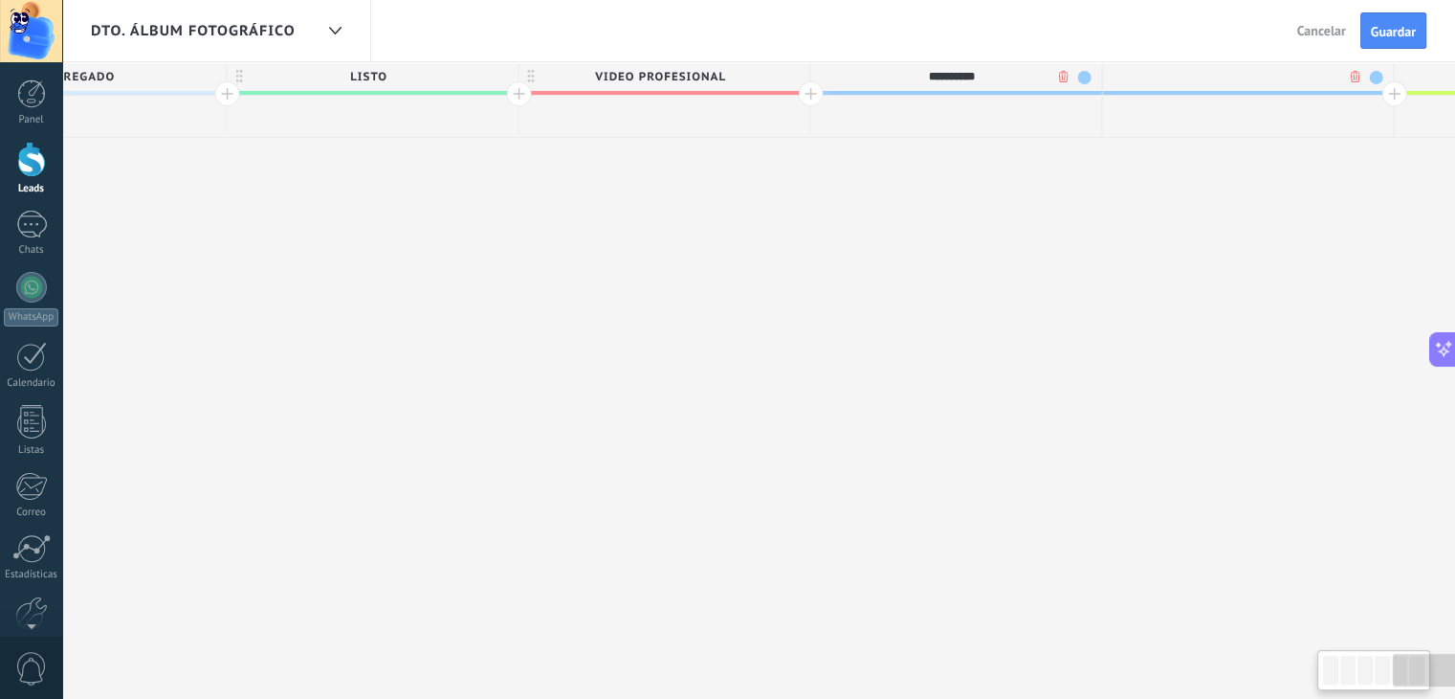
scroll to position [0, 3976]
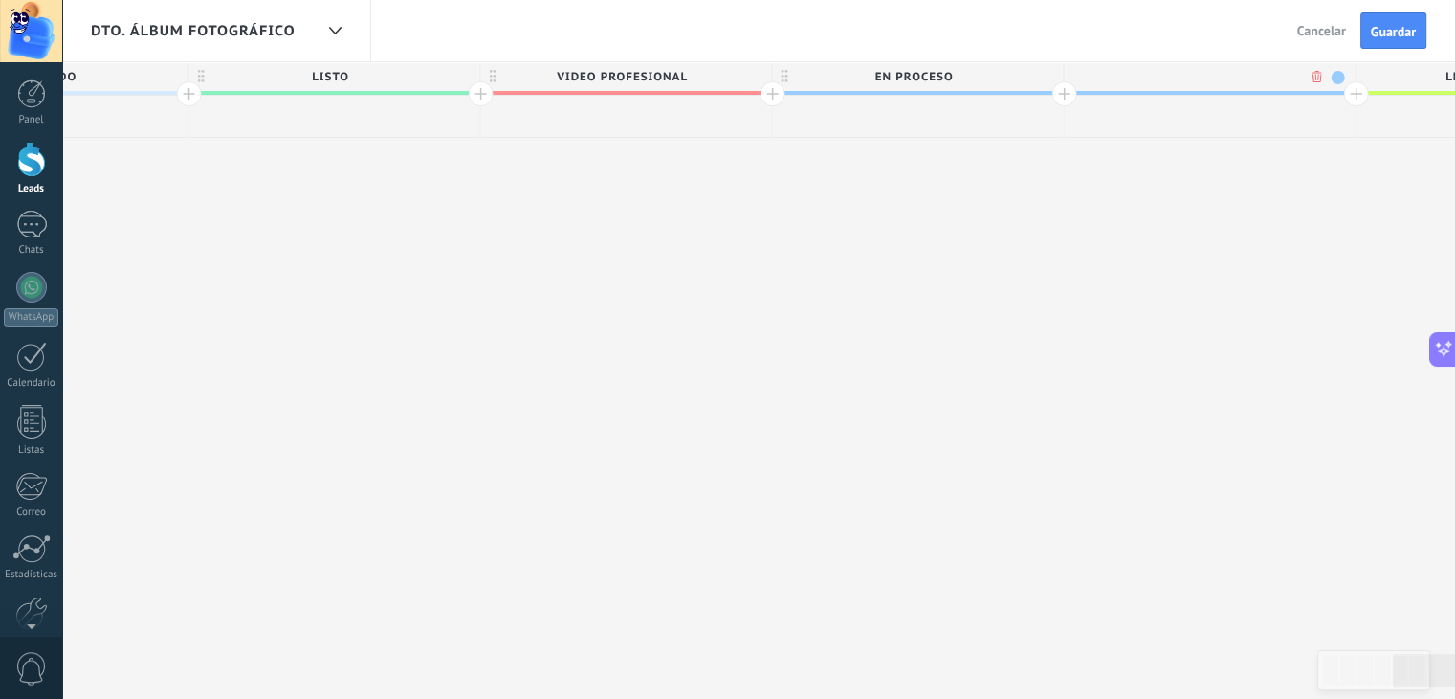
click at [988, 72] on span "en proceso" at bounding box center [913, 77] width 281 height 30
click at [1040, 77] on span at bounding box center [1046, 77] width 13 height 13
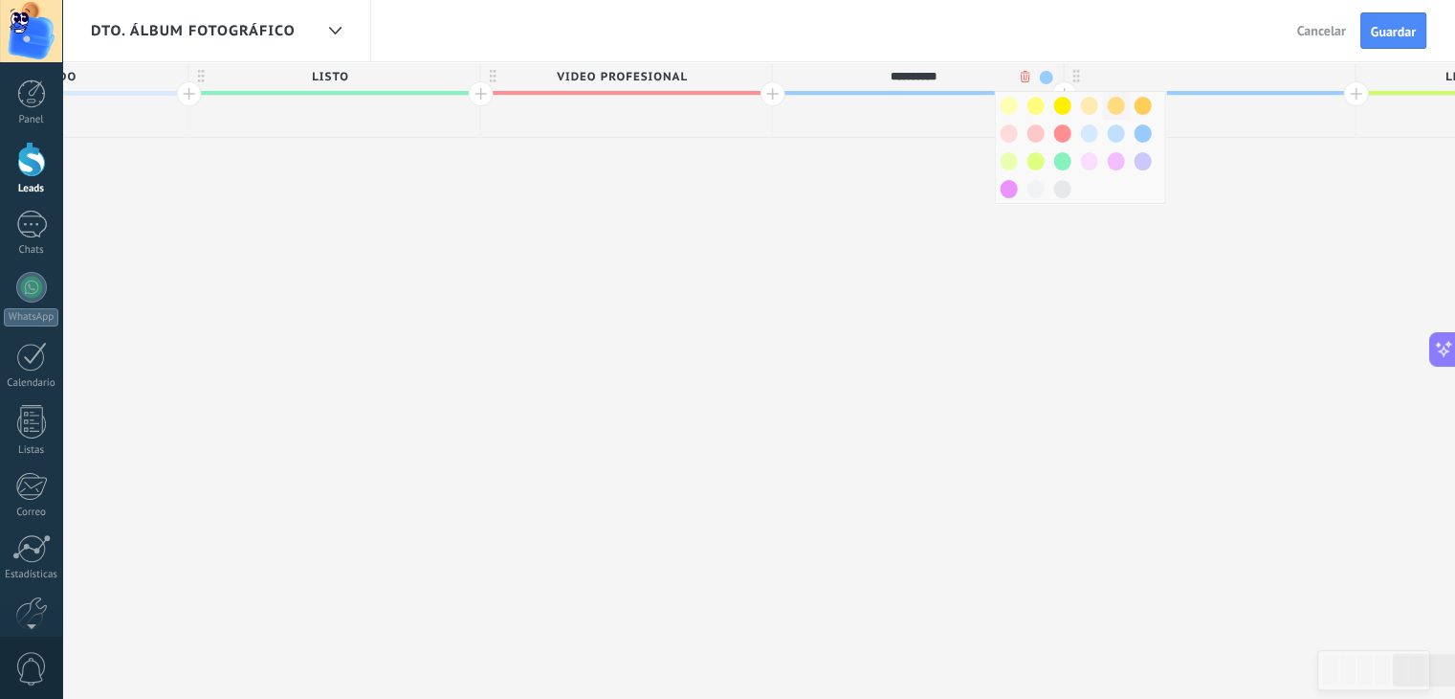
click at [1118, 109] on span at bounding box center [1116, 106] width 17 height 18
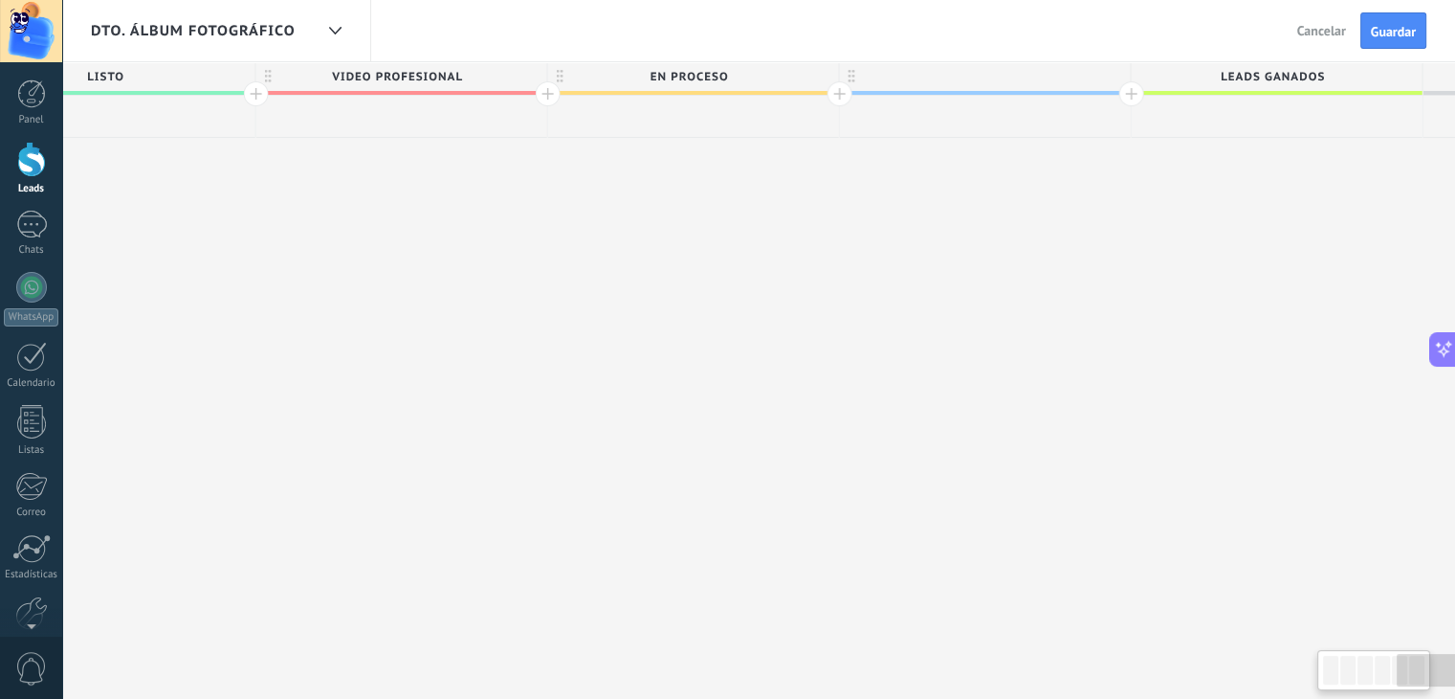
scroll to position [0, 4205]
click at [965, 78] on div at bounding box center [980, 76] width 291 height 29
type input "*****"
click at [1116, 93] on div at bounding box center [1127, 93] width 25 height 25
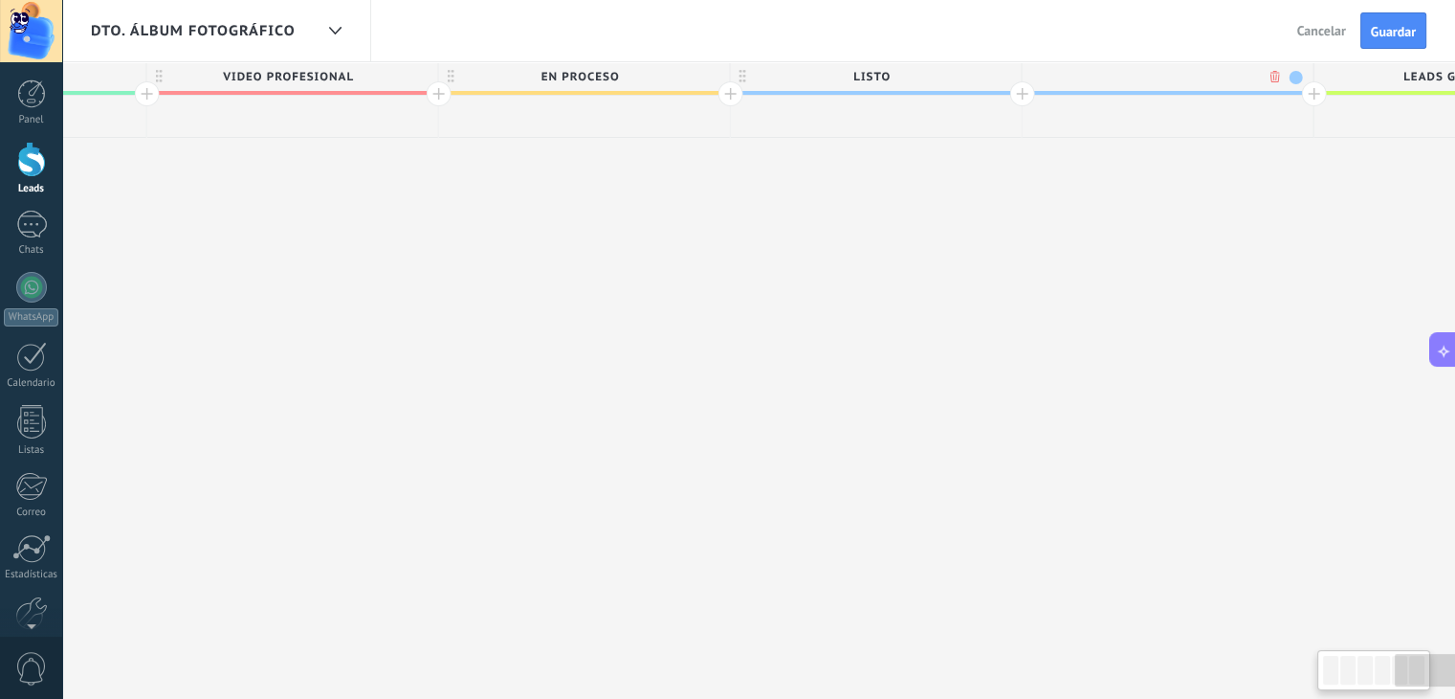
scroll to position [0, 4347]
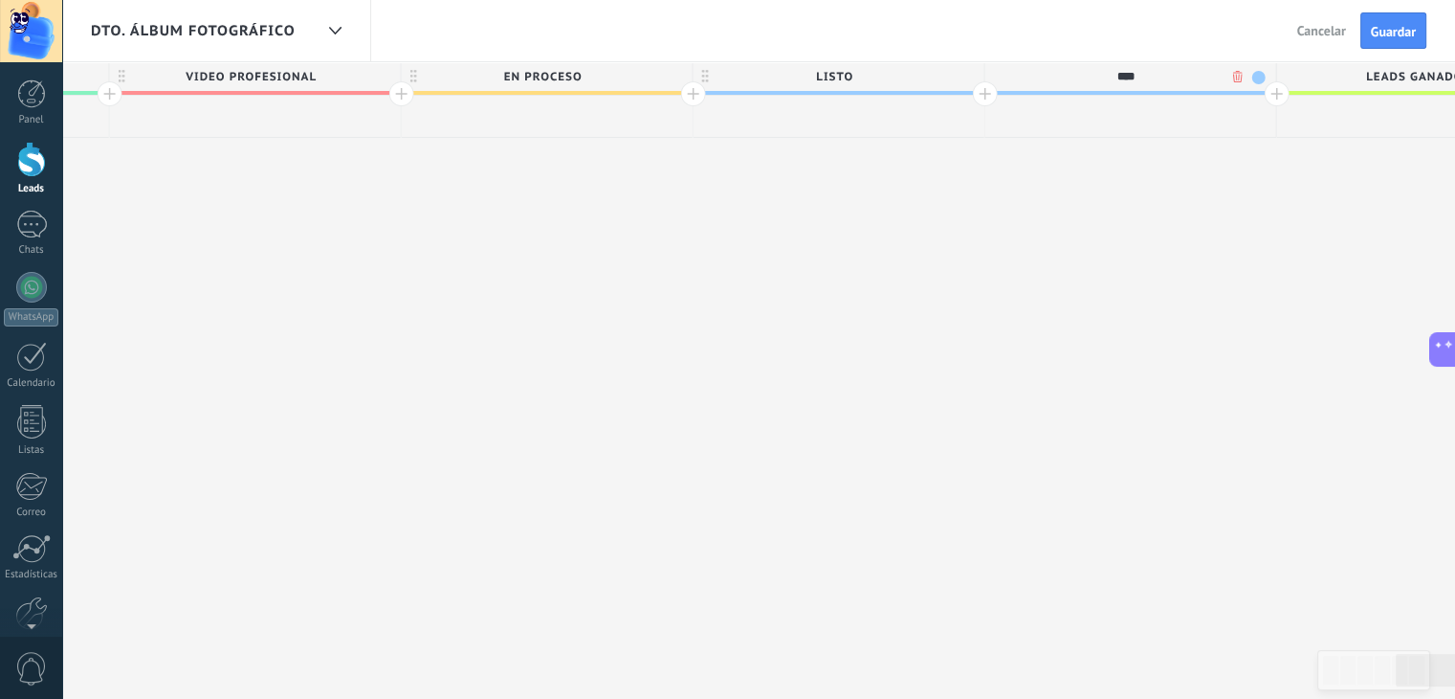
click at [924, 74] on span "listo" at bounding box center [834, 77] width 281 height 30
type input "****"
click at [965, 72] on span at bounding box center [967, 77] width 13 height 13
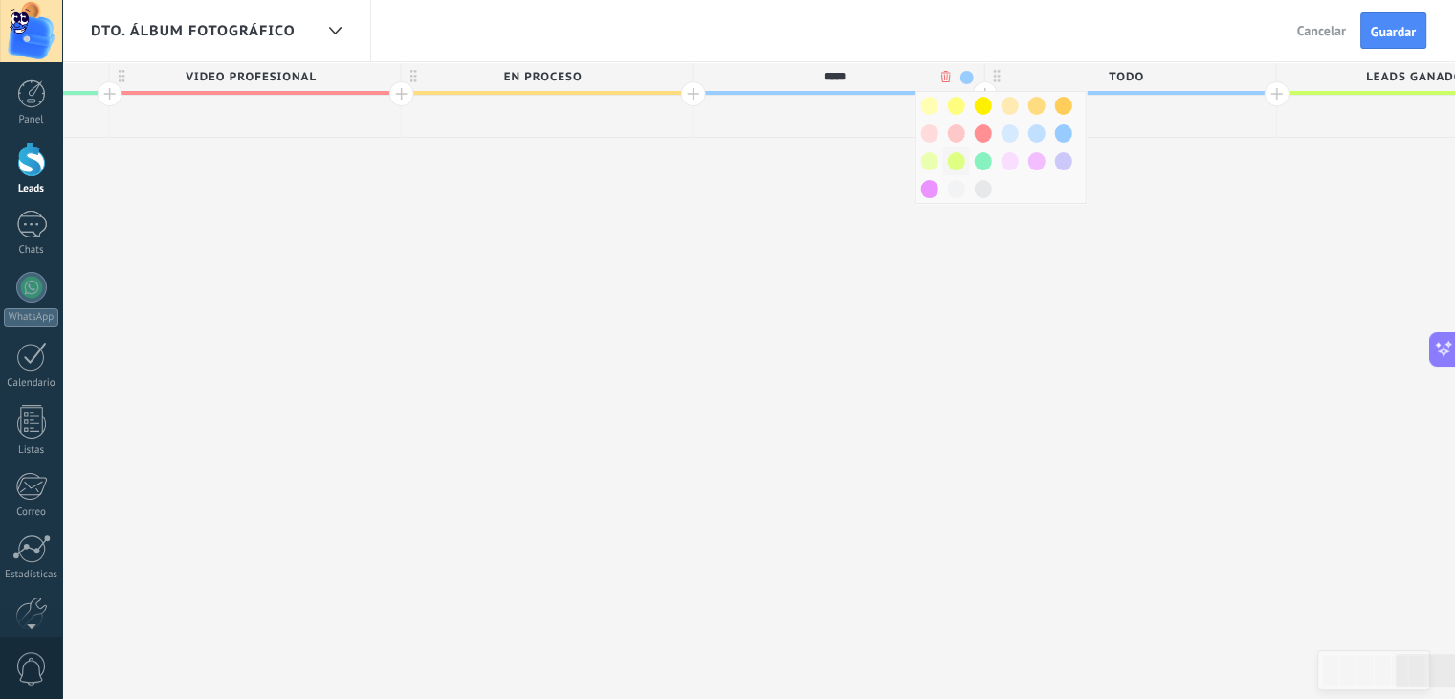
click at [959, 157] on span at bounding box center [956, 161] width 17 height 18
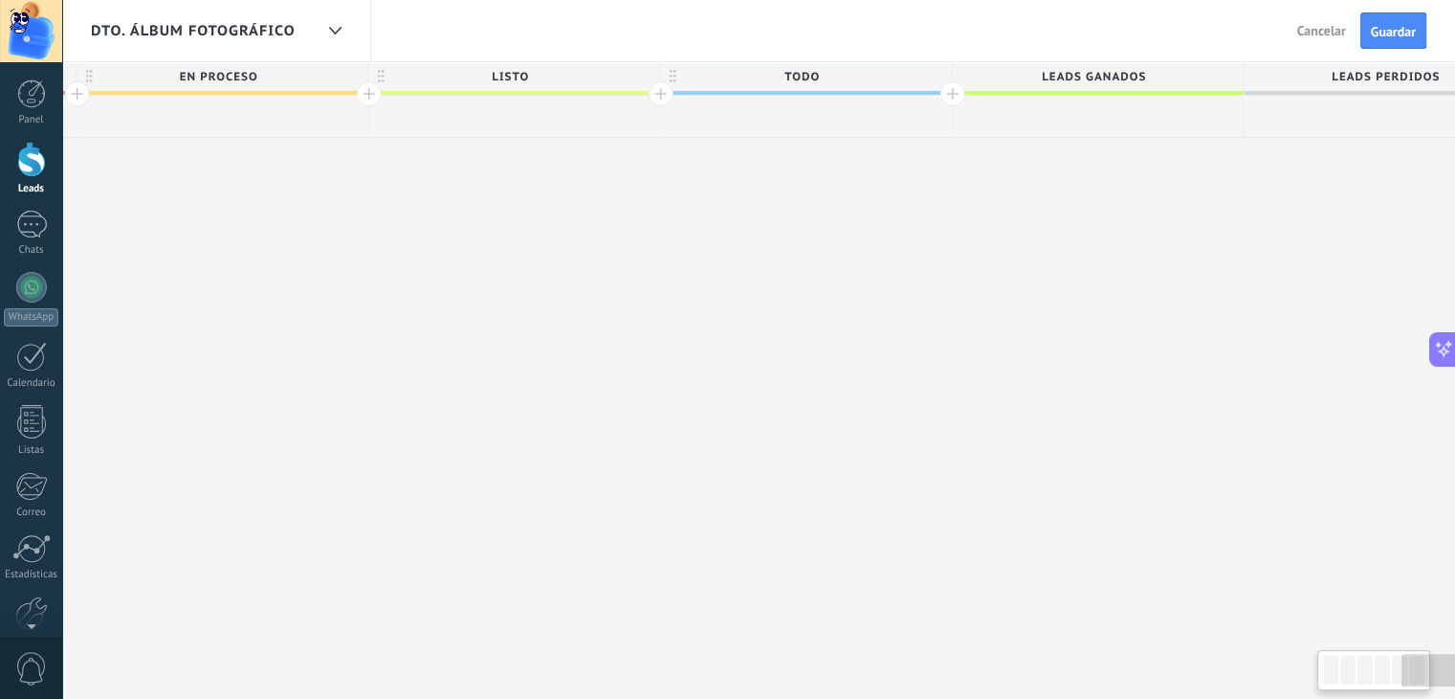
scroll to position [0, 4749]
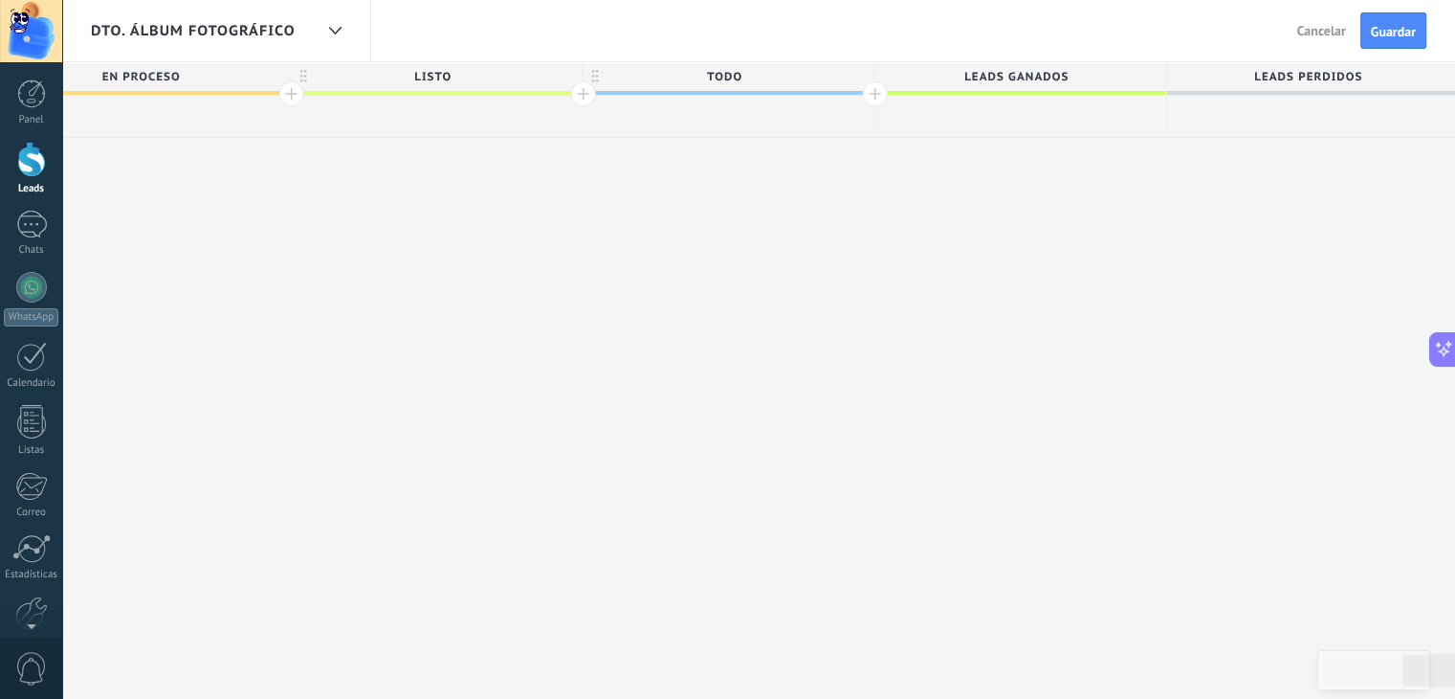
click at [869, 97] on div at bounding box center [875, 93] width 25 height 25
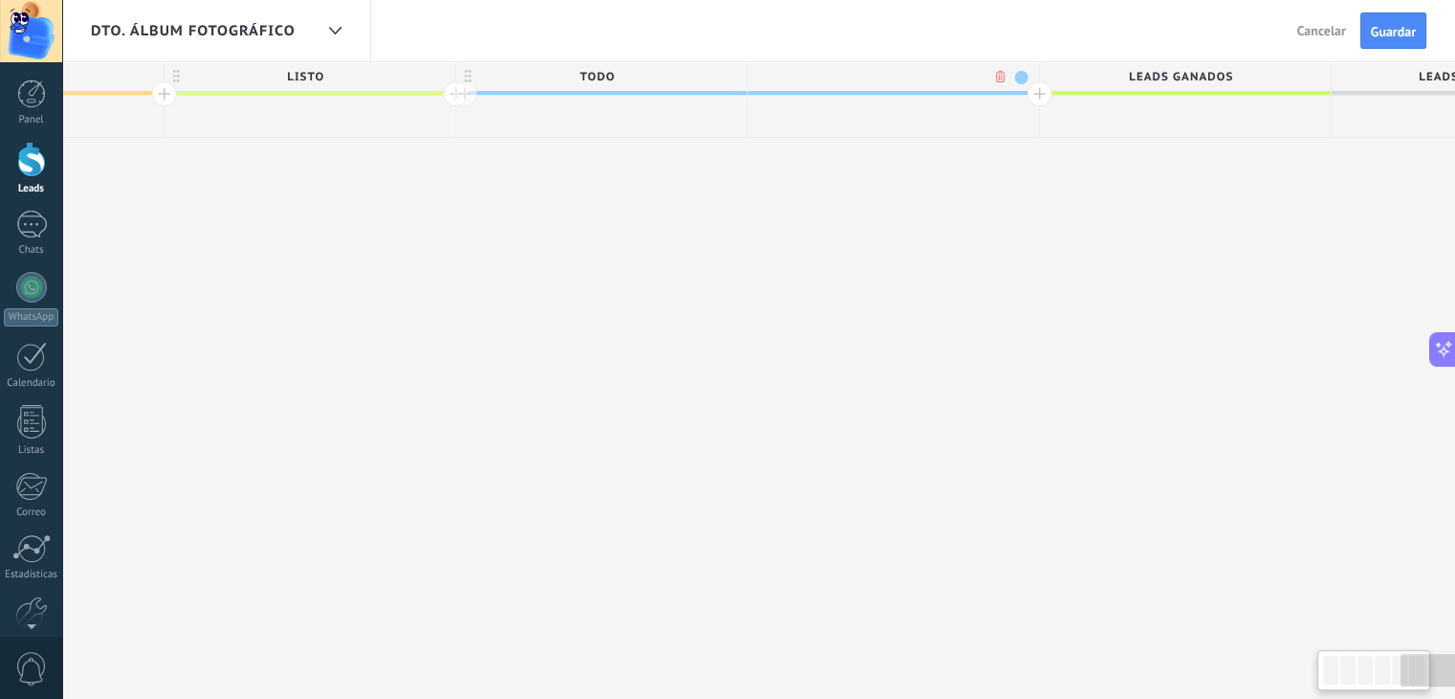
scroll to position [0, 4890]
type input "*****"
click at [1006, 78] on span at bounding box center [1007, 77] width 13 height 13
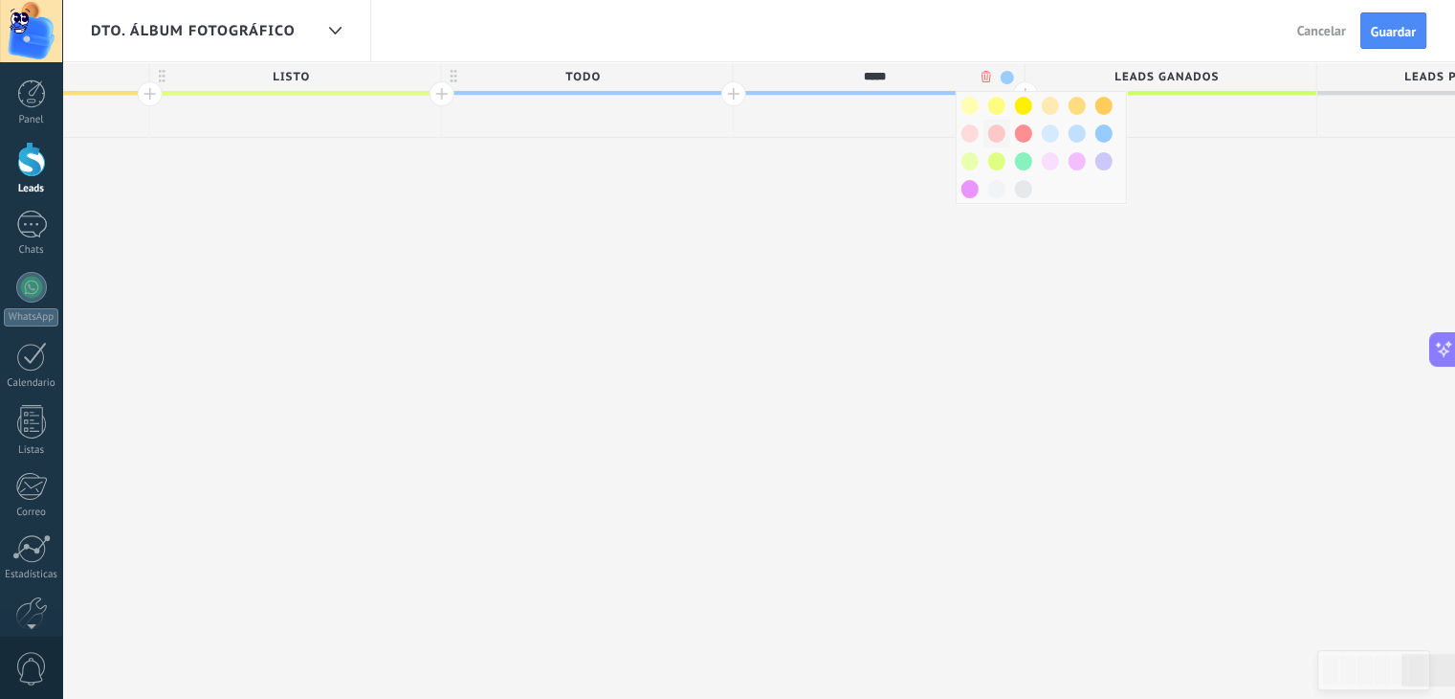
click at [994, 122] on div at bounding box center [997, 134] width 27 height 28
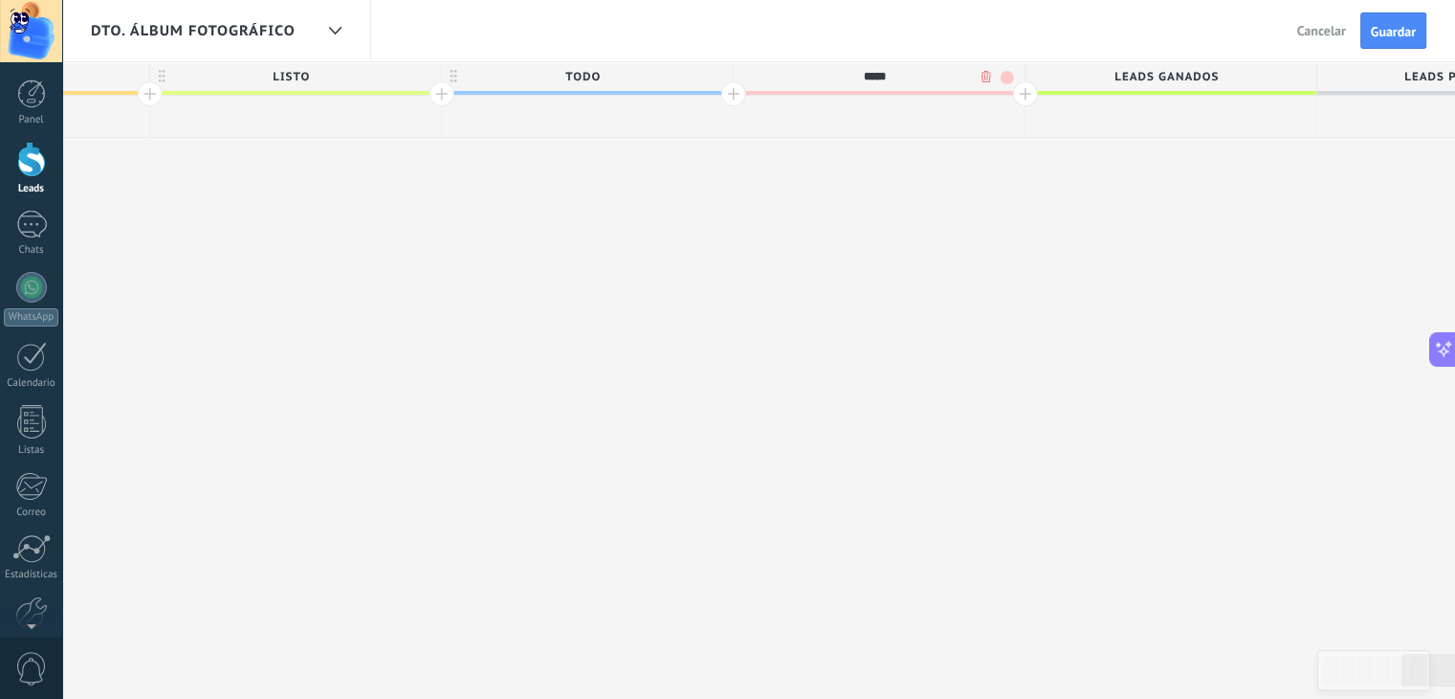
click at [1029, 93] on div at bounding box center [1025, 93] width 25 height 25
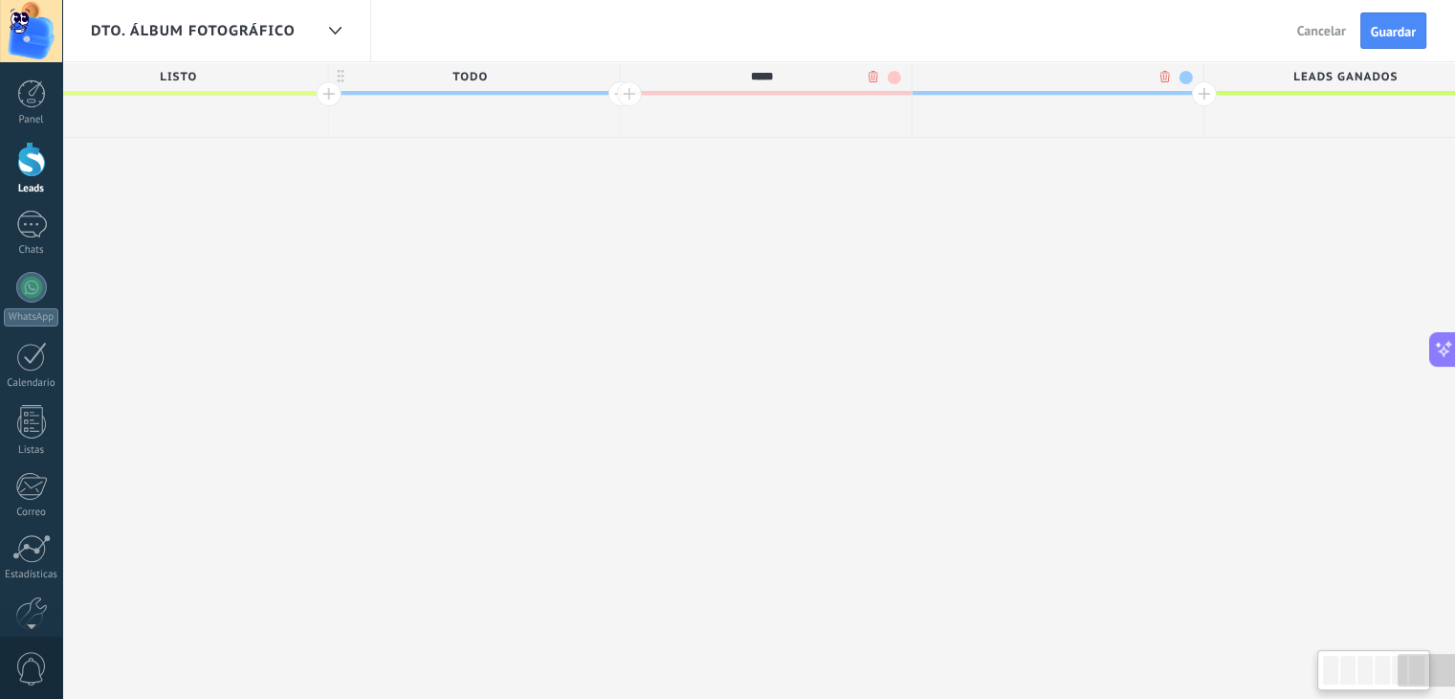
scroll to position [0, 5032]
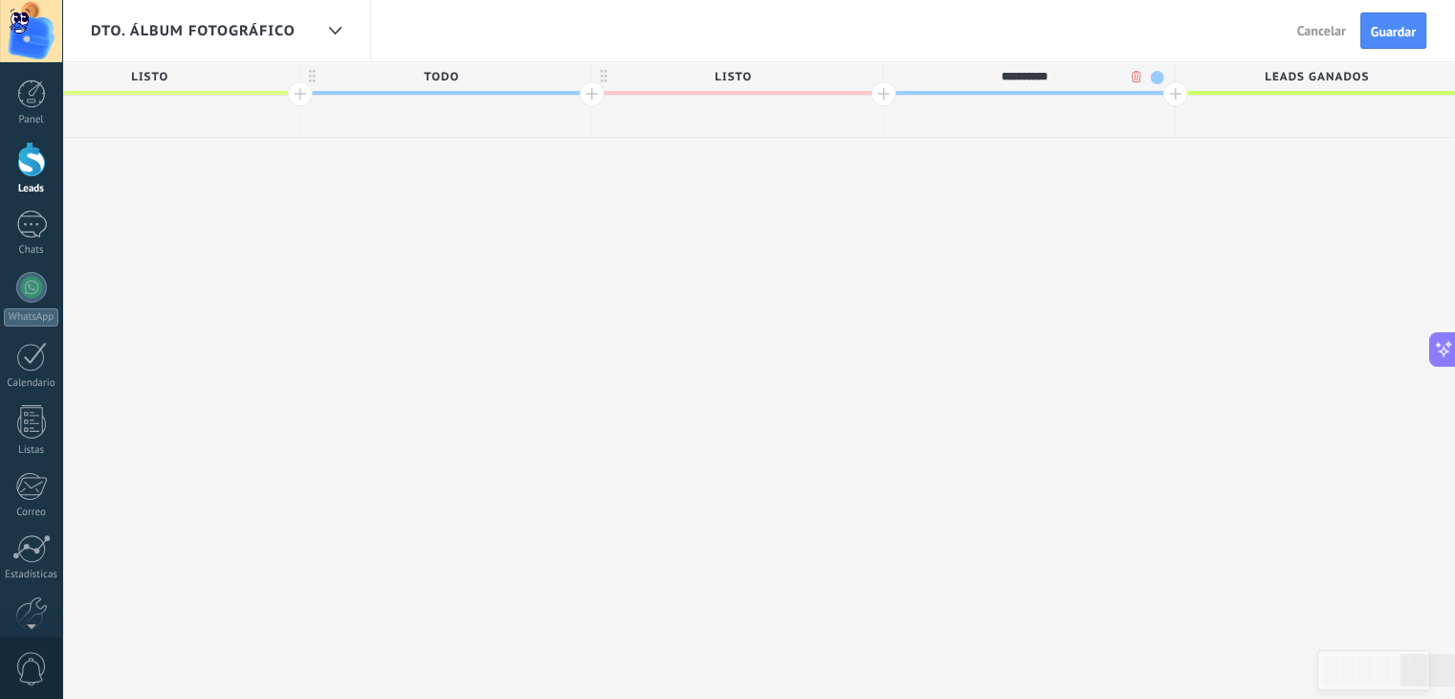
click at [1034, 72] on input "**********" at bounding box center [1025, 76] width 254 height 29
type input "*********"
click at [1079, 74] on span "entregado" at bounding box center [1024, 77] width 281 height 30
click at [1152, 84] on span at bounding box center [1157, 77] width 13 height 13
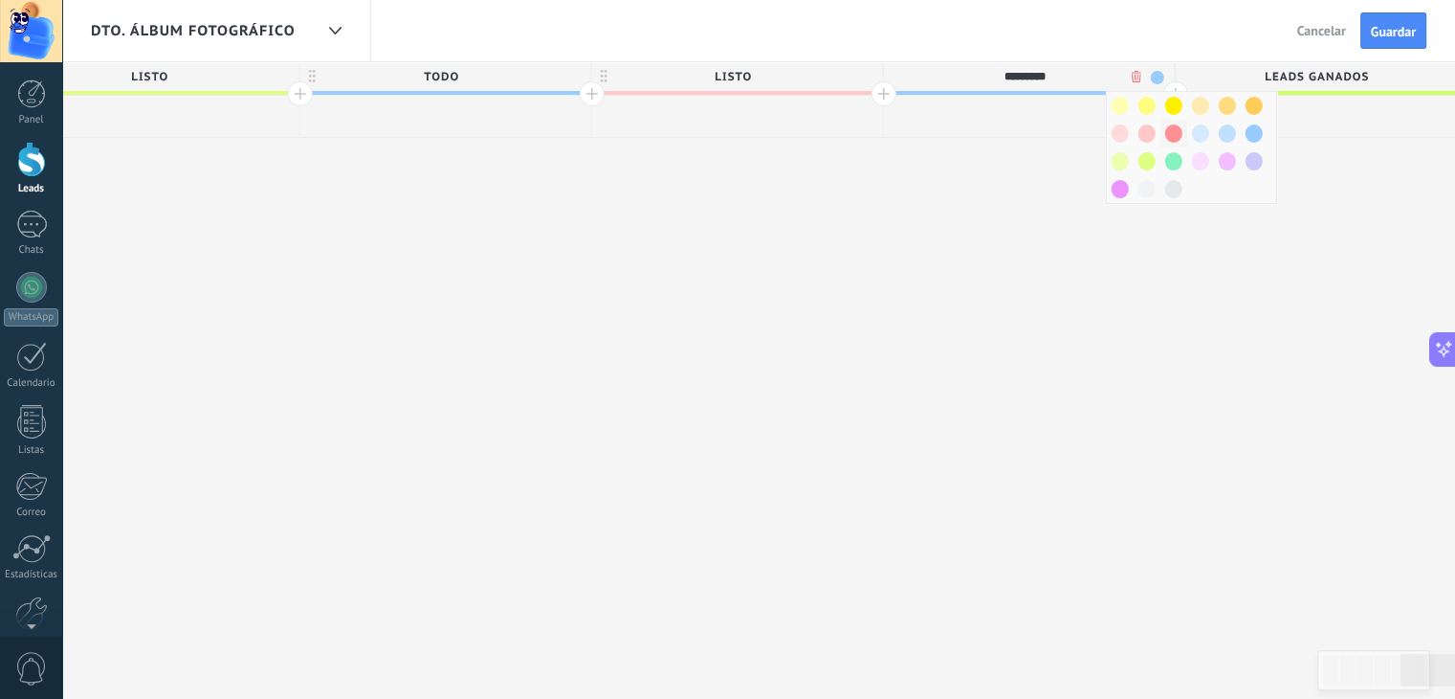
click at [1175, 135] on span at bounding box center [1173, 133] width 17 height 18
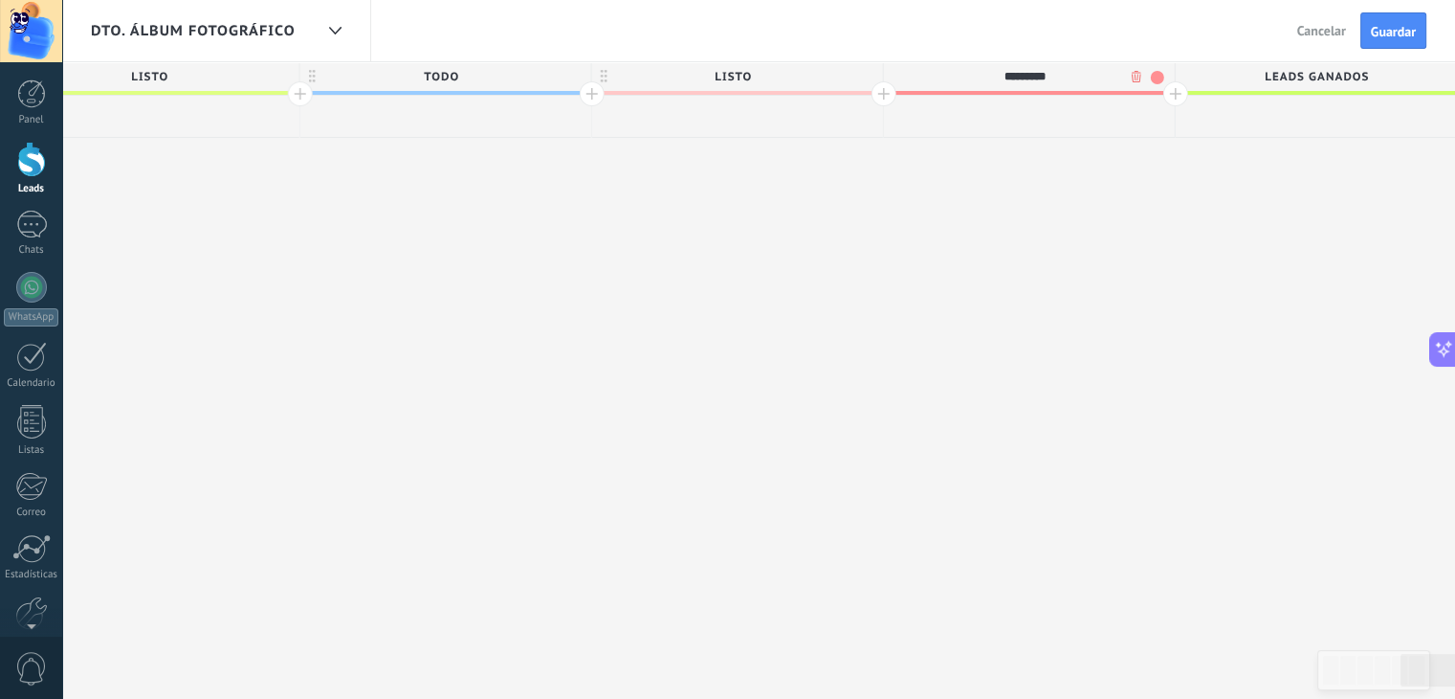
click at [1151, 75] on span at bounding box center [1157, 77] width 13 height 13
click at [1172, 154] on span at bounding box center [1173, 161] width 17 height 18
click at [1399, 32] on span "Guardar" at bounding box center [1393, 31] width 45 height 13
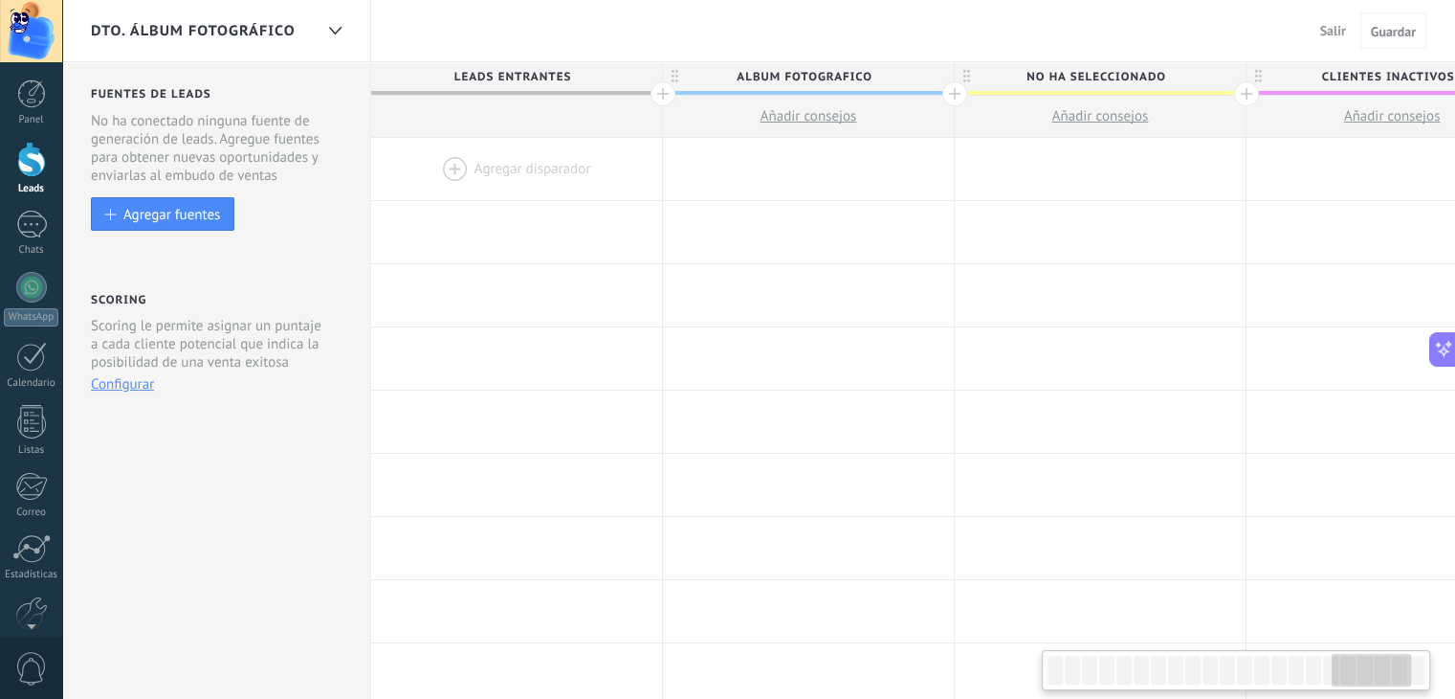
scroll to position [0, 5032]
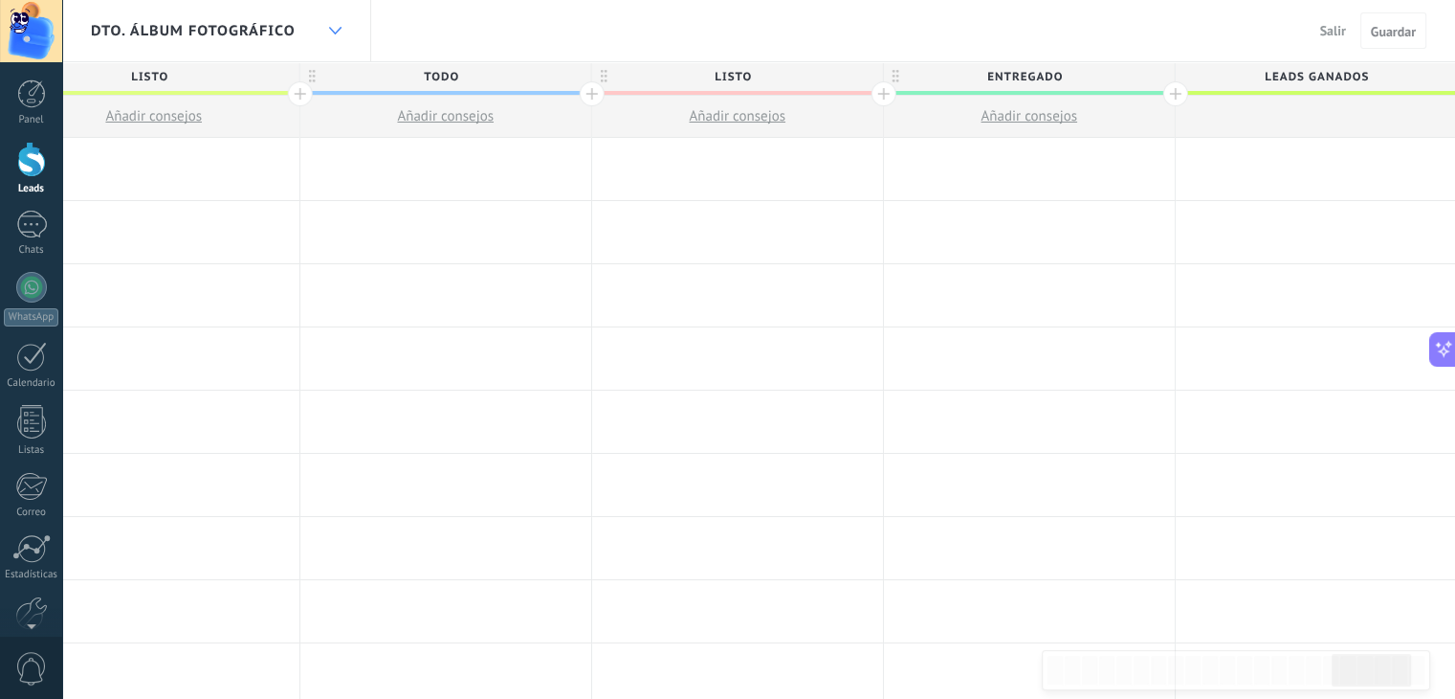
click at [340, 27] on icon at bounding box center [335, 31] width 12 height 8
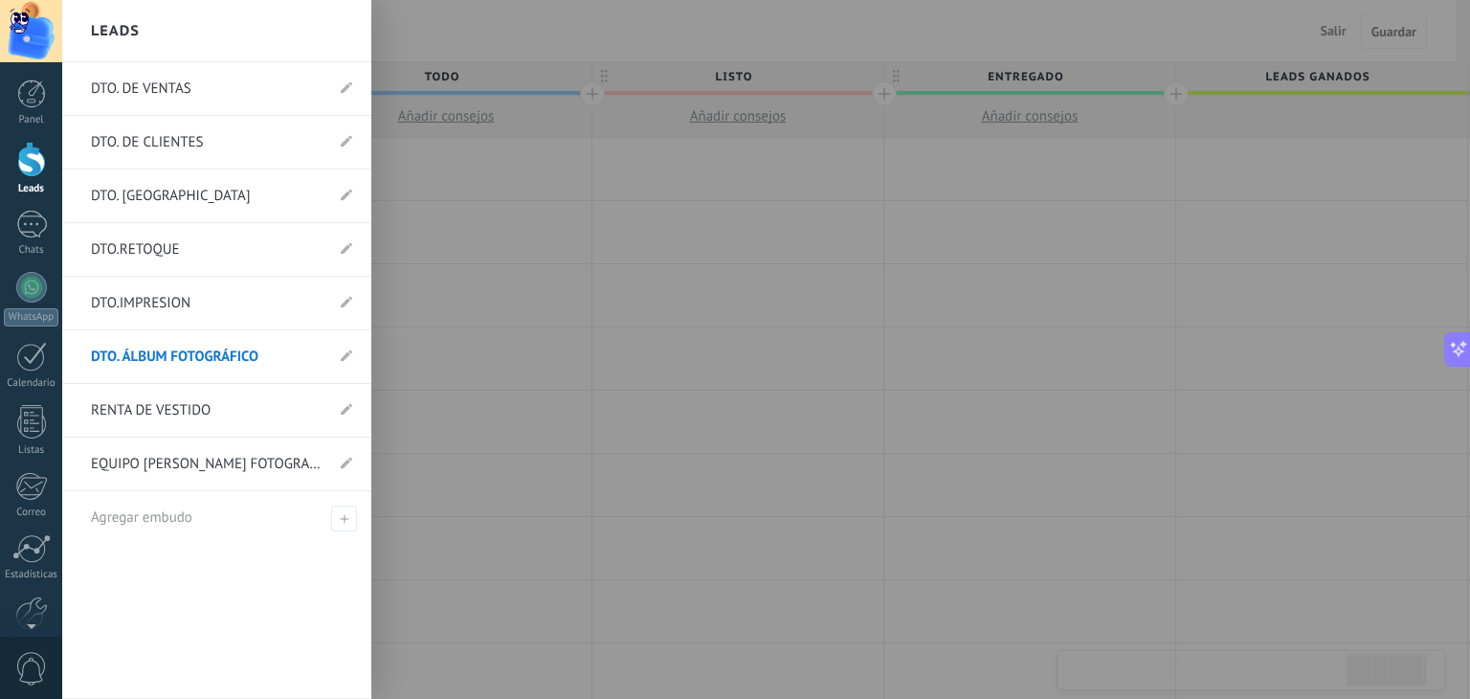
click at [265, 353] on link "DTO. ÁLBUM FOTOGRÁFICO" at bounding box center [207, 357] width 233 height 54
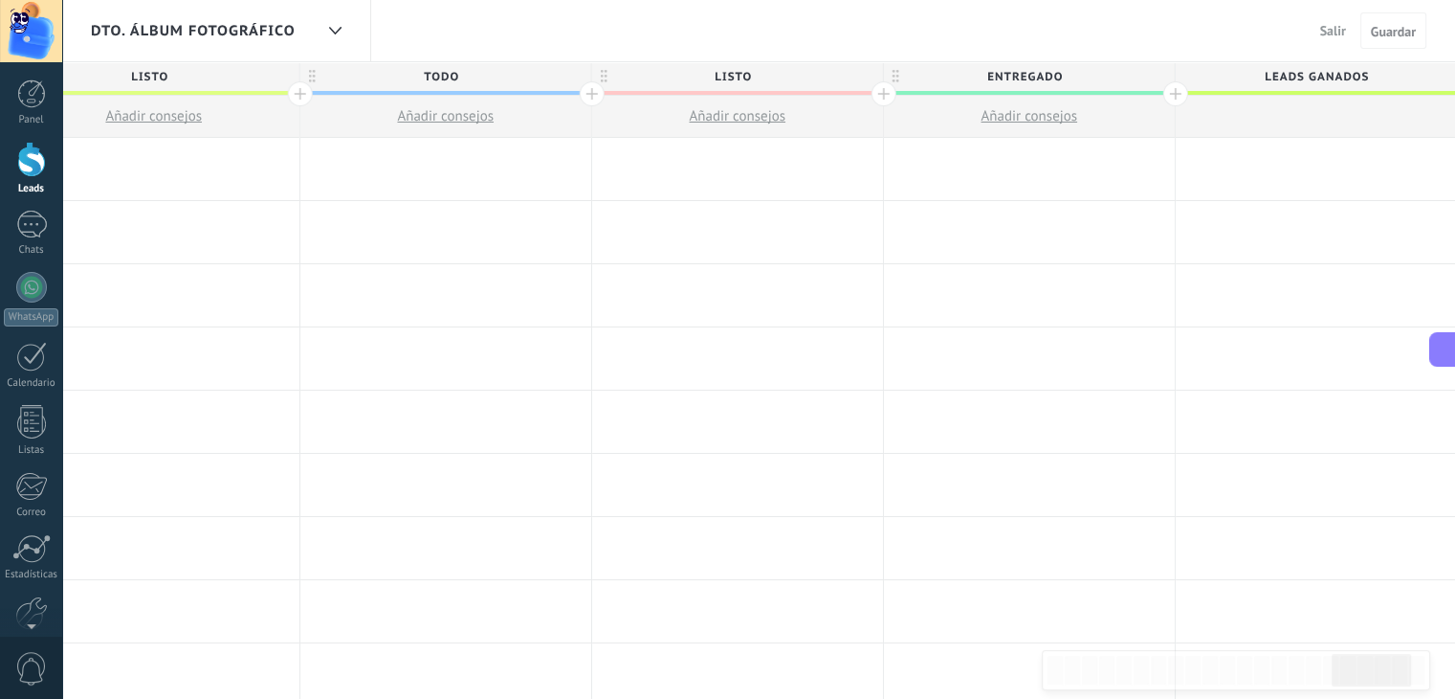
click at [268, 26] on span "DTO. ÁLBUM FOTOGRÁFICO" at bounding box center [193, 31] width 205 height 18
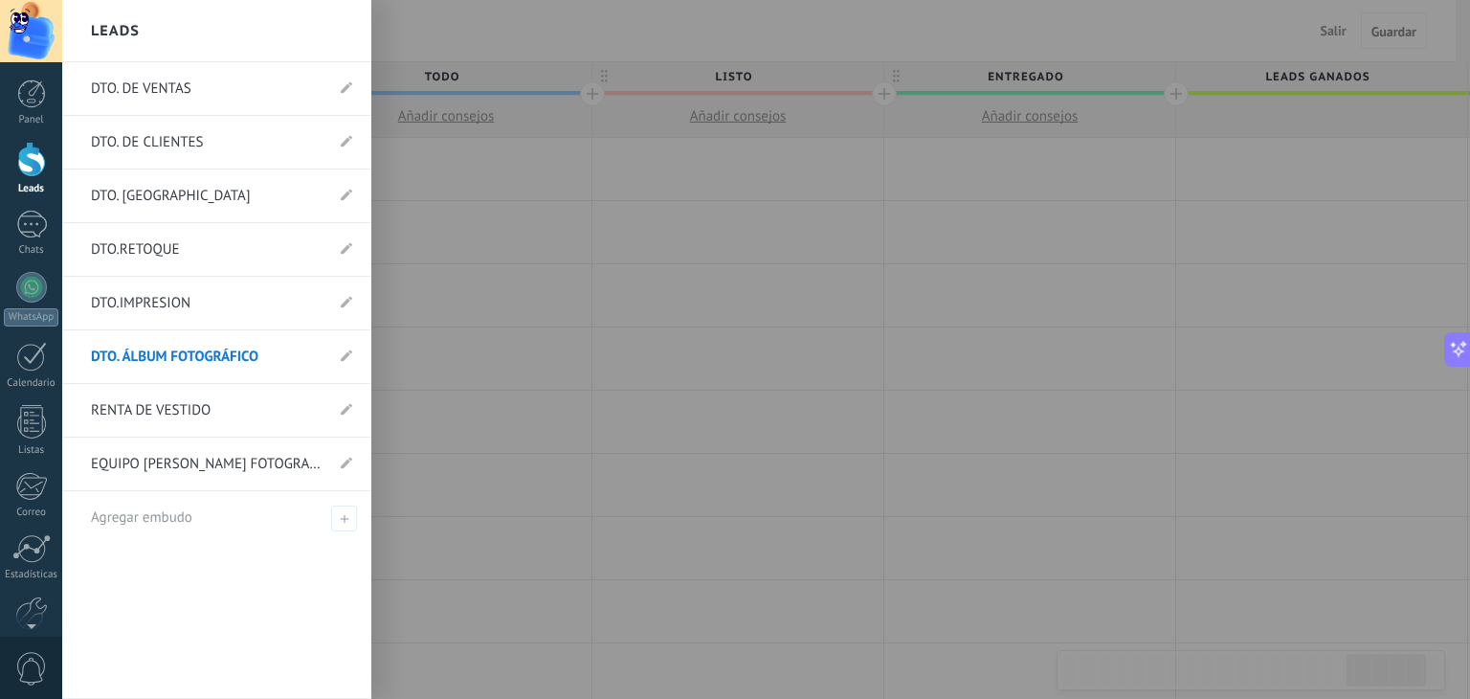
click at [176, 402] on link "RENTA DE VESTIDO" at bounding box center [207, 411] width 233 height 54
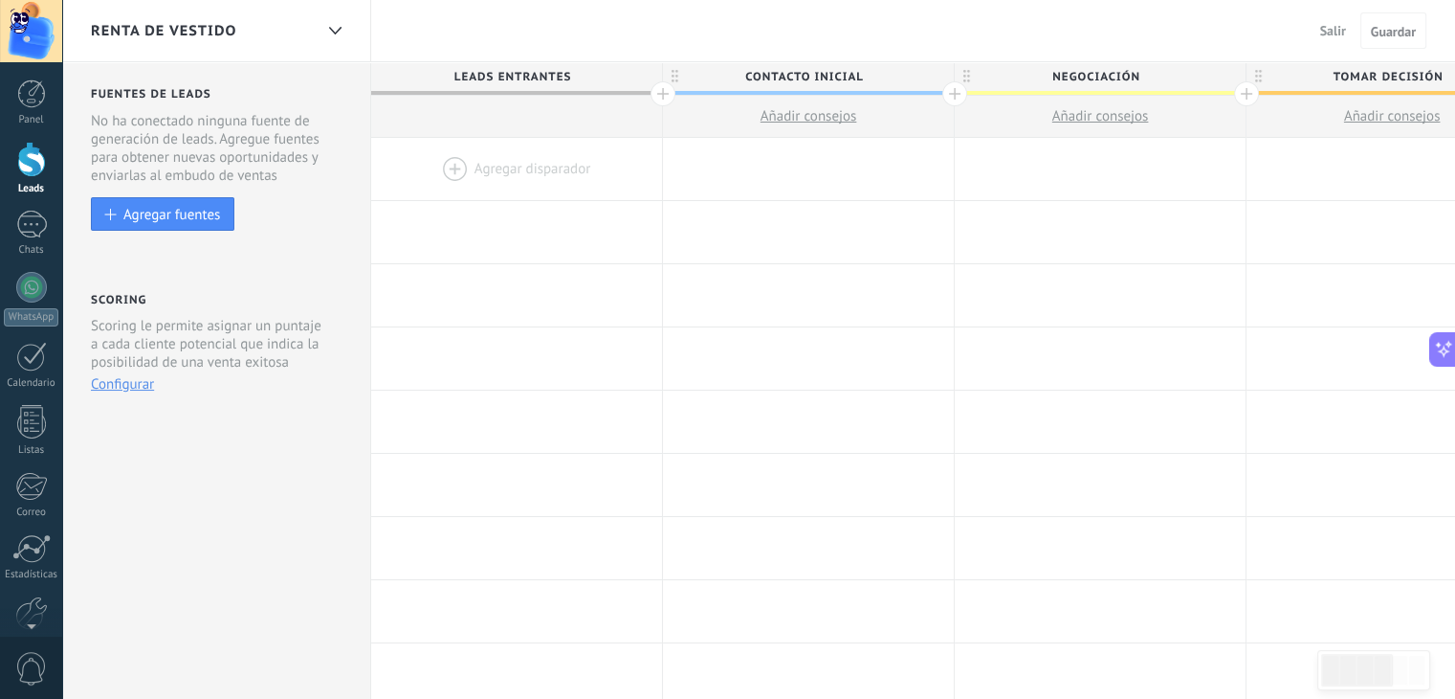
click at [884, 75] on span "Contacto inicial" at bounding box center [803, 77] width 281 height 30
type input "*"
type input "**********"
click at [1148, 80] on span "Negociación" at bounding box center [1095, 77] width 281 height 30
type input "*"
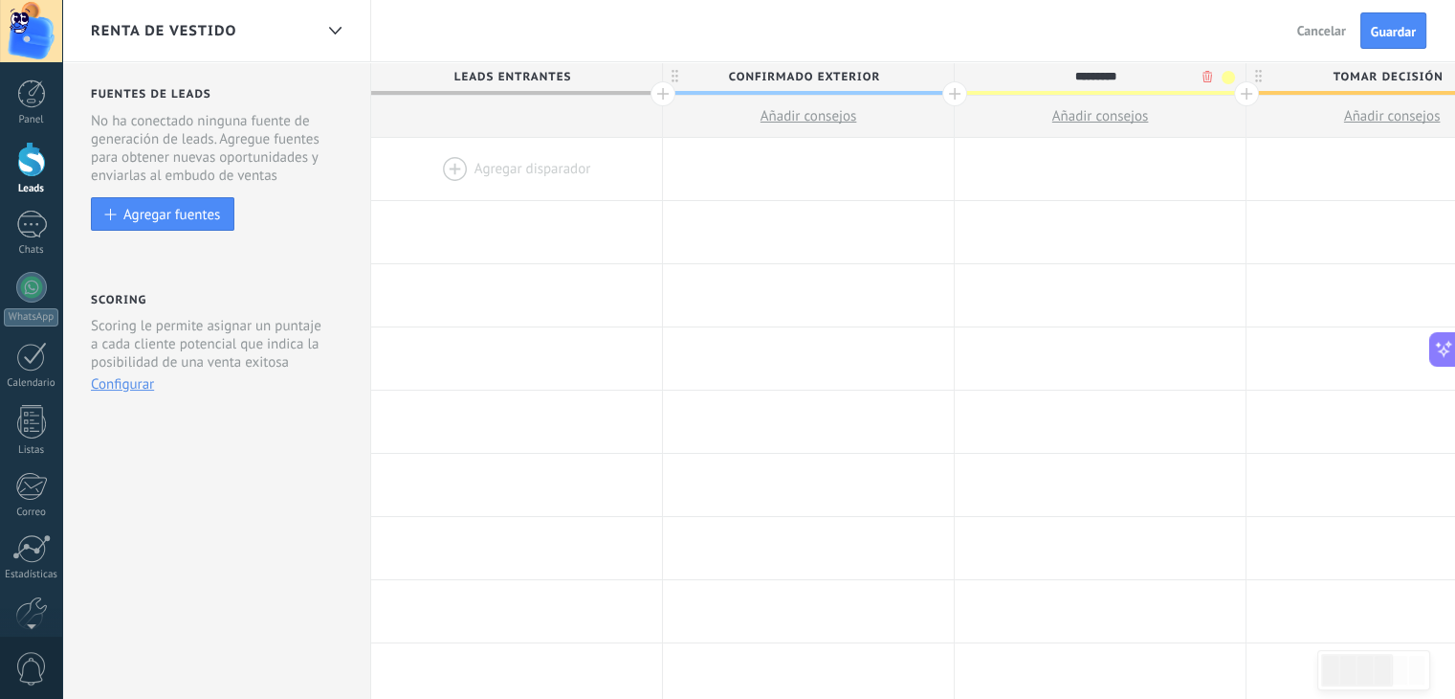
type input "**********"
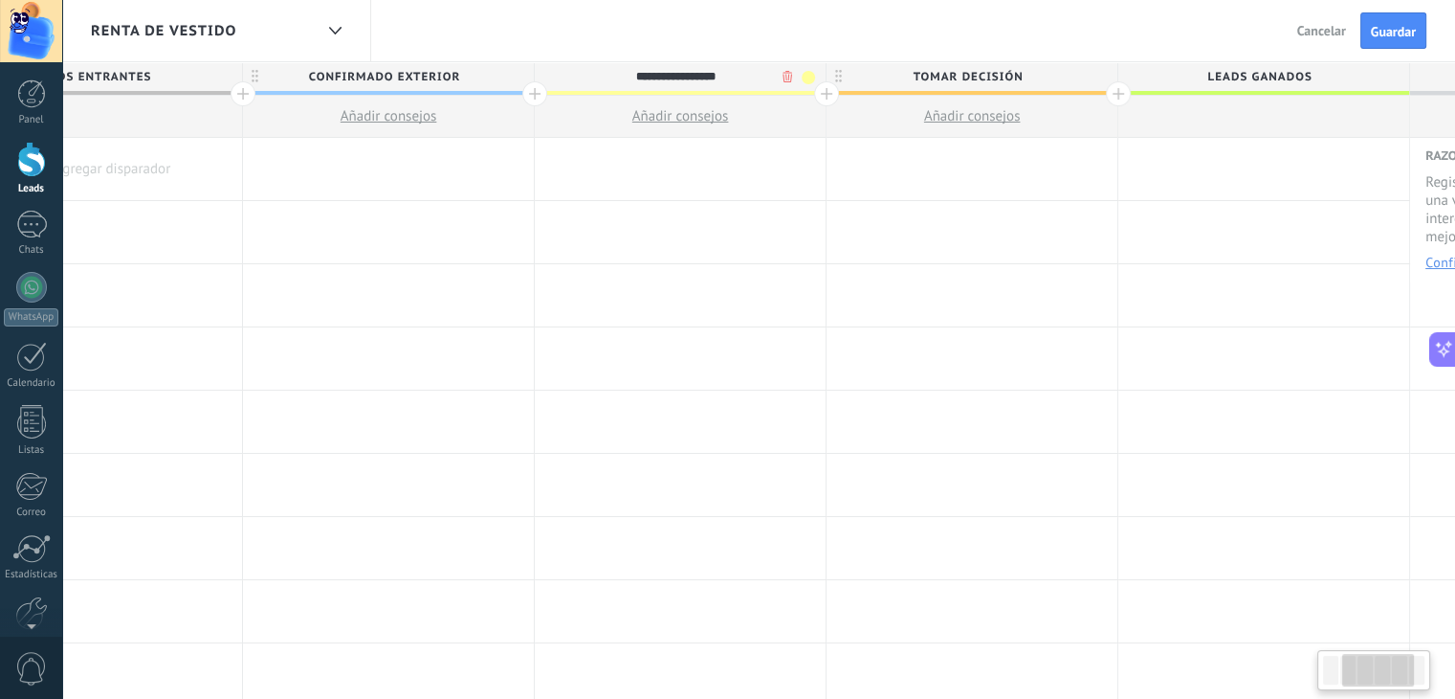
scroll to position [0, 421]
click at [1028, 76] on span "Tomar decisión" at bounding box center [966, 77] width 281 height 30
type input "**********"
type input "*"
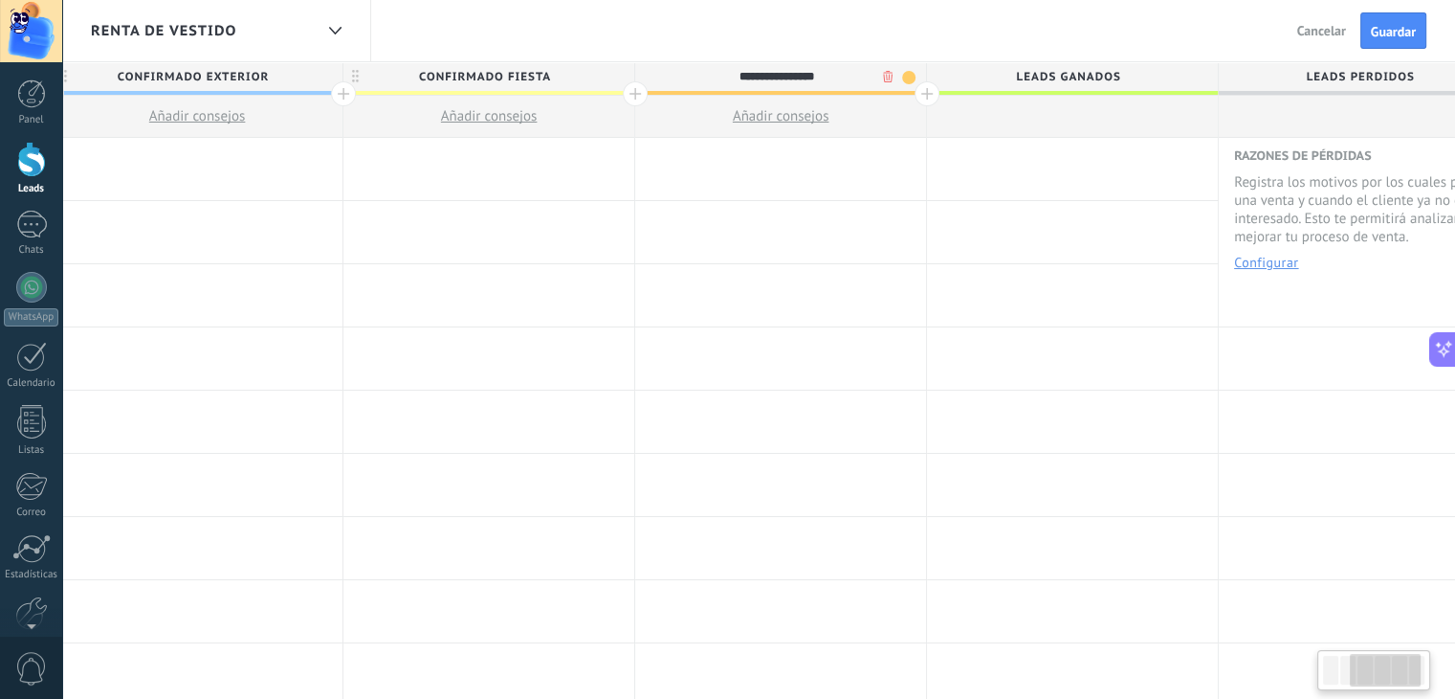
scroll to position [0, 627]
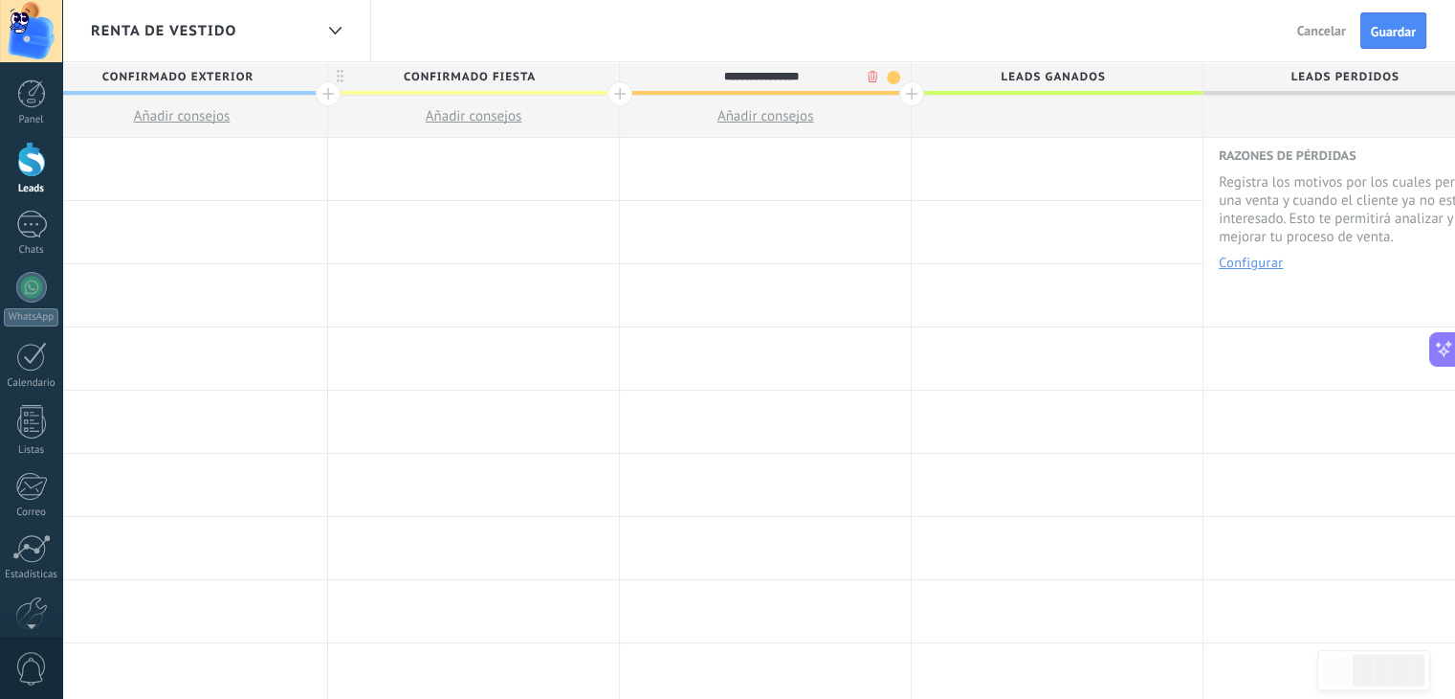
type input "**********"
click at [912, 91] on span "Leads ganados" at bounding box center [1052, 77] width 281 height 30
click at [905, 93] on div at bounding box center [911, 93] width 25 height 25
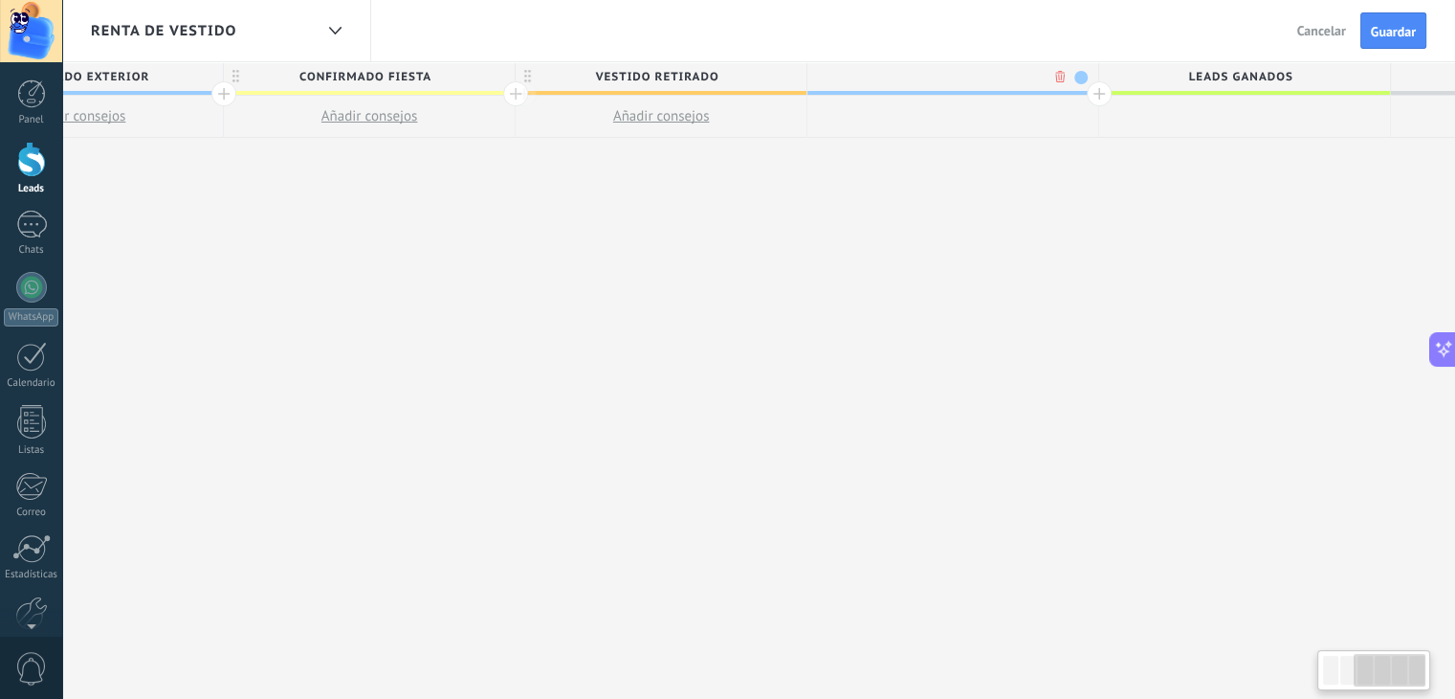
scroll to position [0, 768]
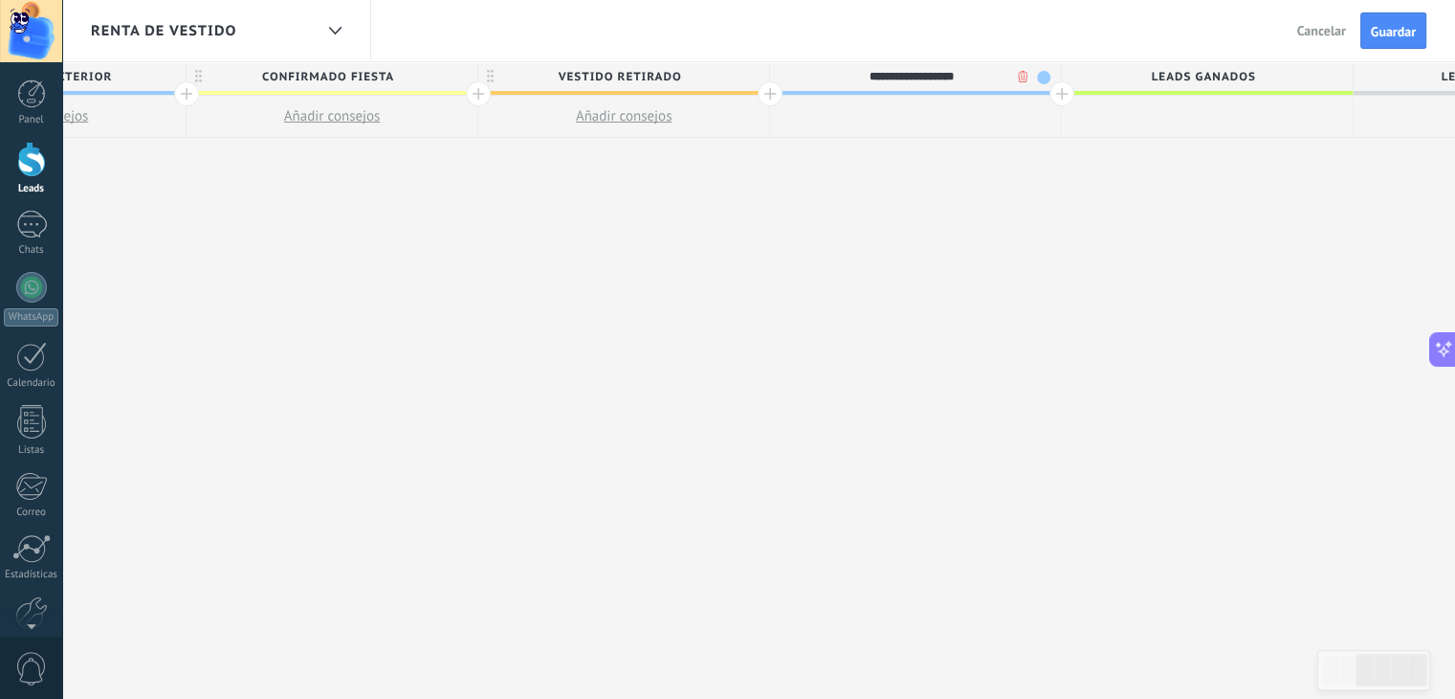
type input "**********"
click at [1059, 92] on div at bounding box center [1062, 93] width 25 height 25
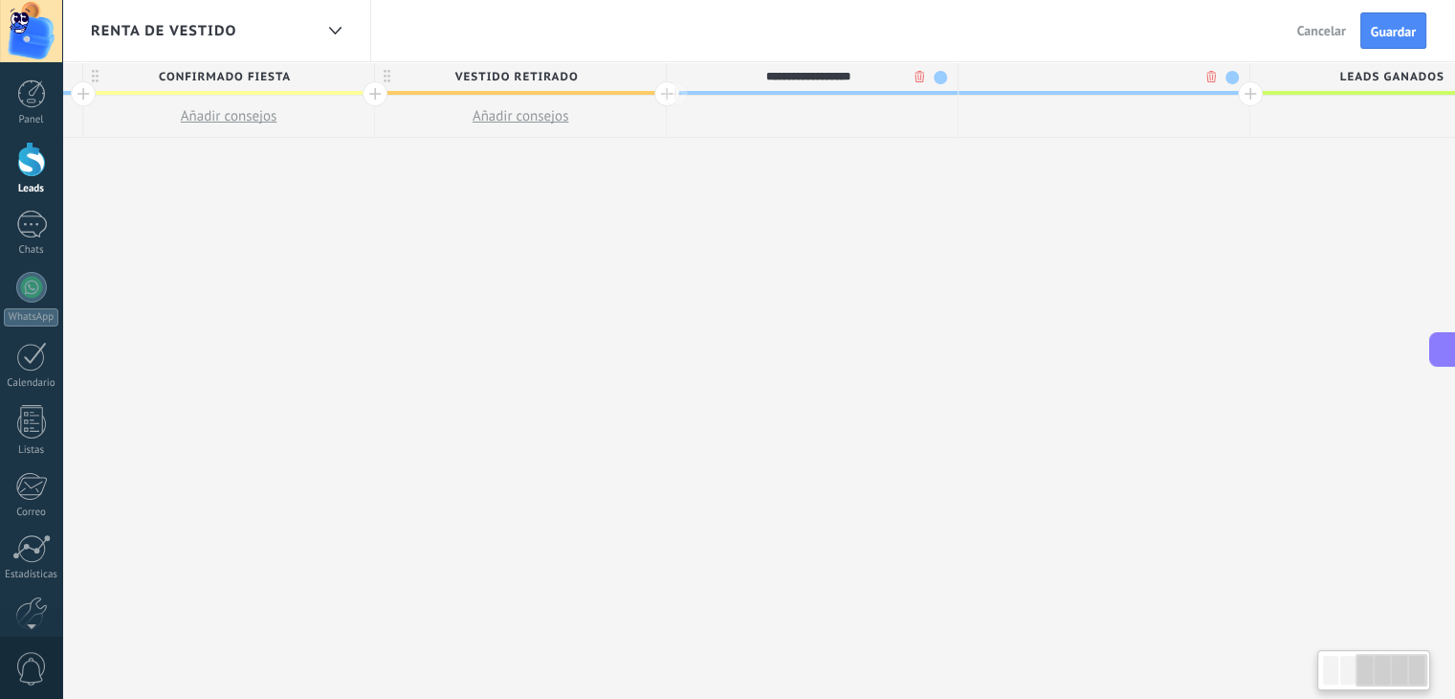
scroll to position [0, 910]
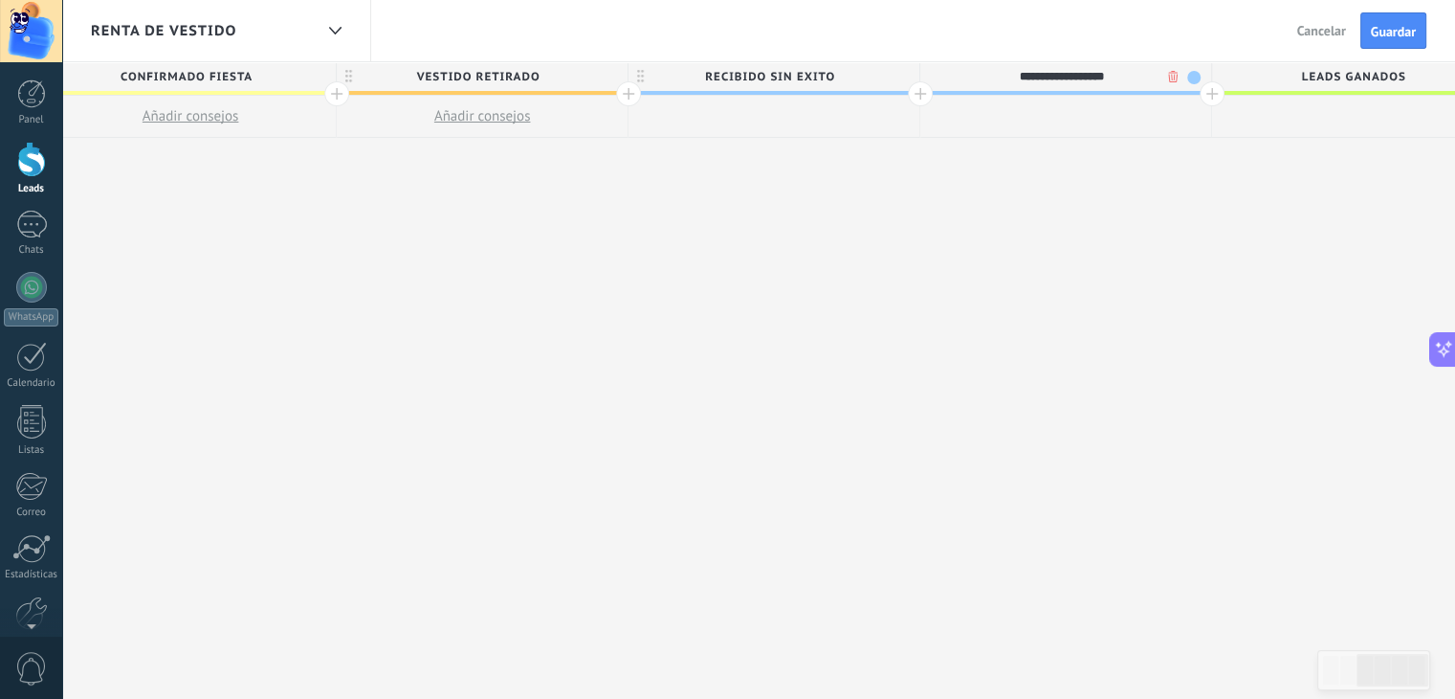
type input "**********"
click at [1198, 78] on span at bounding box center [1193, 77] width 13 height 13
click at [1217, 108] on span at bounding box center [1210, 106] width 17 height 18
click at [1192, 77] on span "recibido con exito" at bounding box center [1060, 77] width 281 height 30
click at [1192, 77] on span at bounding box center [1193, 77] width 13 height 13
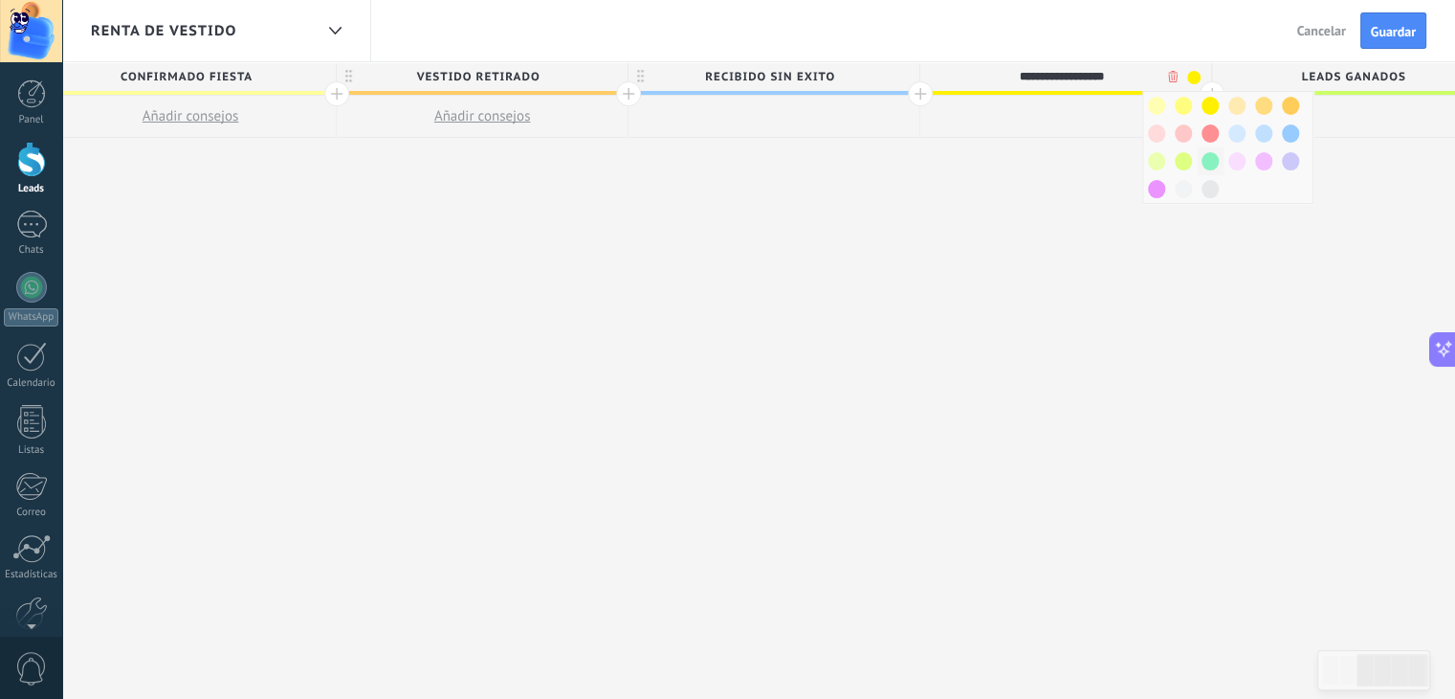
click at [1208, 154] on span at bounding box center [1210, 161] width 17 height 18
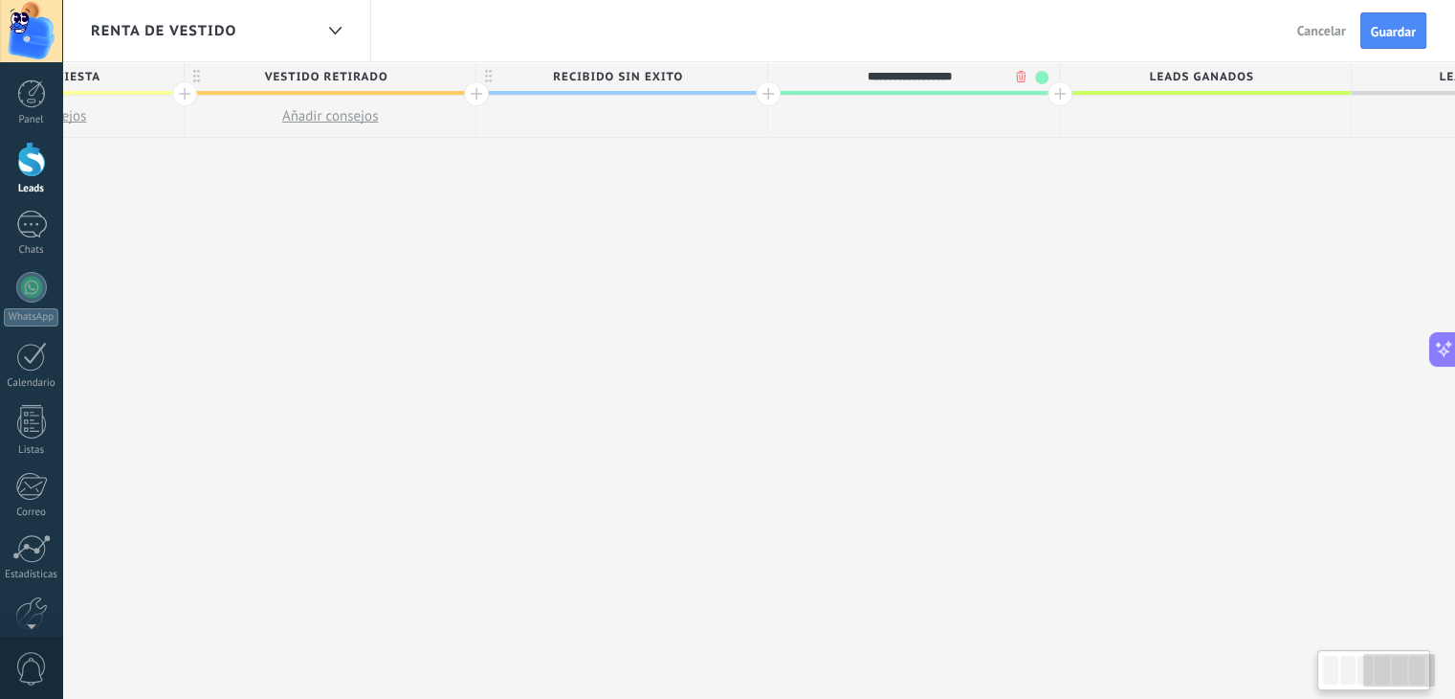
scroll to position [0, 1249]
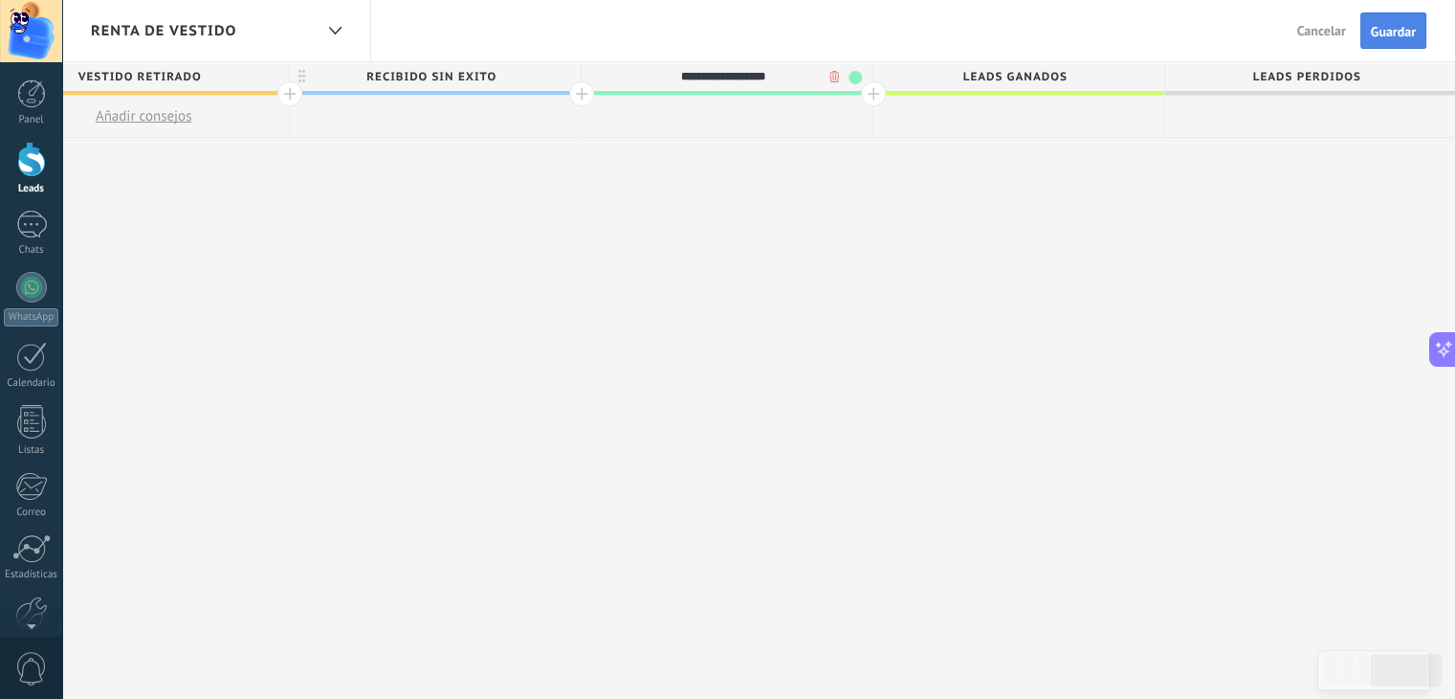
click at [1388, 28] on span "Guardar" at bounding box center [1393, 31] width 45 height 13
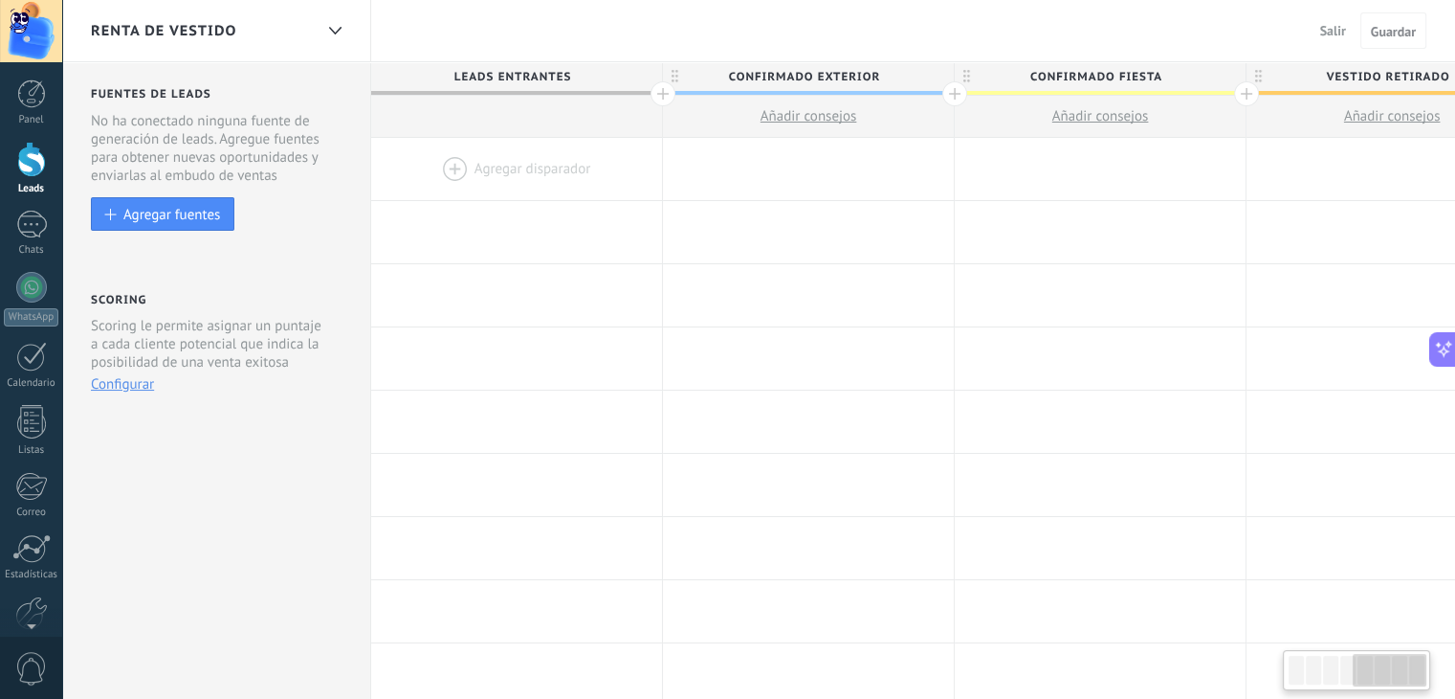
scroll to position [0, 1249]
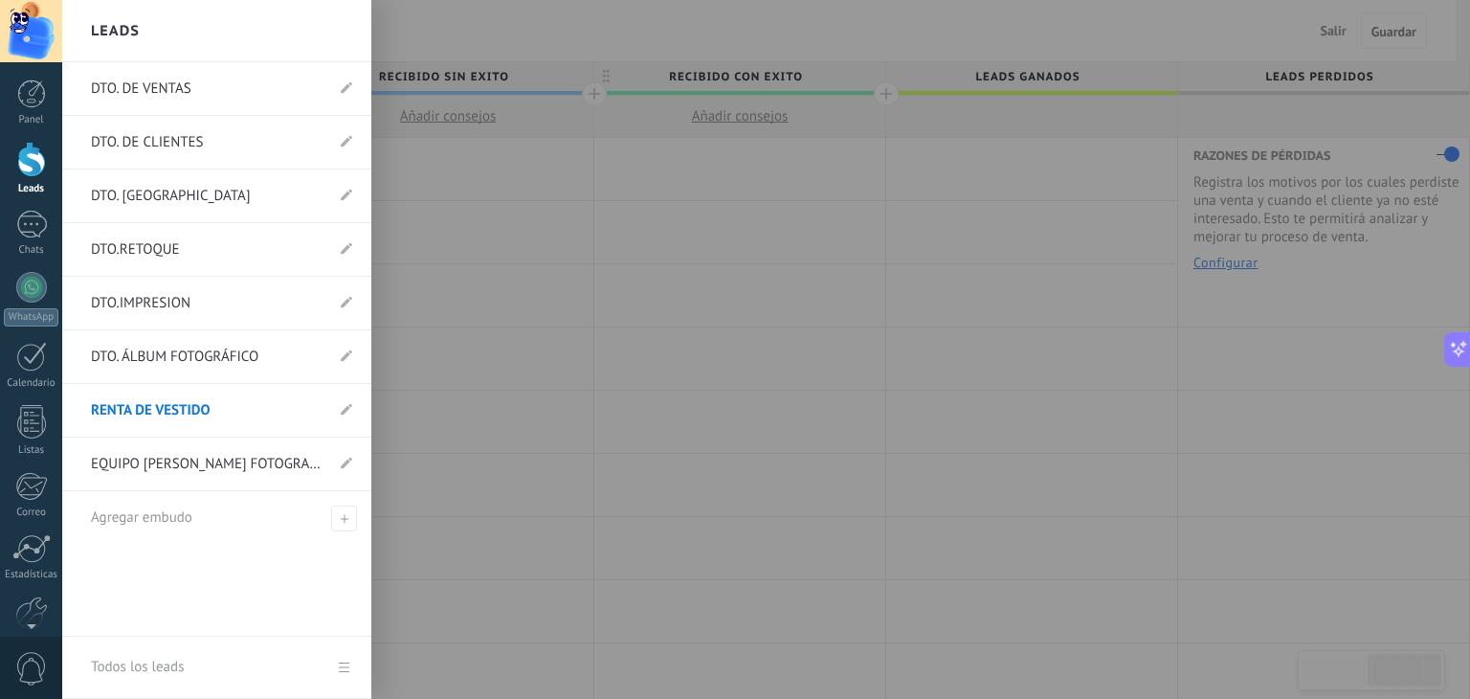
click at [169, 82] on link "DTO. DE VENTAS" at bounding box center [207, 89] width 233 height 54
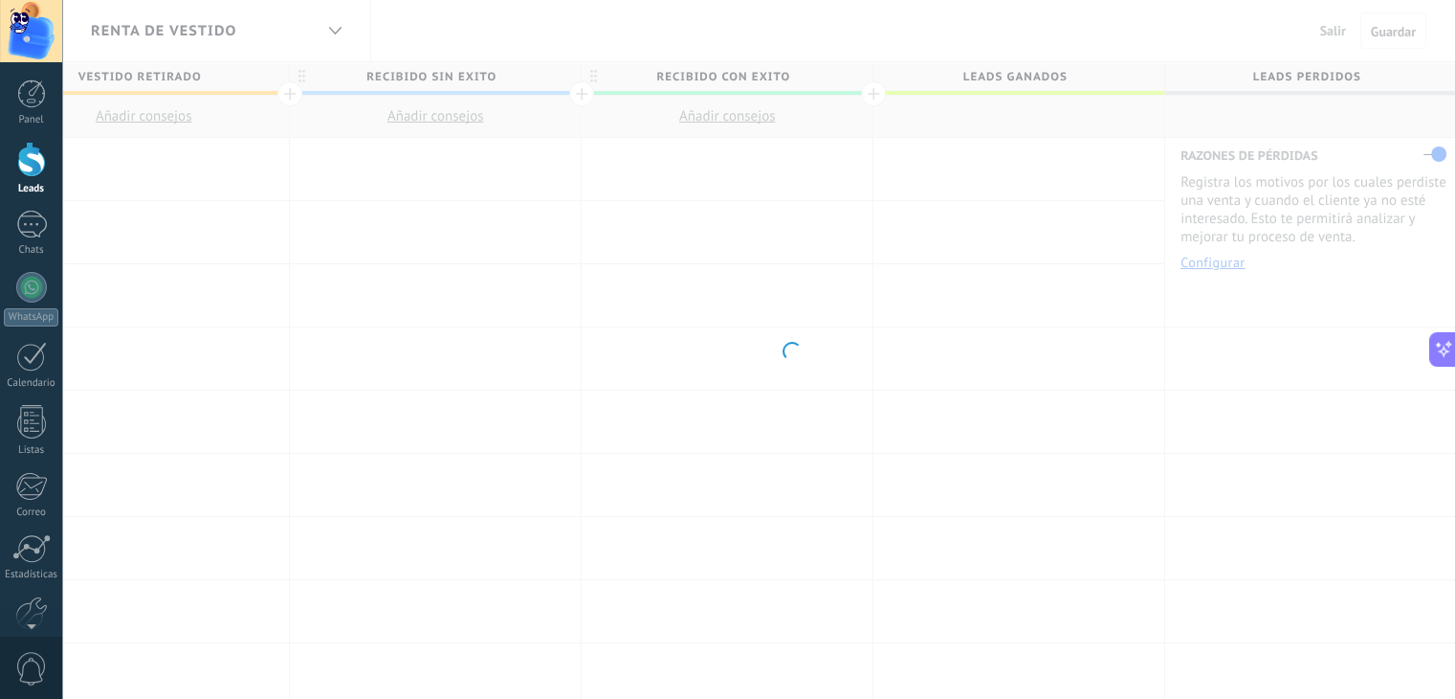
scroll to position [0, 1234]
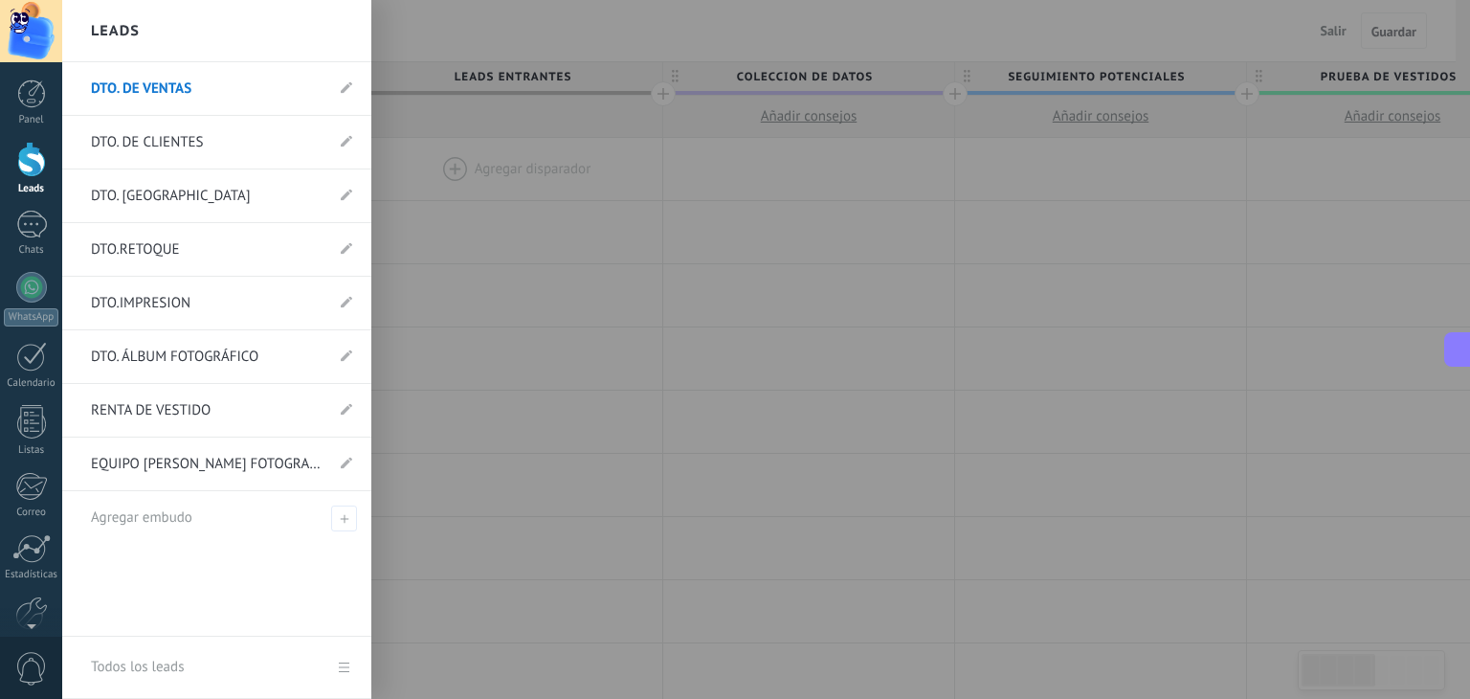
click at [143, 131] on link "DTO. DE CLIENTES" at bounding box center [207, 143] width 233 height 54
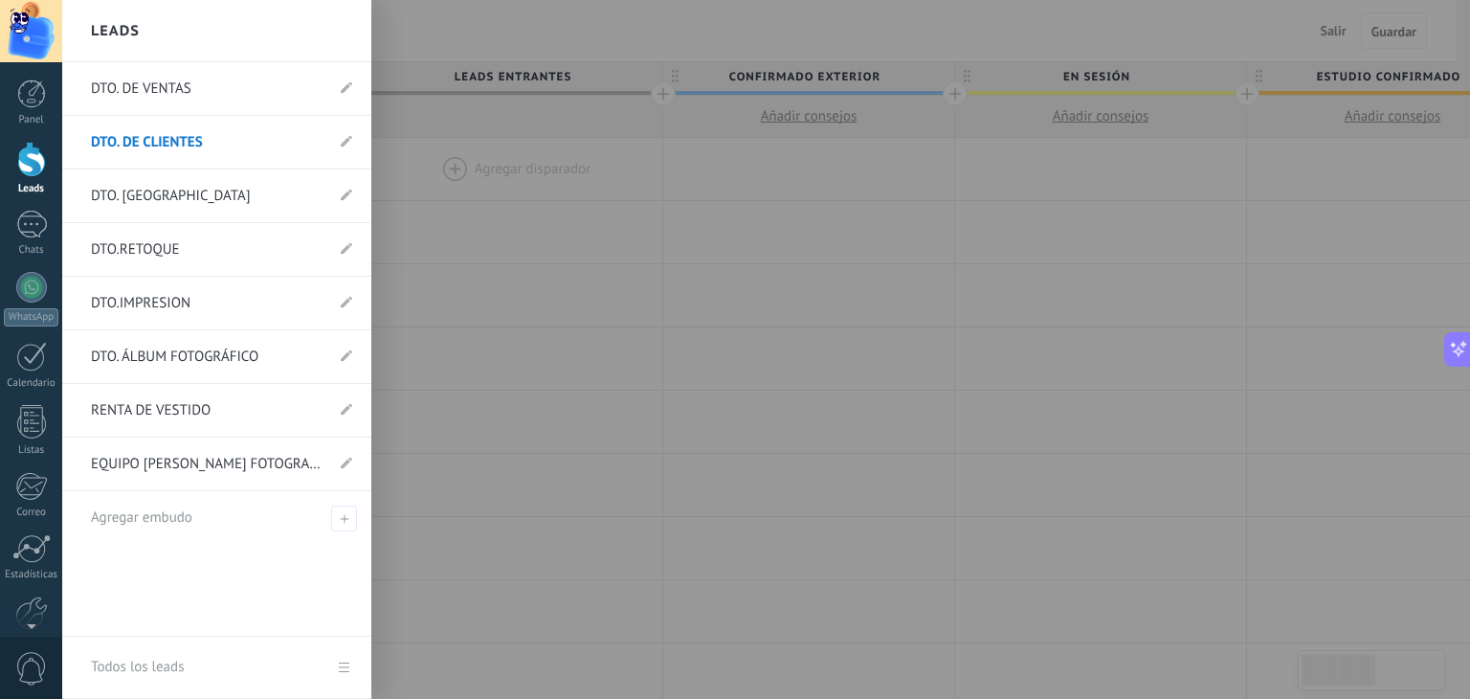
click at [29, 166] on div at bounding box center [31, 159] width 29 height 35
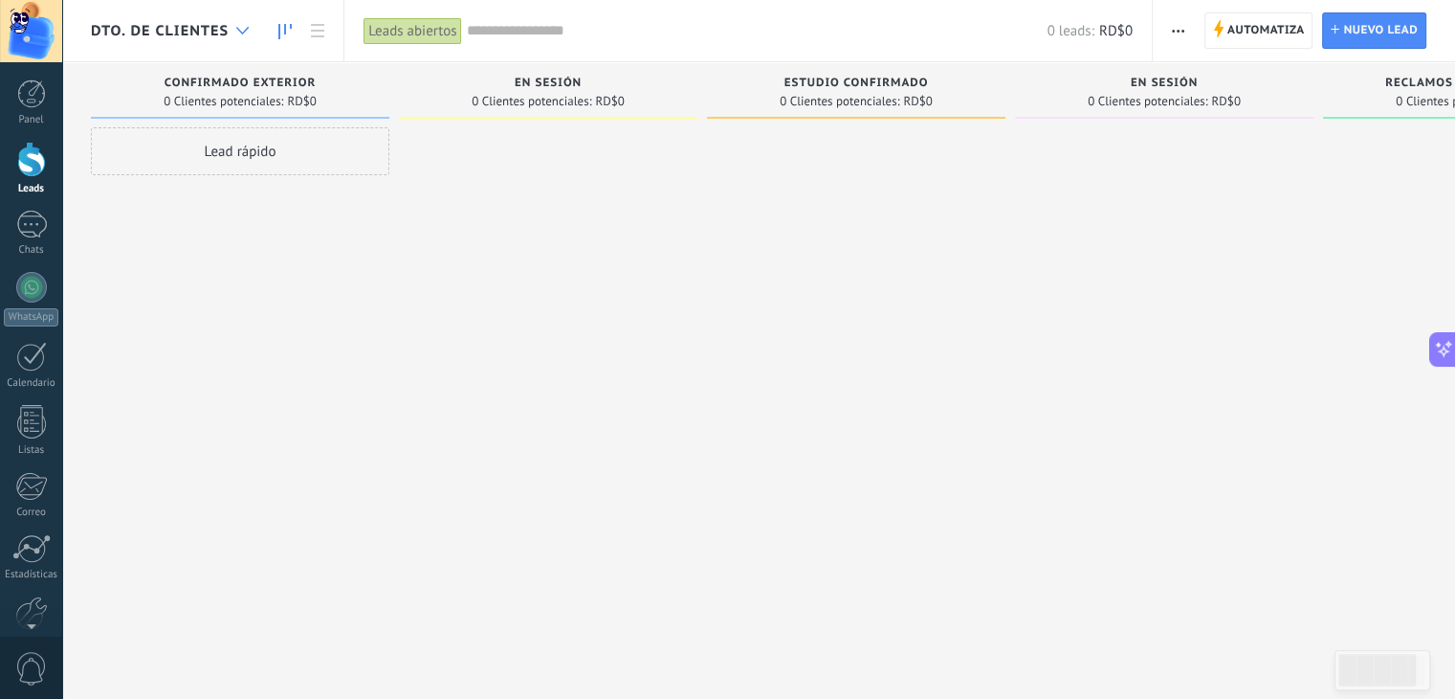
click at [246, 23] on div at bounding box center [243, 30] width 32 height 37
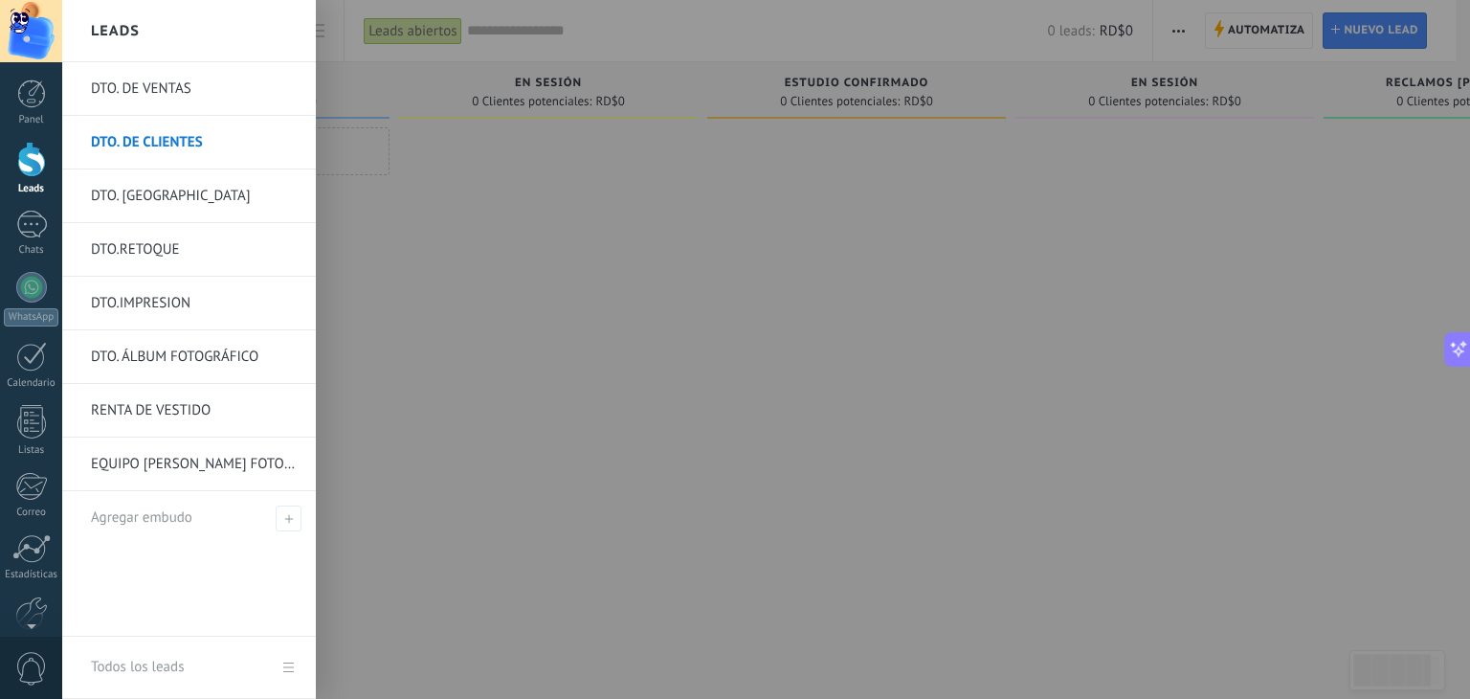
click at [233, 455] on link "EQUIPO [PERSON_NAME] FOTOGRAFIA" at bounding box center [194, 464] width 206 height 54
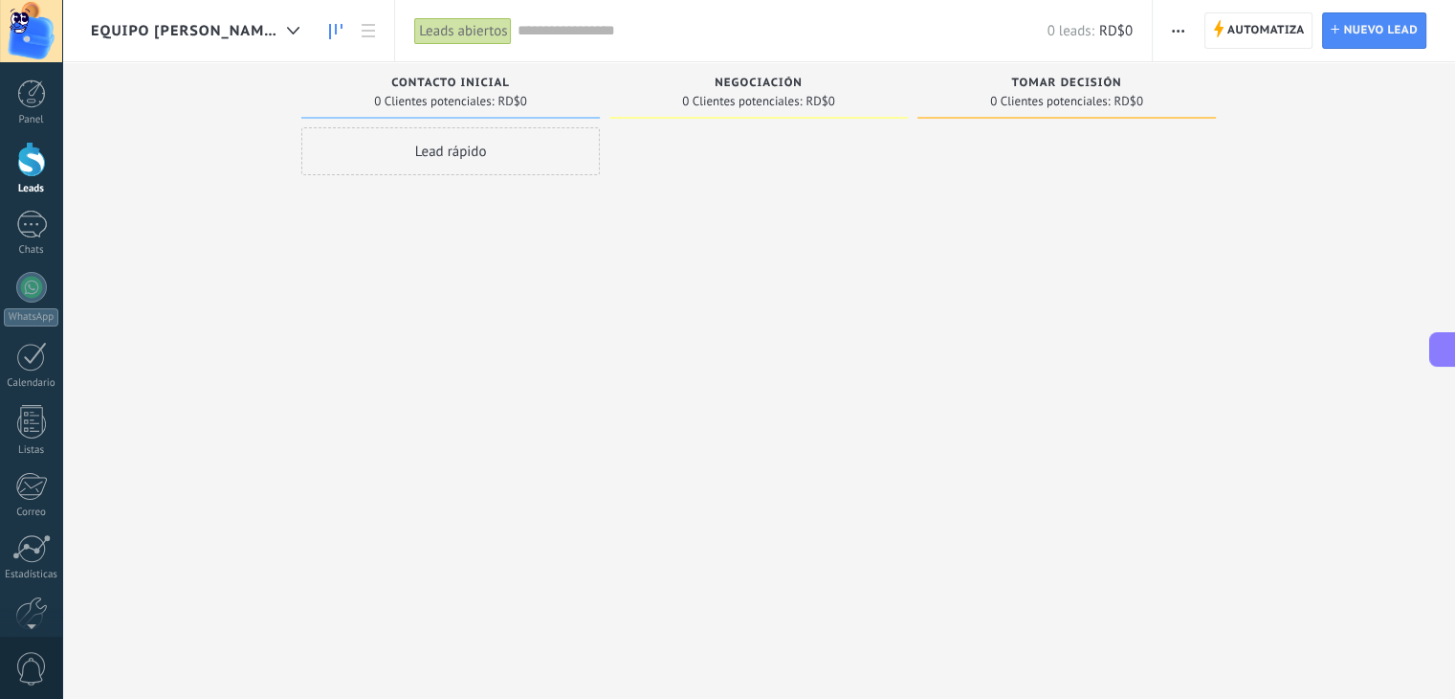
click at [505, 81] on span "Contacto inicial" at bounding box center [450, 83] width 119 height 13
click at [1258, 31] on span "Automatiza" at bounding box center [1267, 30] width 78 height 34
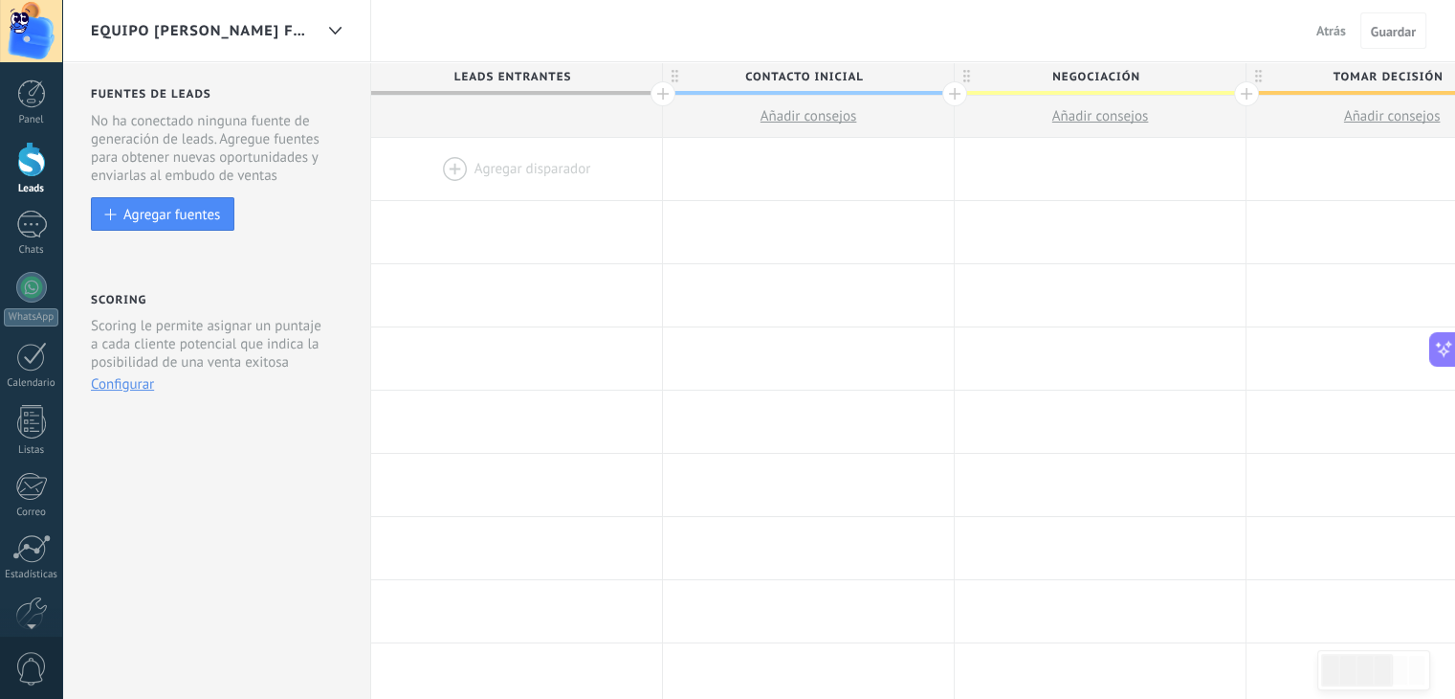
click at [875, 82] on span "Contacto inicial" at bounding box center [803, 77] width 281 height 30
type input "*"
type input "********"
click at [1148, 81] on span "Negociación" at bounding box center [1095, 77] width 281 height 30
type input "*"
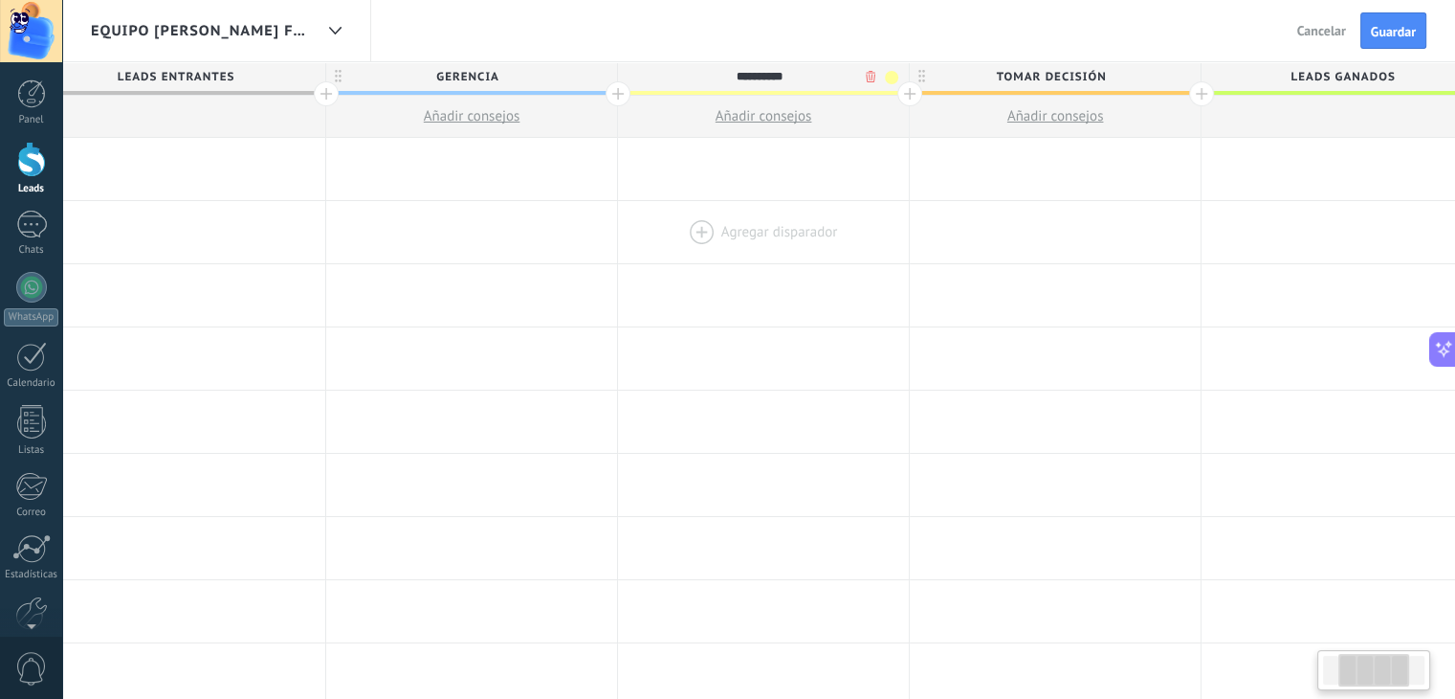
scroll to position [0, 340]
click at [1109, 76] on span "Tomar decisión" at bounding box center [1047, 77] width 281 height 30
type input "**********"
type input "*"
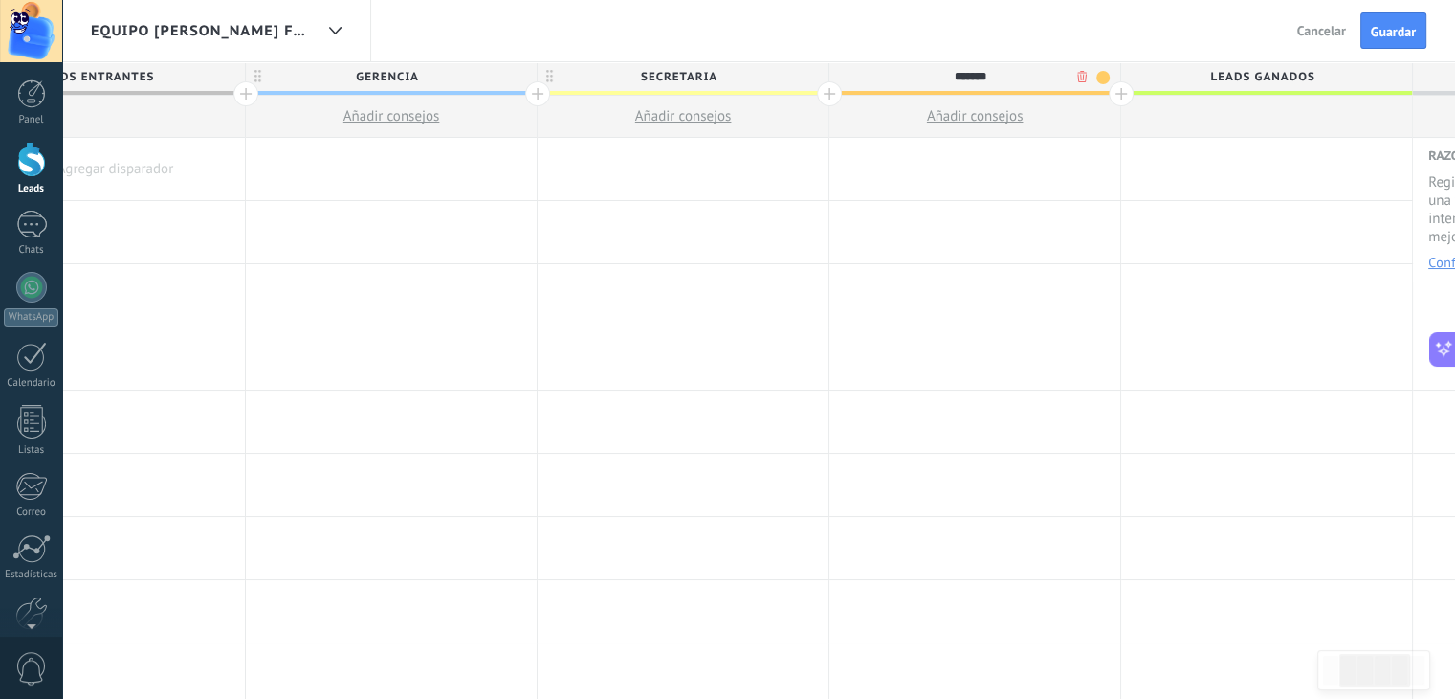
scroll to position [0, 421]
type input "*******"
click at [1119, 100] on div at bounding box center [1117, 93] width 25 height 25
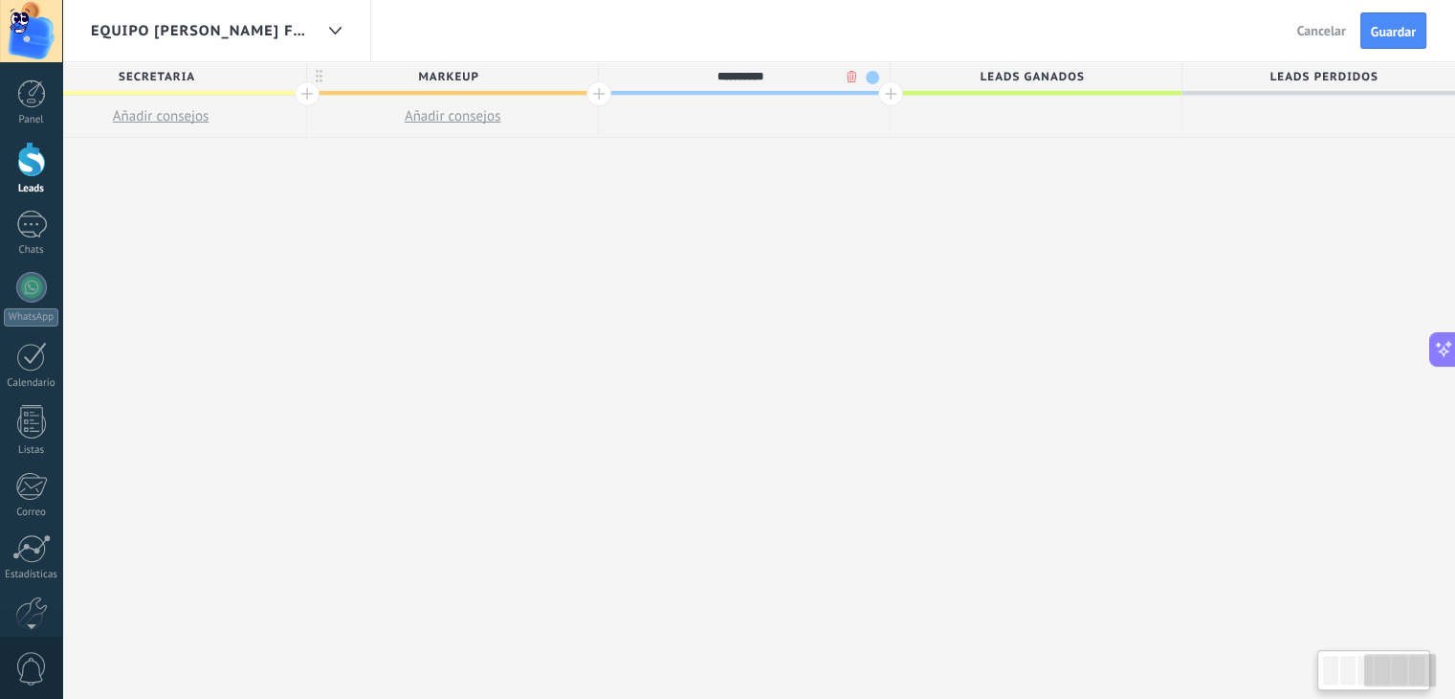
scroll to position [0, 957]
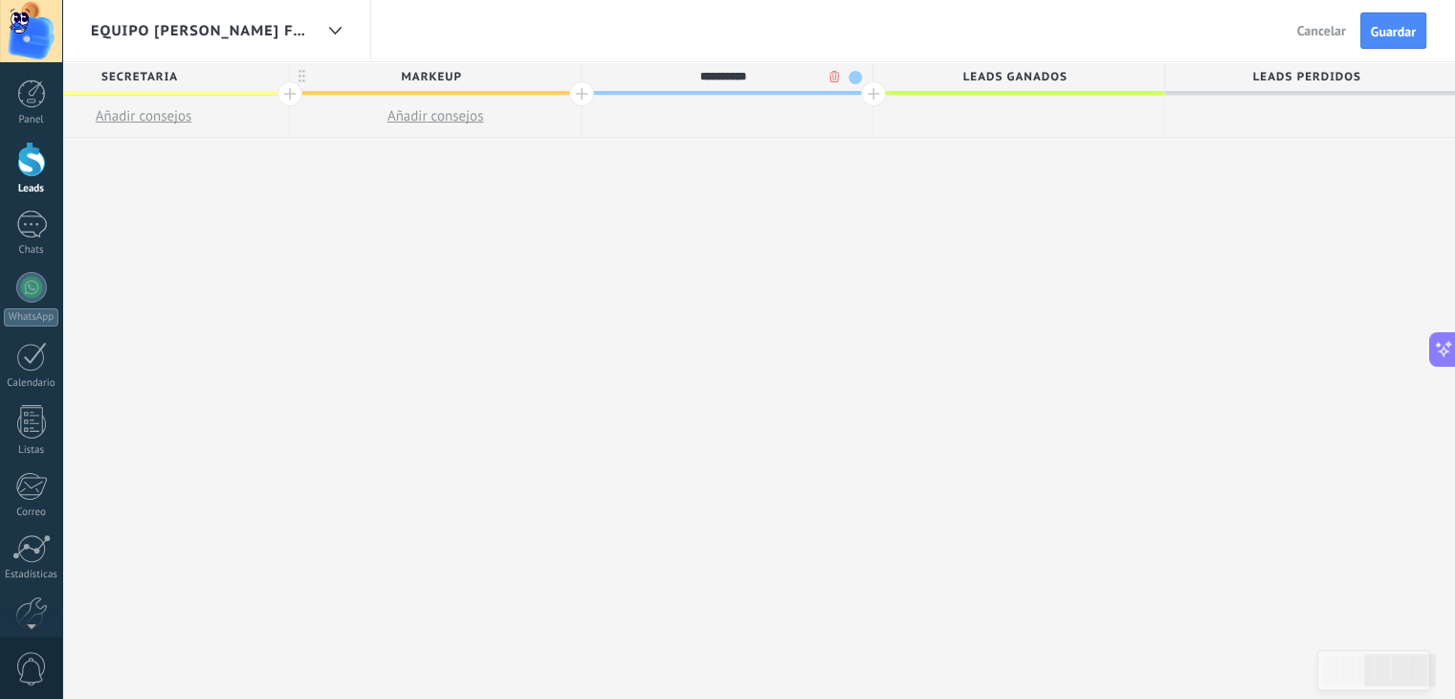
type input "**********"
click at [801, 259] on div "**********" at bounding box center [435, 380] width 2043 height 637
click at [1406, 35] on span "Guardar" at bounding box center [1393, 31] width 45 height 13
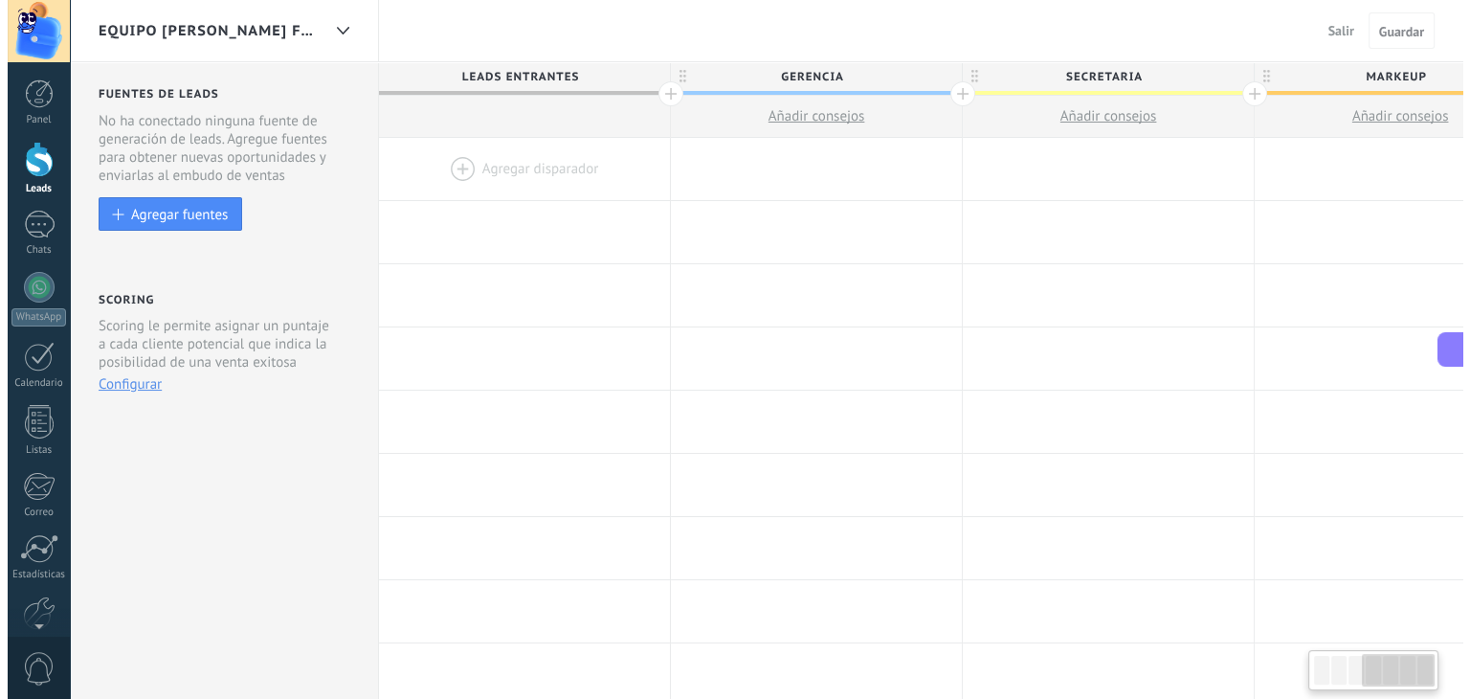
scroll to position [0, 957]
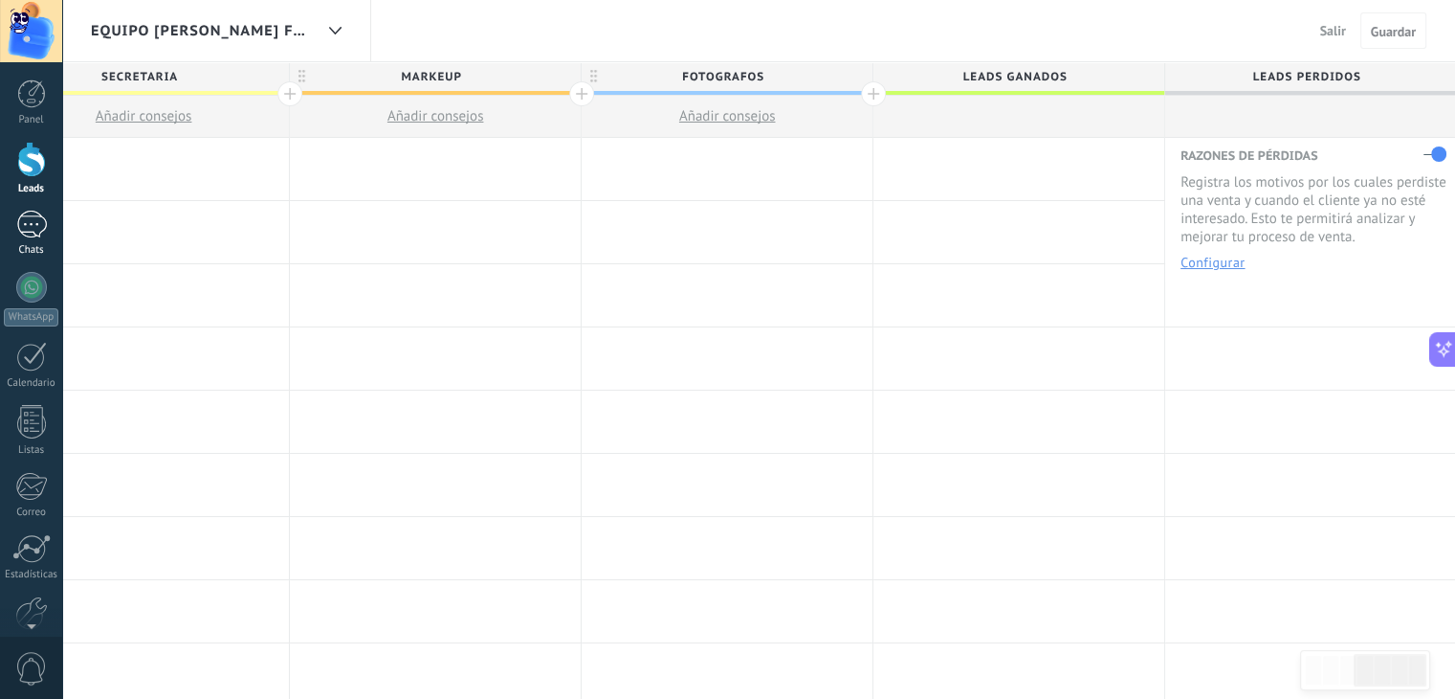
click at [22, 234] on div at bounding box center [31, 225] width 31 height 28
